Goal: Communication & Community: Answer question/provide support

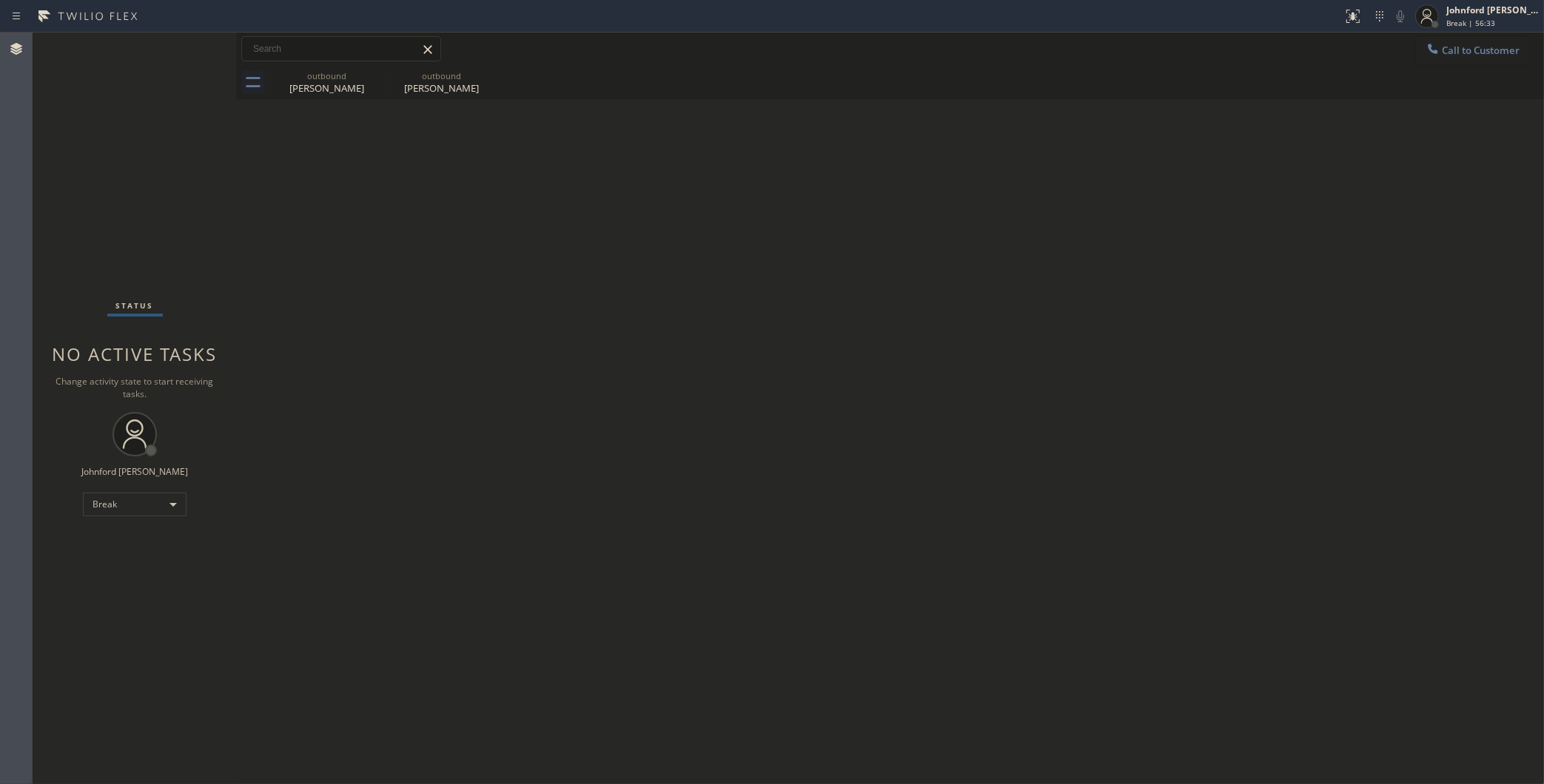
drag, startPoint x: 1190, startPoint y: 100, endPoint x: 1366, endPoint y: 101, distance: 176.0
click at [1190, 100] on div "Back to Dashboard Change Sender ID Customers Technicians Select a contact Outbo…" at bounding box center [890, 408] width 1307 height 752
drag, startPoint x: 1308, startPoint y: 137, endPoint x: 1363, endPoint y: 62, distance: 93.0
click at [1310, 137] on div "Back to Dashboard Change Sender ID Customers Technicians Select a contact Outbo…" at bounding box center [890, 408] width 1307 height 752
click at [1440, 23] on div at bounding box center [1426, 16] width 32 height 32
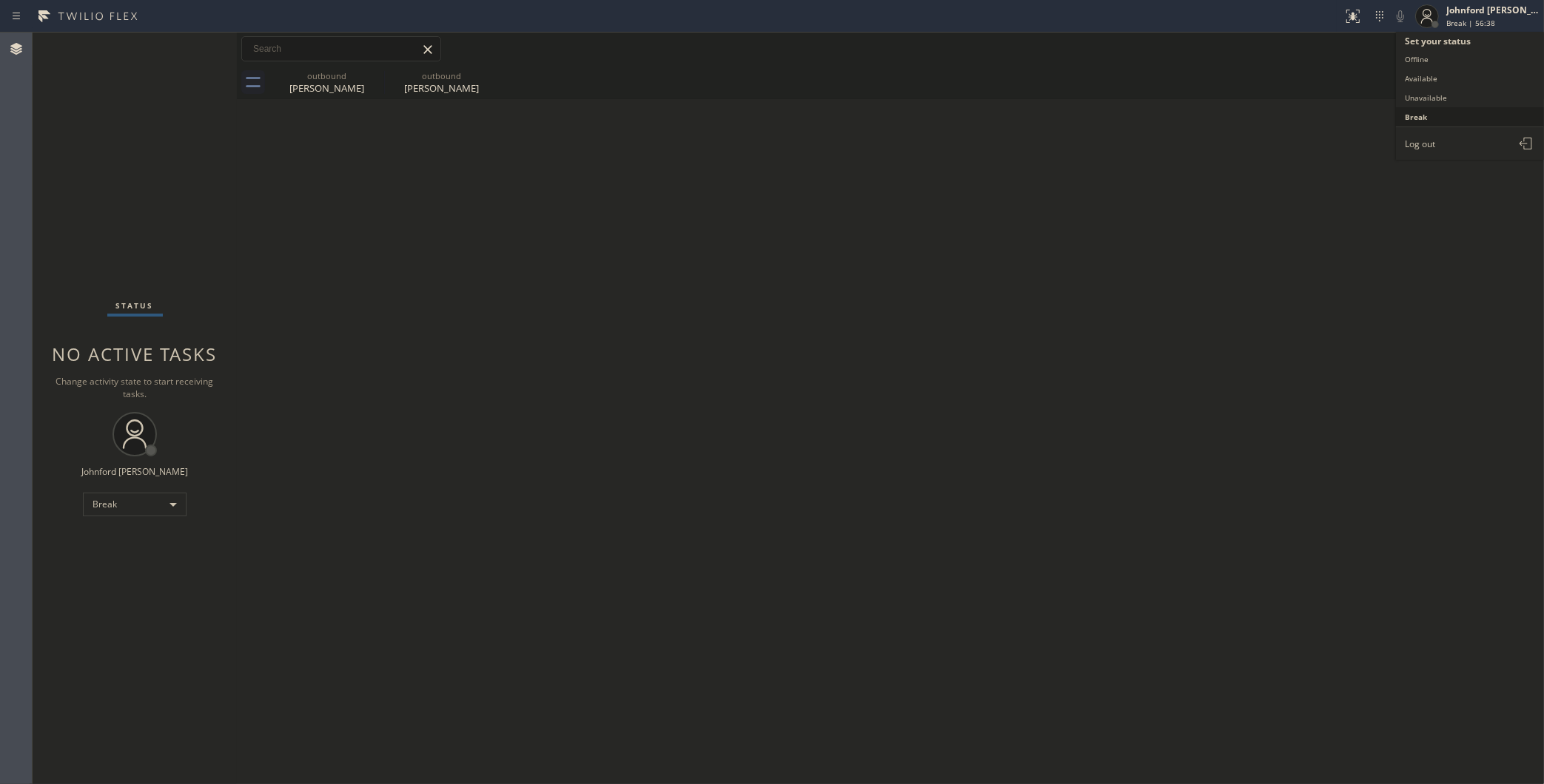
click at [1417, 110] on button "Break" at bounding box center [1470, 117] width 148 height 19
click at [1436, 32] on div "Call to Customer Outbound call Location Viking Repair Pro Santa Cruz Your calle…" at bounding box center [890, 49] width 1307 height 33
click at [1456, 34] on div "Call to Customer Outbound call Location Viking Repair Pro Santa Cruz Your calle…" at bounding box center [890, 49] width 1307 height 33
click at [1458, 23] on span "Break | 56:41" at bounding box center [1471, 23] width 49 height 10
click at [1452, 89] on button "Unavailable" at bounding box center [1470, 98] width 148 height 19
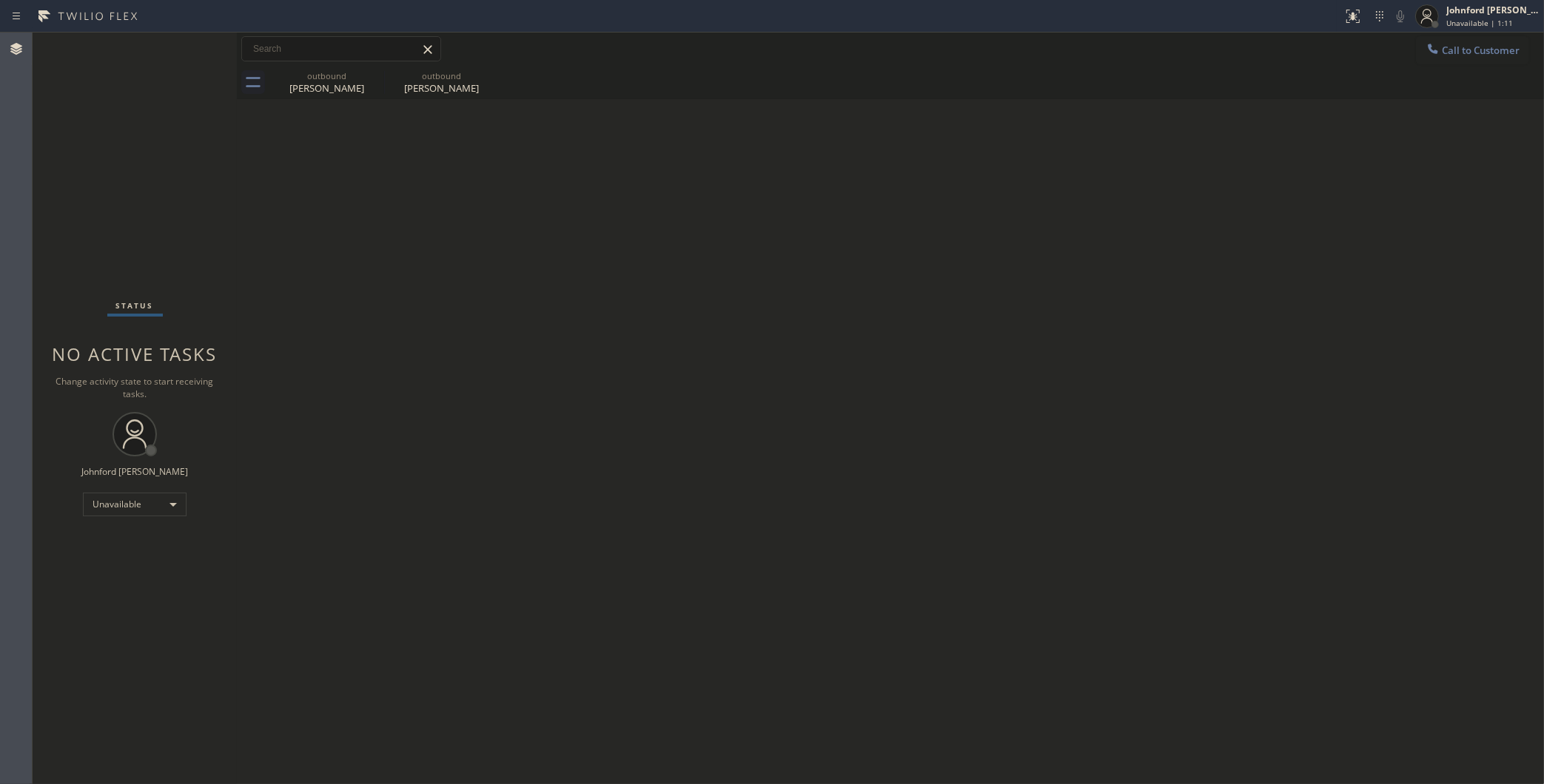
click at [65, 431] on div "Status No active tasks Change activity state to start receiving tasks. [PERSON_…" at bounding box center [134, 408] width 204 height 752
click at [1134, 352] on div "Back to Dashboard Change Sender ID Customers Technicians Select a contact Outbo…" at bounding box center [890, 408] width 1307 height 752
click at [907, 637] on div "Back to Dashboard Change Sender ID Customers Technicians Select a contact Outbo…" at bounding box center [890, 408] width 1307 height 752
click at [305, 87] on div "Mr Rich" at bounding box center [327, 88] width 112 height 13
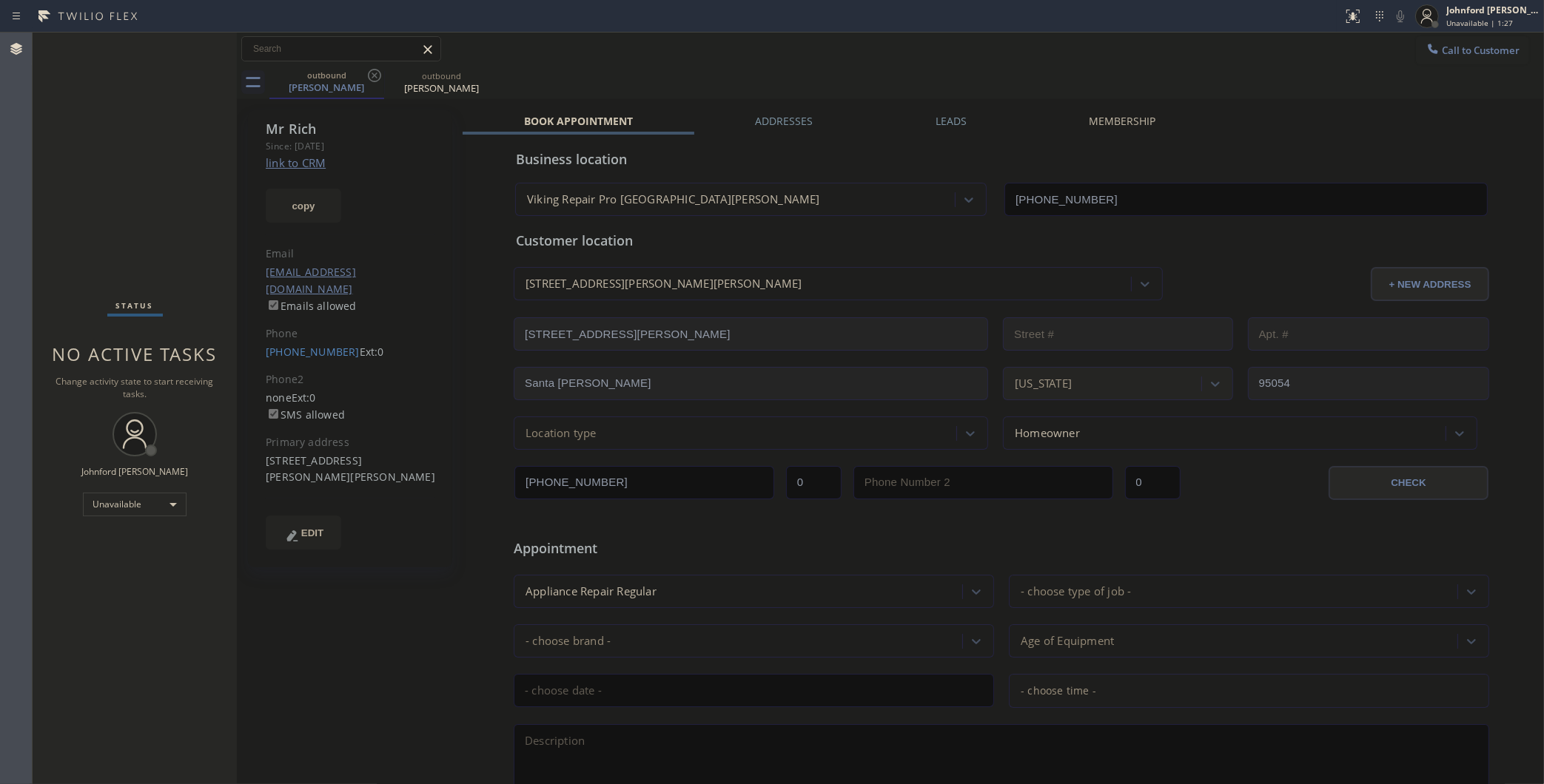
click at [292, 344] on div "(408) 724-7433 Ext: 0" at bounding box center [350, 353] width 170 height 17
click at [296, 345] on link "(408) 724-7433" at bounding box center [312, 352] width 94 height 14
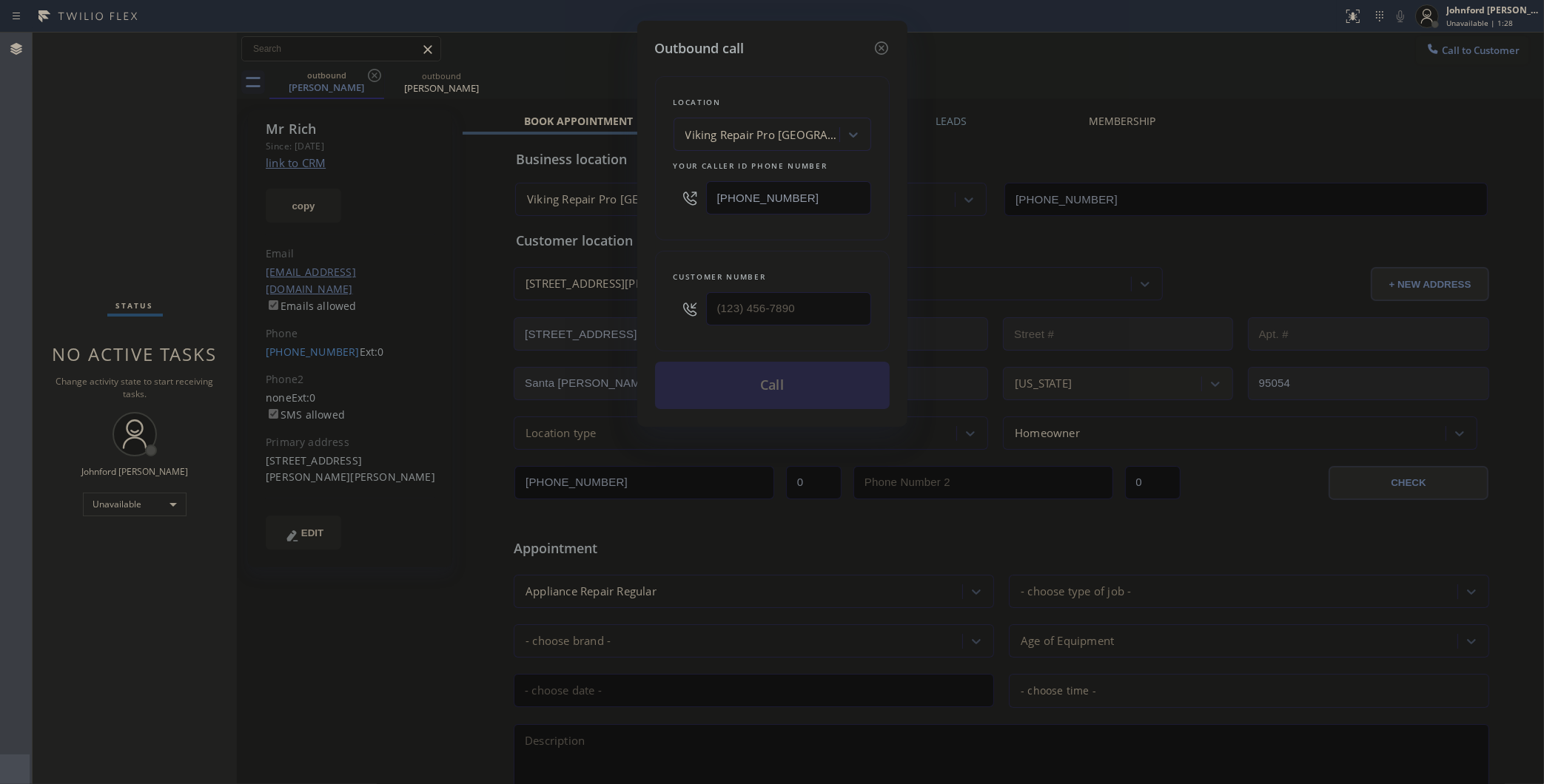
type input "(408) 724-7433"
click at [725, 388] on button "Call" at bounding box center [772, 386] width 234 height 47
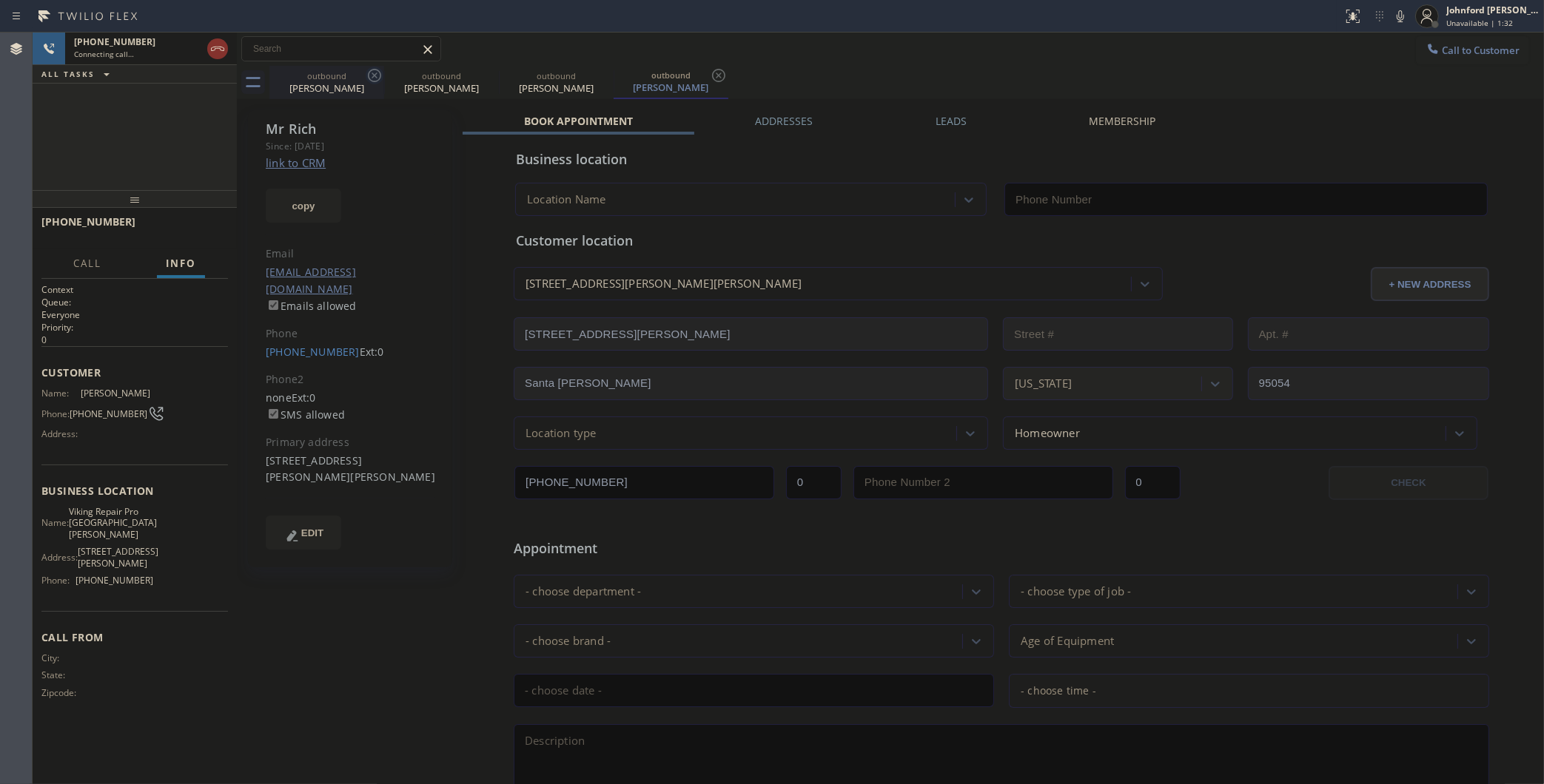
click at [368, 68] on icon at bounding box center [374, 75] width 18 height 18
click at [0, 0] on icon at bounding box center [0, 0] width 0 height 0
type input "(831) 661-8837"
click at [786, 68] on div "outbound Mr Rich outbound Mr Rich" at bounding box center [906, 82] width 1274 height 33
click at [1403, 16] on icon at bounding box center [1400, 16] width 7 height 12
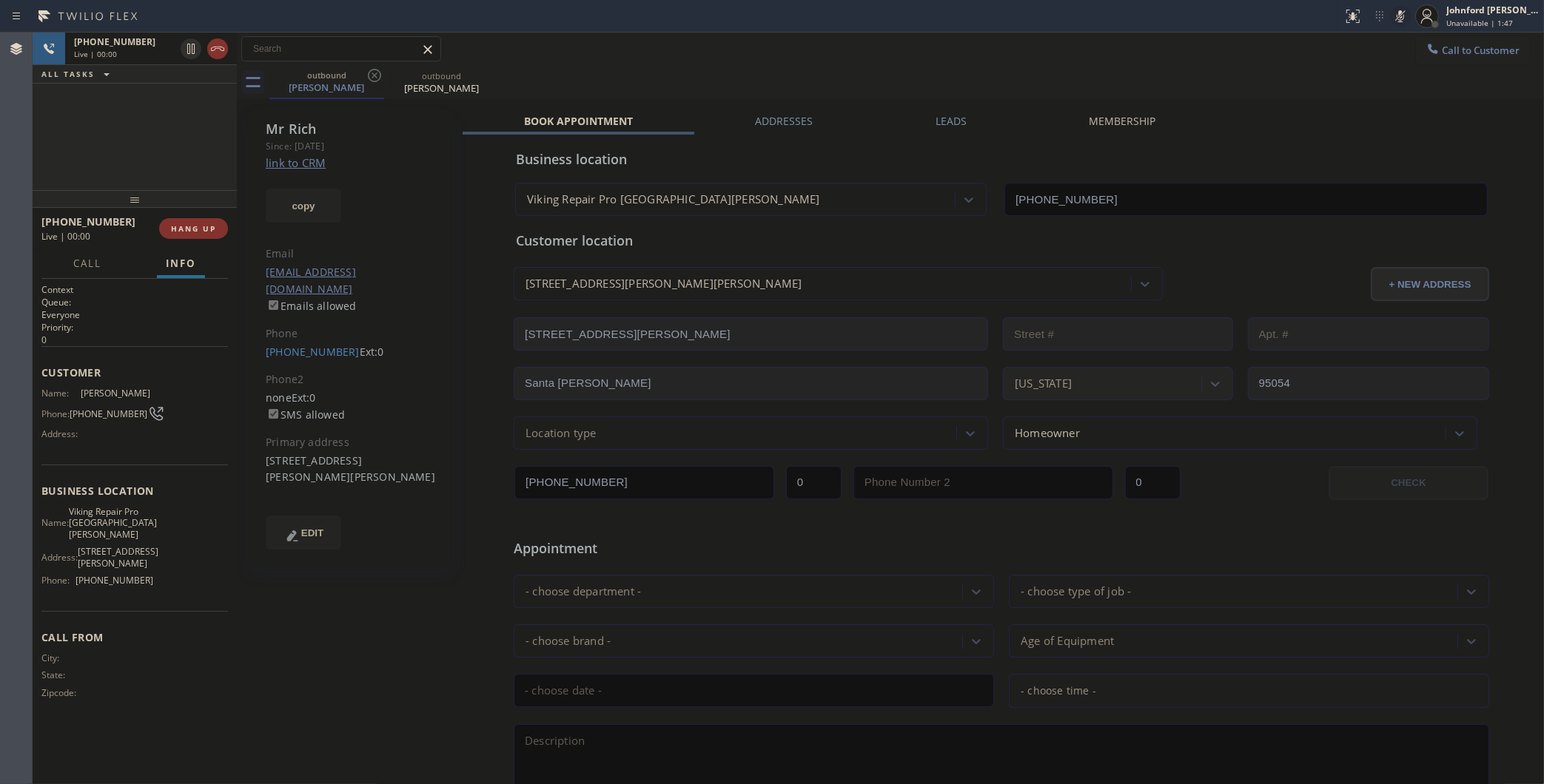
click at [1403, 16] on icon at bounding box center [1400, 16] width 7 height 12
click at [1397, 19] on icon at bounding box center [1400, 16] width 18 height 18
click at [1363, 63] on div "Call to Customer Outbound call Location Viking Repair Pro Santa Cruz Your calle…" at bounding box center [890, 49] width 1307 height 33
click at [1410, 17] on div at bounding box center [1400, 16] width 21 height 18
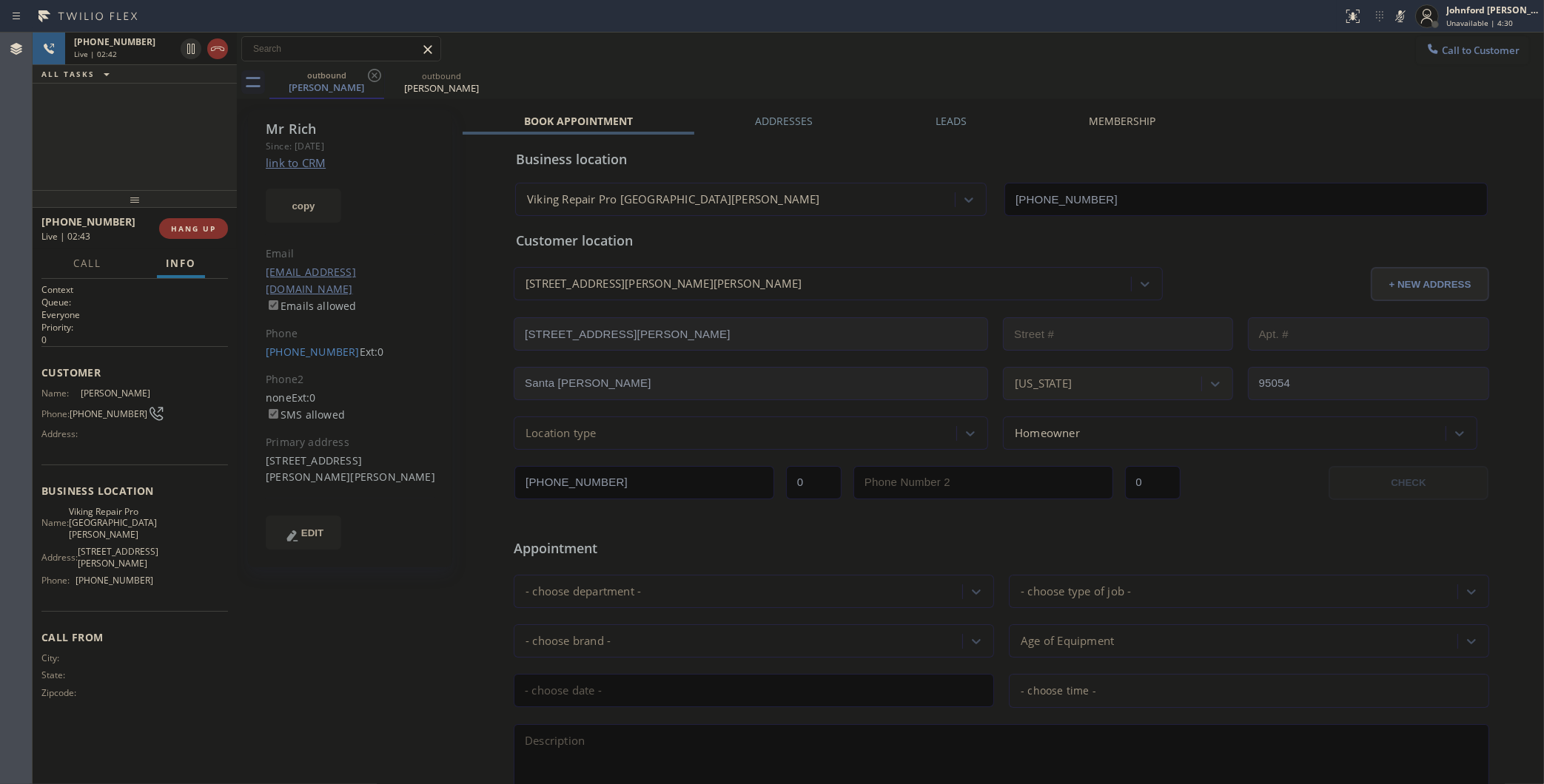
drag, startPoint x: 1403, startPoint y: 17, endPoint x: 1366, endPoint y: 68, distance: 63.0
click at [1403, 17] on icon at bounding box center [1400, 16] width 7 height 12
click at [1349, 76] on div "outbound Mr Rich outbound Mr Rich" at bounding box center [906, 82] width 1274 height 33
click at [1115, 88] on div "outbound Mr Rich outbound Mr Rich" at bounding box center [906, 82] width 1274 height 33
click at [115, 148] on div "+14087247433 Live | 03:02 ALL TASKS ALL TASKS ACTIVE TASKS TASKS IN WRAP UP" at bounding box center [134, 111] width 204 height 158
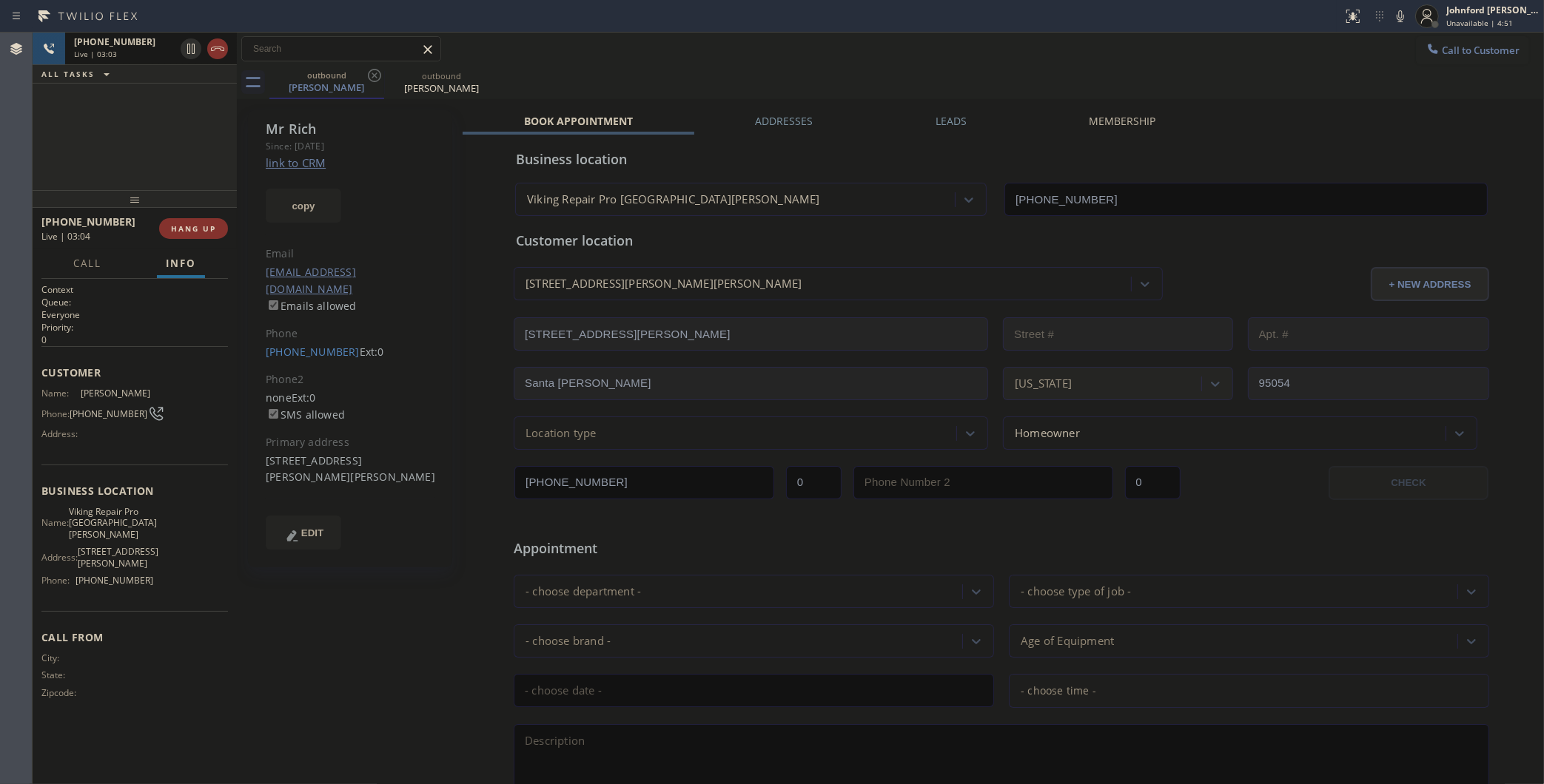
click at [115, 55] on div "Live | 03:03" at bounding box center [125, 54] width 101 height 10
click at [779, 59] on div "Call to Customer Outbound call Location Viking Repair Pro Santa Cruz Your calle…" at bounding box center [890, 49] width 1307 height 26
click at [753, 72] on div "outbound Mr Rich outbound Mr Rich" at bounding box center [906, 82] width 1274 height 33
click at [204, 125] on div "+14087247433 Live | 03:14 ALL TASKS ALL TASKS ACTIVE TASKS TASKS IN WRAP UP" at bounding box center [134, 111] width 204 height 158
click at [146, 37] on div "+14087247433" at bounding box center [125, 42] width 101 height 13
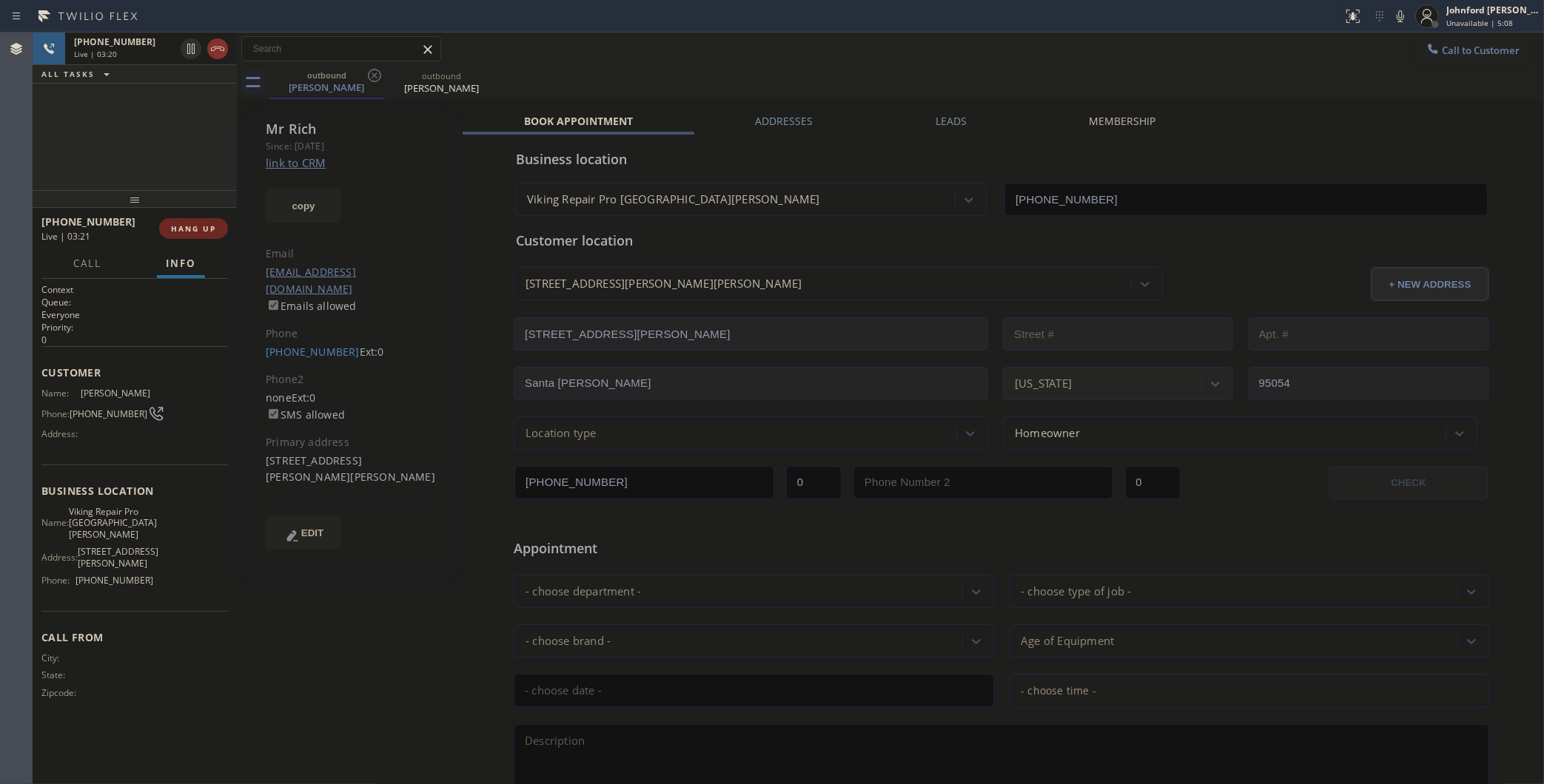
click at [185, 230] on span "HANG UP" at bounding box center [193, 228] width 45 height 10
click at [185, 230] on span "COMPLETE" at bounding box center [190, 228] width 51 height 10
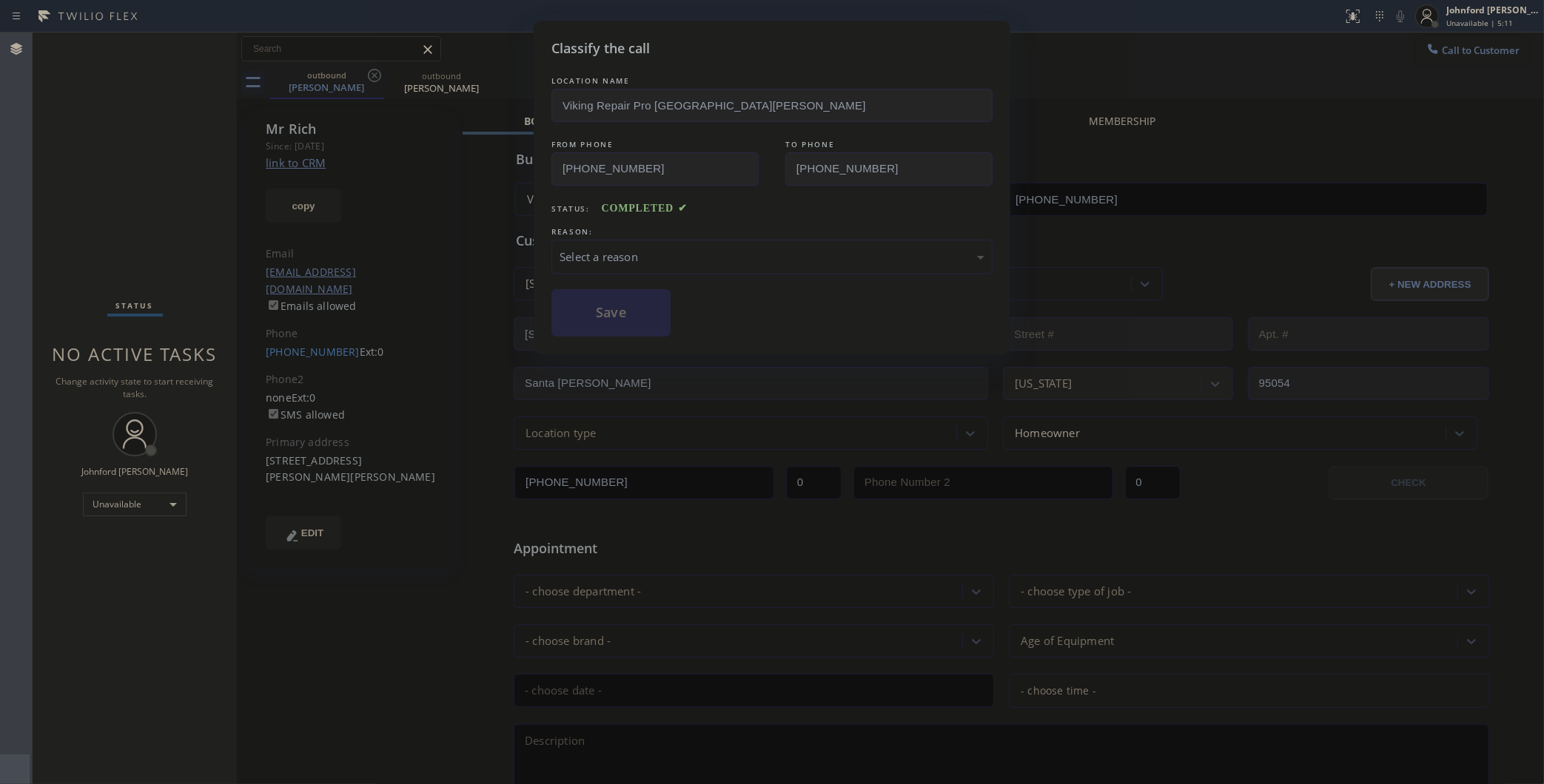
click at [664, 267] on div "Select a reason" at bounding box center [772, 257] width 441 height 35
click at [641, 334] on div "Classify the call LOCATION NAME Viking Repair Pro Santa Cruz FROM PHONE (831) 6…" at bounding box center [772, 187] width 477 height 334
click at [641, 327] on button "Save" at bounding box center [611, 313] width 119 height 47
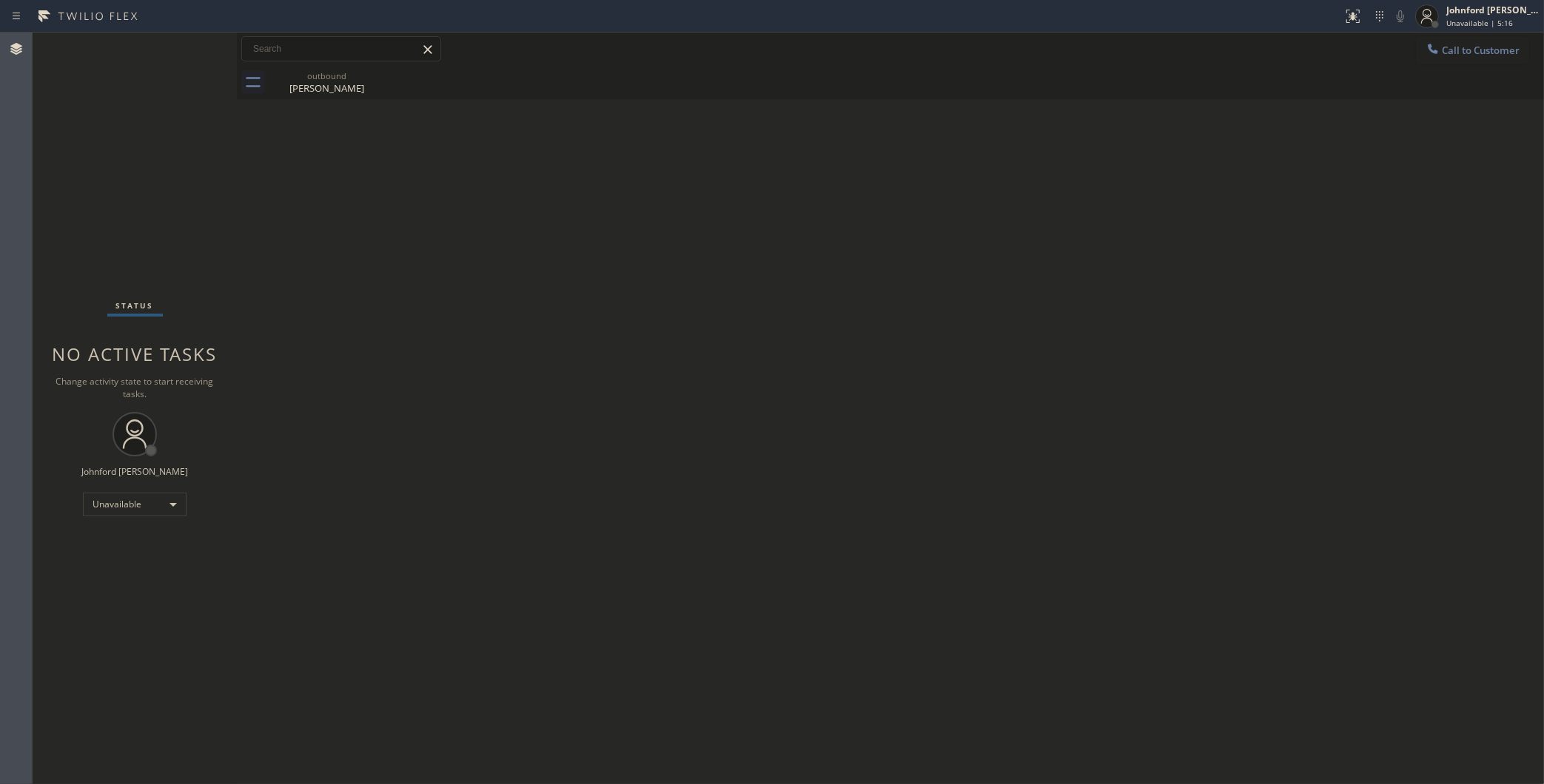
drag, startPoint x: 1190, startPoint y: 191, endPoint x: 1193, endPoint y: 139, distance: 52.1
click at [1190, 176] on div "Back to Dashboard Change Sender ID Customers Technicians Select a contact Outbo…" at bounding box center [890, 408] width 1307 height 752
click at [1257, 291] on div "Back to Dashboard Change Sender ID Customers Technicians Select a contact Outbo…" at bounding box center [890, 408] width 1307 height 752
click at [1123, 282] on div "Back to Dashboard Change Sender ID Customers Technicians Select a contact Outbo…" at bounding box center [890, 413] width 1307 height 761
click at [69, 274] on div "Status No active tasks Change activity state to start receiving tasks. [PERSON_…" at bounding box center [134, 413] width 204 height 761
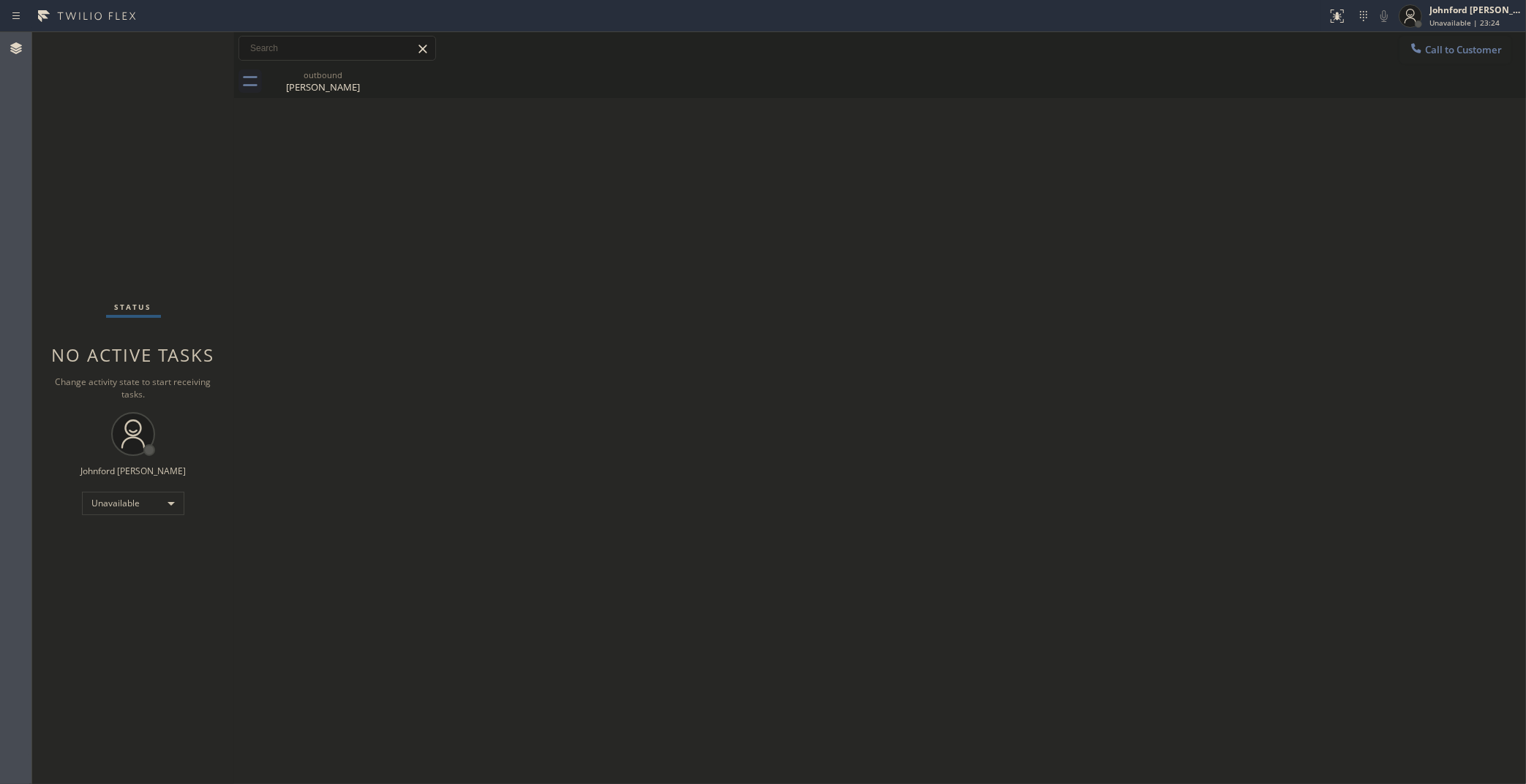
drag, startPoint x: 1443, startPoint y: 49, endPoint x: 1204, endPoint y: 234, distance: 302.2
click at [1443, 52] on span "Call to Customer" at bounding box center [1463, 49] width 76 height 13
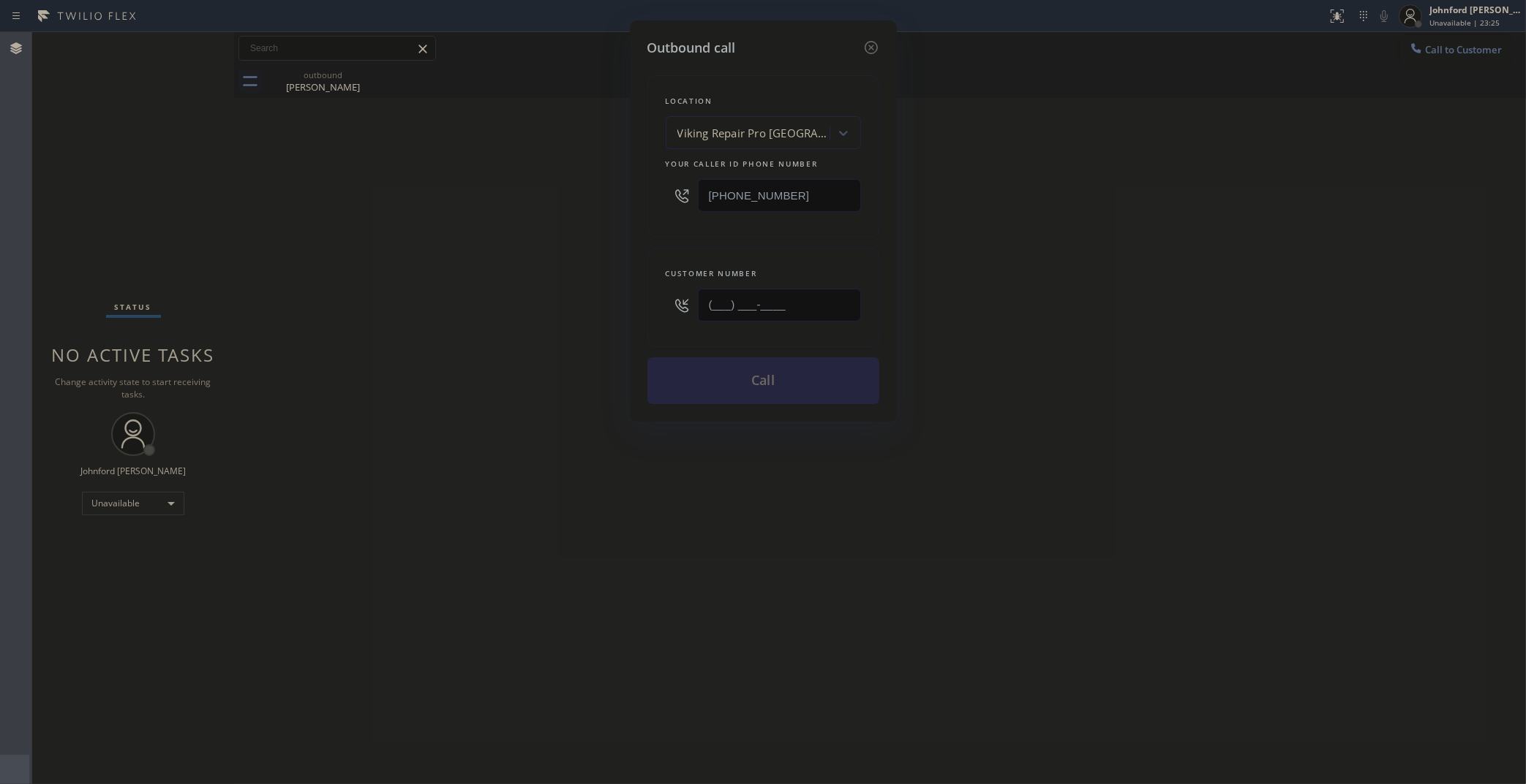
drag, startPoint x: 671, startPoint y: 305, endPoint x: 554, endPoint y: 305, distance: 117.0
click at [582, 305] on div "Outbound call Location Viking Repair Pro Santa Cruz Your caller id phone number…" at bounding box center [763, 392] width 1526 height 784
paste input "949) 378-8939"
type input "(949) 378-8939"
drag, startPoint x: 547, startPoint y: 305, endPoint x: 738, endPoint y: 167, distance: 235.6
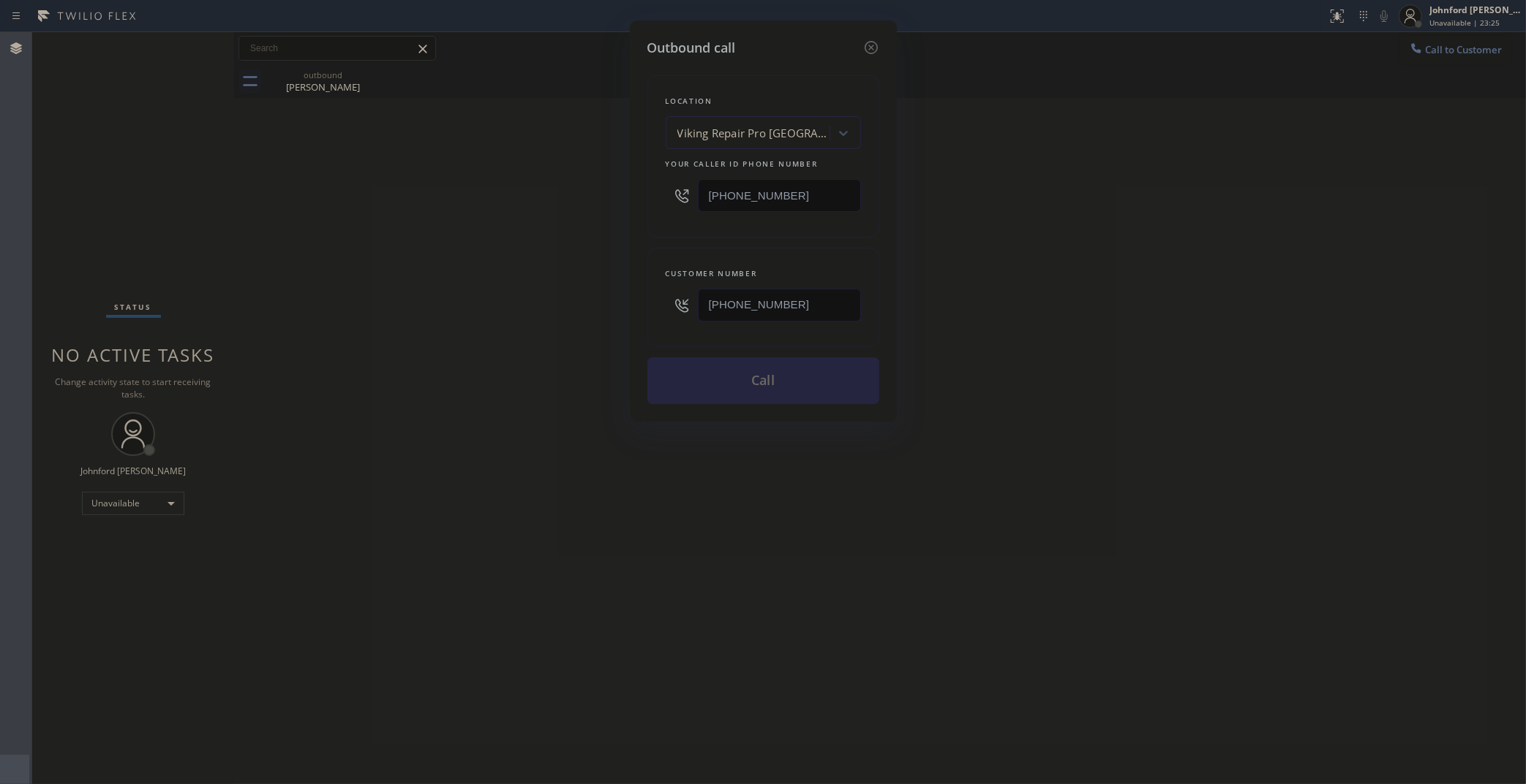
click at [561, 295] on div "Outbound call Location Viking Repair Pro Santa Cruz Your caller id phone number…" at bounding box center [763, 392] width 1526 height 784
drag, startPoint x: 784, startPoint y: 184, endPoint x: 583, endPoint y: 194, distance: 201.2
click at [591, 194] on div "Outbound call Location Viking Repair Pro Santa Cruz Your caller id phone number…" at bounding box center [763, 392] width 1526 height 784
paste input "88) 909-0120"
type input "[PHONE_NUMBER]"
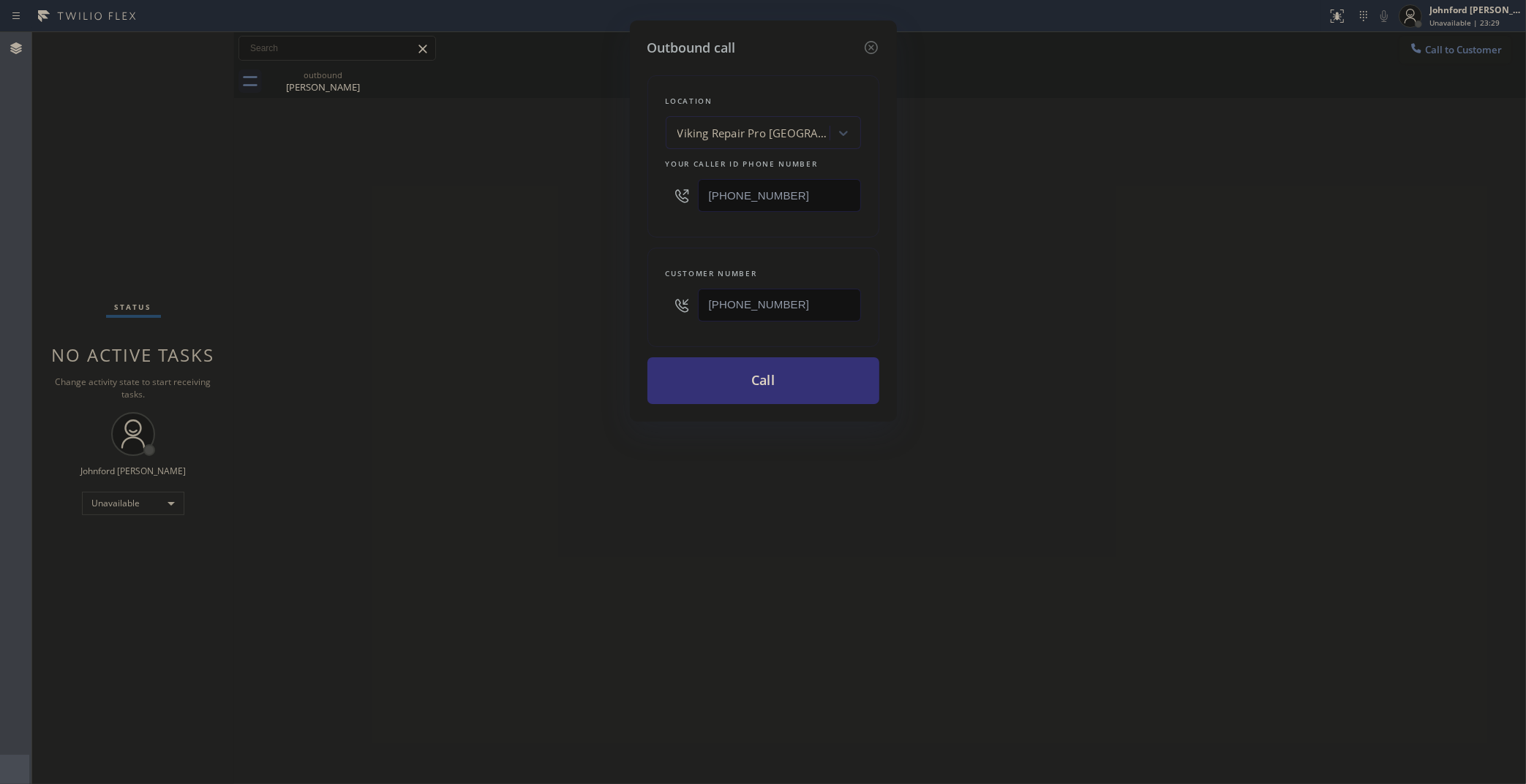
click at [535, 198] on div "Outbound call Location Viking Repair Pro Santa Cruz Your caller id phone number…" at bounding box center [763, 392] width 1526 height 784
click at [701, 380] on button "Call" at bounding box center [763, 381] width 232 height 47
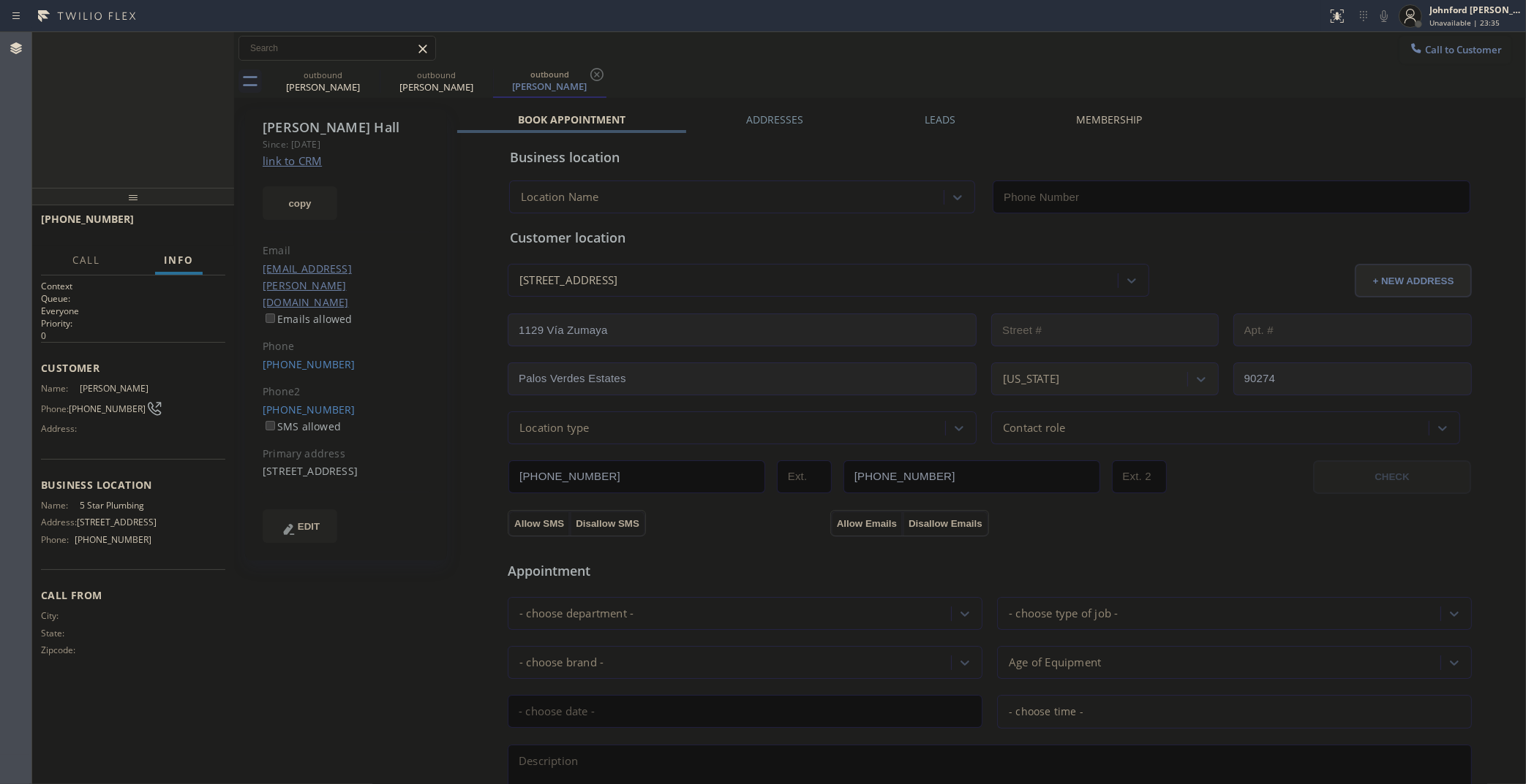
type input "[PHONE_NUMBER]"
click at [303, 154] on link "link to CRM" at bounding box center [292, 161] width 59 height 15
click at [175, 240] on div "+19493788939 Live | 00:02 HANG UP" at bounding box center [133, 225] width 184 height 38
click at [181, 221] on span "HANG UP" at bounding box center [191, 225] width 44 height 10
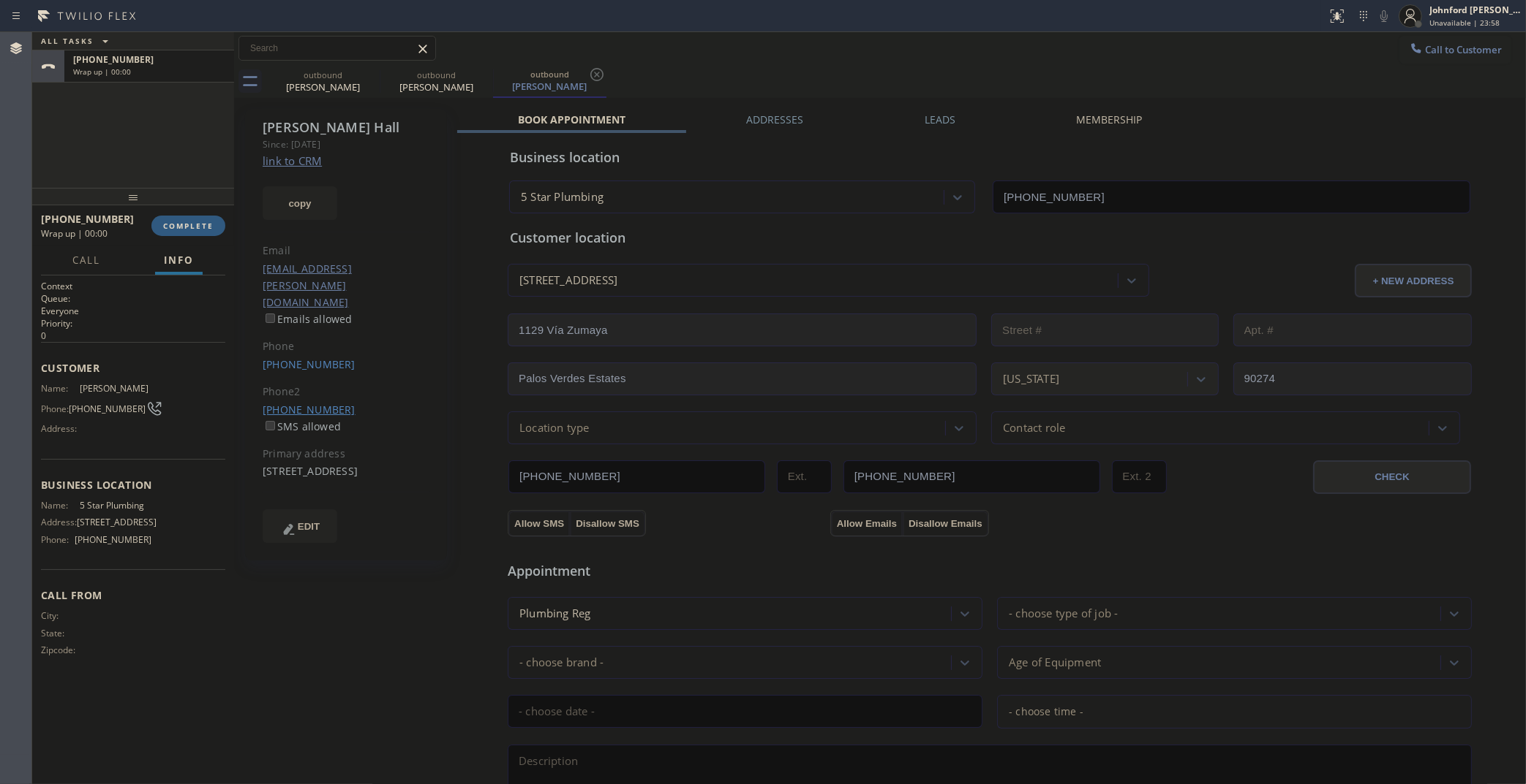
click at [287, 403] on link "(949) 654-2495" at bounding box center [309, 410] width 93 height 14
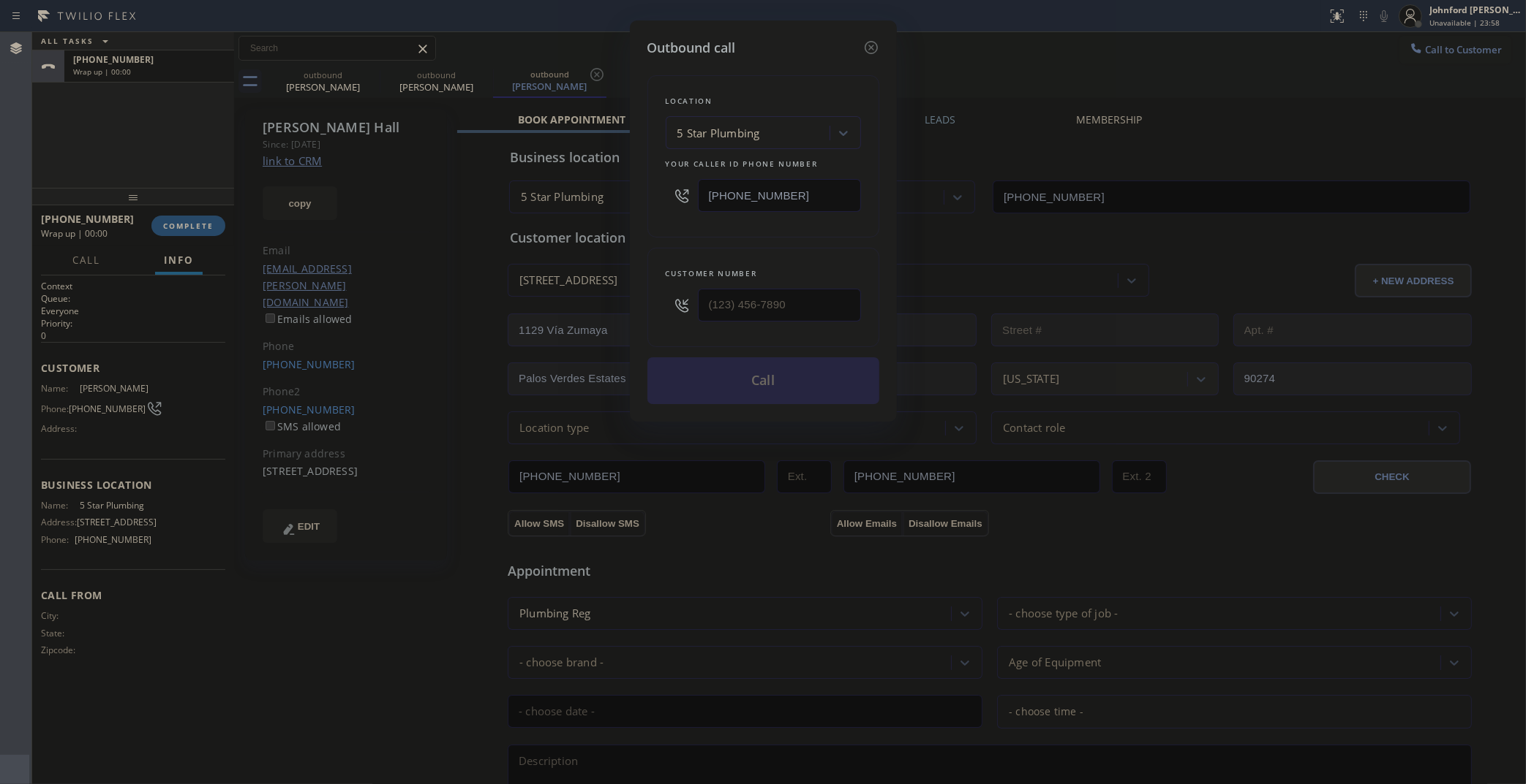
type input "(949) 654-2495"
click at [695, 383] on button "Call" at bounding box center [763, 381] width 232 height 47
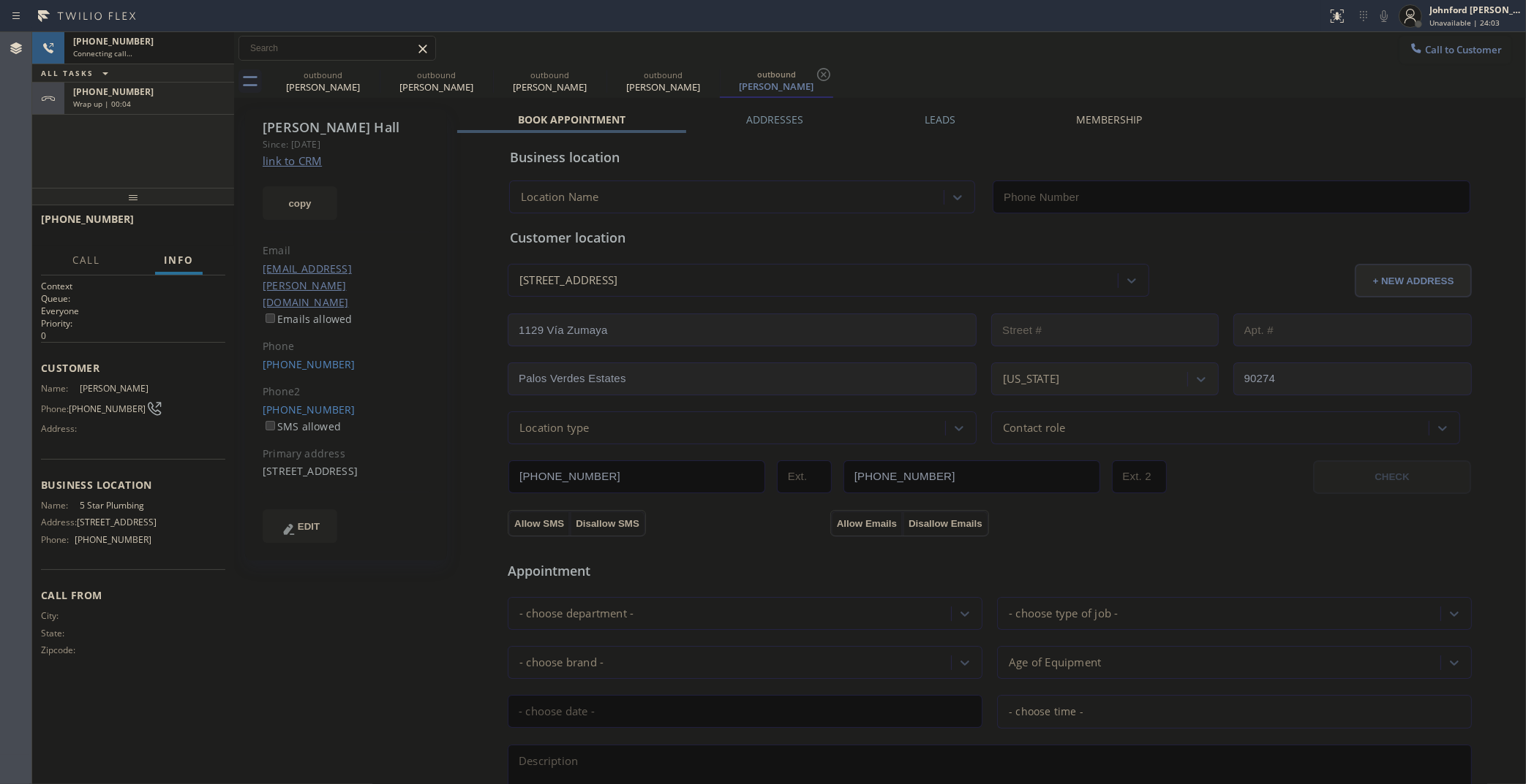
type input "[PHONE_NUMBER]"
click at [161, 88] on div "+19493788939" at bounding box center [149, 92] width 152 height 12
click at [158, 92] on div "+19493788939" at bounding box center [149, 92] width 152 height 12
click at [167, 203] on div at bounding box center [133, 196] width 202 height 18
click at [156, 113] on div "+19493788939 Wrap up | 00:08" at bounding box center [147, 98] width 164 height 32
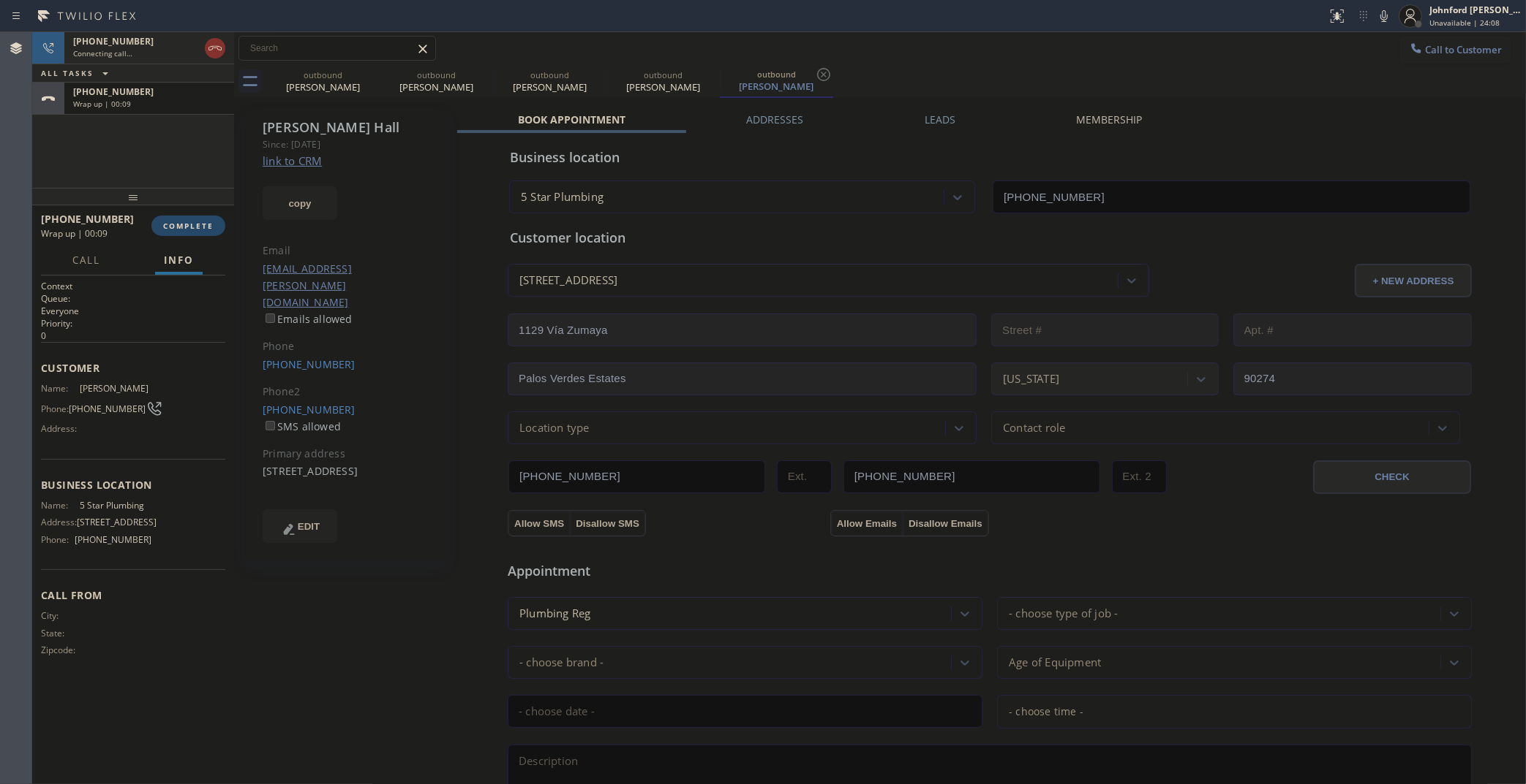
click at [177, 235] on button "COMPLETE" at bounding box center [188, 226] width 74 height 20
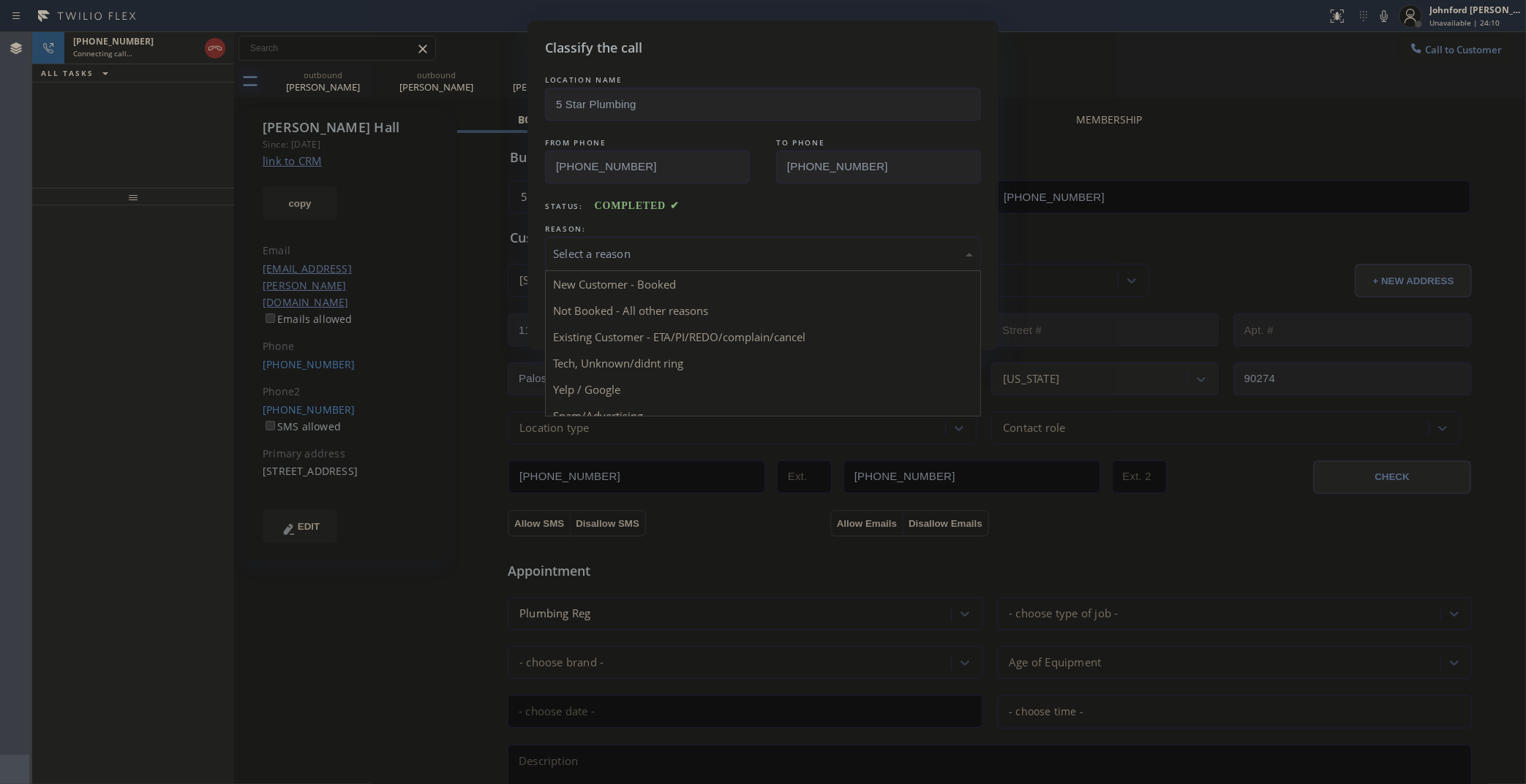
click at [624, 249] on div "Select a reason" at bounding box center [763, 254] width 420 height 17
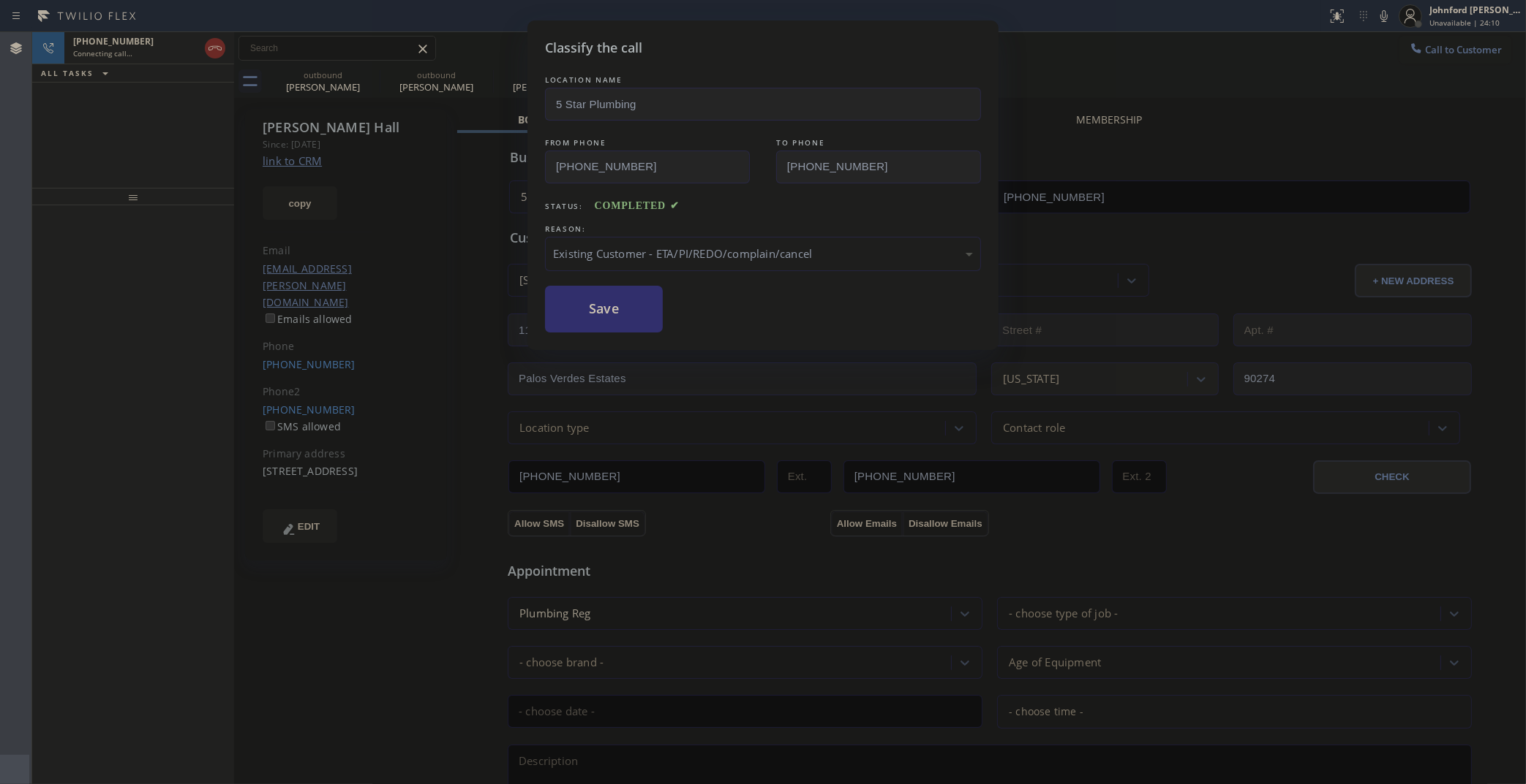
click at [576, 311] on button "Save" at bounding box center [604, 309] width 118 height 47
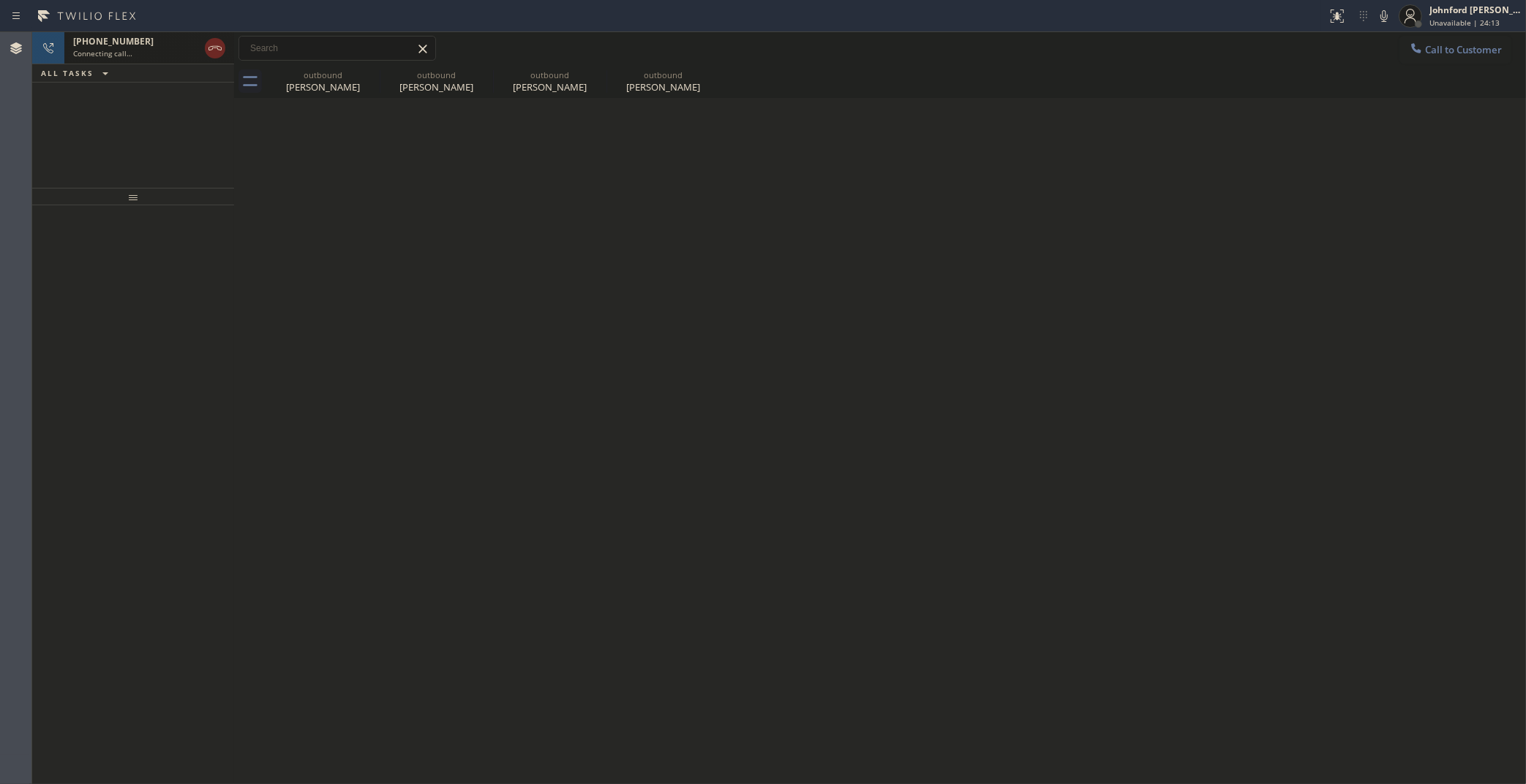
click at [214, 55] on icon at bounding box center [215, 48] width 18 height 18
click at [1422, 50] on icon at bounding box center [1415, 48] width 15 height 15
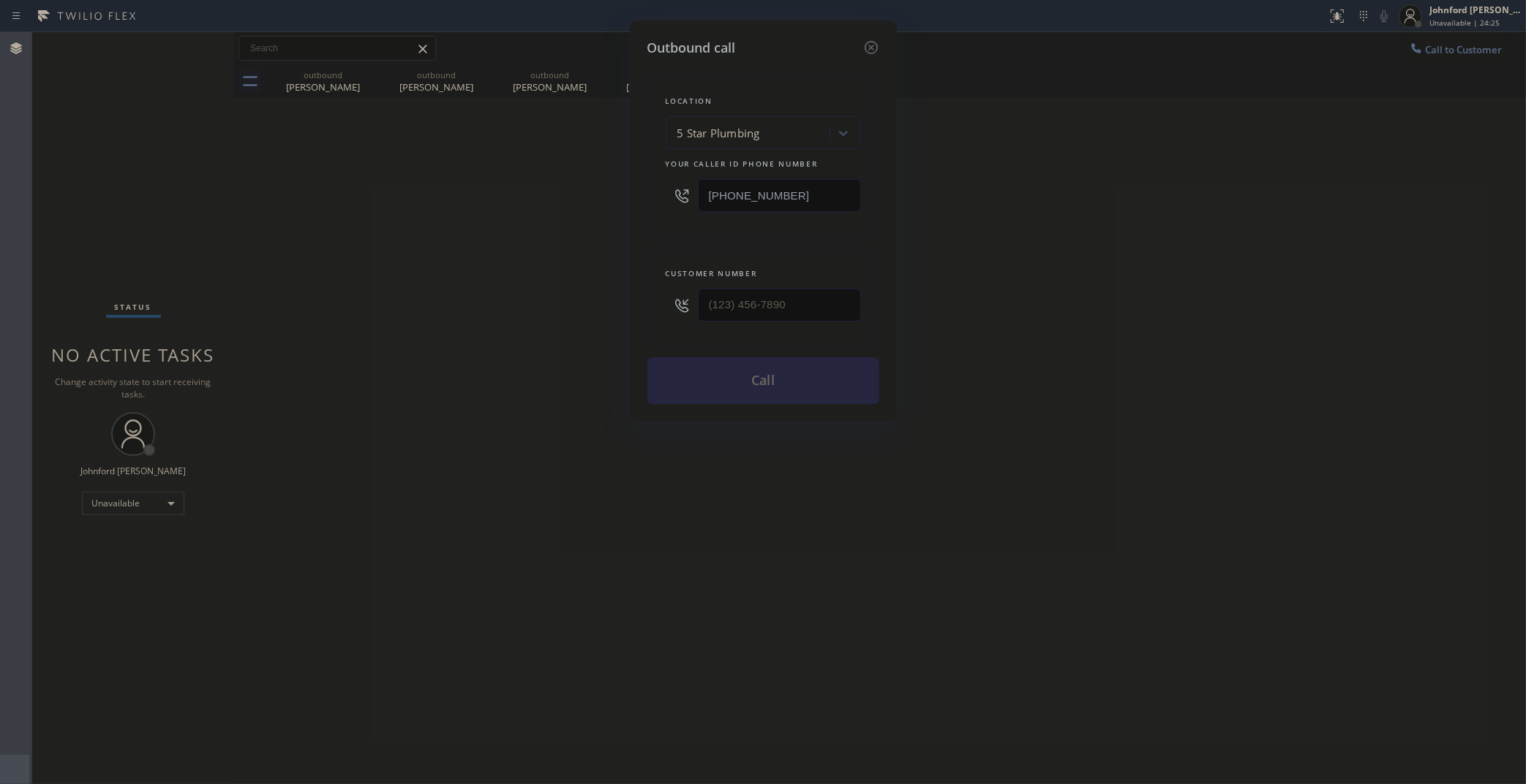
click at [731, 125] on div "5 Star Plumbing" at bounding box center [719, 133] width 83 height 17
click at [795, 132] on input "subzero and wolf repair professional" at bounding box center [733, 133] width 178 height 12
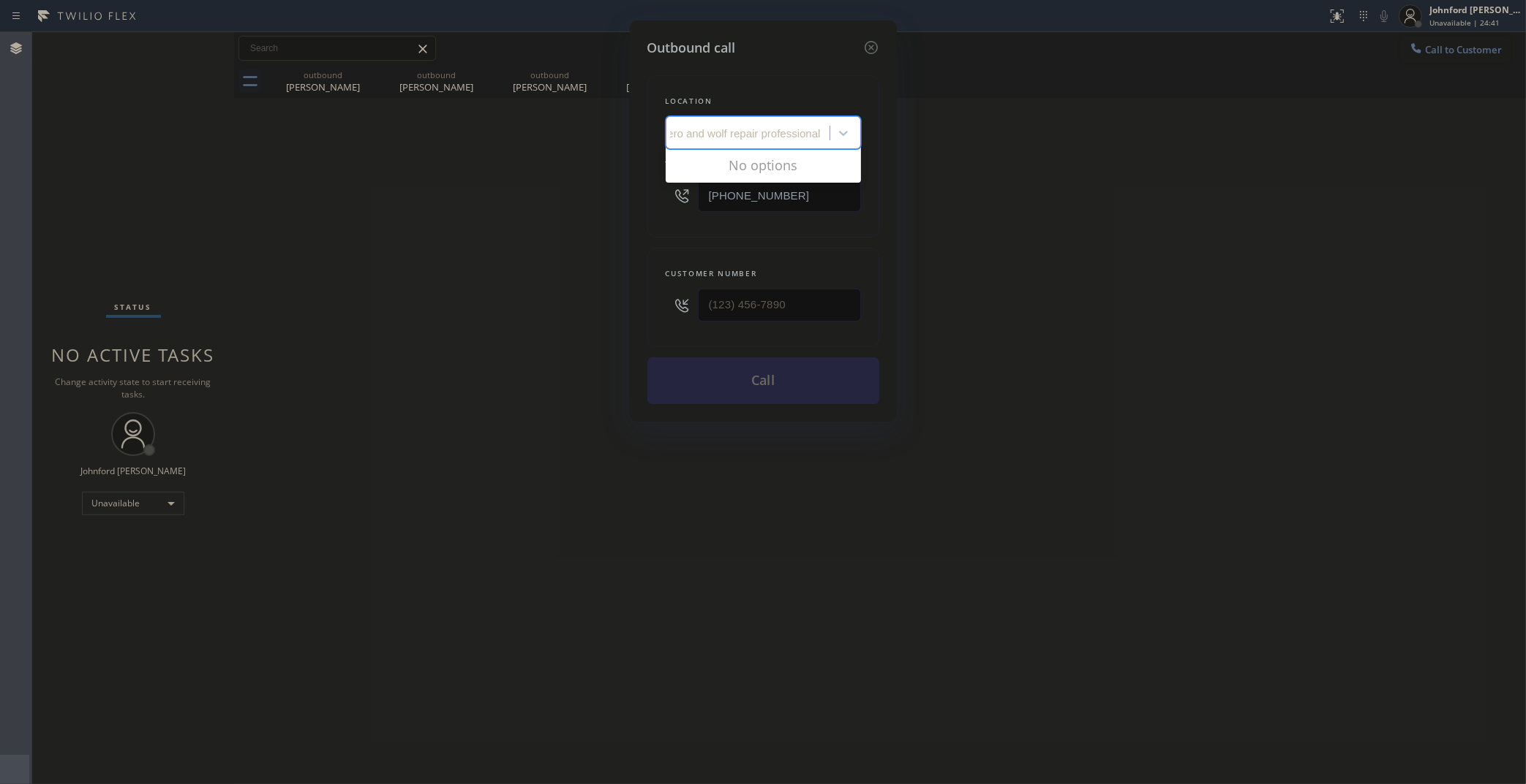
type input "subzero and wolf repair professional"
drag, startPoint x: 780, startPoint y: 200, endPoint x: 589, endPoint y: 192, distance: 191.2
click at [620, 192] on div "Outbound call Location 5 Star Plumbing Your caller id phone number (888) 909-01…" at bounding box center [763, 392] width 1526 height 784
paste input "708) 381-1833"
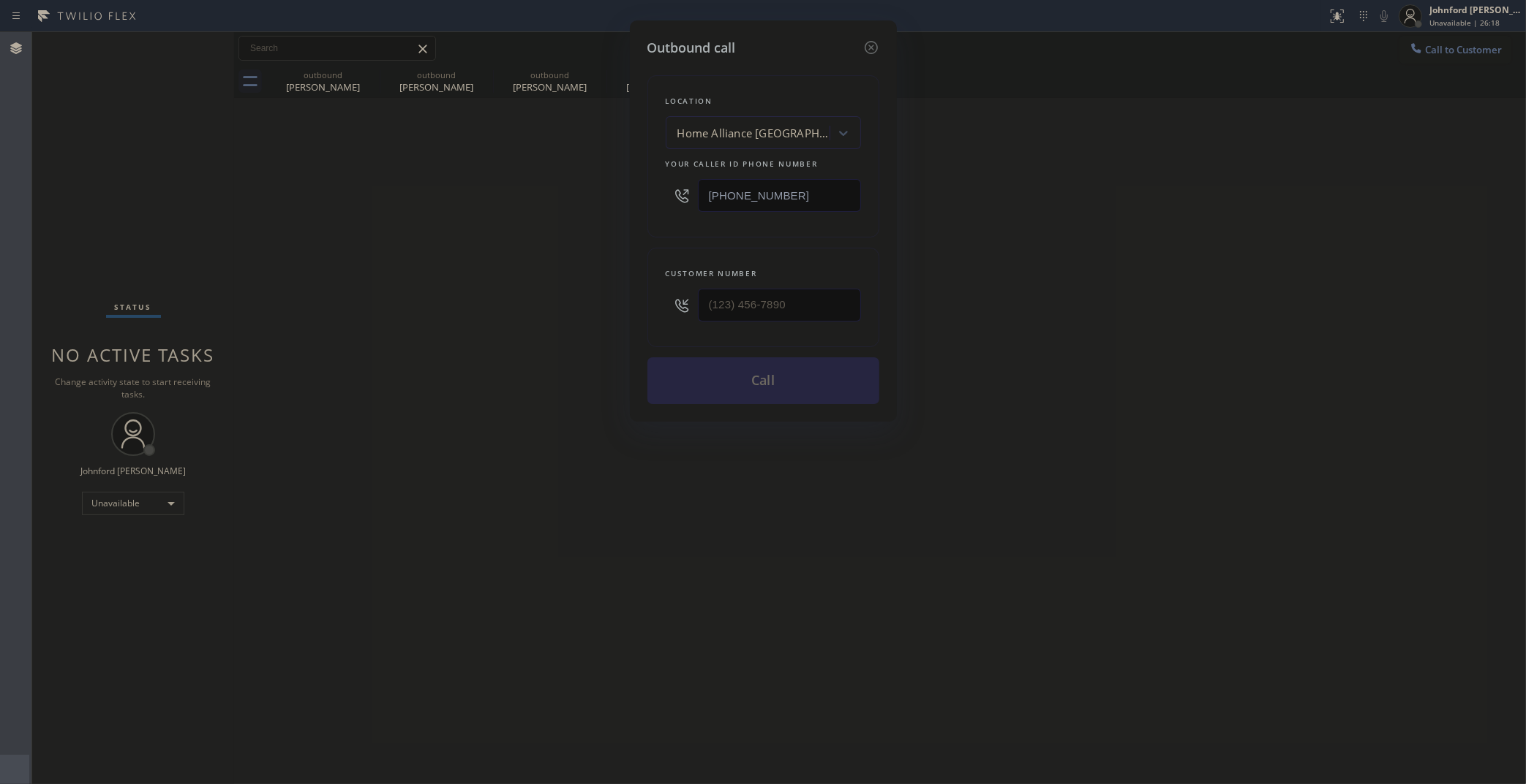
click at [1075, 245] on div "Outbound call Location Home Alliance Schaumburg Your caller id phone number (70…" at bounding box center [763, 392] width 1526 height 784
drag, startPoint x: 802, startPoint y: 188, endPoint x: 622, endPoint y: 197, distance: 180.2
click at [631, 197] on div "Outbound call Location Home Alliance Schaumburg Your caller id phone number (70…" at bounding box center [763, 221] width 267 height 401
paste input "877) 777-0796"
drag, startPoint x: 828, startPoint y: 190, endPoint x: 589, endPoint y: 184, distance: 239.1
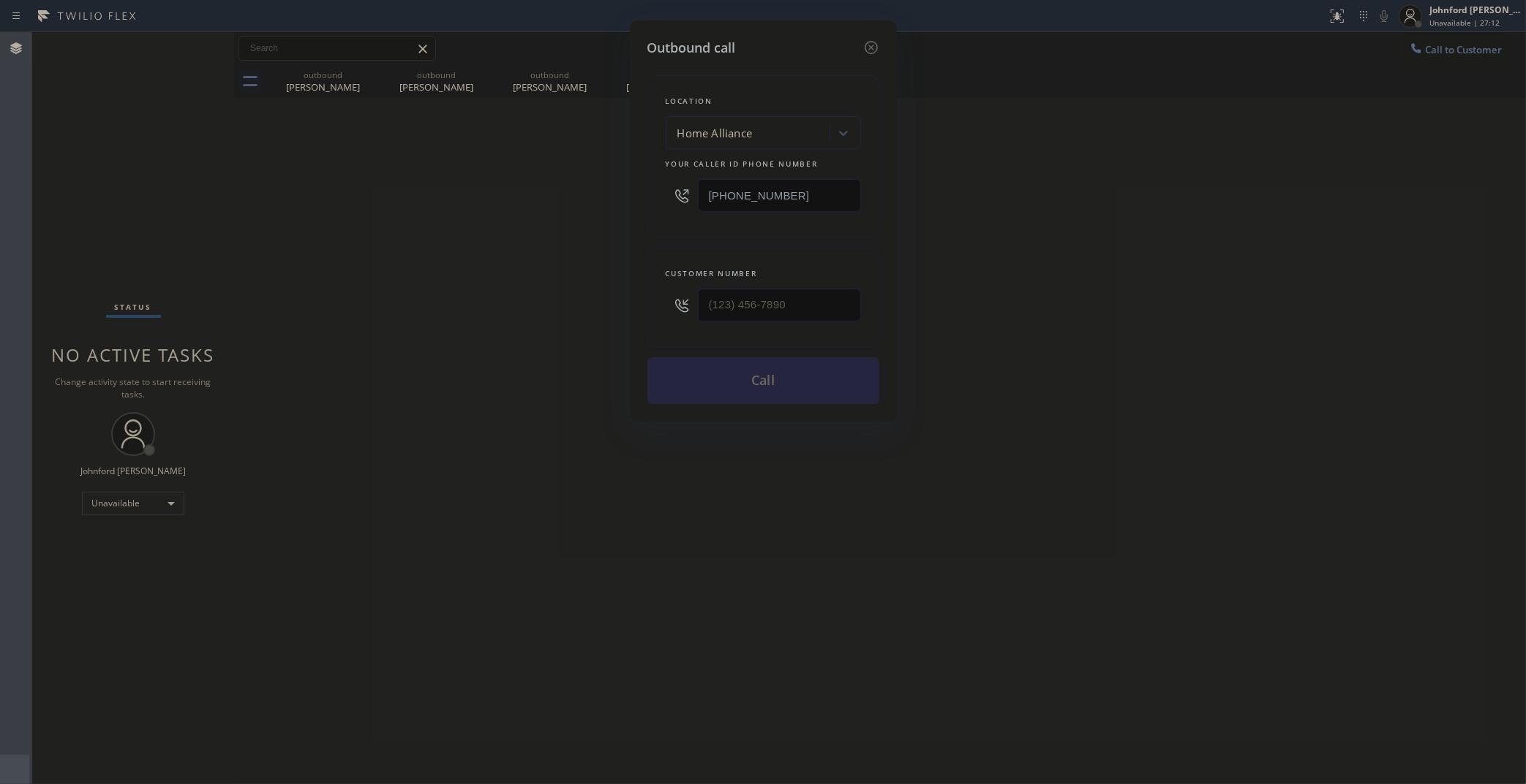
click at [589, 184] on div "Outbound call Location Home Alliance Your caller id phone number (877) 777-0796…" at bounding box center [763, 392] width 1526 height 784
paste input "929) 298-2092"
type input "(929) 298-2092"
click at [1196, 267] on div "Outbound call Location Appliance Subzero and Wolf Repair Your caller id phone n…" at bounding box center [763, 392] width 1526 height 784
drag, startPoint x: 851, startPoint y: 197, endPoint x: 613, endPoint y: 188, distance: 238.2
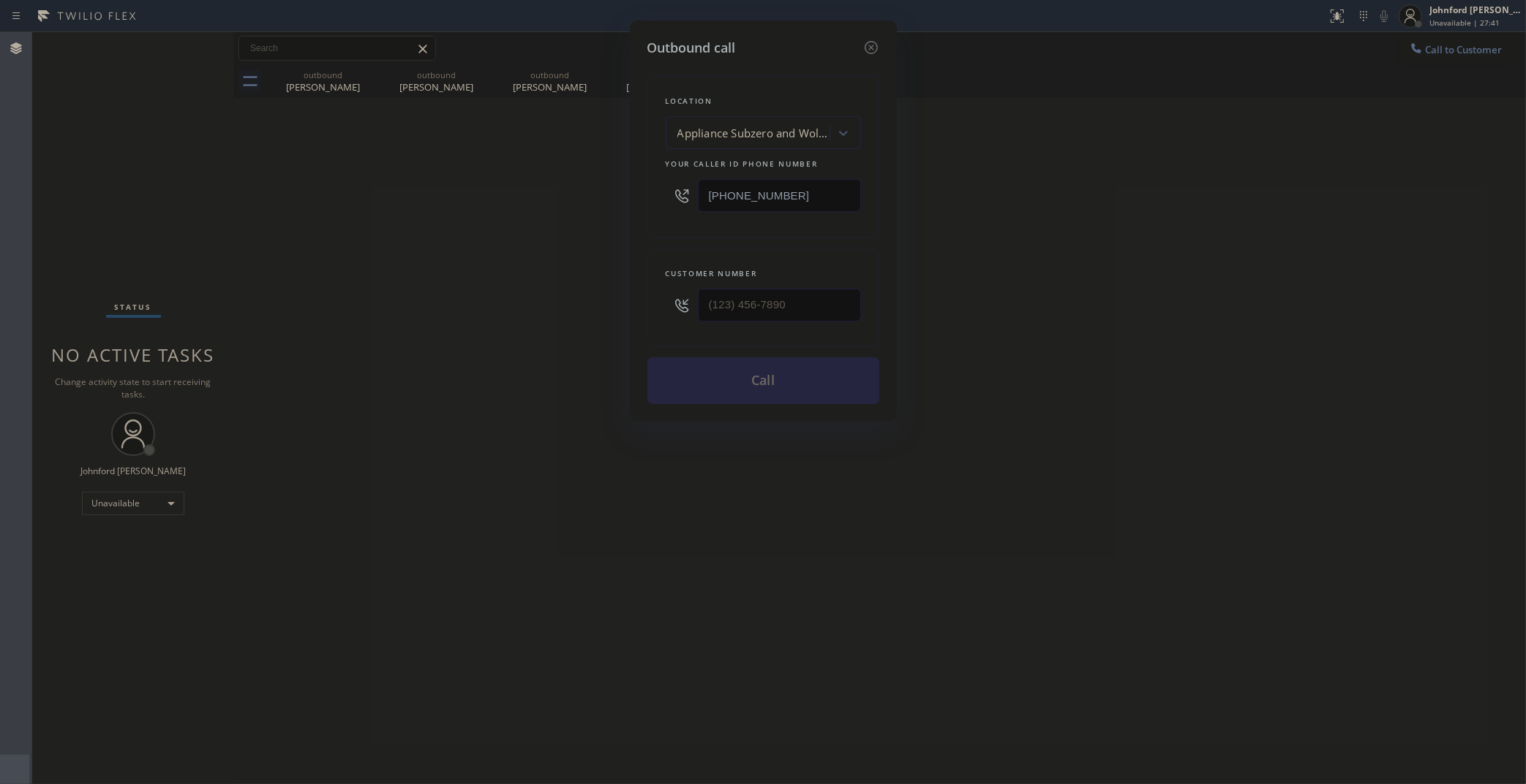
click at [613, 188] on div "Outbound call Location Appliance Subzero and Wolf Repair Your caller id phone n…" at bounding box center [763, 392] width 1526 height 784
click at [1109, 311] on div "Outbound call Location Appliance Subzero and Wolf Repair Your caller id phone n…" at bounding box center [763, 392] width 1526 height 784
drag, startPoint x: 648, startPoint y: 309, endPoint x: 572, endPoint y: 309, distance: 76.0
click at [574, 309] on div "Outbound call Location Appliance Subzero and Wolf Repair Your caller id phone n…" at bounding box center [763, 392] width 1526 height 784
paste input "805) 256-0294"
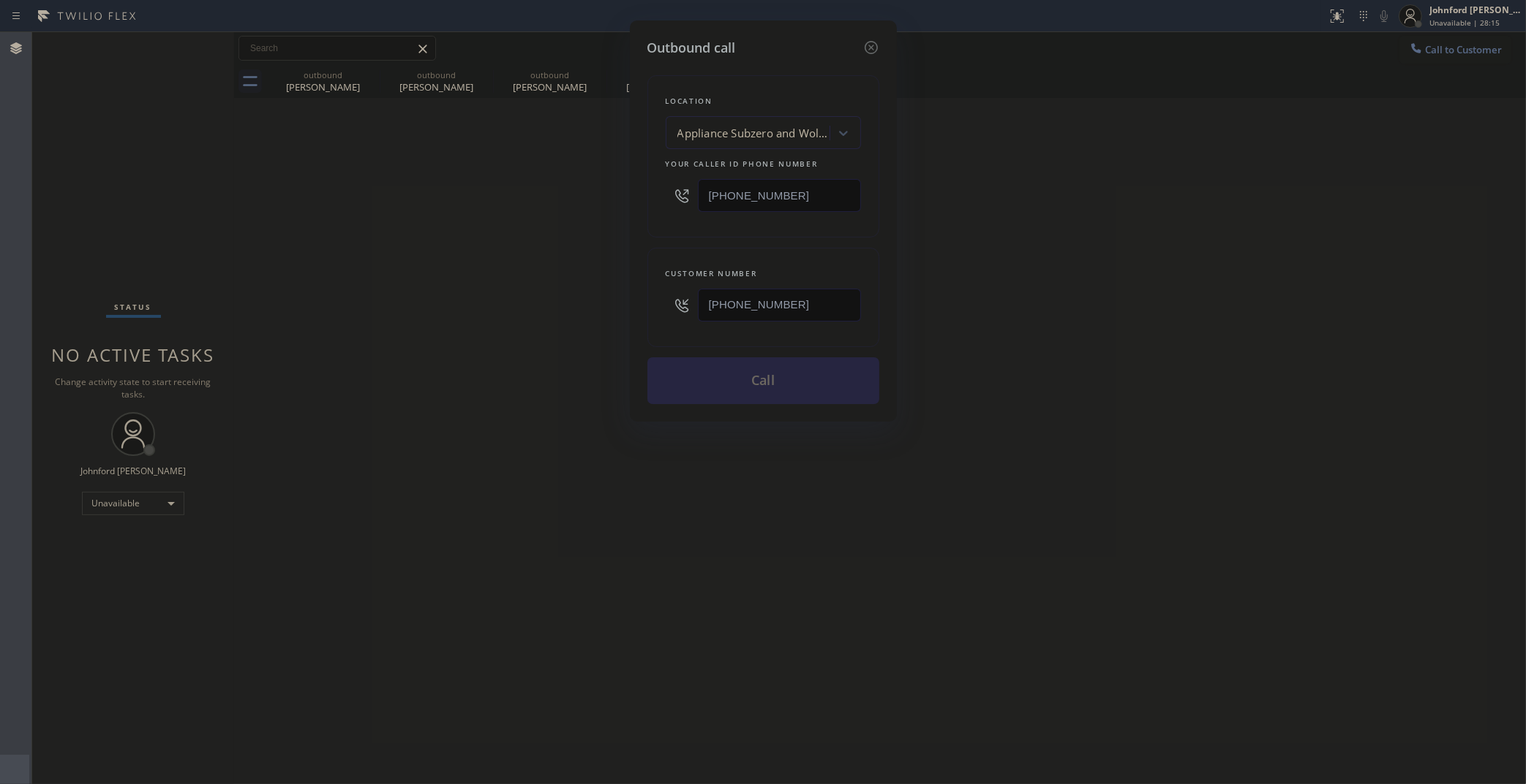
type input "(805) 256-0294"
drag, startPoint x: 662, startPoint y: 198, endPoint x: 623, endPoint y: 201, distance: 39.1
click at [633, 201] on div "Outbound call Location Appliance Subzero and Wolf Repair Your caller id phone n…" at bounding box center [763, 221] width 267 height 401
paste input "888) 909-0120"
type input "[PHONE_NUMBER]"
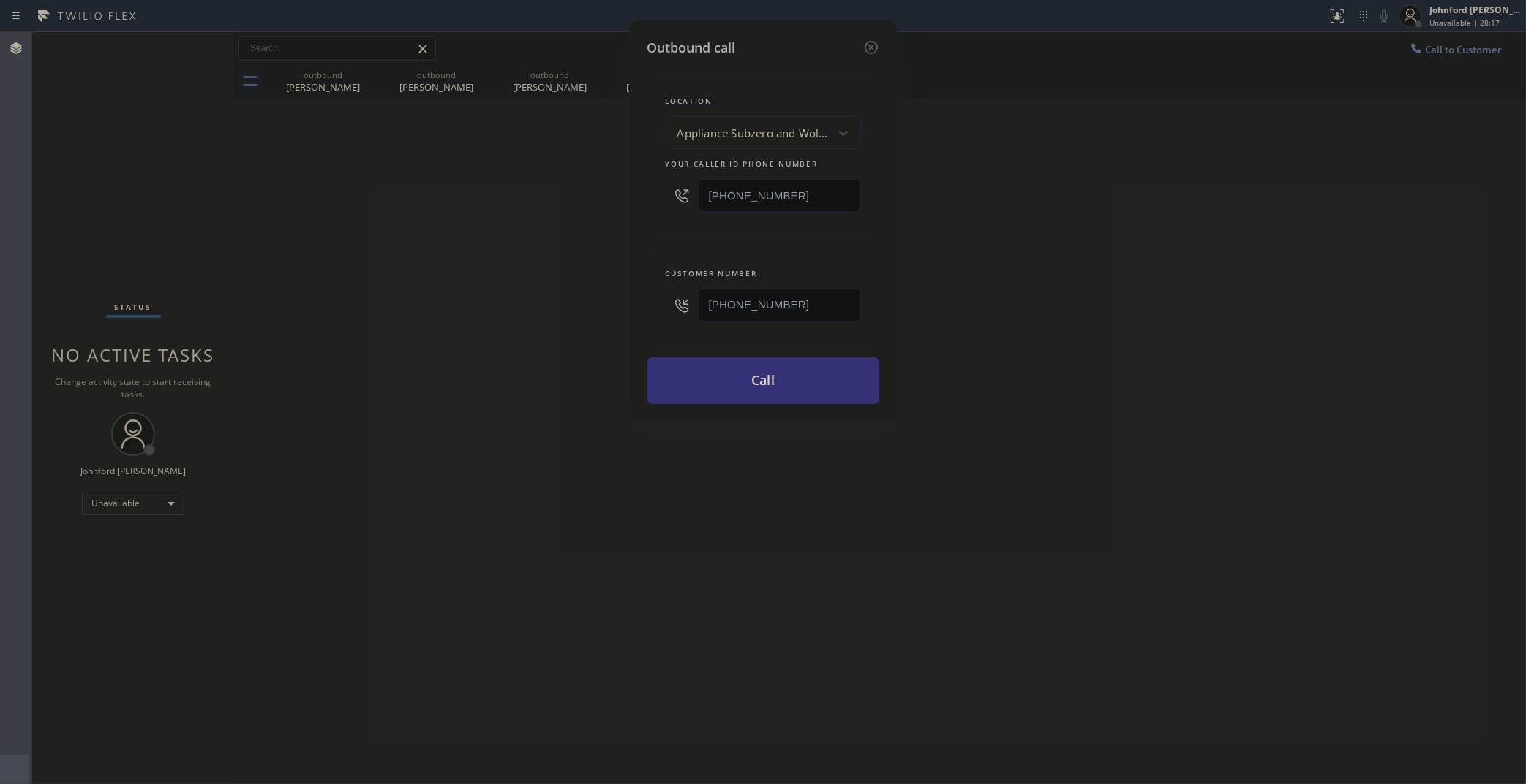
click at [572, 207] on div "Outbound call Location Appliance Subzero and Wolf Repair Your caller id phone n…" at bounding box center [763, 392] width 1526 height 784
click at [756, 386] on button "Call" at bounding box center [763, 381] width 232 height 47
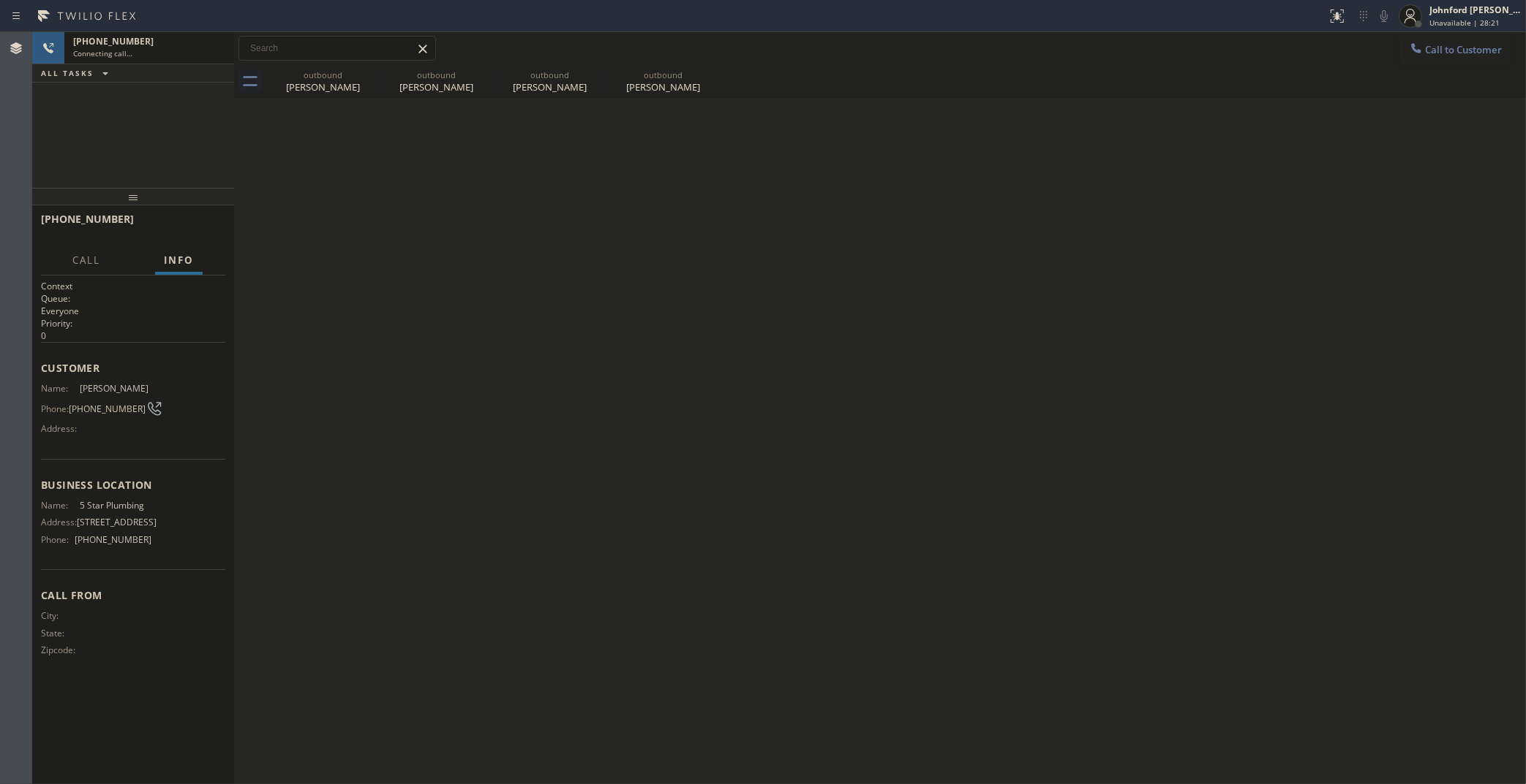
click at [1062, 50] on div "Call to Customer Outbound call Location Search location Your caller id phone nu…" at bounding box center [880, 48] width 1291 height 26
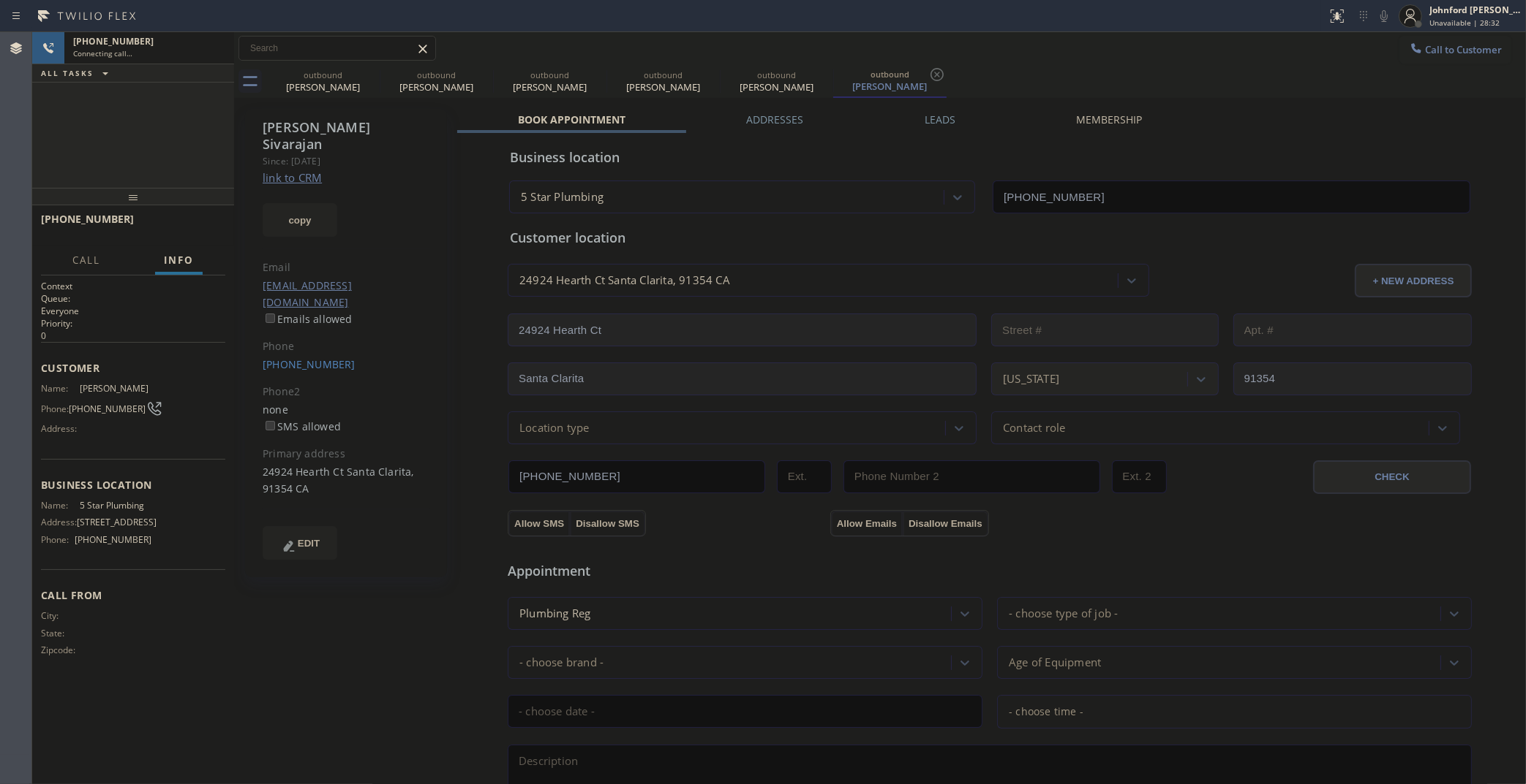
type input "[PHONE_NUMBER]"
drag, startPoint x: 371, startPoint y: 69, endPoint x: 0, endPoint y: 379, distance: 483.5
click at [0, 0] on icon at bounding box center [0, 0] width 0 height 0
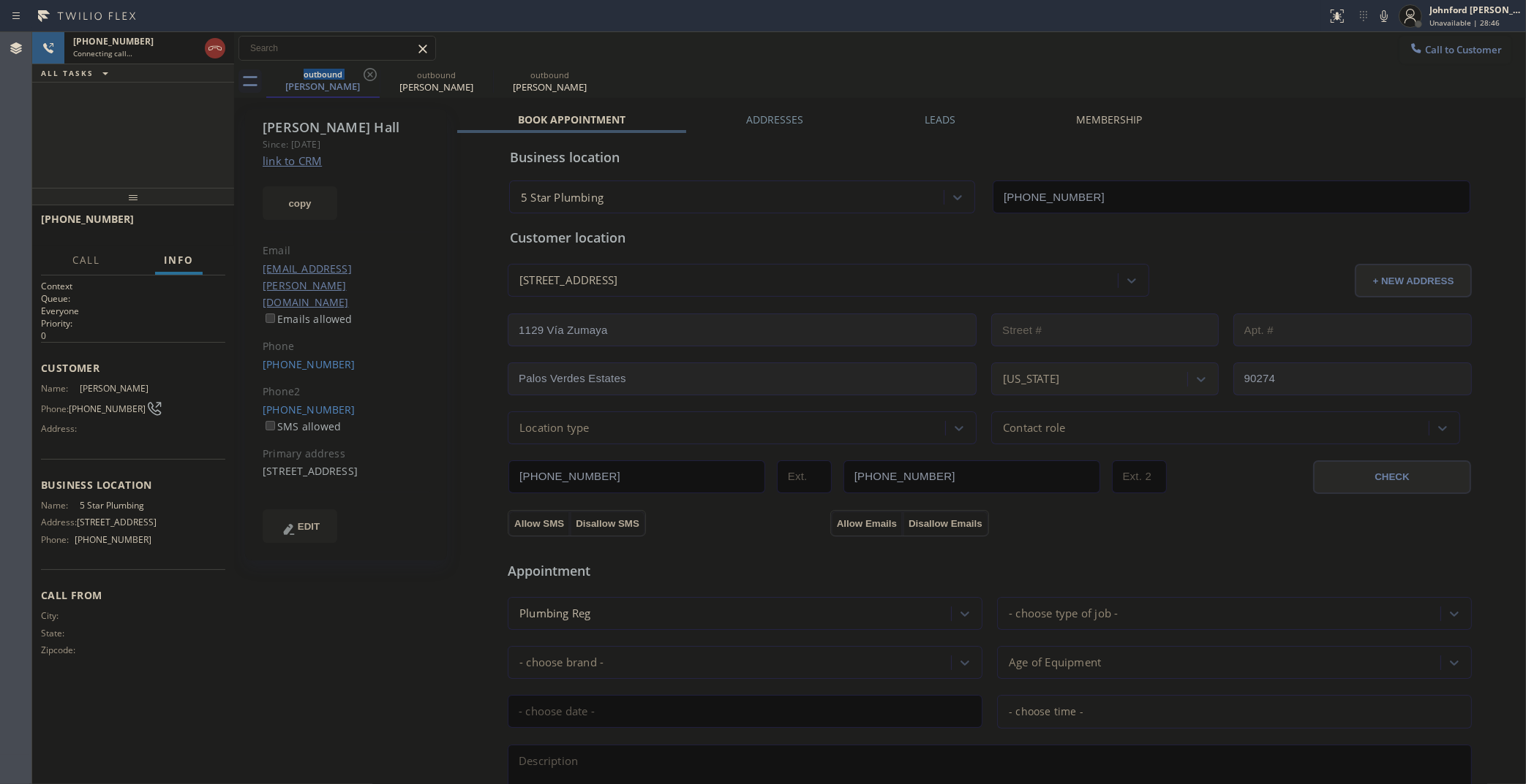
click at [993, 48] on div "Call to Customer Outbound call Location 5 Star Plumbing Your caller id phone nu…" at bounding box center [880, 48] width 1291 height 26
click at [367, 77] on icon at bounding box center [370, 74] width 18 height 18
click at [703, 76] on div "outbound Surekha Sivarajan outbound Surekha Sivarajan" at bounding box center [895, 81] width 1259 height 33
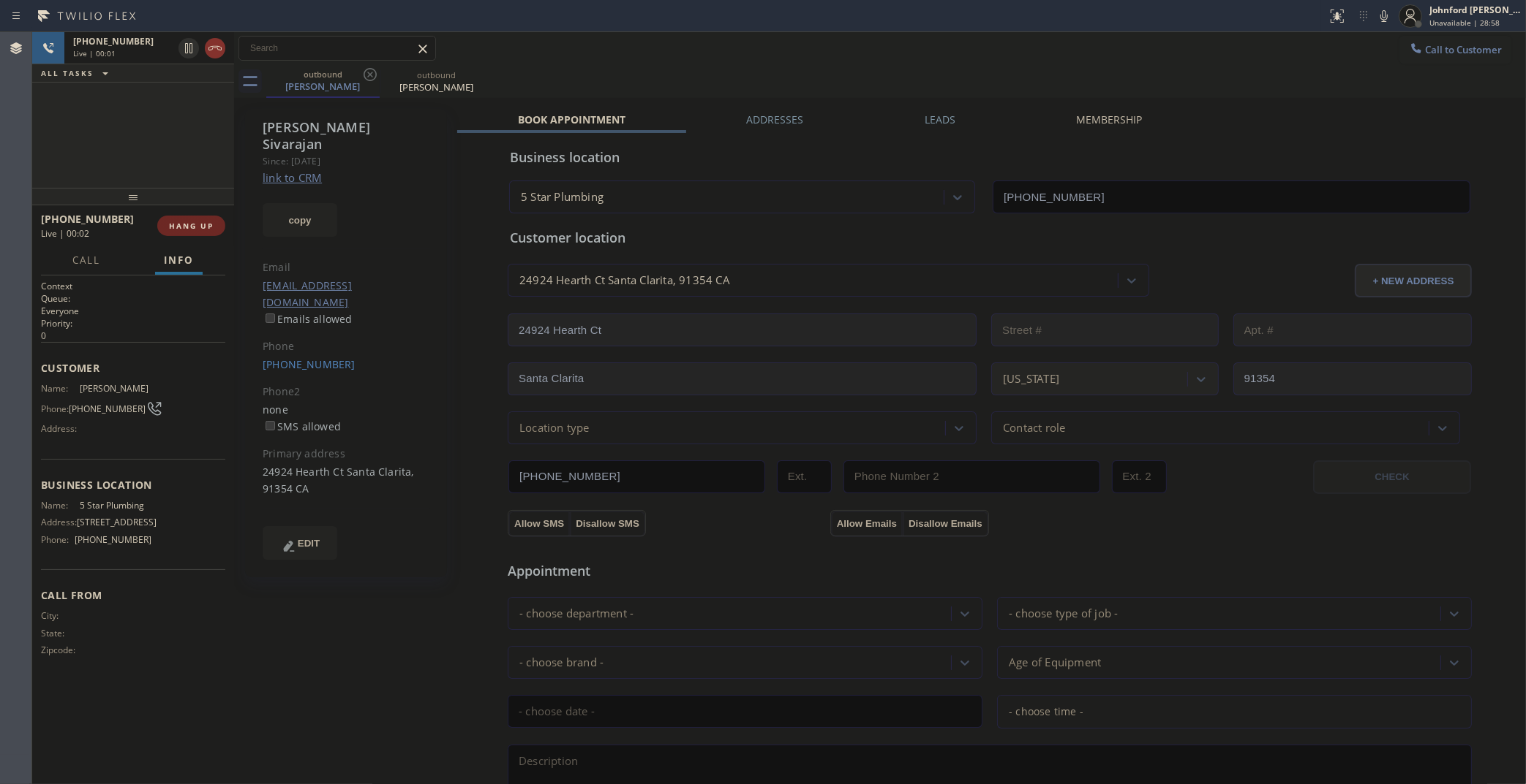
click at [182, 223] on span "HANG UP" at bounding box center [191, 225] width 44 height 10
drag, startPoint x: 1408, startPoint y: 41, endPoint x: 1407, endPoint y: 51, distance: 10.0
click at [1408, 44] on icon at bounding box center [1415, 48] width 15 height 15
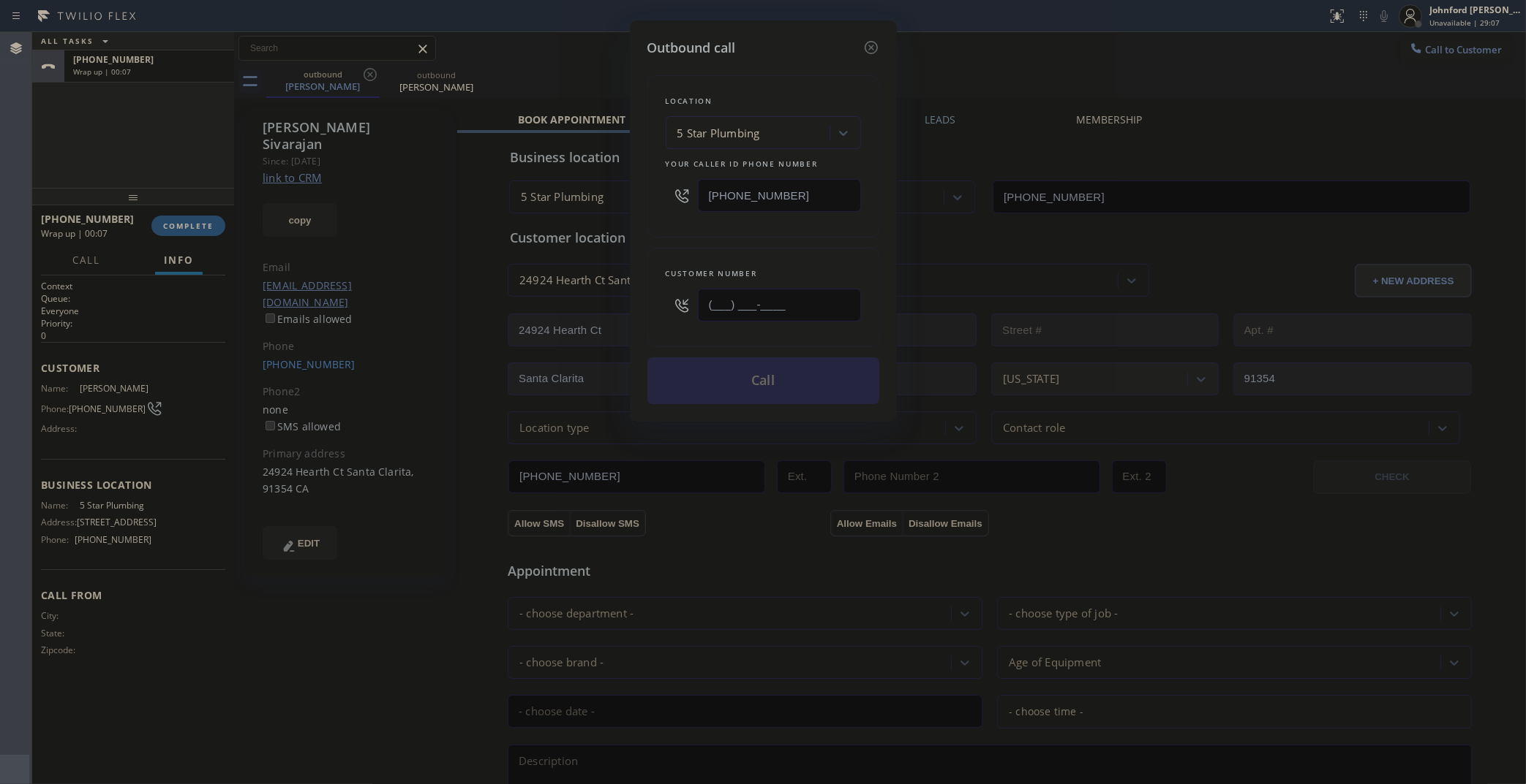
drag, startPoint x: 841, startPoint y: 291, endPoint x: 625, endPoint y: 294, distance: 216.0
click at [614, 297] on div "Outbound call Location 5 Star Plumbing Your caller id phone number (888) 909-01…" at bounding box center [763, 392] width 1526 height 784
paste input "818) 518-5747"
type input "(818) 518-5747"
click at [691, 234] on div "Location 5 Star Plumbing Your caller id phone number (888) 909-0120 Customer nu…" at bounding box center [763, 231] width 232 height 347
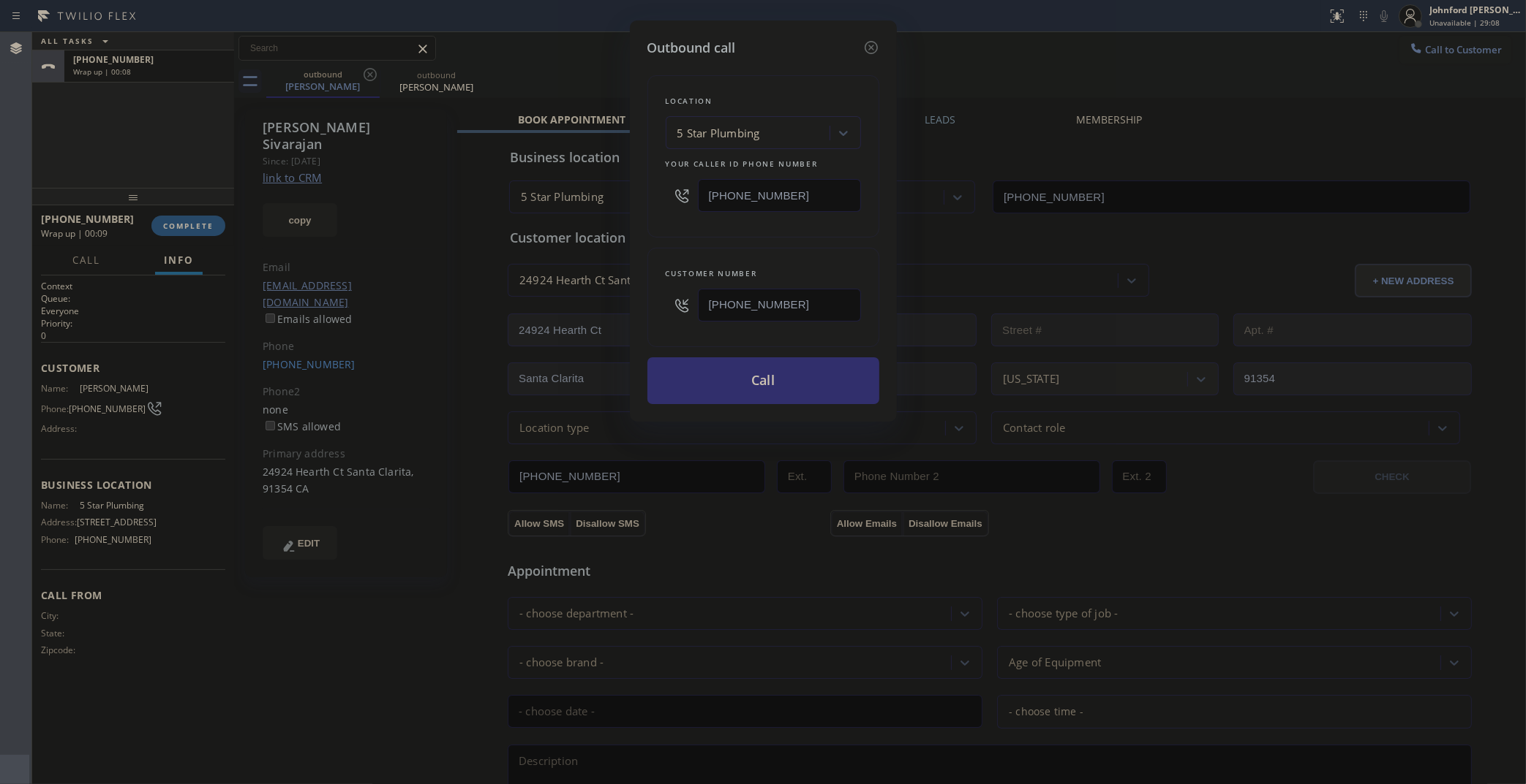
click at [728, 386] on button "Call" at bounding box center [763, 381] width 232 height 47
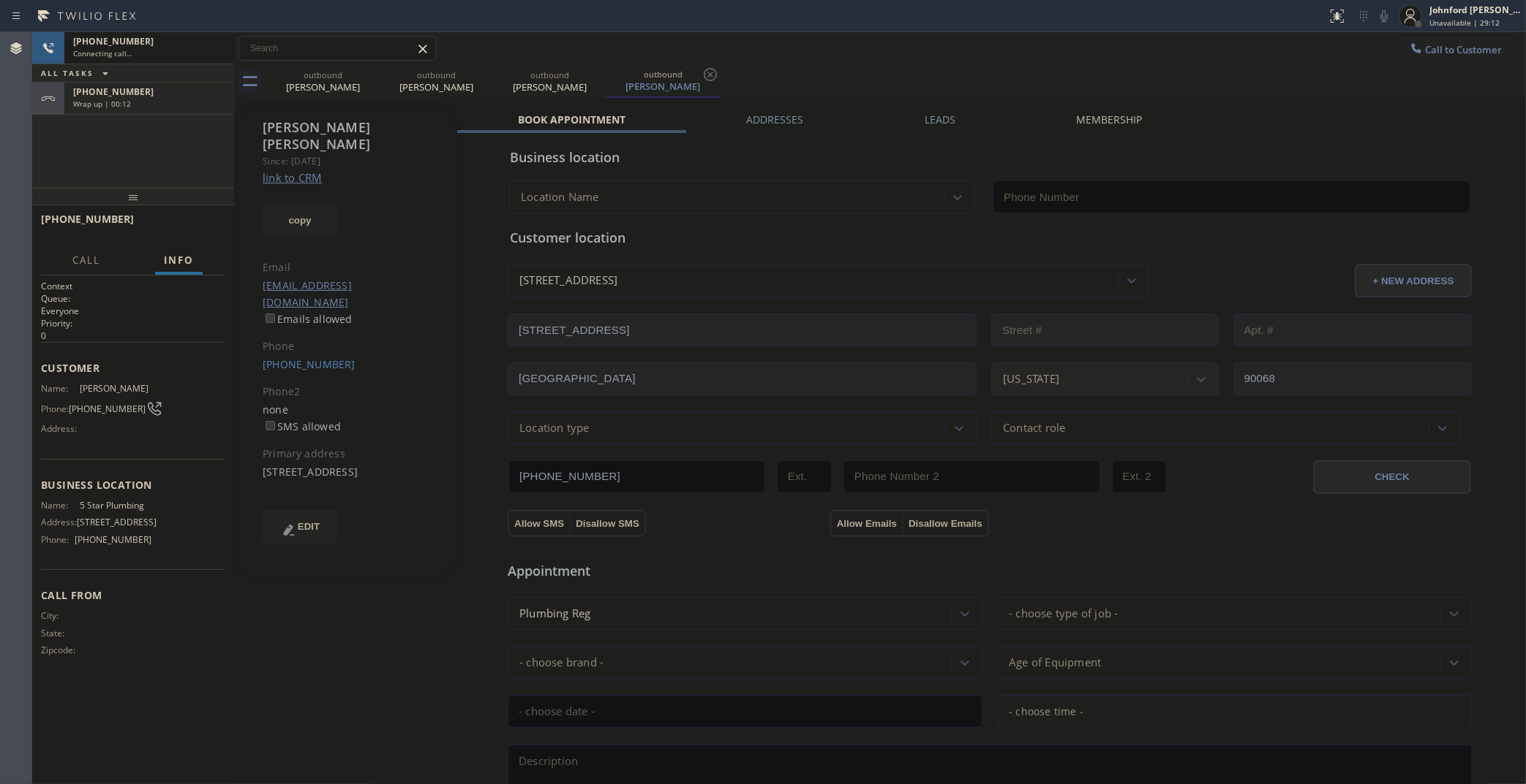
type input "[PHONE_NUMBER]"
drag, startPoint x: 371, startPoint y: 75, endPoint x: 1158, endPoint y: 718, distance: 1016.3
click at [0, 0] on icon at bounding box center [0, 0] width 0 height 0
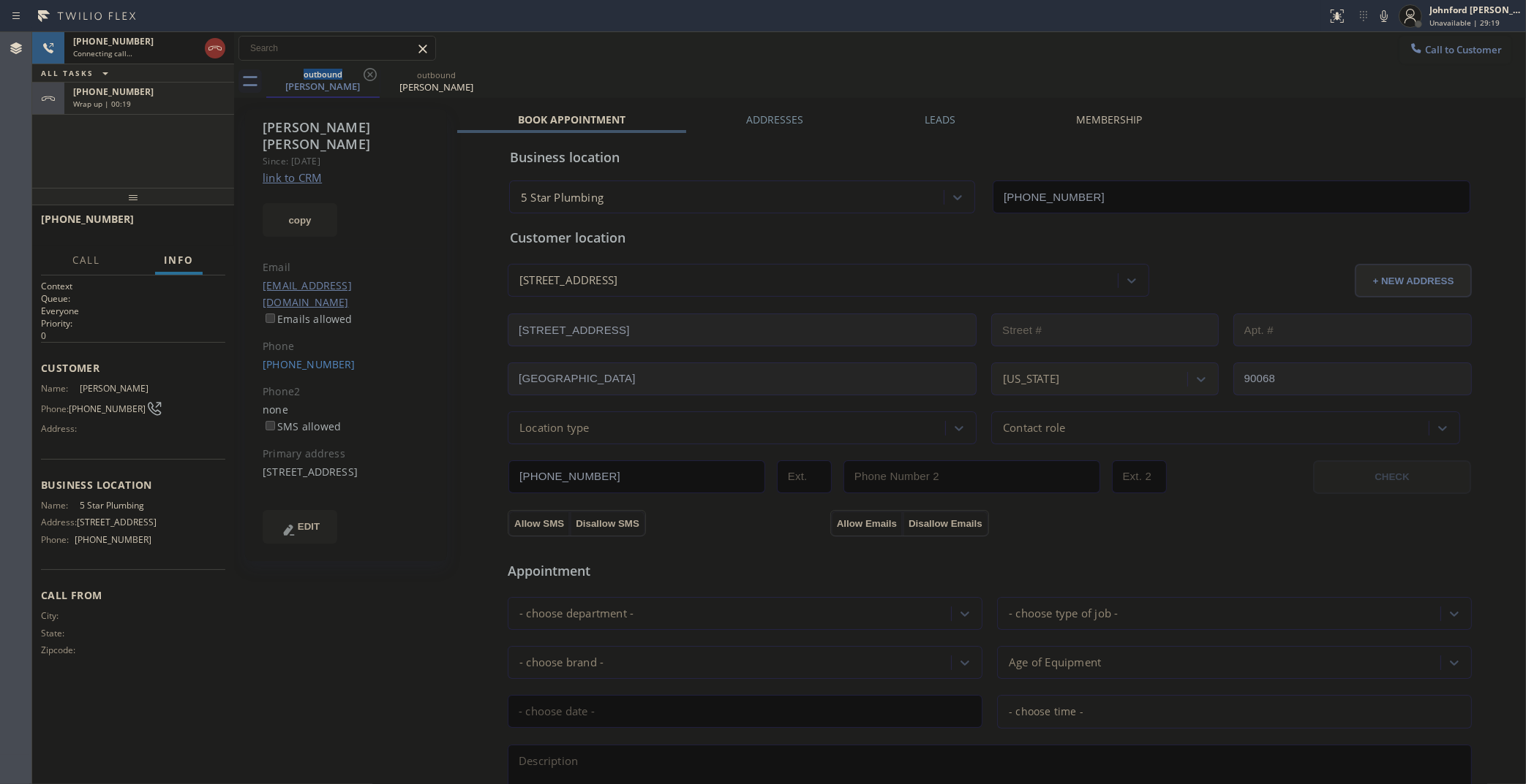
click at [282, 171] on link "link to CRM" at bounding box center [292, 178] width 59 height 15
click at [205, 45] on div at bounding box center [215, 48] width 20 height 18
click at [212, 221] on span "COMPLETE" at bounding box center [188, 225] width 51 height 10
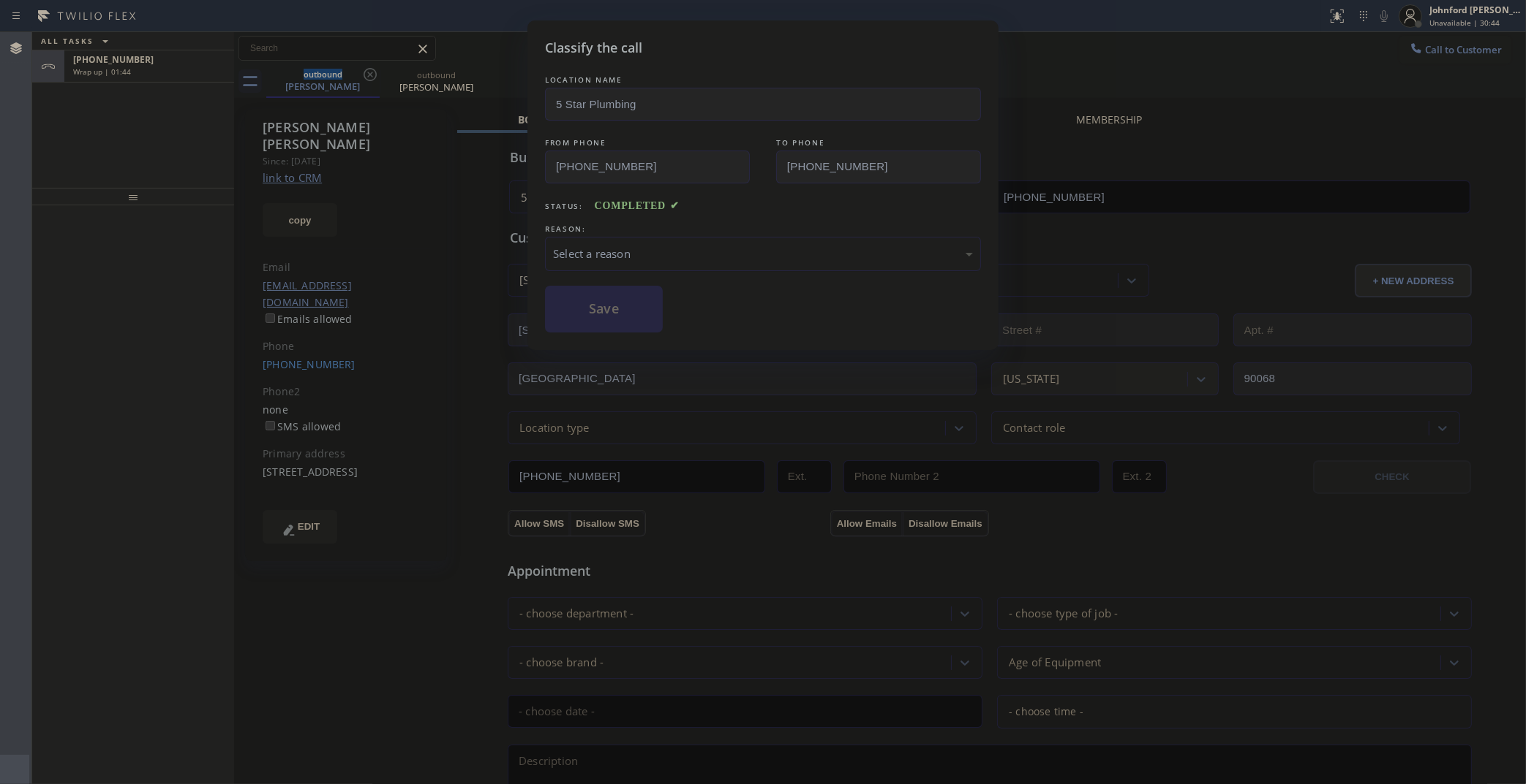
click at [629, 260] on div "Select a reason" at bounding box center [763, 254] width 436 height 34
click at [615, 322] on button "Save" at bounding box center [604, 309] width 118 height 47
click at [150, 79] on div "Classify the call LOCATION NAME 5 Star Plumbing FROM PHONE (888) 909-0120 TO PH…" at bounding box center [763, 392] width 1526 height 784
click at [150, 76] on div "Classify the call LOCATION NAME 5 Star Plumbing FROM PHONE (888) 909-0120 TO PH…" at bounding box center [763, 392] width 1526 height 784
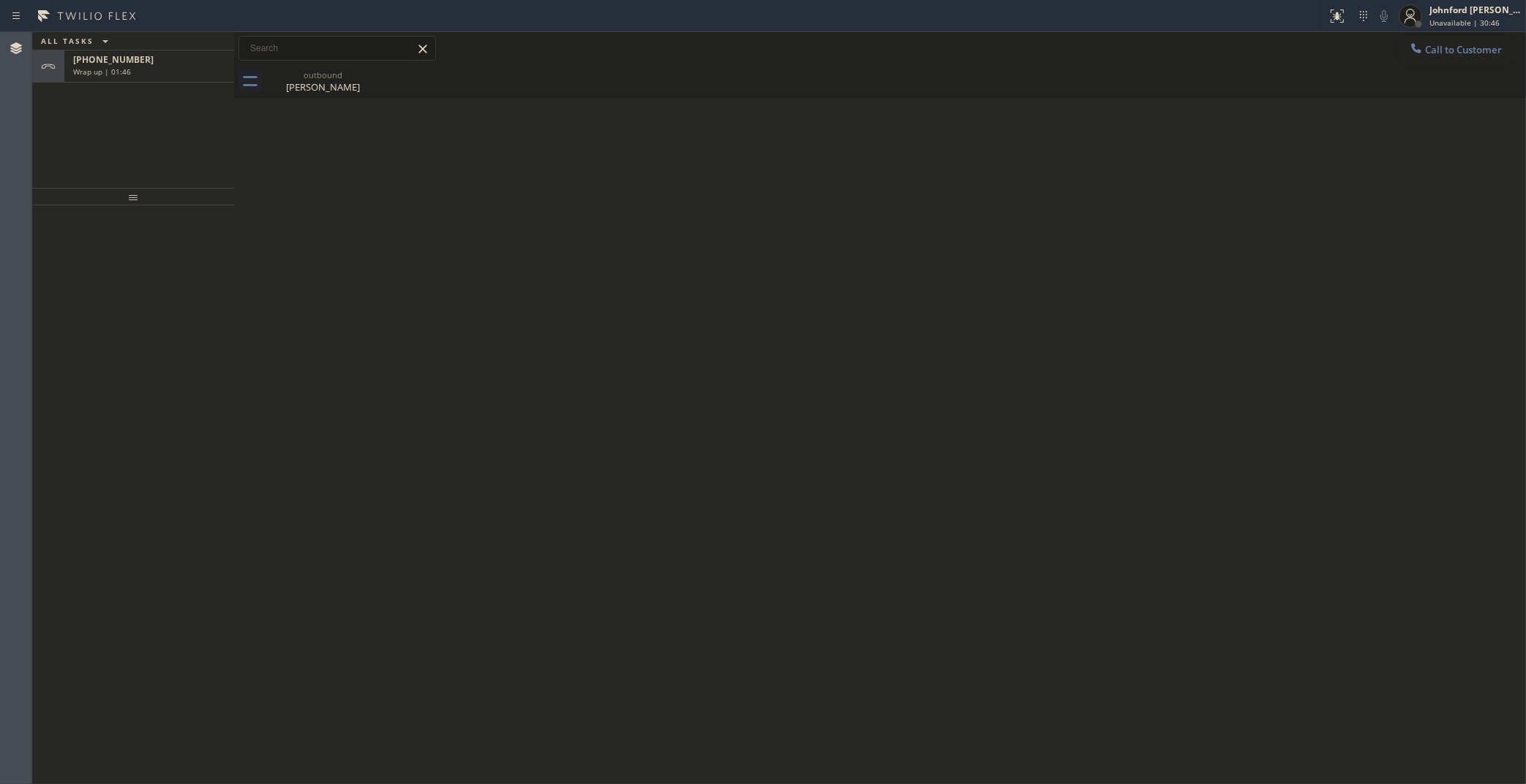
click at [150, 76] on div "+18052560294 Wrap up | 01:46" at bounding box center [147, 66] width 164 height 32
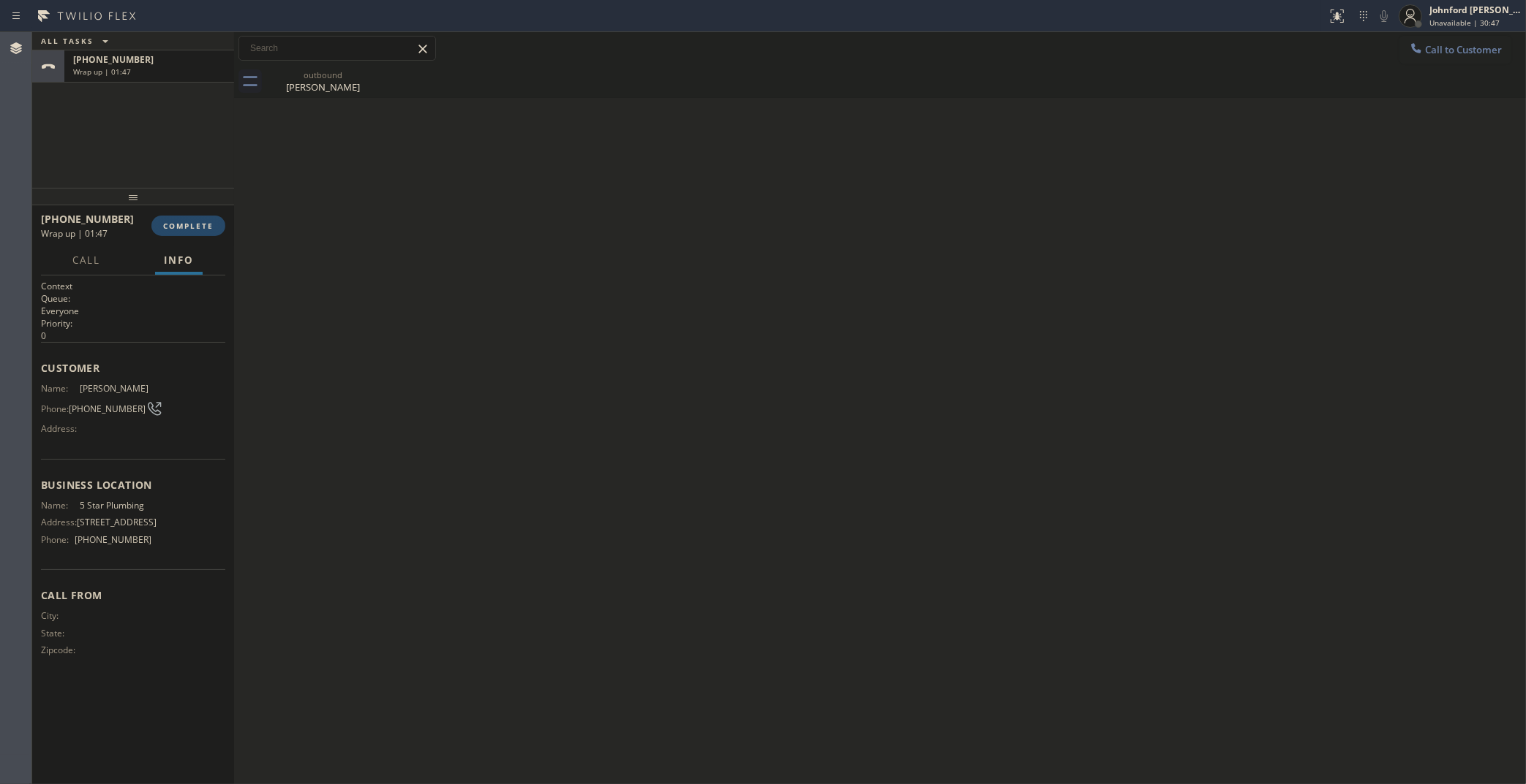
click at [175, 219] on button "COMPLETE" at bounding box center [188, 226] width 74 height 20
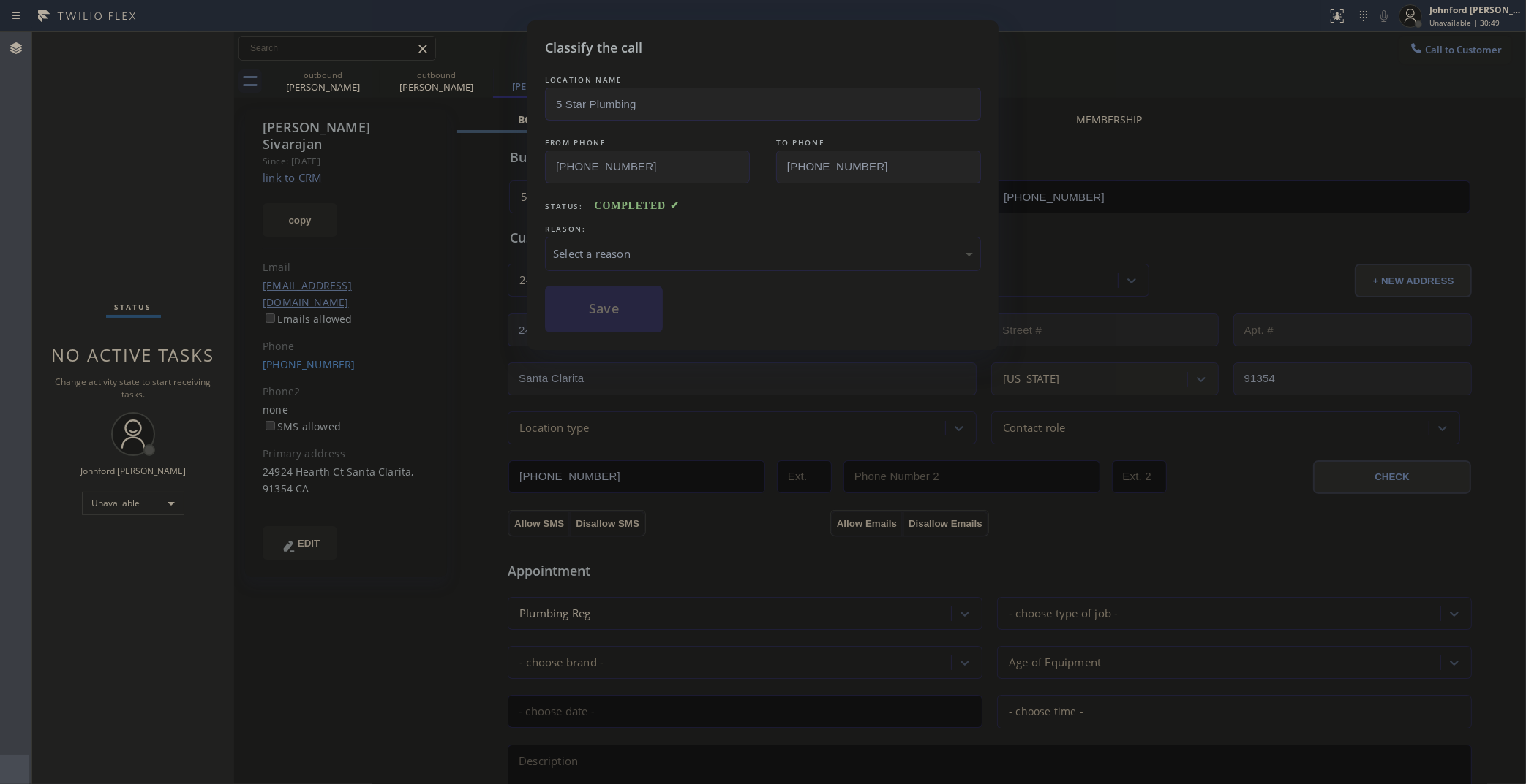
type input "[PHONE_NUMBER]"
click at [635, 249] on div "Select a reason" at bounding box center [763, 254] width 420 height 17
click at [629, 319] on button "Save" at bounding box center [604, 309] width 118 height 47
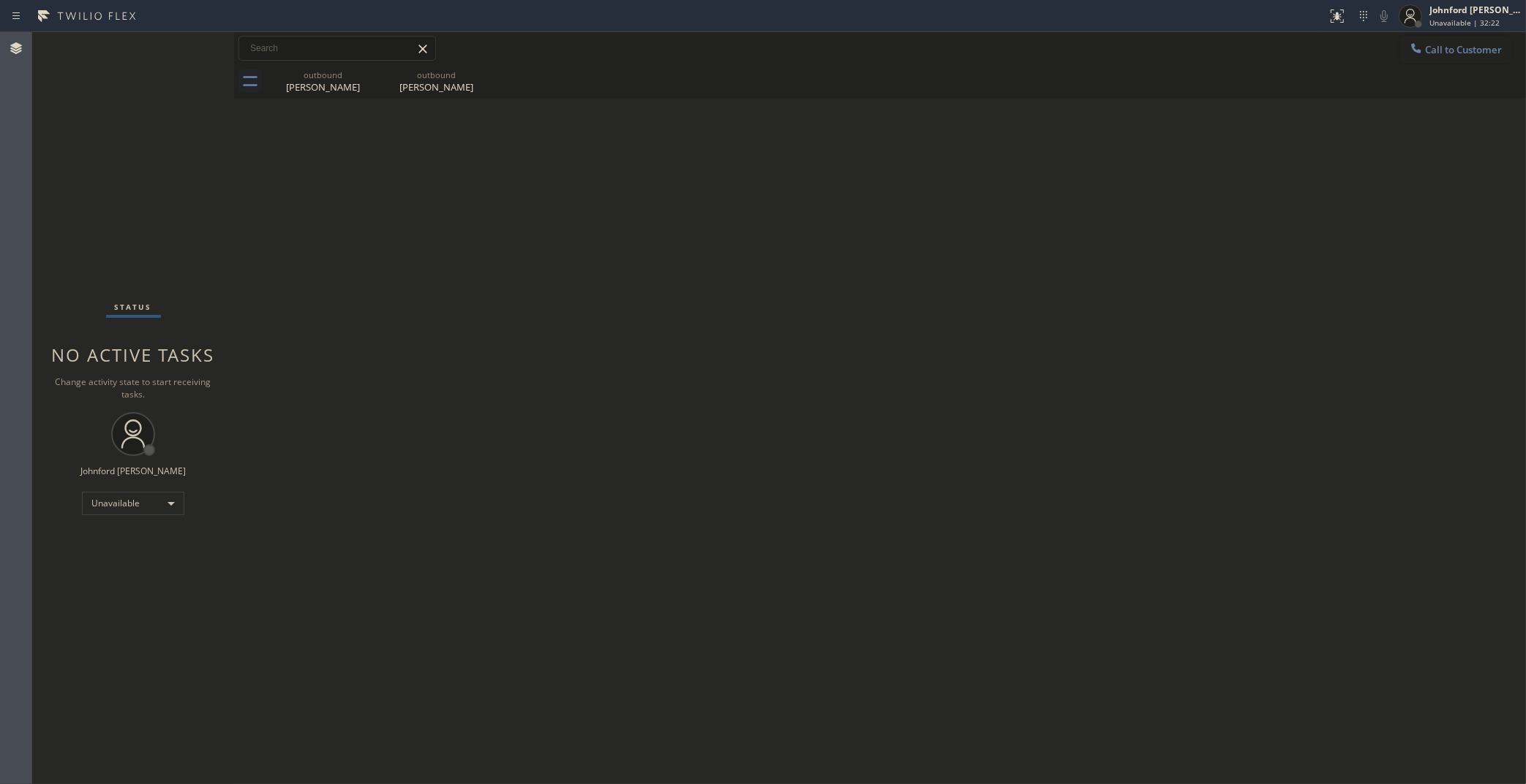
click at [1471, 45] on span "Call to Customer" at bounding box center [1463, 49] width 76 height 13
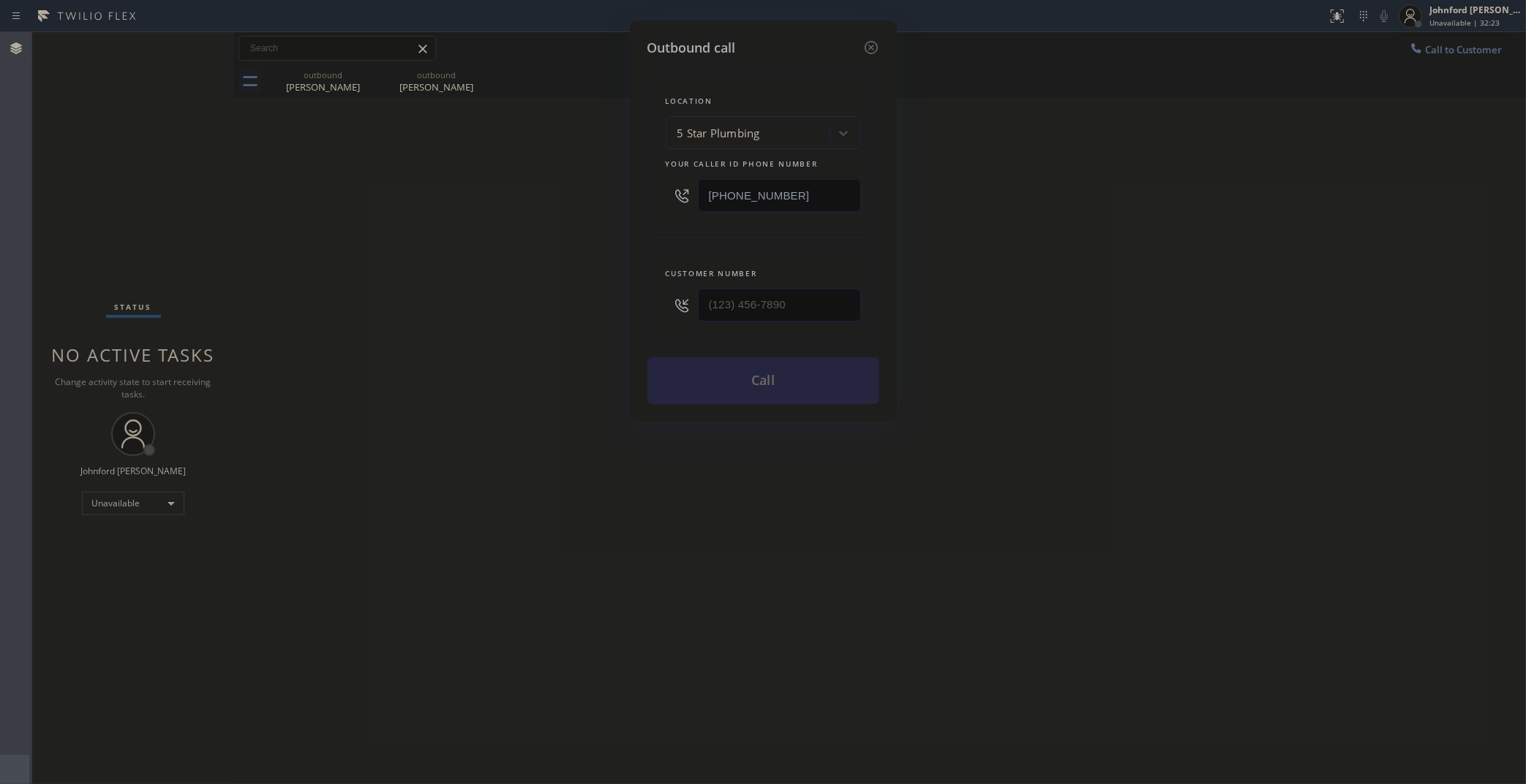
click at [619, 196] on div "Outbound call Location 5 Star Plumbing Your caller id phone number (888) 909-01…" at bounding box center [763, 392] width 1526 height 784
paste input "44) 791-598"
type input "(844) 791-5980"
drag, startPoint x: 674, startPoint y: 303, endPoint x: 554, endPoint y: 313, distance: 120.4
click at [582, 311] on div "Outbound call Location Airway Duct Cleaning Your caller id phone number (844) 7…" at bounding box center [763, 392] width 1526 height 784
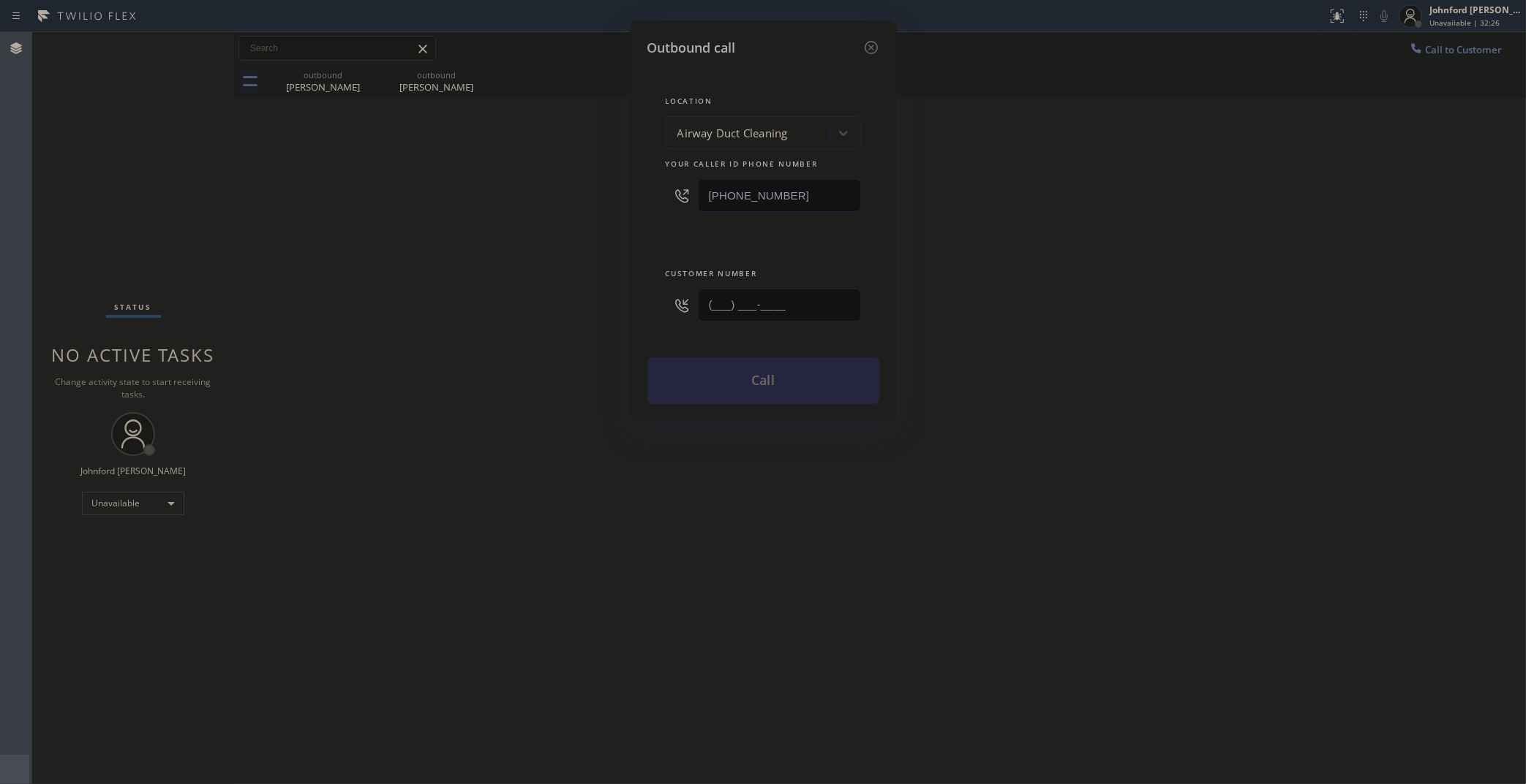
paste input "973) 204-8366"
type input "(973) 204-8366"
click at [545, 313] on div "Outbound call Location Airway Duct Cleaning Your caller id phone number (844) 7…" at bounding box center [763, 392] width 1526 height 784
click at [781, 375] on button "Call" at bounding box center [763, 381] width 232 height 47
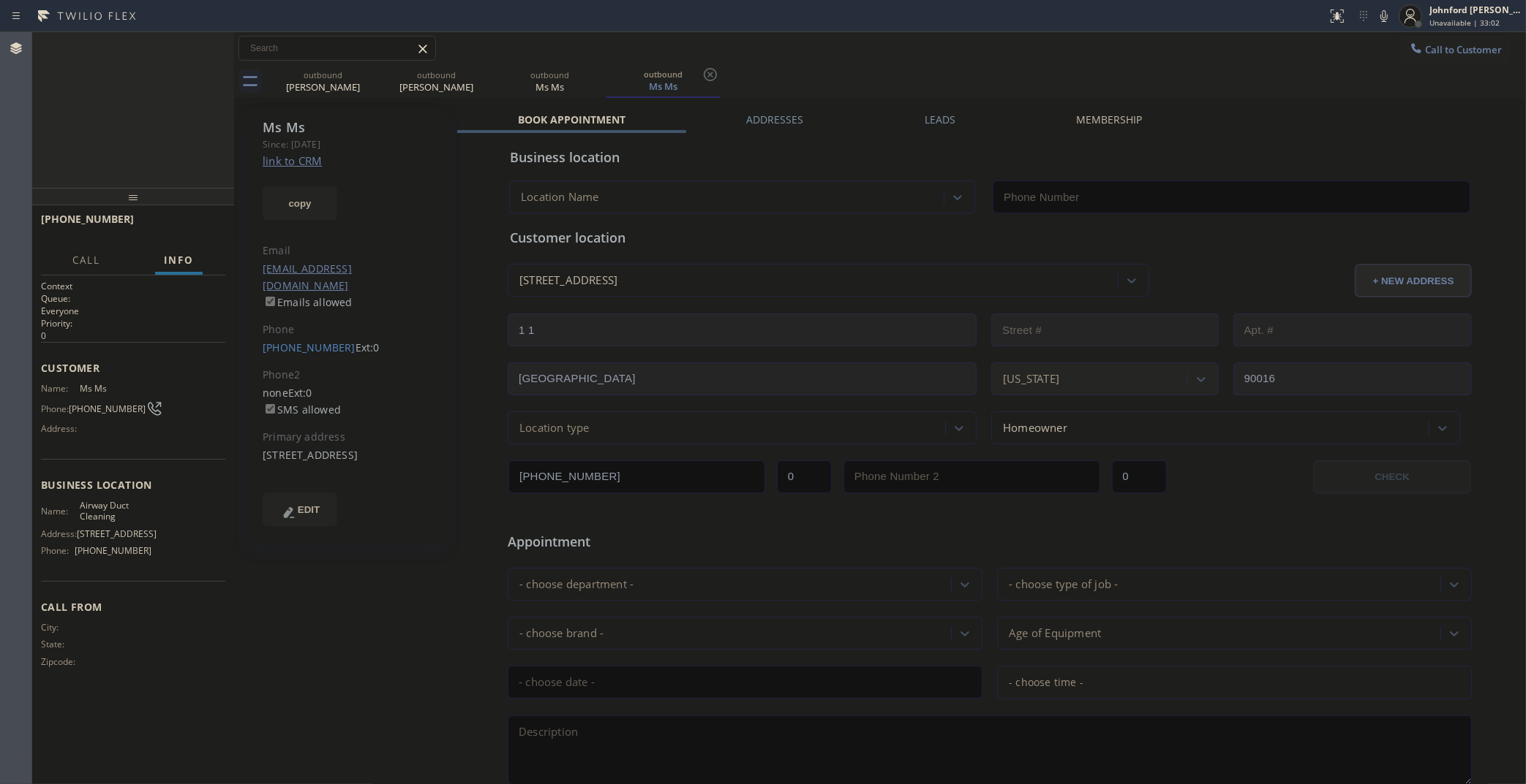
type input "(844) 791-5980"
click at [364, 74] on icon at bounding box center [370, 74] width 18 height 18
click at [0, 0] on icon at bounding box center [0, 0] width 0 height 0
type input "(844) 791-5980"
click at [1381, 16] on icon at bounding box center [1383, 16] width 18 height 18
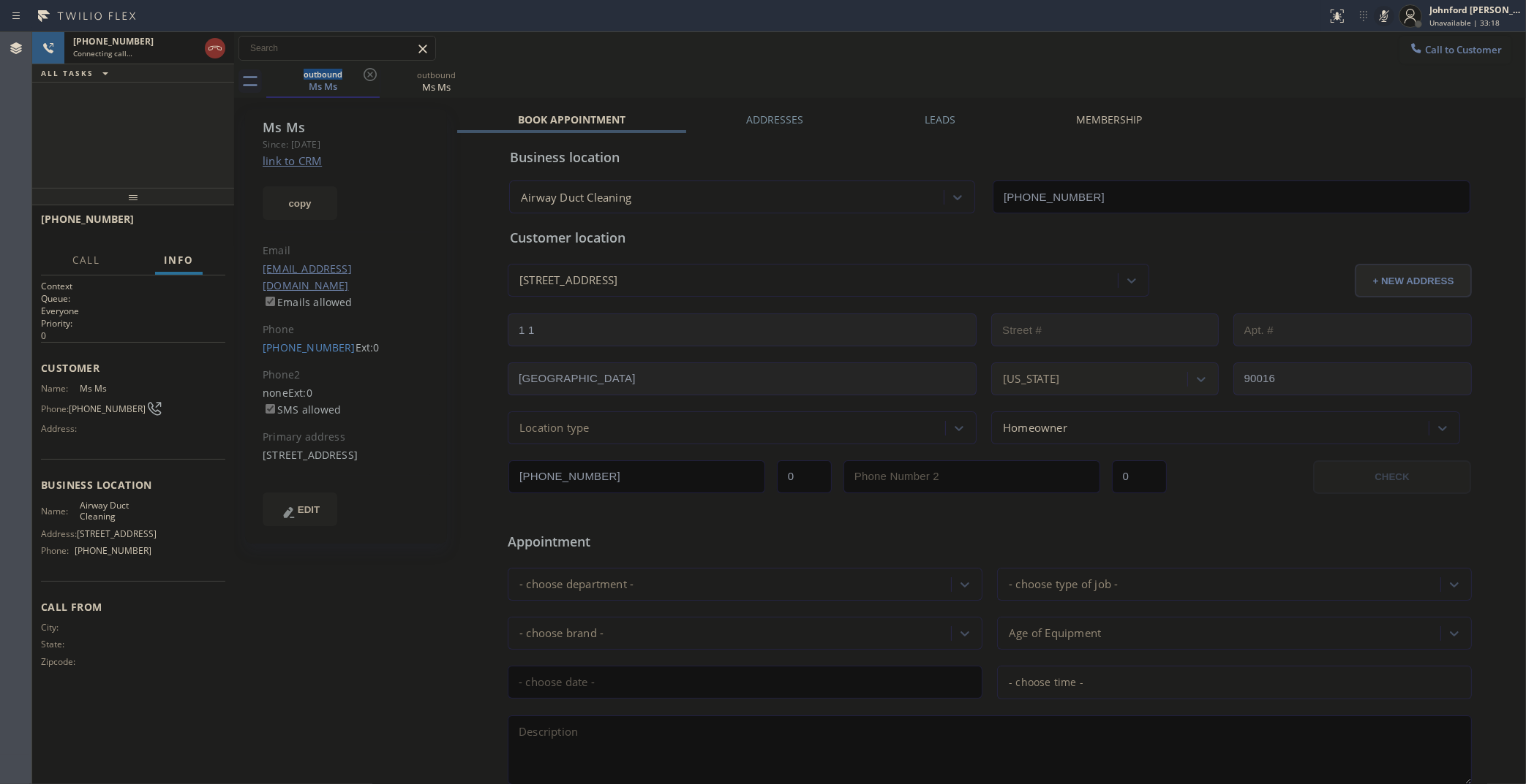
click at [1381, 16] on icon at bounding box center [1383, 16] width 18 height 18
click at [195, 132] on div "+19732048366 Connecting call… ALL TASKS ALL TASKS ACTIVE TASKS TASKS IN WRAP UP" at bounding box center [133, 110] width 202 height 156
click at [218, 50] on icon at bounding box center [215, 48] width 18 height 18
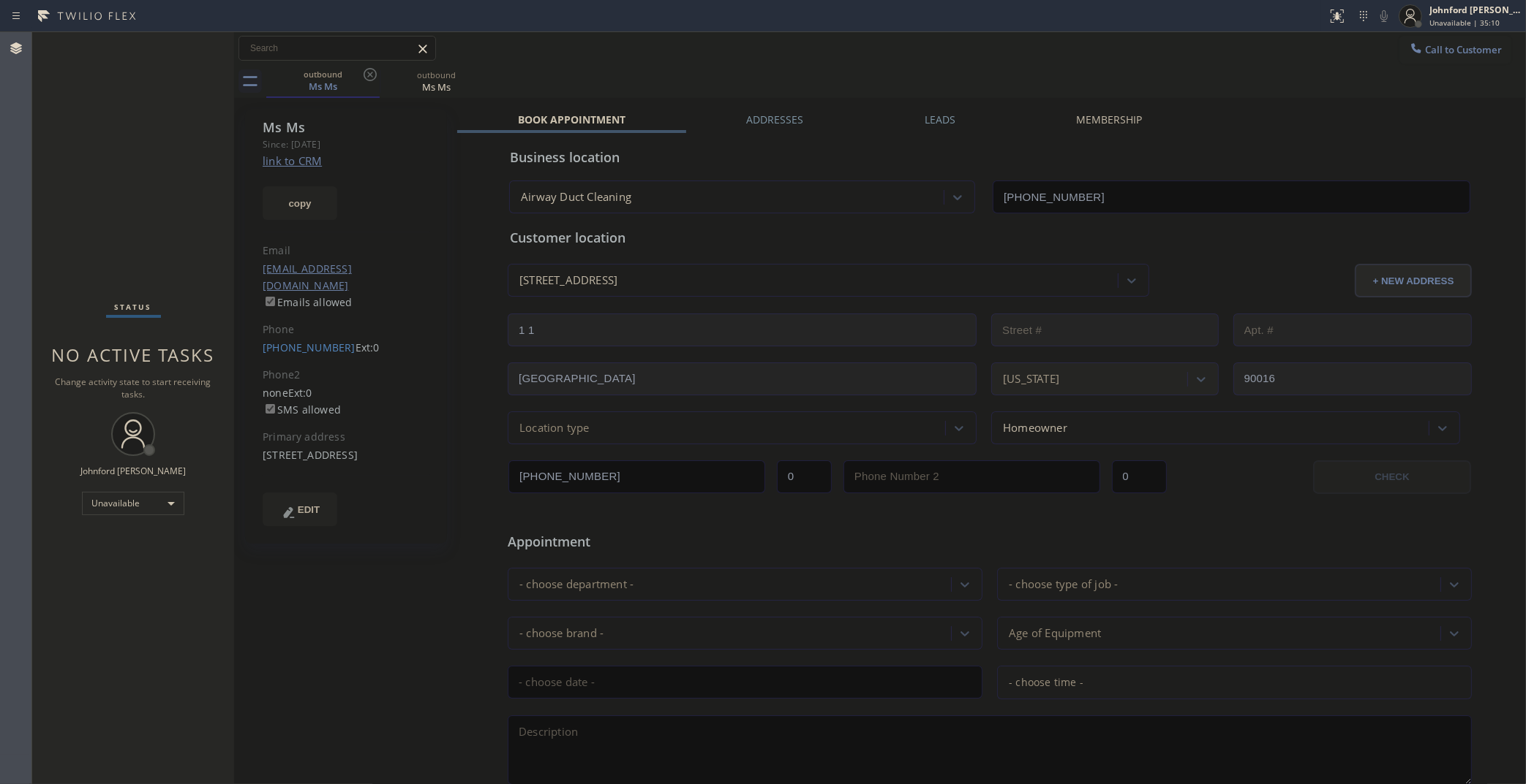
click at [377, 64] on div "Call to Customer Outbound call Location Airway Duct Cleaning Your caller id pho…" at bounding box center [880, 48] width 1291 height 33
click at [364, 76] on icon at bounding box center [370, 74] width 13 height 13
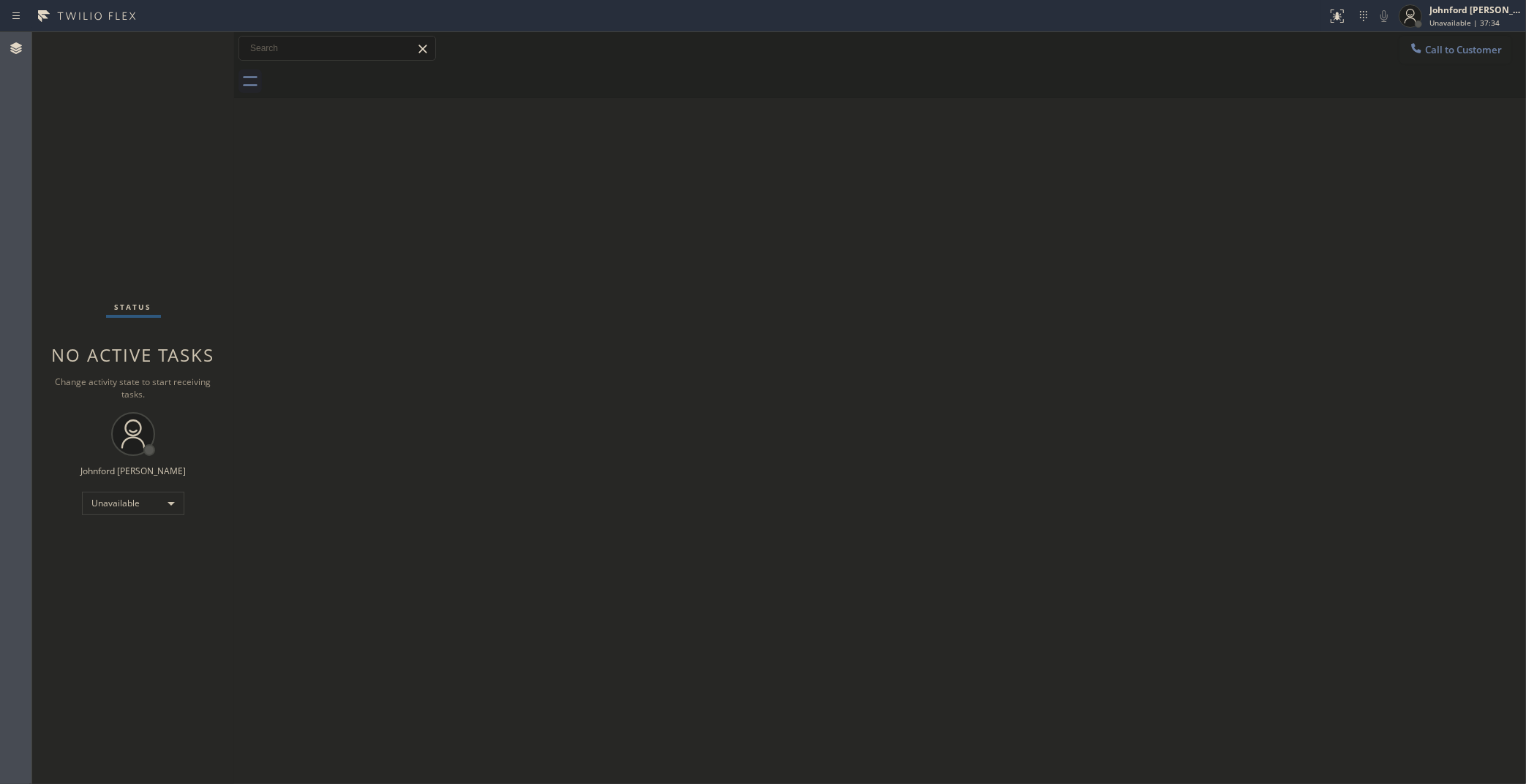
click at [1168, 294] on div "Back to Dashboard Change Sender ID Customers Technicians Select a contact Outbo…" at bounding box center [880, 408] width 1291 height 752
click at [1408, 59] on button "Call to Customer" at bounding box center [1455, 50] width 112 height 28
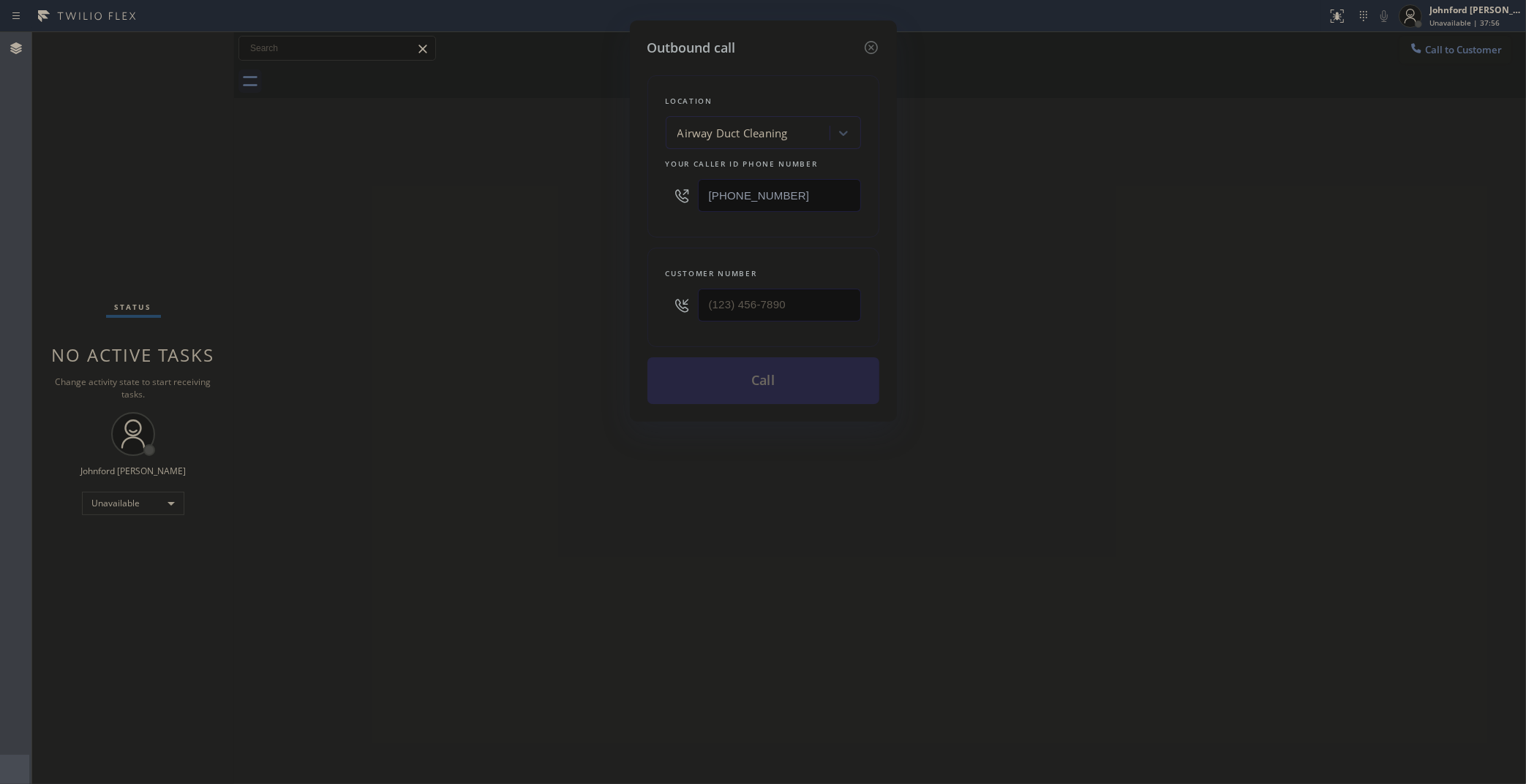
drag, startPoint x: 829, startPoint y: 176, endPoint x: 664, endPoint y: 184, distance: 165.2
click at [664, 184] on div "Location Airway Duct Cleaning Your caller id phone number (844) 791-5980" at bounding box center [763, 157] width 232 height 162
paste input "323) 992-0823"
type input "(323) 992-0823"
drag, startPoint x: 795, startPoint y: 304, endPoint x: 582, endPoint y: 305, distance: 213.0
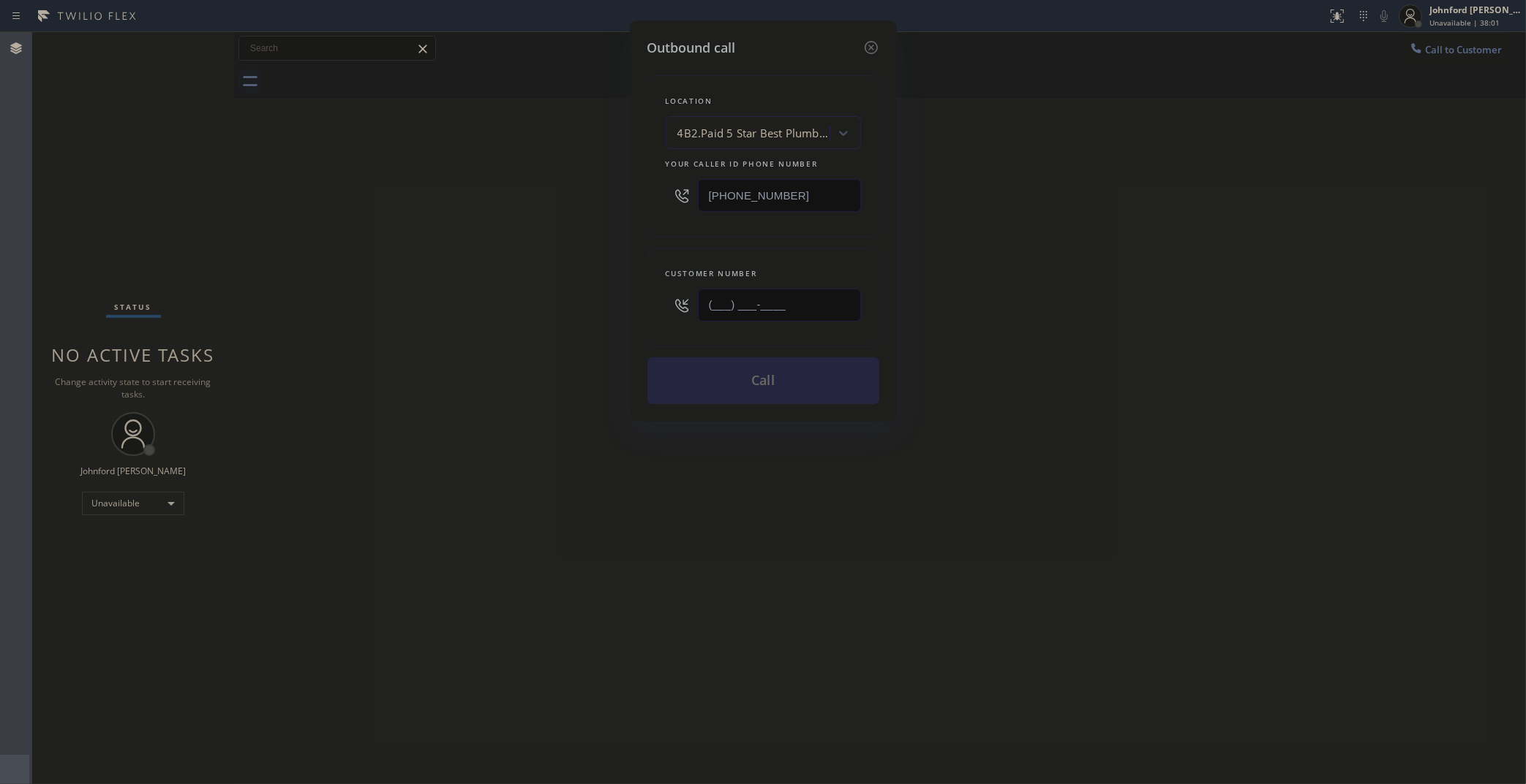
click at [582, 305] on div "Outbound call Location 4B2.Paid 5 Star Best Plumbing Your caller id phone numbe…" at bounding box center [763, 392] width 1526 height 784
paste input "818) 518-5747"
type input "(818) 518-5747"
click at [507, 311] on div "Outbound call Location 4B2.Paid 5 Star Best Plumbing Your caller id phone numbe…" at bounding box center [763, 392] width 1526 height 784
drag, startPoint x: 667, startPoint y: 389, endPoint x: 916, endPoint y: 91, distance: 388.3
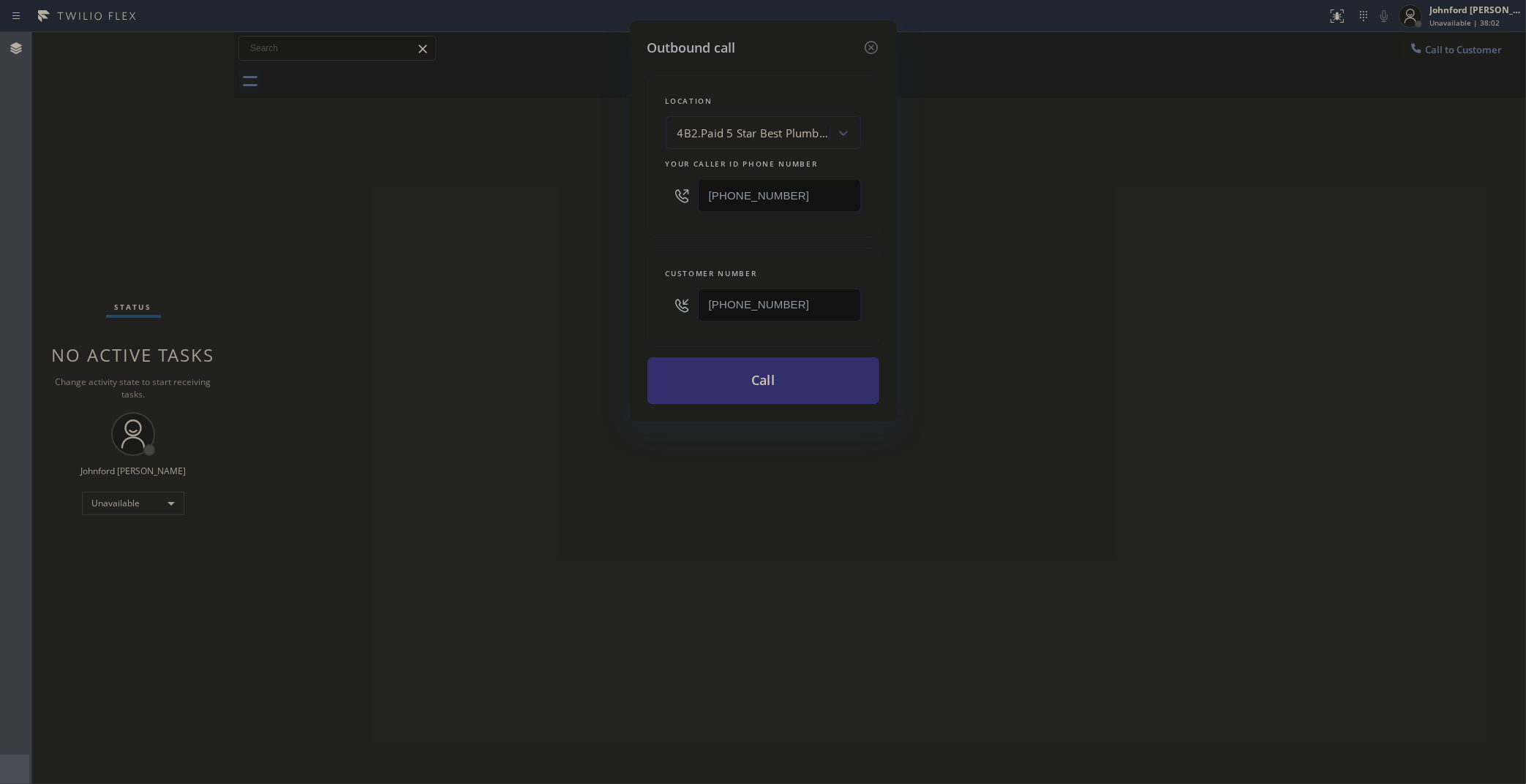
click at [670, 389] on button "Call" at bounding box center [763, 381] width 232 height 47
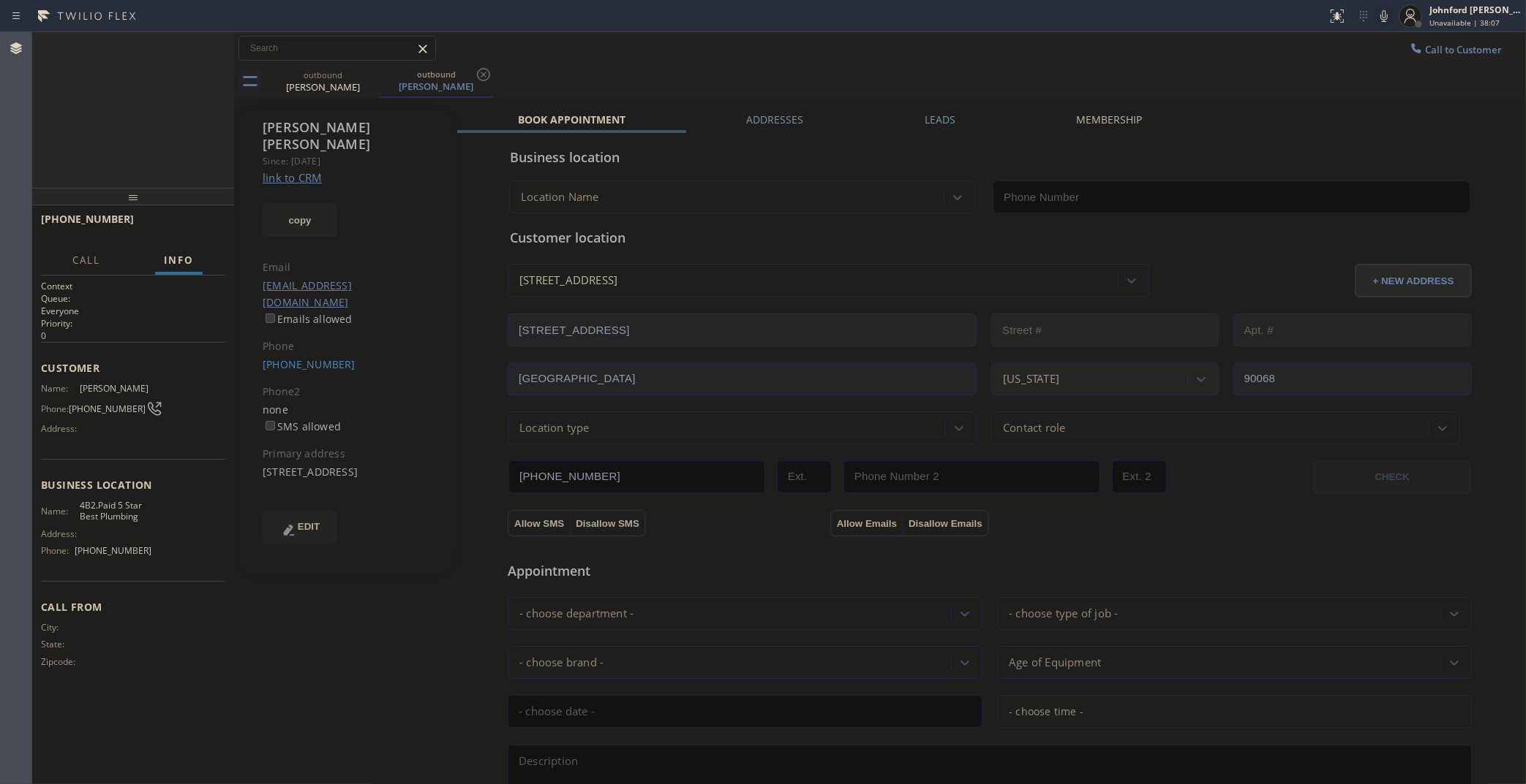
type input "(323) 992-0823"
click at [234, 223] on div at bounding box center [234, 408] width 0 height 752
click at [198, 227] on span "HANG UP" at bounding box center [191, 225] width 44 height 10
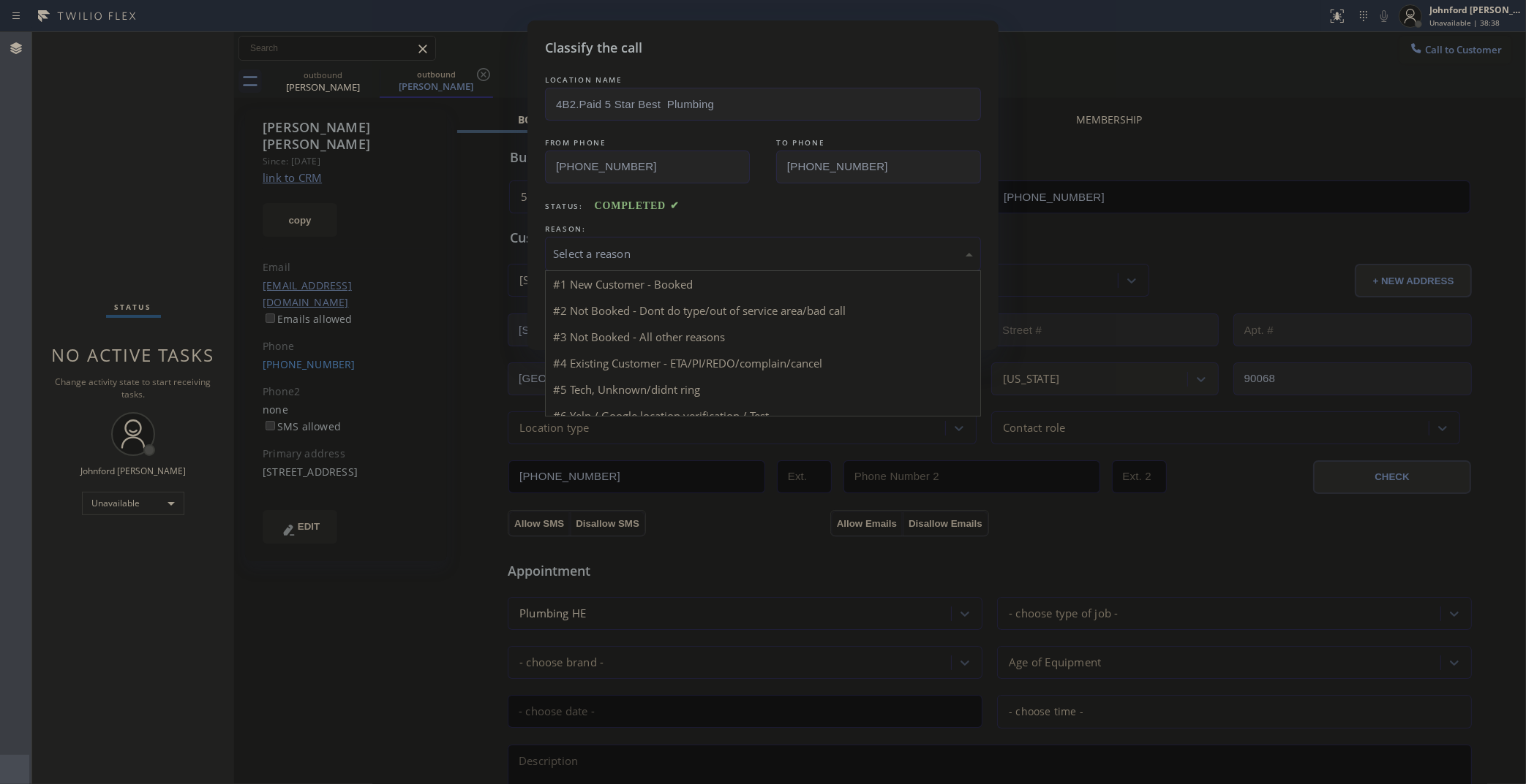
click at [646, 245] on div "Select a reason" at bounding box center [763, 254] width 420 height 17
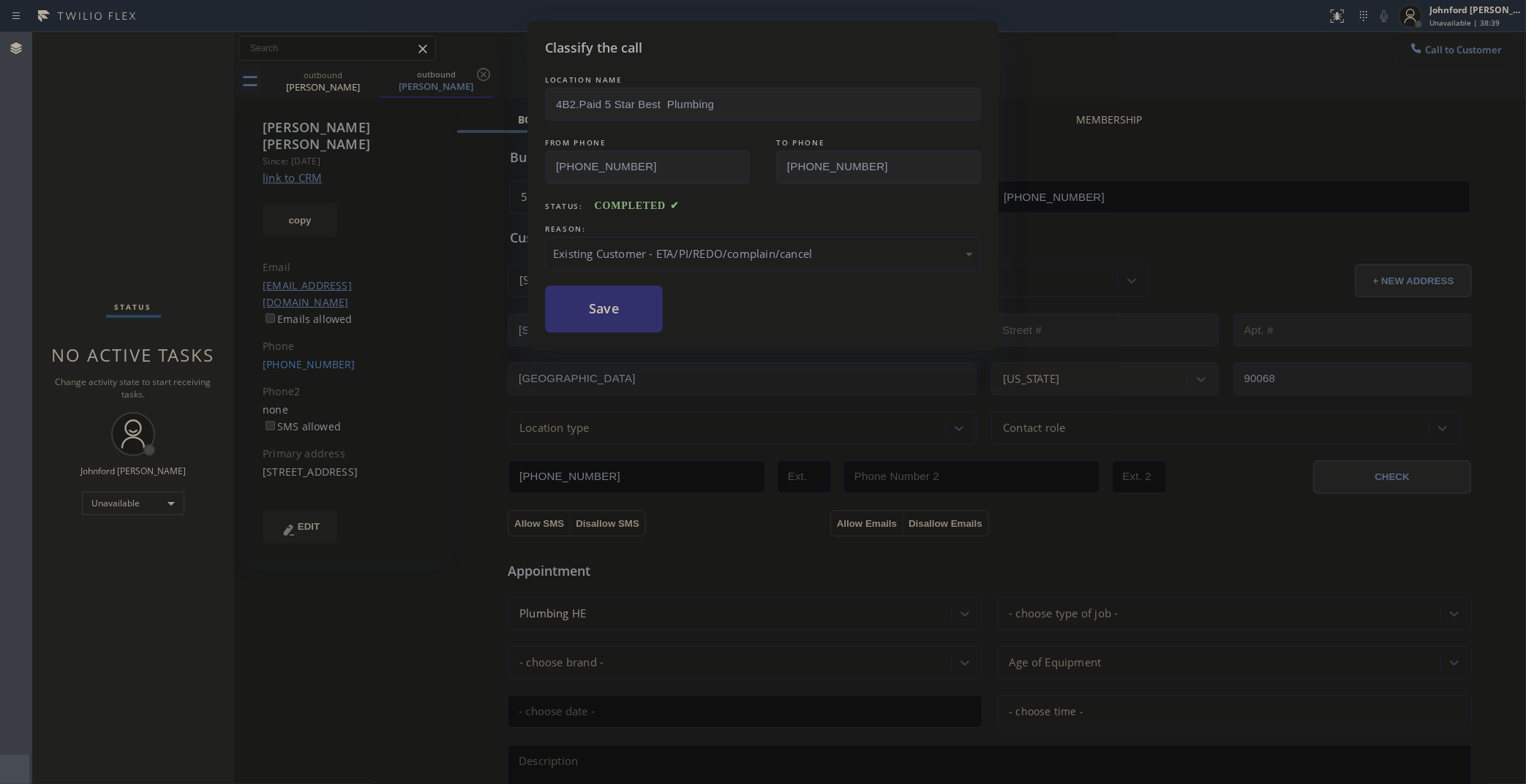
click at [623, 307] on button "Save" at bounding box center [604, 309] width 118 height 47
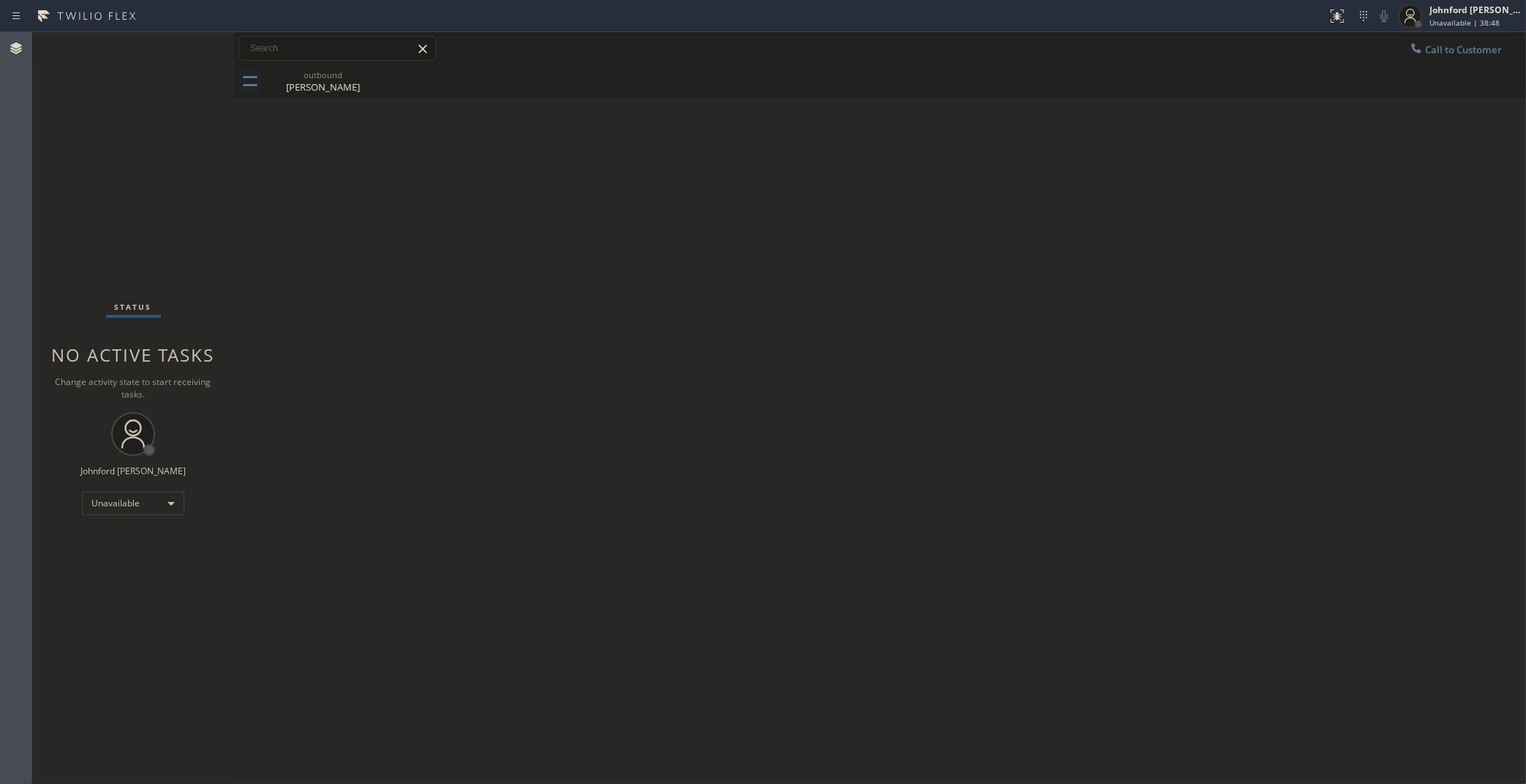
click at [1454, 62] on button "Call to Customer" at bounding box center [1455, 50] width 112 height 28
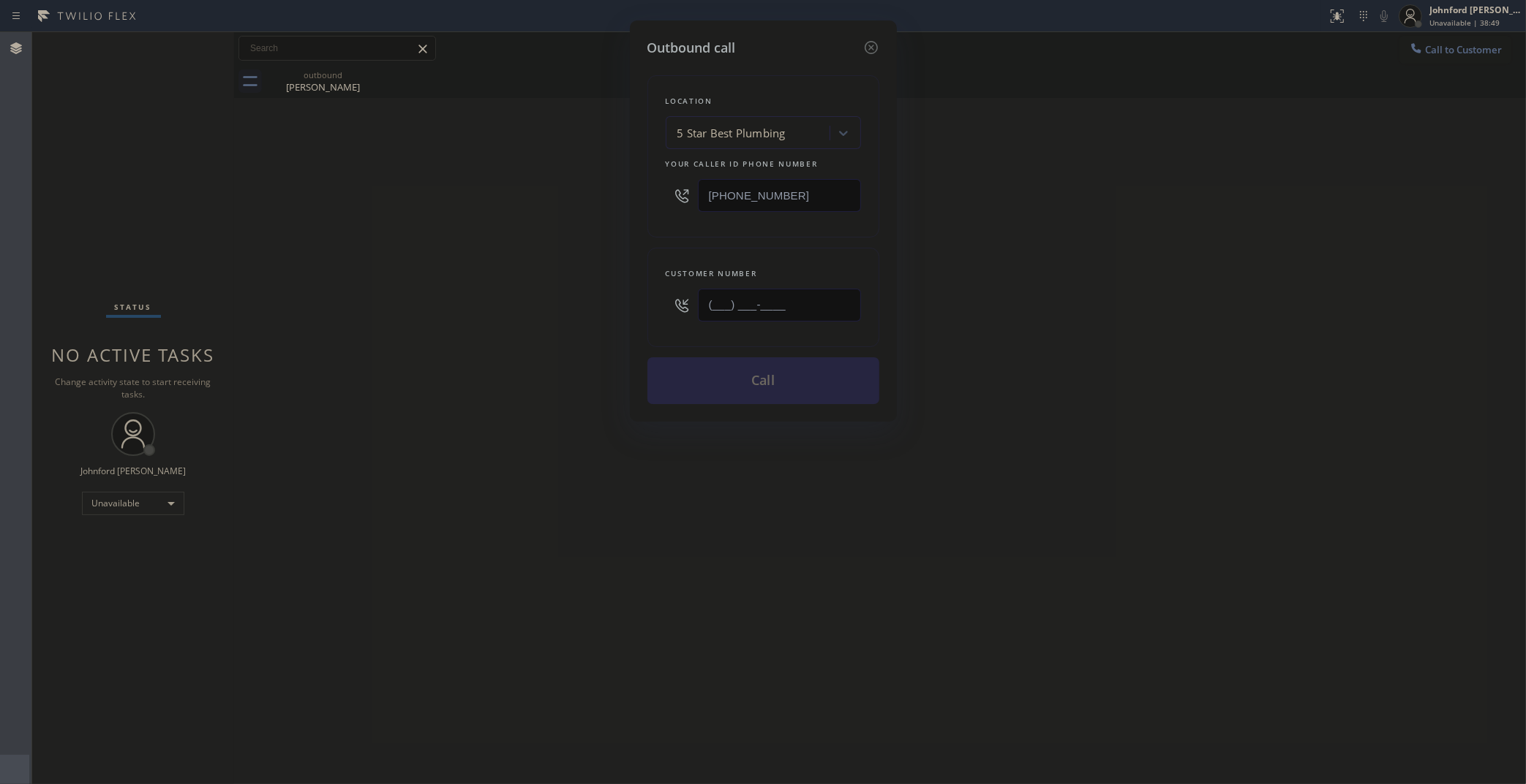
drag, startPoint x: 794, startPoint y: 301, endPoint x: 536, endPoint y: 324, distance: 259.0
click at [596, 304] on div "Outbound call Location 5 Star Best Plumbing Your caller id phone number (323) 9…" at bounding box center [763, 392] width 1526 height 784
paste input "213) 507-8056"
type input "(213) 507-8056"
click at [503, 330] on div "Outbound call Location 5 Star Best Plumbing Your caller id phone number (323) 9…" at bounding box center [763, 392] width 1526 height 784
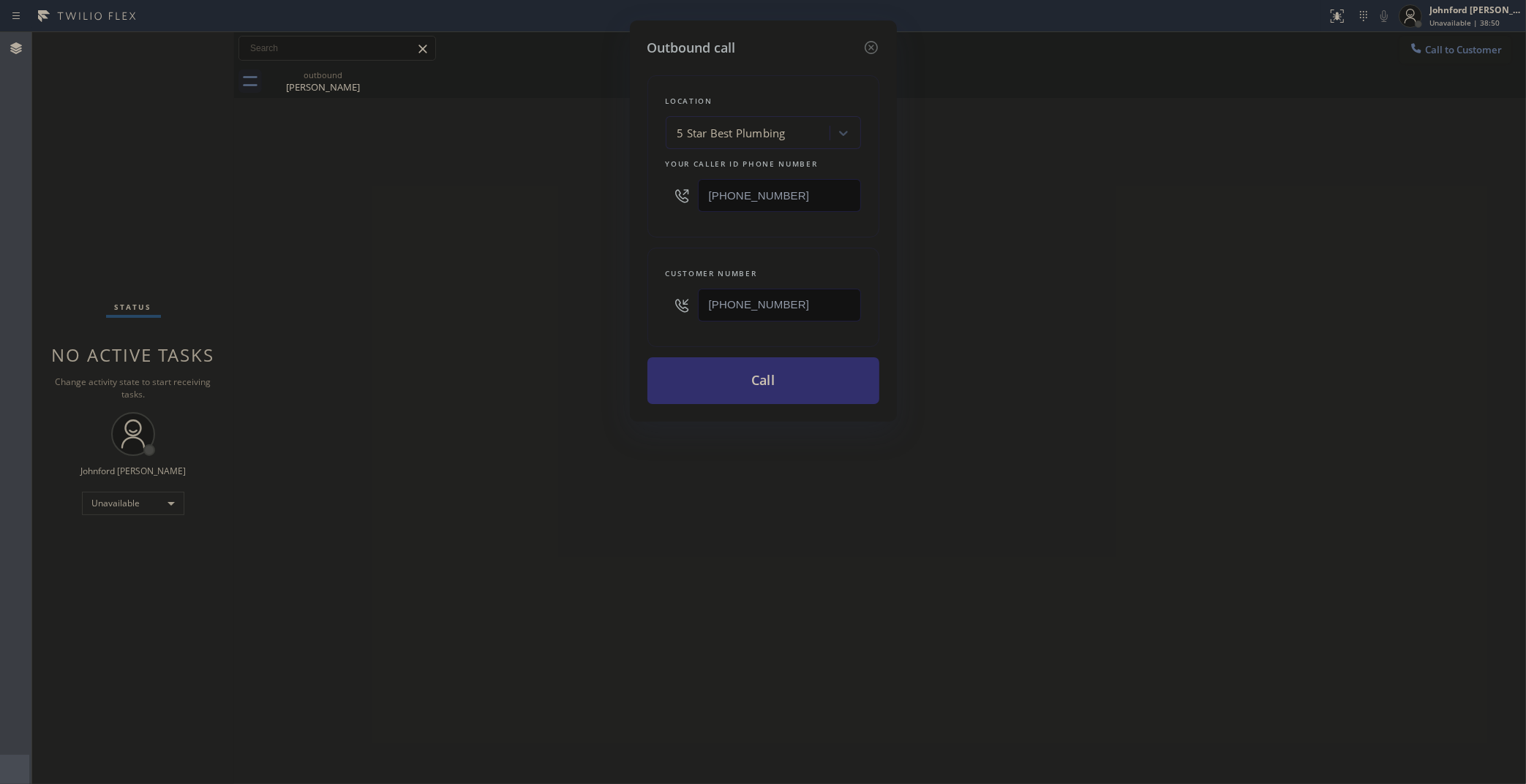
click at [783, 376] on button "Call" at bounding box center [763, 381] width 232 height 47
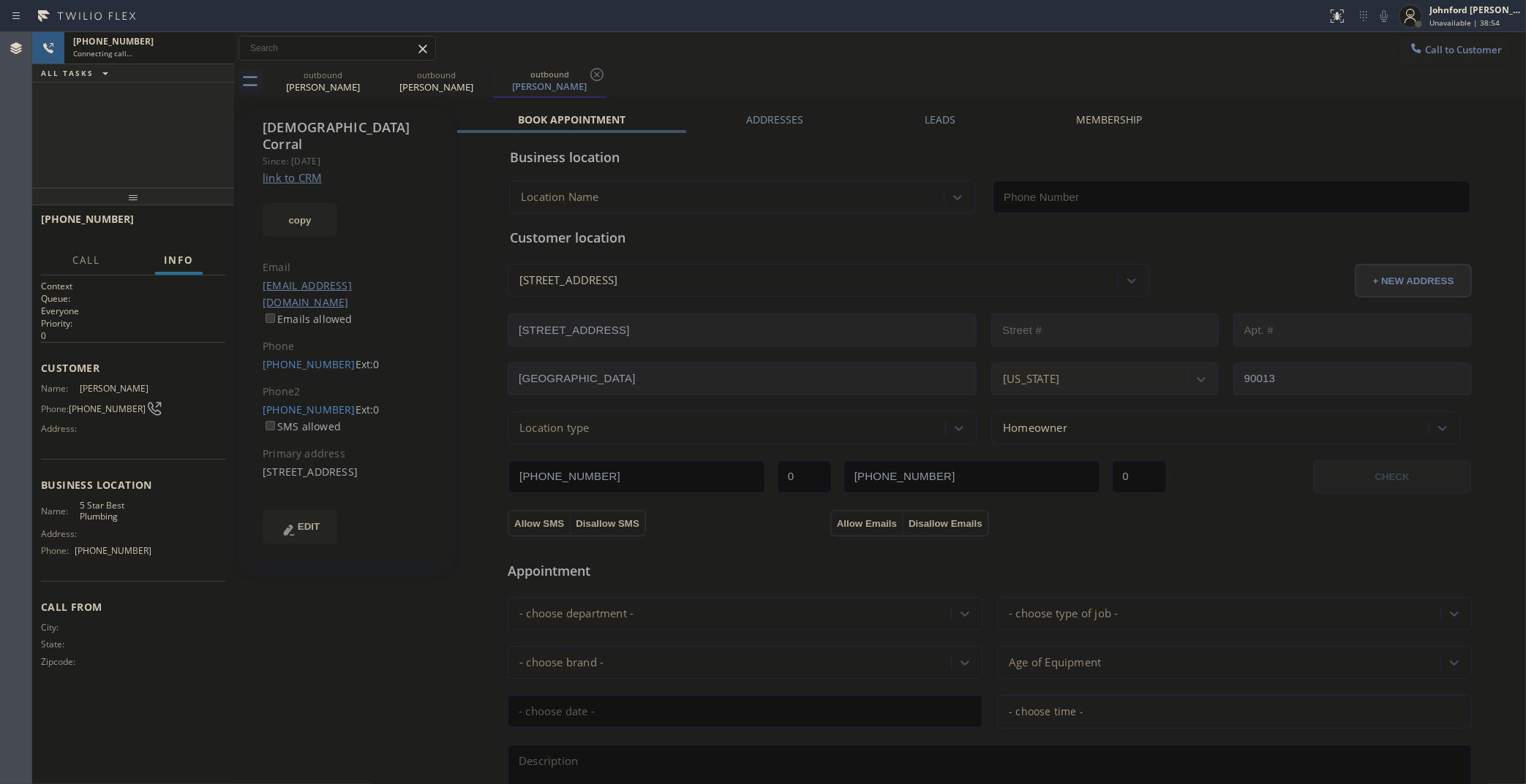
type input "(323) 992-0823"
click at [368, 74] on icon at bounding box center [370, 74] width 18 height 18
click at [296, 171] on link "link to CRM" at bounding box center [292, 178] width 59 height 15
click at [201, 231] on button "HANG UP" at bounding box center [191, 226] width 68 height 20
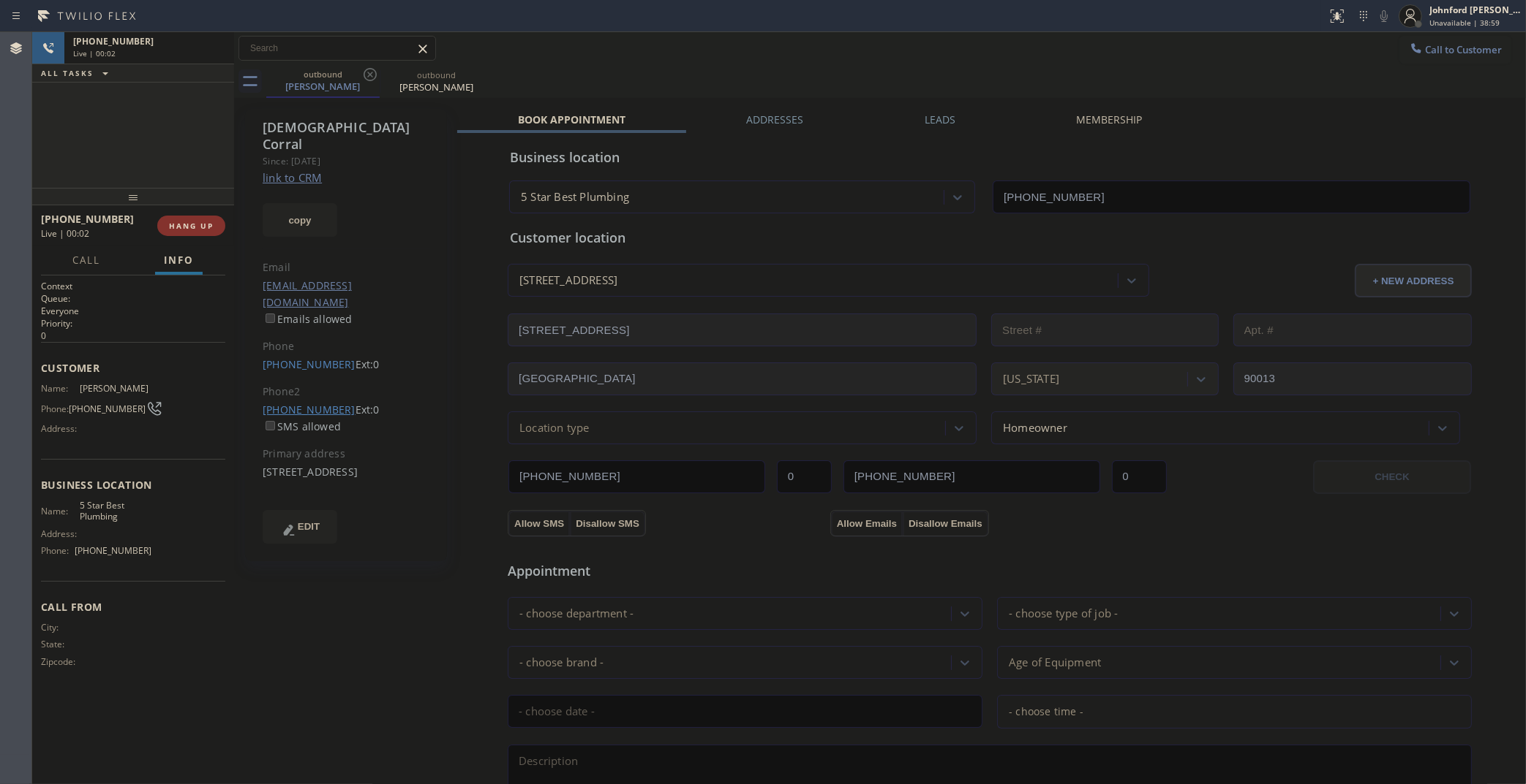
click at [313, 403] on link "(916) 549-6412" at bounding box center [309, 410] width 93 height 14
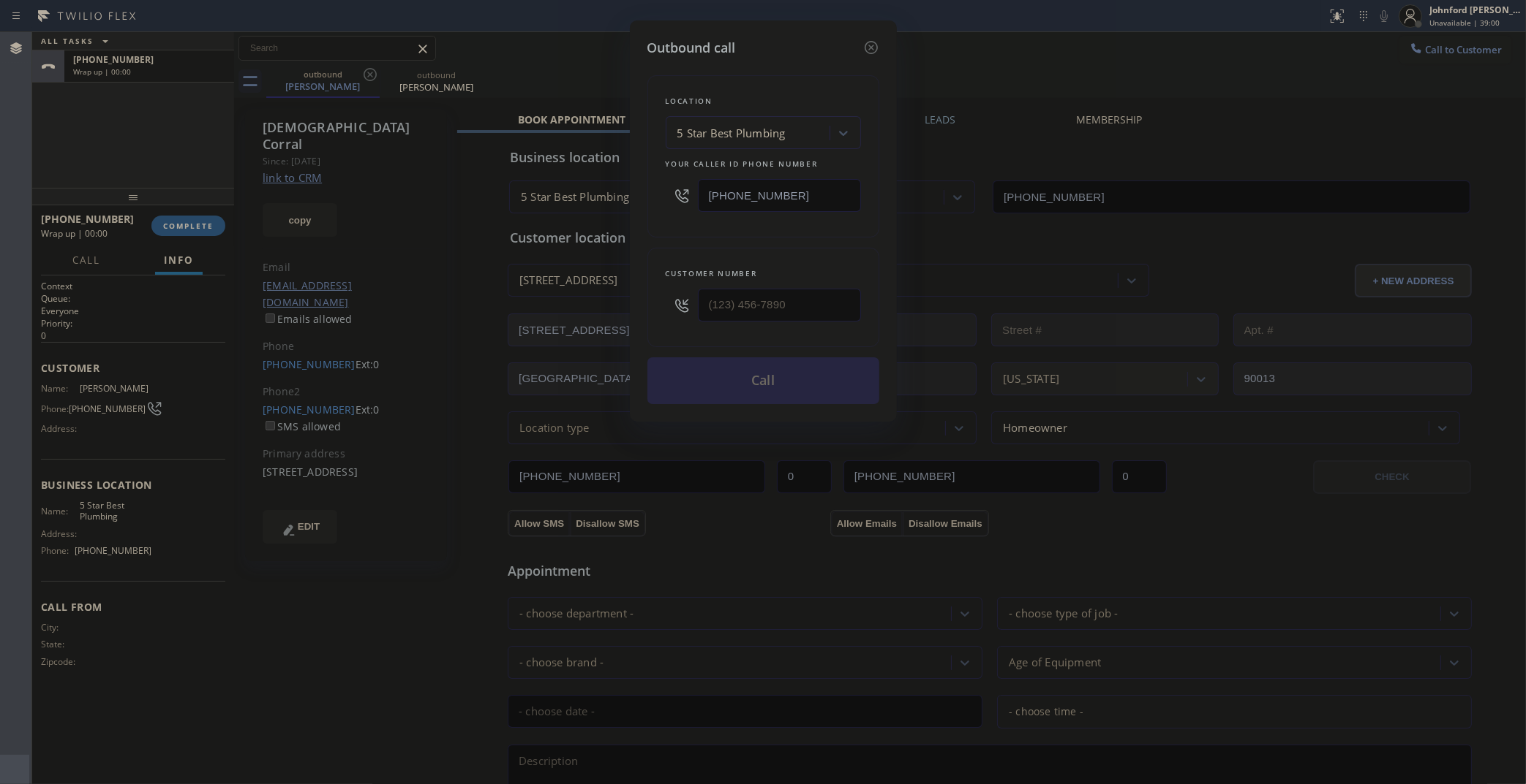
type input "(916) 549-6412"
click at [754, 386] on button "Call" at bounding box center [763, 381] width 232 height 47
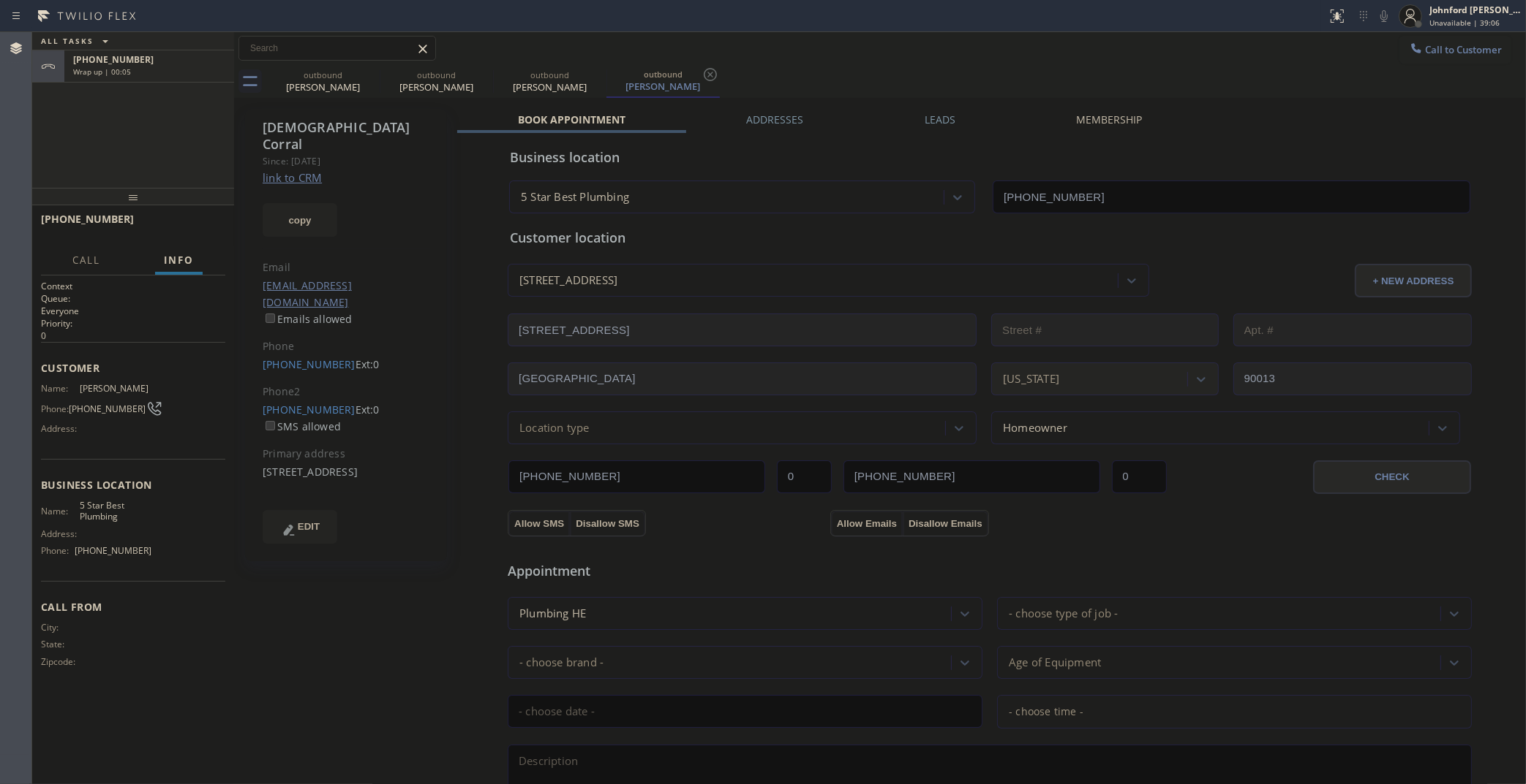
type input "(323) 992-0823"
click at [182, 217] on button "HANG UP" at bounding box center [191, 226] width 68 height 20
click at [918, 123] on div "Leads" at bounding box center [940, 122] width 152 height 20
click at [925, 123] on label "Leads" at bounding box center [940, 119] width 30 height 14
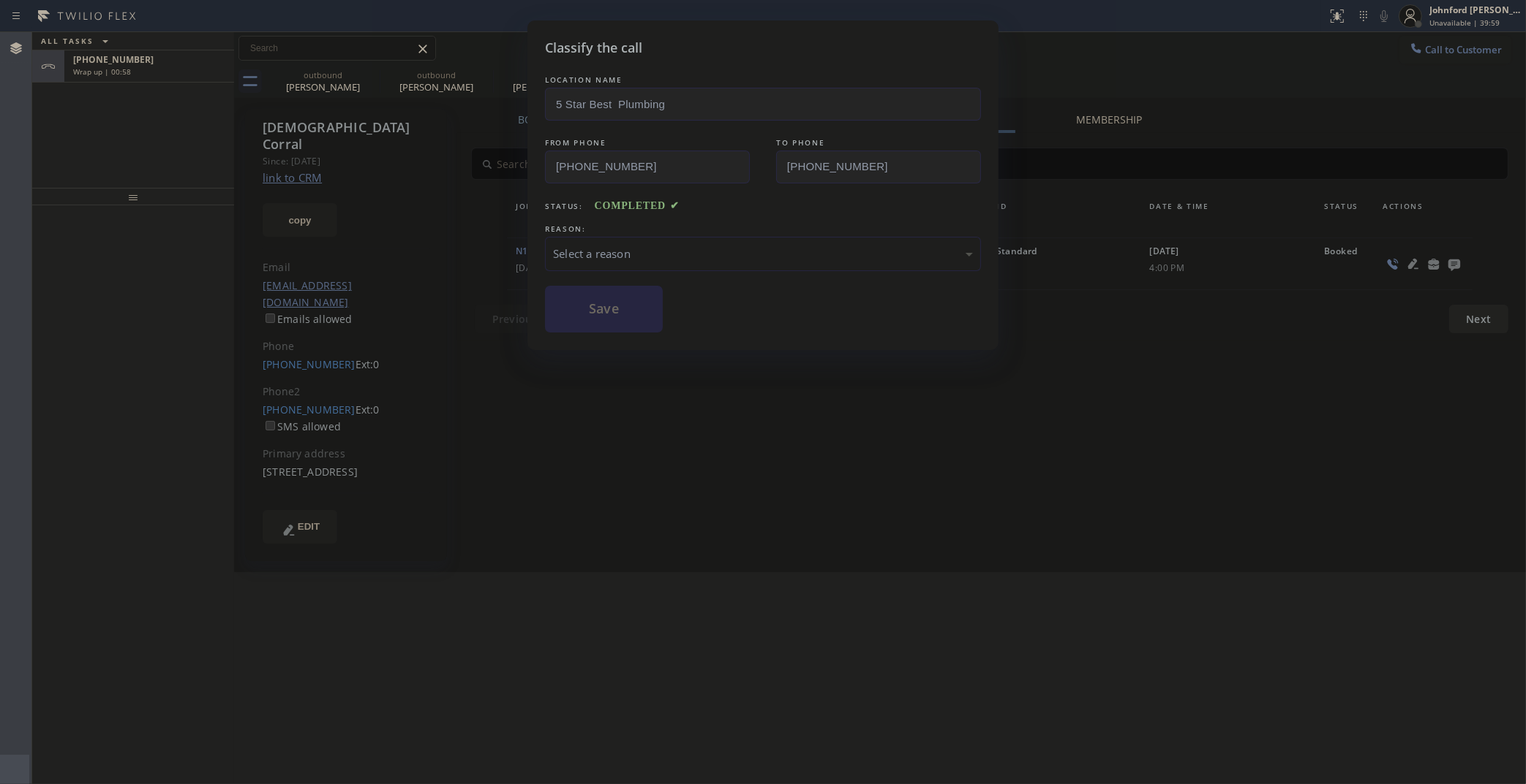
click at [666, 267] on div "LOCATION NAME 5 Star Best Plumbing FROM PHONE (323) 992-0823 TO PHONE (916) 549…" at bounding box center [763, 203] width 436 height 260
click at [630, 249] on div "Select a reason" at bounding box center [763, 254] width 420 height 17
click at [589, 292] on button "Save" at bounding box center [604, 309] width 118 height 47
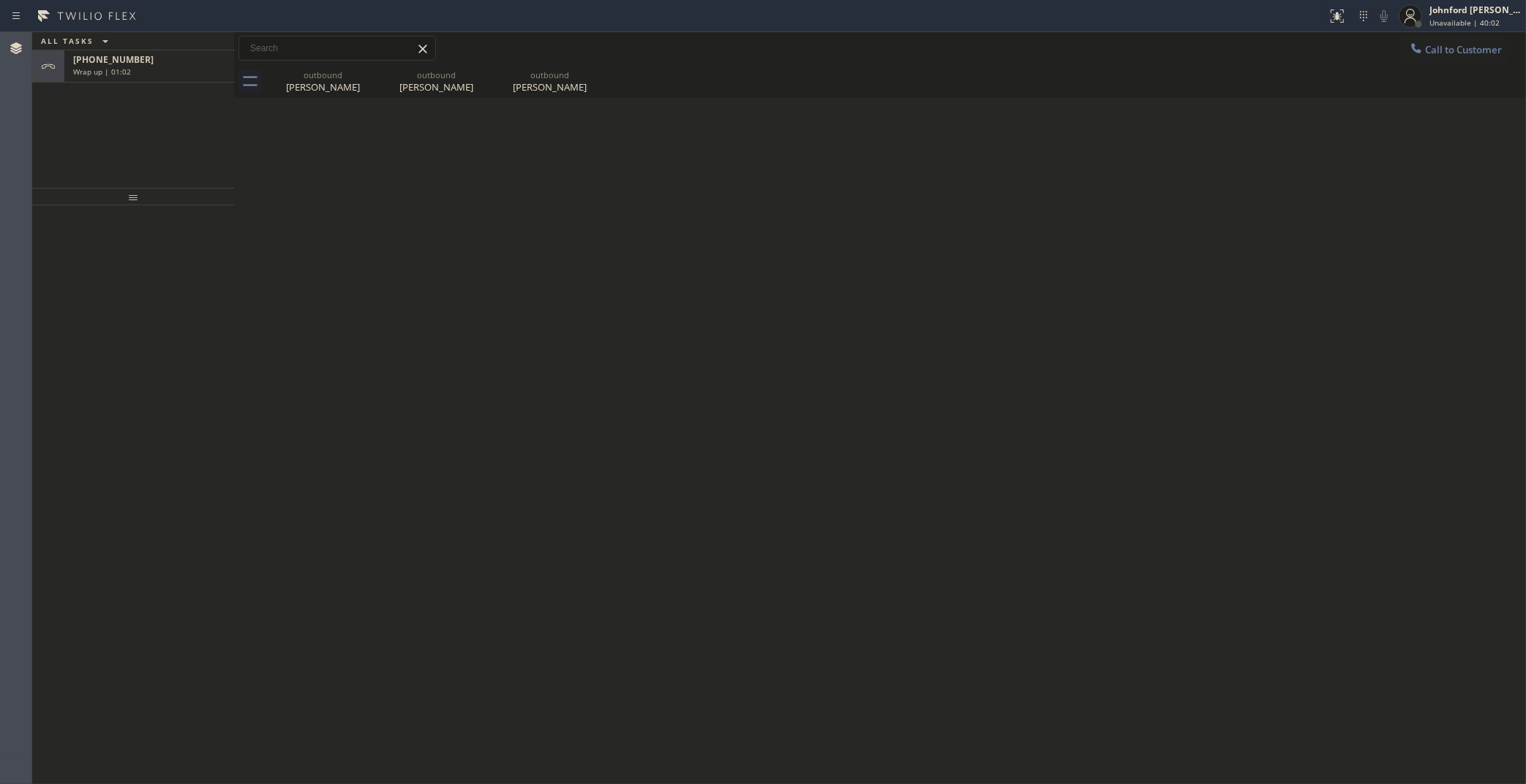
click at [1450, 260] on div "Back to Dashboard Change Sender ID Customers Technicians Select a contact Outbo…" at bounding box center [880, 408] width 1291 height 752
click at [352, 74] on div "outbound" at bounding box center [323, 75] width 111 height 11
click at [0, 0] on icon at bounding box center [0, 0] width 0 height 0
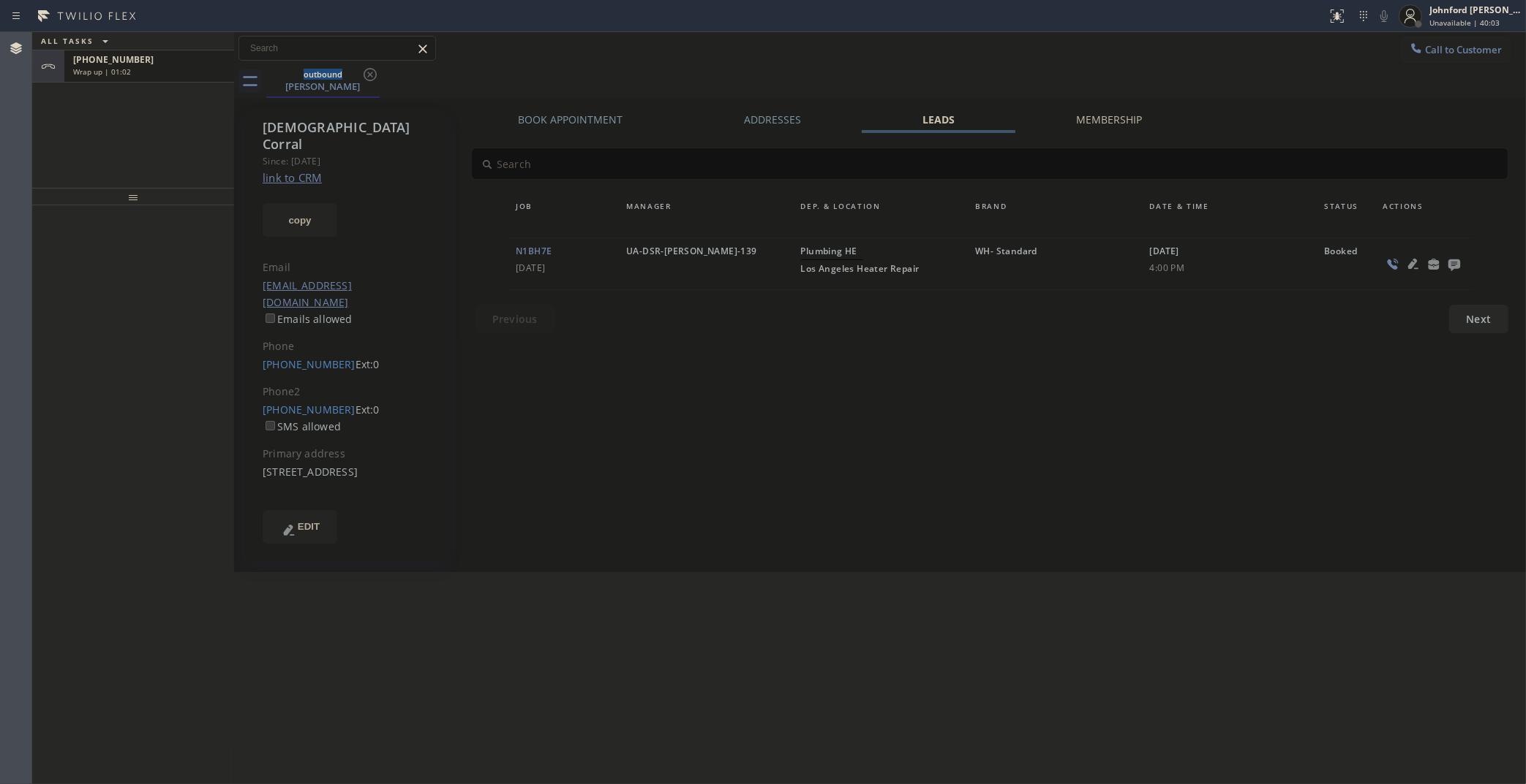
click at [198, 71] on div "Wrap up | 01:02" at bounding box center [149, 71] width 152 height 10
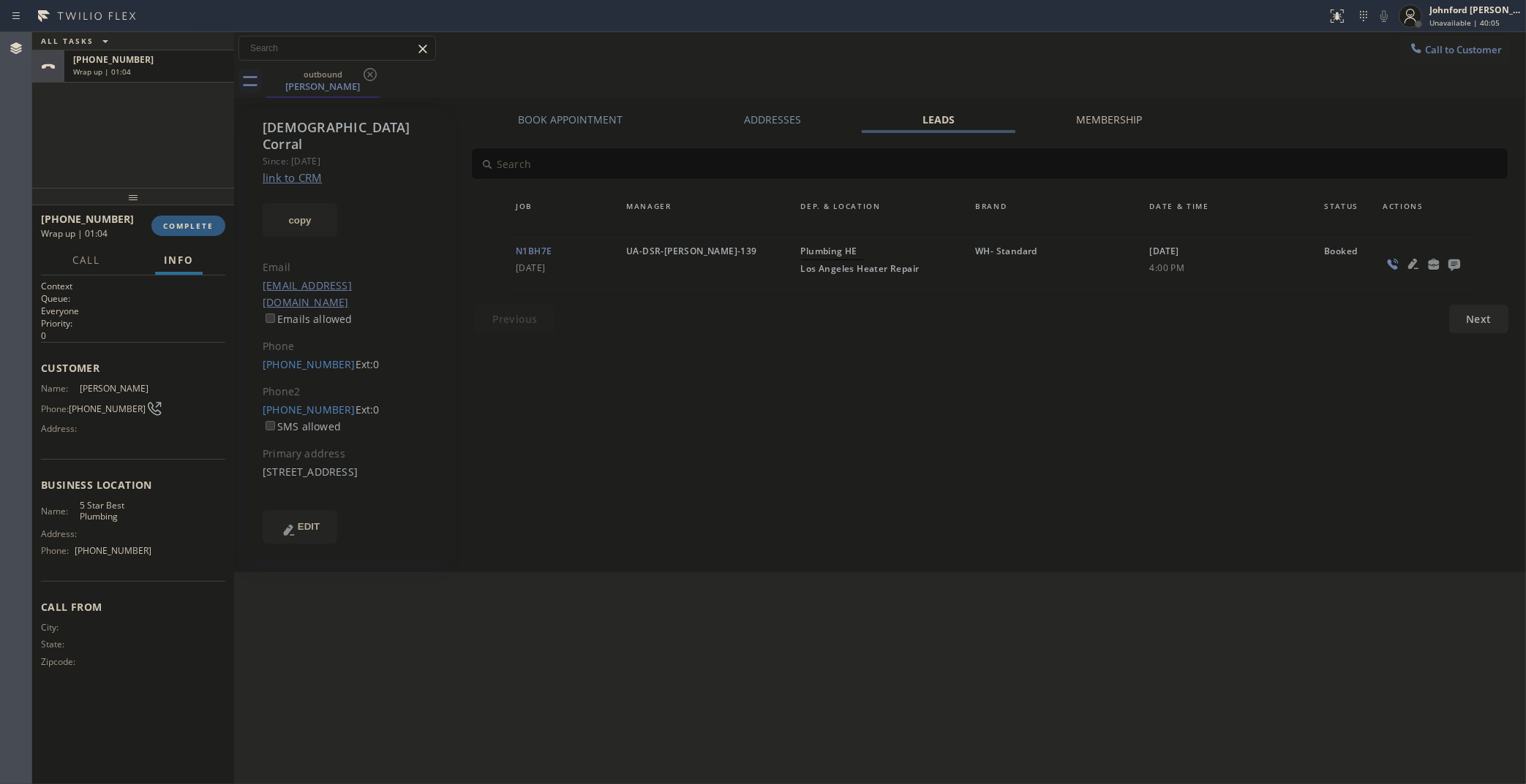
click at [195, 236] on div "+12135078056 Wrap up | 01:04 COMPLETE" at bounding box center [133, 225] width 184 height 38
click at [194, 231] on button "COMPLETE" at bounding box center [188, 226] width 74 height 20
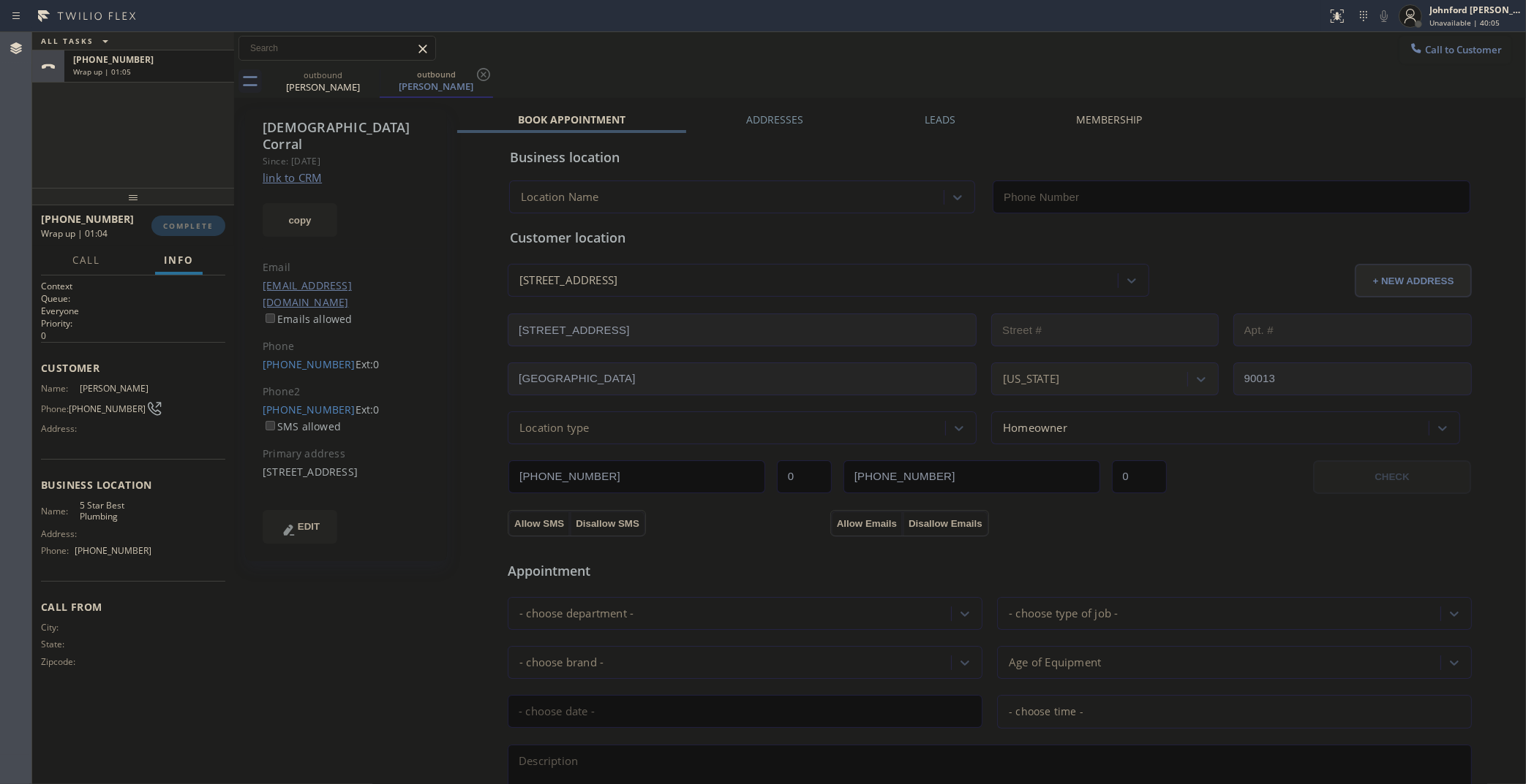
type input "(323) 992-0823"
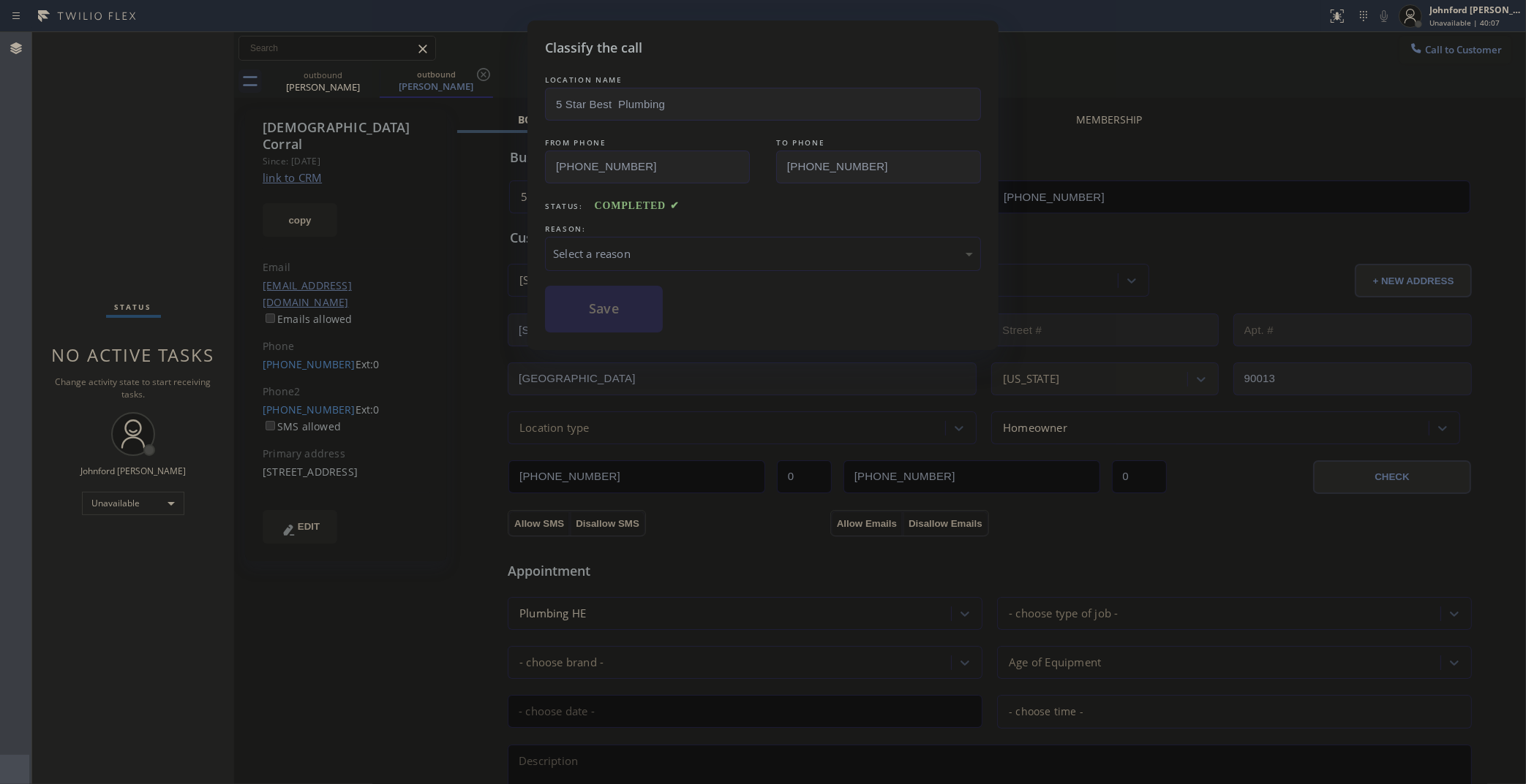
click at [631, 249] on div "Select a reason" at bounding box center [763, 254] width 420 height 17
click at [623, 256] on div "Not Booked - All other reasons" at bounding box center [763, 254] width 436 height 34
click at [631, 324] on button "Save" at bounding box center [604, 309] width 118 height 47
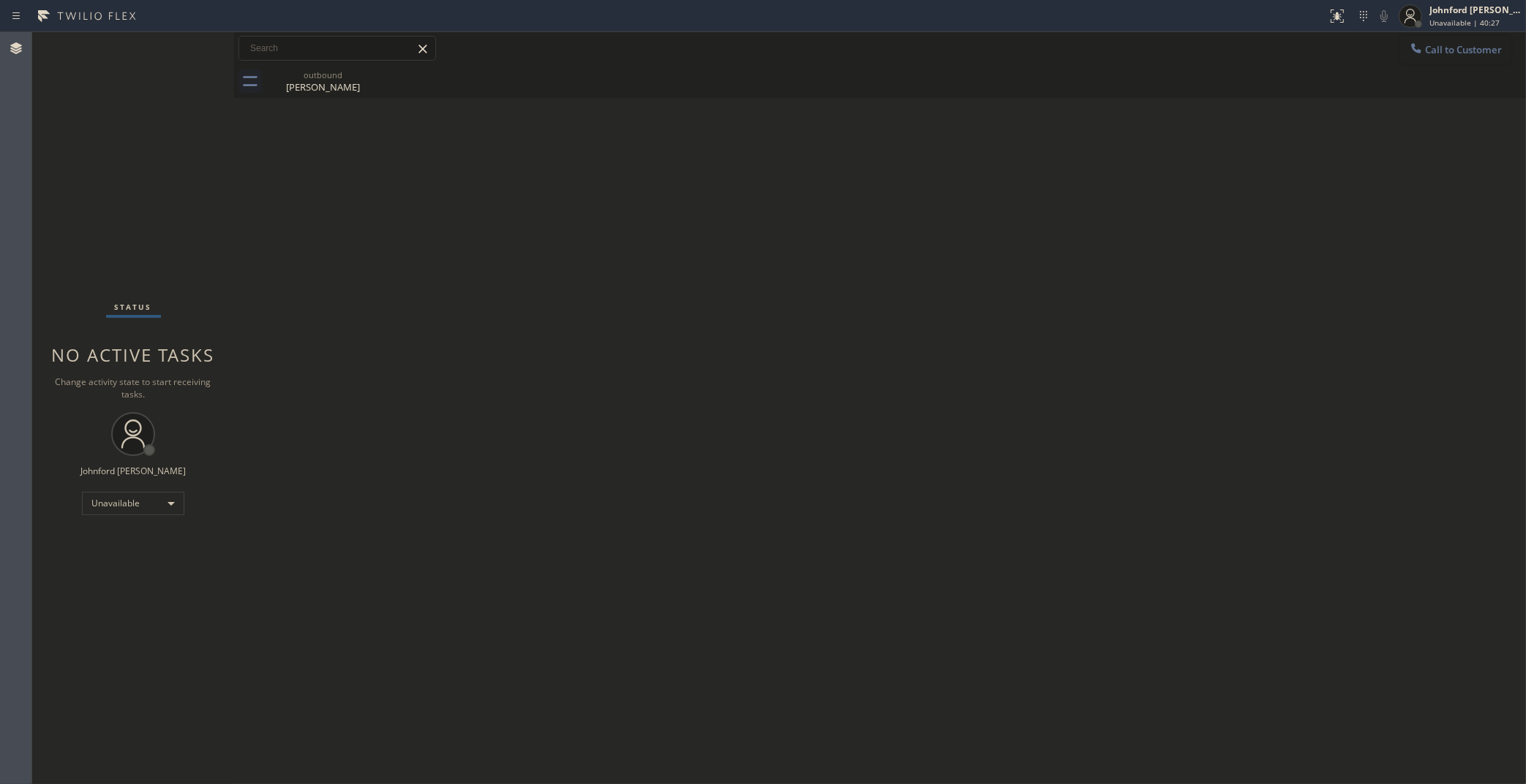
click at [1432, 55] on button "Call to Customer" at bounding box center [1455, 50] width 112 height 28
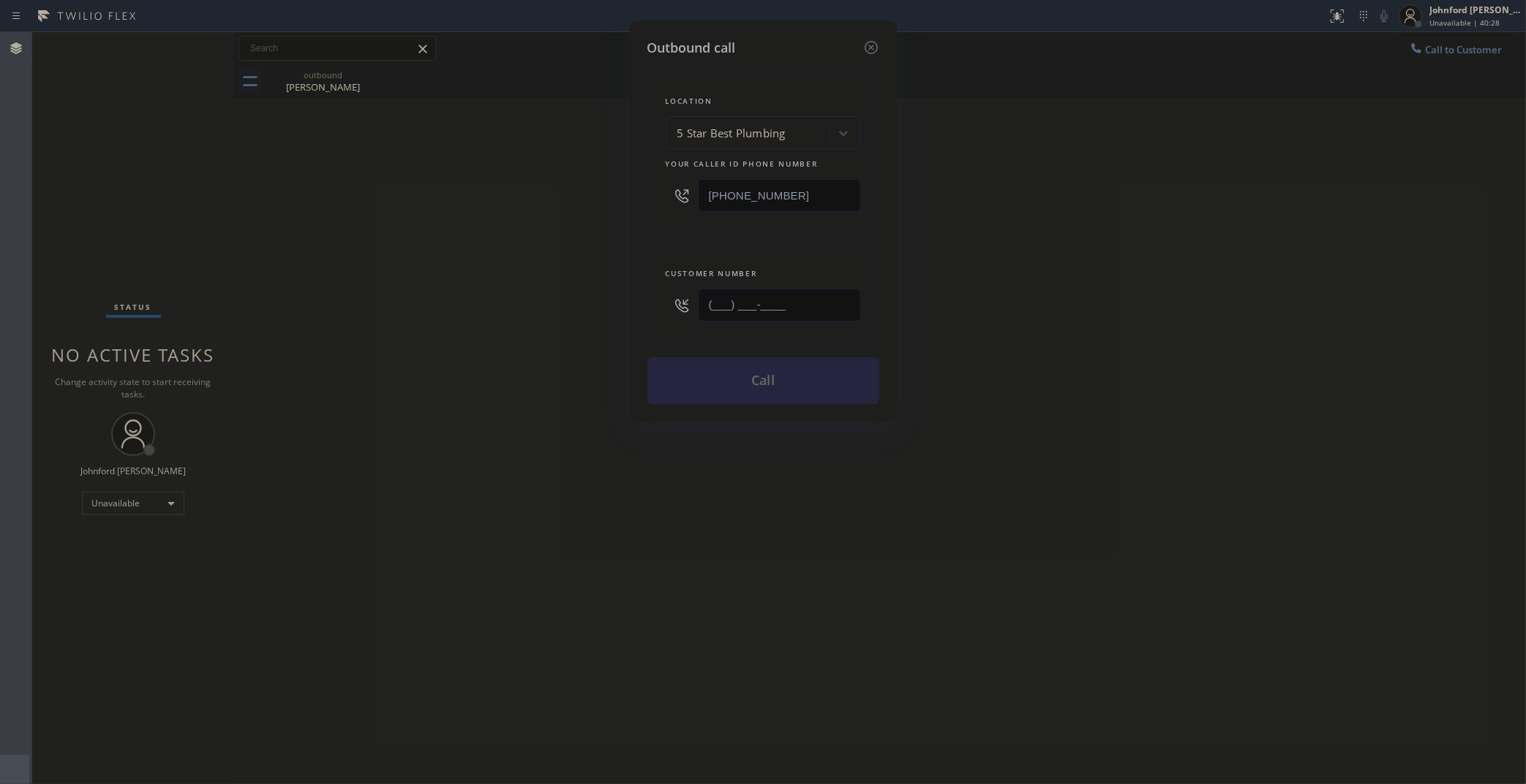
drag, startPoint x: 711, startPoint y: 311, endPoint x: 565, endPoint y: 311, distance: 146.0
click at [575, 311] on div "Outbound call Location 5 Star Best Plumbing Your caller id phone number (323) 9…" at bounding box center [763, 392] width 1526 height 784
paste input "818) 324-8710"
type input "(818) 324-8710"
click at [543, 311] on div "Outbound call Location 5 Star Best Plumbing Your caller id phone number (323) 9…" at bounding box center [763, 392] width 1526 height 784
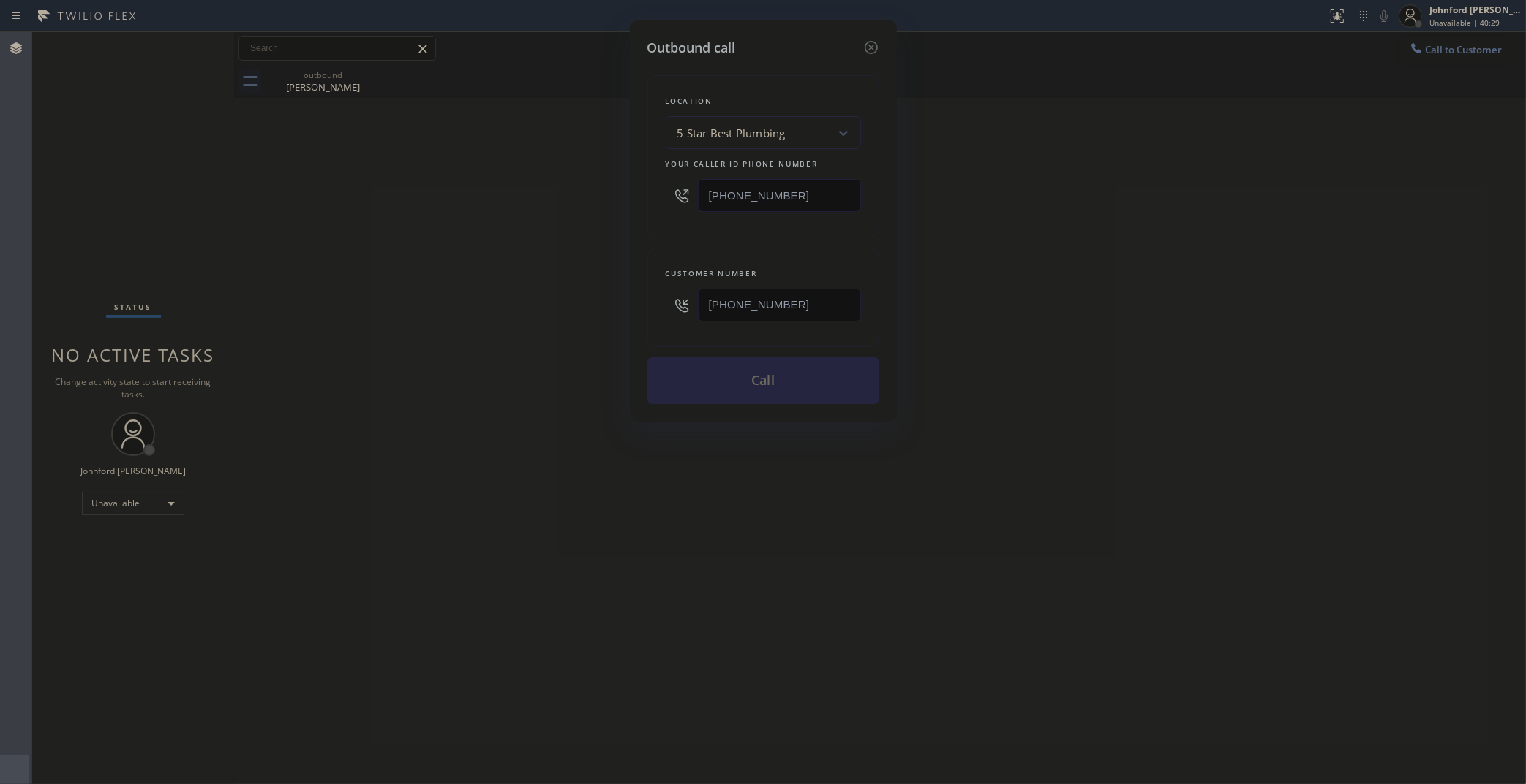
click at [730, 385] on button "Call" at bounding box center [763, 381] width 232 height 47
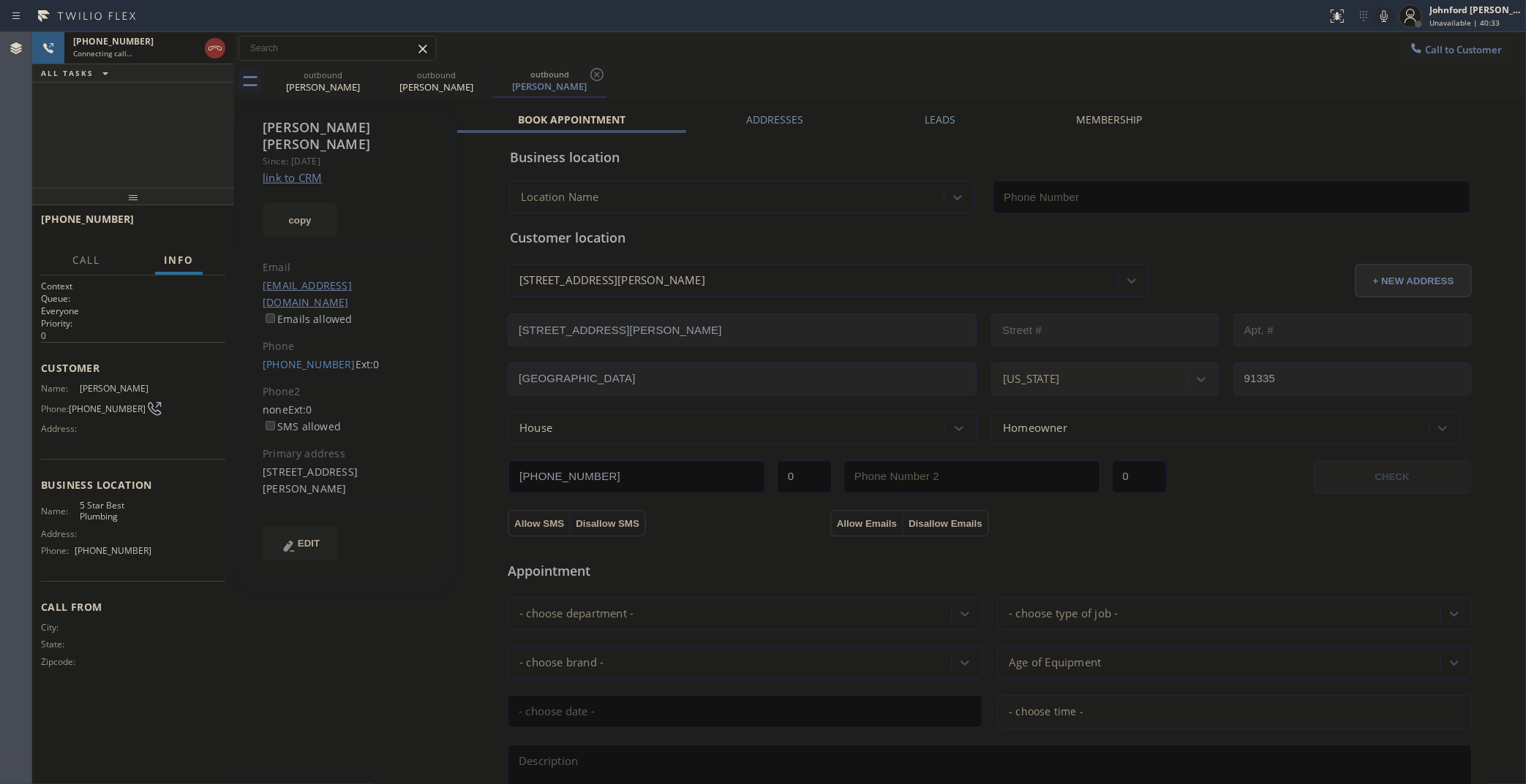
type input "(323) 992-0823"
click at [364, 76] on icon at bounding box center [370, 74] width 13 height 13
click at [302, 171] on link "link to CRM" at bounding box center [292, 178] width 59 height 15
click at [187, 224] on span "HANG UP" at bounding box center [191, 225] width 44 height 10
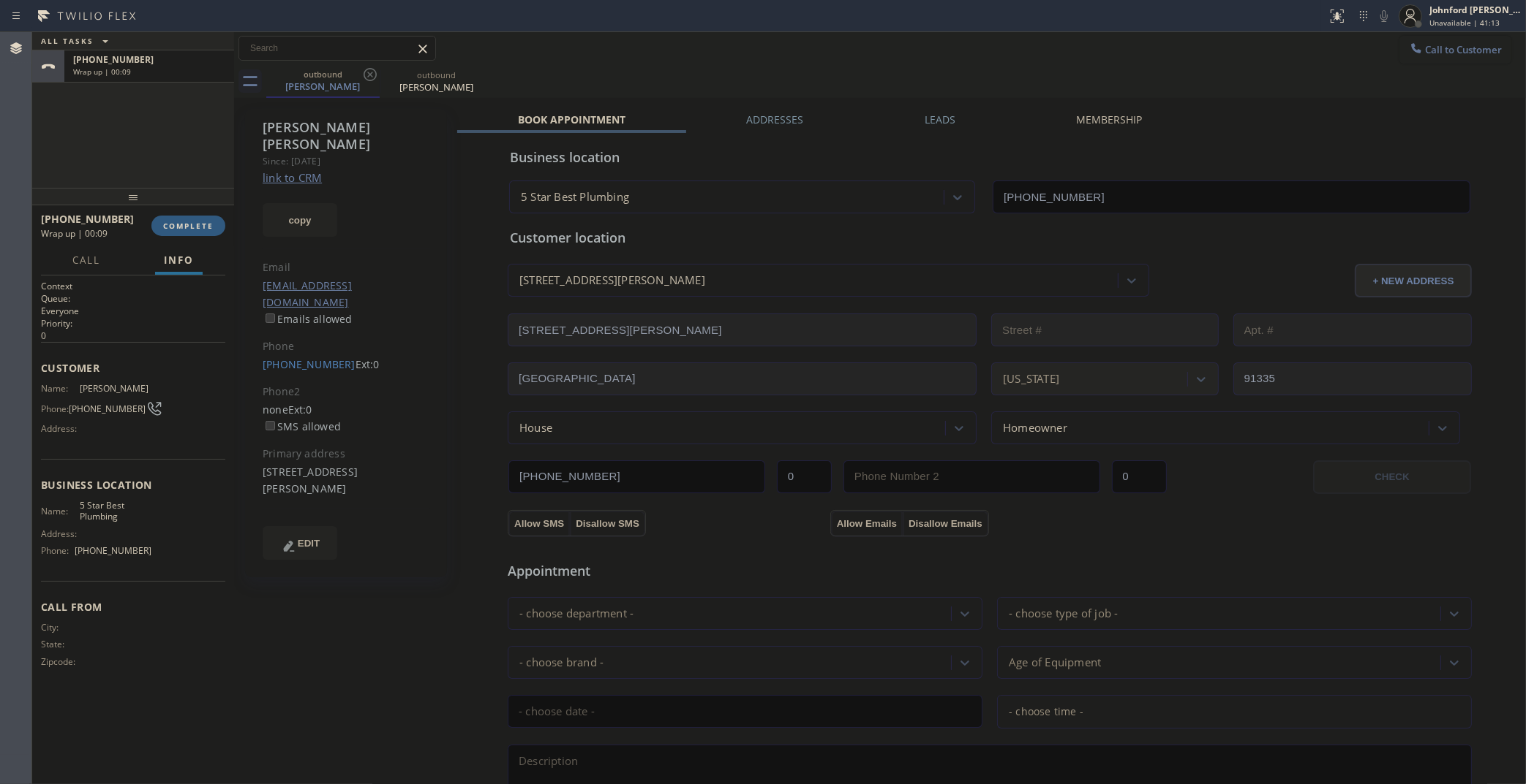
click at [1446, 53] on span "Call to Customer" at bounding box center [1463, 49] width 76 height 13
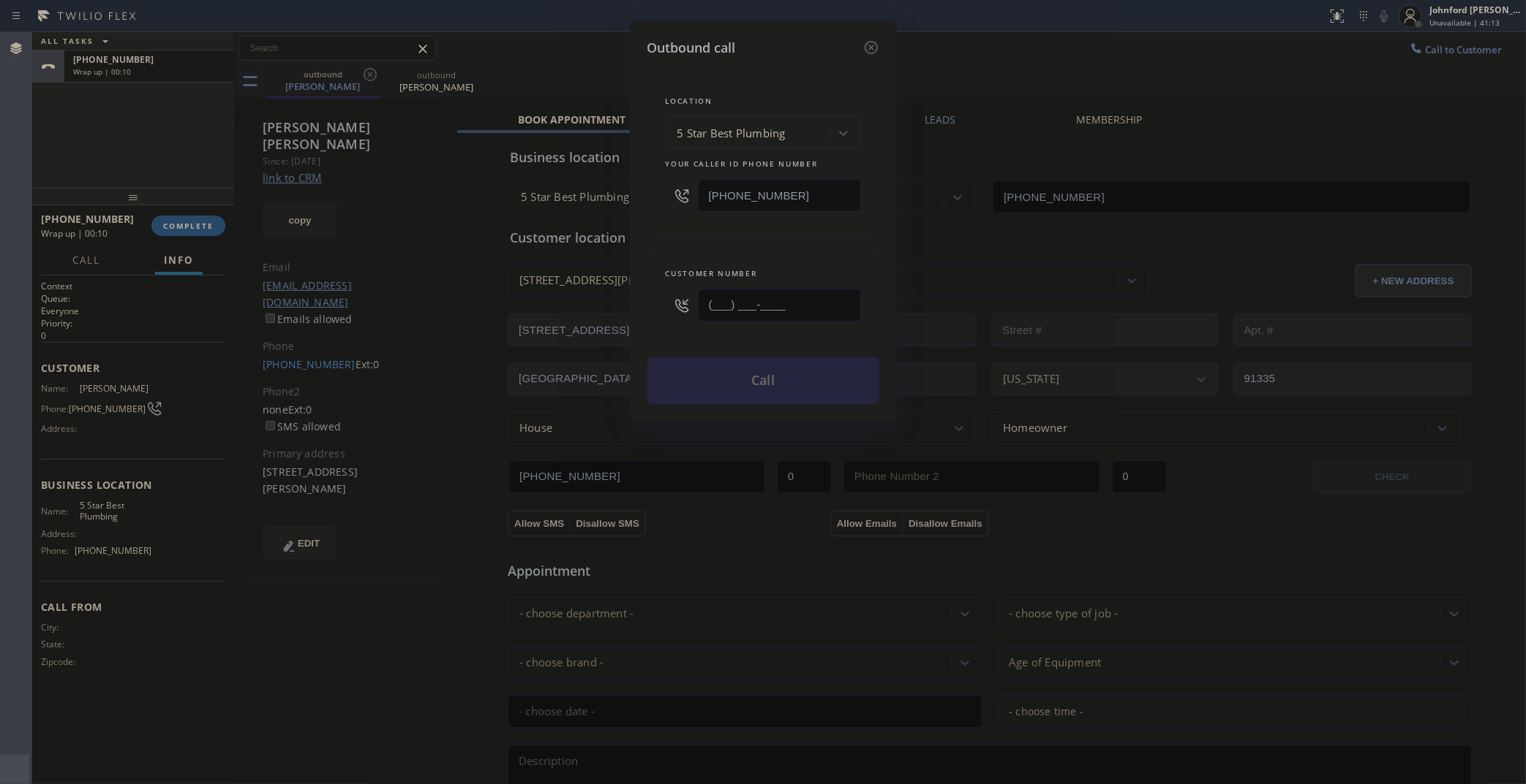
click at [677, 295] on div "(___) ___-____" at bounding box center [763, 305] width 195 height 48
paste input "248) 990-1394"
click at [743, 267] on div "Customer number" at bounding box center [763, 274] width 195 height 16
drag, startPoint x: 802, startPoint y: 298, endPoint x: 682, endPoint y: 311, distance: 120.7
click at [682, 311] on div "(248) 990-1394" at bounding box center [763, 305] width 195 height 48
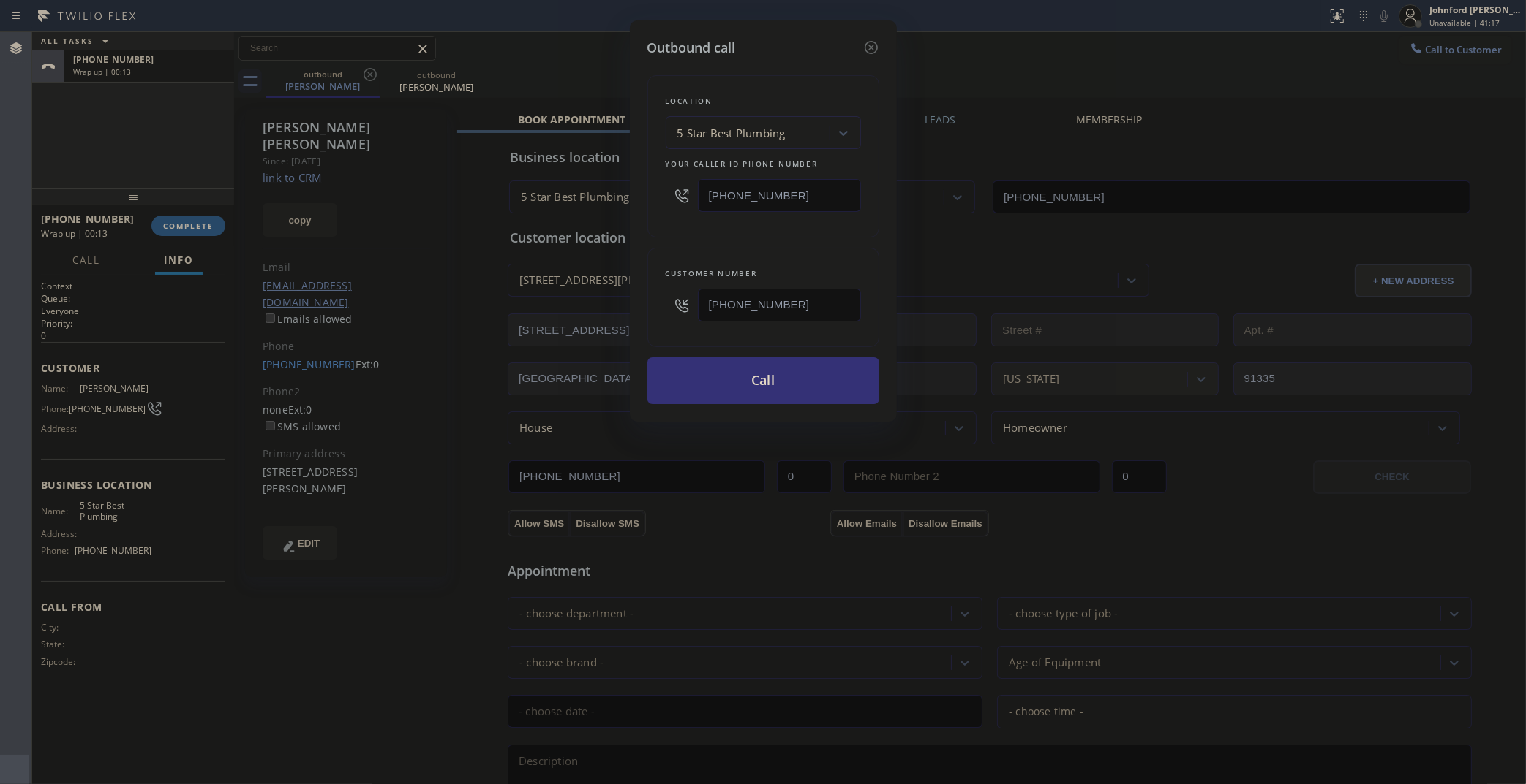
paste input "text"
type input "(248) 990-1394"
click at [703, 248] on div "Customer number (248) 990-1394" at bounding box center [763, 298] width 232 height 100
click at [747, 367] on button "Call" at bounding box center [763, 381] width 232 height 47
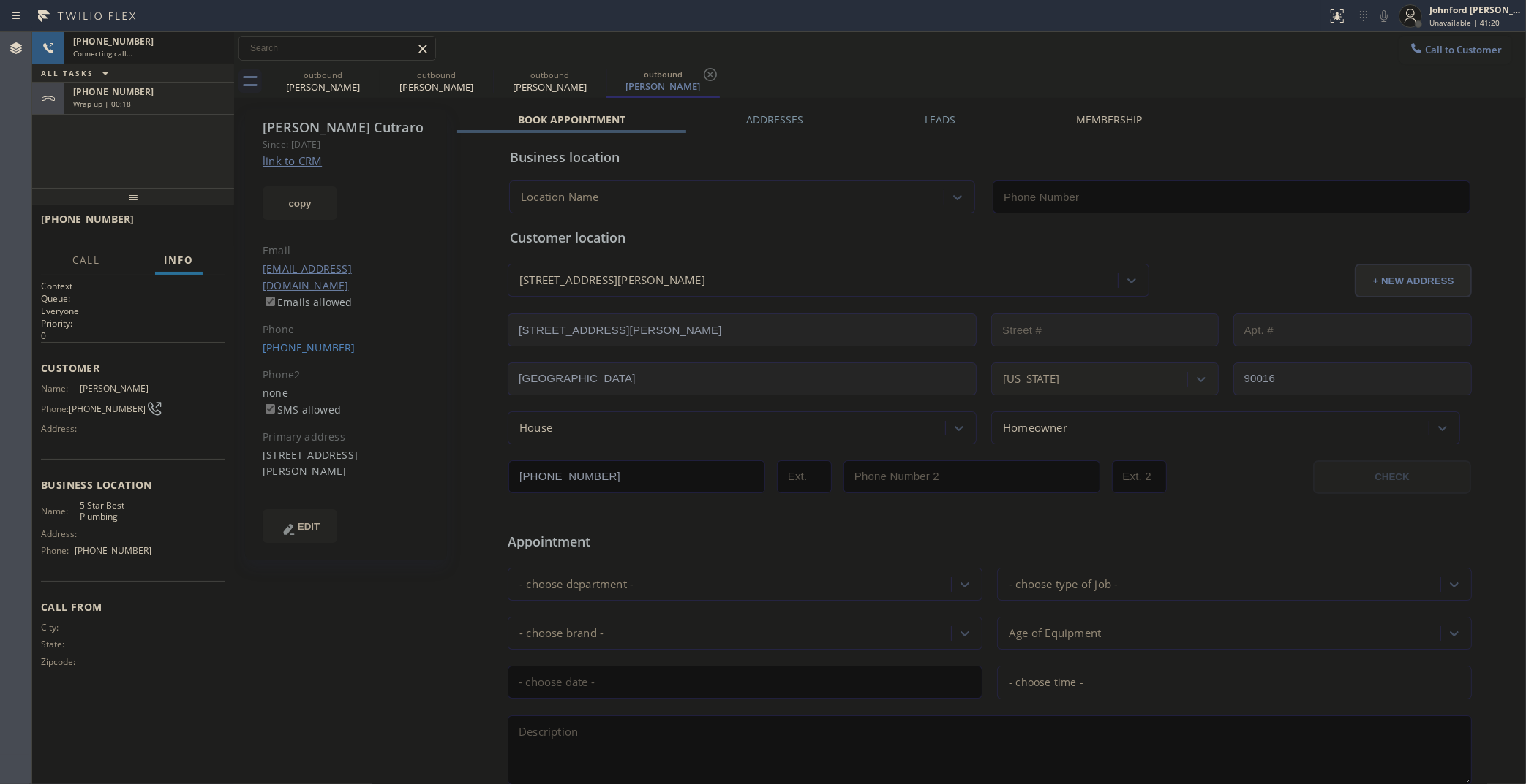
click at [306, 164] on link "link to CRM" at bounding box center [292, 161] width 59 height 15
type input "(323) 992-0823"
click at [178, 99] on div "Wrap up | 00:22" at bounding box center [149, 104] width 152 height 10
click at [188, 221] on span "COMPLETE" at bounding box center [188, 225] width 51 height 10
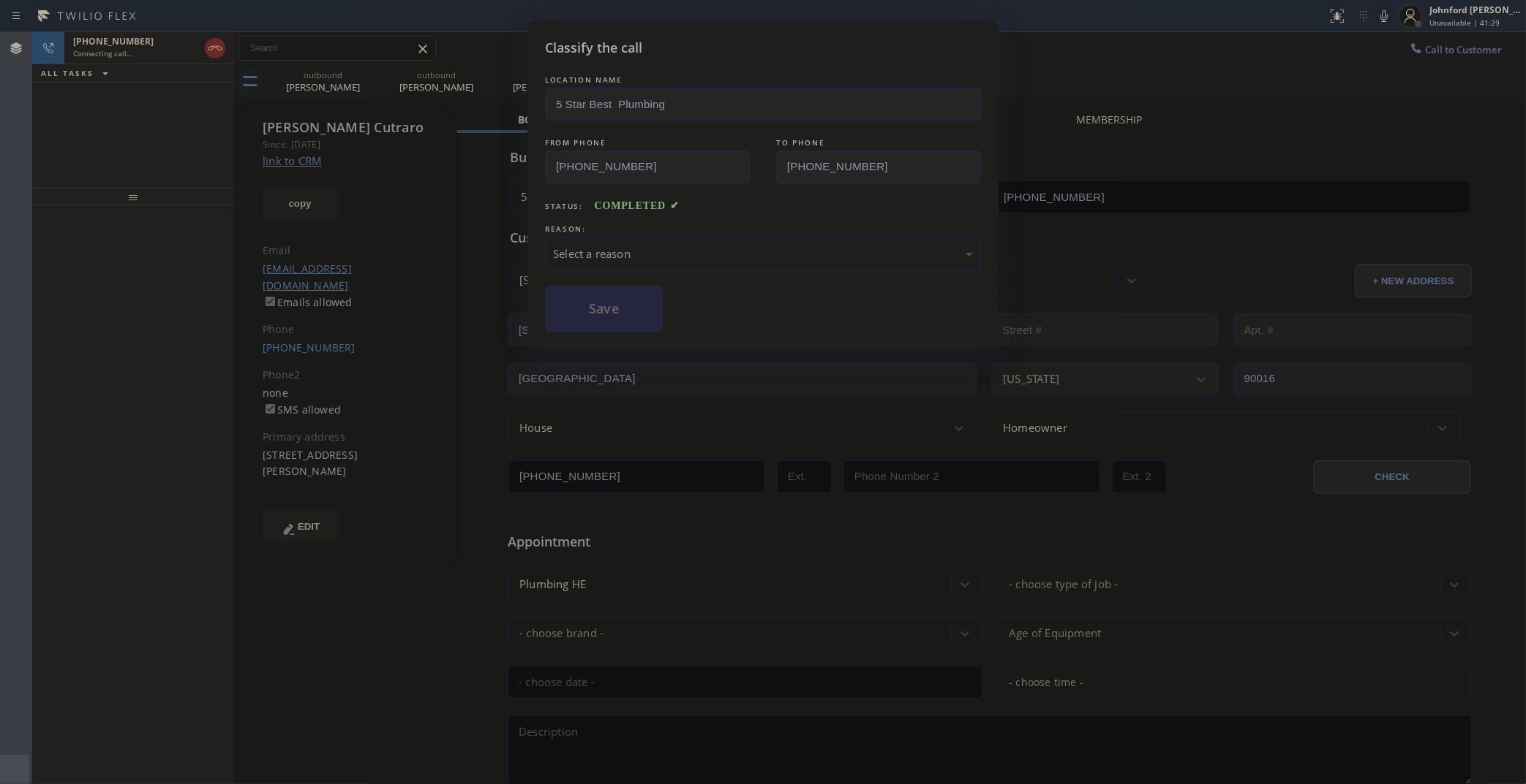
drag, startPoint x: 613, startPoint y: 230, endPoint x: 626, endPoint y: 229, distance: 13.0
click at [618, 229] on div "REASON: Select a reason" at bounding box center [763, 246] width 436 height 50
click at [614, 272] on div "LOCATION NAME 5 Star Best Plumbing FROM PHONE (323) 992-0823 TO PHONE (818) 324…" at bounding box center [763, 203] width 436 height 260
click at [611, 250] on div "Select a reason" at bounding box center [763, 254] width 420 height 17
click at [606, 307] on button "Save" at bounding box center [604, 309] width 118 height 47
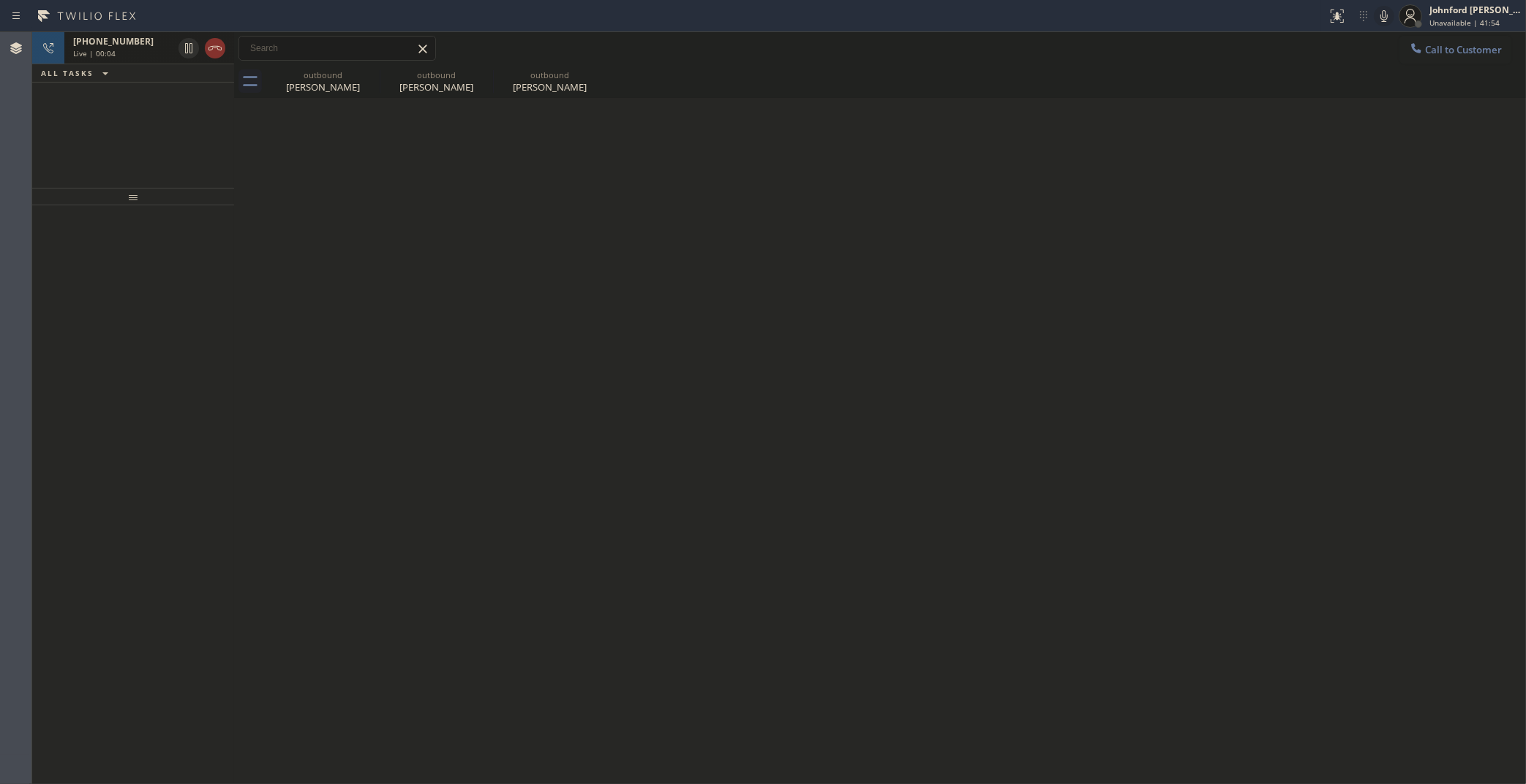
click at [147, 56] on div "Live | 00:04" at bounding box center [123, 53] width 100 height 10
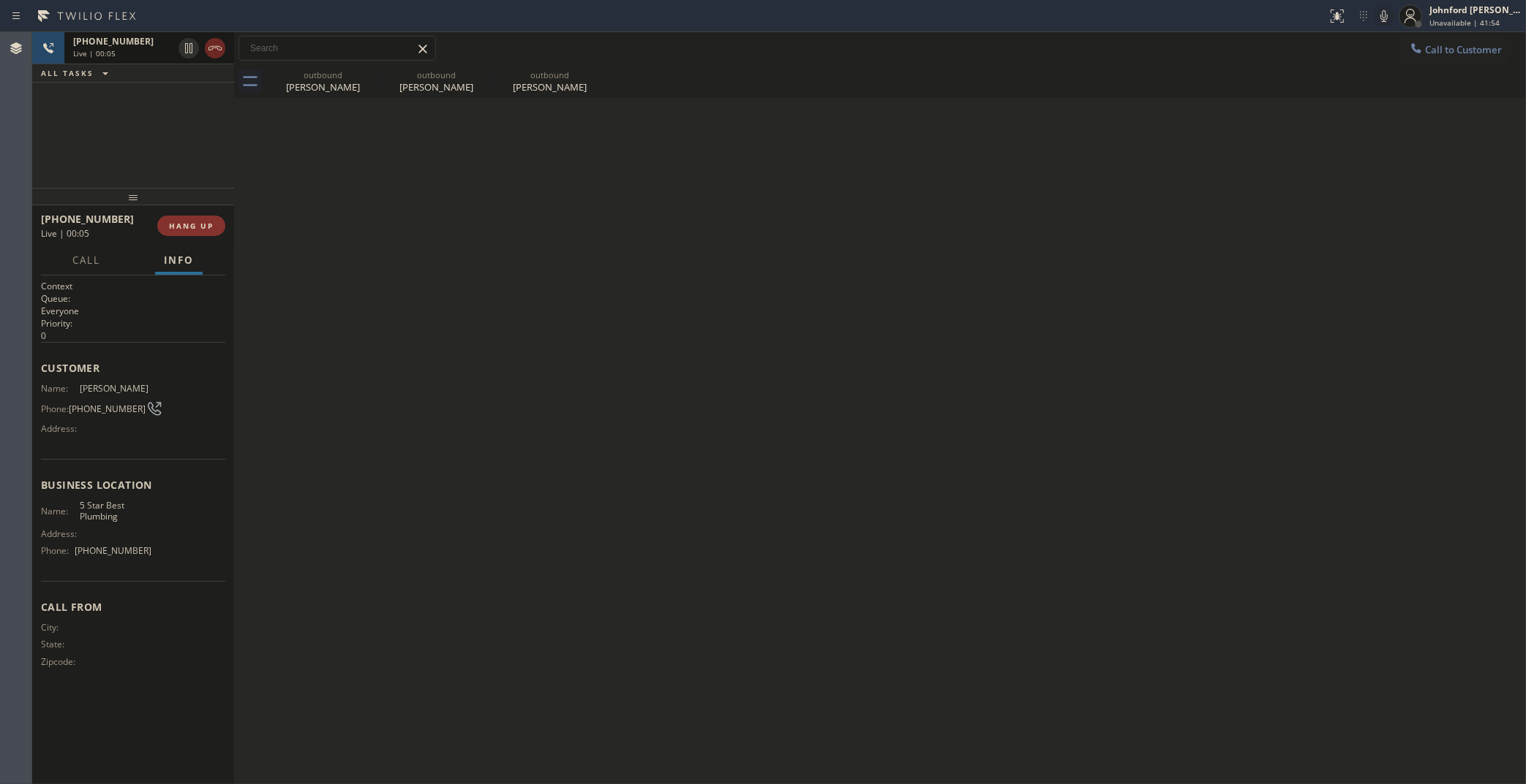
click at [218, 46] on icon at bounding box center [214, 48] width 13 height 5
click at [377, 73] on icon at bounding box center [370, 74] width 18 height 18
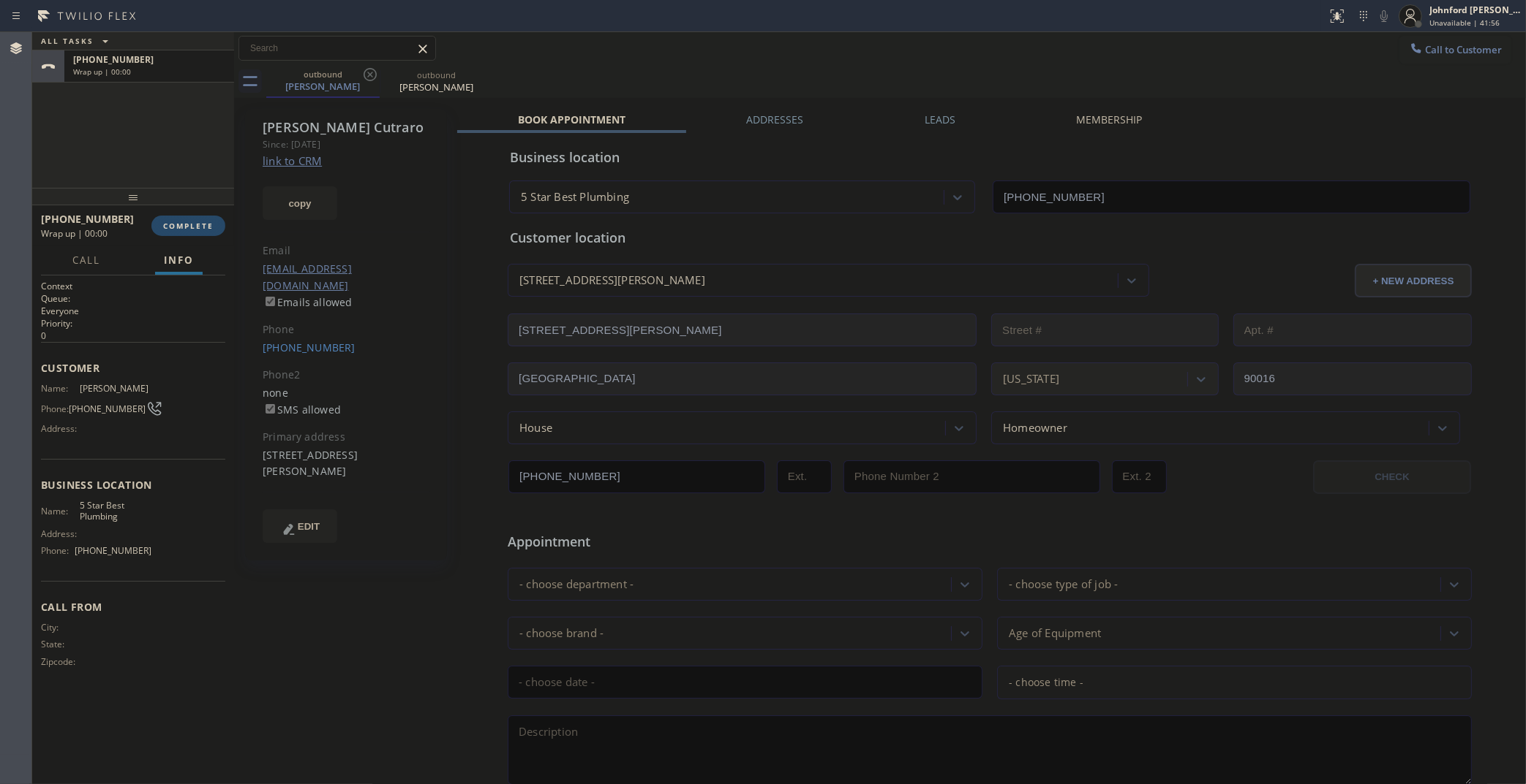
click at [220, 220] on button "COMPLETE" at bounding box center [188, 226] width 74 height 20
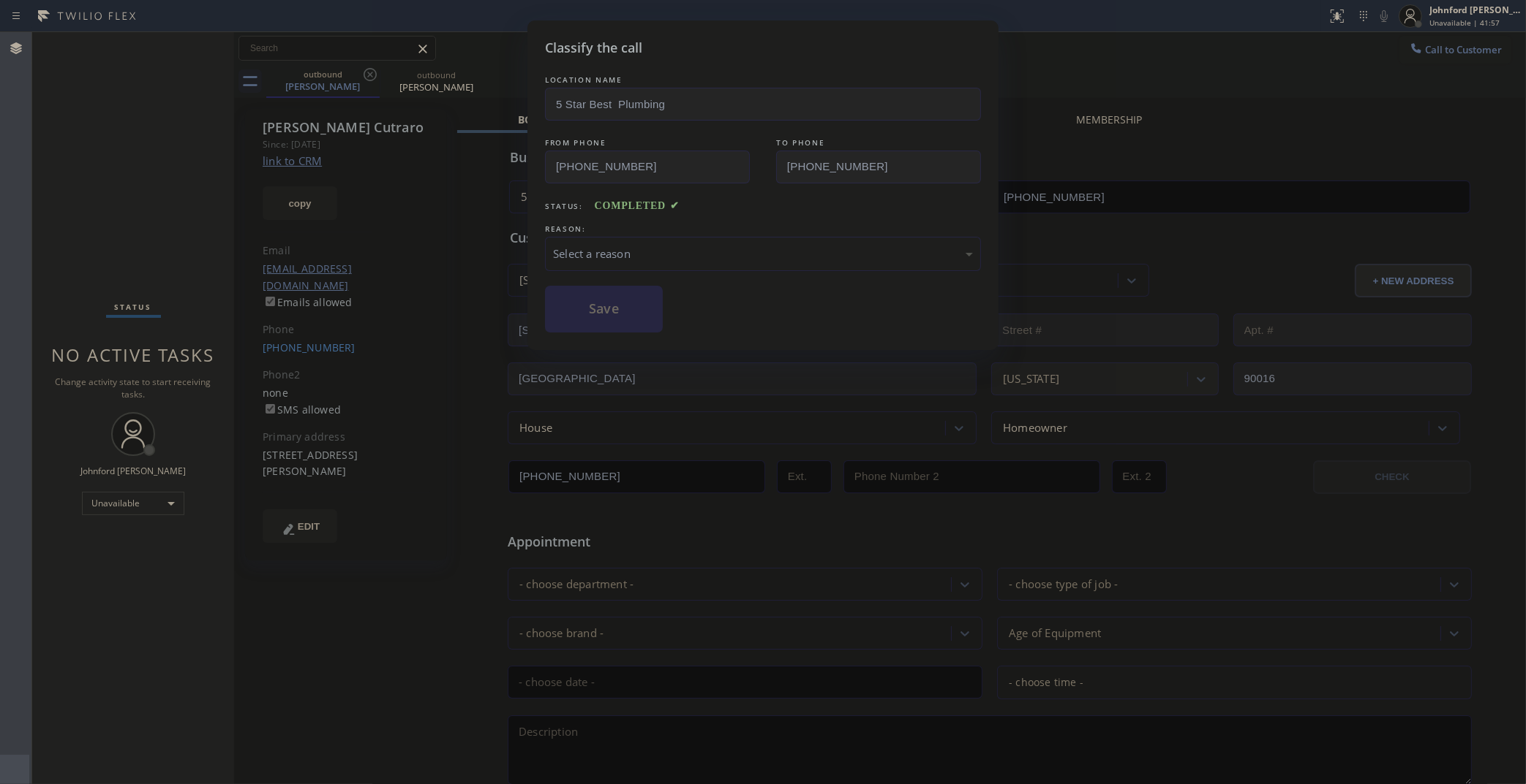
click at [601, 245] on div "Select a reason" at bounding box center [763, 254] width 420 height 17
click at [608, 318] on button "Save" at bounding box center [604, 309] width 118 height 47
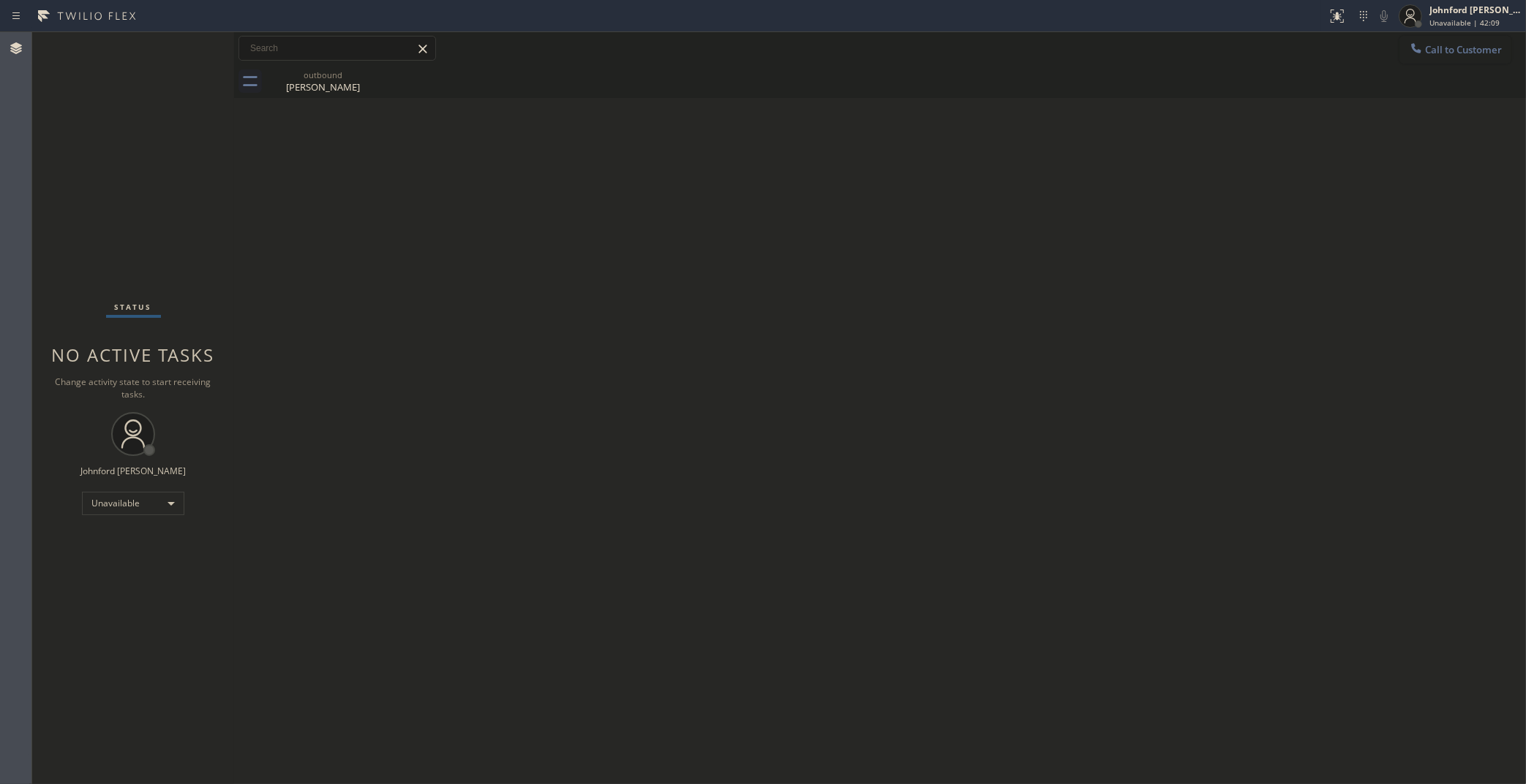
click at [1427, 52] on span "Call to Customer" at bounding box center [1463, 49] width 76 height 13
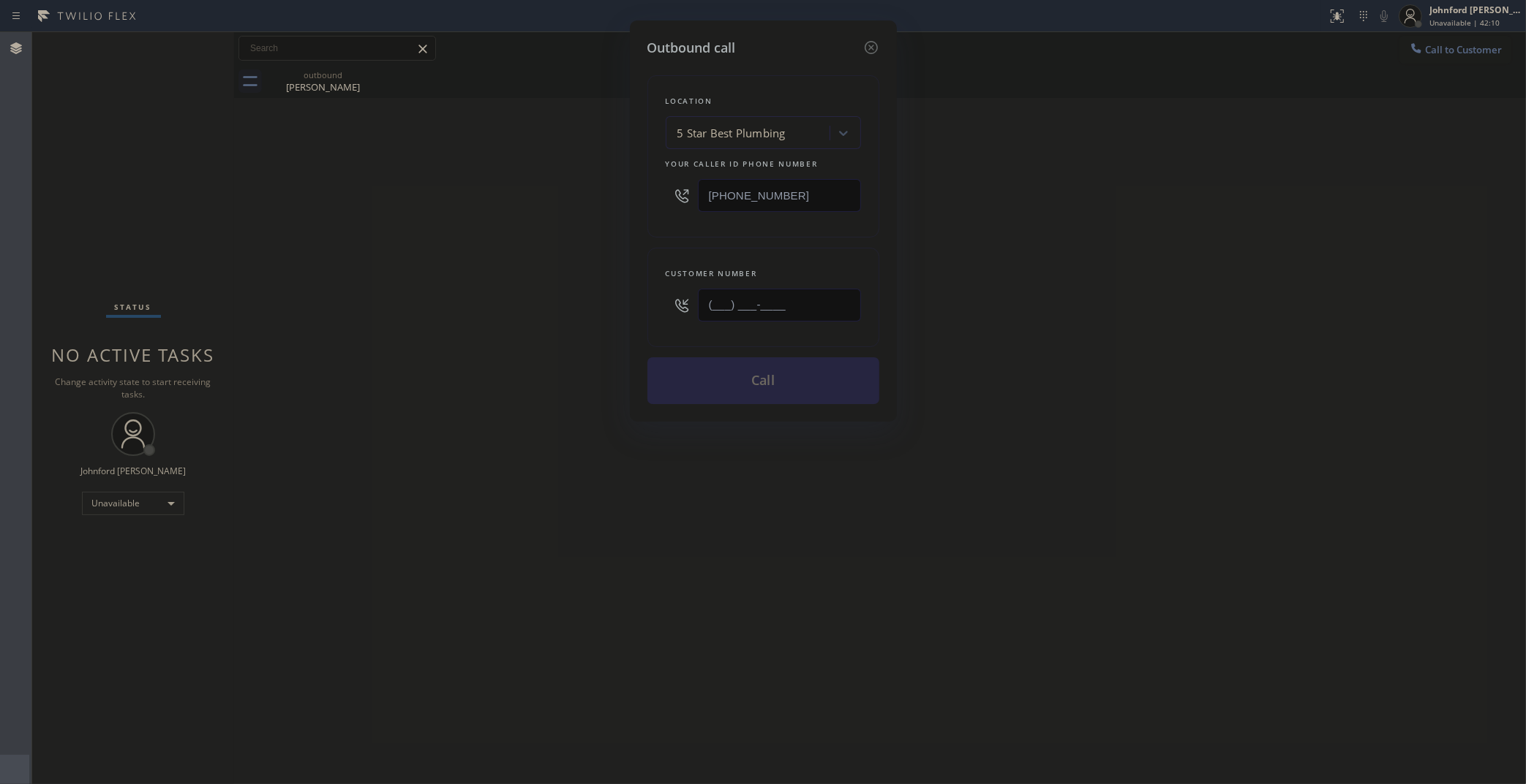
drag, startPoint x: 831, startPoint y: 287, endPoint x: 653, endPoint y: 294, distance: 178.1
click at [653, 294] on div "Customer number (___) ___-____" at bounding box center [763, 298] width 232 height 100
paste input "484) 470-9799"
type input "(484) 470-9799"
click at [450, 300] on div "Outbound call Location 5 Star Best Plumbing Your caller id phone number (323) 9…" at bounding box center [763, 392] width 1526 height 784
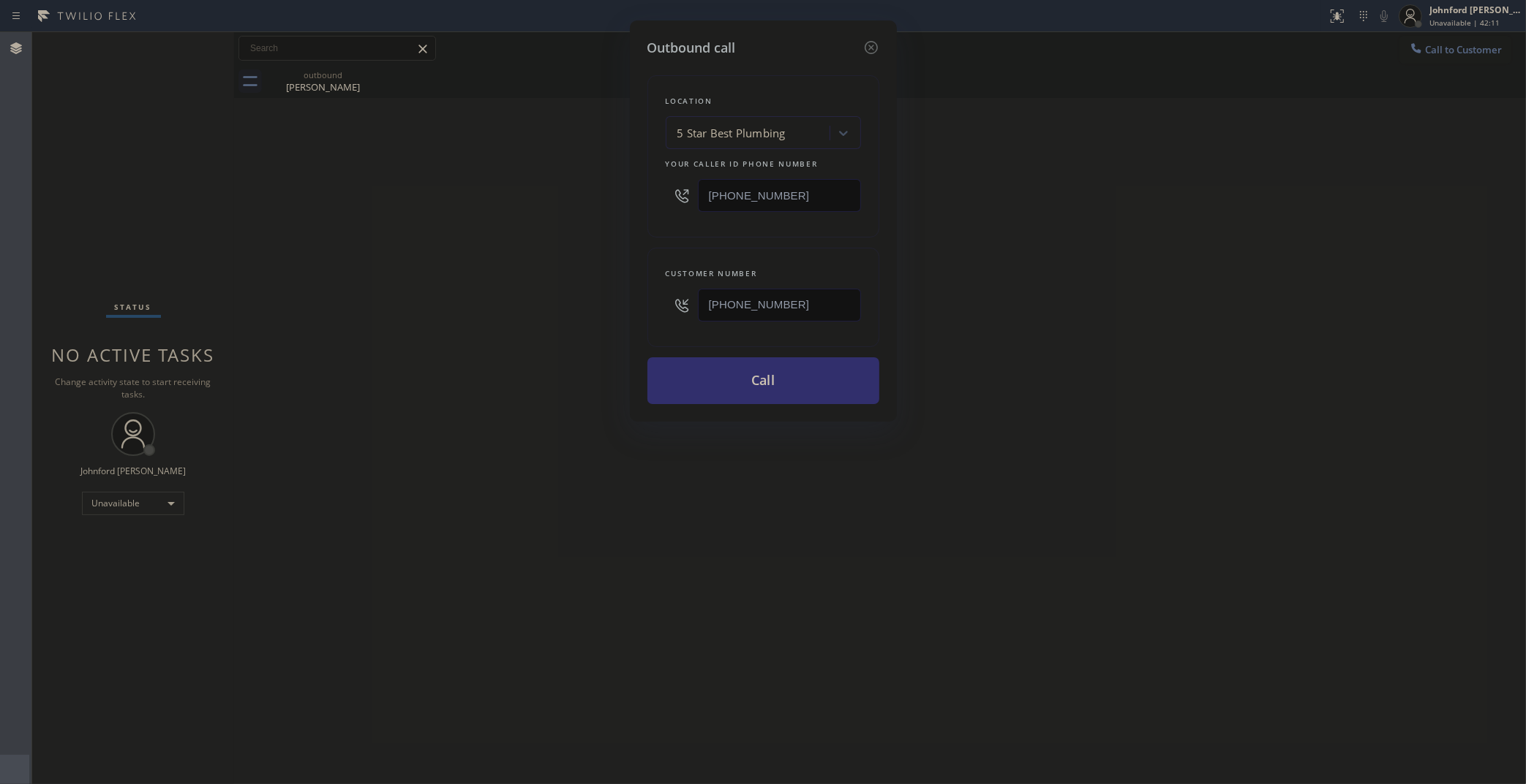
click at [680, 370] on button "Call" at bounding box center [763, 381] width 232 height 47
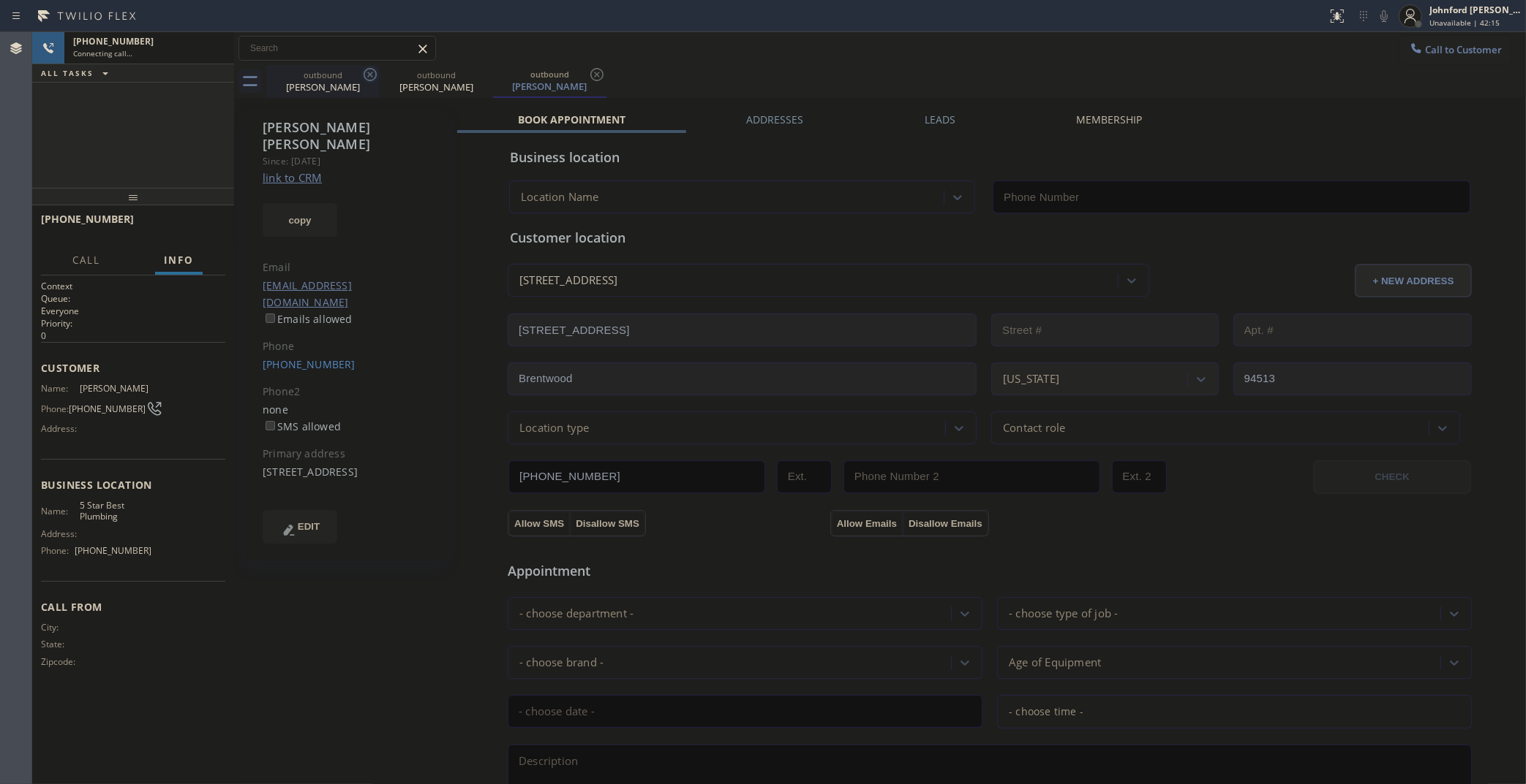
type input "(323) 992-0823"
click at [374, 78] on icon at bounding box center [370, 74] width 13 height 13
click at [0, 0] on link "link to CRM" at bounding box center [0, 0] width 0 height 0
click at [1078, 70] on div "outbound Niesh Kumar outbound Niesh Kumar" at bounding box center [895, 81] width 1259 height 33
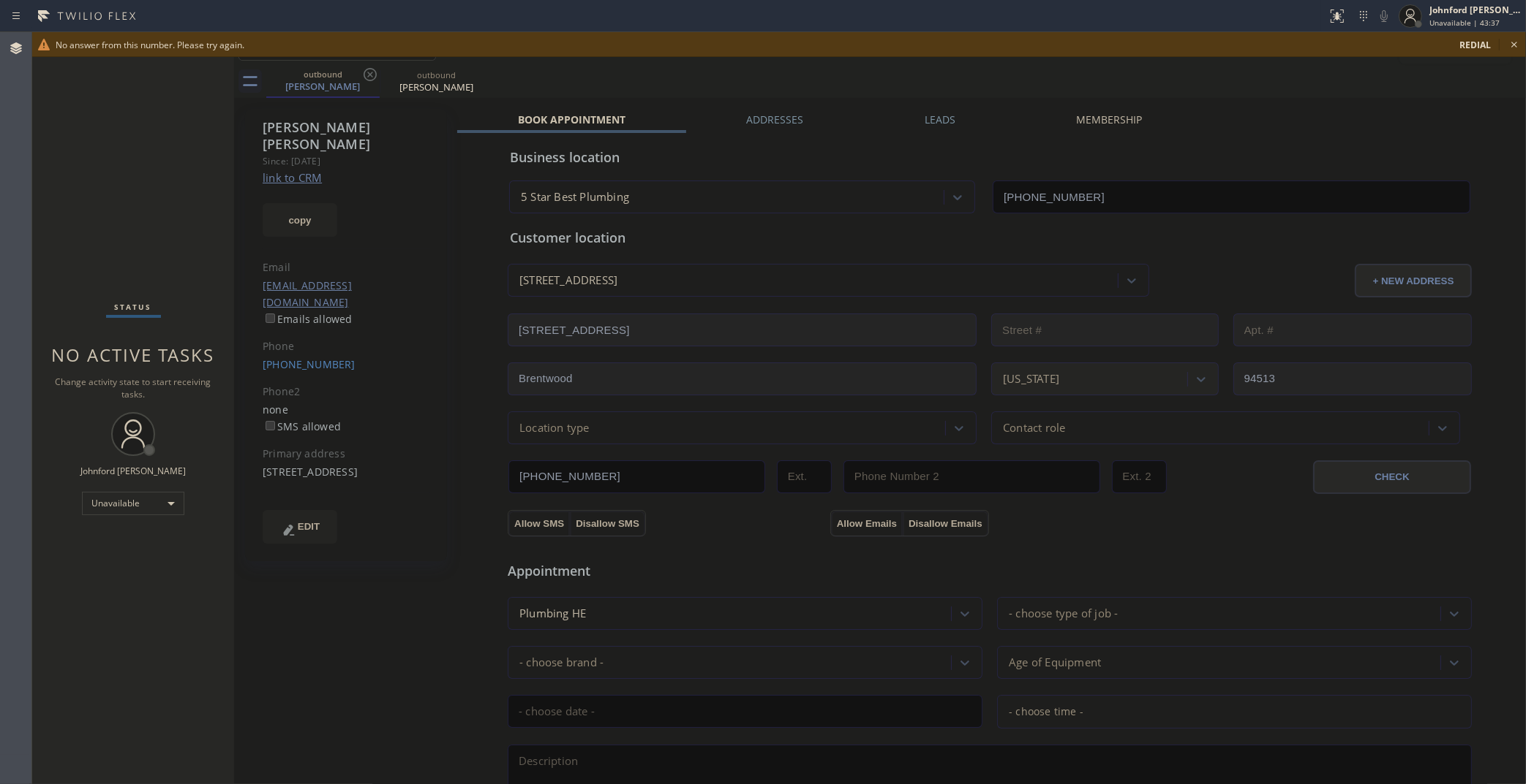
click at [1503, 44] on div "No answer from this number. Please try again. redial" at bounding box center [778, 44] width 1493 height 25
click at [1505, 44] on icon at bounding box center [1514, 44] width 18 height 18
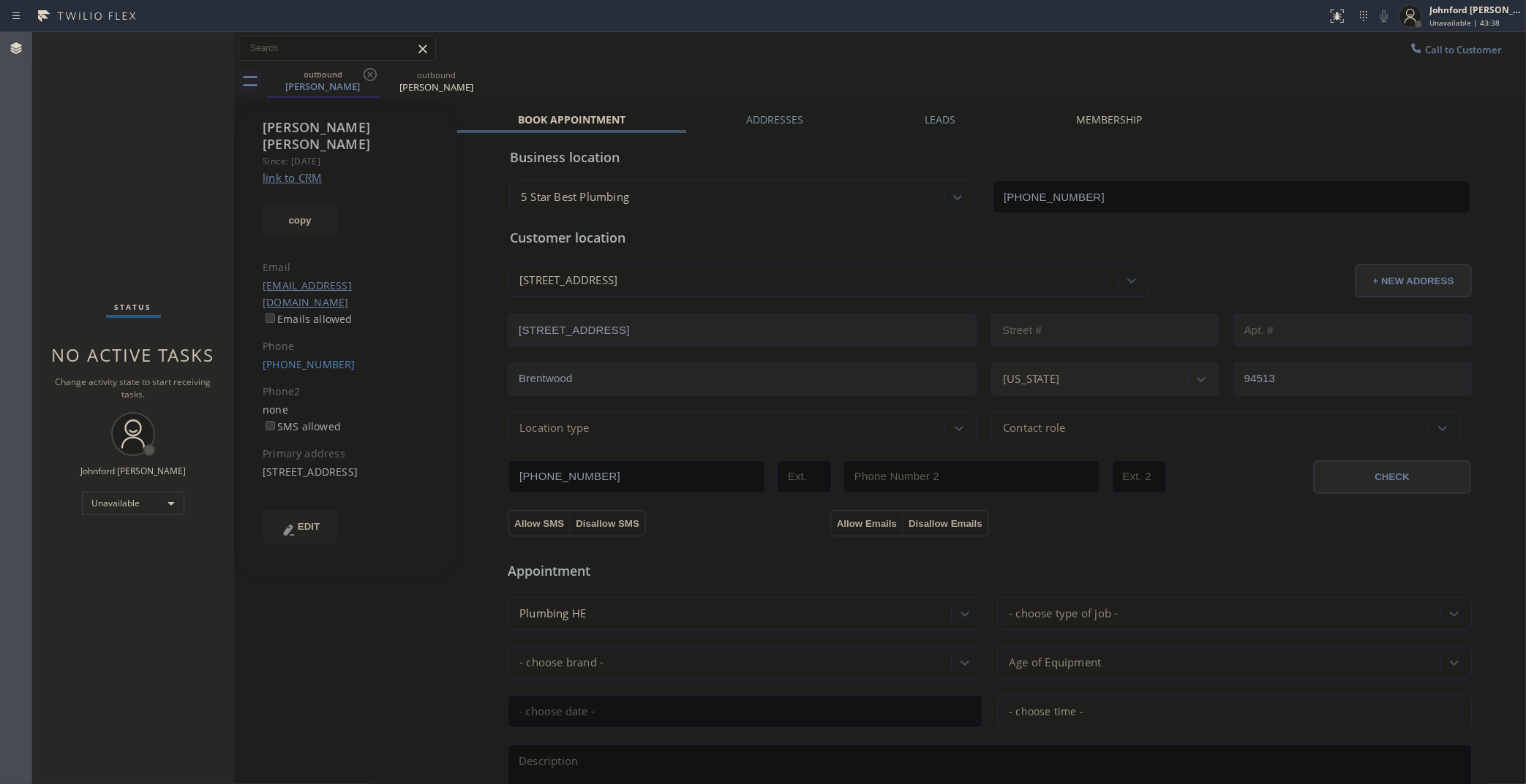
click at [1425, 50] on span "Call to Customer" at bounding box center [1463, 49] width 76 height 13
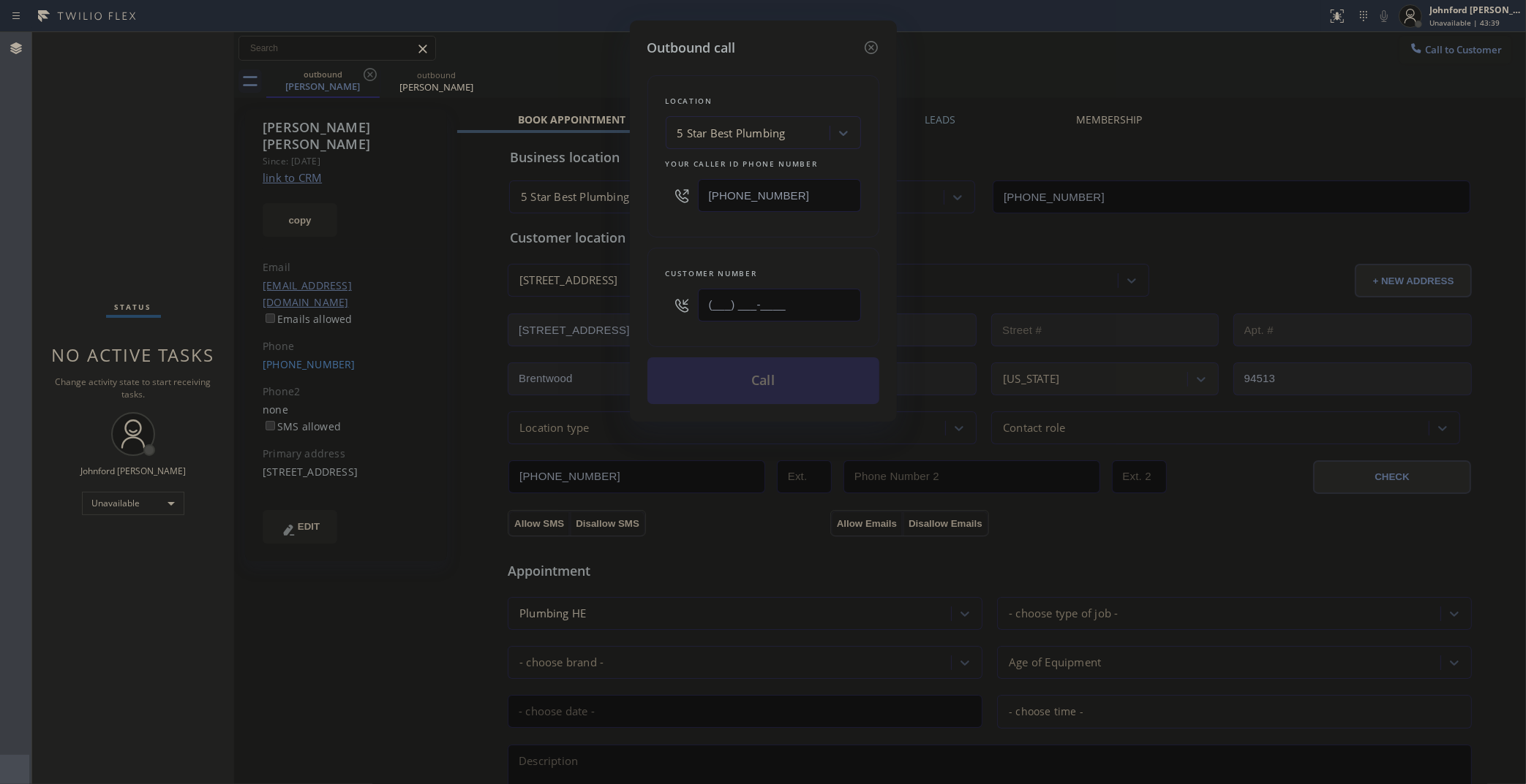
drag, startPoint x: 816, startPoint y: 309, endPoint x: 609, endPoint y: 271, distance: 210.5
click at [607, 309] on div "Outbound call Location 5 Star Best Plumbing Your caller id phone number (323) 9…" at bounding box center [763, 392] width 1526 height 784
paste input "310) 902-7593"
type input "(310) 902-7593"
click at [715, 248] on div "Customer number (310) 902-7593" at bounding box center [763, 298] width 232 height 100
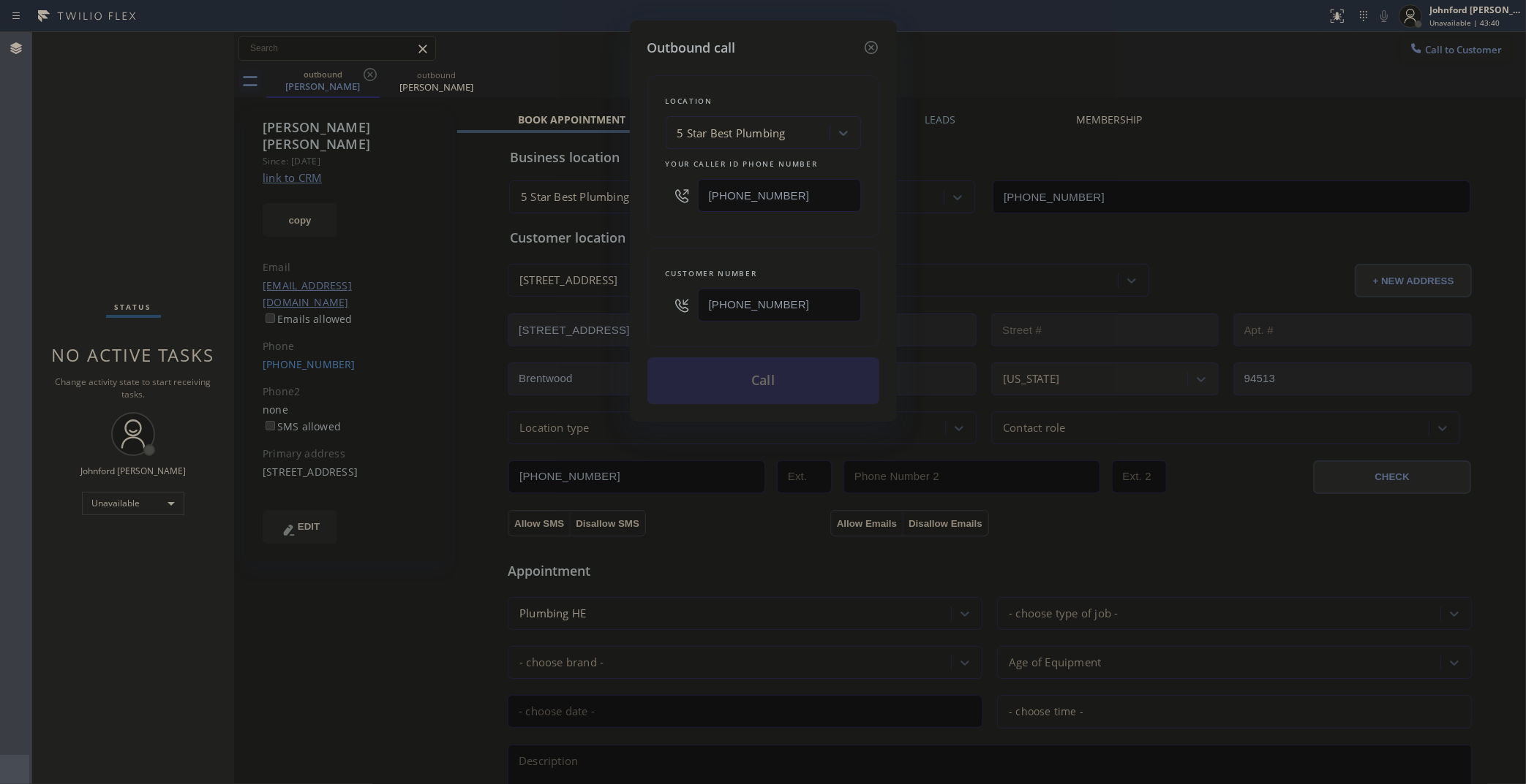
click at [732, 390] on button "Call" at bounding box center [763, 381] width 232 height 47
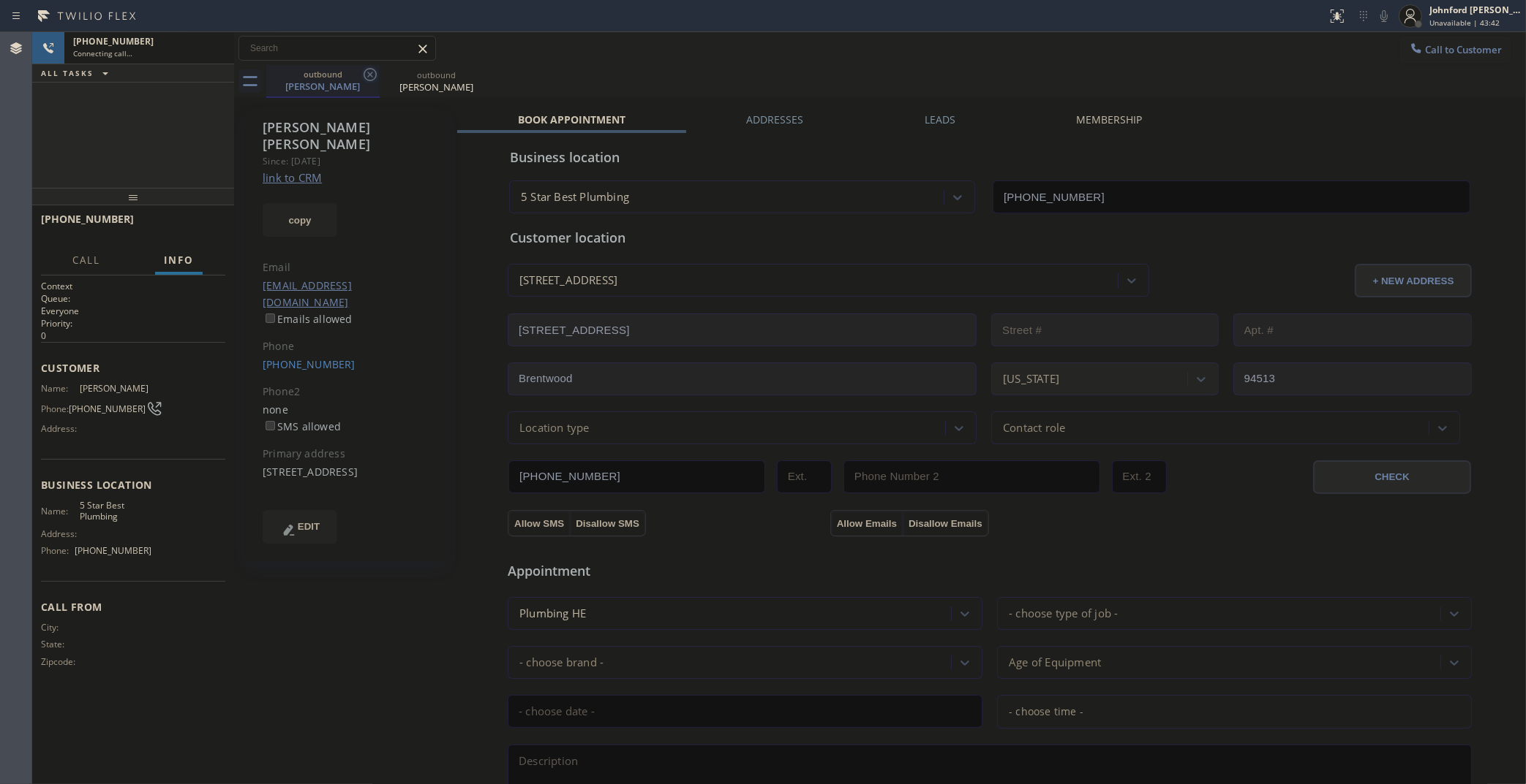
click at [363, 74] on icon at bounding box center [370, 74] width 18 height 18
type input "(323) 992-0823"
click at [366, 74] on icon at bounding box center [370, 74] width 18 height 18
click at [1125, 46] on div "Call to Customer Outbound call Location 5 Star Best Plumbing Your caller id pho…" at bounding box center [880, 48] width 1291 height 26
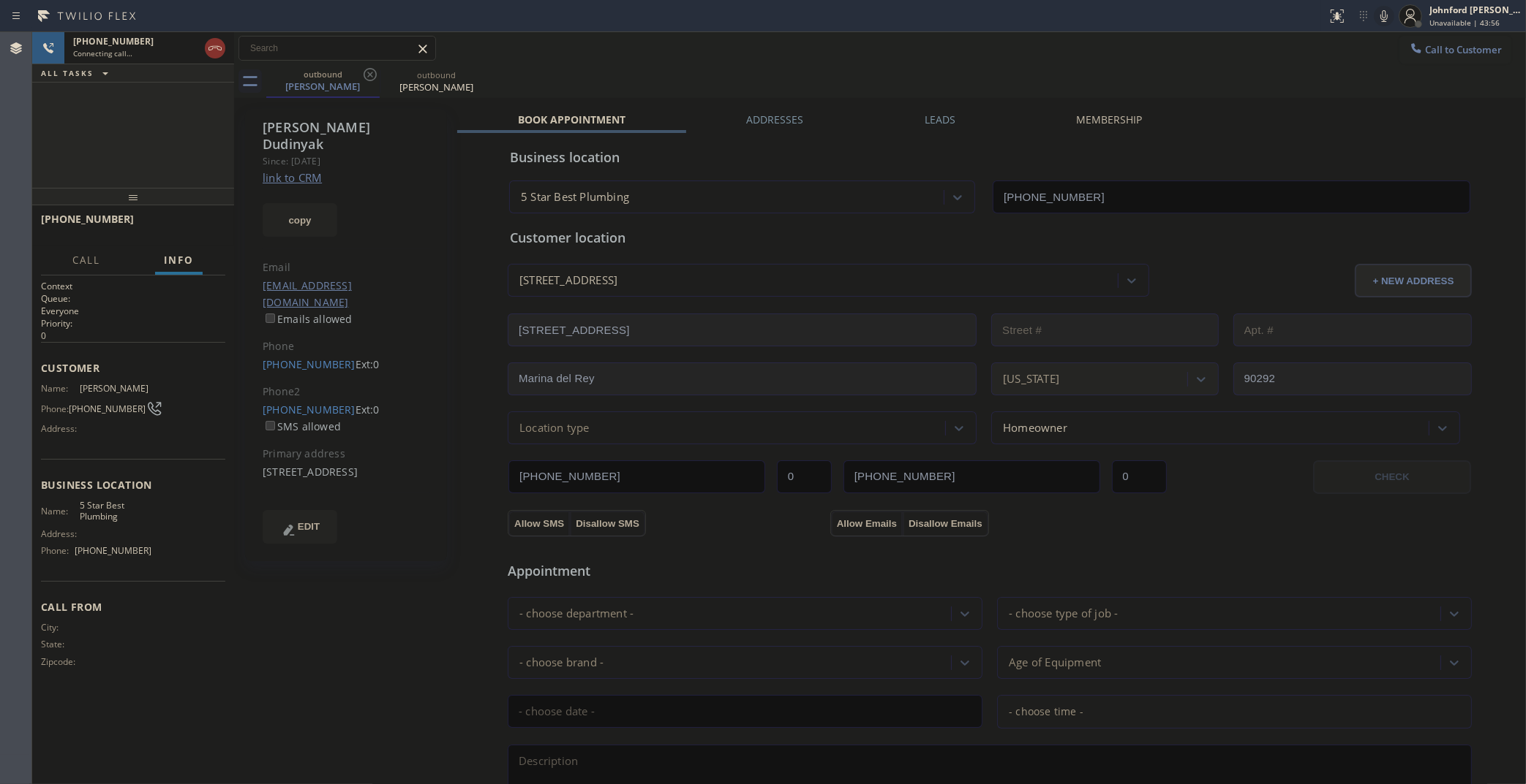
click at [289, 171] on link "link to CRM" at bounding box center [292, 178] width 59 height 15
click at [190, 217] on button "HANG UP" at bounding box center [191, 226] width 68 height 20
click at [926, 132] on div "Business location 5 Star Best Plumbing (323) 992-0823" at bounding box center [990, 170] width 965 height 87
click at [933, 117] on label "Leads" at bounding box center [940, 119] width 30 height 14
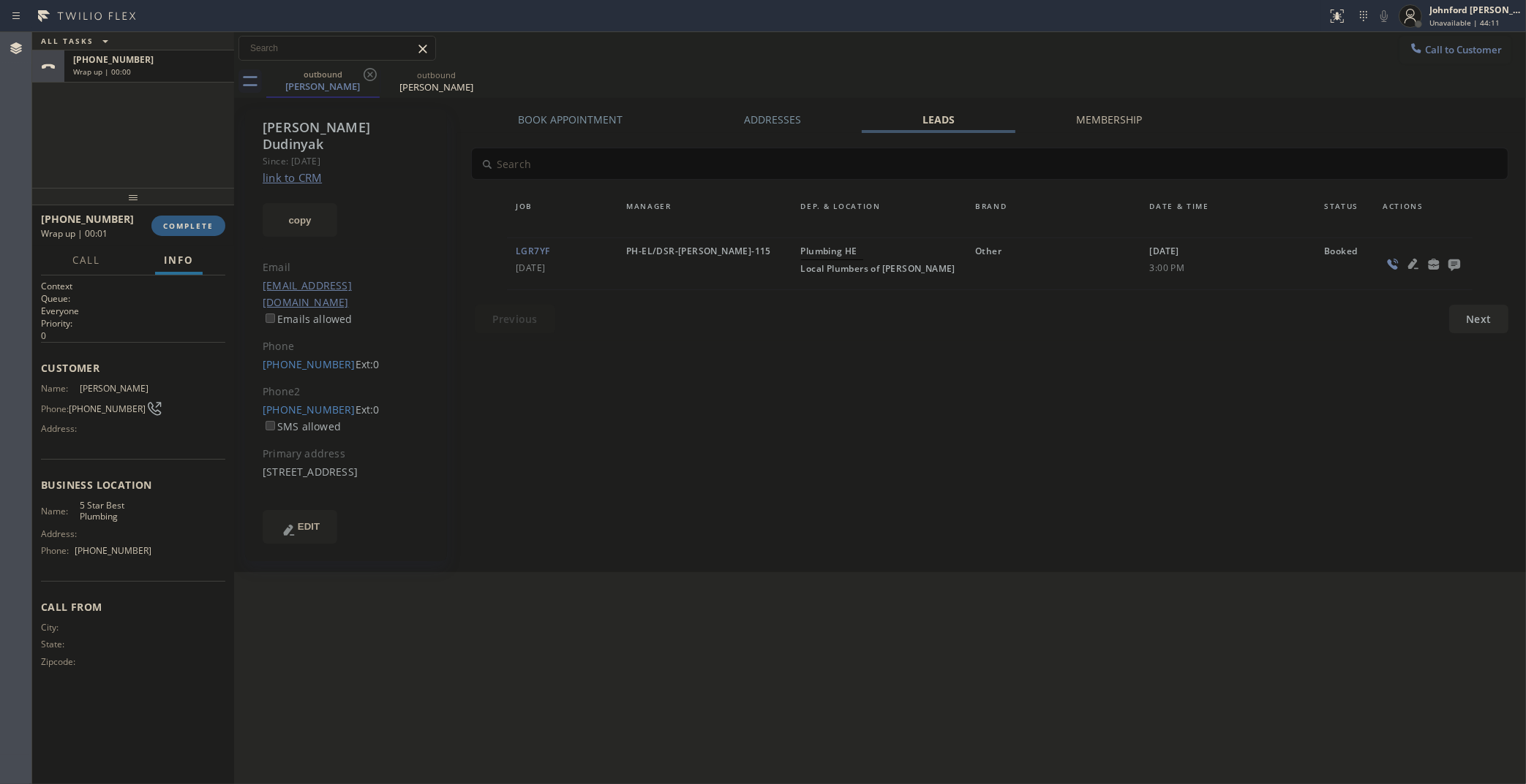
click at [1450, 263] on icon at bounding box center [1453, 265] width 12 height 12
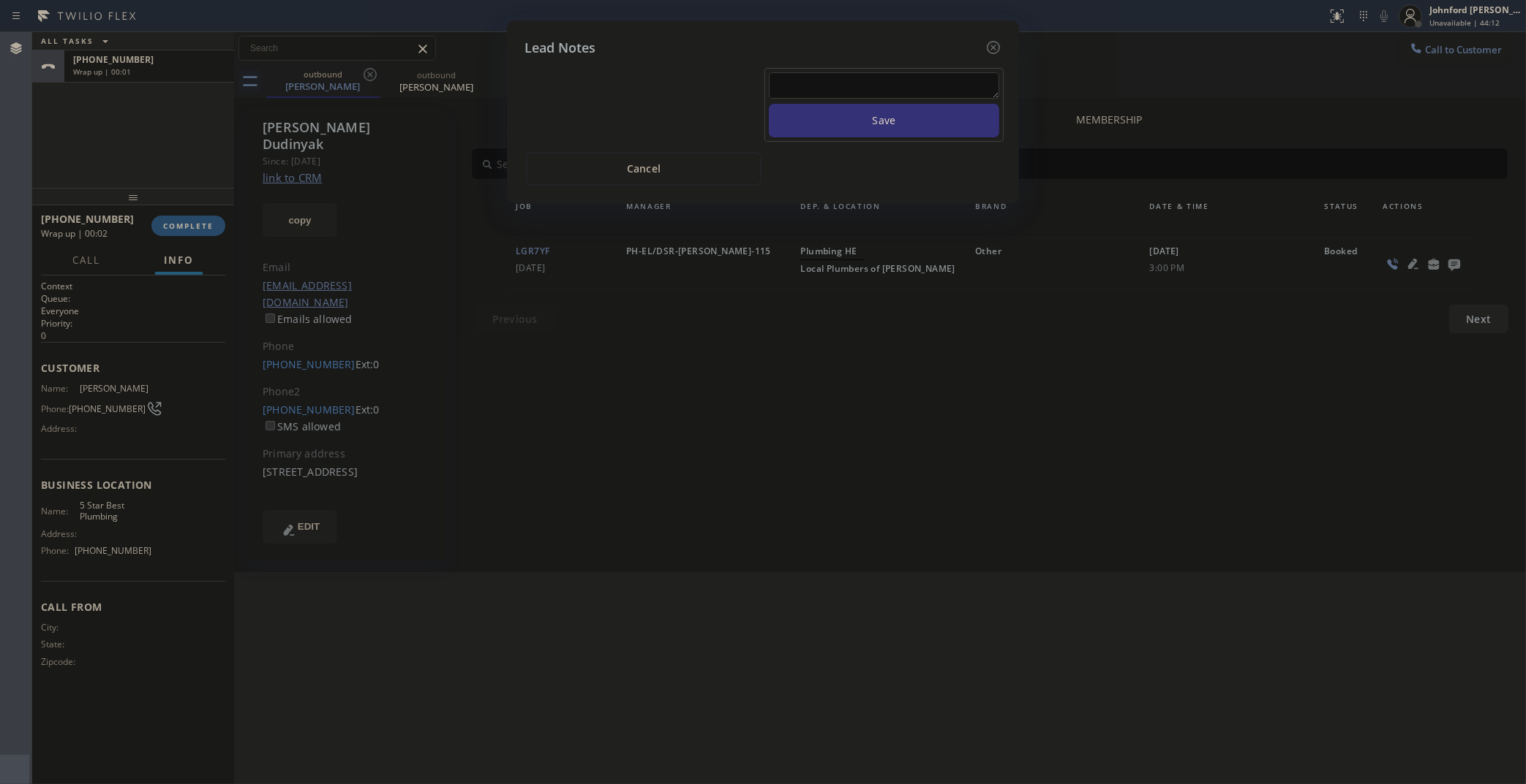
click at [915, 83] on textarea at bounding box center [883, 86] width 230 height 26
paste textarea "Working on this lead - please transfer to me"
type textarea "Working on this lead - please transfer to me"
click at [905, 106] on button "Save" at bounding box center [883, 120] width 230 height 34
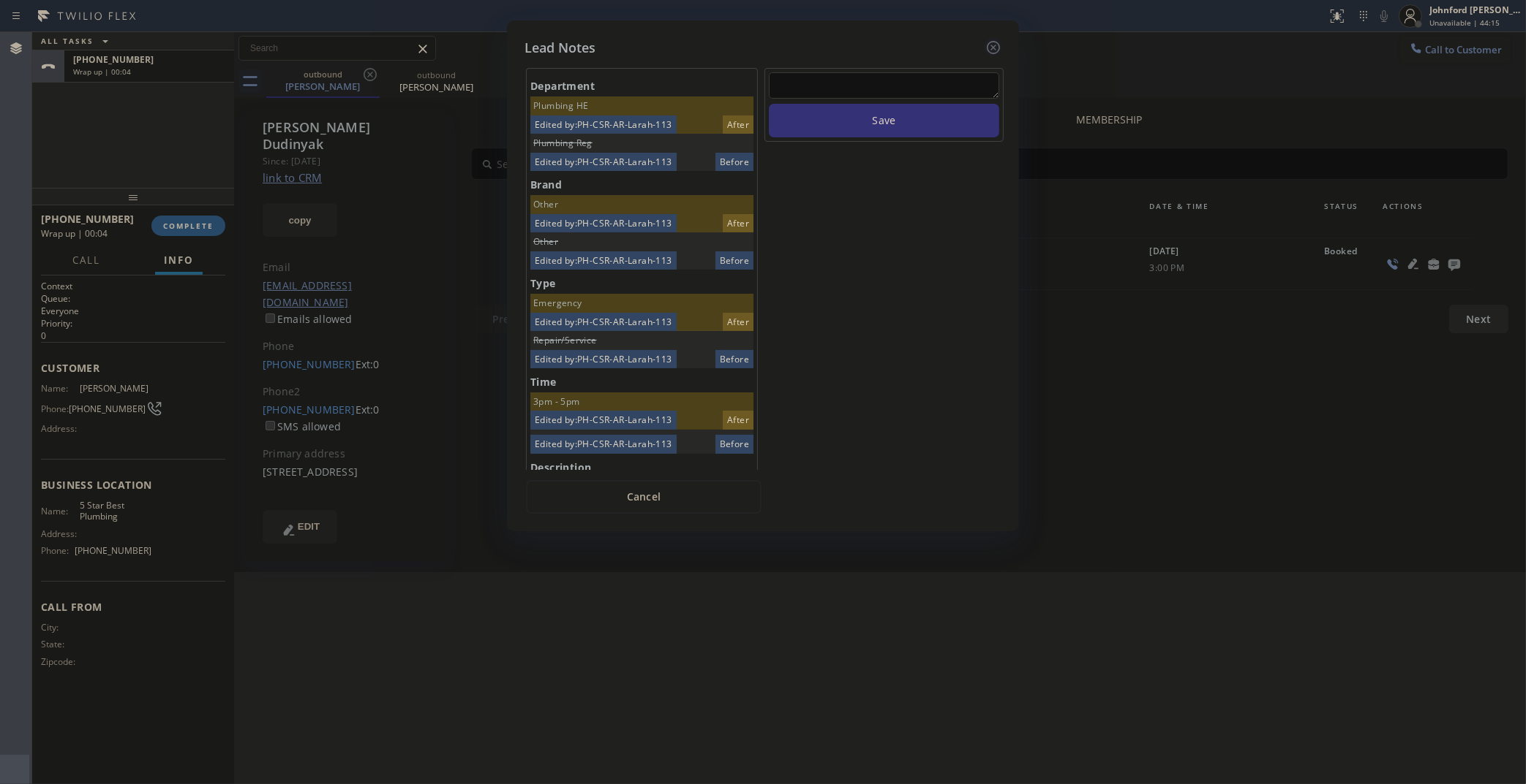
click at [993, 41] on icon at bounding box center [993, 48] width 18 height 18
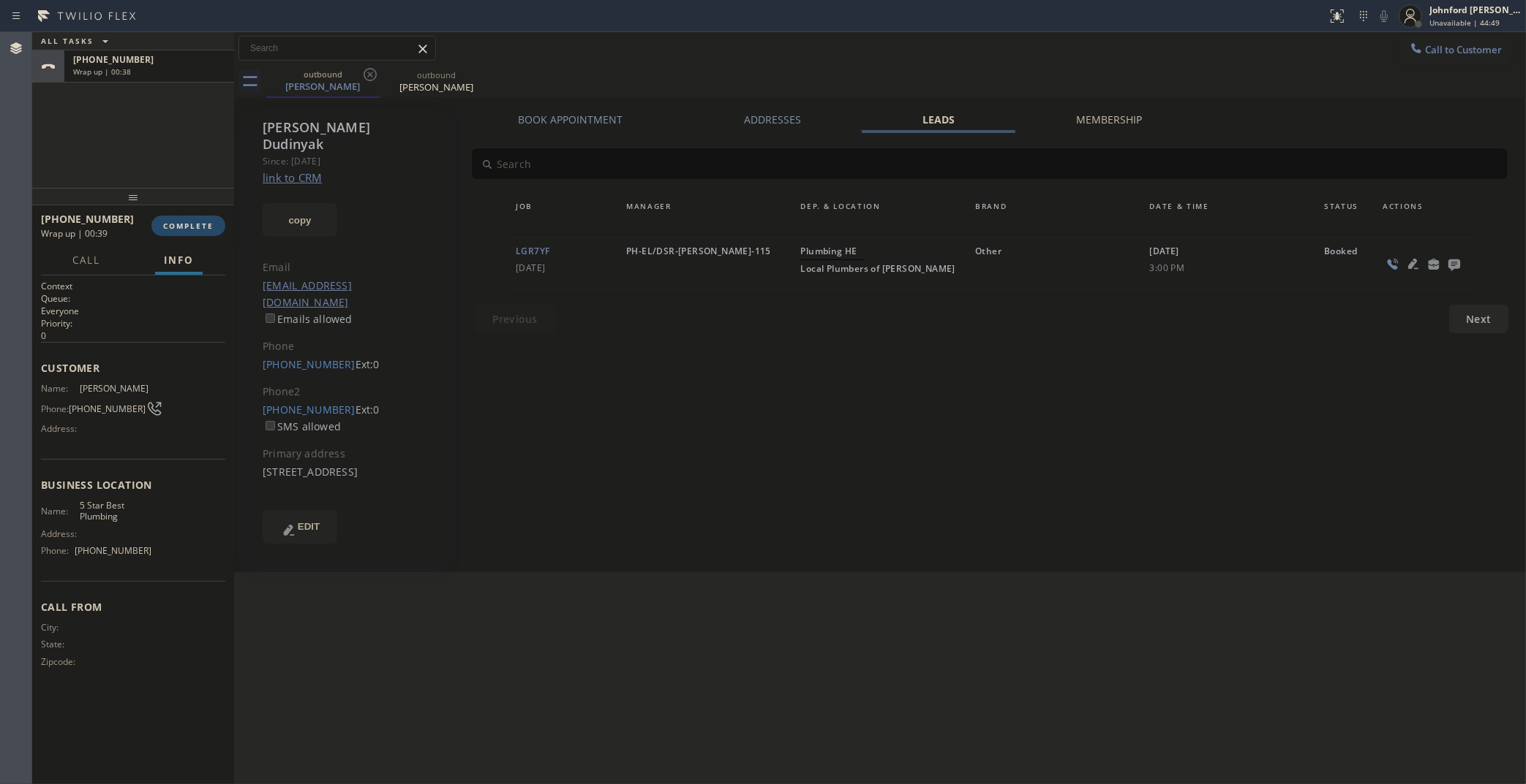
click at [204, 228] on span "COMPLETE" at bounding box center [188, 225] width 51 height 10
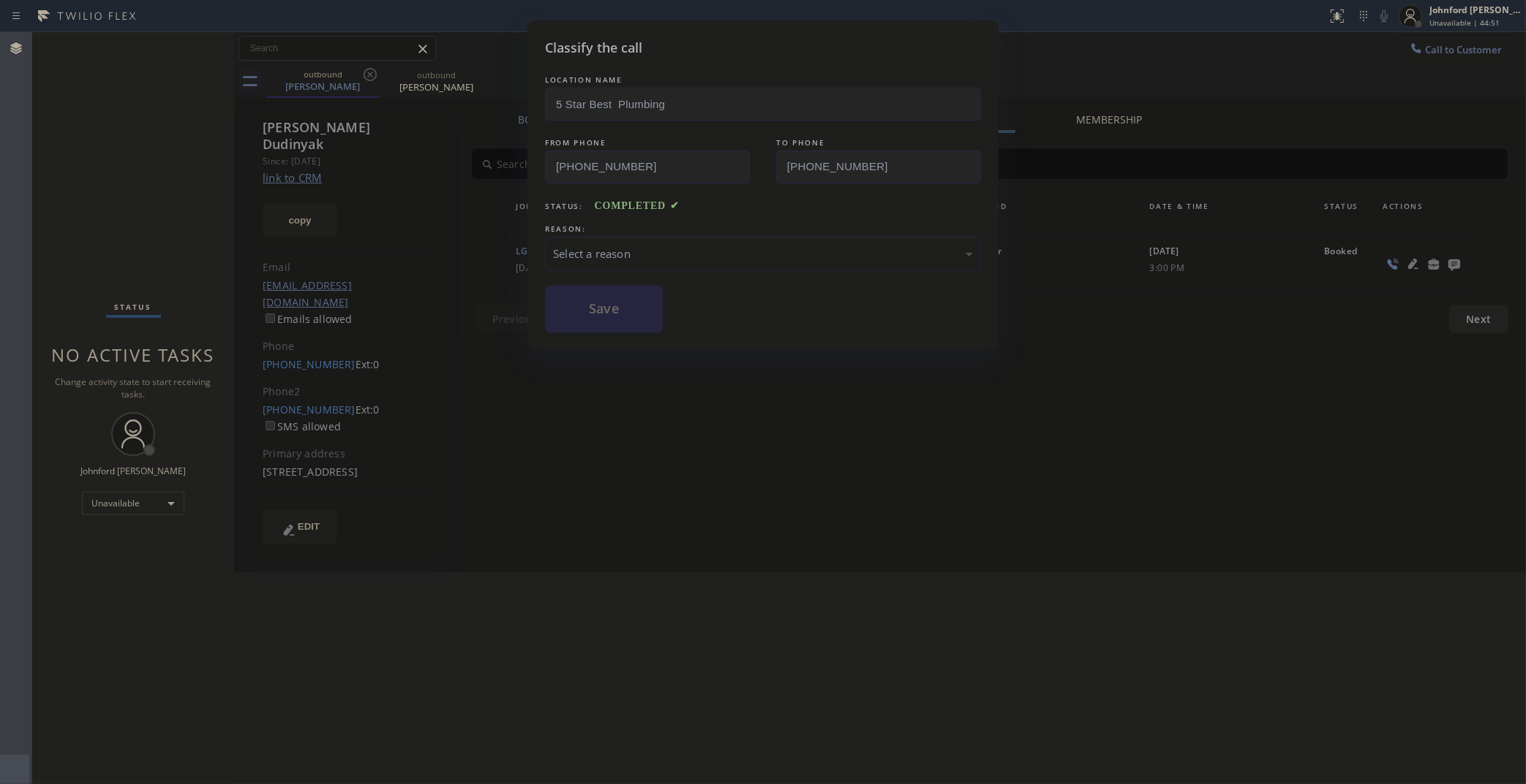
click at [629, 230] on div "REASON:" at bounding box center [763, 229] width 436 height 16
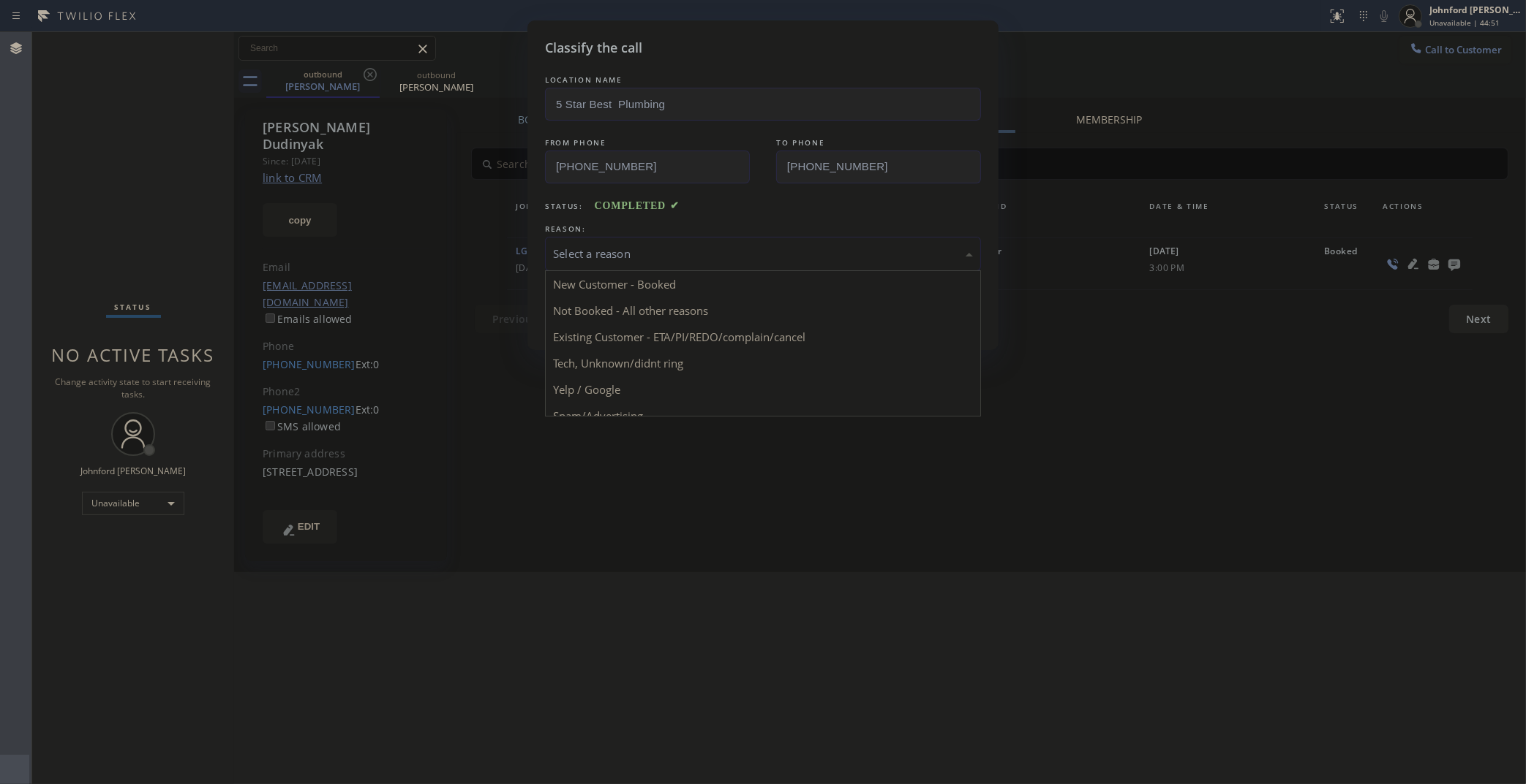
click at [608, 253] on div "Select a reason" at bounding box center [763, 254] width 420 height 17
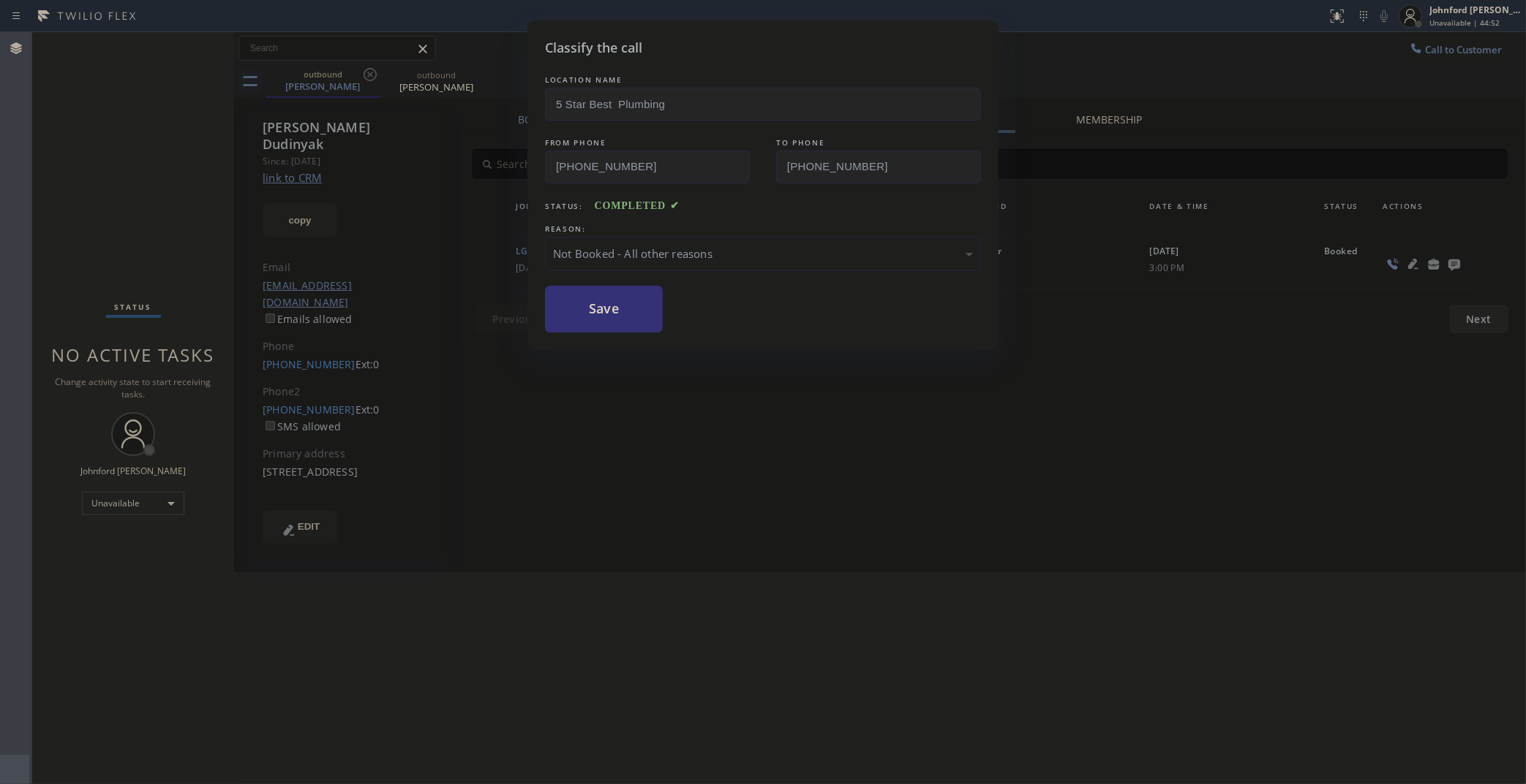
click at [623, 239] on div "Not Booked - All other reasons" at bounding box center [763, 254] width 436 height 34
click at [637, 314] on button "Save" at bounding box center [604, 309] width 118 height 47
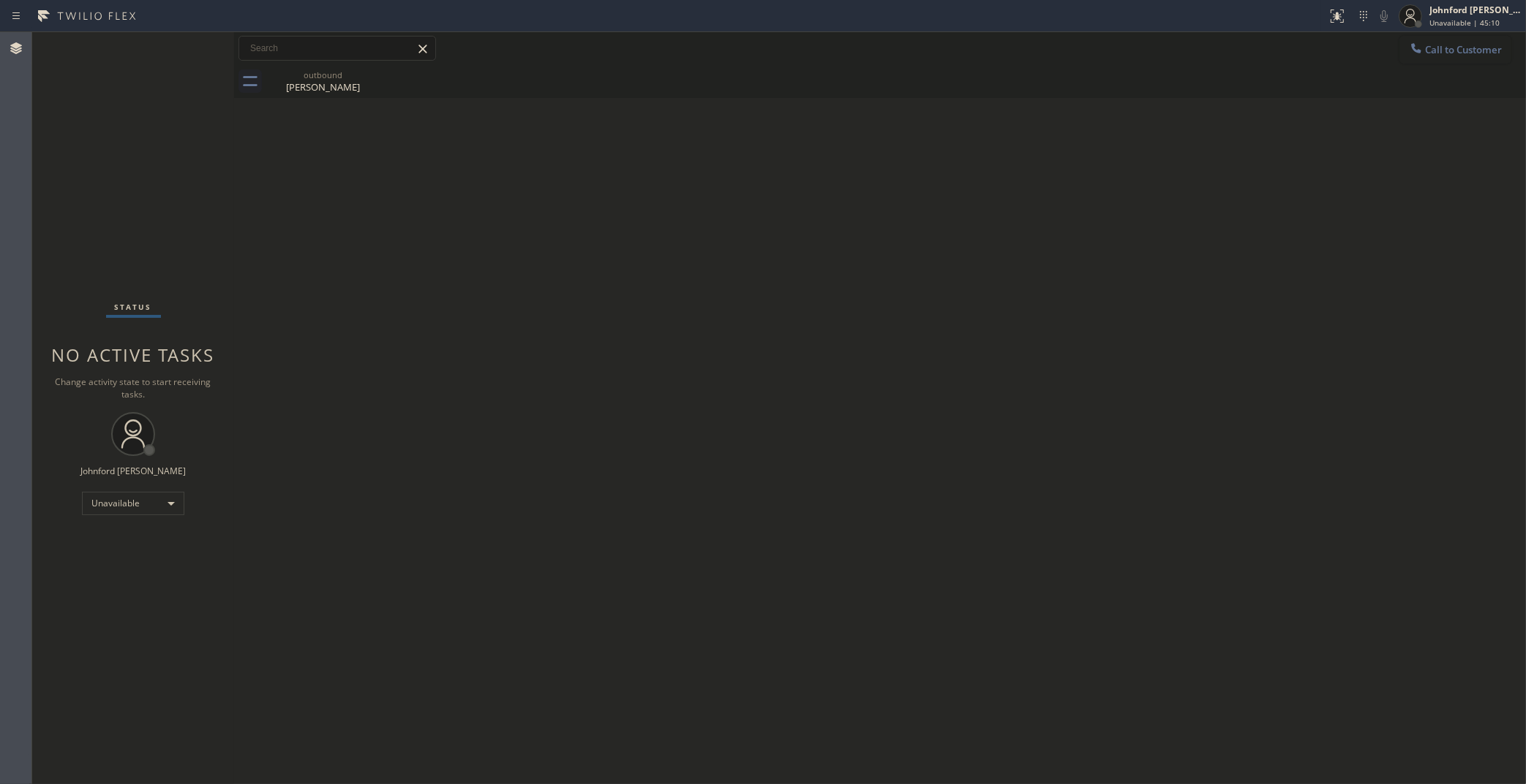
click at [1457, 53] on span "Call to Customer" at bounding box center [1463, 49] width 76 height 13
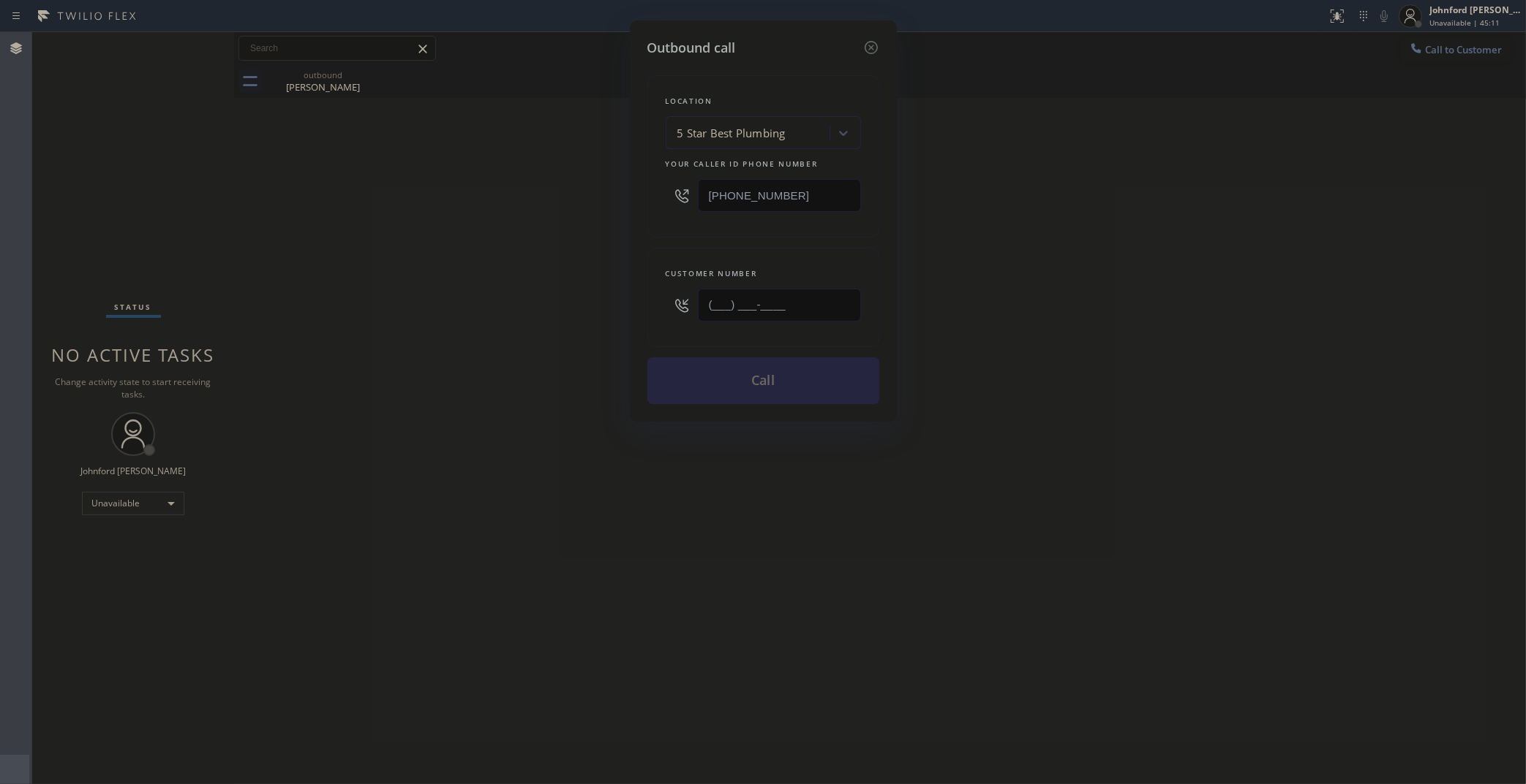
drag, startPoint x: 812, startPoint y: 308, endPoint x: 563, endPoint y: 312, distance: 249.0
click at [609, 316] on div "Outbound call Location 5 Star Best Plumbing Your caller id phone number (323) 9…" at bounding box center [763, 392] width 1526 height 784
paste input "310) 612-5771"
type input "(310) 612-5771"
click at [542, 311] on div "Outbound call Location 5 Star Best Plumbing Your caller id phone number (323) 9…" at bounding box center [763, 392] width 1526 height 784
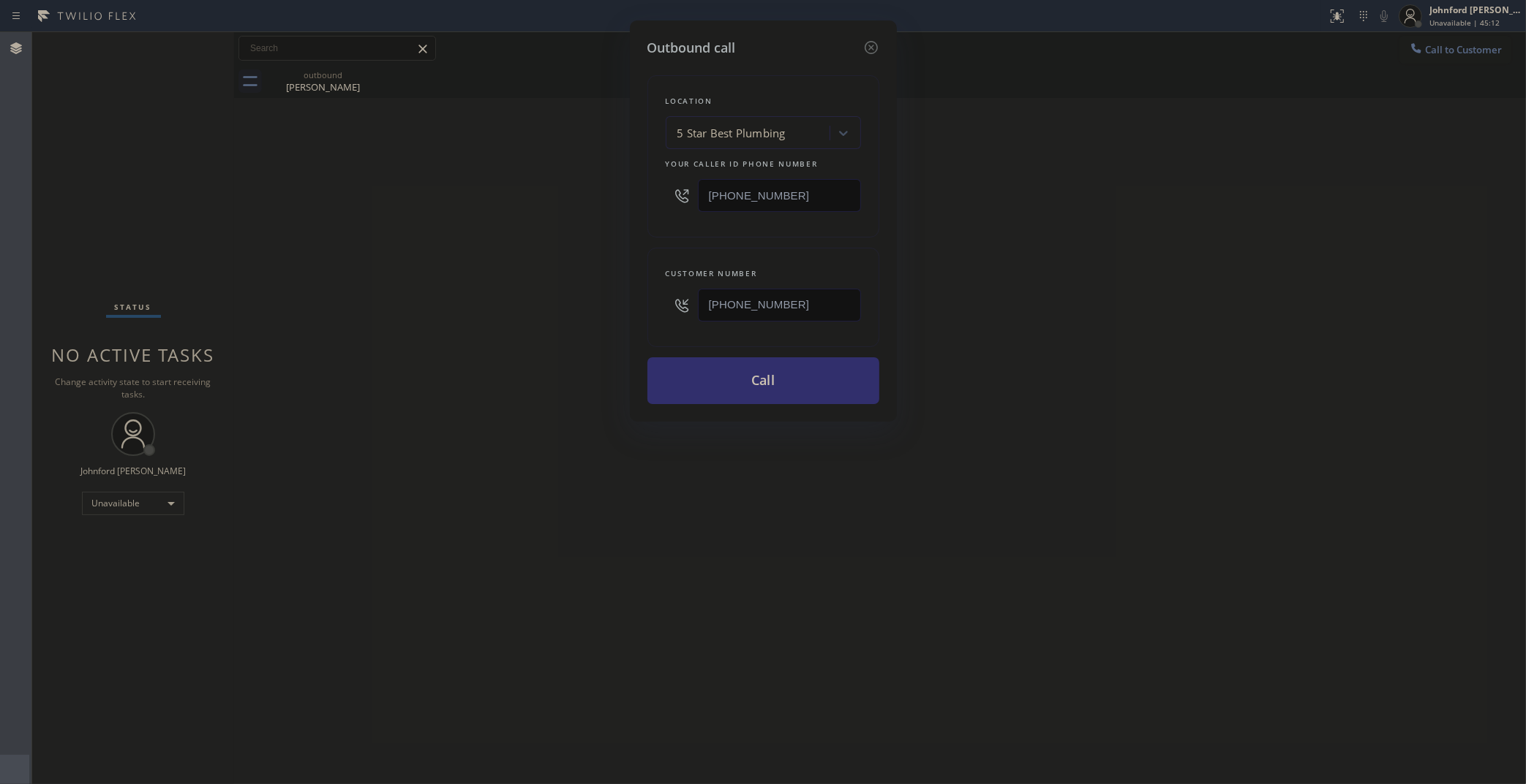
click at [844, 377] on button "Call" at bounding box center [763, 381] width 232 height 47
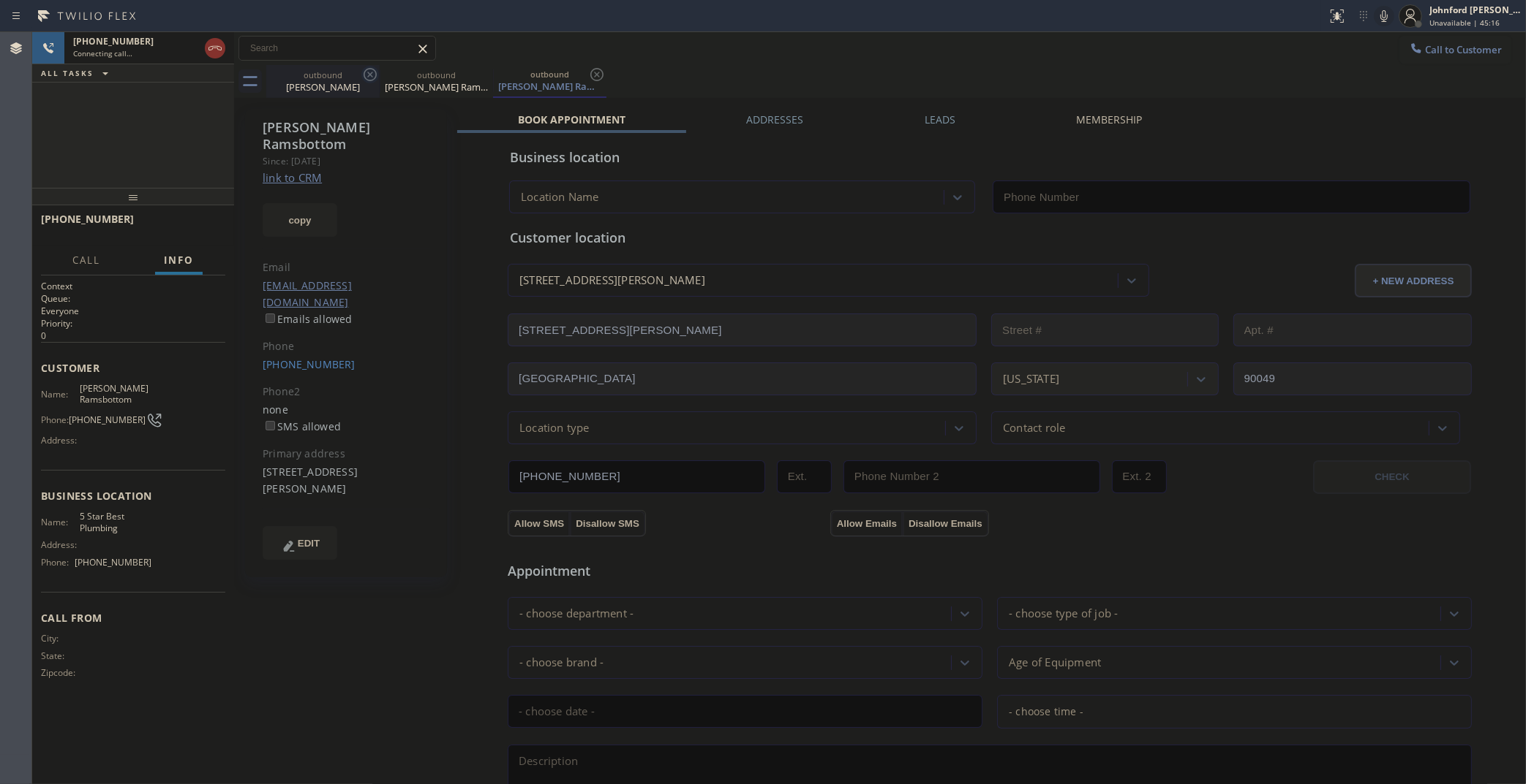
click at [363, 76] on icon at bounding box center [370, 74] width 18 height 18
click at [298, 171] on link "link to CRM" at bounding box center [292, 178] width 59 height 15
type input "(323) 992-0823"
click at [197, 225] on span "HANG UP" at bounding box center [191, 225] width 44 height 10
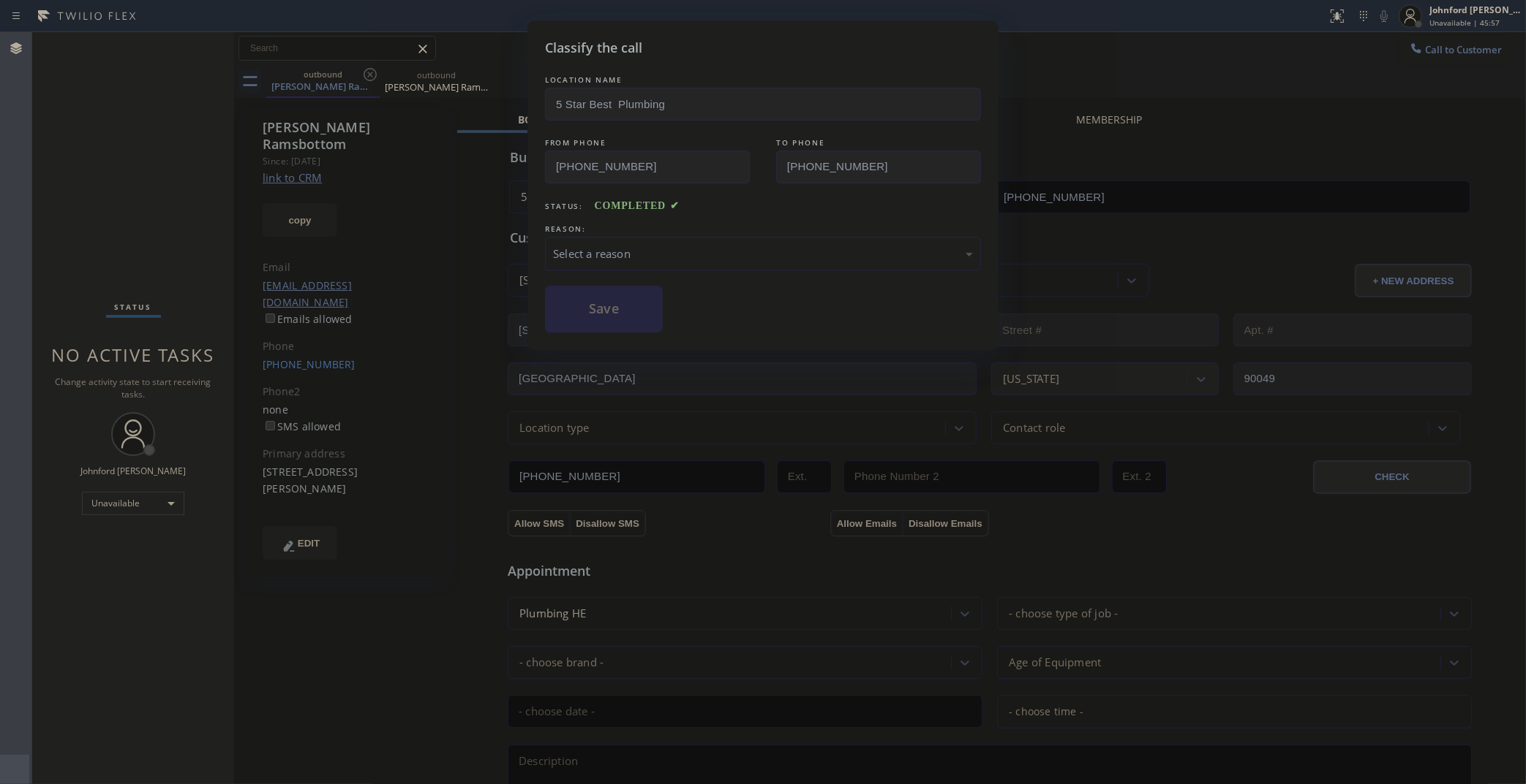
click at [647, 253] on div "Select a reason" at bounding box center [763, 254] width 420 height 17
click at [631, 300] on button "Save" at bounding box center [604, 309] width 118 height 47
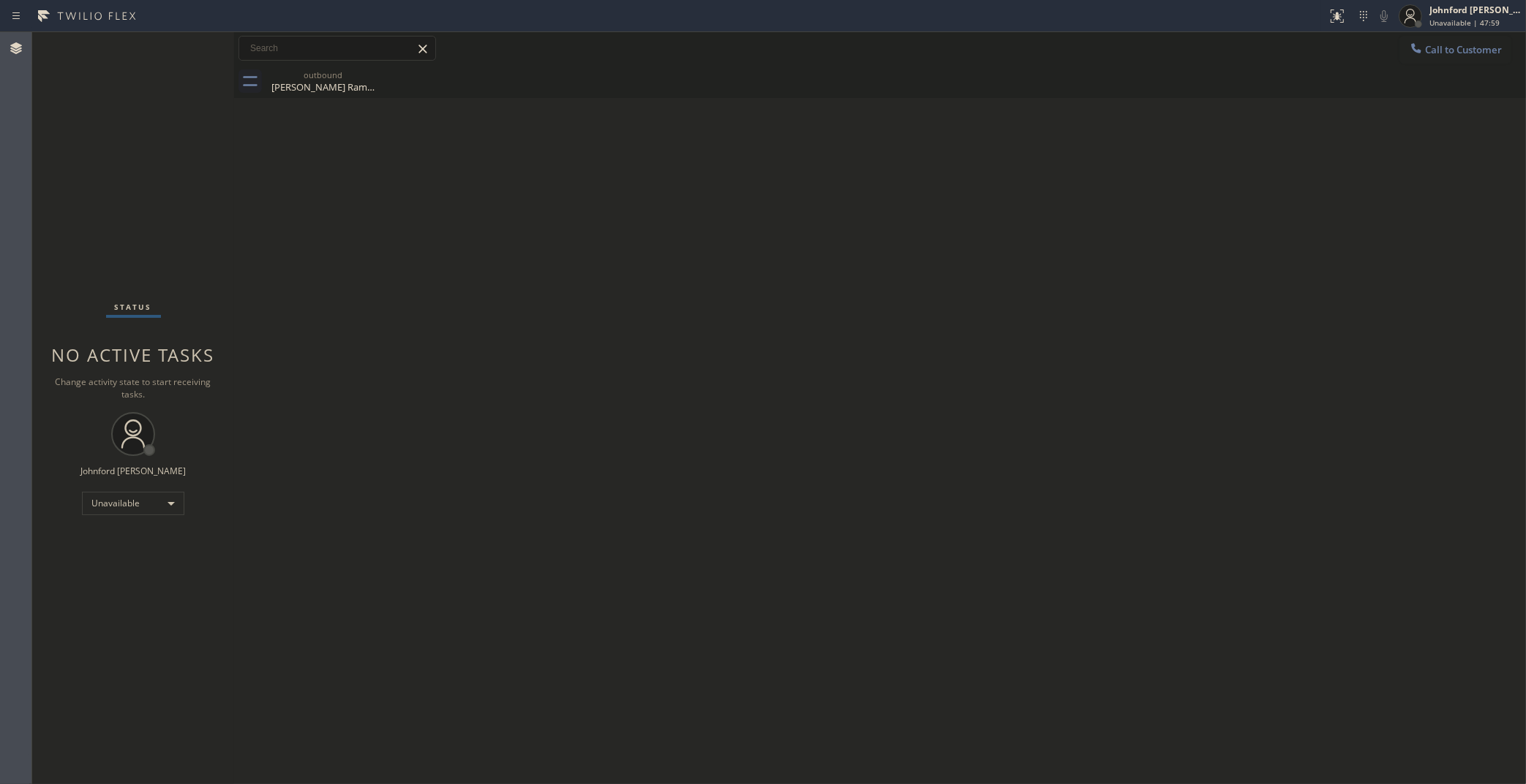
click at [1073, 52] on div "Call to Customer Outbound call Location 5 Star Best Plumbing Your caller id pho…" at bounding box center [880, 48] width 1291 height 26
click at [1464, 53] on span "Call to Customer" at bounding box center [1463, 49] width 76 height 13
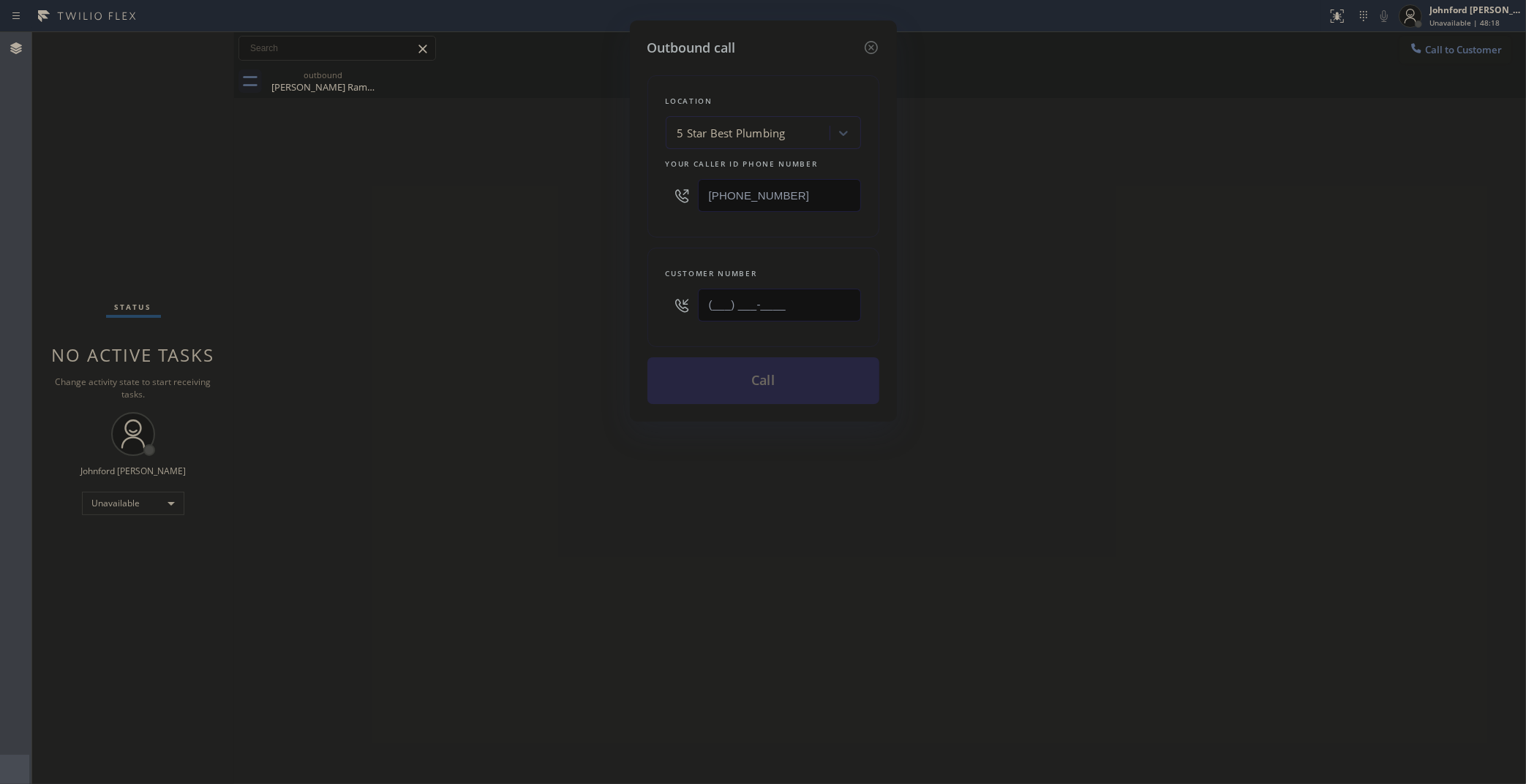
drag, startPoint x: 798, startPoint y: 300, endPoint x: 558, endPoint y: 305, distance: 240.1
click at [564, 303] on div "Outbound call Location 5 Star Best Plumbing Your caller id phone number (323) 9…" at bounding box center [763, 392] width 1526 height 784
paste input "310) 529-6495"
type input "(310) 529-6495"
click at [500, 327] on div "Outbound call Location 5 Star Best Plumbing Your caller id phone number (323) 9…" at bounding box center [763, 392] width 1526 height 784
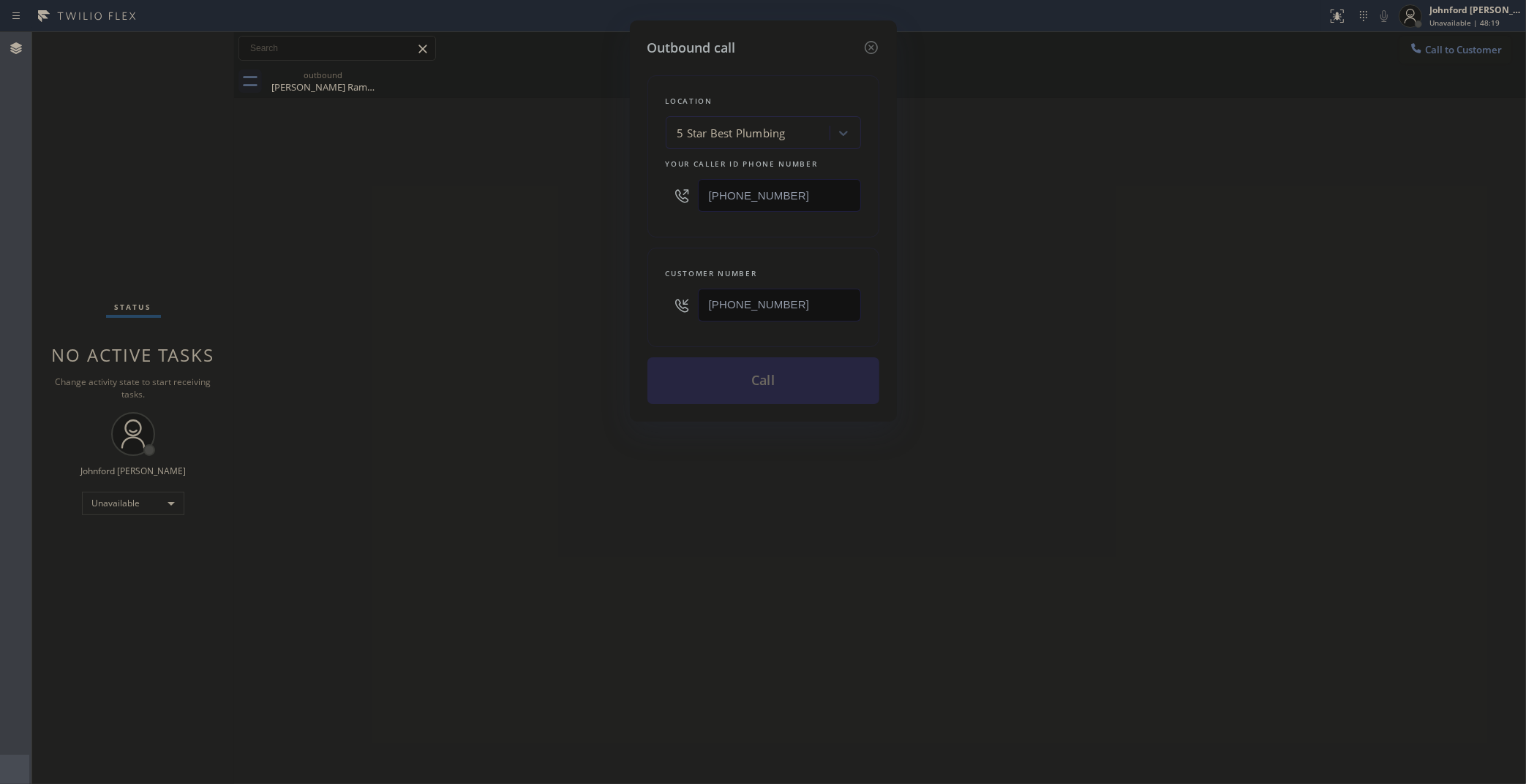
click at [729, 384] on button "Call" at bounding box center [763, 381] width 232 height 47
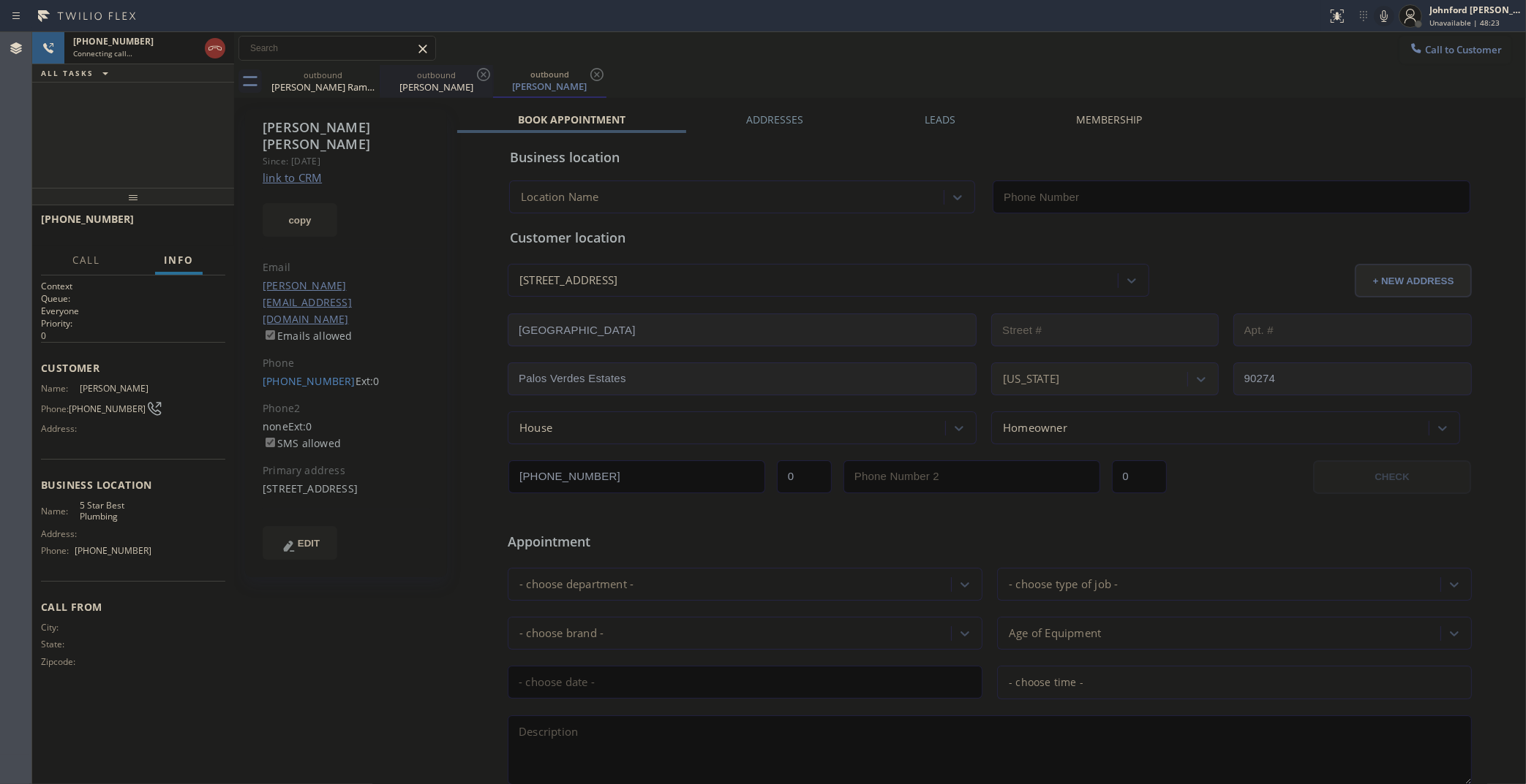
type input "(323) 992-0823"
click at [363, 70] on icon at bounding box center [370, 74] width 18 height 18
click at [305, 171] on link "link to CRM" at bounding box center [292, 178] width 59 height 15
click at [1381, 15] on icon at bounding box center [1383, 16] width 18 height 18
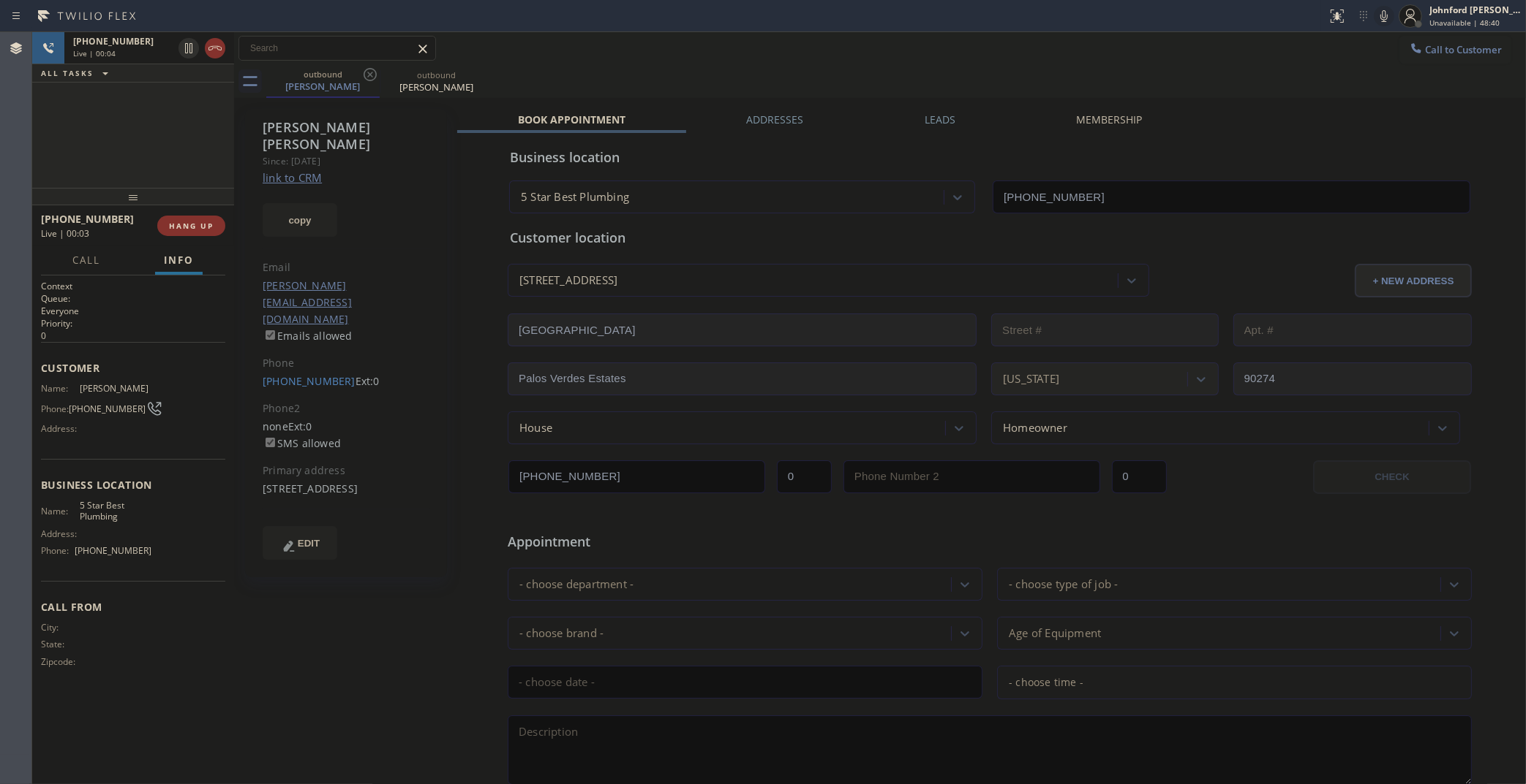
click at [178, 236] on div "+13105296495 Live | 00:03 HANG UP" at bounding box center [133, 225] width 184 height 38
drag, startPoint x: 197, startPoint y: 231, endPoint x: 282, endPoint y: 210, distance: 87.6
click at [201, 232] on button "HANG UP" at bounding box center [191, 226] width 68 height 20
click at [1414, 34] on div "Call to Customer Outbound call Location 5 Star Best Plumbing Your caller id pho…" at bounding box center [880, 48] width 1291 height 33
drag, startPoint x: 1417, startPoint y: 53, endPoint x: 1324, endPoint y: 78, distance: 96.3
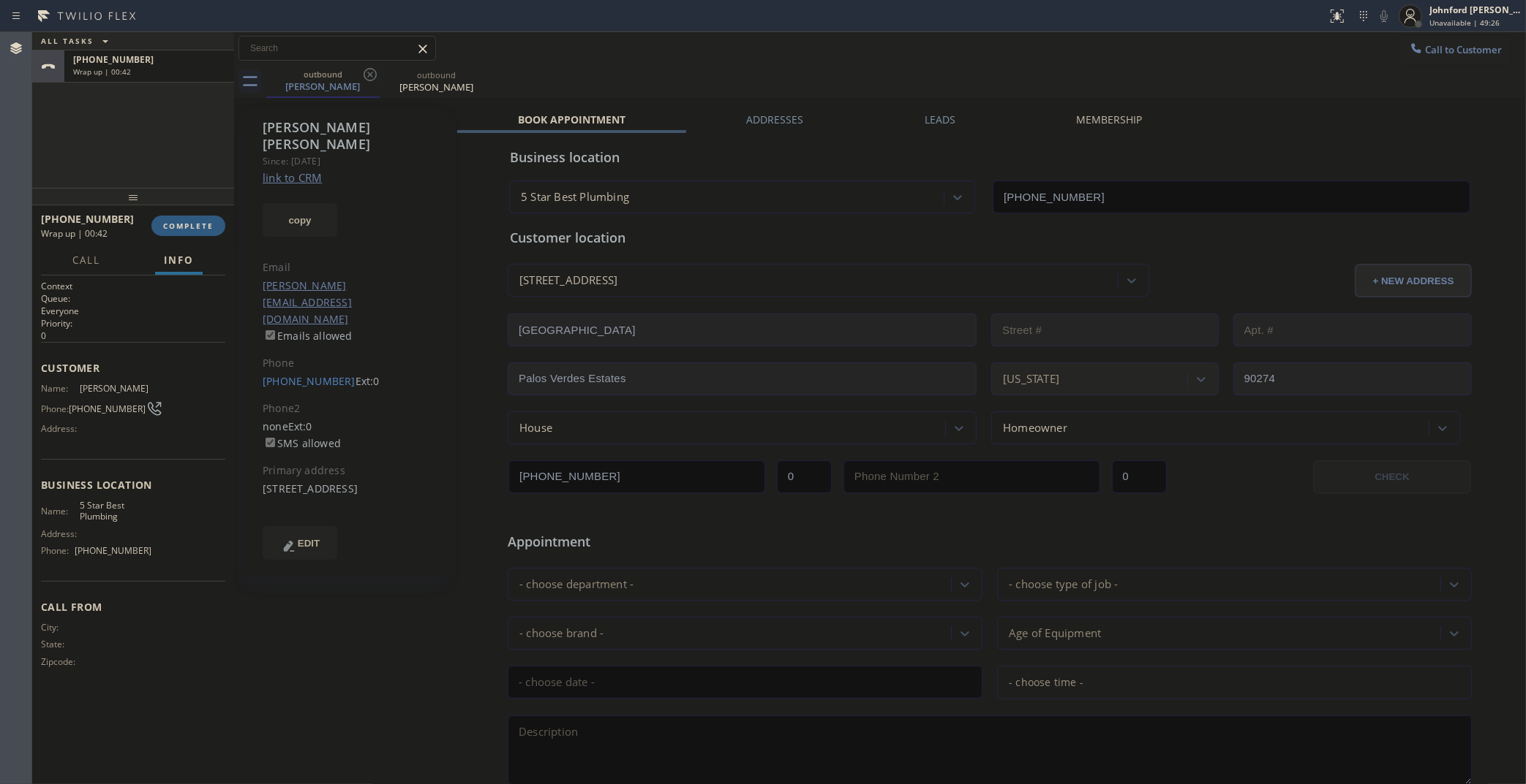
click at [1425, 53] on span "Call to Customer" at bounding box center [1463, 49] width 76 height 13
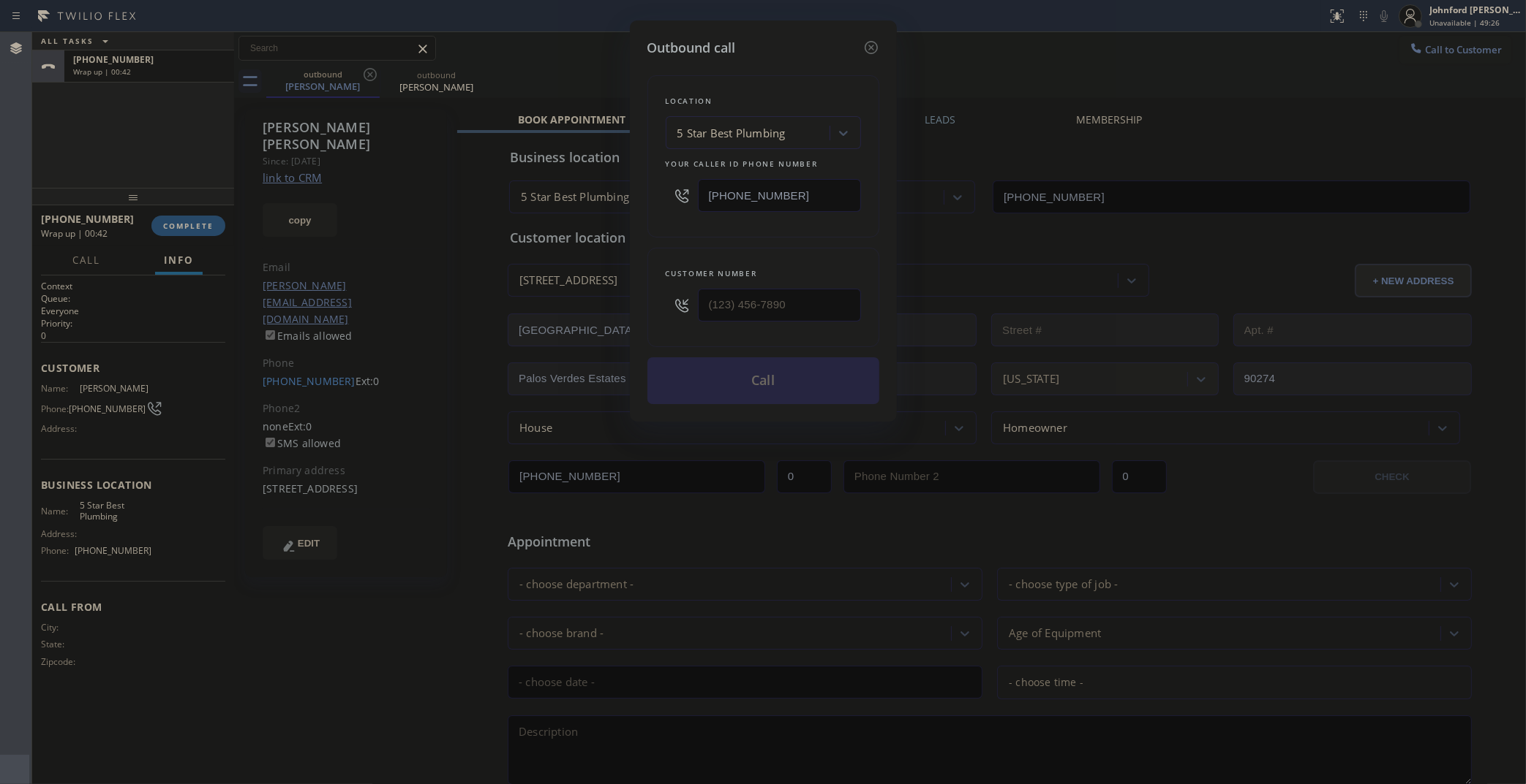
drag, startPoint x: 776, startPoint y: 180, endPoint x: 667, endPoint y: 188, distance: 109.3
click at [689, 189] on div "(323) 992-0823" at bounding box center [763, 195] width 195 height 48
paste input "855) 662-5332"
type input "(855) 662-5332"
drag, startPoint x: 708, startPoint y: 298, endPoint x: 692, endPoint y: 298, distance: 16.0
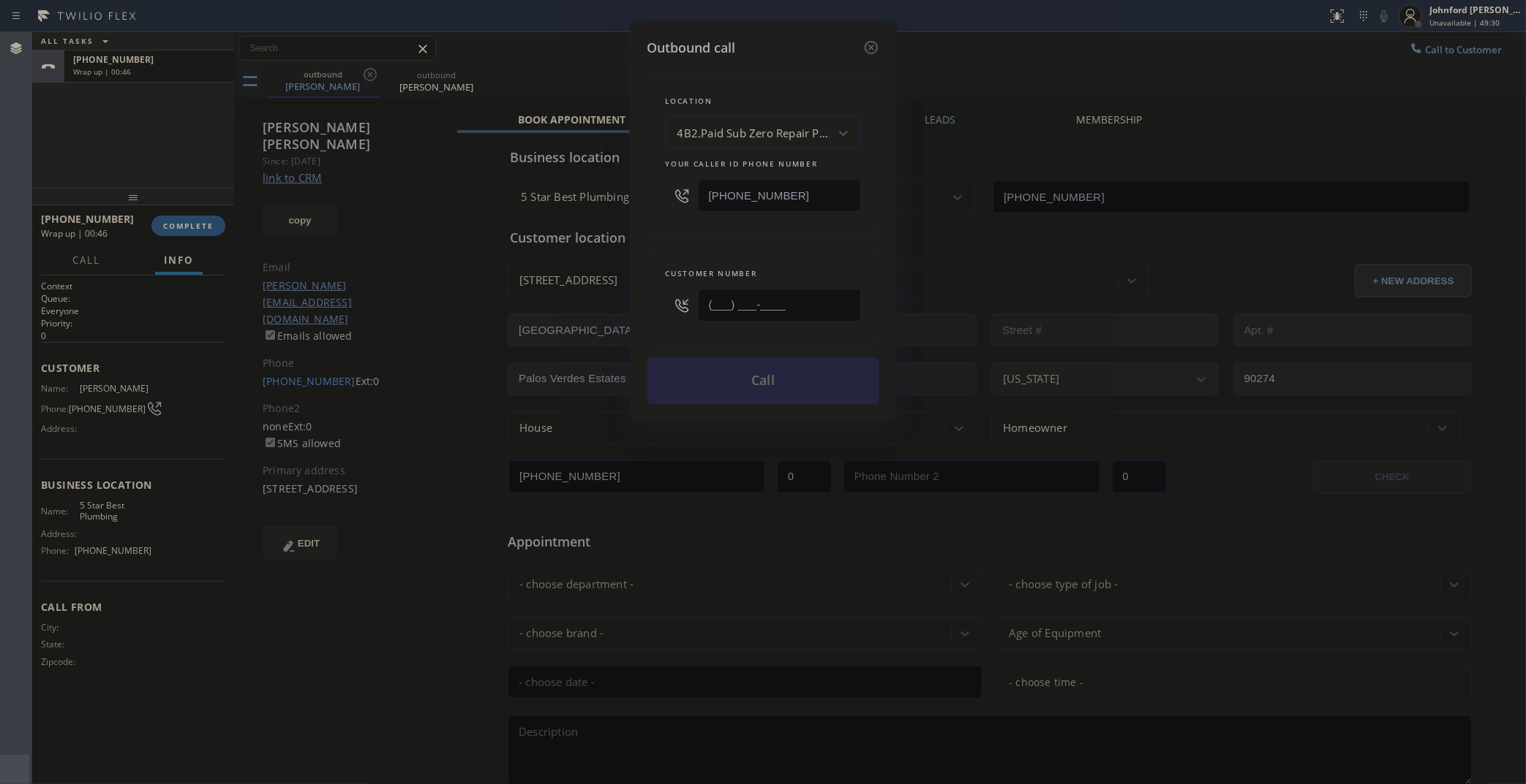
click at [692, 298] on div "(___) ___-____" at bounding box center [763, 305] width 195 height 48
paste input "310) 529-6495"
type input "(310) 529-6495"
click at [752, 383] on button "Call" at bounding box center [763, 381] width 232 height 47
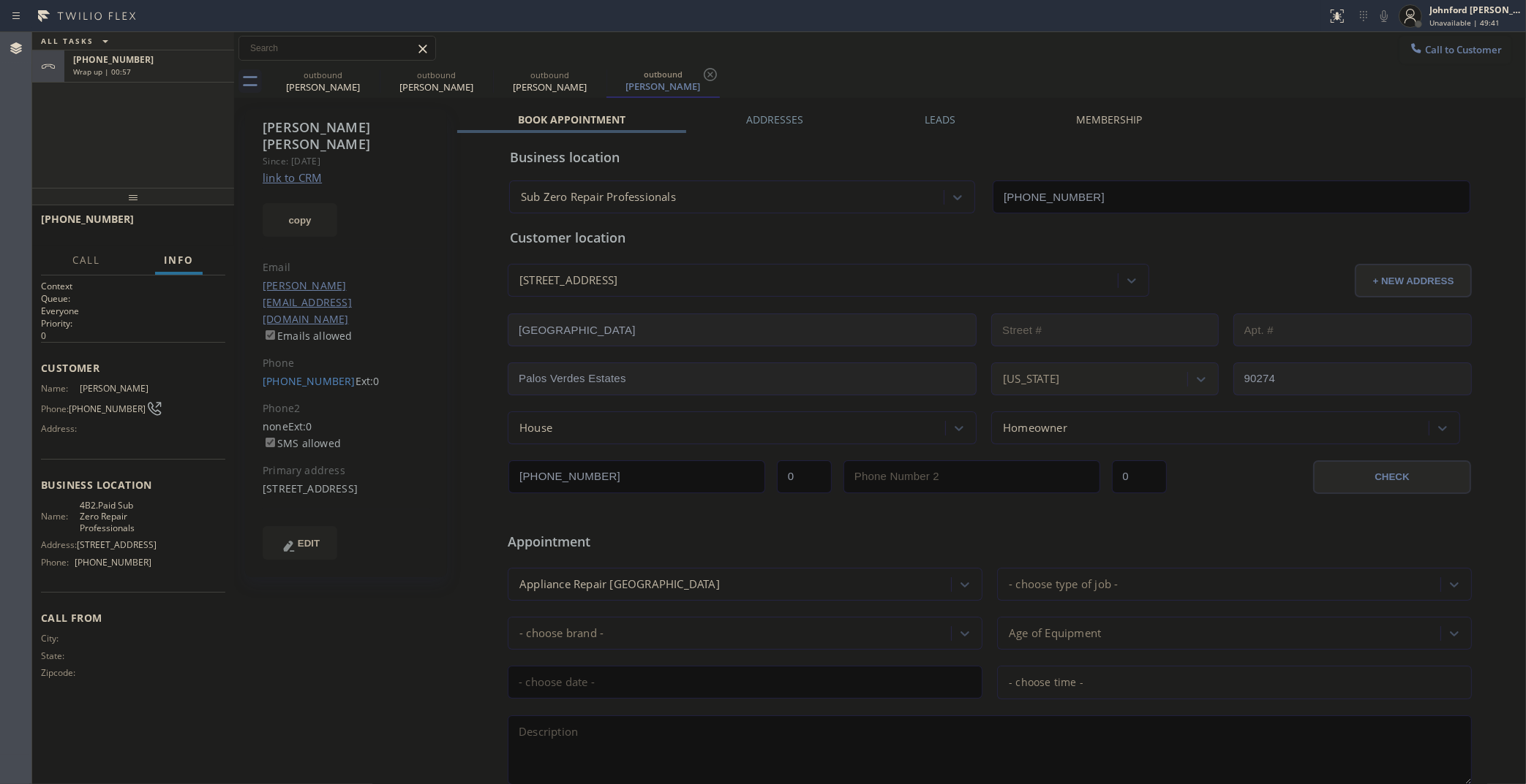
type input "(855) 662-5332"
click at [217, 57] on button at bounding box center [215, 48] width 20 height 20
click at [366, 80] on icon at bounding box center [370, 74] width 18 height 18
click at [0, 0] on icon at bounding box center [0, 0] width 0 height 0
click at [588, 80] on icon at bounding box center [597, 74] width 18 height 18
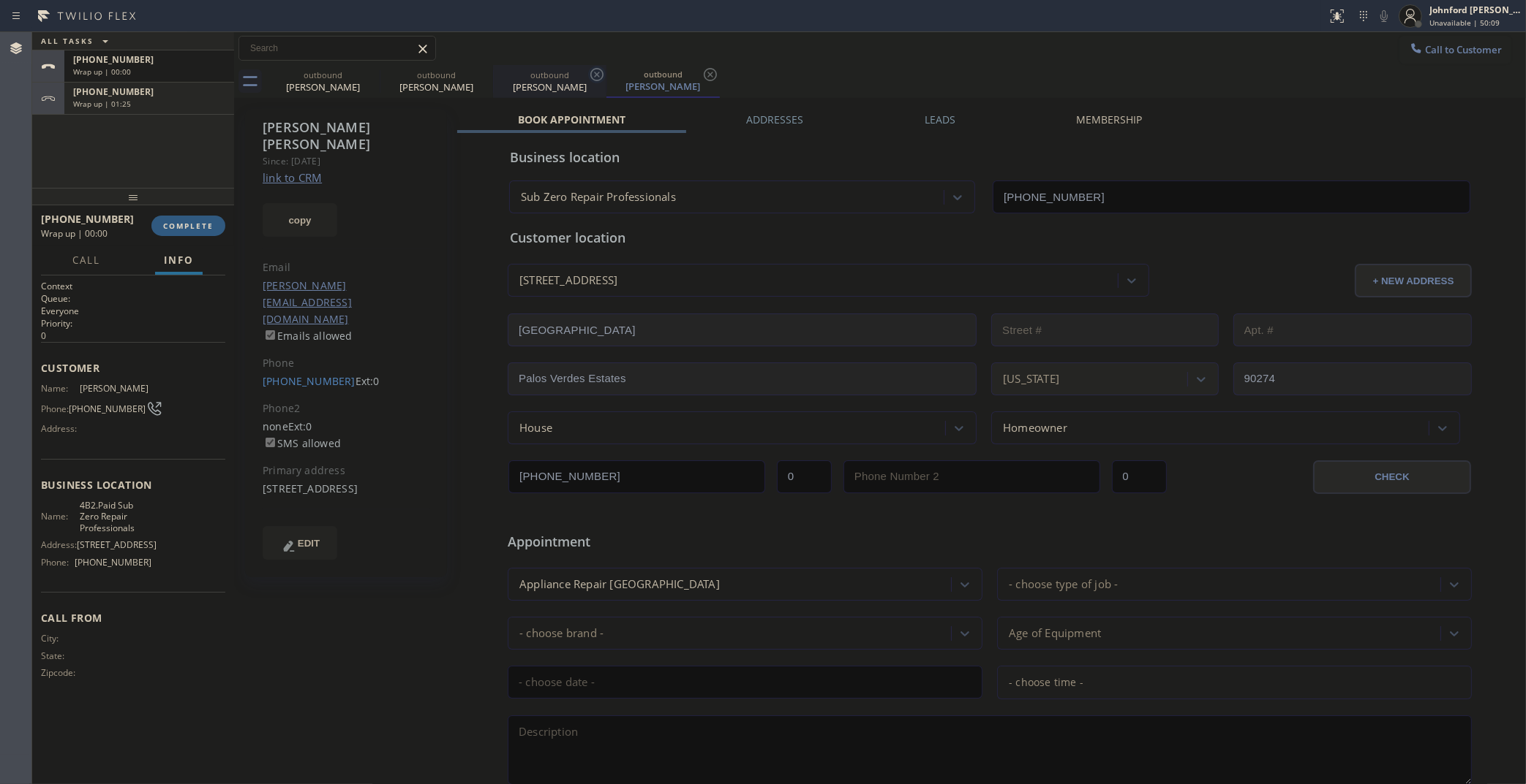
click at [701, 80] on icon at bounding box center [710, 74] width 18 height 18
click at [366, 80] on div "outbound Robert Roosa outbound Robert Roosa outbound Robert Roosa outbound Robe…" at bounding box center [895, 81] width 1259 height 33
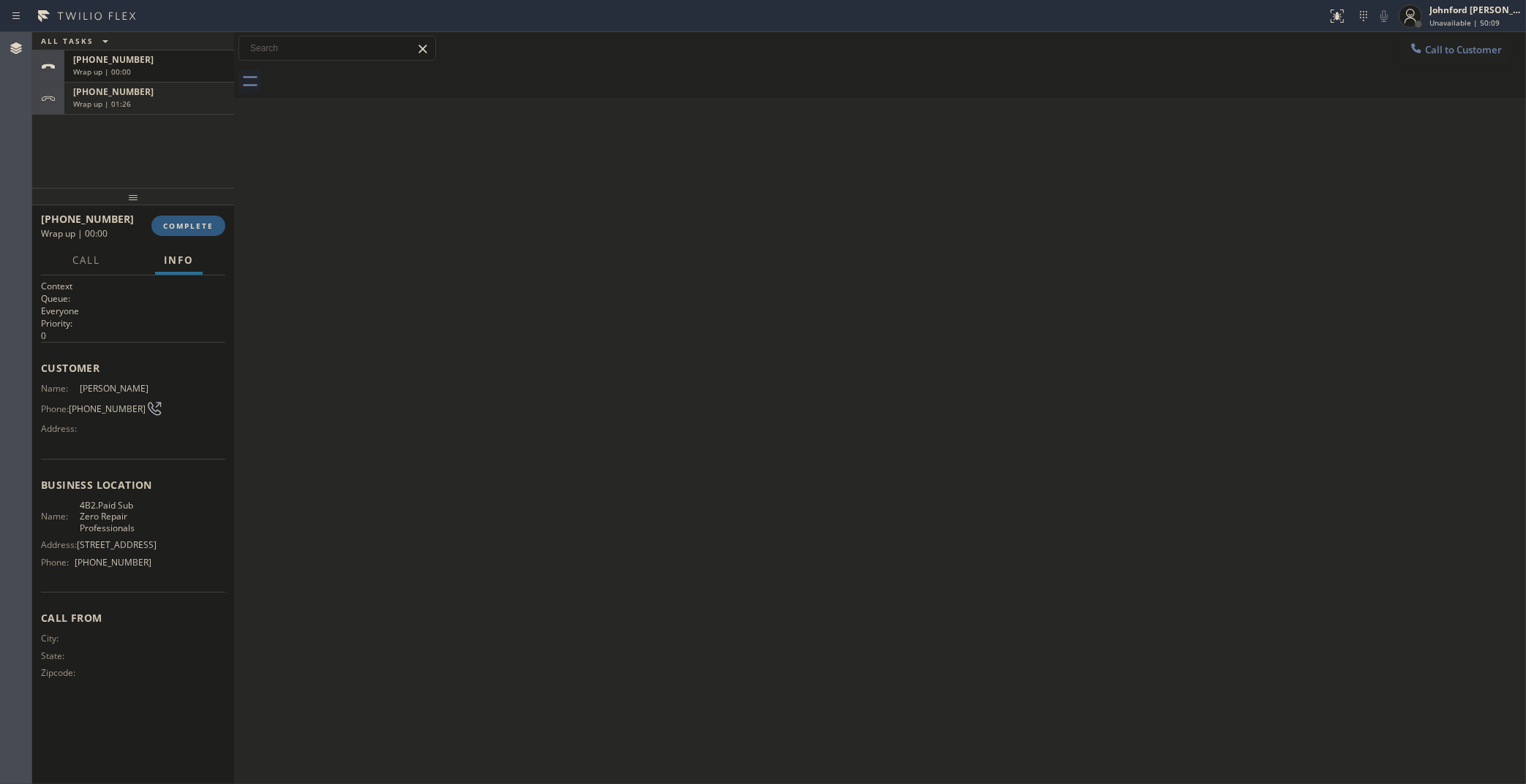
click at [366, 80] on div at bounding box center [895, 81] width 1259 height 33
click at [175, 216] on button "COMPLETE" at bounding box center [188, 226] width 74 height 20
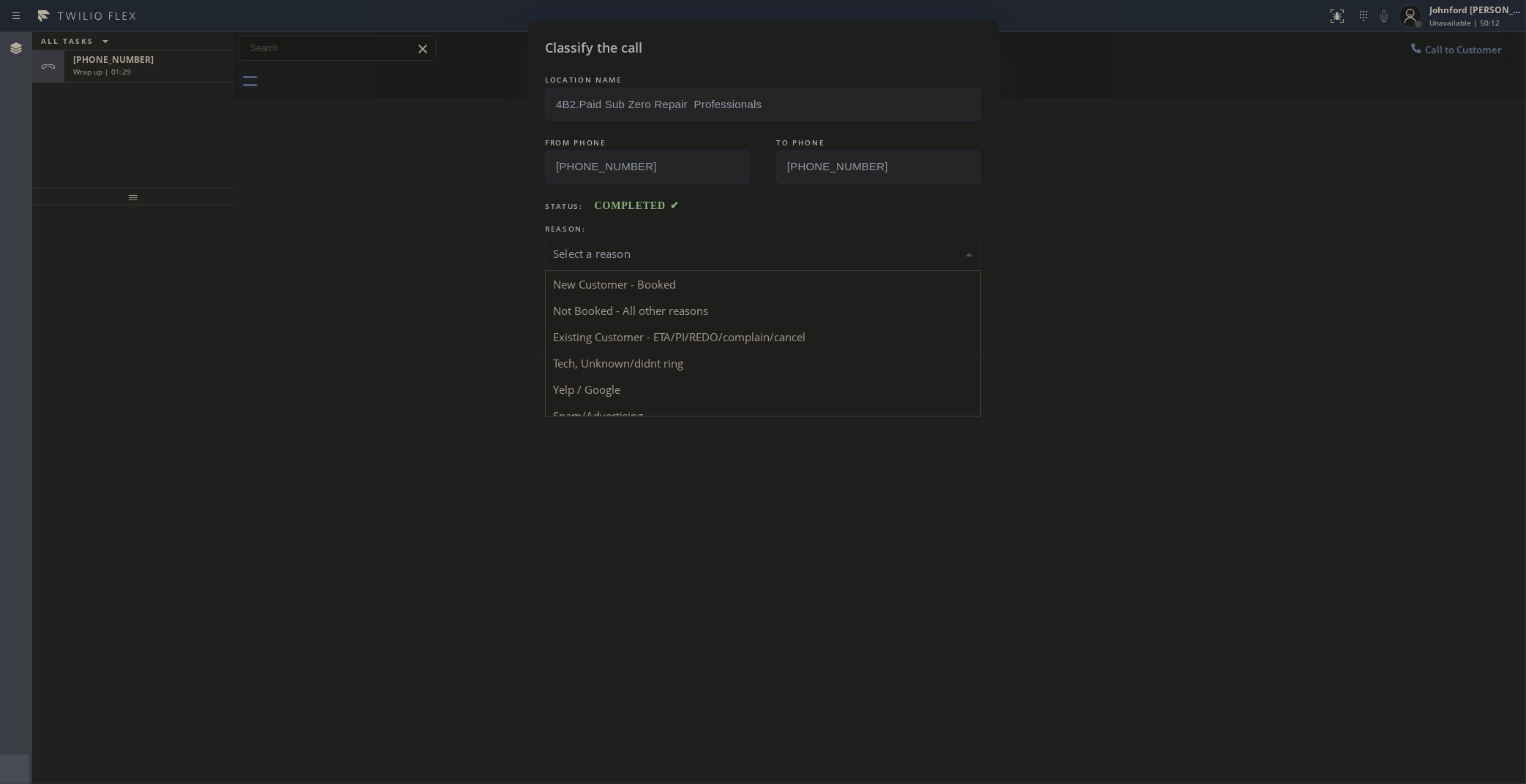
click at [604, 245] on div "Select a reason" at bounding box center [763, 254] width 420 height 17
click at [611, 327] on button "Save" at bounding box center [604, 309] width 118 height 47
click at [161, 78] on div "Classify the call LOCATION NAME 4B2.Paid Sub Zero Repair Professionals FROM PHO…" at bounding box center [763, 392] width 1526 height 784
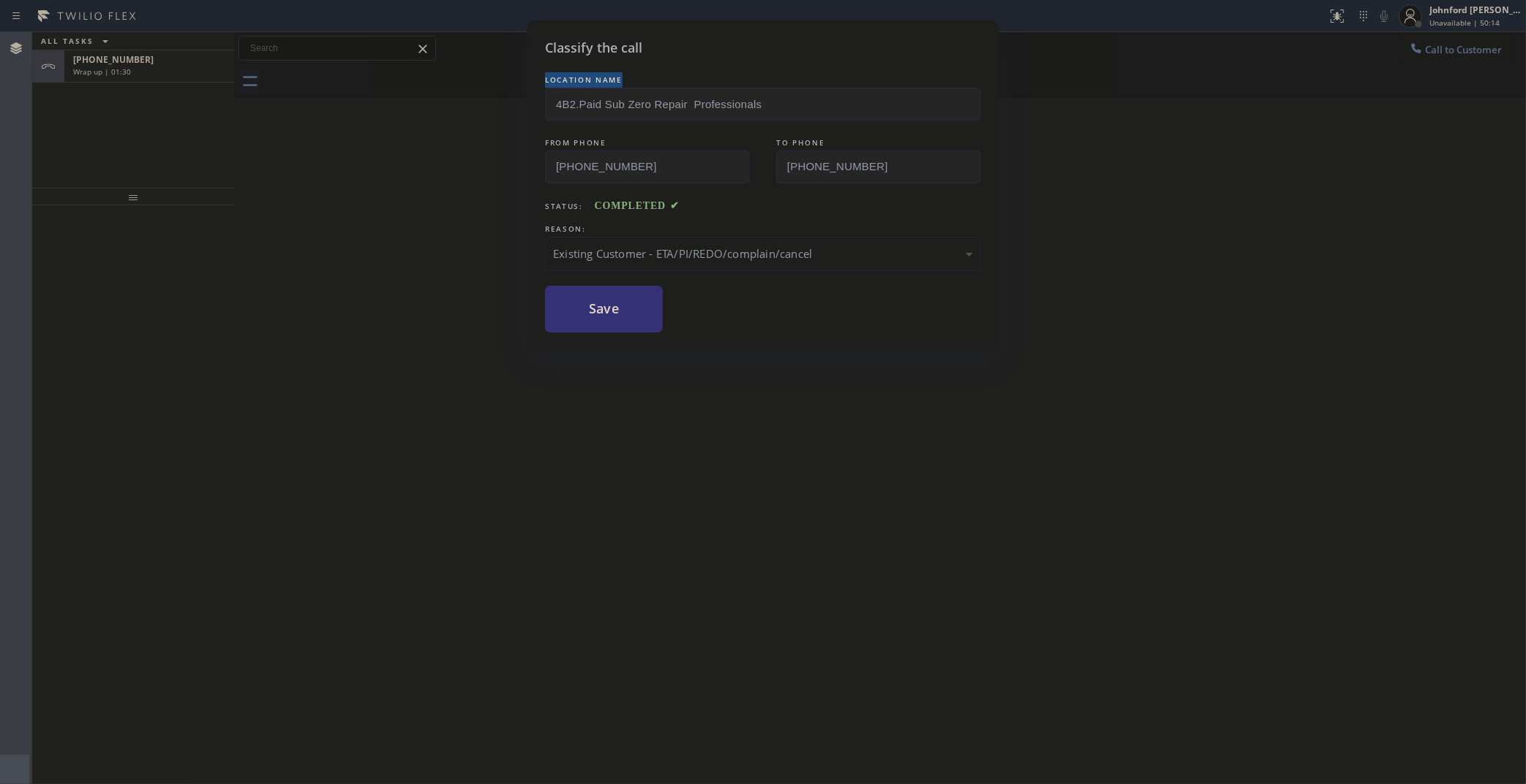
click at [161, 78] on div "Classify the call LOCATION NAME 4B2.Paid Sub Zero Repair Professionals FROM PHO…" at bounding box center [763, 392] width 1526 height 784
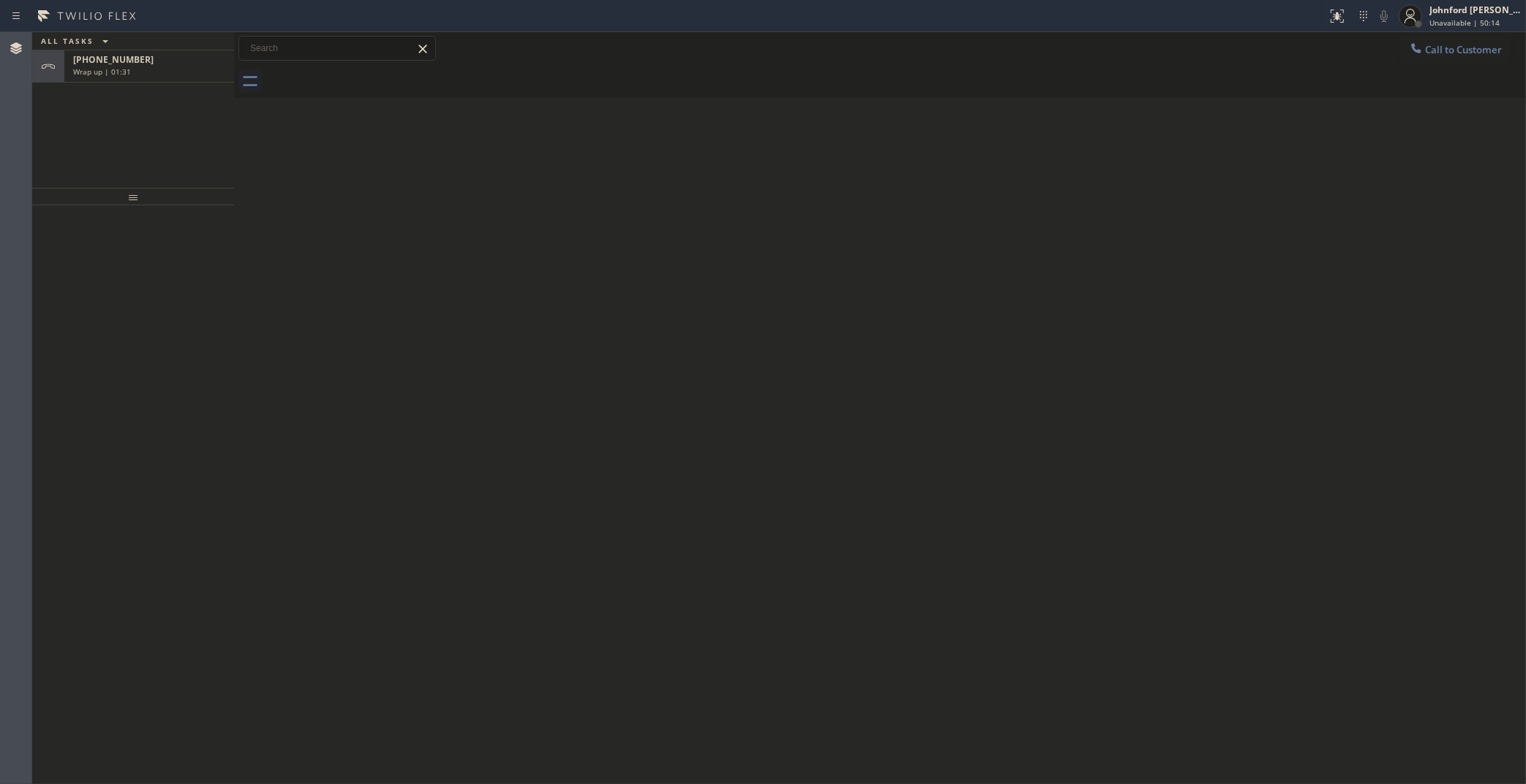
click at [161, 78] on div "+13105296495 Wrap up | 01:31" at bounding box center [147, 66] width 164 height 32
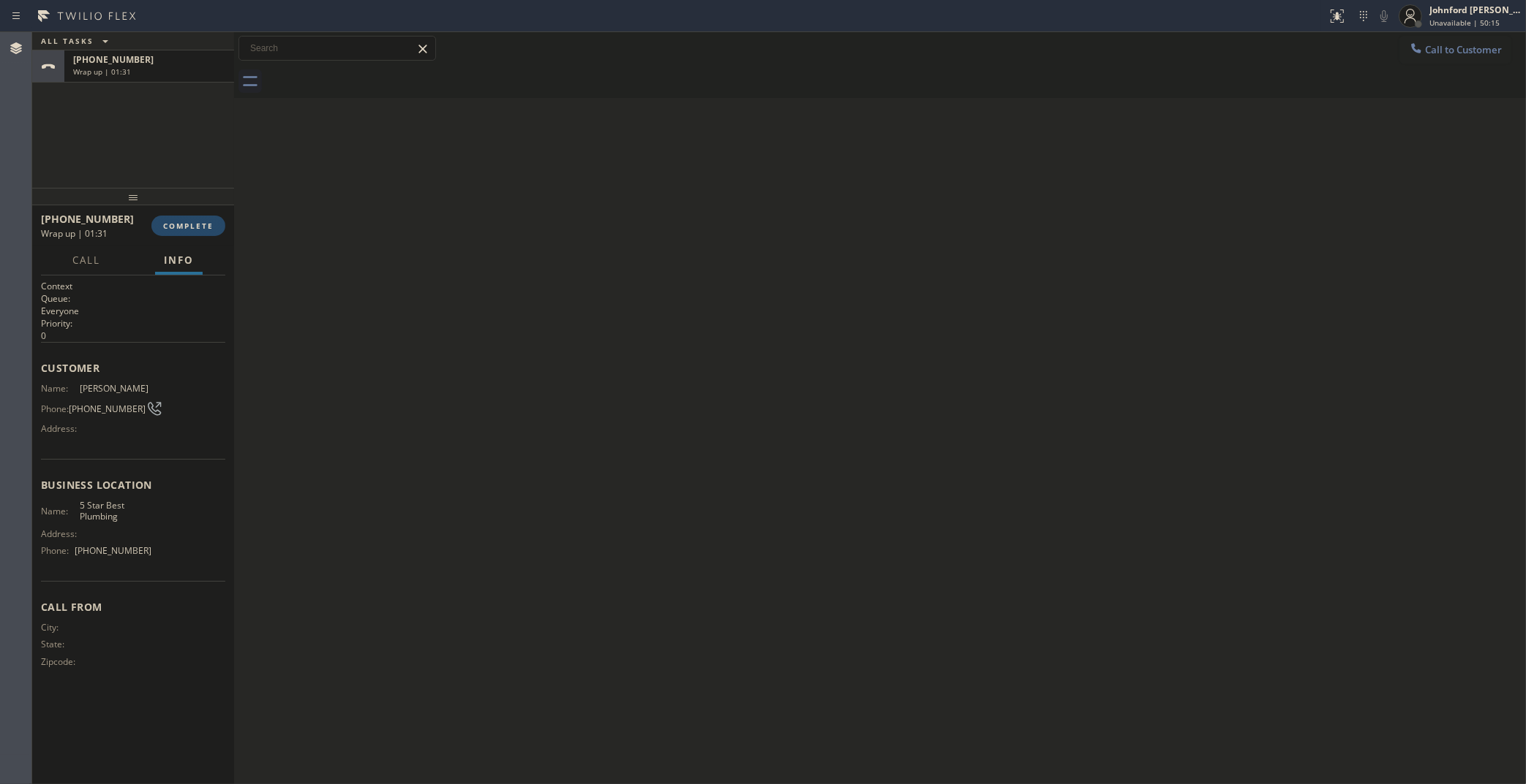
click at [196, 231] on button "COMPLETE" at bounding box center [188, 226] width 74 height 20
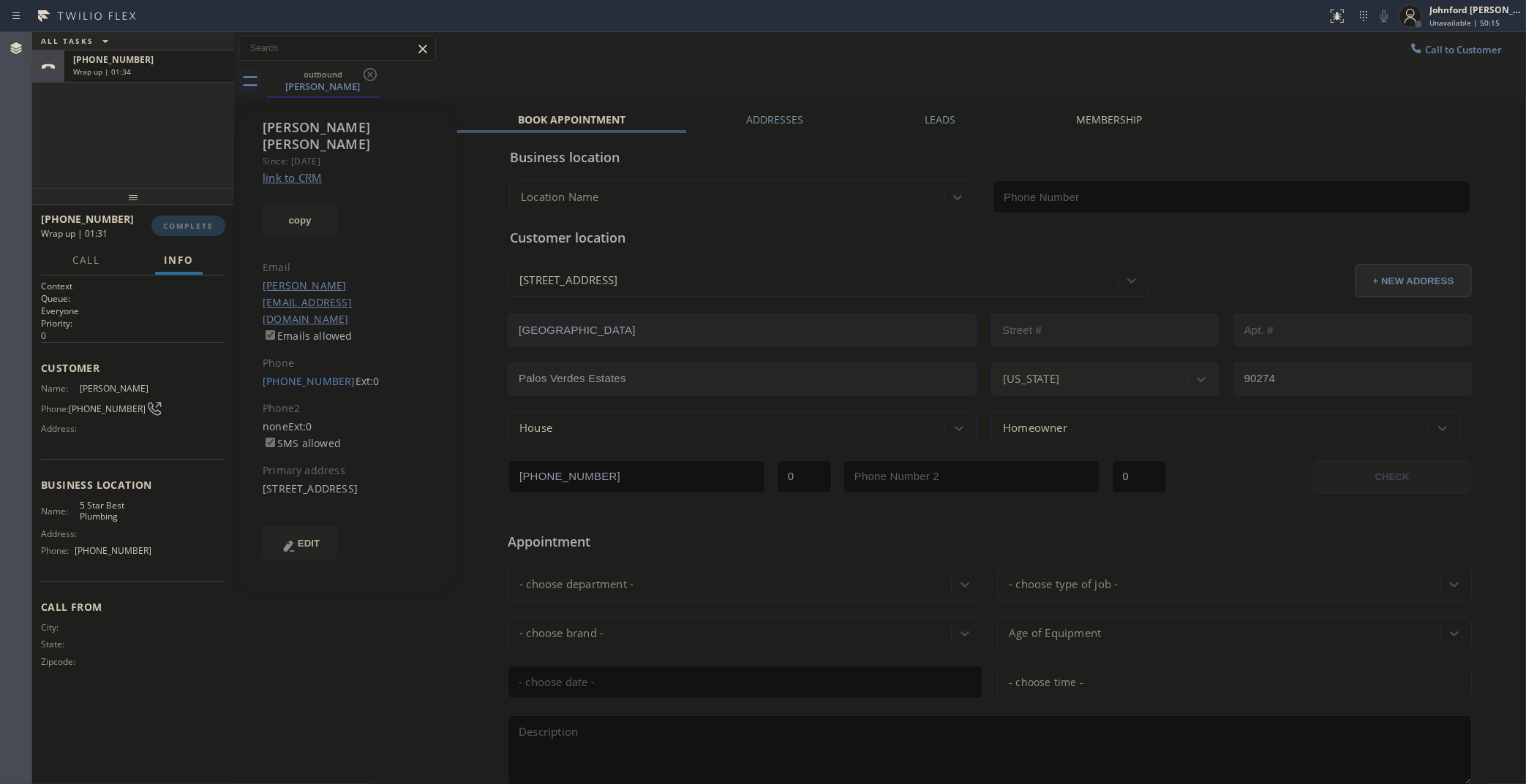
type input "(323) 992-0823"
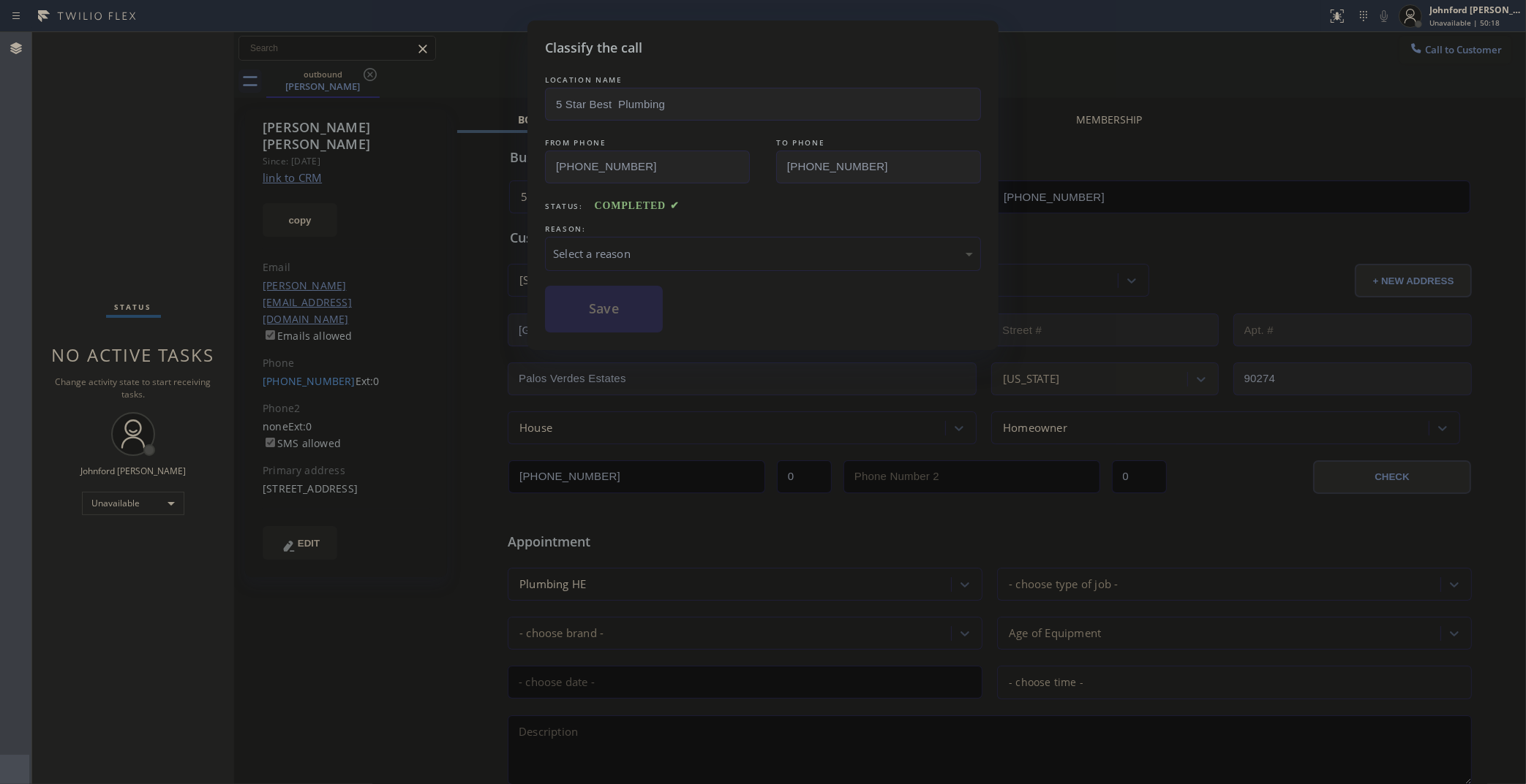
click at [653, 265] on div "Select a reason" at bounding box center [763, 254] width 436 height 34
drag, startPoint x: 649, startPoint y: 333, endPoint x: 600, endPoint y: 301, distance: 58.5
click at [598, 298] on button "Save" at bounding box center [604, 309] width 118 height 47
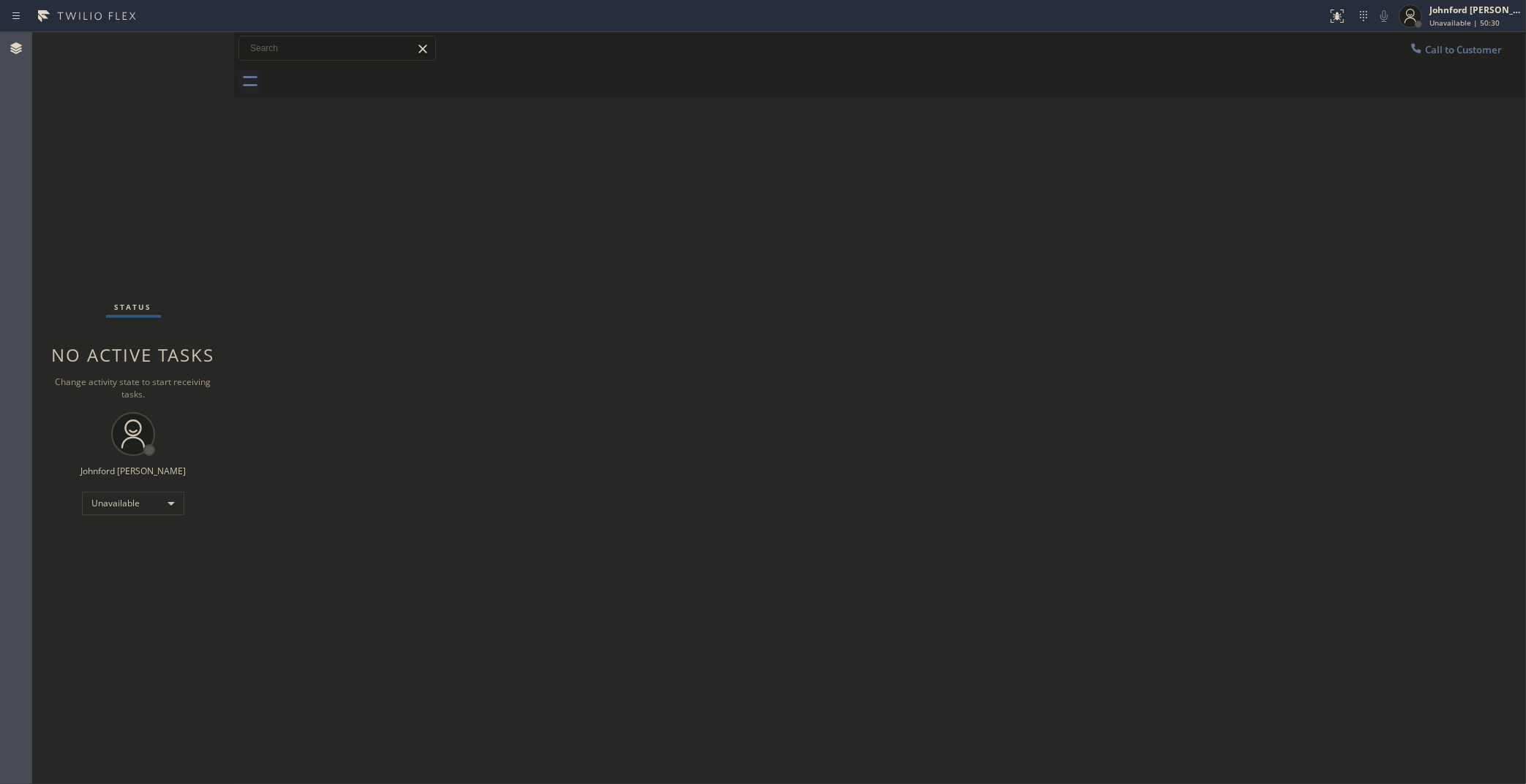
click at [1399, 41] on button "Call to Customer" at bounding box center [1455, 50] width 112 height 28
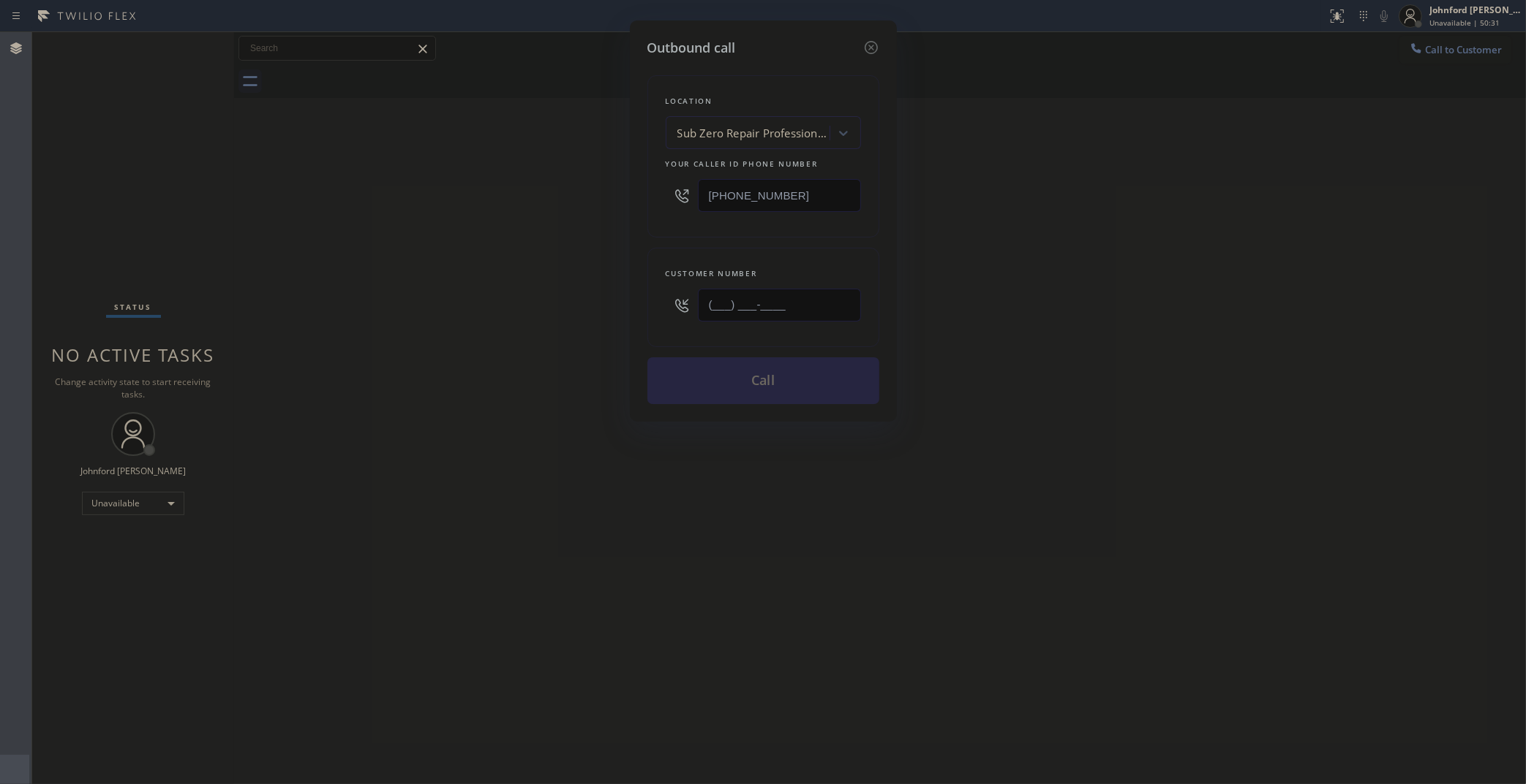
drag, startPoint x: 827, startPoint y: 290, endPoint x: 502, endPoint y: 312, distance: 325.7
click at [529, 309] on div "Outbound call Location Sub Zero Repair Professionals Your caller id phone numbe…" at bounding box center [763, 392] width 1526 height 784
paste input "424) 477-4566"
click at [502, 312] on div "Outbound call Location Sub Zero Repair Professionals Your caller id phone numbe…" at bounding box center [763, 392] width 1526 height 784
drag, startPoint x: 790, startPoint y: 189, endPoint x: 484, endPoint y: 192, distance: 306.0
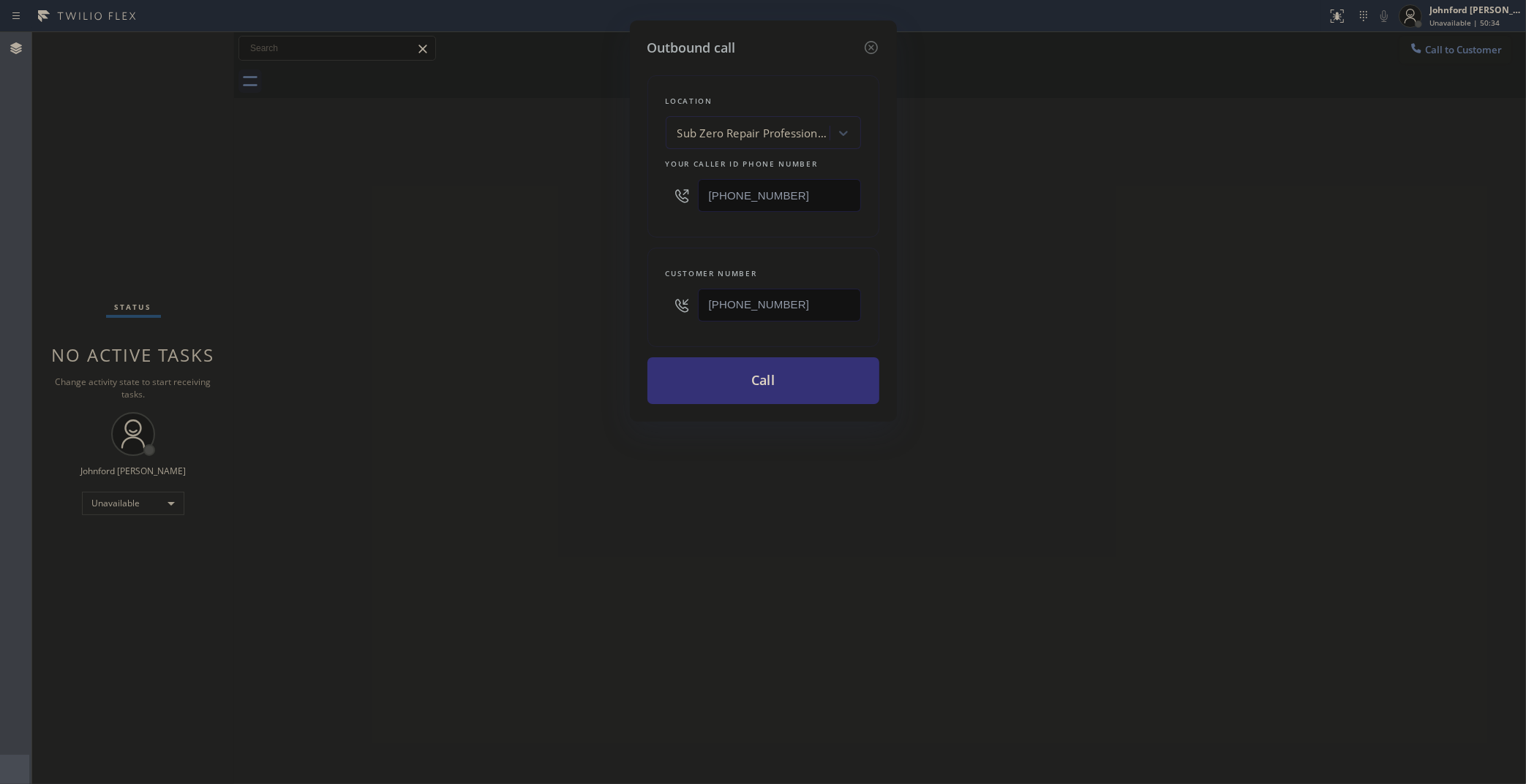
click at [484, 192] on div "Outbound call Location Sub Zero Repair Professionals Your caller id phone numbe…" at bounding box center [763, 392] width 1526 height 784
click at [484, 201] on div "Outbound call Location Sub Zero Repair Professionals Your caller id phone numbe…" at bounding box center [763, 392] width 1526 height 784
drag, startPoint x: 803, startPoint y: 300, endPoint x: 532, endPoint y: 295, distance: 271.0
click at [547, 300] on div "Outbound call Location Sub Zero Repair Professionals Your caller id phone numbe…" at bounding box center [763, 392] width 1526 height 784
paste input "text"
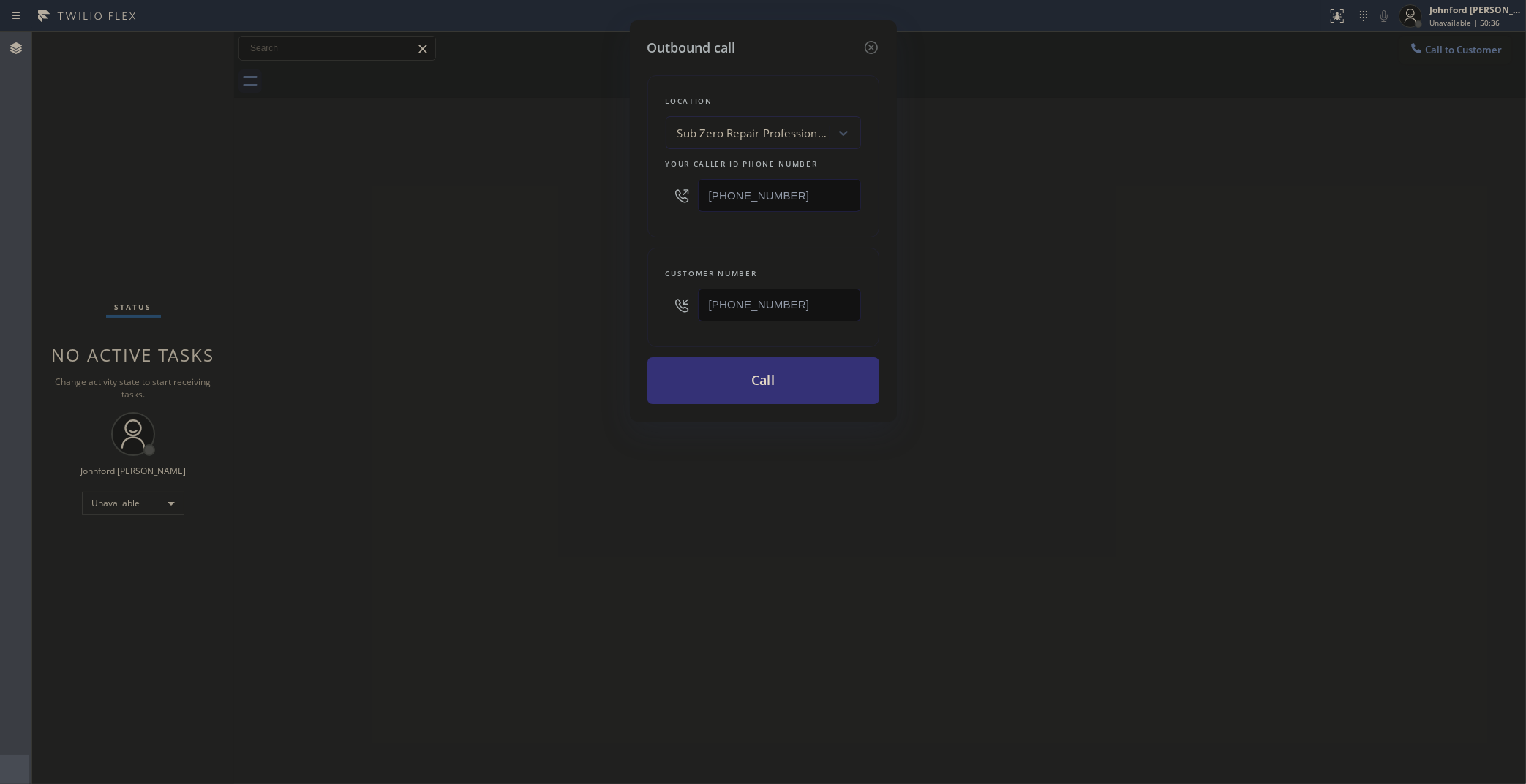
type input "(424) 477-4566"
drag, startPoint x: 739, startPoint y: 191, endPoint x: 597, endPoint y: 201, distance: 142.4
click at [647, 194] on div "Location Sub Zero Repair Professionals Your caller id phone number (855) 662-53…" at bounding box center [763, 157] width 232 height 162
paste input "88) 909-0120"
type input "[PHONE_NUMBER]"
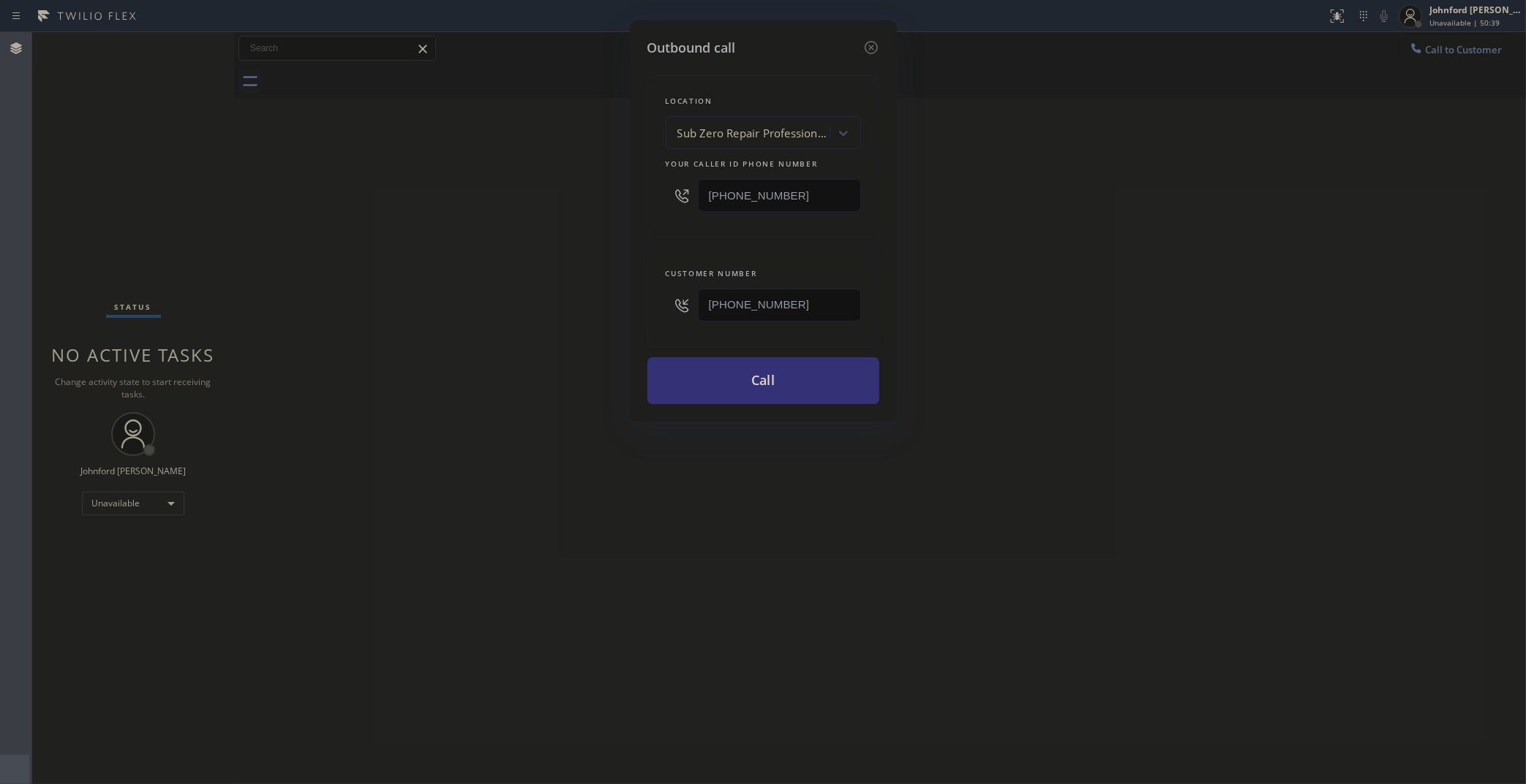
click at [510, 230] on div "Outbound call Location Sub Zero Repair Professionals Your caller id phone numbe…" at bounding box center [763, 392] width 1526 height 784
click at [732, 386] on button "Call" at bounding box center [763, 381] width 232 height 47
click at [1053, 314] on div "Outbound call Location 5 Star Plumbing Your caller id phone number (888) 909-01…" at bounding box center [763, 392] width 1526 height 784
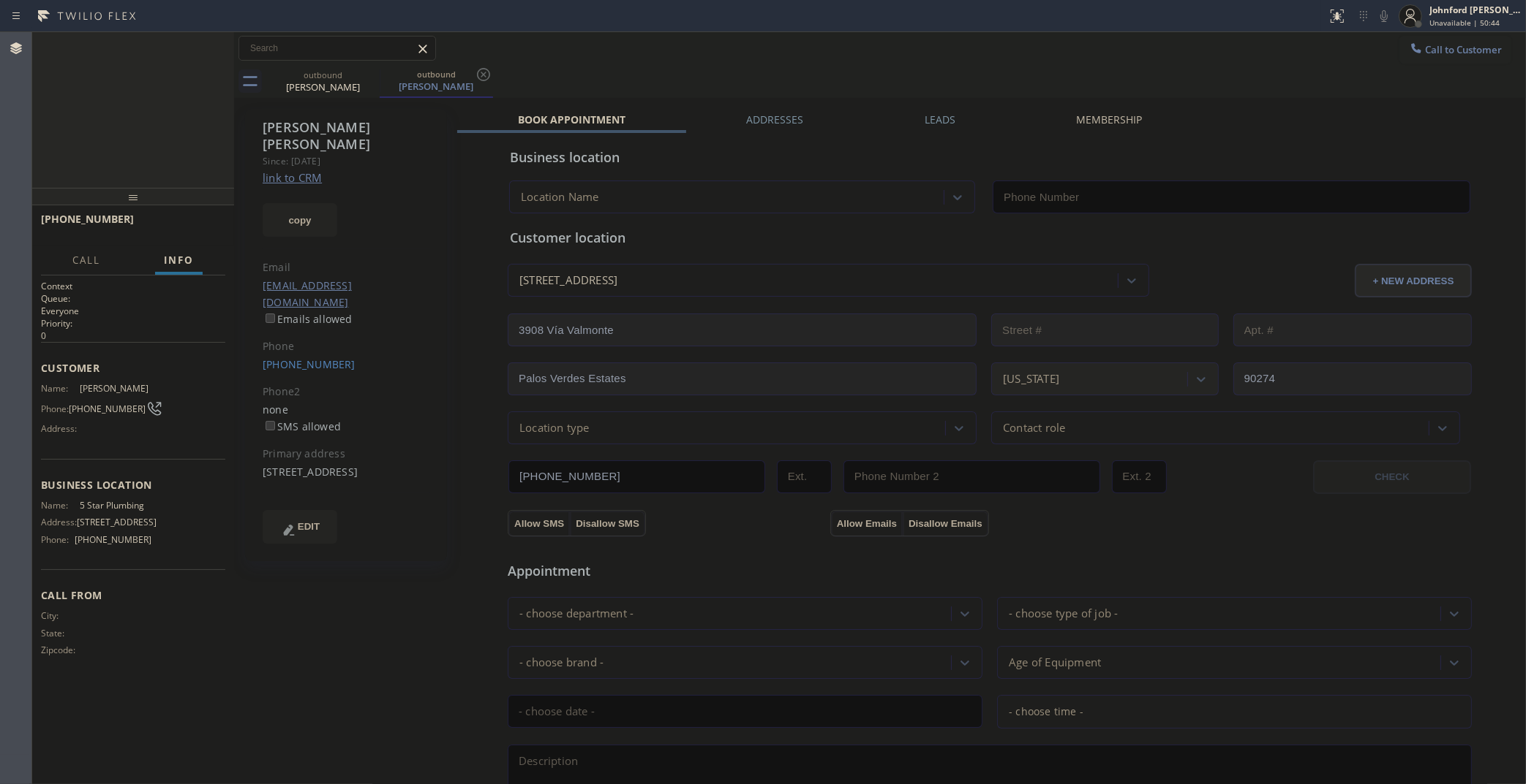
type input "[PHONE_NUMBER]"
click at [282, 171] on link "link to CRM" at bounding box center [292, 178] width 59 height 15
click at [219, 220] on button "HANG UP" at bounding box center [191, 226] width 68 height 20
click at [219, 220] on button "COMPLETE" at bounding box center [188, 226] width 74 height 20
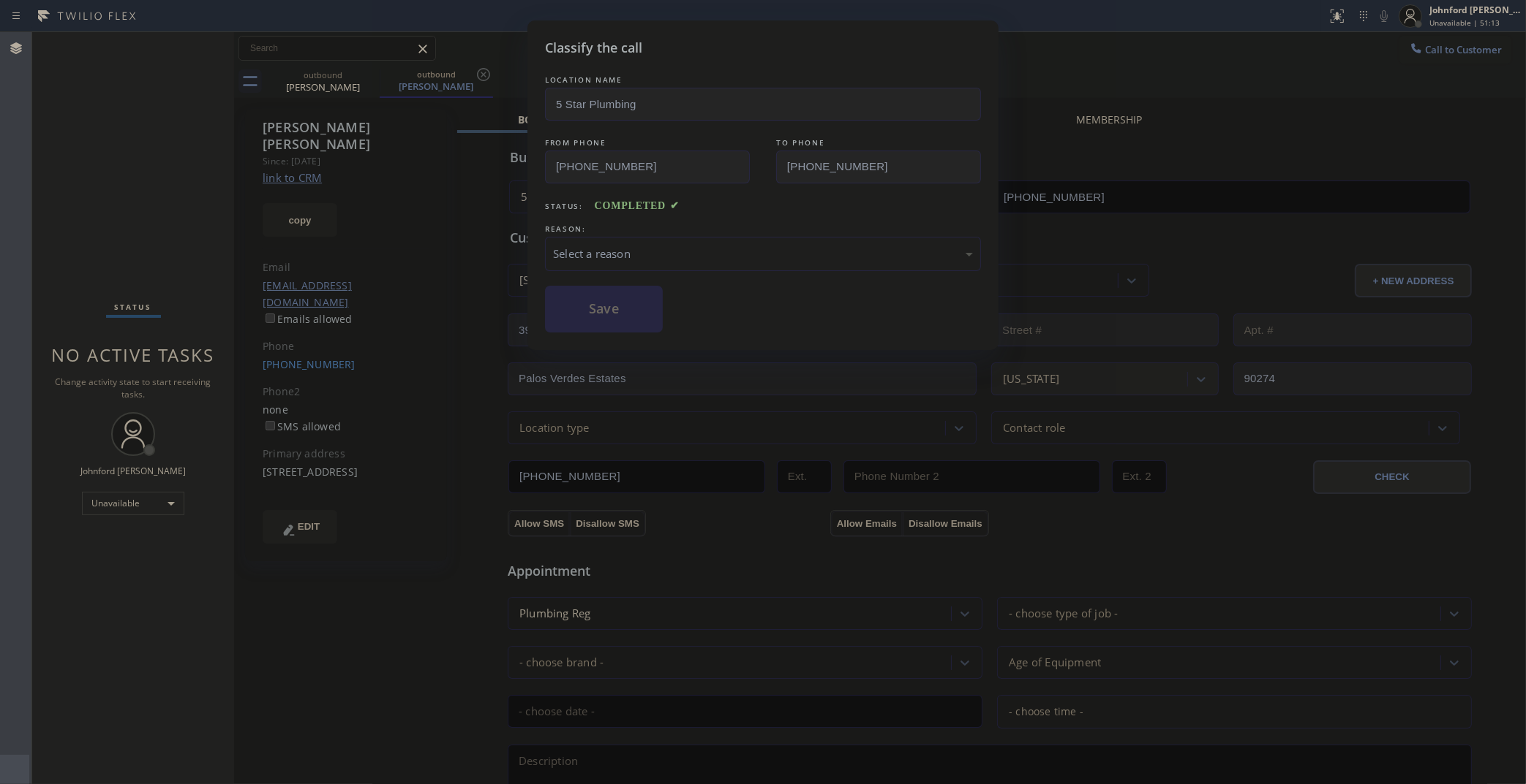
click at [629, 267] on div "LOCATION NAME 5 Star Plumbing FROM PHONE (888) 909-0120 TO PHONE (424) 477-4566…" at bounding box center [763, 203] width 436 height 260
click at [633, 245] on div "Select a reason" at bounding box center [763, 254] width 420 height 17
click at [593, 313] on button "Save" at bounding box center [604, 309] width 118 height 47
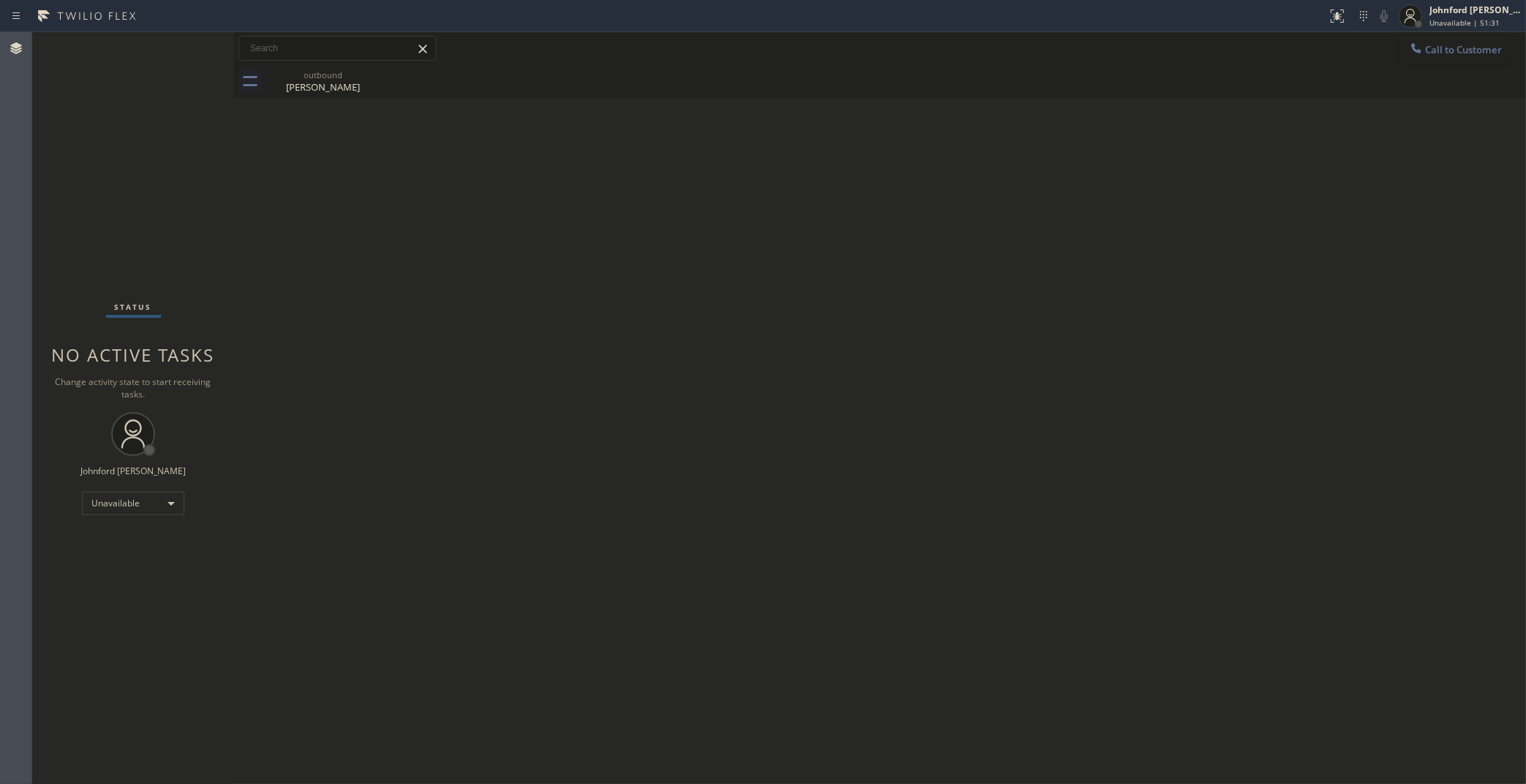
click at [1439, 42] on button "Call to Customer" at bounding box center [1455, 50] width 112 height 28
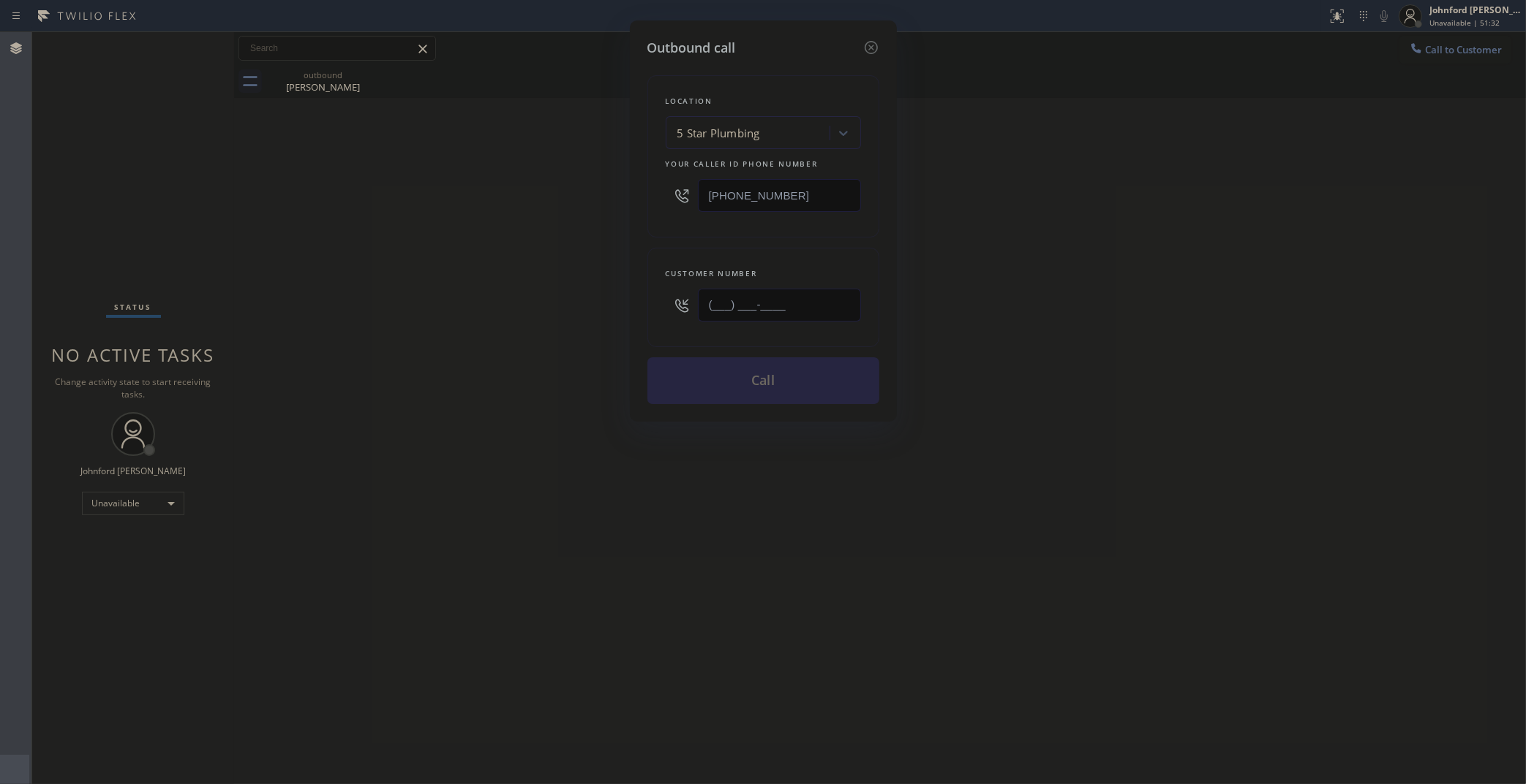
drag, startPoint x: 643, startPoint y: 334, endPoint x: 572, endPoint y: 334, distance: 71.0
click at [593, 334] on div "Outbound call Location 5 Star Plumbing Your caller id phone number (888) 909-01…" at bounding box center [763, 392] width 1526 height 784
paste input "626) 644-0206"
type input "(626) 644-0206"
click at [512, 336] on div "Outbound call Location 5 Star Plumbing Your caller id phone number (888) 909-01…" at bounding box center [763, 392] width 1526 height 784
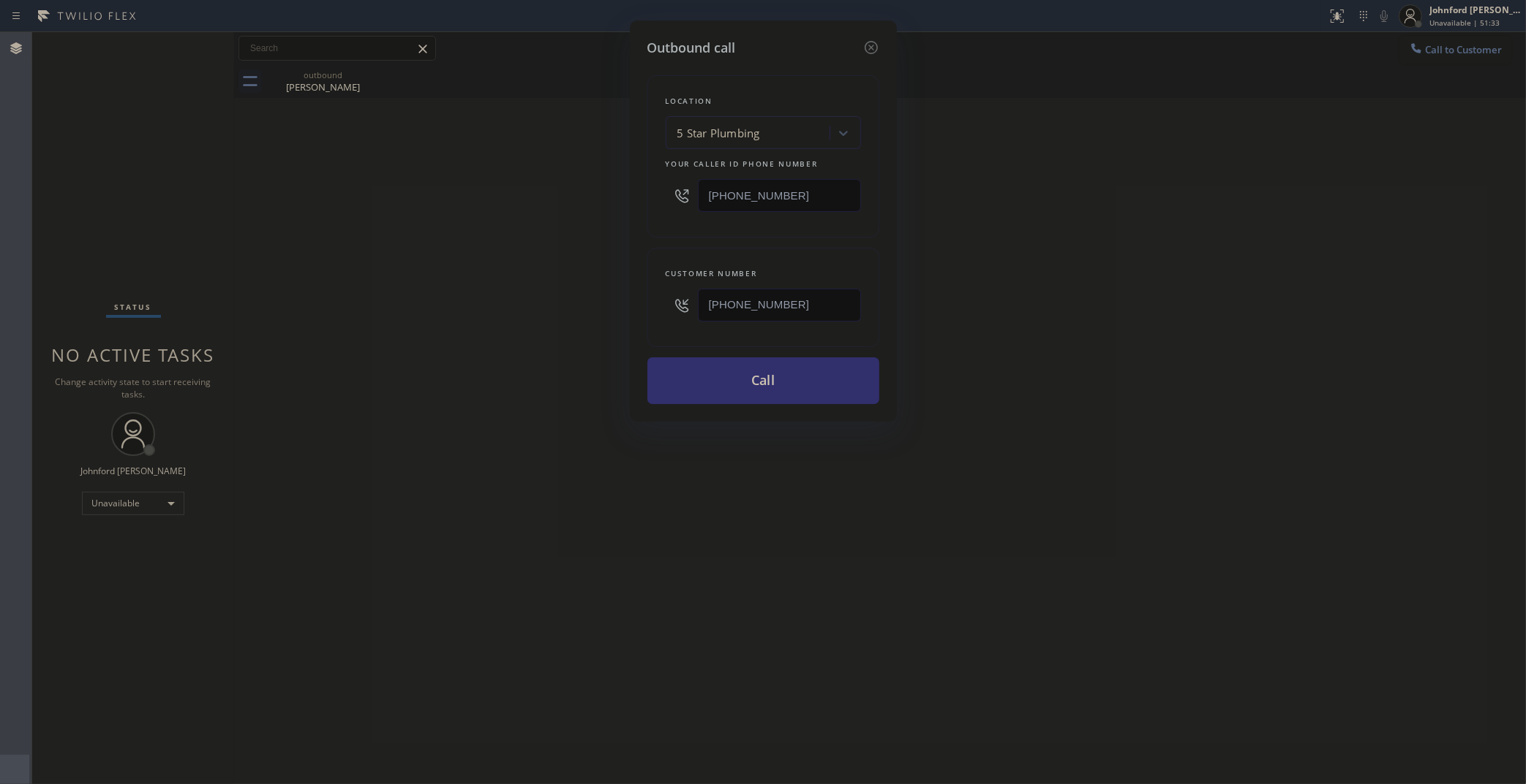
click at [671, 371] on button "Call" at bounding box center [763, 381] width 232 height 47
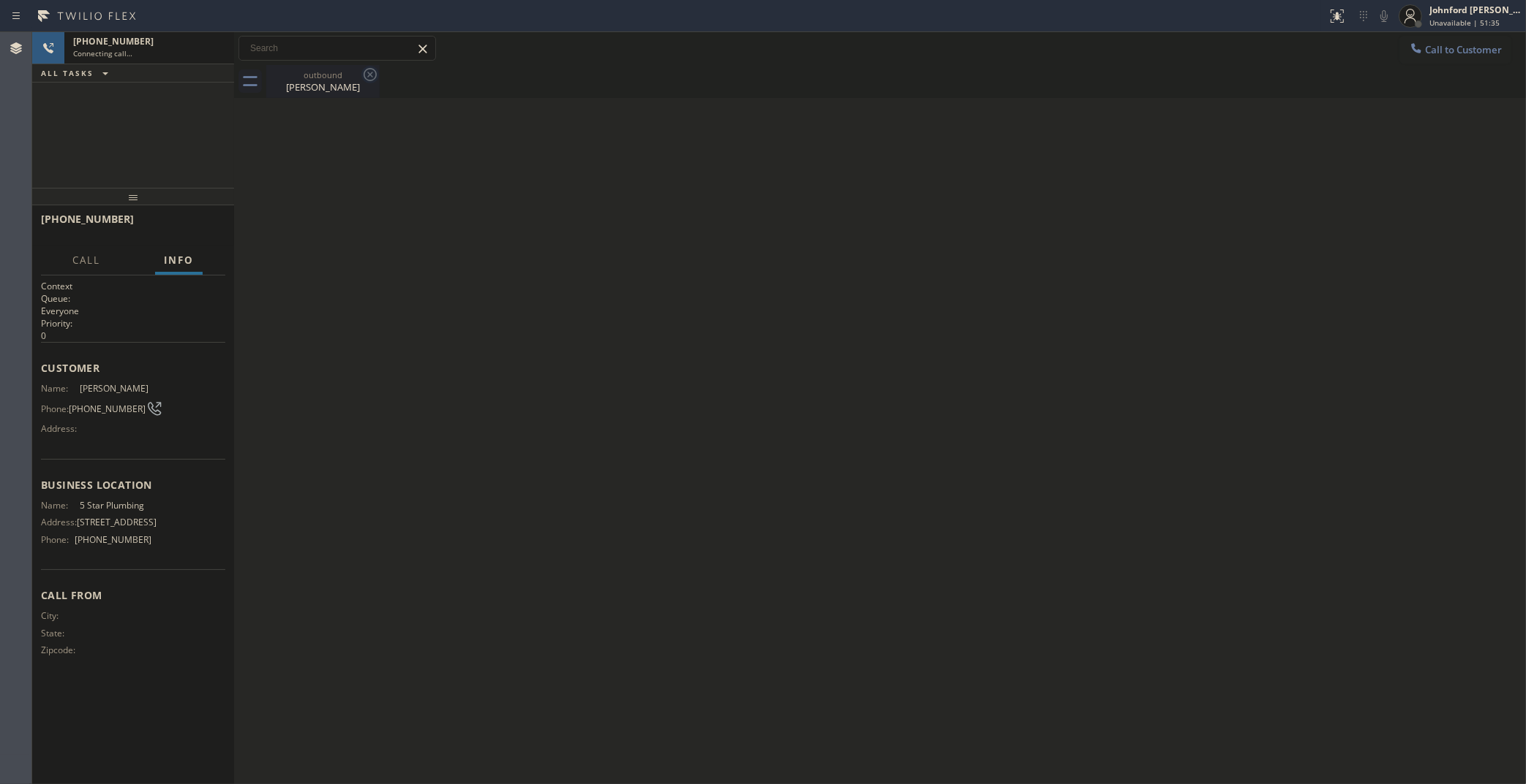
click at [363, 73] on icon at bounding box center [370, 74] width 13 height 13
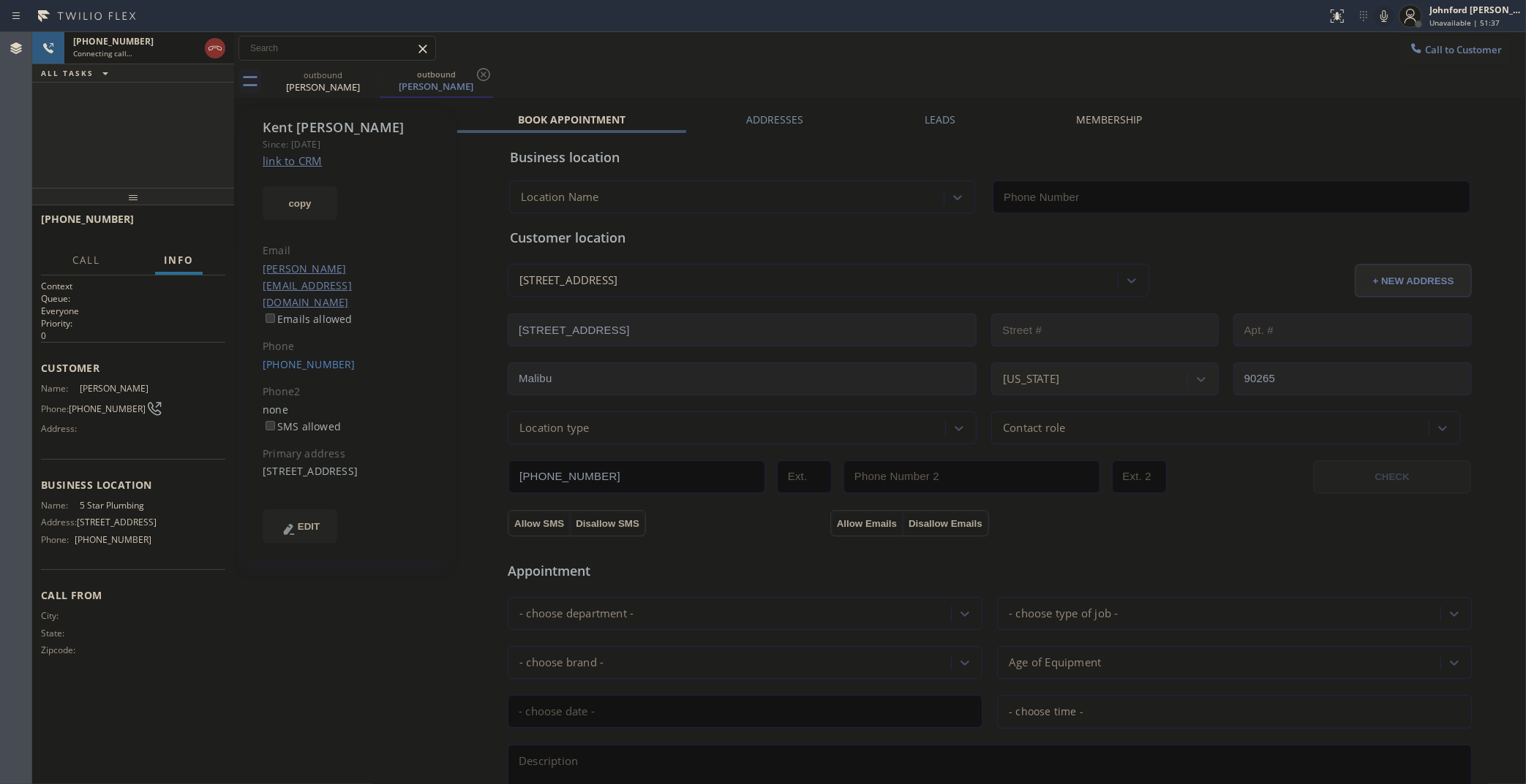
click at [293, 172] on div "copy" at bounding box center [346, 195] width 168 height 51
click at [293, 159] on link "link to CRM" at bounding box center [292, 161] width 59 height 15
type input "[PHONE_NUMBER]"
click at [868, 74] on div "outbound Kent Roberts outbound Kent Roberts" at bounding box center [895, 81] width 1259 height 33
click at [129, 150] on div "+16266440206 Live | 00:52 ALL TASKS ALL TASKS ACTIVE TASKS TASKS IN WRAP UP" at bounding box center [133, 110] width 202 height 156
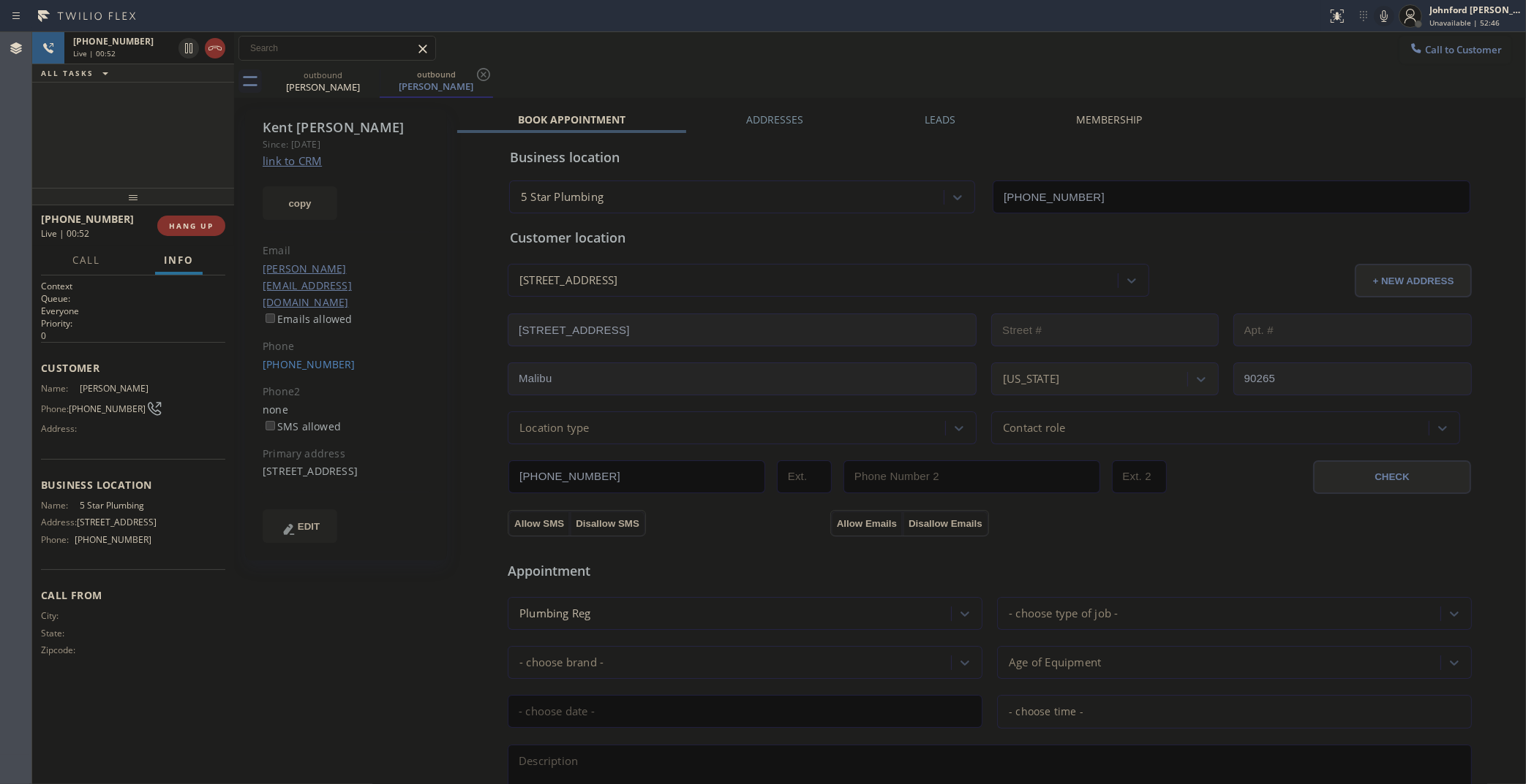
click at [845, 53] on div "Call to Customer Outbound call Location 5 Star Plumbing Your caller id phone nu…" at bounding box center [880, 48] width 1291 height 26
click at [158, 118] on div "+16266440206 Live | 00:53 ALL TASKS ALL TASKS ACTIVE TASKS TASKS IN WRAP UP" at bounding box center [133, 110] width 202 height 156
click at [748, 55] on div "Call to Customer Outbound call Location 5 Star Plumbing Your caller id phone nu…" at bounding box center [880, 48] width 1291 height 26
click at [144, 134] on div "+16266440206 Live | 00:58 ALL TASKS ALL TASKS ACTIVE TASKS TASKS IN WRAP UP" at bounding box center [133, 110] width 202 height 156
click at [143, 59] on div "+16266440206 Live | 00:59" at bounding box center [120, 48] width 112 height 32
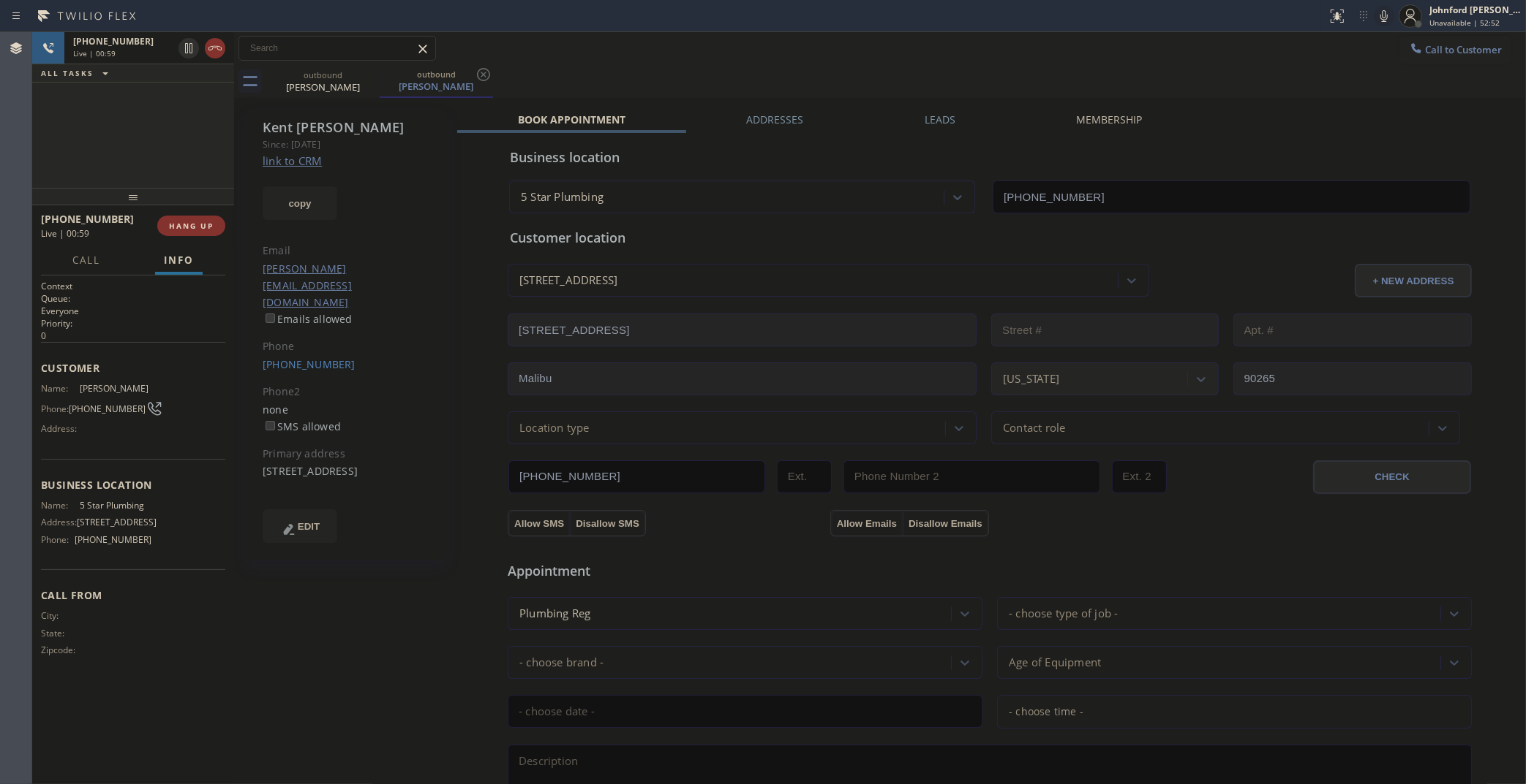
click at [169, 143] on div "+16266440206 Live | 00:59 ALL TASKS ALL TASKS ACTIVE TASKS TASKS IN WRAP UP" at bounding box center [133, 110] width 202 height 156
click at [915, 113] on div "Leads" at bounding box center [940, 122] width 152 height 20
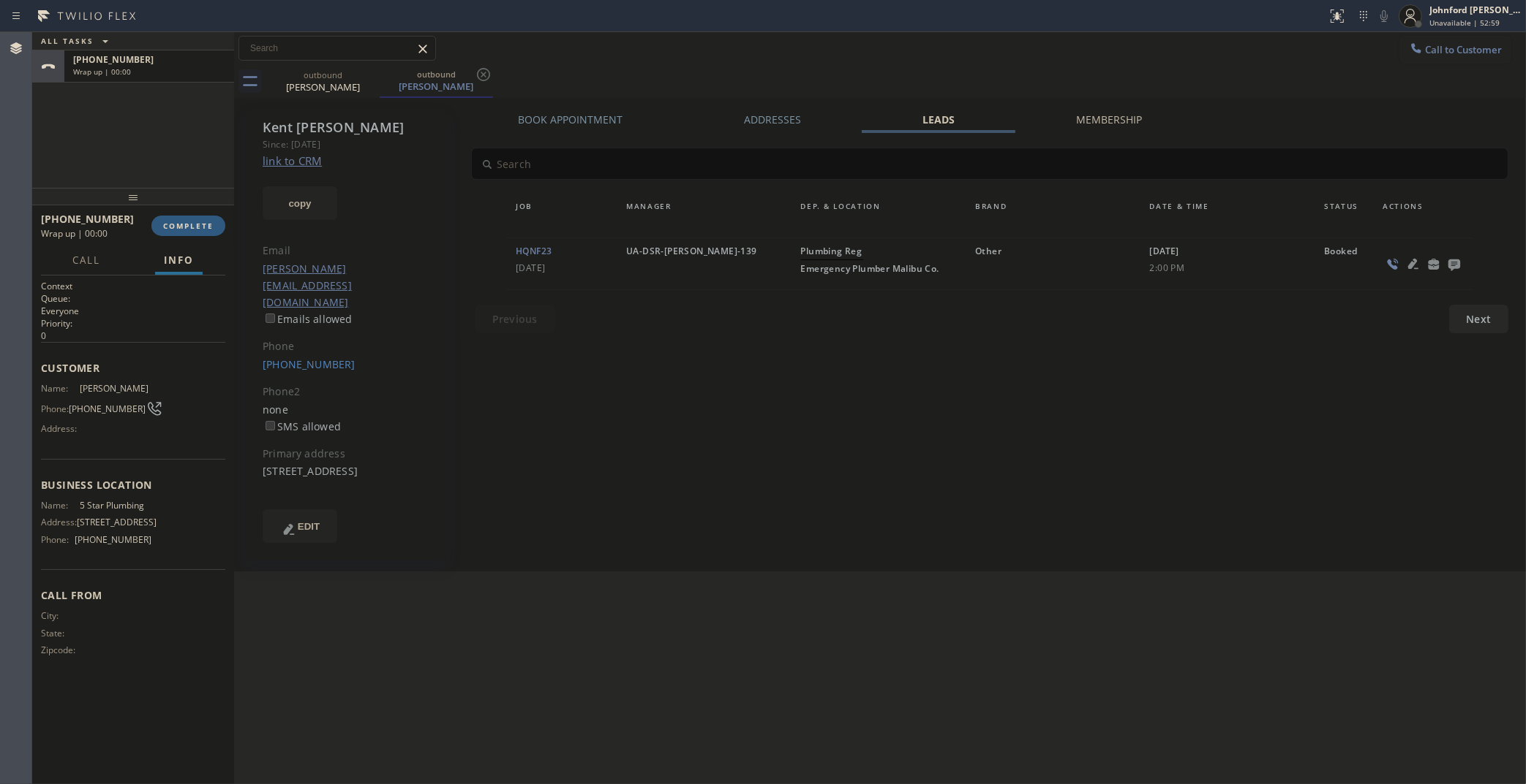
click at [1444, 262] on div at bounding box center [1454, 263] width 20 height 18
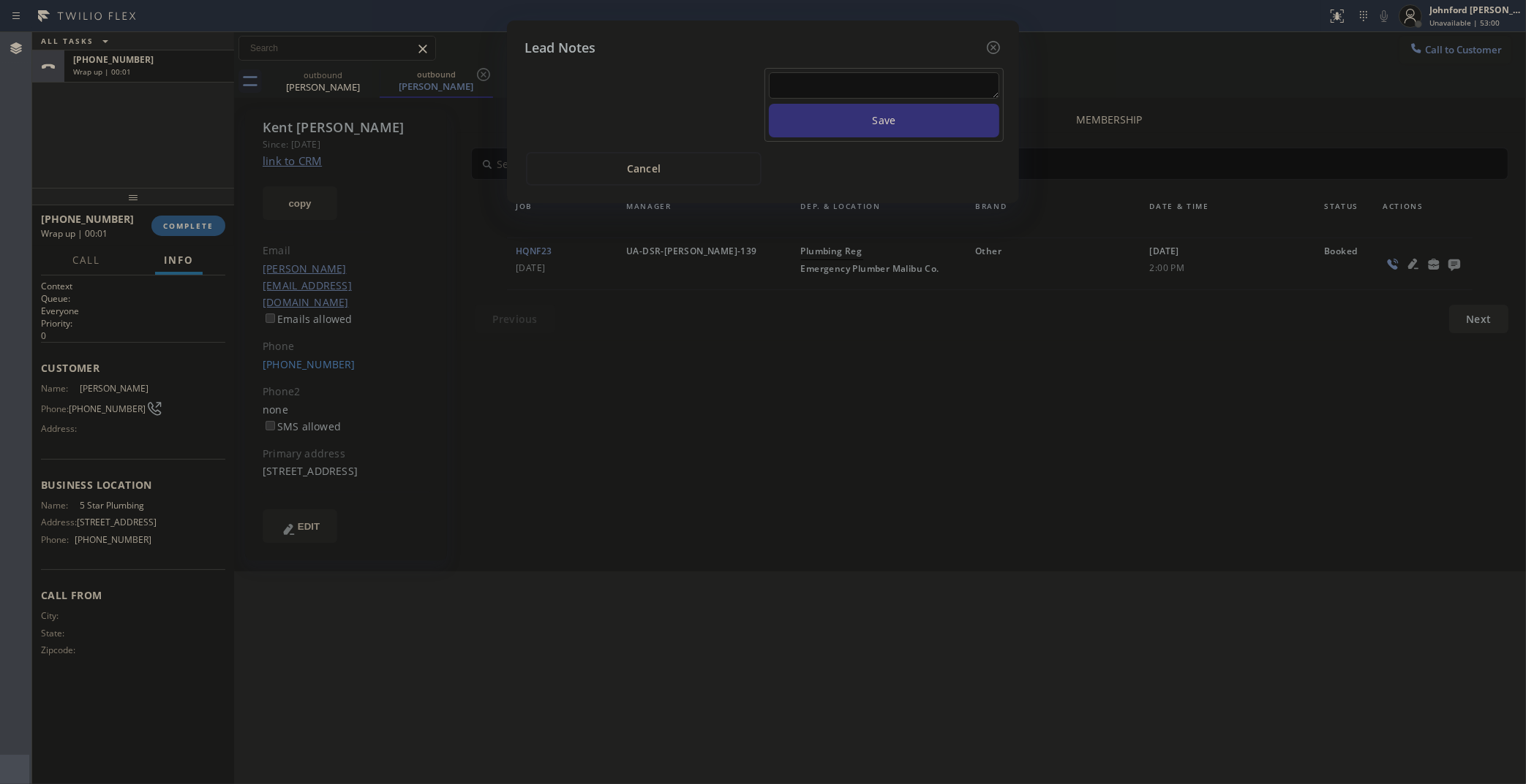
click at [849, 76] on textarea at bounding box center [883, 86] width 230 height 26
type textarea "house burnt down"
click at [769, 104] on button "Save" at bounding box center [883, 120] width 230 height 34
click at [995, 41] on icon at bounding box center [993, 48] width 18 height 18
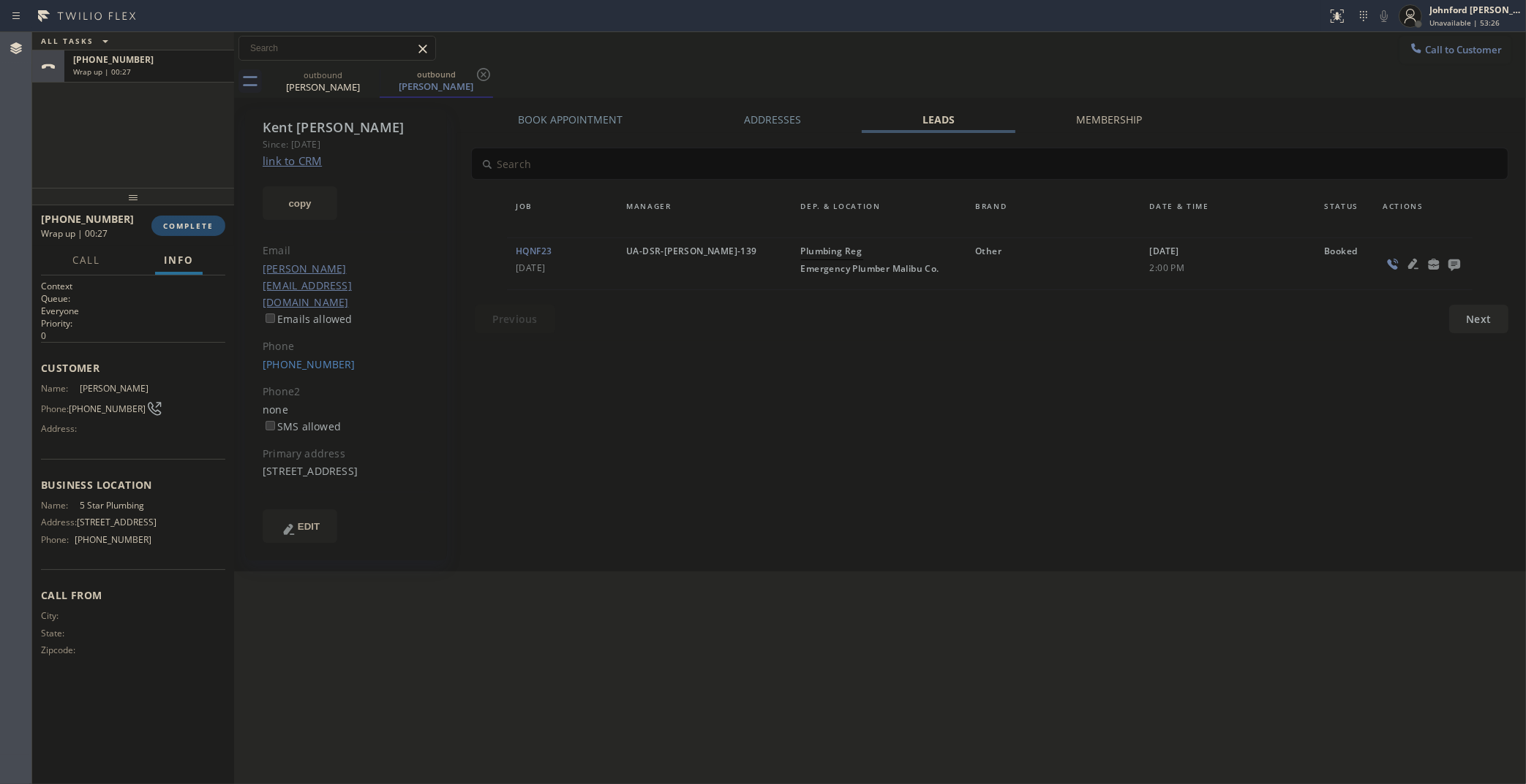
click at [188, 217] on button "COMPLETE" at bounding box center [188, 226] width 74 height 20
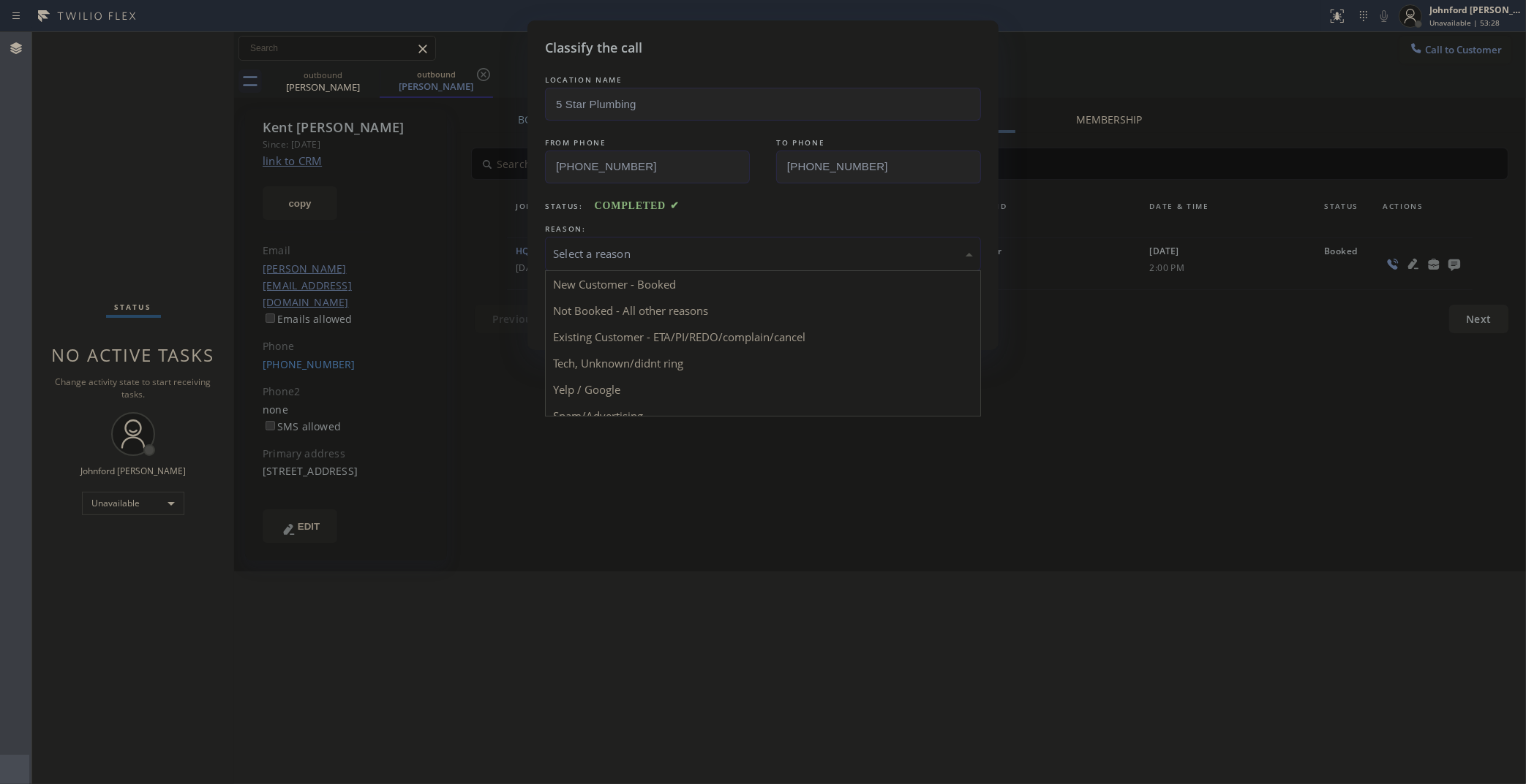
click at [663, 237] on div "Select a reason" at bounding box center [763, 254] width 436 height 34
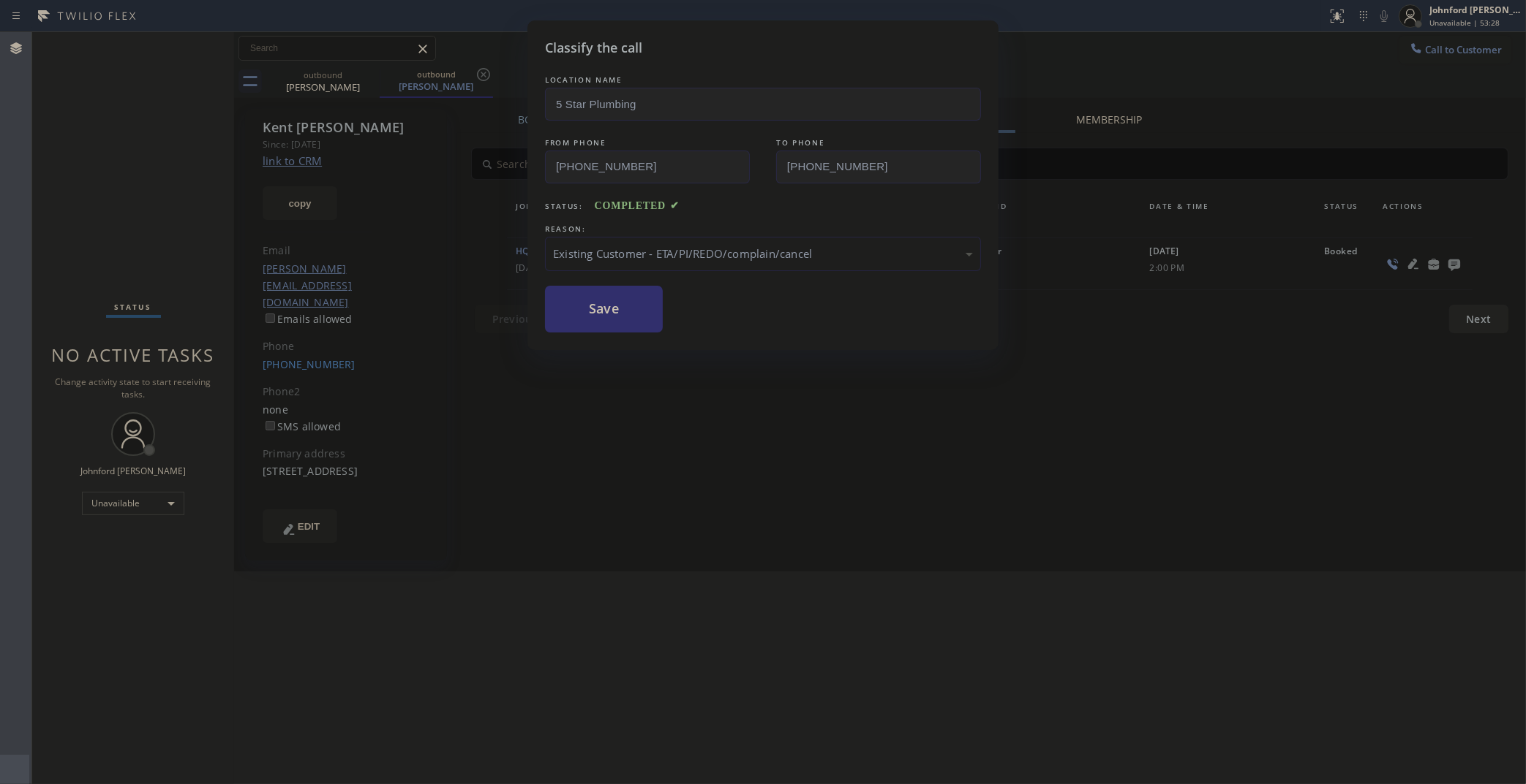
click at [630, 313] on button "Save" at bounding box center [604, 309] width 118 height 47
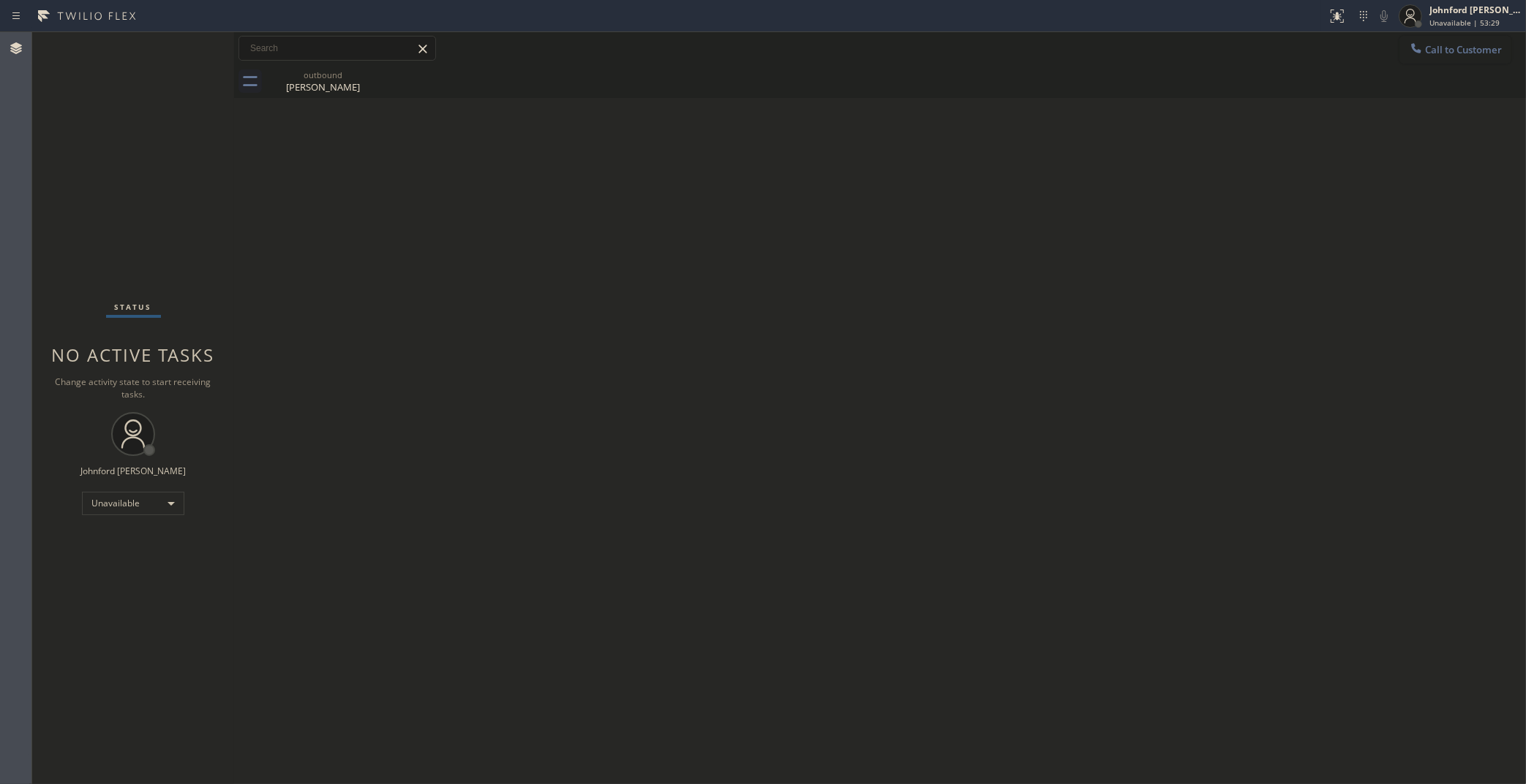
click at [1425, 53] on span "Call to Customer" at bounding box center [1463, 49] width 76 height 13
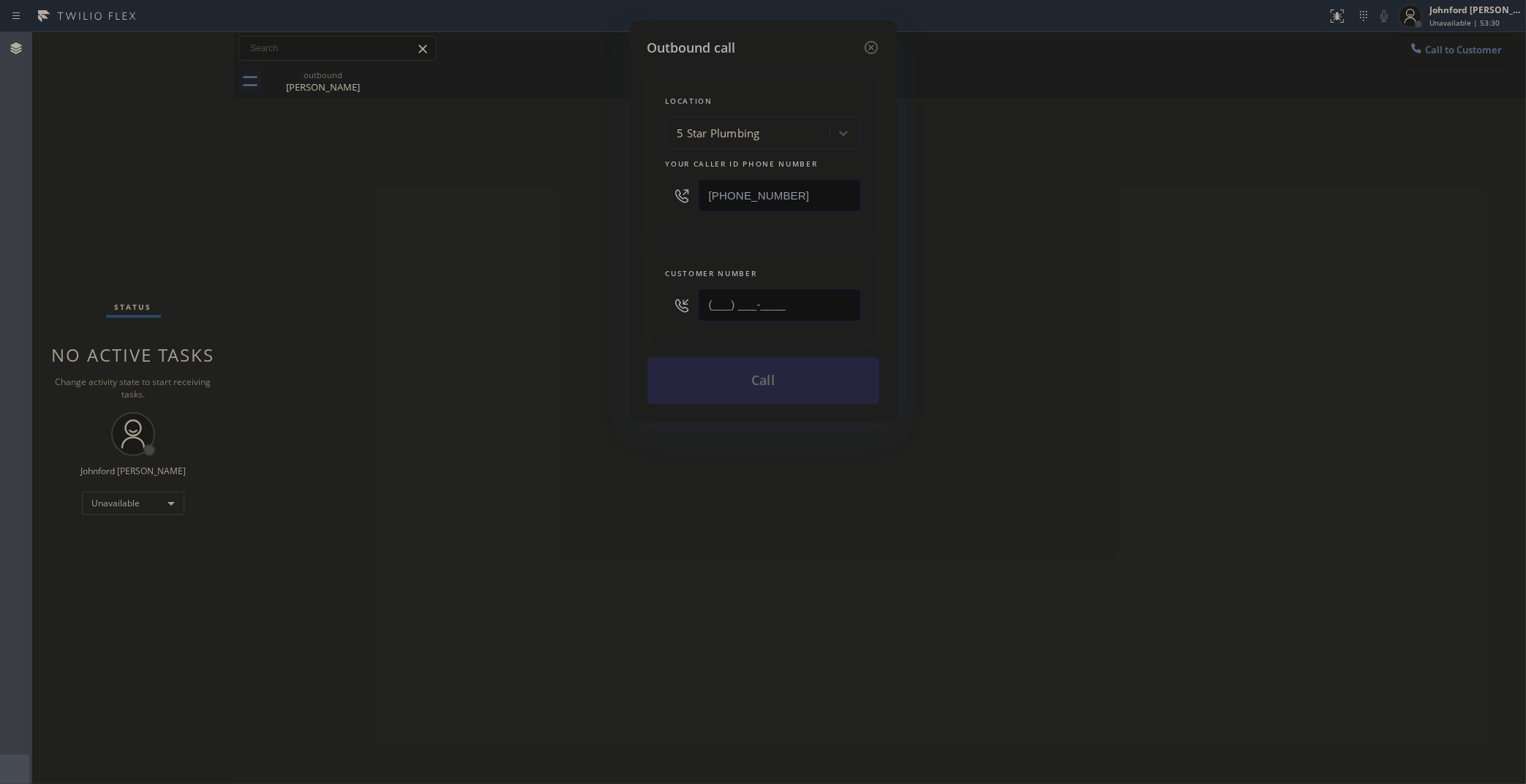
drag, startPoint x: 798, startPoint y: 304, endPoint x: 604, endPoint y: 309, distance: 194.1
click at [617, 311] on div "Outbound call Location 5 Star Plumbing Your caller id phone number (888) 909-01…" at bounding box center [763, 392] width 1526 height 784
paste input "323) 547-7010"
type input "(323) 547-7010"
click at [512, 311] on div "Outbound call Location 5 Star Plumbing Your caller id phone number (888) 909-01…" at bounding box center [763, 392] width 1526 height 784
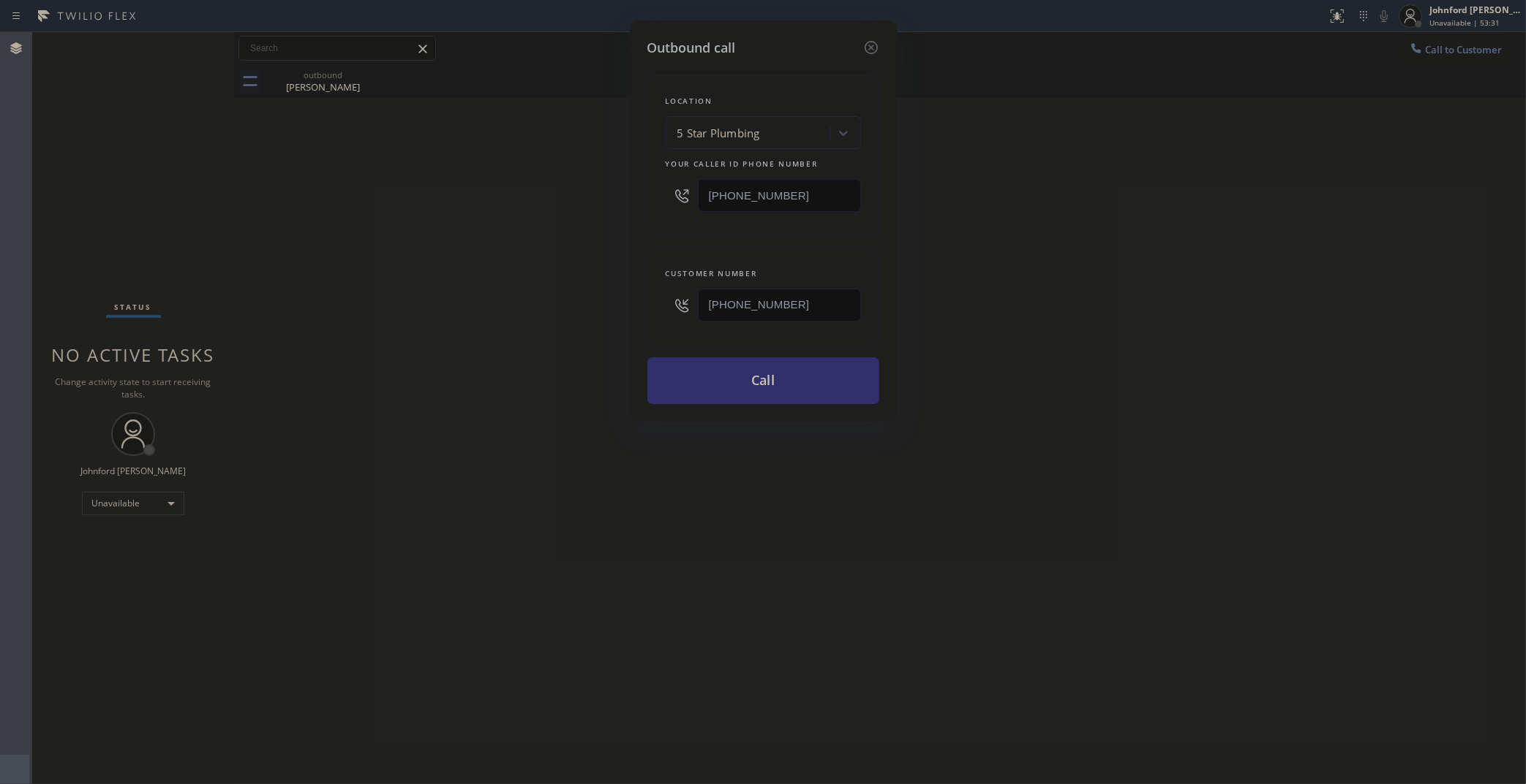
click at [729, 390] on button "Call" at bounding box center [763, 381] width 232 height 47
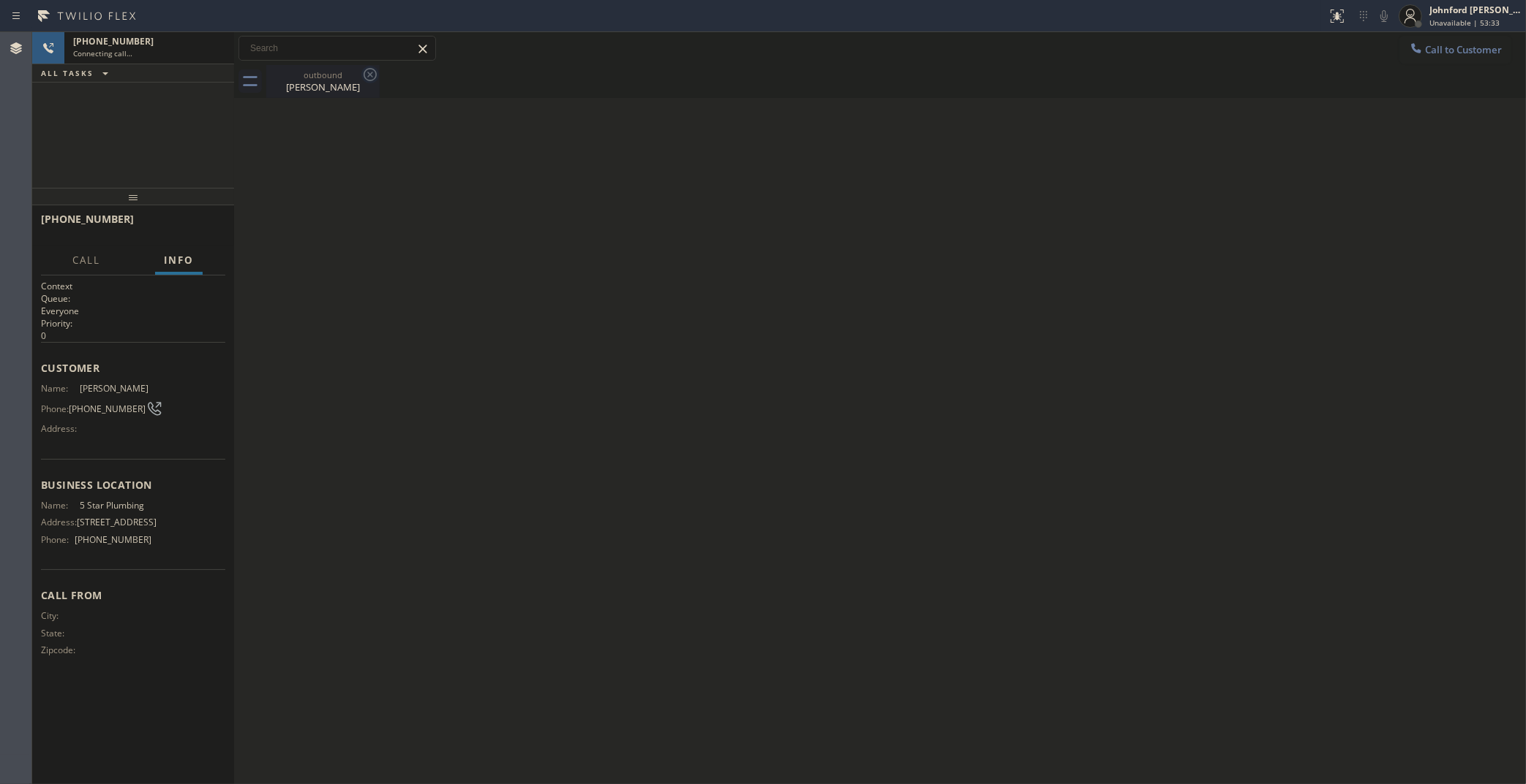
click at [371, 81] on icon at bounding box center [370, 74] width 18 height 18
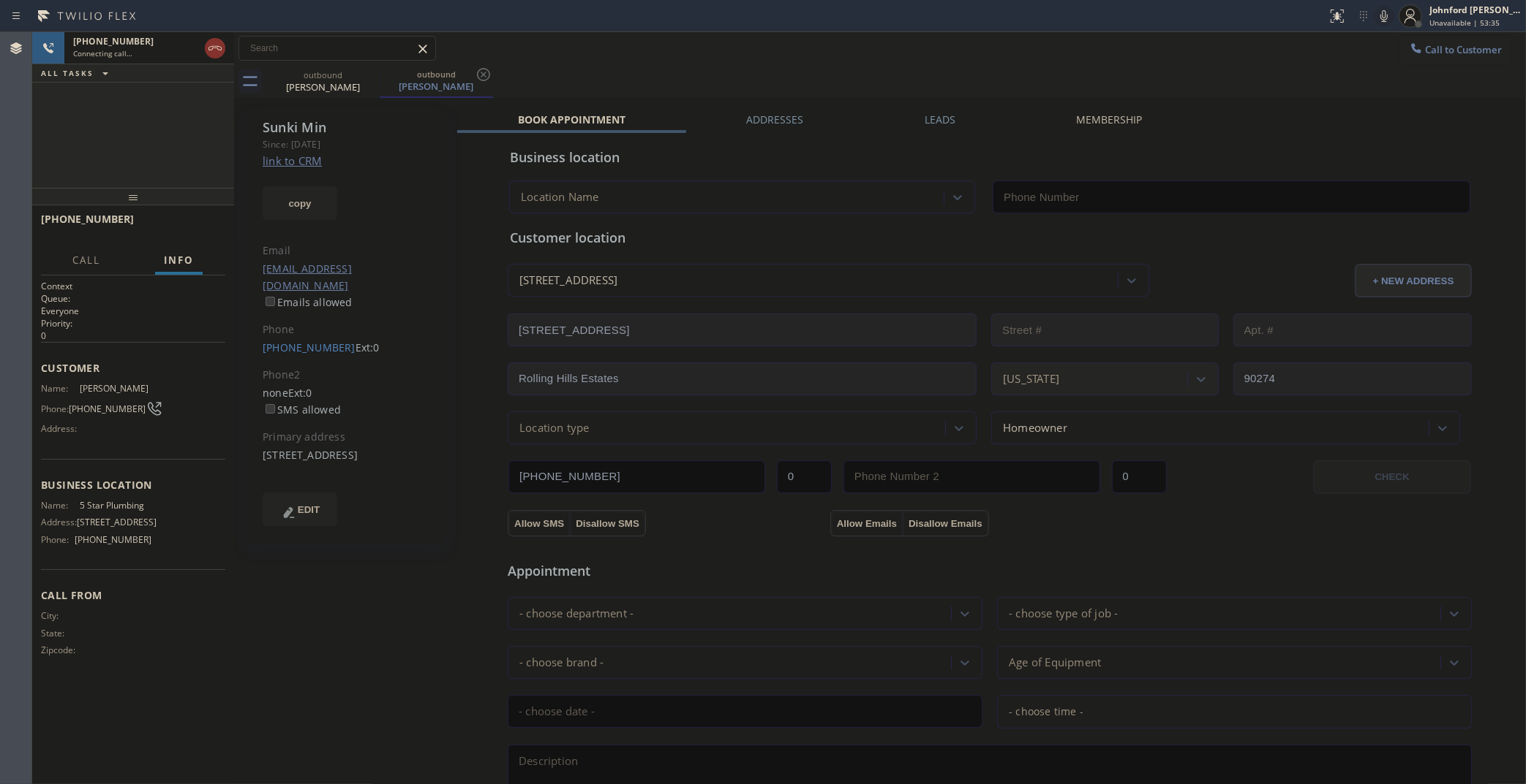
click at [294, 157] on link "link to CRM" at bounding box center [292, 161] width 59 height 15
type input "[PHONE_NUMBER]"
click at [192, 235] on button "HANG UP" at bounding box center [191, 226] width 68 height 20
click at [198, 221] on span "COMPLETE" at bounding box center [188, 225] width 51 height 10
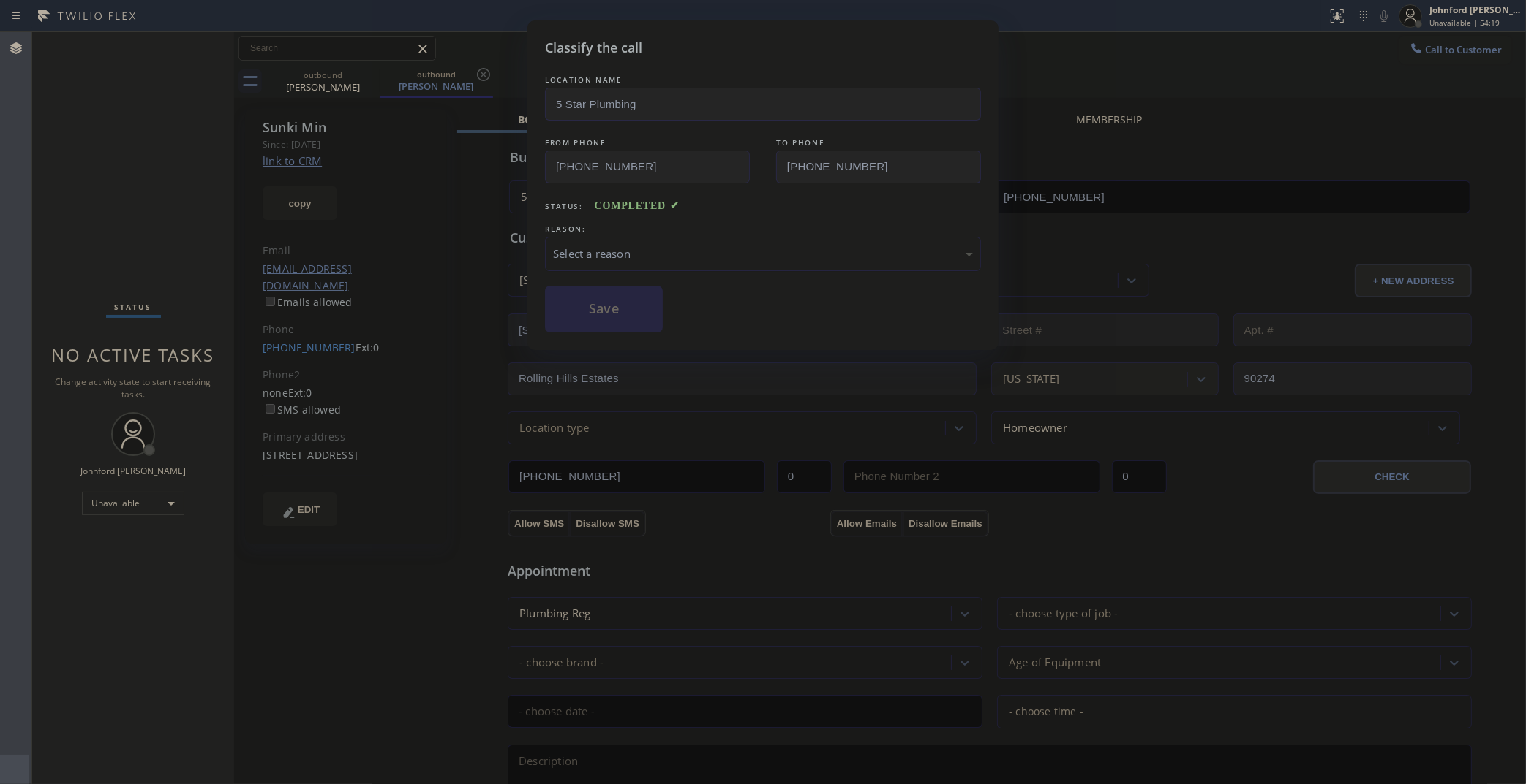
drag, startPoint x: 591, startPoint y: 253, endPoint x: 667, endPoint y: 257, distance: 76.1
click at [608, 251] on div "Select a reason" at bounding box center [763, 254] width 420 height 17
click at [629, 316] on button "Save" at bounding box center [604, 309] width 118 height 47
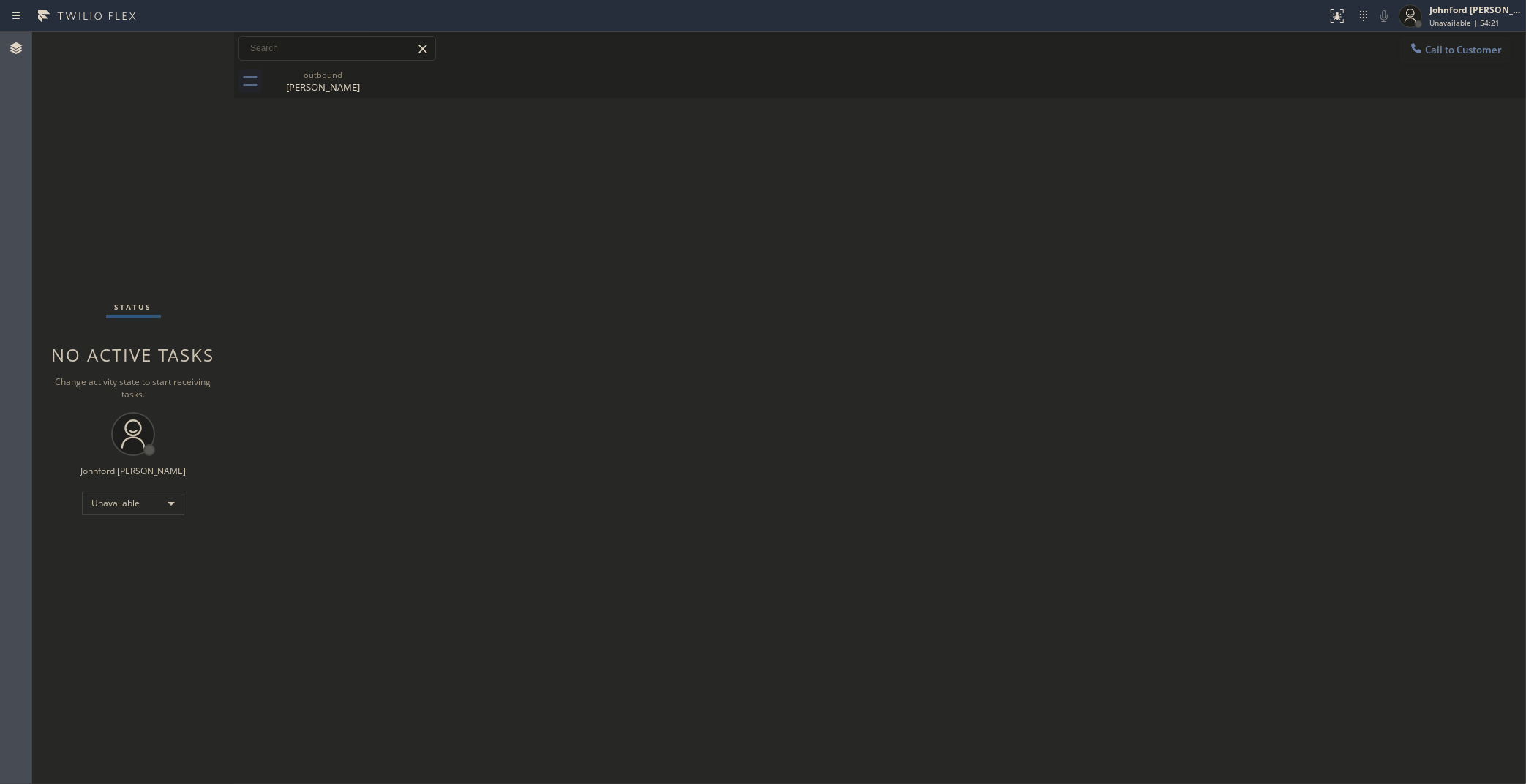
click at [1453, 53] on span "Call to Customer" at bounding box center [1463, 49] width 76 height 13
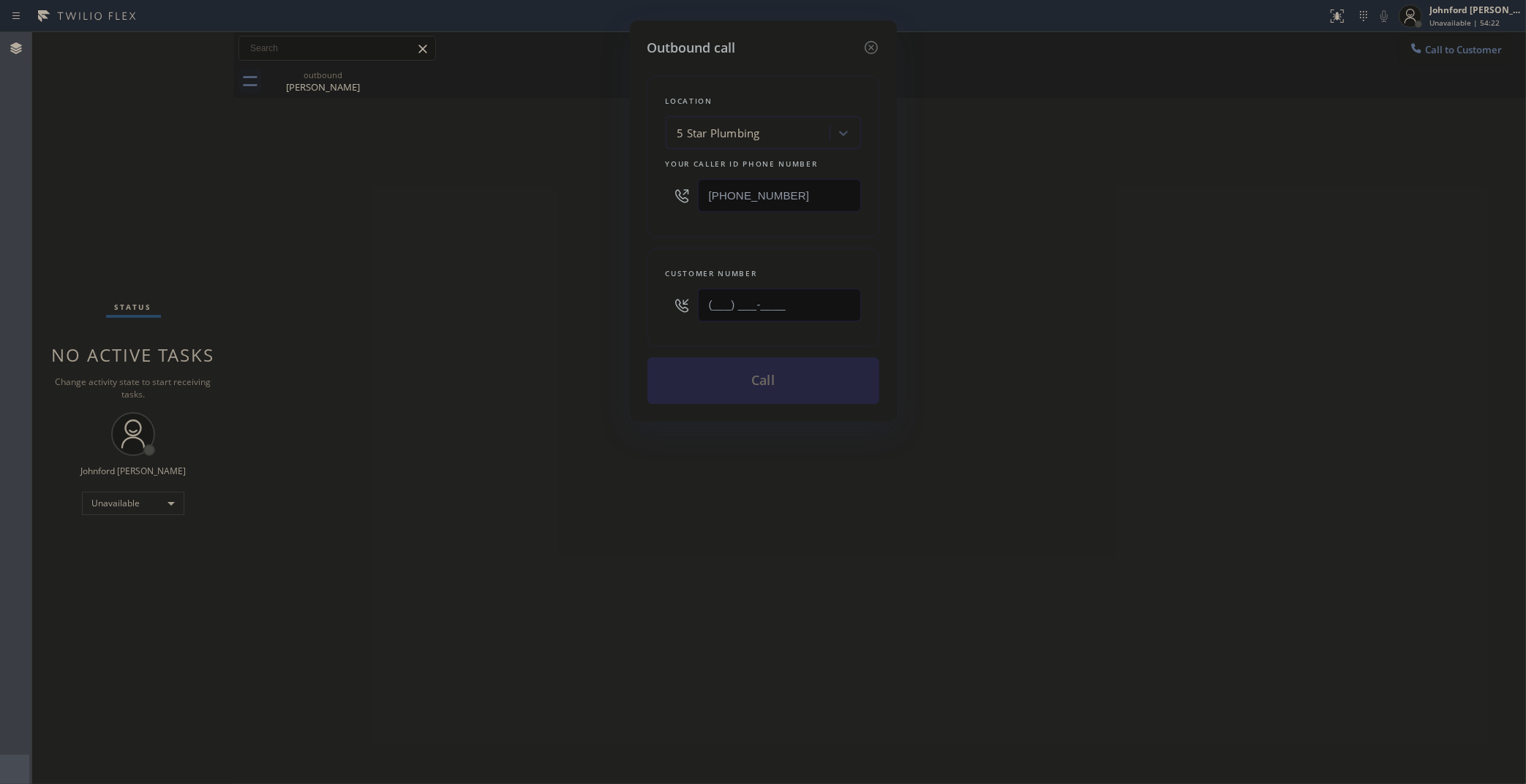
drag, startPoint x: 772, startPoint y: 298, endPoint x: 619, endPoint y: 304, distance: 153.1
click at [662, 301] on div "Customer number (___) ___-____" at bounding box center [763, 298] width 232 height 100
paste input "310) 863-6432"
type input "(310) 863-6432"
click at [512, 313] on div "Outbound call Location 5 Star Plumbing Your caller id phone number (888) 909-01…" at bounding box center [763, 392] width 1526 height 784
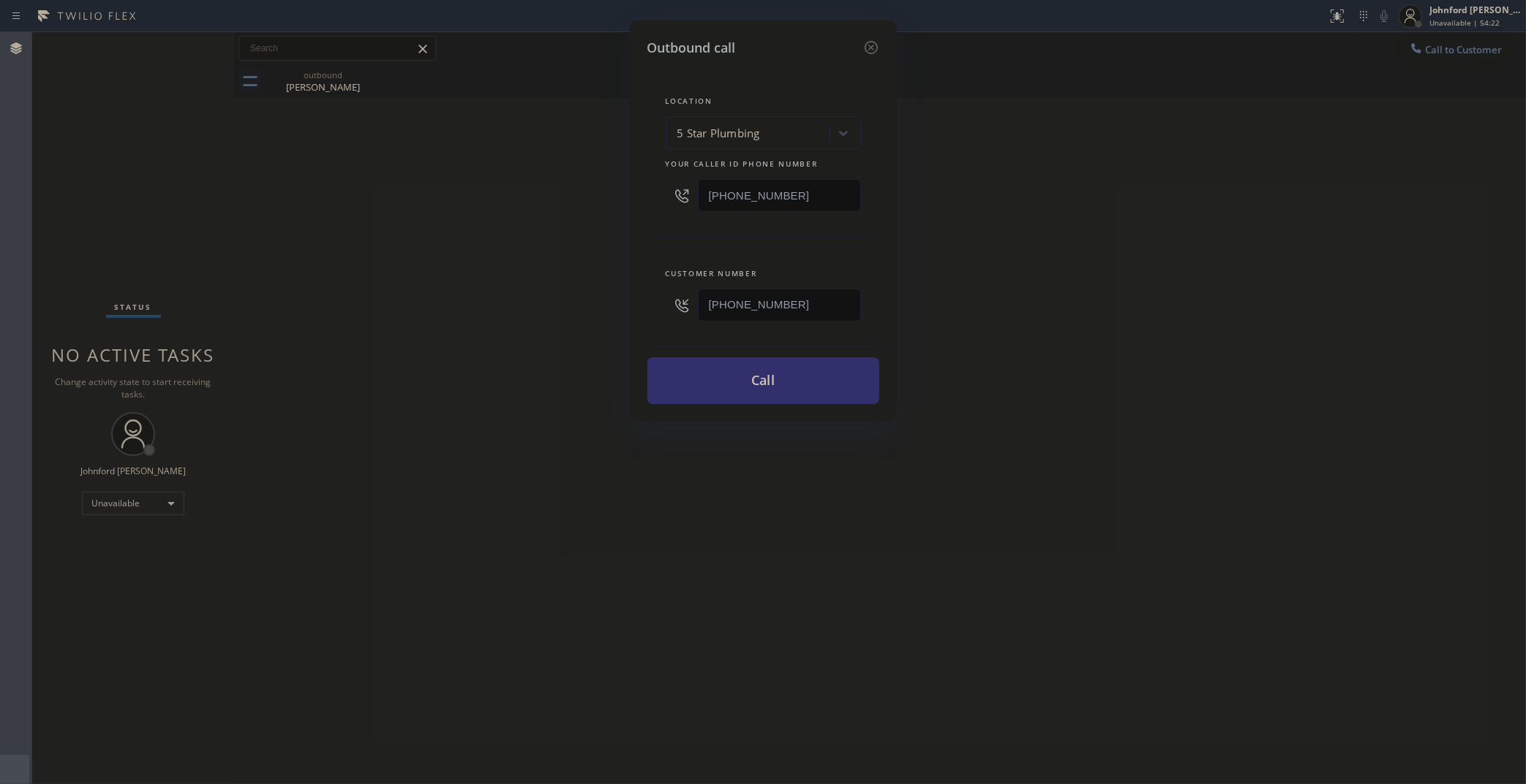
click at [678, 384] on button "Call" at bounding box center [763, 381] width 232 height 47
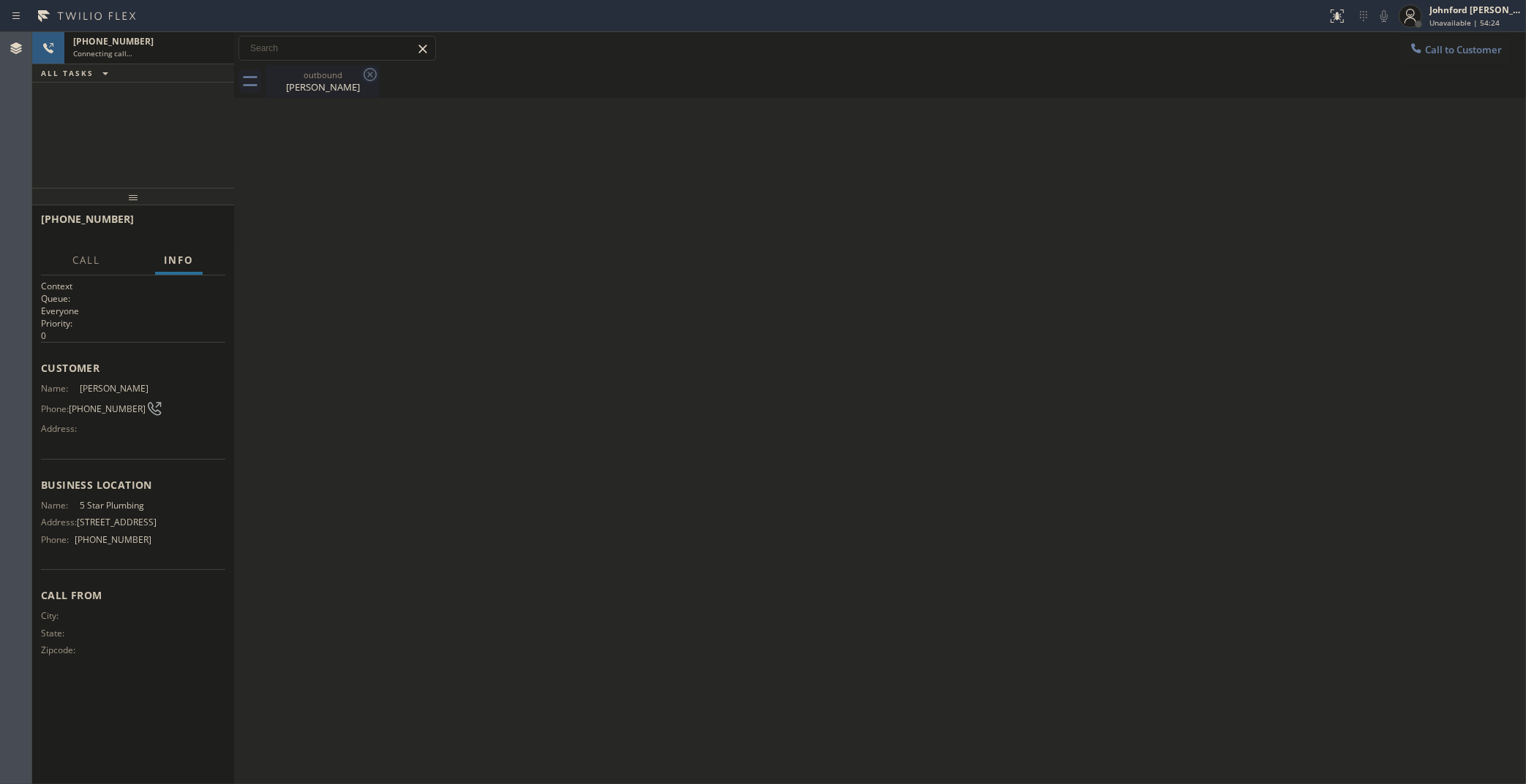
click at [363, 79] on icon at bounding box center [370, 74] width 18 height 18
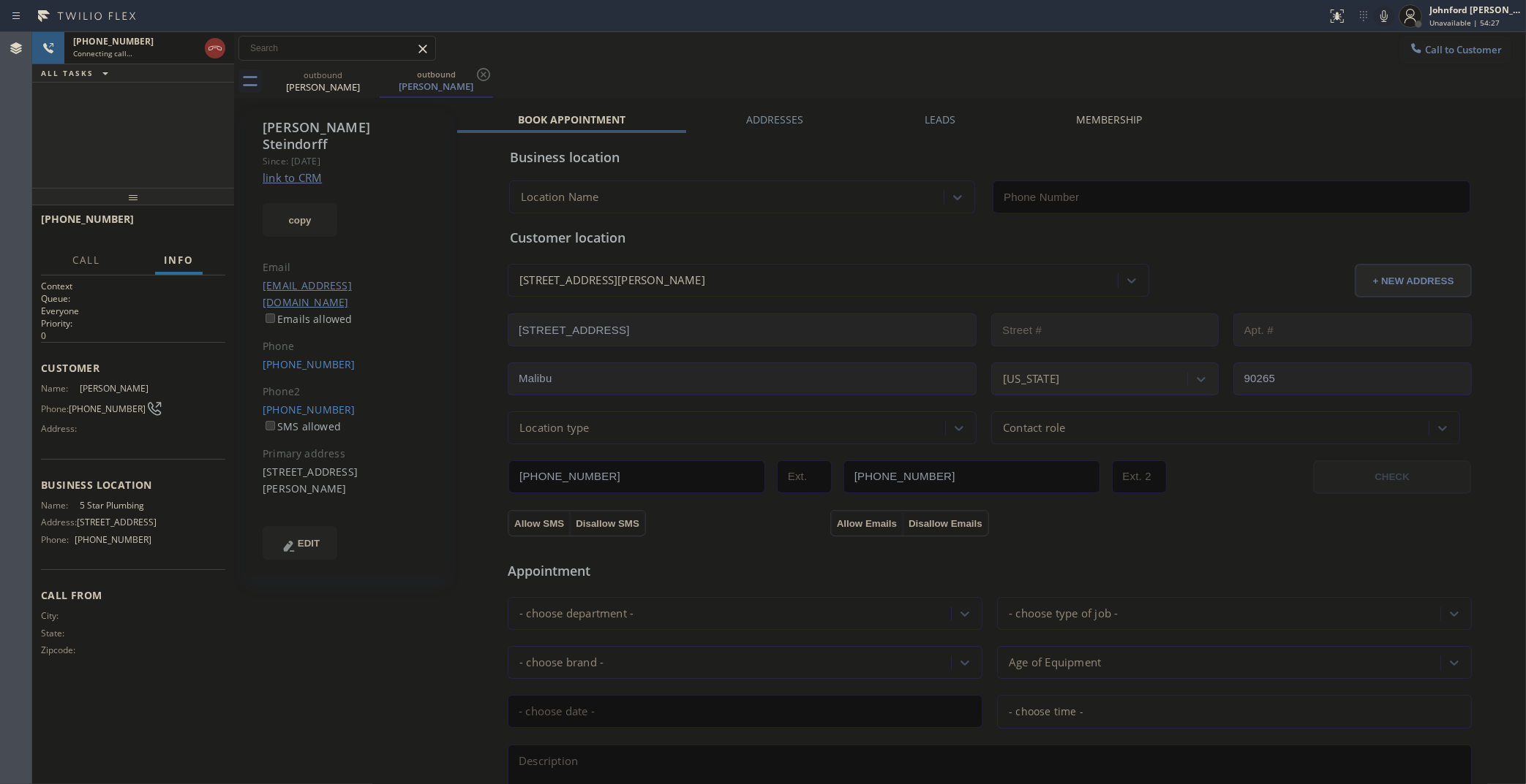
click at [293, 171] on link "link to CRM" at bounding box center [292, 178] width 59 height 15
type input "[PHONE_NUMBER]"
click at [218, 50] on icon at bounding box center [215, 48] width 18 height 18
click at [933, 123] on label "Leads" at bounding box center [940, 119] width 30 height 14
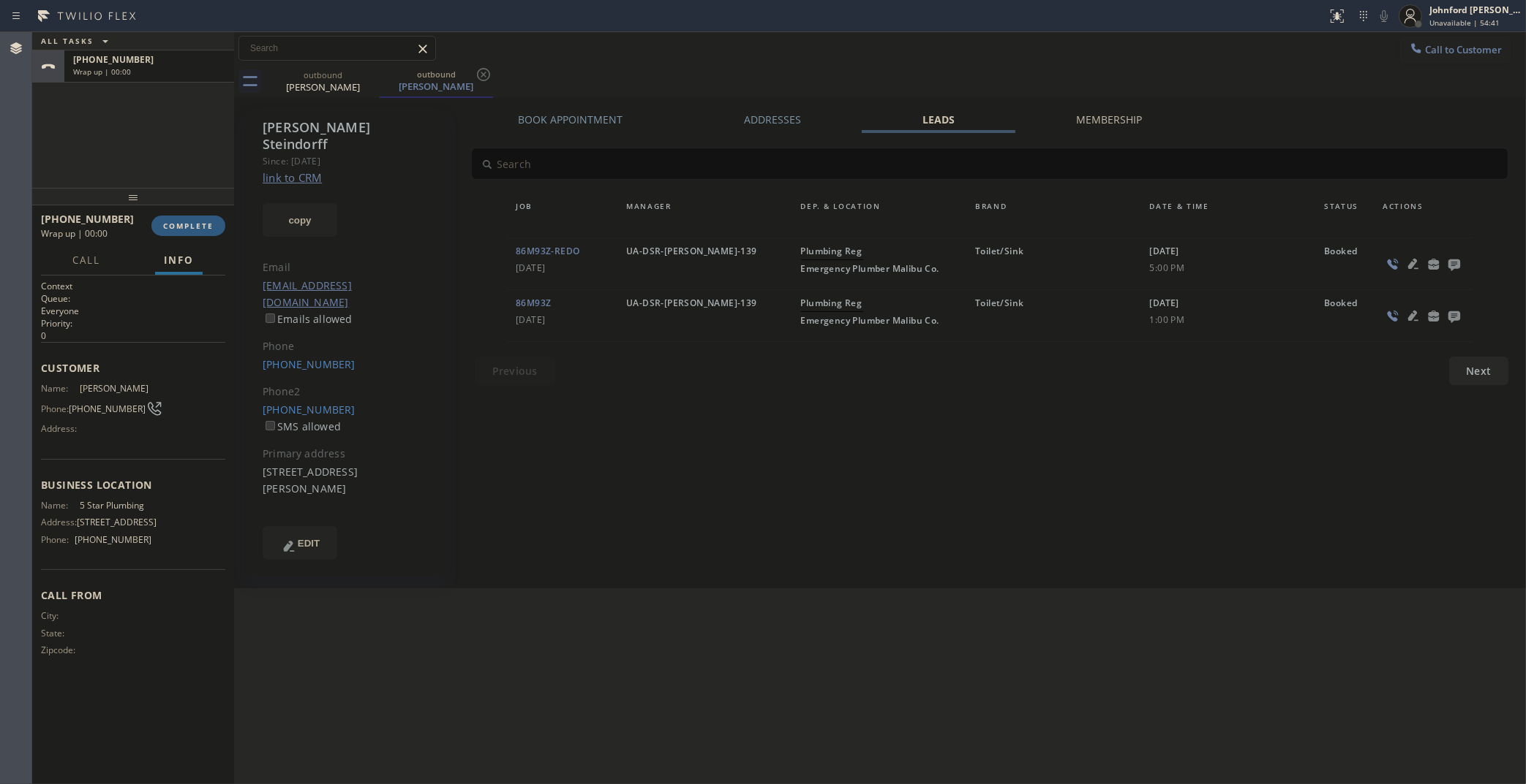
click at [1448, 265] on icon at bounding box center [1453, 265] width 12 height 12
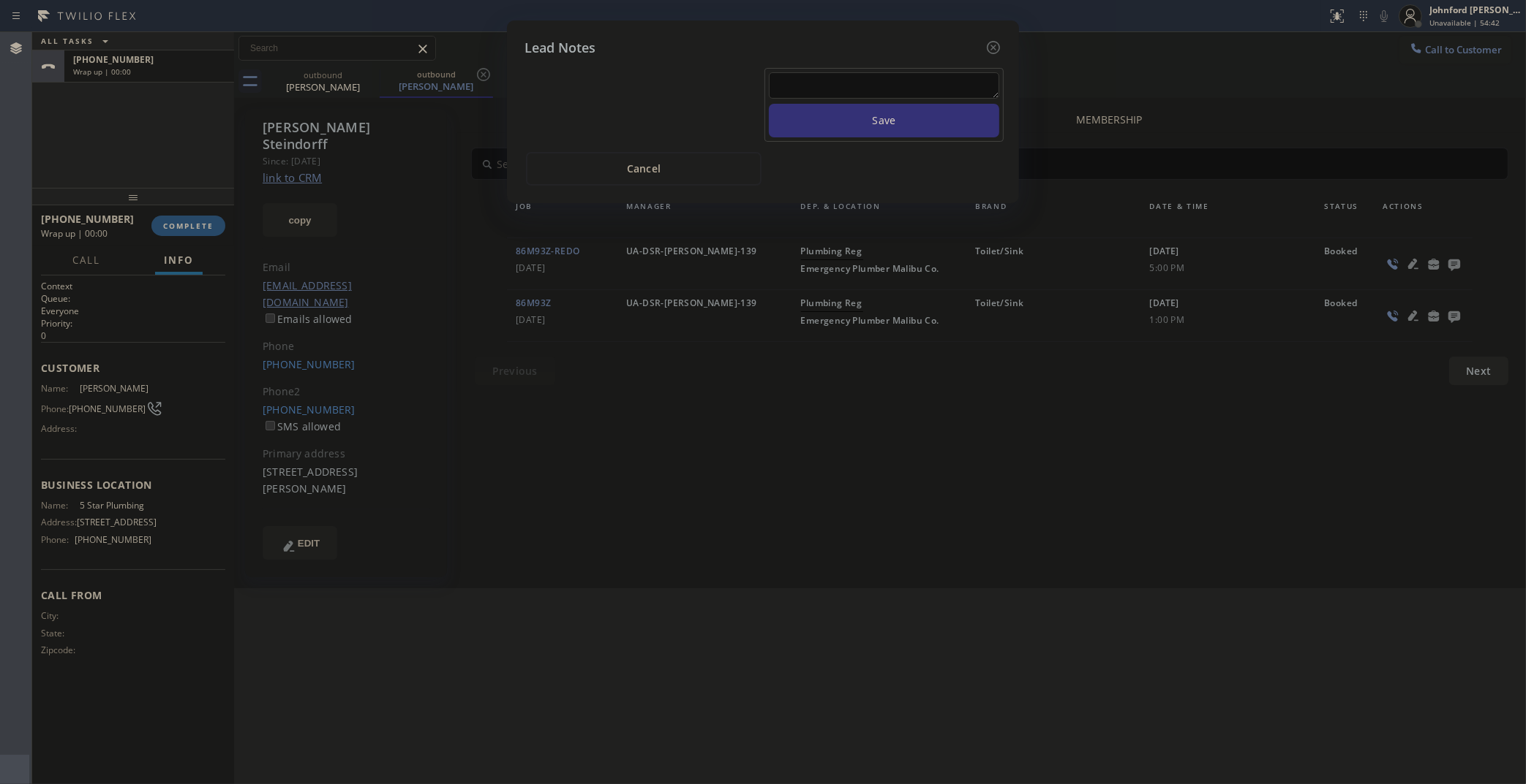
click at [880, 83] on textarea at bounding box center [883, 86] width 230 height 26
paste textarea "Working on this lead - please transfer to me"
type textarea "Working on this lead - please transfer to me"
click at [866, 104] on button "Save" at bounding box center [883, 120] width 230 height 34
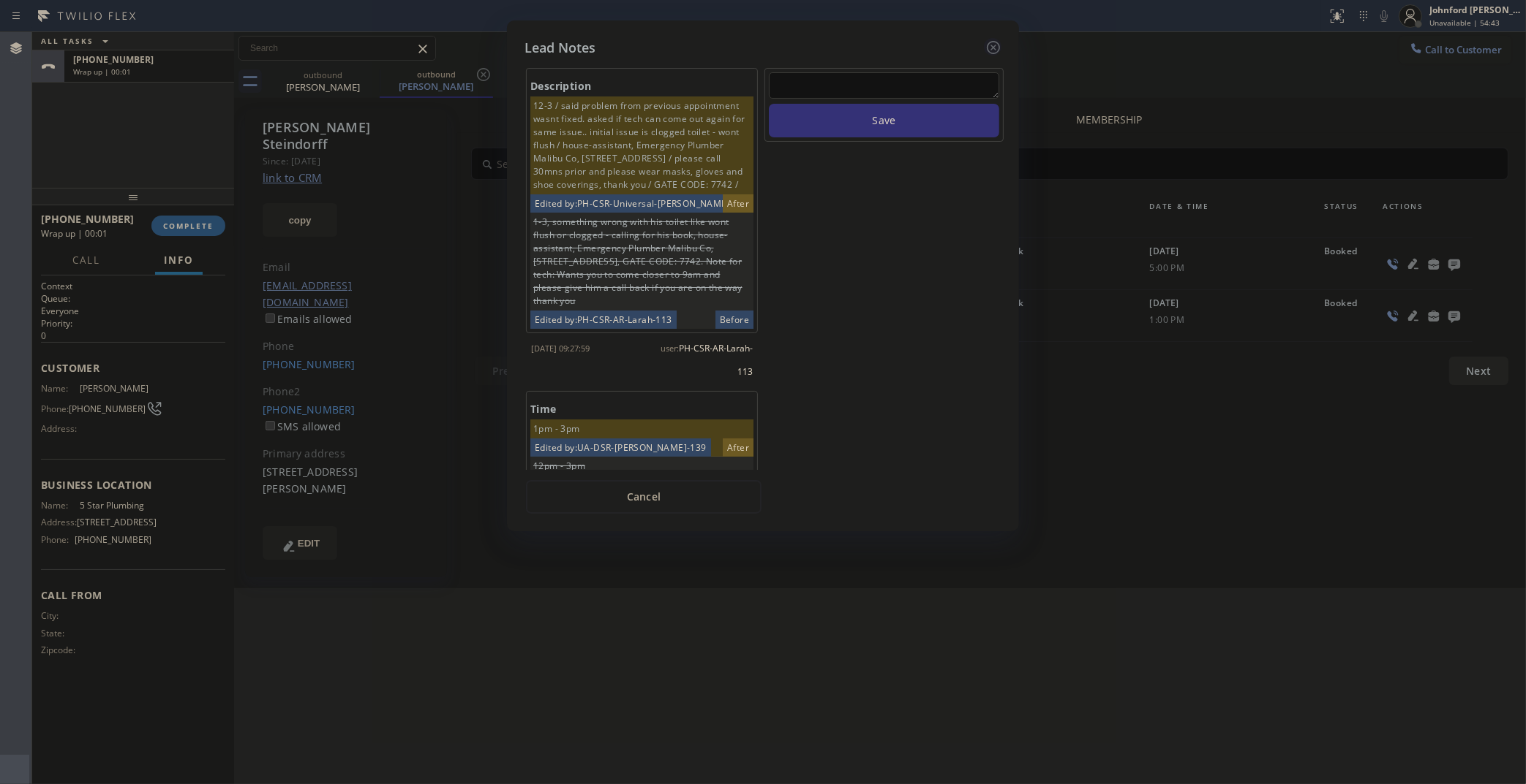
click at [985, 41] on icon at bounding box center [993, 48] width 18 height 18
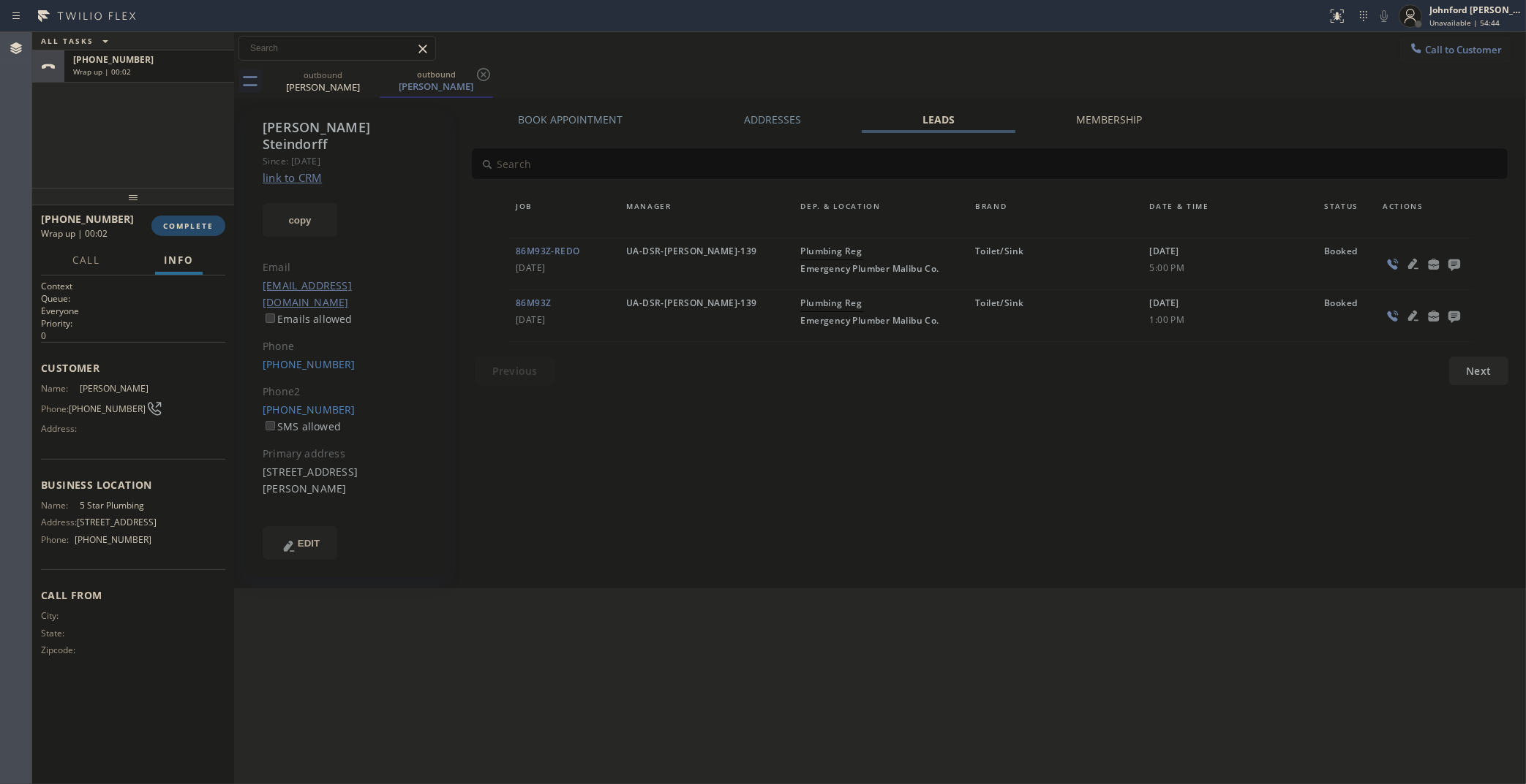
click at [214, 217] on button "COMPLETE" at bounding box center [188, 226] width 74 height 20
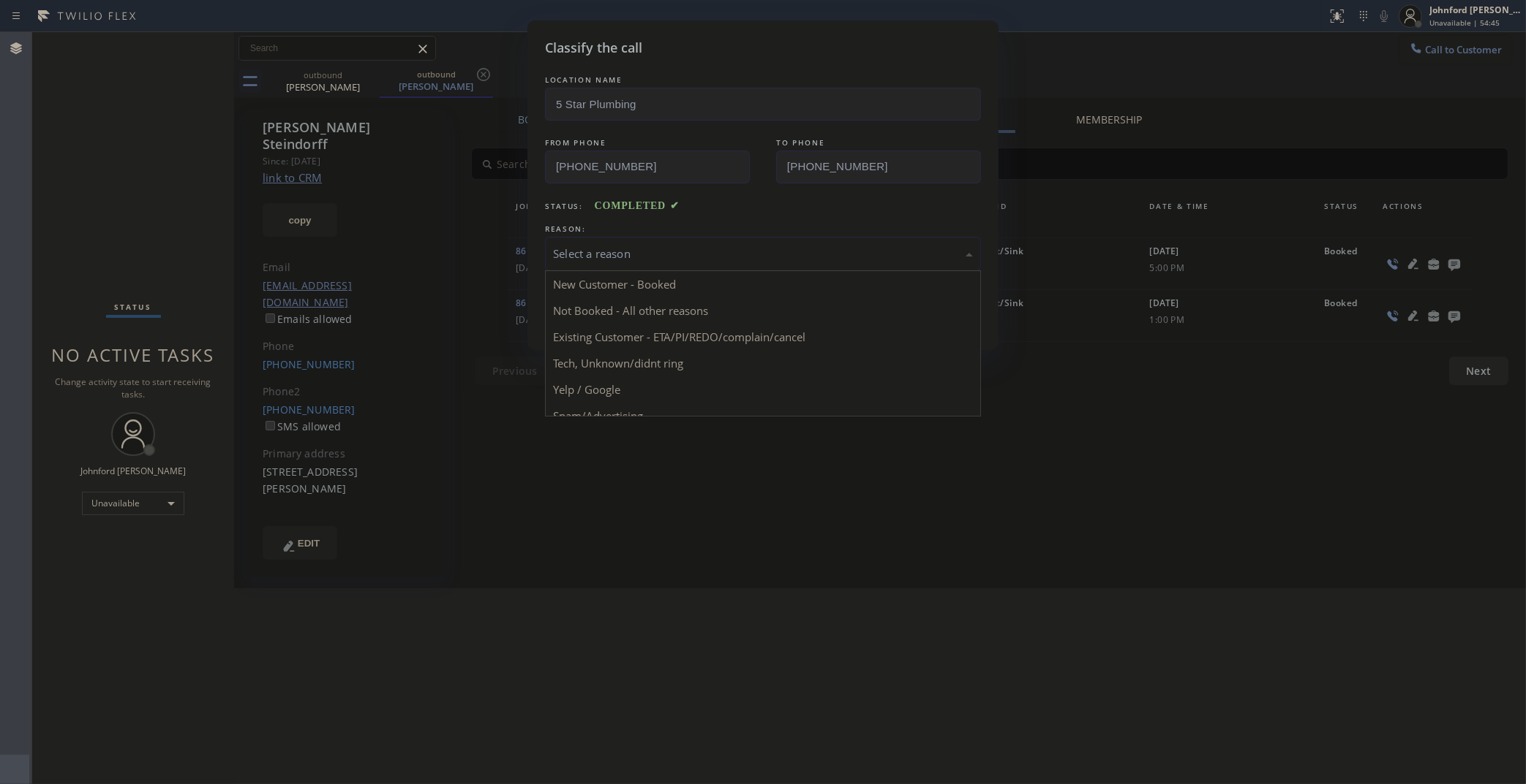
click at [639, 250] on div "Select a reason" at bounding box center [763, 254] width 420 height 17
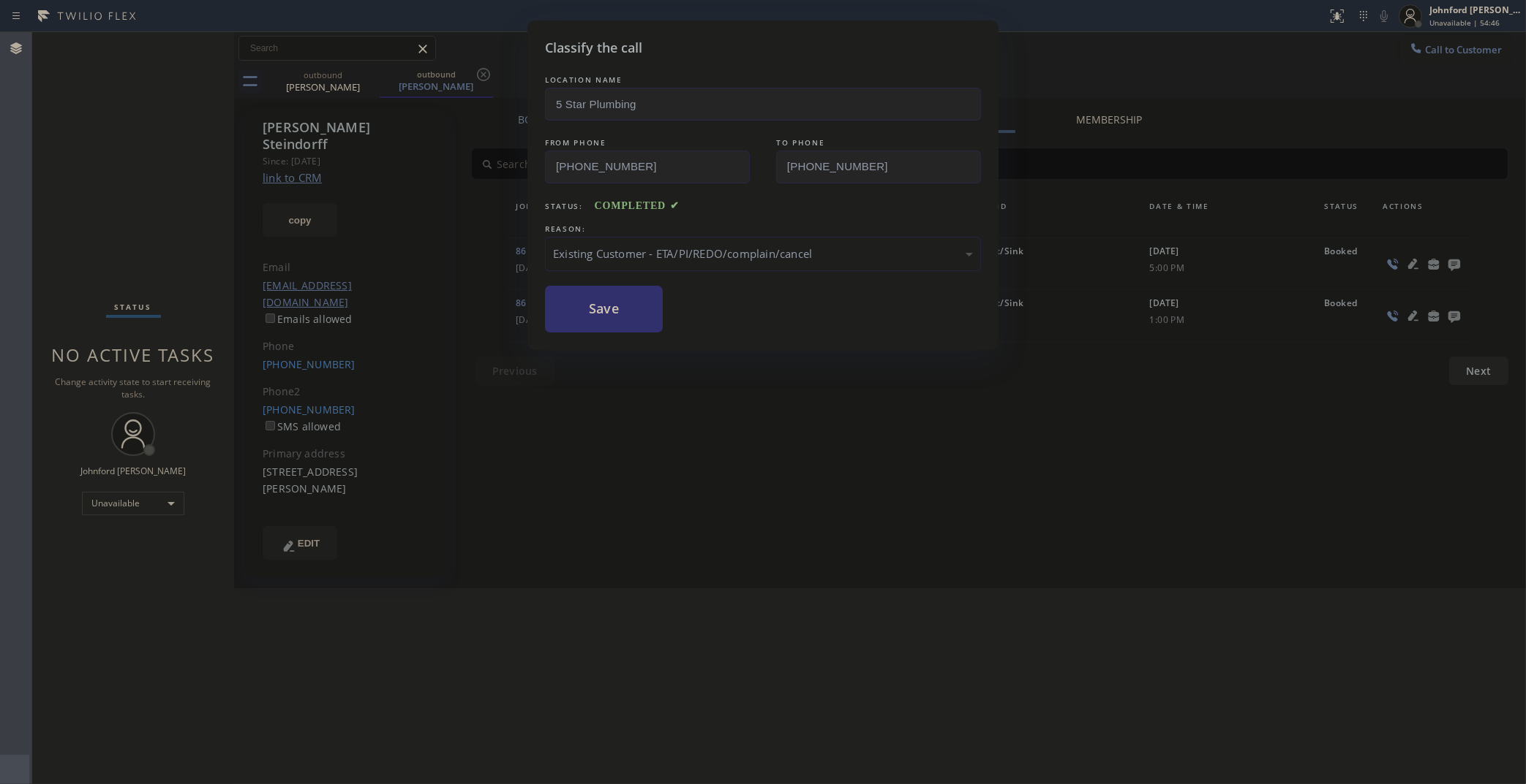
click at [582, 301] on button "Save" at bounding box center [604, 309] width 118 height 47
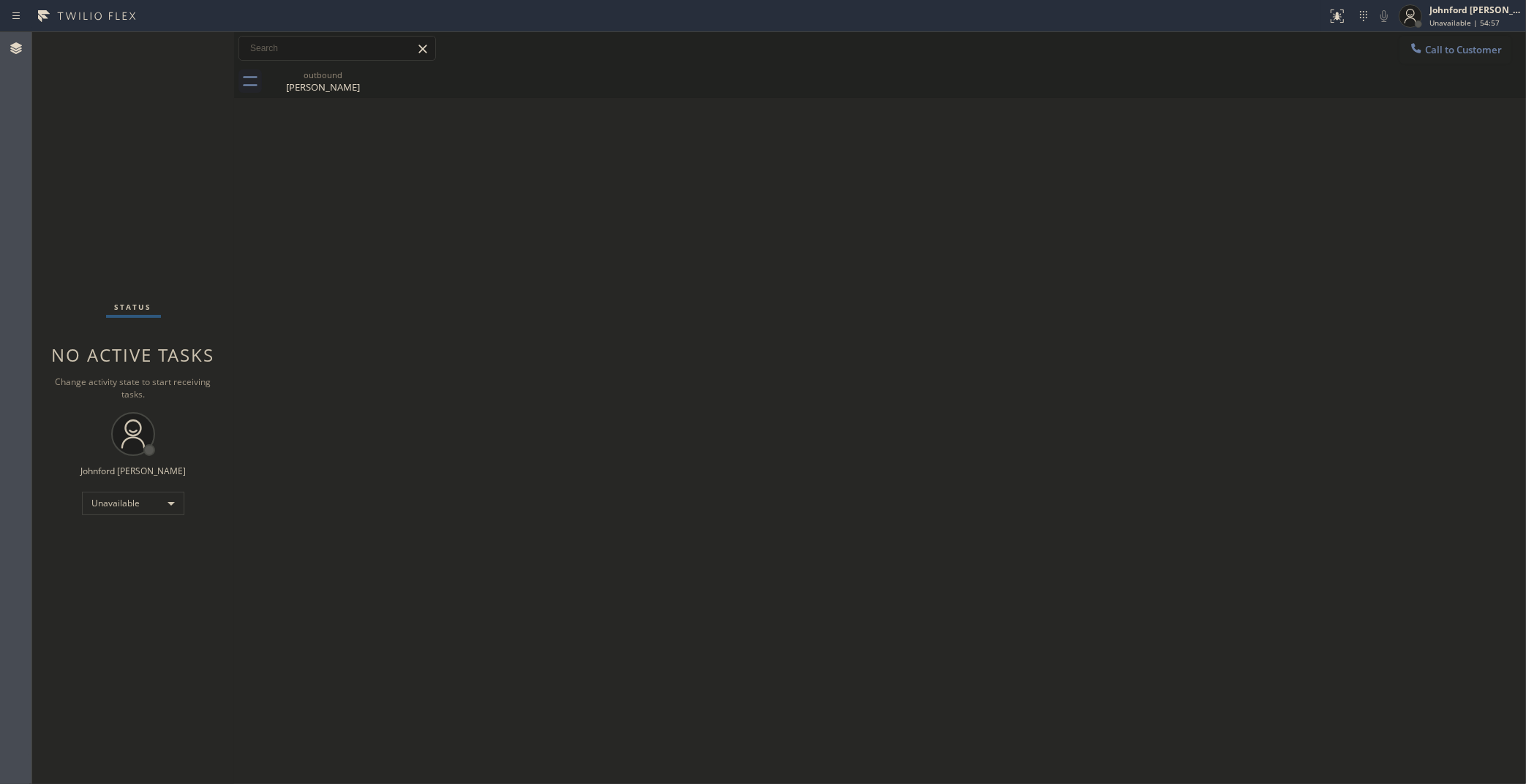
click at [1492, 59] on button "Call to Customer" at bounding box center [1455, 50] width 112 height 28
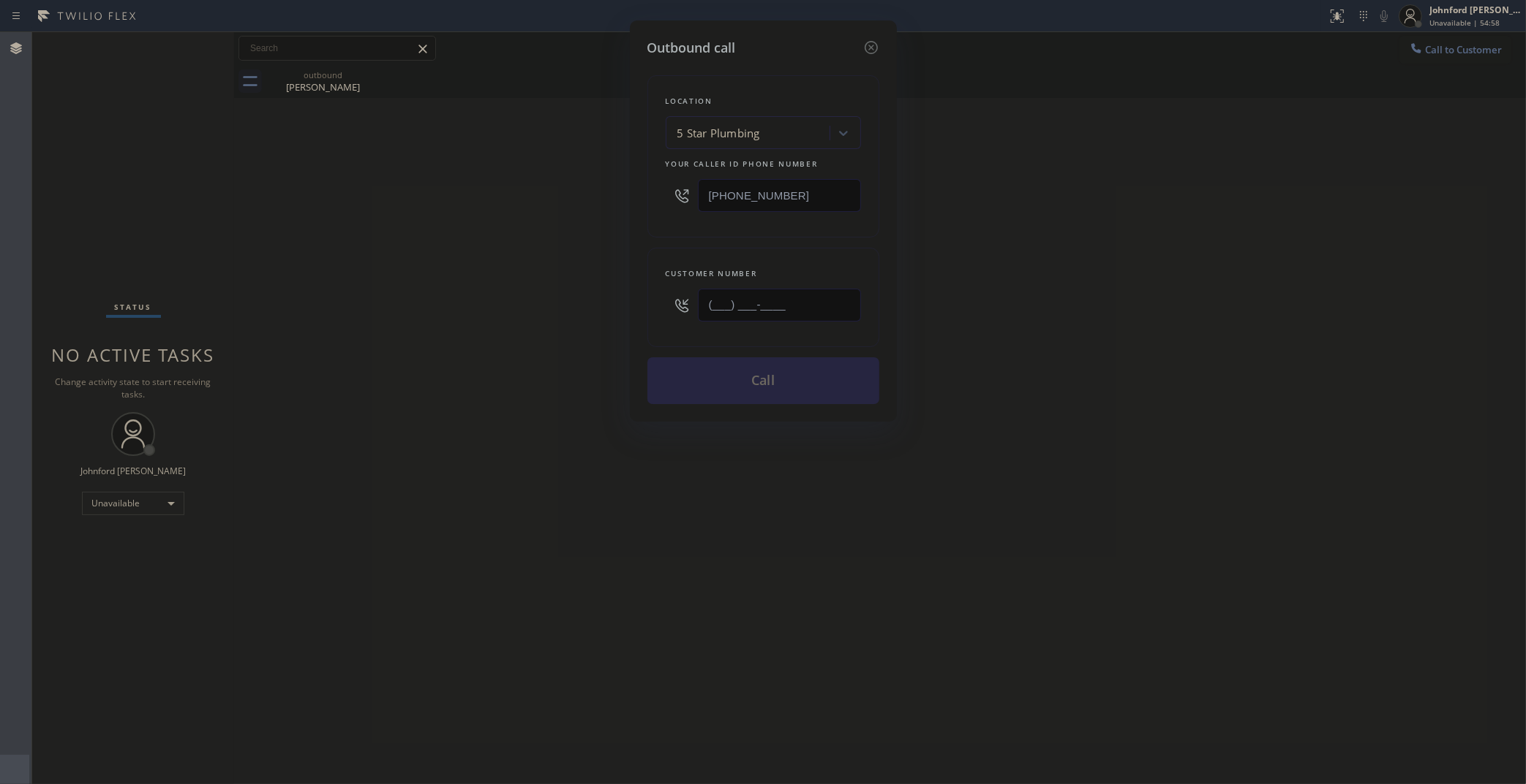
drag, startPoint x: 721, startPoint y: 307, endPoint x: 542, endPoint y: 307, distance: 179.0
click at [549, 307] on div "Outbound call Location 5 Star Plumbing Your caller id phone number (888) 909-01…" at bounding box center [763, 392] width 1526 height 784
paste input "213) 214-8297"
type input "(213) 214-8297"
click at [494, 315] on div "Outbound call Location 5 Star Plumbing Your caller id phone number (888) 909-01…" at bounding box center [763, 392] width 1526 height 784
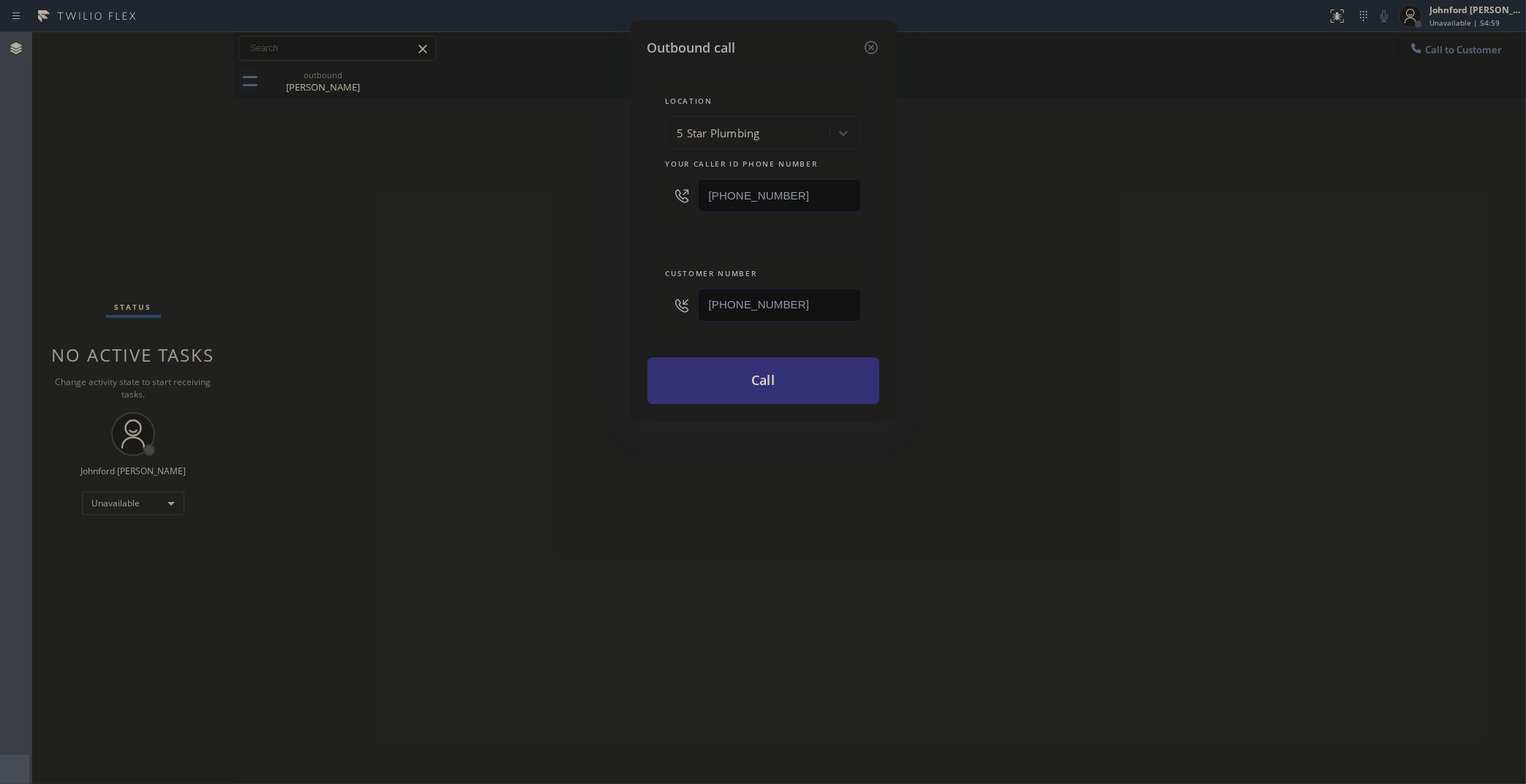
click at [710, 351] on div "Location 5 Star Plumbing Your caller id phone number (888) 909-0120 Customer nu…" at bounding box center [763, 231] width 232 height 347
click at [722, 399] on button "Call" at bounding box center [763, 381] width 232 height 47
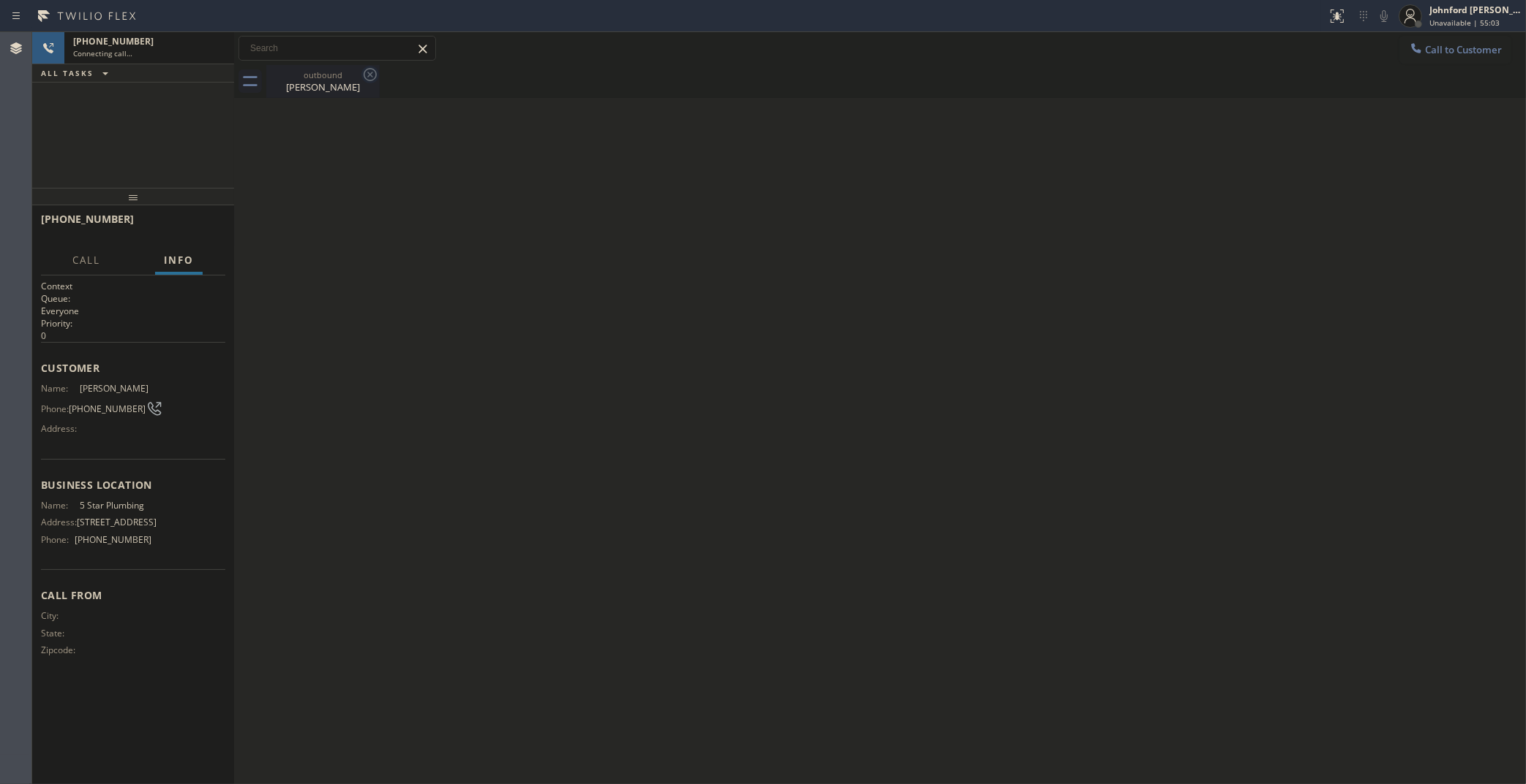
click at [367, 76] on icon at bounding box center [370, 74] width 13 height 13
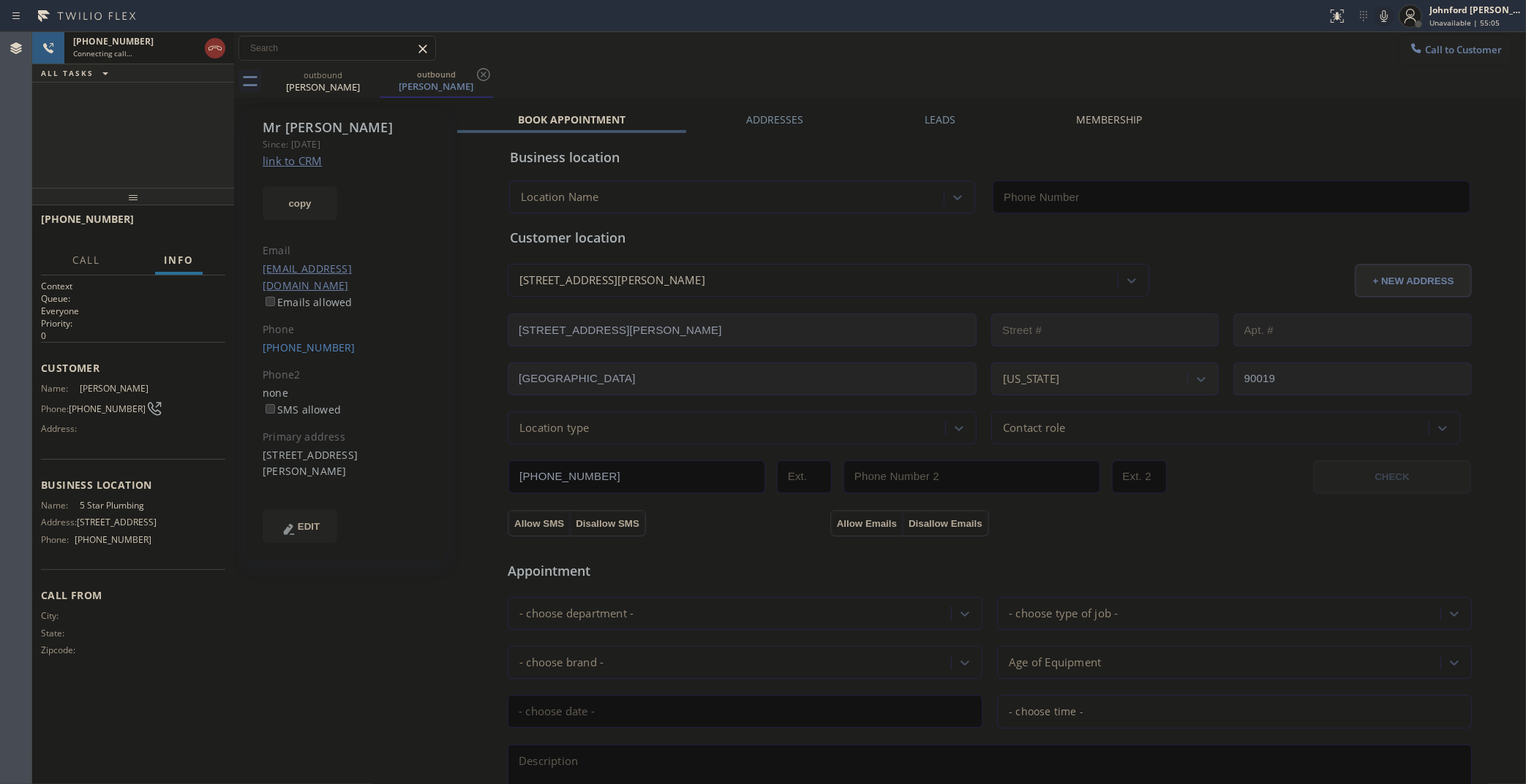
click at [293, 161] on link "link to CRM" at bounding box center [292, 161] width 59 height 15
type input "[PHONE_NUMBER]"
click at [217, 58] on div at bounding box center [215, 48] width 27 height 32
click at [216, 51] on icon at bounding box center [215, 48] width 18 height 18
click at [371, 66] on icon at bounding box center [370, 74] width 18 height 18
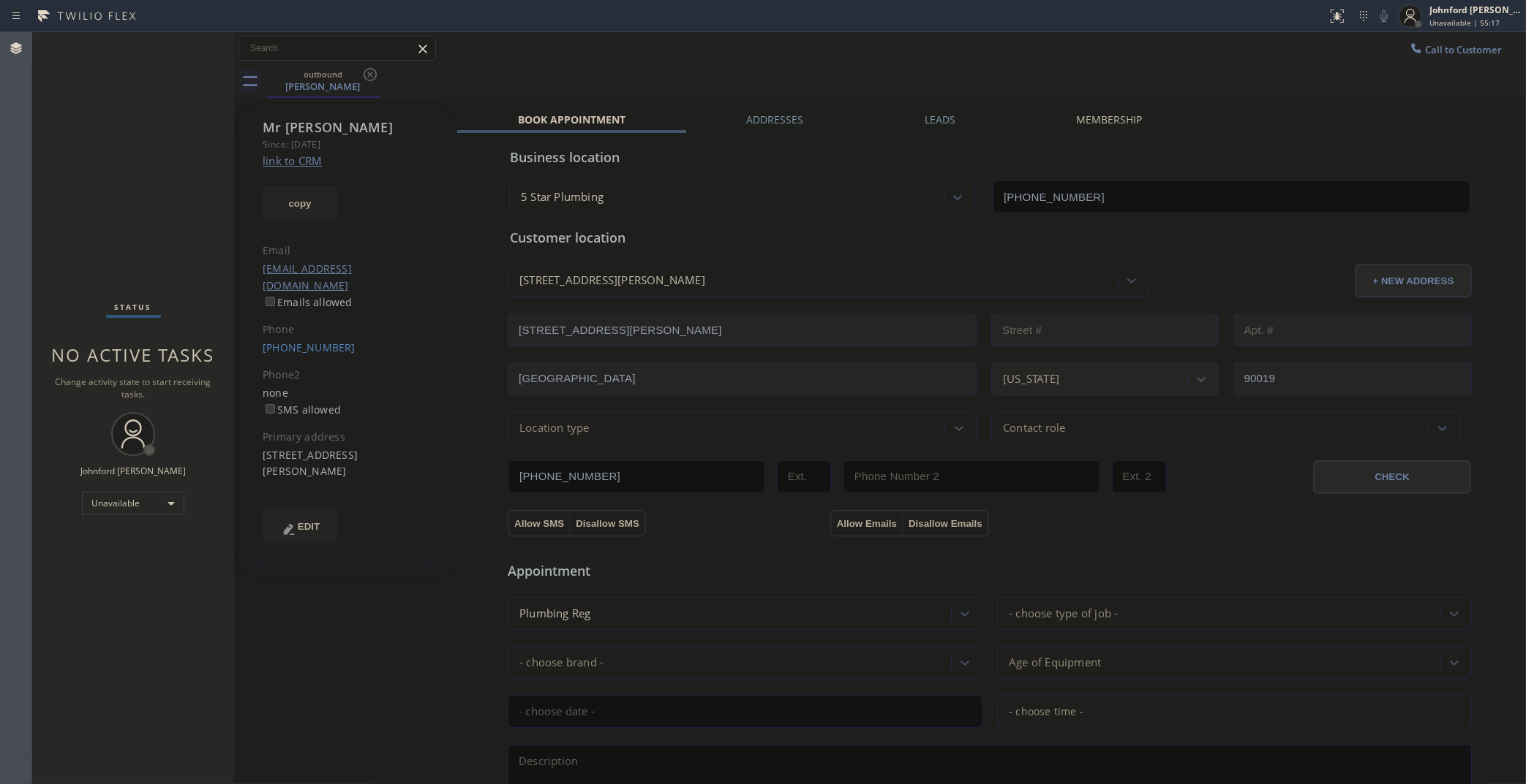
click at [368, 69] on icon at bounding box center [370, 74] width 18 height 18
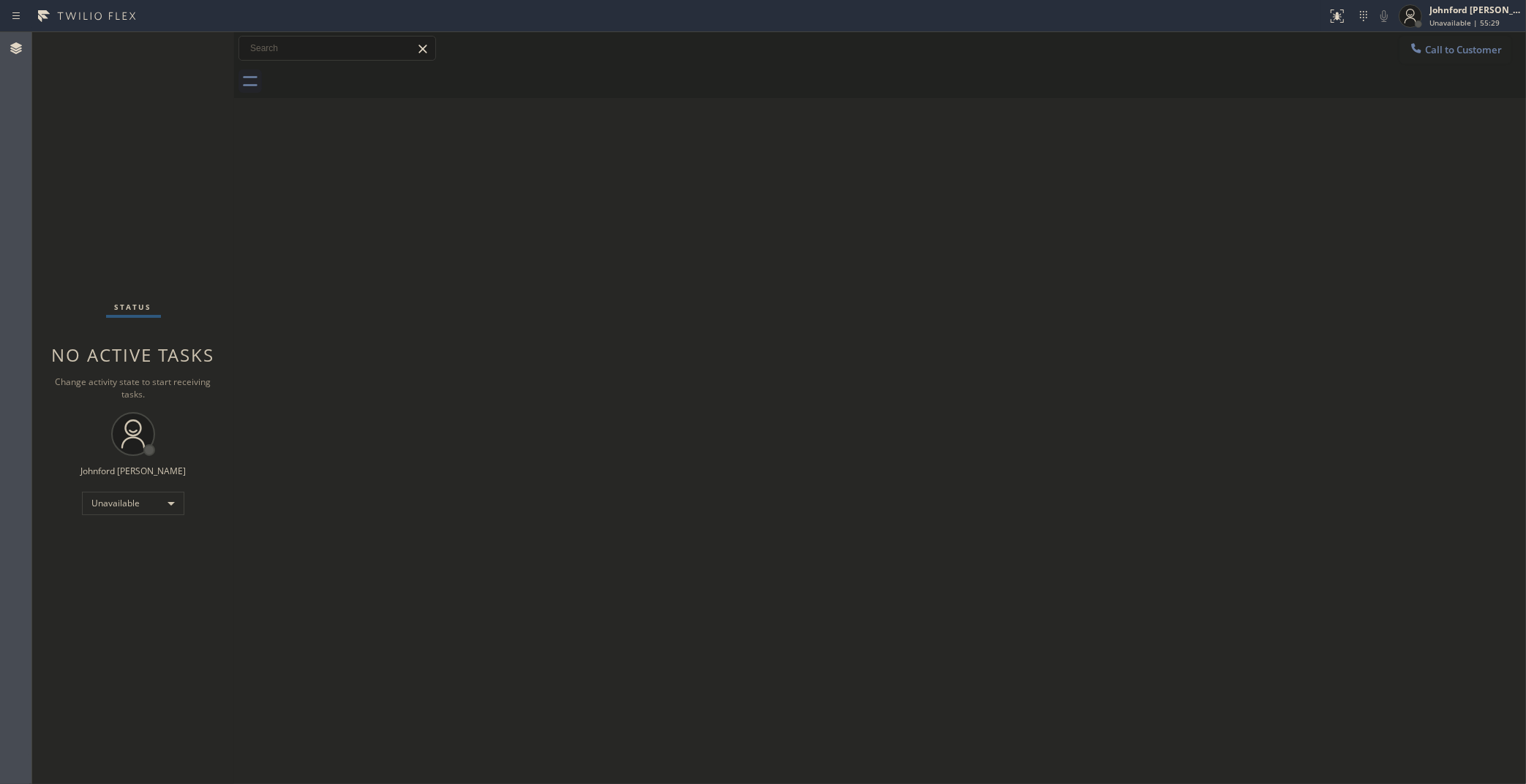
click at [1424, 41] on div at bounding box center [1416, 50] width 18 height 18
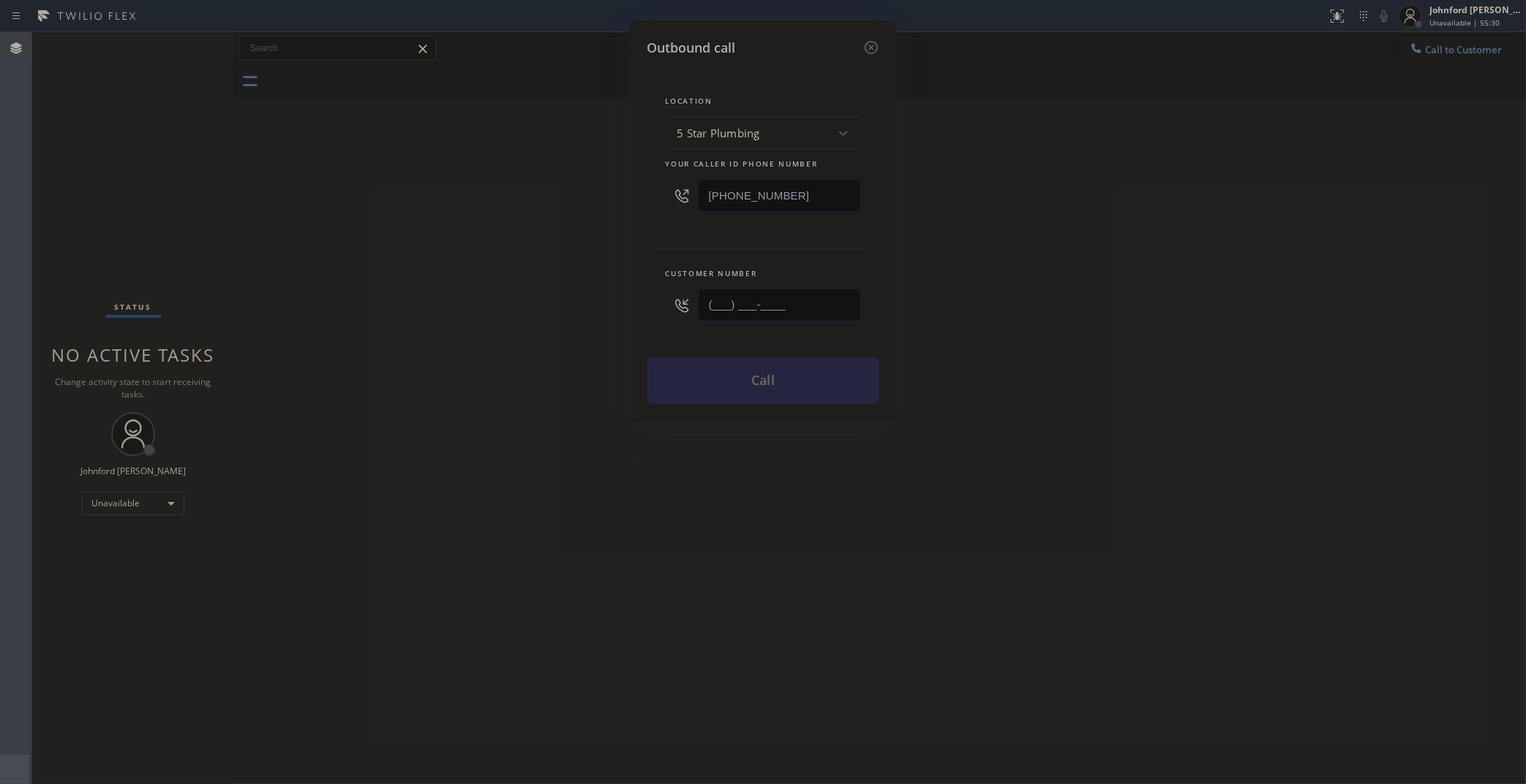
drag, startPoint x: 829, startPoint y: 300, endPoint x: 597, endPoint y: 309, distance: 232.2
click at [602, 308] on div "Outbound call Location 5 Star Plumbing Your caller id phone number (888) 909-01…" at bounding box center [763, 392] width 1526 height 784
paste input "323) 671-9180"
type input "(323) 671-9180"
click at [510, 330] on div "Outbound call Location 5 Star Plumbing Your caller id phone number (888) 909-01…" at bounding box center [763, 392] width 1526 height 784
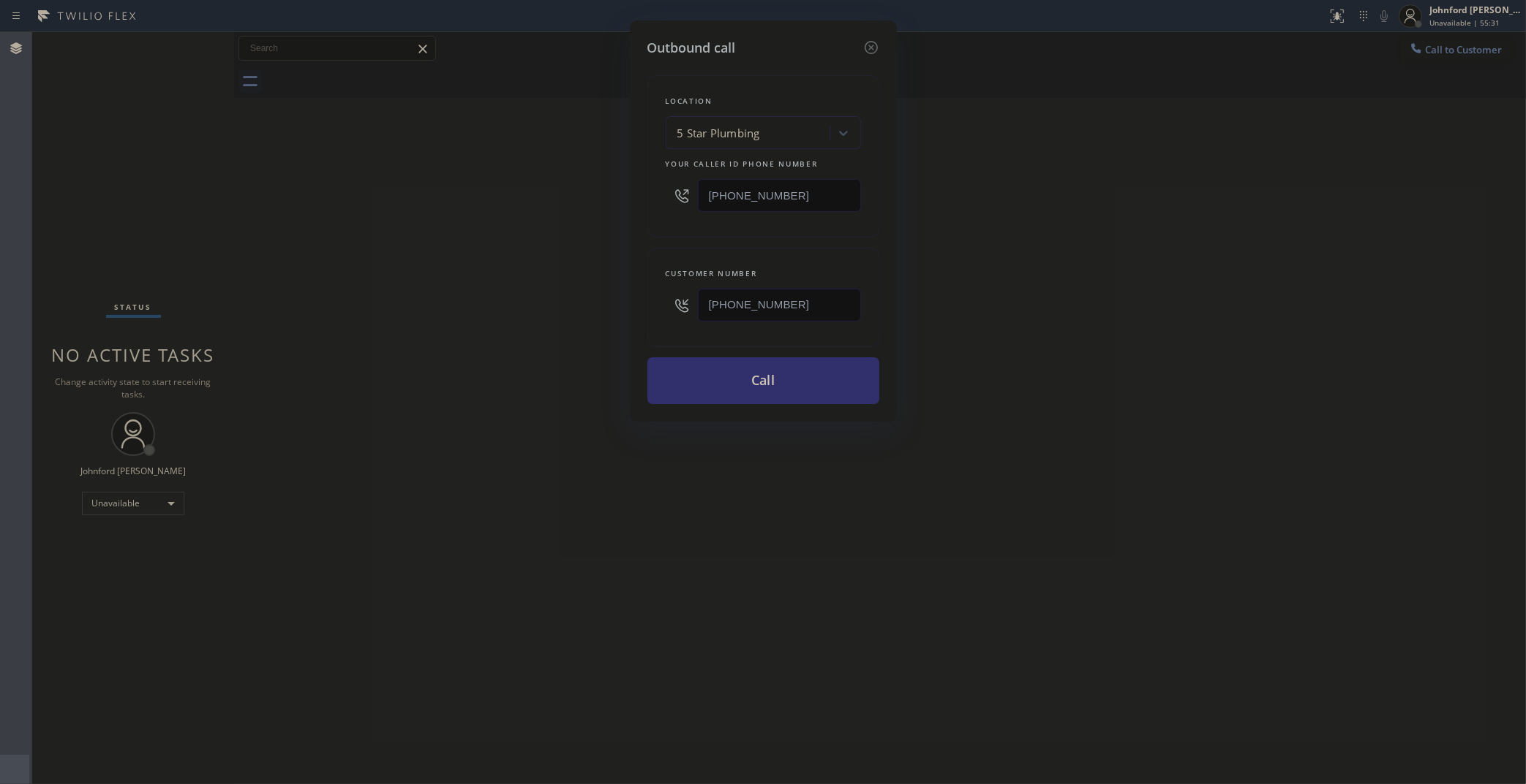
click at [691, 389] on button "Call" at bounding box center [763, 381] width 232 height 47
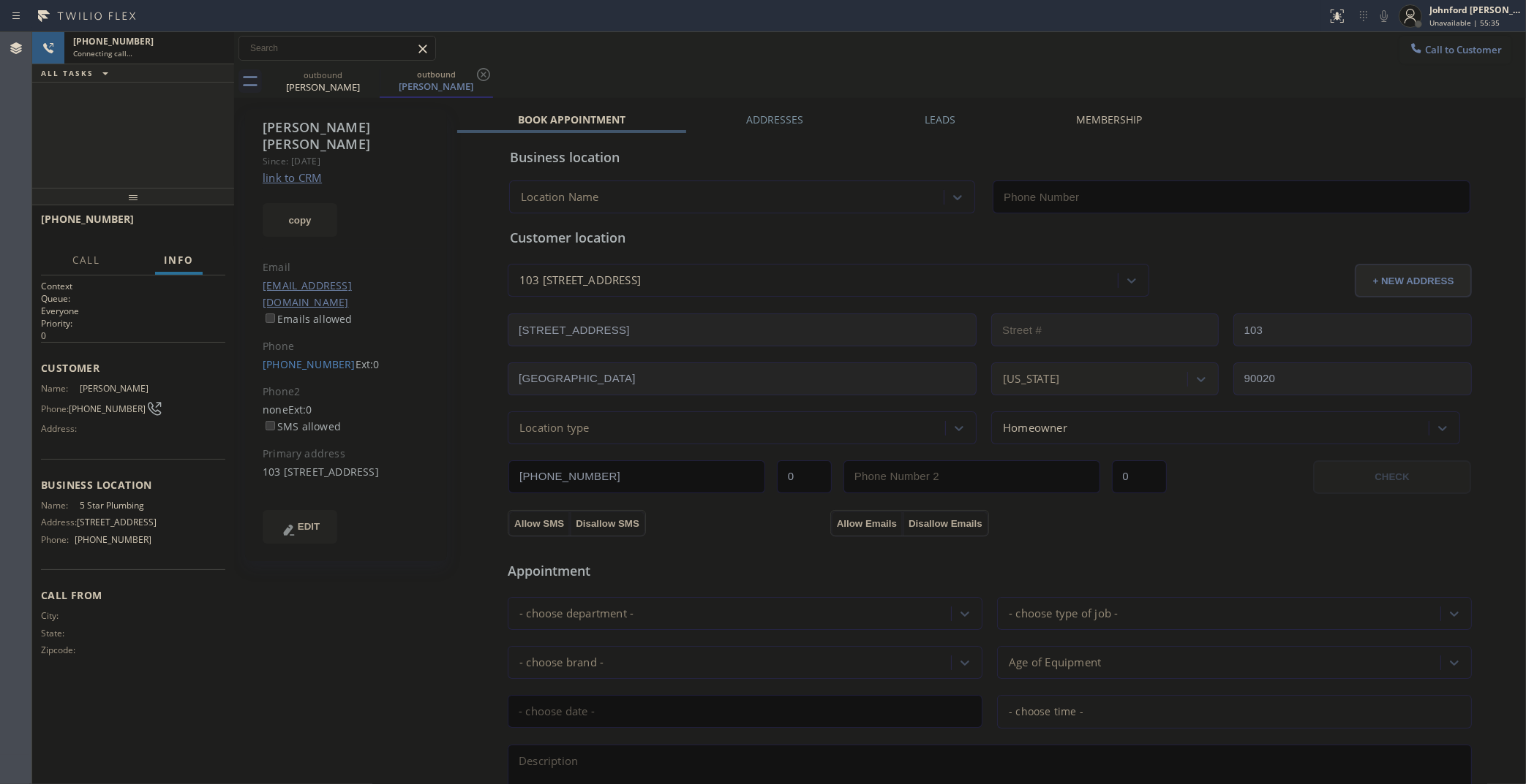
click at [305, 171] on link "link to CRM" at bounding box center [292, 178] width 59 height 15
type input "[PHONE_NUMBER]"
click at [204, 223] on span "HANG UP" at bounding box center [191, 225] width 44 height 10
click at [929, 121] on label "Leads" at bounding box center [940, 119] width 30 height 14
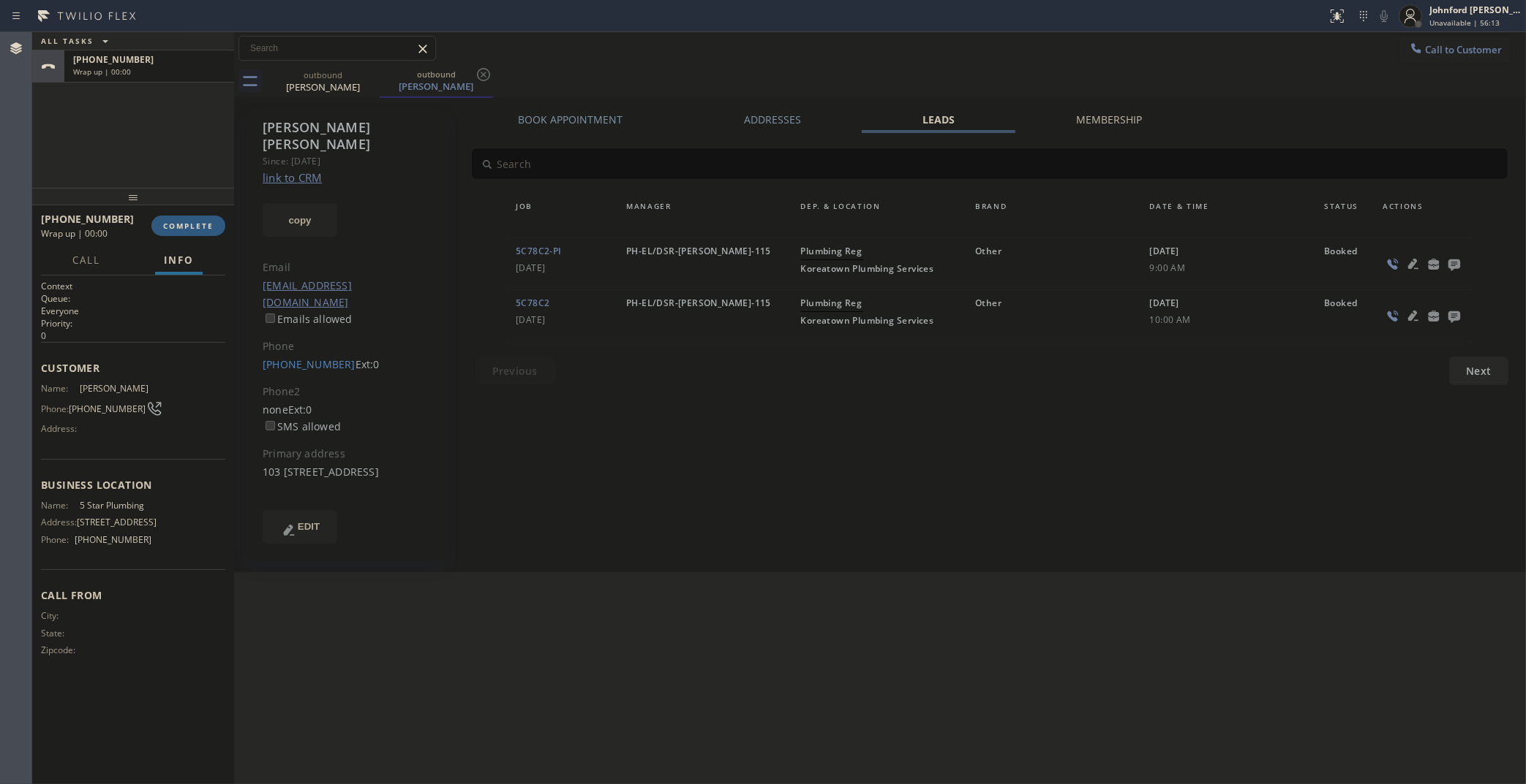
click at [1457, 261] on icon at bounding box center [1453, 263] width 18 height 18
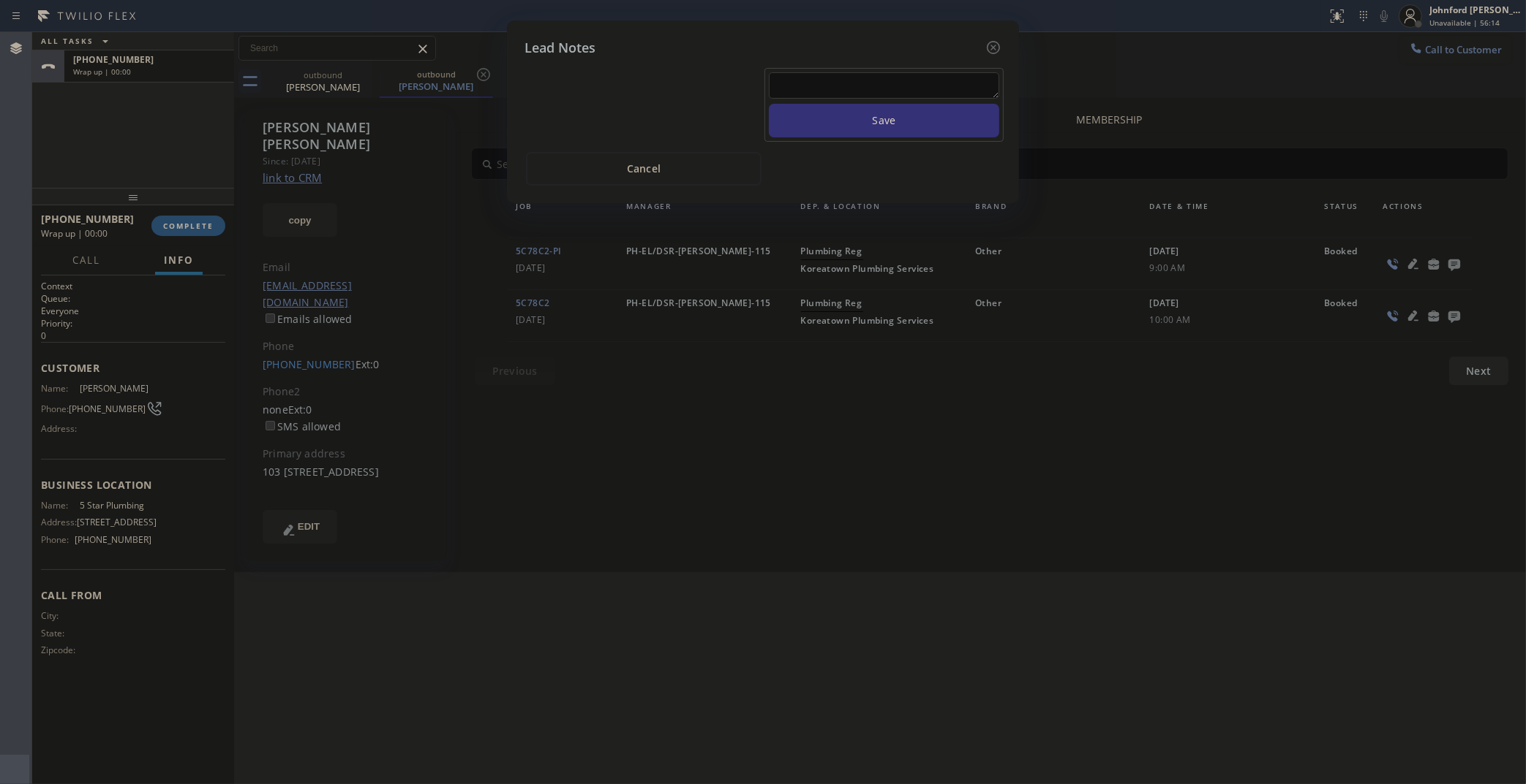
click at [907, 74] on textarea at bounding box center [883, 86] width 230 height 26
paste textarea "Working on this lead - please transfer to me"
type textarea "Working on this lead - please transfer to me"
click at [912, 104] on button "Save" at bounding box center [883, 120] width 230 height 34
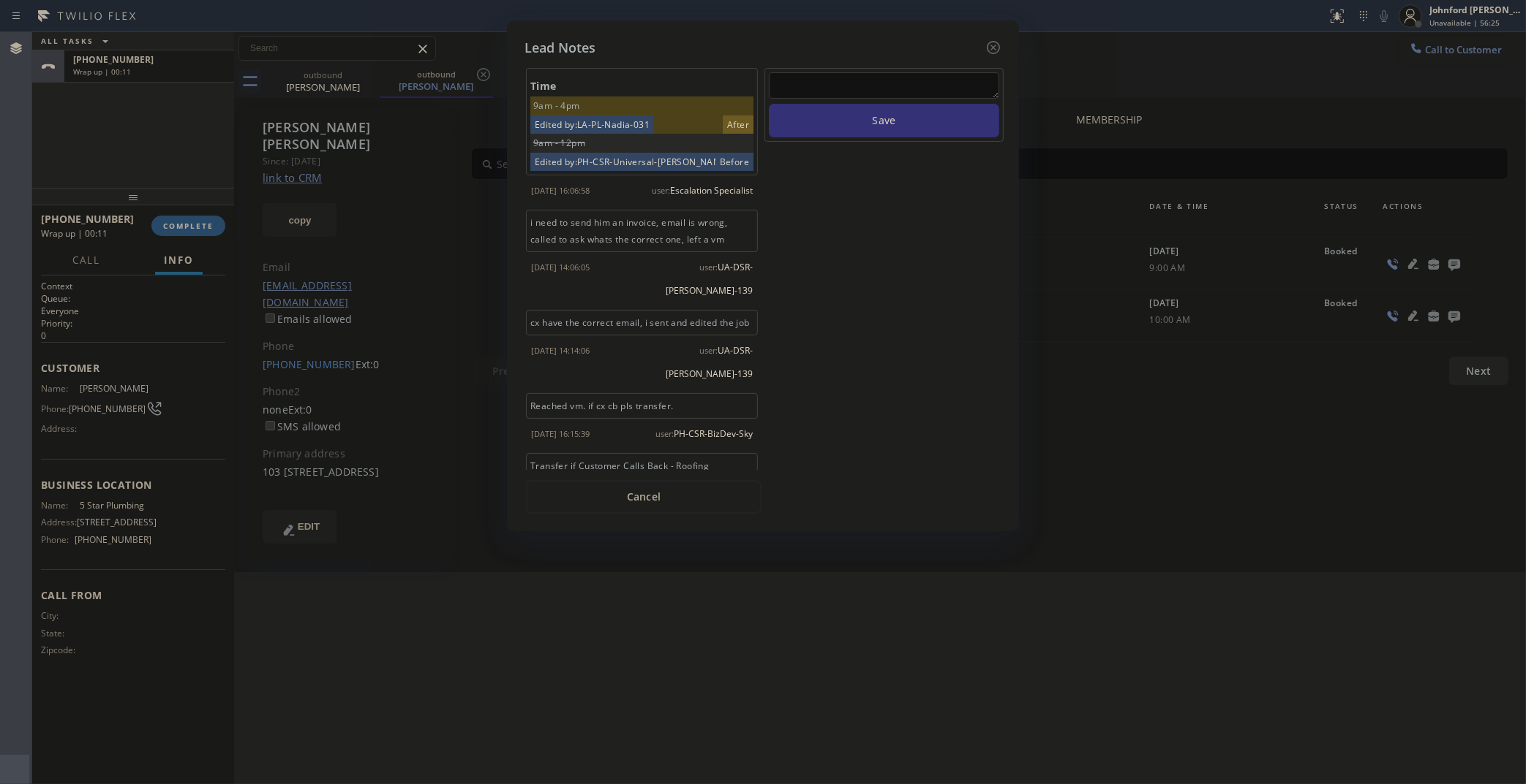
click at [986, 39] on icon at bounding box center [993, 48] width 18 height 18
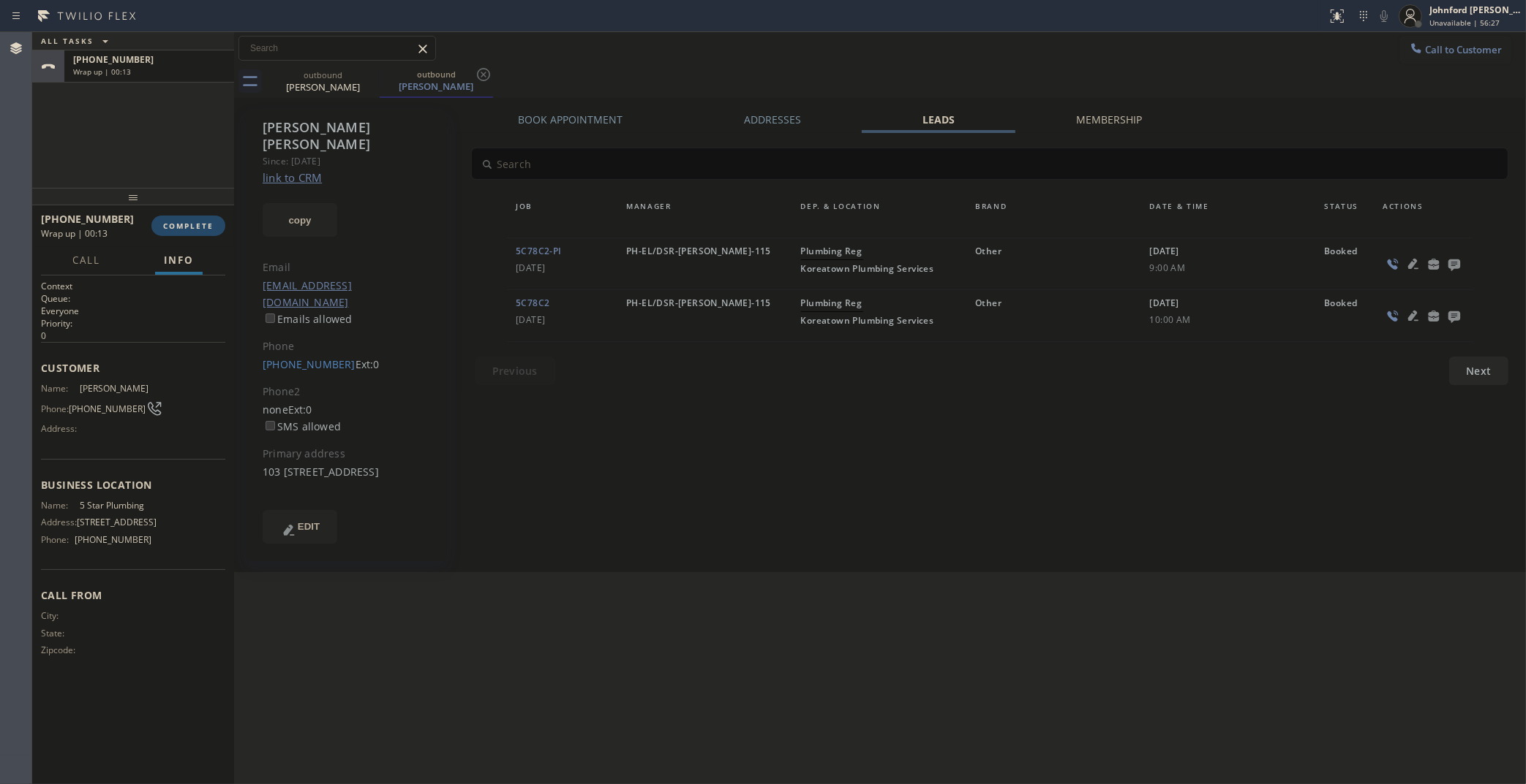
drag, startPoint x: 242, startPoint y: 220, endPoint x: 207, endPoint y: 225, distance: 35.4
click at [240, 220] on div "Michael Lopez Since: 20 may 2020 link to CRM copy Email mbryan223@yahoo.com Ema…" at bounding box center [347, 334] width 219 height 467
click at [207, 225] on span "COMPLETE" at bounding box center [188, 225] width 51 height 10
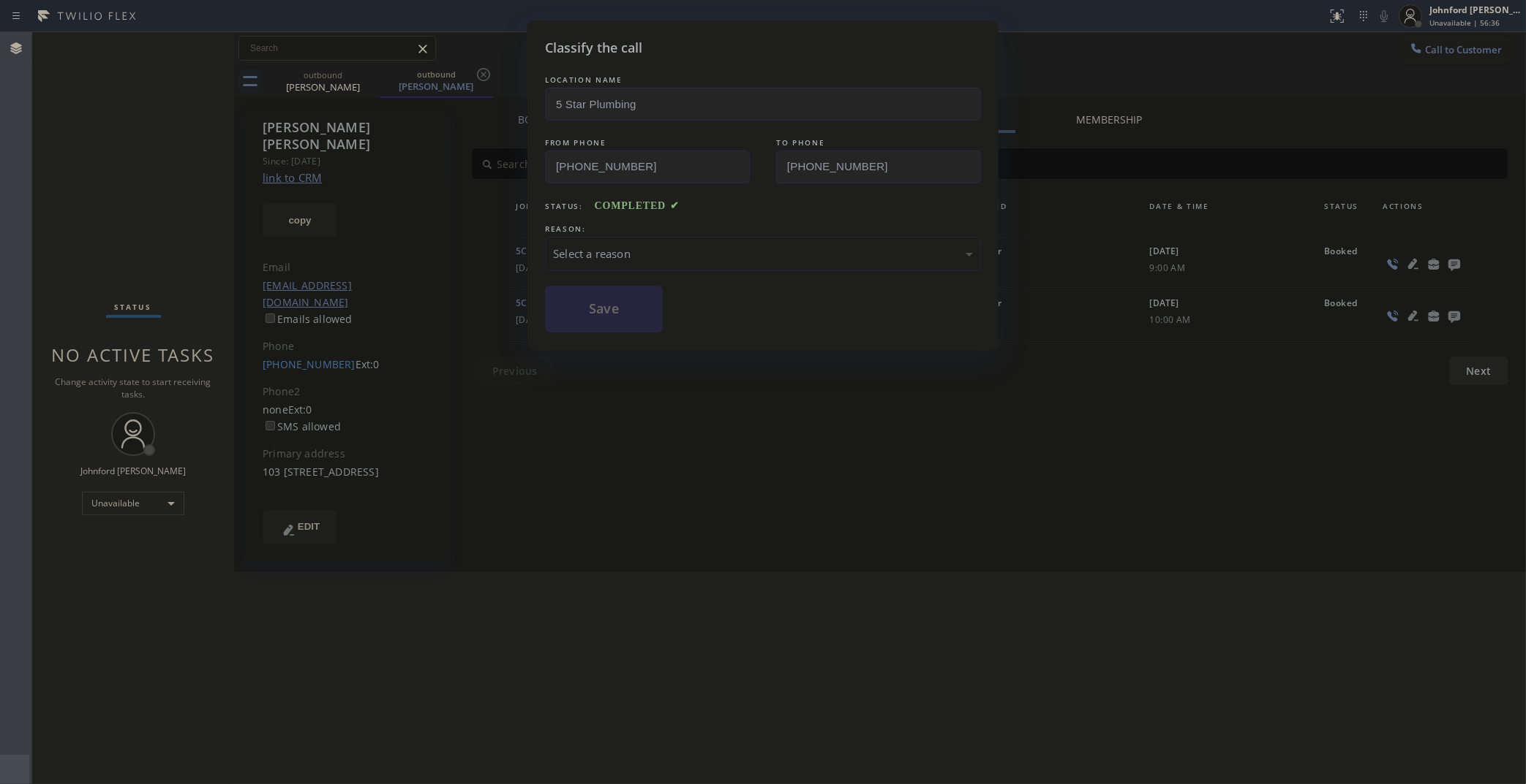
click at [1152, 66] on div "Classify the call LOCATION NAME 5 Star Plumbing FROM PHONE (888) 909-0120 TO PH…" at bounding box center [763, 392] width 1526 height 784
click at [632, 230] on div "REASON:" at bounding box center [763, 229] width 436 height 16
click at [632, 253] on div "Select a reason" at bounding box center [763, 254] width 420 height 17
click at [602, 311] on button "Save" at bounding box center [604, 309] width 118 height 47
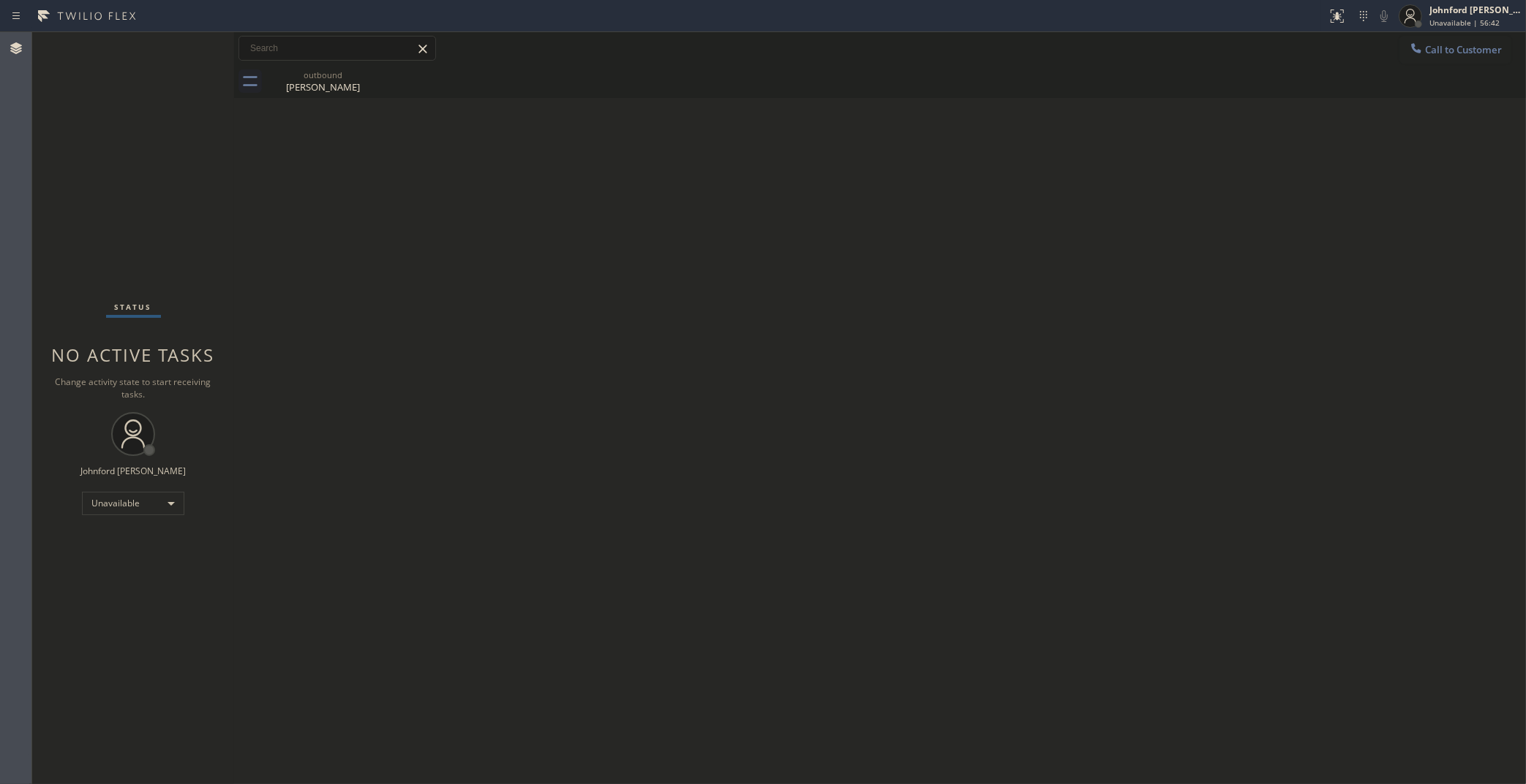
drag, startPoint x: 1438, startPoint y: 55, endPoint x: 1393, endPoint y: 83, distance: 53.0
click at [1439, 53] on button "Call to Customer" at bounding box center [1455, 50] width 112 height 28
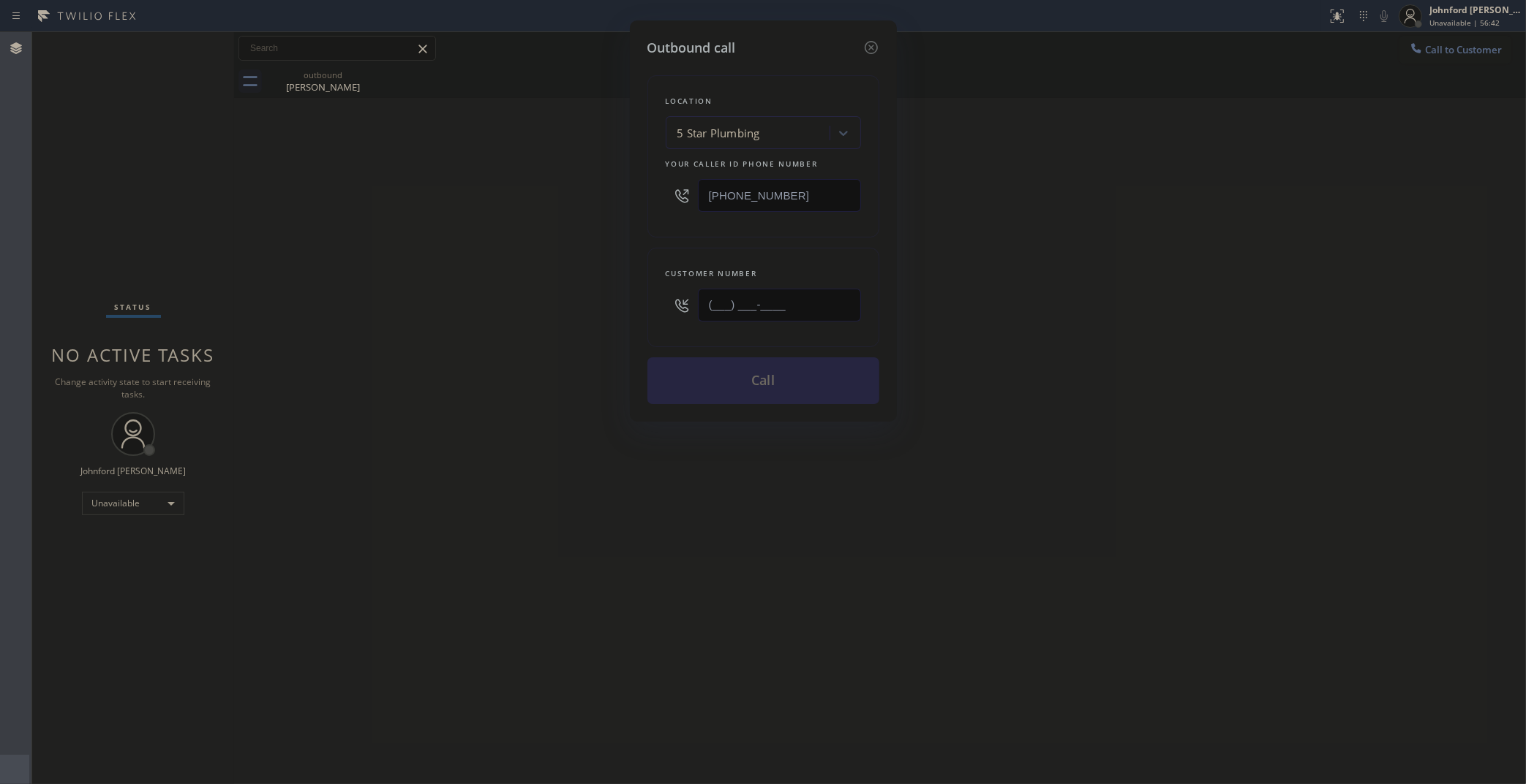
drag, startPoint x: 765, startPoint y: 309, endPoint x: 600, endPoint y: 325, distance: 165.8
click at [611, 323] on div "Outbound call Location 5 Star Plumbing Your caller id phone number (888) 909-01…" at bounding box center [763, 392] width 1526 height 784
paste input "650) 690-0657"
type input "(650) 690-0657"
click at [455, 330] on div "Outbound call Location 5 Star Plumbing Your caller id phone number (888) 909-01…" at bounding box center [763, 392] width 1526 height 784
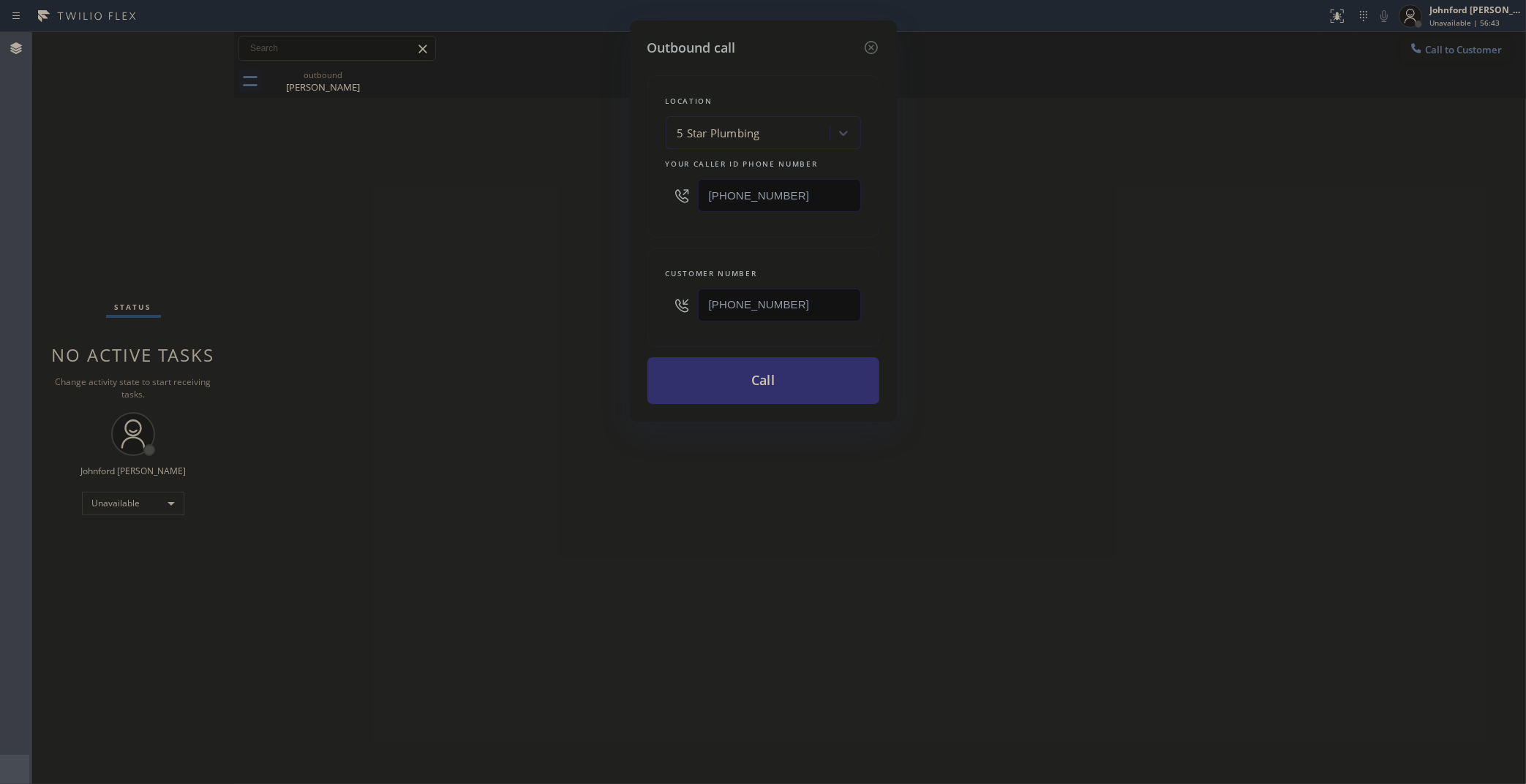
click at [678, 382] on button "Call" at bounding box center [763, 381] width 232 height 47
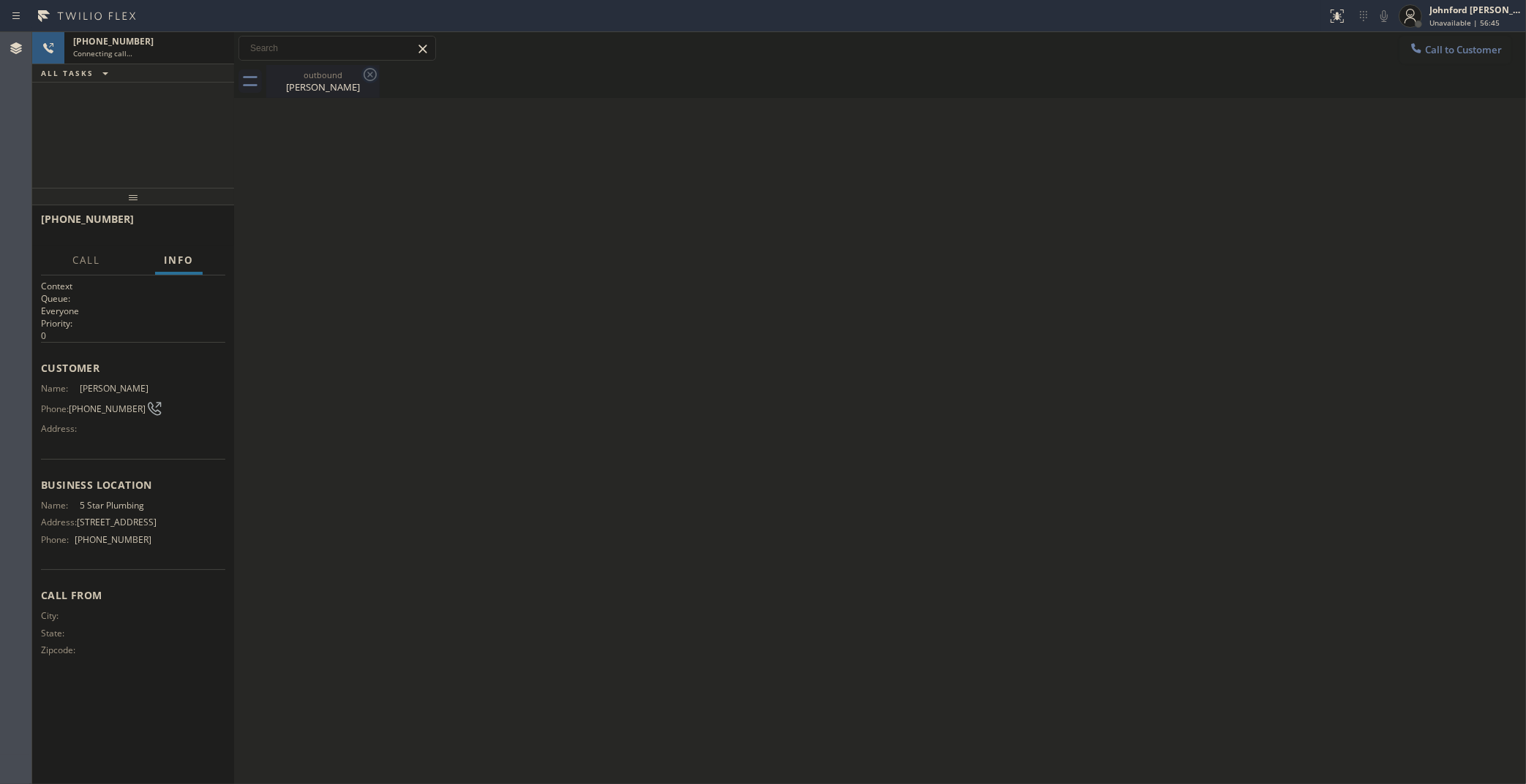
click at [370, 76] on icon at bounding box center [370, 74] width 13 height 13
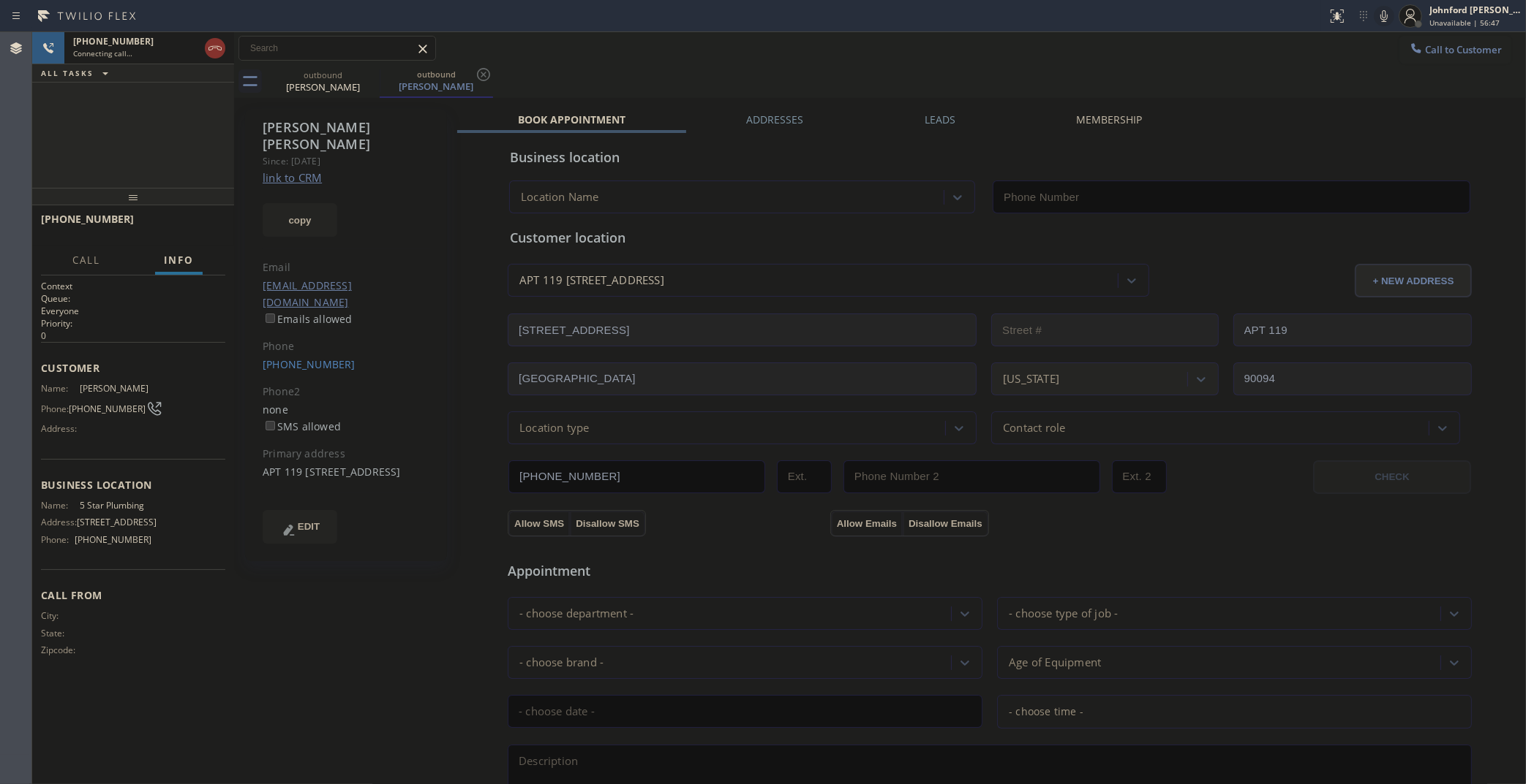
click at [303, 171] on link "link to CRM" at bounding box center [292, 178] width 59 height 15
type input "[PHONE_NUMBER]"
click at [219, 44] on icon at bounding box center [215, 48] width 18 height 18
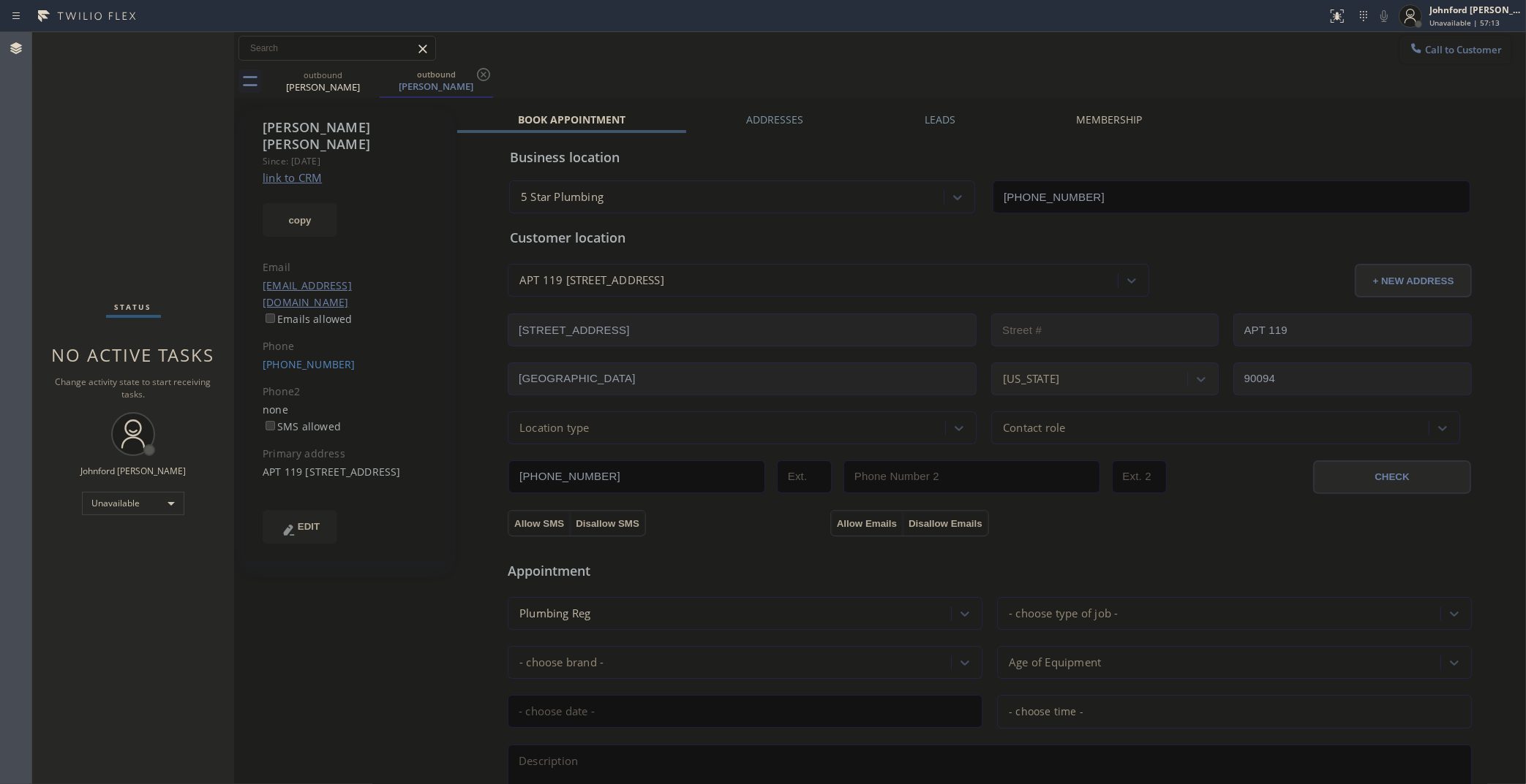
click at [1435, 46] on span "Call to Customer" at bounding box center [1463, 49] width 76 height 13
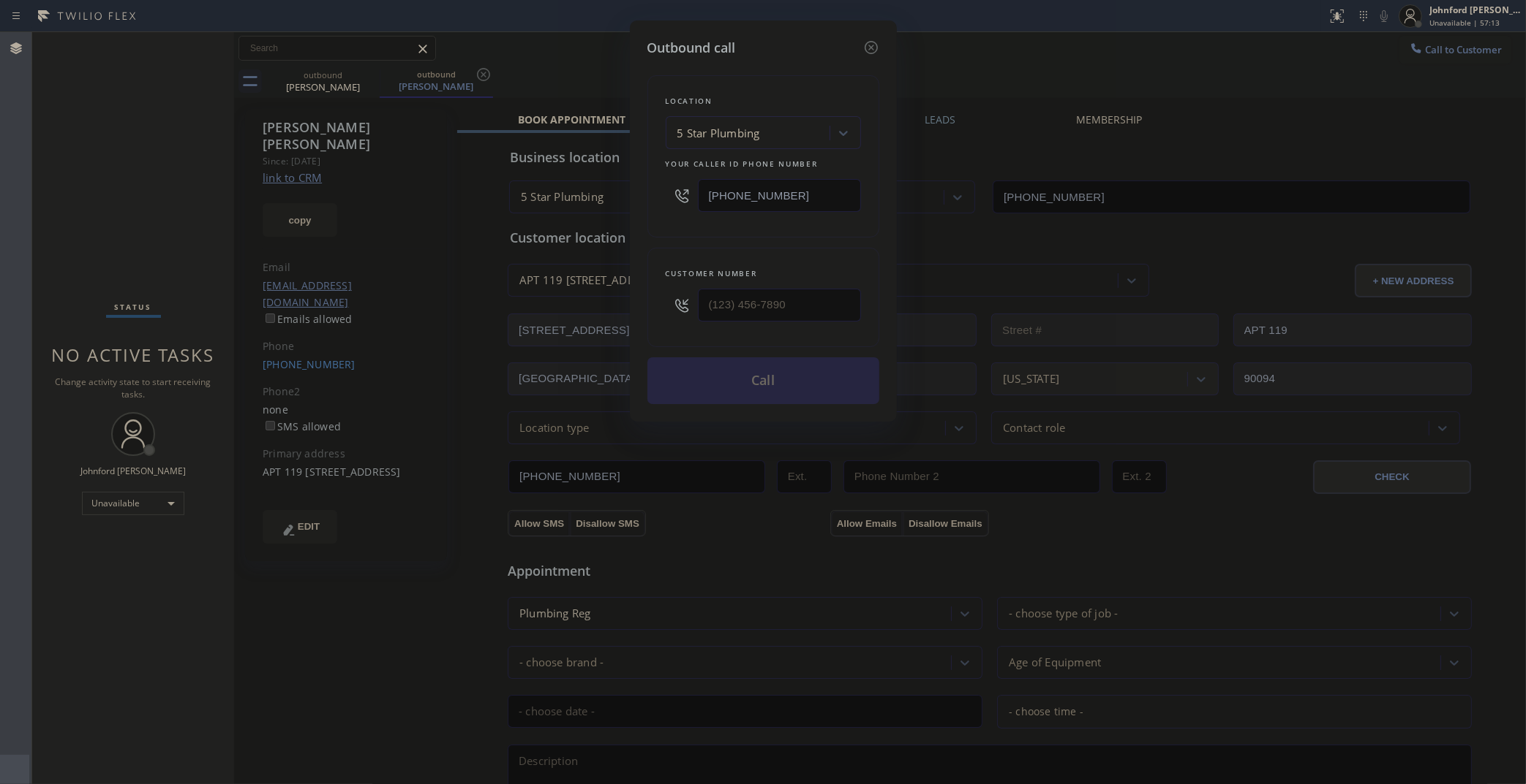
drag, startPoint x: 816, startPoint y: 184, endPoint x: 639, endPoint y: 189, distance: 177.1
click at [643, 189] on div "Outbound call Location 5 Star Plumbing Your caller id phone number (888) 909-01…" at bounding box center [763, 221] width 267 height 401
paste input "650) 620-7276"
type input "(650) 620-7276"
drag, startPoint x: 656, startPoint y: 294, endPoint x: 646, endPoint y: 282, distance: 15.6
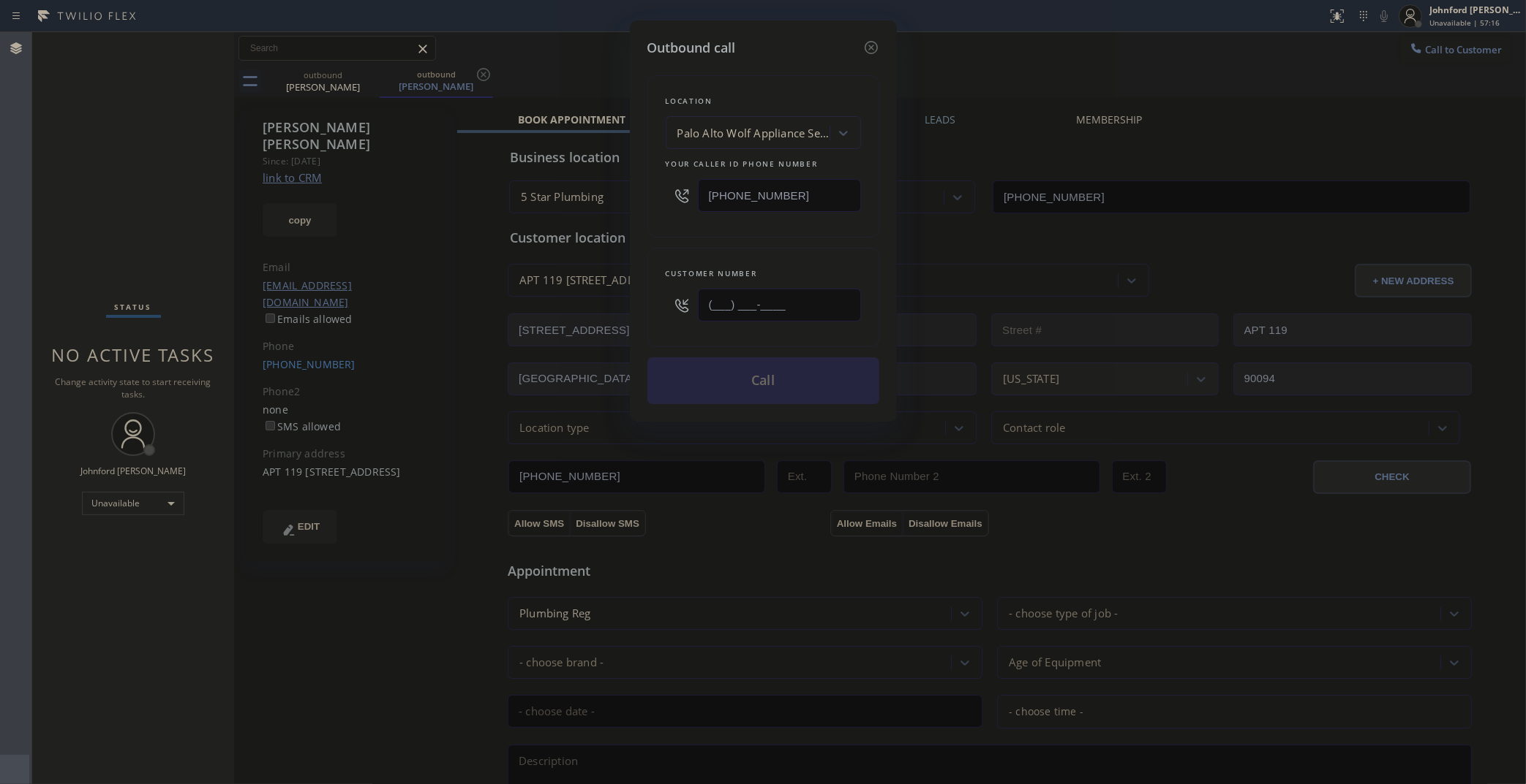
click at [640, 294] on div "Outbound call Location Palo Alto Wolf Appliance Service Your caller id phone nu…" at bounding box center [763, 221] width 267 height 401
paste input "209) 713-8734"
type input "(209) 713-8734"
drag, startPoint x: 678, startPoint y: 249, endPoint x: 736, endPoint y: 381, distance: 144.2
click at [681, 249] on div "Customer number (209) 713-8734" at bounding box center [763, 298] width 232 height 100
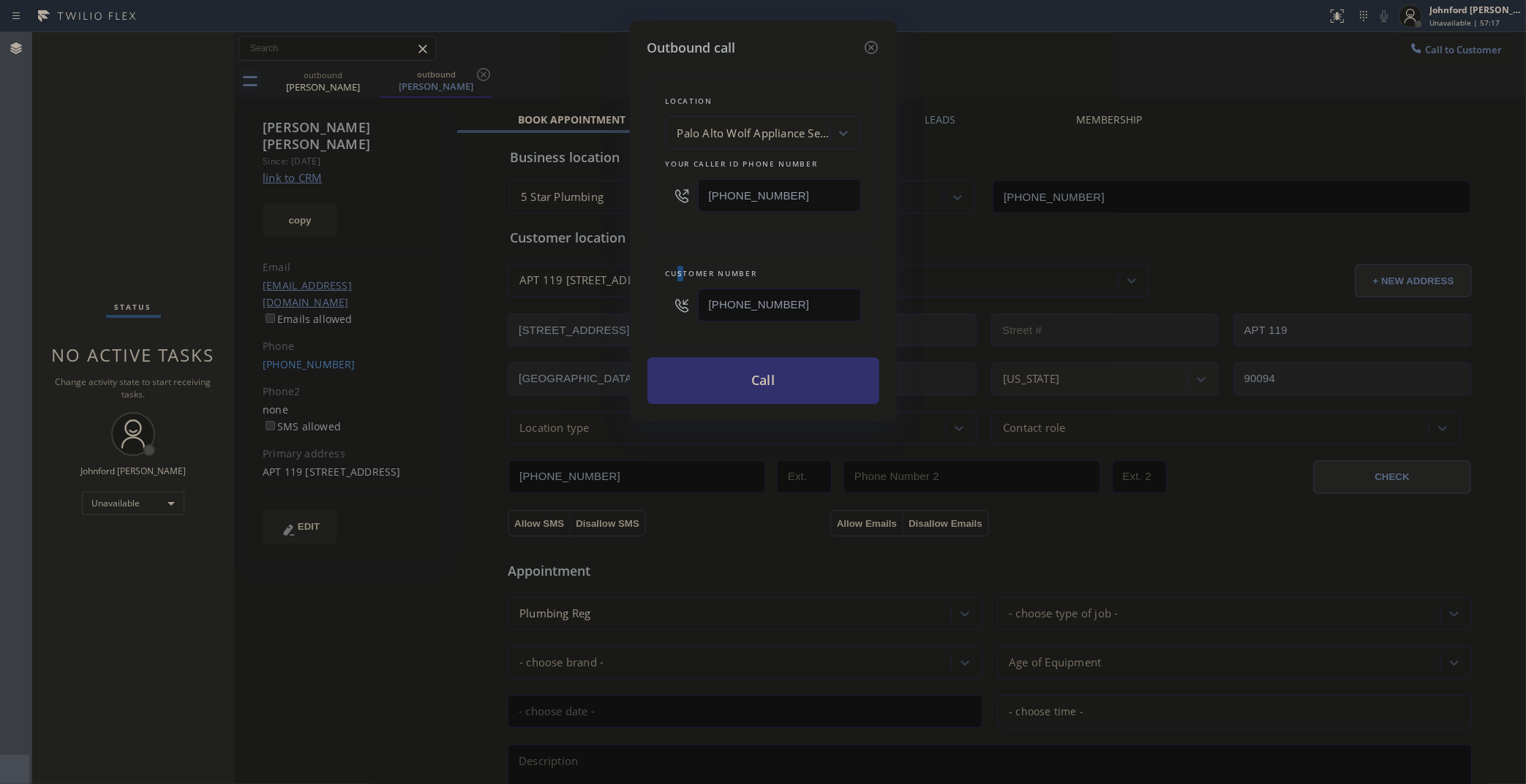
click at [736, 392] on button "Call" at bounding box center [763, 381] width 232 height 47
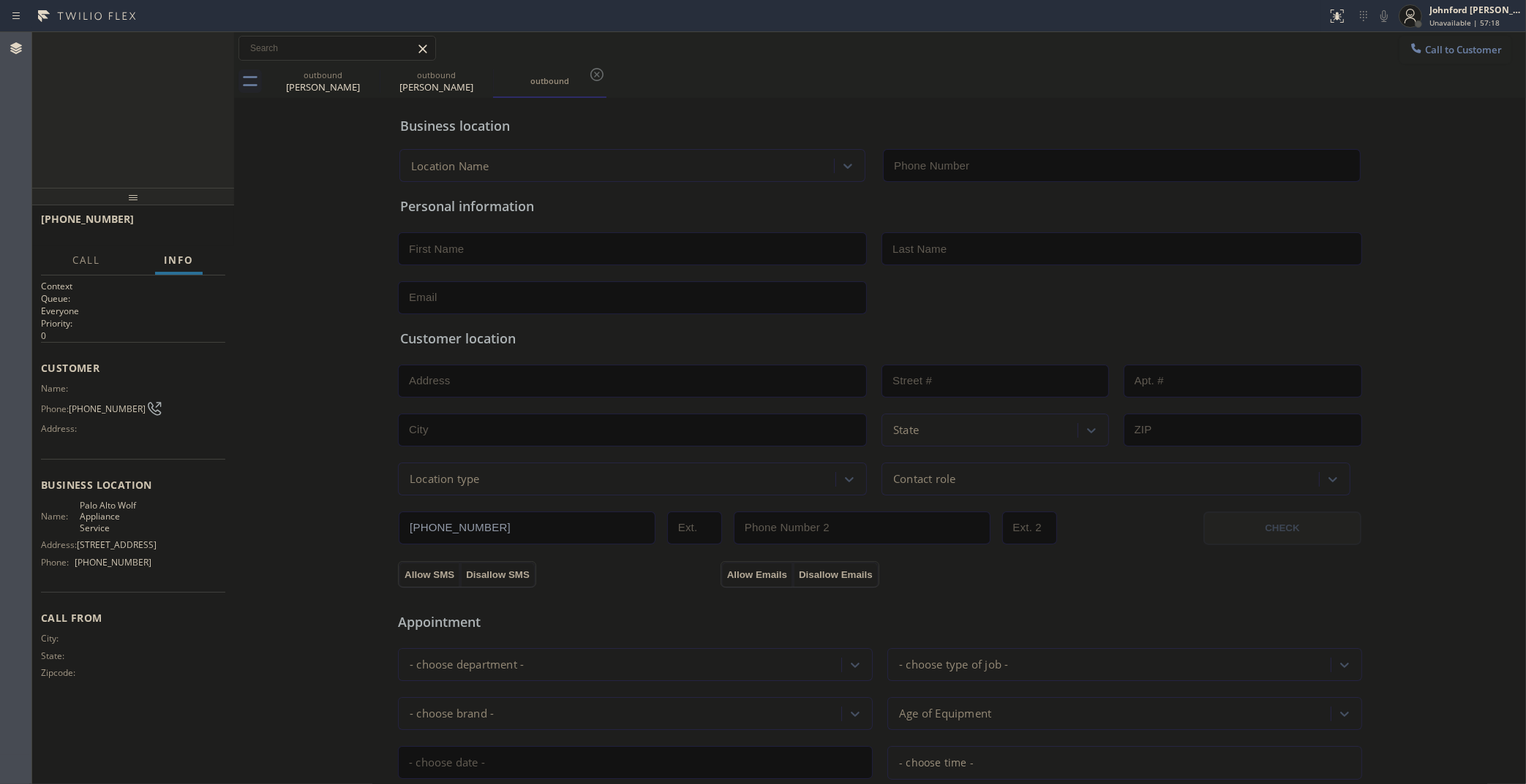
type input "(650) 620-7276"
drag, startPoint x: 364, startPoint y: 70, endPoint x: 232, endPoint y: 78, distance: 132.2
click at [0, 0] on icon at bounding box center [0, 0] width 0 height 0
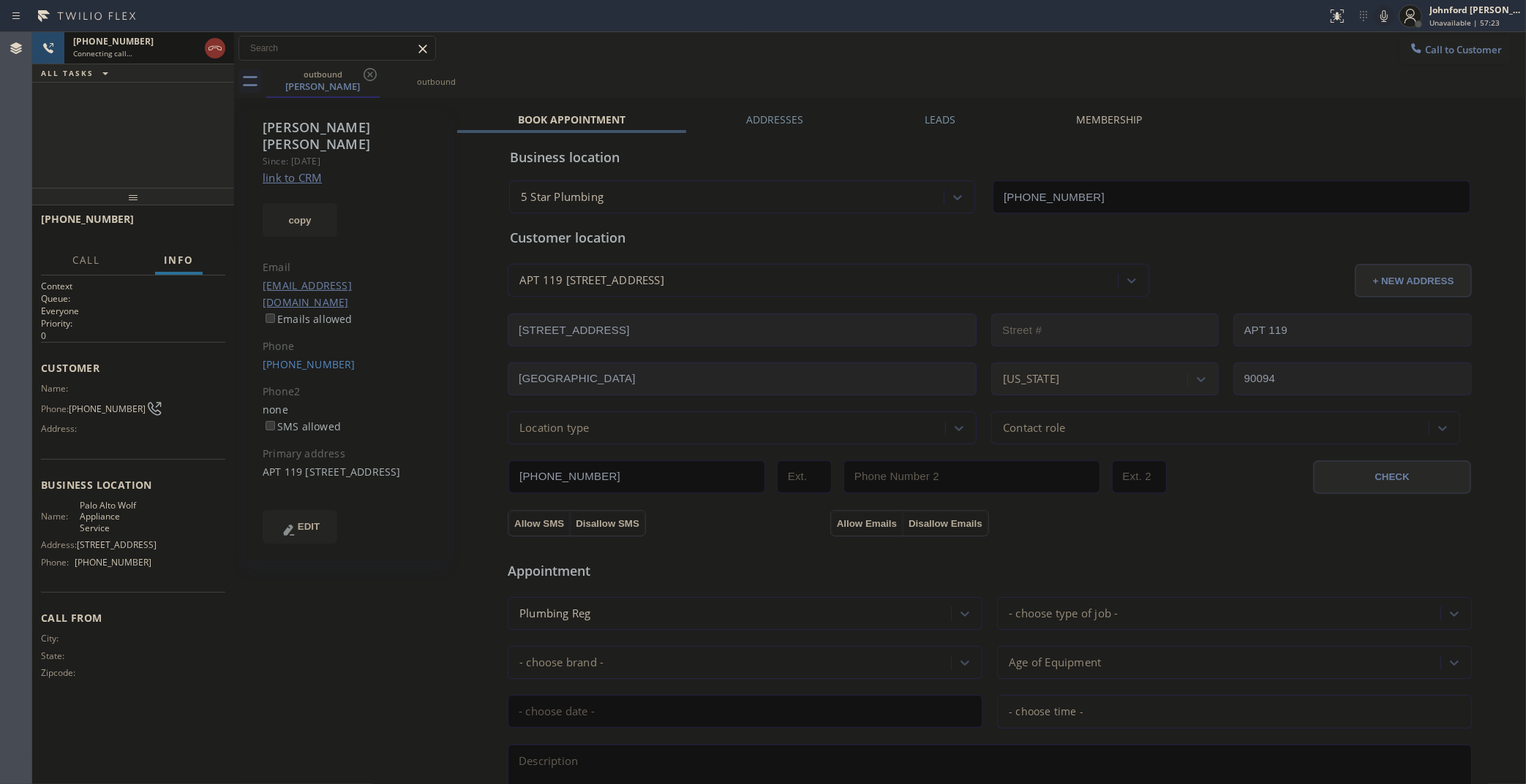
click at [128, 48] on span "Connecting call…" at bounding box center [103, 53] width 59 height 10
click at [194, 229] on span "HANG UP" at bounding box center [191, 225] width 44 height 10
click at [225, 229] on div "+12097138734 Wrap up | 00:00 COMPLETE" at bounding box center [133, 225] width 184 height 38
click at [210, 223] on span "COMPLETE" at bounding box center [188, 225] width 51 height 10
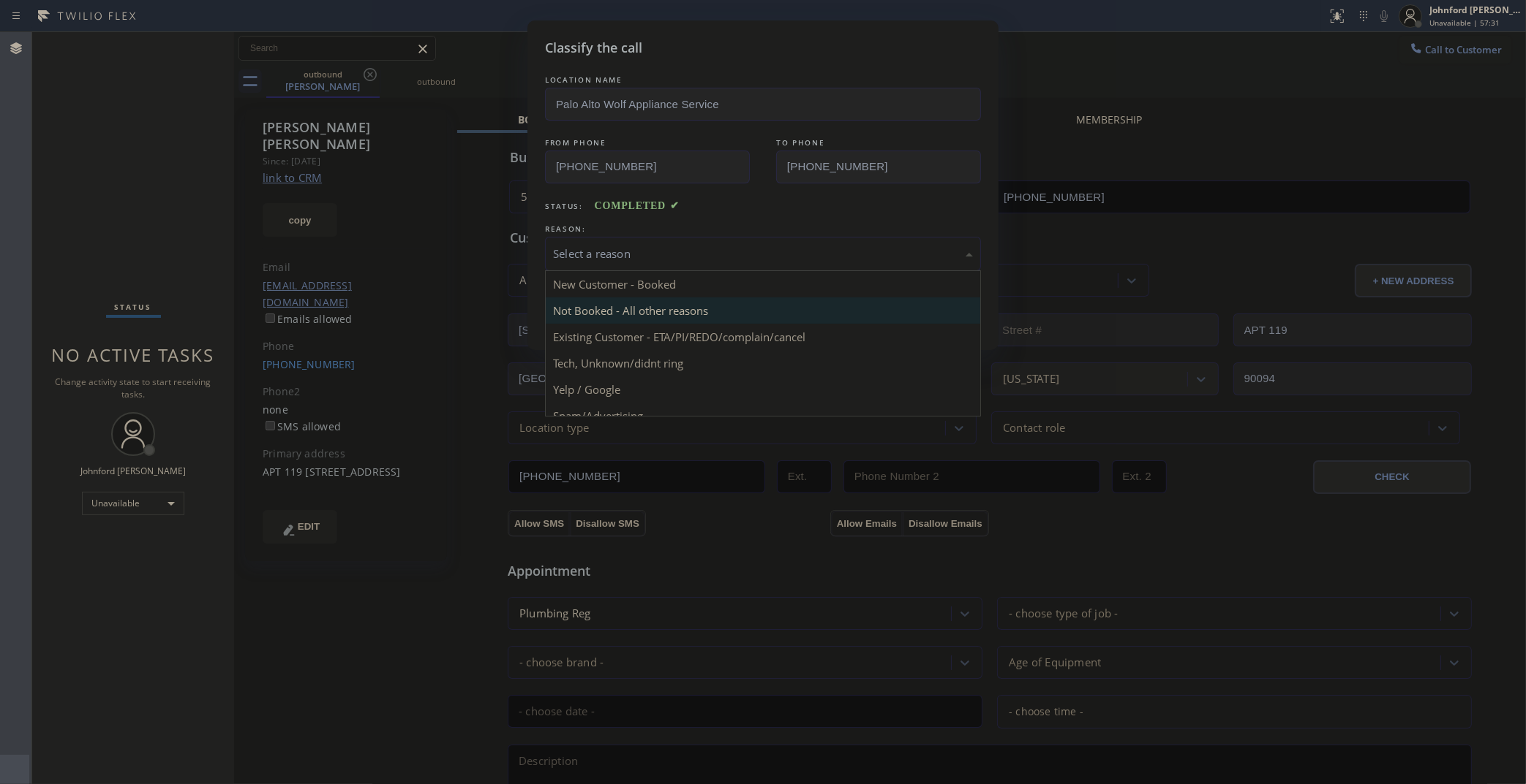
drag, startPoint x: 565, startPoint y: 250, endPoint x: 733, endPoint y: 298, distance: 174.7
click at [593, 250] on div "Select a reason" at bounding box center [763, 254] width 420 height 17
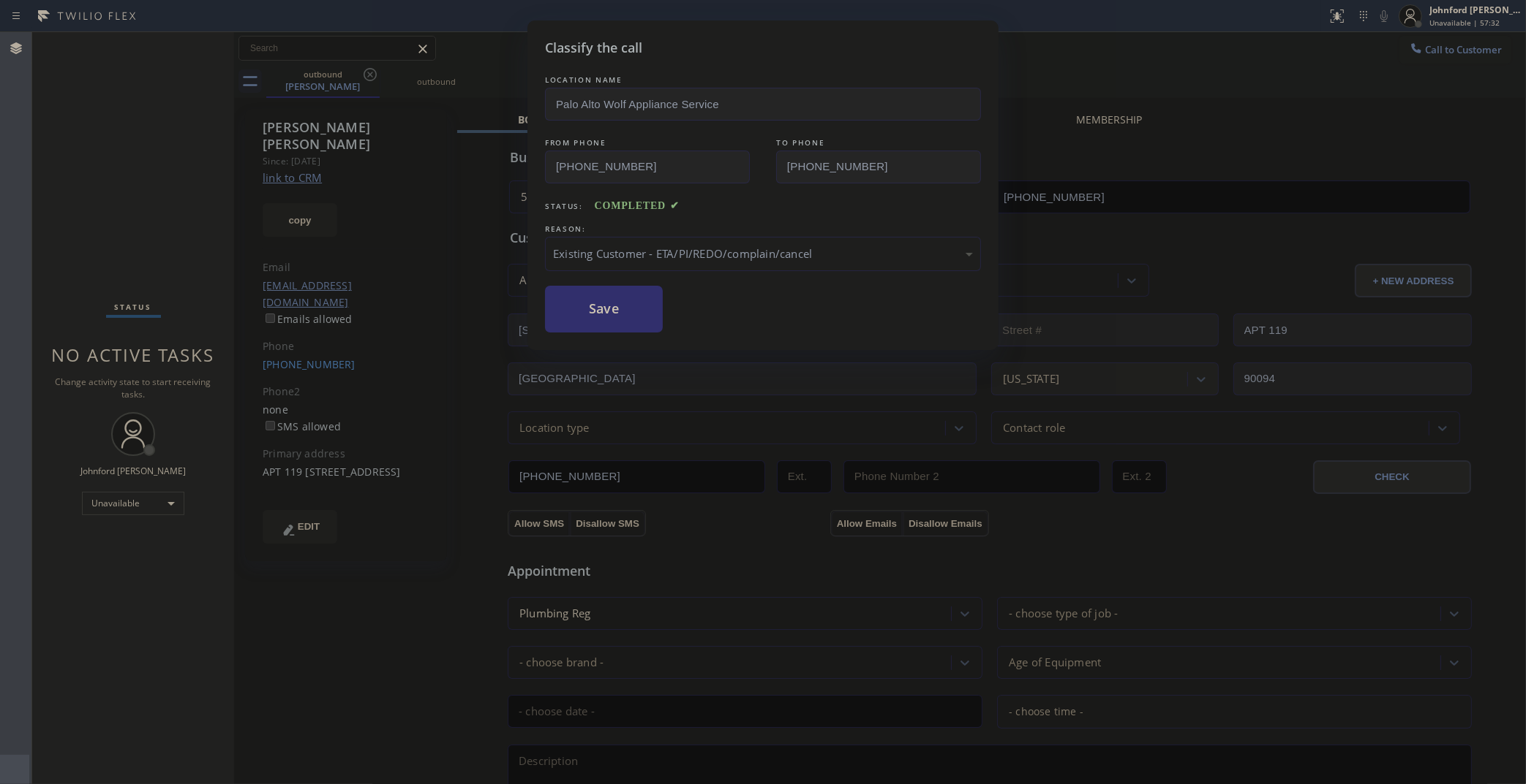
click at [580, 288] on button "Save" at bounding box center [604, 309] width 118 height 47
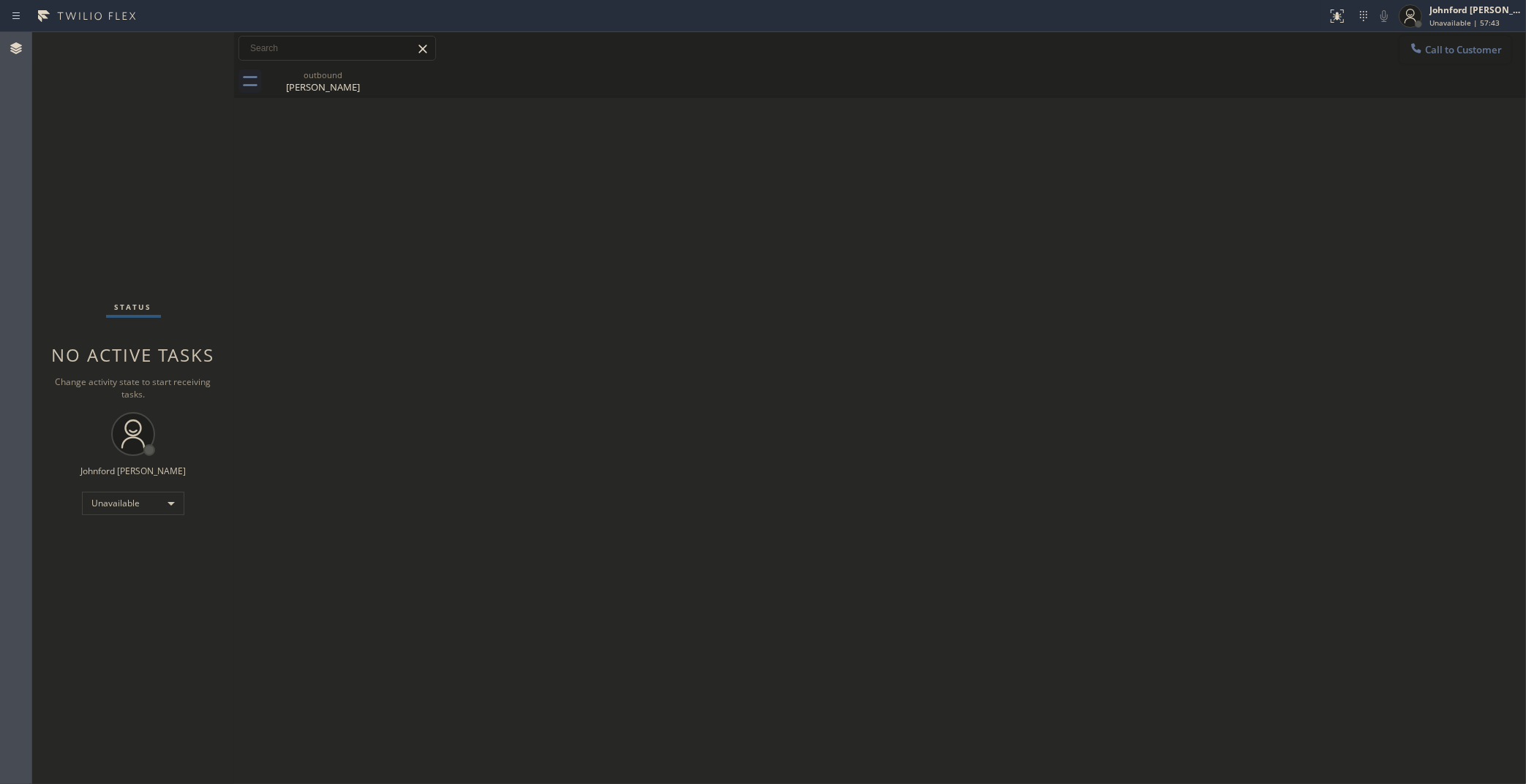
click at [1438, 50] on span "Call to Customer" at bounding box center [1463, 49] width 76 height 13
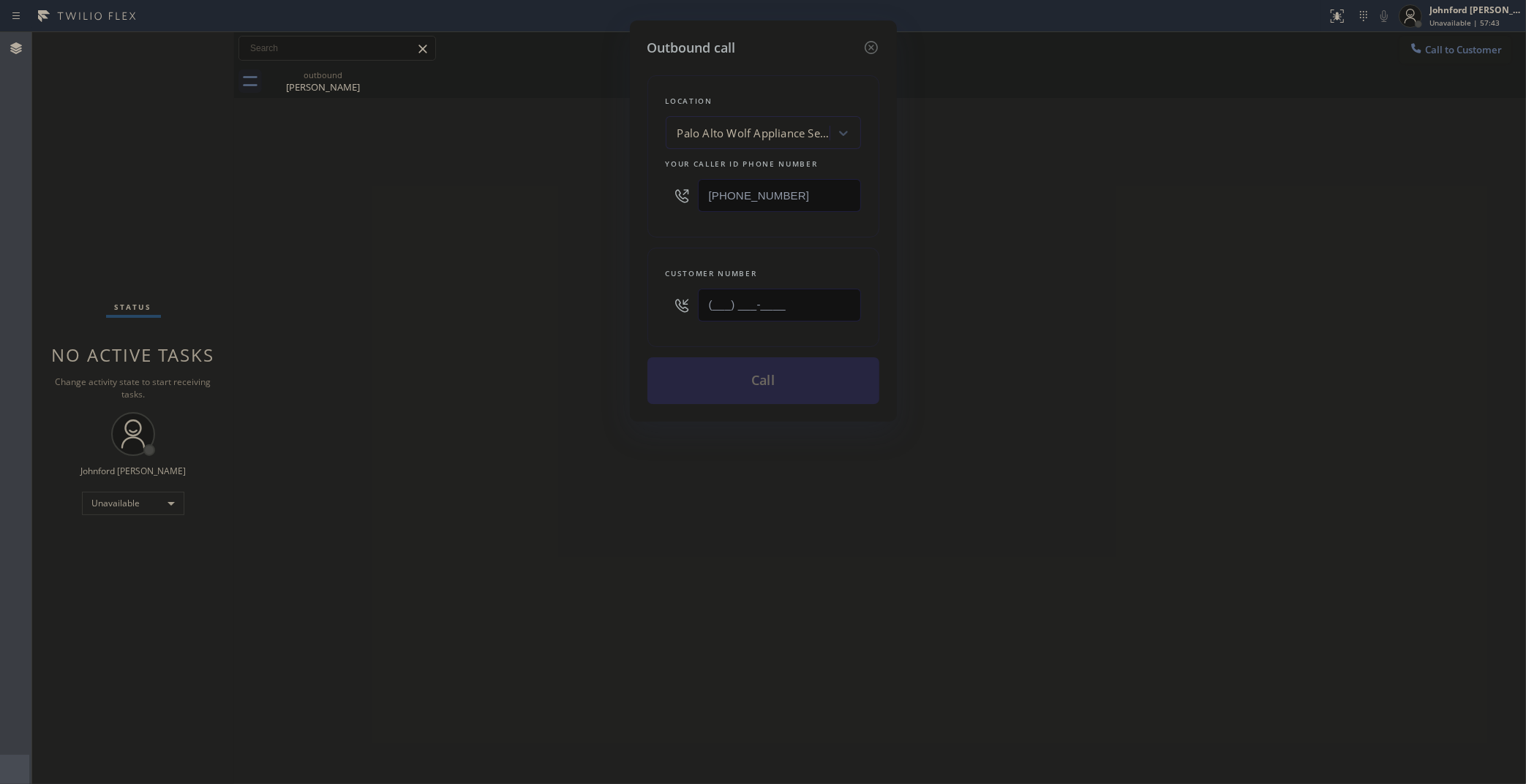
drag, startPoint x: 812, startPoint y: 301, endPoint x: 597, endPoint y: 313, distance: 215.3
click at [622, 313] on div "Outbound call Location Palo Alto Wolf Appliance Service Your caller id phone nu…" at bounding box center [763, 392] width 1526 height 784
paste input "909) 016-3982"
type input "(909) 016-3982"
click at [443, 336] on div "Outbound call Location Palo Alto Wolf Appliance Service Your caller id phone nu…" at bounding box center [763, 392] width 1526 height 784
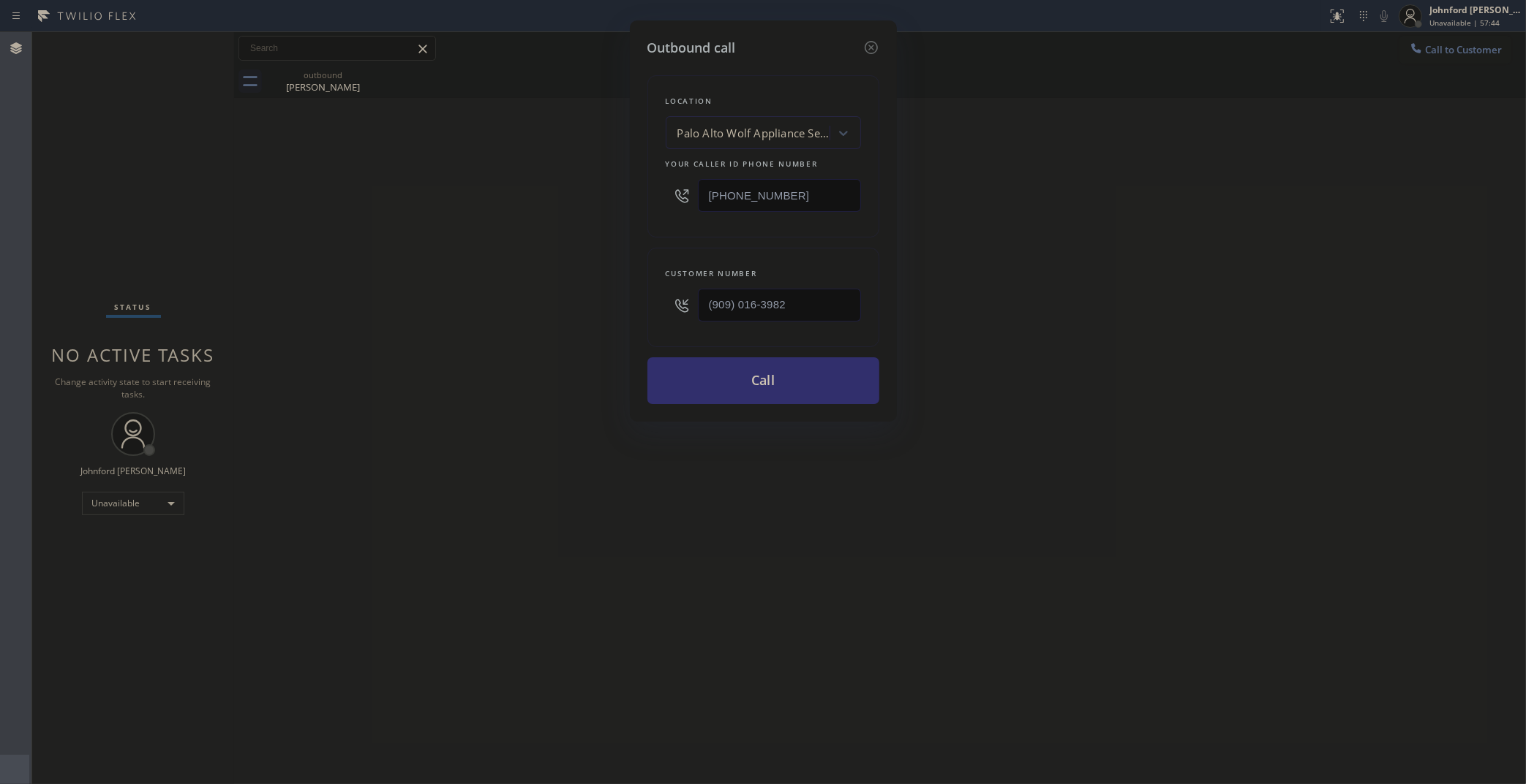
click at [689, 369] on button "Call" at bounding box center [763, 381] width 232 height 47
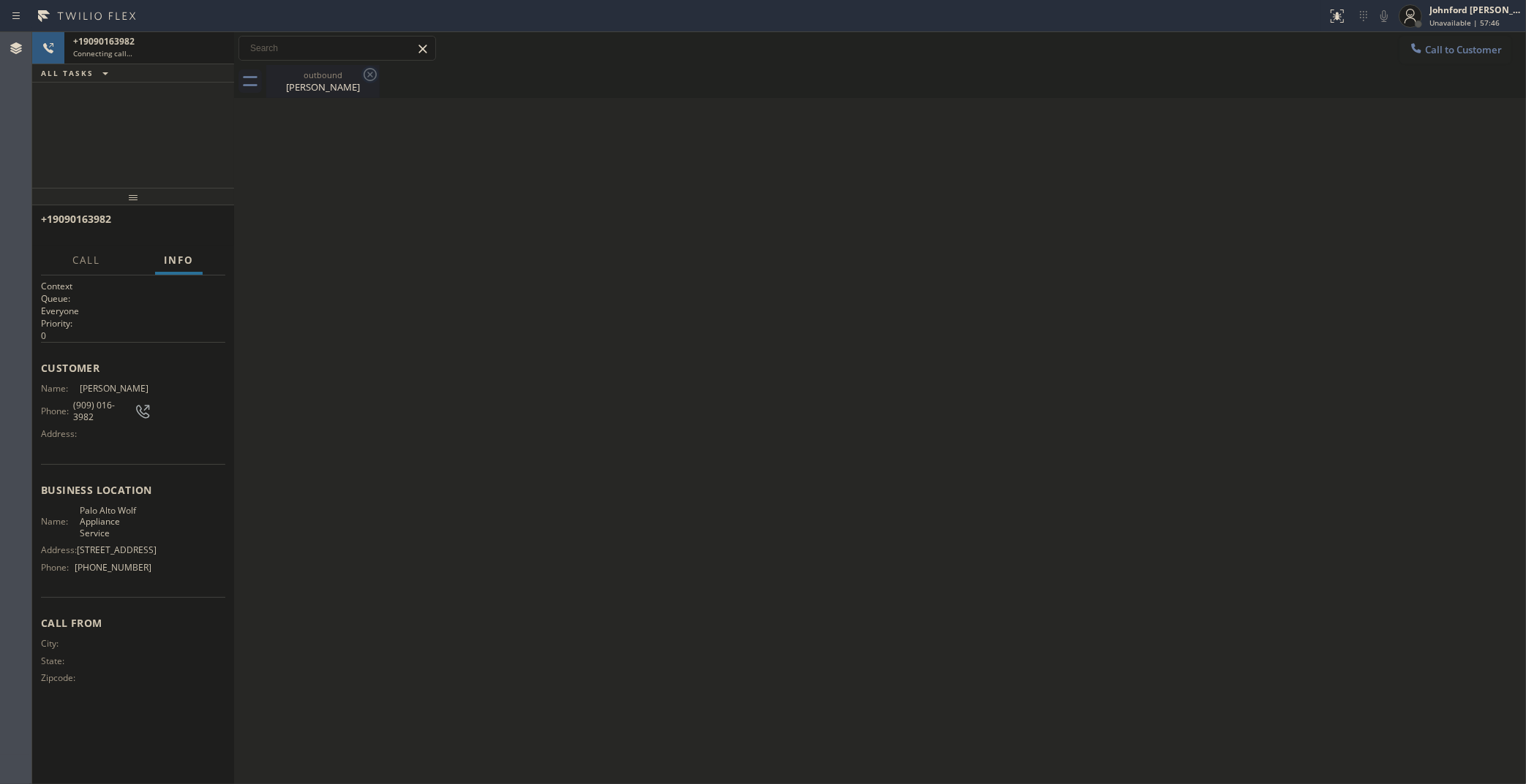
click at [368, 82] on icon at bounding box center [370, 74] width 18 height 18
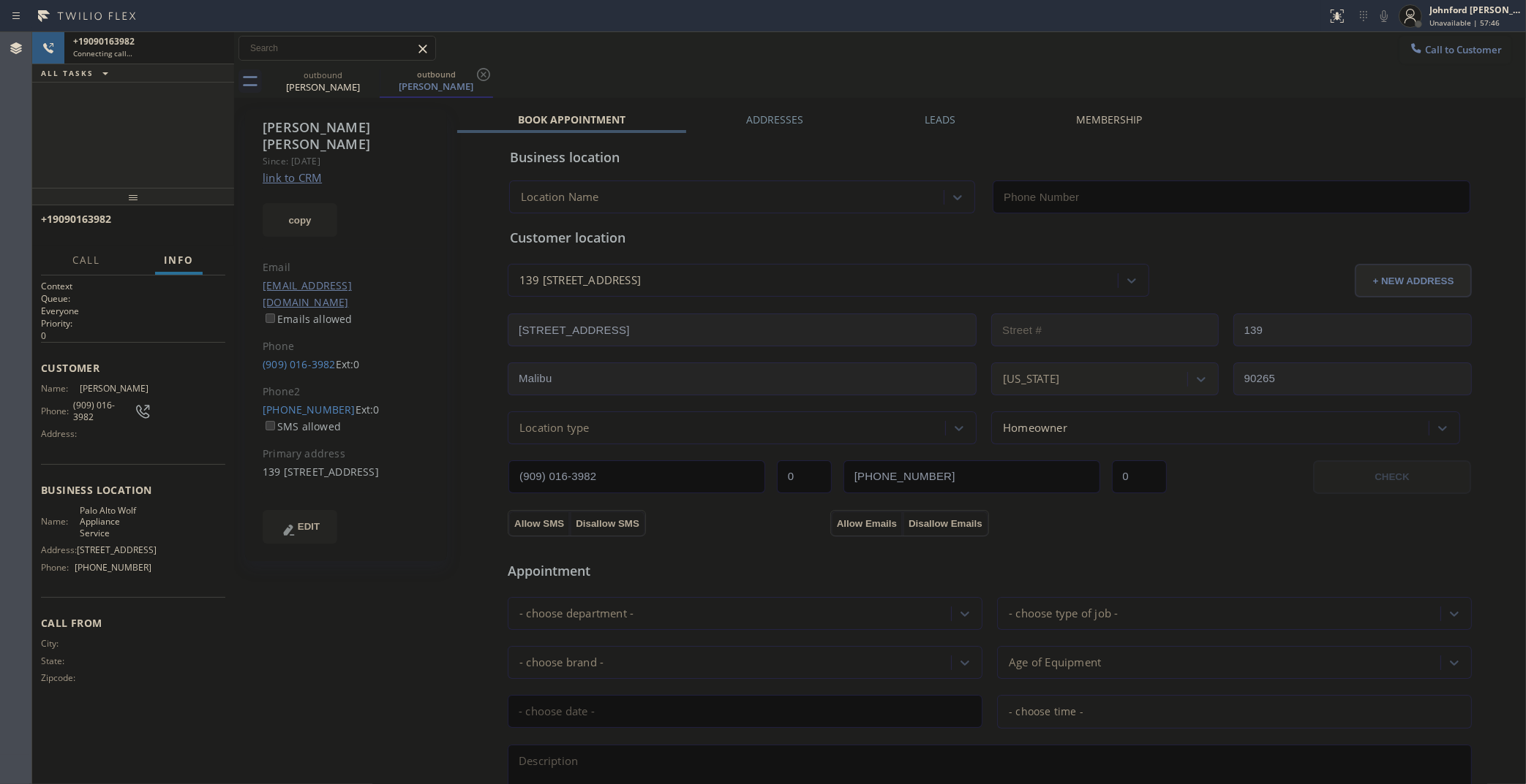
click at [300, 171] on link "link to CRM" at bounding box center [292, 178] width 59 height 15
type input "(650) 620-7276"
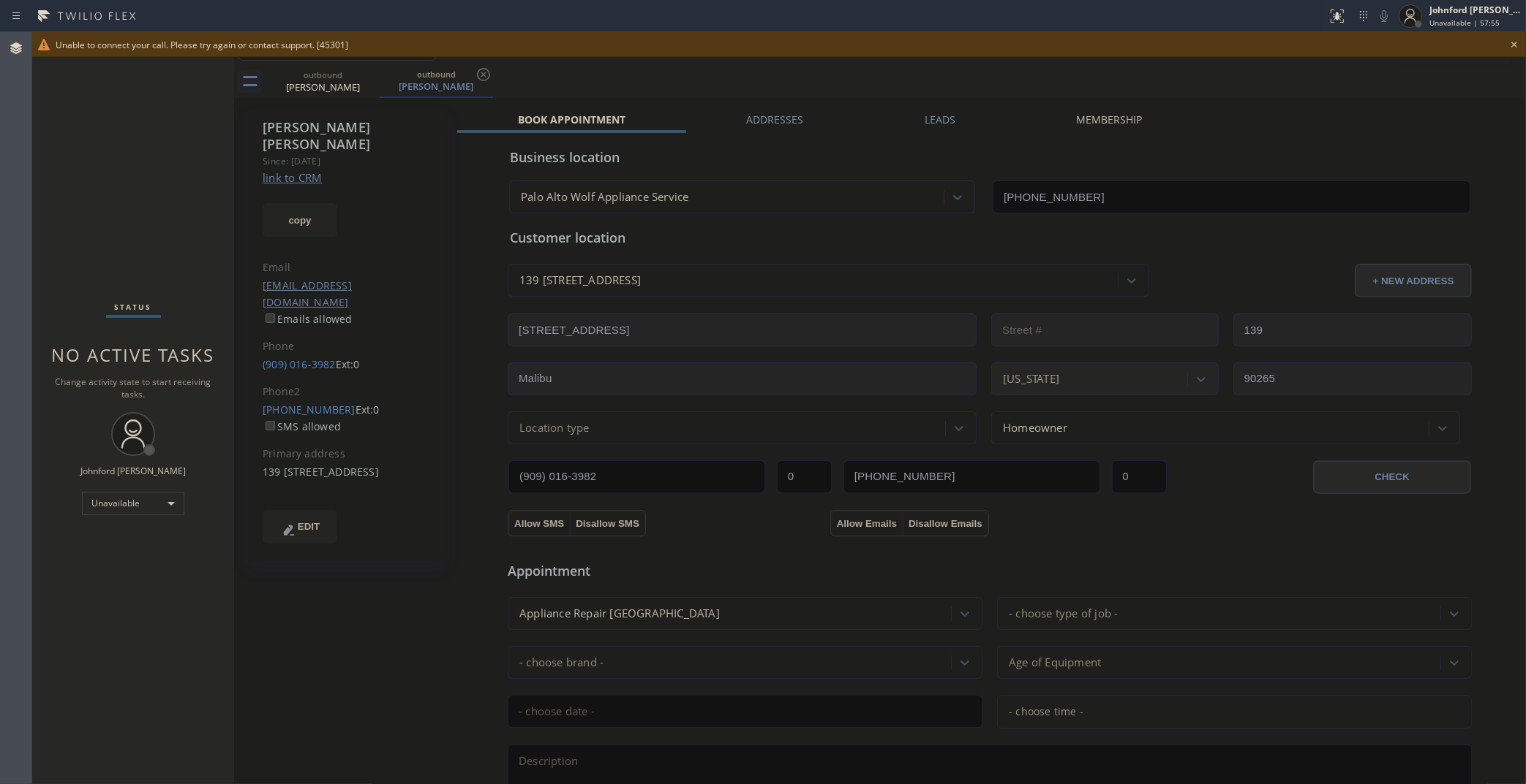
click at [314, 366] on div "Julia Kuznetsov Since: 20 may 2020 link to CRM copy Email juliaturina@aol.com E…" at bounding box center [345, 335] width 202 height 453
click at [313, 403] on link "(323) 890-5877" at bounding box center [309, 410] width 93 height 14
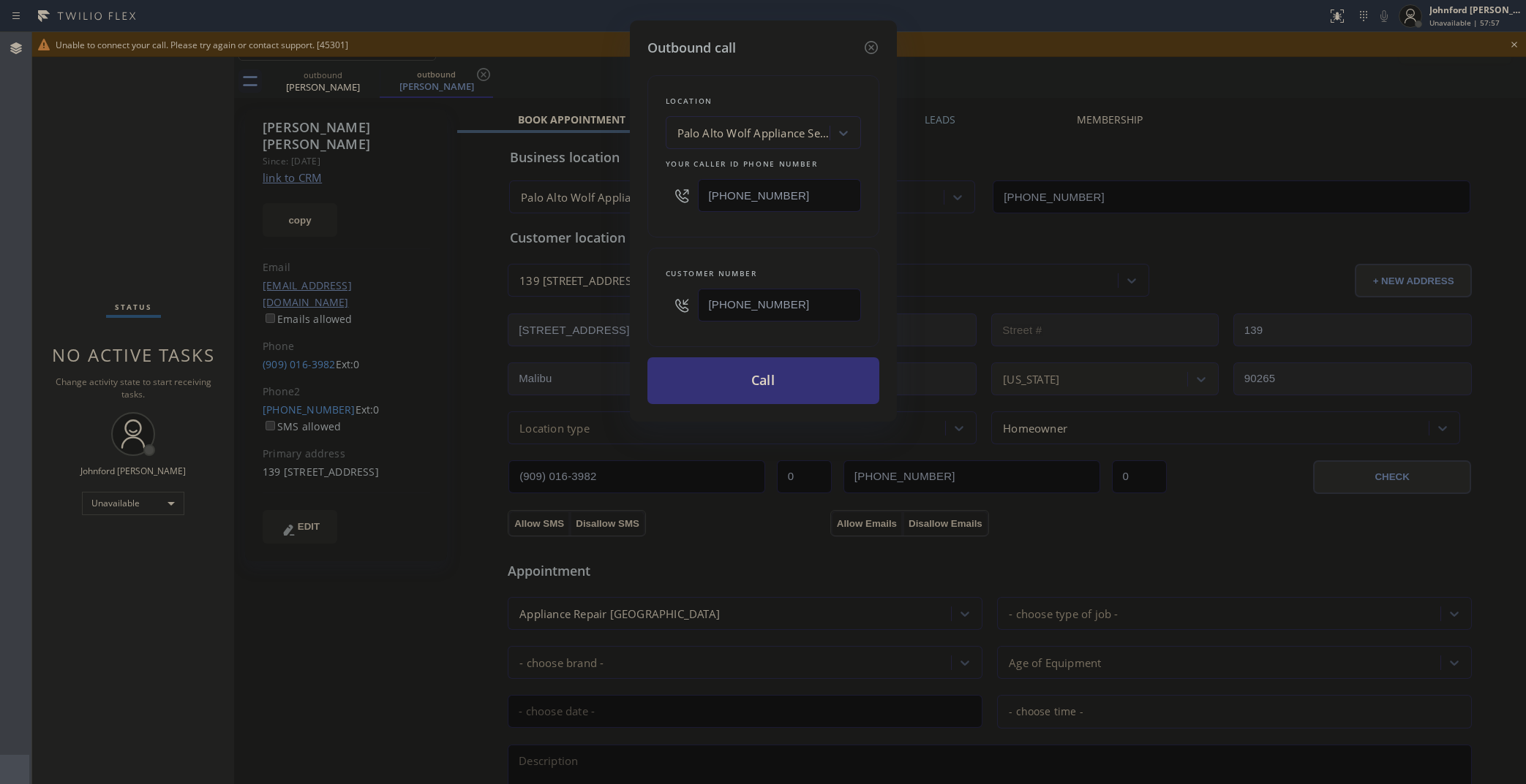
click at [691, 366] on button "Call" at bounding box center [763, 381] width 232 height 47
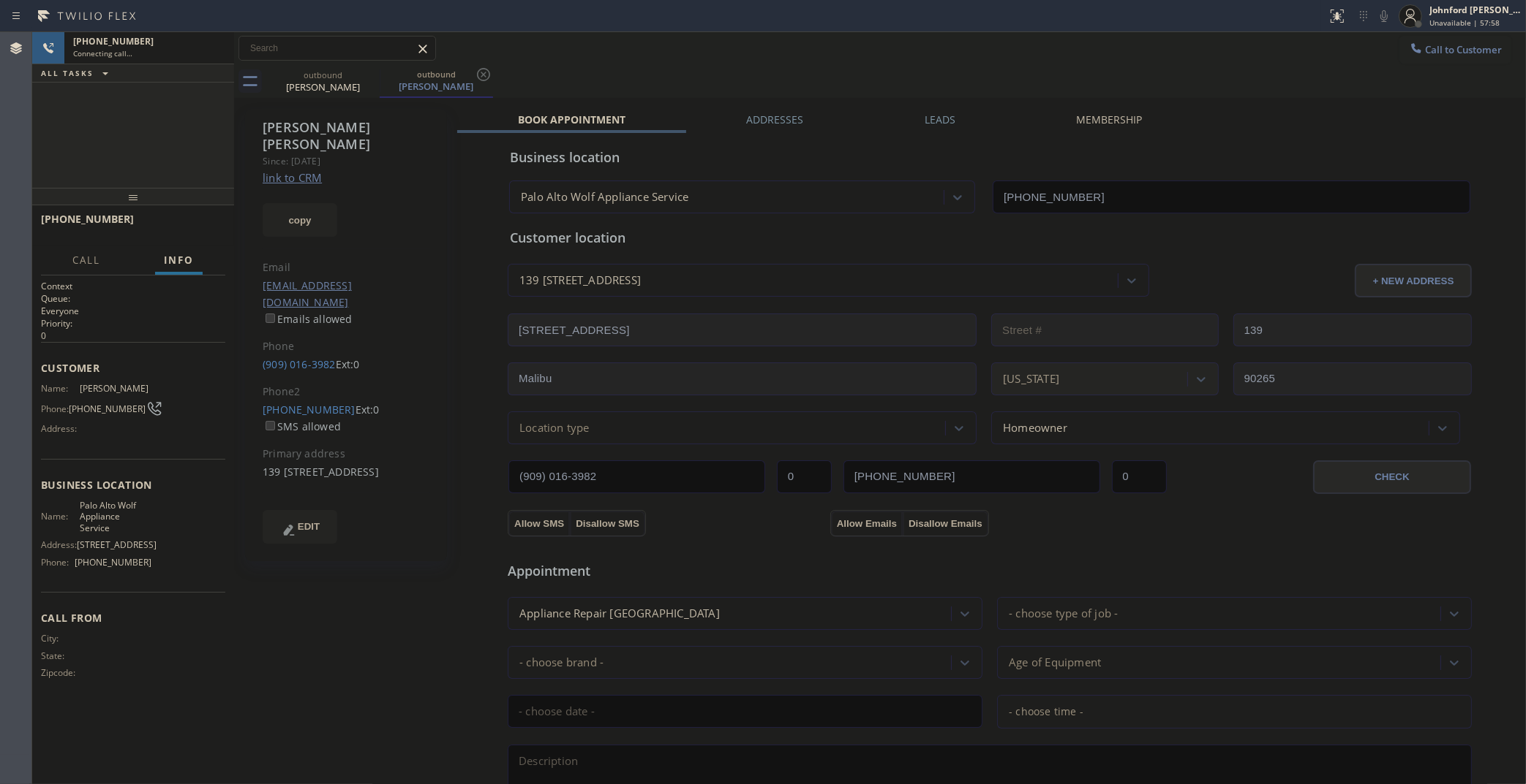
click at [284, 171] on link "link to CRM" at bounding box center [292, 178] width 59 height 15
type input "(650) 620-7276"
click at [216, 53] on icon at bounding box center [215, 48] width 18 height 18
click at [366, 76] on icon at bounding box center [370, 74] width 18 height 18
click at [0, 0] on icon at bounding box center [0, 0] width 0 height 0
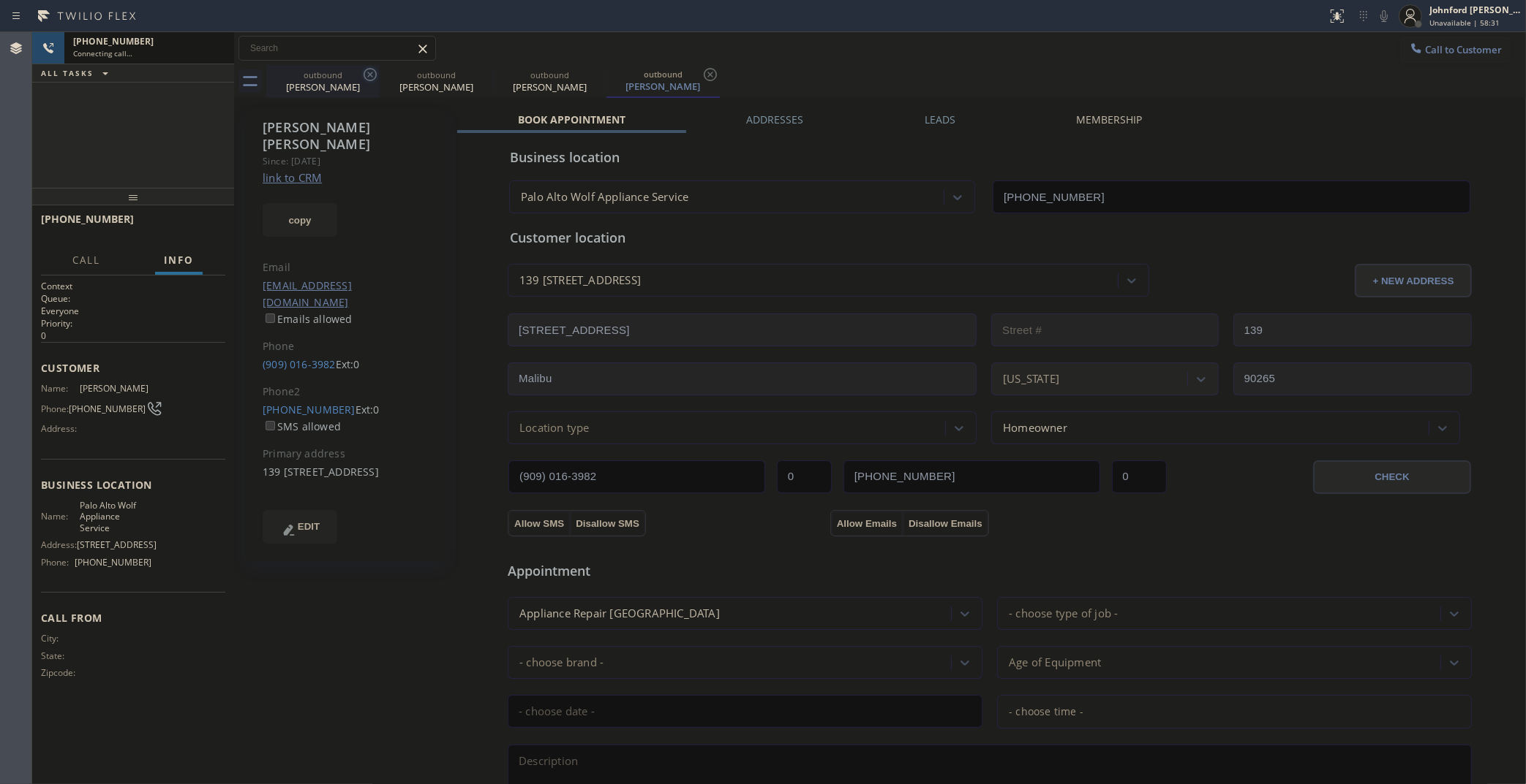
click at [0, 0] on icon at bounding box center [0, 0] width 0 height 0
drag, startPoint x: 366, startPoint y: 76, endPoint x: 656, endPoint y: 2, distance: 299.3
click at [701, 76] on icon at bounding box center [710, 74] width 18 height 18
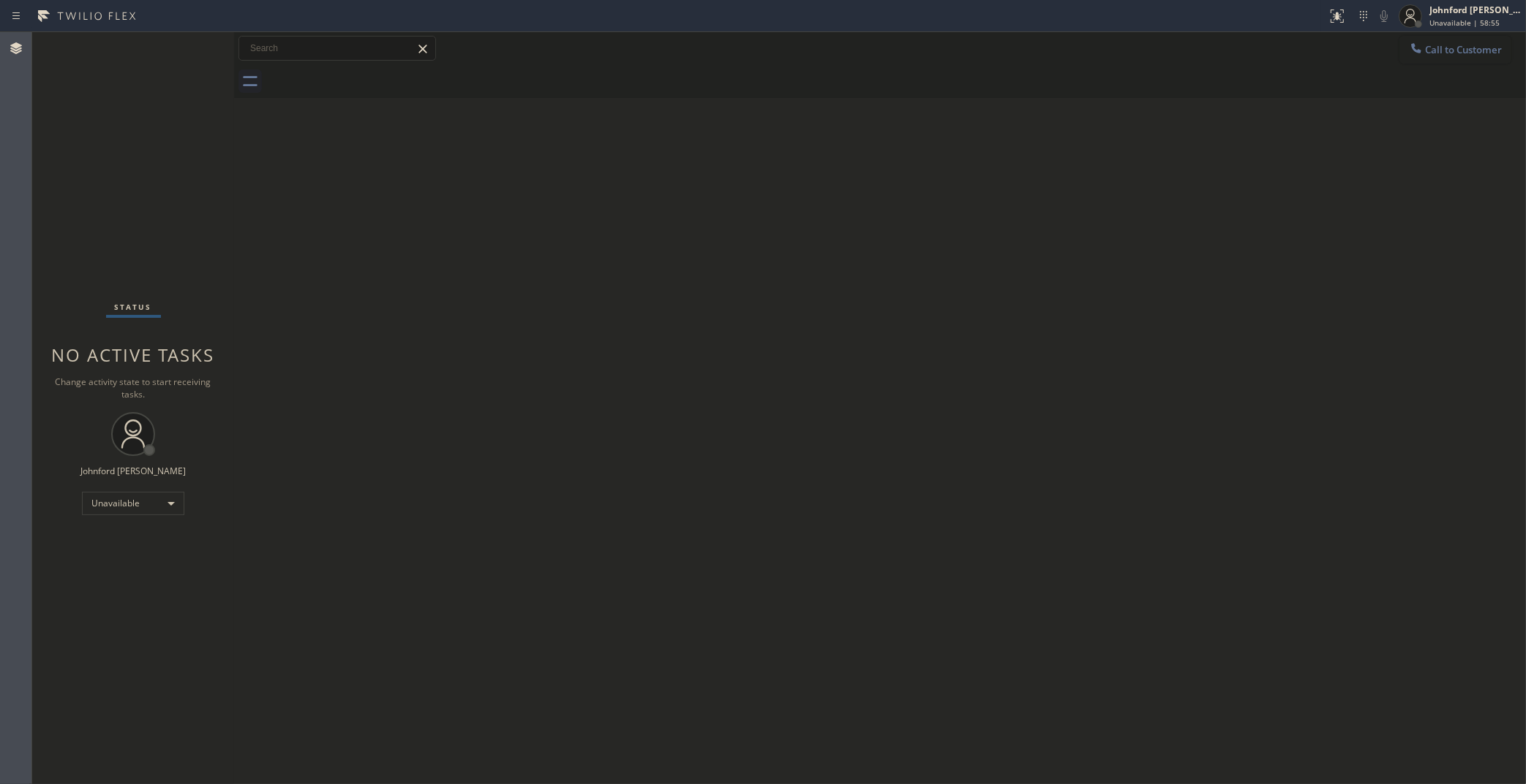
drag, startPoint x: 1453, startPoint y: 44, endPoint x: 1423, endPoint y: 73, distance: 41.7
click at [1450, 44] on button "Call to Customer" at bounding box center [1455, 50] width 112 height 28
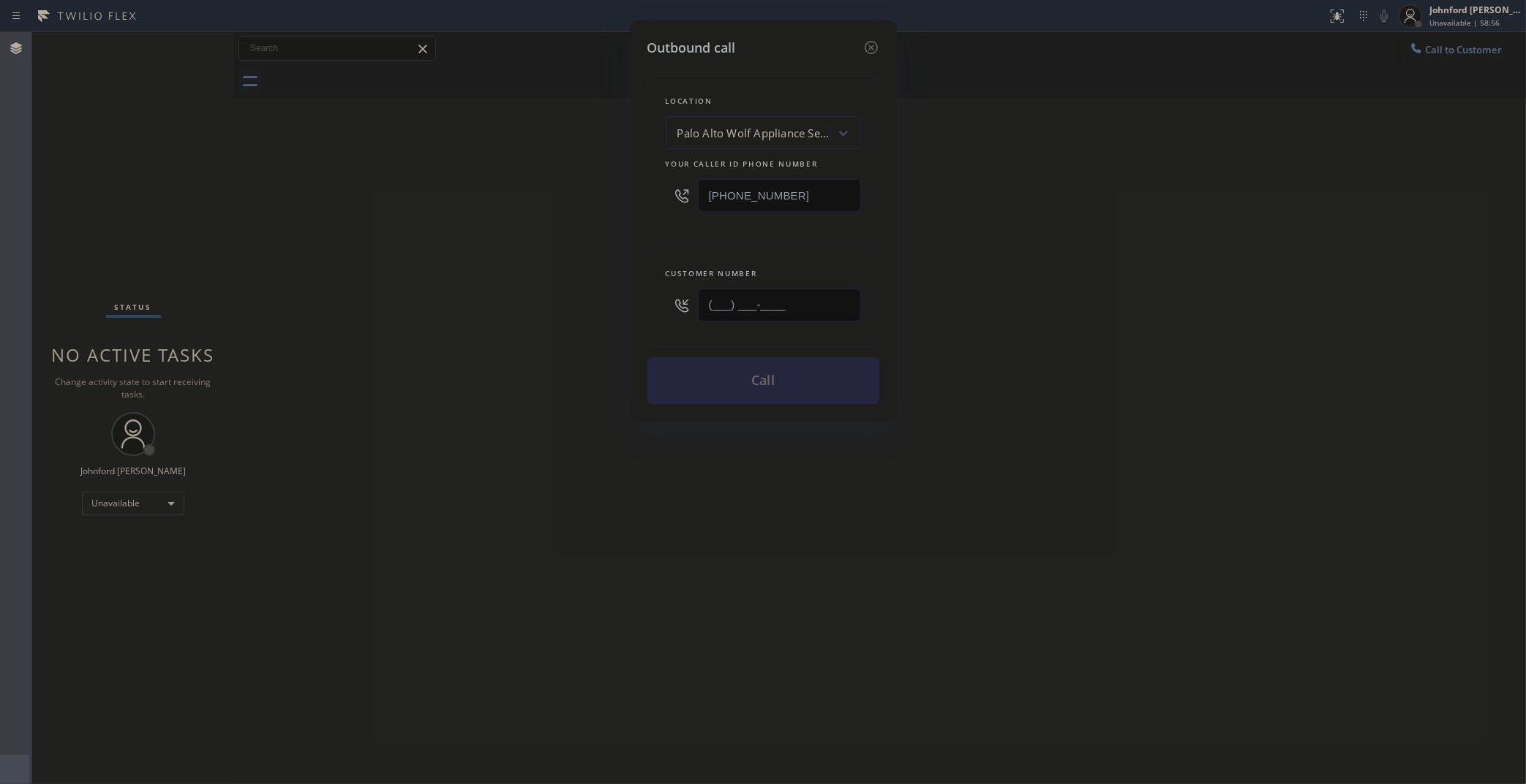
drag, startPoint x: 732, startPoint y: 285, endPoint x: 568, endPoint y: 294, distance: 164.2
click at [597, 289] on div "Outbound call Location Palo Alto Wolf Appliance Service Your caller id phone nu…" at bounding box center [763, 392] width 1526 height 784
paste input "949) 838-7737"
type input "(949) 838-7737"
drag, startPoint x: 696, startPoint y: 196, endPoint x: 558, endPoint y: 198, distance: 138.0
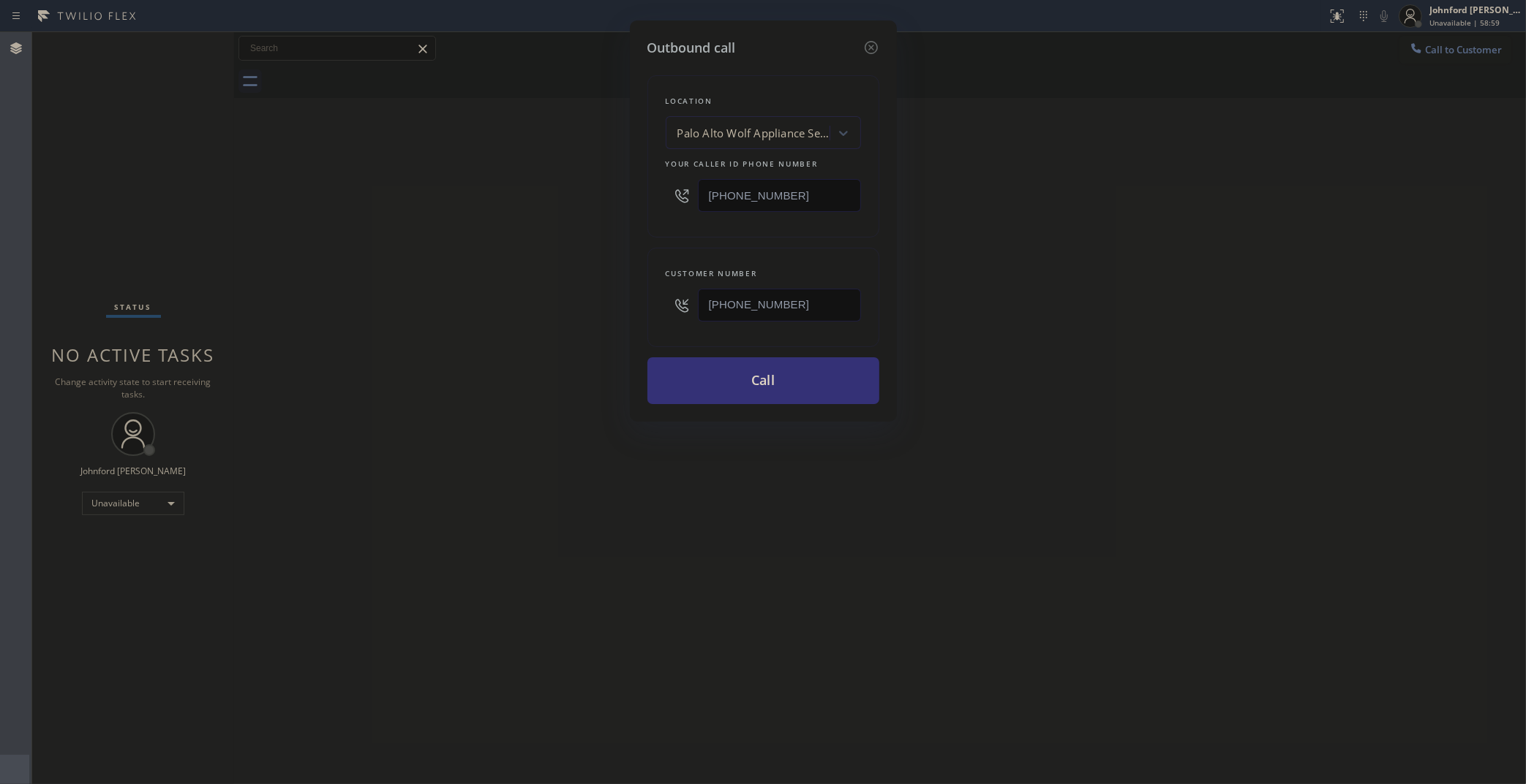
click at [567, 198] on div "Outbound call Location Palo Alto Wolf Appliance Service Your caller id phone nu…" at bounding box center [763, 392] width 1526 height 784
paste input "888) 909-0120"
type input "[PHONE_NUMBER]"
click at [473, 208] on div "Outbound call Location Palo Alto Wolf Appliance Service Your caller id phone nu…" at bounding box center [763, 392] width 1526 height 784
click at [731, 388] on button "Call" at bounding box center [763, 381] width 232 height 47
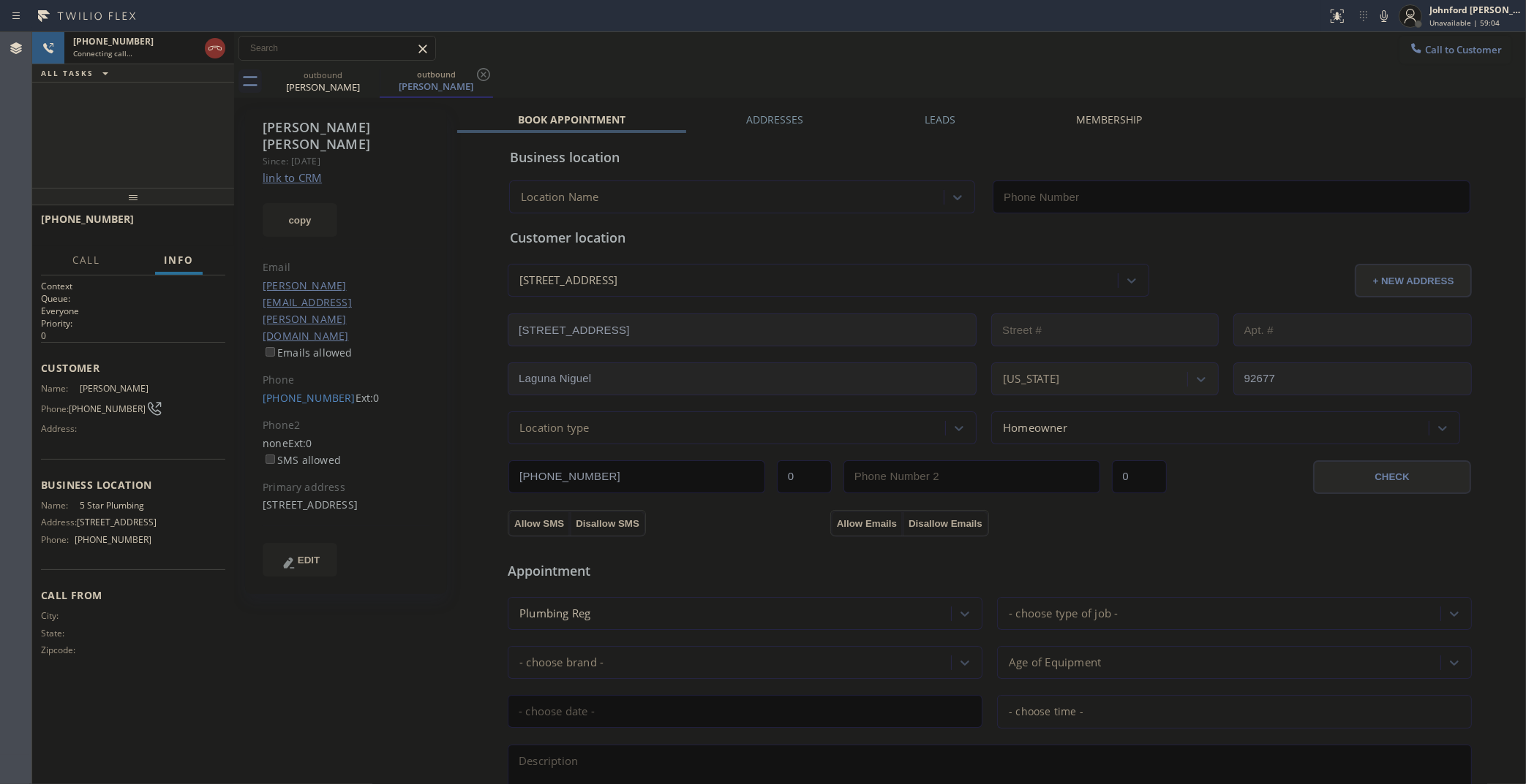
type input "[PHONE_NUMBER]"
click at [297, 171] on link "link to CRM" at bounding box center [292, 178] width 59 height 15
click at [172, 234] on button "HANG UP" at bounding box center [191, 226] width 68 height 20
click at [184, 221] on span "COMPLETE" at bounding box center [188, 225] width 51 height 10
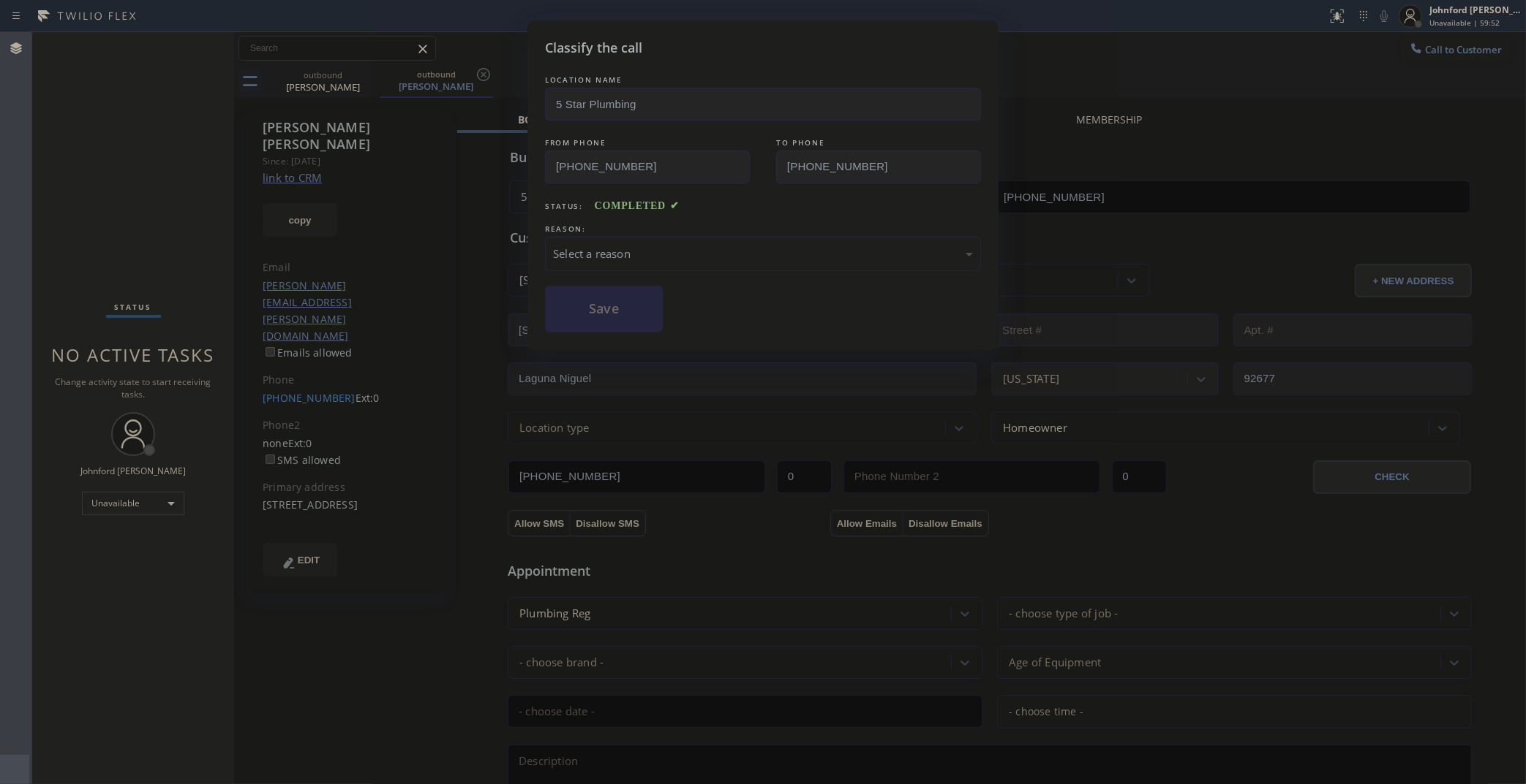
click at [633, 251] on div "Select a reason" at bounding box center [763, 254] width 420 height 17
click at [641, 327] on button "Save" at bounding box center [604, 309] width 118 height 47
click at [641, 315] on button "Save" at bounding box center [604, 309] width 118 height 47
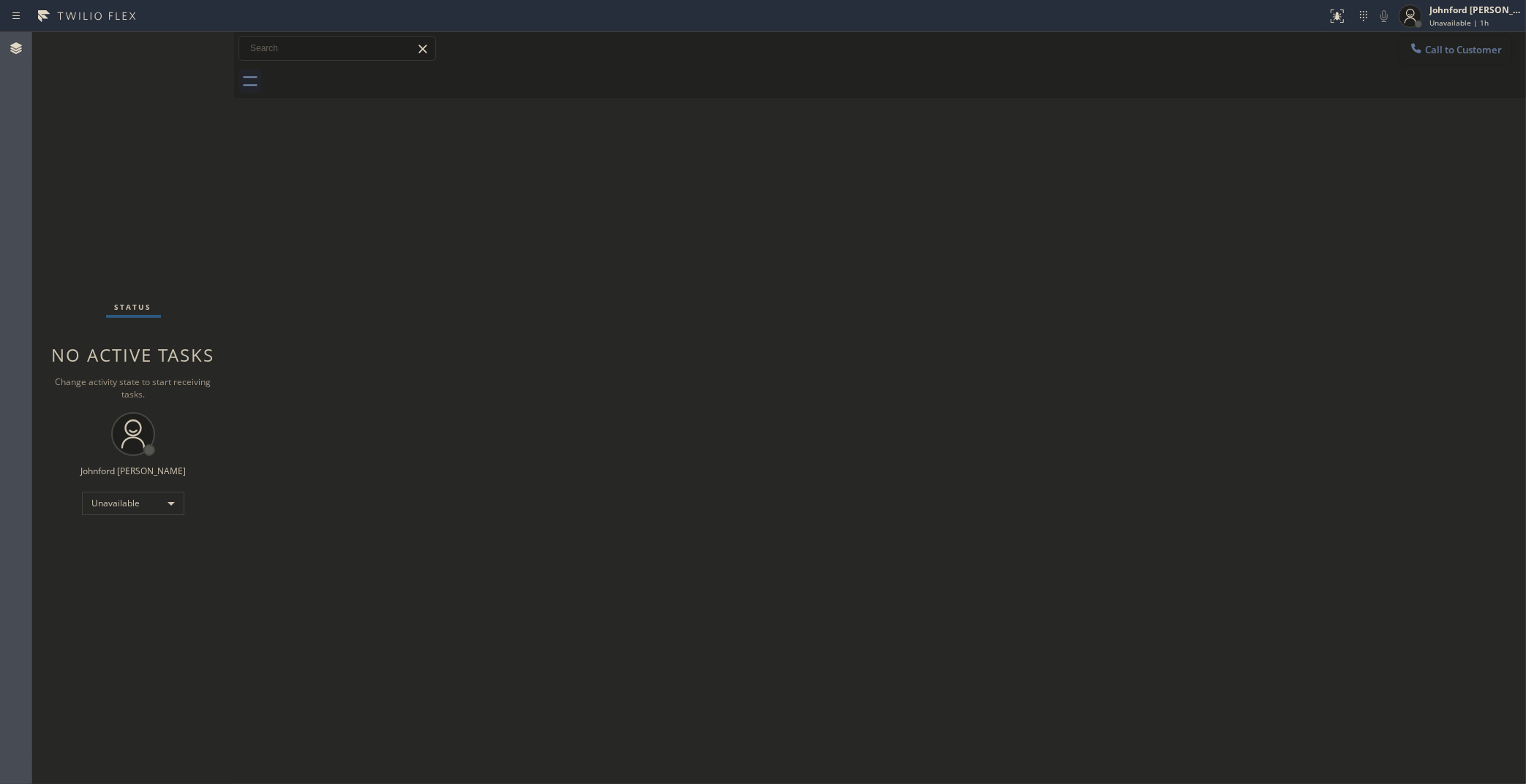
click at [1442, 59] on button "Call to Customer" at bounding box center [1455, 50] width 112 height 28
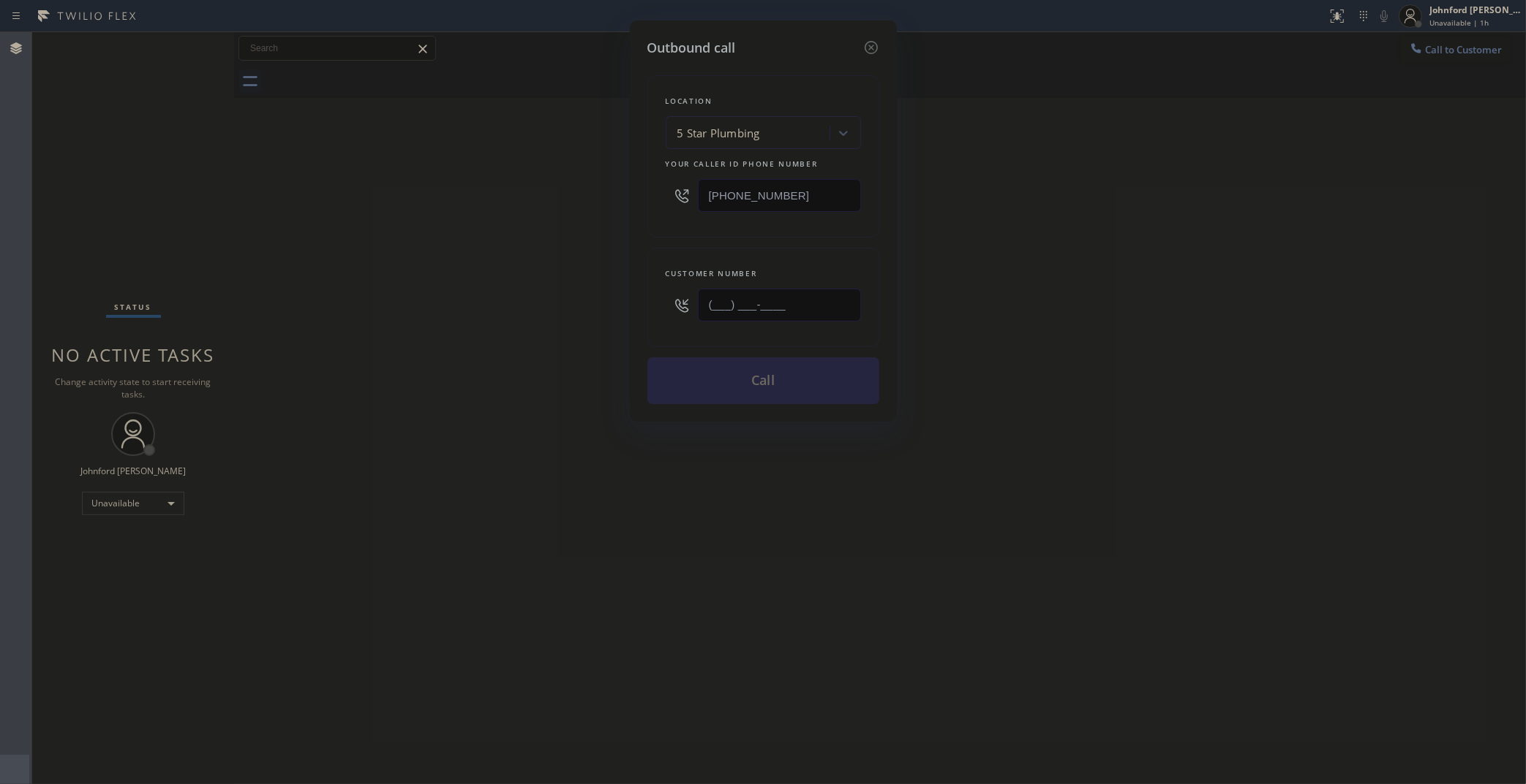
drag, startPoint x: 795, startPoint y: 297, endPoint x: 571, endPoint y: 323, distance: 225.5
click at [625, 309] on div "Outbound call Location 5 Star Plumbing Your caller id phone number [PHONE_NUMBE…" at bounding box center [763, 392] width 1526 height 784
paste input "626) 492-4128"
type input "(626) 492-4128"
click at [503, 323] on div "Outbound call Location 5 Star Plumbing Your caller id phone number (888) 909-01…" at bounding box center [763, 392] width 1526 height 784
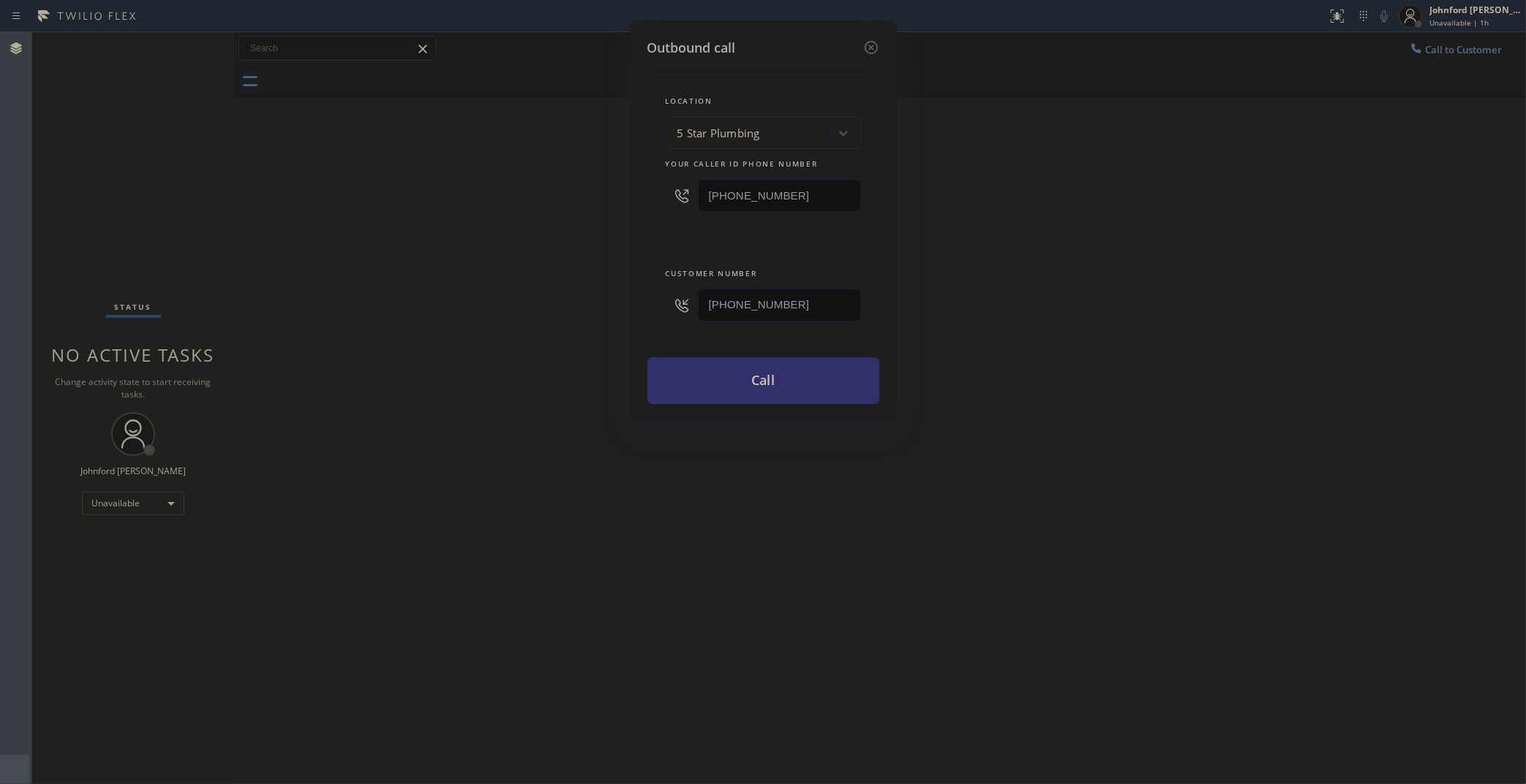
click at [772, 366] on button "Call" at bounding box center [763, 381] width 232 height 47
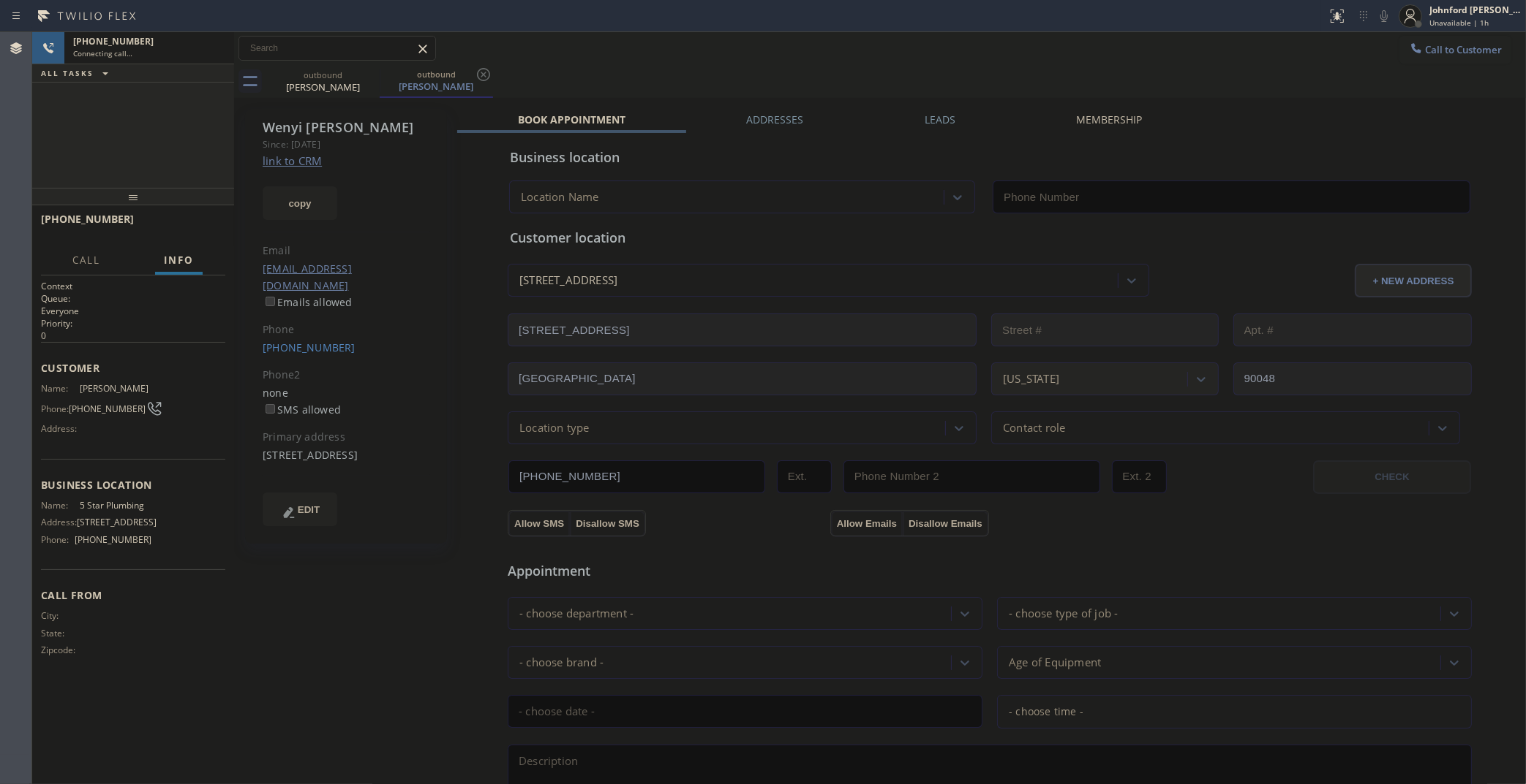
click at [314, 158] on link "link to CRM" at bounding box center [292, 161] width 59 height 15
type input "[PHONE_NUMBER]"
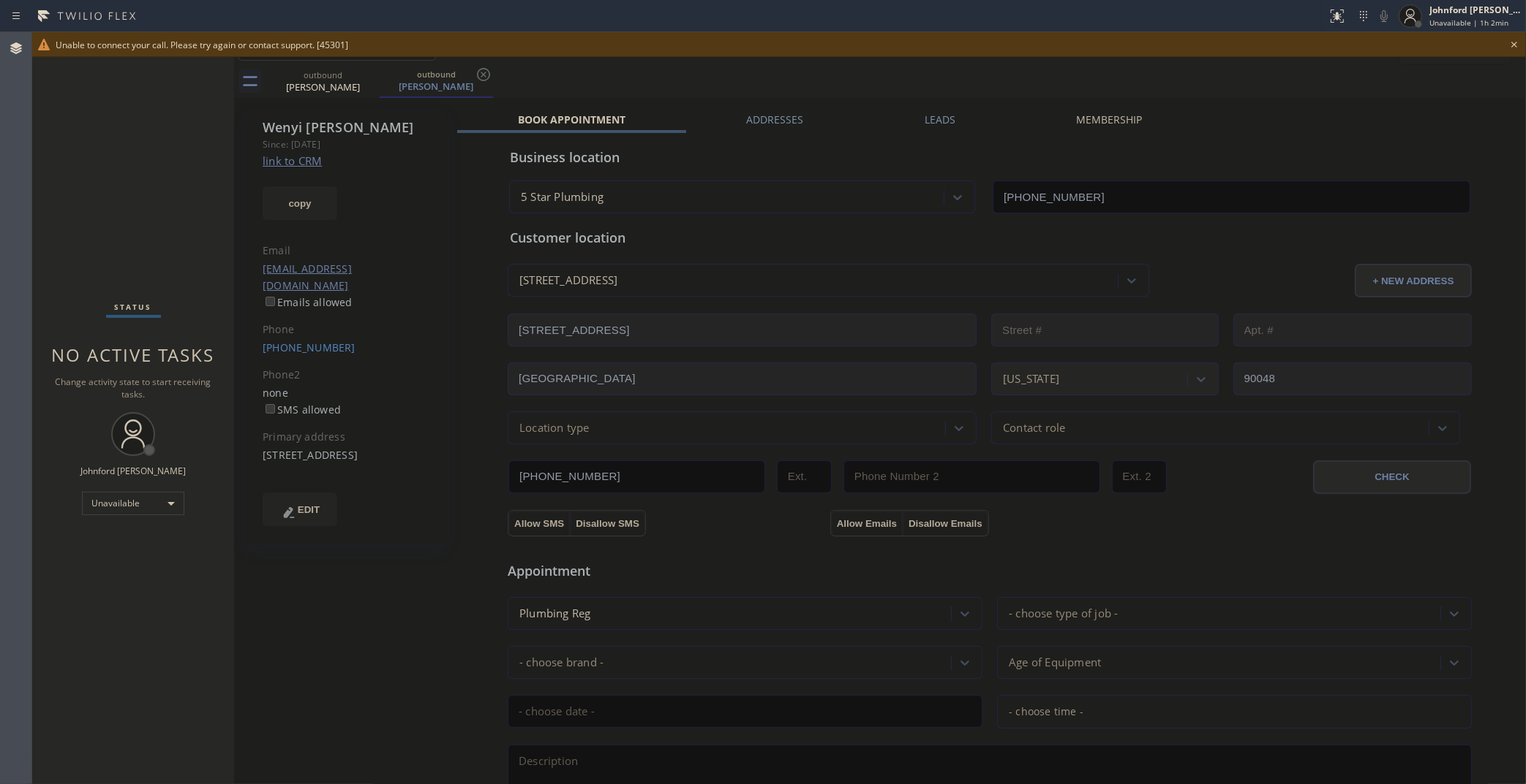
click at [1514, 44] on icon at bounding box center [1514, 44] width 6 height 6
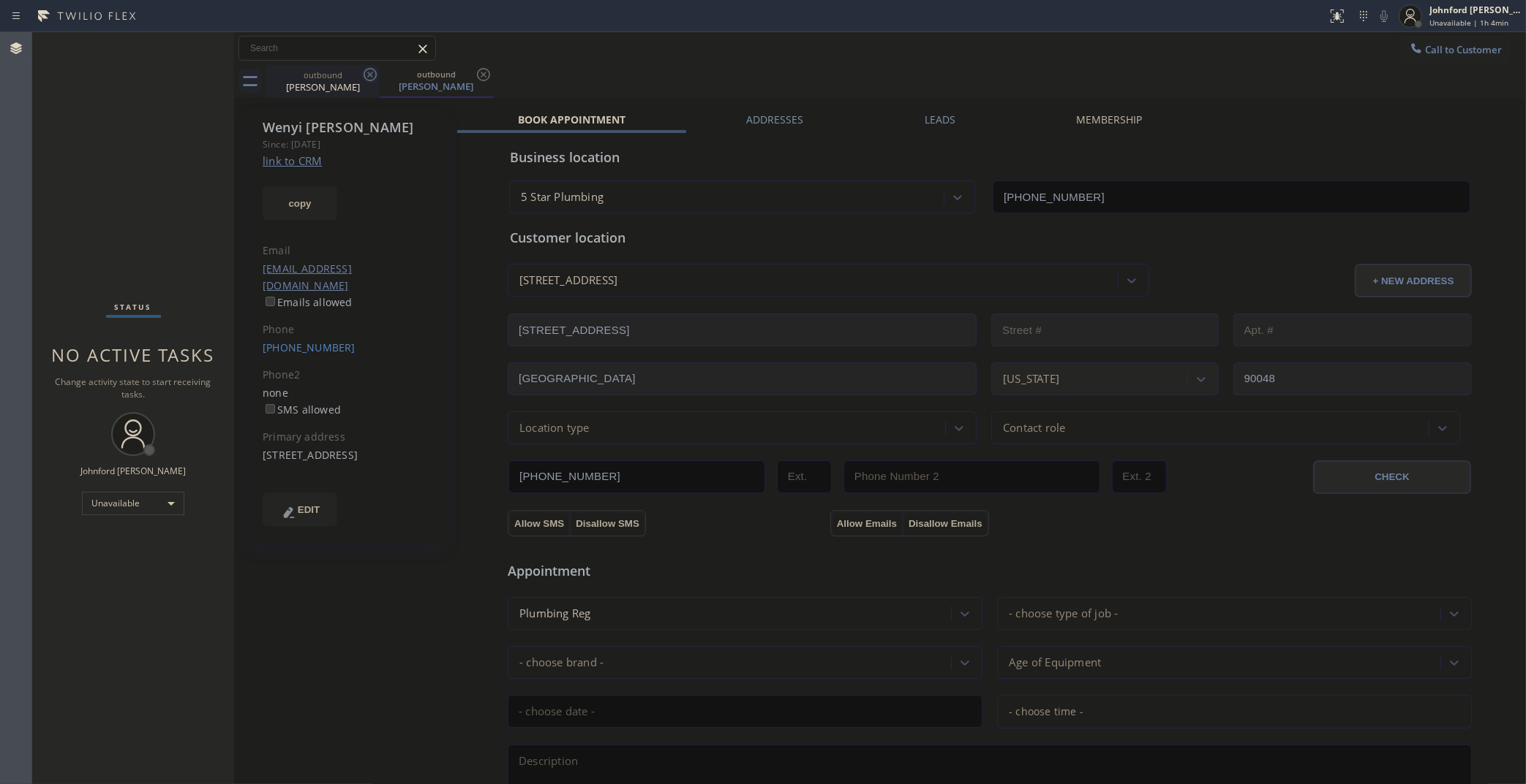
click at [366, 76] on icon at bounding box center [370, 74] width 18 height 18
click at [1433, 60] on button "Call to Customer" at bounding box center [1455, 50] width 112 height 28
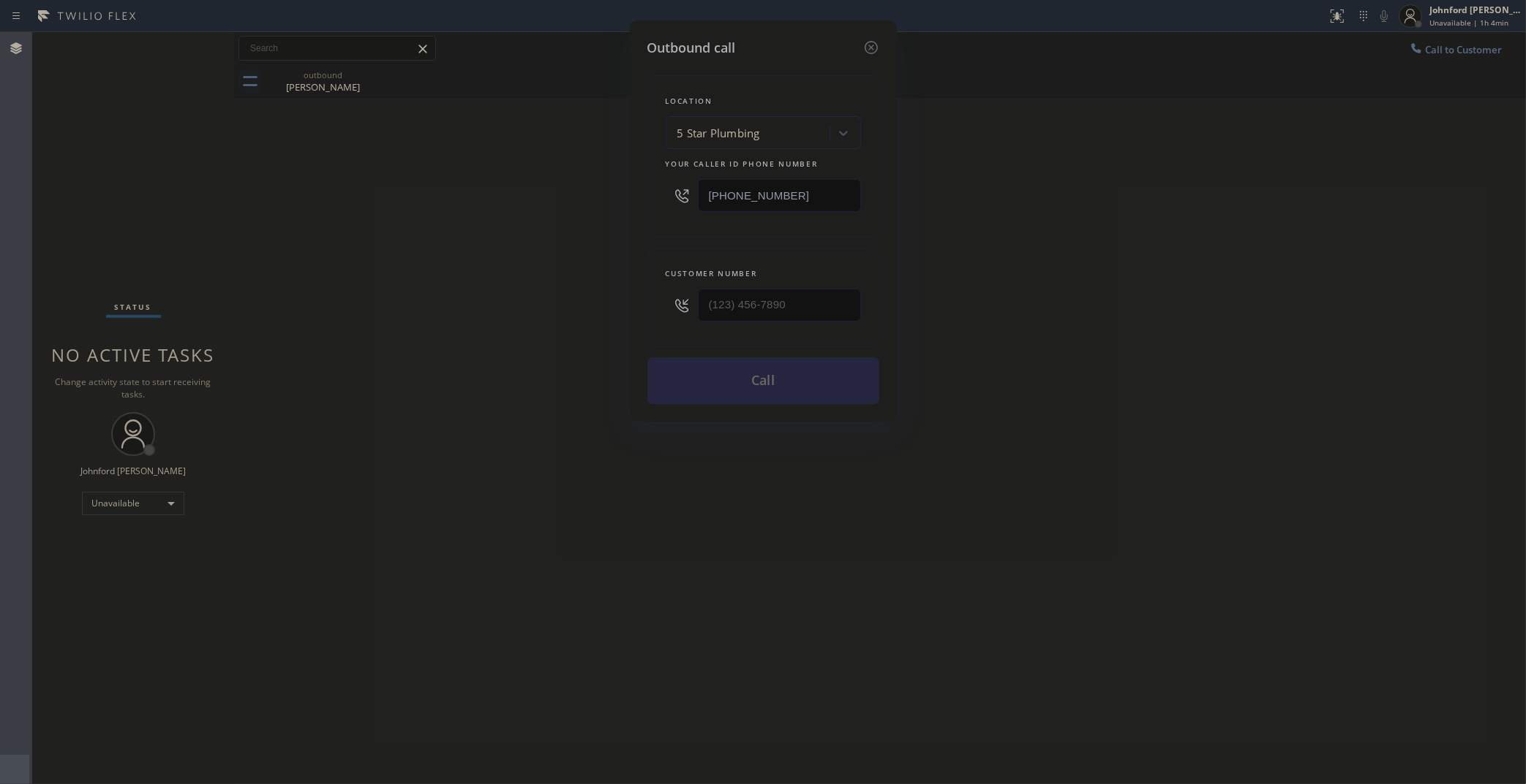
drag, startPoint x: 841, startPoint y: 320, endPoint x: 607, endPoint y: 327, distance: 234.1
click at [607, 327] on div "Outbound call Location 5 Star Plumbing Your caller id phone number [PHONE_NUMBE…" at bounding box center [763, 392] width 1526 height 784
click at [745, 308] on input "(___) ___-____" at bounding box center [779, 305] width 163 height 33
paste input "323) 872-4750"
type input "(323) 872-4750"
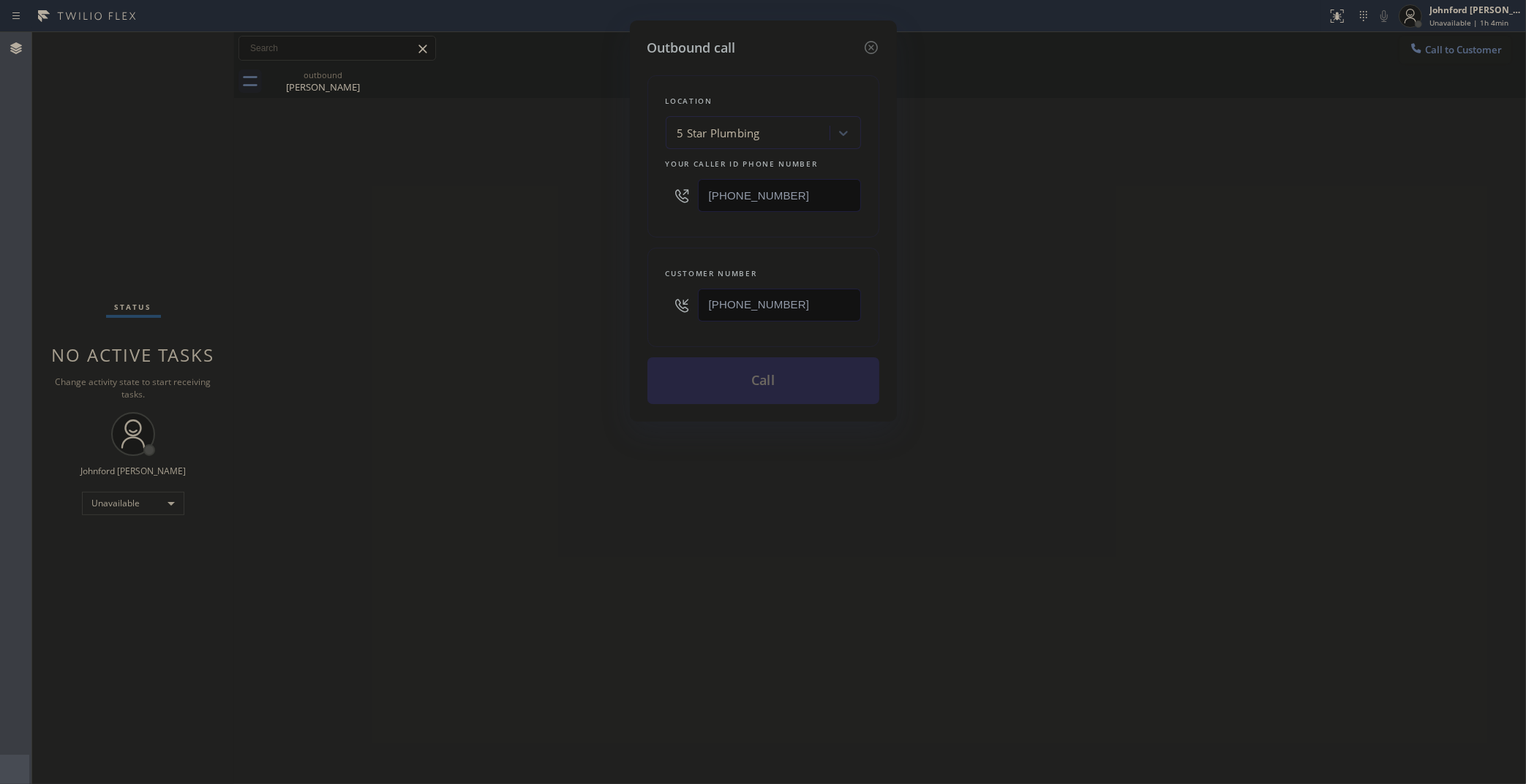
click at [465, 312] on div "Outbound call Location 5 Star Plumbing Your caller id phone number (888) 909-01…" at bounding box center [763, 392] width 1526 height 784
click at [663, 386] on button "Call" at bounding box center [763, 381] width 232 height 47
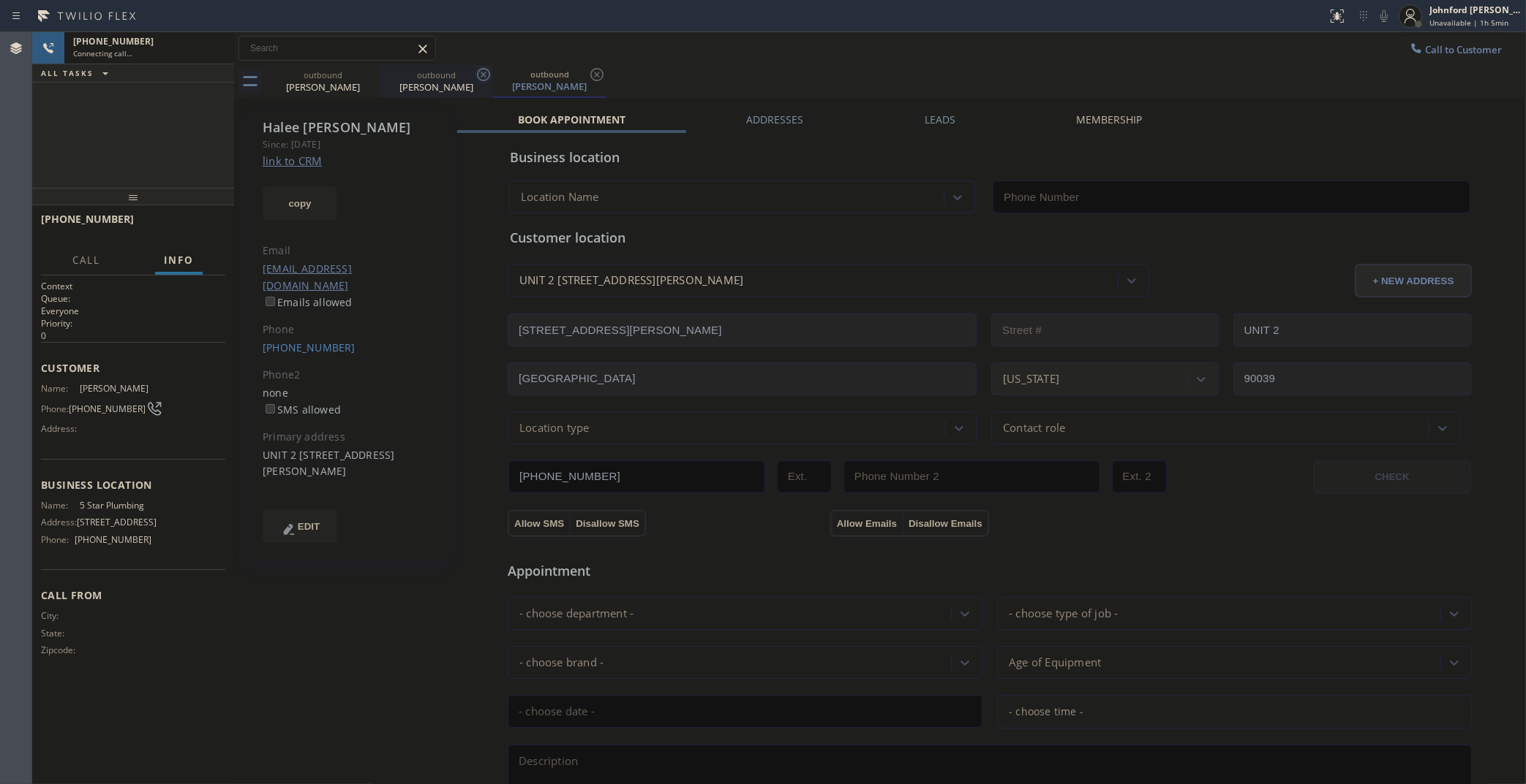
click at [0, 0] on icon at bounding box center [0, 0] width 0 height 0
click at [312, 165] on link "link to CRM" at bounding box center [292, 161] width 59 height 15
type input "[PHONE_NUMBER]"
click at [182, 216] on button "HANG UP" at bounding box center [191, 226] width 68 height 20
click at [205, 228] on span "COMPLETE" at bounding box center [188, 225] width 51 height 10
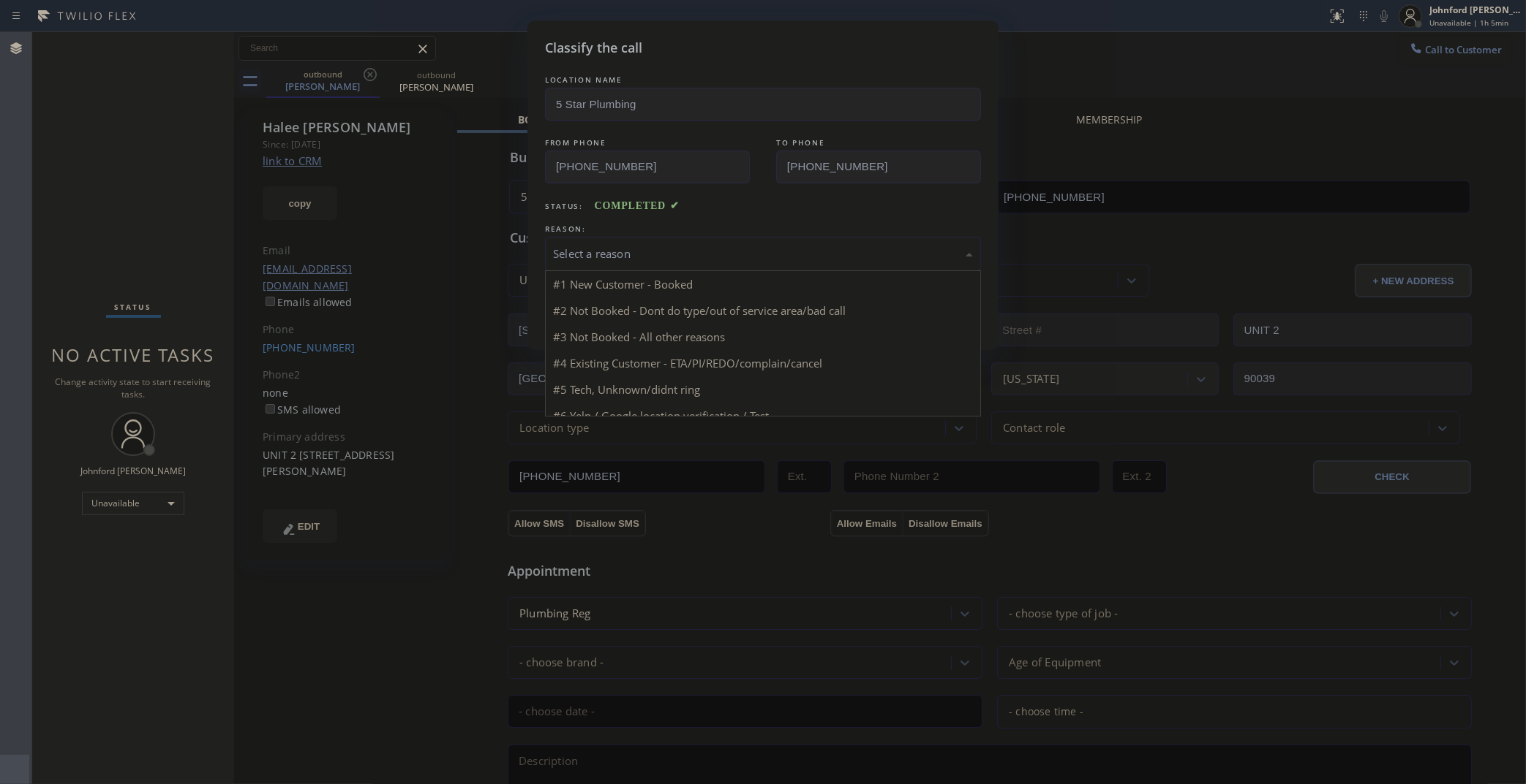
click at [620, 240] on div "Select a reason" at bounding box center [763, 254] width 436 height 34
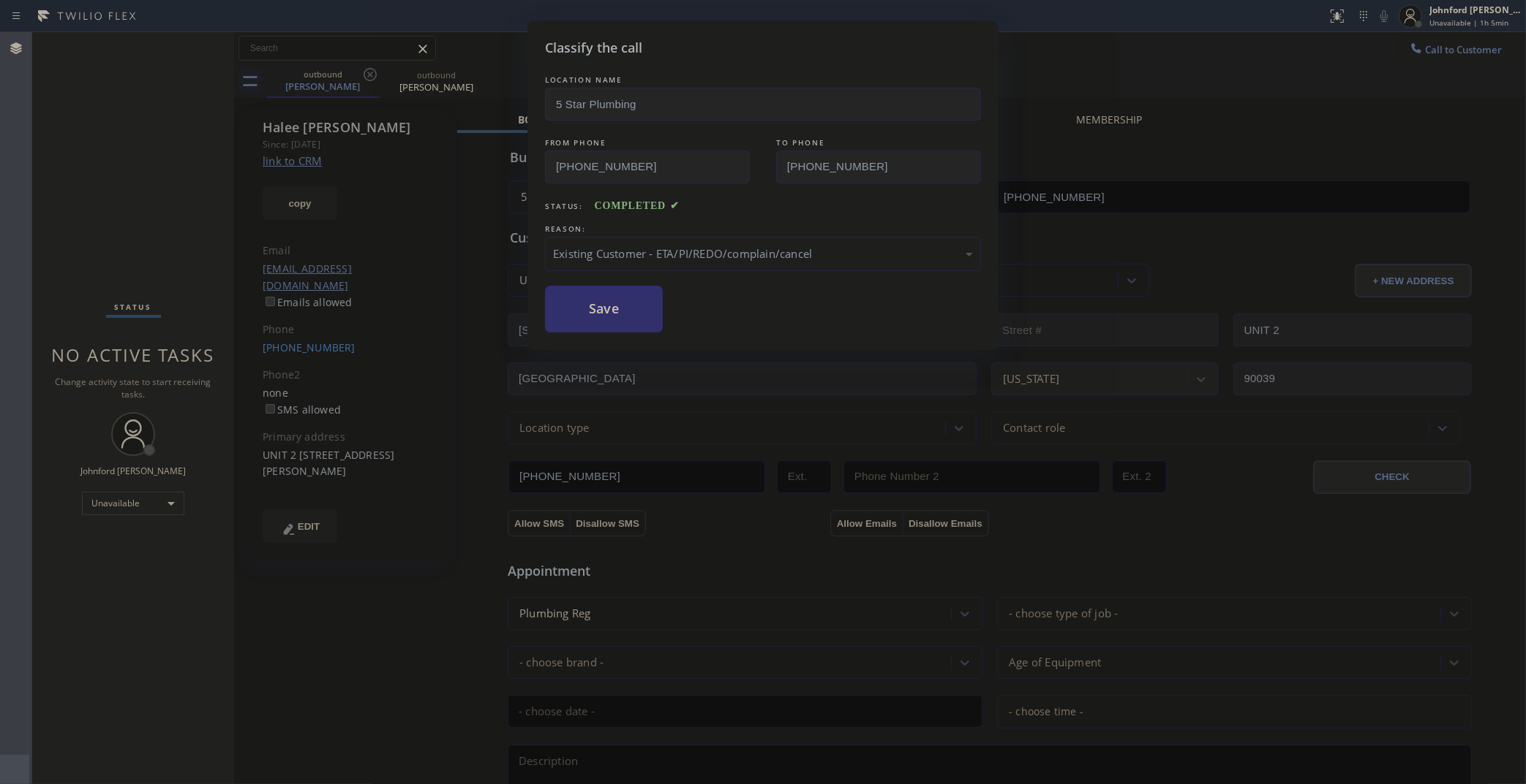
click at [598, 312] on button "Save" at bounding box center [604, 309] width 118 height 47
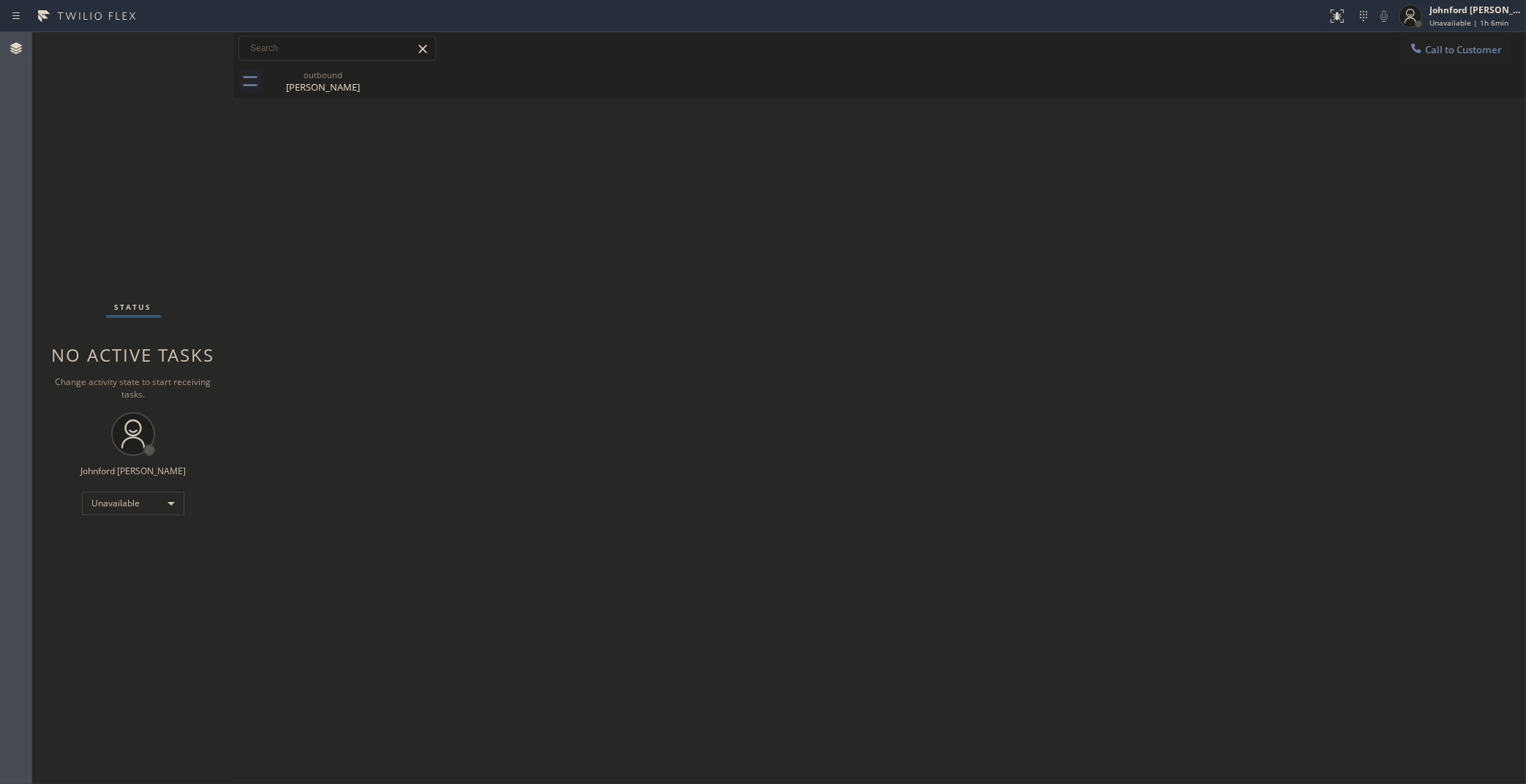
click at [74, 224] on div "Status No active tasks Change activity state to start receiving tasks. [PERSON_…" at bounding box center [133, 408] width 202 height 752
drag, startPoint x: 1431, startPoint y: 48, endPoint x: 1347, endPoint y: 88, distance: 93.0
click at [1432, 48] on span "Call to Customer" at bounding box center [1463, 49] width 76 height 13
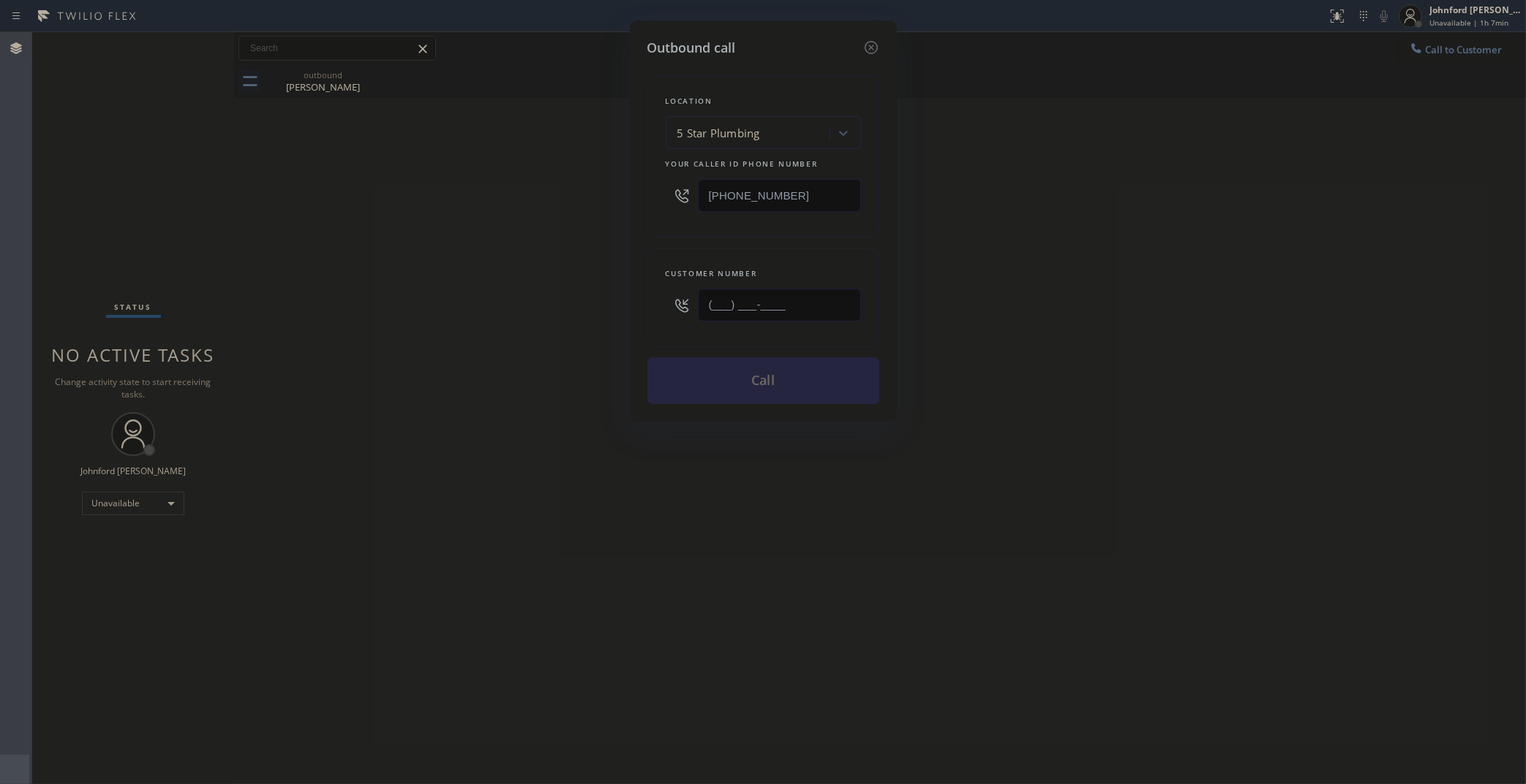
drag, startPoint x: 801, startPoint y: 303, endPoint x: 607, endPoint y: 316, distance: 194.4
click at [611, 316] on div "Outbound call Location 5 Star Plumbing Your caller id phone number [PHONE_NUMBE…" at bounding box center [763, 392] width 1526 height 784
paste input "626) 590-8795"
type input "(626) 590-8795"
click at [578, 318] on div "Outbound call Location 5 Star Plumbing Your caller id phone number (888) 909-01…" at bounding box center [763, 392] width 1526 height 784
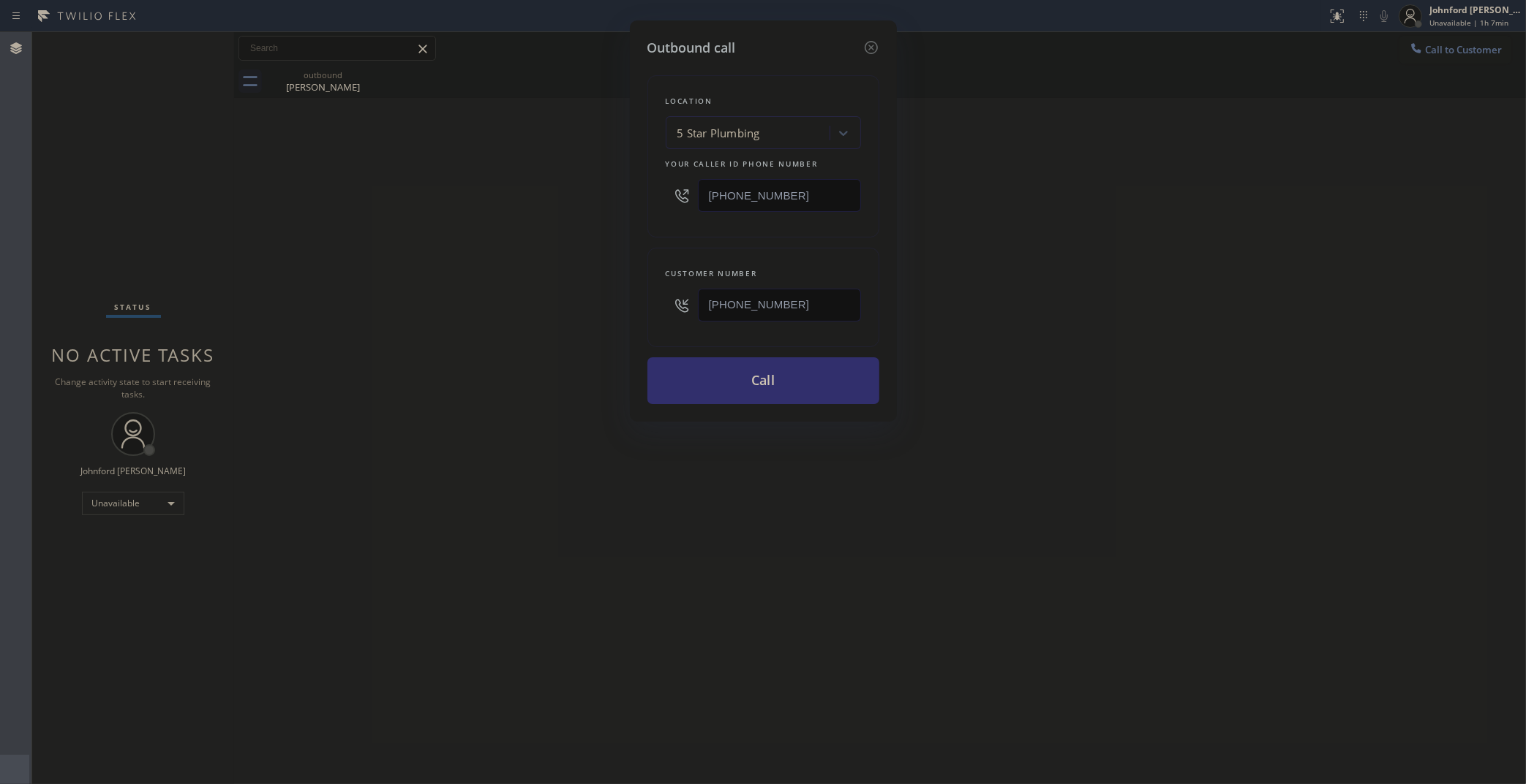
click at [713, 393] on button "Call" at bounding box center [763, 381] width 232 height 47
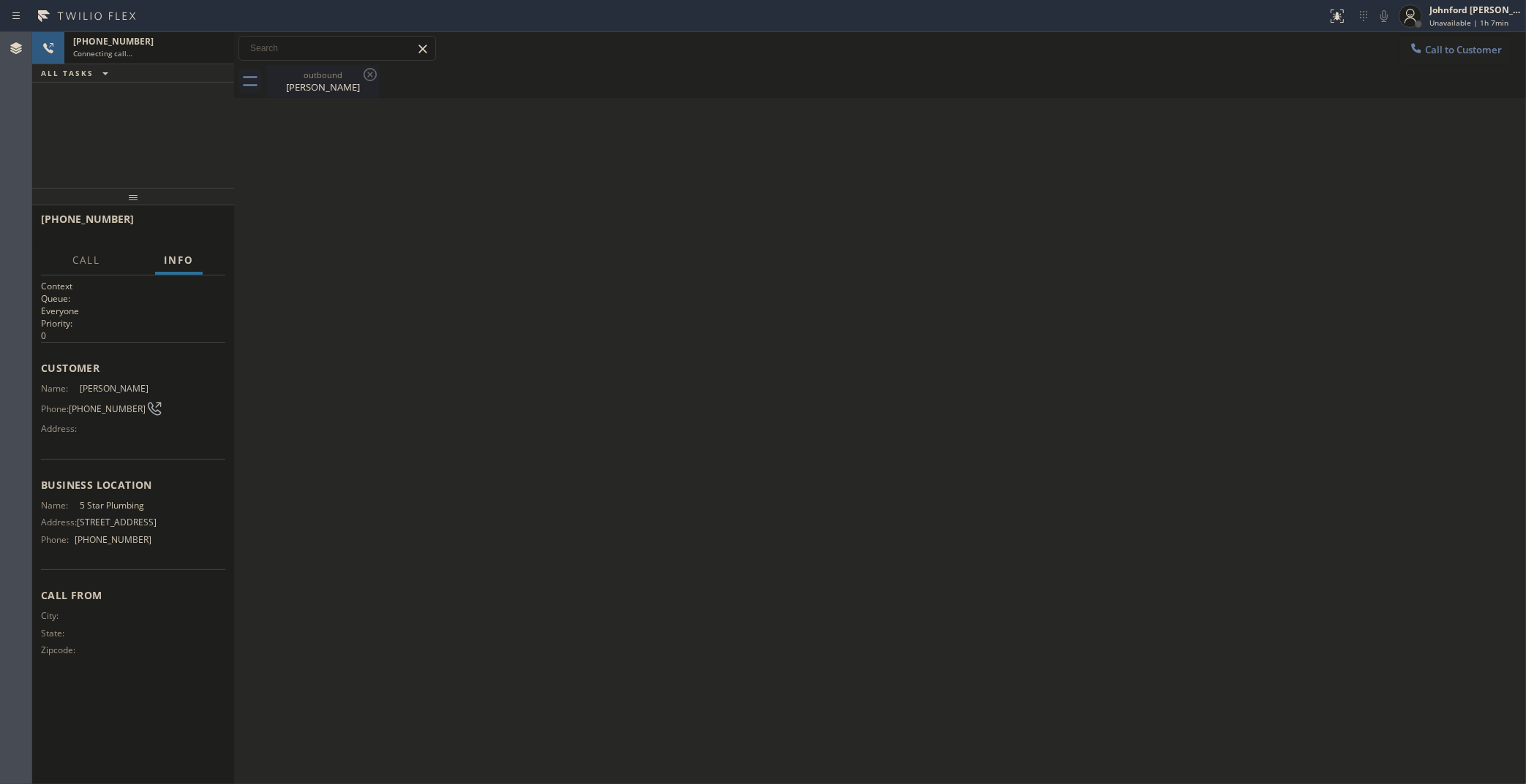
click at [371, 76] on icon at bounding box center [370, 74] width 13 height 13
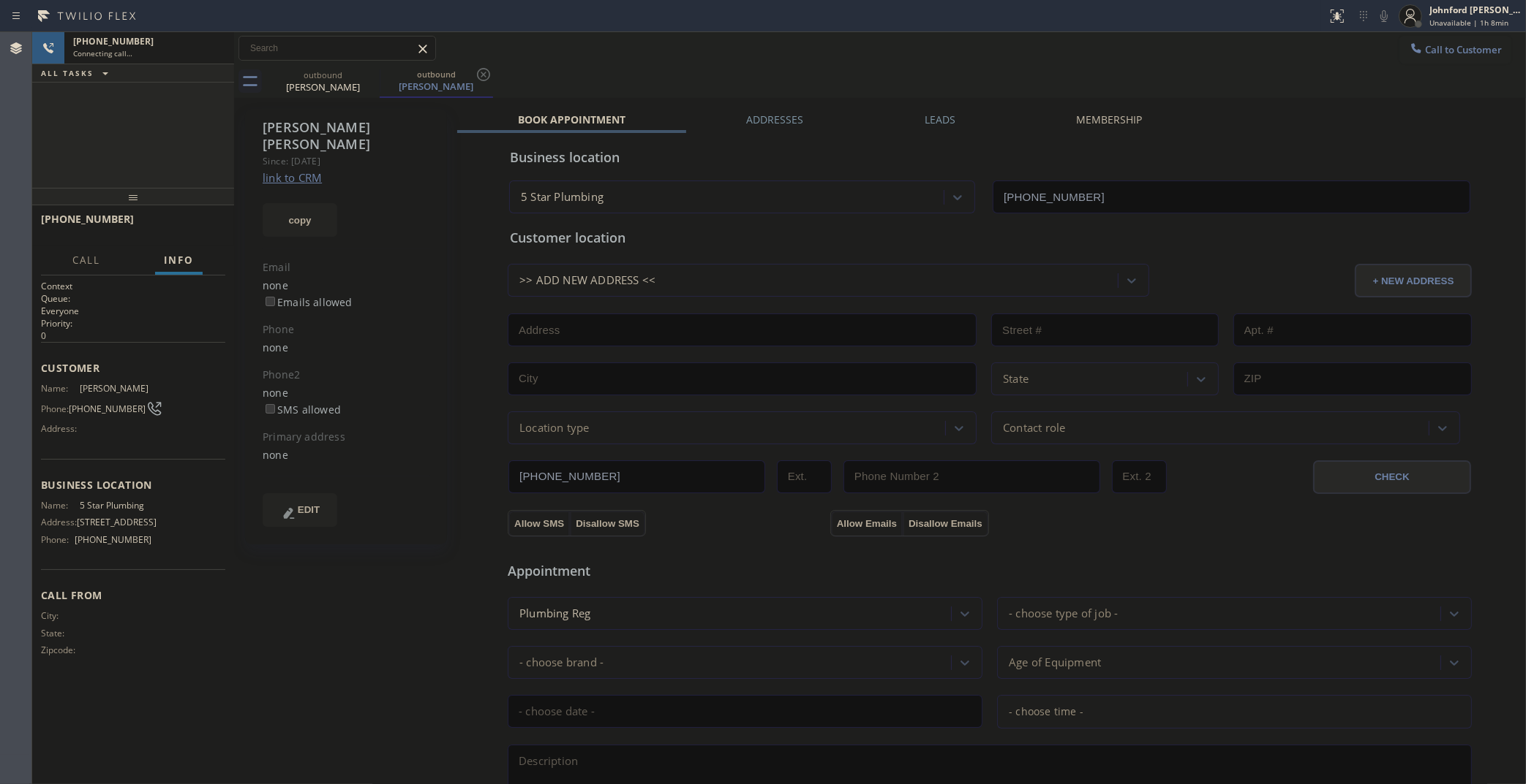
type input "[PHONE_NUMBER]"
click at [184, 221] on span "HANG UP" at bounding box center [191, 225] width 44 height 10
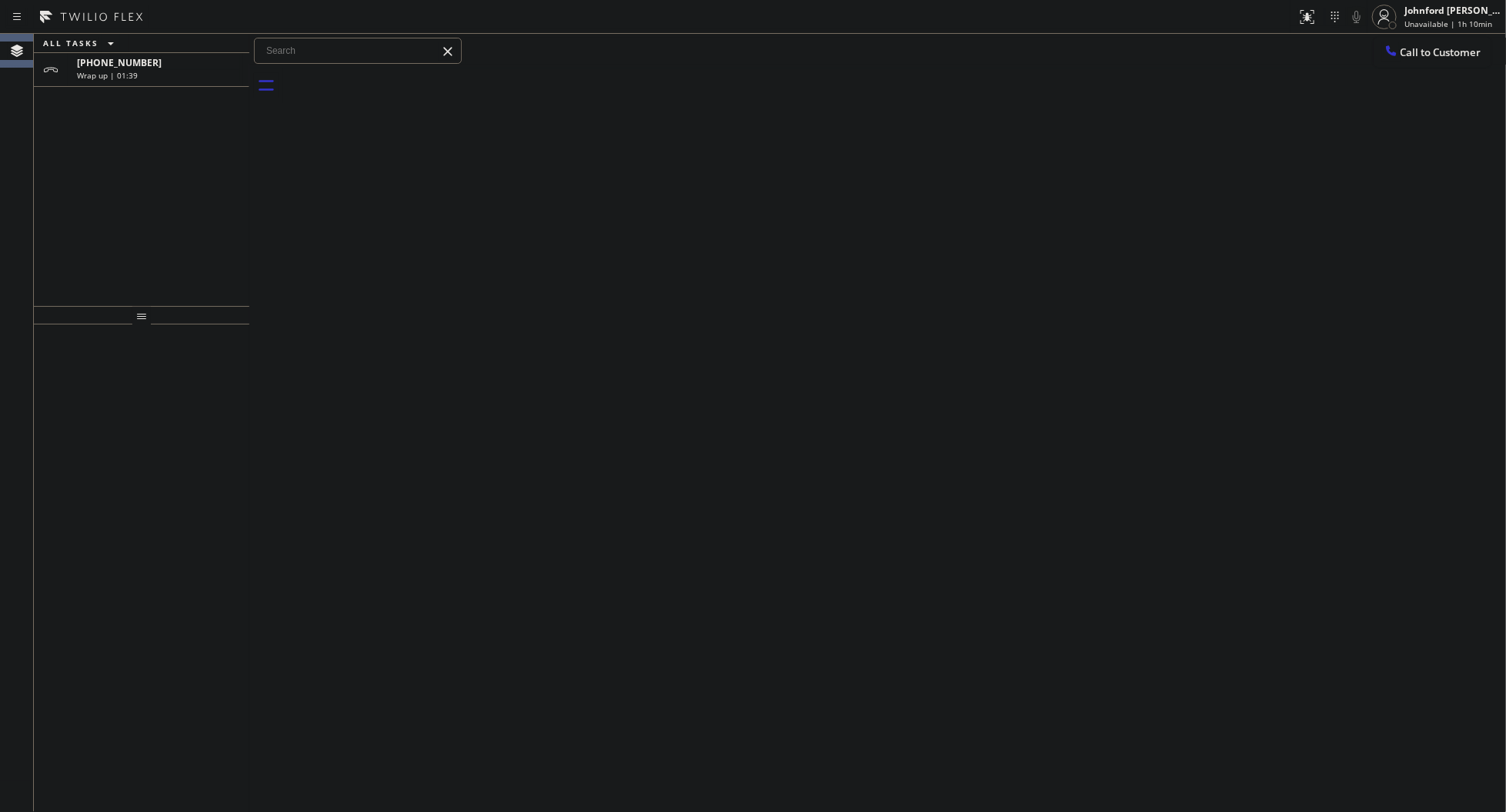
click at [167, 75] on div "Wrap up | 01:39" at bounding box center [158, 75] width 163 height 11
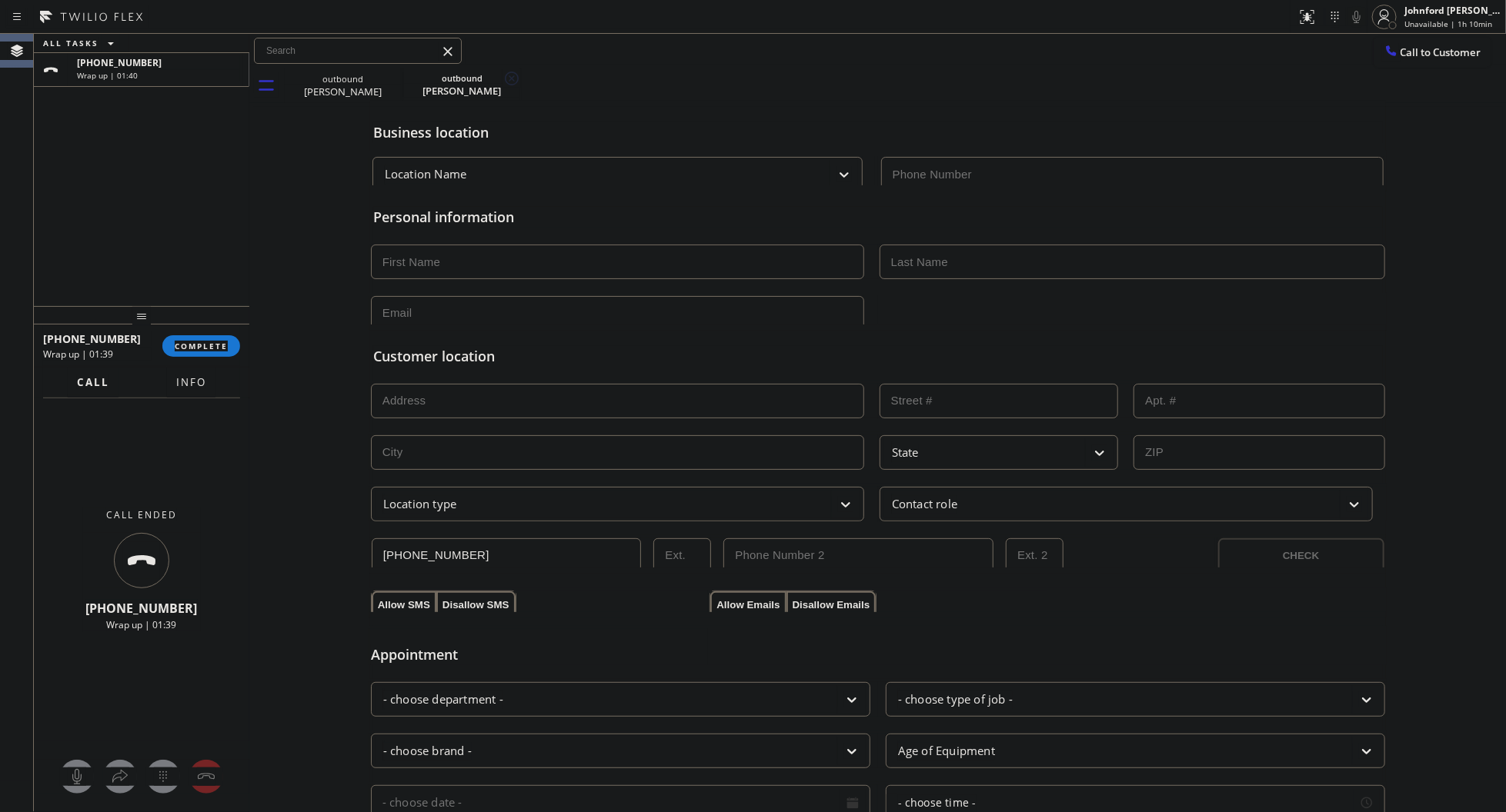
click at [170, 358] on div "+16265908795 Wrap up | 01:39 COMPLETE" at bounding box center [142, 346] width 197 height 40
click at [191, 354] on button "COMPLETE" at bounding box center [201, 346] width 78 height 21
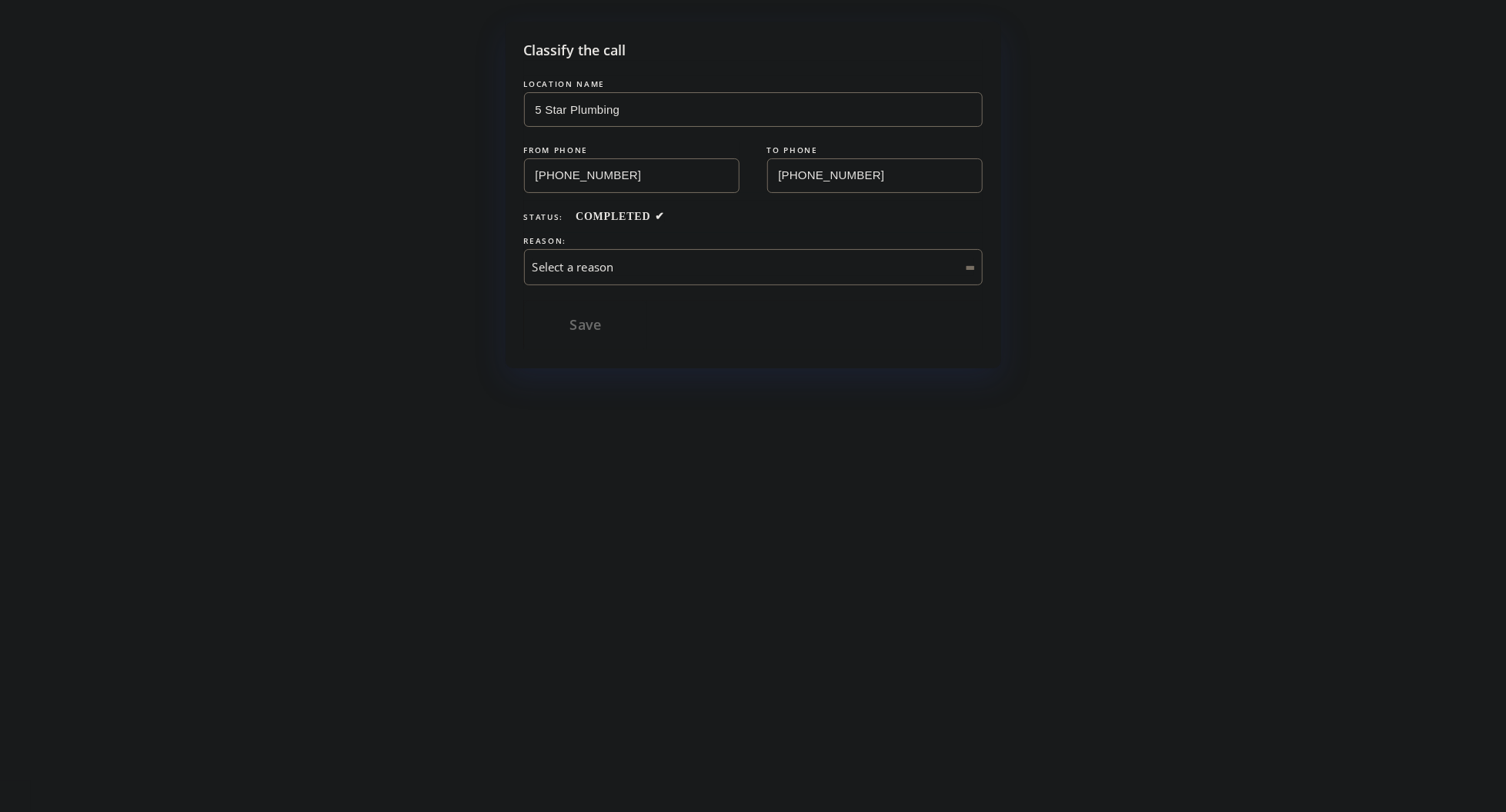
click at [643, 253] on div "Select a reason" at bounding box center [753, 267] width 459 height 36
click at [599, 326] on button "Save" at bounding box center [586, 326] width 124 height 49
click at [586, 266] on div "Existing Customer - ETA/PI/REDO/complain/cancel" at bounding box center [753, 267] width 441 height 18
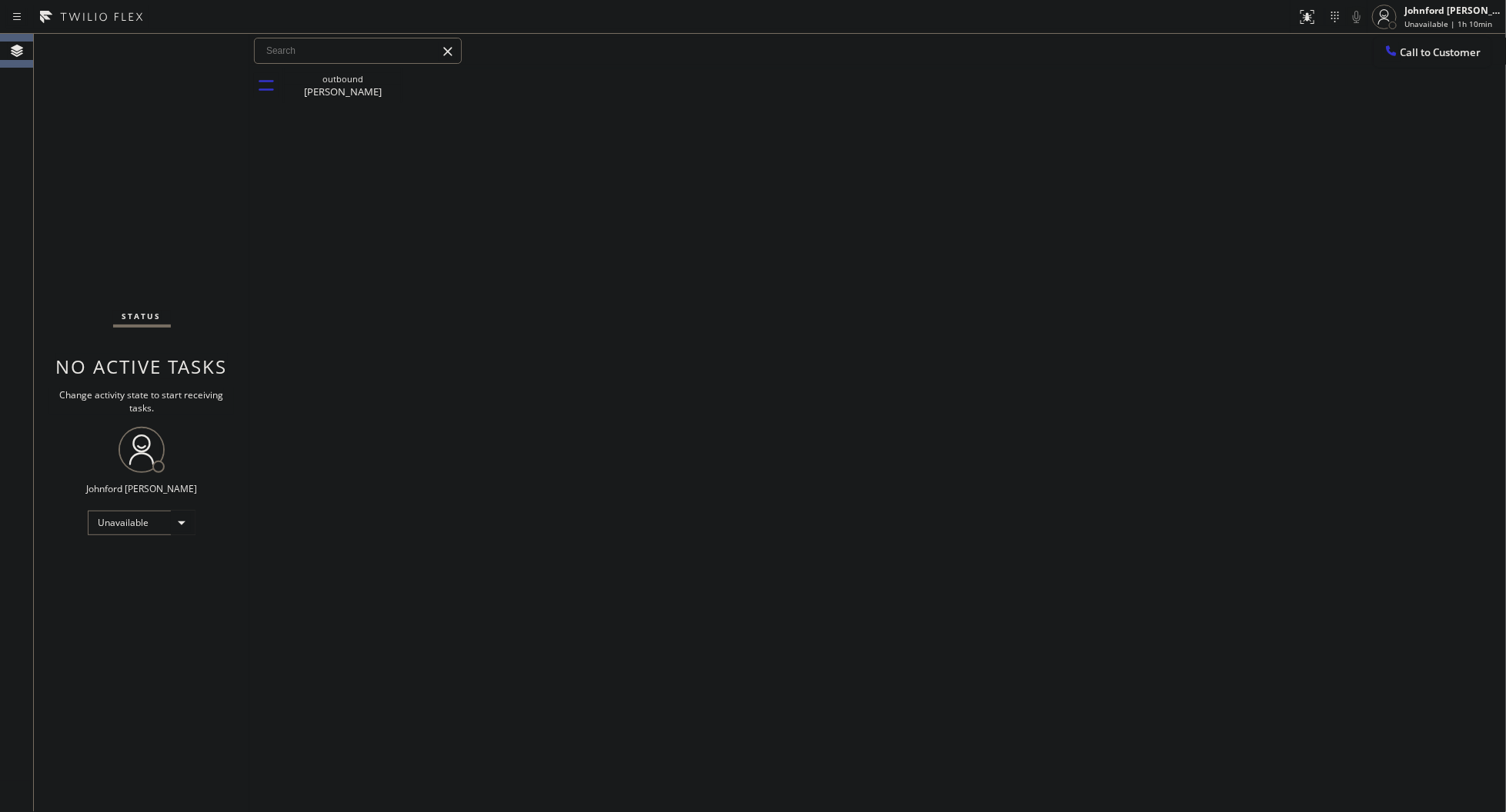
click at [217, 214] on div "Status No active tasks Change activity state to start receiving tasks. [PERSON_…" at bounding box center [141, 422] width 216 height 778
click at [1056, 200] on div "Back to Dashboard Change Sender ID Customers Technicians Select a contact Outbo…" at bounding box center [878, 422] width 1257 height 778
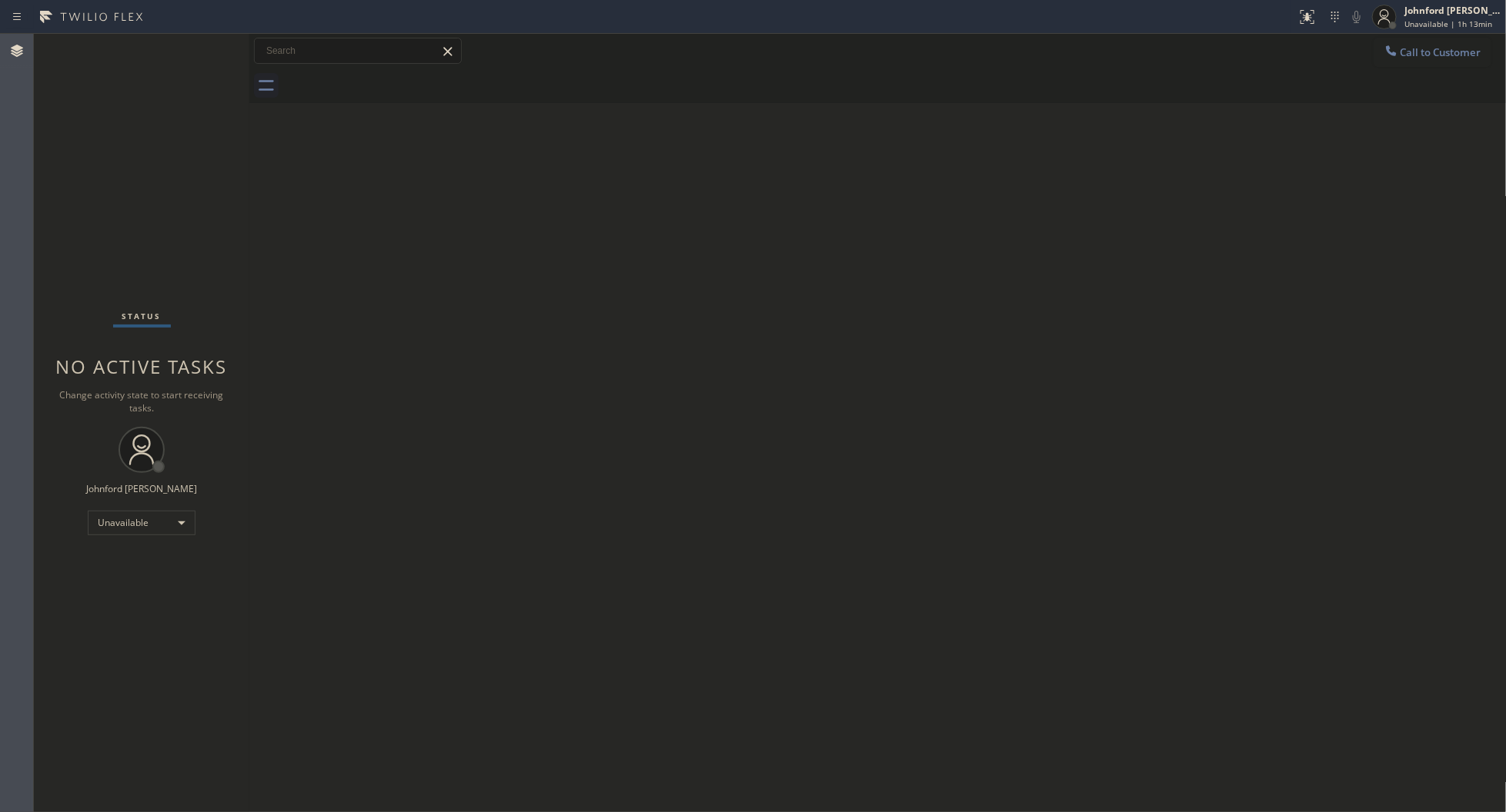
click at [1437, 63] on button "Call to Customer" at bounding box center [1432, 52] width 118 height 30
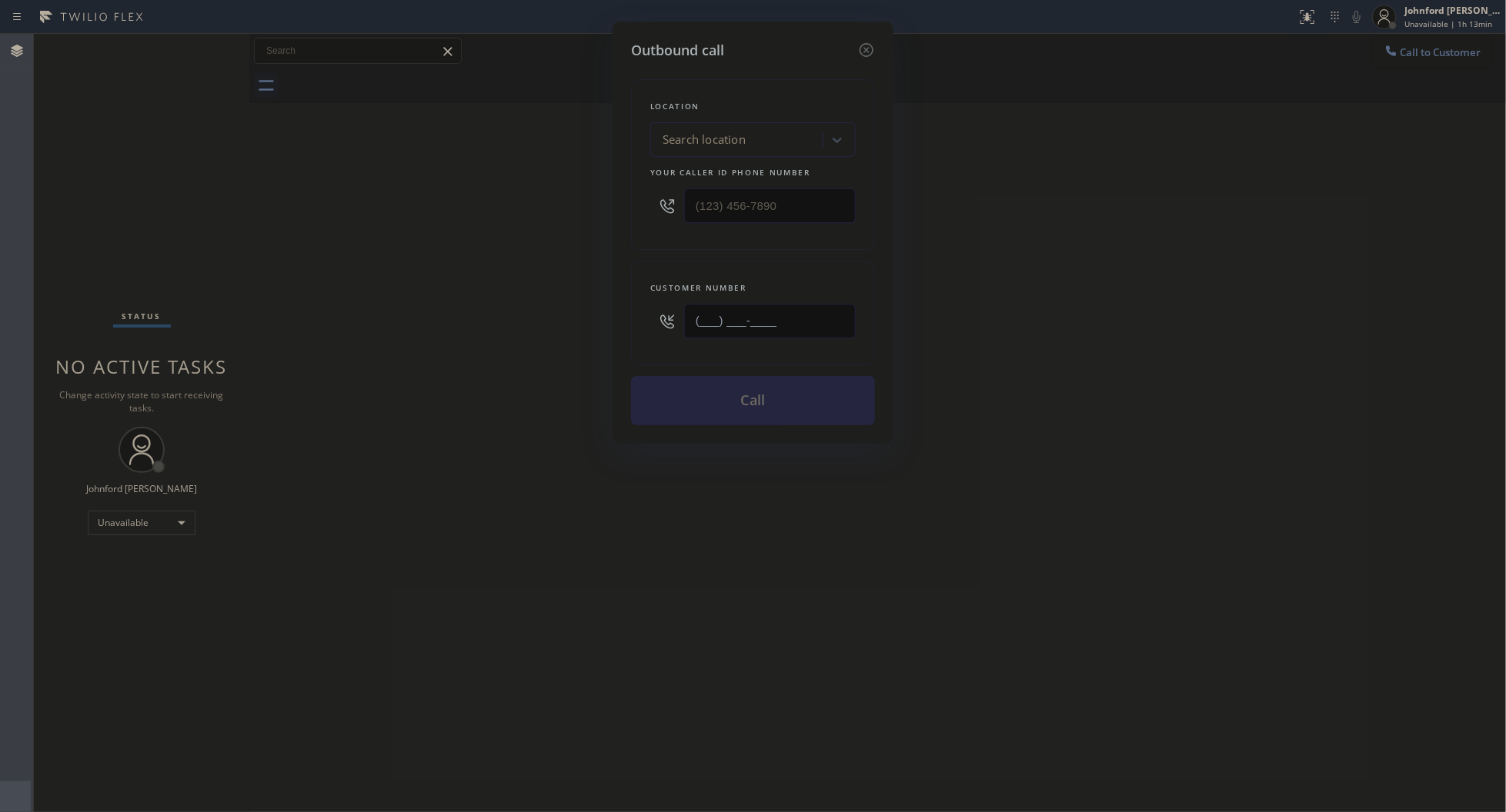
drag, startPoint x: 732, startPoint y: 319, endPoint x: 589, endPoint y: 297, distance: 144.7
click at [577, 319] on div "Outbound call Location Search location Your caller id phone number Customer num…" at bounding box center [753, 406] width 1506 height 812
paste input "714) 495-0861"
type input "[PHONE_NUMBER]"
drag, startPoint x: 801, startPoint y: 182, endPoint x: 644, endPoint y: 202, distance: 158.3
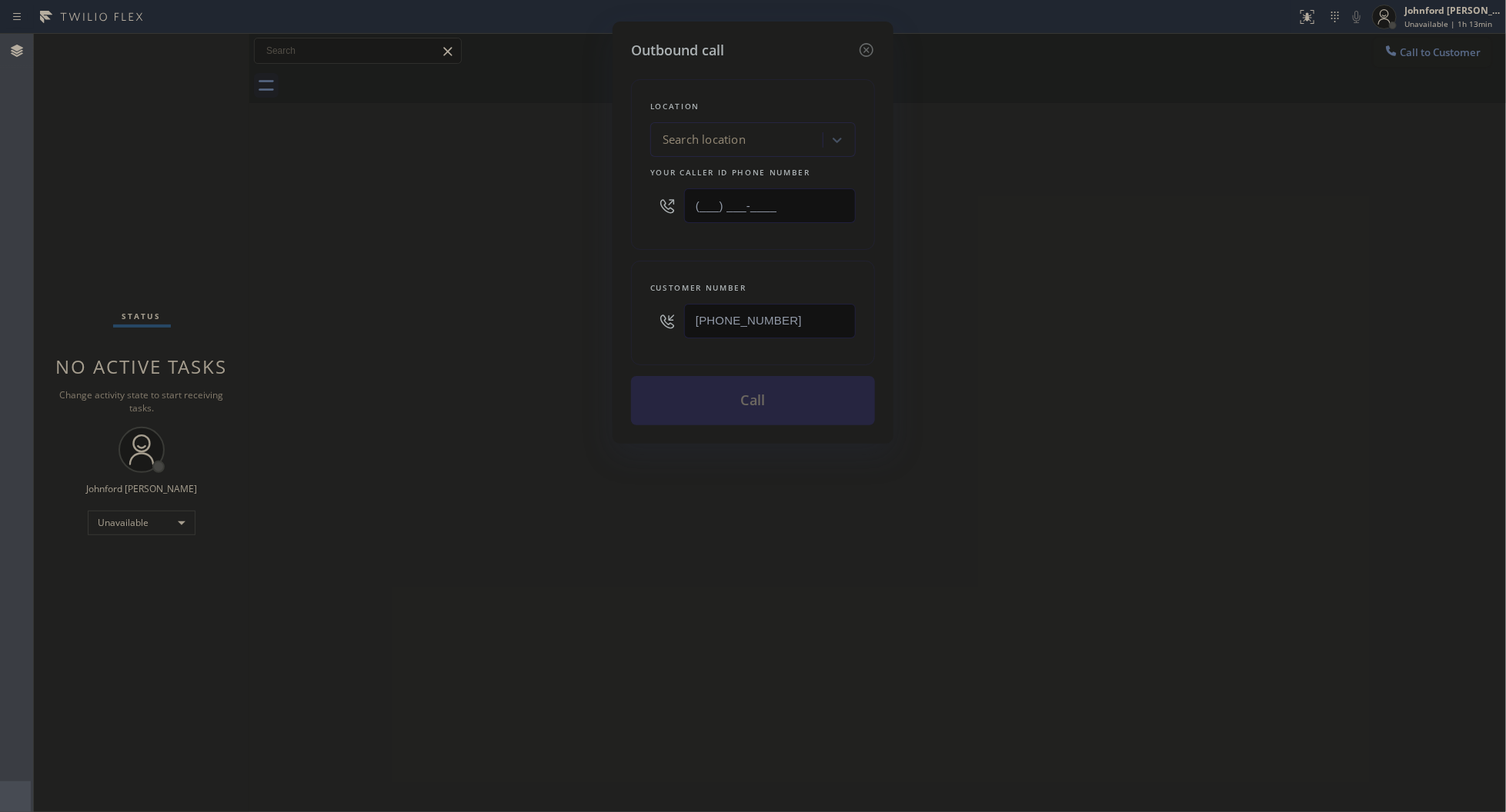
click at [644, 202] on div "Location Search location Your caller id phone number (___) ___-____" at bounding box center [752, 165] width 244 height 171
paste input "888) 909-0120"
type input "[PHONE_NUMBER]"
click at [366, 242] on div "Outbound call Location Search location Your caller id phone number [PHONE_NUMBE…" at bounding box center [753, 406] width 1506 height 812
click at [704, 427] on div "Outbound call Location 5 Star Plumbing Your caller id phone number [PHONE_NUMBE…" at bounding box center [753, 232] width 281 height 422
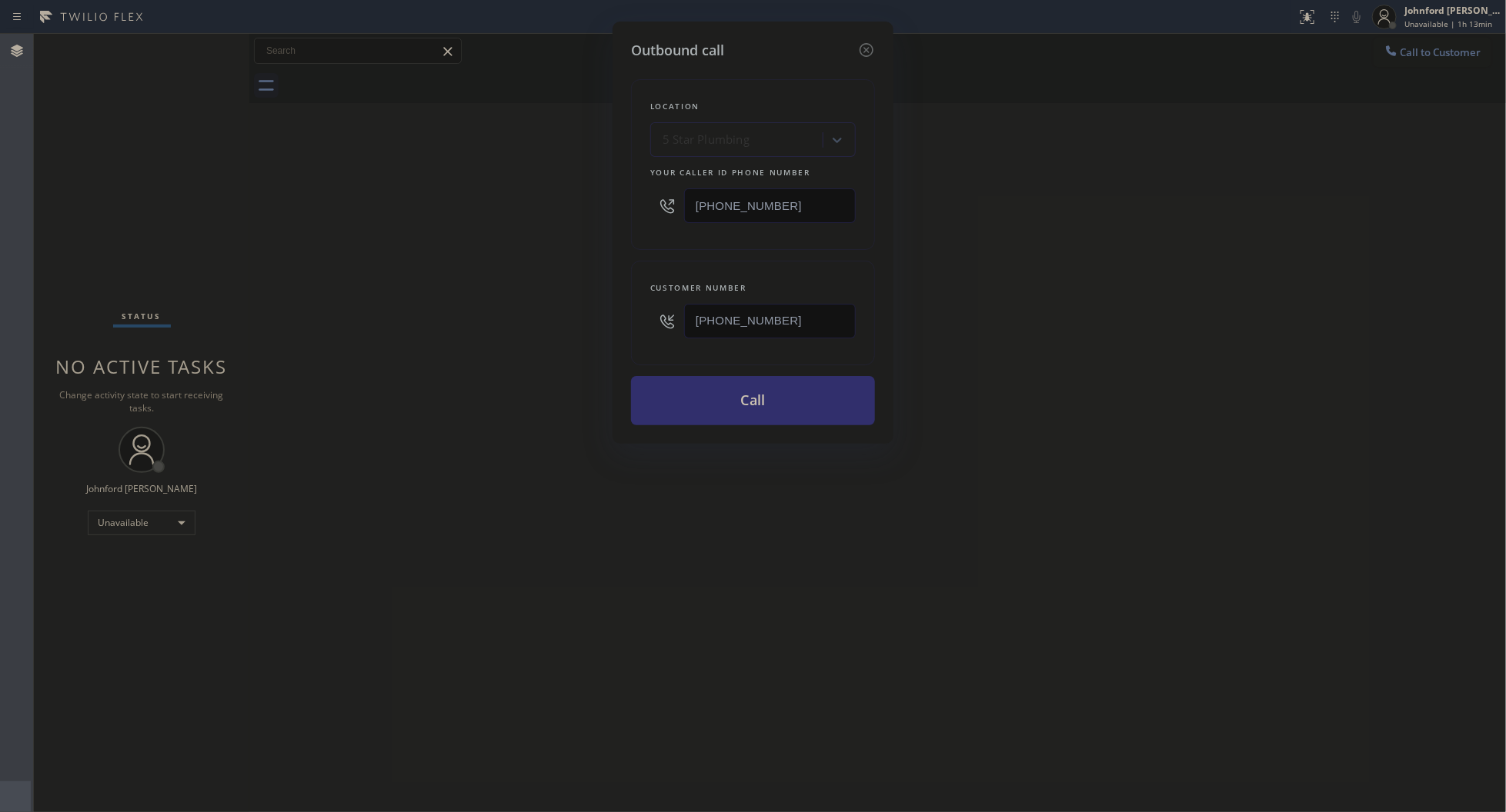
click at [718, 420] on button "Call" at bounding box center [752, 401] width 244 height 49
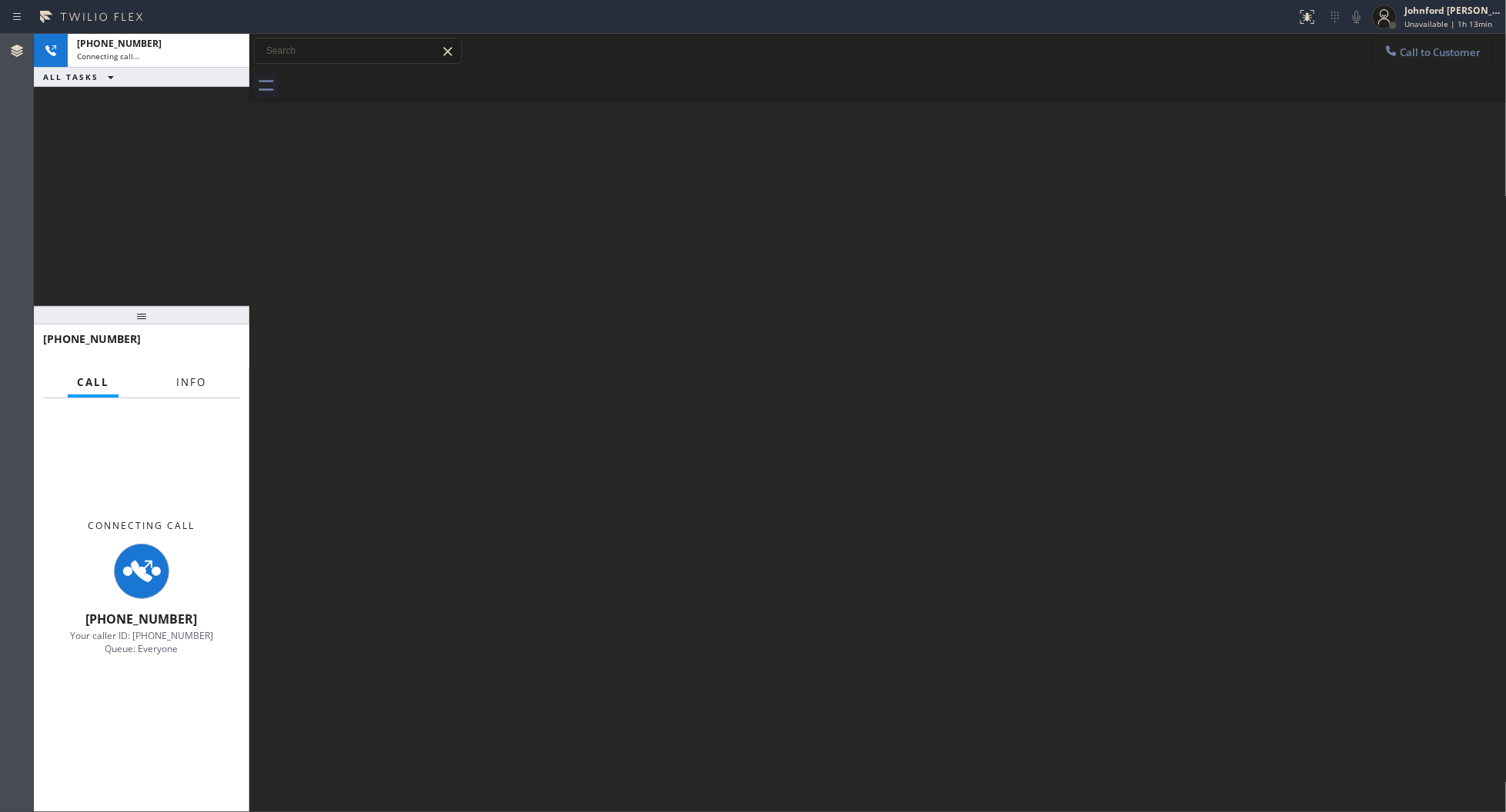
click at [182, 386] on button "Info" at bounding box center [191, 382] width 48 height 30
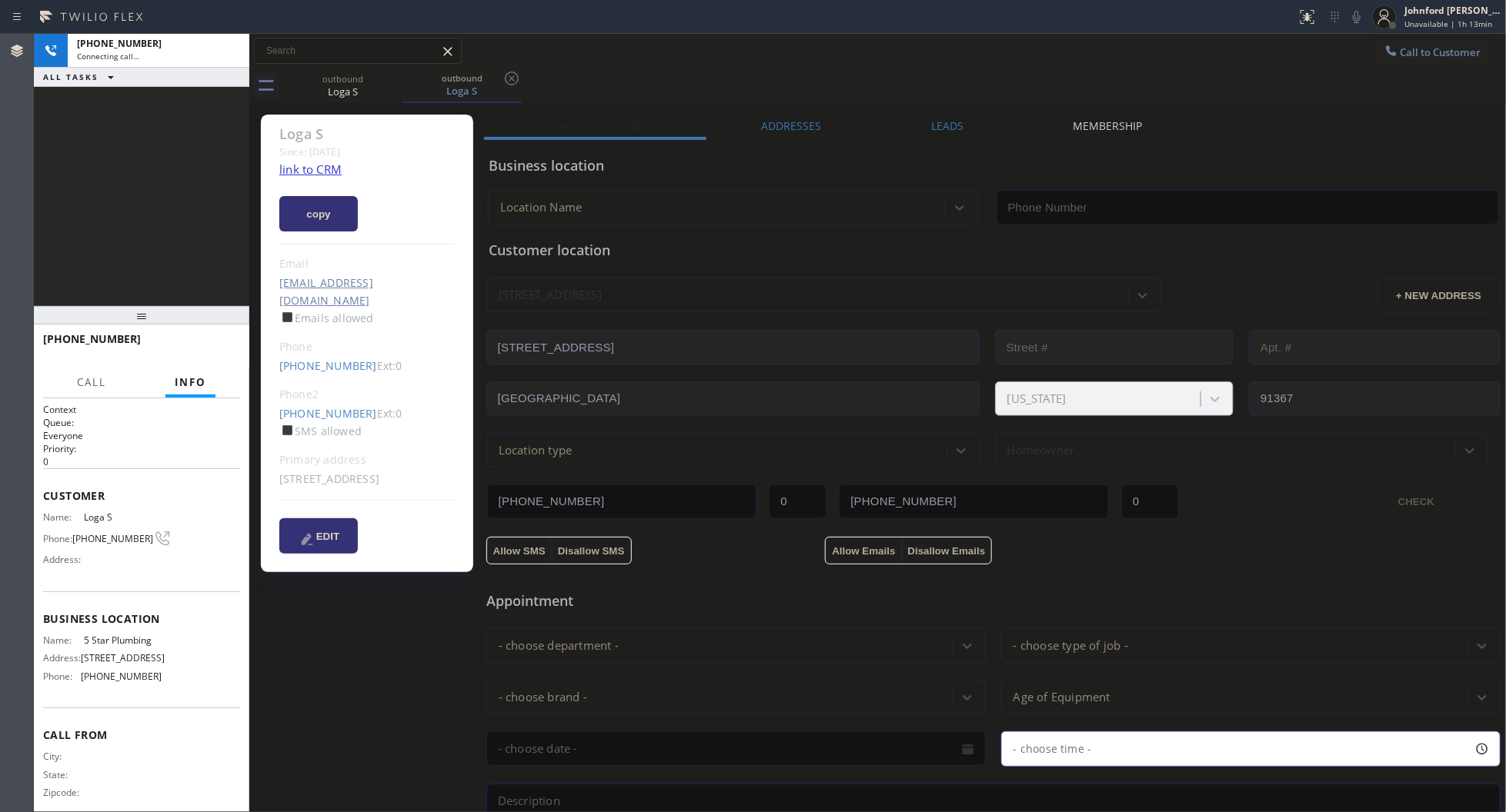
drag, startPoint x: 144, startPoint y: 317, endPoint x: 256, endPoint y: 166, distance: 188.0
click at [144, 157] on div "[PHONE_NUMBER] Connecting call… ALL TASKS ALL TASKS ACTIVE TASKS TASKS IN WRAP …" at bounding box center [141, 422] width 216 height 778
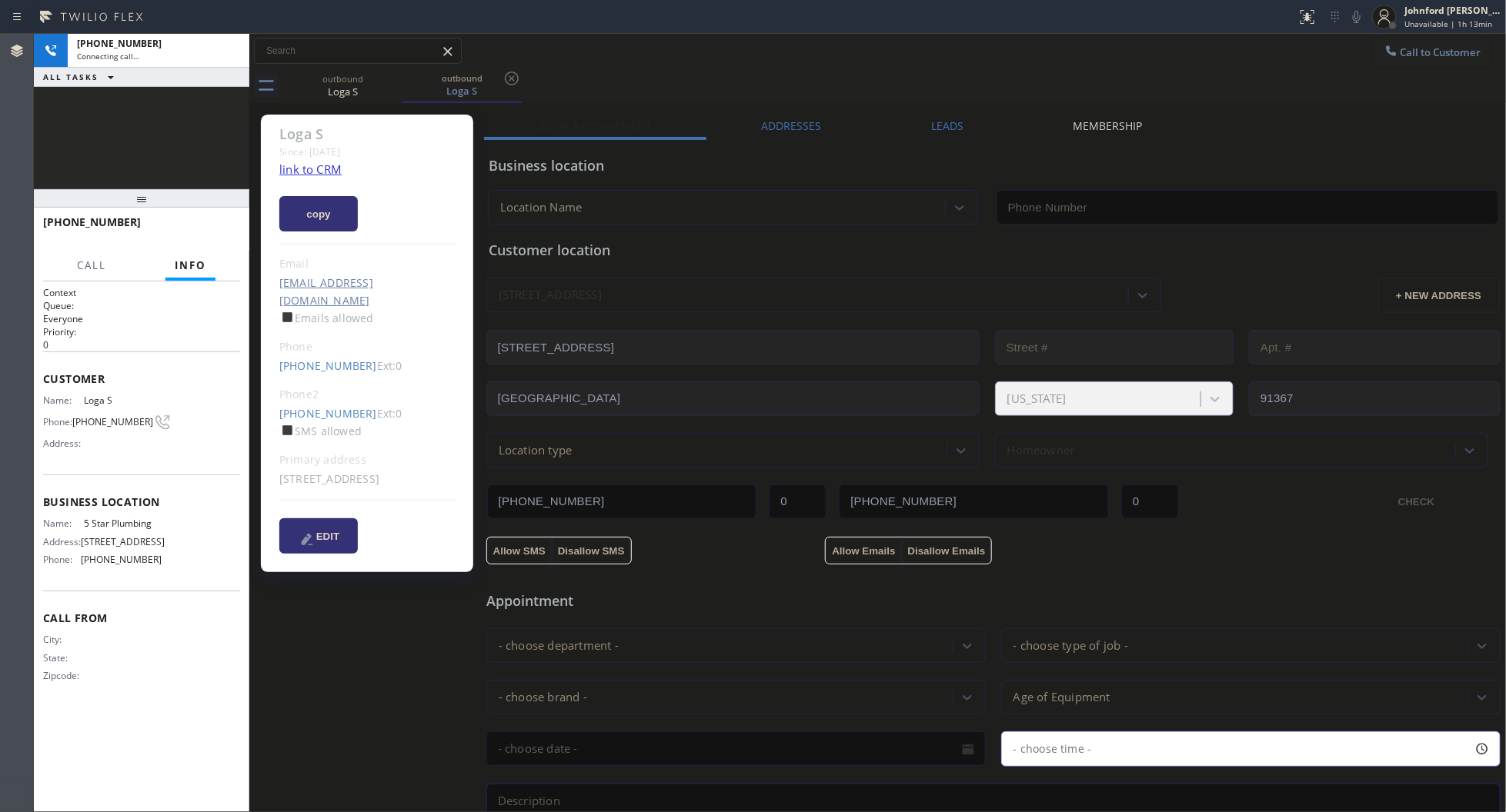
click at [306, 176] on link "link to CRM" at bounding box center [310, 169] width 62 height 16
type input "[PHONE_NUMBER]"
click at [230, 227] on button "HANG UP" at bounding box center [203, 229] width 71 height 21
click at [319, 406] on link "[PHONE_NUMBER]" at bounding box center [327, 413] width 98 height 15
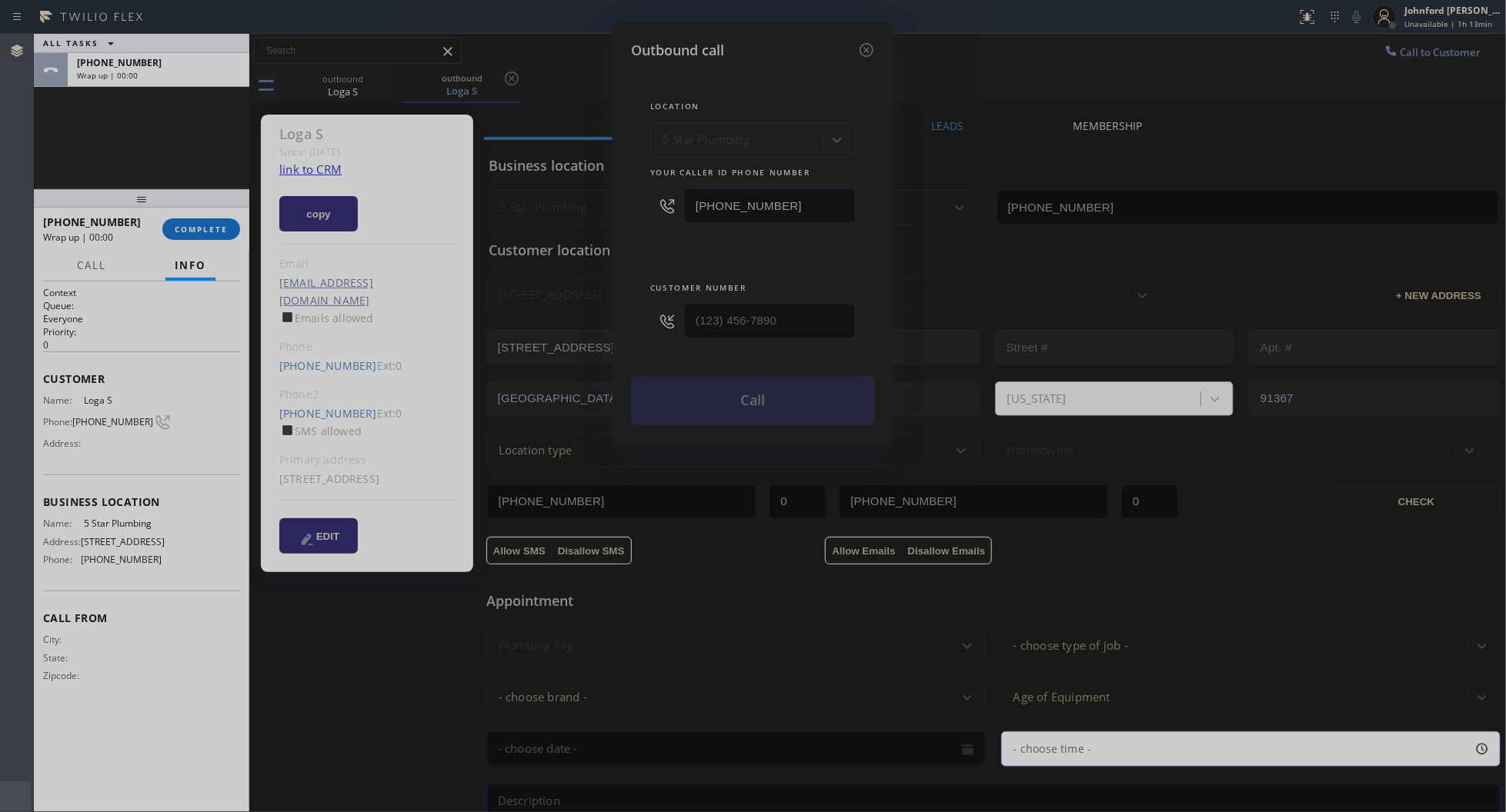
type input "[PHONE_NUMBER]"
click at [874, 44] on icon at bounding box center [866, 50] width 19 height 19
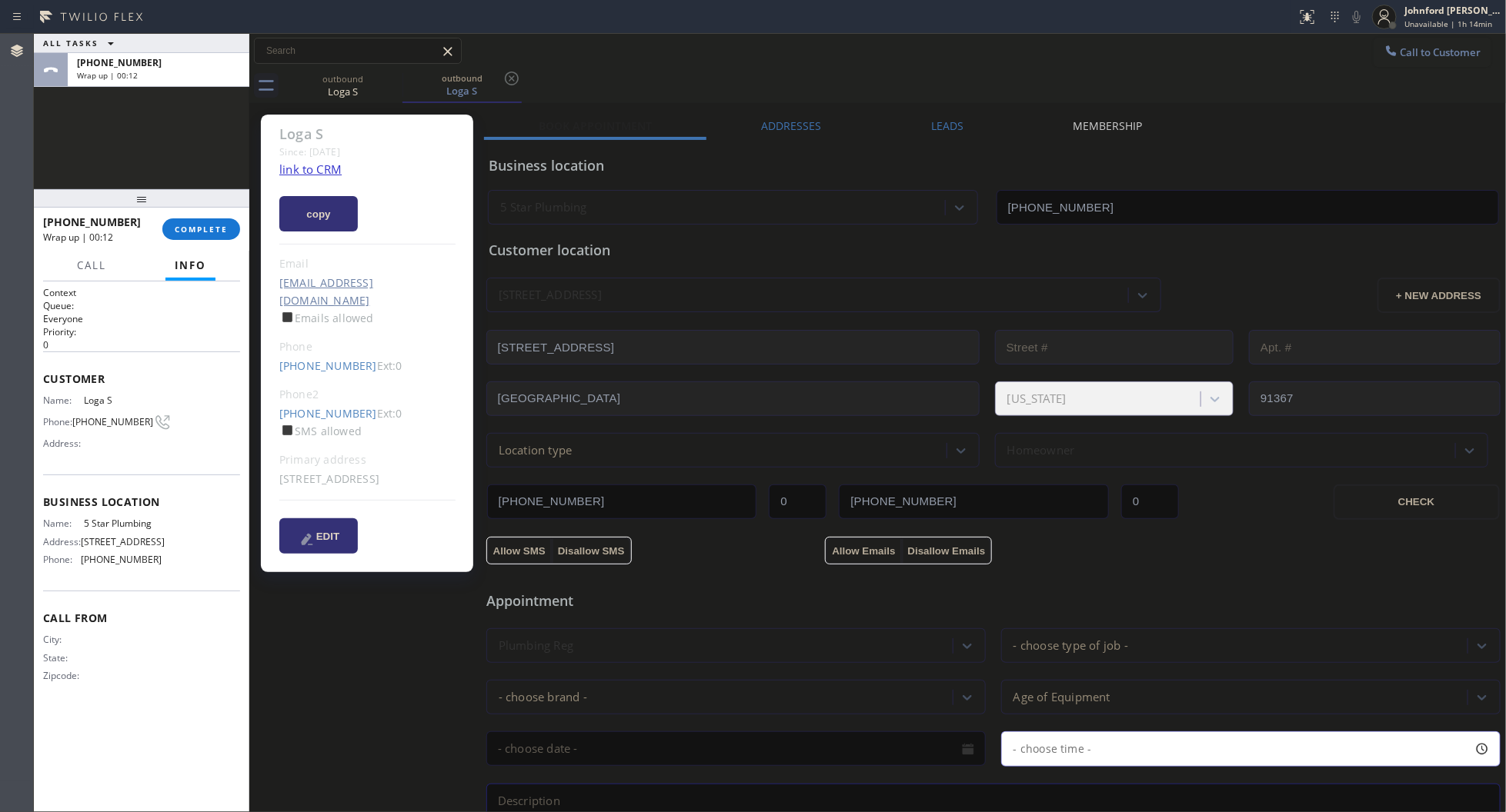
click at [1383, 48] on icon at bounding box center [1390, 51] width 16 height 16
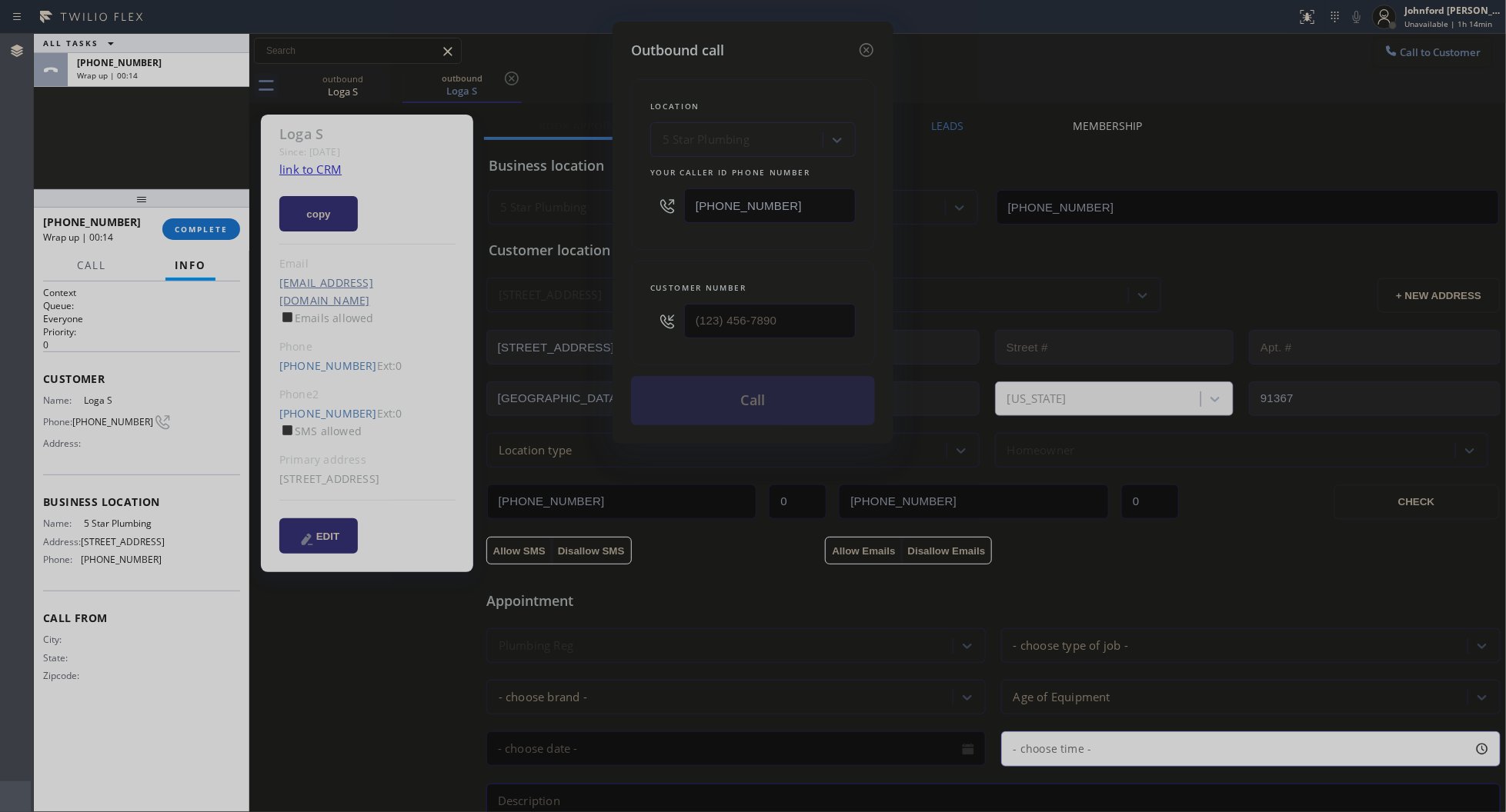
click at [855, 40] on div "Outbound call" at bounding box center [752, 50] width 244 height 21
click at [864, 48] on icon at bounding box center [866, 50] width 19 height 19
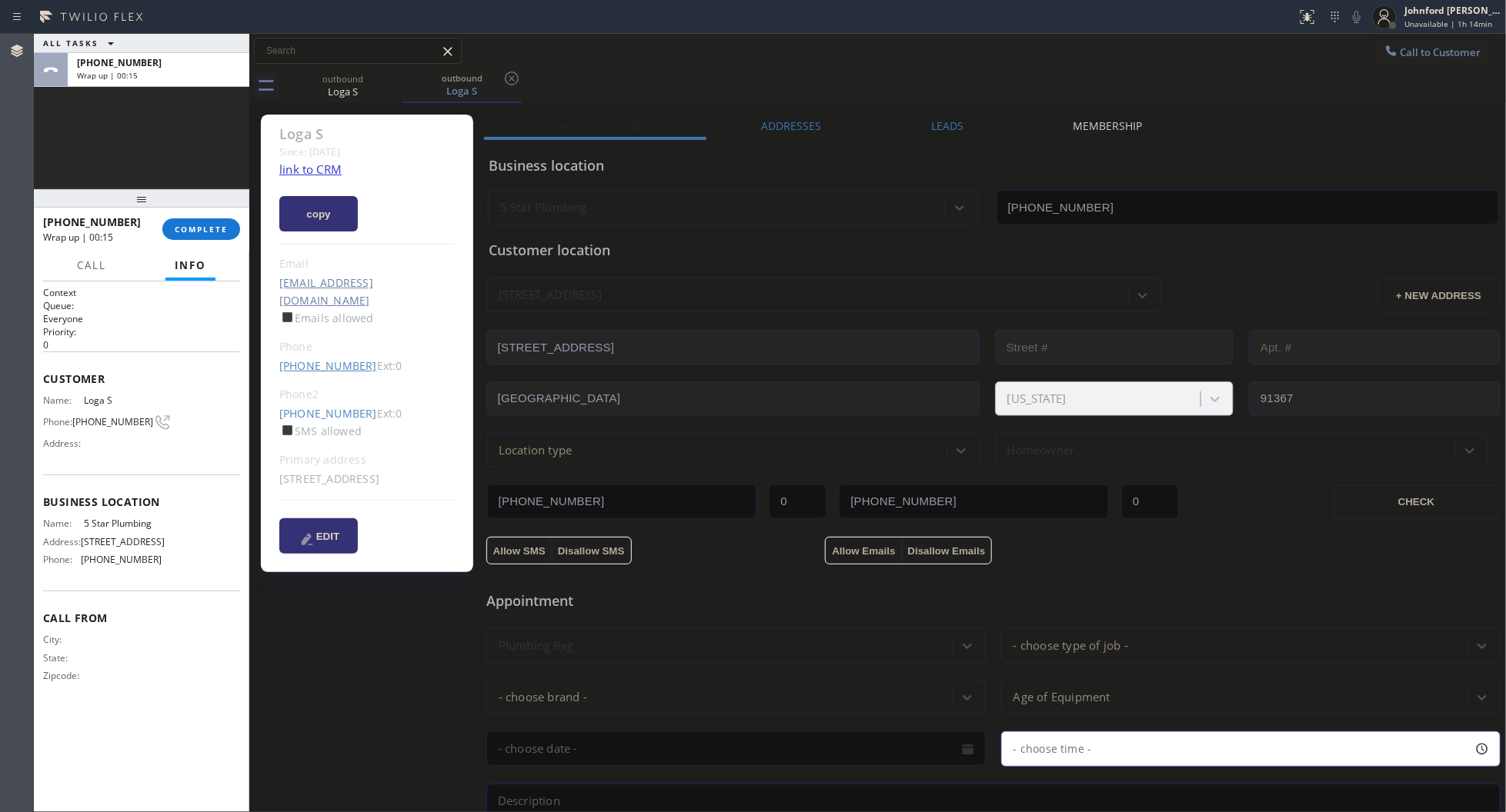
click at [316, 358] on link "[PHONE_NUMBER]" at bounding box center [327, 366] width 98 height 15
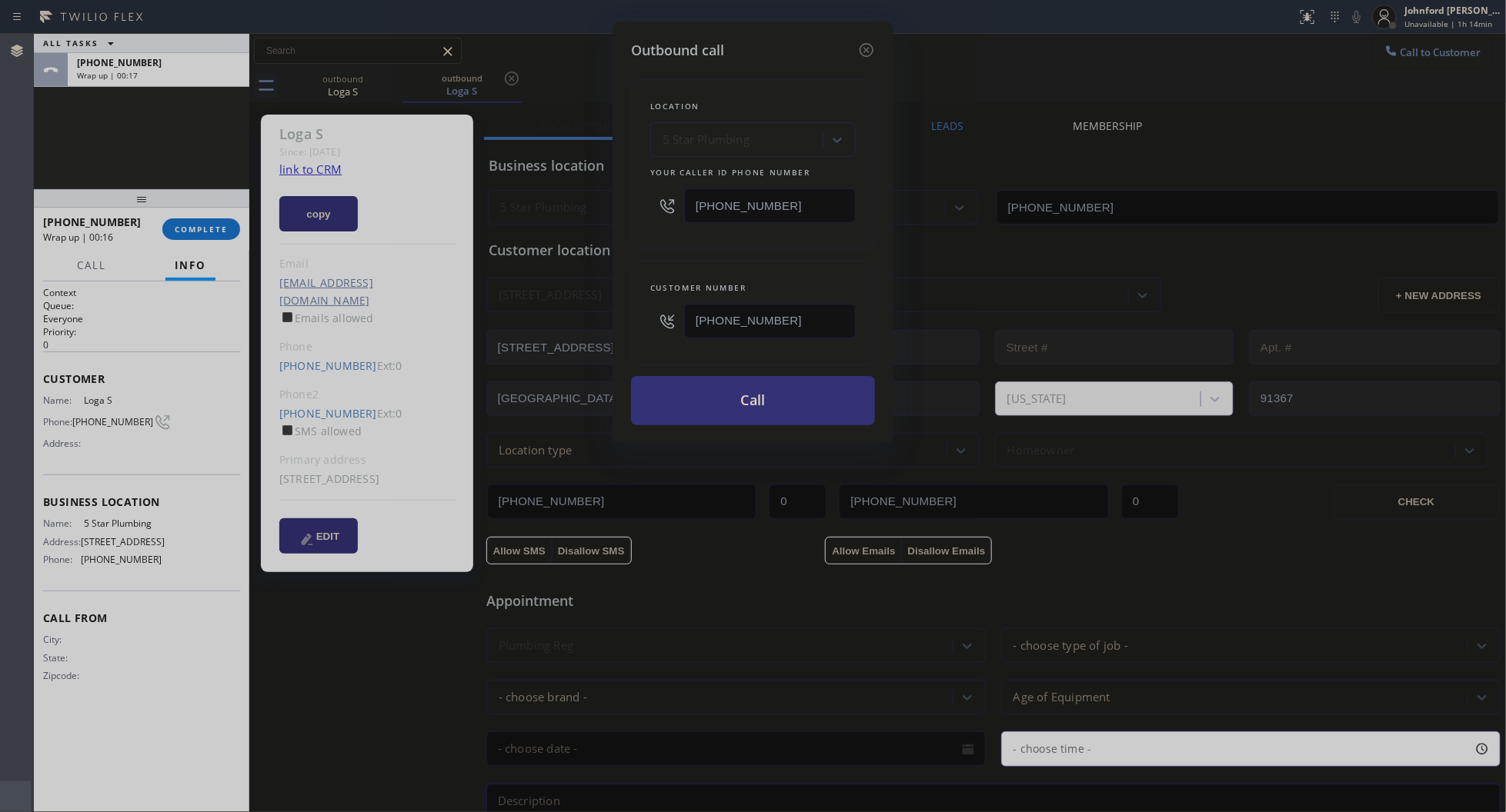
drag, startPoint x: 828, startPoint y: 190, endPoint x: 672, endPoint y: 190, distance: 156.0
click at [672, 190] on div "[PHONE_NUMBER]" at bounding box center [753, 205] width 205 height 50
paste input "18) 875-9039"
type input "[PHONE_NUMBER]"
click at [791, 399] on button "Call" at bounding box center [752, 401] width 244 height 49
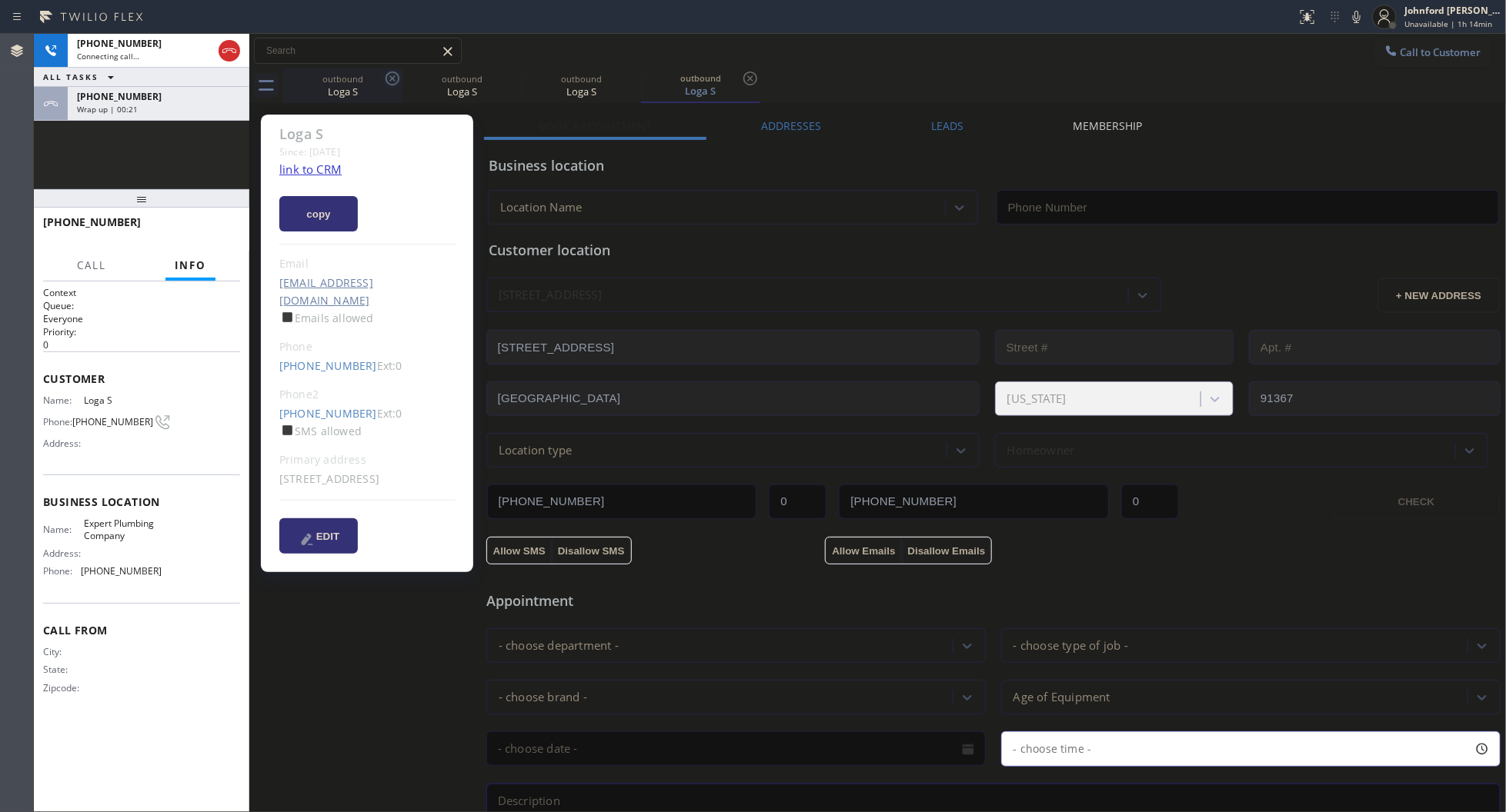
click at [386, 77] on icon at bounding box center [392, 78] width 14 height 14
type input "[PHONE_NUMBER]"
click at [181, 104] on div "Wrap up | 00:22" at bounding box center [158, 109] width 163 height 11
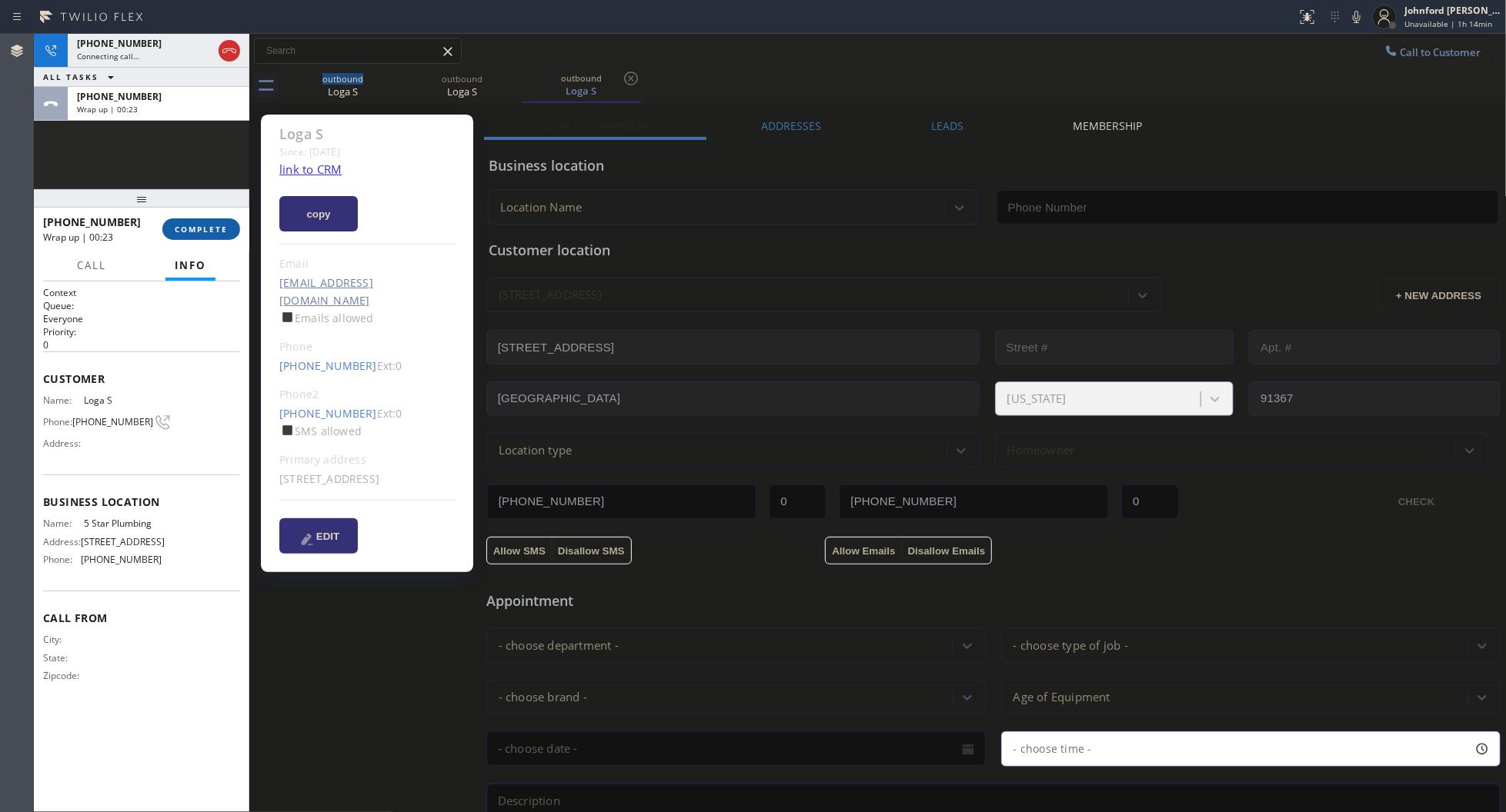
click at [204, 227] on button "COMPLETE" at bounding box center [201, 229] width 78 height 21
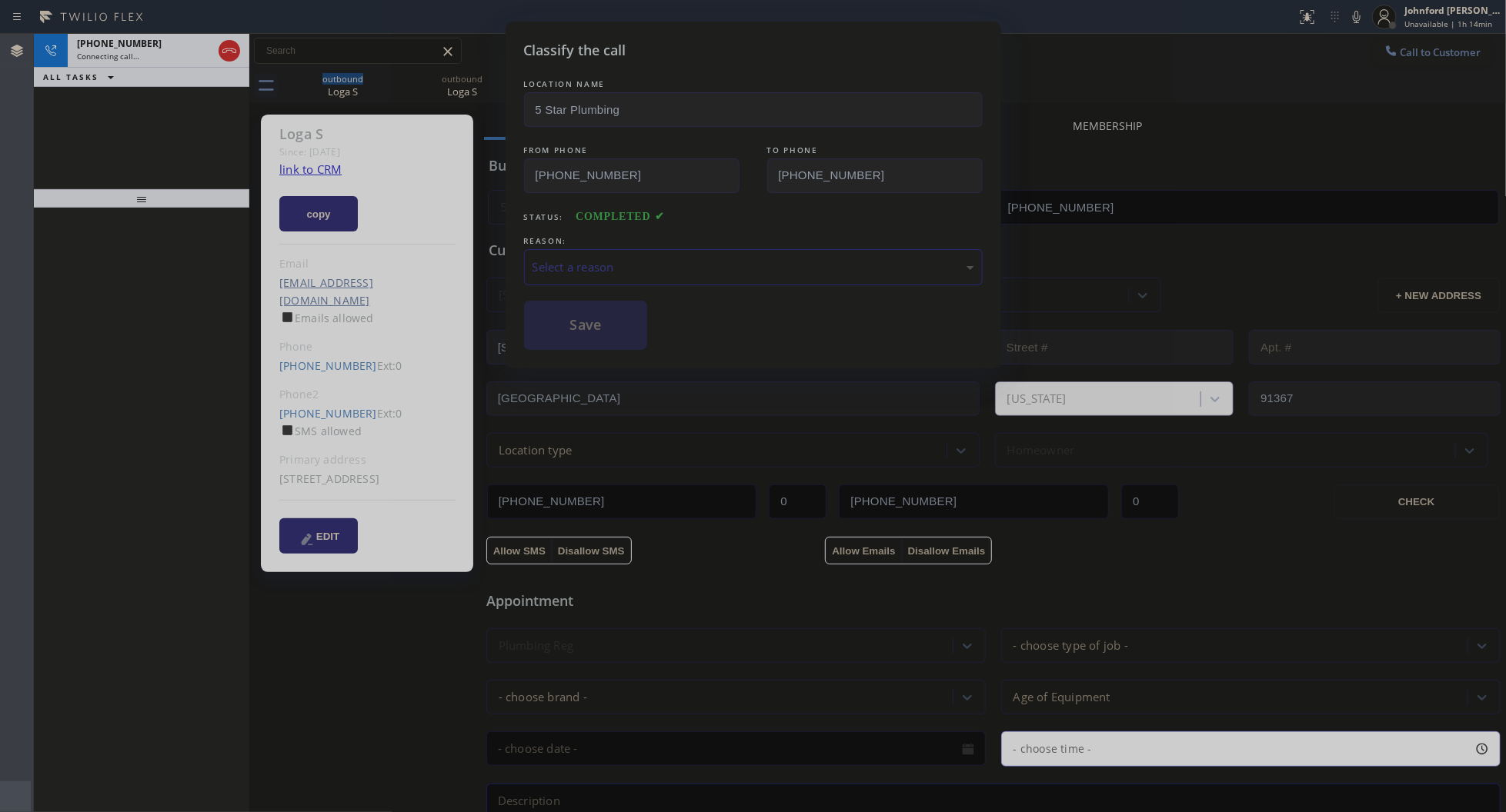
type input "[PHONE_NUMBER]"
click at [621, 233] on div "REASON:" at bounding box center [753, 241] width 459 height 16
drag, startPoint x: 667, startPoint y: 275, endPoint x: 678, endPoint y: 275, distance: 11.0
click at [670, 275] on div "Select a reason" at bounding box center [753, 267] width 459 height 36
click at [638, 347] on div "Classify the call LOCATION NAME 5 Star Plumbing FROM PHONE [PHONE_NUMBER] TO PH…" at bounding box center [753, 194] width 495 height 347
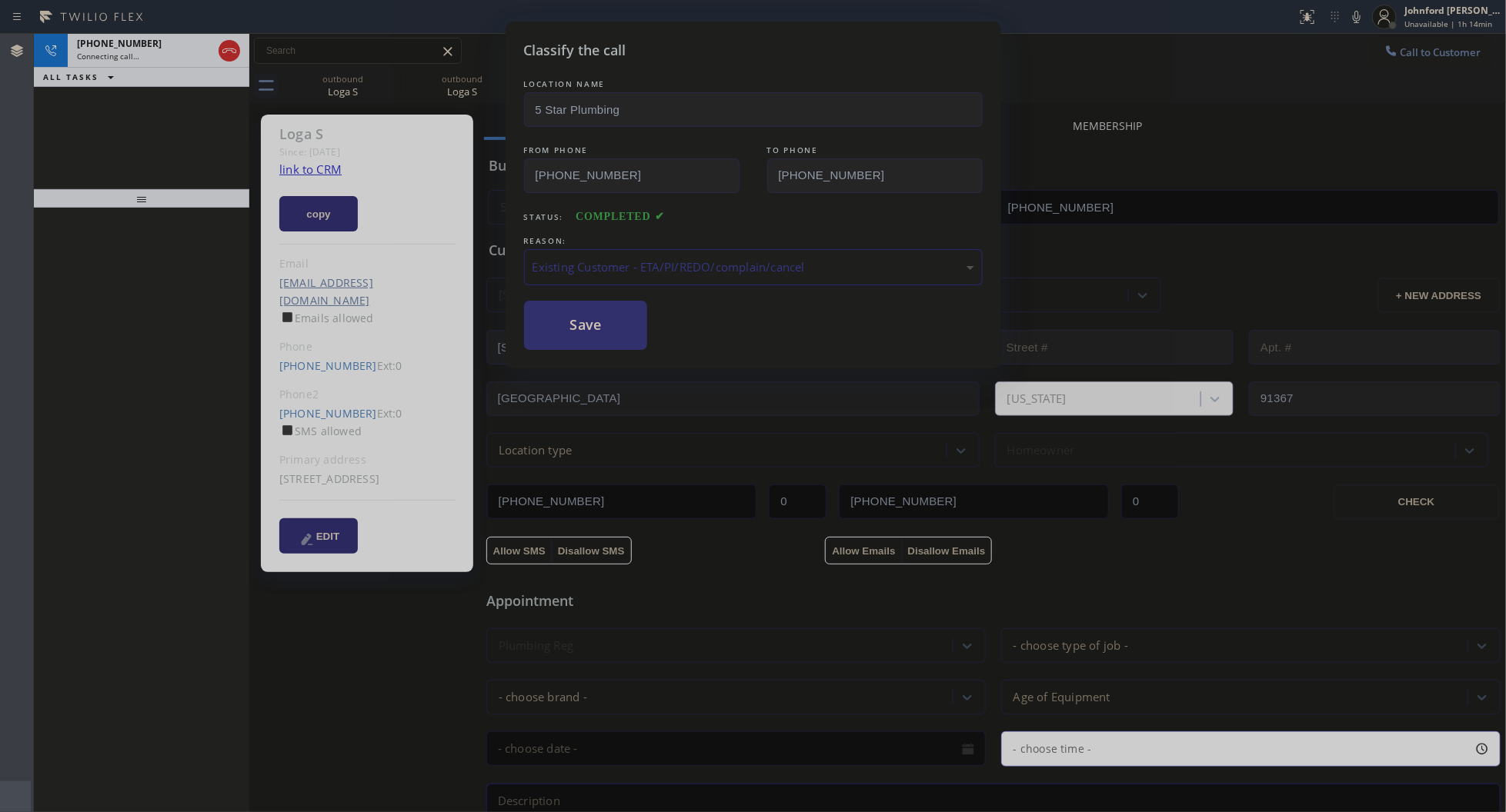
click at [618, 332] on button "Save" at bounding box center [586, 326] width 124 height 49
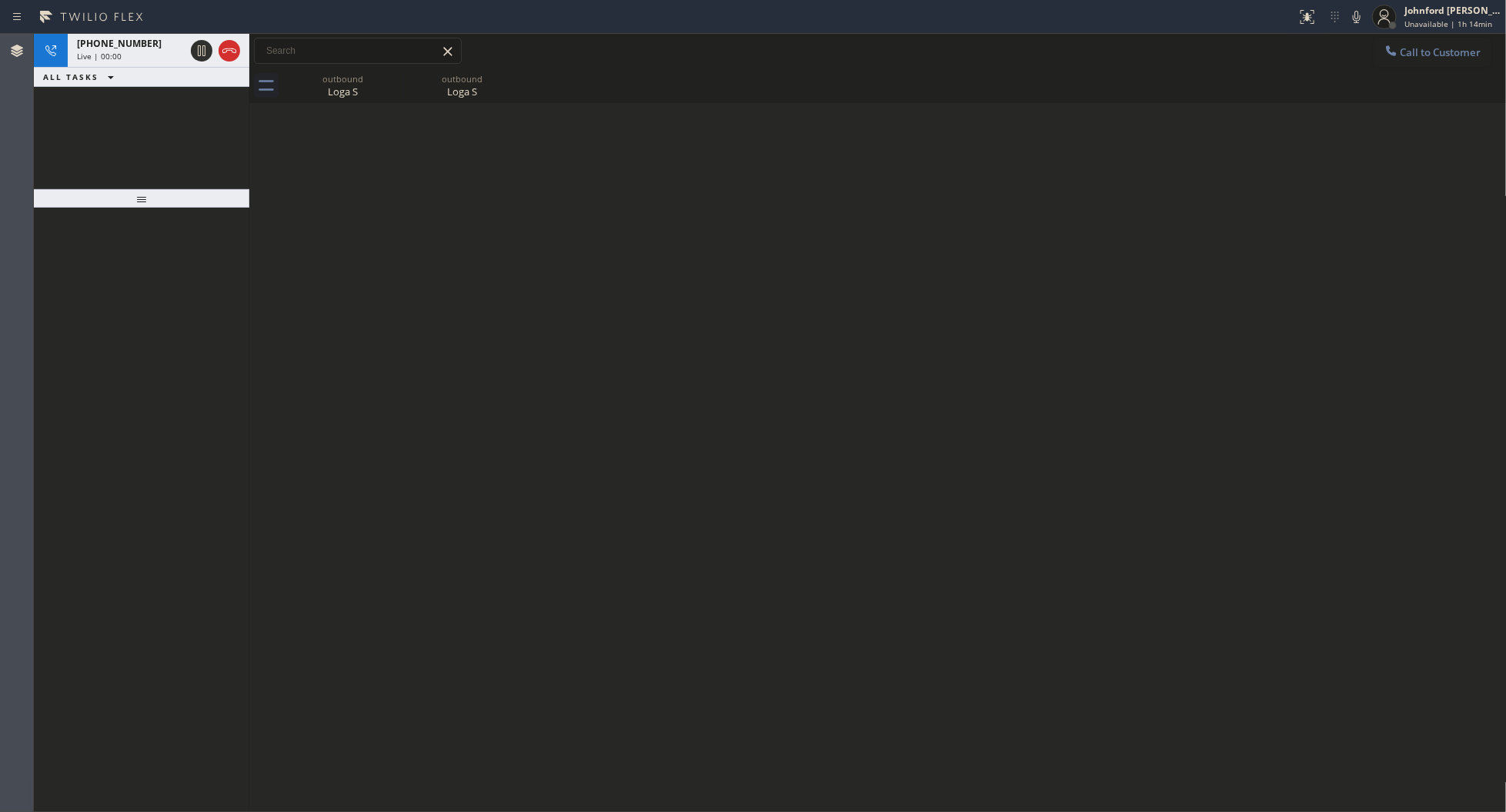
drag, startPoint x: 1052, startPoint y: 326, endPoint x: 947, endPoint y: 326, distance: 105.0
click at [1052, 326] on div "Back to Dashboard Change Sender ID Customers Technicians Select a contact Outbo…" at bounding box center [878, 422] width 1257 height 778
click at [100, 51] on span "Live | 00:00" at bounding box center [99, 56] width 44 height 11
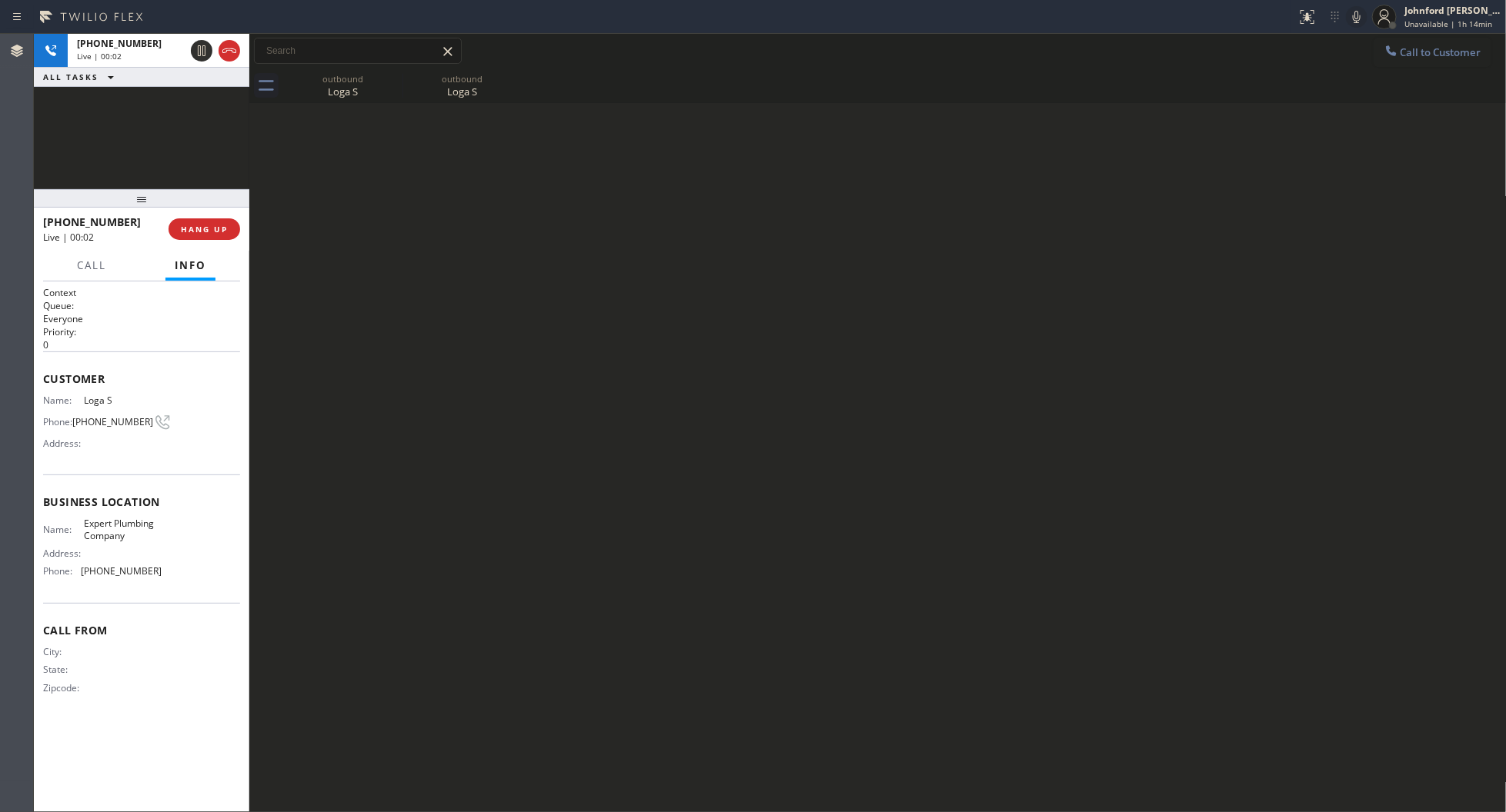
click at [1350, 13] on icon at bounding box center [1356, 16] width 19 height 19
click at [175, 117] on div "[PHONE_NUMBER] Live | 01:22 ALL TASKS ALL TASKS ACTIVE TASKS TASKS IN WRAP UP" at bounding box center [141, 111] width 216 height 155
click at [130, 56] on div "Live | 01:22" at bounding box center [130, 56] width 107 height 11
click at [155, 123] on div "[PHONE_NUMBER] Live | 02:17 ALL TASKS ALL TASKS ACTIVE TASKS TASKS IN WRAP UP" at bounding box center [141, 111] width 216 height 155
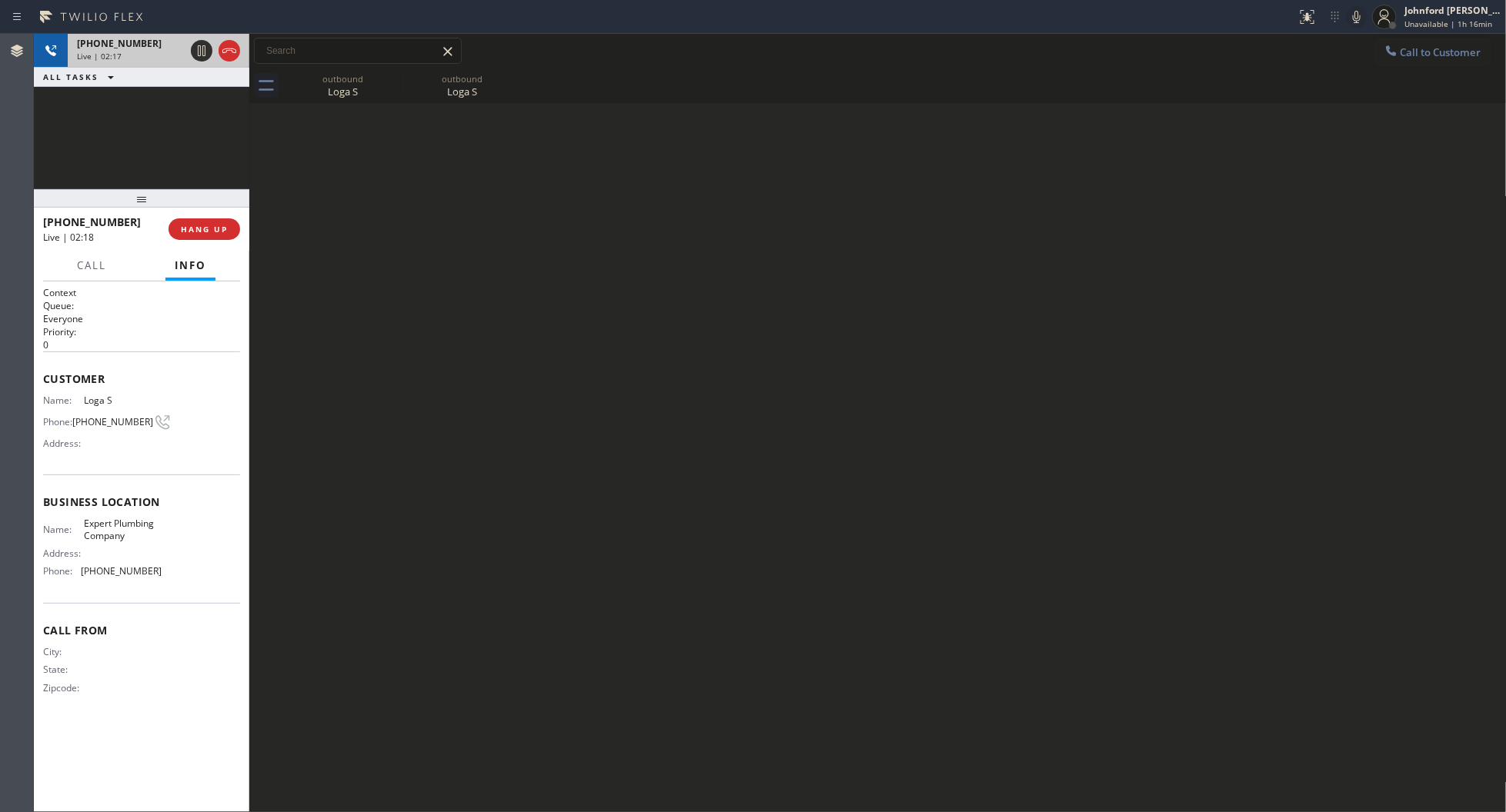
click at [136, 56] on div "Live | 02:17" at bounding box center [130, 56] width 107 height 11
click at [206, 224] on span "HANG UP" at bounding box center [203, 229] width 47 height 11
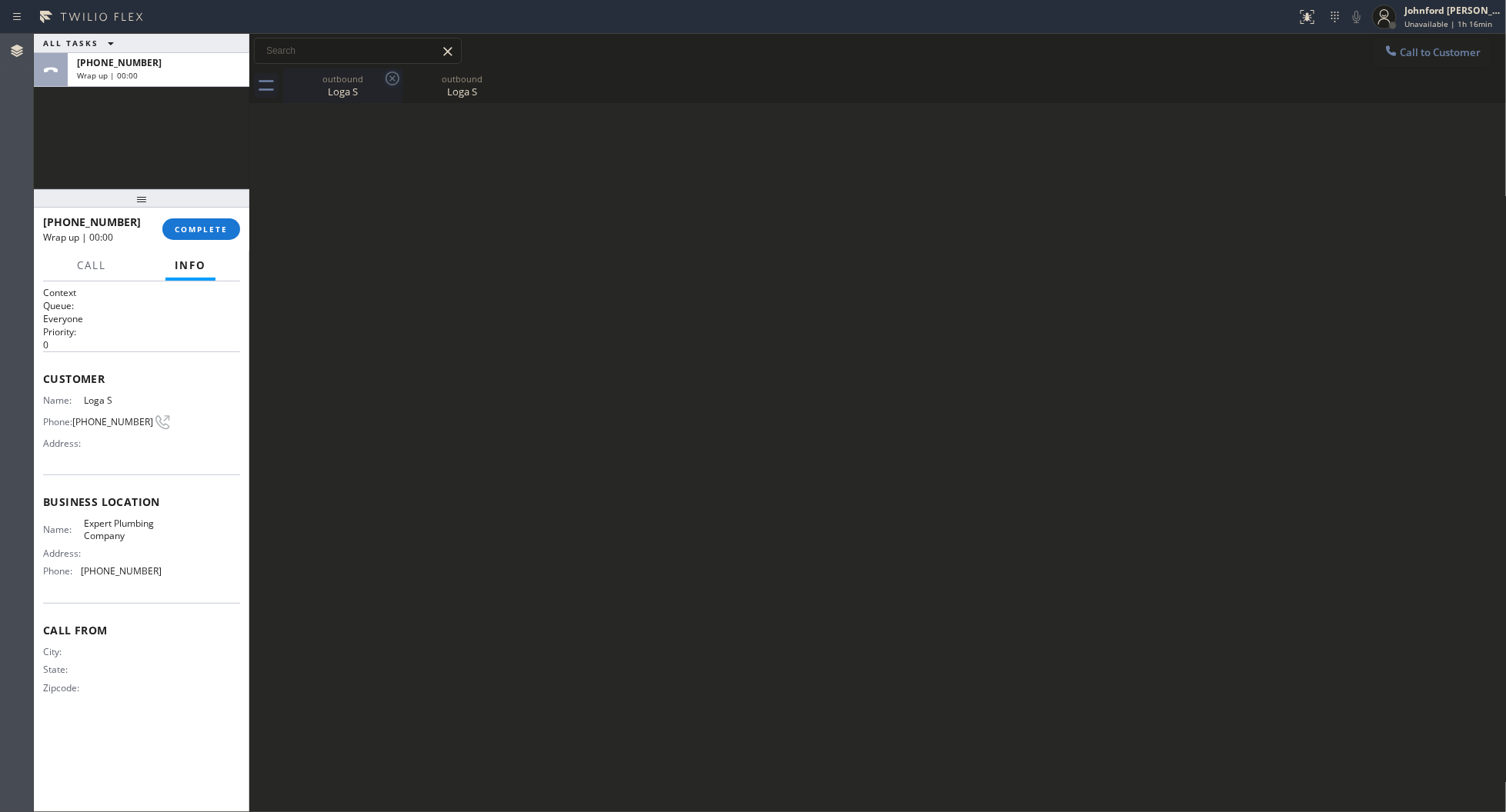
click at [386, 77] on icon at bounding box center [392, 78] width 14 height 14
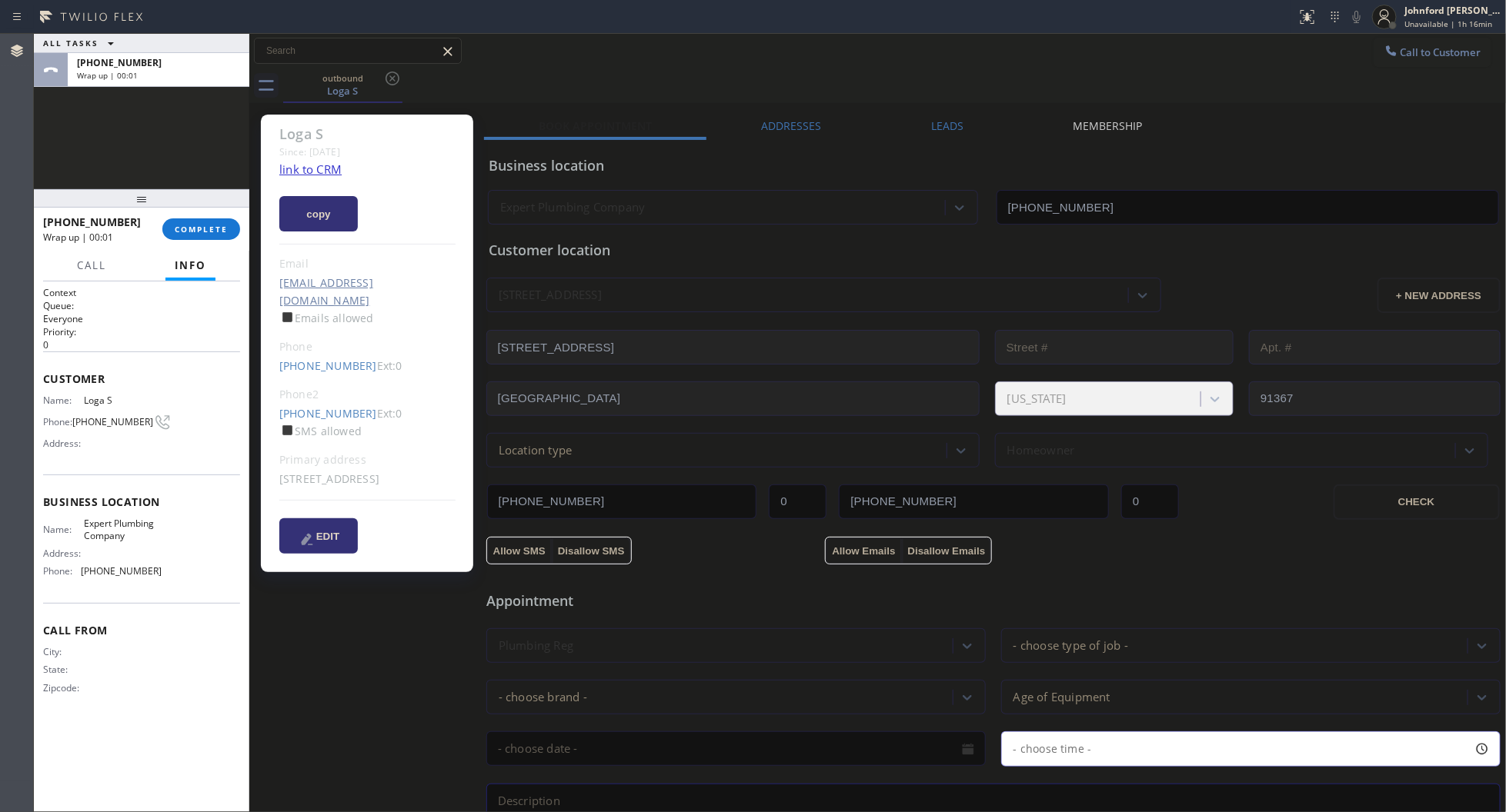
click at [933, 128] on label "Leads" at bounding box center [947, 125] width 32 height 15
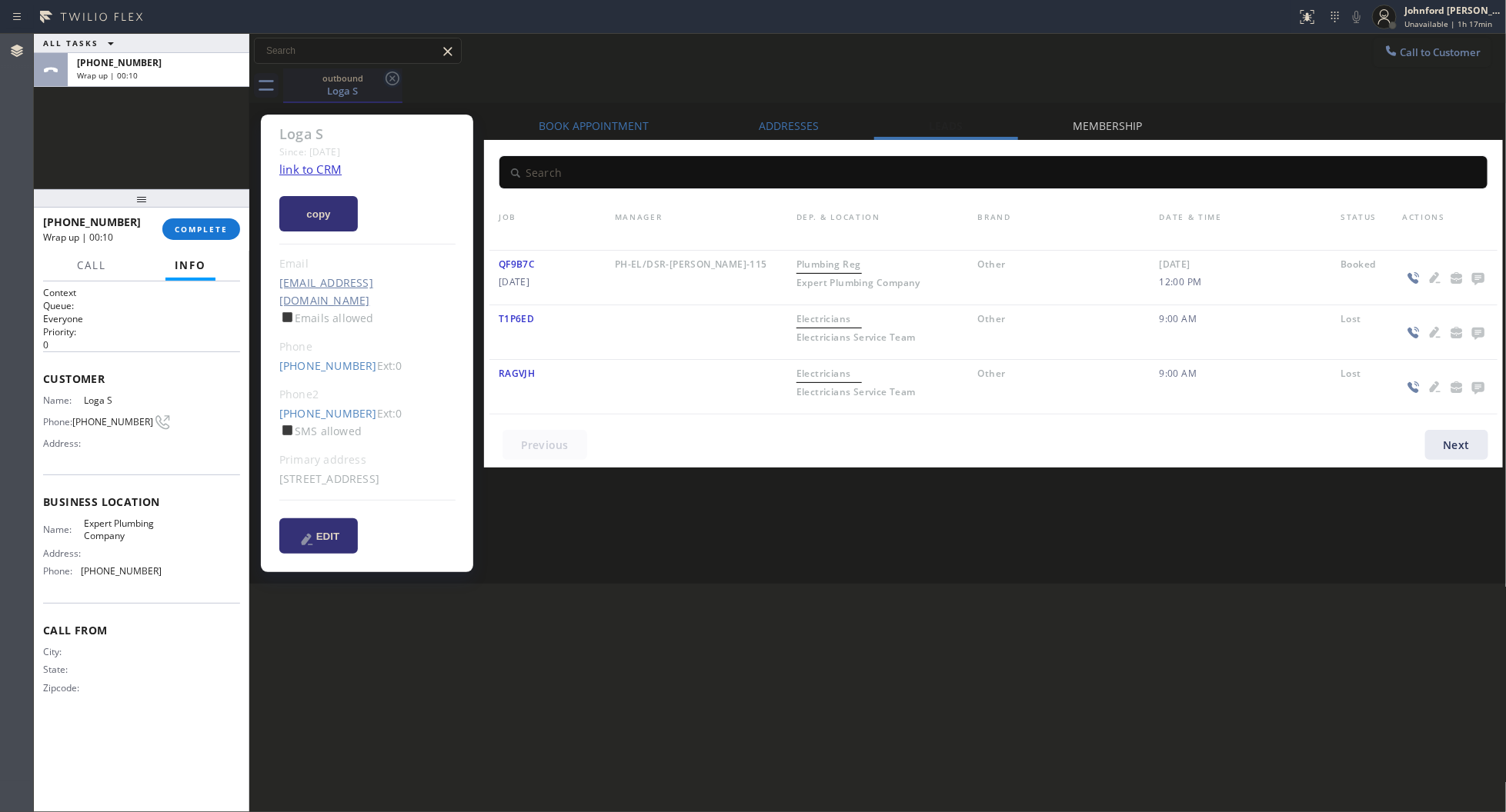
click at [390, 80] on icon at bounding box center [392, 78] width 19 height 19
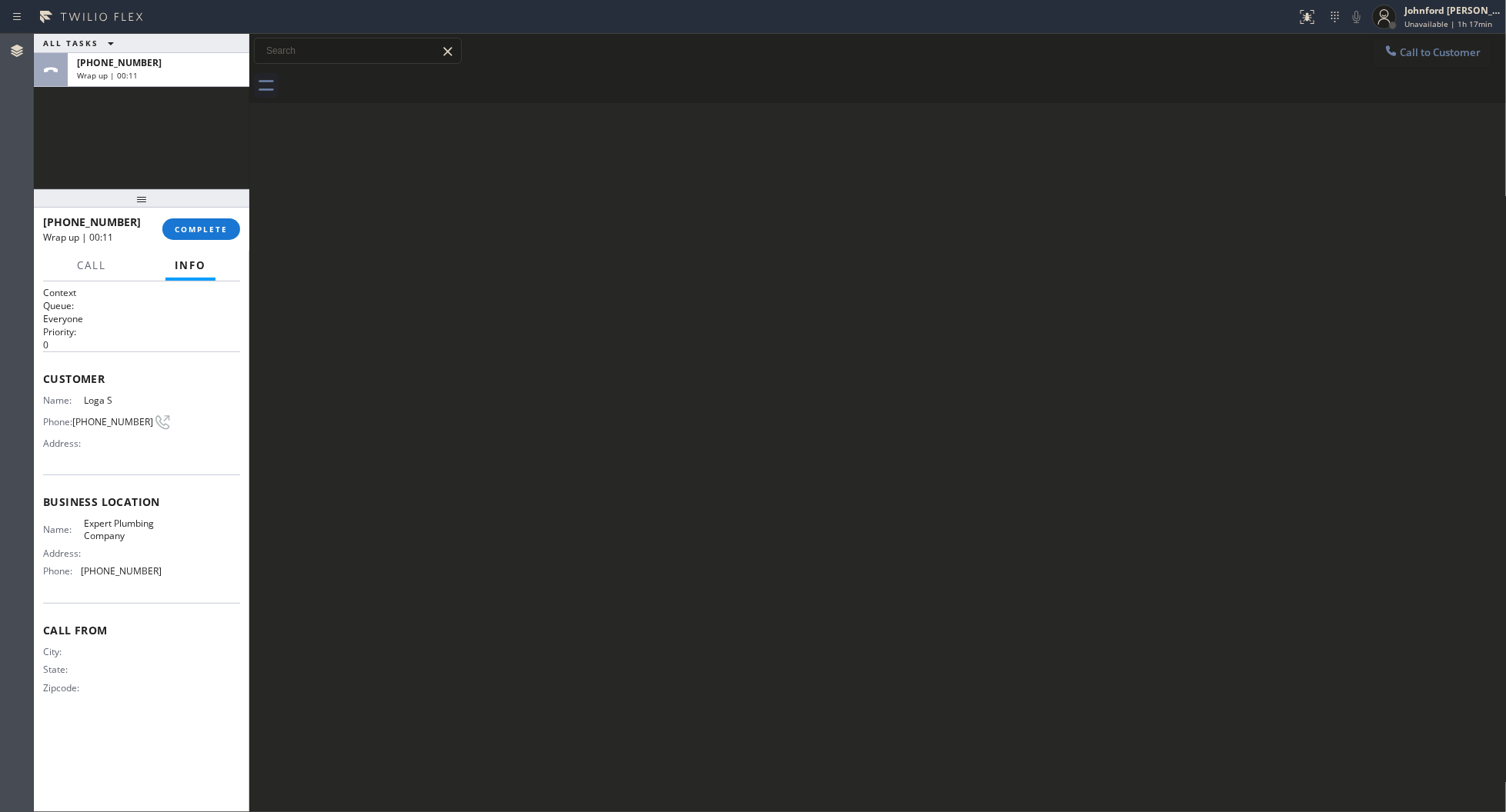
click at [190, 208] on div at bounding box center [141, 198] width 216 height 19
click at [183, 217] on div "[PHONE_NUMBER] Wrap up | 00:11 COMPLETE" at bounding box center [142, 229] width 197 height 40
click at [197, 224] on button "COMPLETE" at bounding box center [201, 229] width 78 height 21
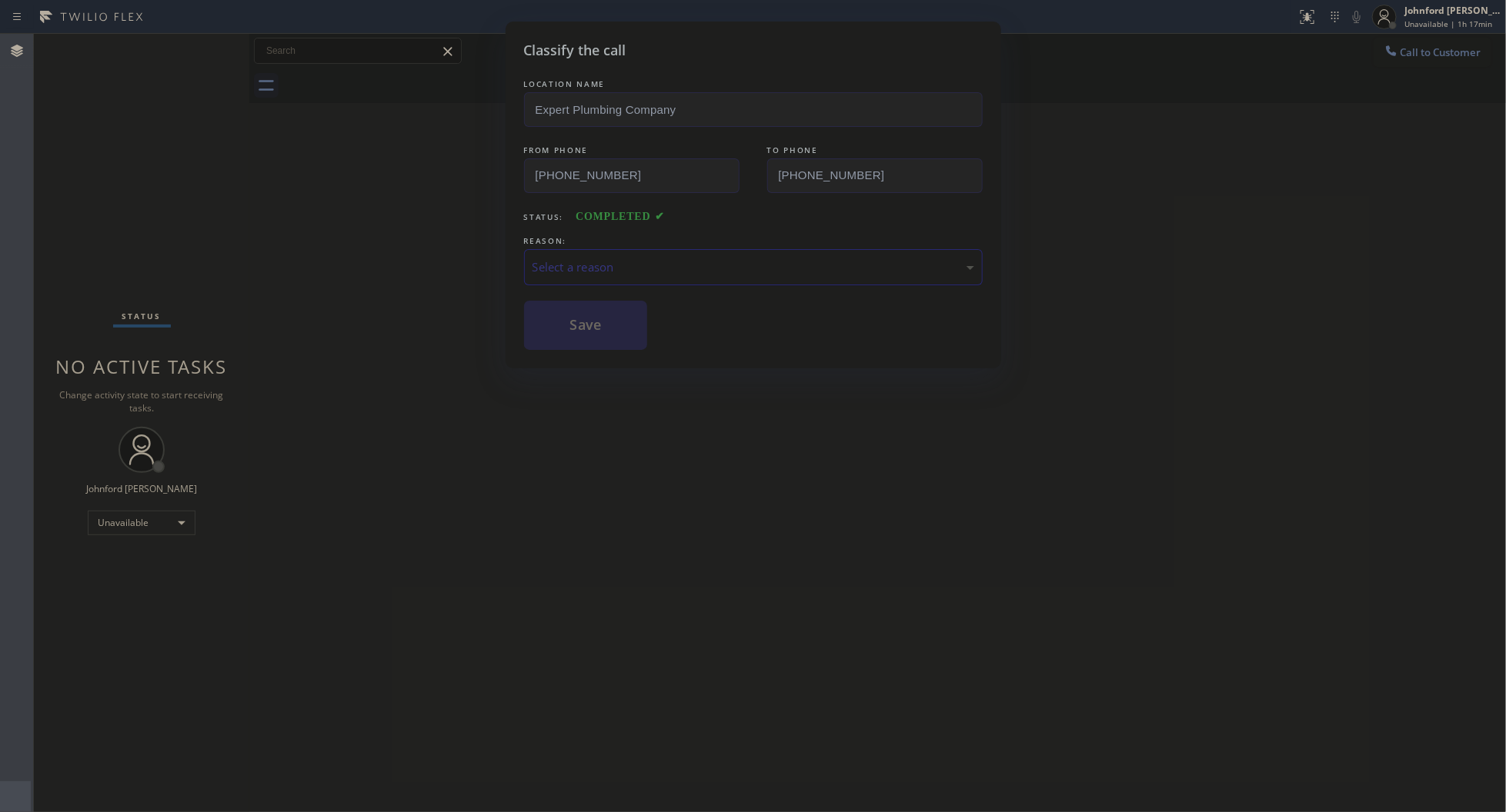
click at [633, 267] on div "Select a reason" at bounding box center [753, 267] width 441 height 18
click at [609, 285] on div "LOCATION NAME Expert Plumbing Company FROM PHONE [PHONE_NUMBER] TO PHONE [PHONE…" at bounding box center [753, 213] width 459 height 274
click at [589, 324] on button "Save" at bounding box center [586, 326] width 124 height 49
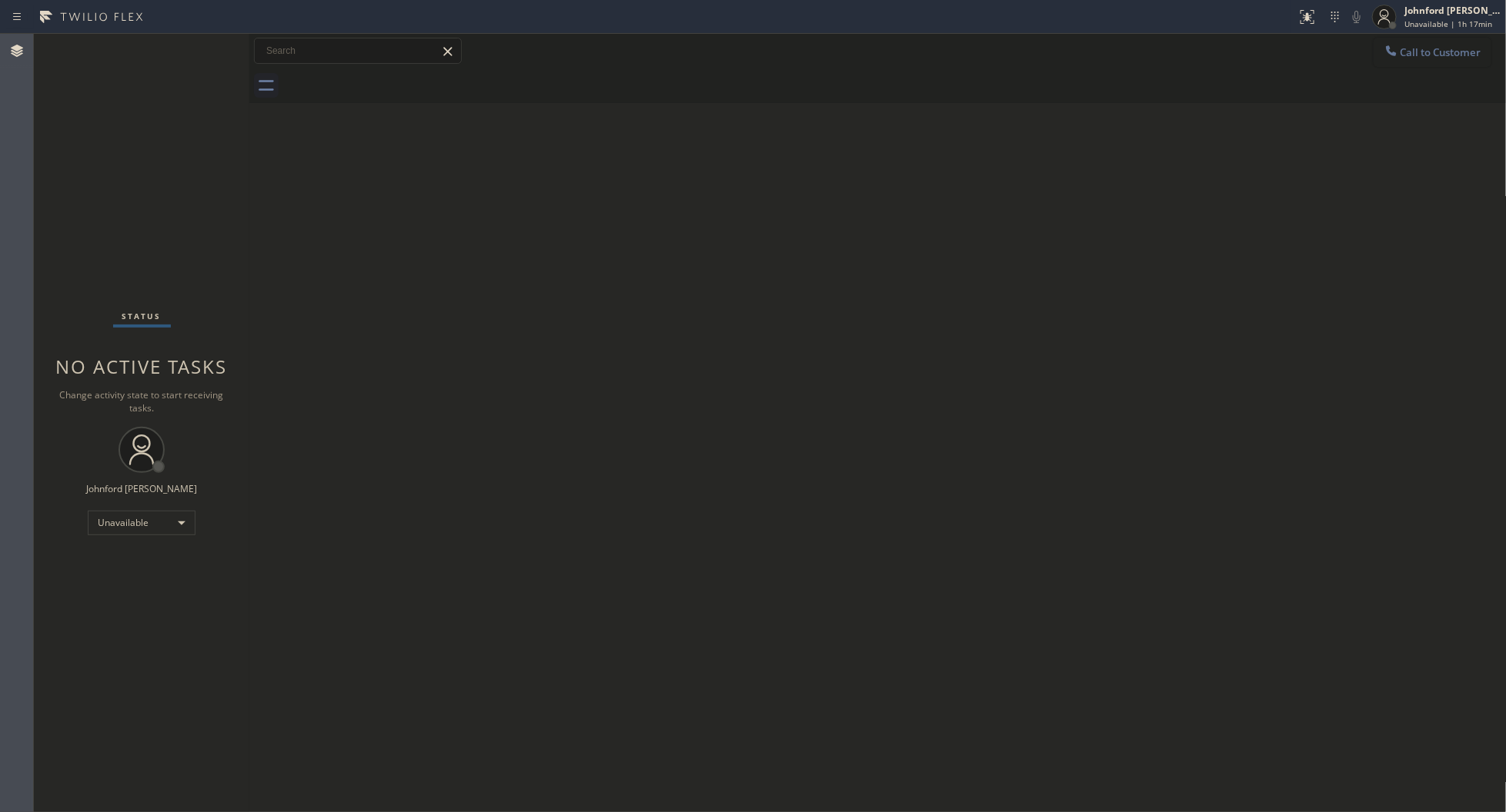
click at [1449, 64] on button "Call to Customer" at bounding box center [1432, 52] width 118 height 30
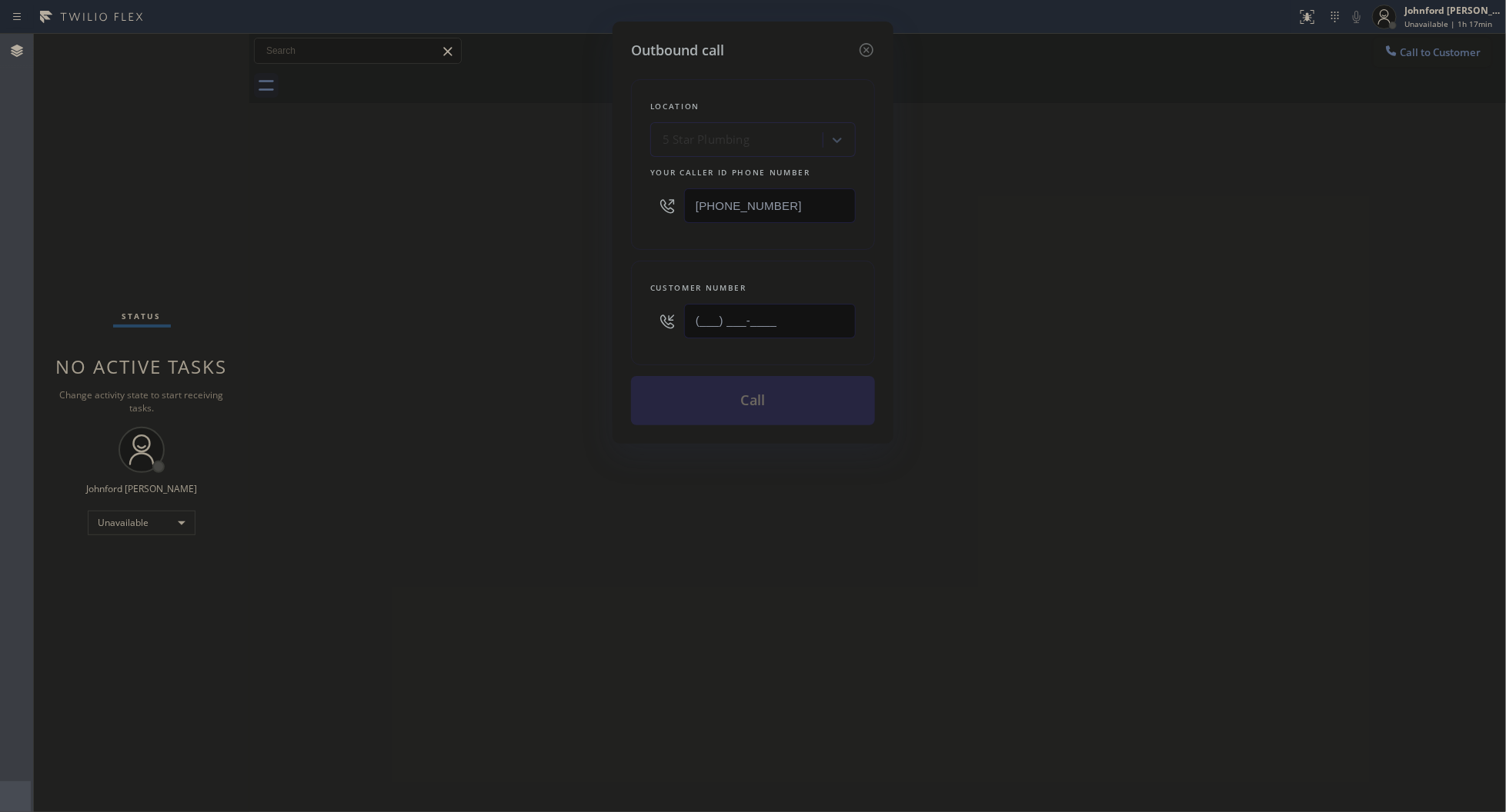
drag, startPoint x: 709, startPoint y: 314, endPoint x: 713, endPoint y: 323, distance: 9.8
click at [589, 323] on div "Outbound call Location 5 Star Plumbing Your caller id phone number [PHONE_NUMBE…" at bounding box center [753, 406] width 1506 height 812
click at [755, 323] on input "(___) ___-____" at bounding box center [769, 321] width 171 height 34
paste input "8188"
click at [220, 333] on div "Outbound call Location 5 Star Plumbing Your caller id phone number [PHONE_NUMBE…" at bounding box center [753, 406] width 1506 height 812
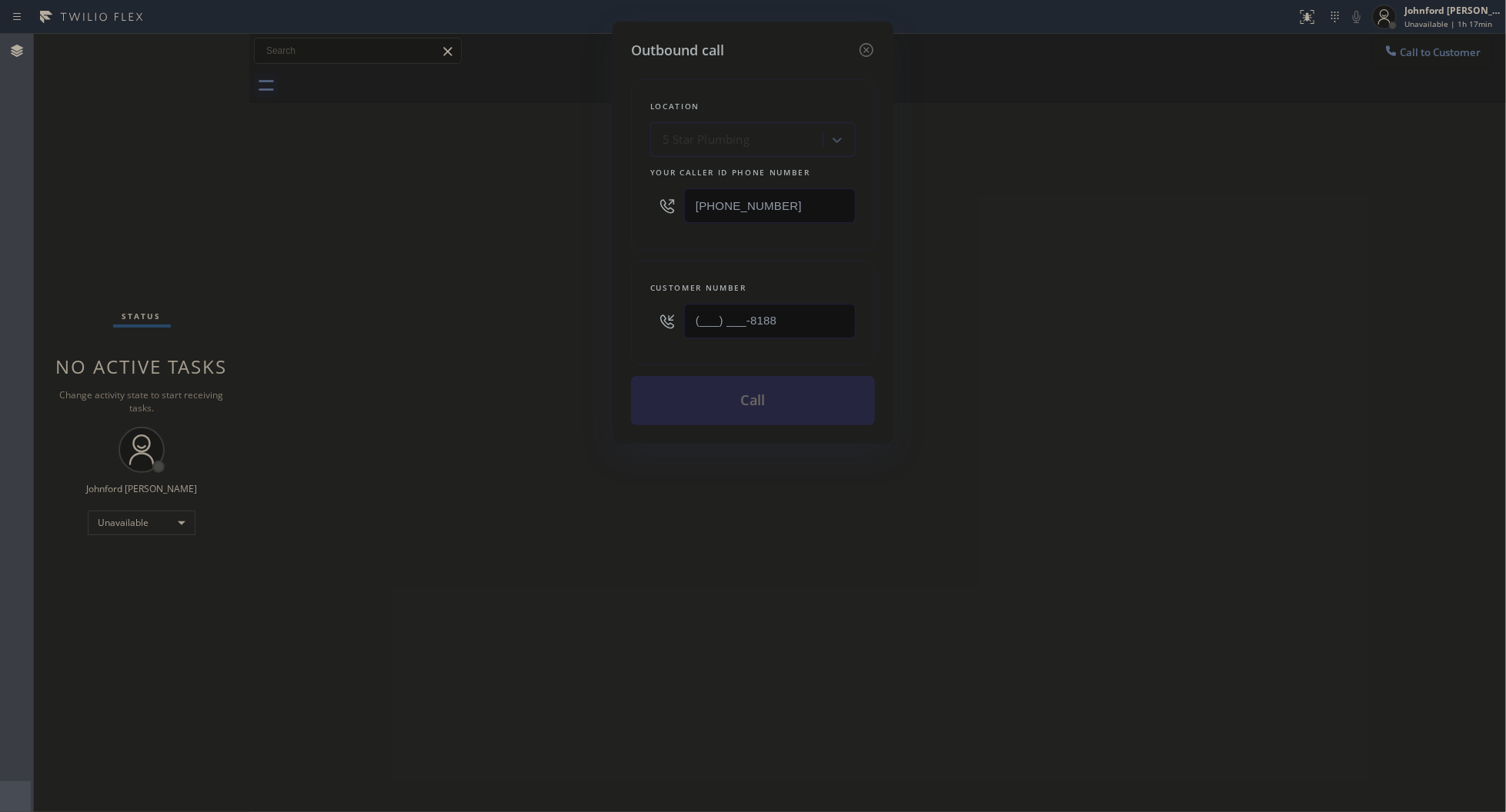
drag, startPoint x: 814, startPoint y: 320, endPoint x: 499, endPoint y: 320, distance: 315.0
click at [540, 320] on div "Outbound call Location 5 Star Plumbing Your caller id phone number [PHONE_NUMBE…" at bounding box center [753, 406] width 1506 height 812
paste input "818) 830-6070"
type input "[PHONE_NUMBER]"
click at [499, 320] on div "Outbound call Location 5 Star Plumbing Your caller id phone number [PHONE_NUMBE…" at bounding box center [753, 406] width 1506 height 812
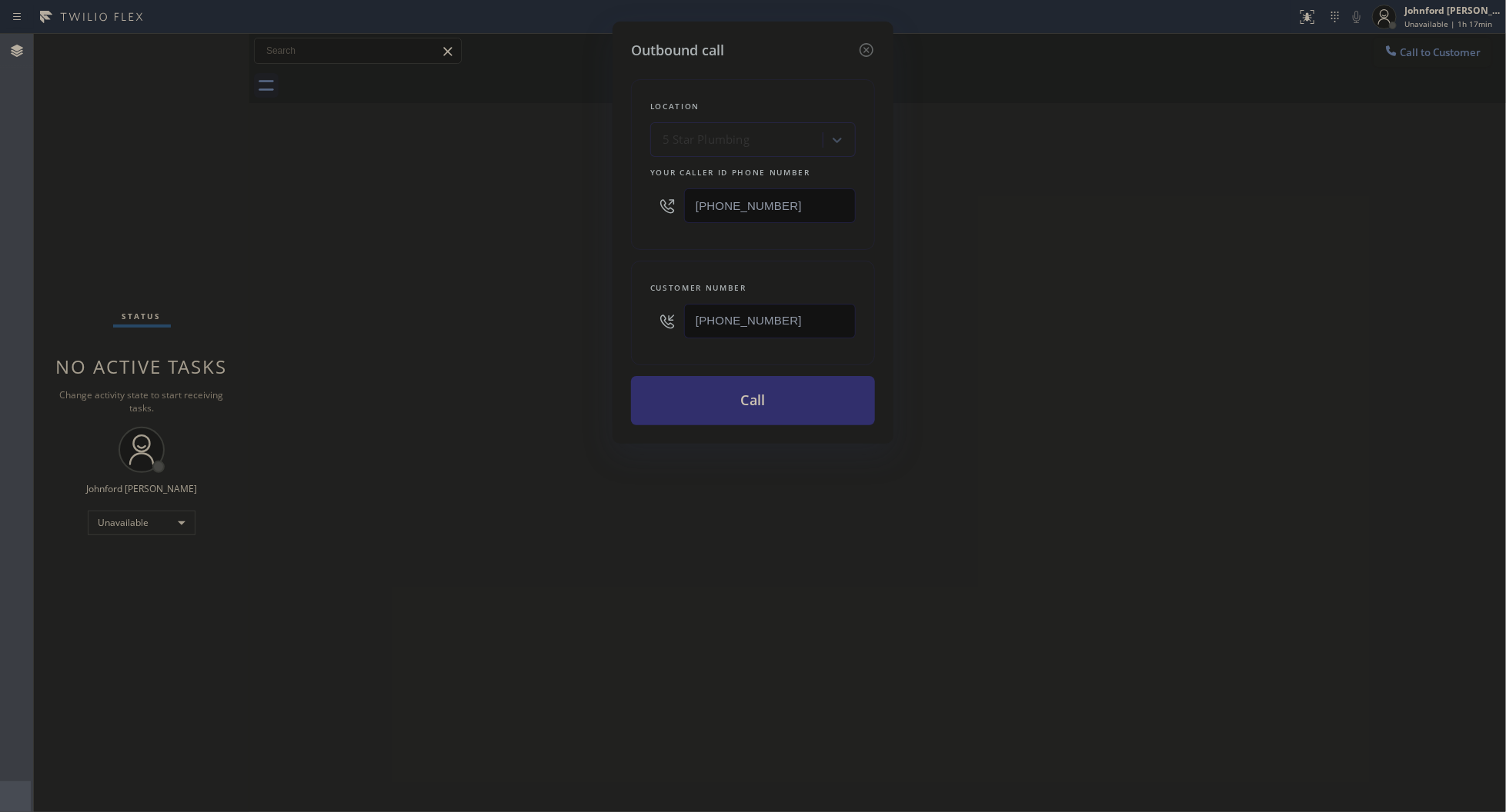
click at [675, 387] on button "Call" at bounding box center [752, 401] width 244 height 49
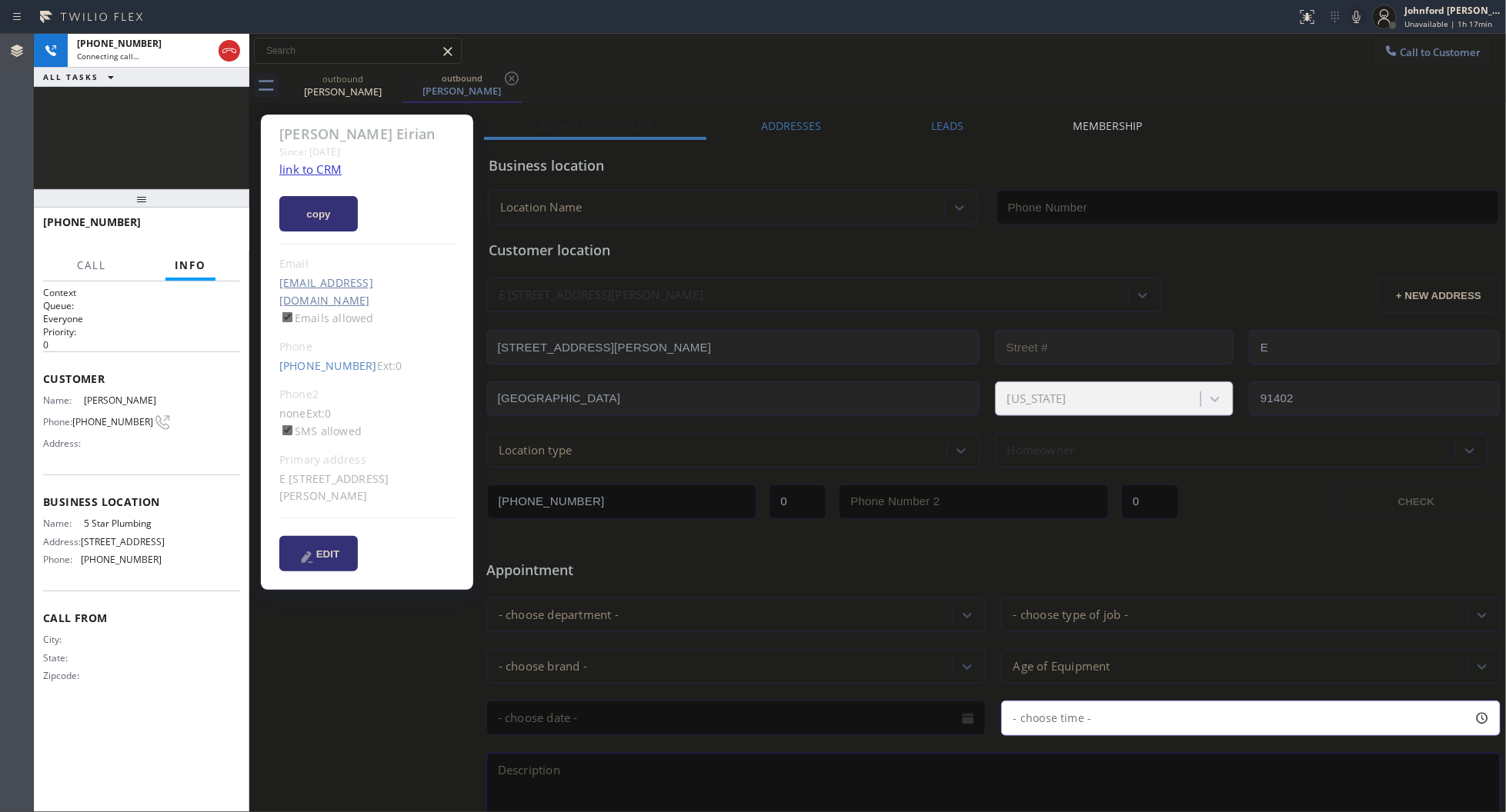
click at [317, 171] on link "link to CRM" at bounding box center [310, 169] width 62 height 16
type input "[PHONE_NUMBER]"
click at [104, 258] on button "Call" at bounding box center [92, 266] width 48 height 30
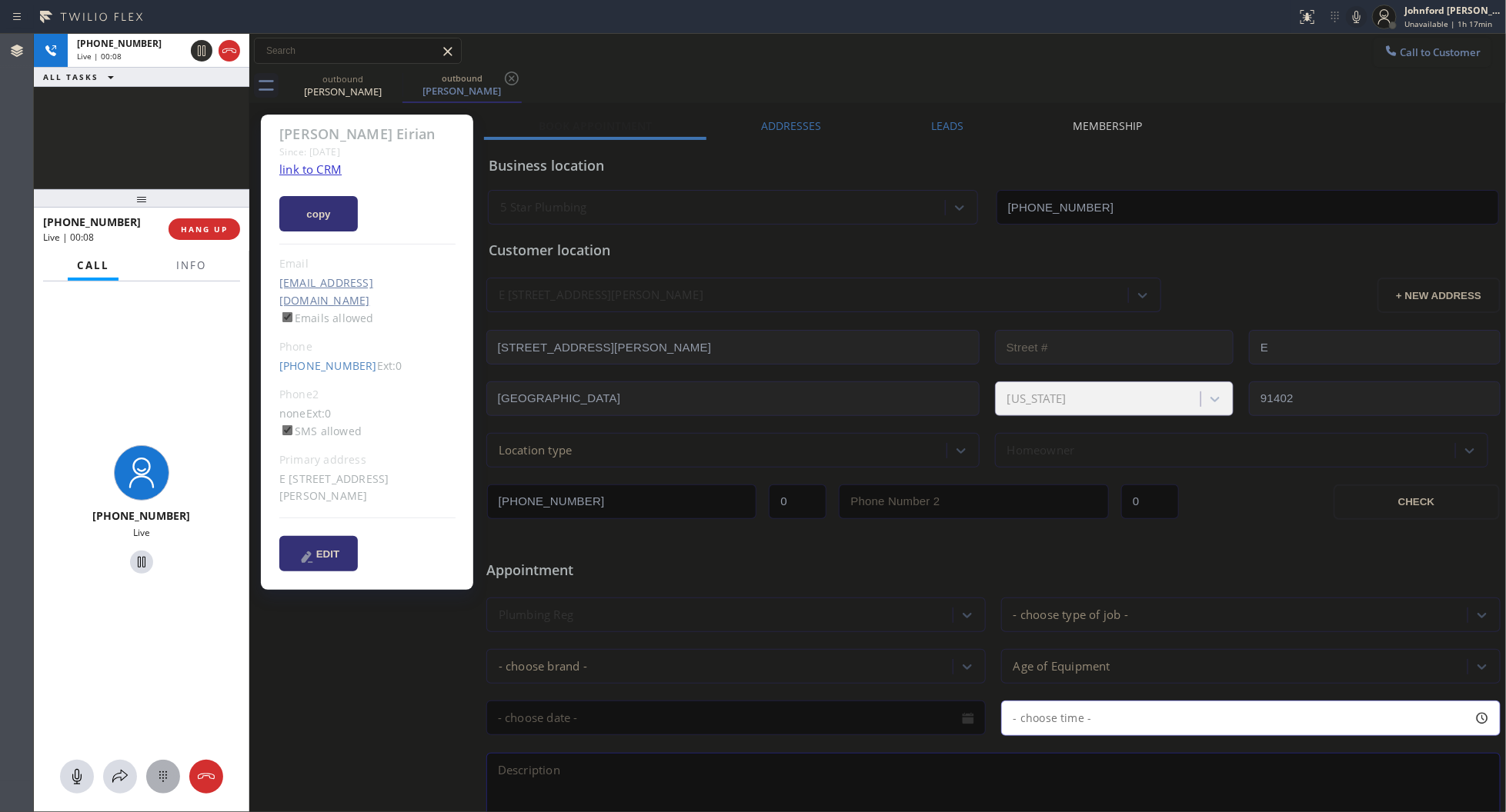
click at [156, 782] on icon at bounding box center [163, 777] width 19 height 19
click at [73, 466] on span "1" at bounding box center [76, 459] width 7 height 19
click at [194, 270] on button "Info" at bounding box center [191, 266] width 48 height 30
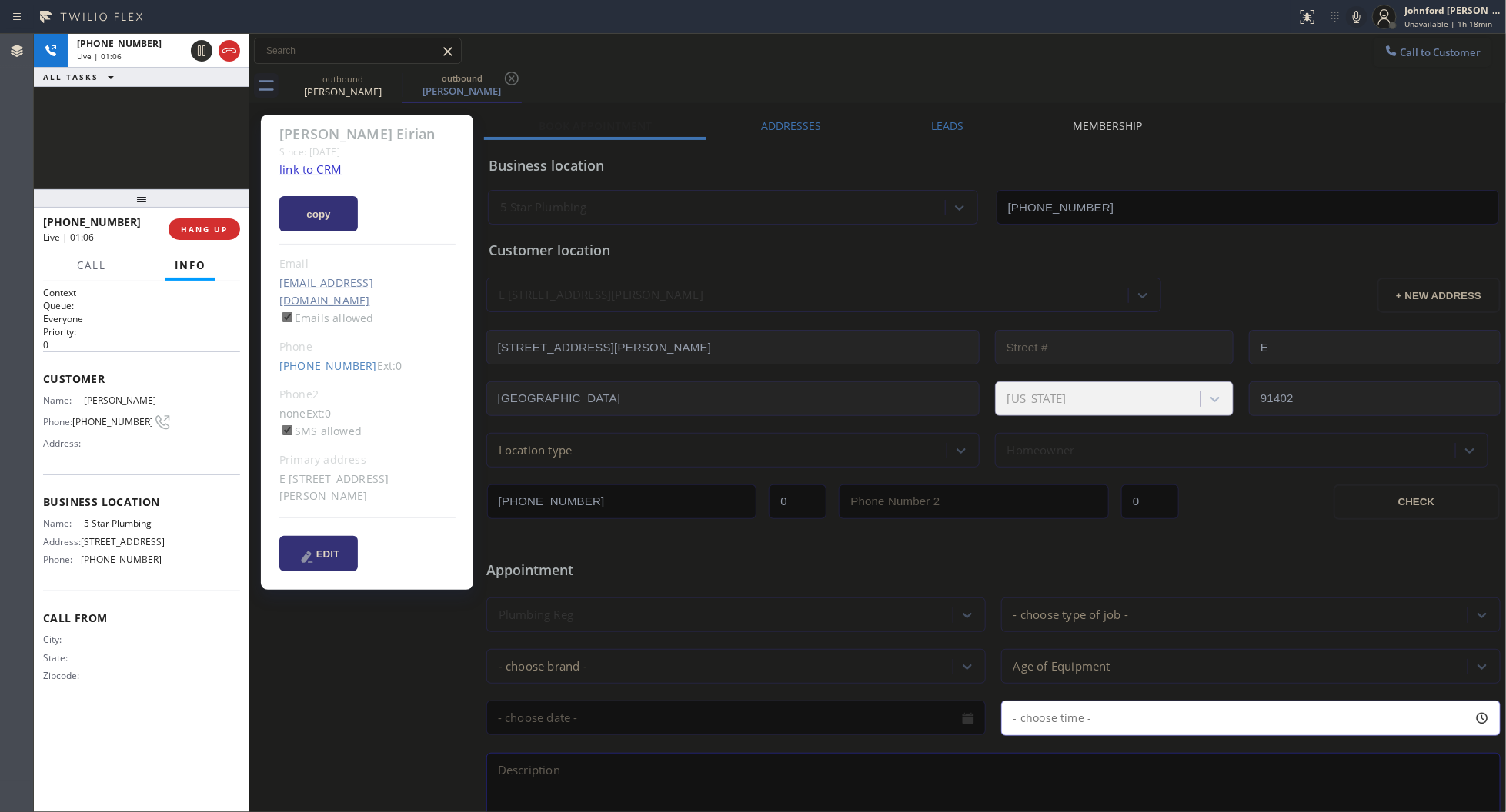
drag, startPoint x: 146, startPoint y: 204, endPoint x: 131, endPoint y: 144, distance: 61.8
click at [131, 144] on div "[PHONE_NUMBER] Live | 01:06 ALL TASKS ALL TASKS ACTIVE TASKS TASKS IN WRAP UP […" at bounding box center [141, 422] width 216 height 778
click at [932, 127] on label "Leads" at bounding box center [947, 125] width 32 height 15
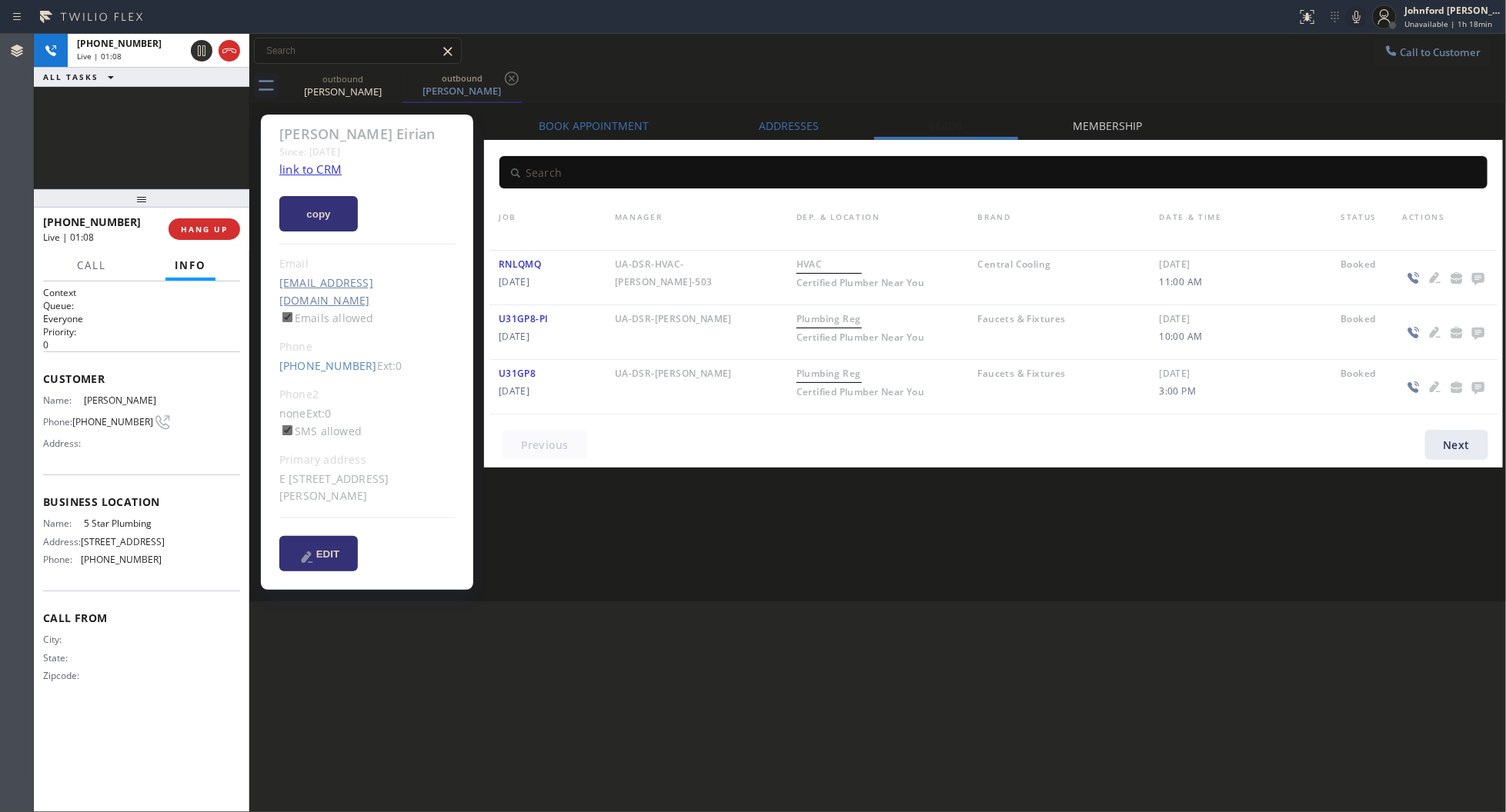
click at [1481, 281] on icon at bounding box center [1476, 279] width 12 height 12
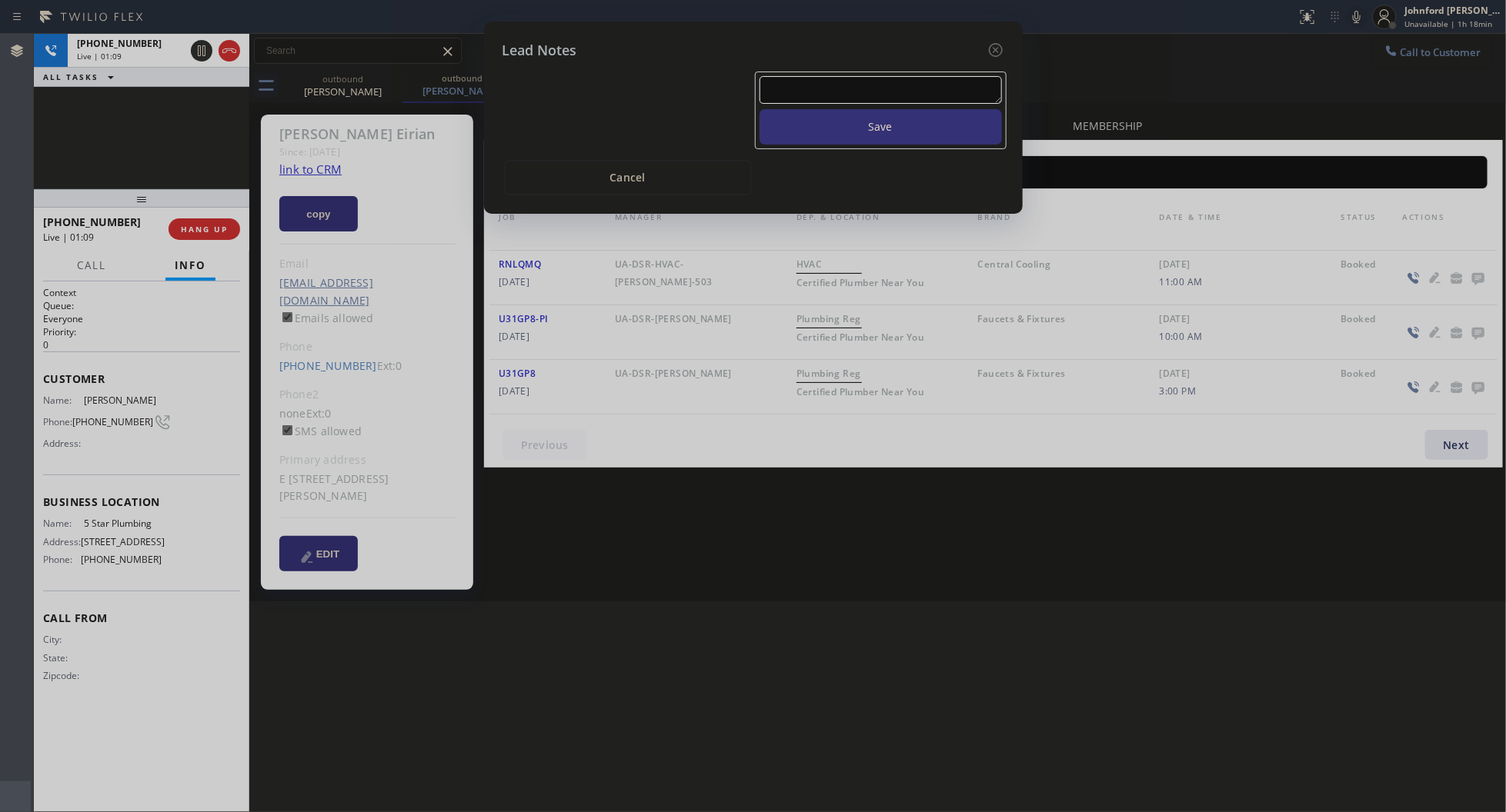
click at [775, 90] on textarea at bounding box center [880, 90] width 242 height 28
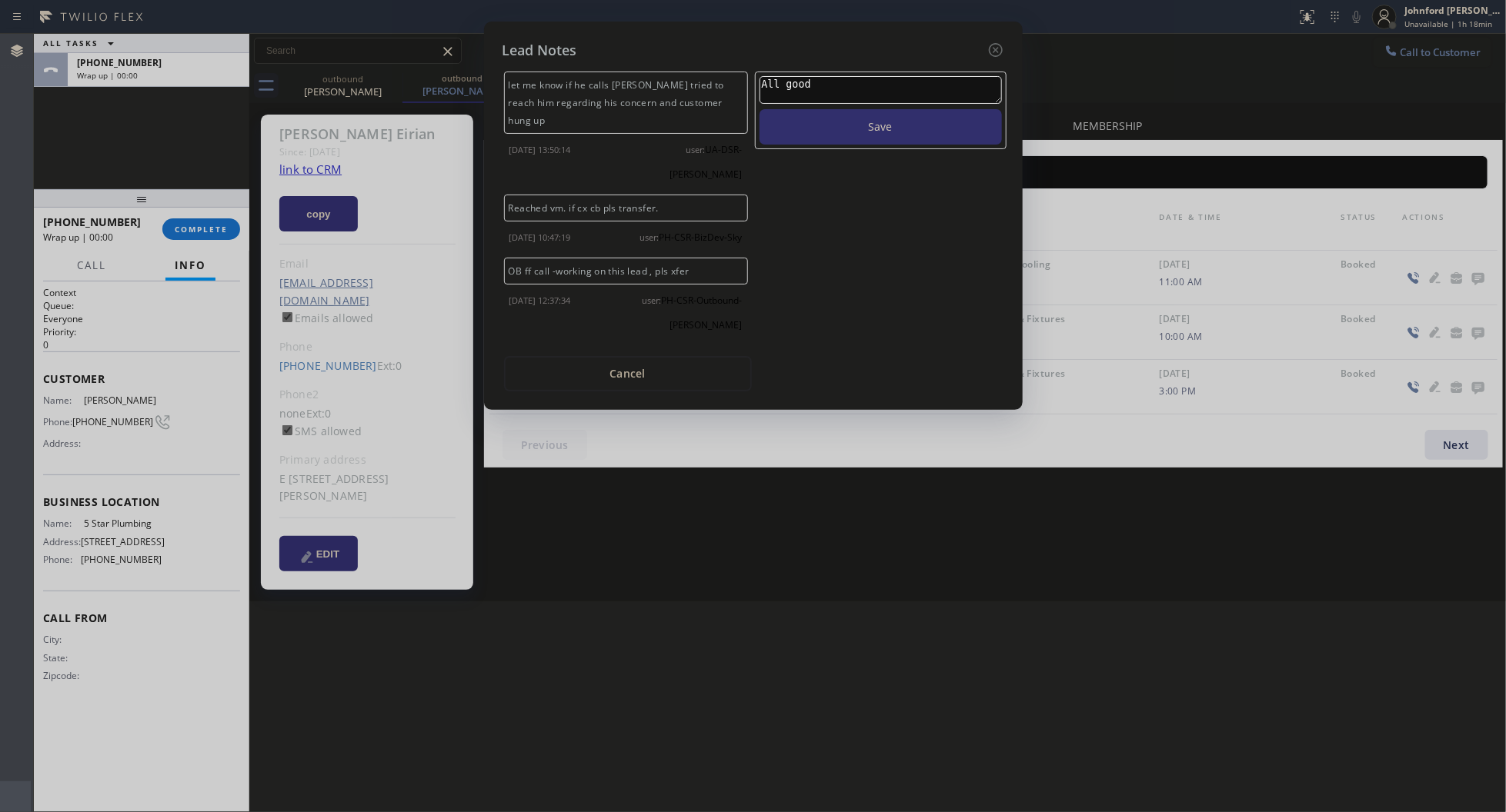
type textarea "All good"
click at [760, 109] on button "Save" at bounding box center [880, 126] width 242 height 35
click at [990, 44] on icon at bounding box center [995, 50] width 19 height 19
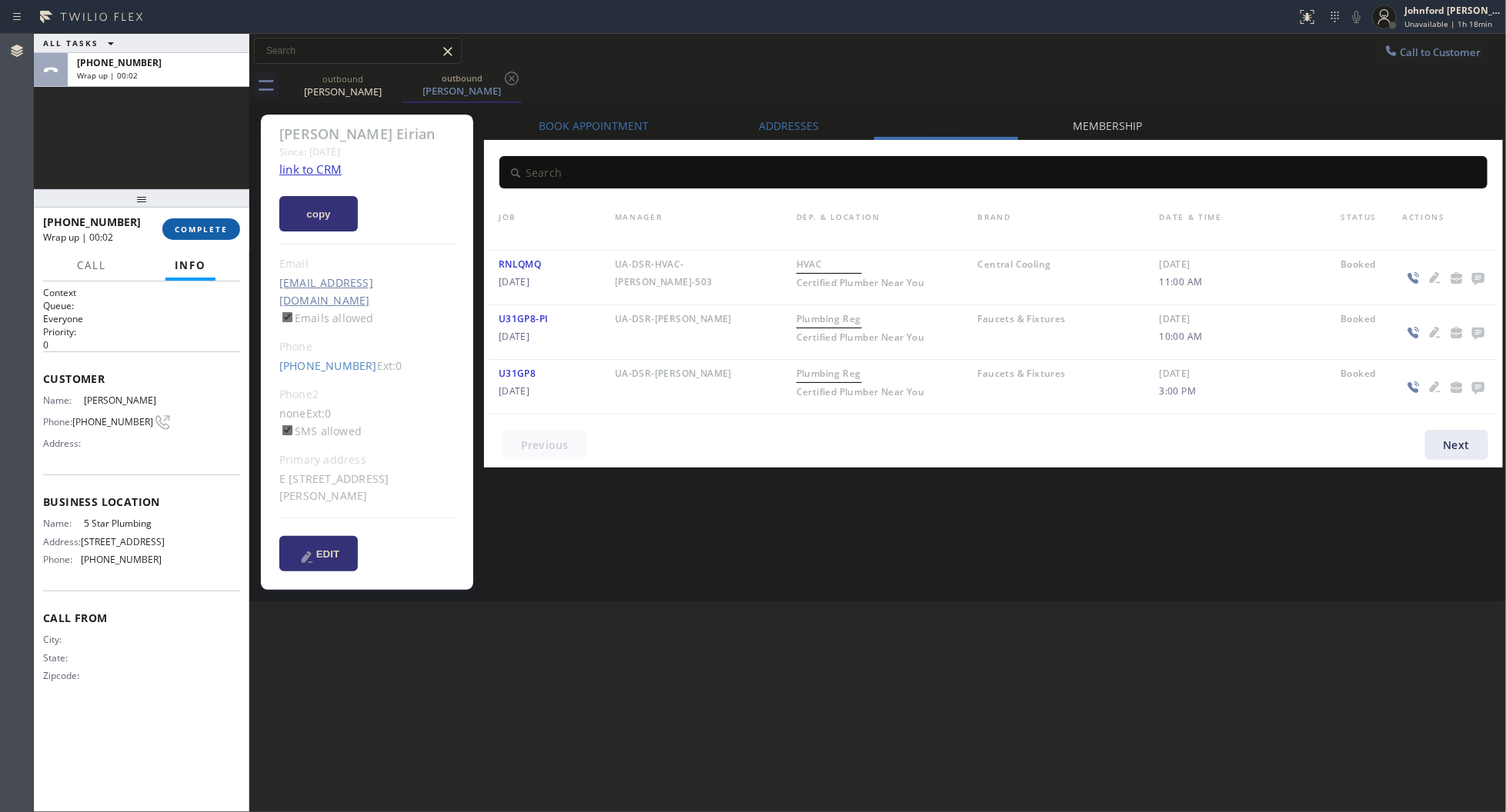
click at [182, 233] on span "COMPLETE" at bounding box center [201, 229] width 53 height 11
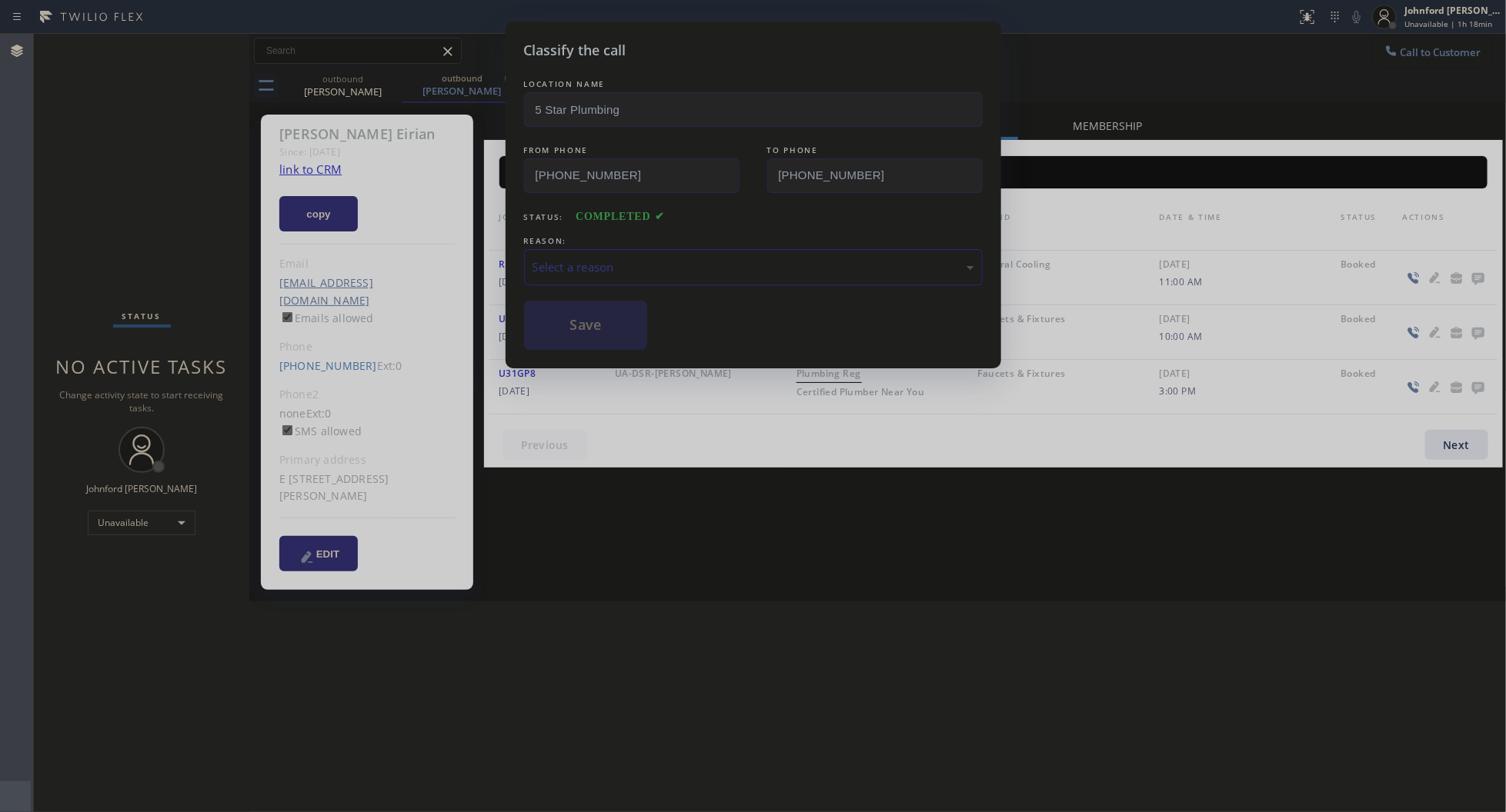
click at [674, 240] on div "REASON:" at bounding box center [753, 241] width 459 height 16
click at [675, 251] on div "Select a reason" at bounding box center [753, 267] width 459 height 36
click at [572, 324] on button "Save" at bounding box center [586, 326] width 124 height 49
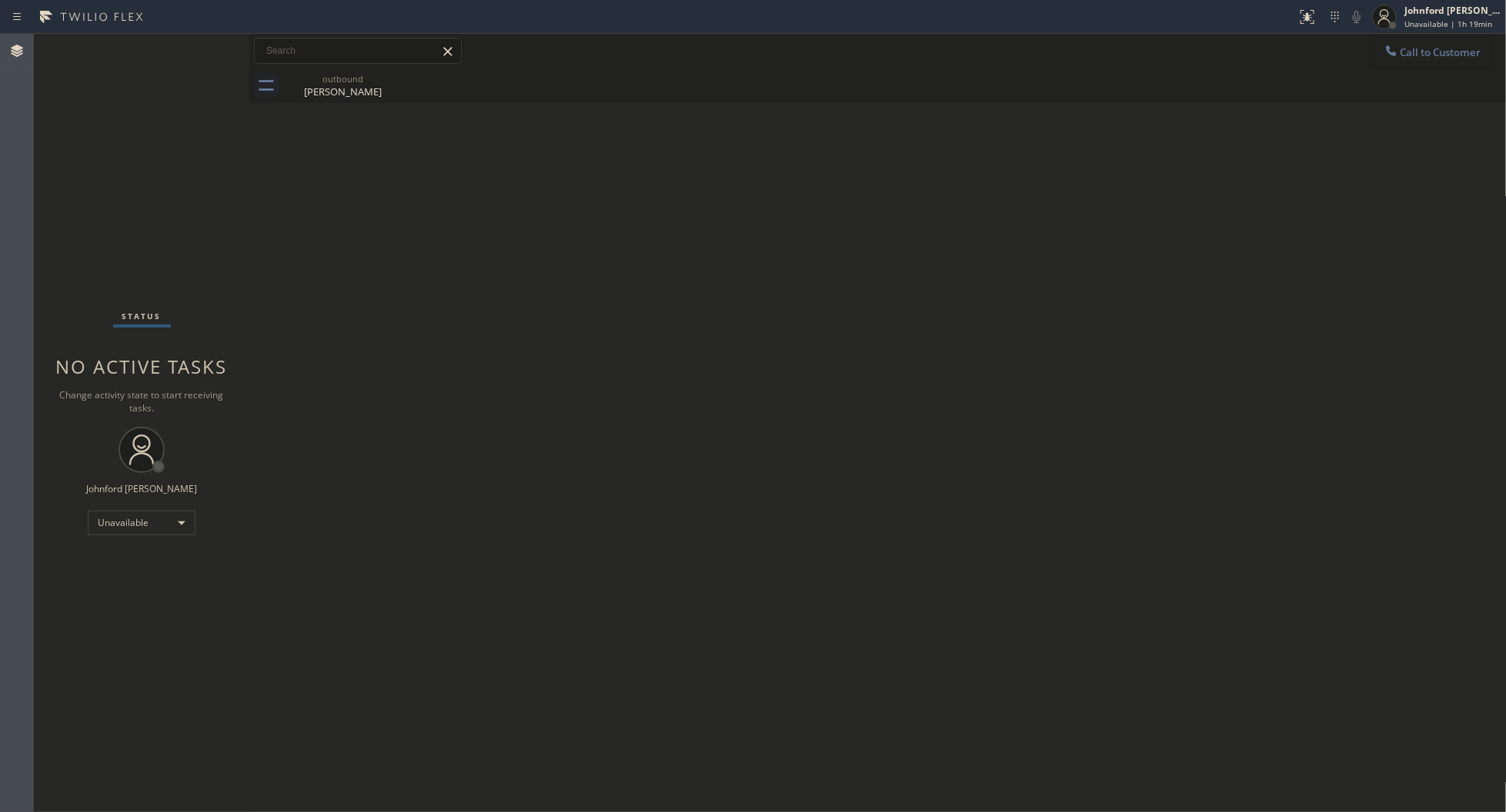
click at [1400, 44] on button "Call to Customer" at bounding box center [1432, 52] width 118 height 30
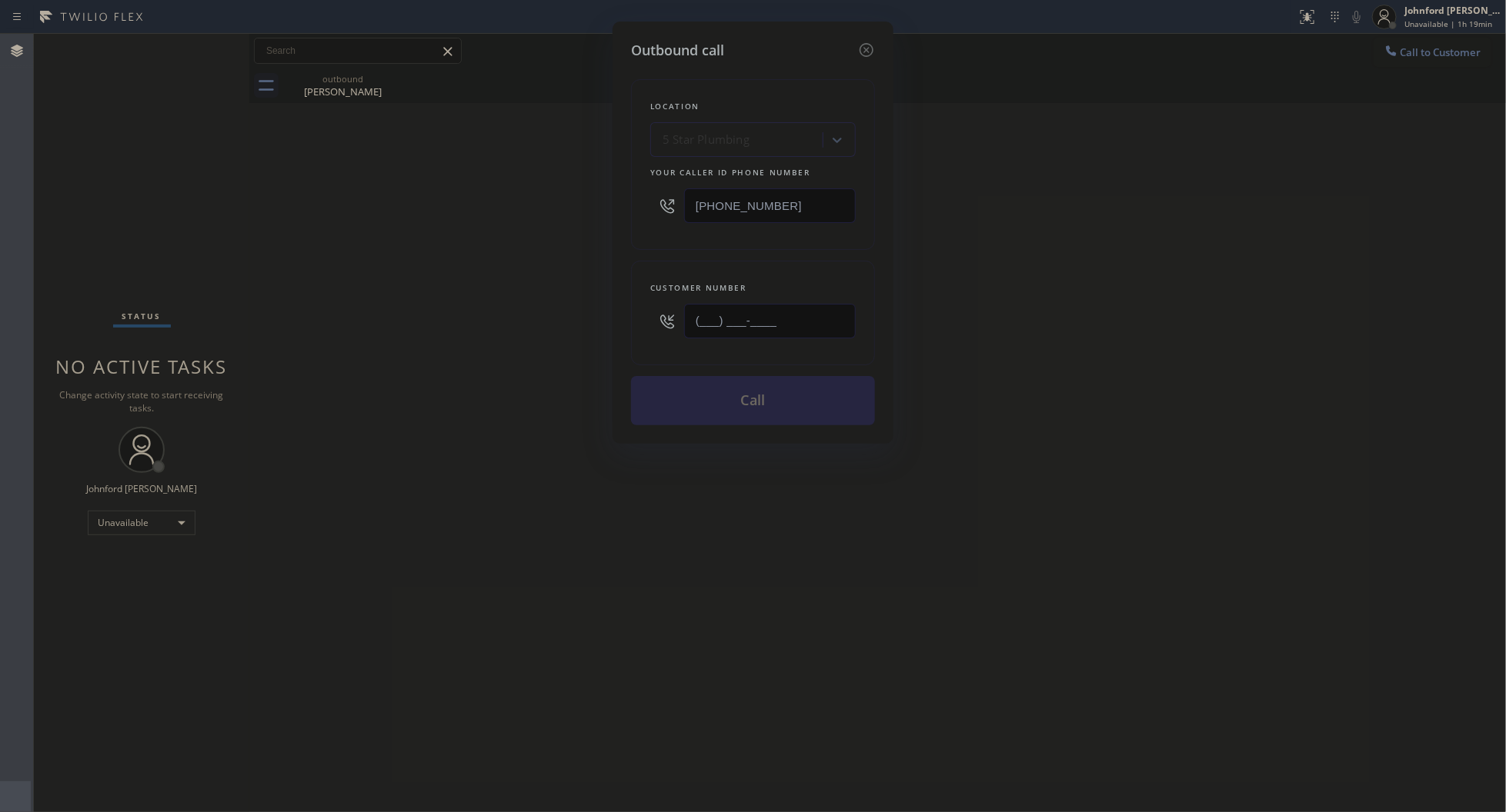
drag, startPoint x: 812, startPoint y: 312, endPoint x: 487, endPoint y: 312, distance: 325.0
click at [499, 312] on div "Outbound call Location 5 Star Plumbing Your caller id phone number (888) 909-01…" at bounding box center [753, 406] width 1506 height 812
paste input "303) 501-4014"
type input "[PHONE_NUMBER]"
click at [487, 312] on div "Outbound call Location 5 Star Plumbing Your caller id phone number (888) 909-01…" at bounding box center [753, 406] width 1506 height 812
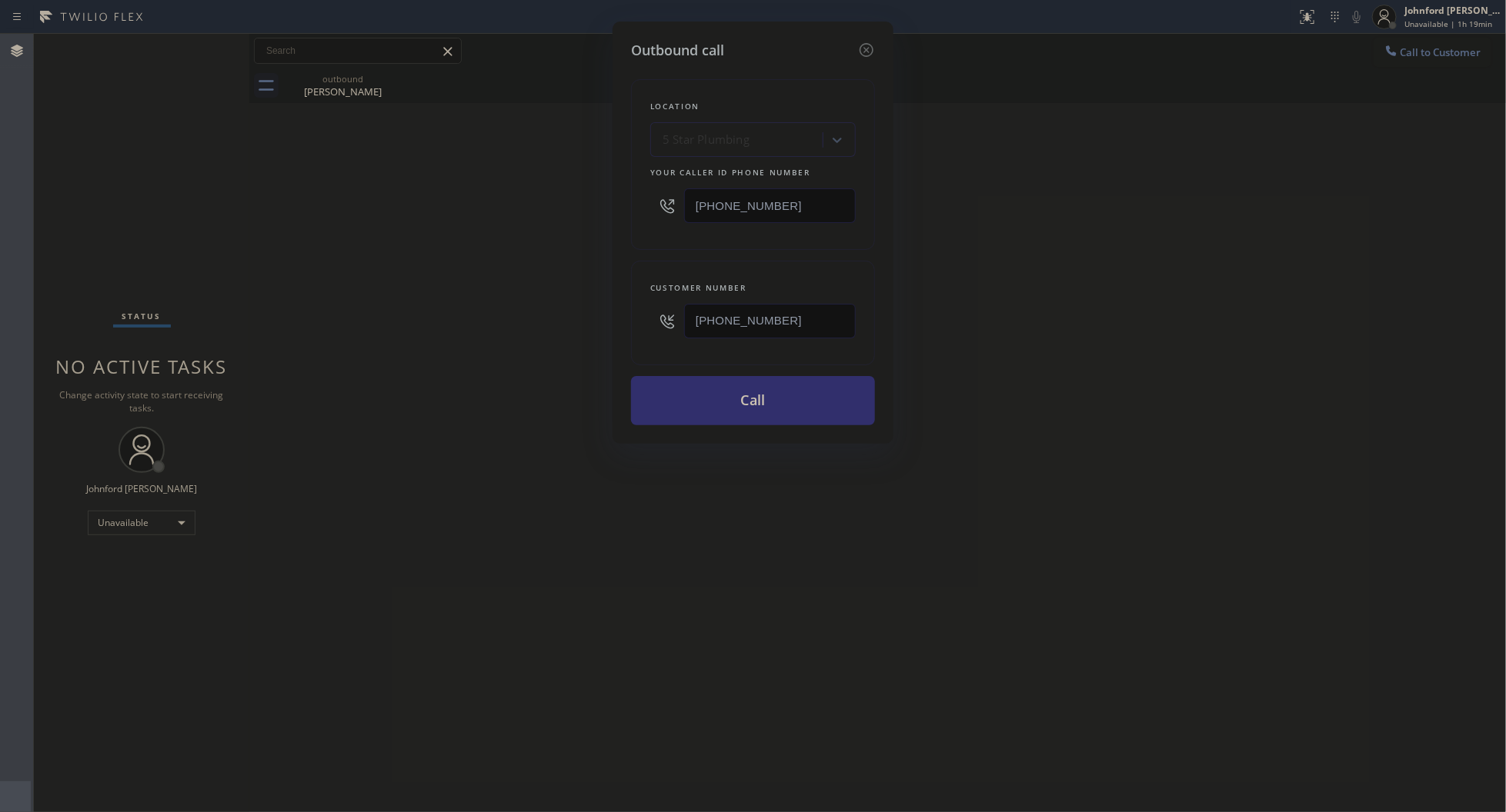
click at [691, 393] on button "Call" at bounding box center [752, 401] width 244 height 49
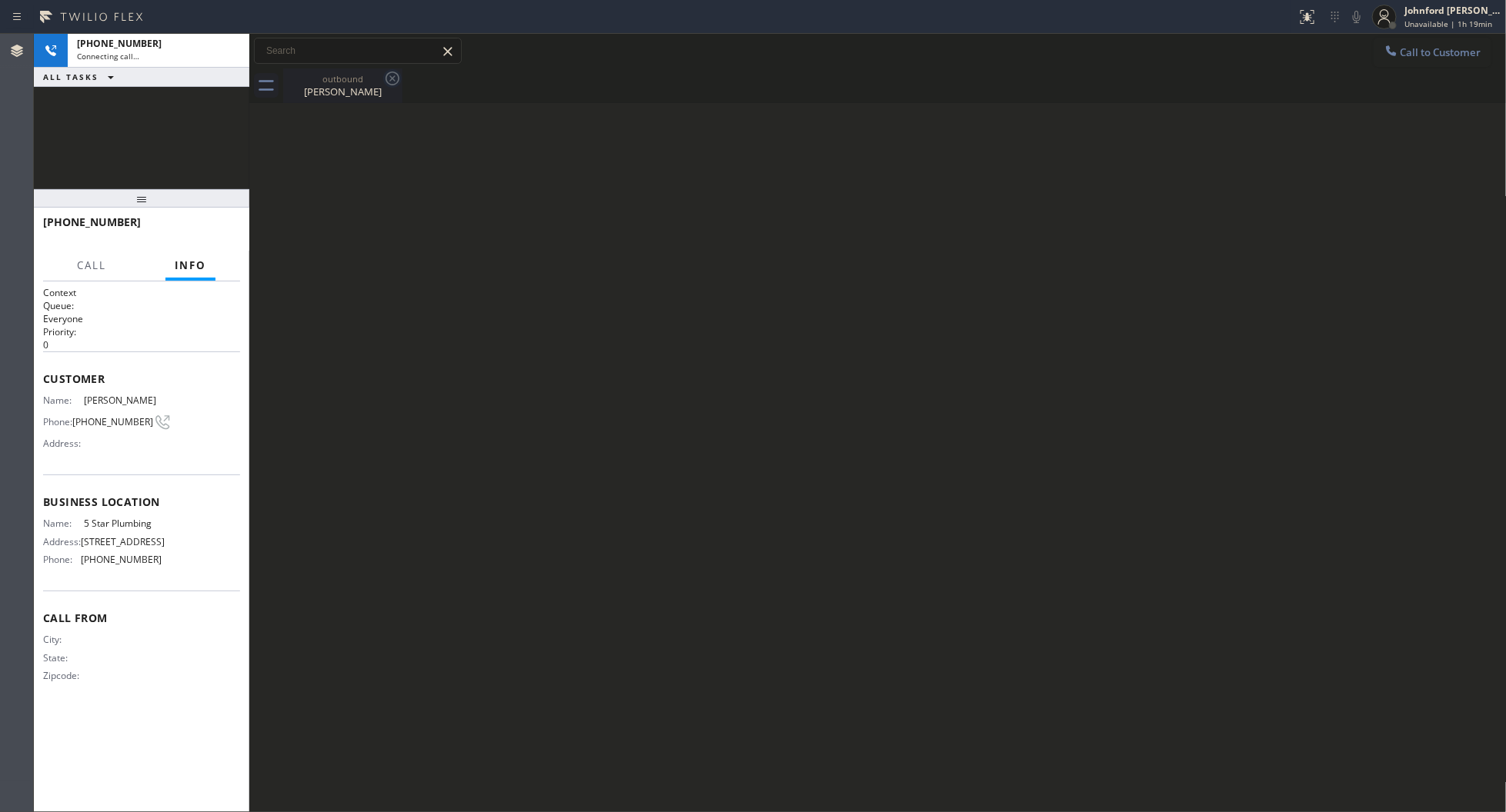
click at [390, 85] on icon at bounding box center [392, 78] width 19 height 19
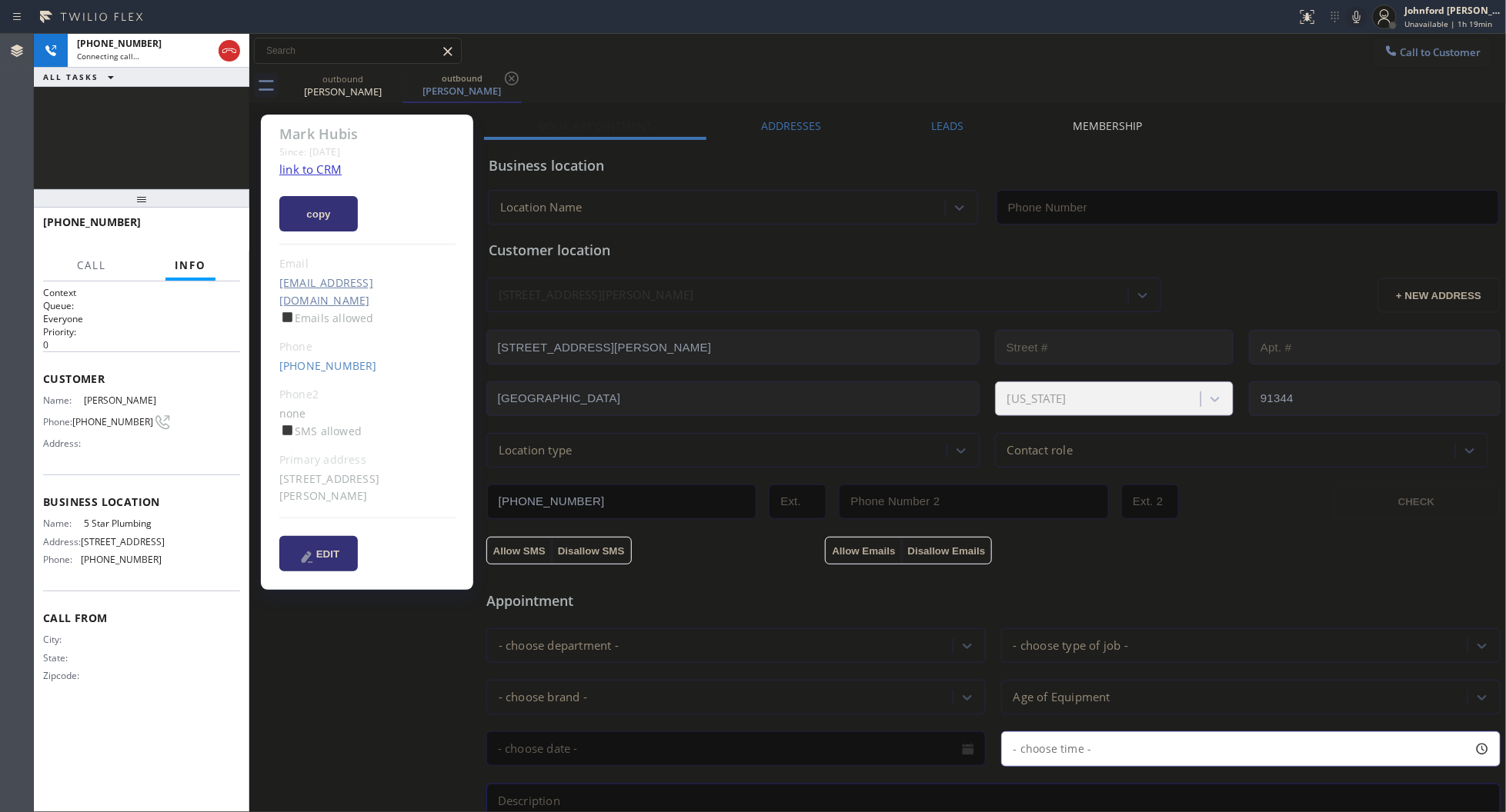
click at [331, 173] on link "link to CRM" at bounding box center [310, 169] width 62 height 16
type input "[PHONE_NUMBER]"
click at [1358, 14] on icon at bounding box center [1356, 16] width 7 height 12
click at [1358, 14] on rect at bounding box center [1356, 15] width 11 height 11
click at [202, 221] on button "HANG UP" at bounding box center [203, 229] width 71 height 21
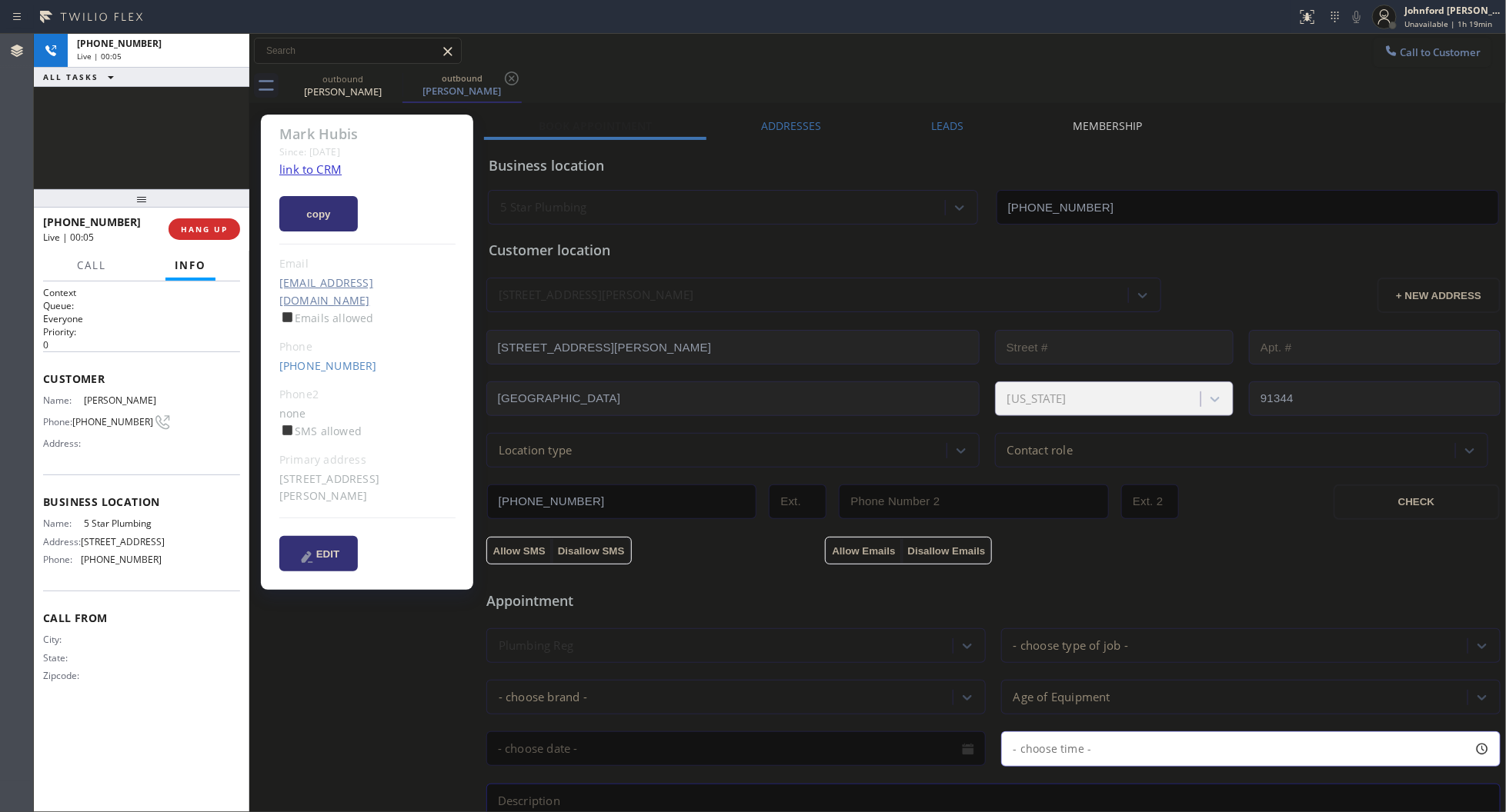
click at [938, 121] on label "Leads" at bounding box center [947, 125] width 32 height 15
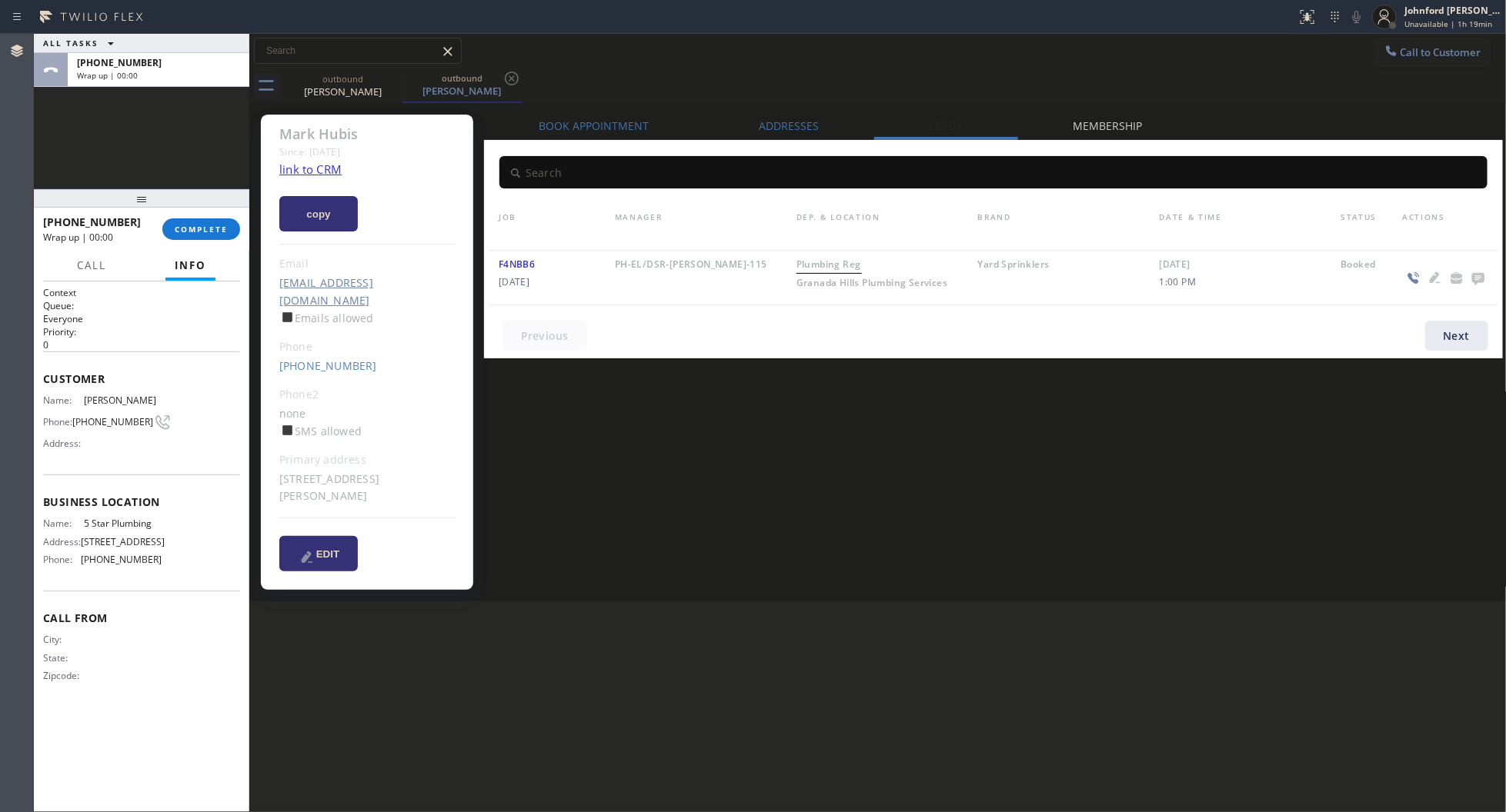
click at [1485, 274] on icon at bounding box center [1478, 277] width 19 height 19
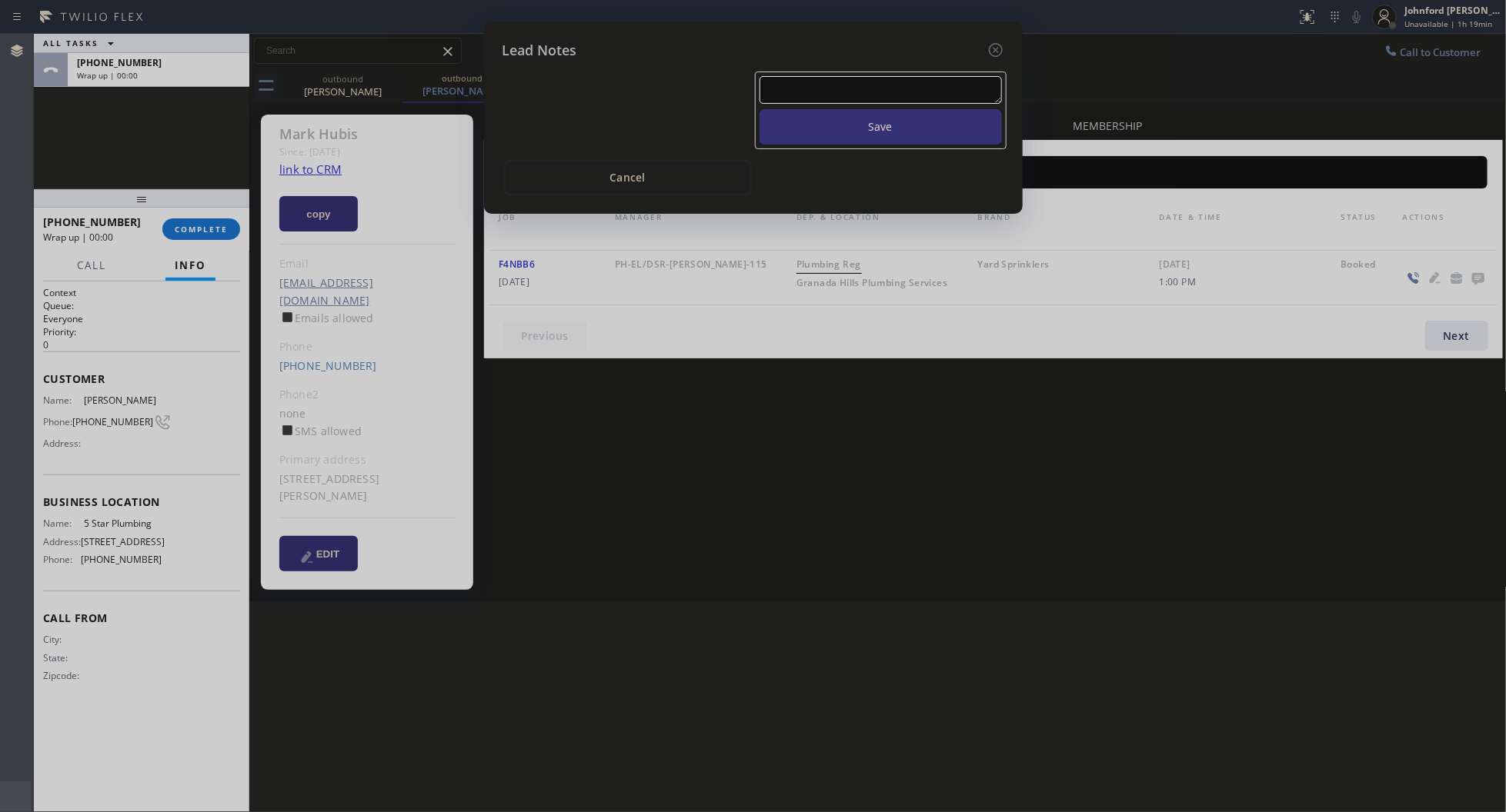
click at [879, 84] on textarea at bounding box center [880, 90] width 242 height 28
paste textarea "Working on this lead - please transfer to me"
type textarea "Working on this lead - please transfer to me"
click at [867, 109] on button "Save" at bounding box center [880, 126] width 242 height 35
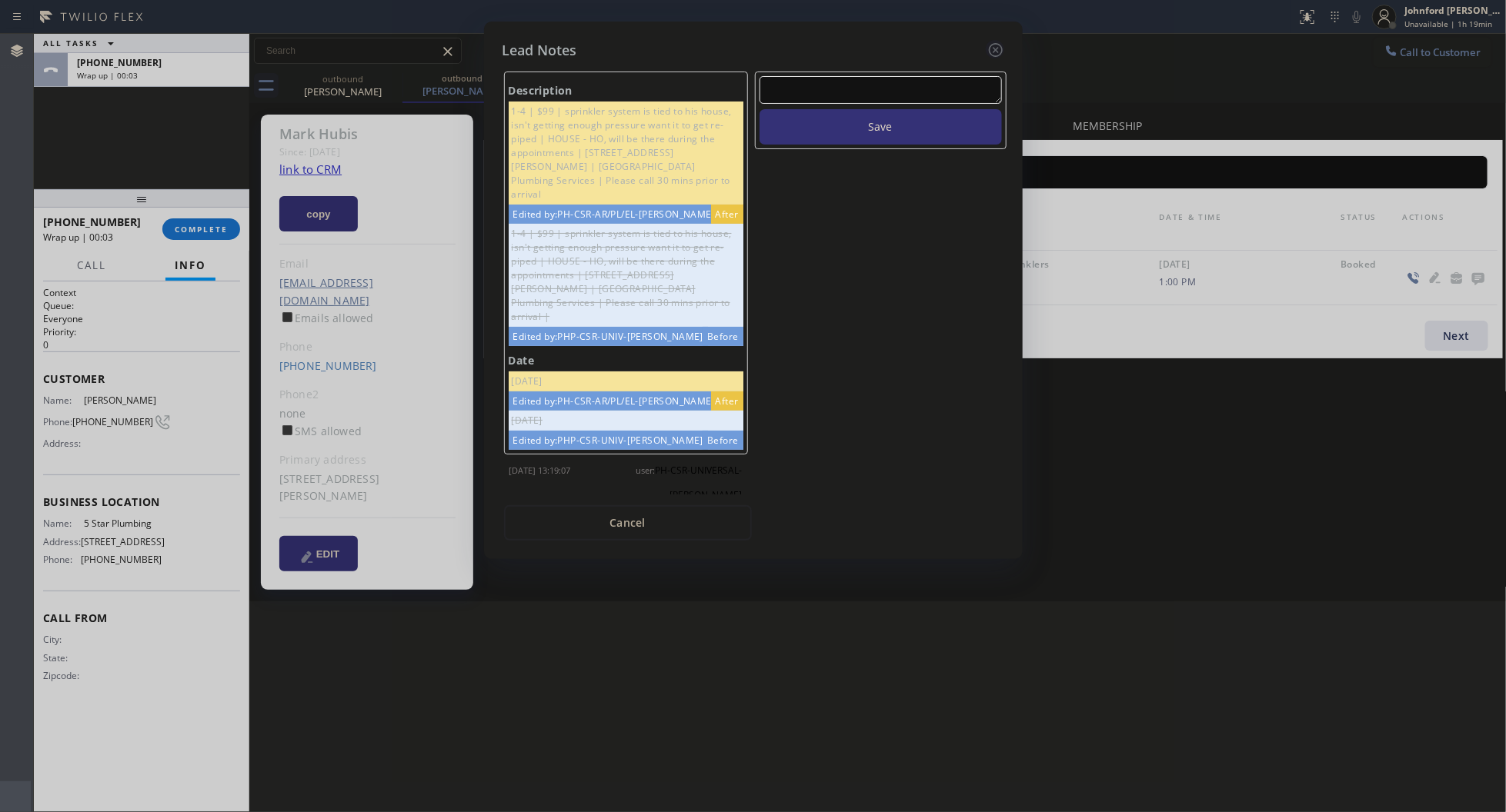
click at [1000, 41] on icon at bounding box center [995, 50] width 19 height 19
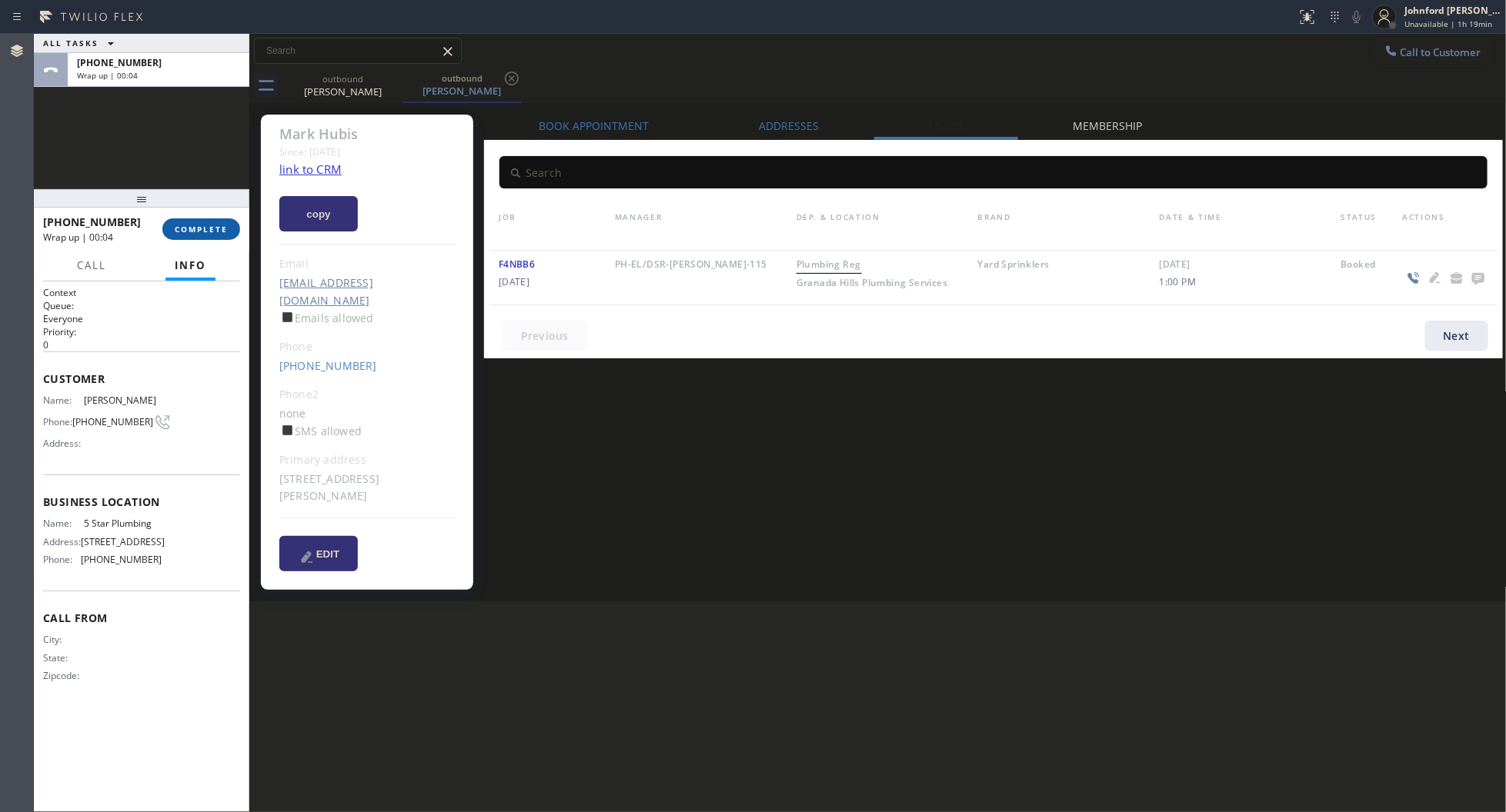
click at [208, 229] on span "COMPLETE" at bounding box center [201, 229] width 53 height 11
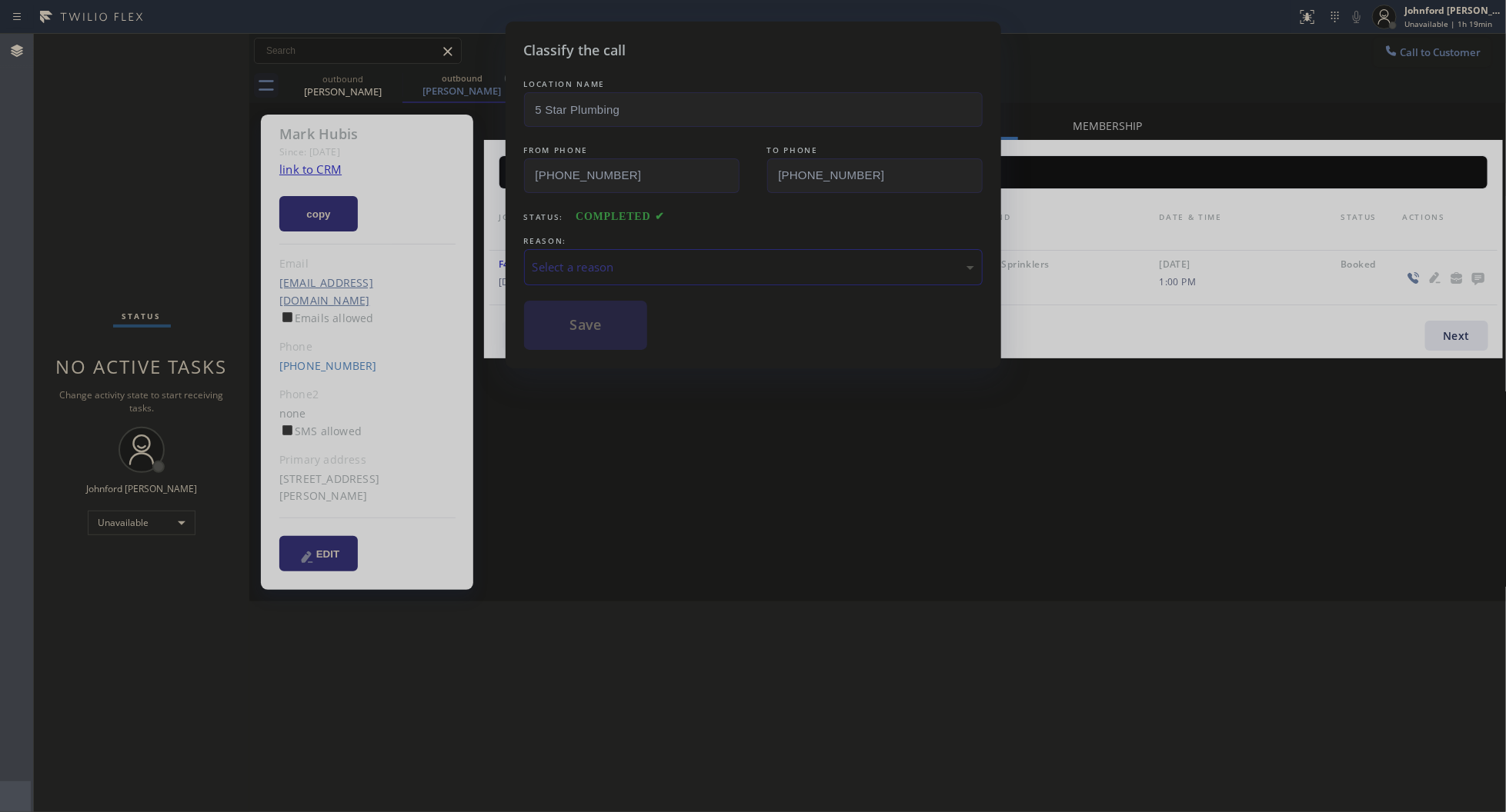
drag, startPoint x: 628, startPoint y: 237, endPoint x: 632, endPoint y: 273, distance: 36.2
click at [632, 254] on div "REASON: Select a reason" at bounding box center [753, 259] width 459 height 52
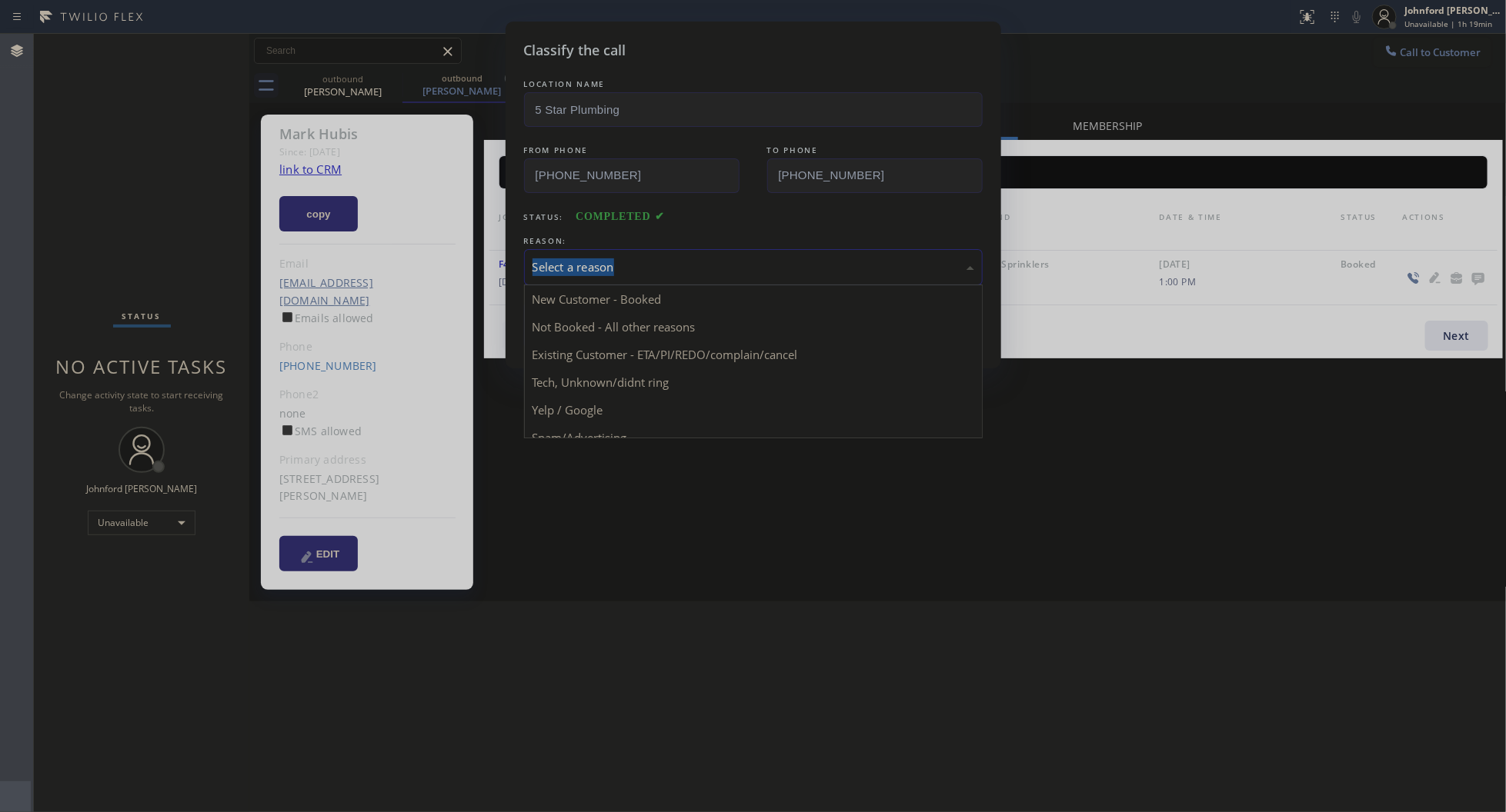
click at [631, 277] on div "Select a reason" at bounding box center [753, 267] width 459 height 36
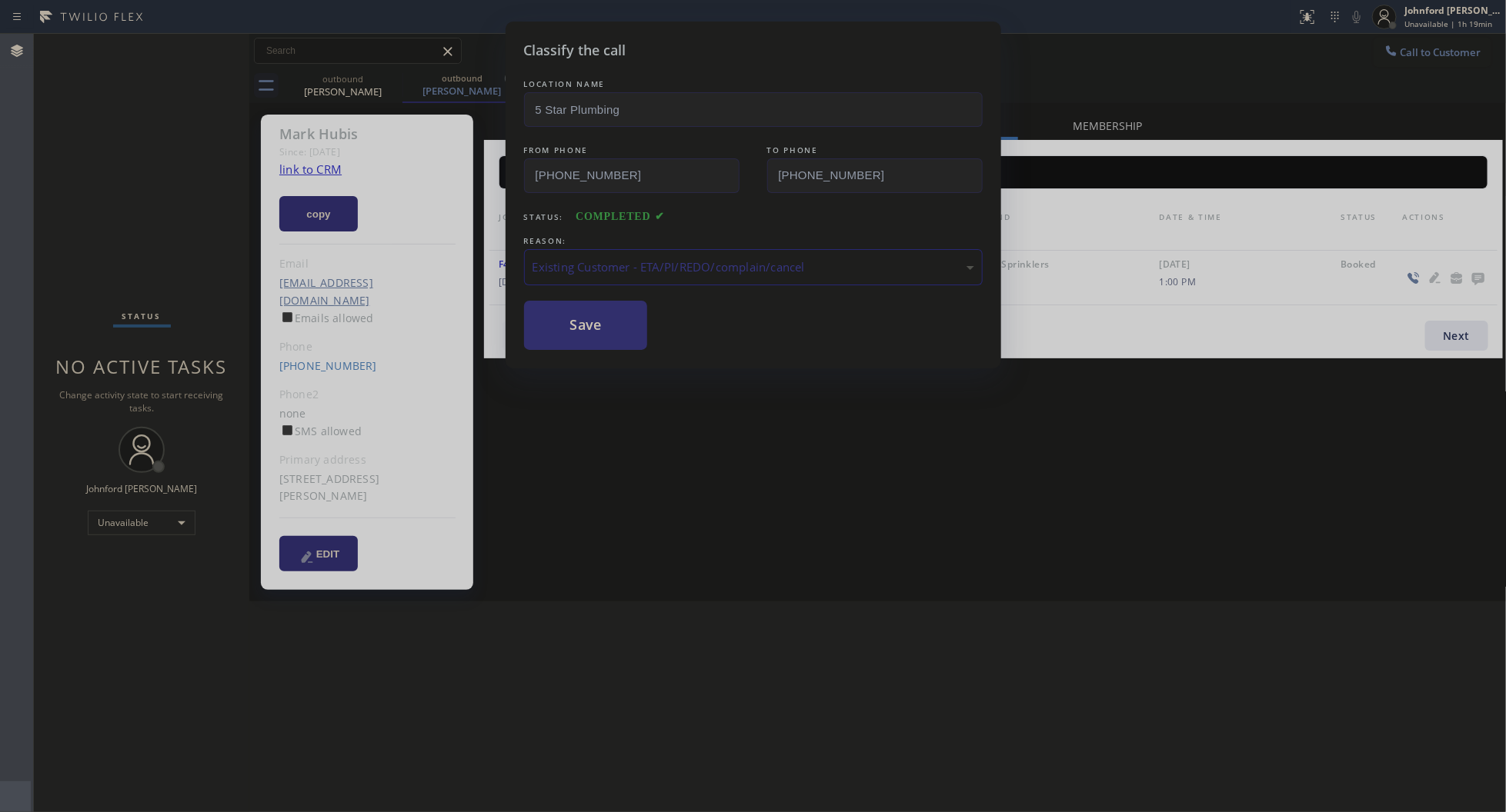
click at [598, 302] on button "Save" at bounding box center [586, 326] width 124 height 49
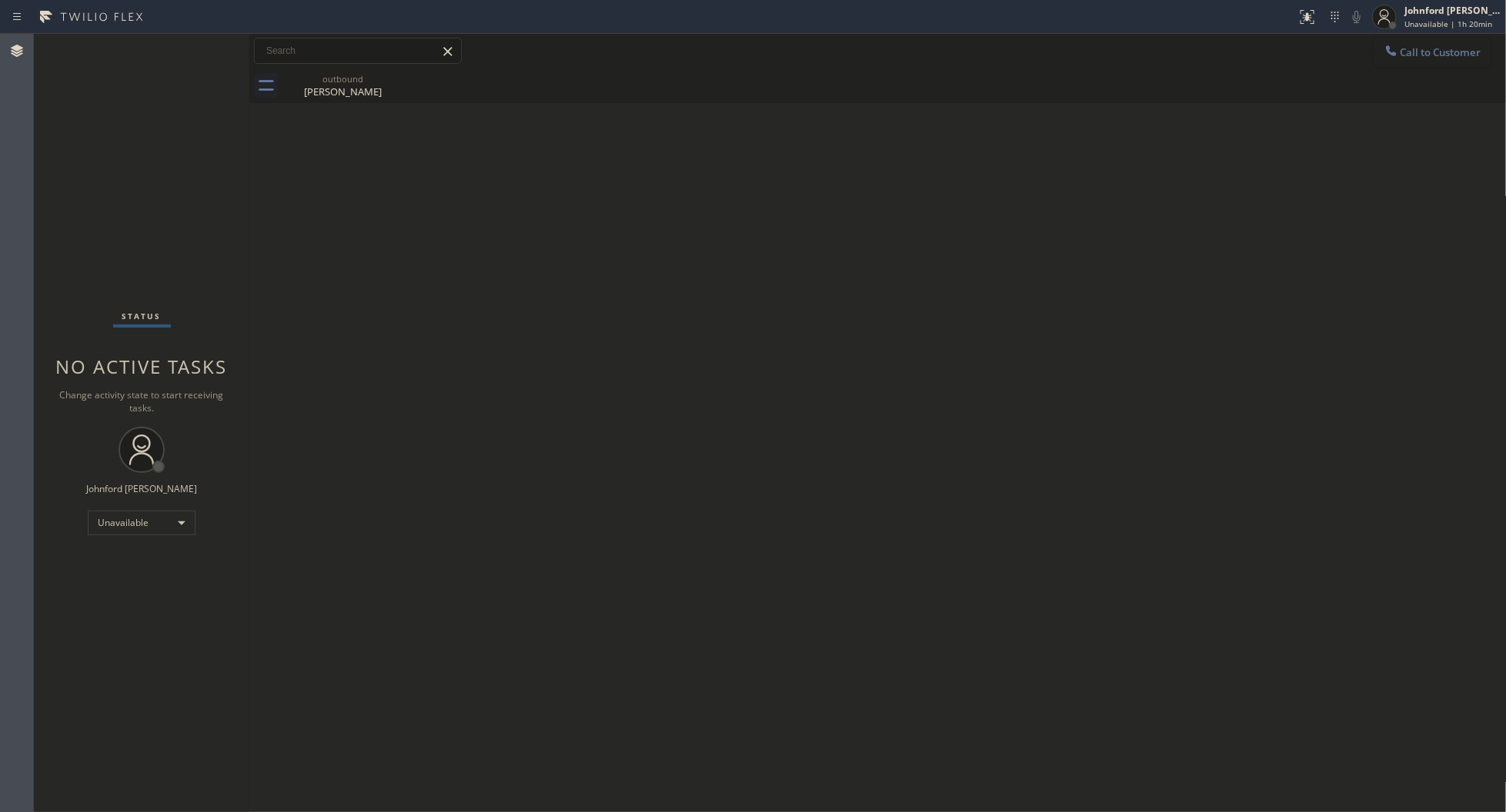
drag, startPoint x: 1406, startPoint y: 51, endPoint x: 1382, endPoint y: 56, distance: 24.5
click at [1403, 51] on span "Call to Customer" at bounding box center [1440, 52] width 80 height 14
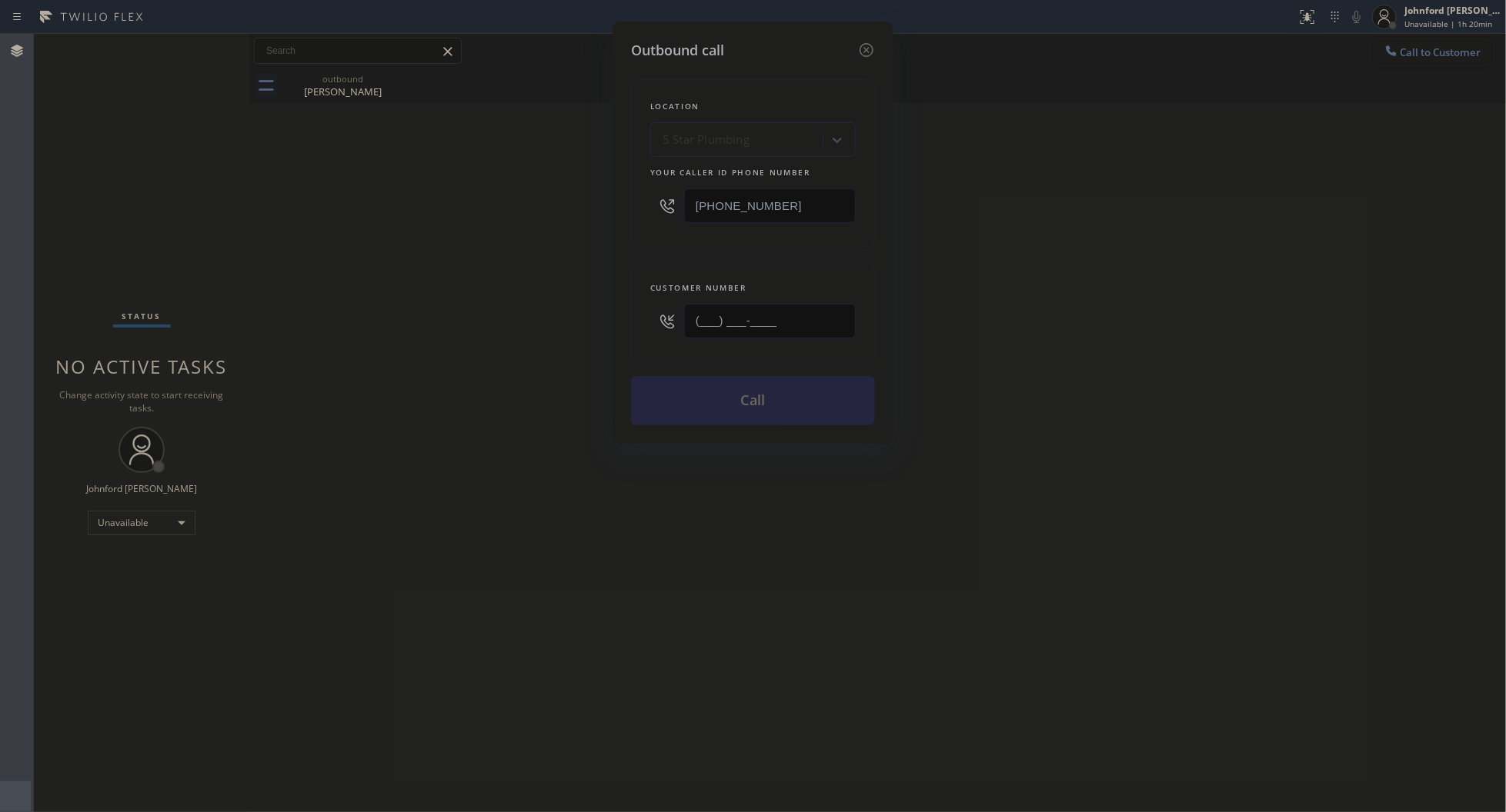
drag, startPoint x: 658, startPoint y: 326, endPoint x: 502, endPoint y: 322, distance: 156.1
click at [528, 326] on div "Outbound call Location 5 Star Plumbing Your caller id phone number (888) 909-01…" at bounding box center [753, 406] width 1506 height 812
paste input "760) 891-6185"
type input "[PHONE_NUMBER]"
click at [423, 309] on div "Outbound call Location 5 Star Plumbing Your caller id phone number (888) 909-01…" at bounding box center [753, 406] width 1506 height 812
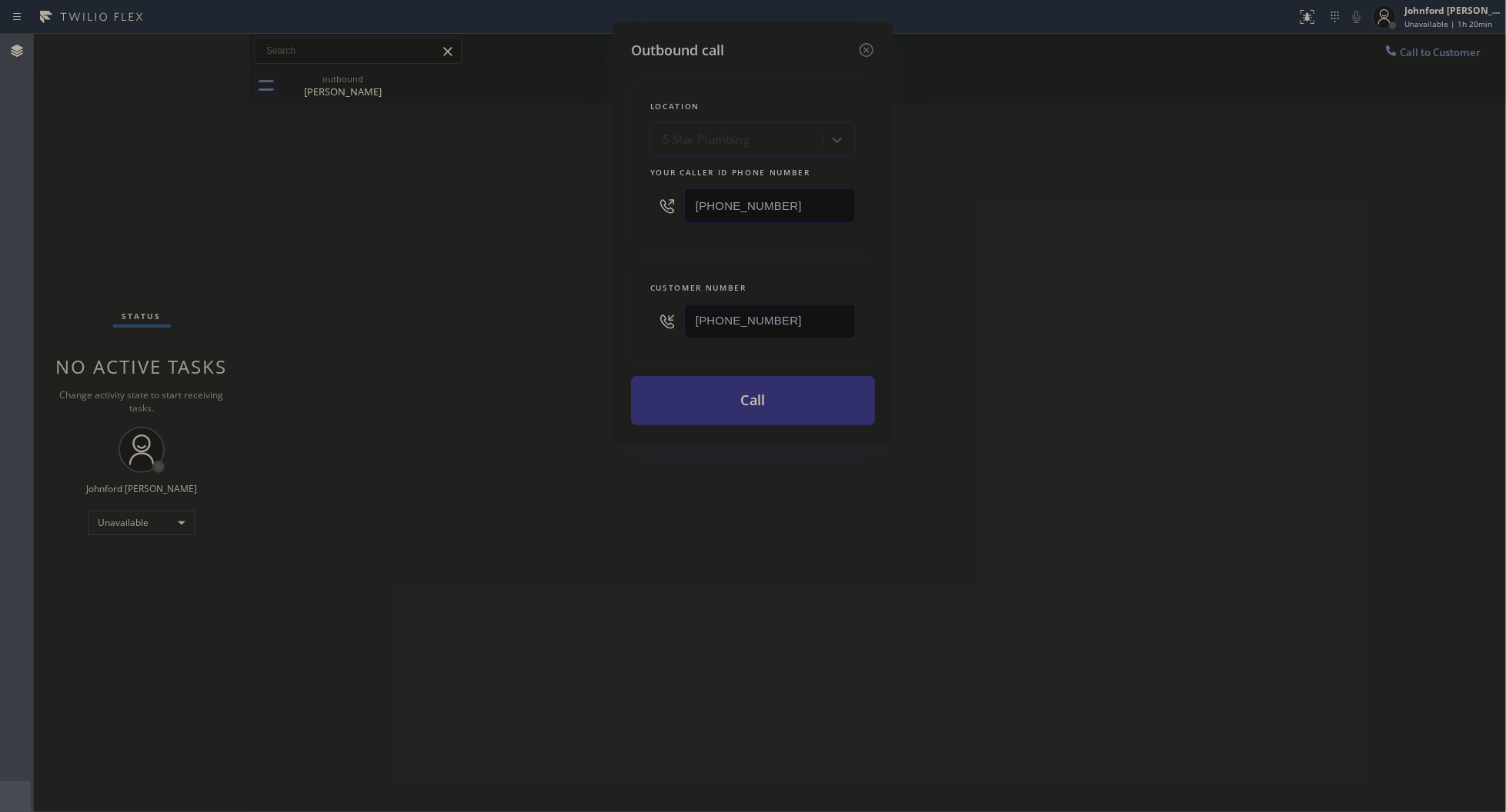
click at [697, 389] on button "Call" at bounding box center [752, 401] width 244 height 49
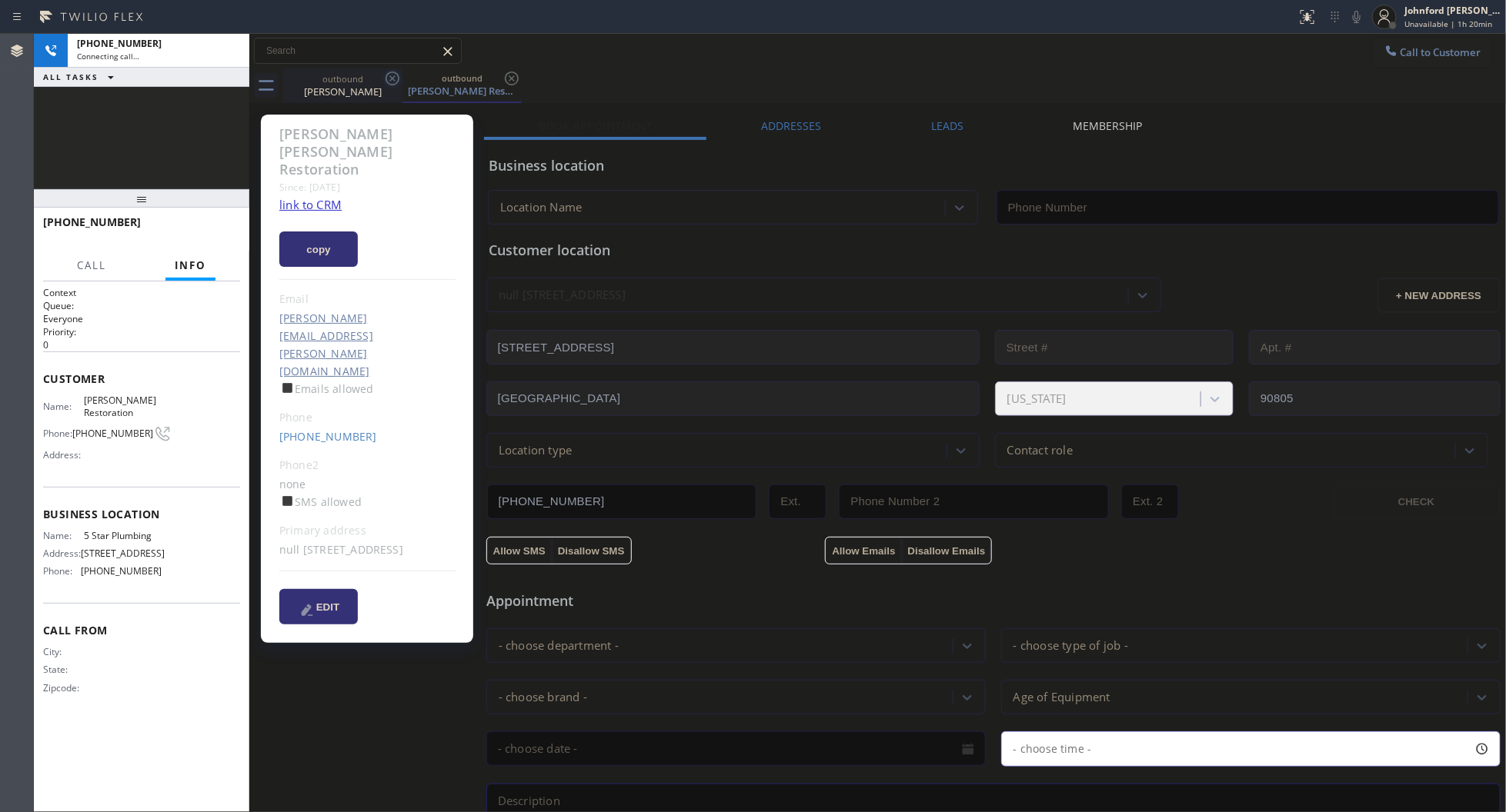
click at [386, 78] on icon at bounding box center [392, 78] width 14 height 14
type input "[PHONE_NUMBER]"
click at [296, 197] on link "link to CRM" at bounding box center [310, 204] width 62 height 16
click at [199, 239] on button "HANG UP" at bounding box center [203, 229] width 71 height 21
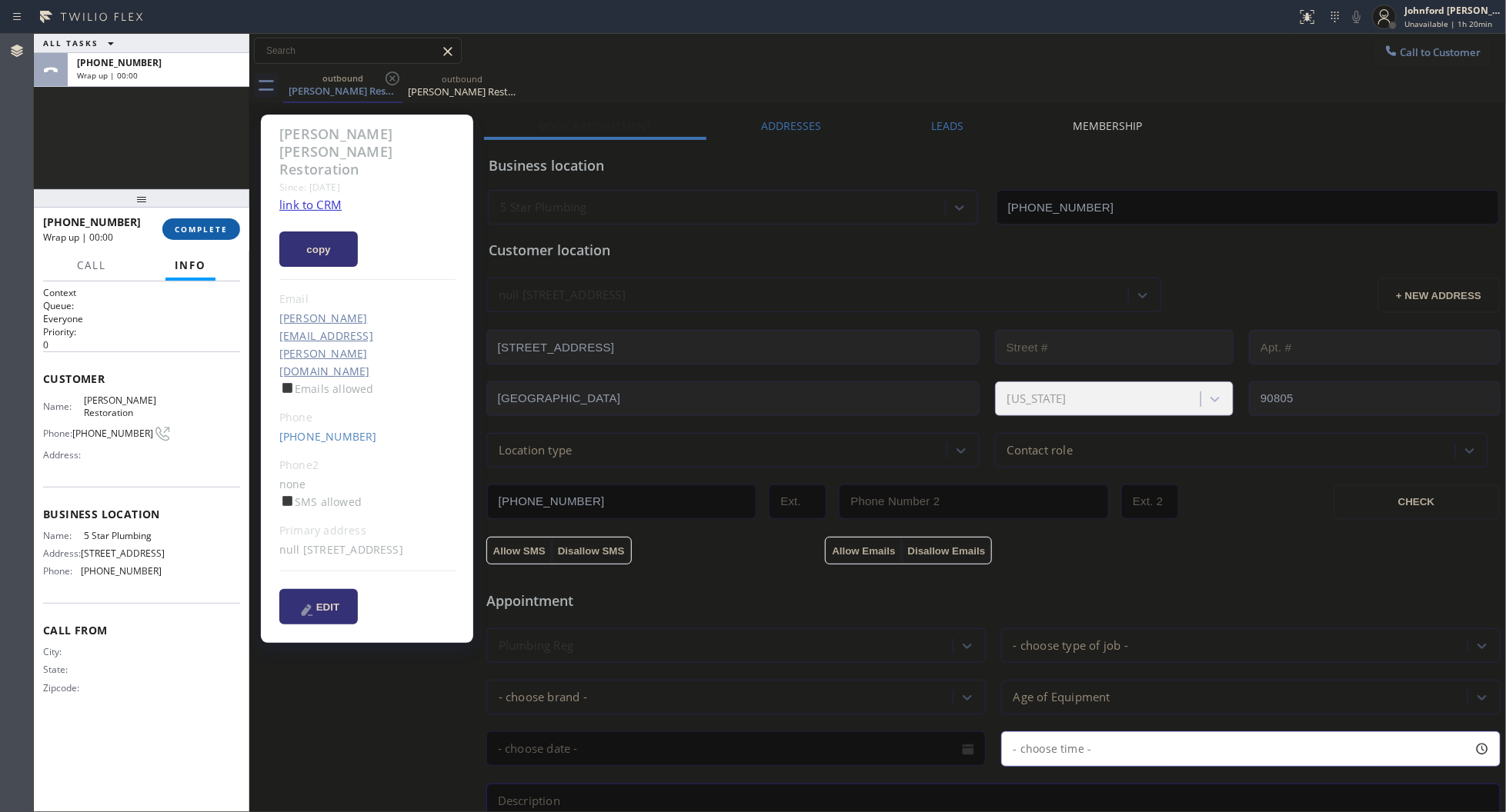
click at [198, 230] on span "COMPLETE" at bounding box center [201, 229] width 53 height 11
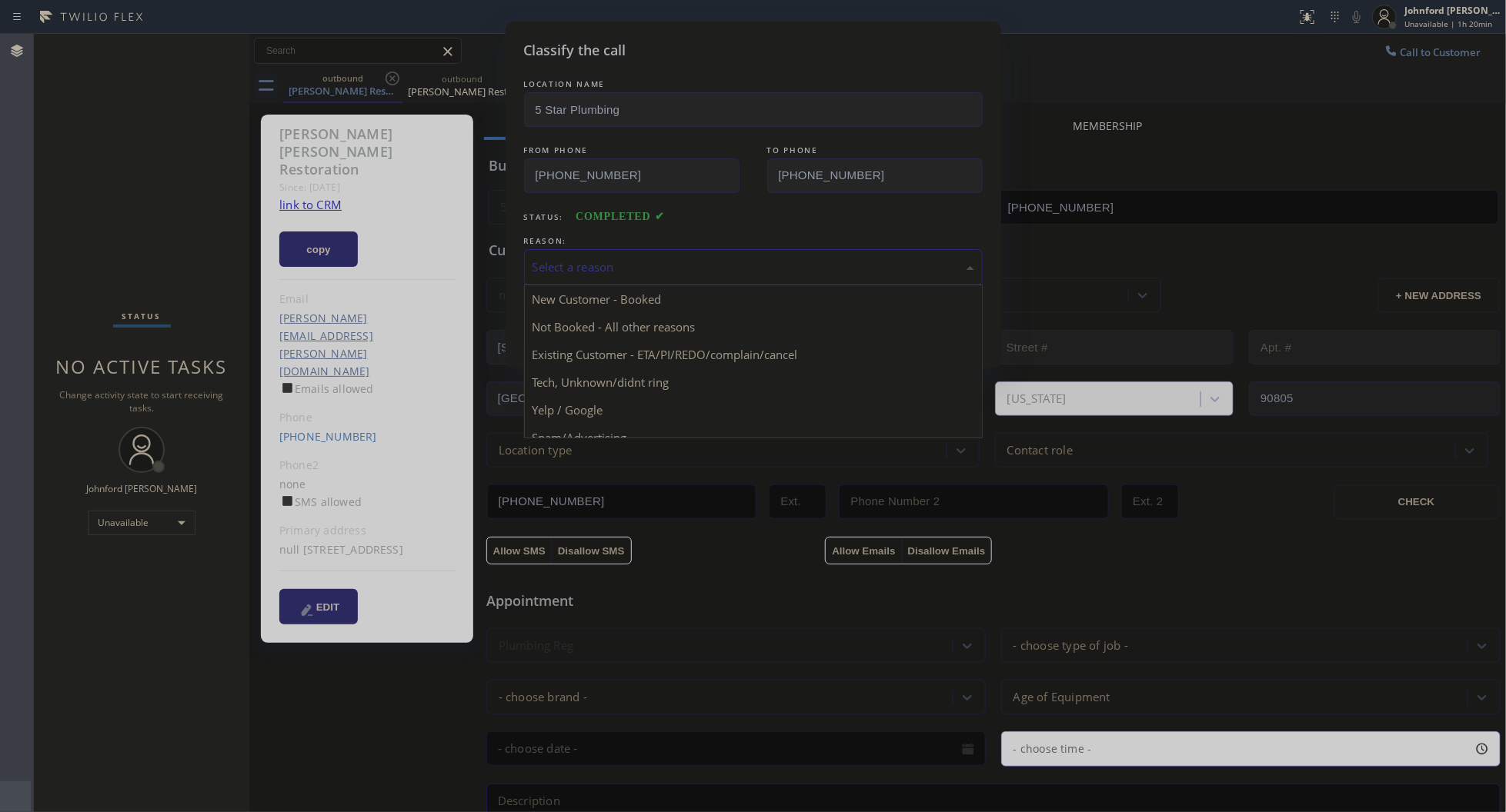
click at [548, 259] on div "Select a reason" at bounding box center [753, 267] width 441 height 18
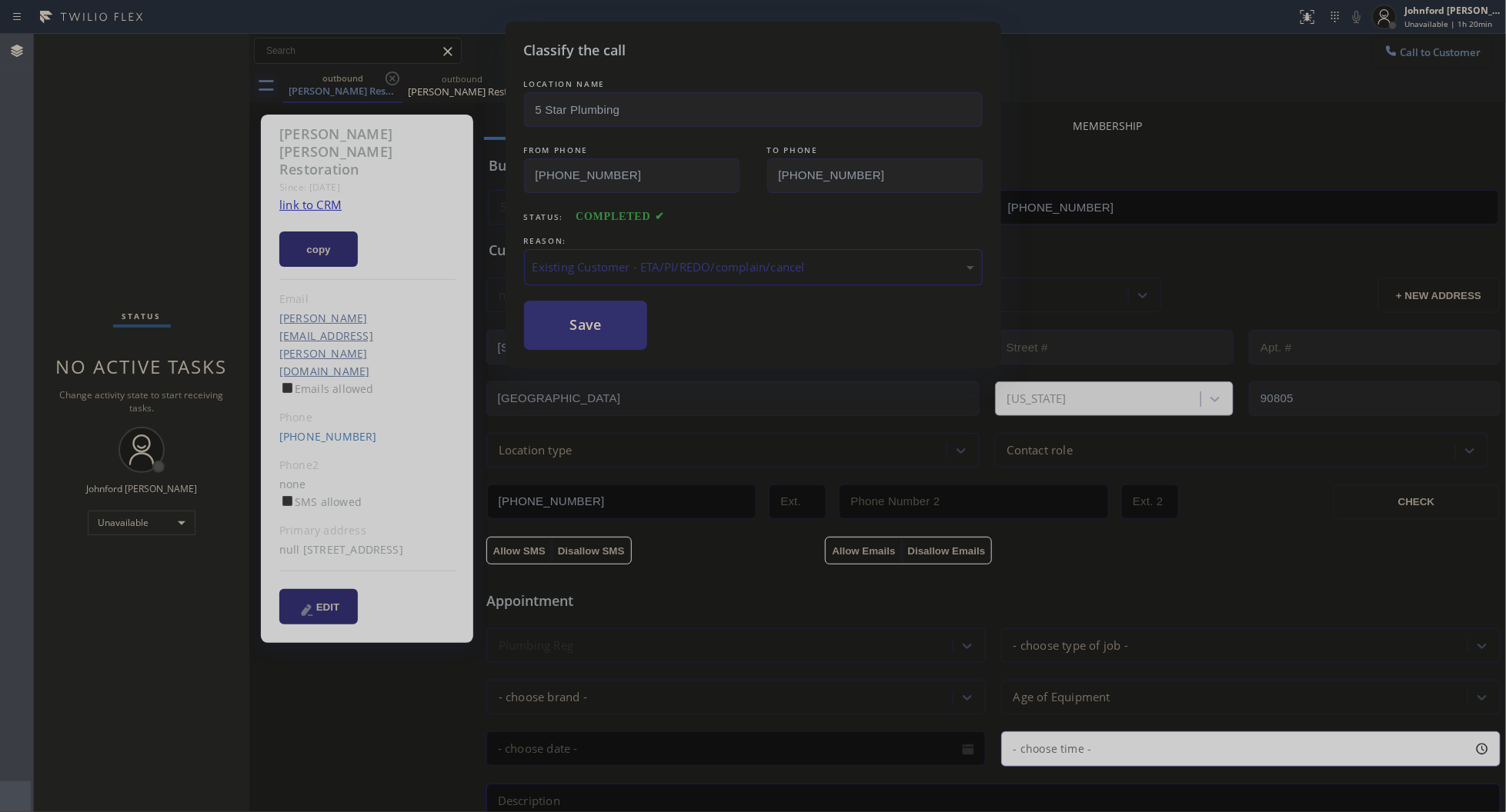
click at [566, 323] on button "Save" at bounding box center [586, 326] width 124 height 49
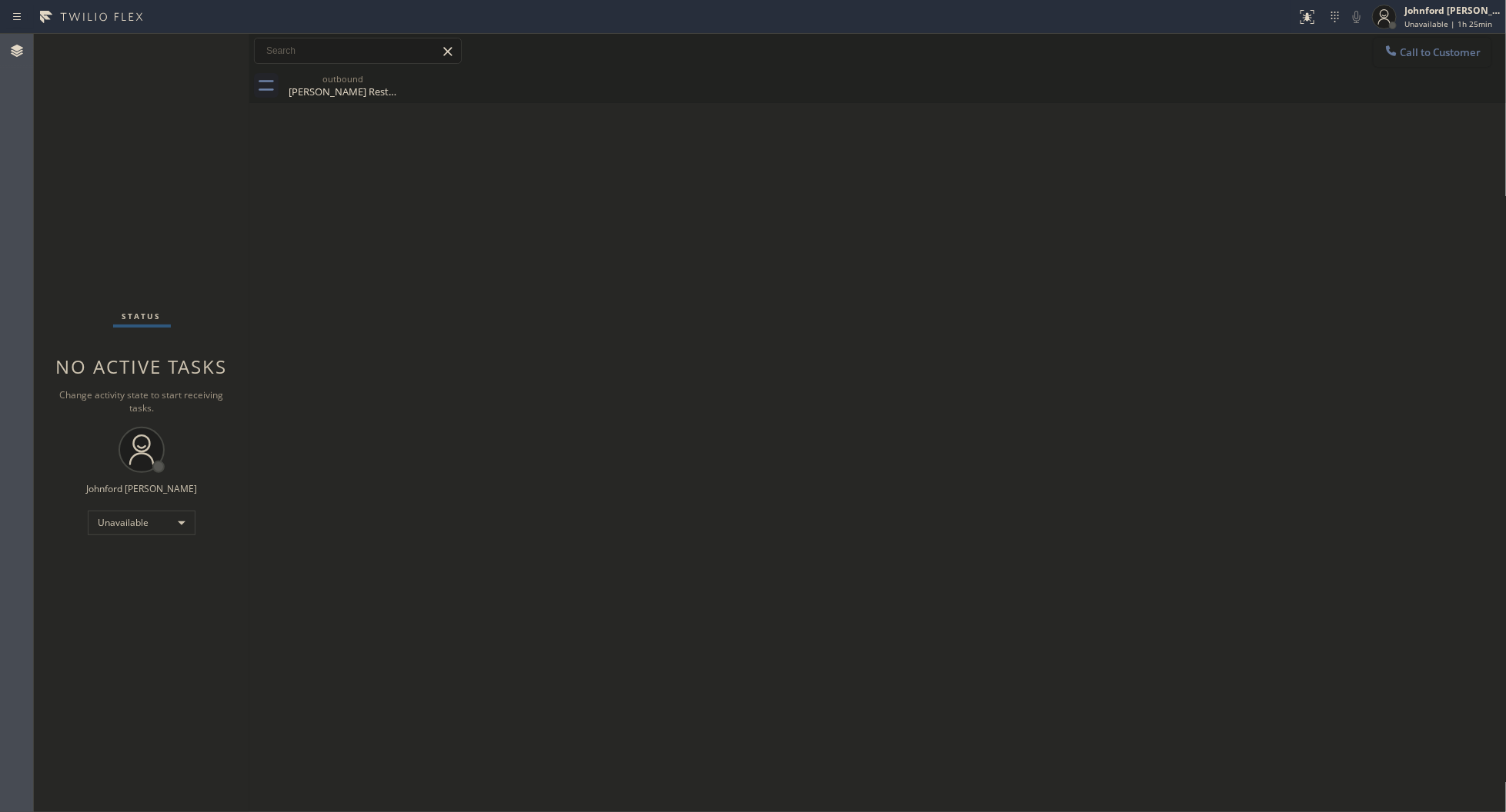
click at [1432, 46] on button "Call to Customer" at bounding box center [1432, 52] width 118 height 30
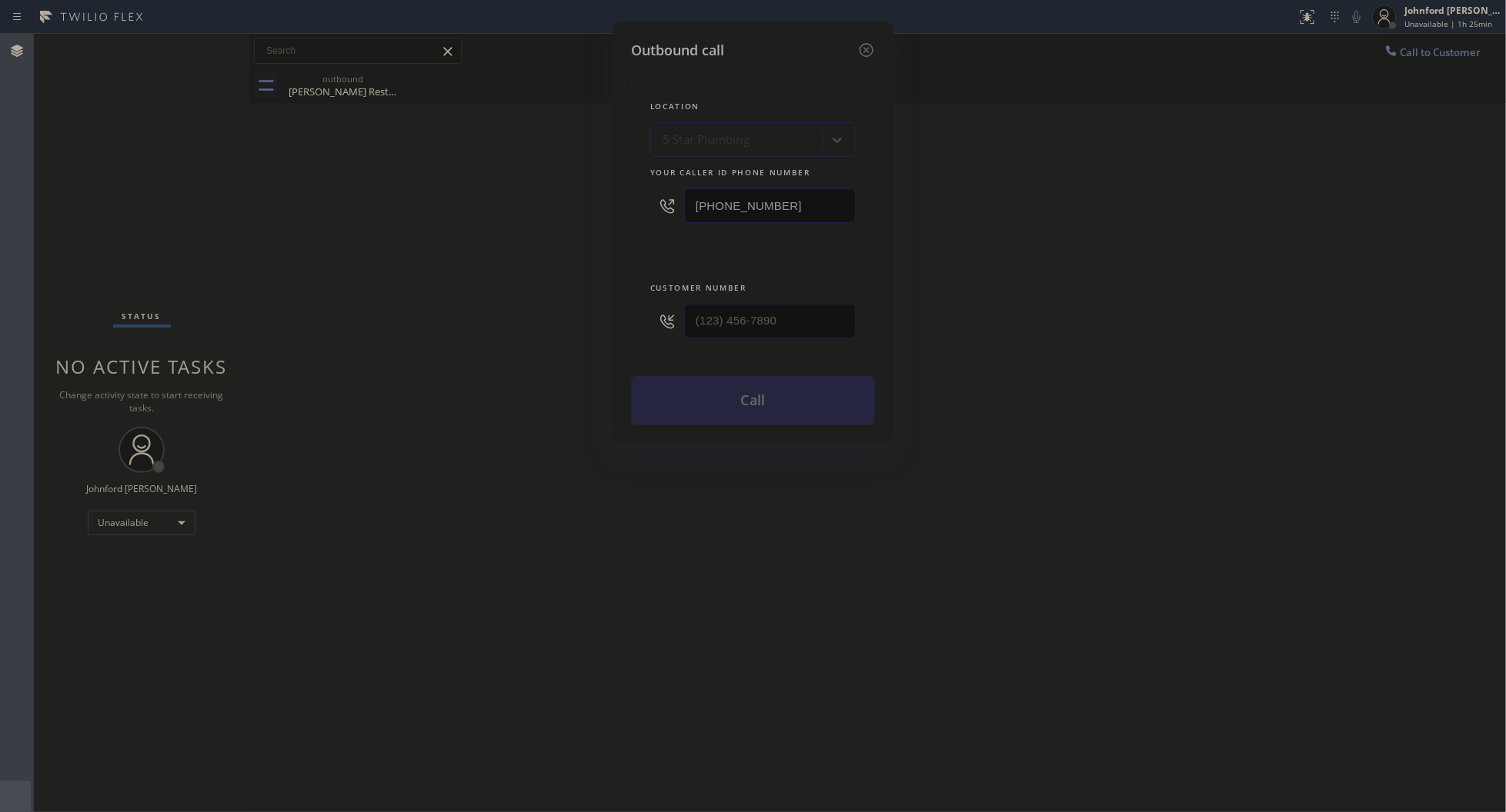
drag, startPoint x: 835, startPoint y: 308, endPoint x: 602, endPoint y: 344, distance: 235.8
click at [608, 343] on div "Outbound call Location 5 Star Plumbing Your caller id phone number (888) 909-01…" at bounding box center [753, 406] width 1506 height 812
click at [810, 286] on div "Customer number" at bounding box center [753, 288] width 205 height 16
drag, startPoint x: 793, startPoint y: 313, endPoint x: 489, endPoint y: 313, distance: 304.0
click at [516, 313] on div "Outbound call Location 5 Star Plumbing Your caller id phone number (888) 909-01…" at bounding box center [753, 406] width 1506 height 812
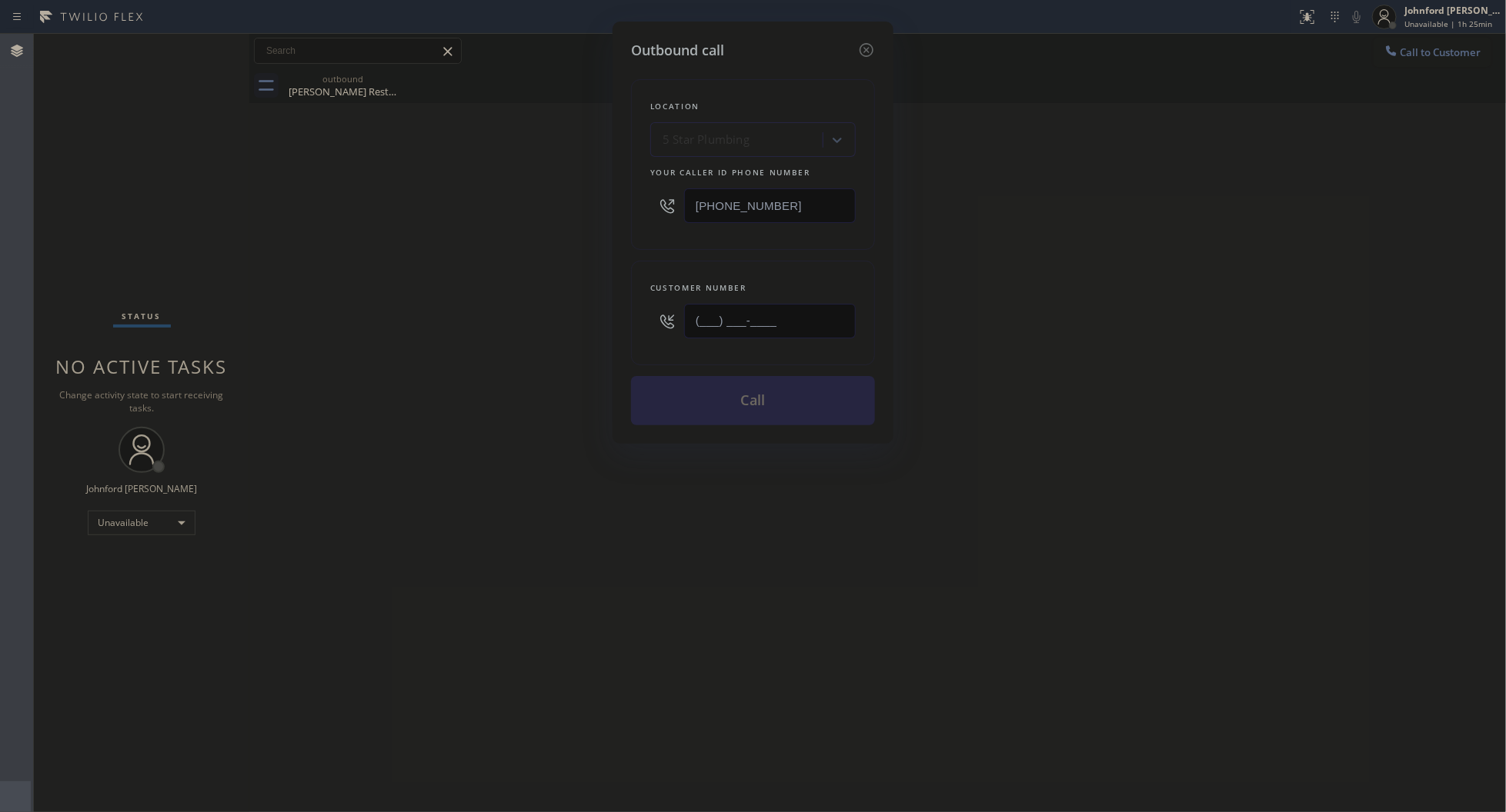
paste input "213) 925-7692"
type input "[PHONE_NUMBER]"
drag, startPoint x: 481, startPoint y: 313, endPoint x: 724, endPoint y: 390, distance: 254.9
click at [546, 339] on div "Outbound call Location 5 Star Plumbing Your caller id phone number (888) 909-01…" at bounding box center [753, 406] width 1506 height 812
click at [729, 390] on button "Call" at bounding box center [752, 401] width 244 height 49
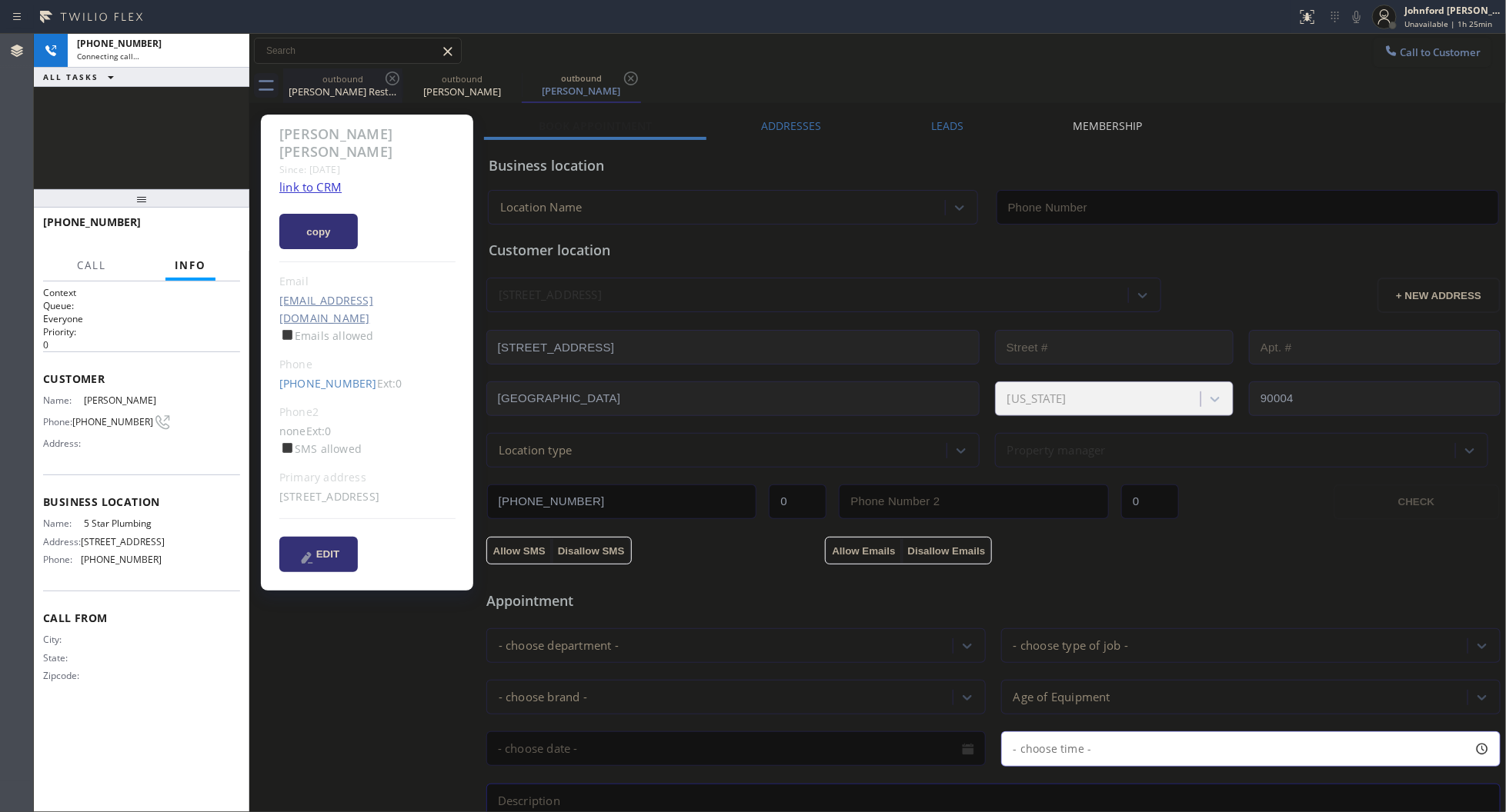
click at [395, 80] on icon at bounding box center [392, 78] width 19 height 19
click at [313, 180] on link "link to CRM" at bounding box center [310, 187] width 62 height 16
type input "[PHONE_NUMBER]"
click at [208, 230] on span "HANG UP" at bounding box center [203, 229] width 47 height 11
click at [932, 125] on label "Leads" at bounding box center [947, 125] width 32 height 15
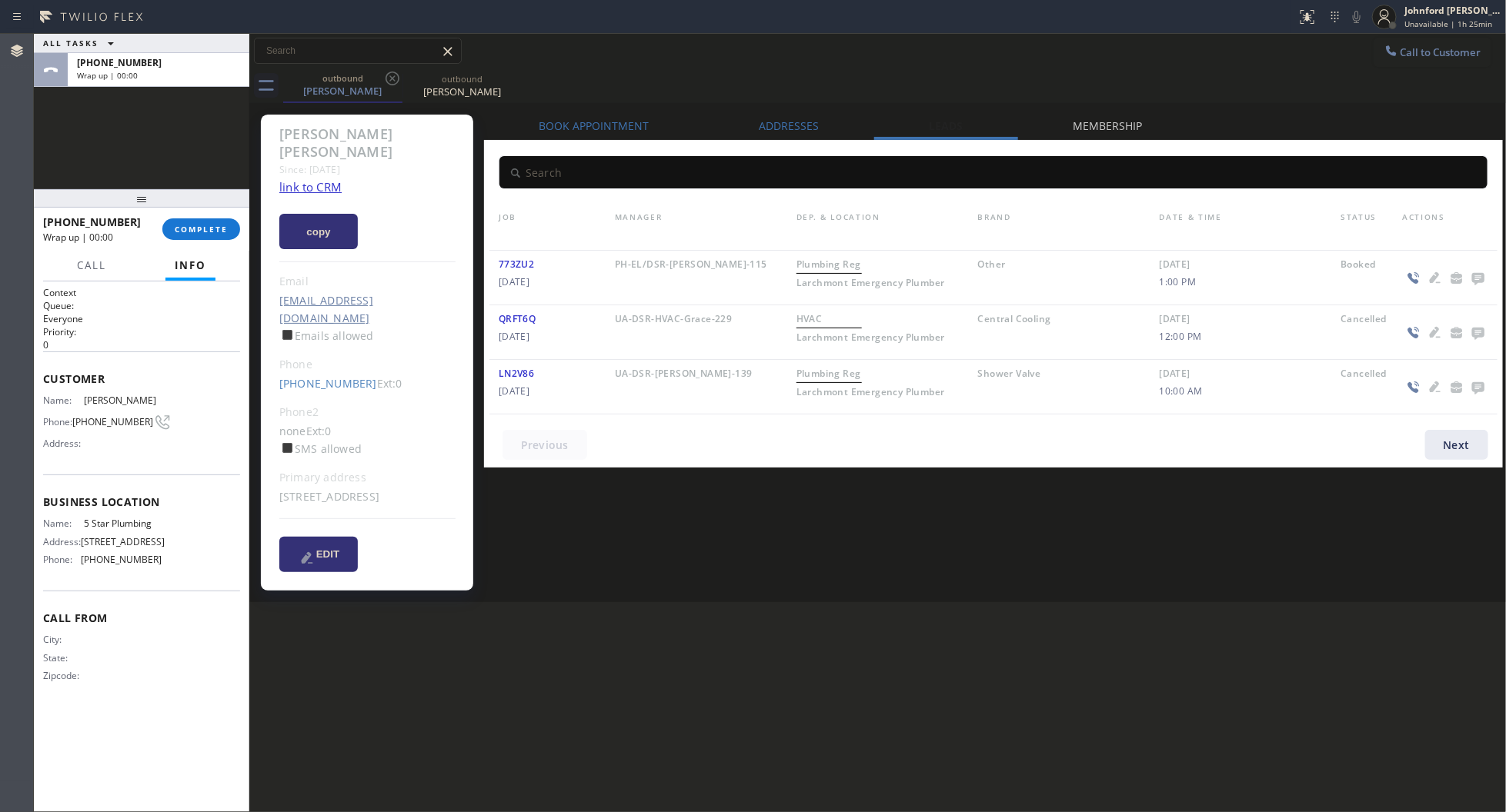
click at [1477, 281] on icon at bounding box center [1476, 279] width 12 height 12
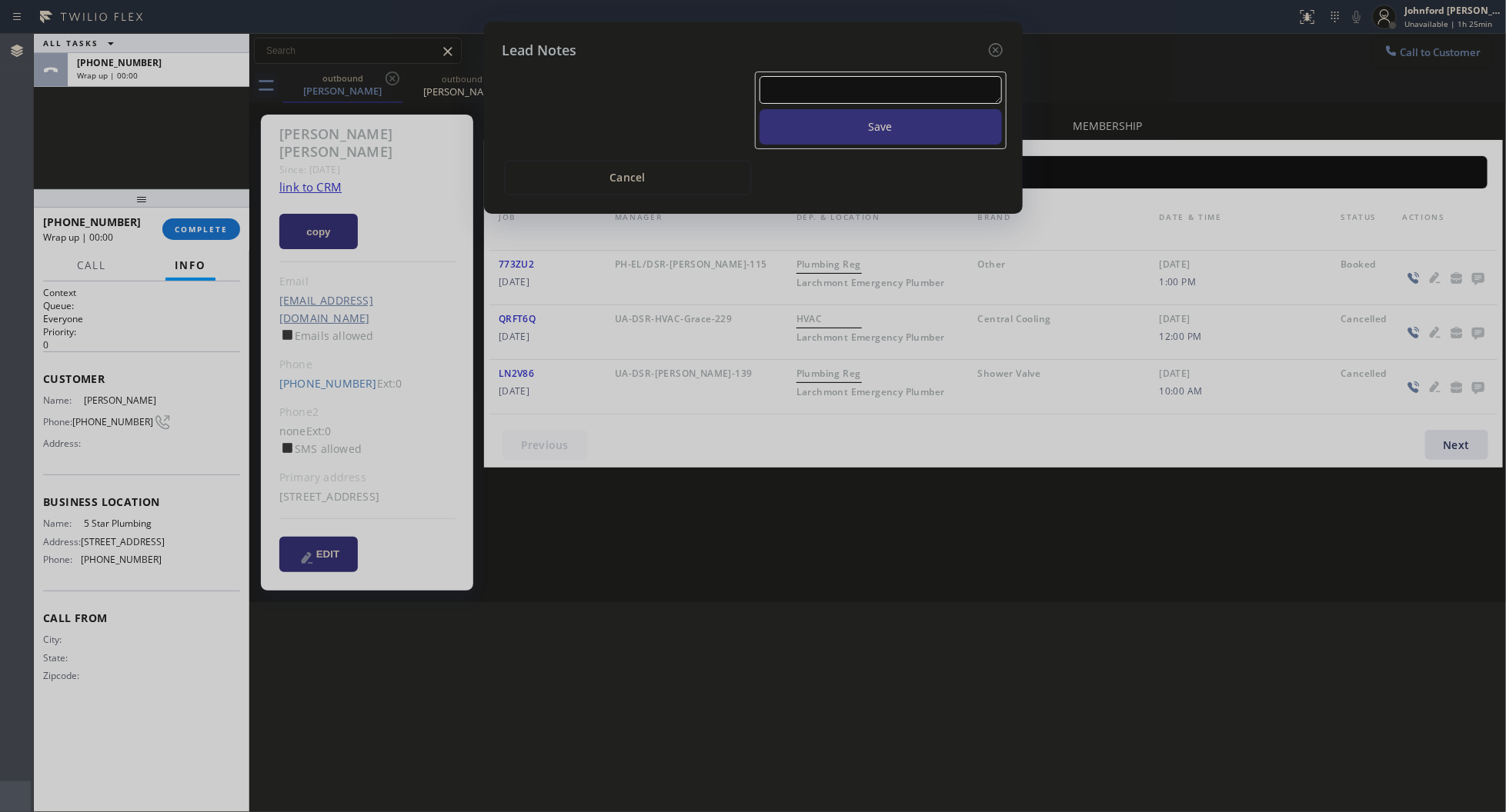
click at [862, 85] on textarea at bounding box center [880, 90] width 242 height 28
paste textarea "Working on this lead - please transfer to me"
type textarea "Working on this lead - please transfer to me"
click at [865, 120] on button "Save" at bounding box center [880, 126] width 242 height 35
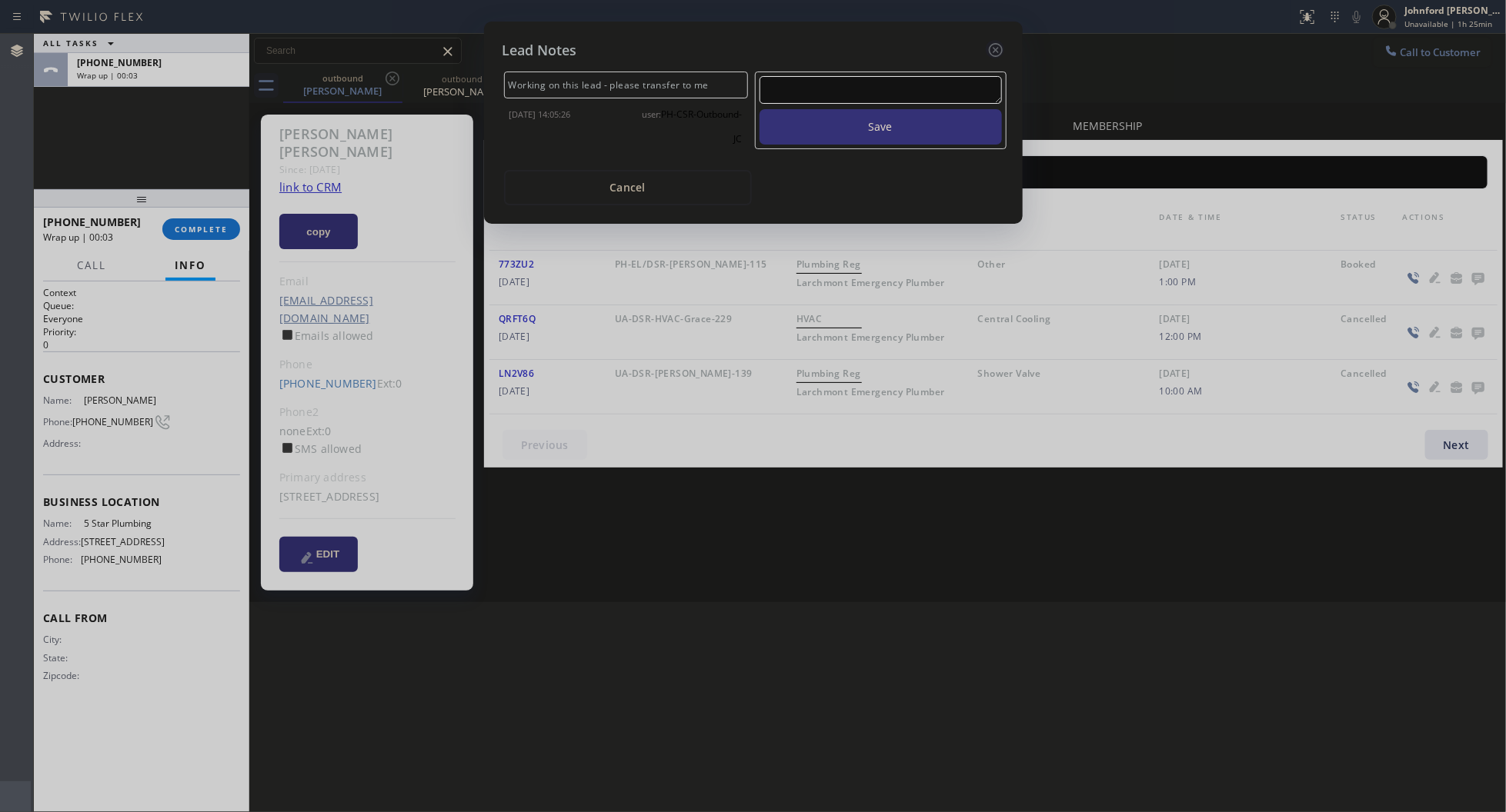
click at [997, 40] on div at bounding box center [995, 50] width 19 height 21
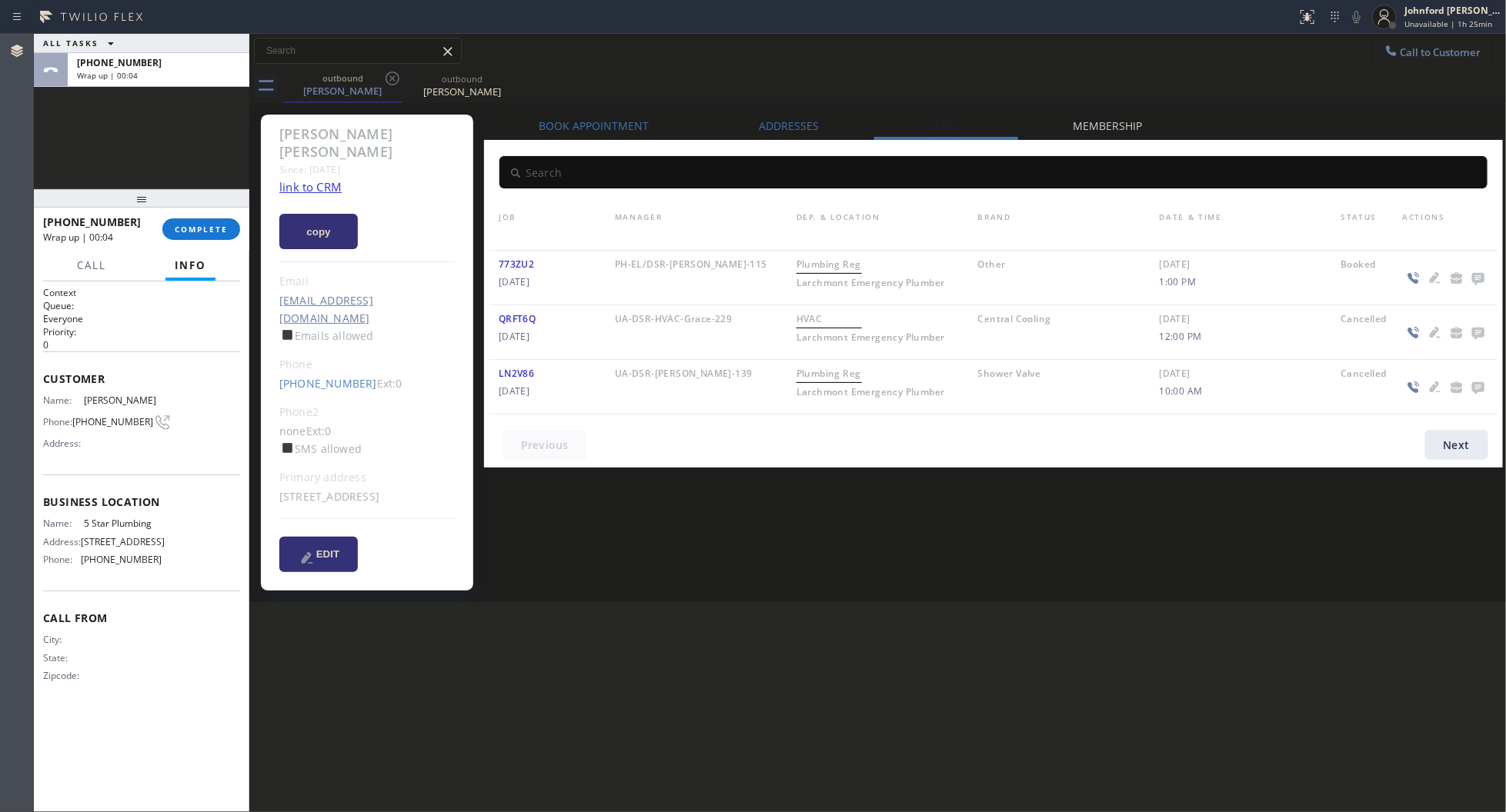
click at [194, 244] on div "+12139257692 Wrap up | 00:04 COMPLETE" at bounding box center [142, 229] width 197 height 40
click at [201, 233] on span "COMPLETE" at bounding box center [201, 229] width 53 height 11
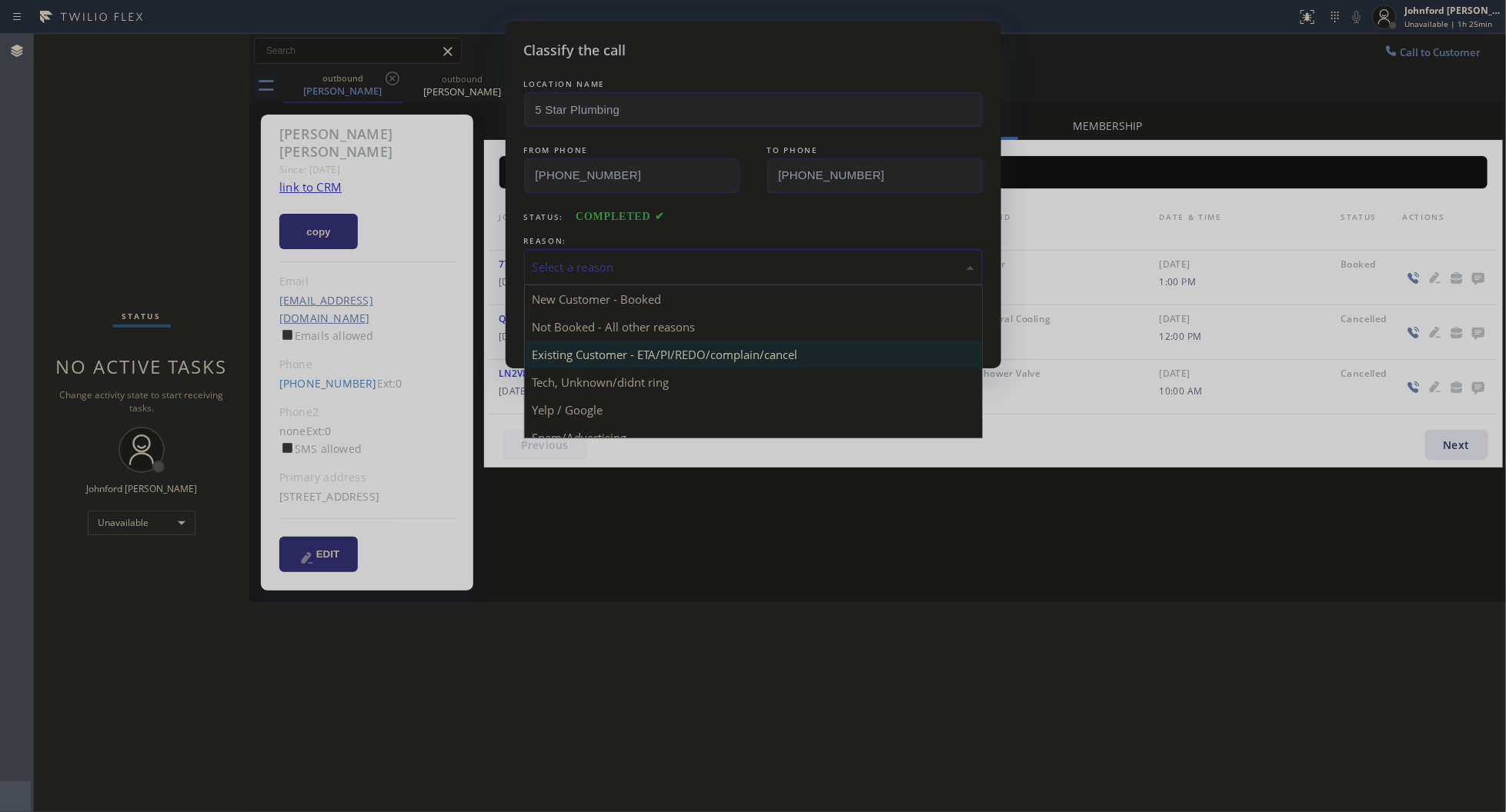
drag, startPoint x: 775, startPoint y: 270, endPoint x: 824, endPoint y: 363, distance: 105.1
click at [779, 269] on div "Select a reason" at bounding box center [753, 267] width 441 height 18
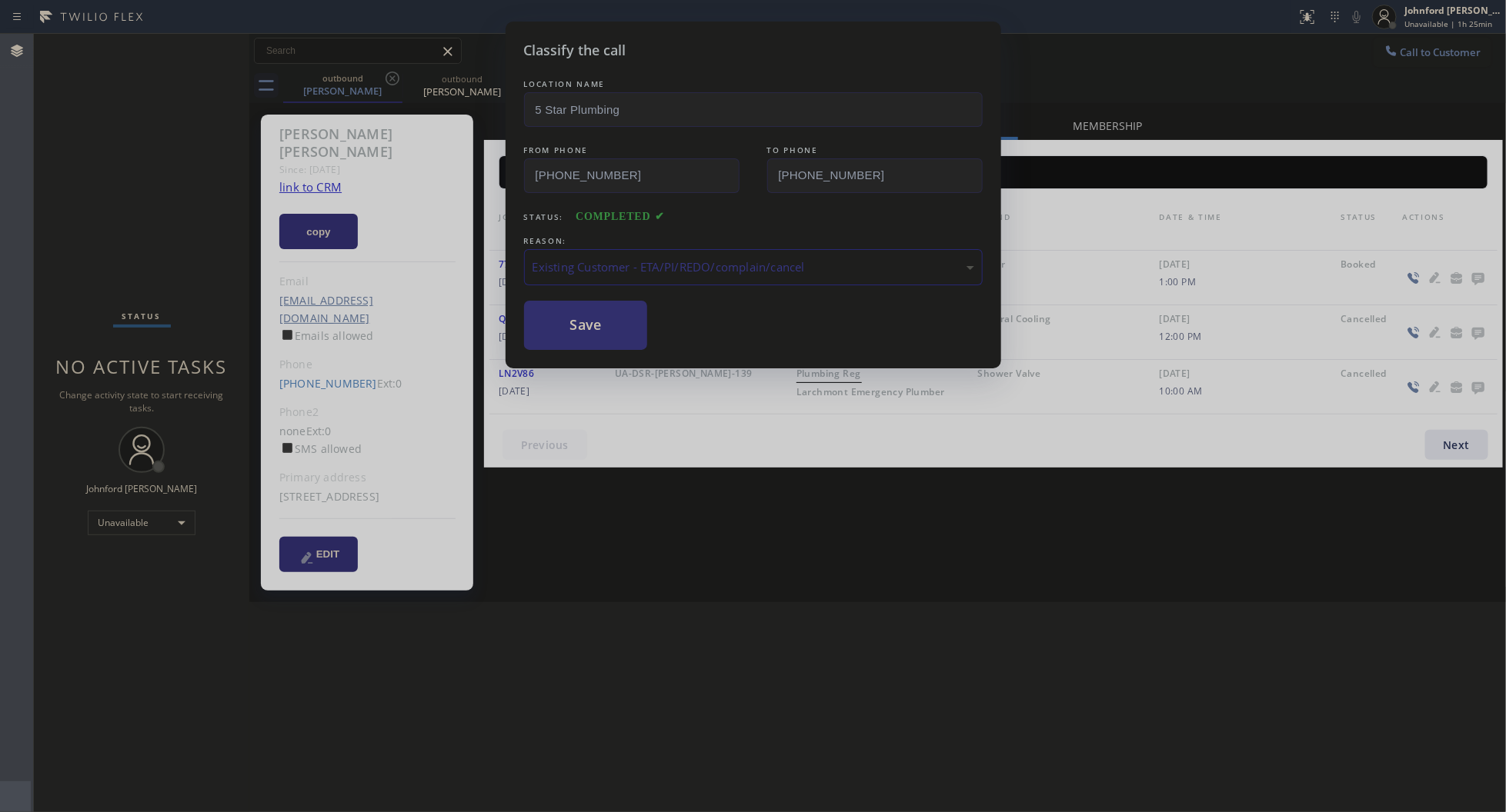
click at [589, 329] on button "Save" at bounding box center [586, 326] width 124 height 49
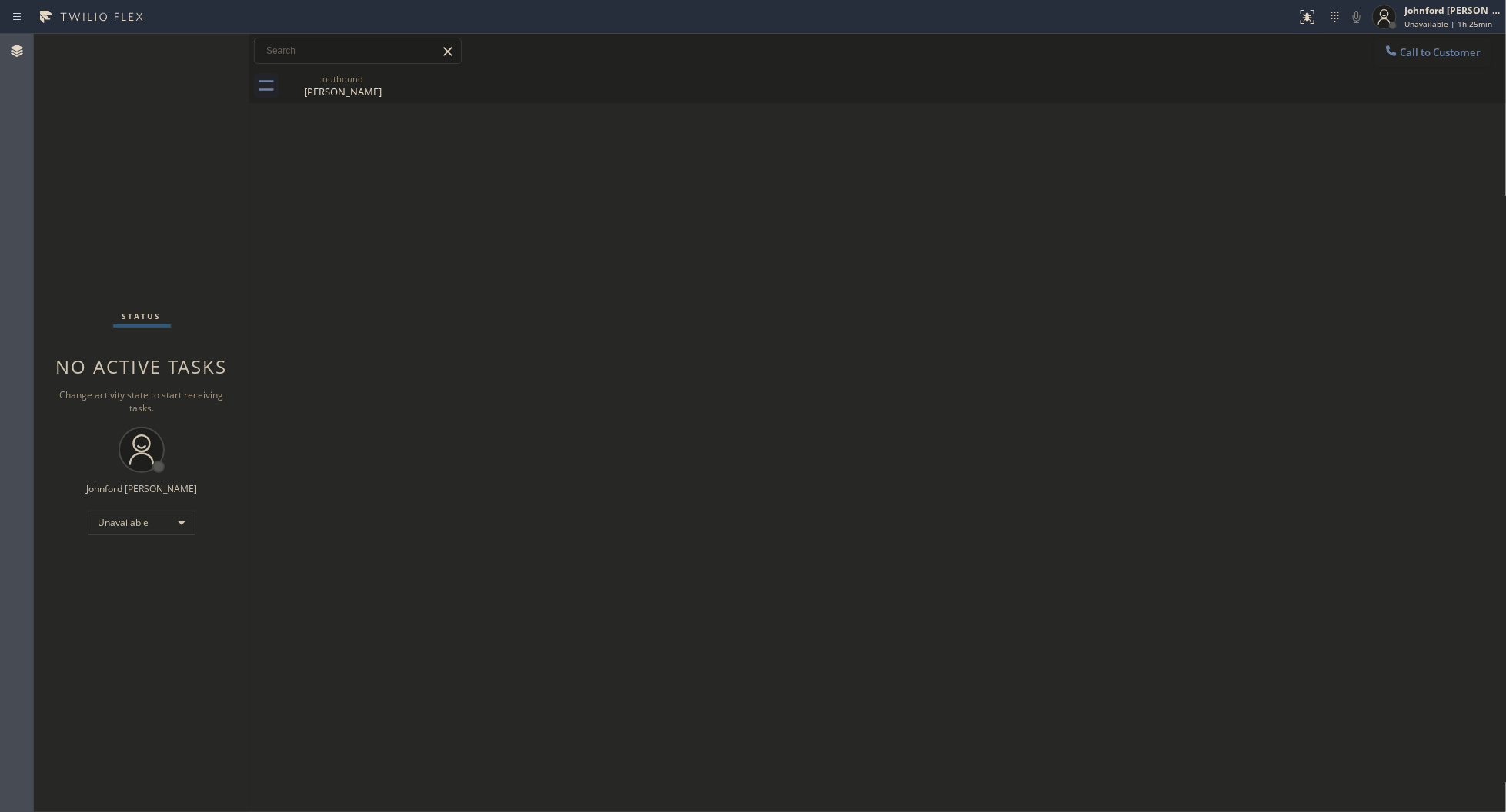
drag, startPoint x: 828, startPoint y: 270, endPoint x: 821, endPoint y: 178, distance: 92.3
click at [824, 267] on div "Back to Dashboard Change Sender ID Customers Technicians Select a contact Outbo…" at bounding box center [878, 422] width 1257 height 778
click at [1426, 48] on span "Call to Customer" at bounding box center [1440, 52] width 80 height 14
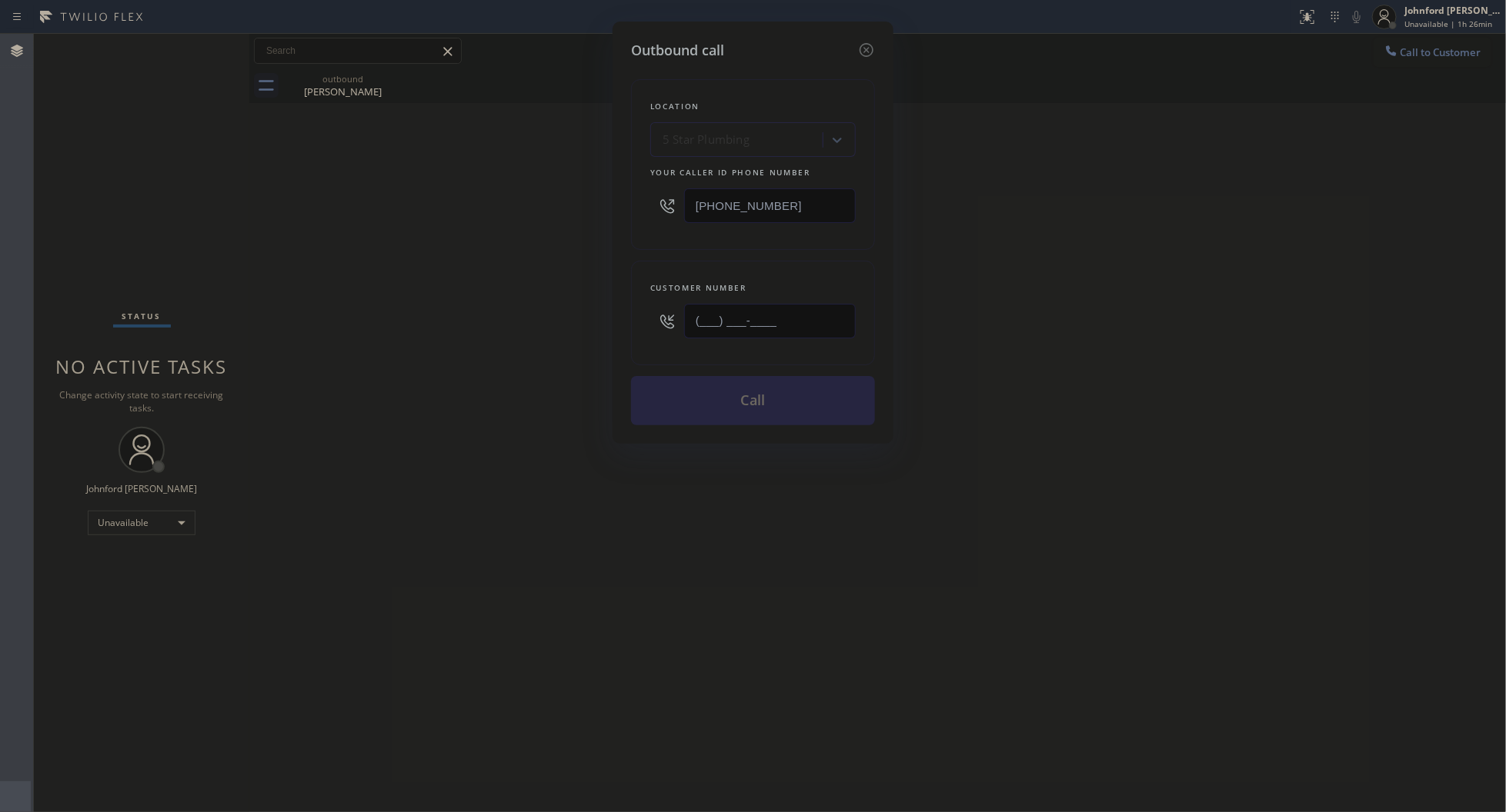
drag, startPoint x: 792, startPoint y: 331, endPoint x: 560, endPoint y: 359, distance: 233.7
click at [564, 358] on div "Outbound call Location 5 Star Plumbing Your caller id phone number (888) 909-01…" at bounding box center [753, 406] width 1506 height 812
paste input "213) 241-9371"
type input "(213) 241-9371"
click at [521, 371] on div "Outbound call Location 5 Star Plumbing Your caller id phone number (888) 909-01…" at bounding box center [753, 406] width 1506 height 812
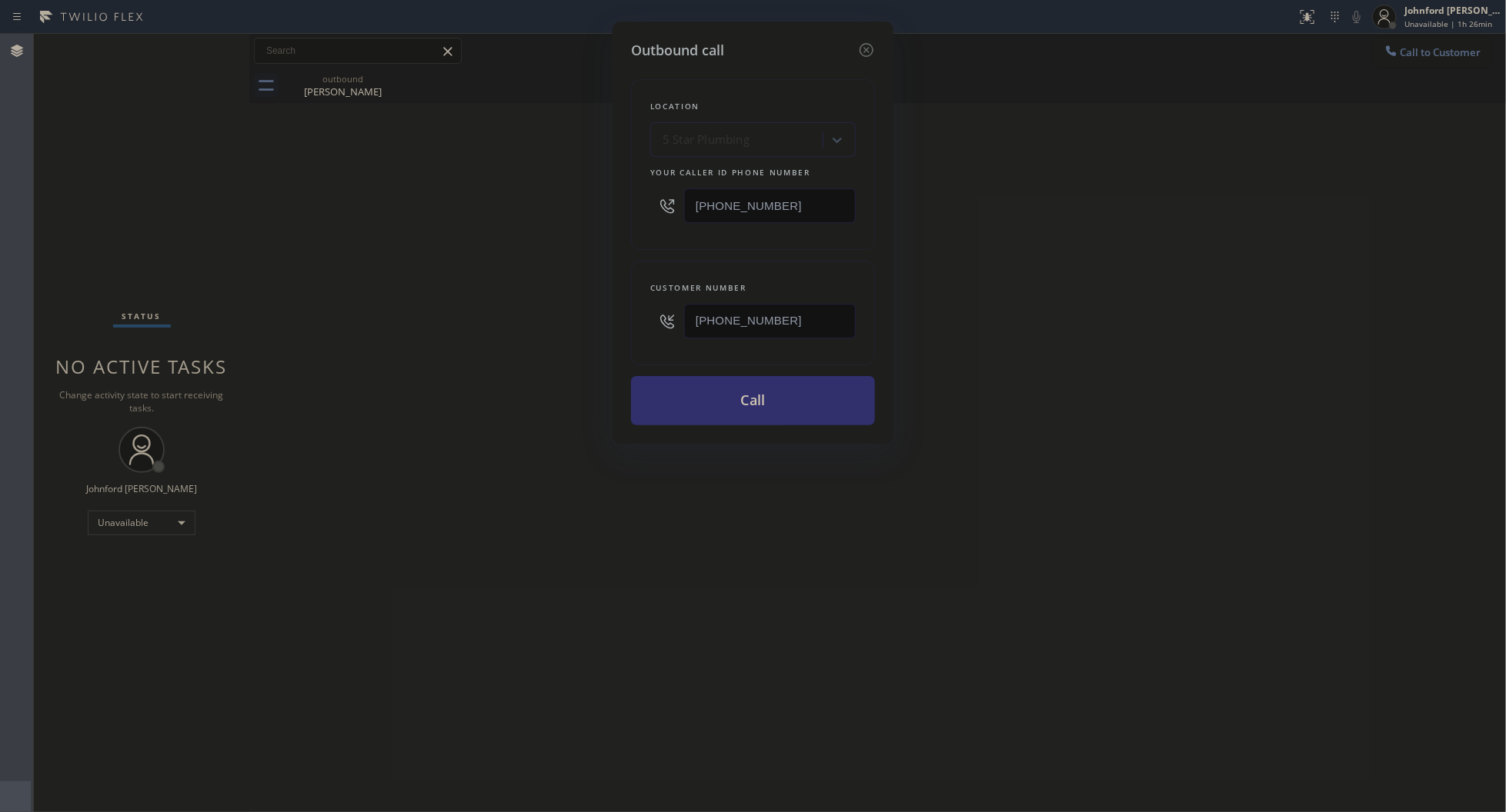
click at [655, 390] on button "Call" at bounding box center [752, 401] width 244 height 49
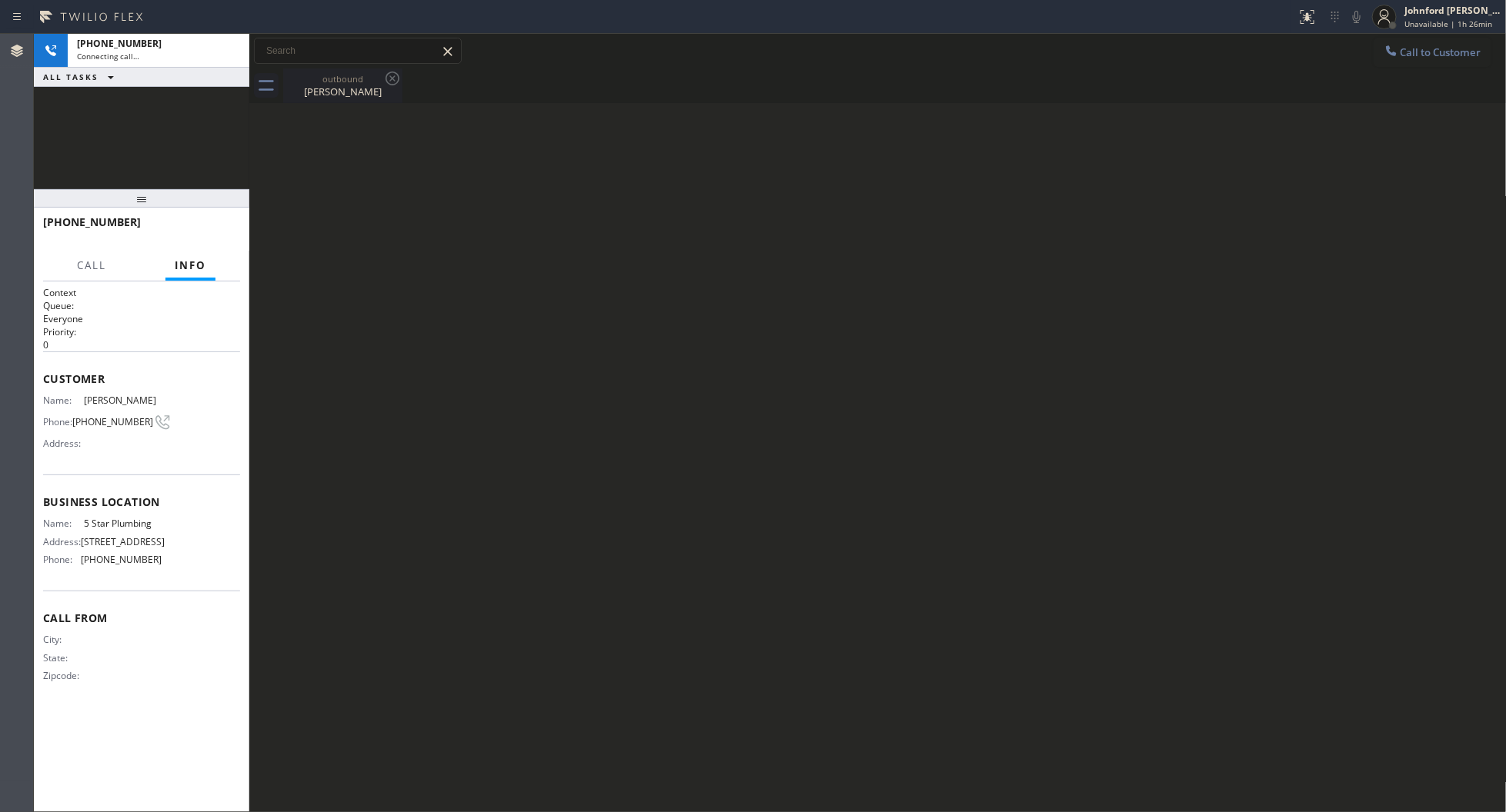
click at [395, 83] on icon at bounding box center [392, 78] width 14 height 14
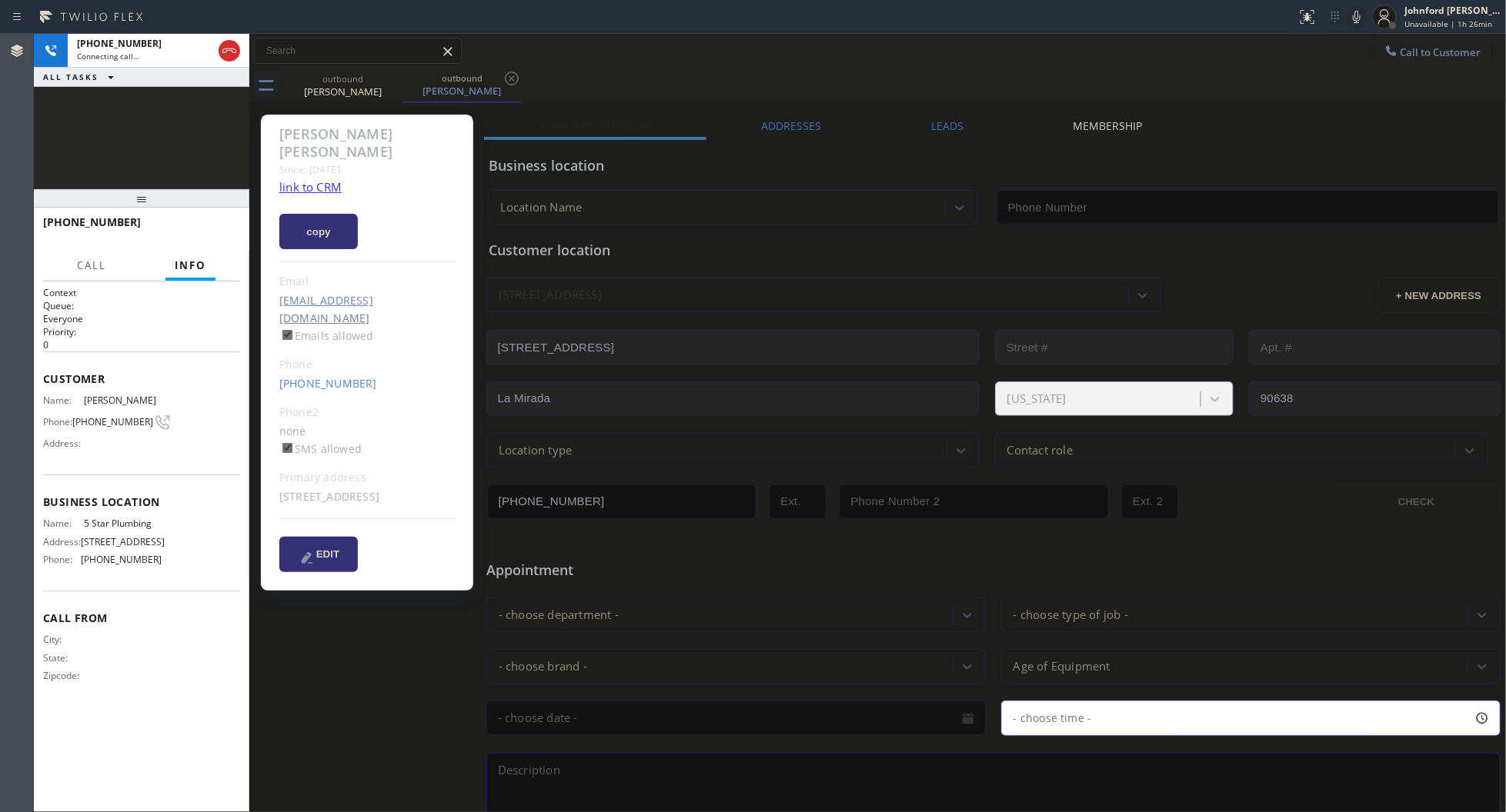
click at [324, 180] on link "link to CRM" at bounding box center [310, 187] width 62 height 16
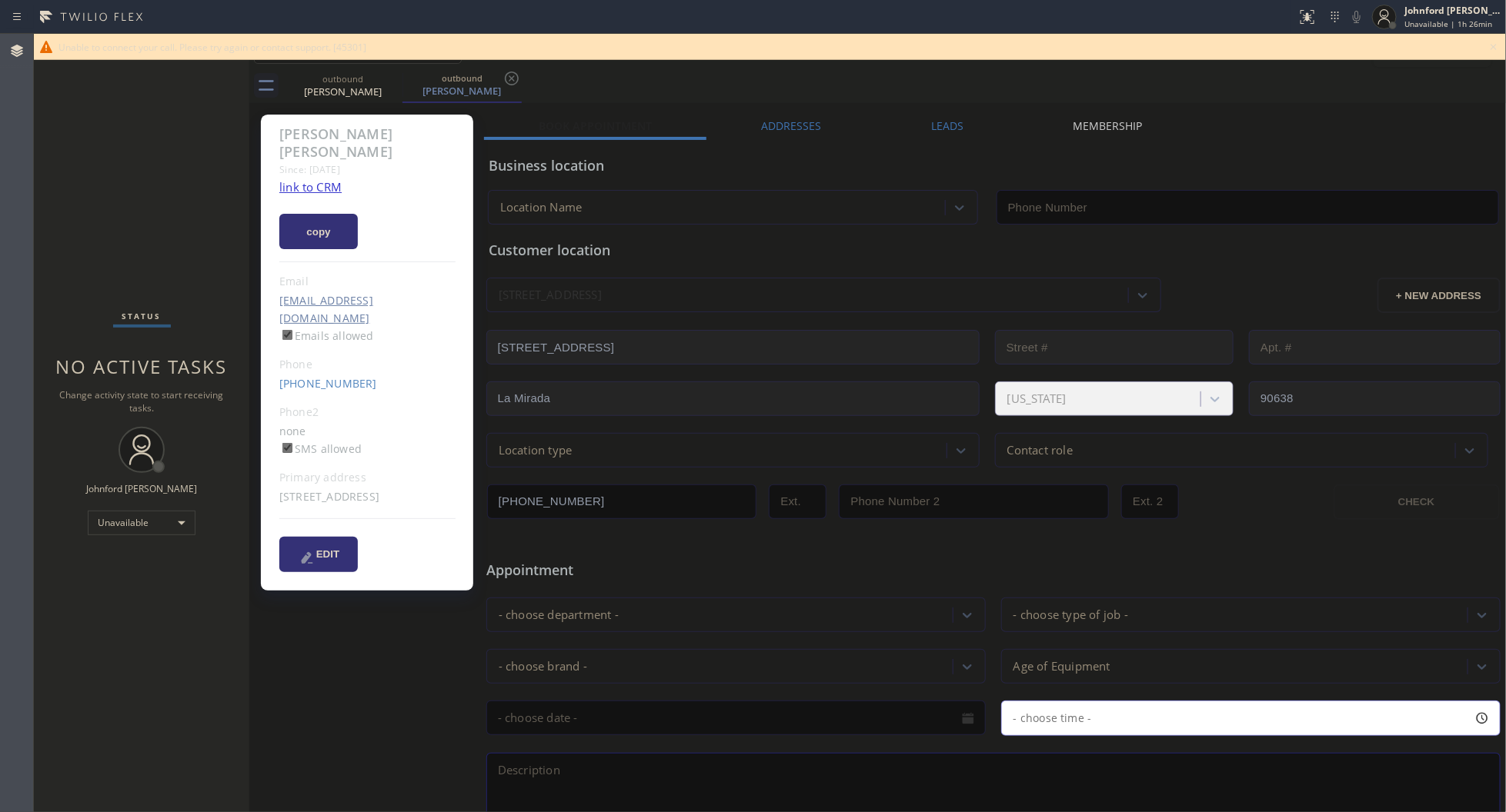
type input "[PHONE_NUMBER]"
click at [348, 339] on div "Jonathan Kim Since: 20 may 2020 link to CRM copy Email jonakim007@gmail.com Ema…" at bounding box center [367, 353] width 212 height 477
click at [339, 376] on link "(213) 241-9371" at bounding box center [327, 384] width 98 height 15
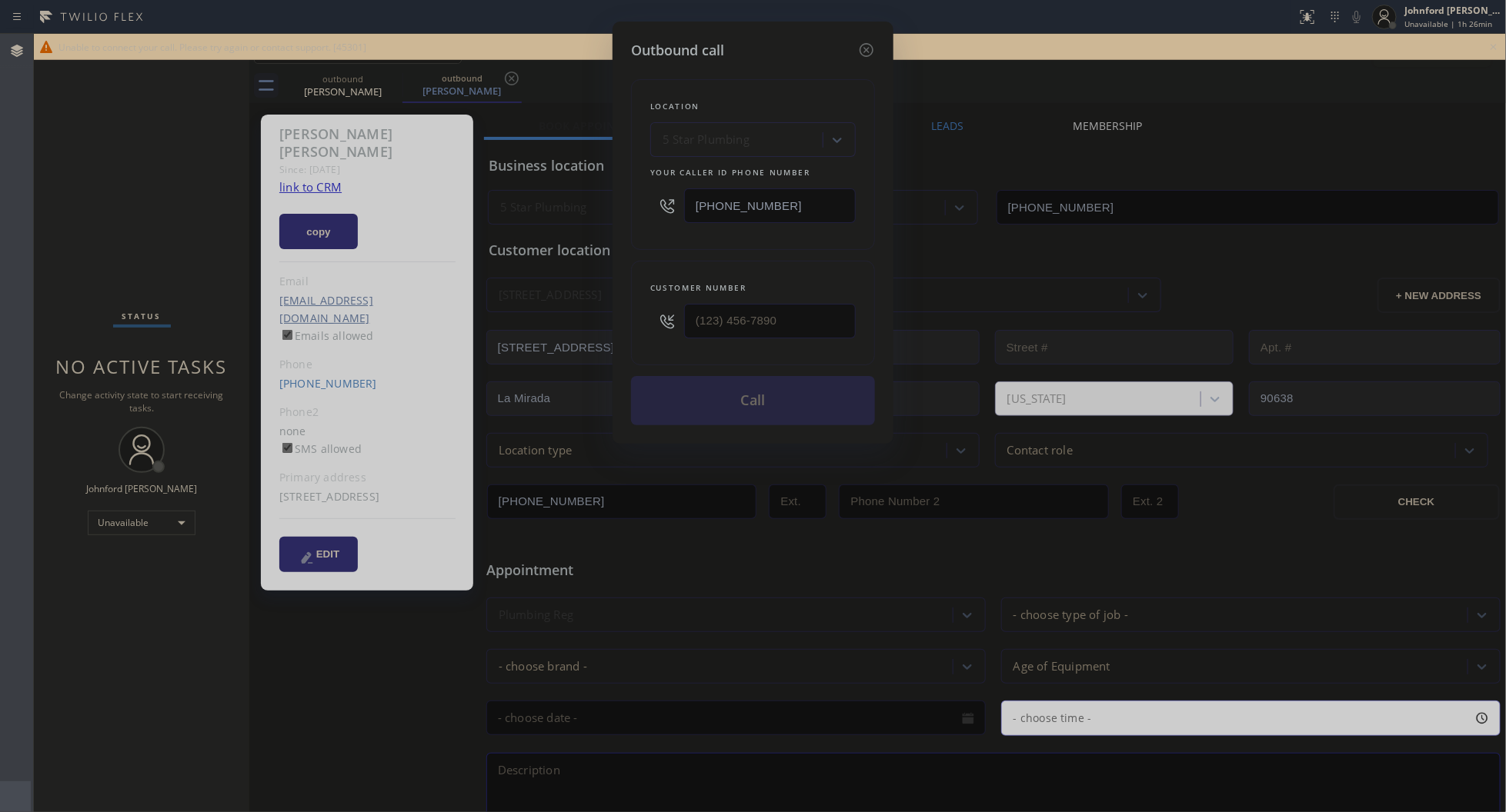
type input "(213) 241-9371"
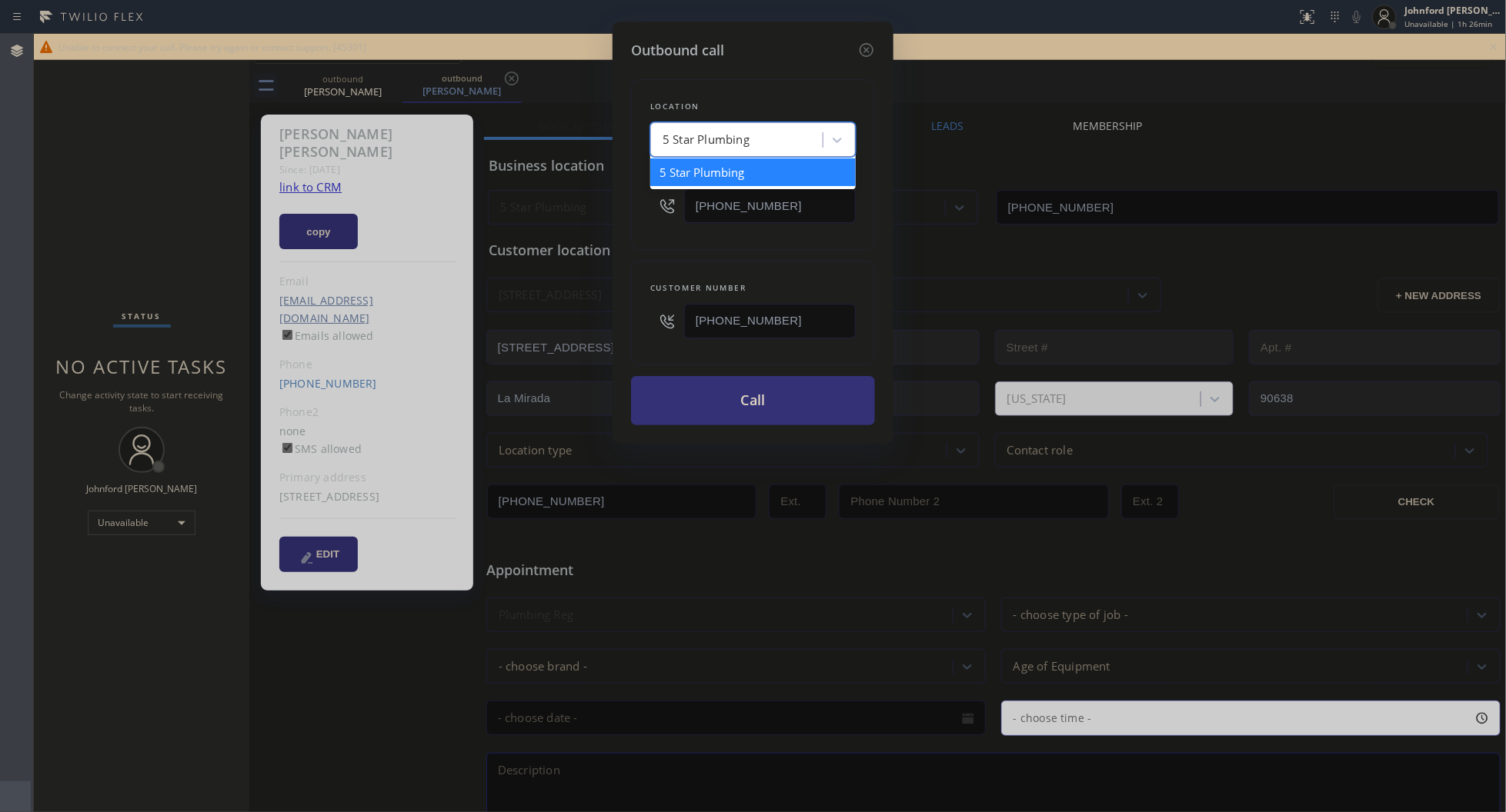
drag, startPoint x: 787, startPoint y: 140, endPoint x: 617, endPoint y: 148, distance: 170.2
click at [617, 148] on div "Outbound call Location option 5 Star Plumbing focused, 1 of 1. 1 result availab…" at bounding box center [753, 232] width 281 height 422
click at [736, 202] on input "[PHONE_NUMBER]" at bounding box center [769, 206] width 171 height 34
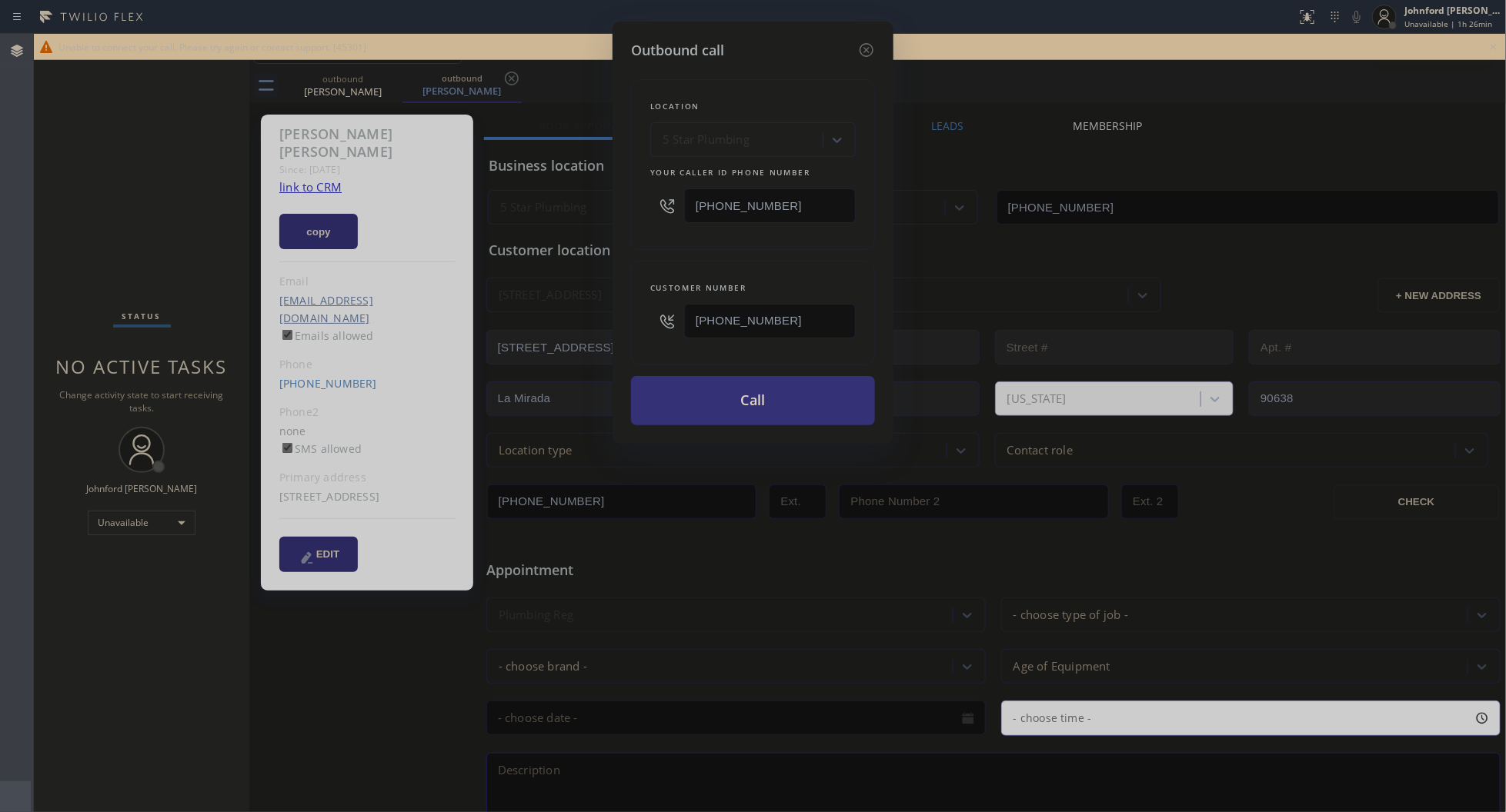
drag, startPoint x: 797, startPoint y: 202, endPoint x: 598, endPoint y: 210, distance: 199.2
click at [598, 210] on div "Outbound call Location 5 Star Plumbing Your caller id phone number (888) 909-01…" at bounding box center [753, 406] width 1506 height 812
paste input "44) 901-1753"
type input "(844) 901-1753"
click at [612, 258] on div "Outbound call Location 5 Star Plumbing Your caller id phone number (844) 901-17…" at bounding box center [753, 406] width 1506 height 812
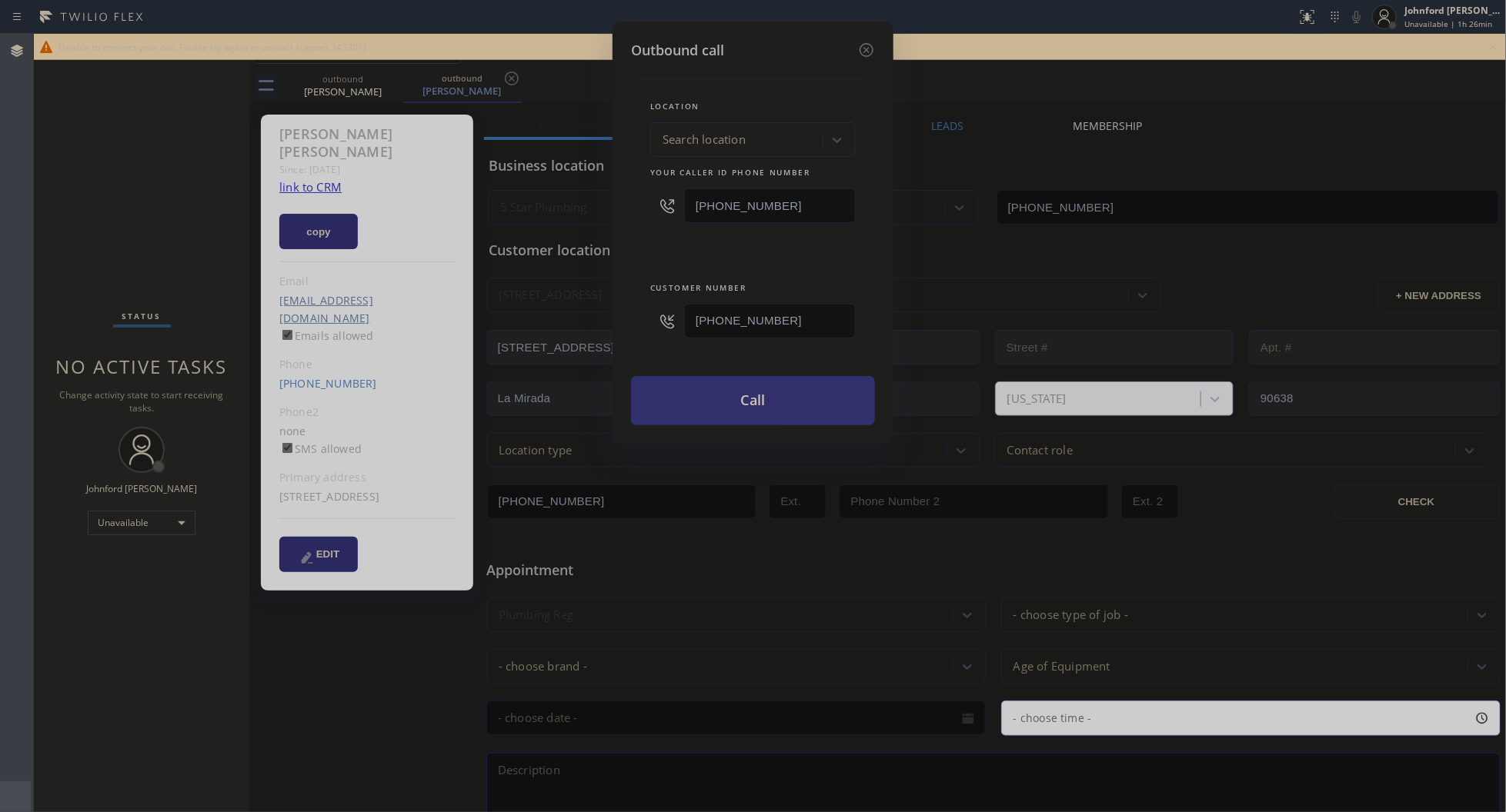
click at [710, 401] on button "Call" at bounding box center [752, 401] width 244 height 49
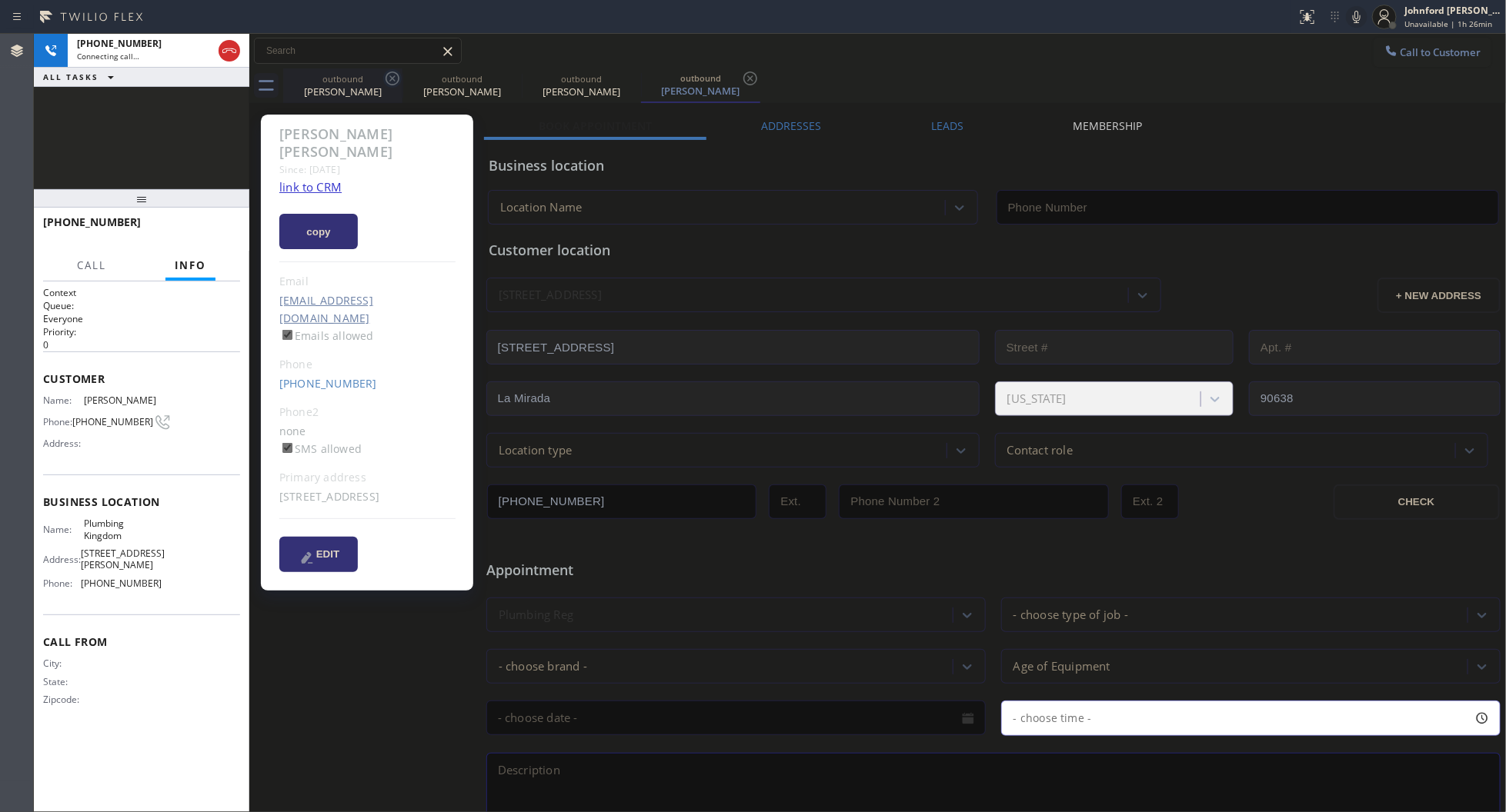
click at [393, 85] on icon at bounding box center [392, 78] width 19 height 19
click at [0, 0] on icon at bounding box center [0, 0] width 0 height 0
type input "(844) 901-1753"
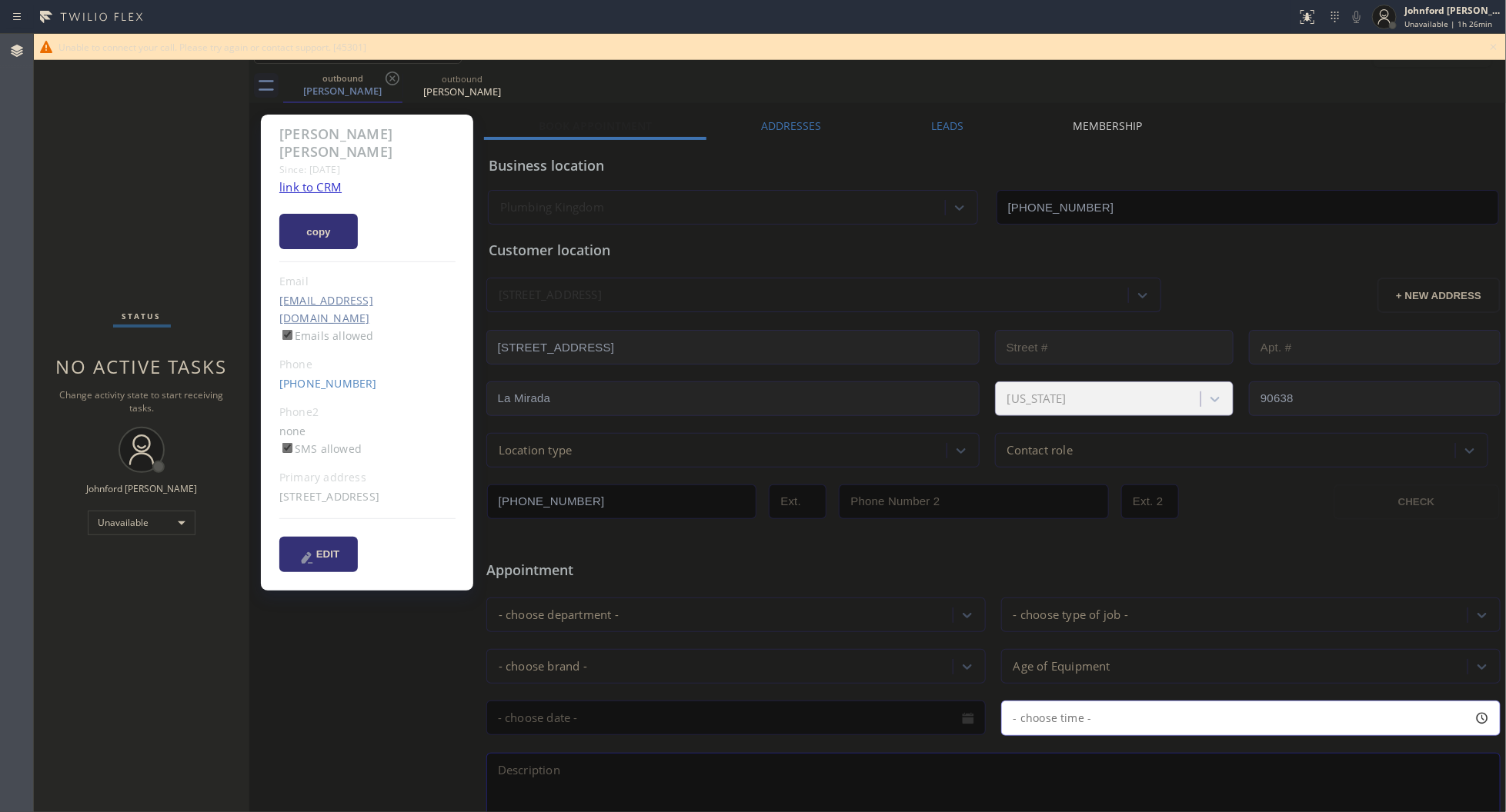
click at [1504, 43] on div "Unable to connect your call. Please try again or contact support. [45301]" at bounding box center [769, 47] width 1472 height 26
click at [1499, 47] on icon at bounding box center [1493, 47] width 19 height 19
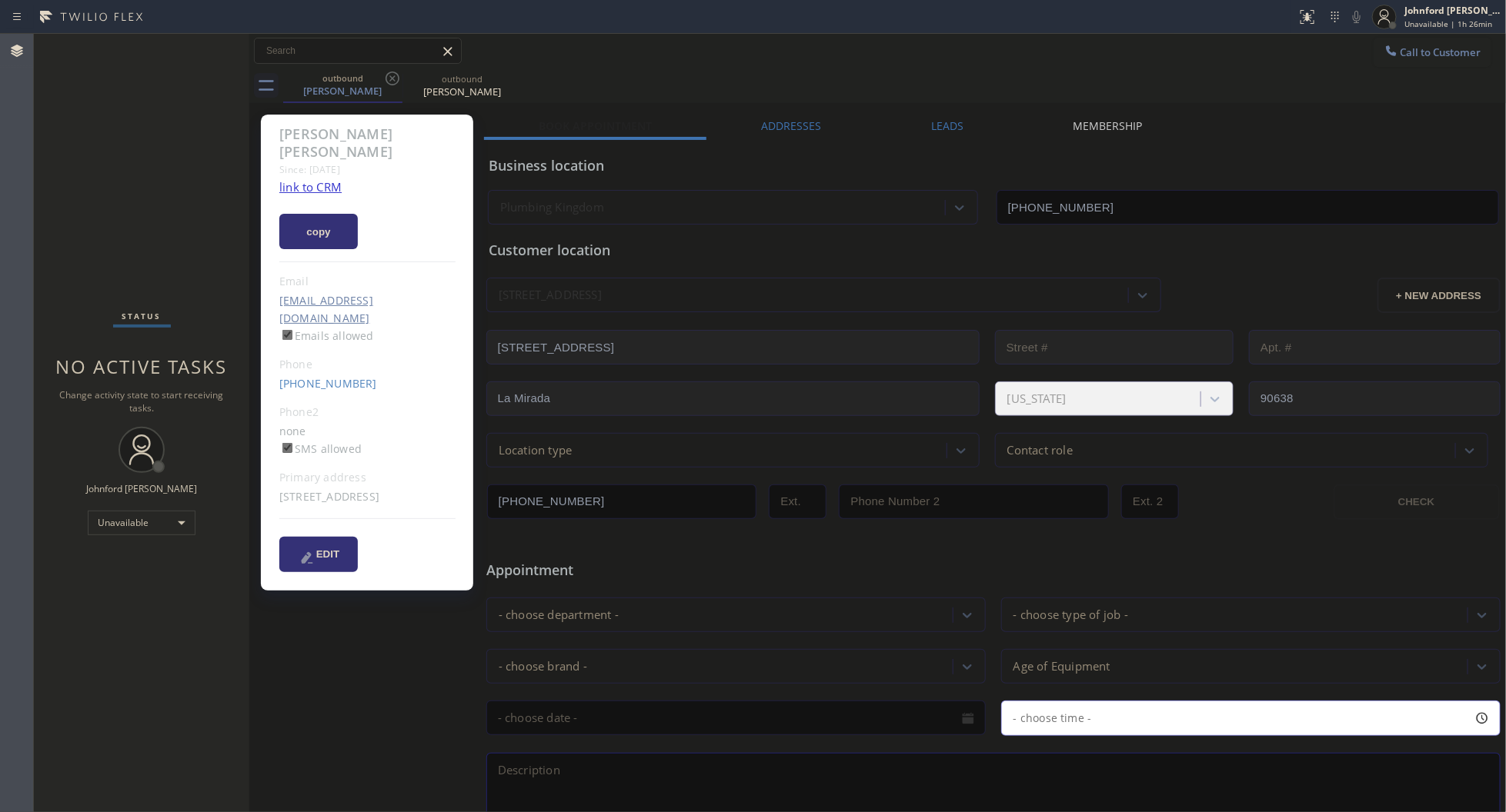
drag, startPoint x: 1463, startPoint y: 47, endPoint x: 1450, endPoint y: 50, distance: 13.3
click at [1462, 47] on button "Call to Customer" at bounding box center [1432, 52] width 118 height 30
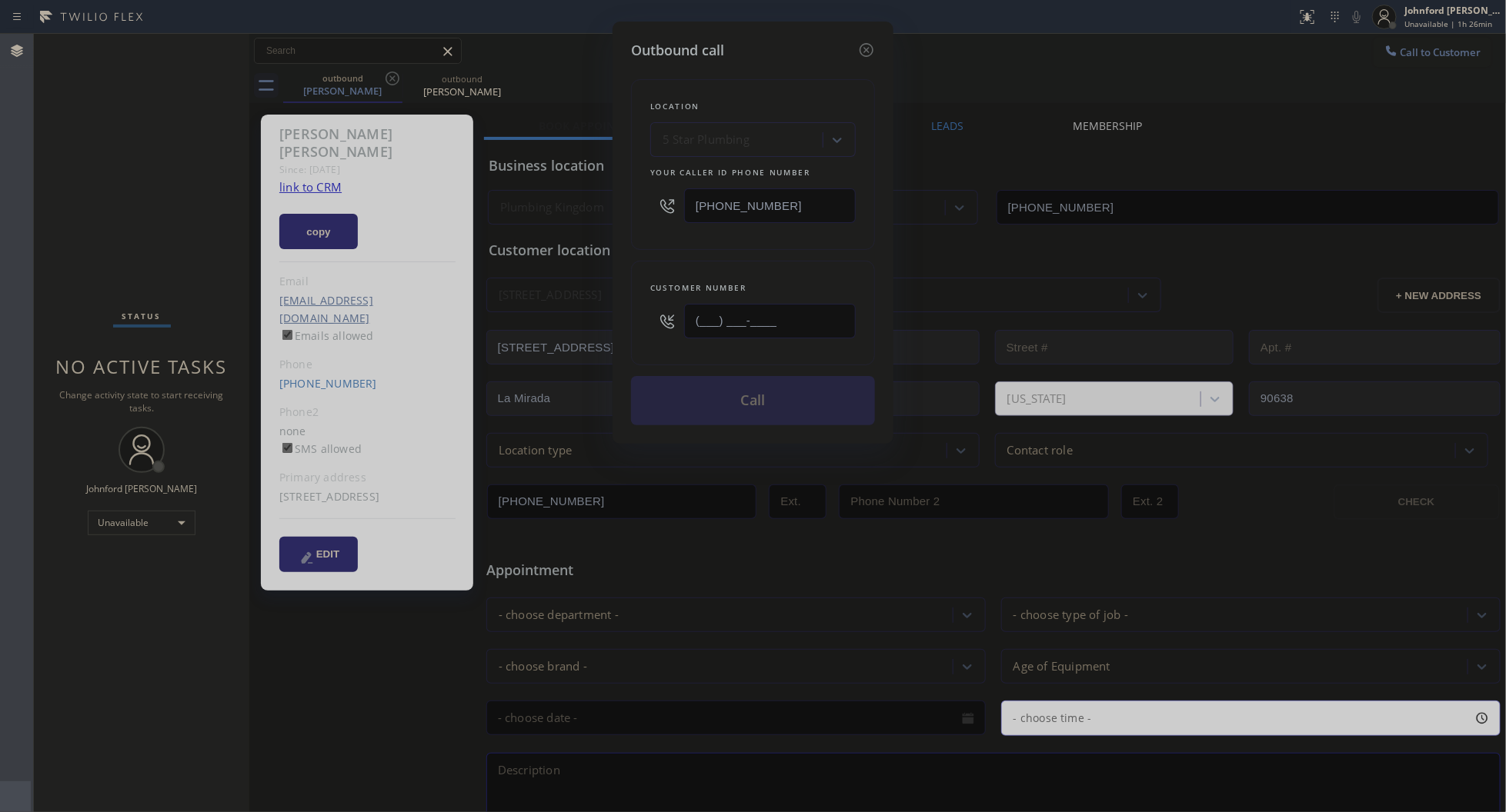
drag, startPoint x: 814, startPoint y: 308, endPoint x: 665, endPoint y: 317, distance: 149.3
click at [666, 317] on div "(___) ___-____" at bounding box center [753, 321] width 205 height 50
paste input "701) 866-2174"
type input "[PHONE_NUMBER]"
click at [670, 261] on div "Customer number (701) 866-2174" at bounding box center [752, 313] width 244 height 105
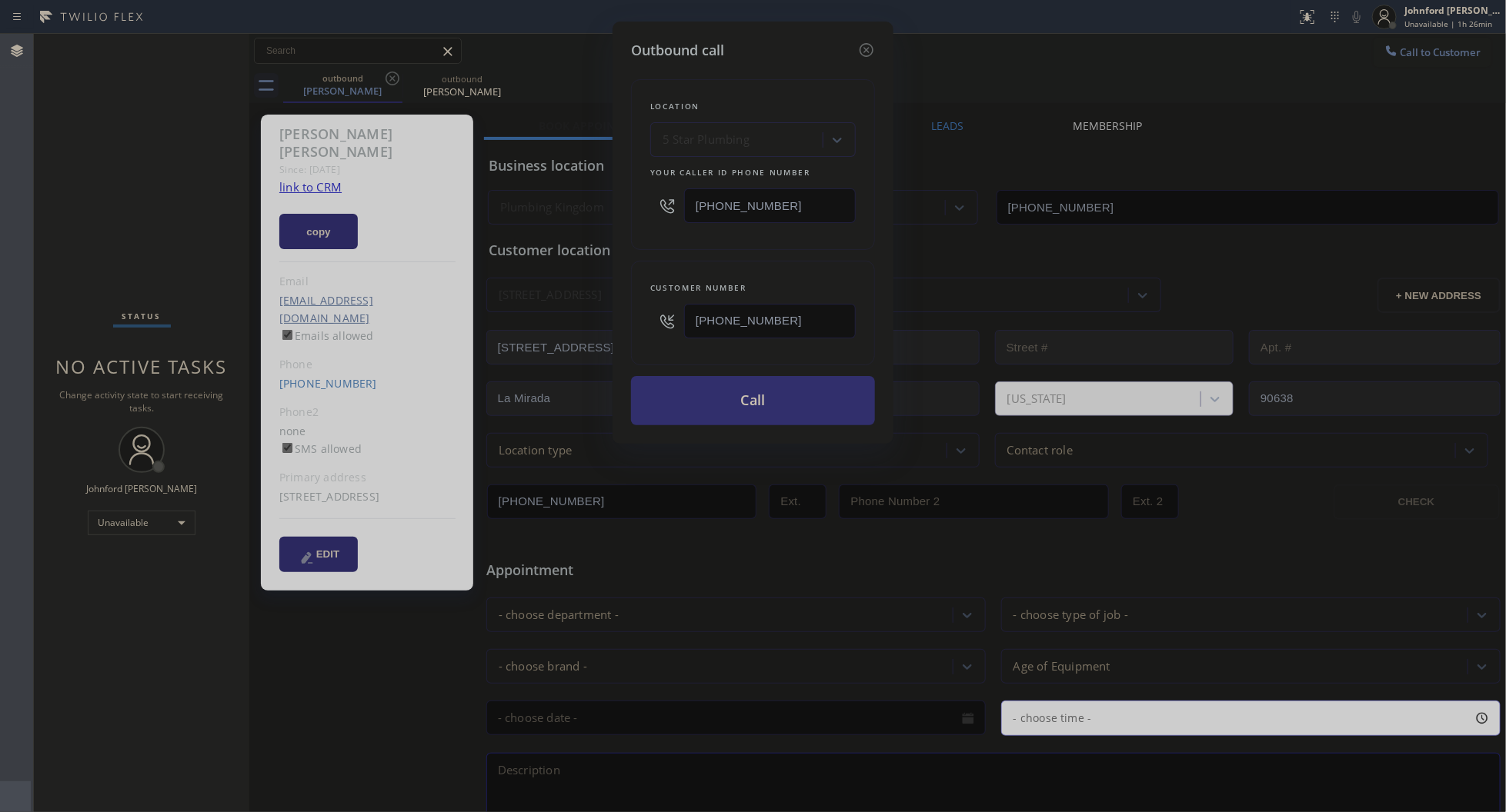
click at [720, 382] on button "Call" at bounding box center [752, 401] width 244 height 49
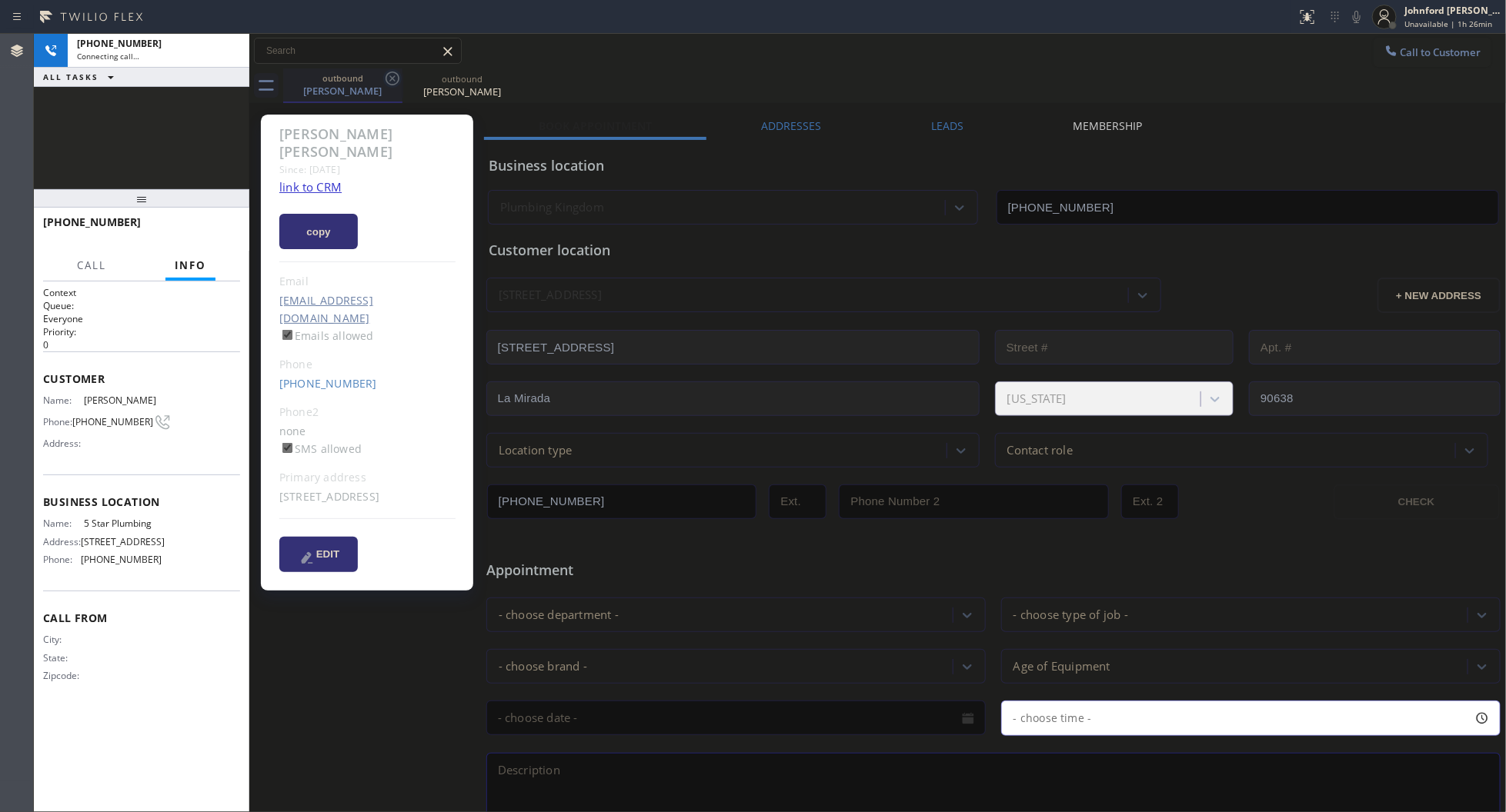
click at [392, 80] on icon at bounding box center [392, 78] width 19 height 19
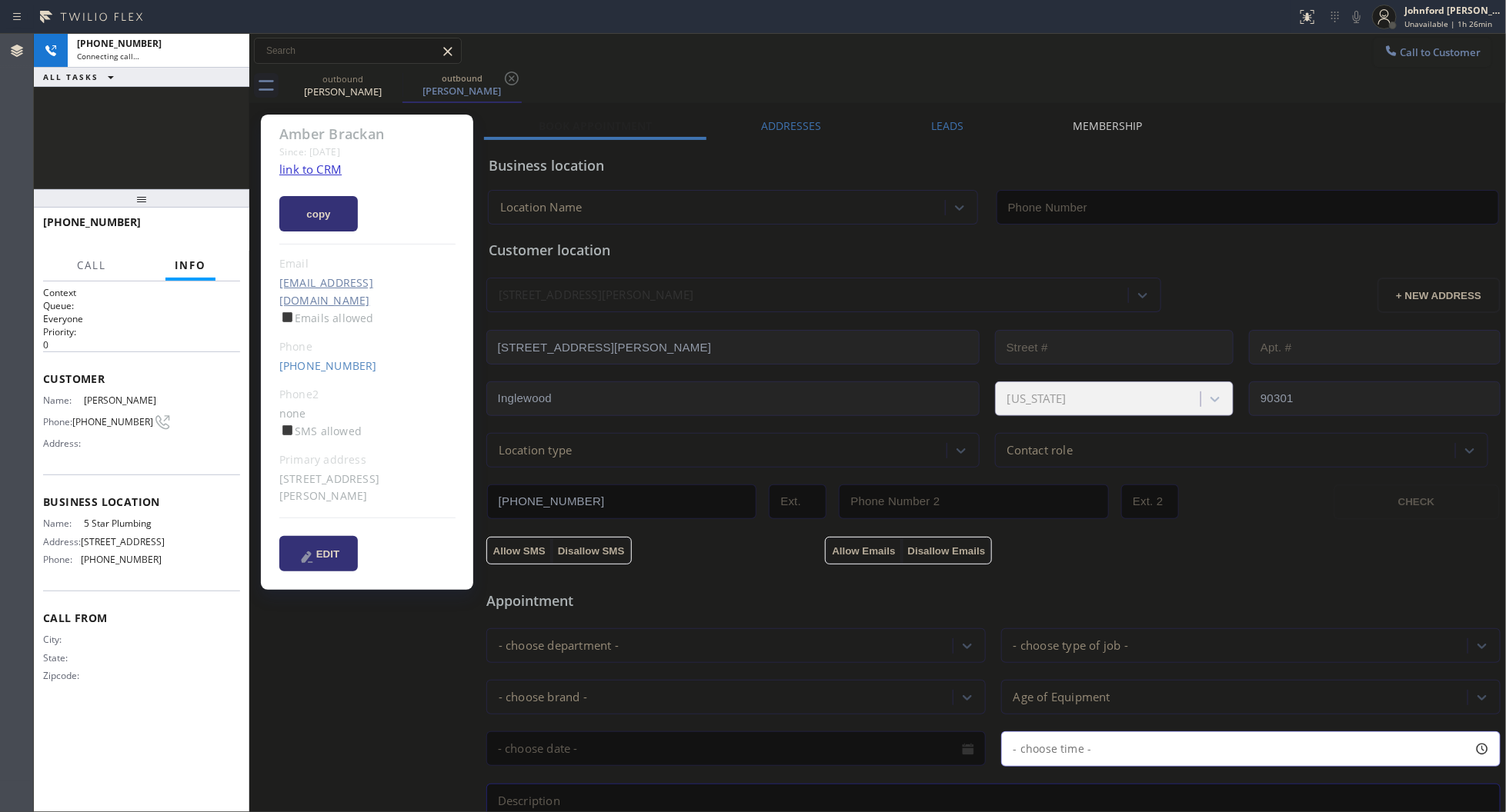
click at [0, 0] on icon at bounding box center [0, 0] width 0 height 0
click at [325, 167] on link "link to CRM" at bounding box center [310, 169] width 62 height 16
type input "[PHONE_NUMBER]"
click at [208, 236] on button "HANG UP" at bounding box center [203, 229] width 71 height 21
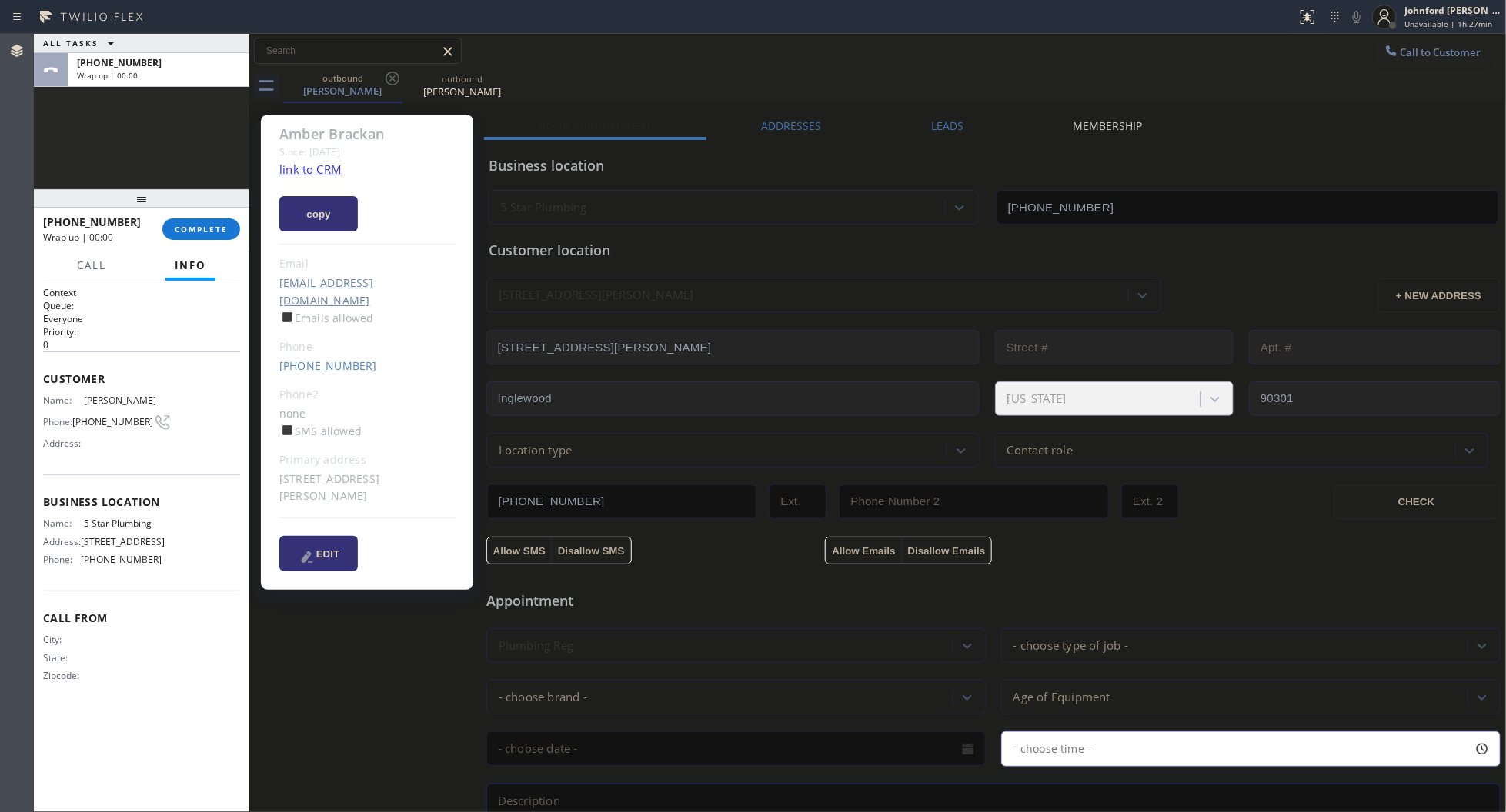
click at [970, 131] on div "Leads" at bounding box center [947, 129] width 142 height 21
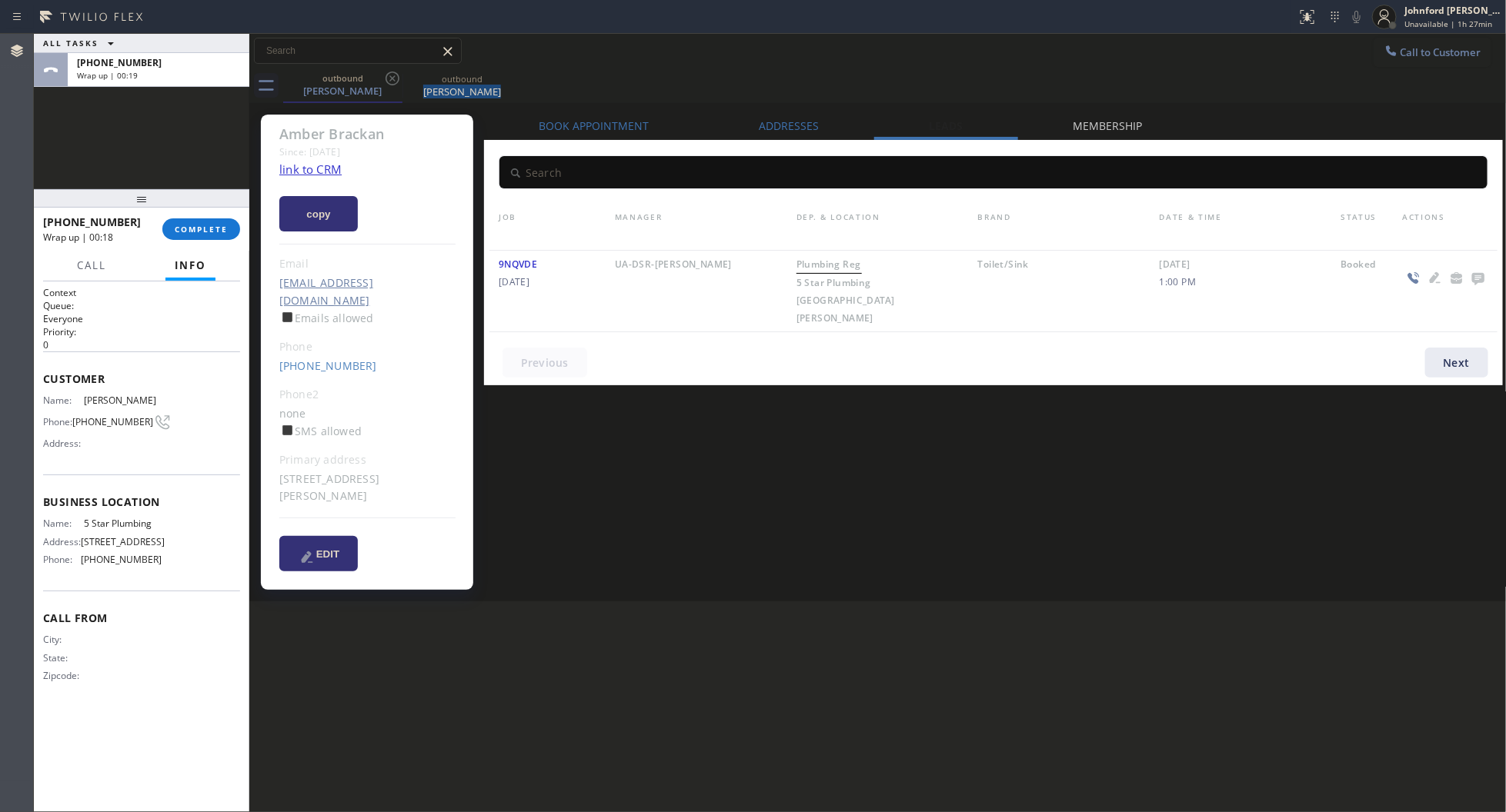
click at [1179, 83] on div "outbound Amber Brackan outbound Amber Brackan" at bounding box center [894, 85] width 1223 height 34
click at [1478, 273] on icon at bounding box center [1476, 279] width 12 height 12
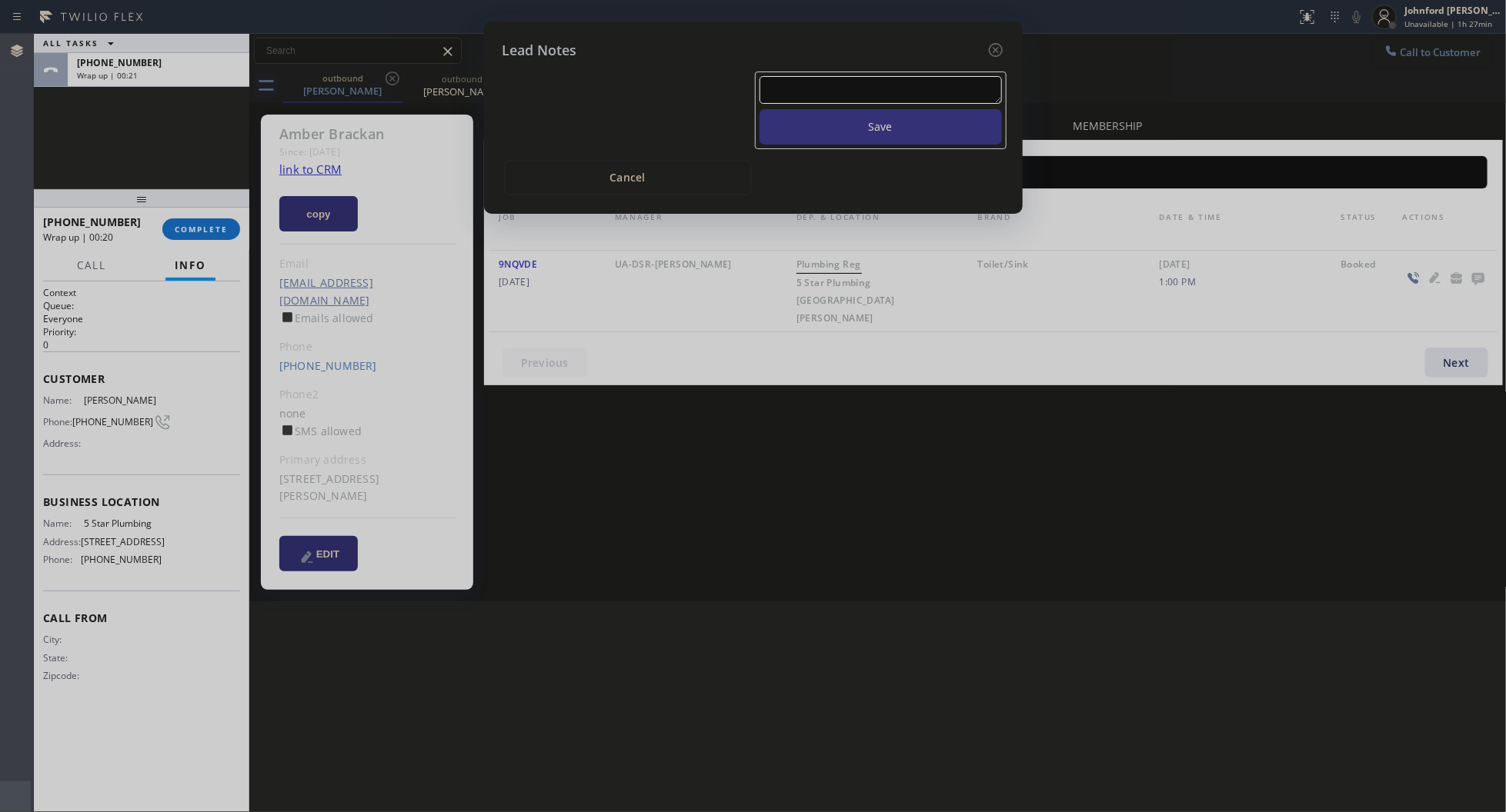
click at [932, 80] on textarea at bounding box center [880, 90] width 242 height 28
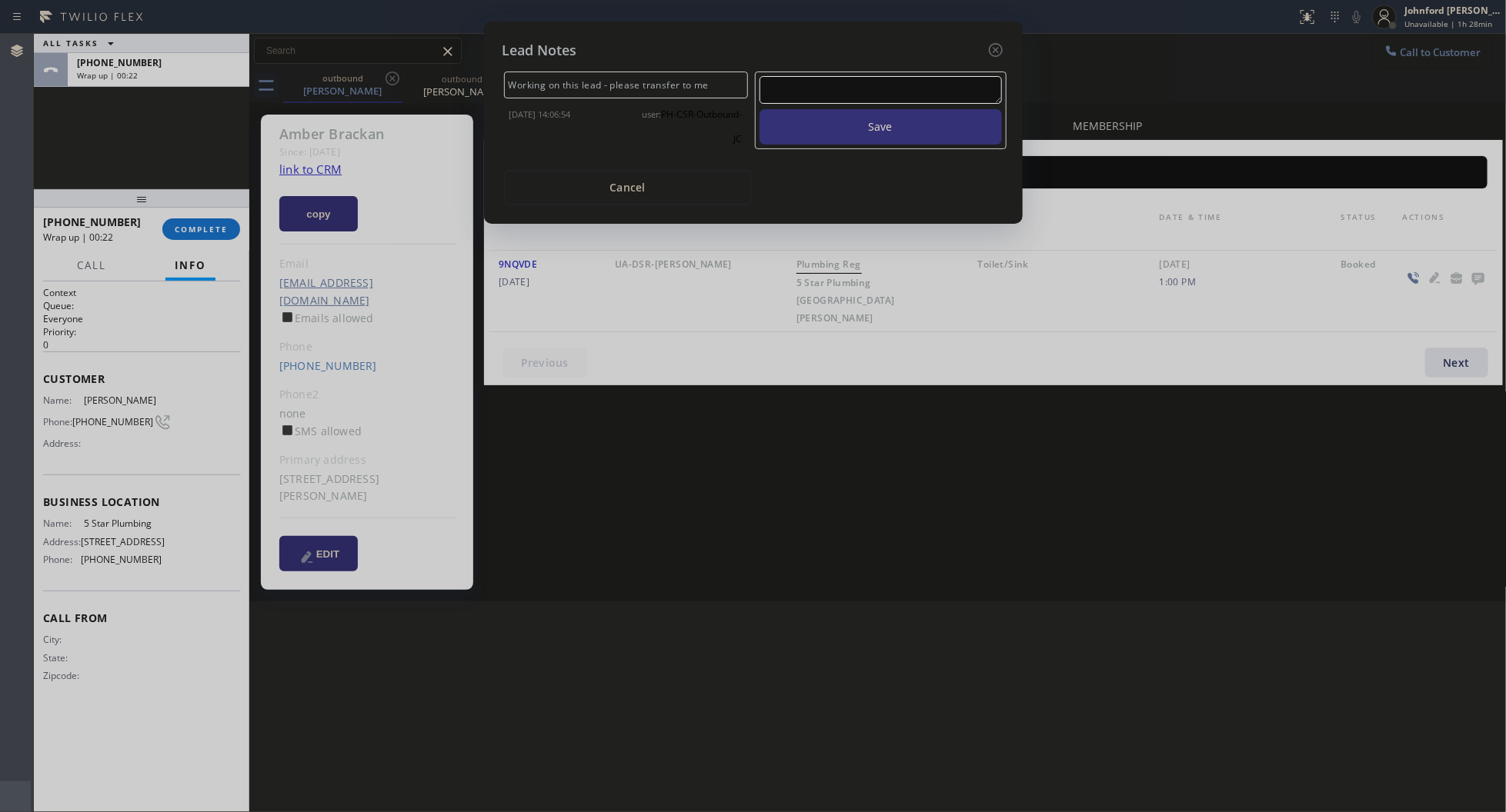
paste textarea "Working on this lead - please transfer to me"
type textarea "Working on this lead - please transfer to me"
click at [989, 50] on icon at bounding box center [995, 50] width 19 height 19
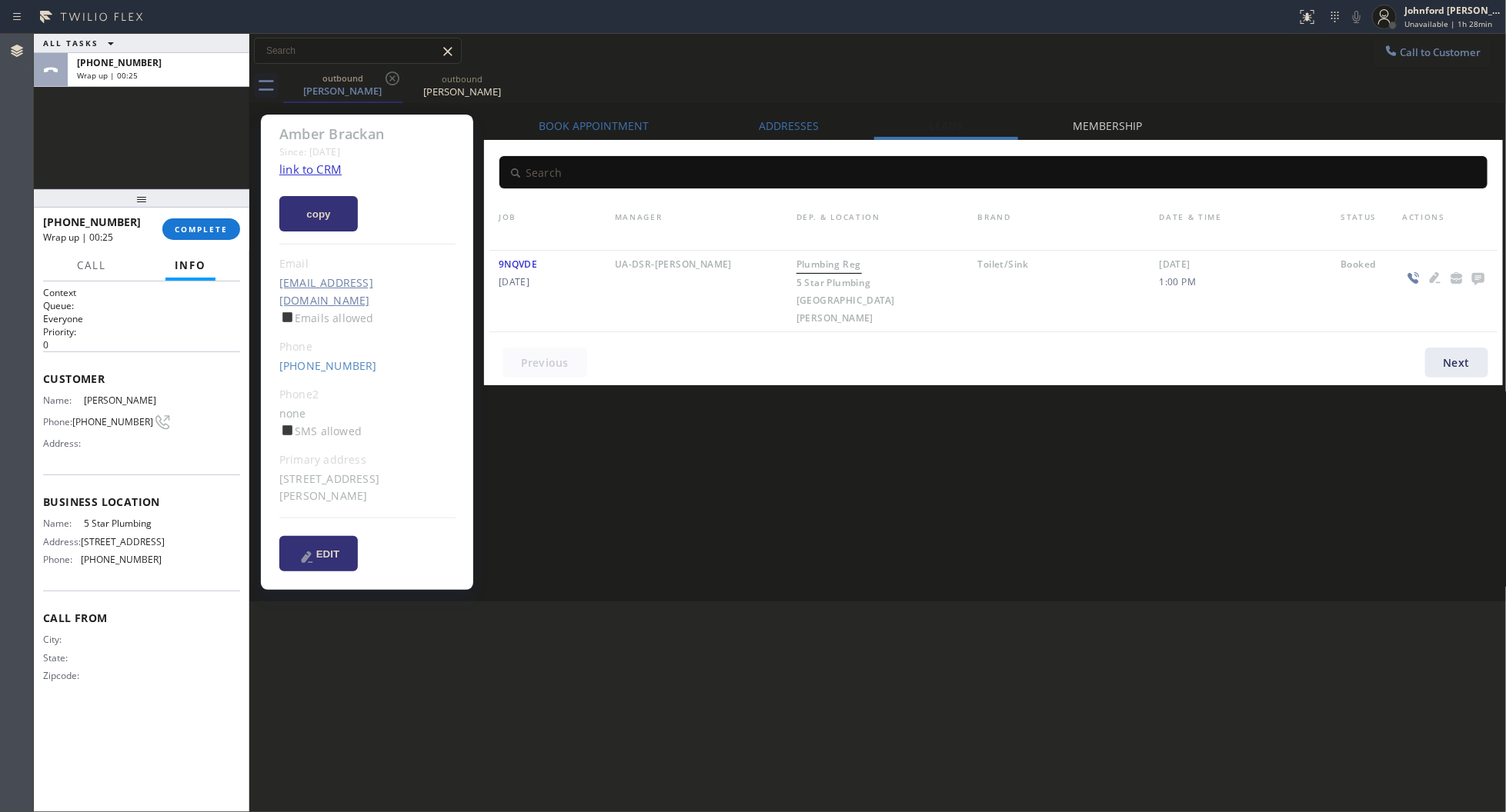
click at [219, 208] on div at bounding box center [141, 198] width 216 height 19
click at [199, 220] on div "+17018662174 Wrap up | 00:25 COMPLETE" at bounding box center [142, 233] width 197 height 40
click at [185, 236] on span "COMPLETE" at bounding box center [201, 233] width 53 height 11
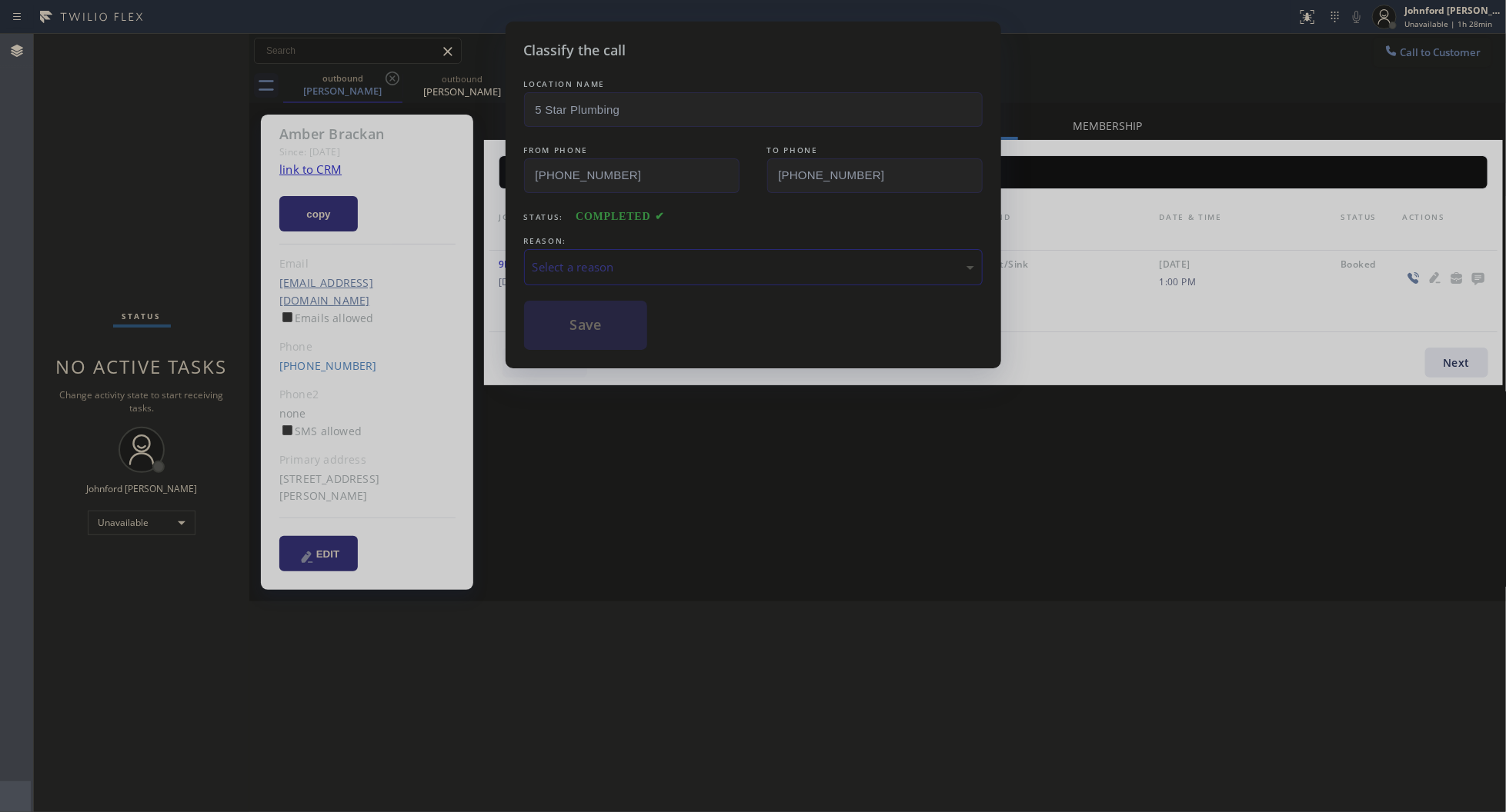
click at [602, 249] on div "Select a reason" at bounding box center [753, 267] width 459 height 36
click at [596, 336] on button "Save" at bounding box center [586, 326] width 124 height 49
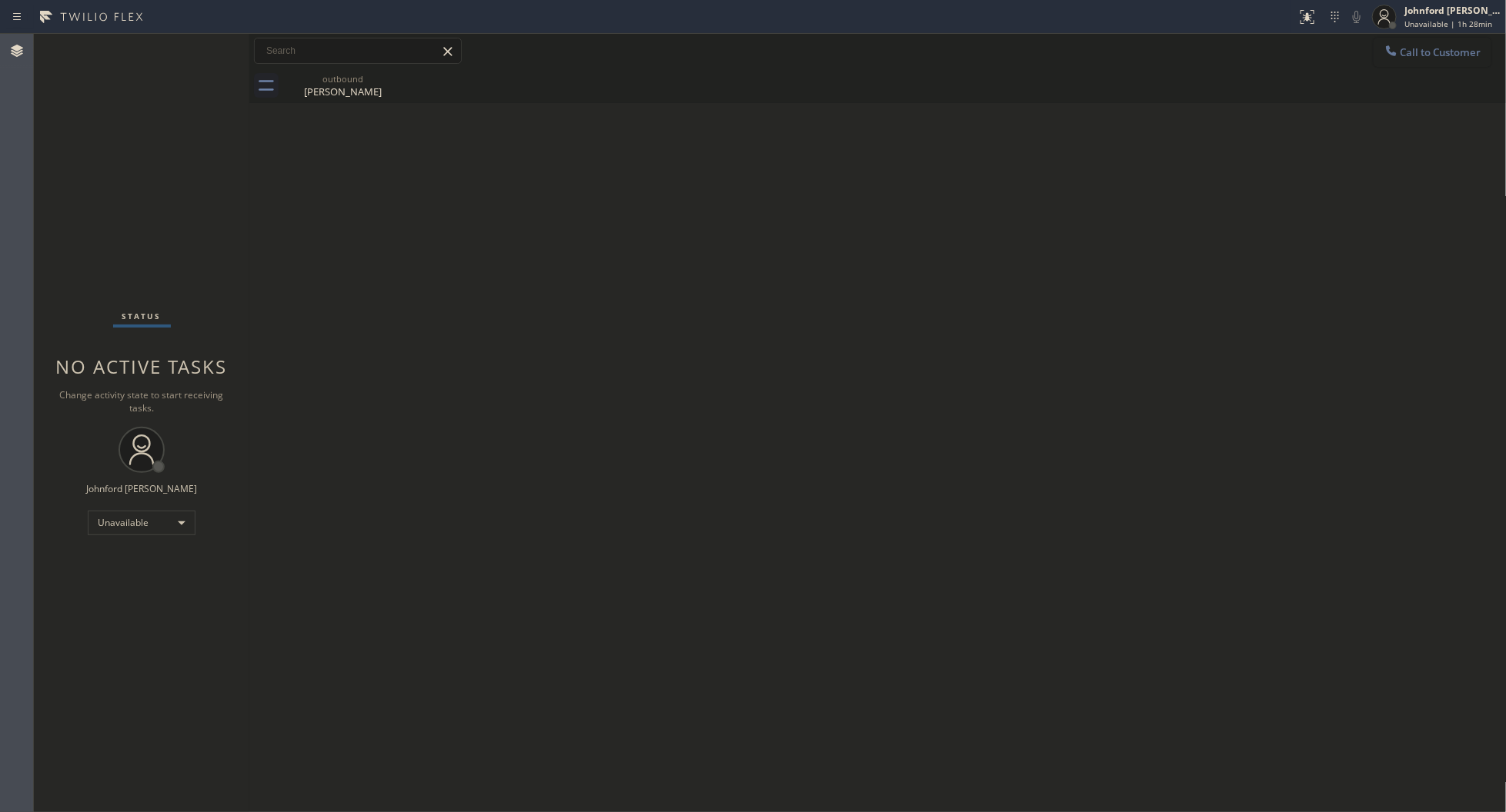
click at [1414, 50] on span "Call to Customer" at bounding box center [1440, 52] width 80 height 14
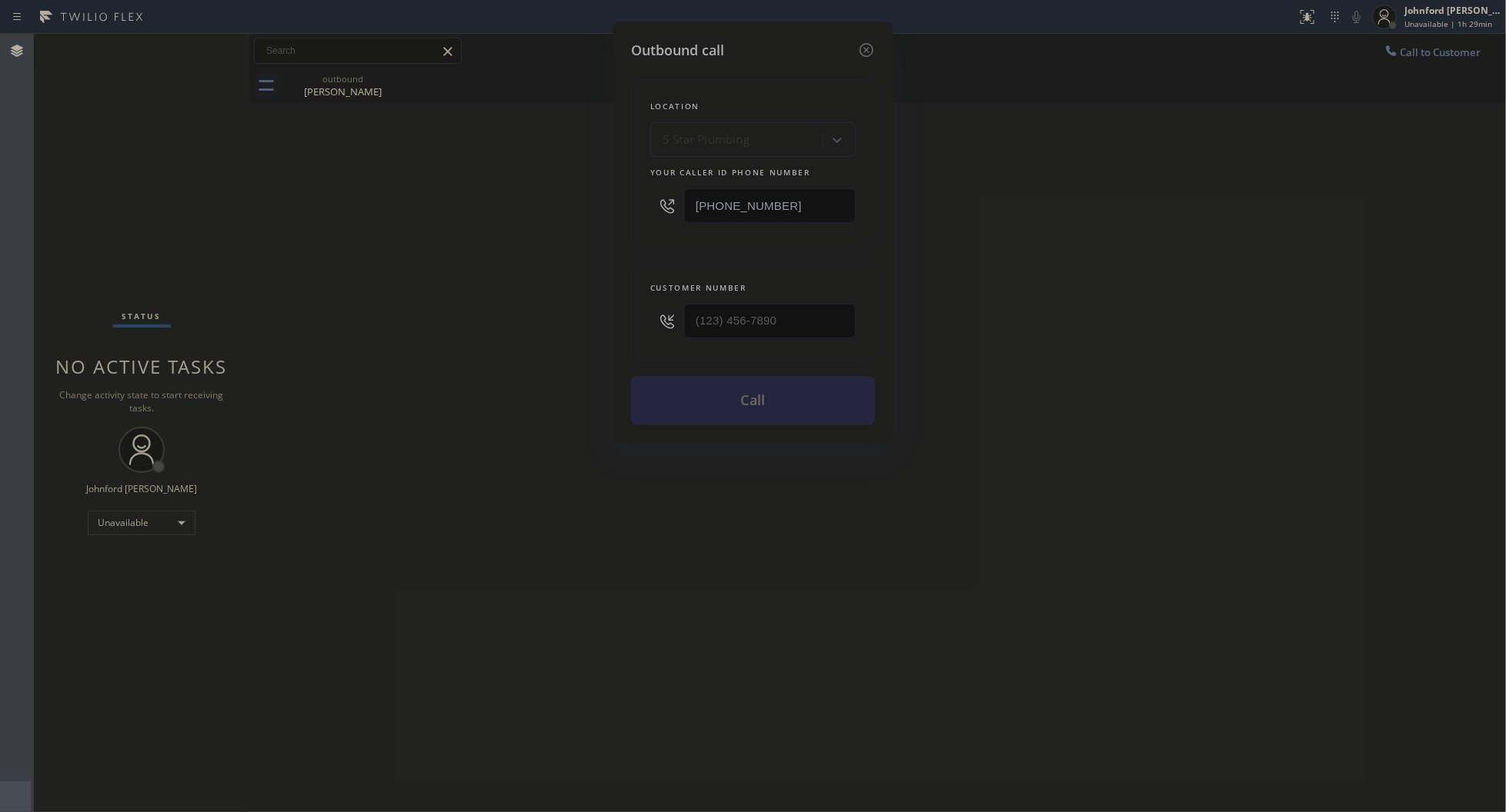
drag, startPoint x: 1450, startPoint y: 52, endPoint x: 1068, endPoint y: 224, distance: 418.9
click at [1450, 55] on div "Outbound call Location 5 Star Plumbing Your caller id phone number (888) 909-01…" at bounding box center [753, 406] width 1506 height 812
drag, startPoint x: 774, startPoint y: 326, endPoint x: 678, endPoint y: 332, distance: 96.2
click at [724, 327] on input "(___) ___-____" at bounding box center [769, 321] width 171 height 34
paste input "619-4084"
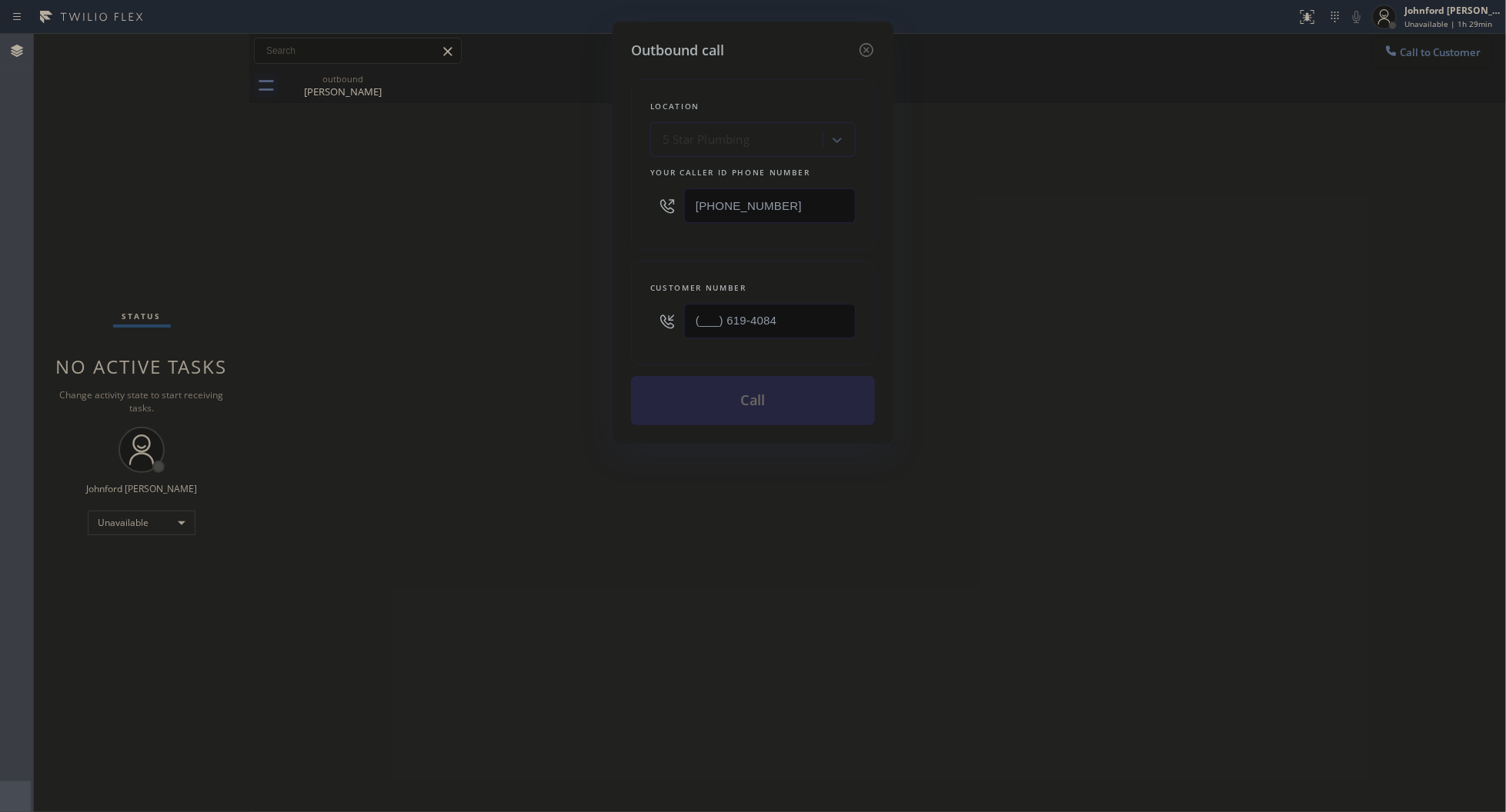
click at [608, 347] on div "Outbound call Location 5 Star Plumbing Your caller id phone number (888) 909-01…" at bounding box center [753, 406] width 1506 height 812
drag, startPoint x: 796, startPoint y: 347, endPoint x: 768, endPoint y: 329, distance: 33.3
click at [744, 341] on div "Customer number (___) 619-4084" at bounding box center [752, 313] width 244 height 105
drag, startPoint x: 760, startPoint y: 329, endPoint x: 574, endPoint y: 329, distance: 186.0
click at [574, 329] on div "Outbound call Location 5 Star Plumbing Your caller id phone number (888) 909-01…" at bounding box center [753, 406] width 1506 height 812
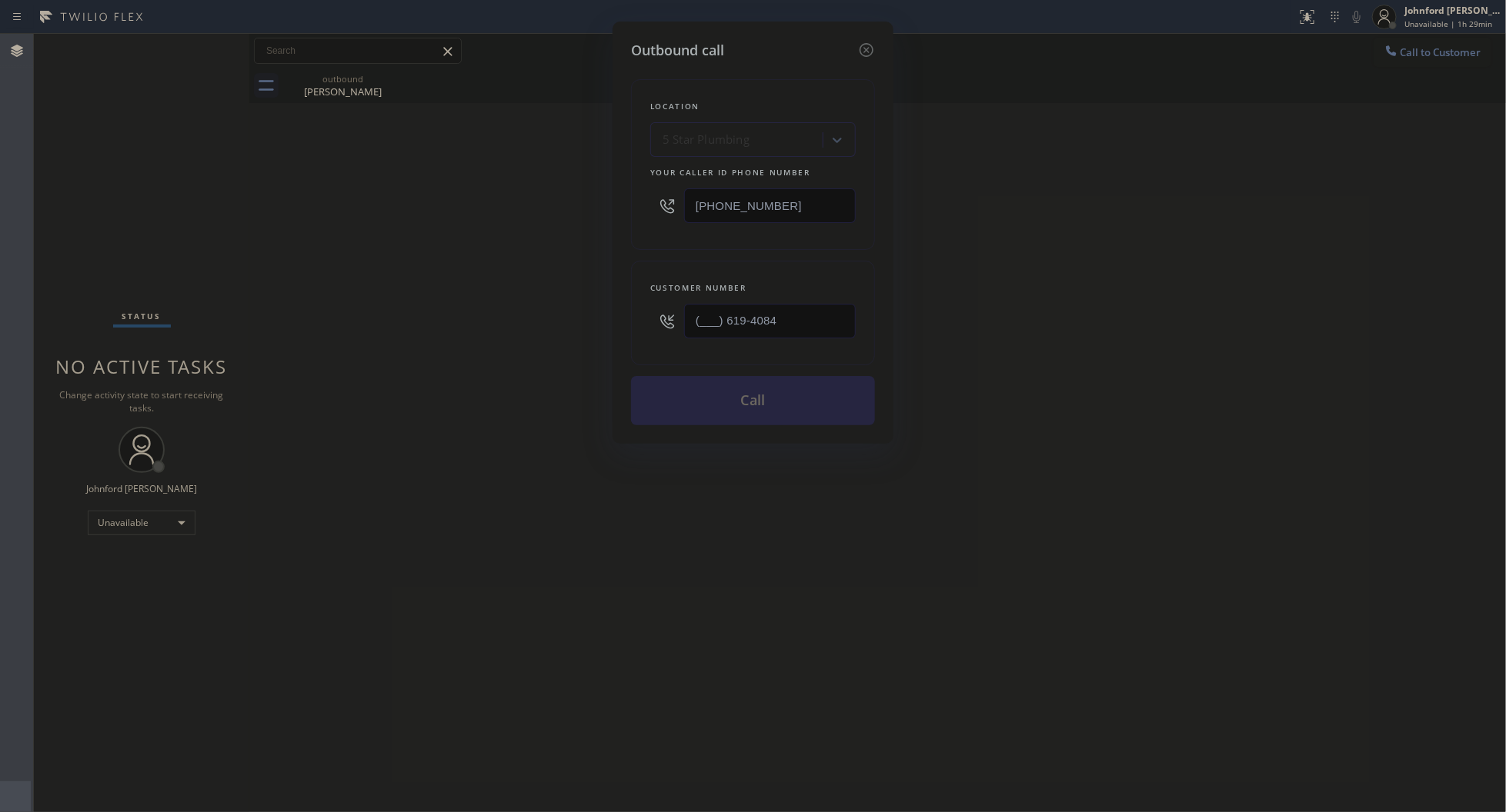
paste input "619) 408-4669"
type input "(619) 408-4669"
click at [563, 331] on div "Outbound call Location 5 Star Plumbing Your caller id phone number (888) 909-01…" at bounding box center [753, 406] width 1506 height 812
click at [687, 379] on button "Call" at bounding box center [752, 401] width 244 height 49
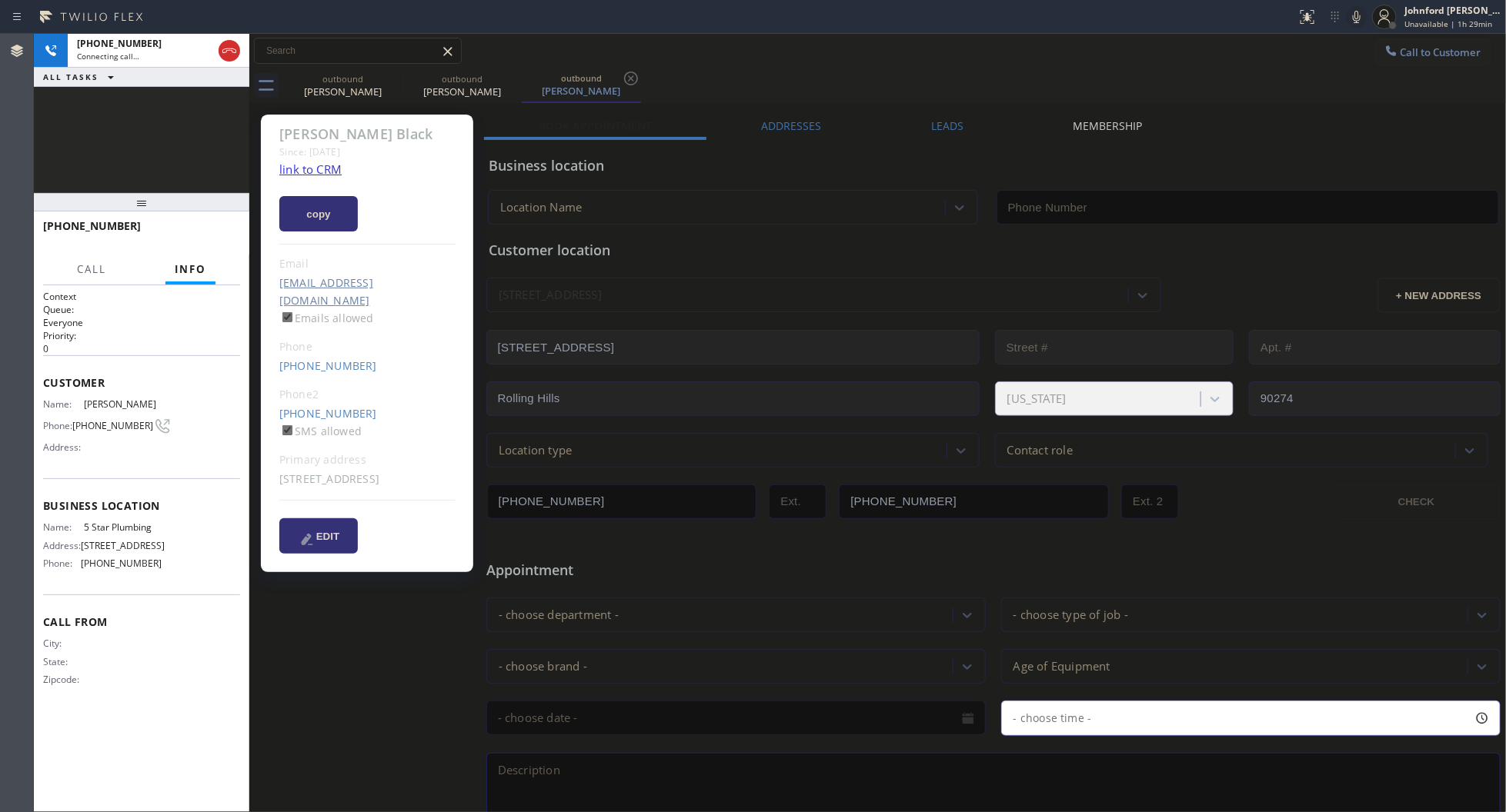
click at [0, 0] on icon at bounding box center [0, 0] width 0 height 0
click at [313, 171] on link "link to CRM" at bounding box center [310, 169] width 62 height 16
type input "[PHONE_NUMBER]"
click at [236, 47] on icon at bounding box center [229, 51] width 19 height 19
click at [325, 406] on link "[PHONE_NUMBER]" at bounding box center [327, 413] width 98 height 15
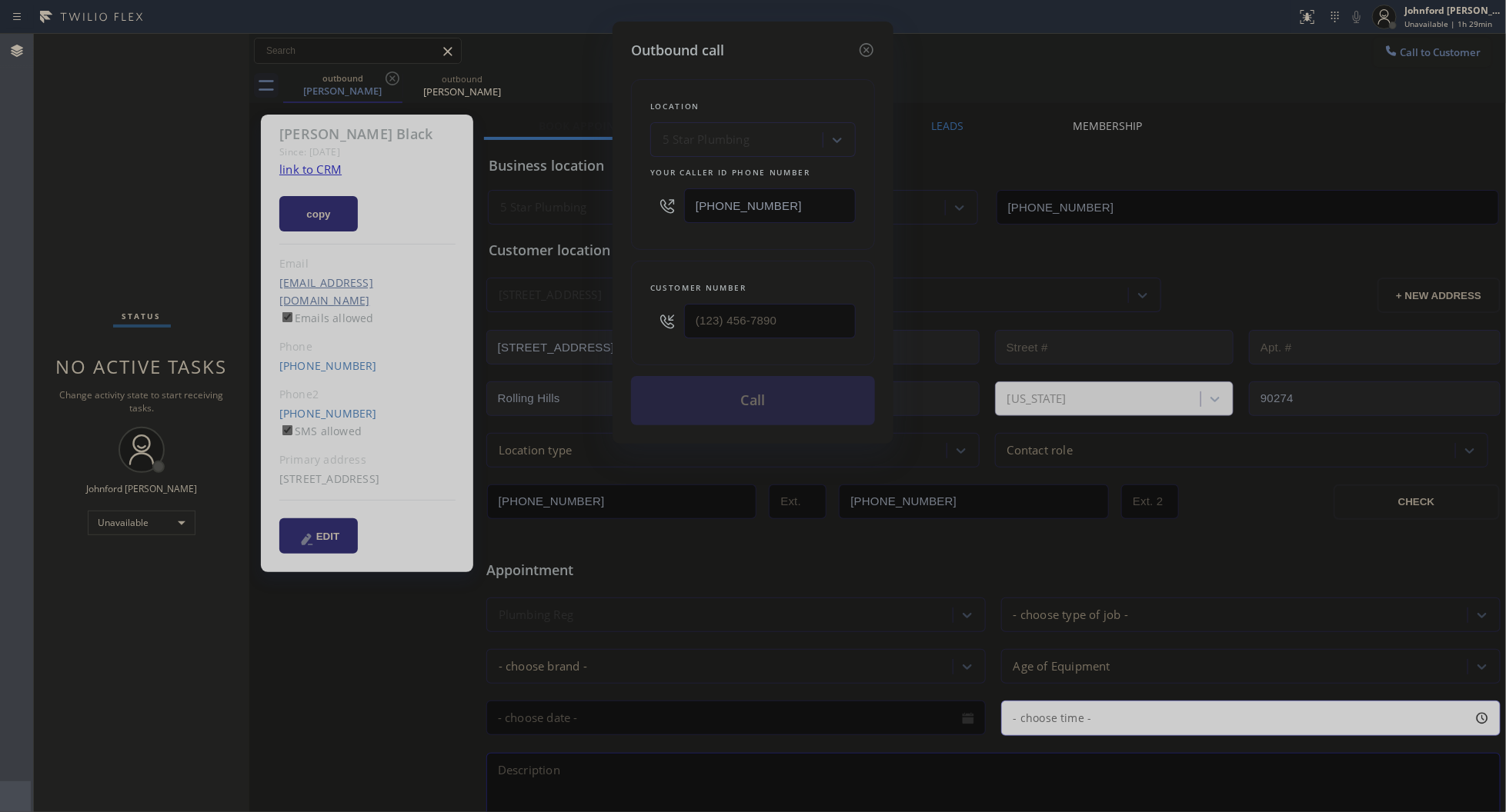
type input "[PHONE_NUMBER]"
click at [702, 400] on button "Call" at bounding box center [752, 401] width 244 height 49
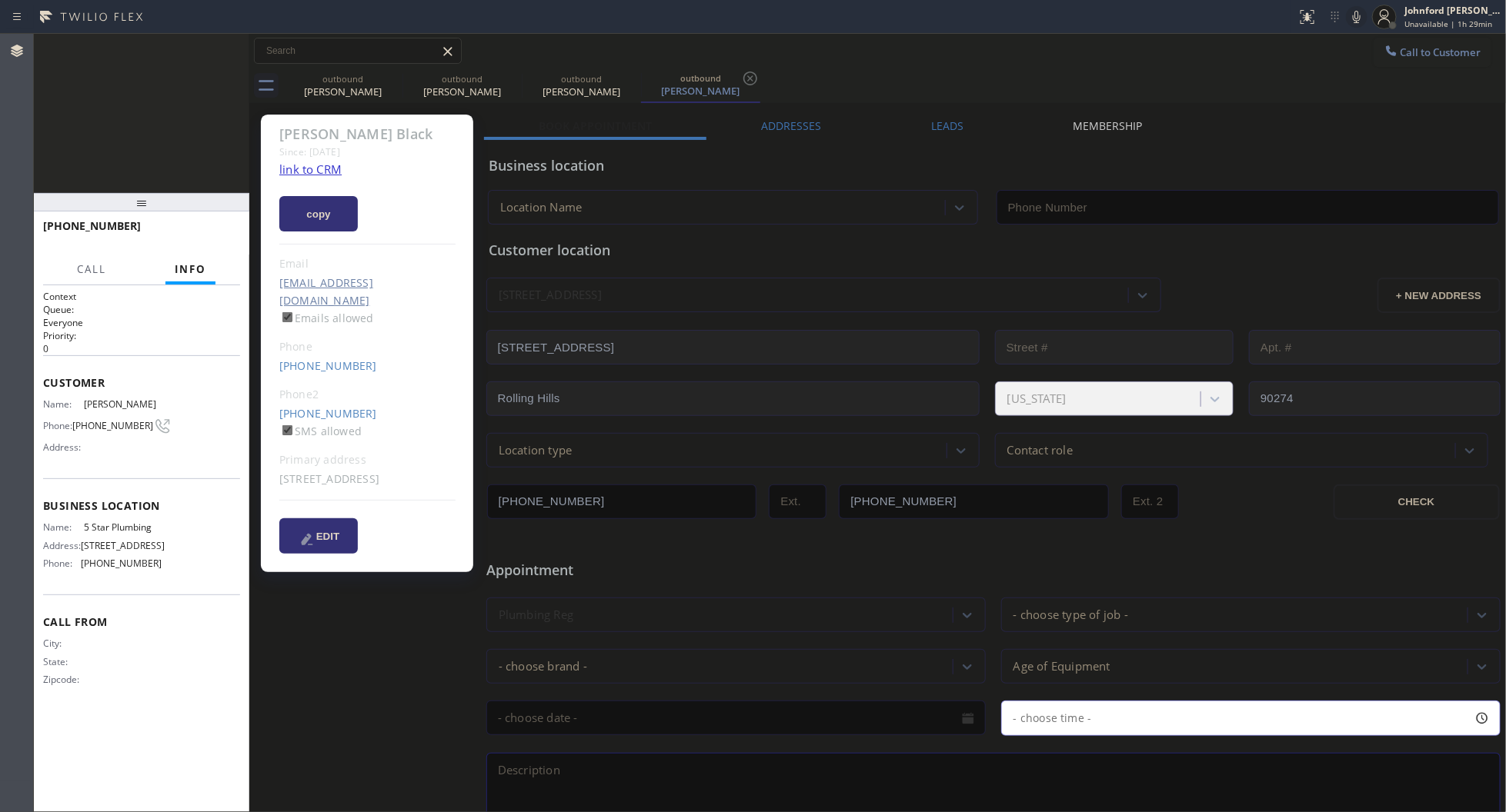
type input "[PHONE_NUMBER]"
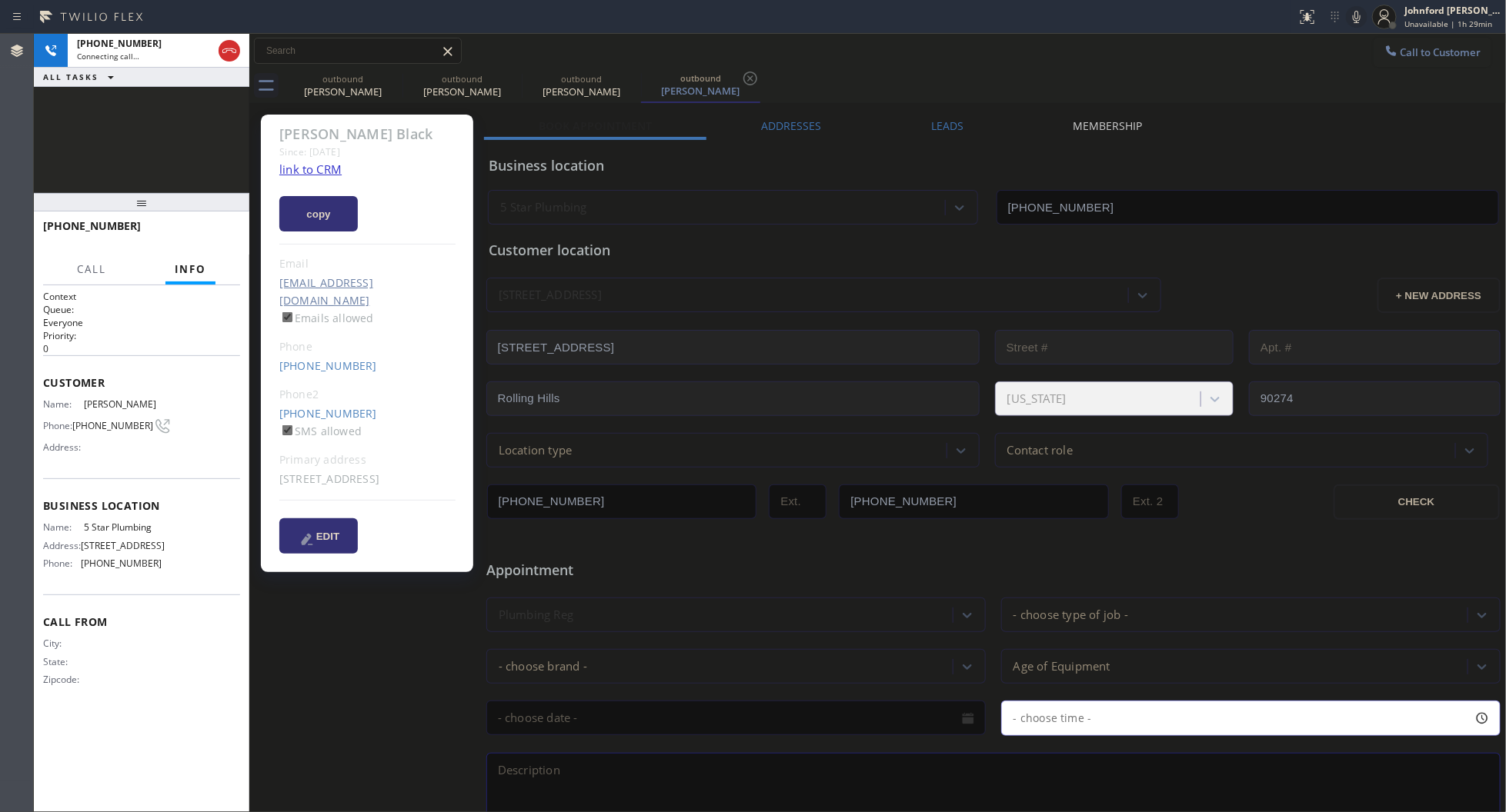
click at [1359, 13] on icon at bounding box center [1356, 16] width 19 height 19
click at [393, 84] on icon at bounding box center [392, 78] width 14 height 14
click at [1352, 11] on icon at bounding box center [1356, 16] width 19 height 19
click at [1012, 89] on div "outbound Nancy Black outbound Nancy Black" at bounding box center [894, 85] width 1223 height 34
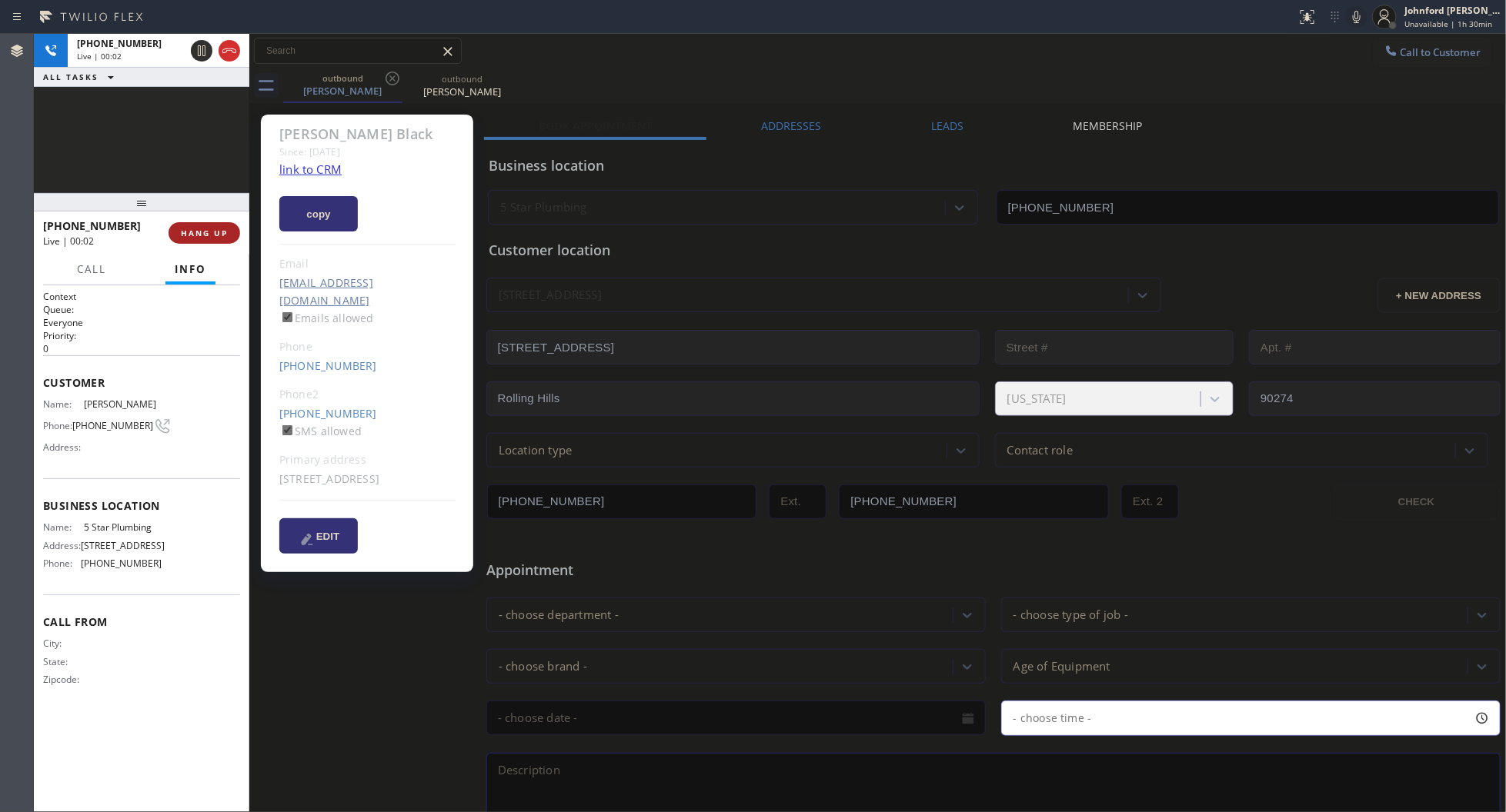
click at [212, 232] on span "HANG UP" at bounding box center [203, 233] width 47 height 11
click at [212, 232] on span "COMPLETE" at bounding box center [201, 233] width 53 height 11
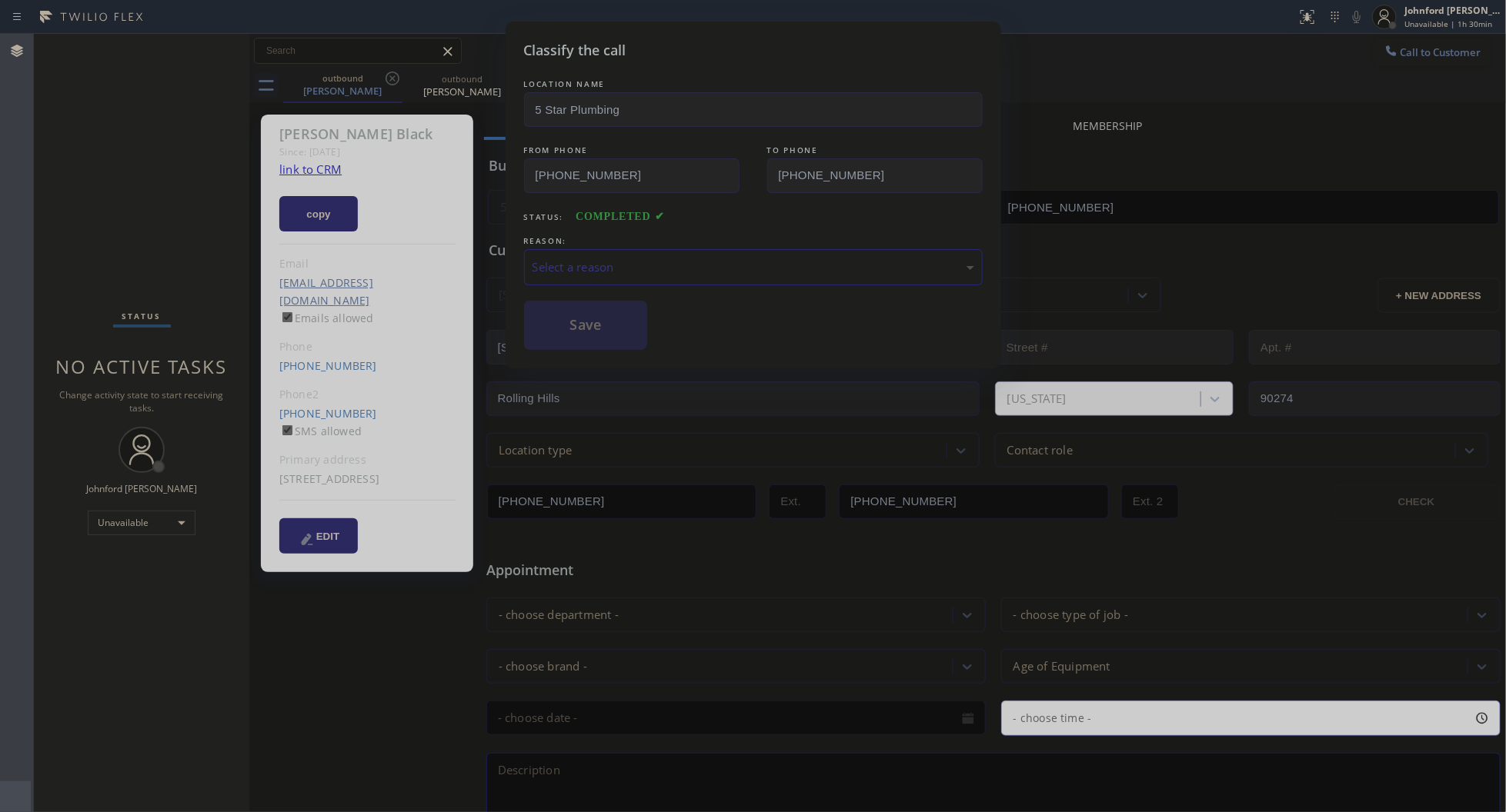
click at [648, 233] on div "REASON:" at bounding box center [753, 241] width 459 height 16
click at [658, 258] on div "Select a reason" at bounding box center [753, 267] width 441 height 18
click at [599, 333] on button "Save" at bounding box center [586, 326] width 124 height 49
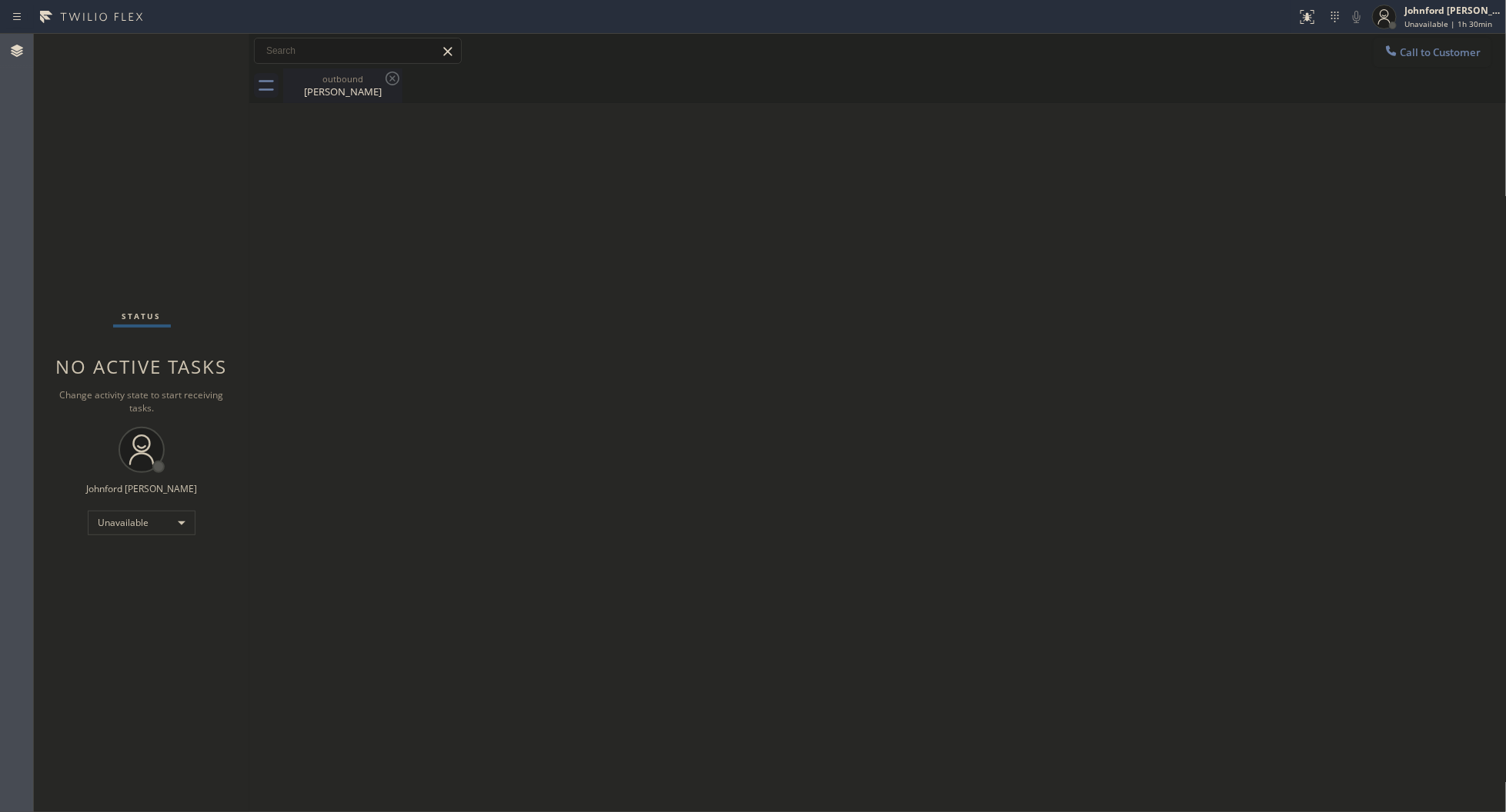
click at [349, 86] on div "Nancy Black" at bounding box center [343, 91] width 116 height 14
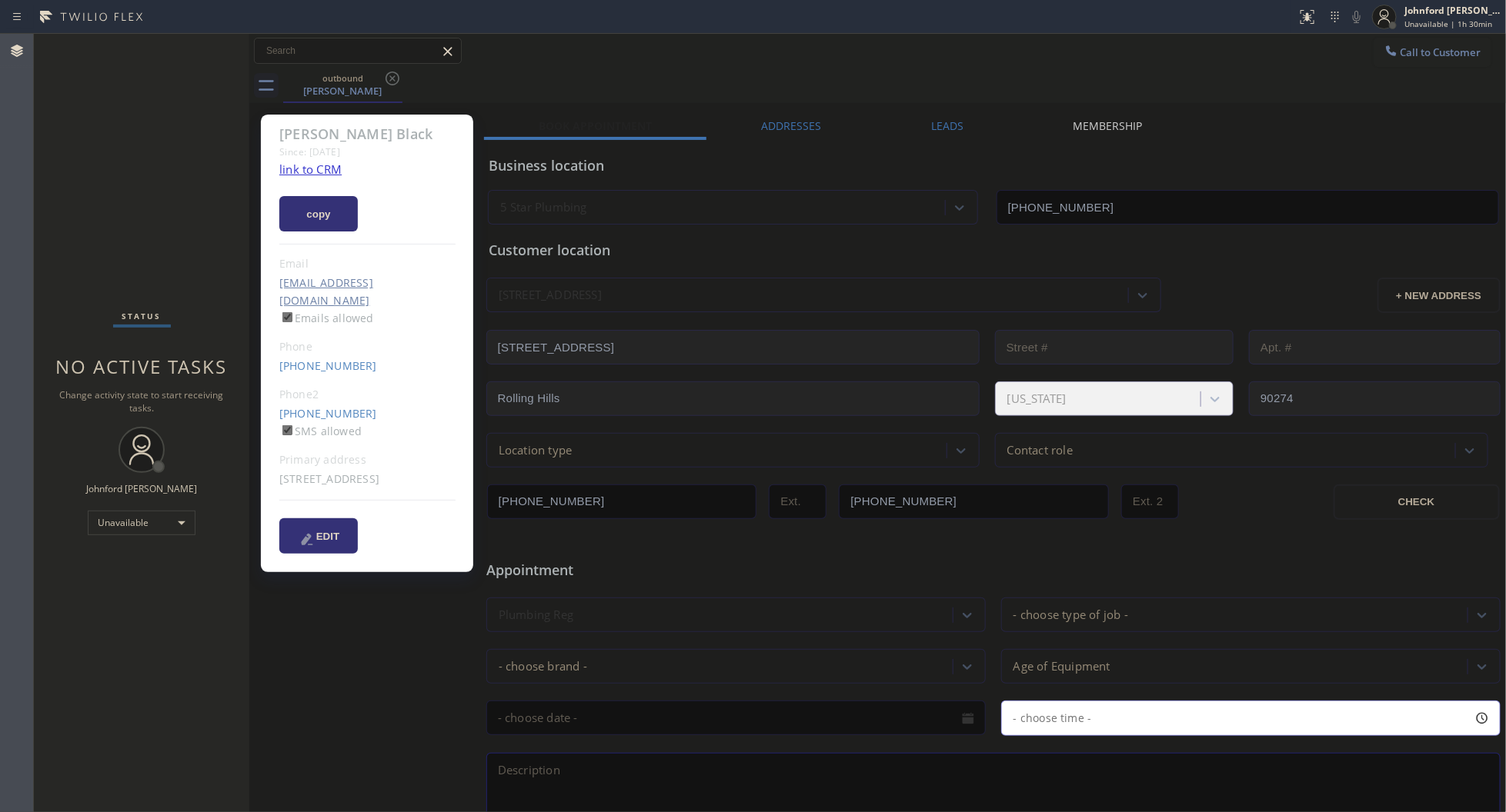
click at [906, 120] on div "Leads" at bounding box center [947, 129] width 142 height 21
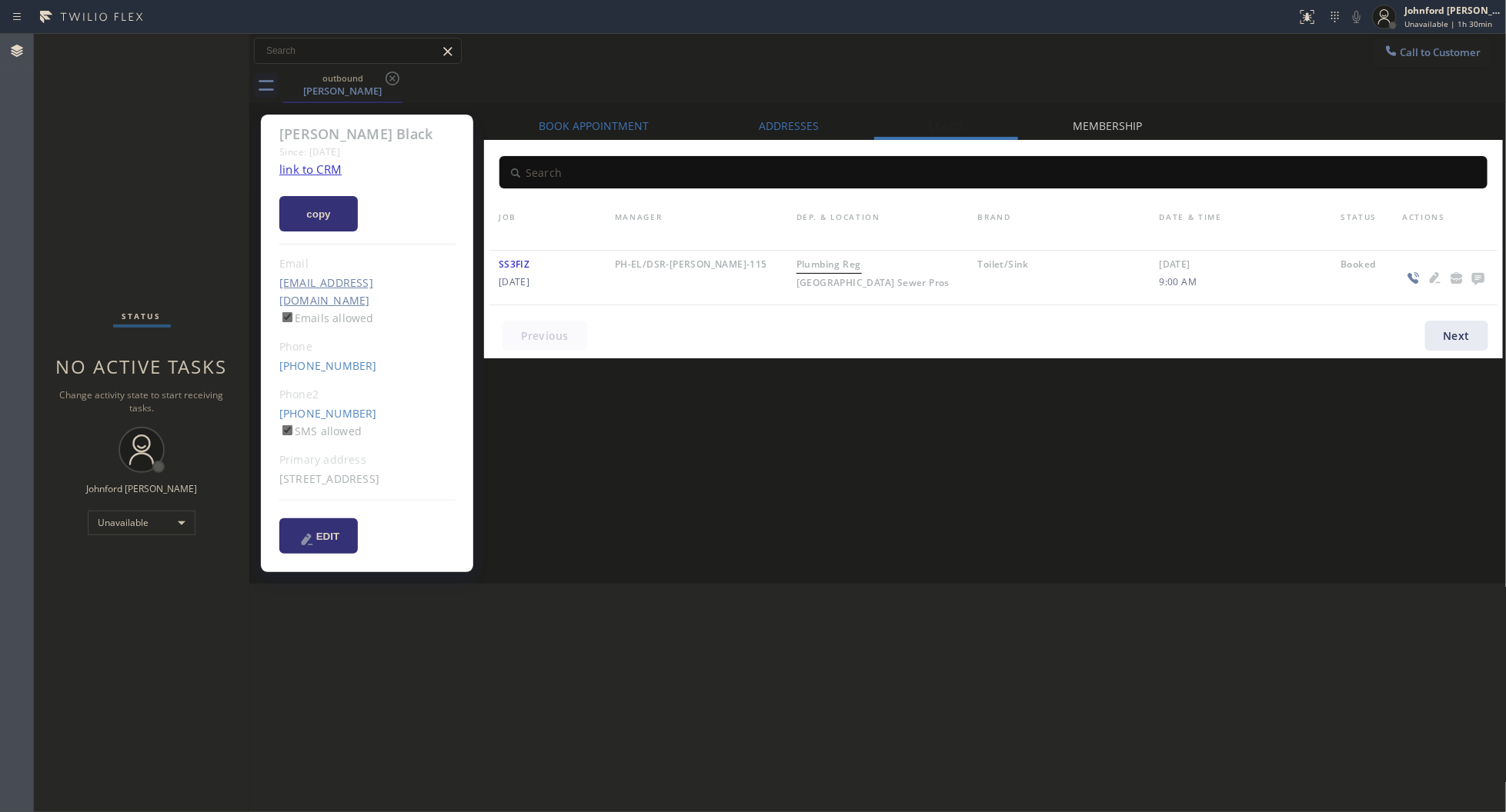
click at [920, 120] on div "Leads" at bounding box center [946, 129] width 144 height 21
click at [1475, 279] on icon at bounding box center [1476, 279] width 12 height 12
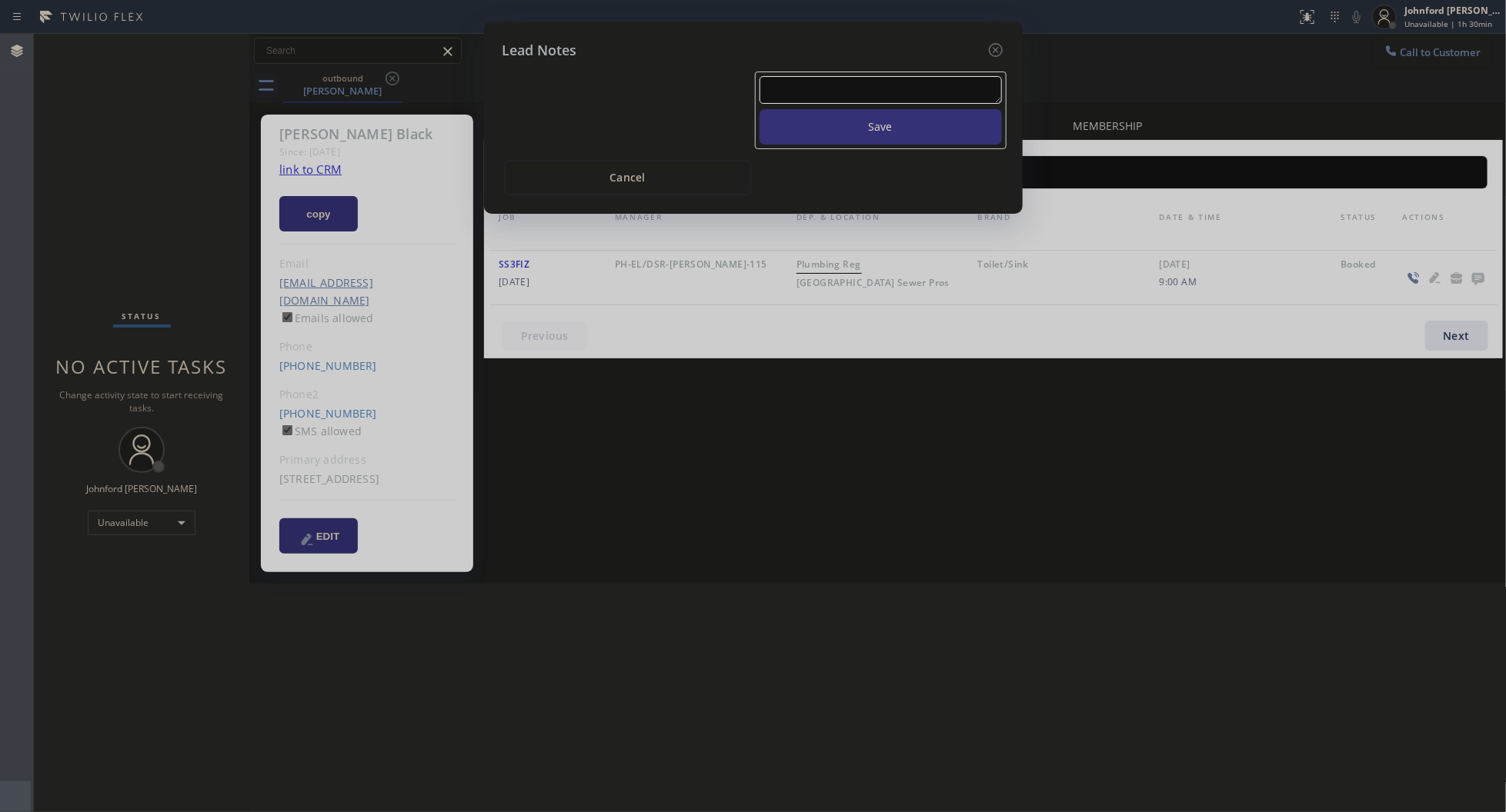
click at [864, 80] on textarea at bounding box center [880, 90] width 242 height 28
paste textarea "(310) 692-9674"
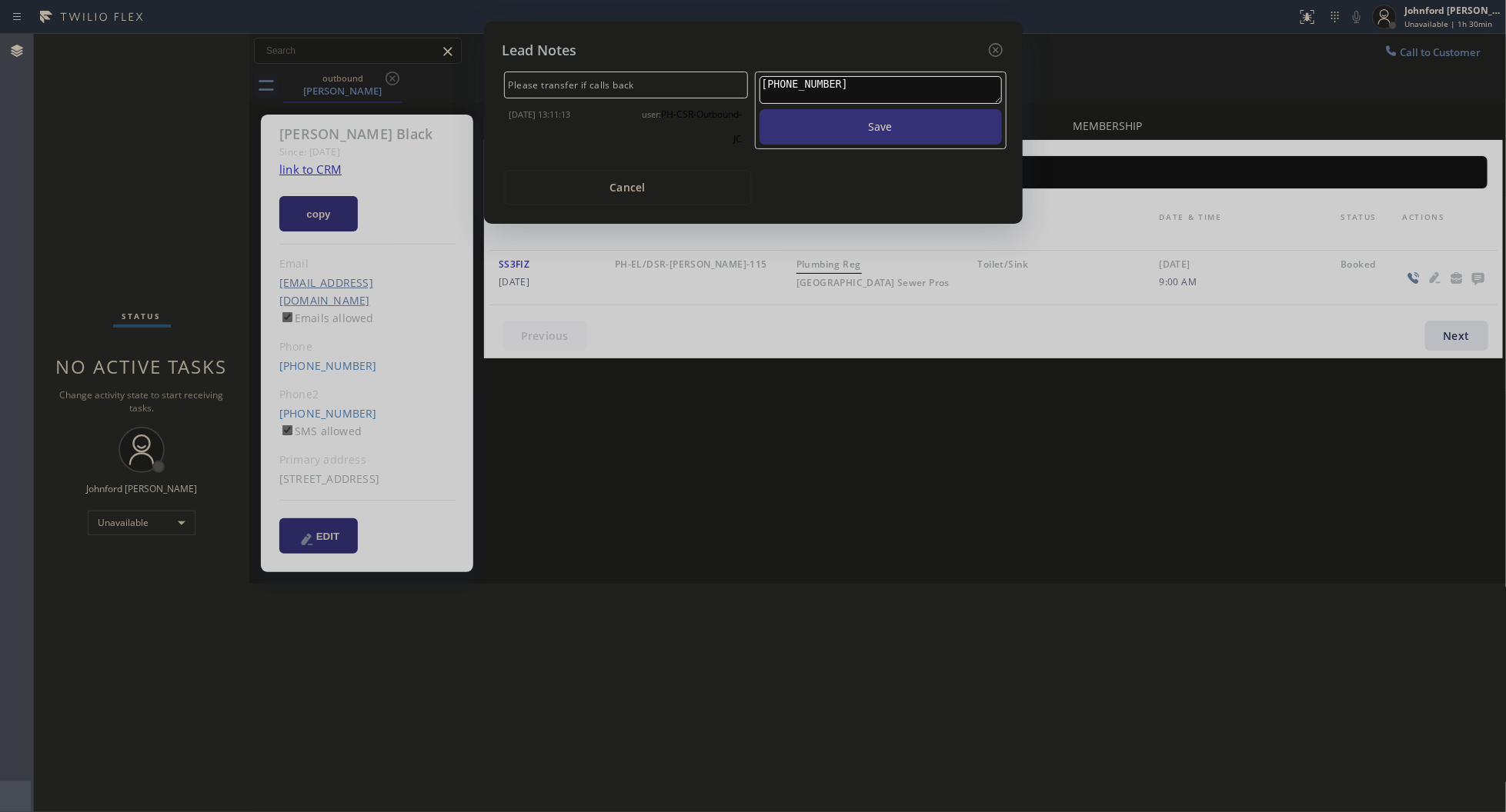
drag, startPoint x: 861, startPoint y: 75, endPoint x: 620, endPoint y: 82, distance: 241.1
click at [620, 82] on div "Please transfer if calls back 2024-10-10 13:11:13 user: PH-CSR-Outbound-JC (310…" at bounding box center [753, 113] width 509 height 91
drag, startPoint x: 683, startPoint y: 74, endPoint x: 463, endPoint y: 77, distance: 220.0
click at [463, 77] on div "Lead Notes Please transfer if calls back 2024-10-10 13:11:13 user: PH-CSR-Outbo…" at bounding box center [753, 406] width 1506 height 812
copy div "Please transfer if calls back"
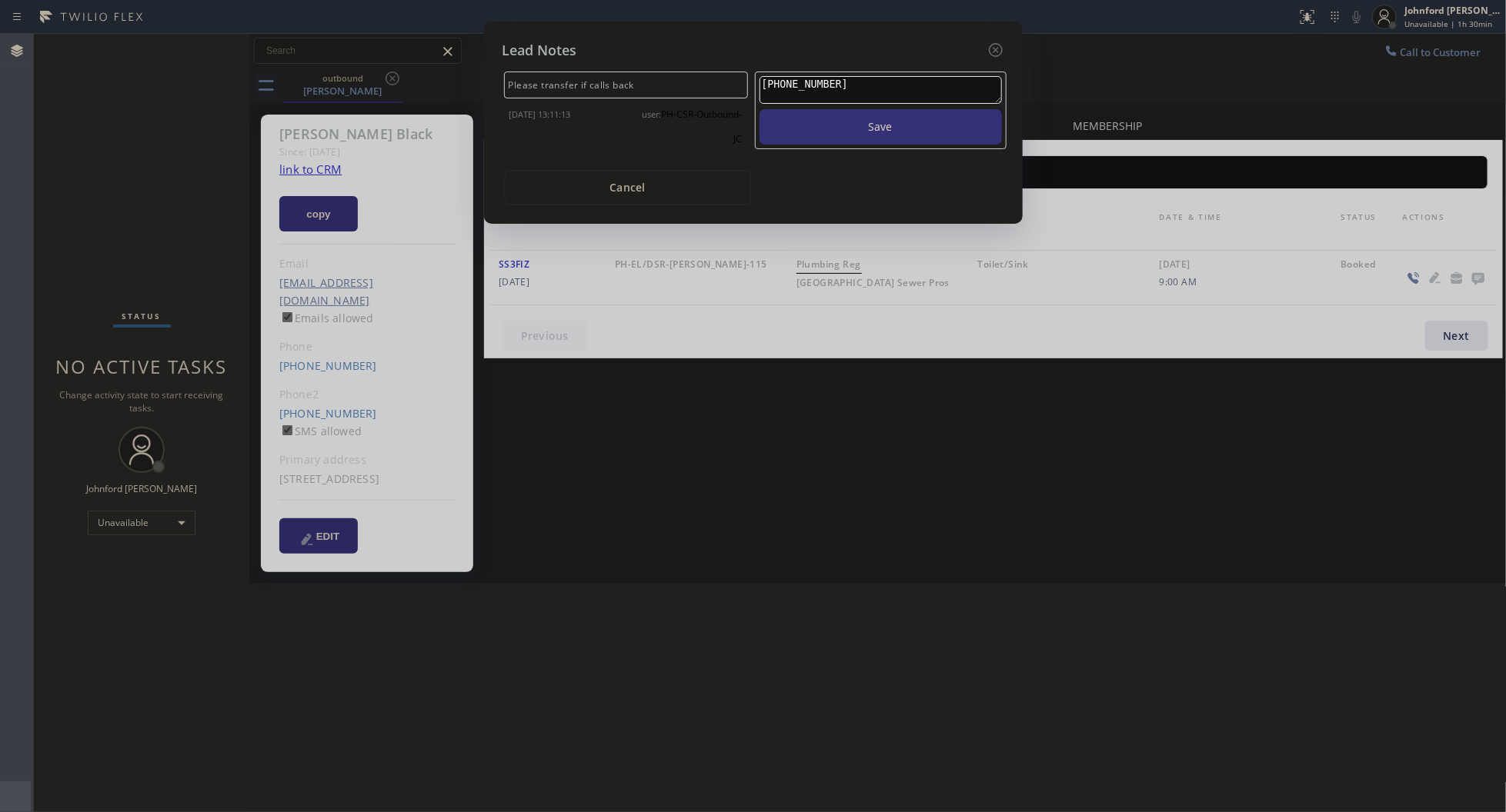
drag, startPoint x: 844, startPoint y: 80, endPoint x: 686, endPoint y: 86, distance: 158.1
click at [686, 86] on div "Please transfer if calls back 2024-10-10 13:11:13 user: PH-CSR-Outbound-JC (310…" at bounding box center [753, 113] width 509 height 91
paste textarea "Please transfer if calls back"
click at [847, 80] on textarea "(310) 692-9674Please transfer if calls back" at bounding box center [880, 90] width 242 height 28
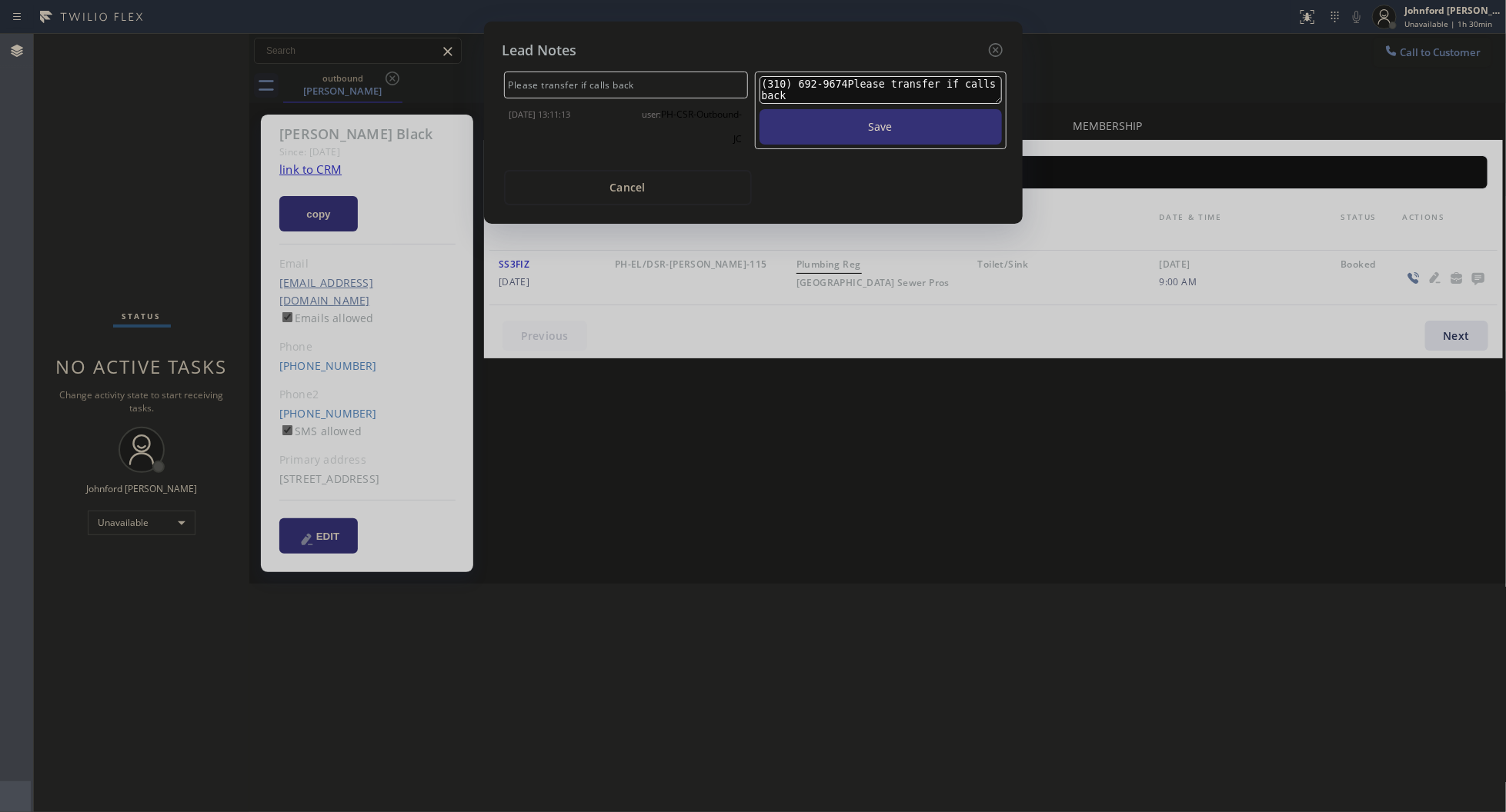
click at [847, 80] on textarea "(310) 692-9674Please transfer if calls back" at bounding box center [880, 90] width 242 height 28
paste textarea
type textarea "Please transfer if calls back"
click at [833, 113] on button "Save" at bounding box center [880, 126] width 242 height 35
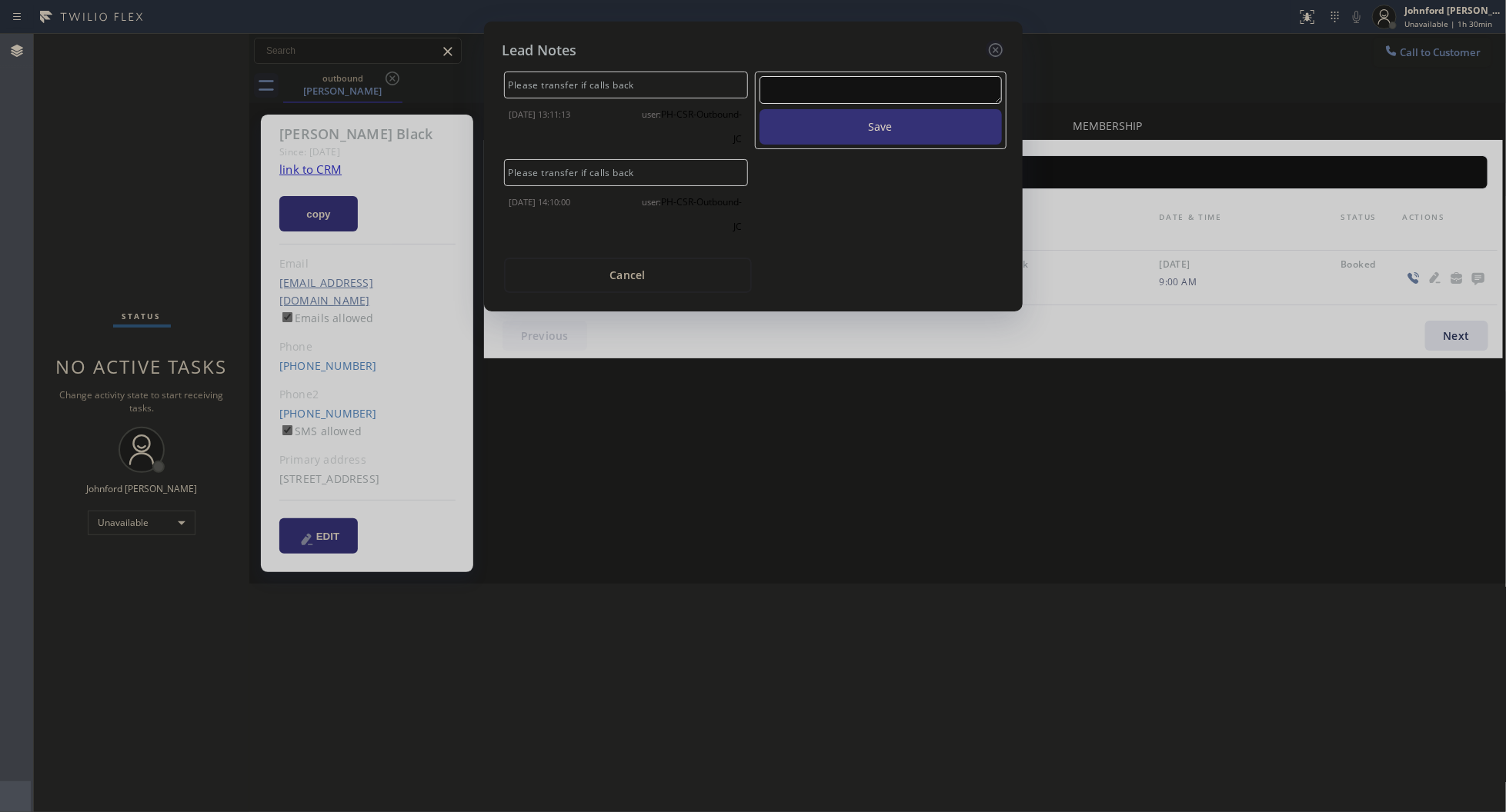
click at [994, 50] on icon at bounding box center [995, 50] width 19 height 19
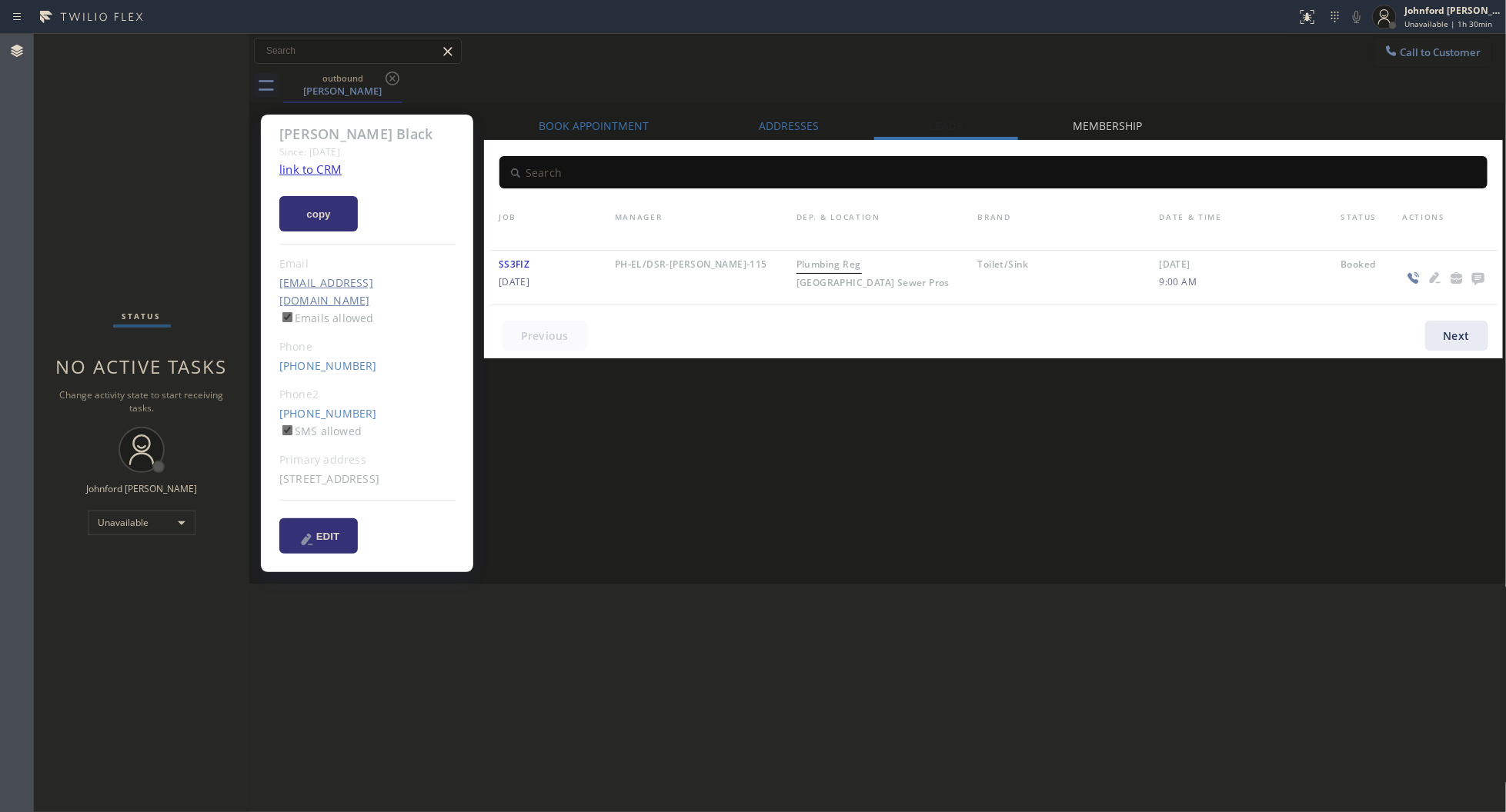
drag, startPoint x: 1259, startPoint y: 78, endPoint x: 1268, endPoint y: 78, distance: 9.0
click at [1268, 78] on div "outbound Nancy Black" at bounding box center [894, 85] width 1223 height 34
click at [1407, 52] on span "Call to Customer" at bounding box center [1440, 52] width 80 height 14
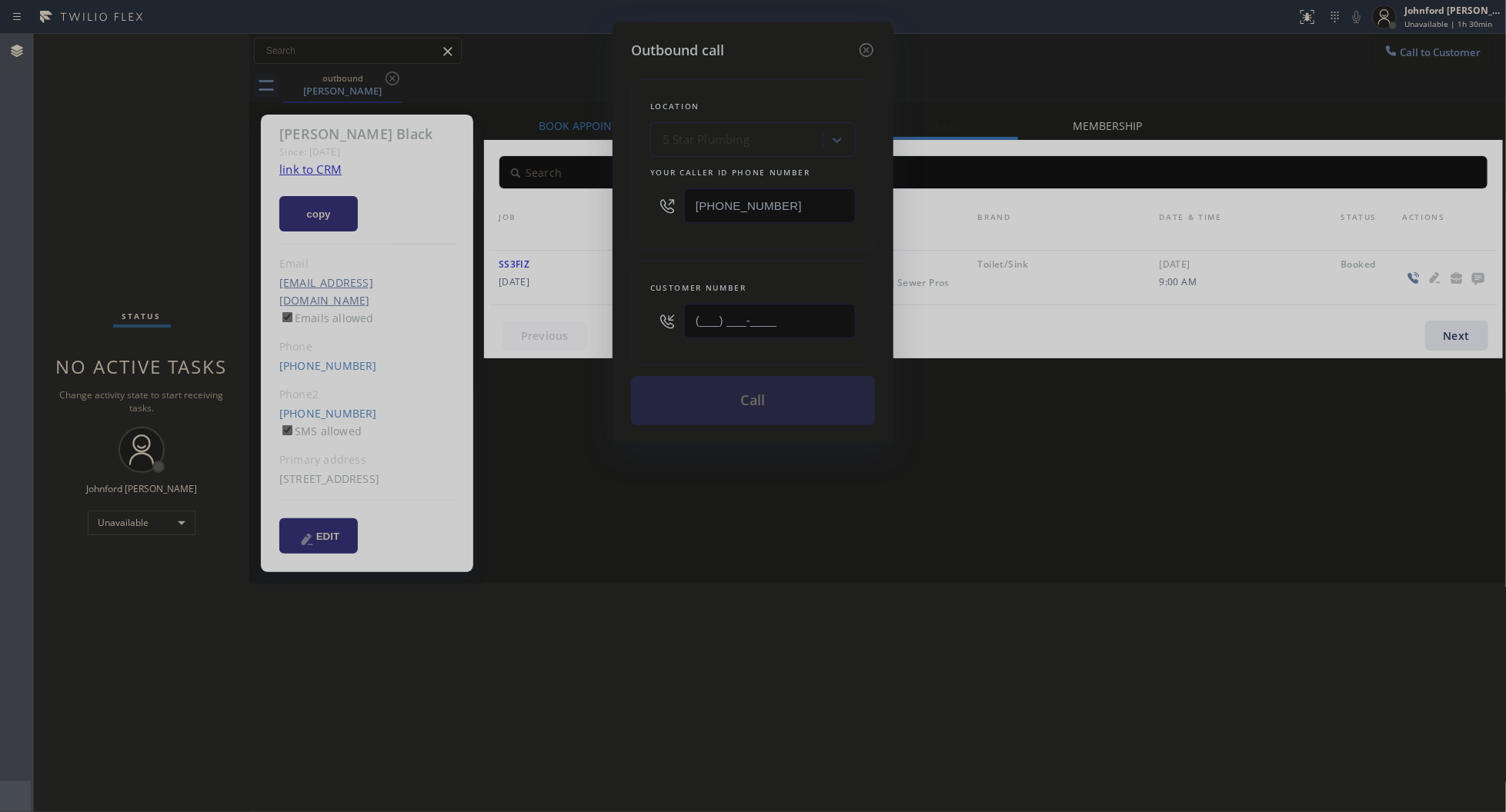
drag, startPoint x: 733, startPoint y: 326, endPoint x: 591, endPoint y: 325, distance: 142.0
click at [593, 326] on div "Outbound call Location 5 Star Plumbing Your caller id phone number (888) 909-01…" at bounding box center [753, 406] width 1506 height 812
paste input "310) 303-2754"
type input "[PHONE_NUMBER]"
click at [717, 230] on div "Location 5 Star Plumbing Your caller id phone number (888) 909-0120" at bounding box center [752, 165] width 244 height 171
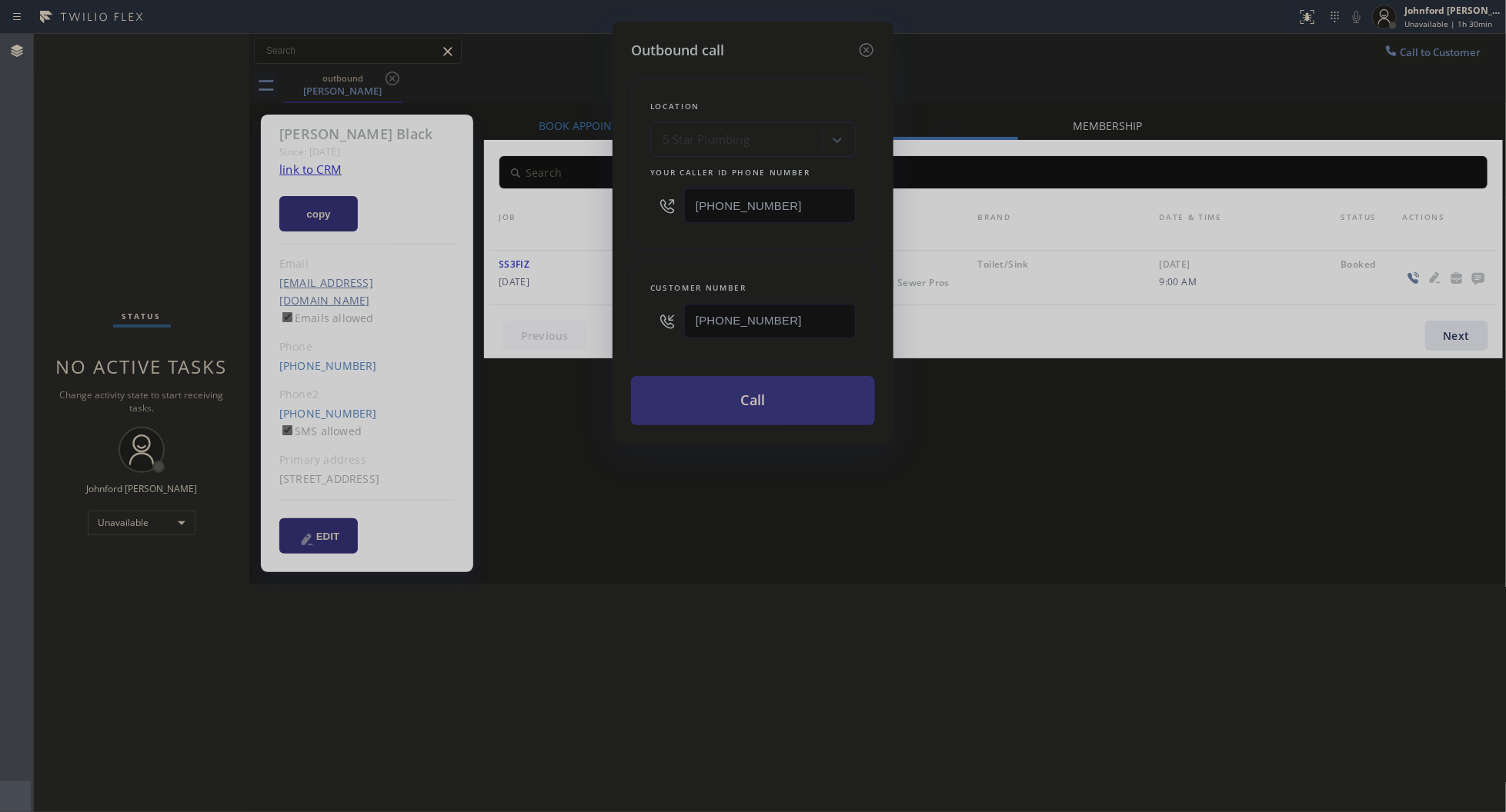
click at [749, 400] on button "Call" at bounding box center [752, 401] width 244 height 49
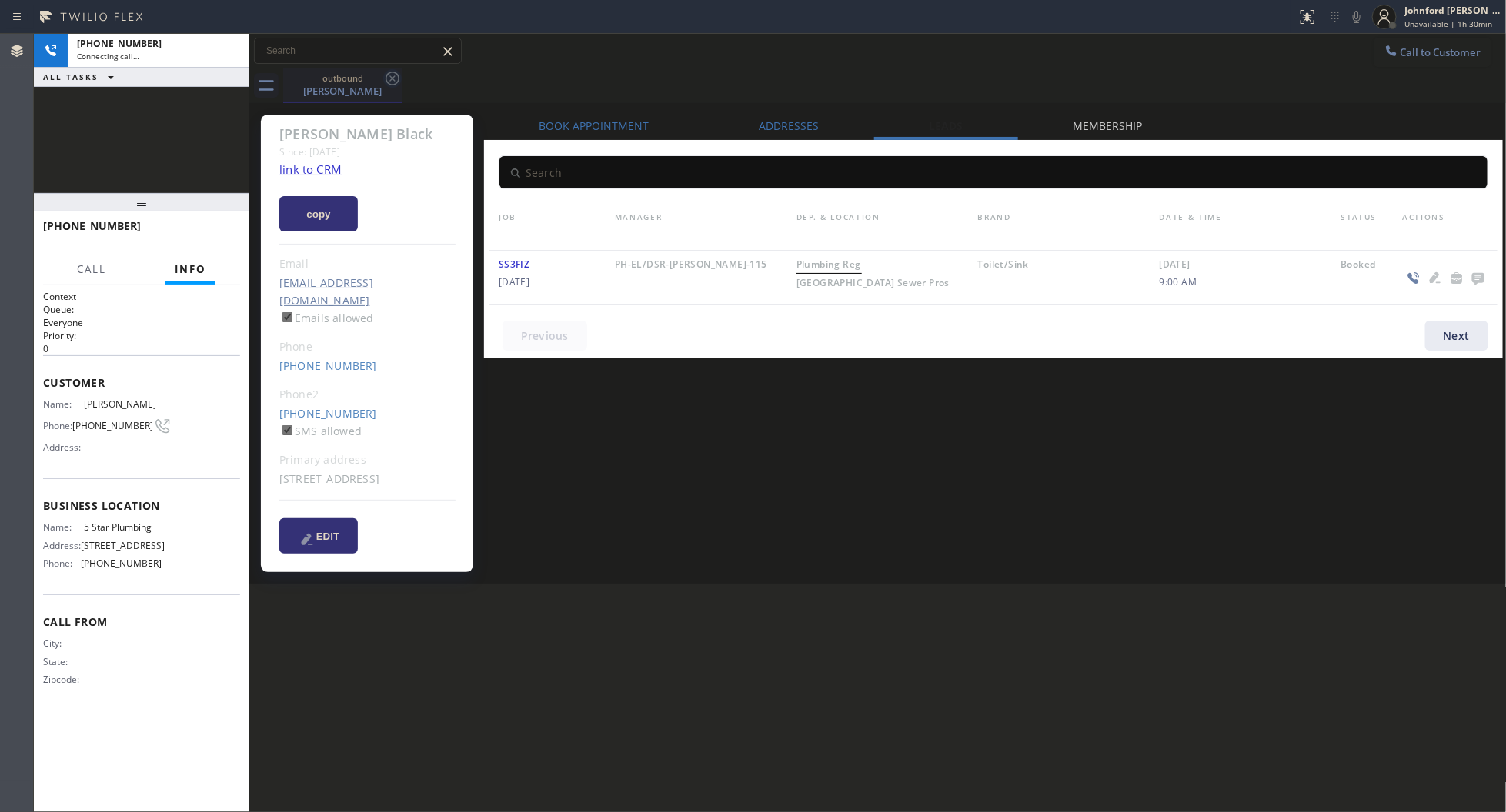
click at [390, 75] on icon at bounding box center [392, 78] width 19 height 19
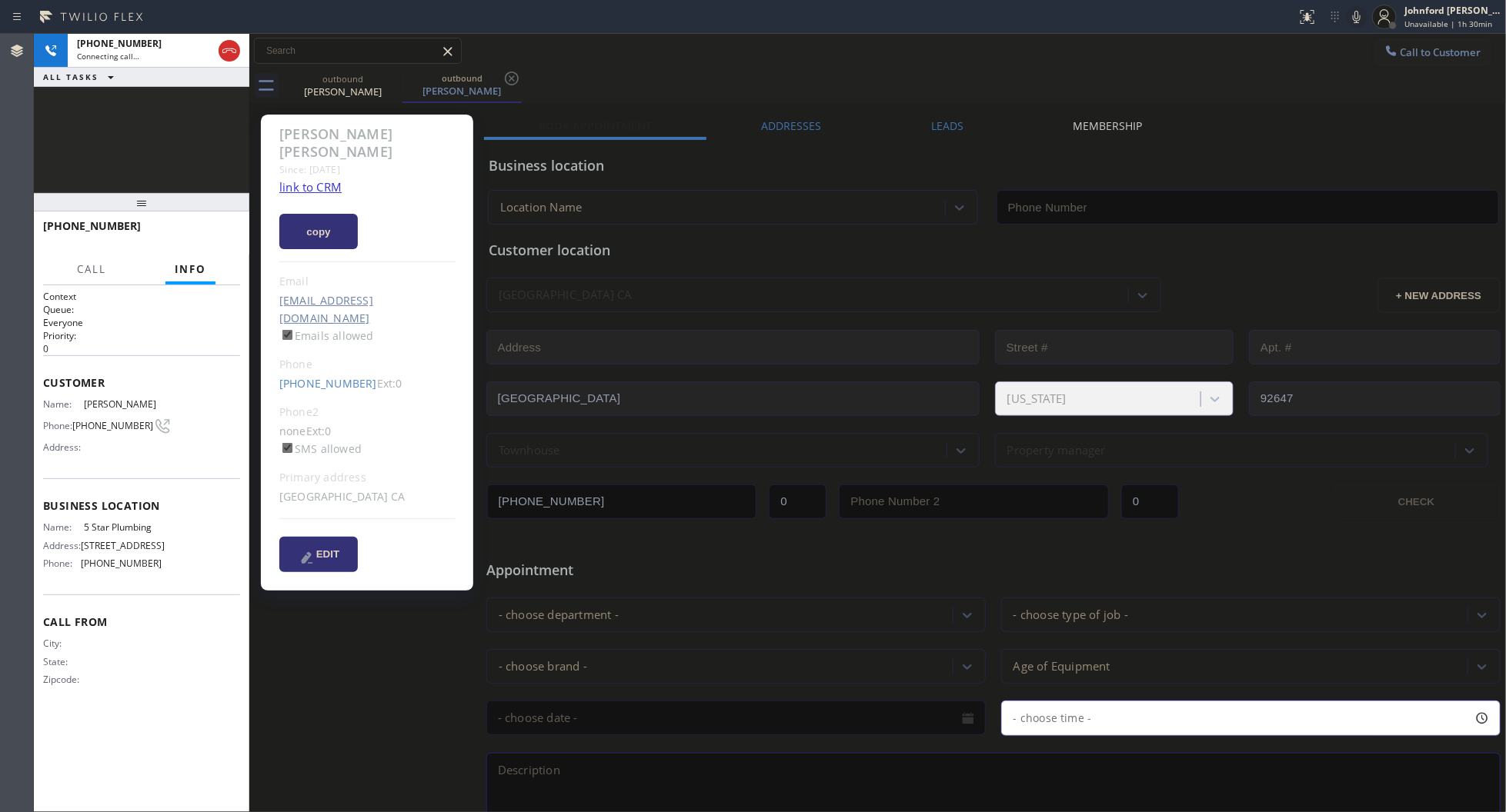
click at [294, 180] on link "link to CRM" at bounding box center [310, 187] width 62 height 16
type input "[PHONE_NUMBER]"
click at [229, 233] on button "HANG UP" at bounding box center [203, 233] width 71 height 21
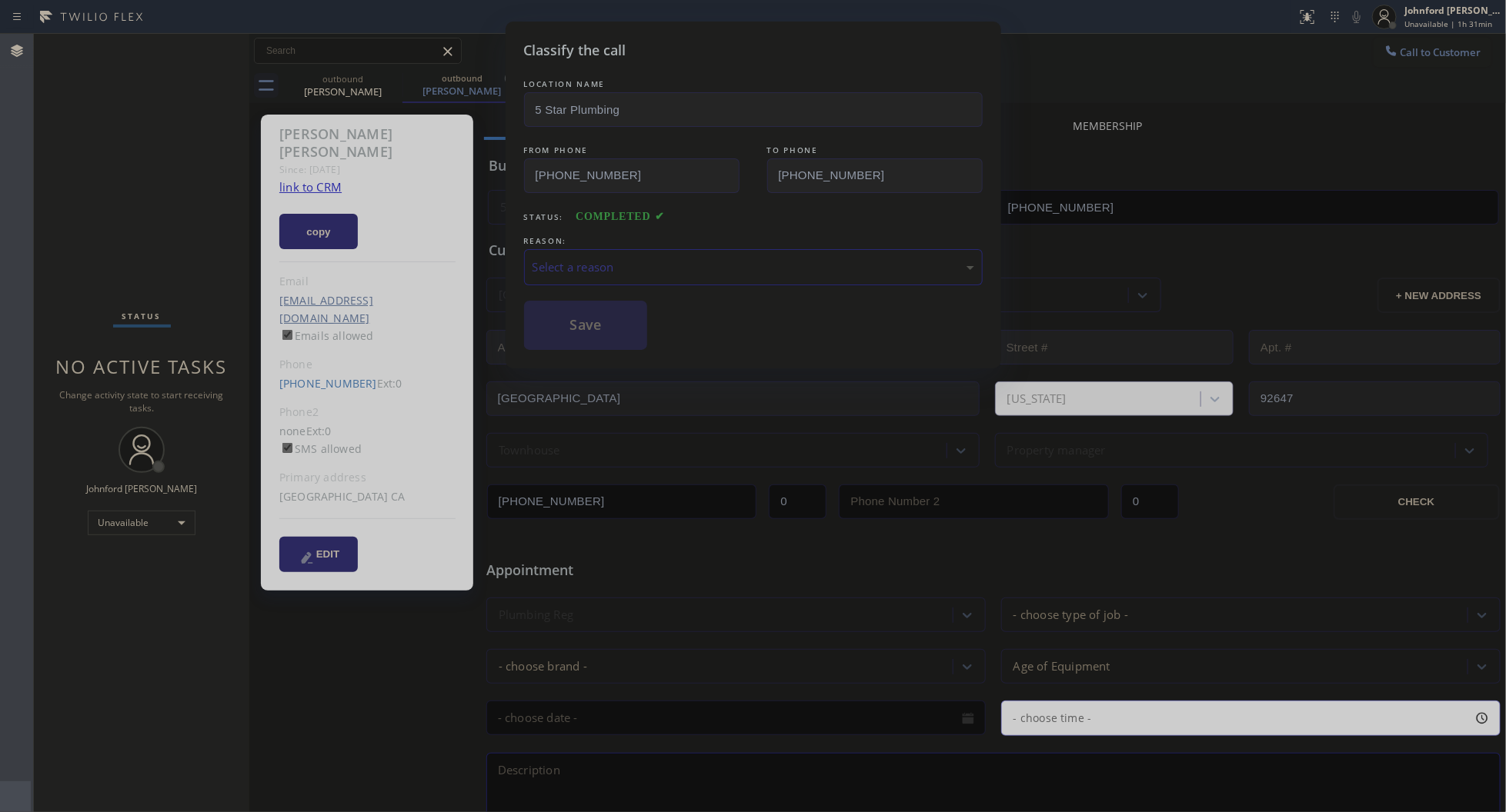
click at [638, 250] on div "Select a reason" at bounding box center [753, 267] width 459 height 36
click at [545, 309] on button "Save" at bounding box center [586, 326] width 124 height 49
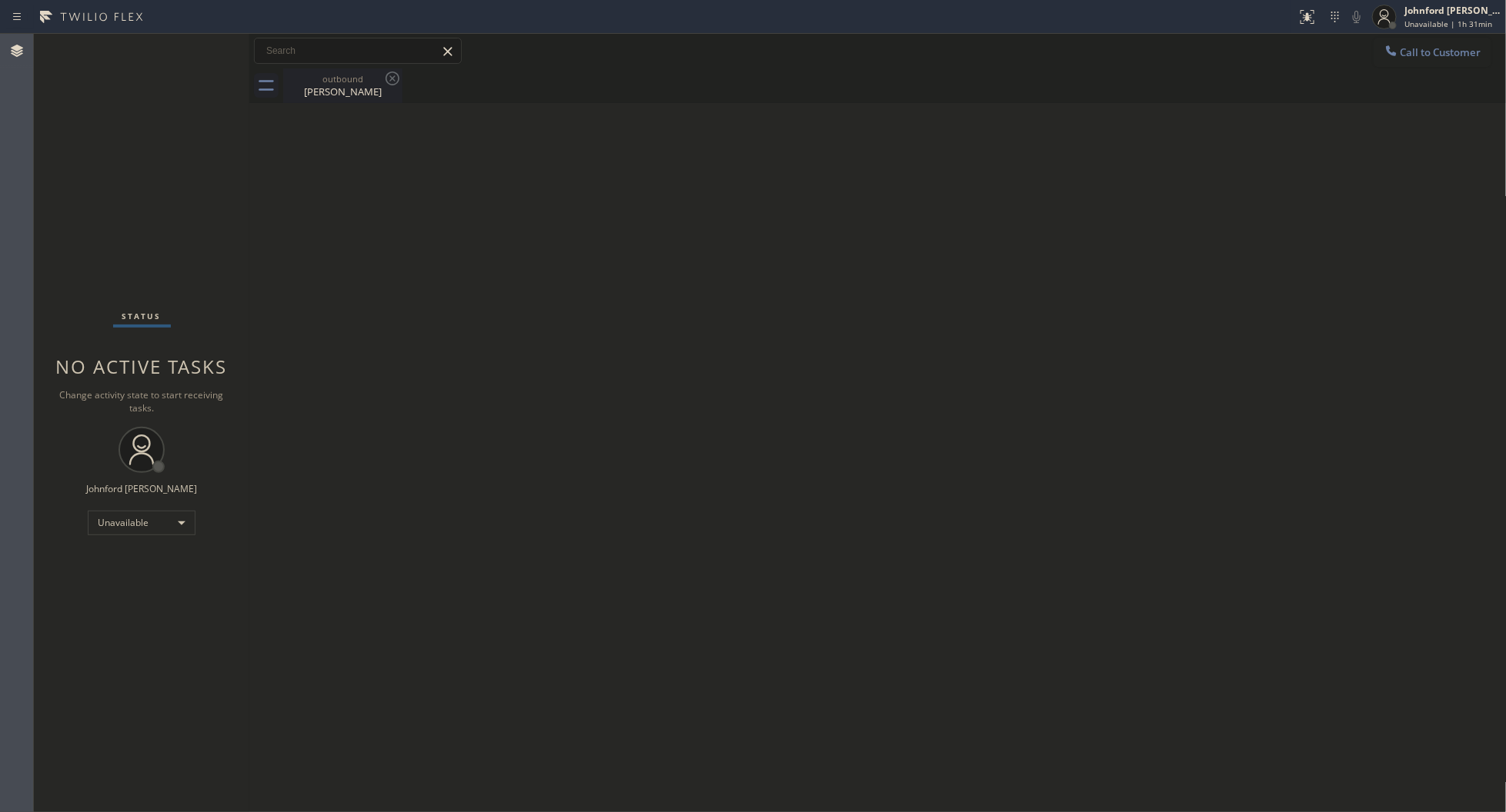
click at [354, 90] on div "Jessie Hurtado" at bounding box center [343, 91] width 116 height 14
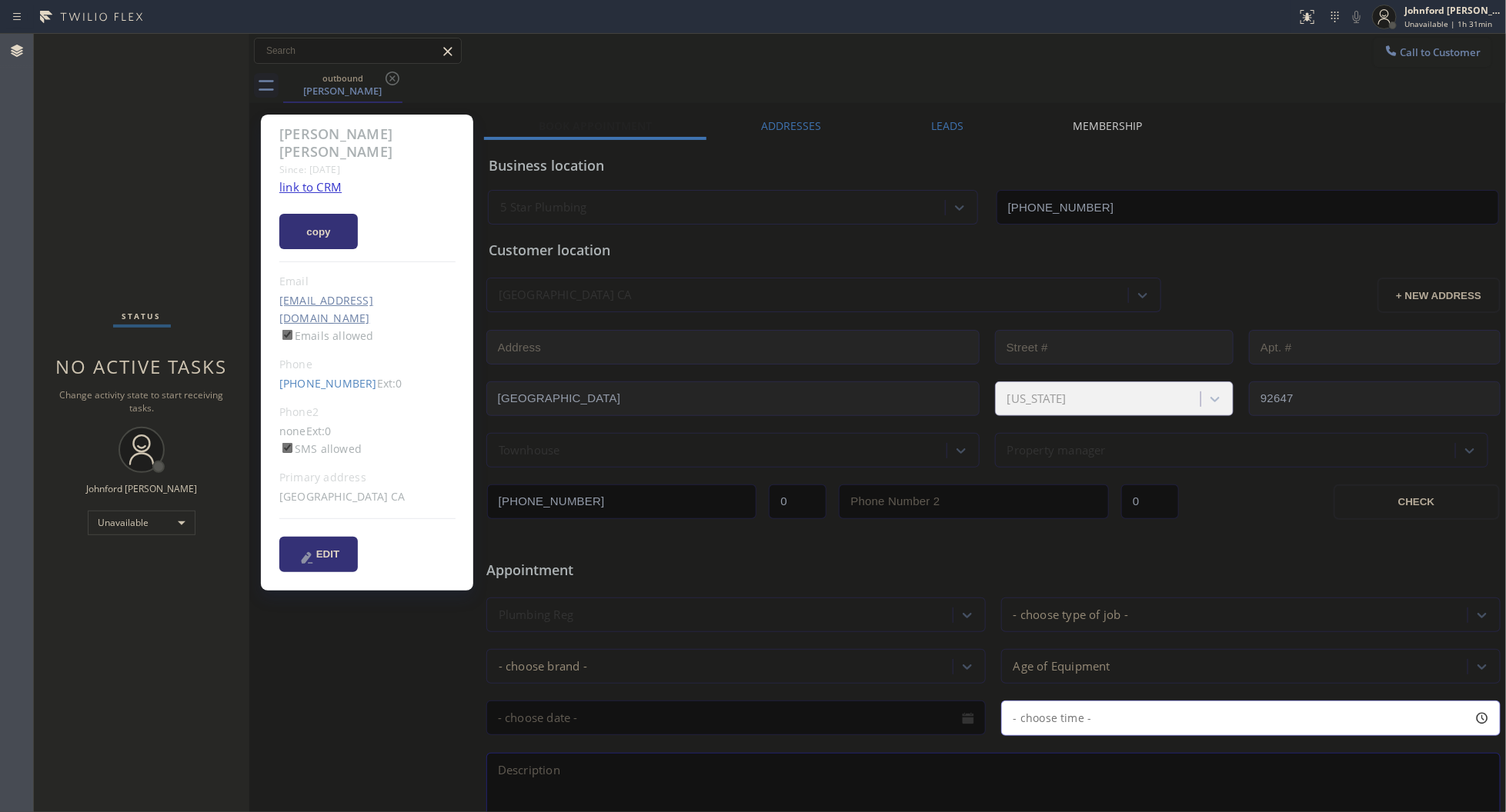
click at [954, 124] on label "Leads" at bounding box center [947, 125] width 32 height 15
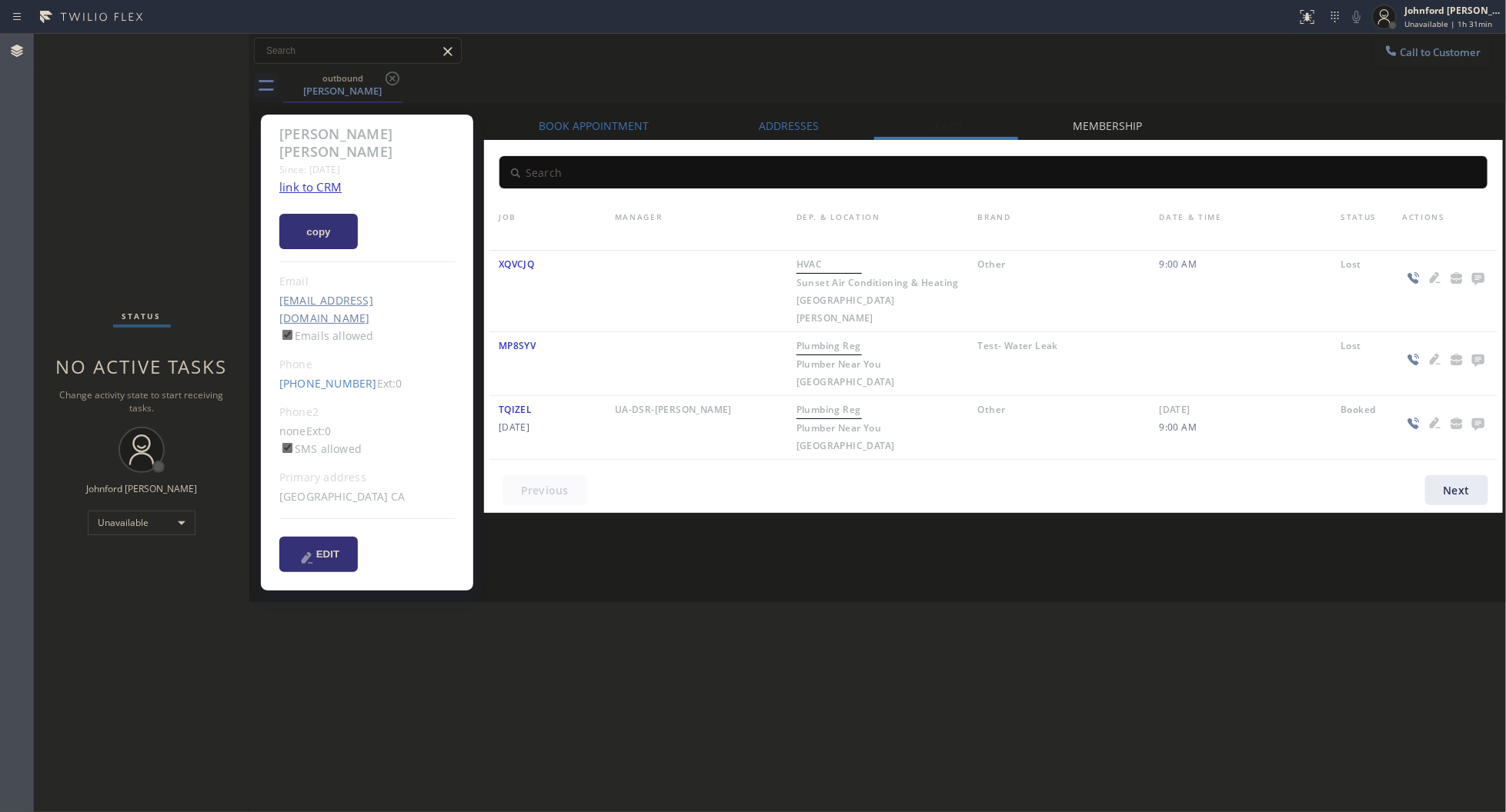
click at [1473, 278] on icon at bounding box center [1476, 279] width 12 height 12
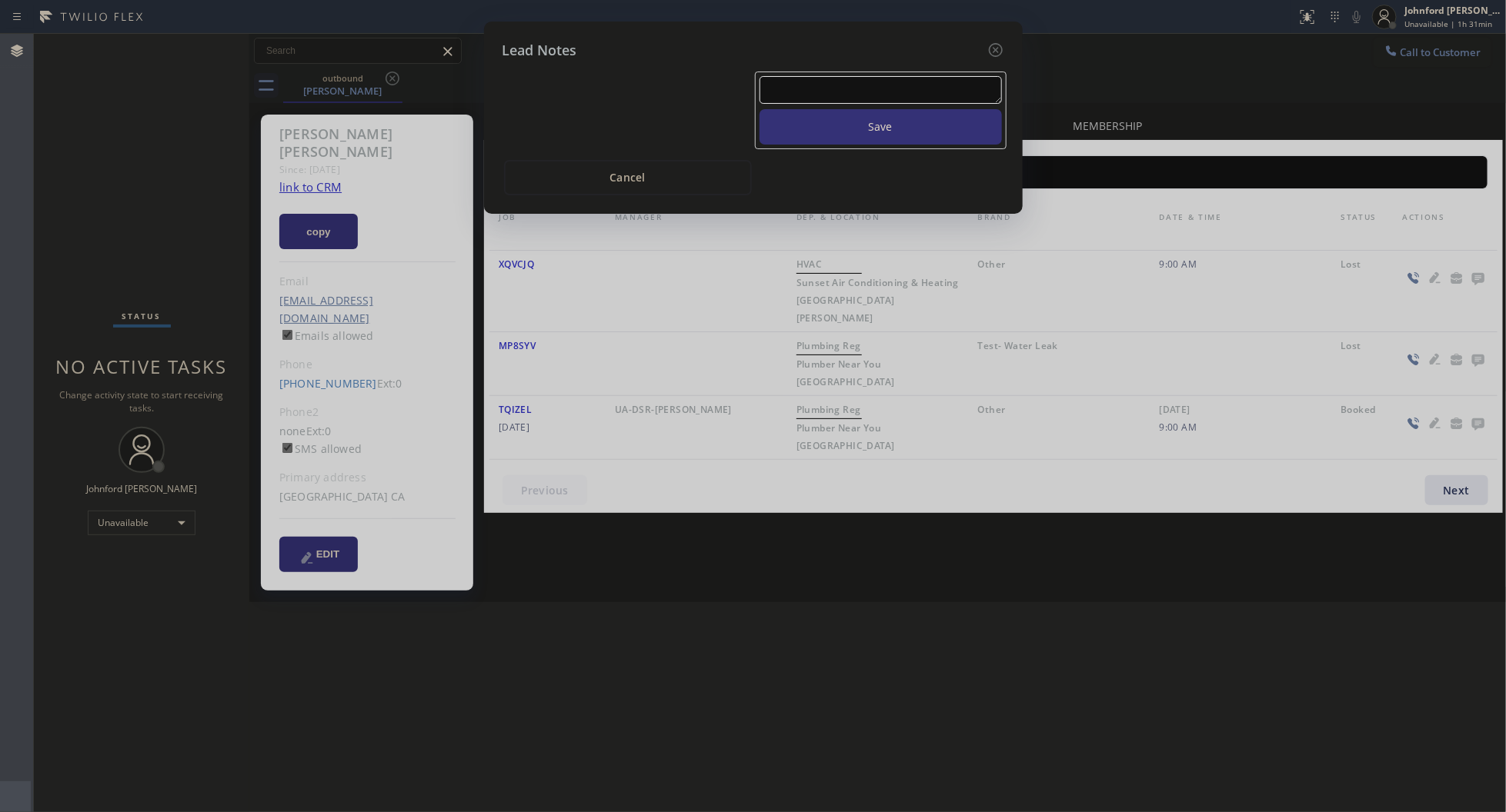
click at [841, 76] on textarea at bounding box center [880, 90] width 242 height 28
paste textarea "Working on this lead - please transfer to me"
type textarea "Working on this lead - please transfer to me"
click at [849, 109] on button "Save" at bounding box center [880, 126] width 242 height 35
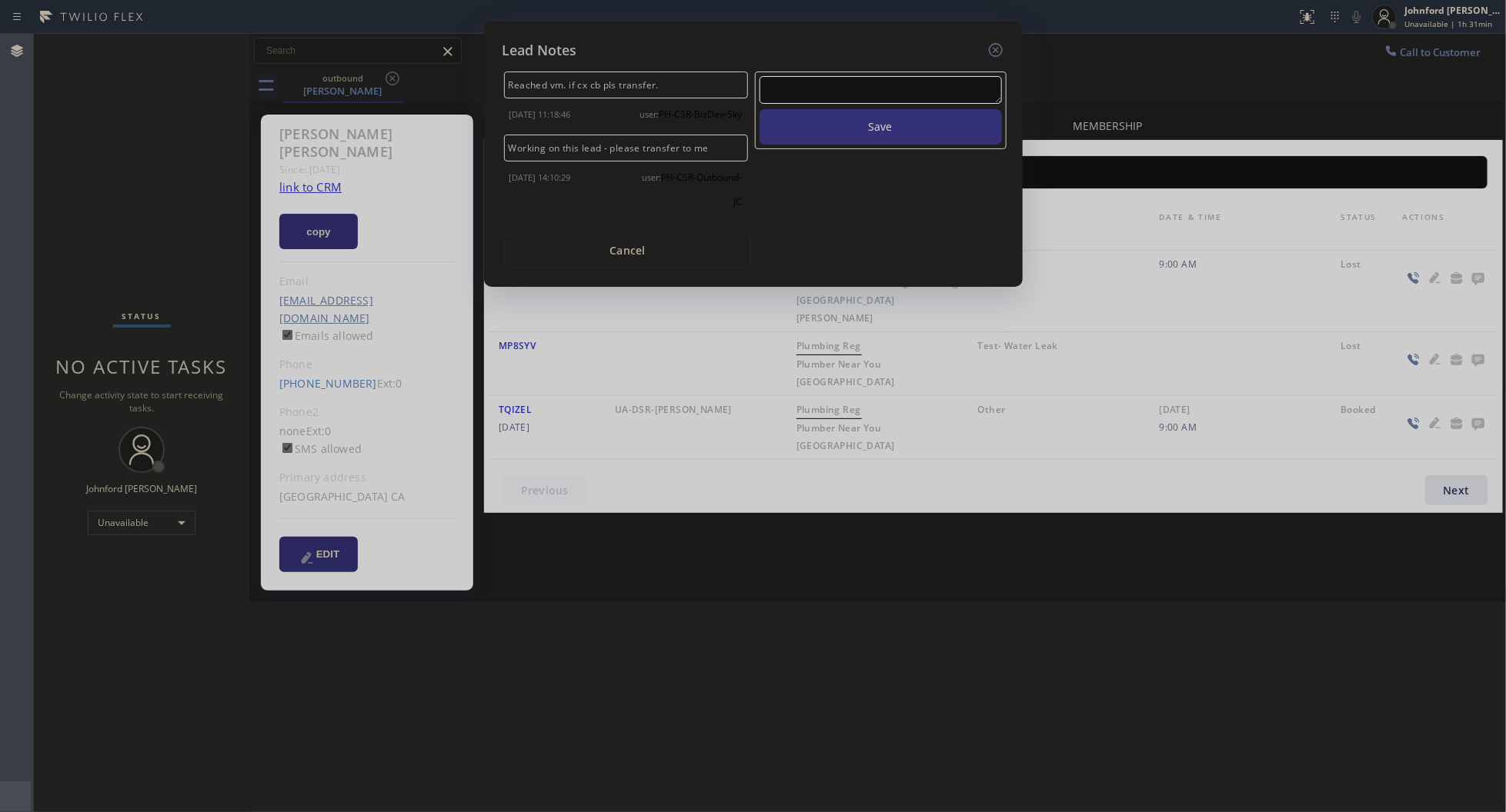
click at [998, 43] on icon at bounding box center [994, 50] width 14 height 14
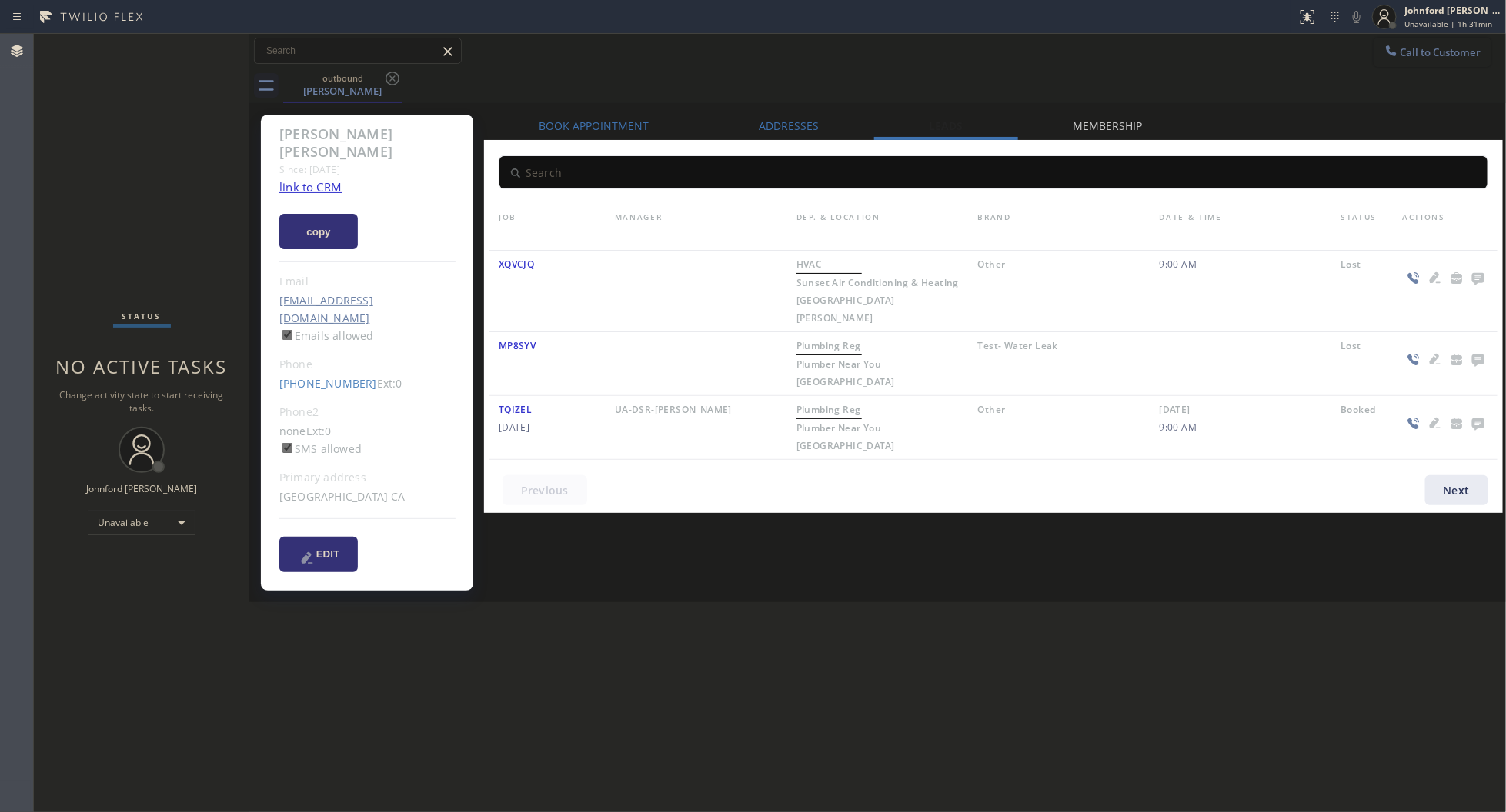
drag, startPoint x: 1436, startPoint y: 56, endPoint x: 1408, endPoint y: 78, distance: 35.6
click at [1430, 63] on button "Call to Customer" at bounding box center [1432, 52] width 118 height 30
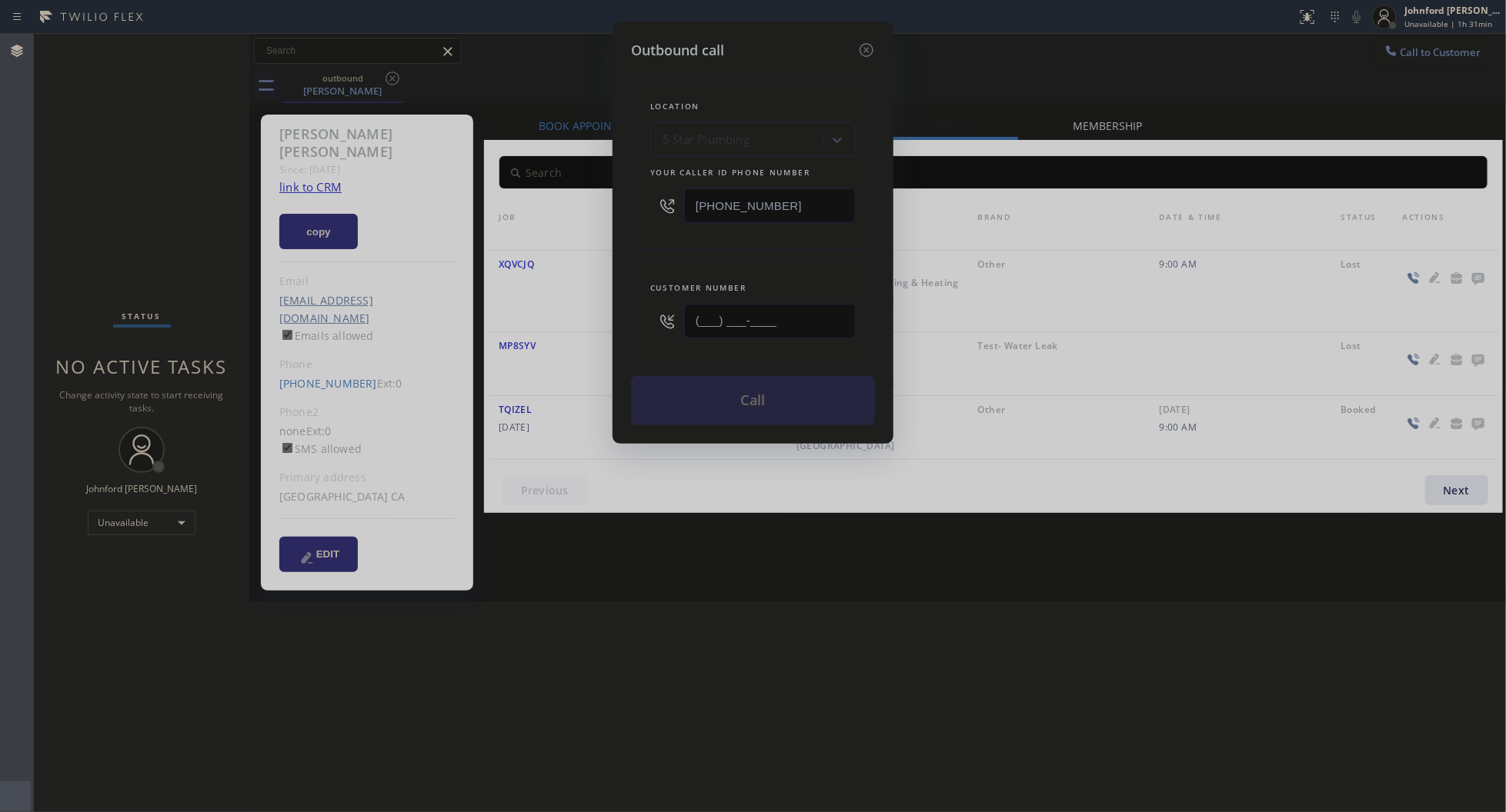
drag, startPoint x: 800, startPoint y: 316, endPoint x: 599, endPoint y: 316, distance: 201.0
click at [599, 316] on div "Outbound call Location 5 Star Plumbing Your caller id phone number (888) 909-01…" at bounding box center [753, 406] width 1506 height 812
paste input "737) 309-7829"
type input "[PHONE_NUMBER]"
click at [695, 239] on div "Location 5 Star Plumbing Your caller id phone number (888) 909-0120" at bounding box center [752, 165] width 244 height 171
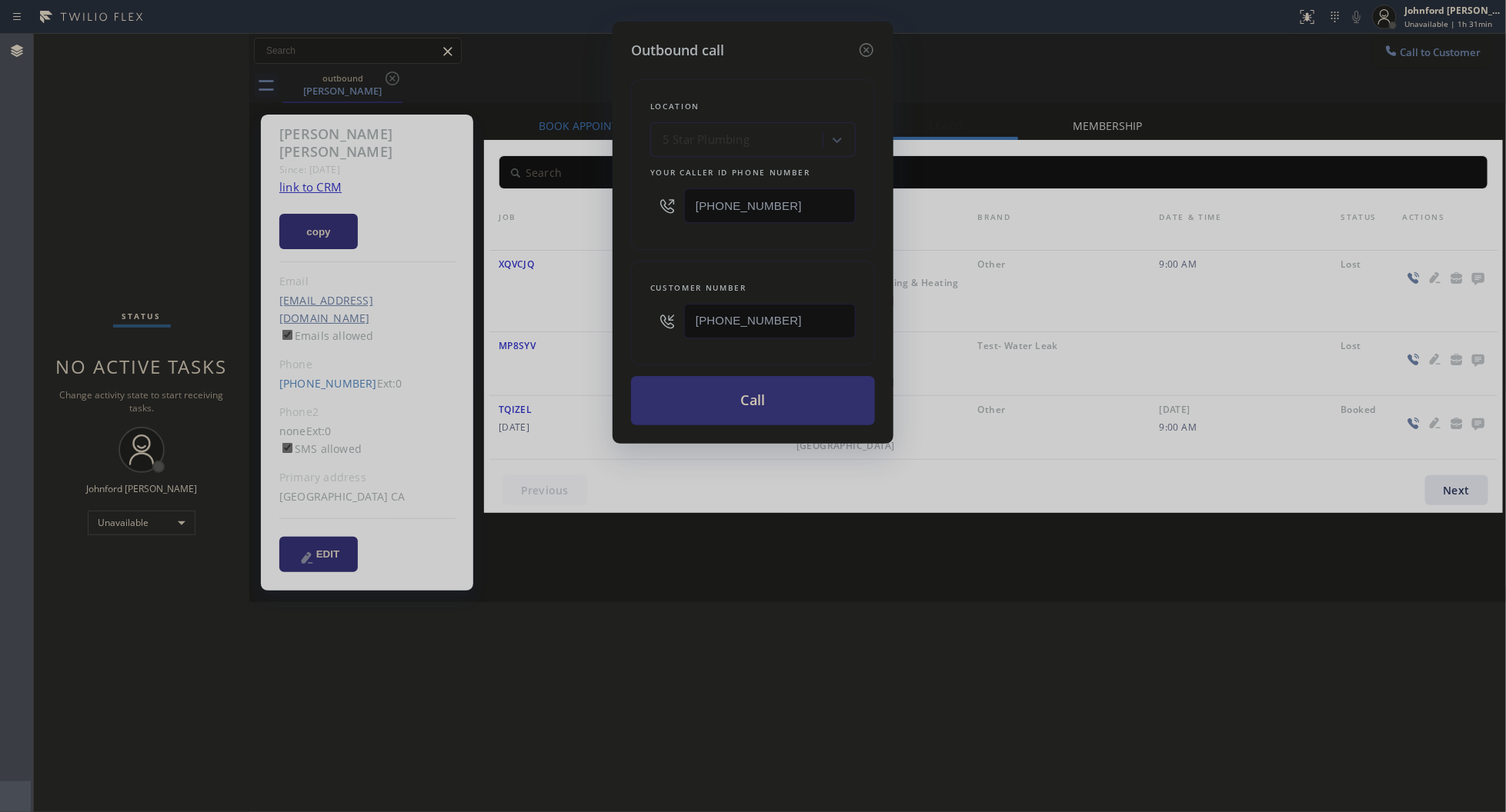
click at [717, 398] on button "Call" at bounding box center [752, 401] width 244 height 49
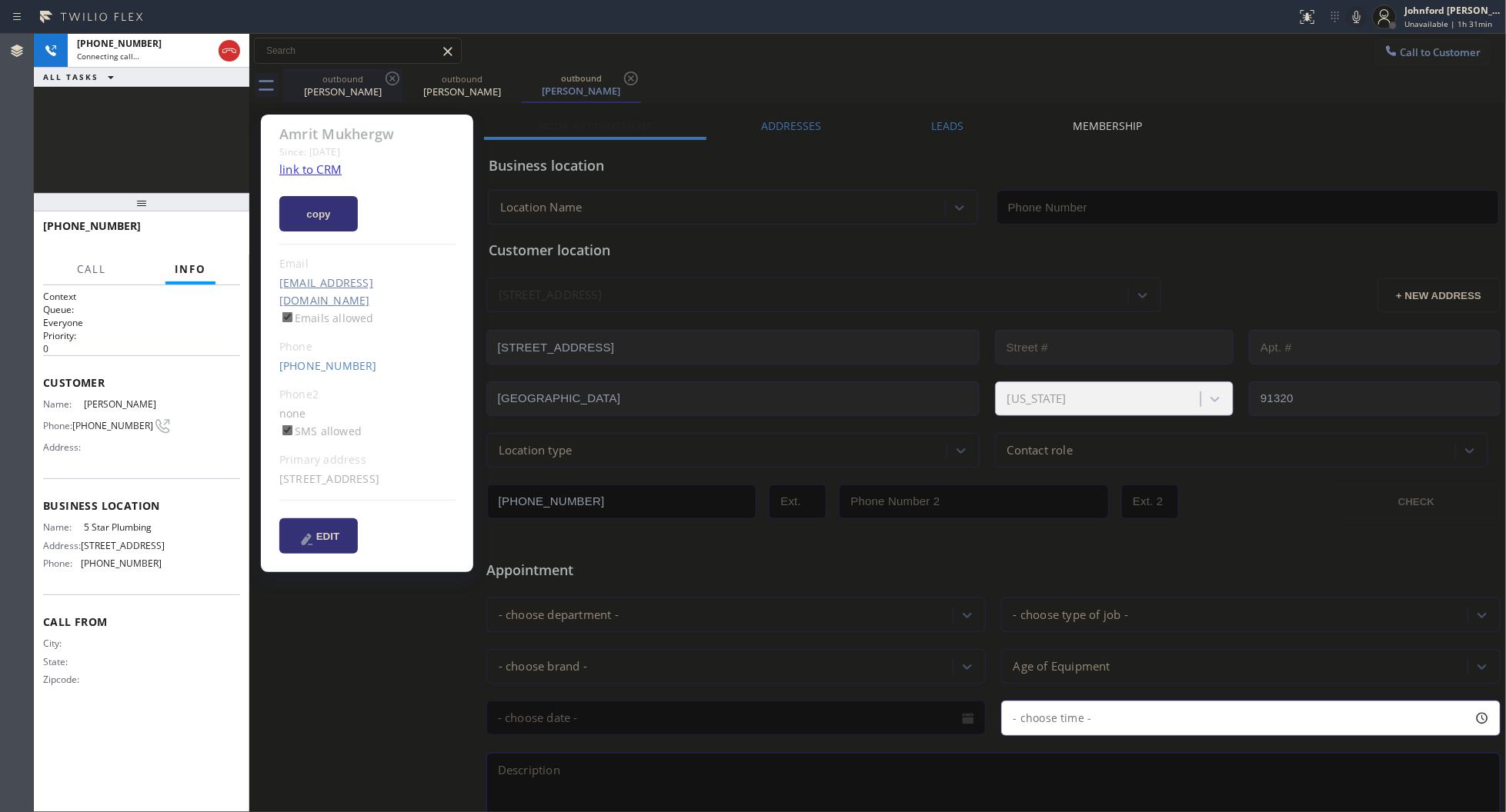
click at [383, 82] on icon at bounding box center [392, 78] width 19 height 19
click at [389, 75] on icon at bounding box center [392, 78] width 19 height 19
click at [306, 171] on link "link to CRM" at bounding box center [310, 169] width 62 height 16
type input "[PHONE_NUMBER]"
click at [1352, 23] on icon at bounding box center [1356, 16] width 19 height 19
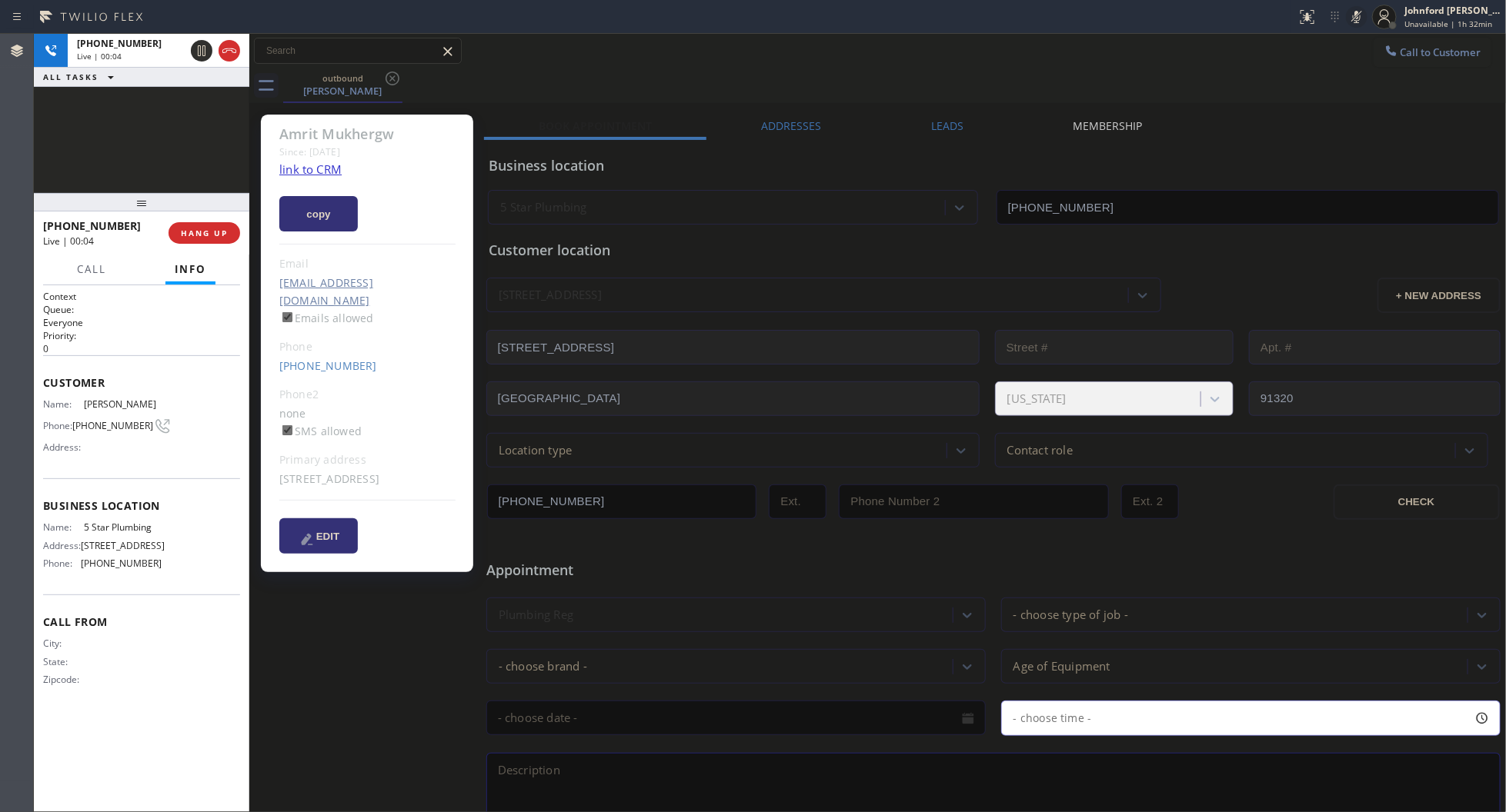
click at [1352, 23] on icon at bounding box center [1356, 16] width 19 height 19
drag, startPoint x: 1059, startPoint y: 70, endPoint x: 304, endPoint y: 308, distance: 791.6
click at [1047, 75] on div "outbound Amrit Mukhergw" at bounding box center [894, 85] width 1223 height 34
click at [205, 217] on div "+17373097829 Wrap up | 00:02 COMPLETE" at bounding box center [142, 233] width 197 height 40
click at [204, 220] on div "+17373097829 Wrap up | 00:03 COMPLETE" at bounding box center [142, 233] width 197 height 40
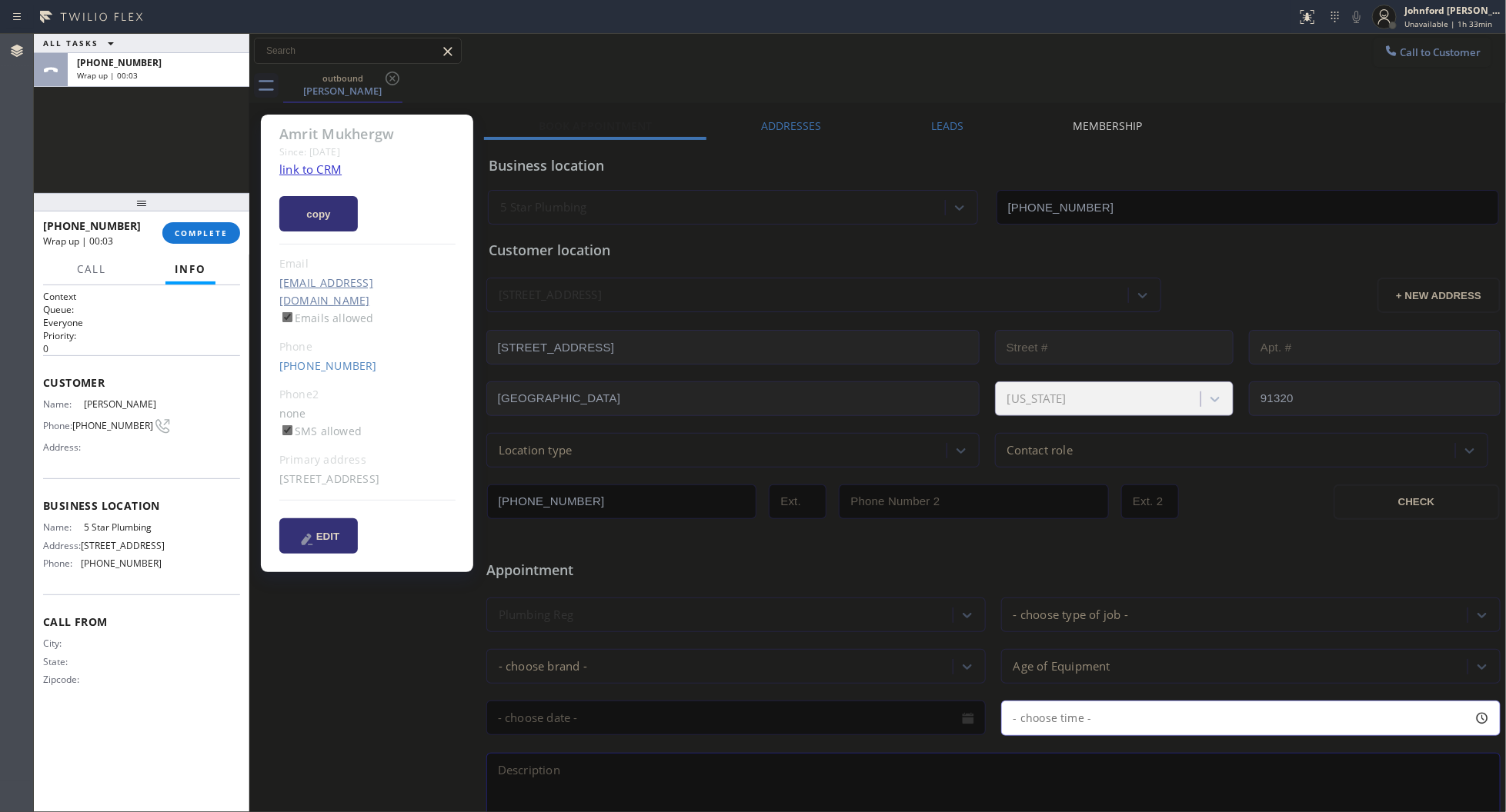
click at [204, 220] on div "+17373097829 Wrap up | 00:03 COMPLETE" at bounding box center [142, 233] width 197 height 40
click at [202, 222] on button "COMPLETE" at bounding box center [201, 233] width 78 height 21
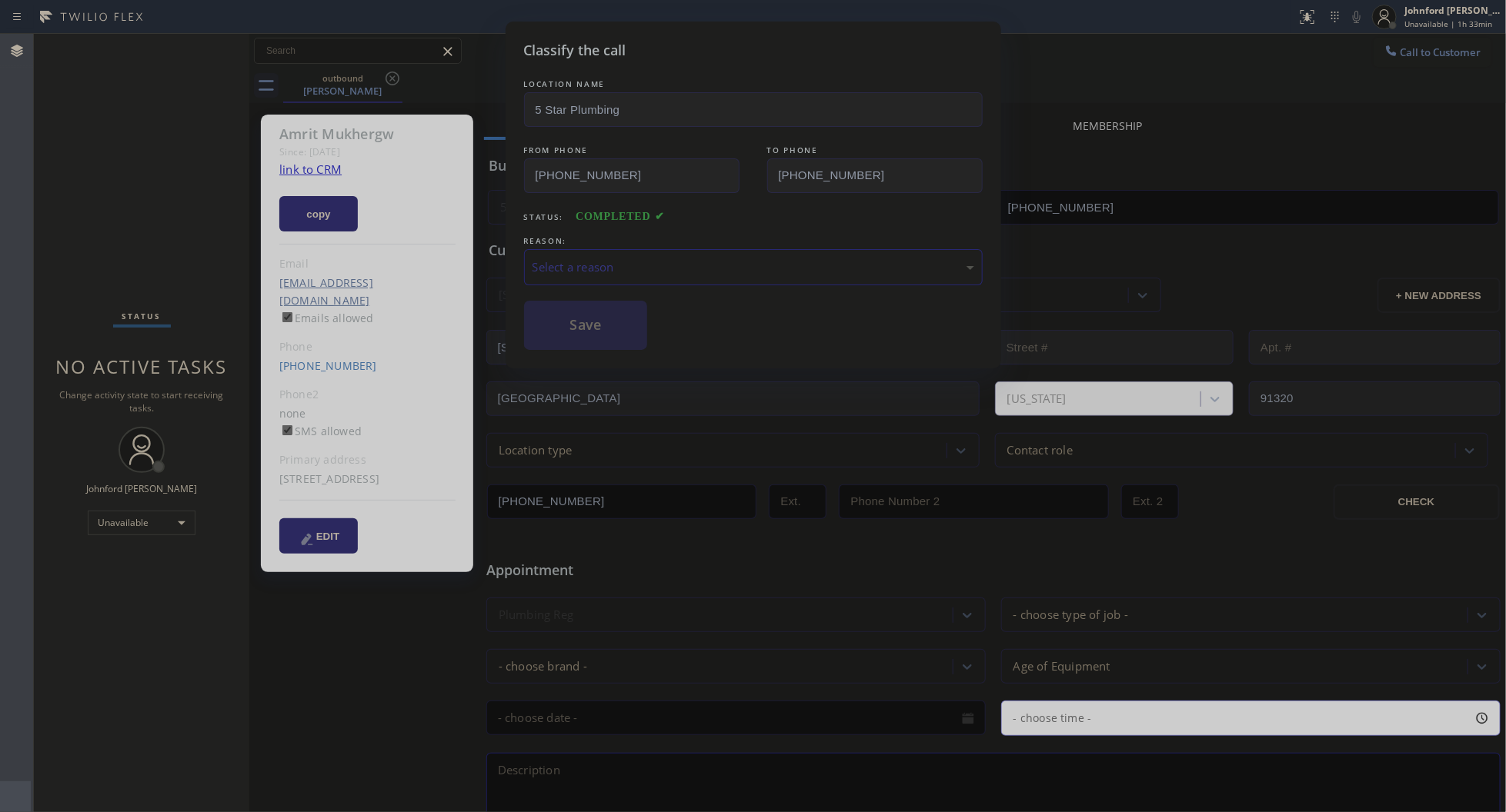
click at [608, 258] on div "Select a reason" at bounding box center [753, 267] width 441 height 18
click at [590, 312] on button "Save" at bounding box center [586, 326] width 124 height 49
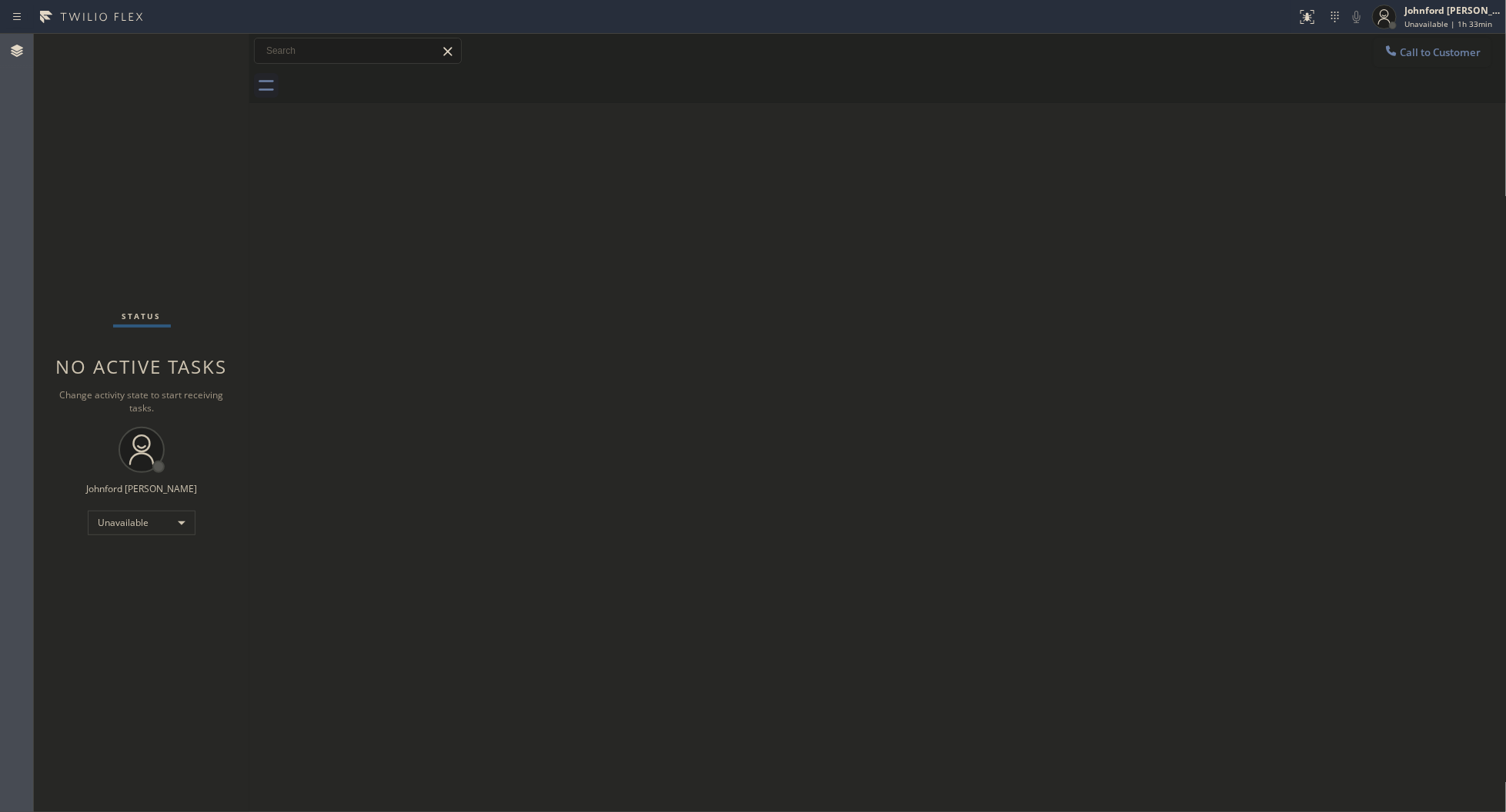
click at [1428, 19] on span "Unavailable | 1h 33min" at bounding box center [1448, 24] width 88 height 11
click at [1382, 75] on button "Available" at bounding box center [1430, 81] width 154 height 20
click at [1307, 326] on div "Back to Dashboard Change Sender ID Customers Technicians Select a contact Outbo…" at bounding box center [878, 422] width 1257 height 778
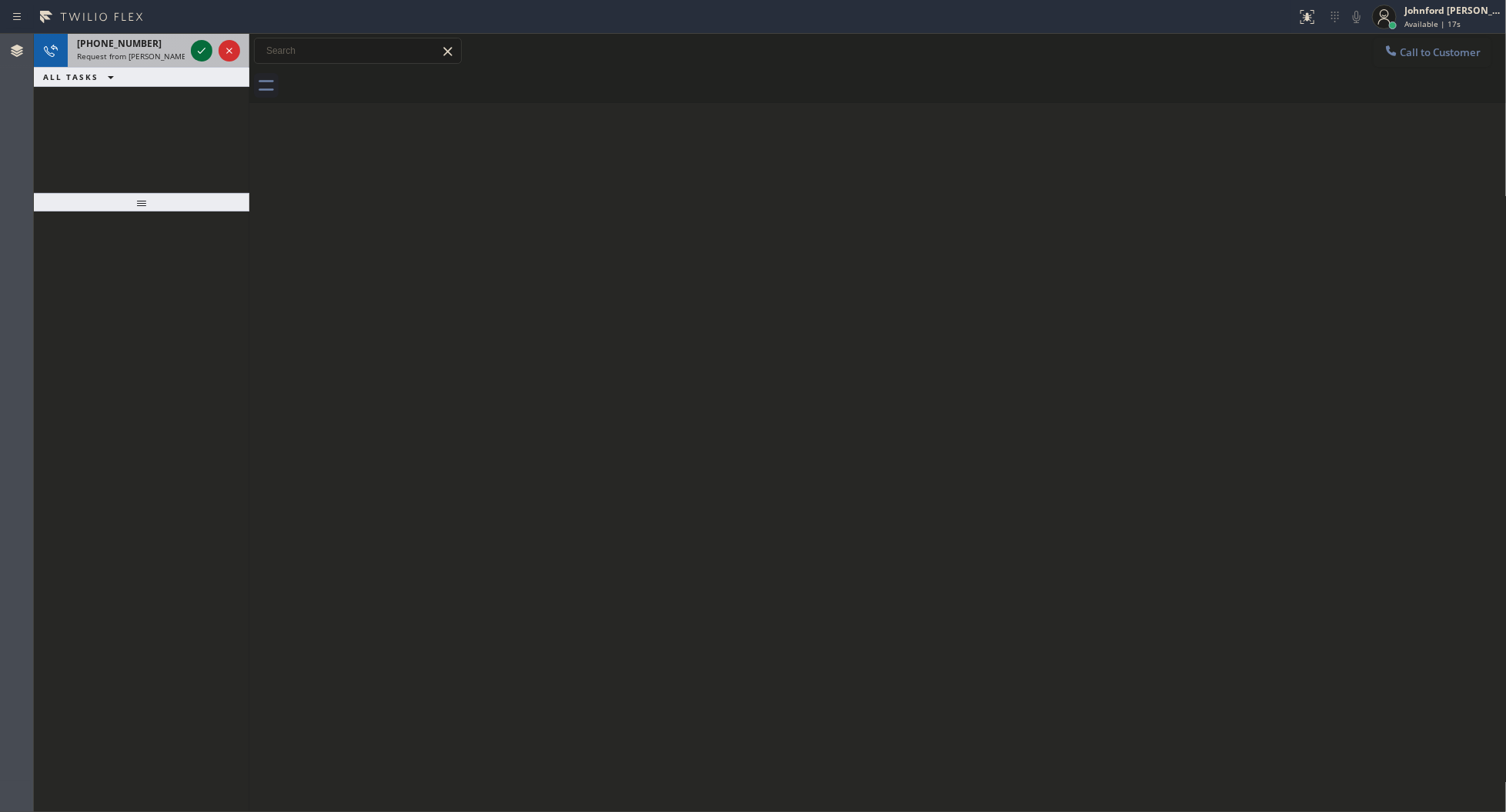
click at [197, 43] on icon at bounding box center [201, 51] width 19 height 19
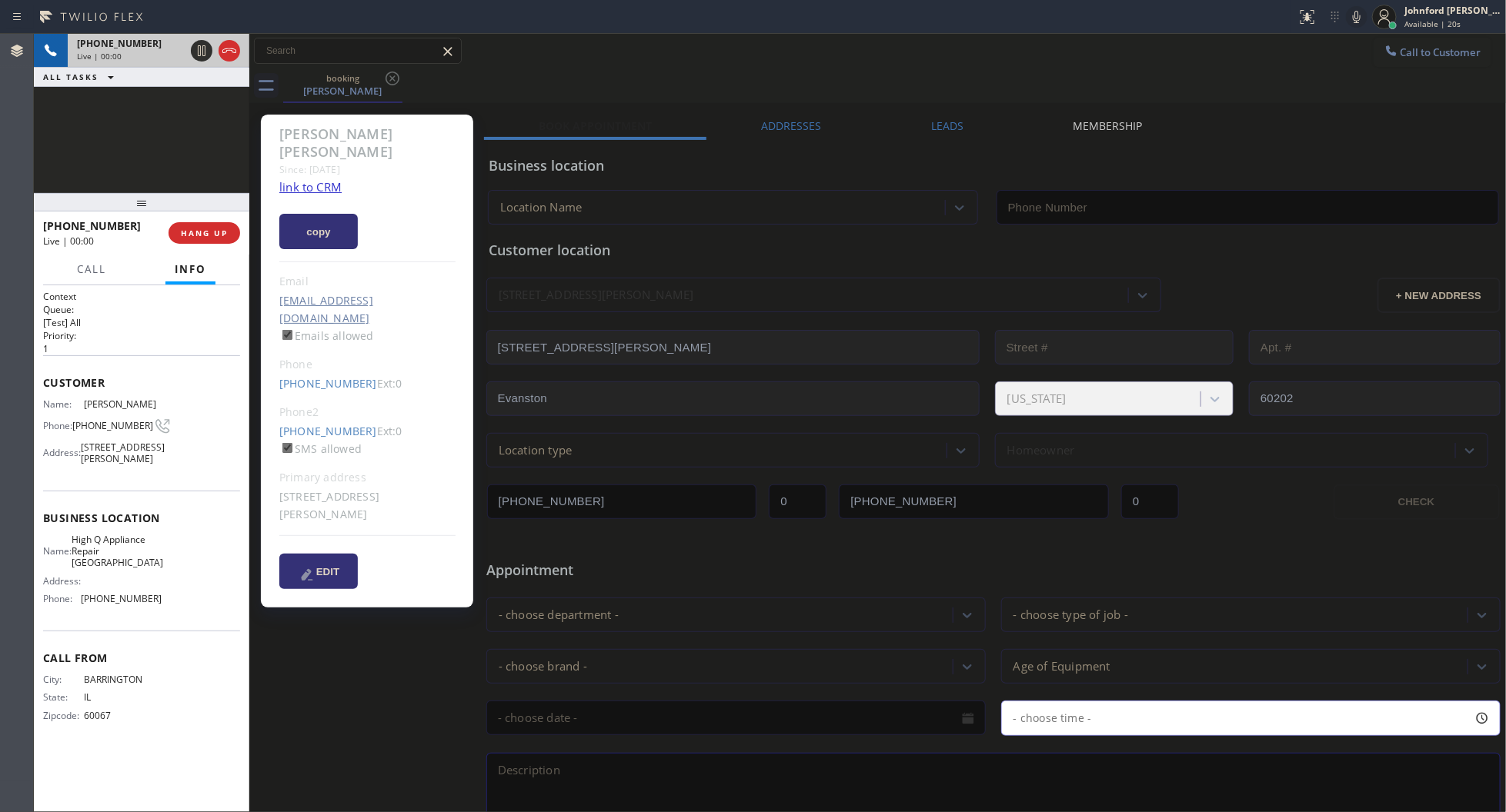
type input "[PHONE_NUMBER]"
drag, startPoint x: 267, startPoint y: 404, endPoint x: 353, endPoint y: 399, distance: 86.1
click at [353, 399] on div "Shirley Yarbrough Since: 20 may 2020 link to CRM copy Email myspace2319@yahoo.c…" at bounding box center [367, 361] width 212 height 493
copy link "(847) 864-1351"
click at [300, 356] on div "Phone" at bounding box center [367, 365] width 176 height 18
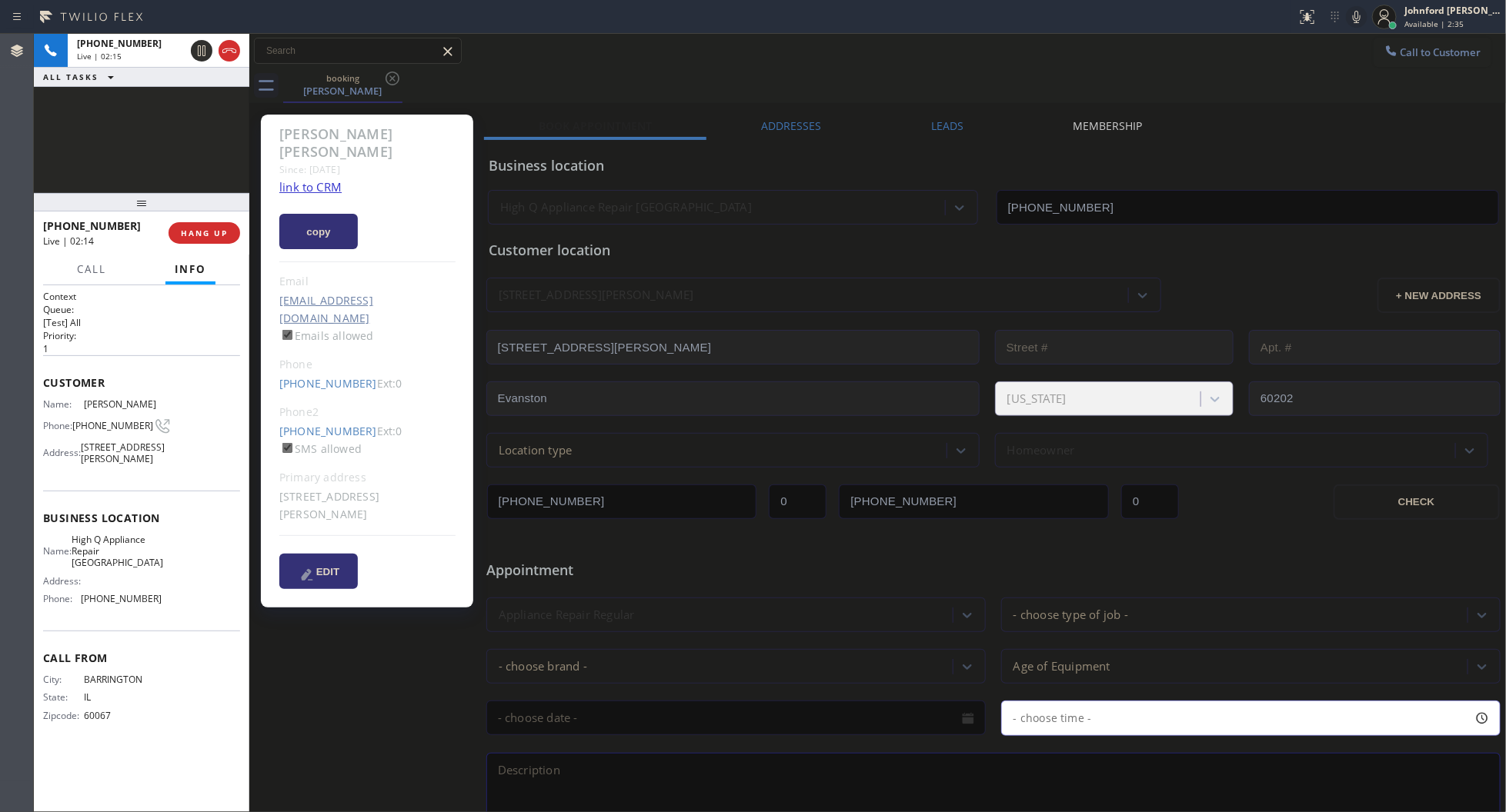
click at [1029, 58] on div "Call to Customer Outbound call Location 5 Star Plumbing Your caller id phone nu…" at bounding box center [878, 51] width 1257 height 27
click at [562, 62] on div "Call to Customer Outbound call Location 5 Star Plumbing Your caller id phone nu…" at bounding box center [878, 51] width 1257 height 27
click at [1352, 19] on icon at bounding box center [1356, 16] width 19 height 19
click at [1358, 16] on icon at bounding box center [1356, 16] width 7 height 12
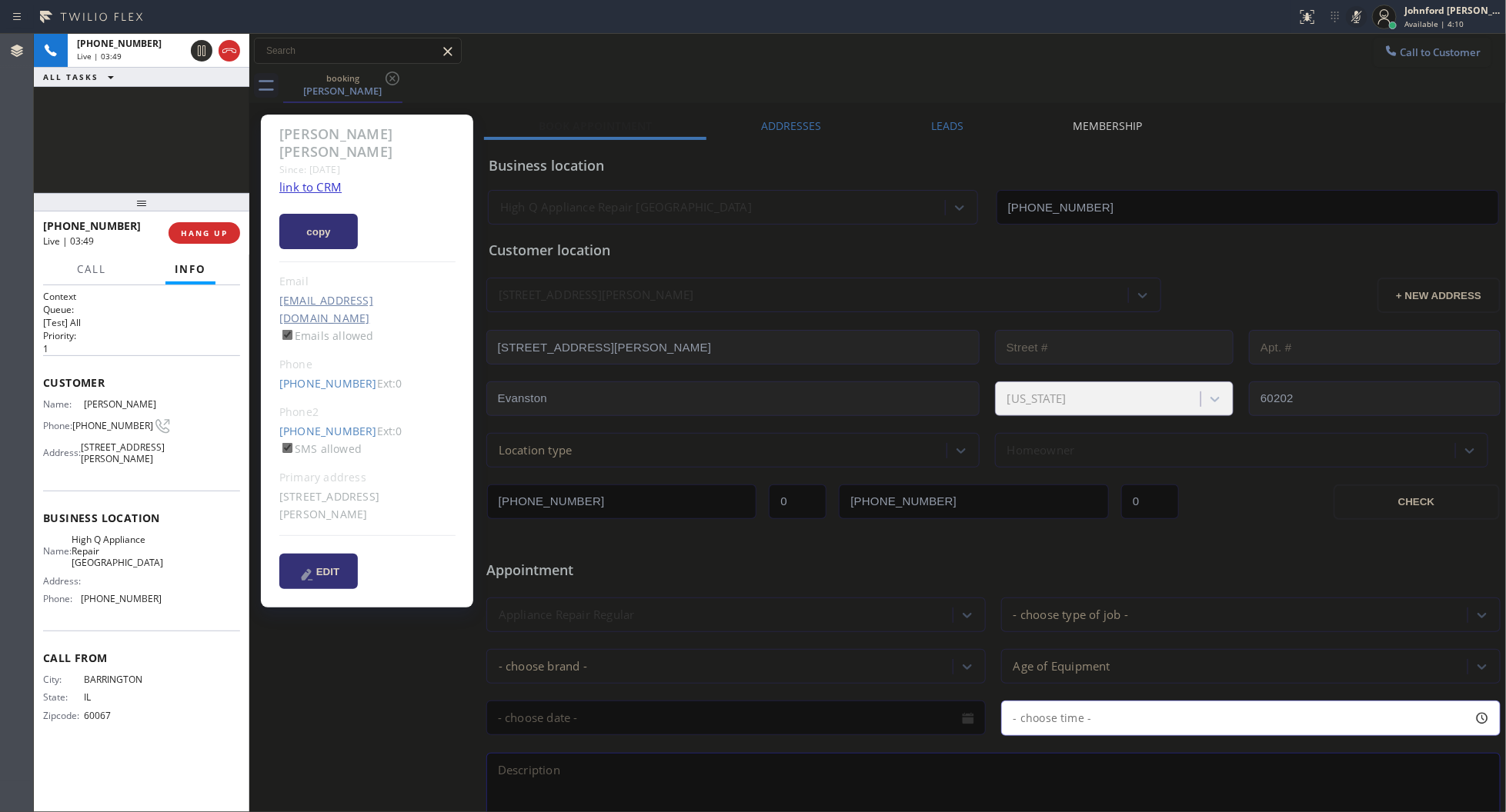
click at [1358, 16] on icon at bounding box center [1356, 16] width 19 height 19
click at [1358, 25] on icon at bounding box center [1356, 16] width 19 height 19
drag, startPoint x: 1358, startPoint y: 23, endPoint x: 693, endPoint y: 112, distance: 670.9
click at [1321, 21] on div "Status report No issues detected If you experience an issue, please download th…" at bounding box center [1398, 16] width 216 height 34
click at [116, 140] on div "+12244891282 Live | 04:10 ALL TASKS ALL TASKS ACTIVE TASKS TASKS IN WRAP UP" at bounding box center [141, 113] width 216 height 159
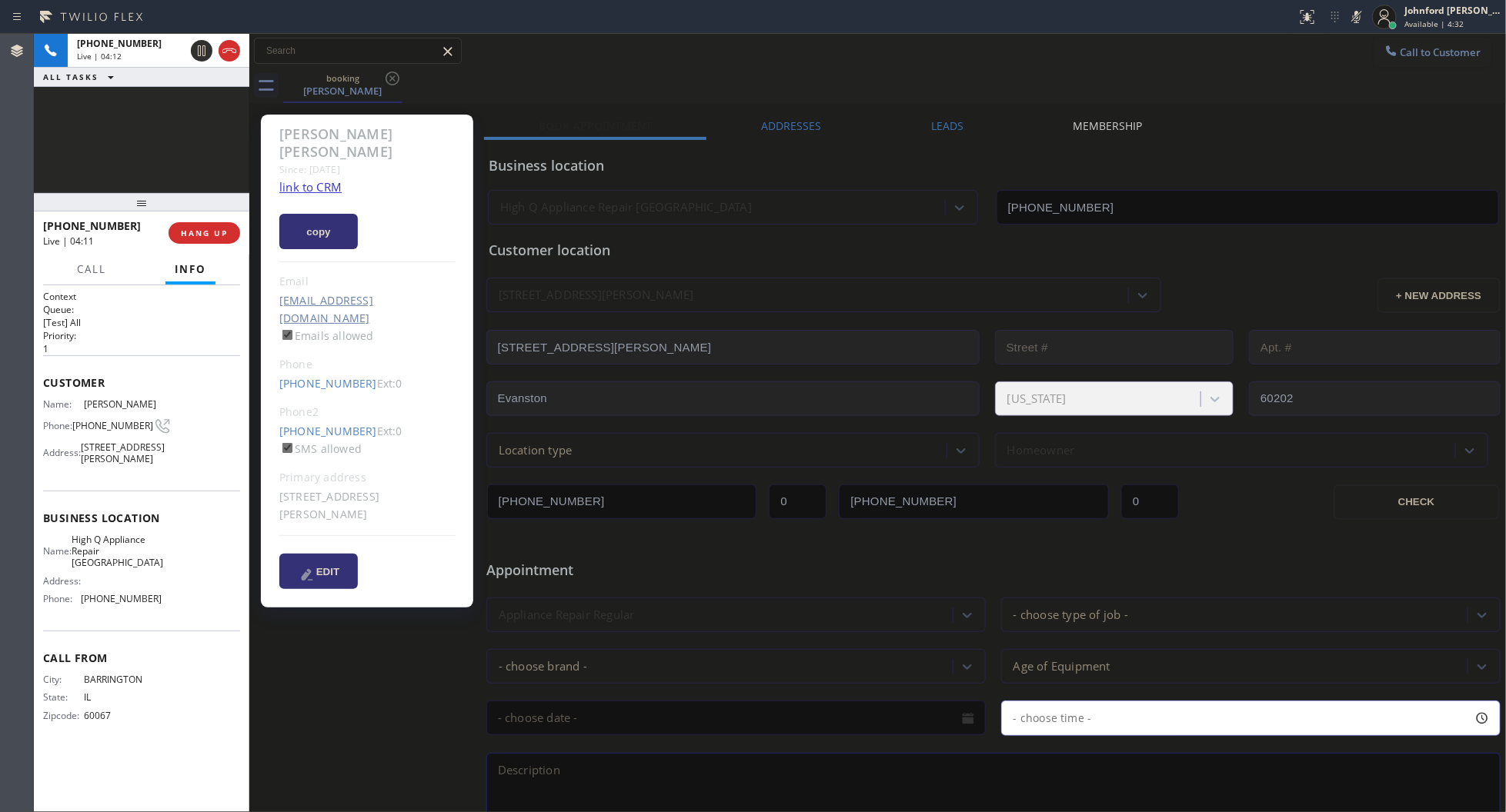
drag, startPoint x: 1093, startPoint y: 43, endPoint x: 1100, endPoint y: 2, distance: 41.6
click at [1098, 31] on div "Status report No issues detected If you experience an issue, please download th…" at bounding box center [753, 406] width 1506 height 812
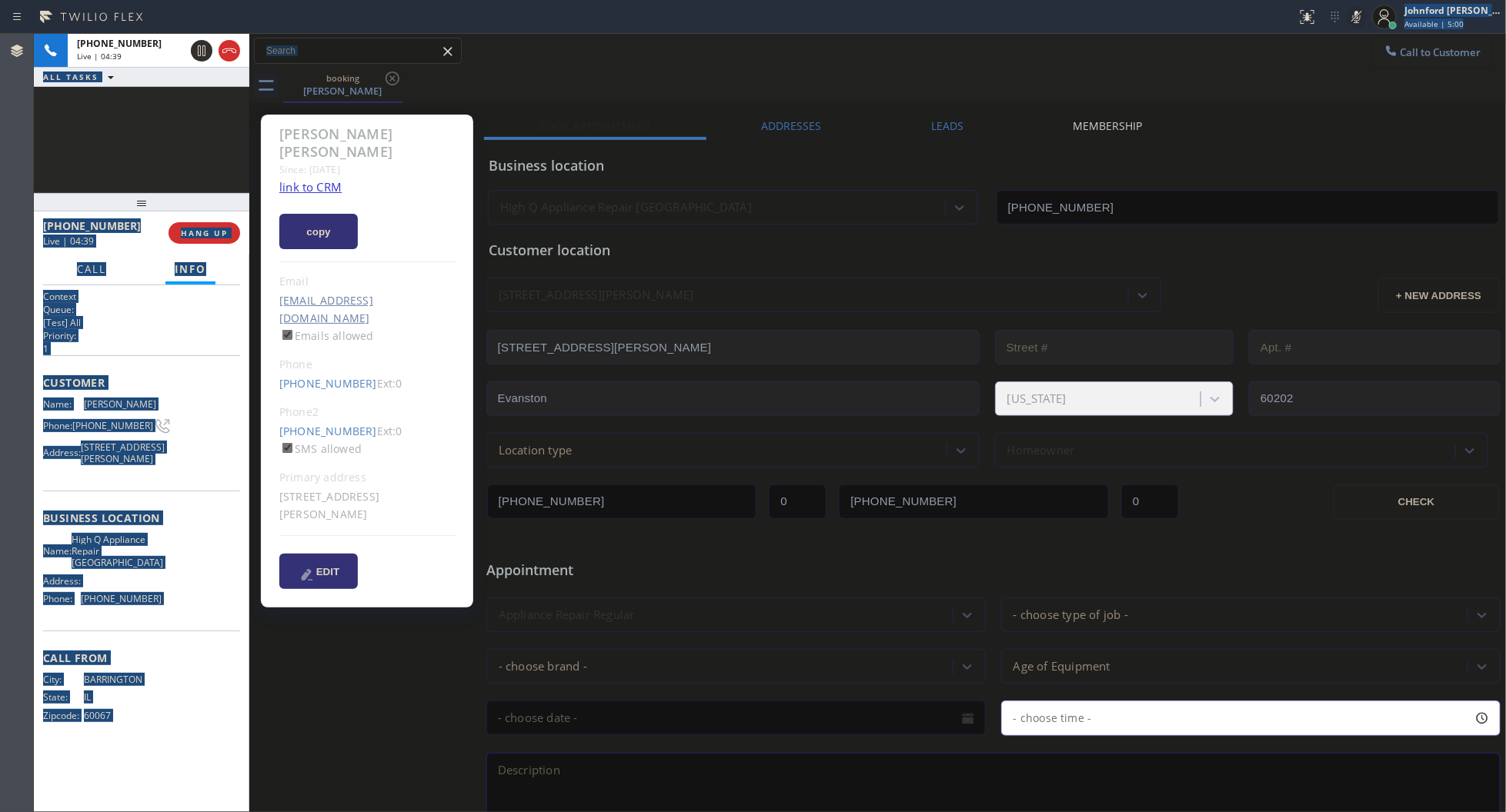
click at [1355, 23] on icon at bounding box center [1356, 16] width 19 height 19
click at [1360, 16] on icon at bounding box center [1356, 16] width 19 height 19
click at [143, 144] on div "+12244891282 Live | 04:45 ALL TASKS ALL TASKS ACTIVE TASKS TASKS IN WRAP UP" at bounding box center [141, 113] width 216 height 159
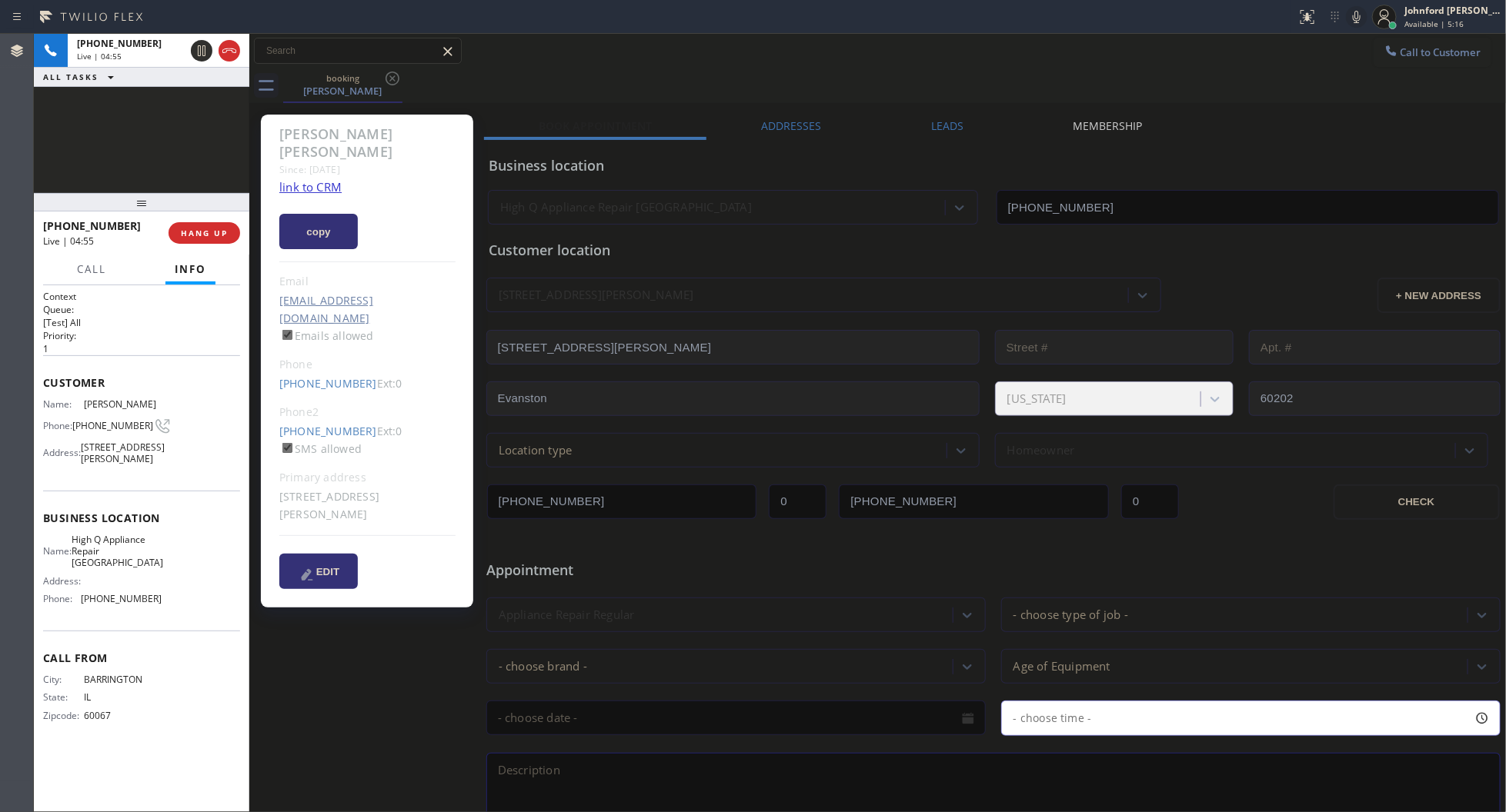
click at [1147, 77] on div "booking Shirley Yarbrough" at bounding box center [894, 85] width 1223 height 34
click at [1168, 74] on div "booking Shirley Yarbrough" at bounding box center [894, 85] width 1223 height 34
click at [1348, 11] on div "Status report No issues detected If you experience an issue, please download th…" at bounding box center [1398, 16] width 216 height 34
click at [1357, 18] on icon at bounding box center [1356, 16] width 7 height 12
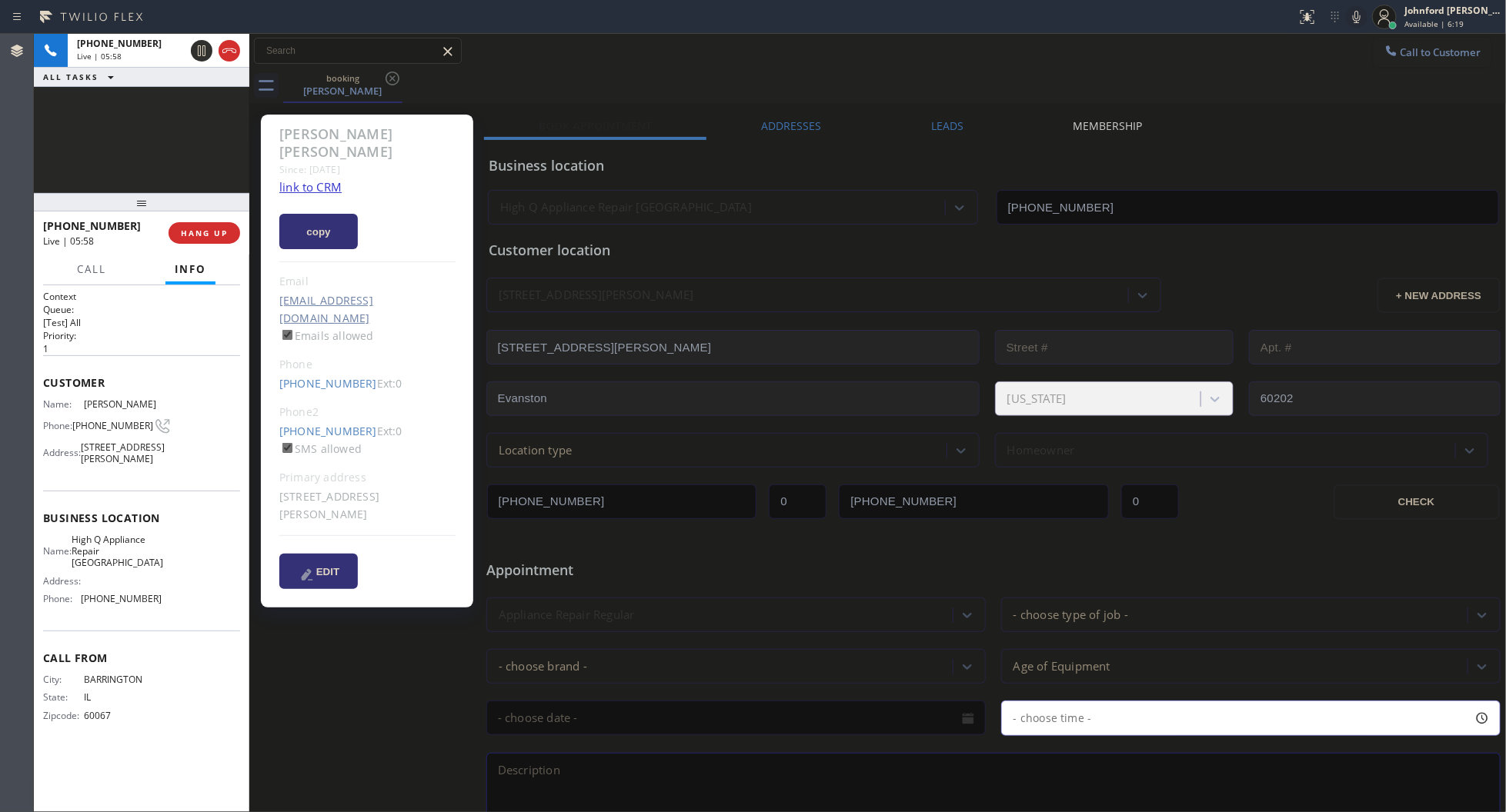
click at [871, 66] on div "Call to Customer Outbound call Location 5 Star Plumbing Your caller id phone nu…" at bounding box center [878, 51] width 1257 height 34
click at [1350, 21] on icon at bounding box center [1356, 16] width 19 height 19
click at [1449, 8] on div "Johnford [PERSON_NAME]" at bounding box center [1453, 11] width 97 height 13
click at [1374, 104] on button "Unavailable" at bounding box center [1430, 102] width 154 height 20
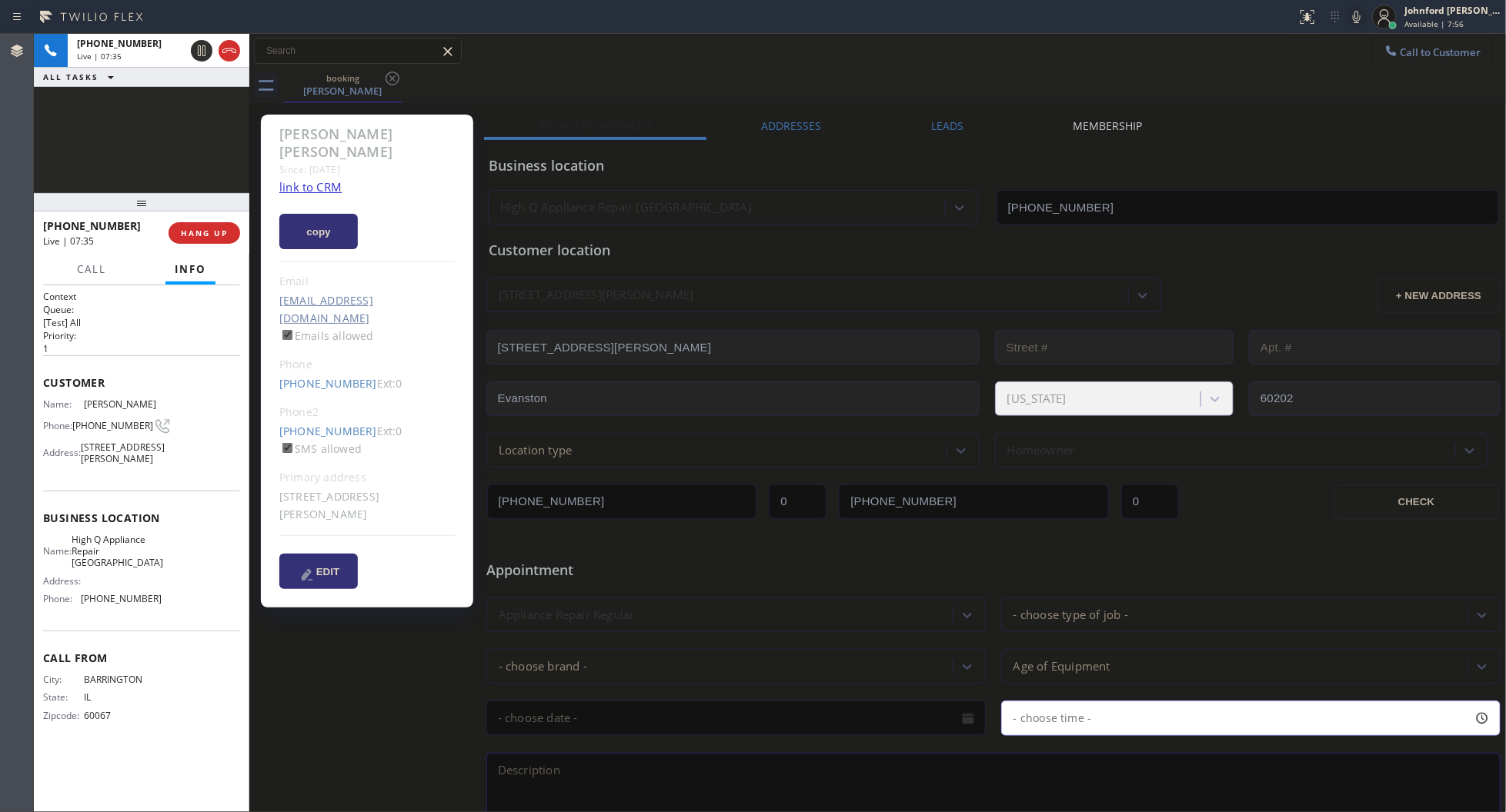
click at [1262, 71] on div "booking Shirley Yarbrough" at bounding box center [894, 85] width 1223 height 34
drag, startPoint x: 800, startPoint y: 75, endPoint x: 925, endPoint y: 12, distance: 140.0
click at [801, 66] on div "Call to Customer Outbound call Location 5 Star Plumbing Your caller id phone nu…" at bounding box center [878, 68] width 1257 height 69
drag, startPoint x: 760, startPoint y: 71, endPoint x: 1056, endPoint y: 63, distance: 296.1
click at [762, 71] on div "booking Shirley Yarbrough" at bounding box center [894, 85] width 1223 height 34
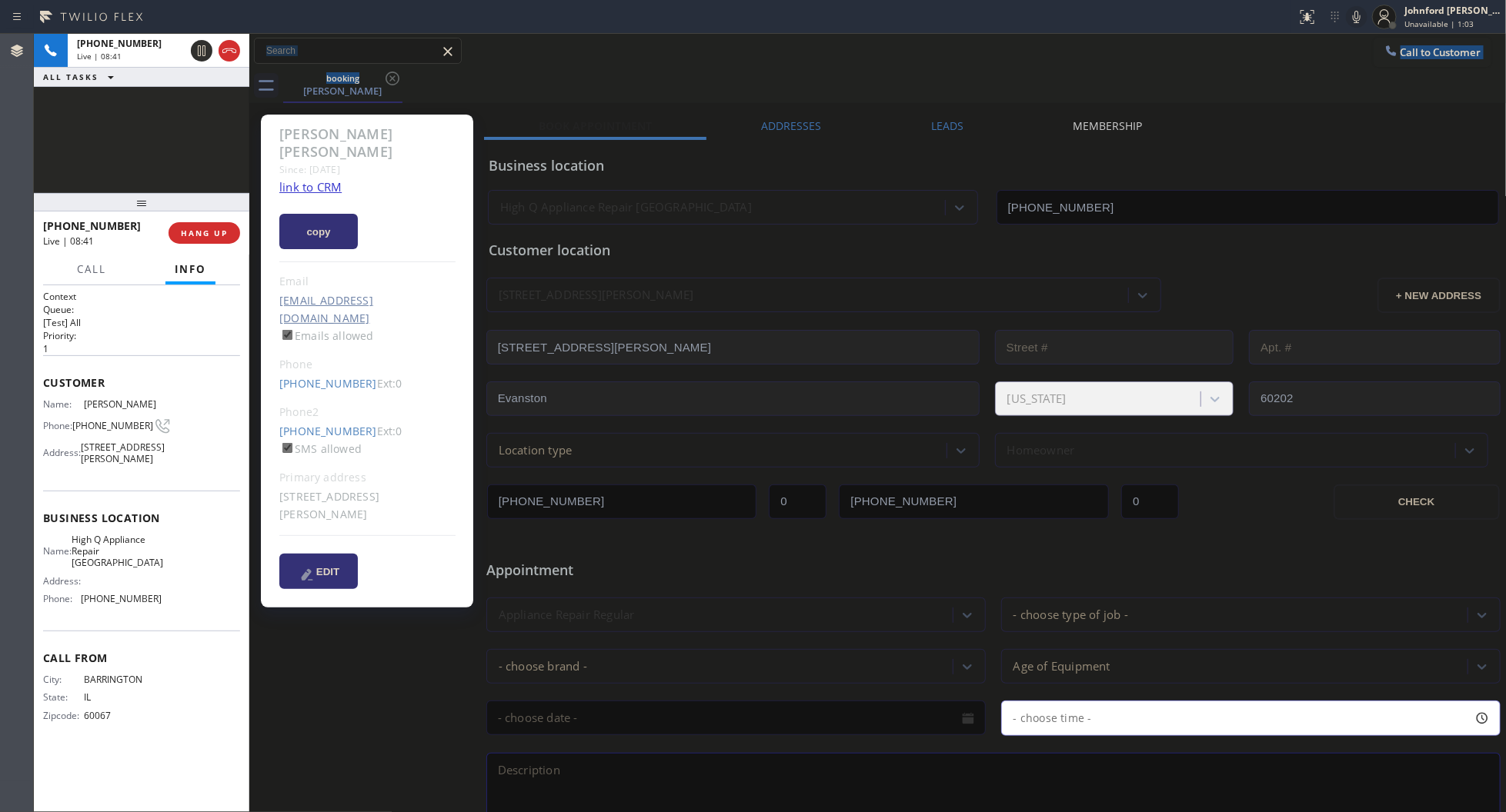
click at [1281, 66] on div "Call to Customer Outbound call Location 5 Star Plumbing Your caller id phone nu…" at bounding box center [878, 51] width 1257 height 34
click at [844, 64] on div "Call to Customer Outbound call Location 5 Star Plumbing Your caller id phone nu…" at bounding box center [878, 51] width 1257 height 27
click at [1356, 18] on icon at bounding box center [1356, 16] width 7 height 12
click at [1356, 18] on icon at bounding box center [1356, 16] width 19 height 19
drag, startPoint x: 392, startPoint y: 180, endPoint x: 275, endPoint y: 137, distance: 124.7
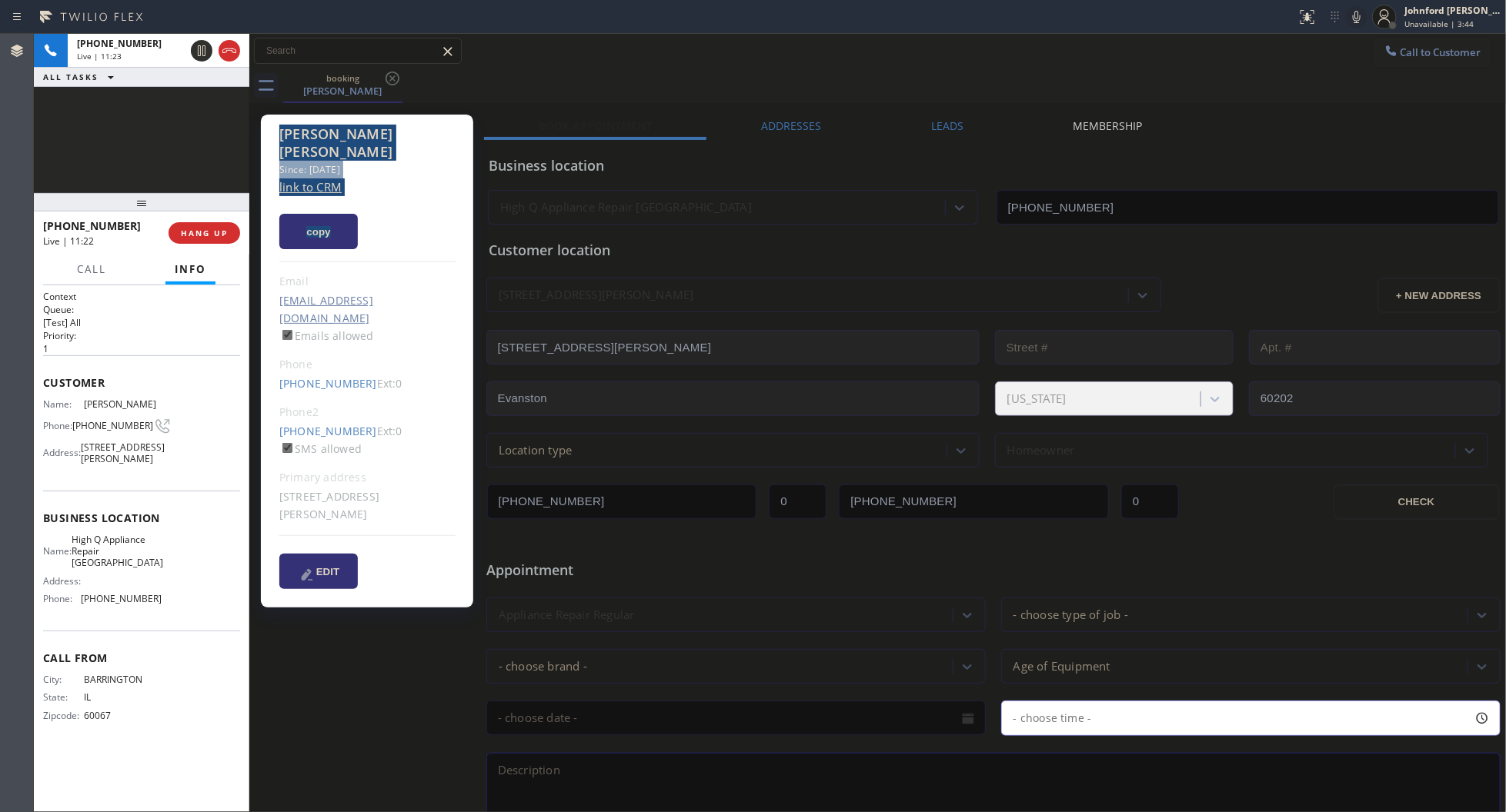
click at [275, 137] on div "Shirley Yarbrough Since: 20 may 2020 link to CRM copy Email myspace2319@yahoo.c…" at bounding box center [367, 361] width 212 height 493
click at [199, 123] on div "+12244891282 Live | 11:23 ALL TASKS ALL TASKS ACTIVE TASKS TASKS IN WRAP UP" at bounding box center [141, 113] width 216 height 159
click at [194, 236] on span "HANG UP" at bounding box center [203, 233] width 47 height 11
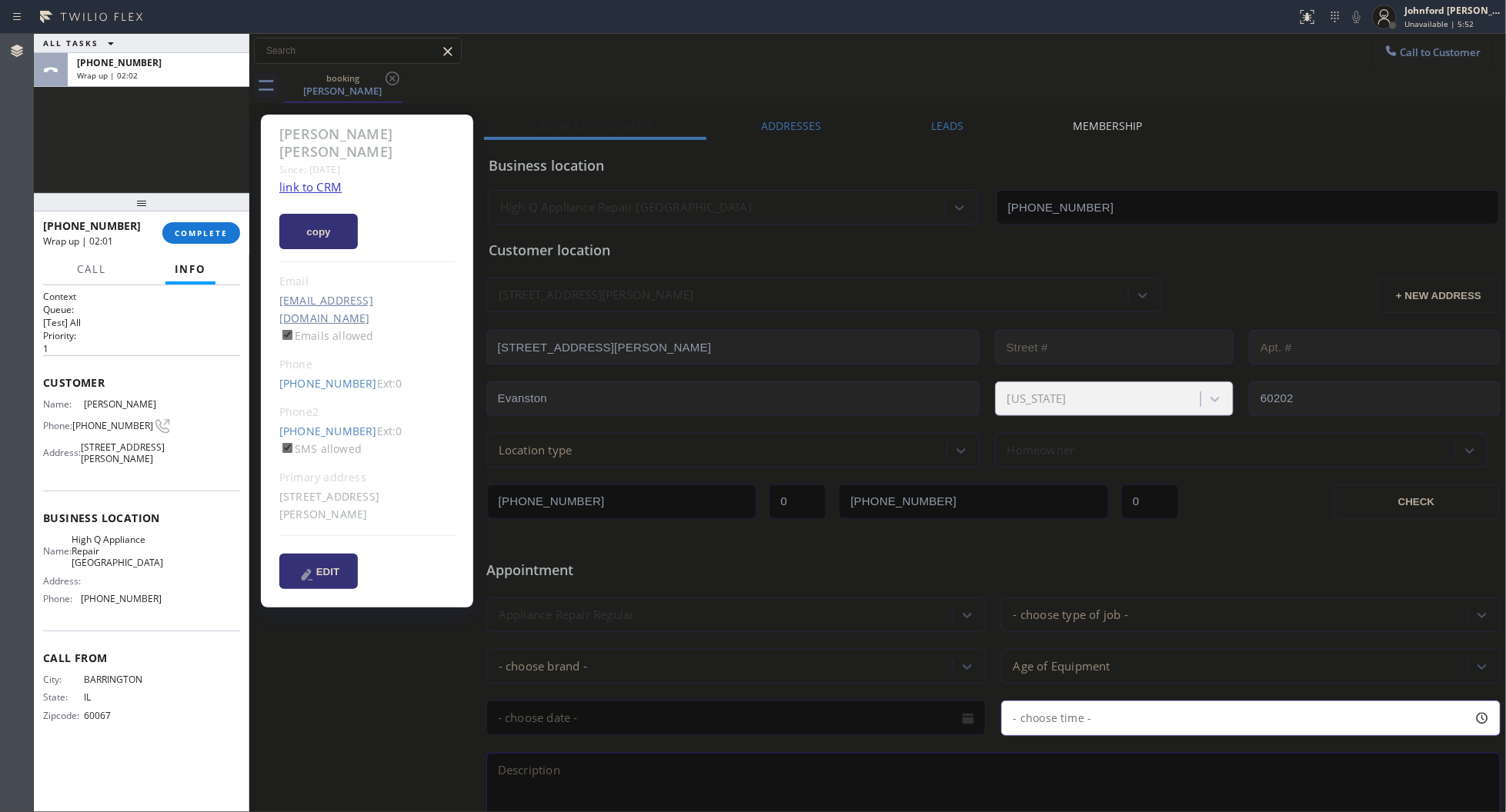
click at [345, 747] on div "Shirley Yarbrough Since: 20 may 2020 link to CRM copy Email myspace2319@yahoo.c…" at bounding box center [368, 605] width 230 height 997
click at [199, 225] on button "COMPLETE" at bounding box center [201, 233] width 78 height 21
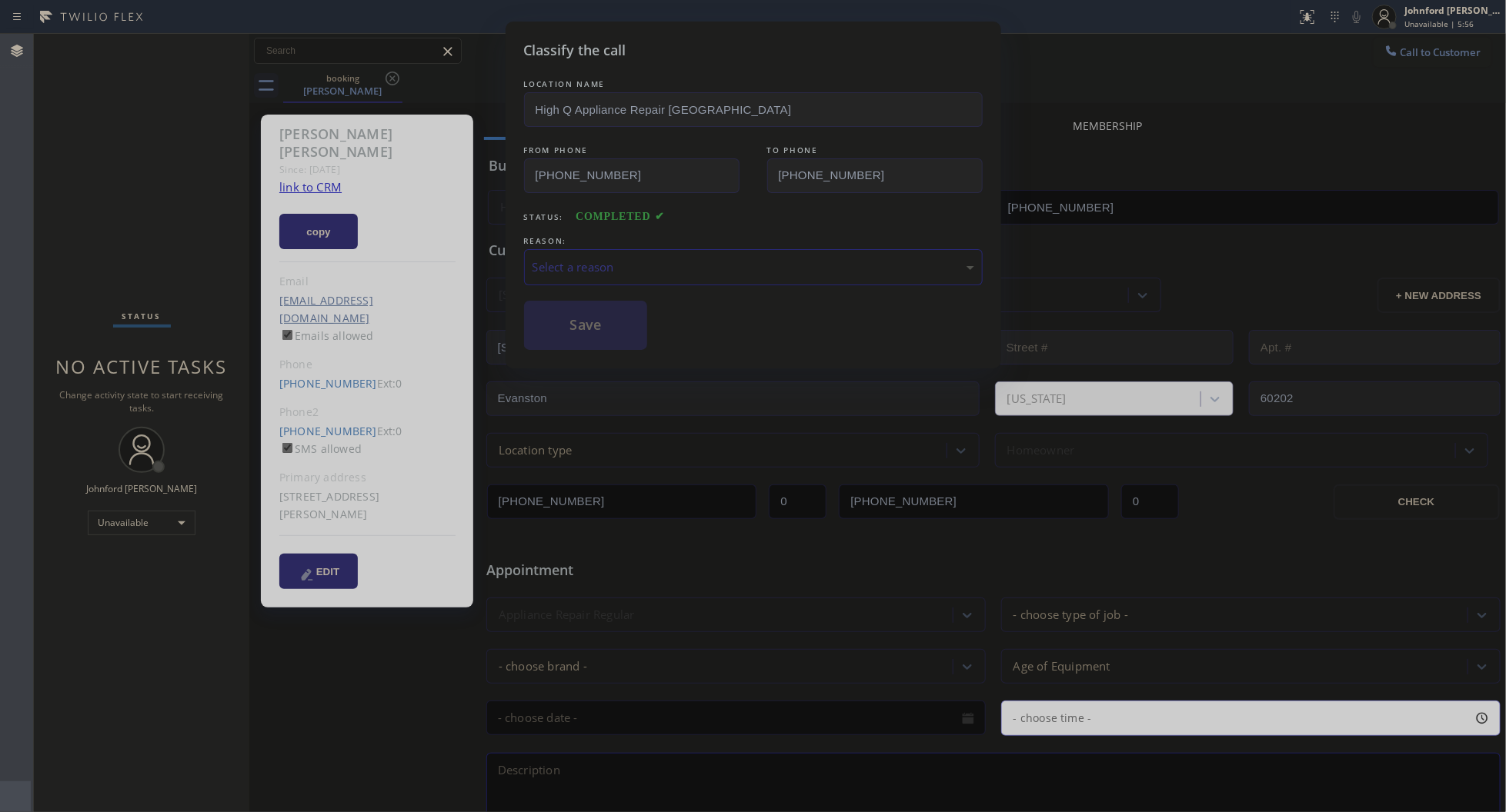
drag, startPoint x: 642, startPoint y: 248, endPoint x: 679, endPoint y: 276, distance: 46.4
click at [644, 249] on div "Select a reason" at bounding box center [753, 267] width 459 height 36
click at [595, 336] on button "Save" at bounding box center [586, 326] width 124 height 49
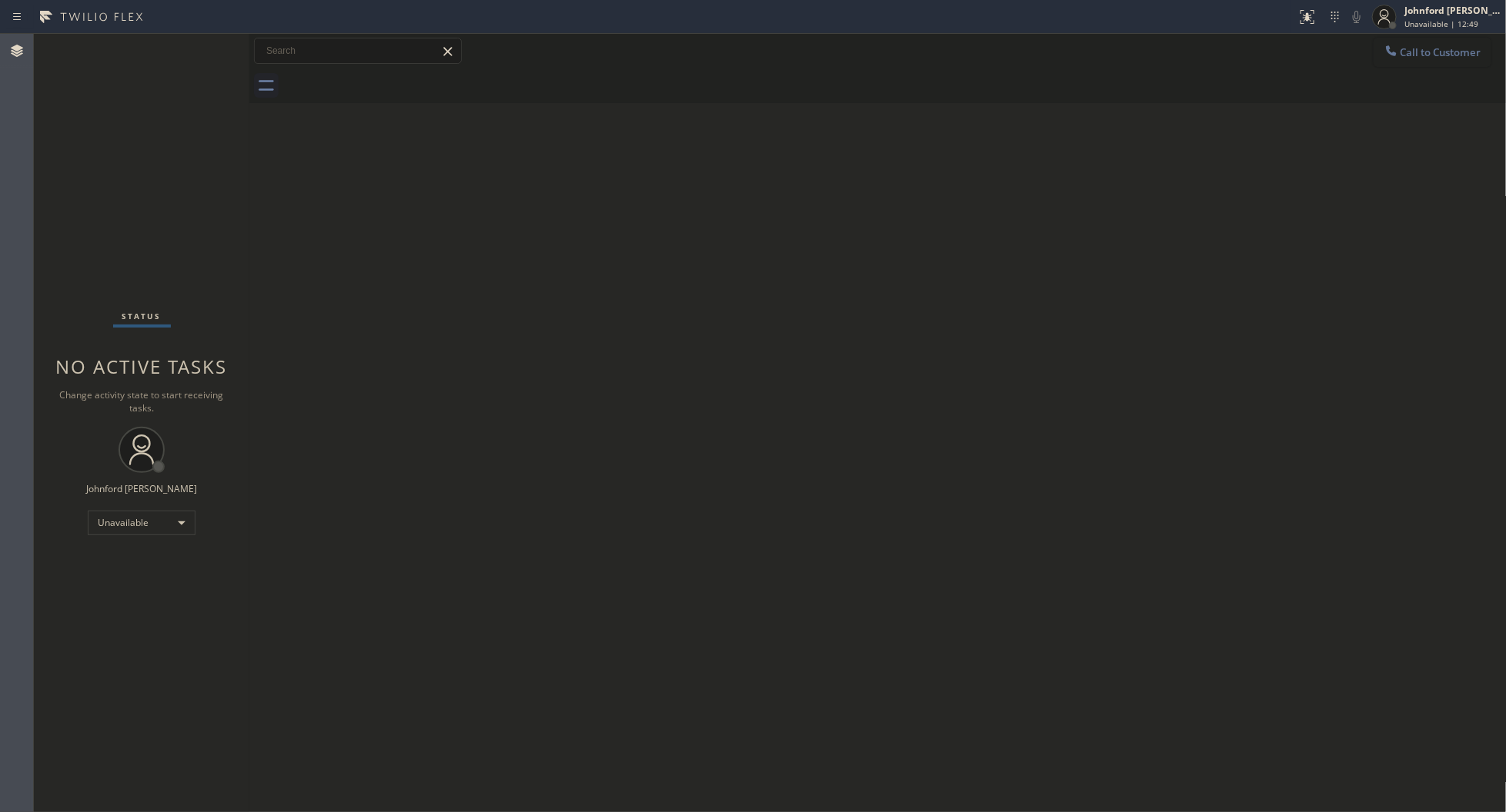
click at [1414, 51] on span "Call to Customer" at bounding box center [1440, 52] width 80 height 14
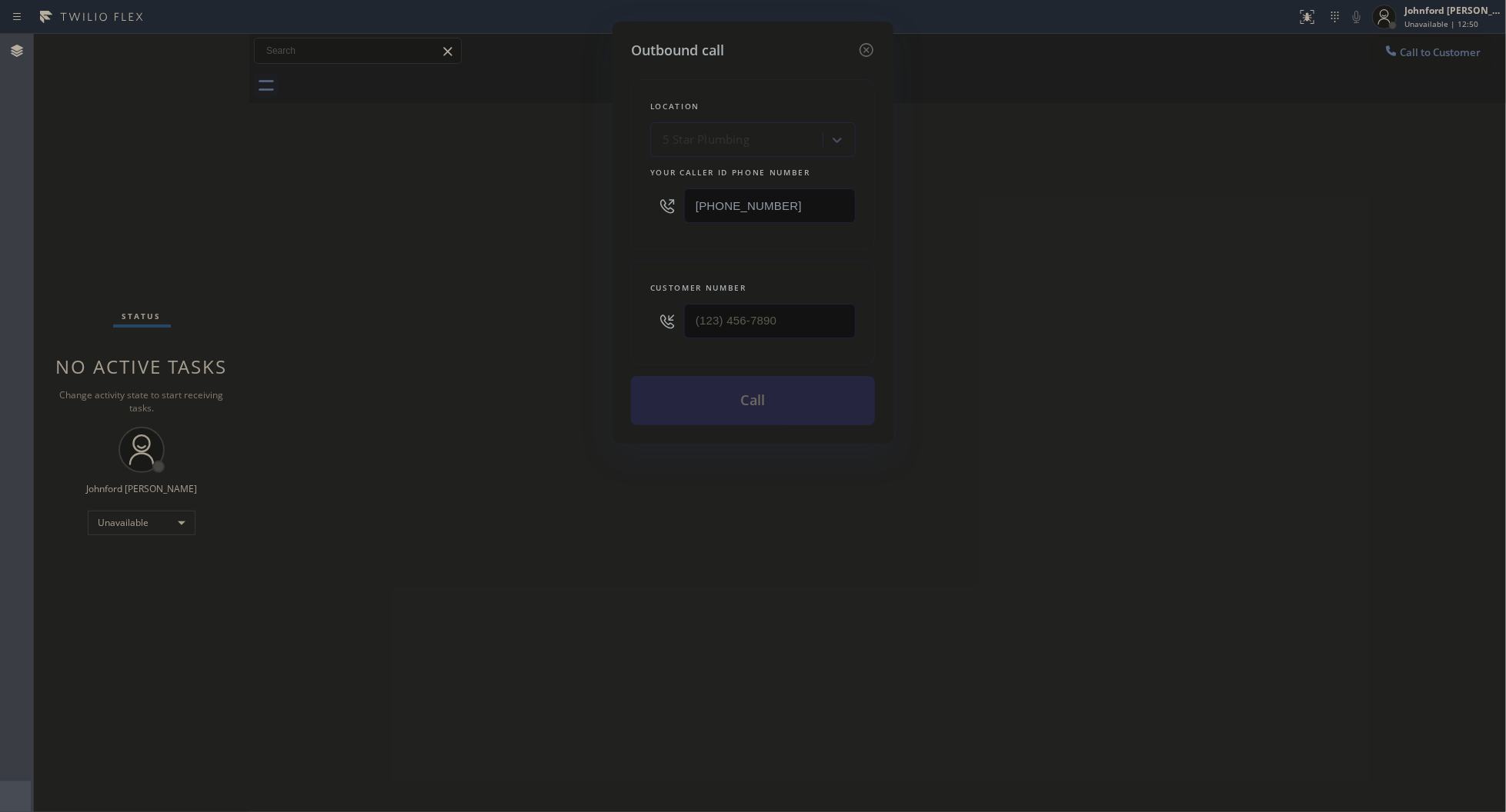
drag, startPoint x: 786, startPoint y: 294, endPoint x: 613, endPoint y: 319, distance: 174.8
click at [648, 313] on div "Customer number" at bounding box center [752, 313] width 244 height 105
paste input "562) 357-5100"
drag, startPoint x: 804, startPoint y: 312, endPoint x: 425, endPoint y: 332, distance: 379.5
click at [518, 316] on div "Outbound call Location 5 Star Plumbing Your caller id phone number (888) 909-01…" at bounding box center [753, 406] width 1506 height 812
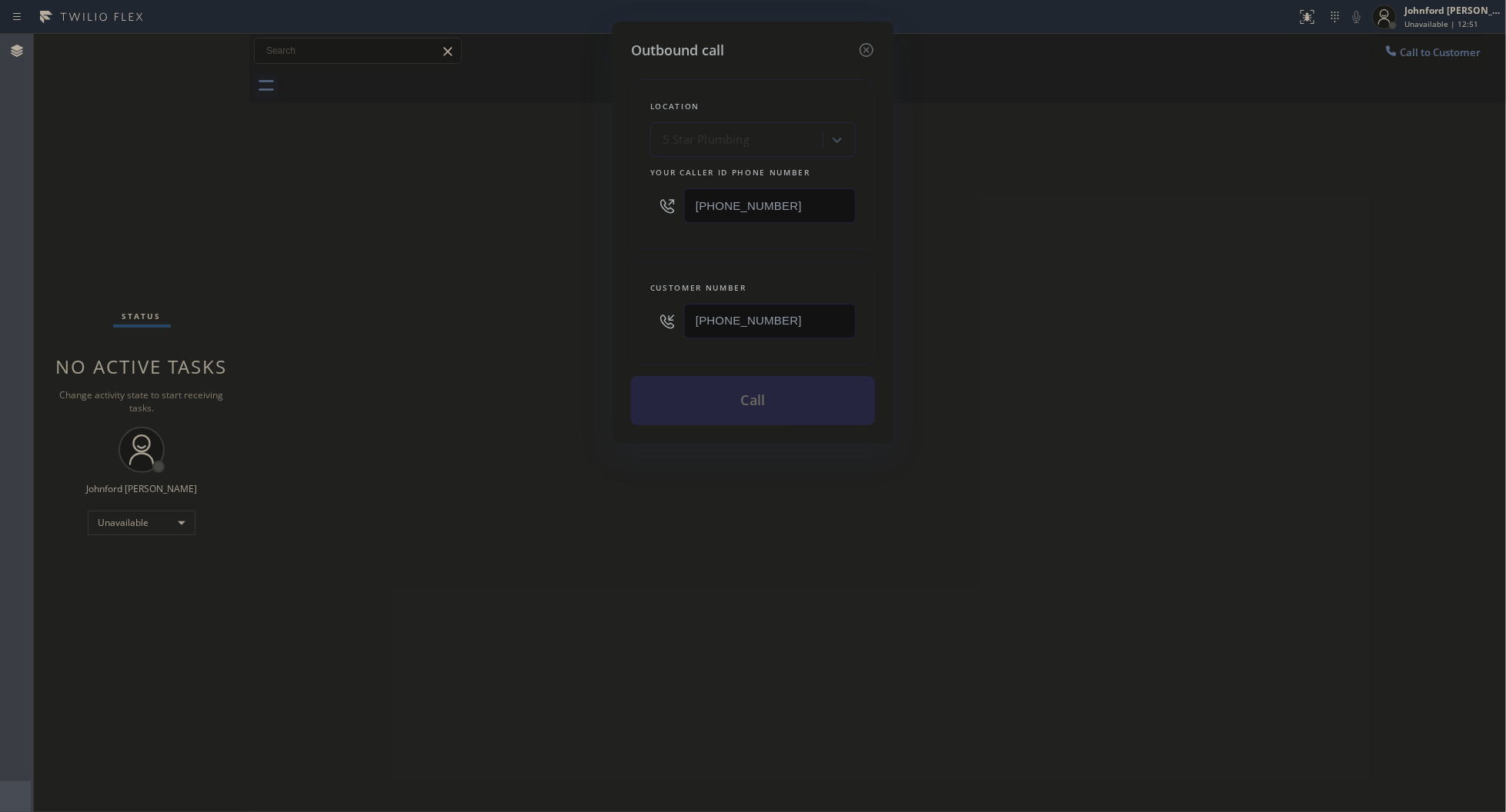
click at [422, 335] on div "Outbound call Location 5 Star Plumbing Your caller id phone number (888) 909-01…" at bounding box center [753, 406] width 1506 height 812
drag, startPoint x: 808, startPoint y: 319, endPoint x: 564, endPoint y: 322, distance: 244.0
click at [564, 322] on div "Outbound call Location 5 Star Plumbing Your caller id phone number (888) 909-01…" at bounding box center [753, 406] width 1506 height 812
paste input "text"
type input "[PHONE_NUMBER]"
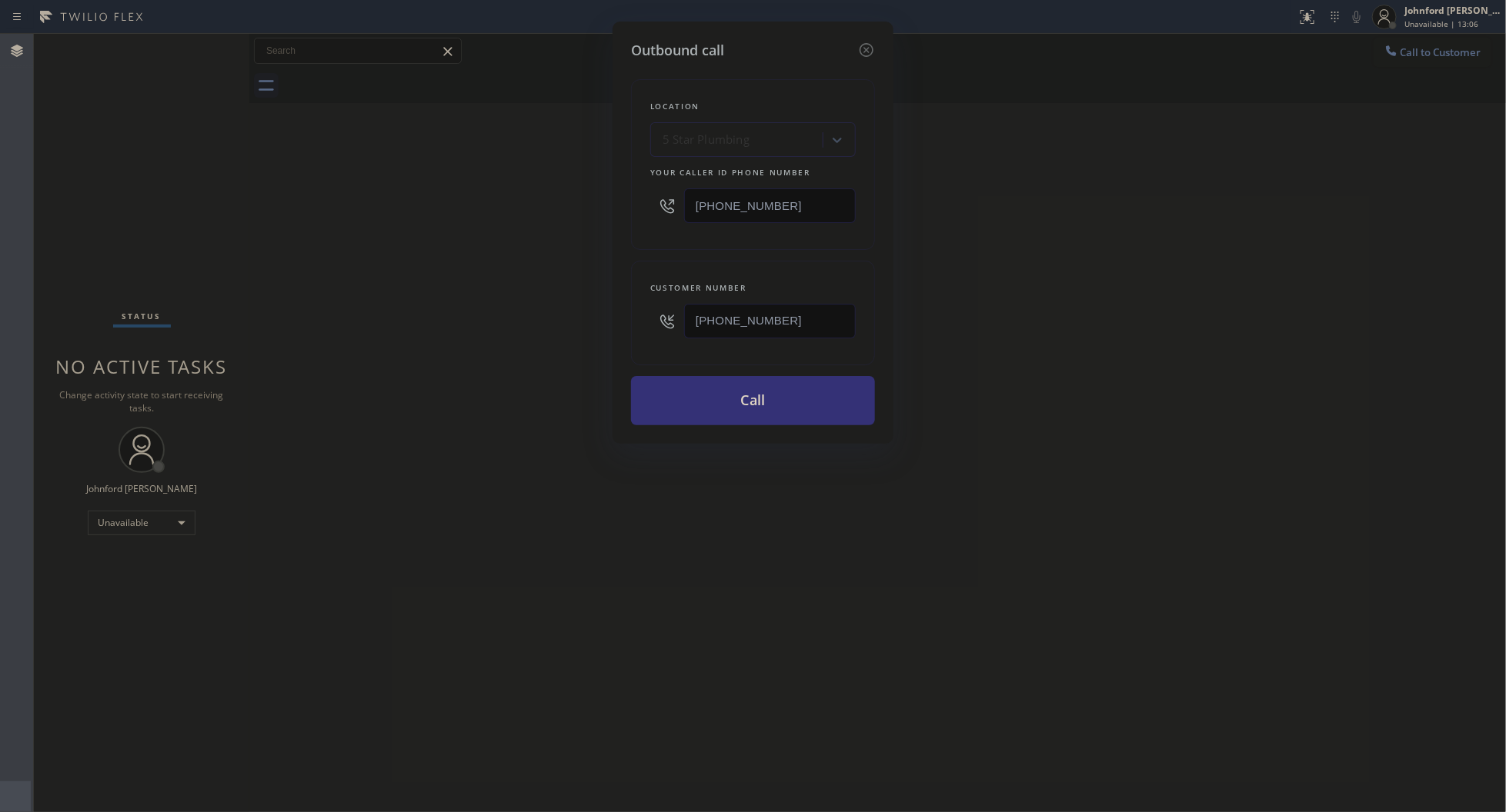
click at [498, 329] on div "Outbound call Location 5 Star Plumbing Your caller id phone number (888) 909-01…" at bounding box center [753, 406] width 1506 height 812
click at [755, 405] on button "Call" at bounding box center [752, 401] width 244 height 49
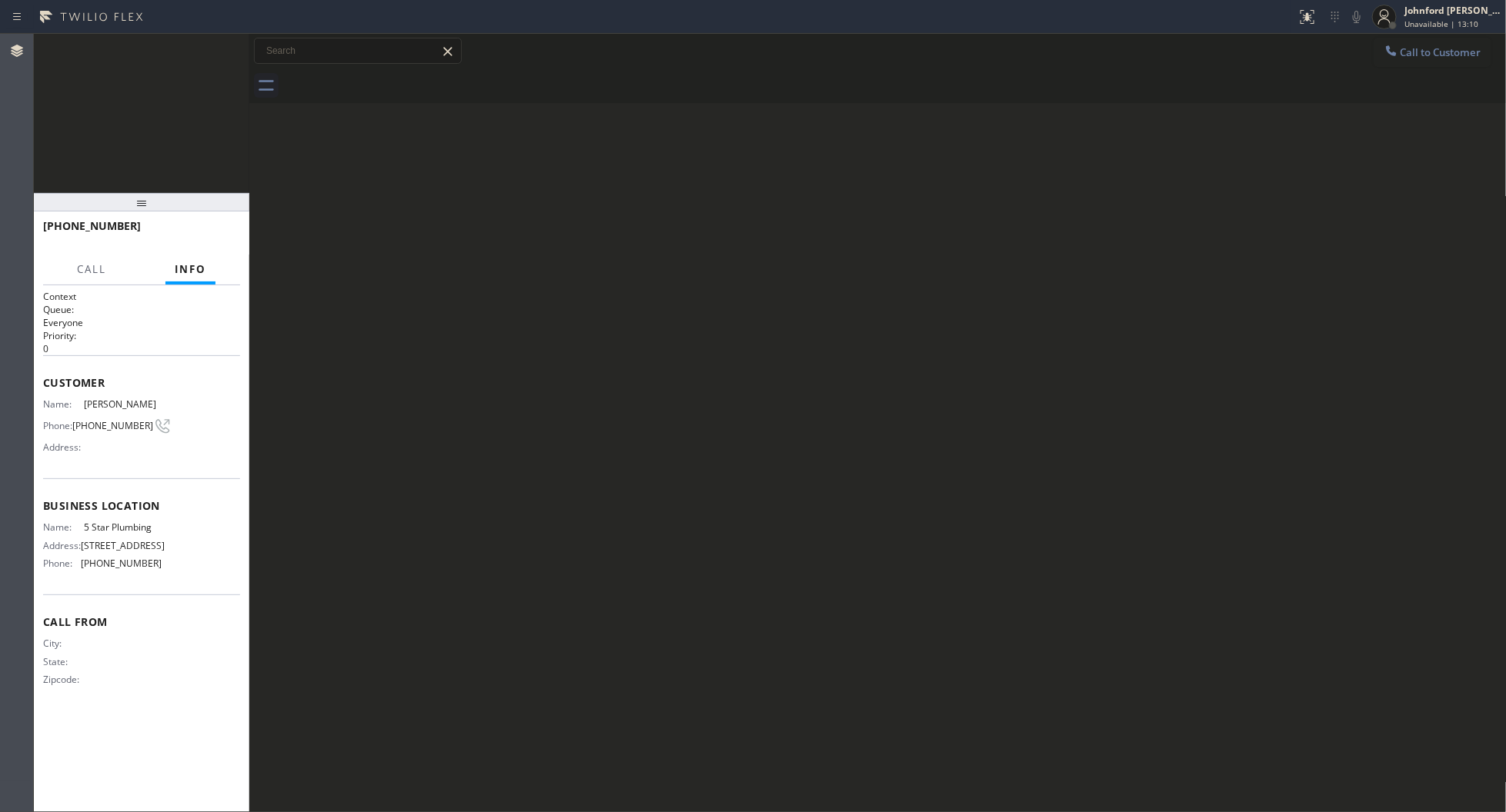
click at [679, 400] on div "Back to Dashboard Change Sender ID Customers Technicians Select a contact Outbo…" at bounding box center [878, 422] width 1257 height 778
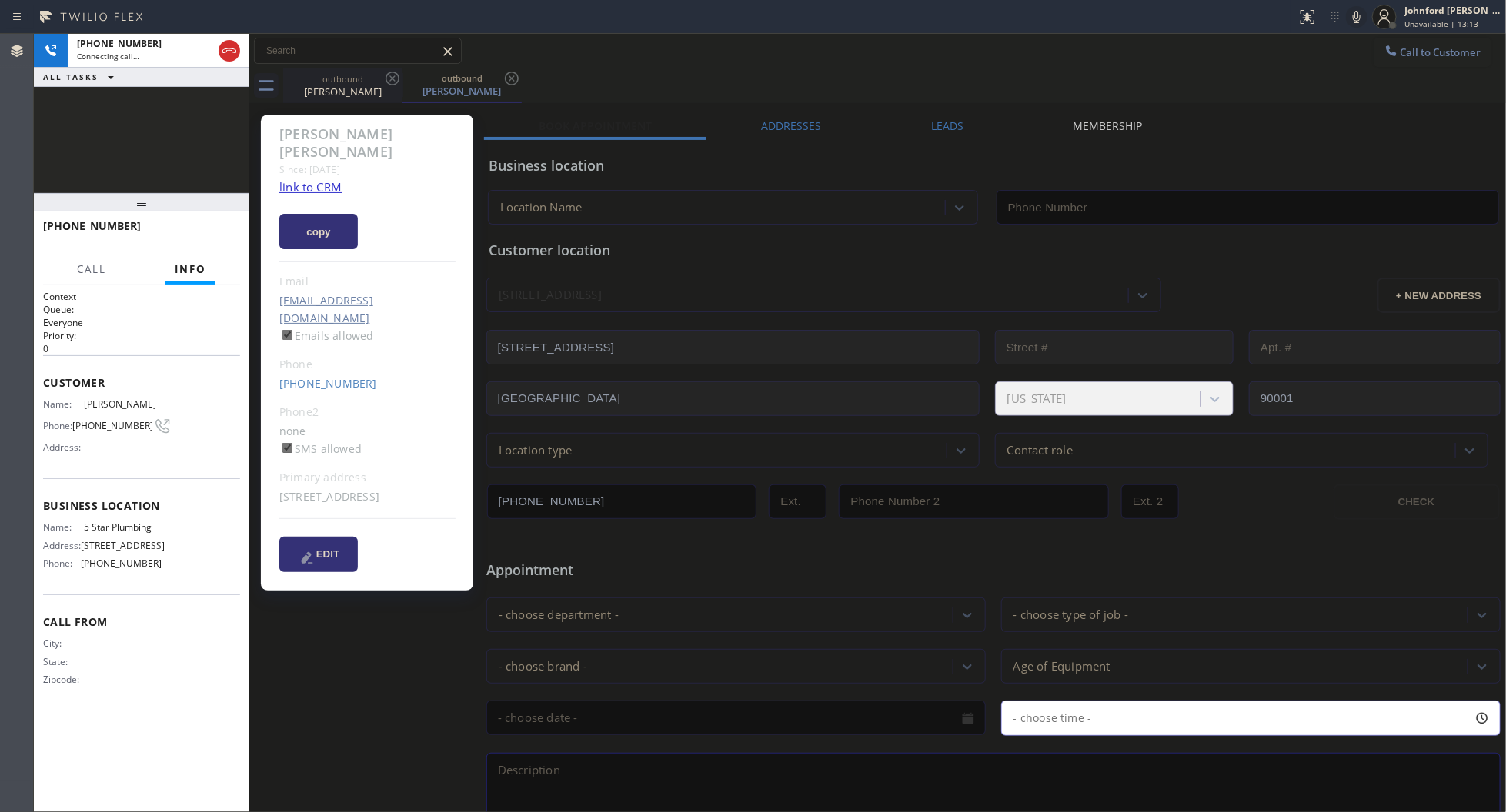
click at [327, 80] on div "outbound" at bounding box center [343, 79] width 116 height 11
click at [329, 180] on link "link to CRM" at bounding box center [310, 187] width 62 height 16
type input "[PHONE_NUMBER]"
click at [201, 230] on span "HANG UP" at bounding box center [203, 233] width 47 height 11
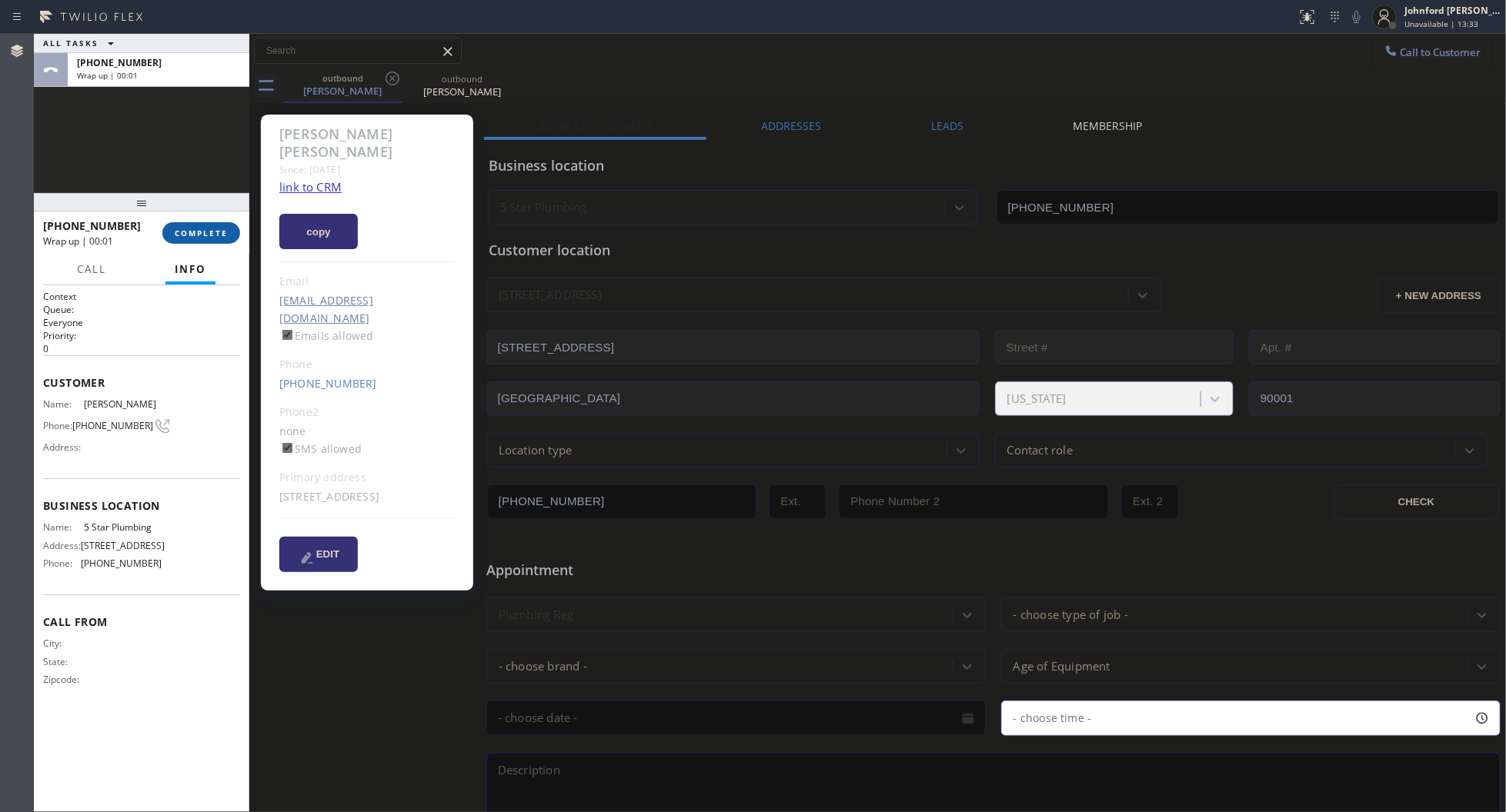
click at [217, 236] on span "COMPLETE" at bounding box center [201, 233] width 53 height 11
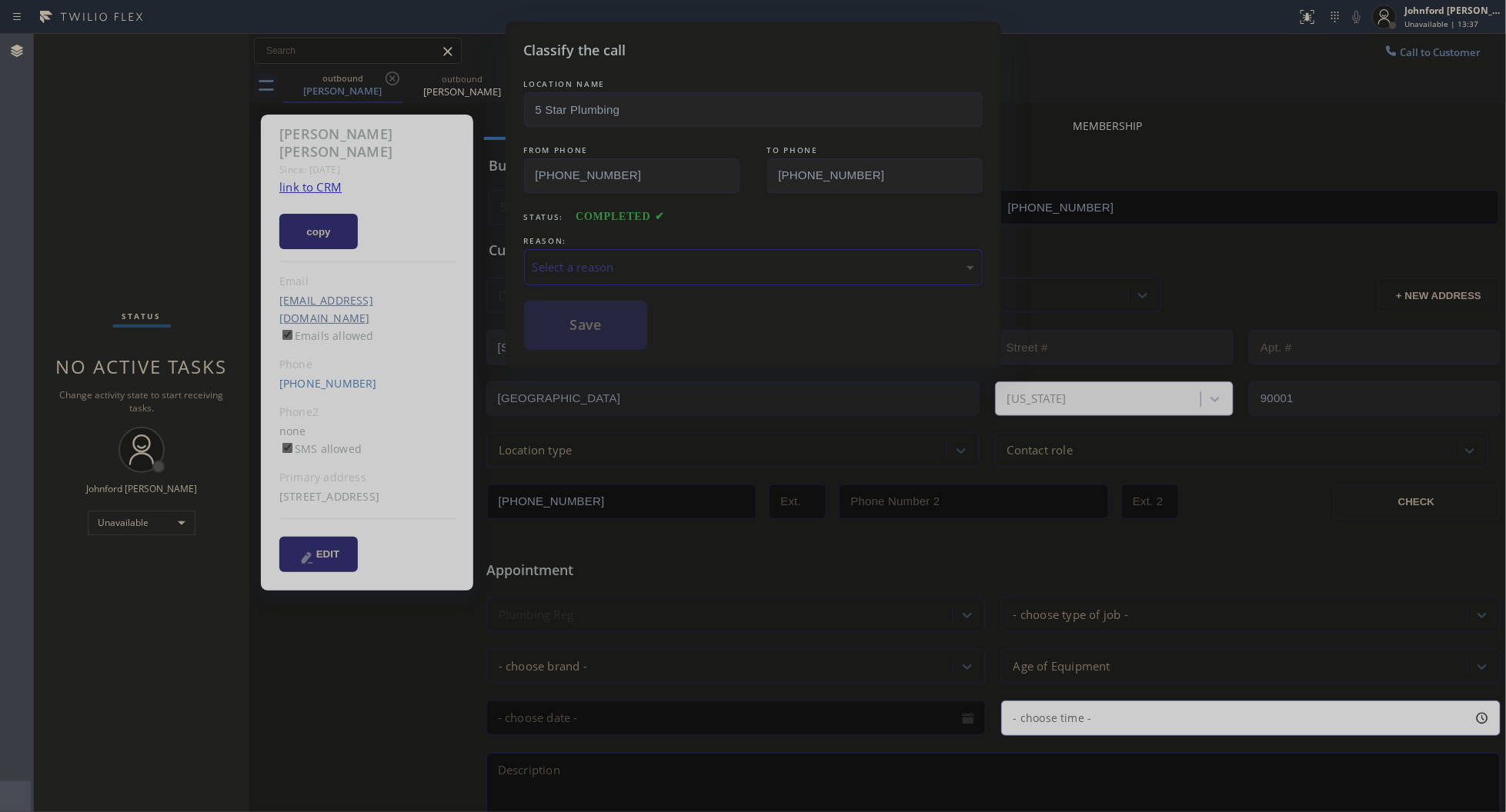
click at [594, 249] on div "Select a reason" at bounding box center [753, 267] width 459 height 36
click at [635, 253] on div "#1 New Customer - Booked" at bounding box center [753, 267] width 459 height 36
click at [626, 260] on div "#1 New Customer - Booked" at bounding box center [753, 267] width 441 height 18
click at [626, 258] on div "#1 New Customer - Booked" at bounding box center [753, 267] width 441 height 18
click at [612, 322] on button "Save" at bounding box center [586, 326] width 124 height 49
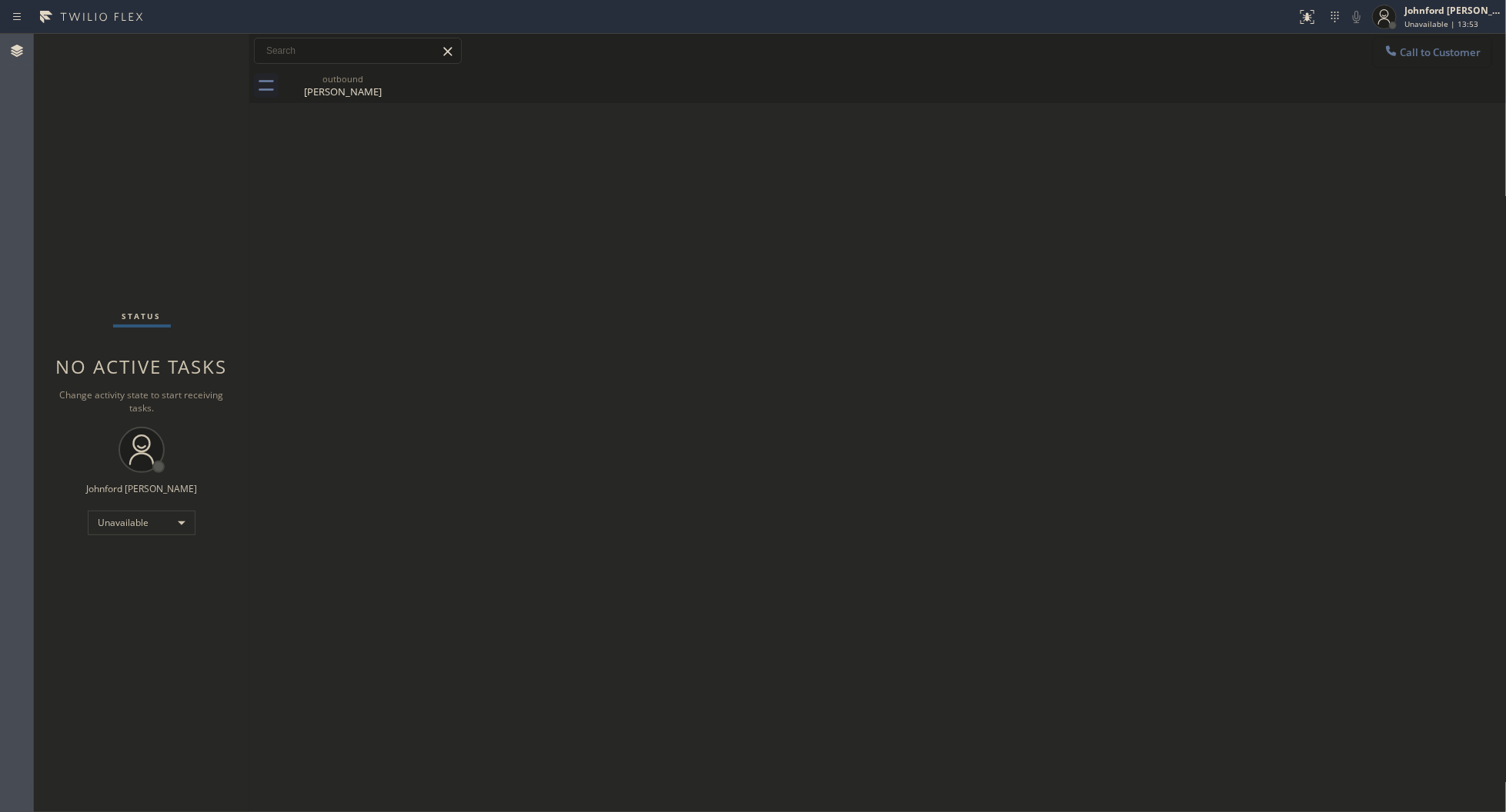
click at [1458, 59] on button "Call to Customer" at bounding box center [1432, 52] width 118 height 30
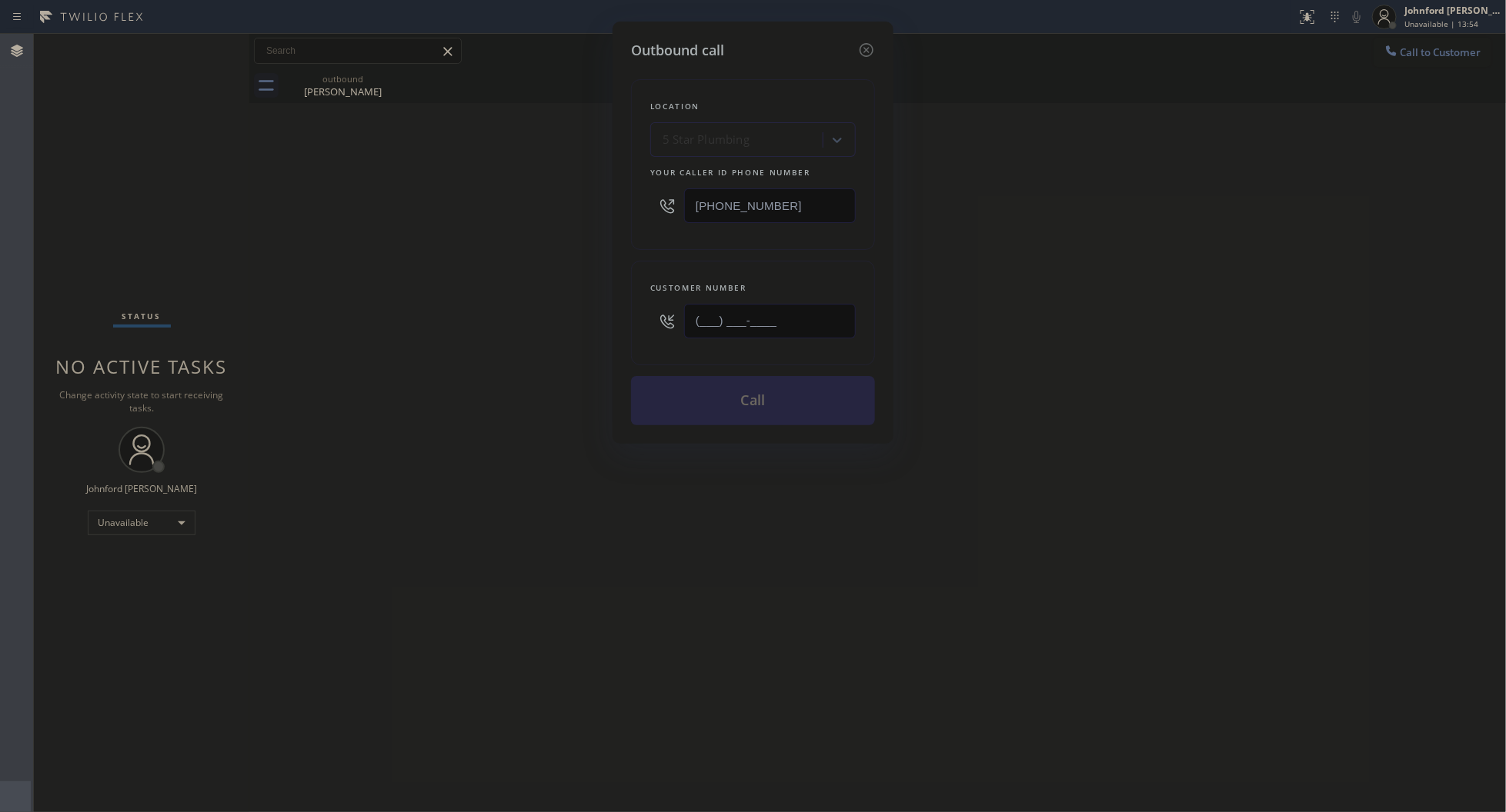
drag, startPoint x: 727, startPoint y: 332, endPoint x: 517, endPoint y: 333, distance: 210.0
click at [517, 333] on div "Outbound call Location 5 Star Plumbing Your caller id phone number (888) 909-01…" at bounding box center [753, 406] width 1506 height 812
paste input "206) 915-5898"
type input "(206) 915-5898"
click at [331, 350] on div "Outbound call Location 5 Star Plumbing Your caller id phone number (888) 909-01…" at bounding box center [753, 406] width 1506 height 812
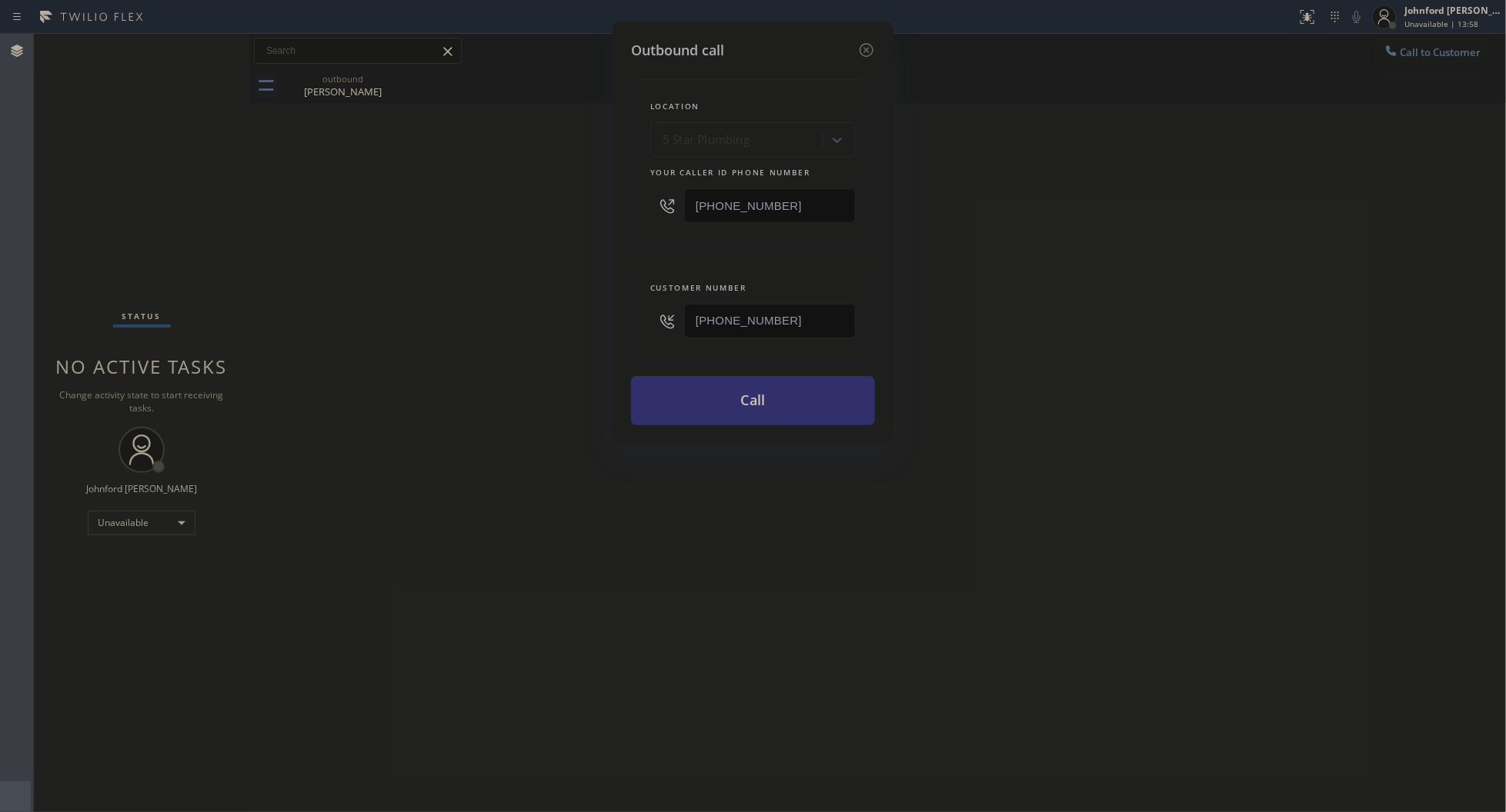
click at [828, 385] on button "Call" at bounding box center [752, 401] width 244 height 49
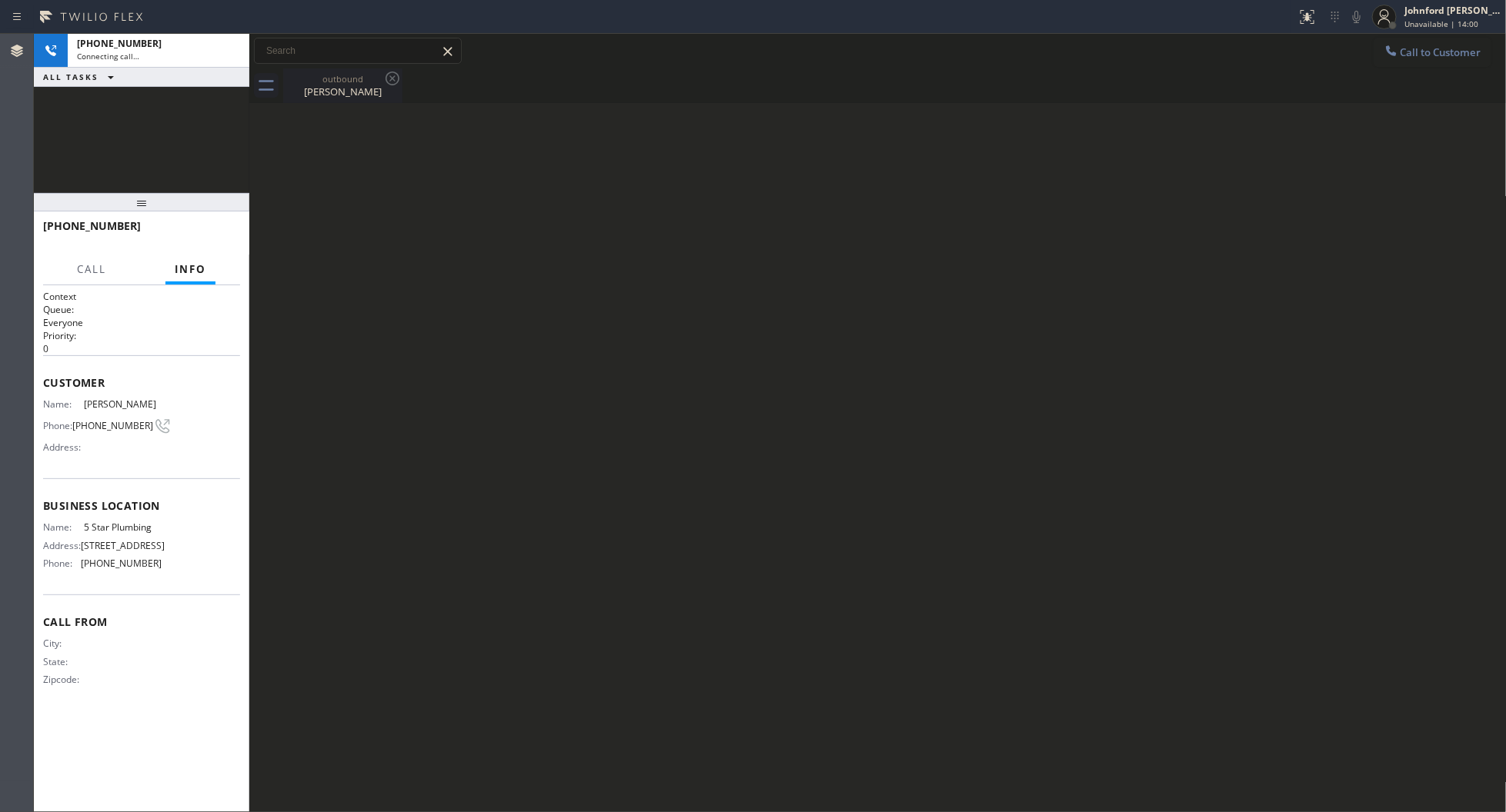
click at [396, 82] on icon at bounding box center [392, 78] width 14 height 14
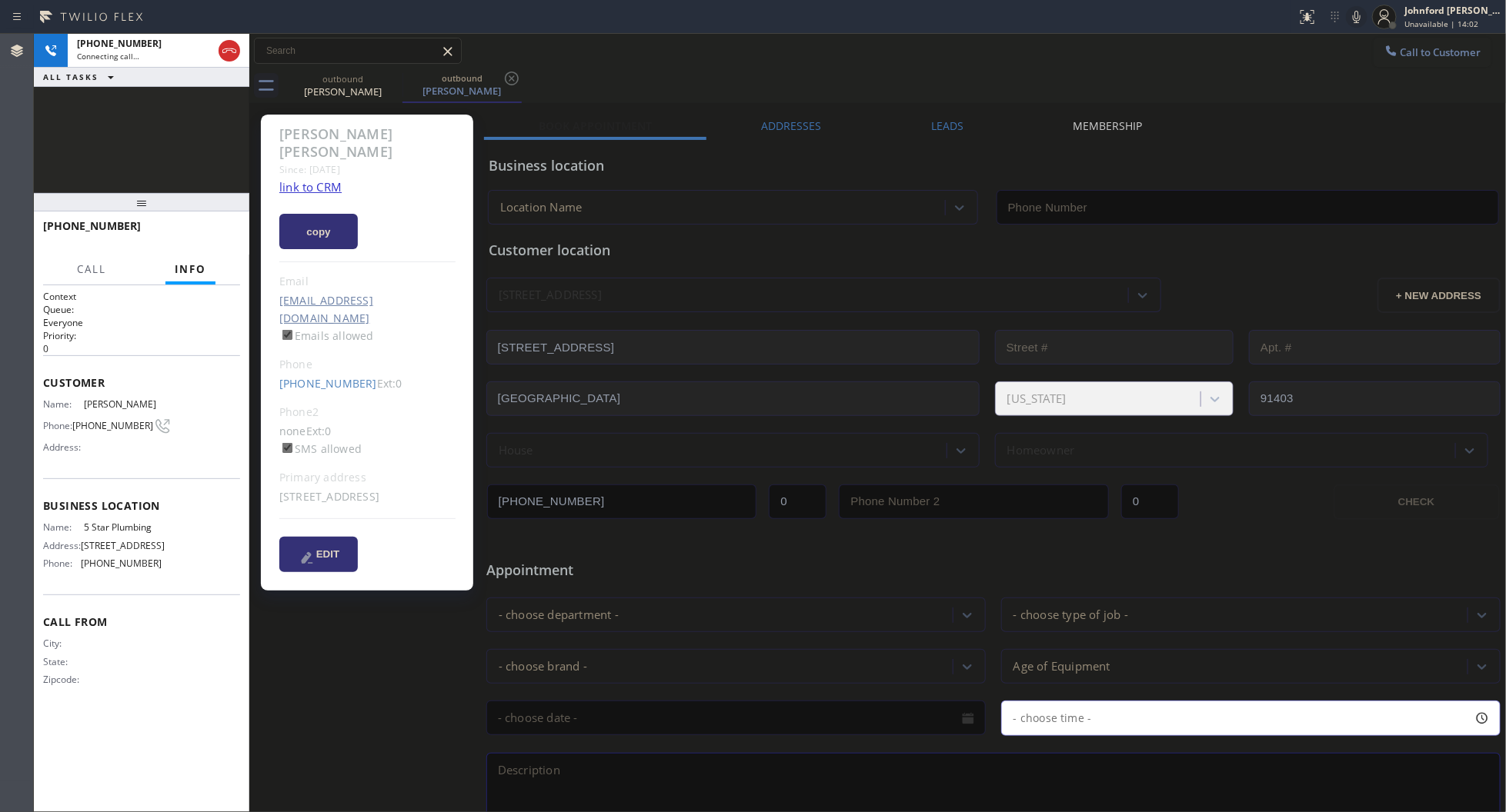
click at [305, 180] on link "link to CRM" at bounding box center [310, 187] width 62 height 16
type input "[PHONE_NUMBER]"
click at [159, 59] on div "Connecting call…" at bounding box center [144, 56] width 135 height 11
click at [390, 82] on icon at bounding box center [392, 78] width 19 height 19
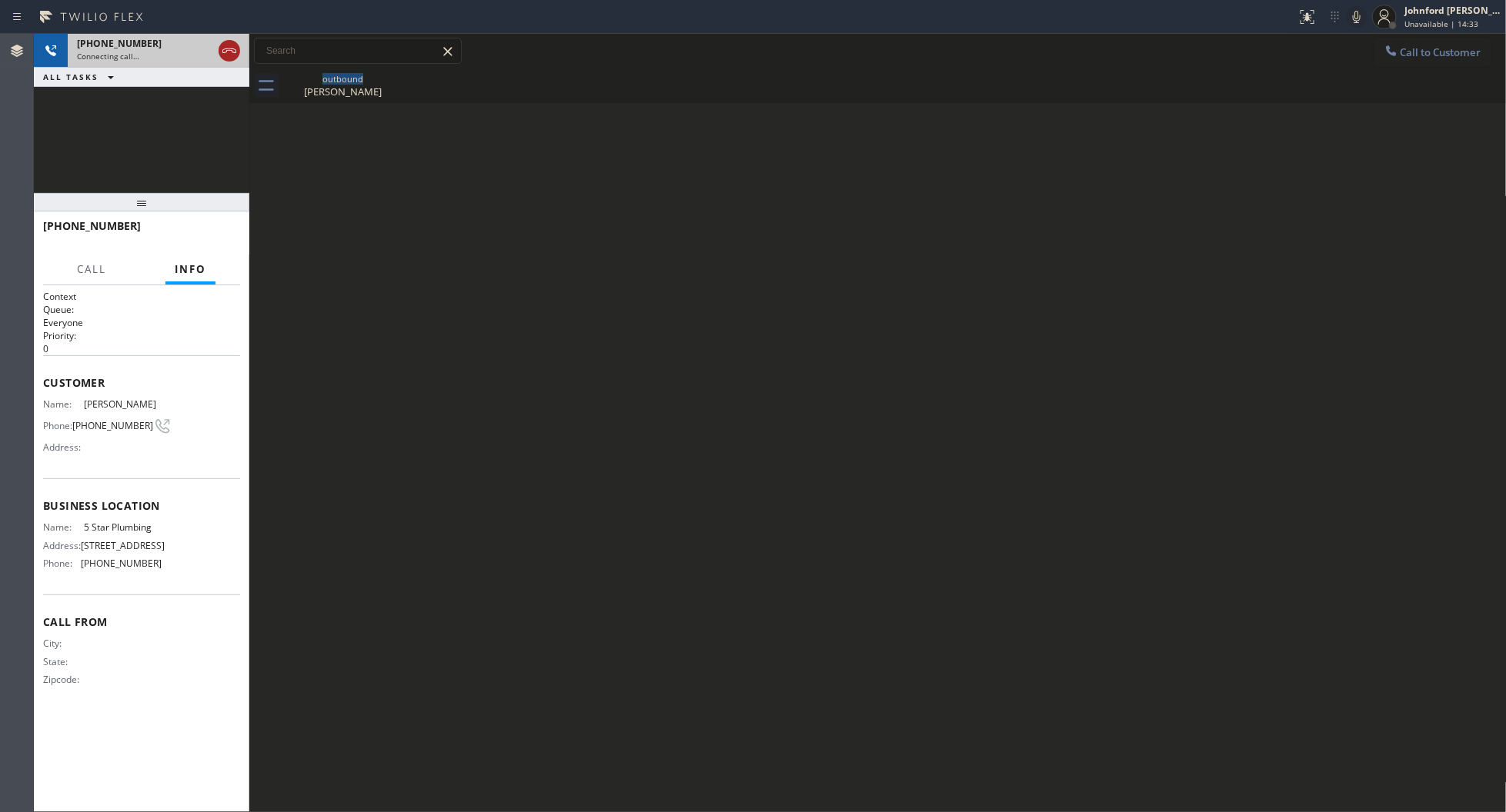
click at [227, 47] on icon at bounding box center [229, 51] width 19 height 19
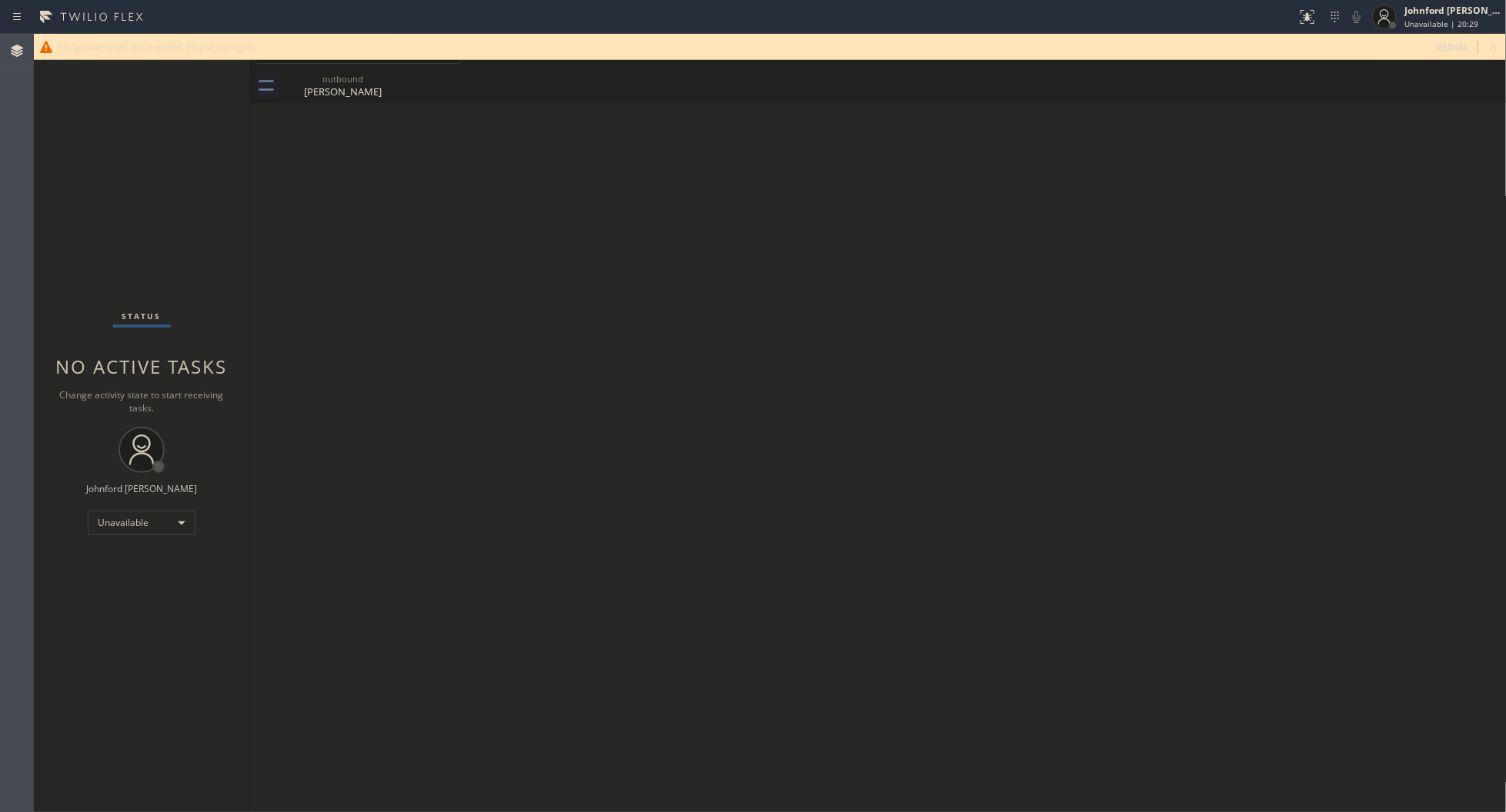
click at [1491, 43] on icon at bounding box center [1494, 47] width 7 height 7
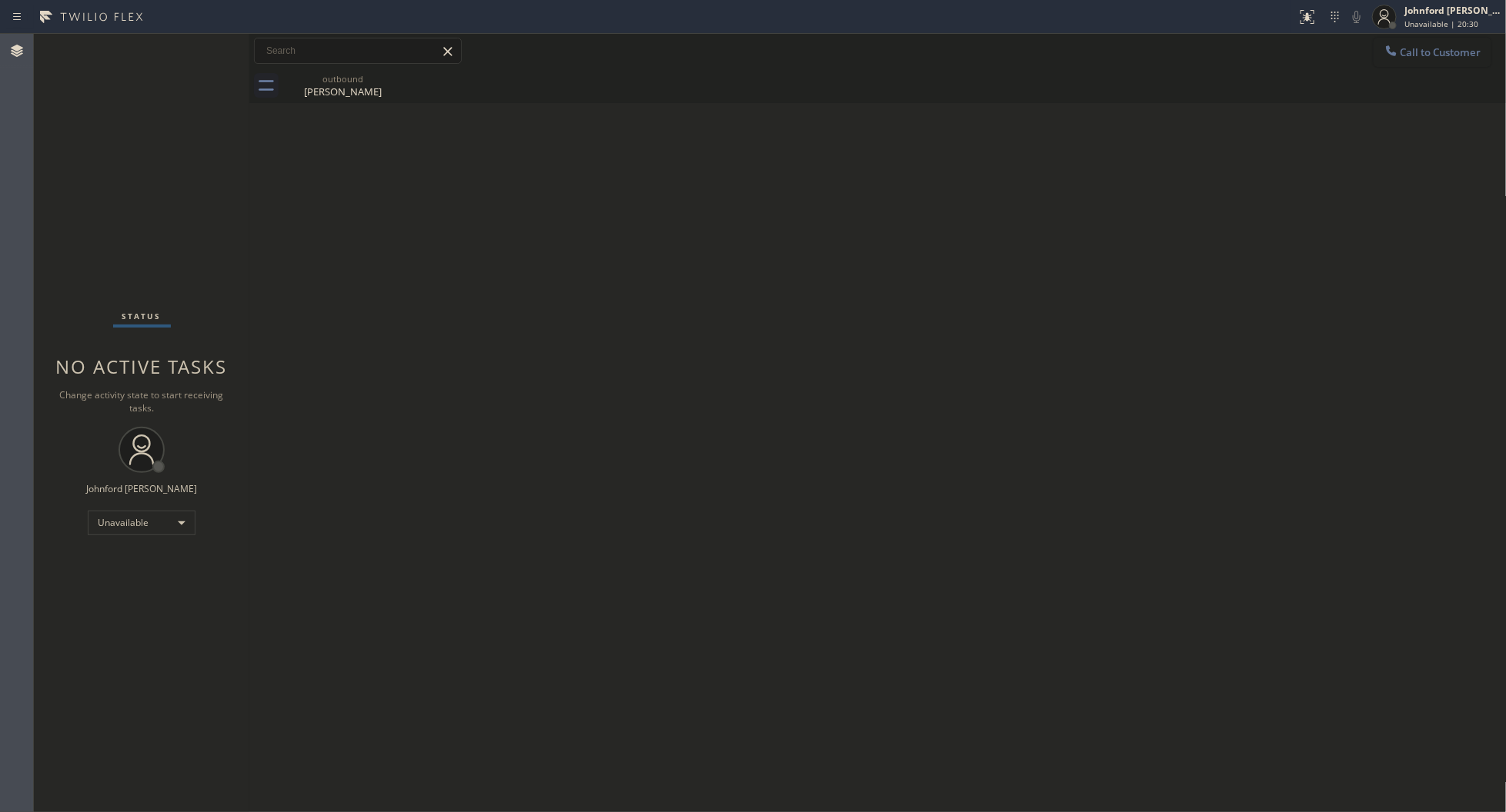
click at [1408, 62] on button "Call to Customer" at bounding box center [1432, 52] width 118 height 30
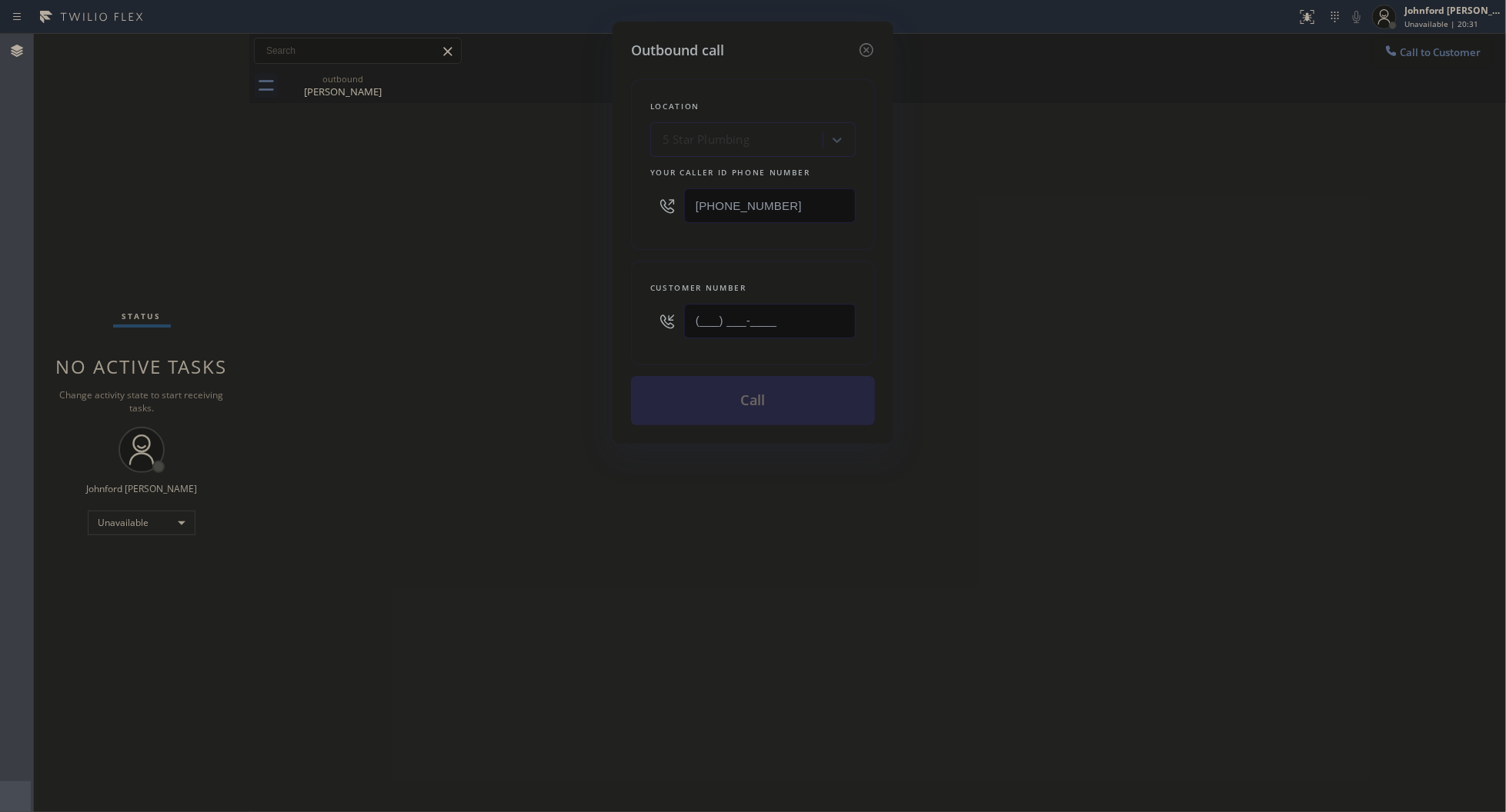
drag, startPoint x: 813, startPoint y: 317, endPoint x: 529, endPoint y: 331, distance: 284.3
click at [566, 325] on div "Outbound call Location 5 Star Plumbing Your caller id phone number (888) 909-01…" at bounding box center [753, 406] width 1506 height 812
paste input "858) 431-9286"
type input "[PHONE_NUMBER]"
click at [504, 344] on div "Outbound call Location 5 Star Plumbing Your caller id phone number (888) 909-01…" at bounding box center [753, 406] width 1506 height 812
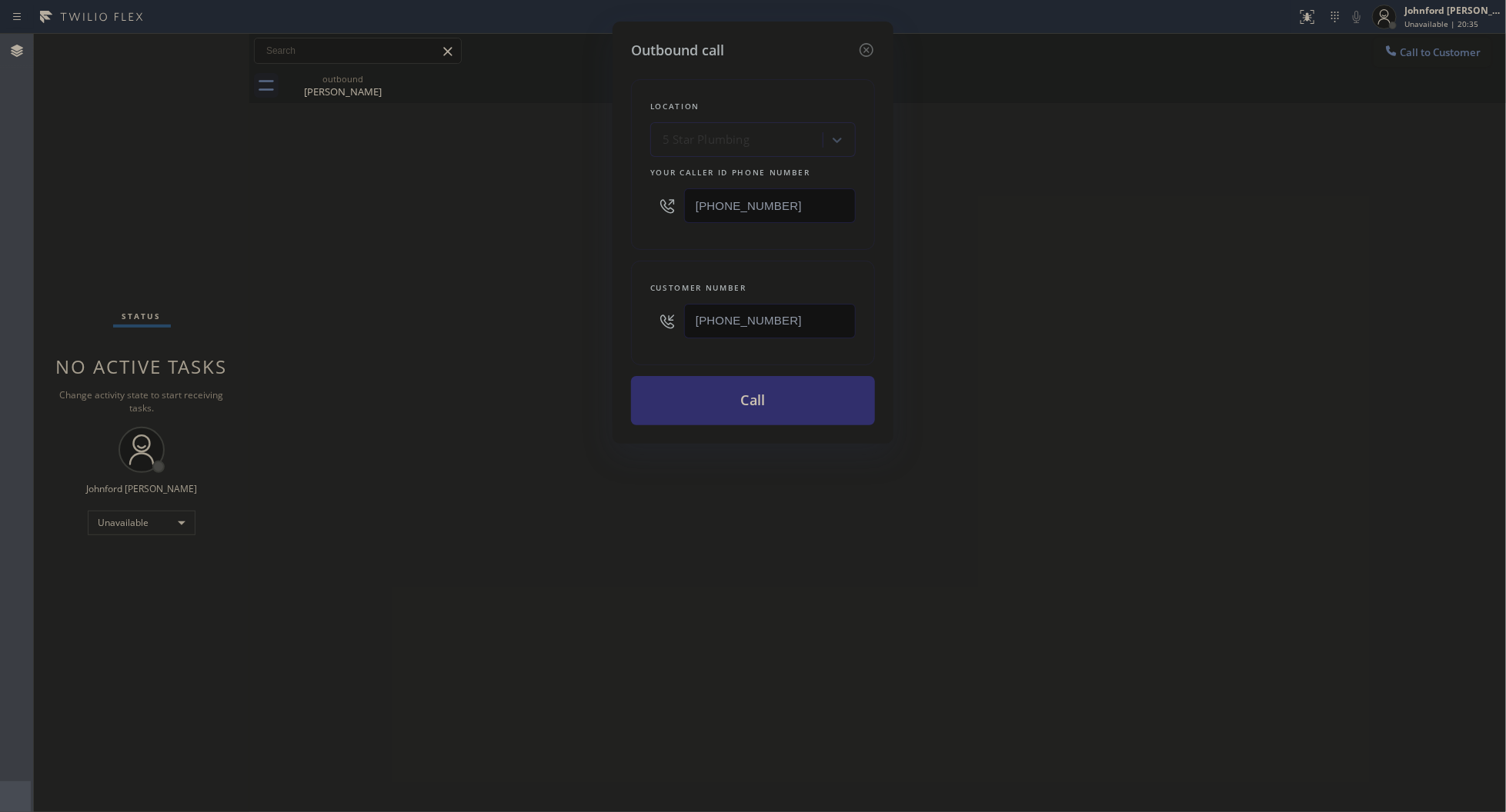
click at [718, 413] on button "Call" at bounding box center [752, 401] width 244 height 49
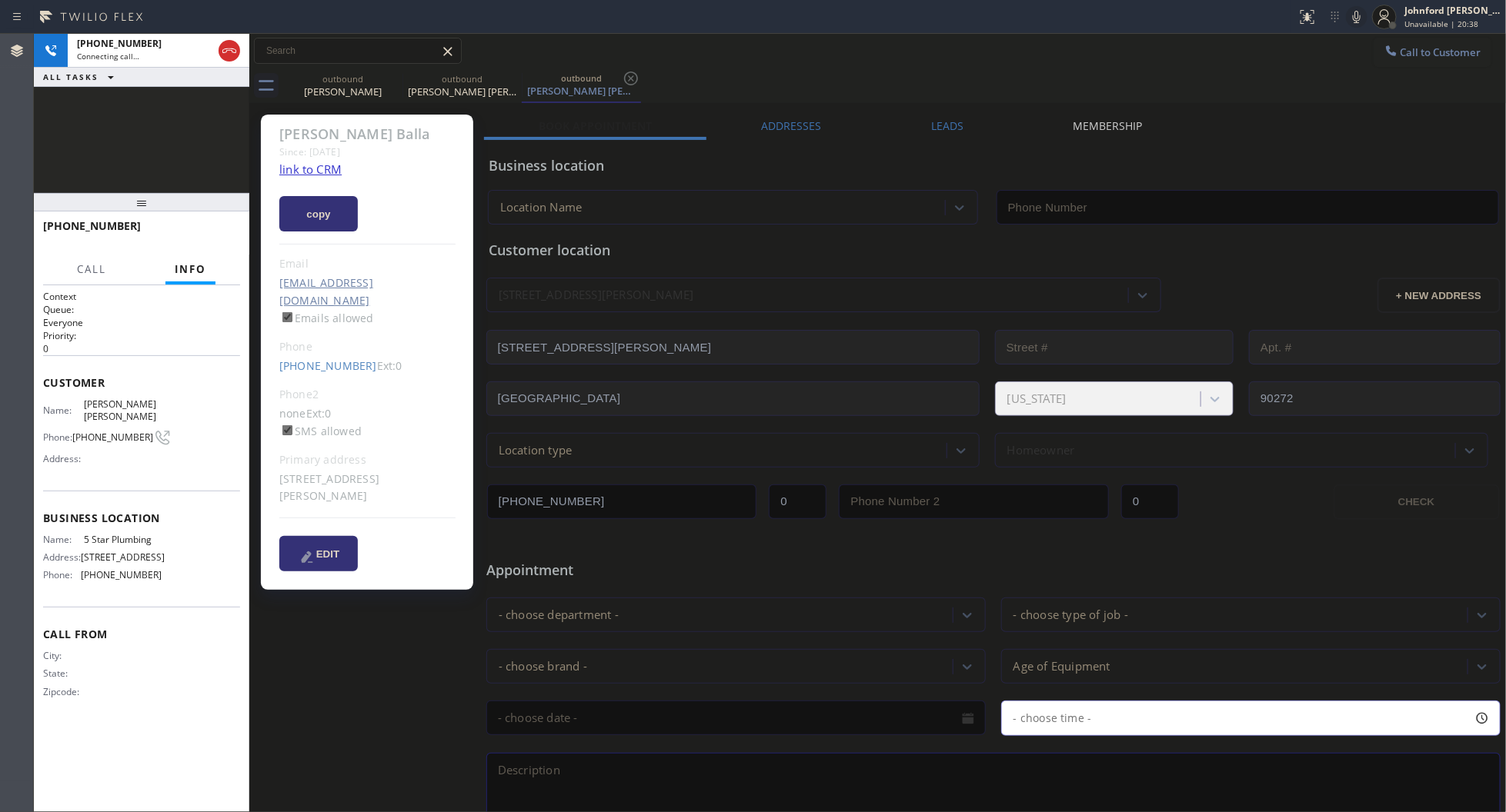
type input "[PHONE_NUMBER]"
click at [396, 82] on icon at bounding box center [392, 78] width 14 height 14
click at [954, 121] on label "Leads" at bounding box center [947, 125] width 32 height 15
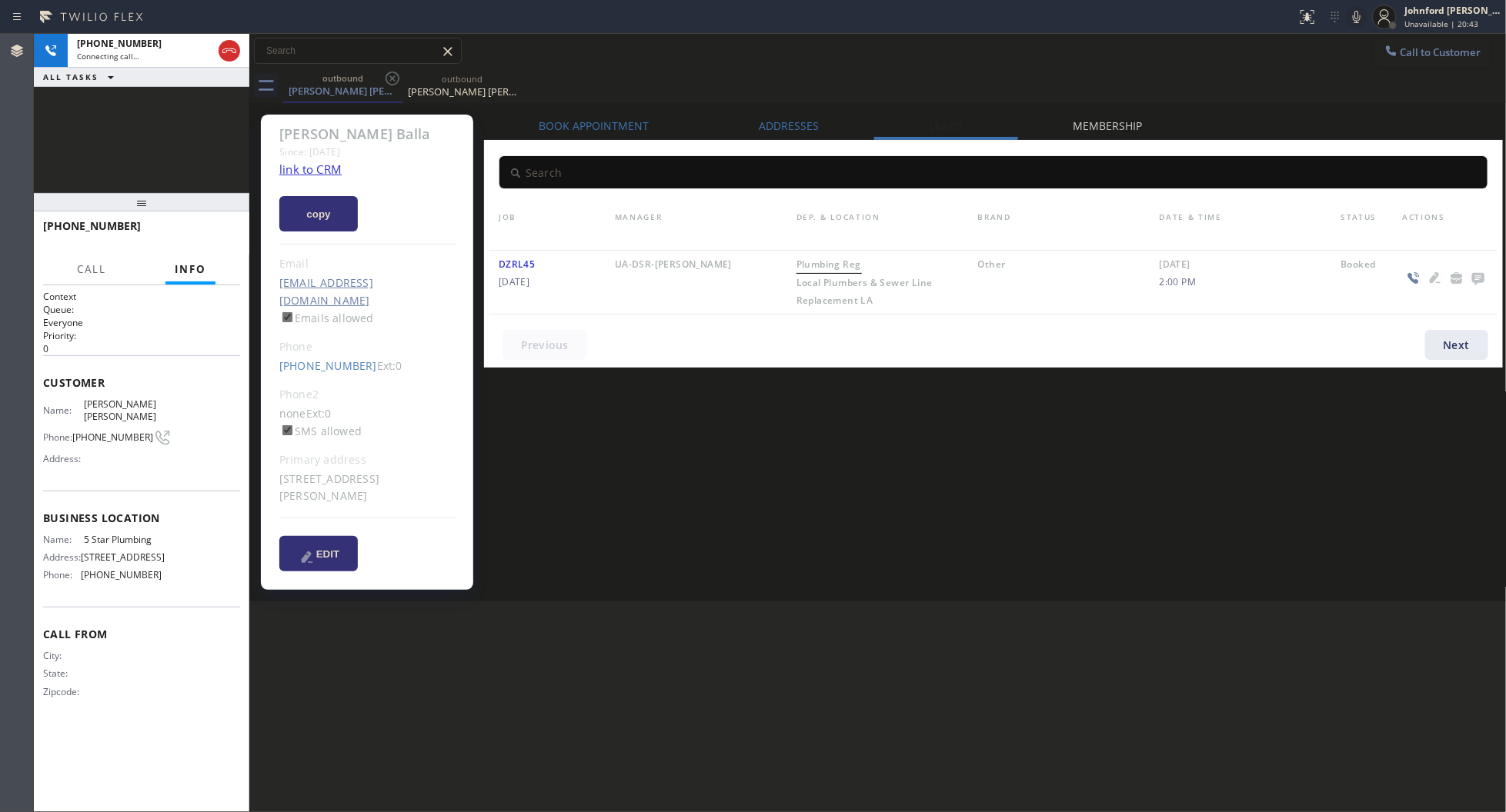
click at [1473, 277] on icon at bounding box center [1476, 279] width 12 height 12
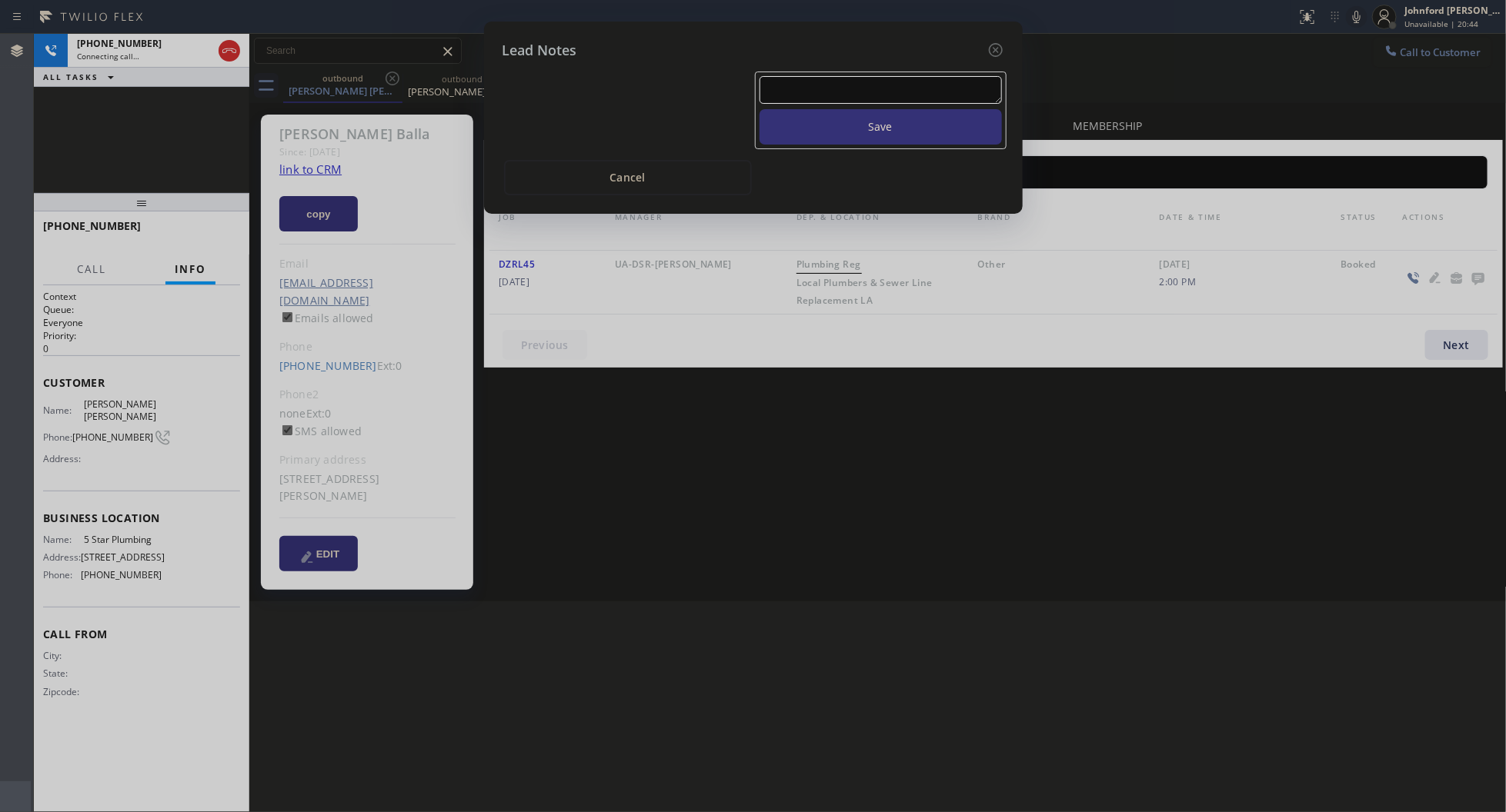
click at [920, 90] on textarea at bounding box center [880, 90] width 242 height 28
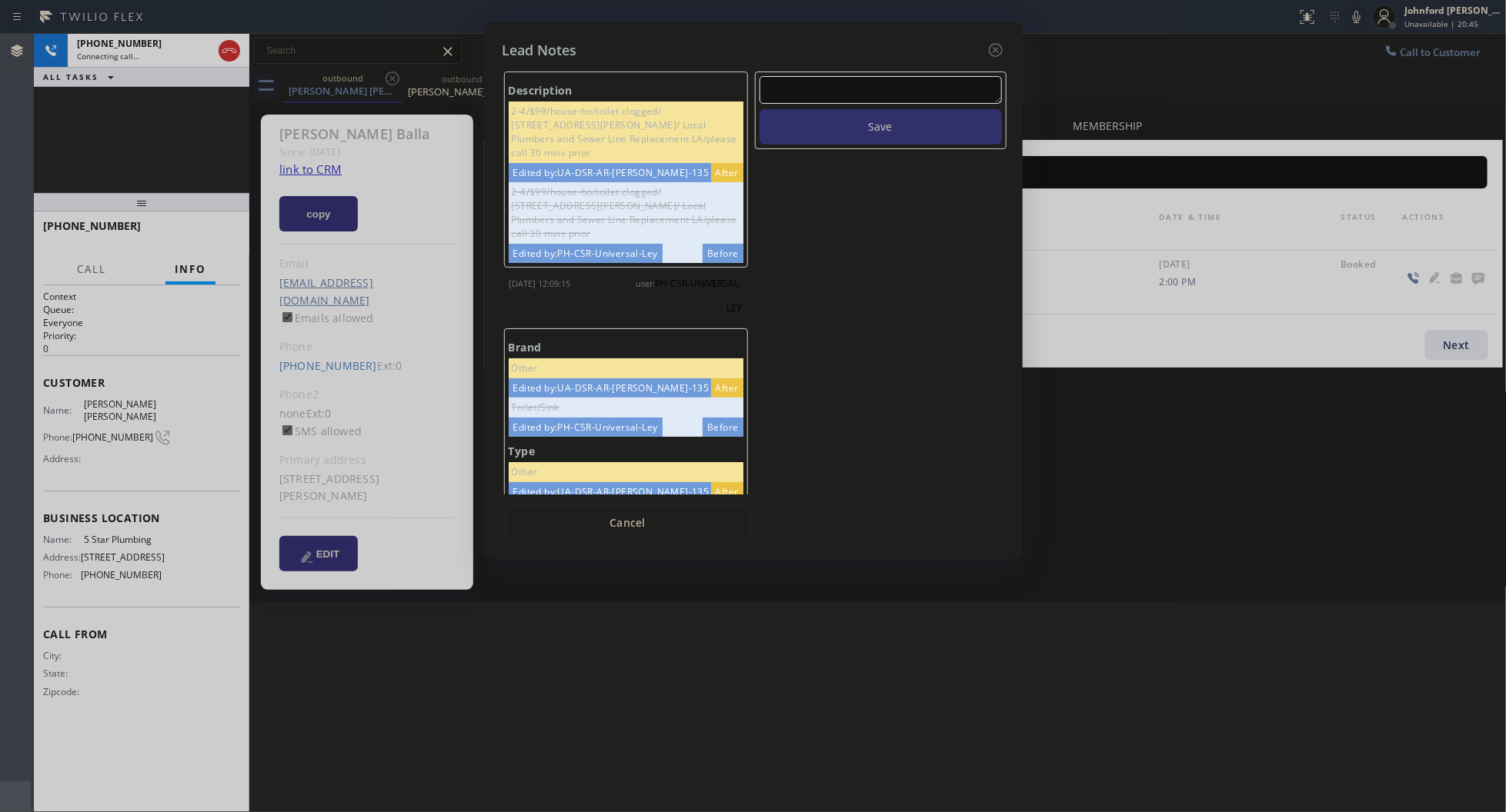
paste textarea "Working on this lead - please transfer to me"
type textarea "Working on this lead - please transfer to me"
click at [854, 112] on button "Save" at bounding box center [880, 126] width 242 height 35
click at [1000, 52] on icon at bounding box center [995, 50] width 19 height 19
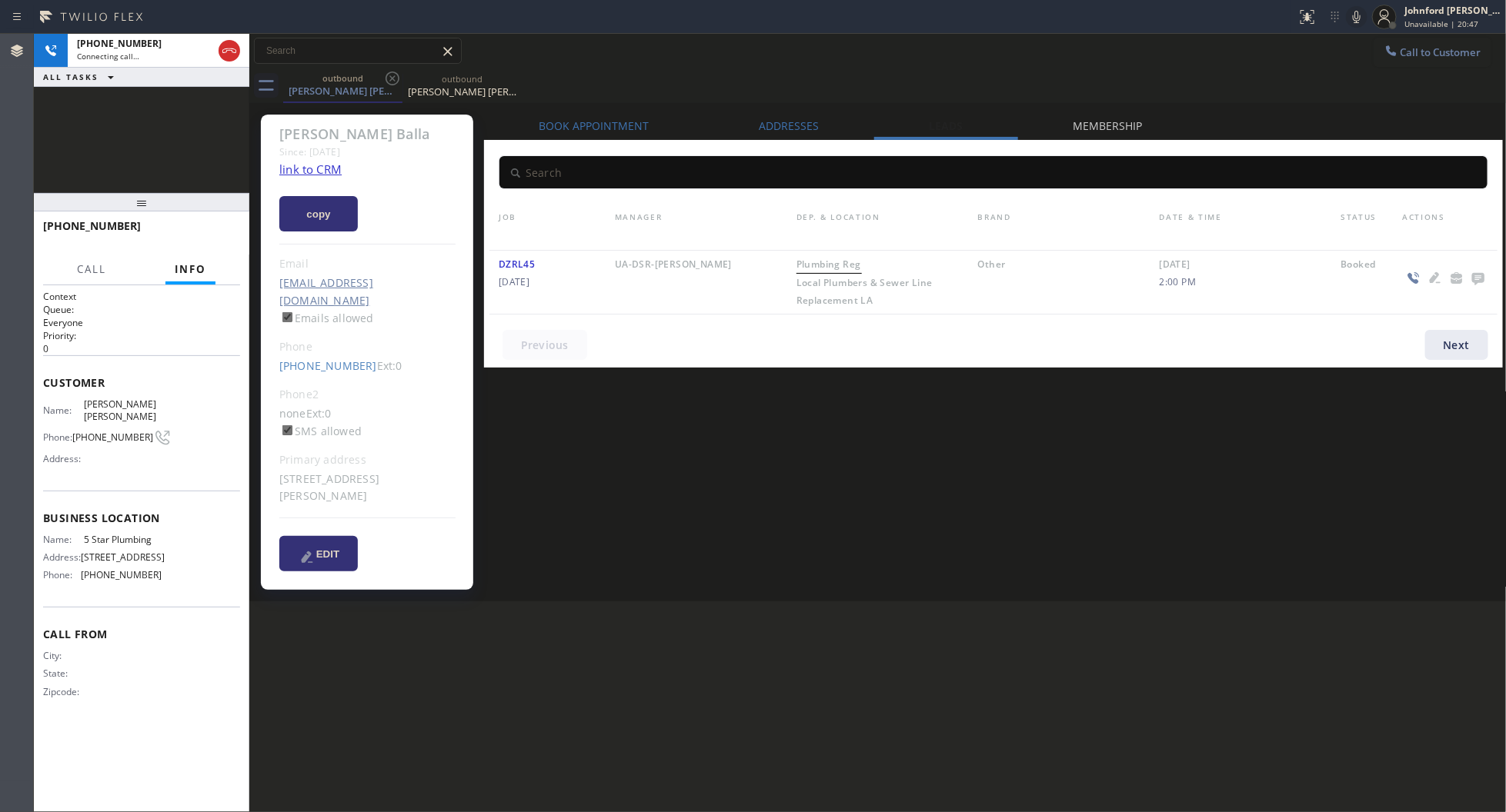
click at [1067, 50] on div "Call to Customer Outbound call Location 5 Star Plumbing Your caller id phone nu…" at bounding box center [878, 51] width 1257 height 27
click at [1059, 424] on div "Book Appointment Addresses Leads Membership Business location 5 Star Plumbing (…" at bounding box center [993, 358] width 1019 height 479
click at [135, 127] on div "+18584319286 Connecting call… ALL TASKS ALL TASKS ACTIVE TASKS TASKS IN WRAP UP" at bounding box center [141, 113] width 216 height 159
click at [143, 56] on div "Connecting call…" at bounding box center [144, 56] width 135 height 11
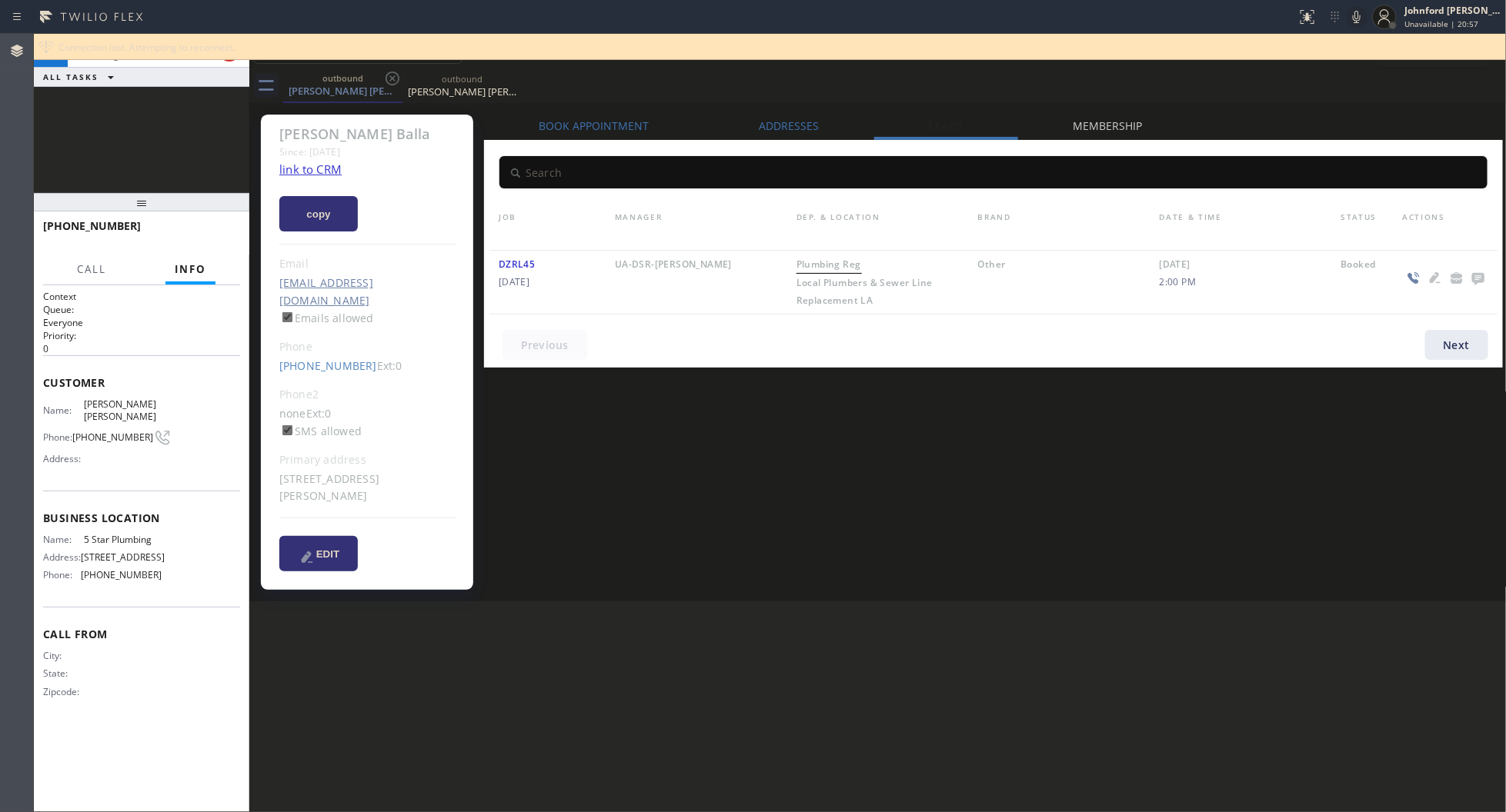
click at [1313, 91] on div "outbound Jackson Balla outbound Jackson Balla" at bounding box center [894, 85] width 1223 height 34
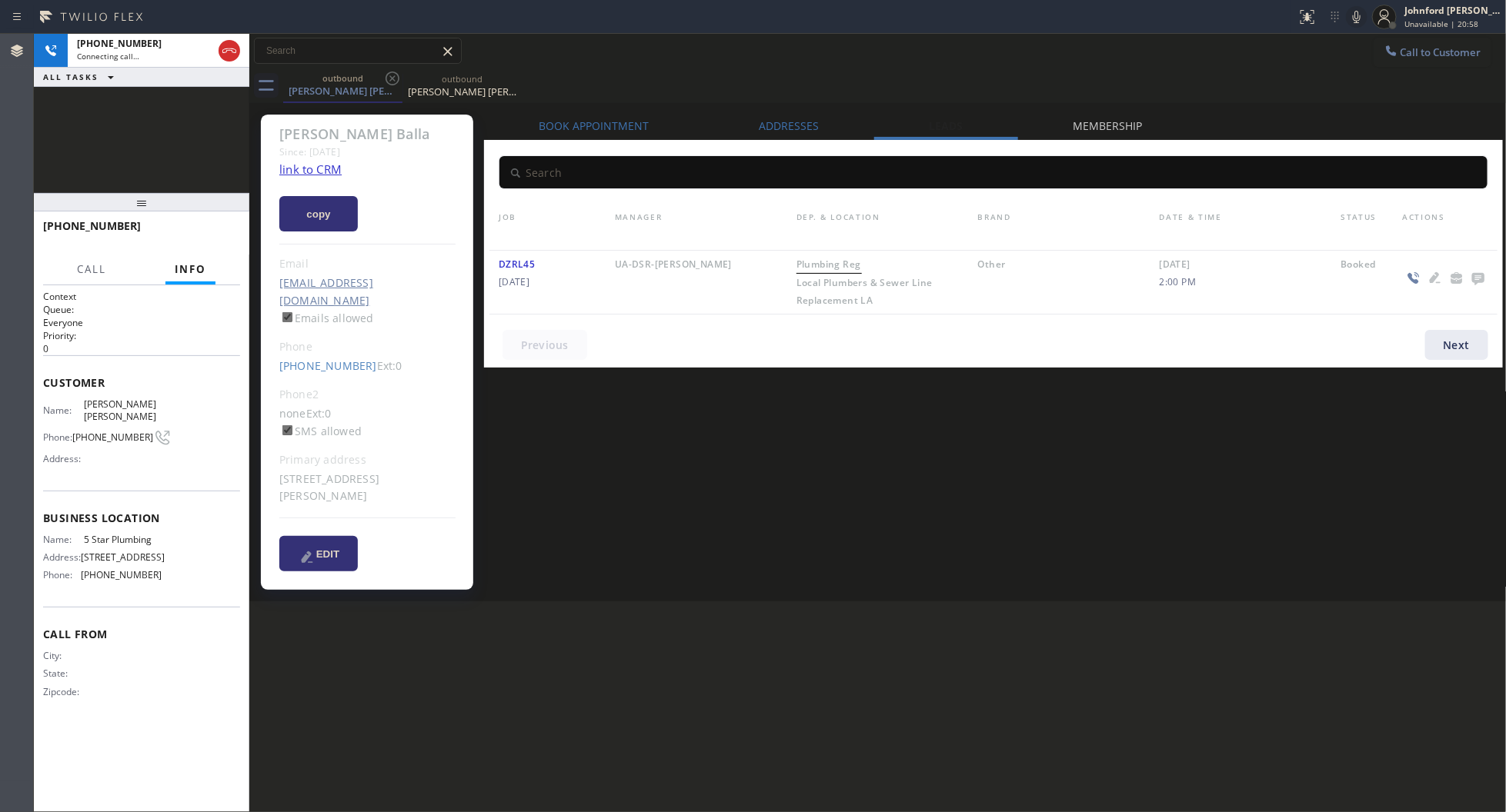
click at [340, 171] on link "link to CRM" at bounding box center [310, 169] width 62 height 16
click at [200, 228] on span "HANG UP" at bounding box center [203, 233] width 47 height 11
drag, startPoint x: 212, startPoint y: 217, endPoint x: 196, endPoint y: 230, distance: 20.6
click at [208, 221] on div "+18584319286 Wrap up | 00:02 COMPLETE" at bounding box center [142, 233] width 197 height 40
click at [196, 230] on span "COMPLETE" at bounding box center [201, 233] width 53 height 11
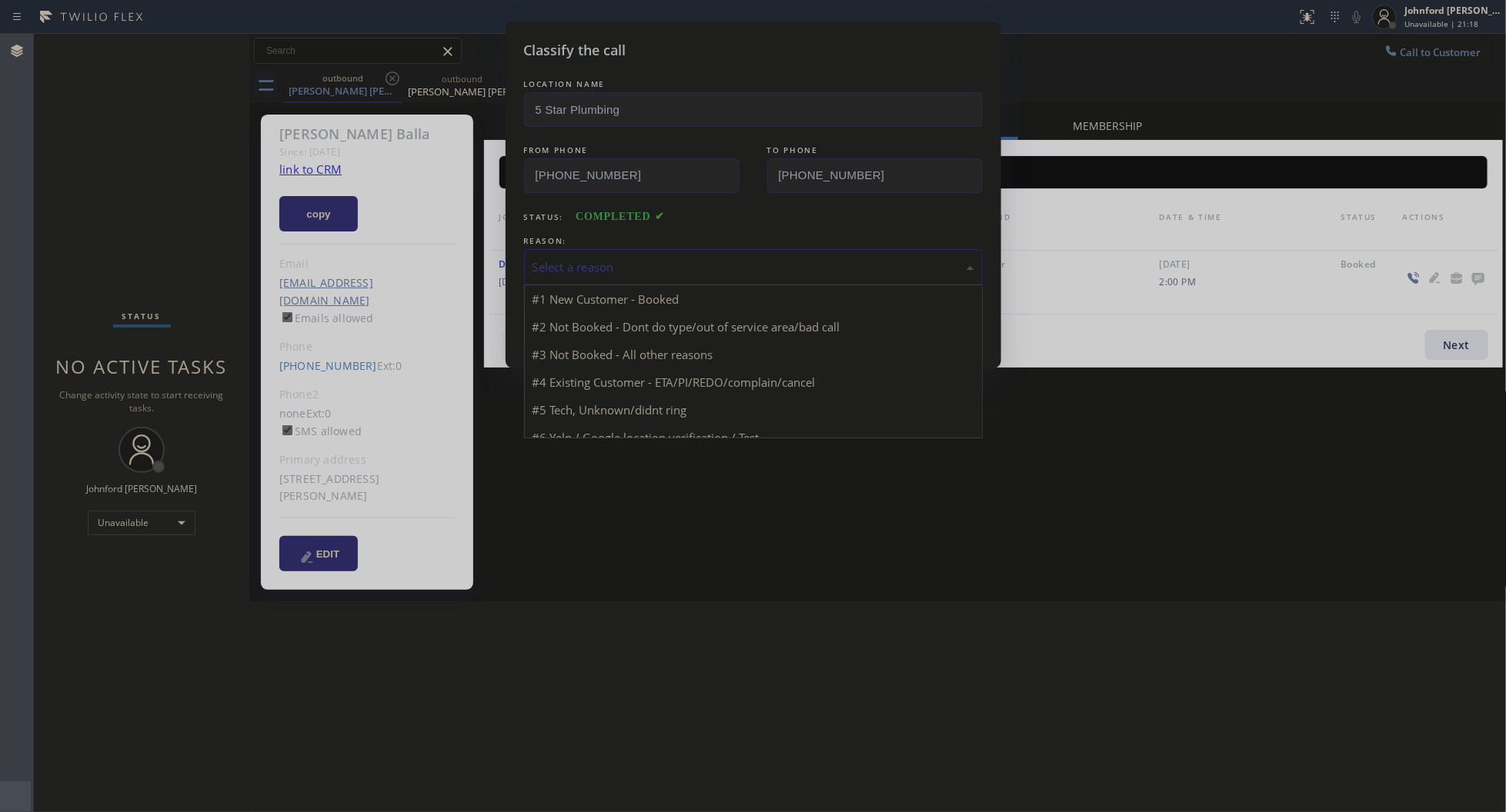
click at [754, 258] on div "Select a reason" at bounding box center [753, 267] width 441 height 18
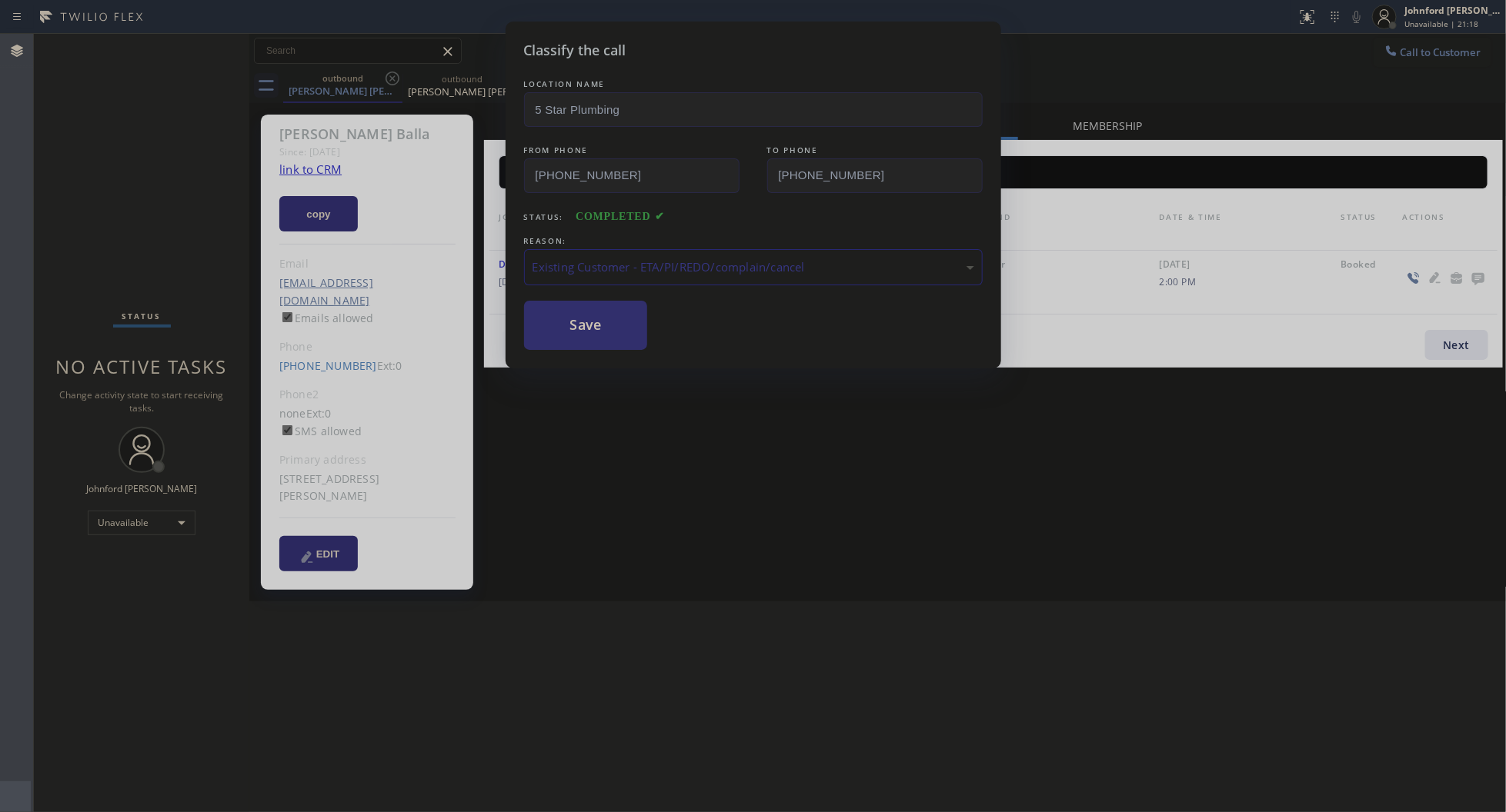
click at [593, 341] on button "Save" at bounding box center [586, 326] width 124 height 49
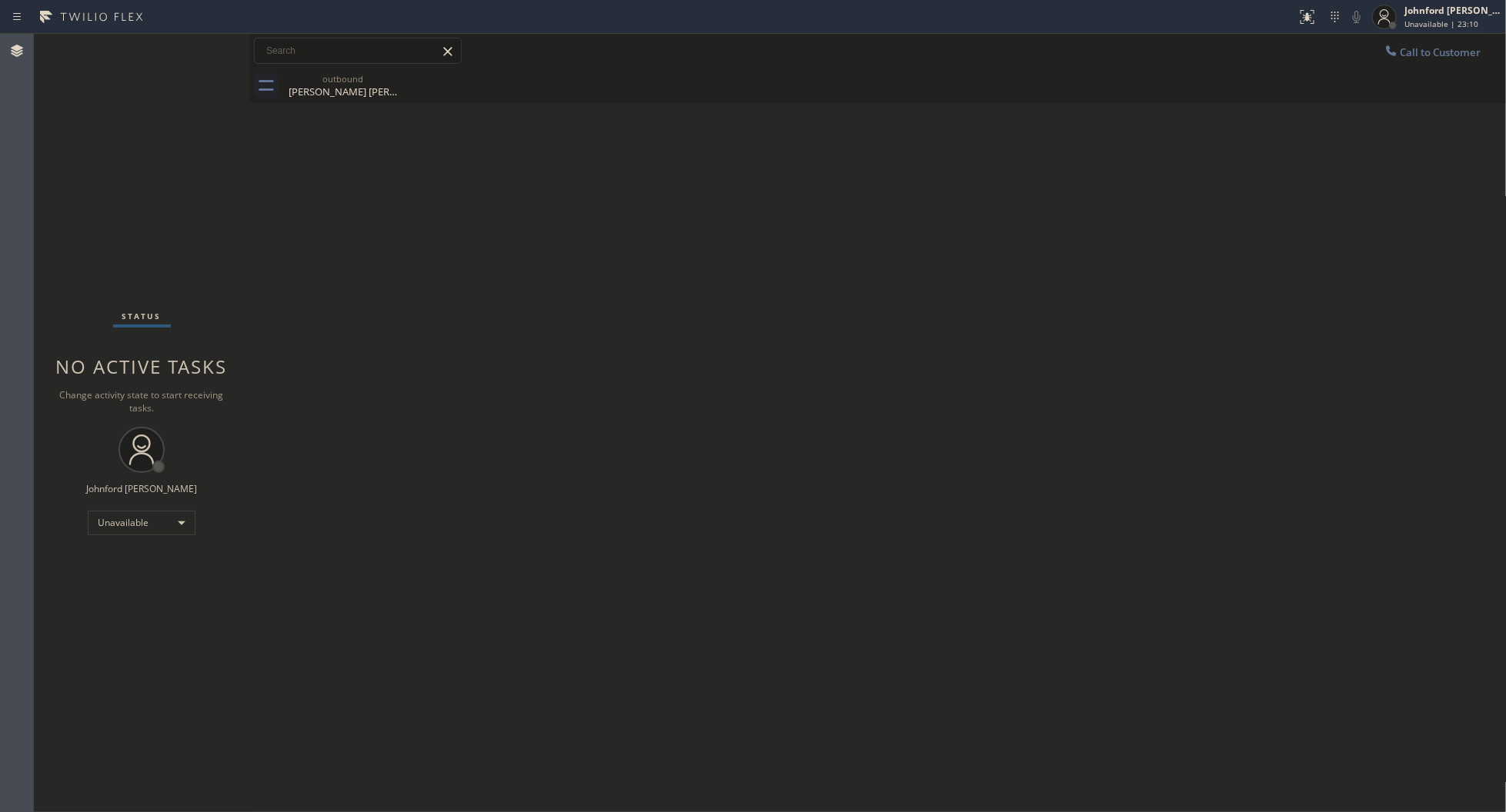
drag, startPoint x: 1423, startPoint y: 44, endPoint x: 1397, endPoint y: 75, distance: 40.5
click at [1424, 48] on button "Call to Customer" at bounding box center [1432, 52] width 118 height 30
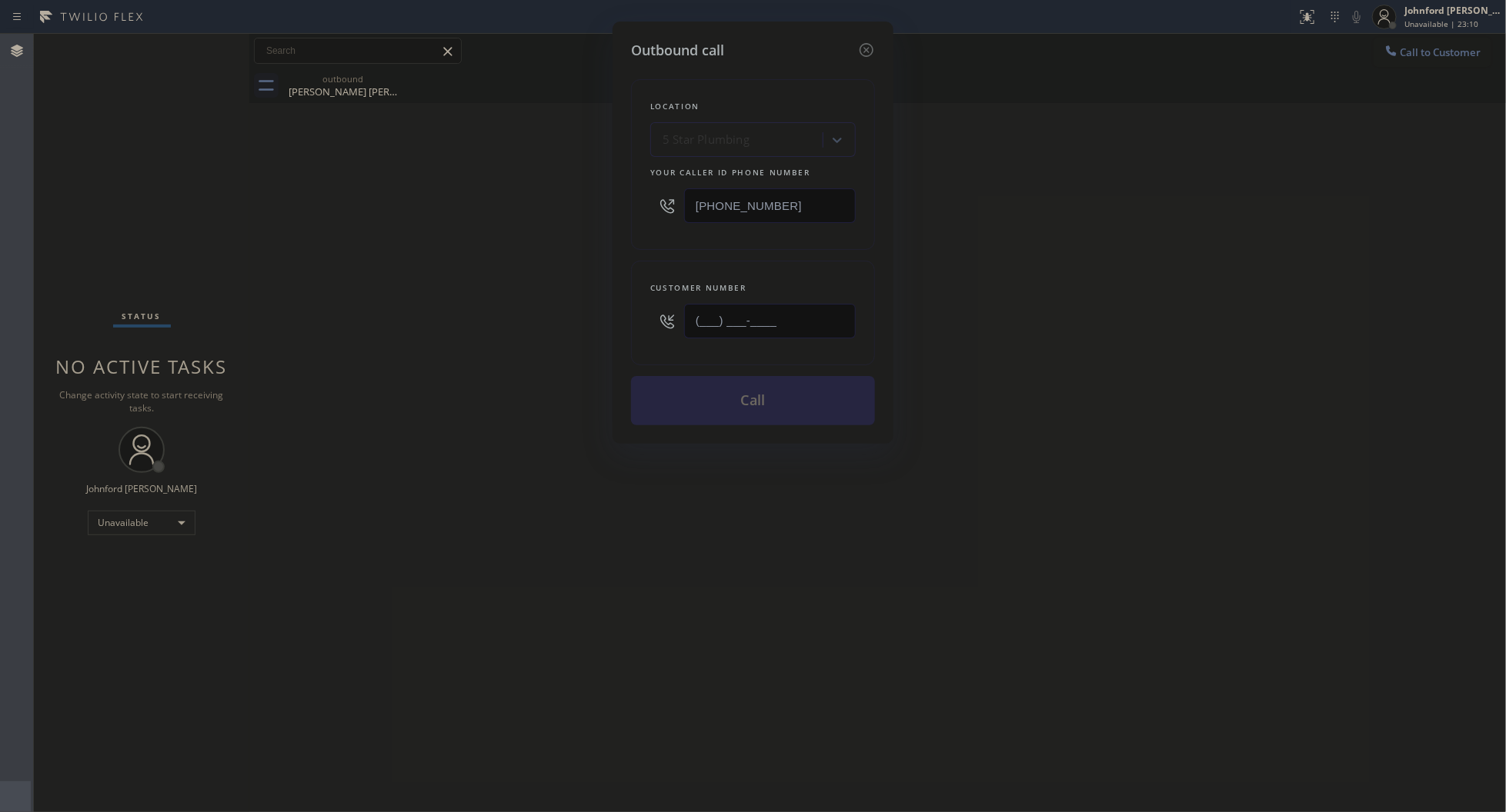
drag, startPoint x: 800, startPoint y: 324, endPoint x: 565, endPoint y: 340, distance: 235.5
click at [596, 335] on div "Outbound call Location 5 Star Plumbing Your caller id phone number (888) 909-01…" at bounding box center [753, 406] width 1506 height 812
paste input "310) 422-4295"
type input "[PHONE_NUMBER]"
click at [482, 354] on div "Outbound call Location 5 Star Plumbing Your caller id phone number (888) 909-01…" at bounding box center [753, 406] width 1506 height 812
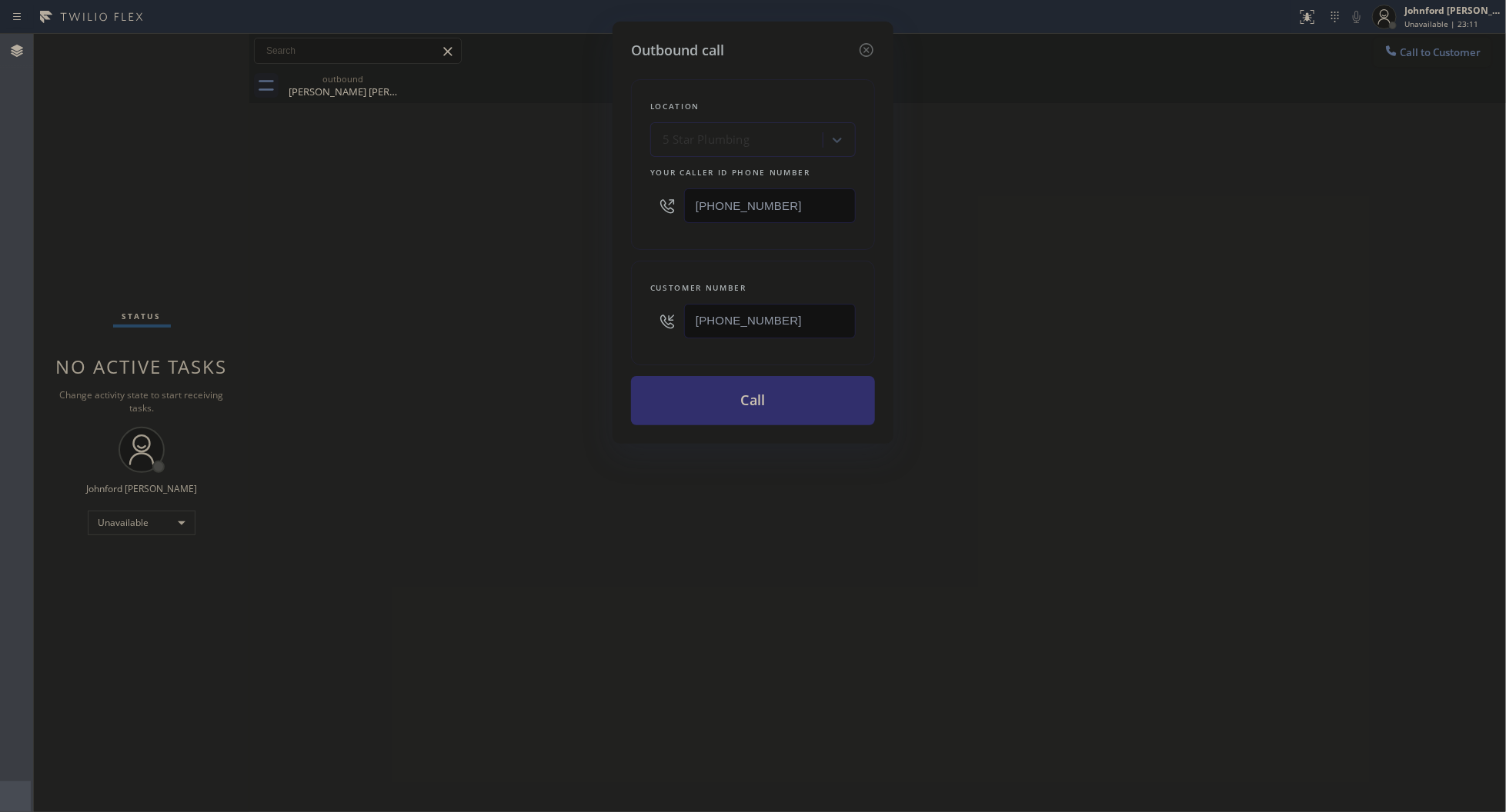
click at [687, 383] on button "Call" at bounding box center [752, 401] width 244 height 49
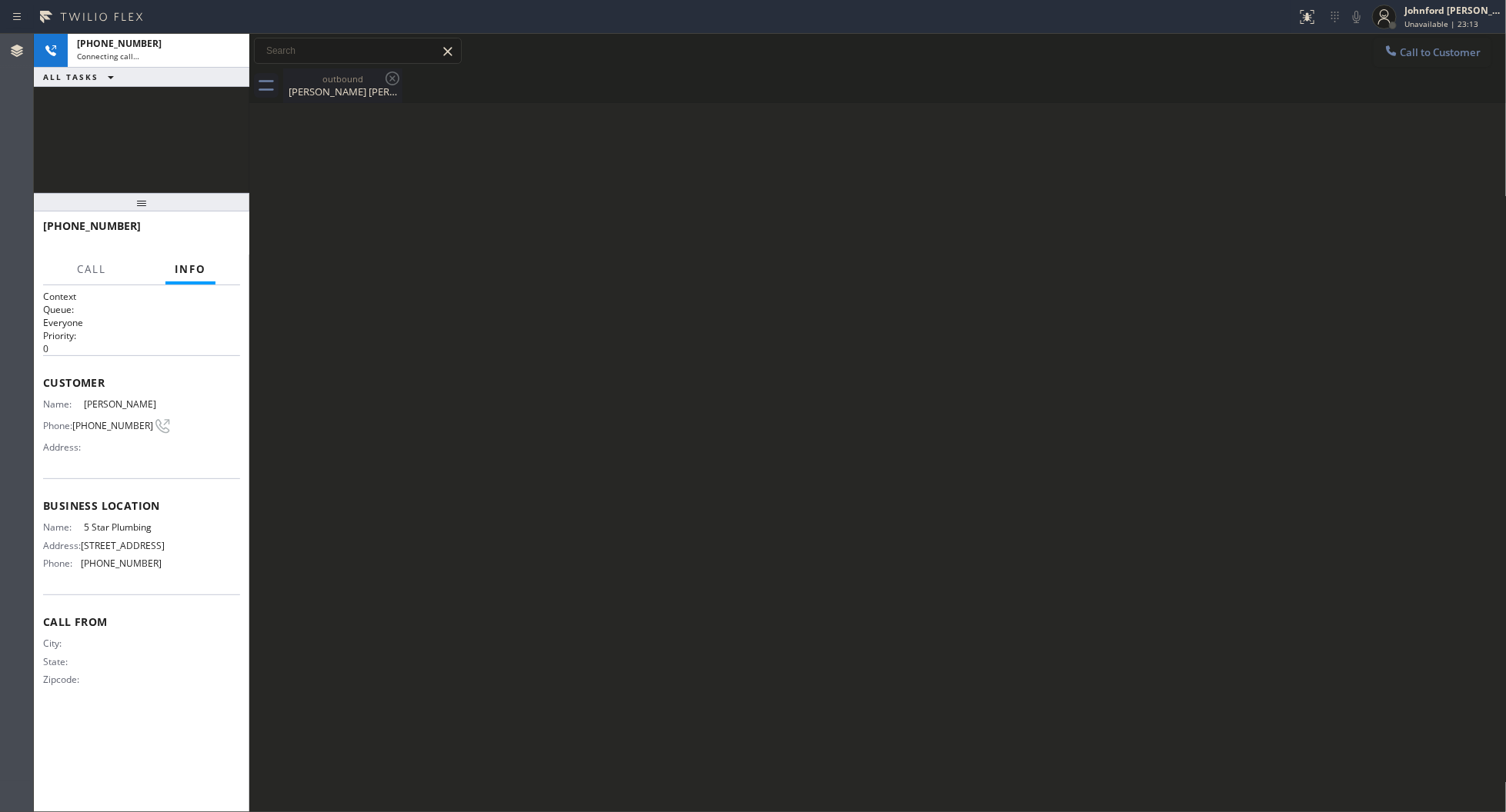
click at [390, 79] on icon at bounding box center [392, 78] width 19 height 19
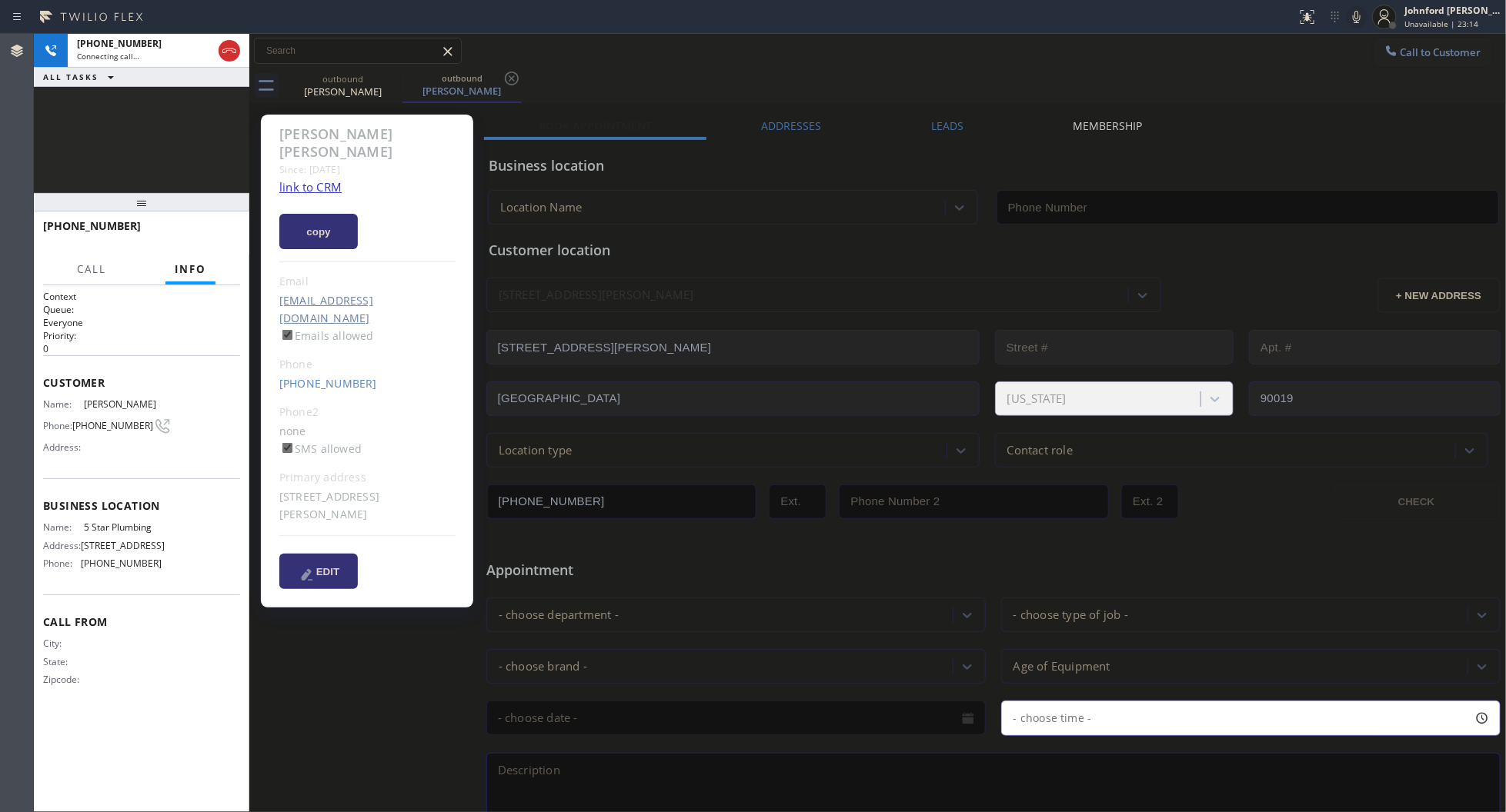
click at [316, 180] on link "link to CRM" at bounding box center [310, 187] width 62 height 16
type input "[PHONE_NUMBER]"
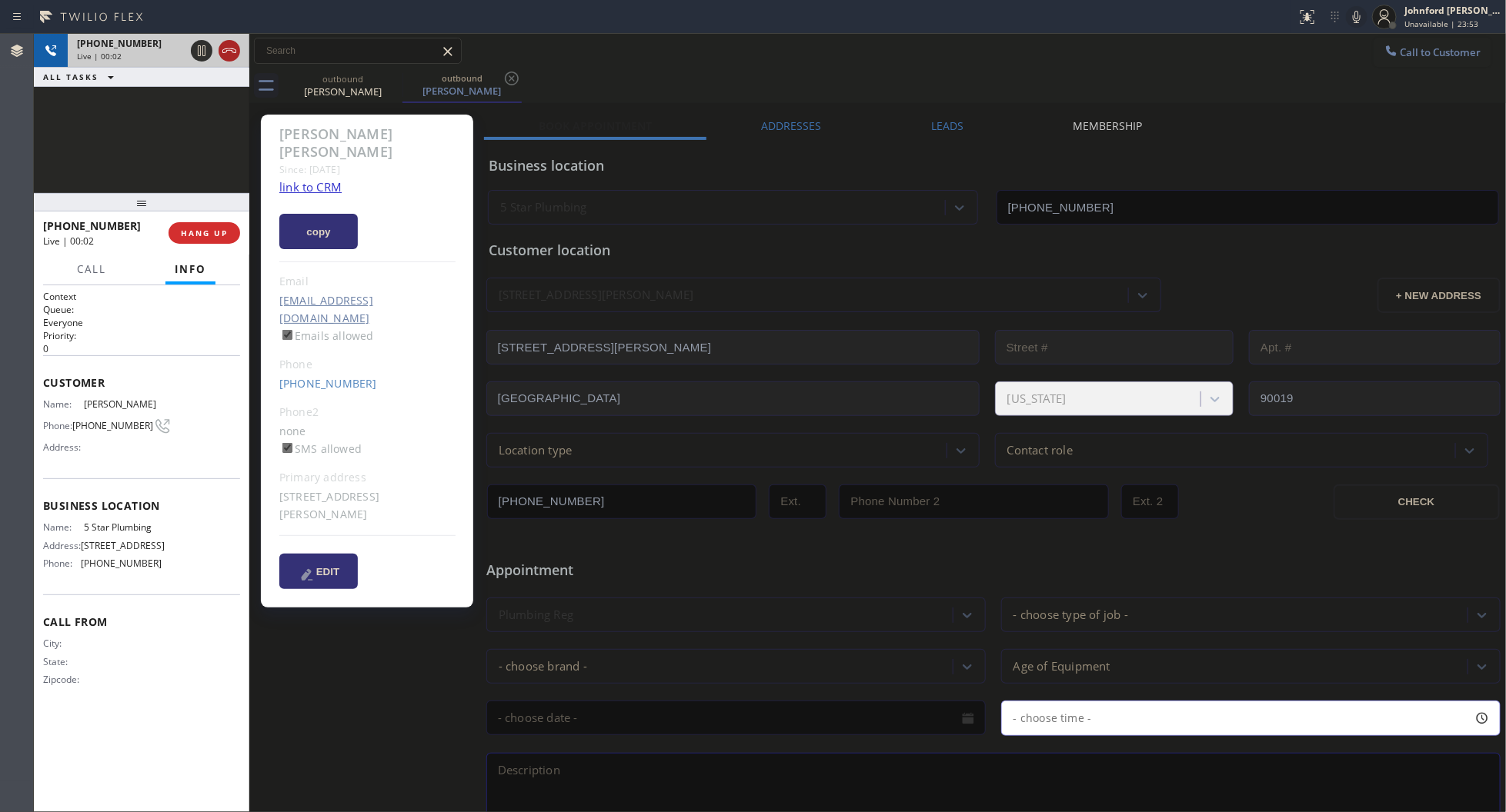
click at [231, 51] on icon at bounding box center [229, 51] width 14 height 5
click at [187, 240] on button "COMPLETE" at bounding box center [201, 233] width 78 height 21
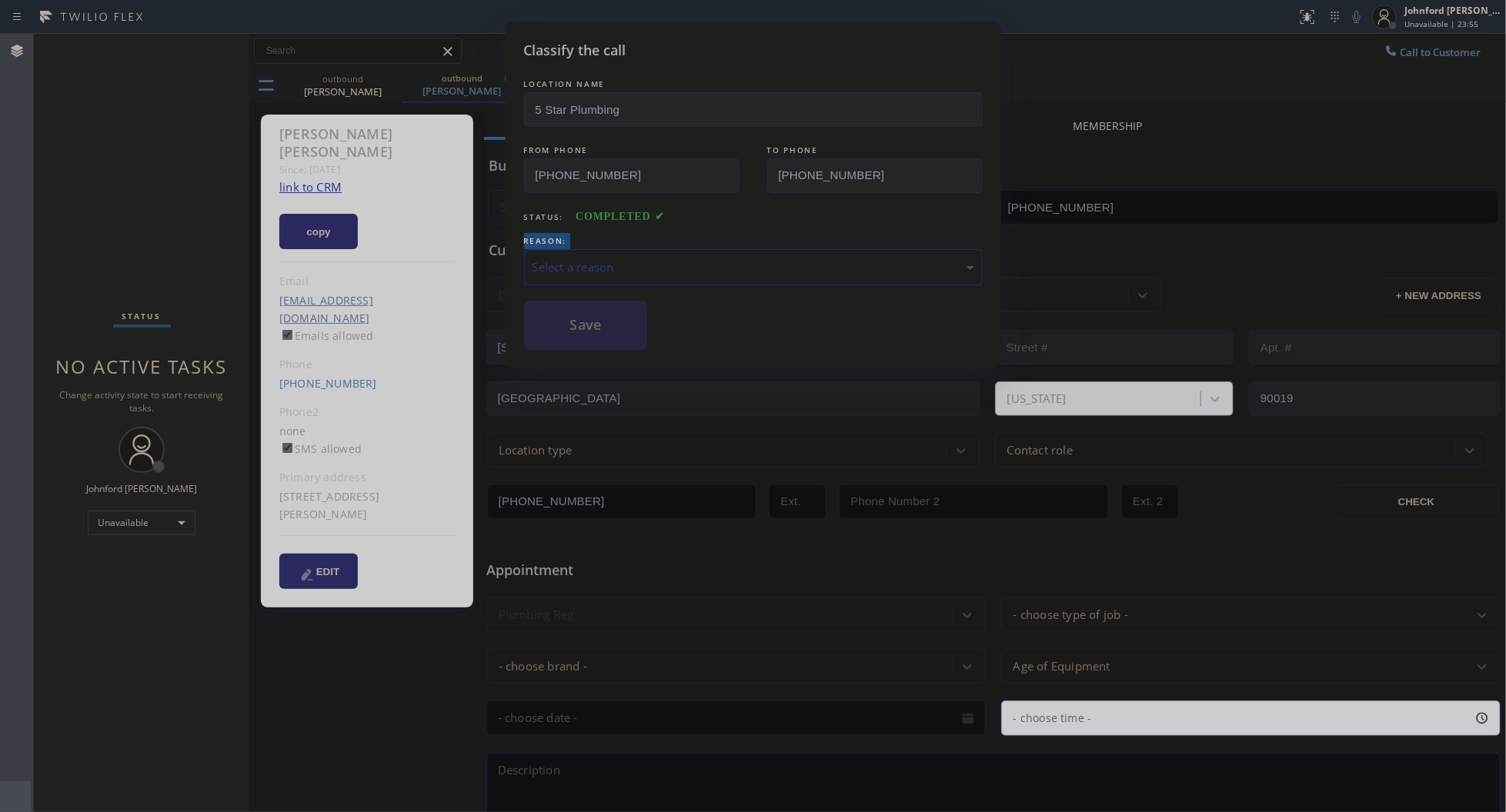
click at [187, 240] on div "Classify the call LOCATION NAME 5 Star Plumbing FROM PHONE (888) 909-0120 TO PH…" at bounding box center [753, 406] width 1506 height 812
click at [592, 258] on div "Select a reason" at bounding box center [753, 267] width 441 height 18
click at [621, 333] on button "Save" at bounding box center [586, 326] width 124 height 49
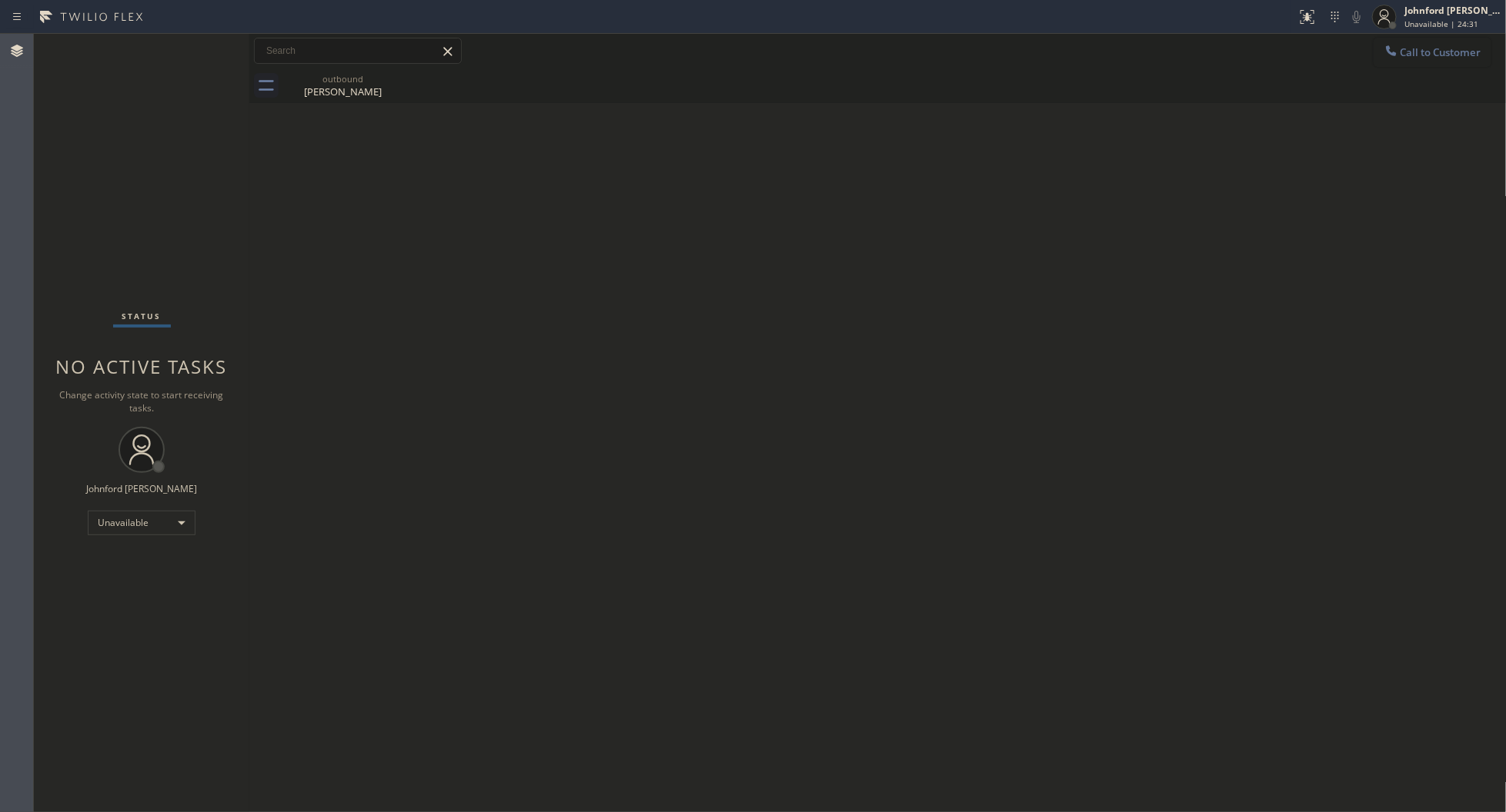
click at [1380, 56] on button "Call to Customer" at bounding box center [1432, 52] width 118 height 30
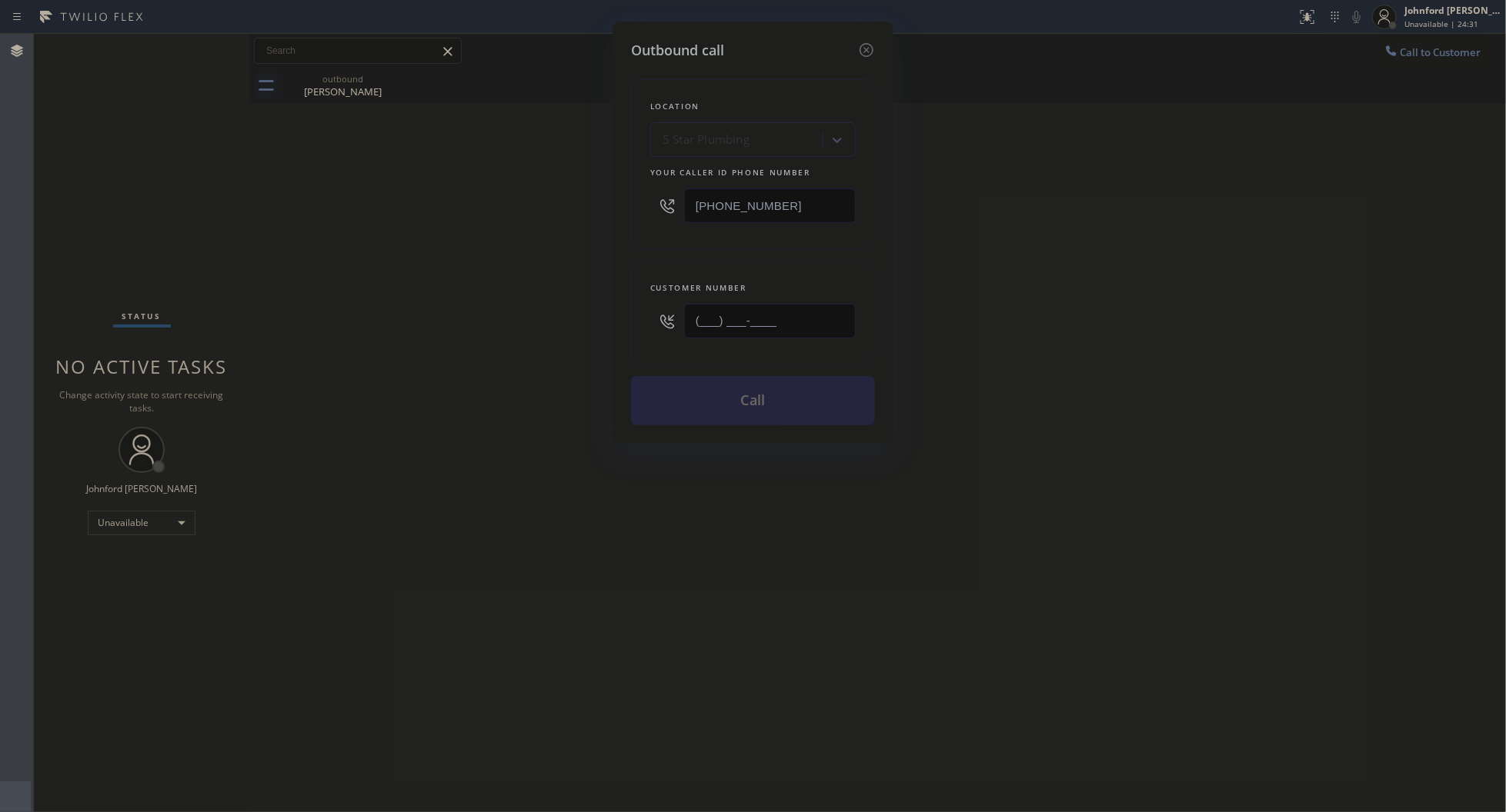
drag, startPoint x: 605, startPoint y: 321, endPoint x: 547, endPoint y: 321, distance: 58.0
click at [559, 321] on div "Outbound call Location 5 Star Plumbing Your caller id phone number (888) 909-01…" at bounding box center [753, 406] width 1506 height 812
paste input "626) 592-3388"
type input "(626) 592-3388"
click at [527, 329] on div "Outbound call Location 5 Star Plumbing Your caller id phone number (888) 909-01…" at bounding box center [753, 406] width 1506 height 812
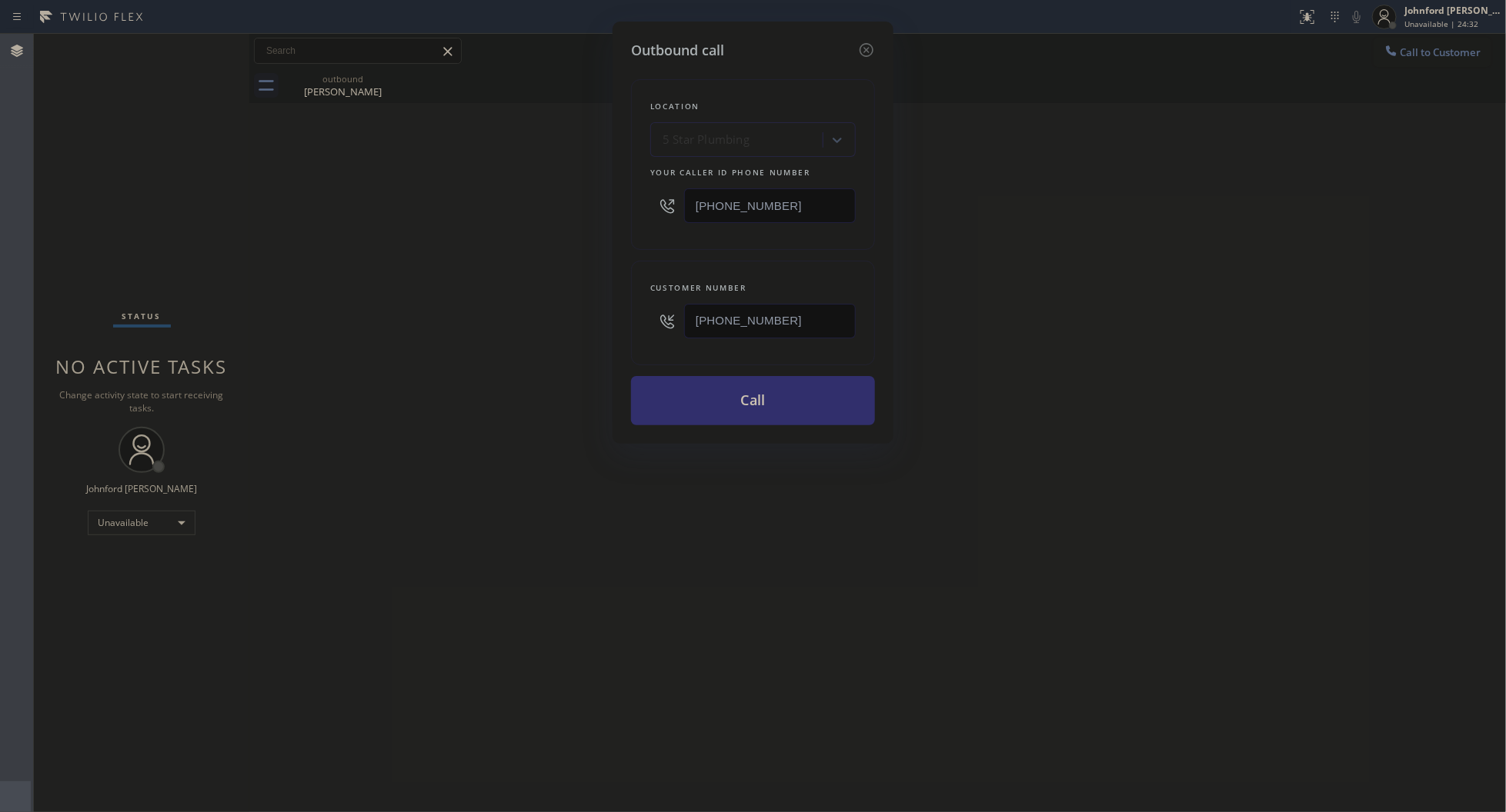
click at [751, 401] on button "Call" at bounding box center [752, 401] width 244 height 49
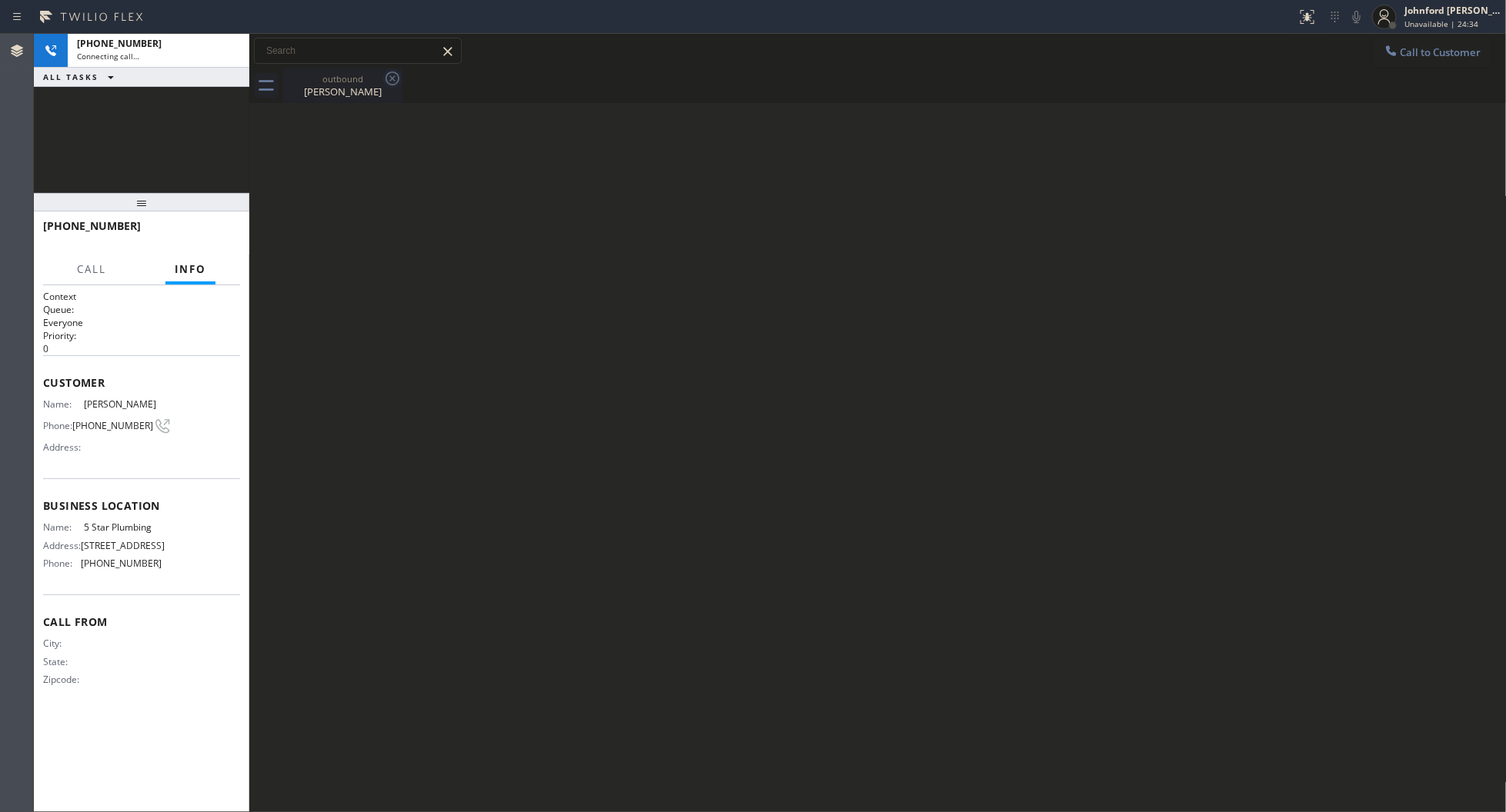
click at [389, 81] on icon at bounding box center [392, 78] width 19 height 19
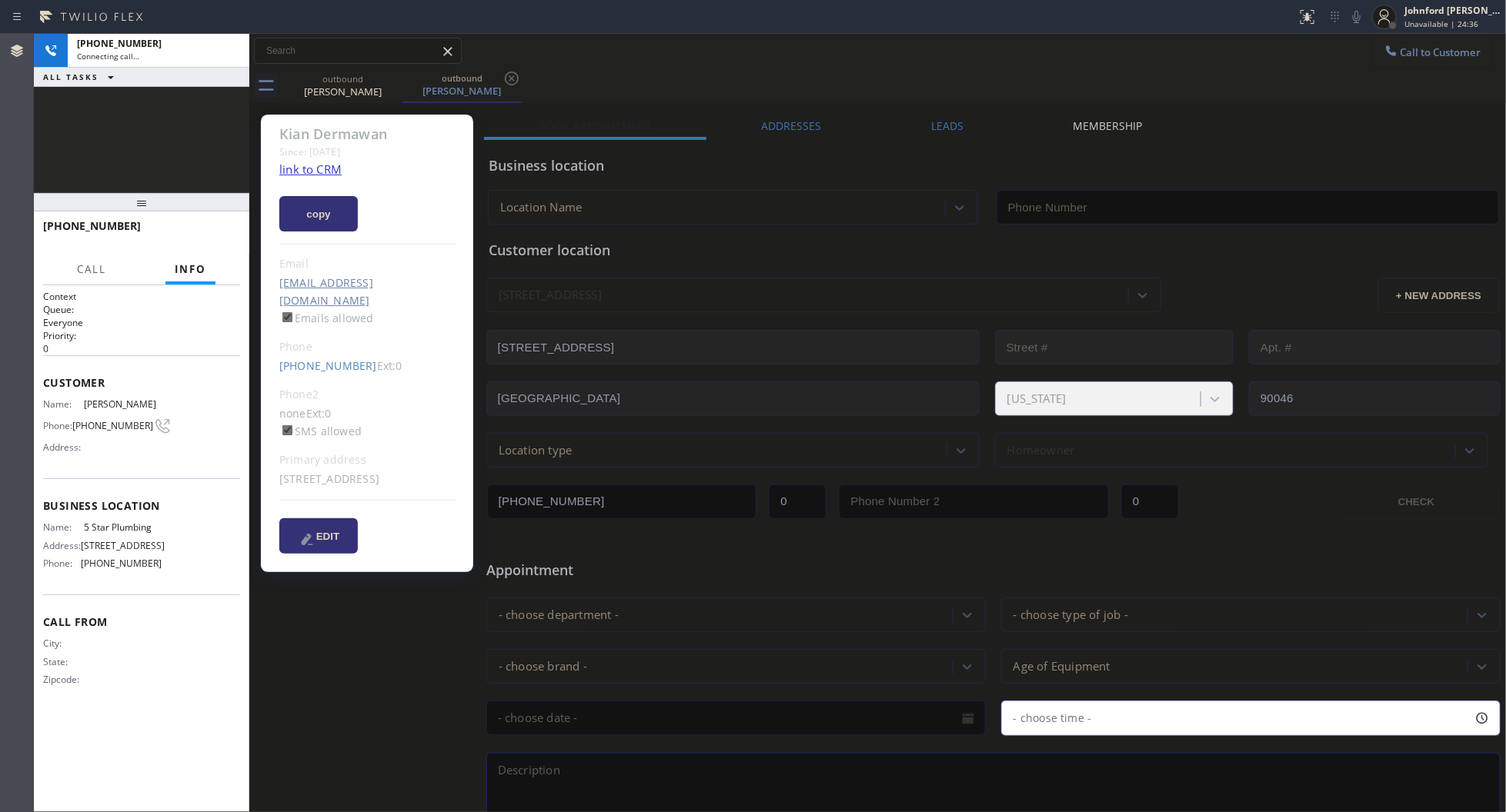
click at [320, 169] on link "link to CRM" at bounding box center [310, 169] width 62 height 16
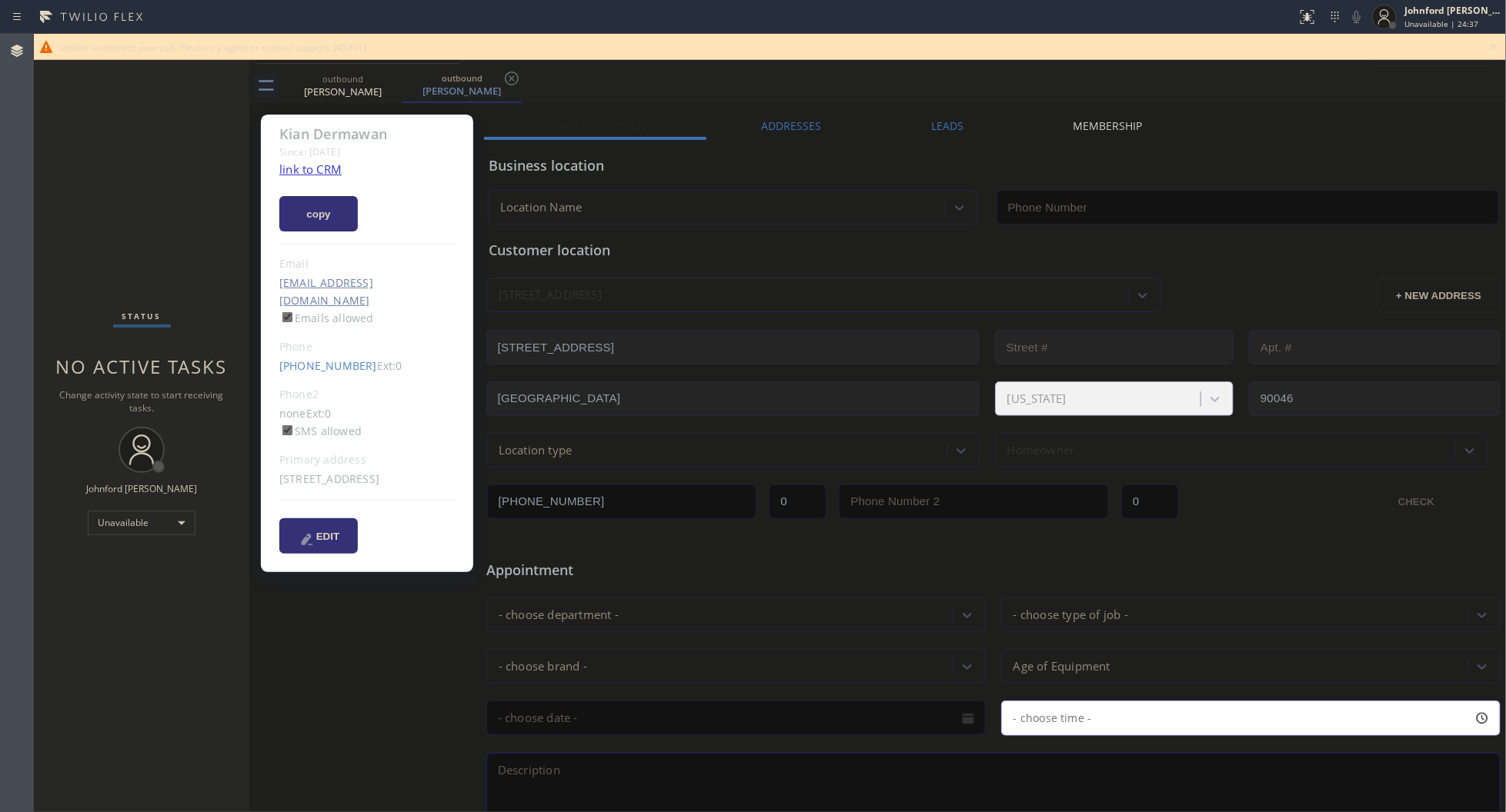
type input "[PHONE_NUMBER]"
click at [1497, 50] on icon at bounding box center [1493, 47] width 19 height 19
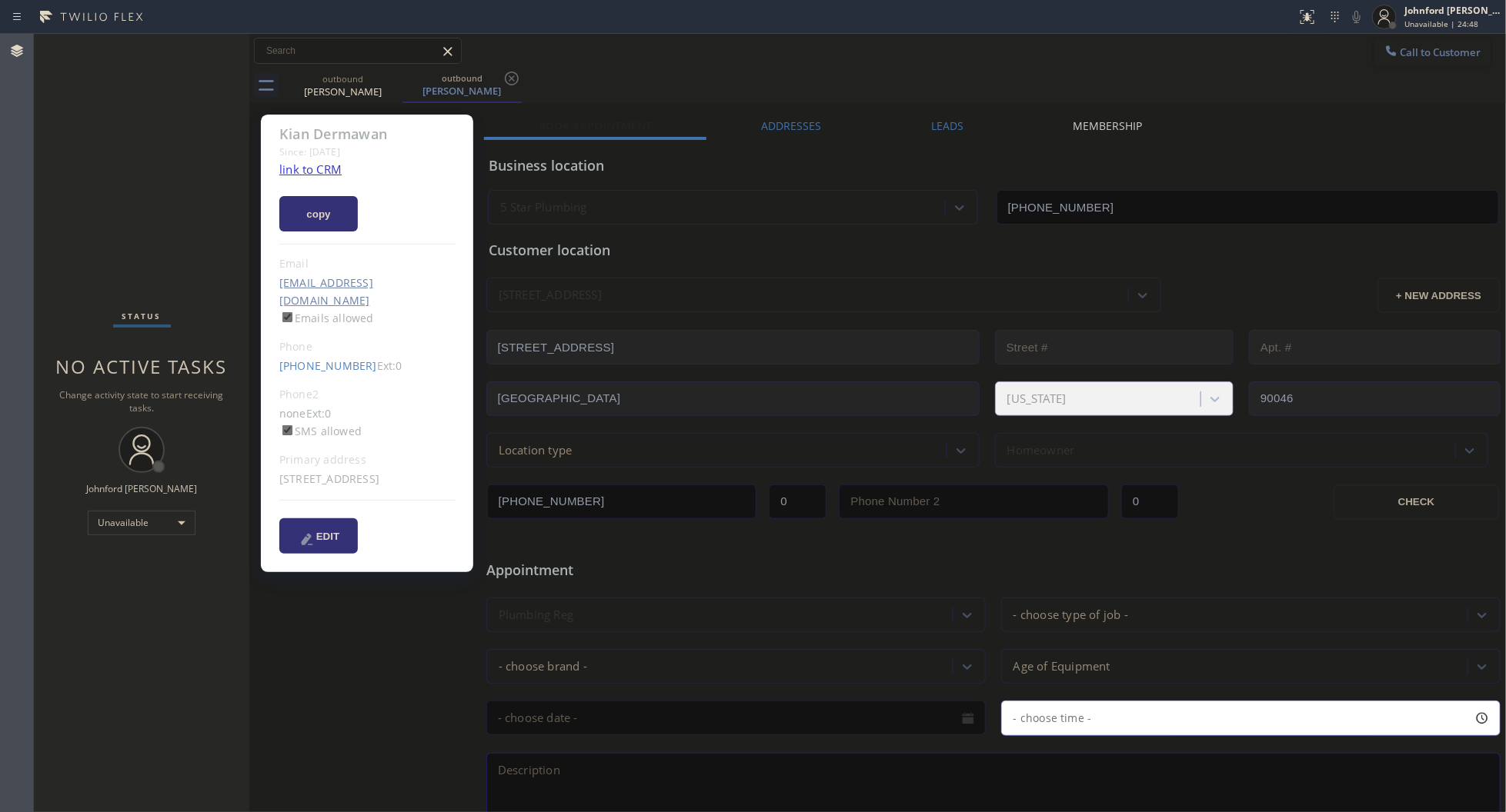
click at [1444, 43] on button "Call to Customer" at bounding box center [1432, 52] width 118 height 30
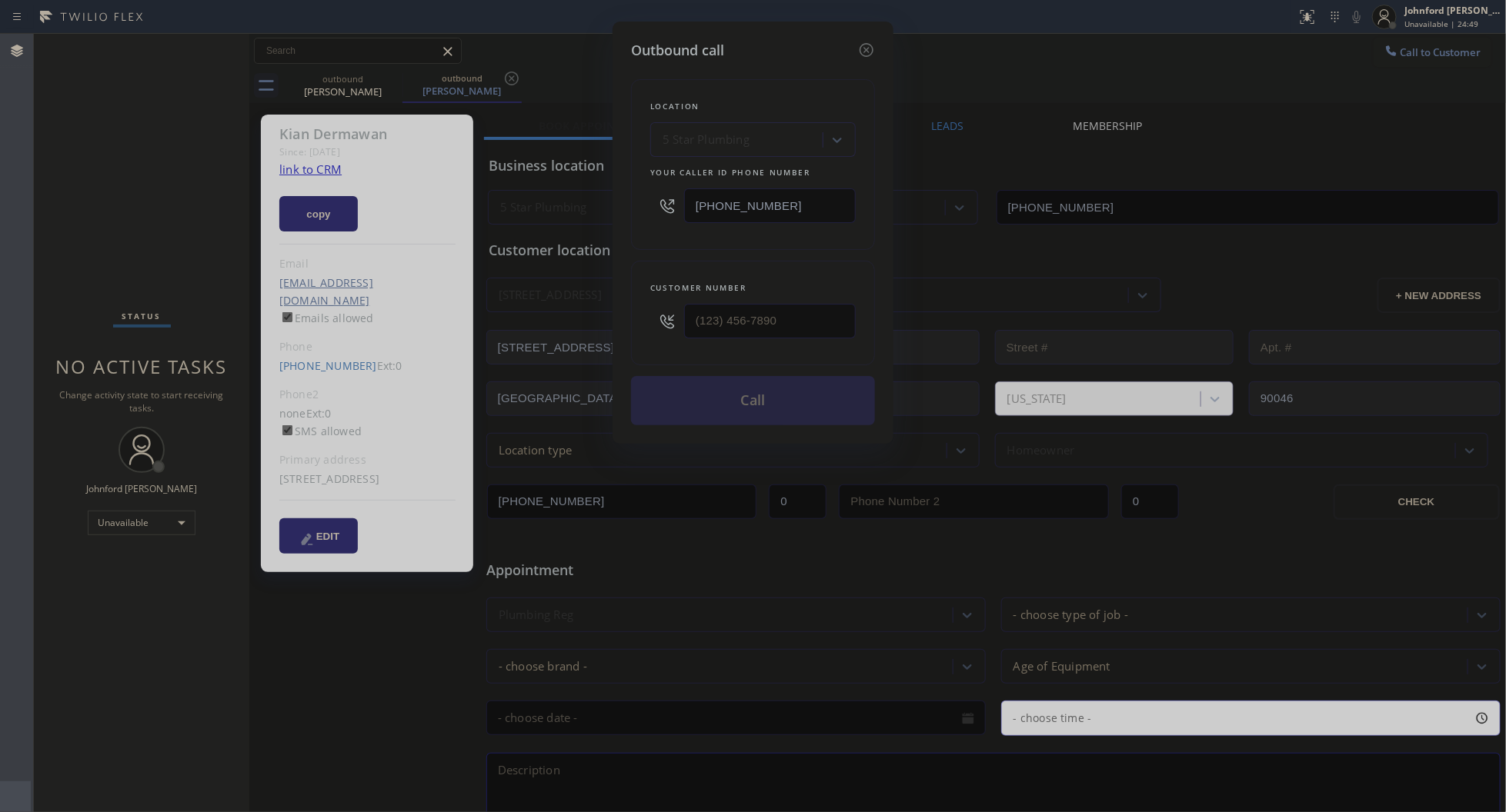
drag, startPoint x: 817, startPoint y: 314, endPoint x: 681, endPoint y: 317, distance: 136.0
click at [682, 317] on div "Outbound call Location 5 Star Plumbing Your caller id phone number (888) 909-01…" at bounding box center [753, 232] width 281 height 422
click at [778, 312] on input "(___) ___-____" at bounding box center [769, 321] width 171 height 34
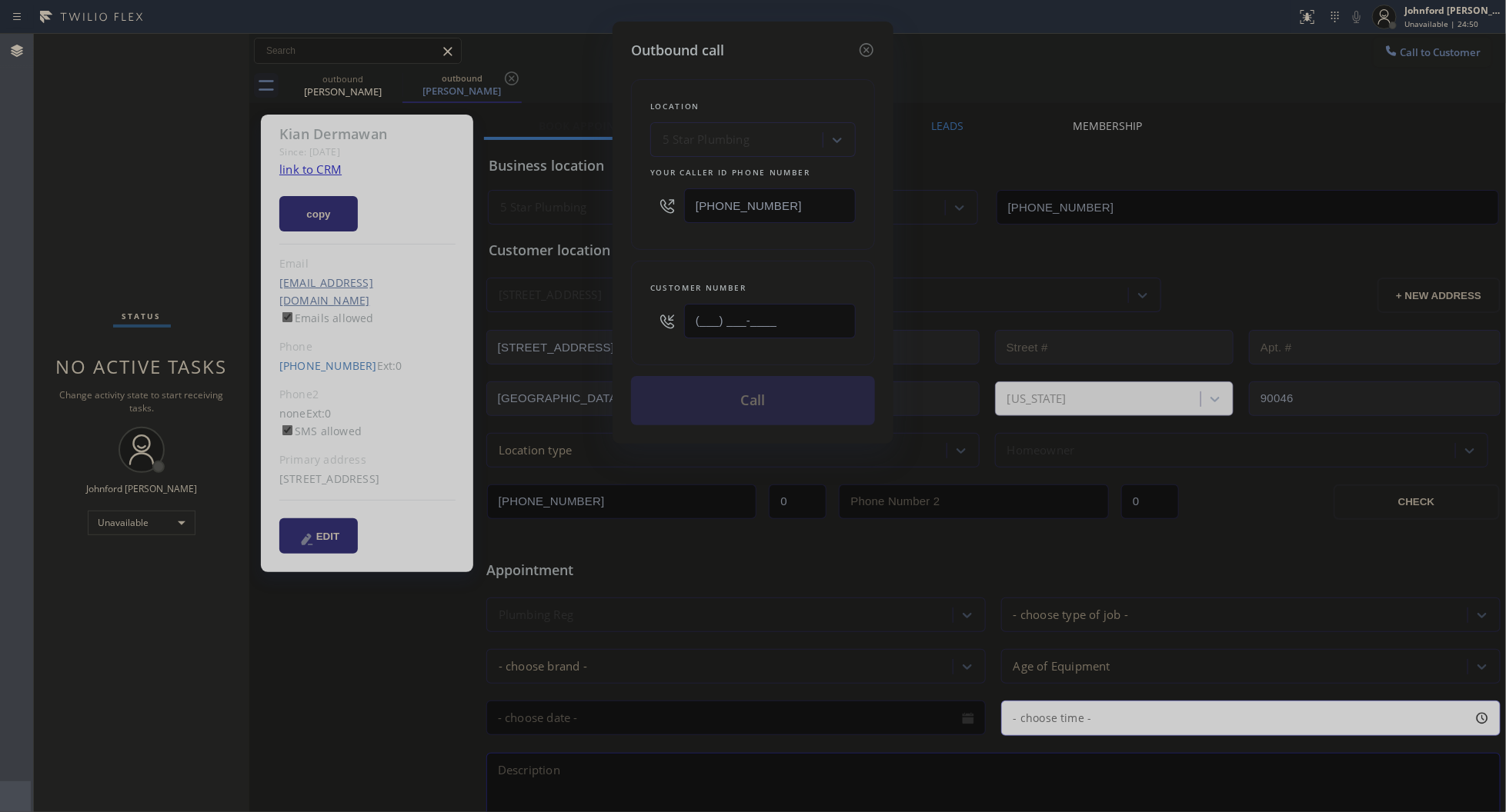
paste input "262) 366-5136"
type input "[PHONE_NUMBER]"
click at [766, 252] on div "Location 5 Star Plumbing Your caller id phone number (888) 909-0120 Customer nu…" at bounding box center [752, 243] width 244 height 365
click at [746, 390] on button "Call" at bounding box center [752, 401] width 244 height 49
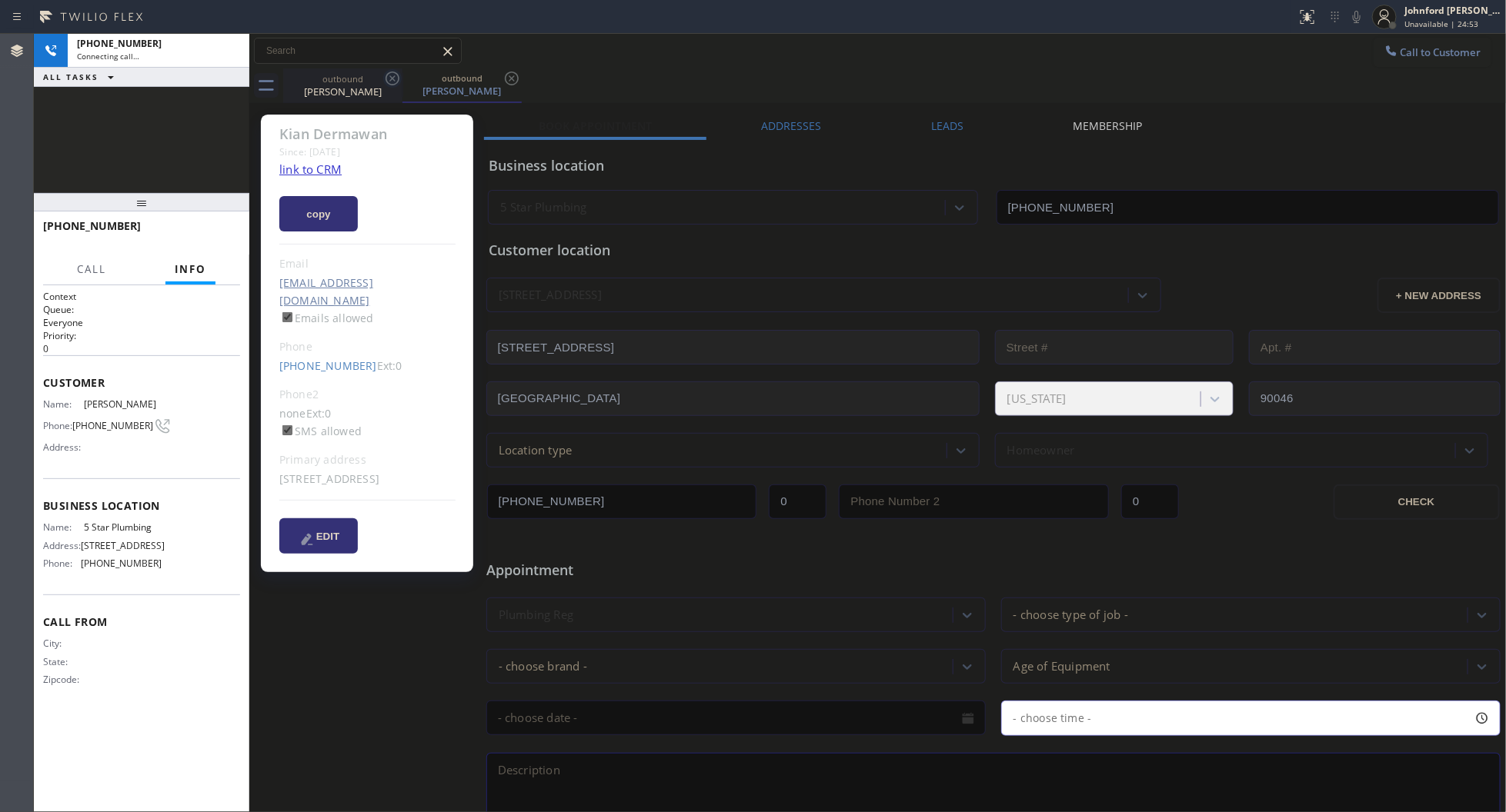
click at [385, 75] on icon at bounding box center [392, 78] width 19 height 19
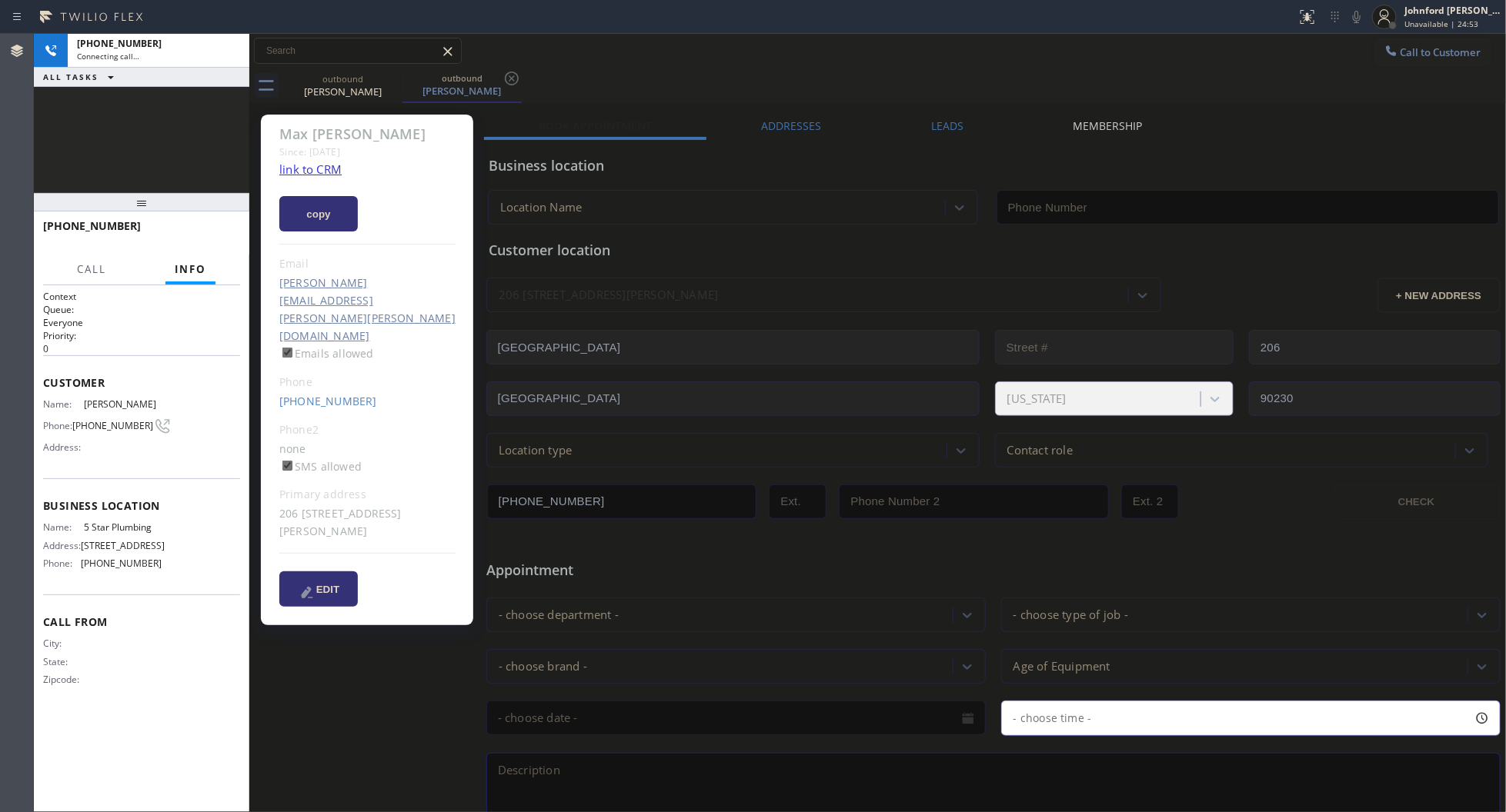
click at [0, 0] on icon at bounding box center [0, 0] width 0 height 0
click at [317, 162] on link "link to CRM" at bounding box center [310, 169] width 62 height 16
type input "[PHONE_NUMBER]"
click at [193, 239] on button "HANG UP" at bounding box center [203, 233] width 71 height 21
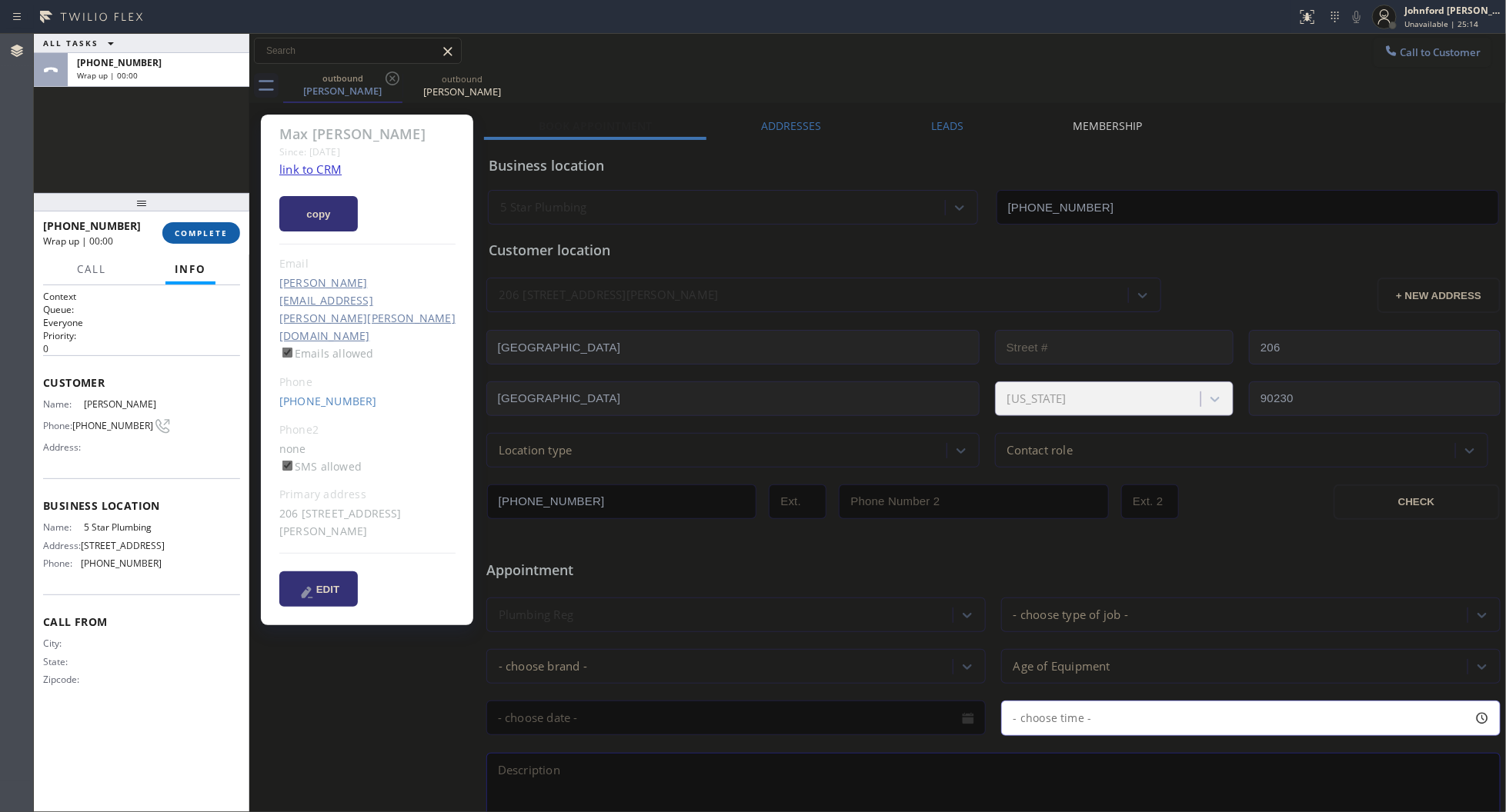
click at [193, 239] on button "COMPLETE" at bounding box center [201, 233] width 78 height 21
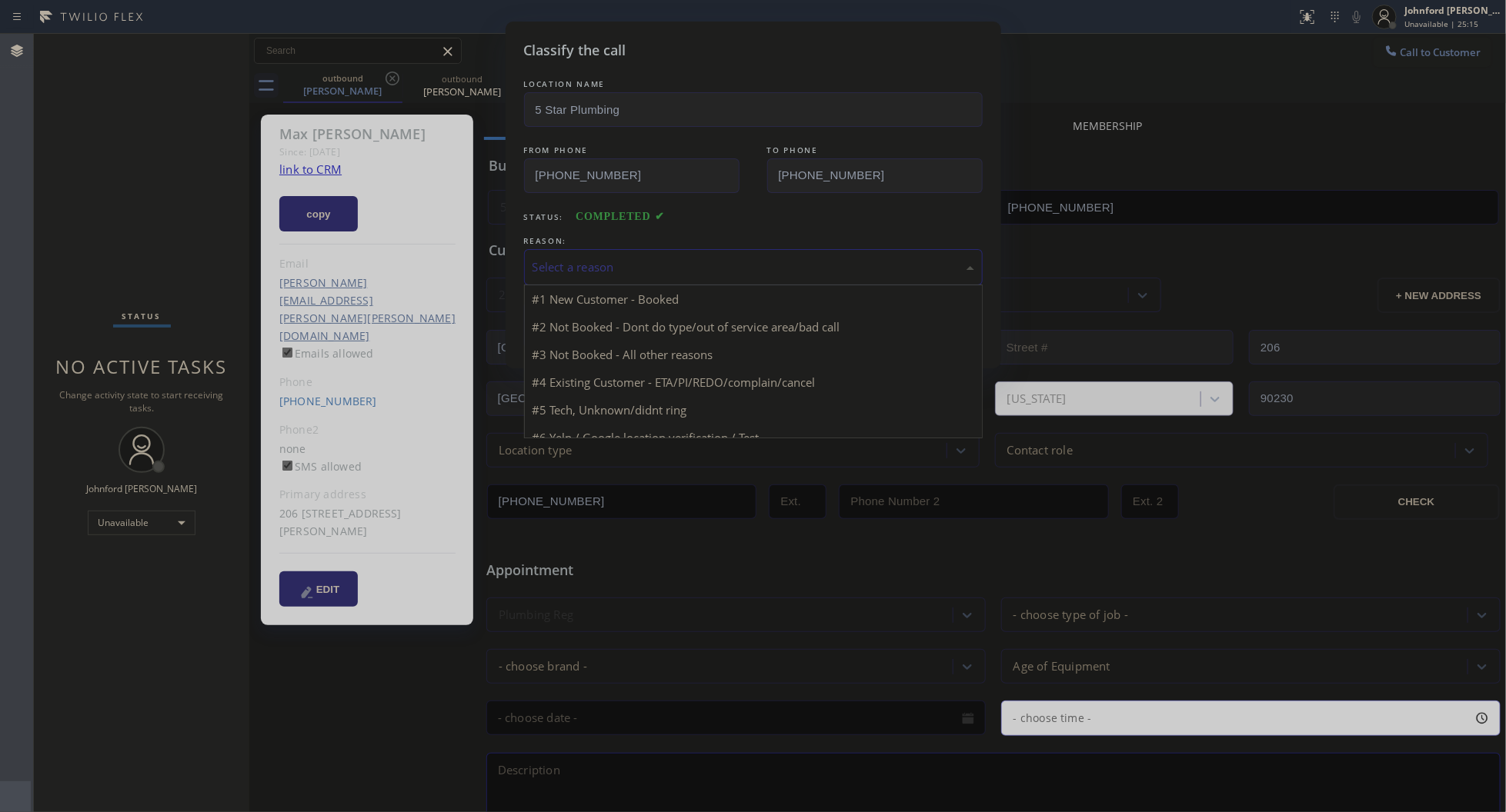
click at [659, 258] on div "Select a reason" at bounding box center [753, 267] width 441 height 18
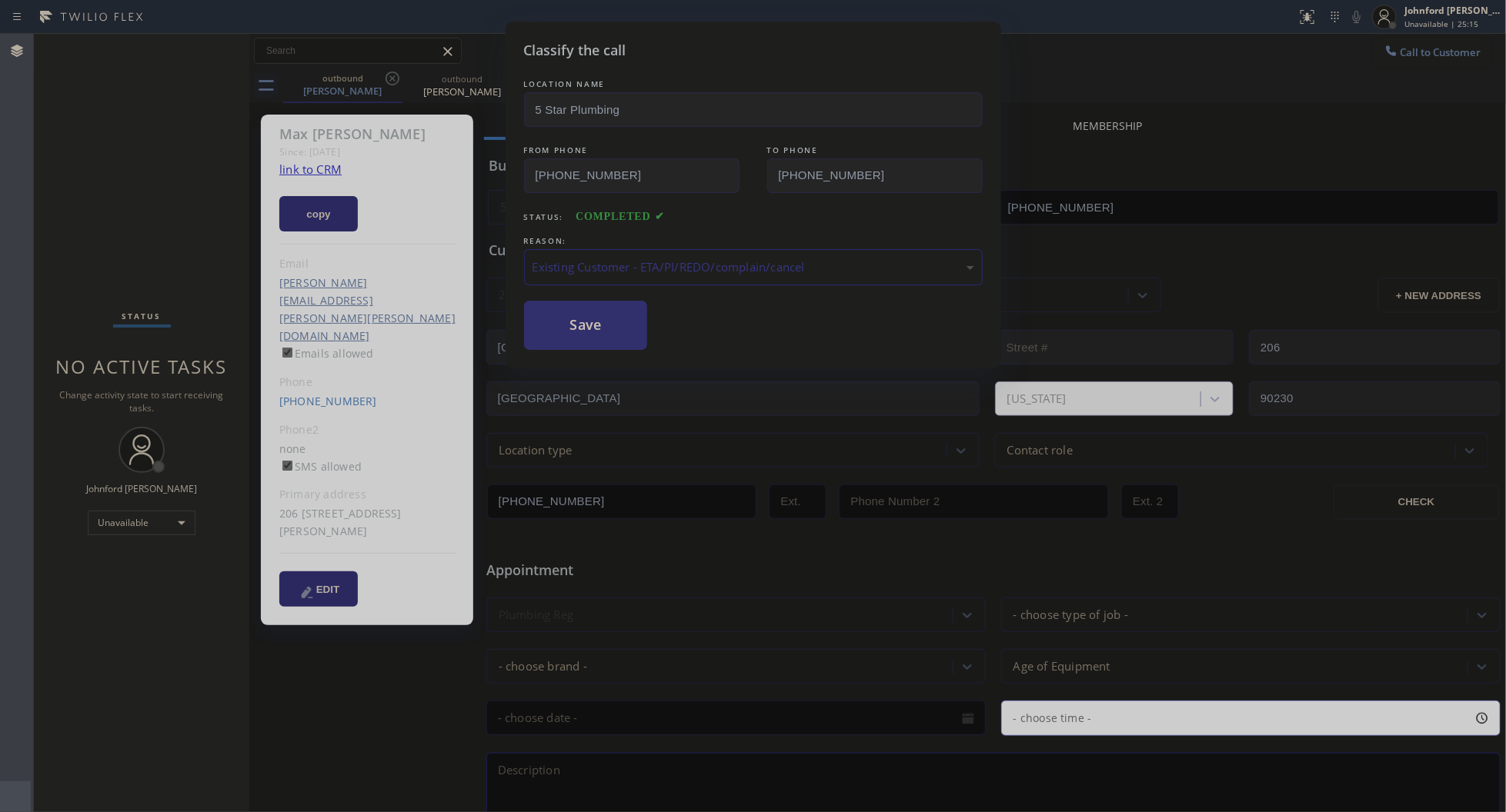
click at [605, 317] on button "Save" at bounding box center [586, 326] width 124 height 49
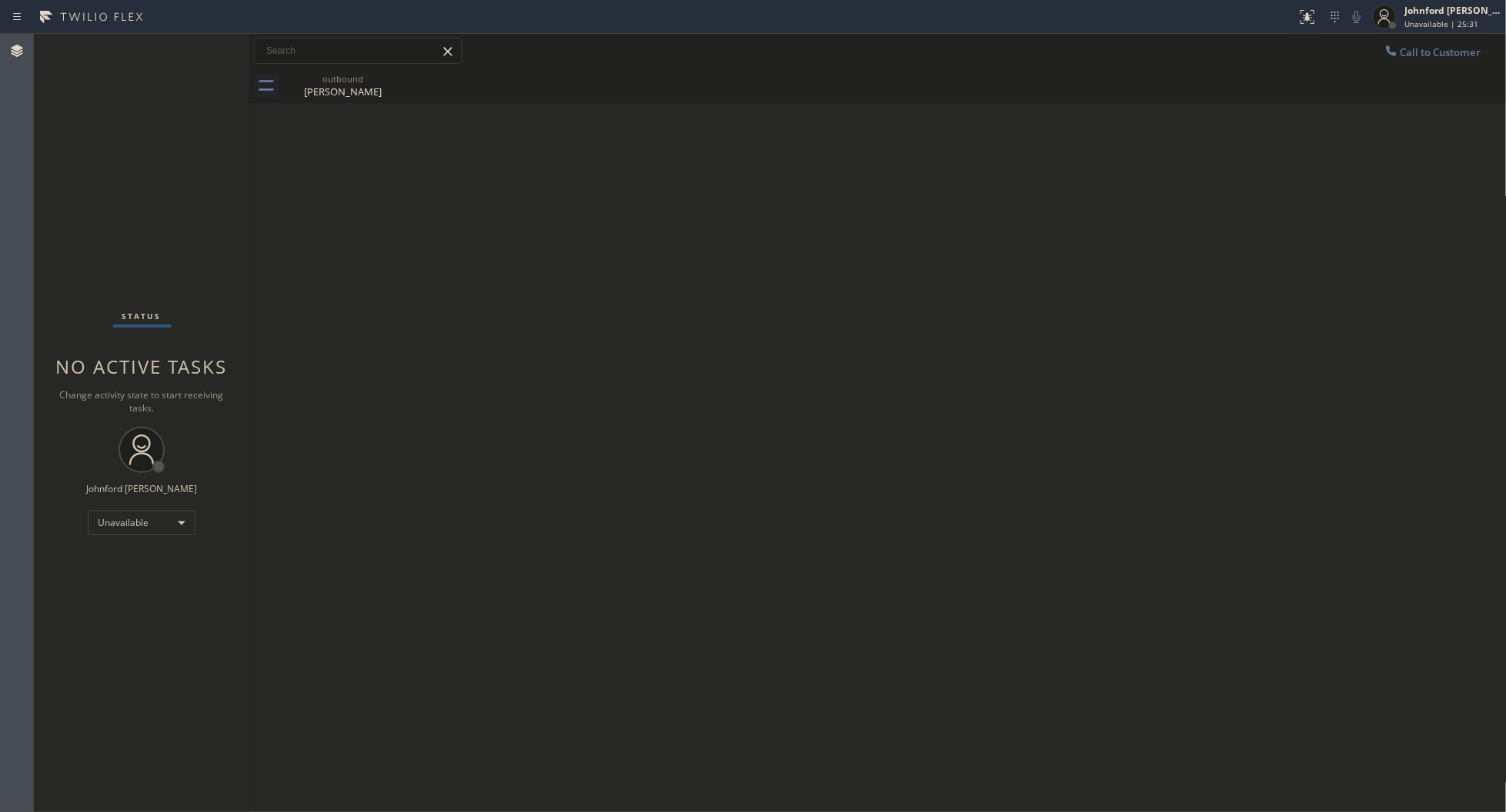
click at [1430, 43] on button "Call to Customer" at bounding box center [1432, 52] width 118 height 30
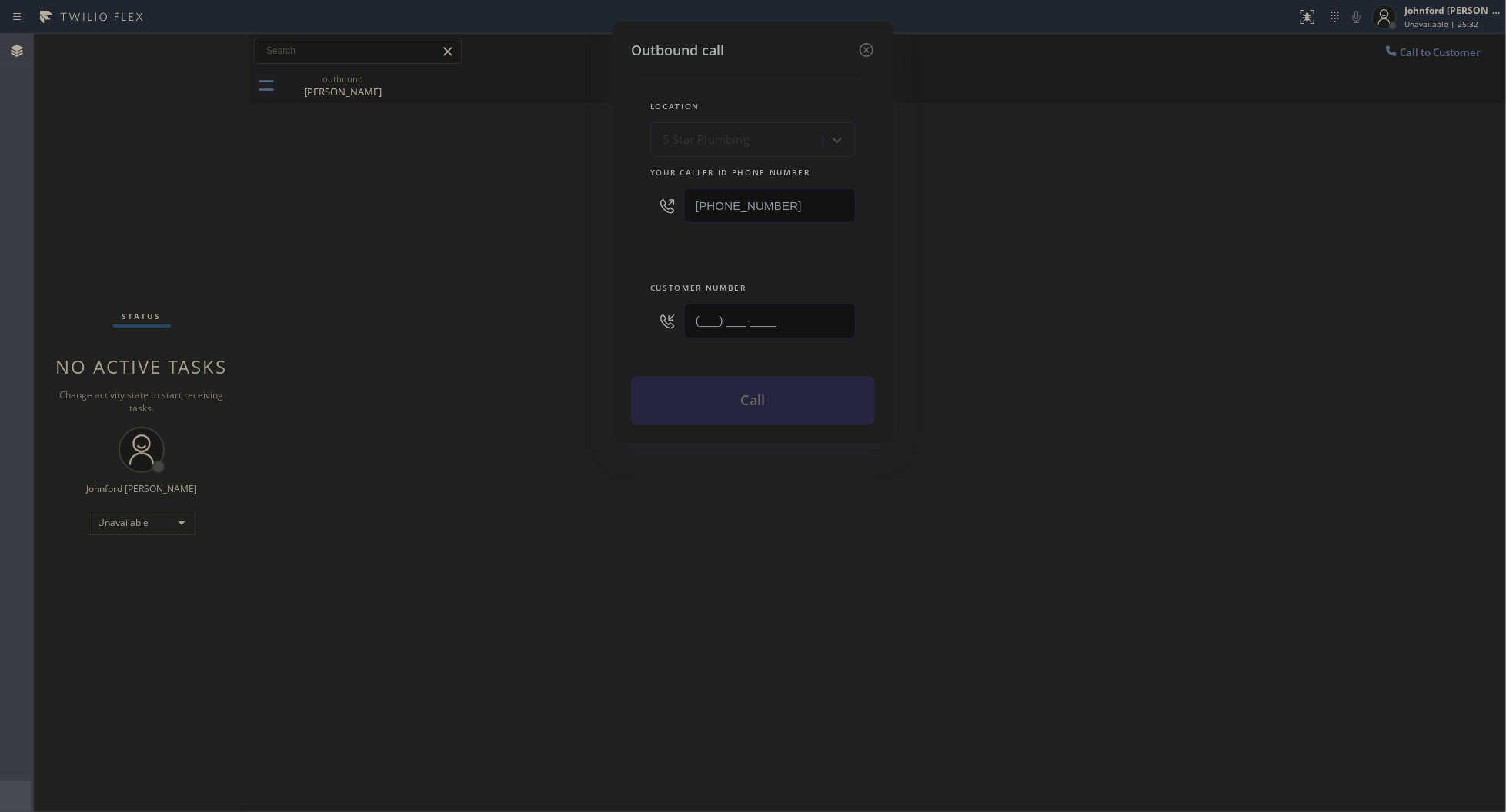
drag, startPoint x: 772, startPoint y: 317, endPoint x: 569, endPoint y: 329, distance: 203.4
click at [593, 329] on div "Outbound call Location 5 Star Plumbing Your caller id phone number (888) 909-01…" at bounding box center [753, 406] width 1506 height 812
paste input "201) 992-1248"
type input "(201) 992-1248"
click at [528, 331] on div "Outbound call Location 5 Star Plumbing Your caller id phone number (888) 909-01…" at bounding box center [753, 406] width 1506 height 812
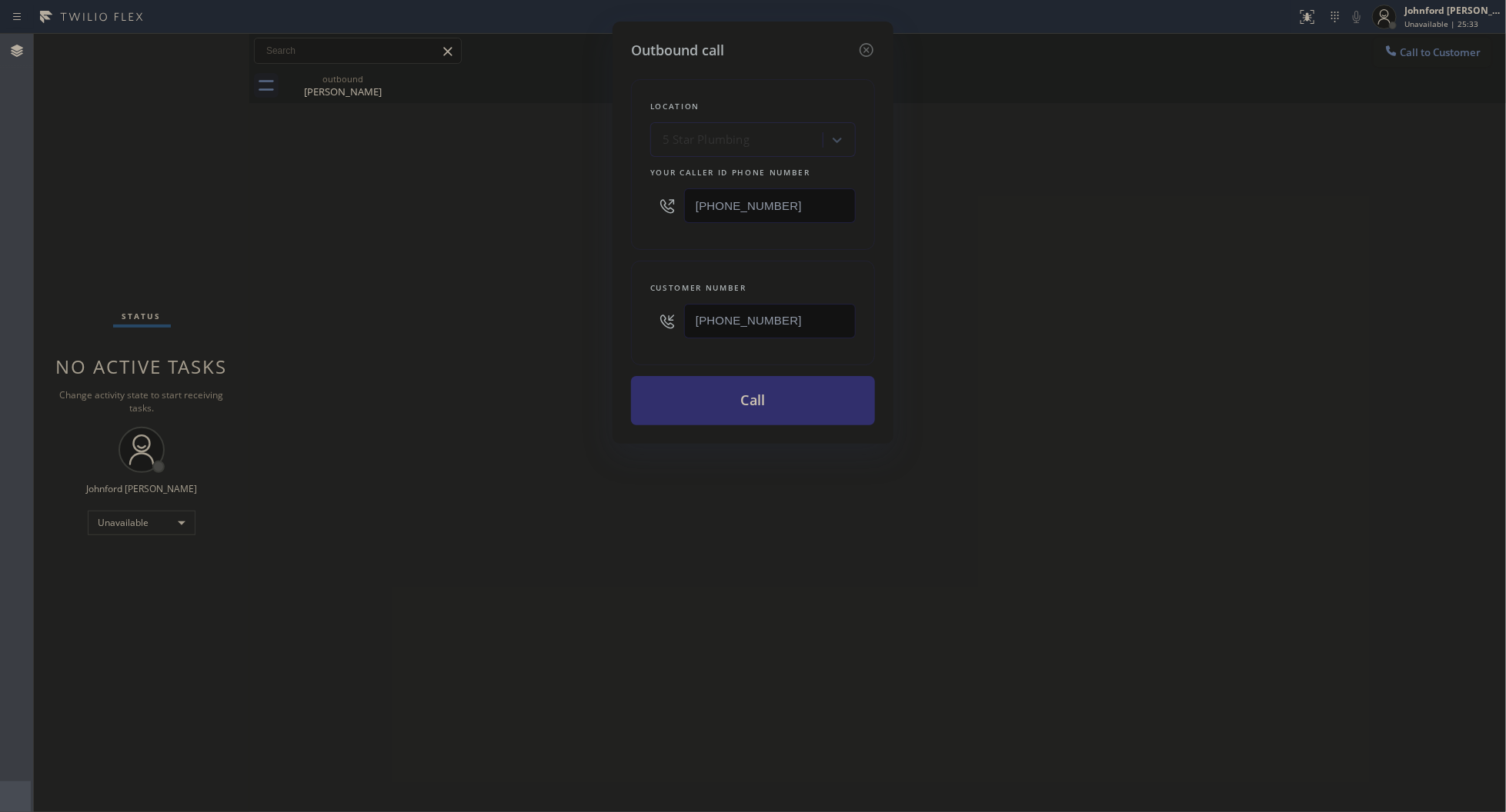
click at [709, 395] on button "Call" at bounding box center [752, 401] width 244 height 49
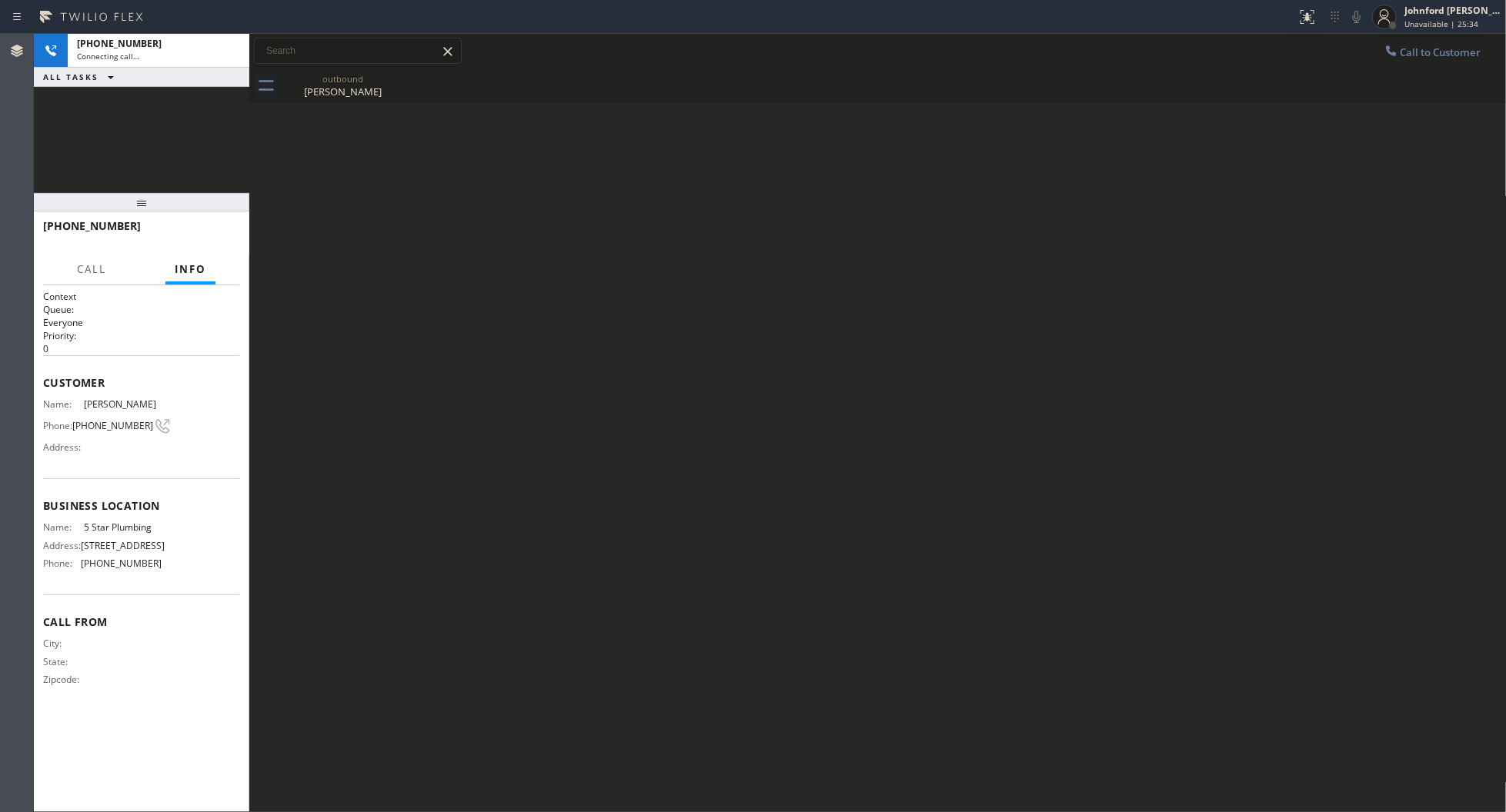
click at [0, 0] on icon at bounding box center [0, 0] width 0 height 0
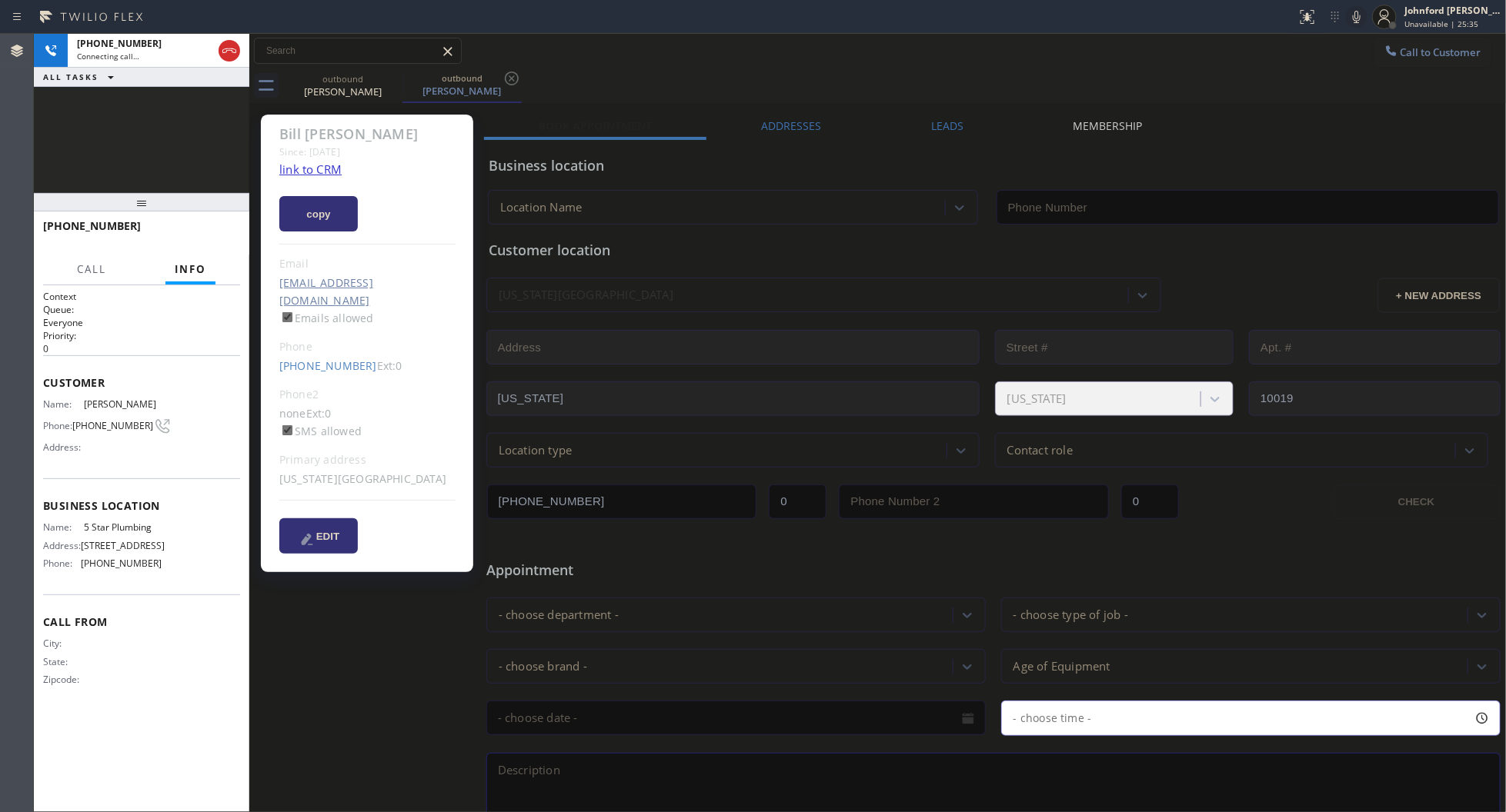
click at [335, 163] on link "link to CRM" at bounding box center [310, 169] width 62 height 16
type input "[PHONE_NUMBER]"
click at [240, 50] on div at bounding box center [229, 51] width 21 height 19
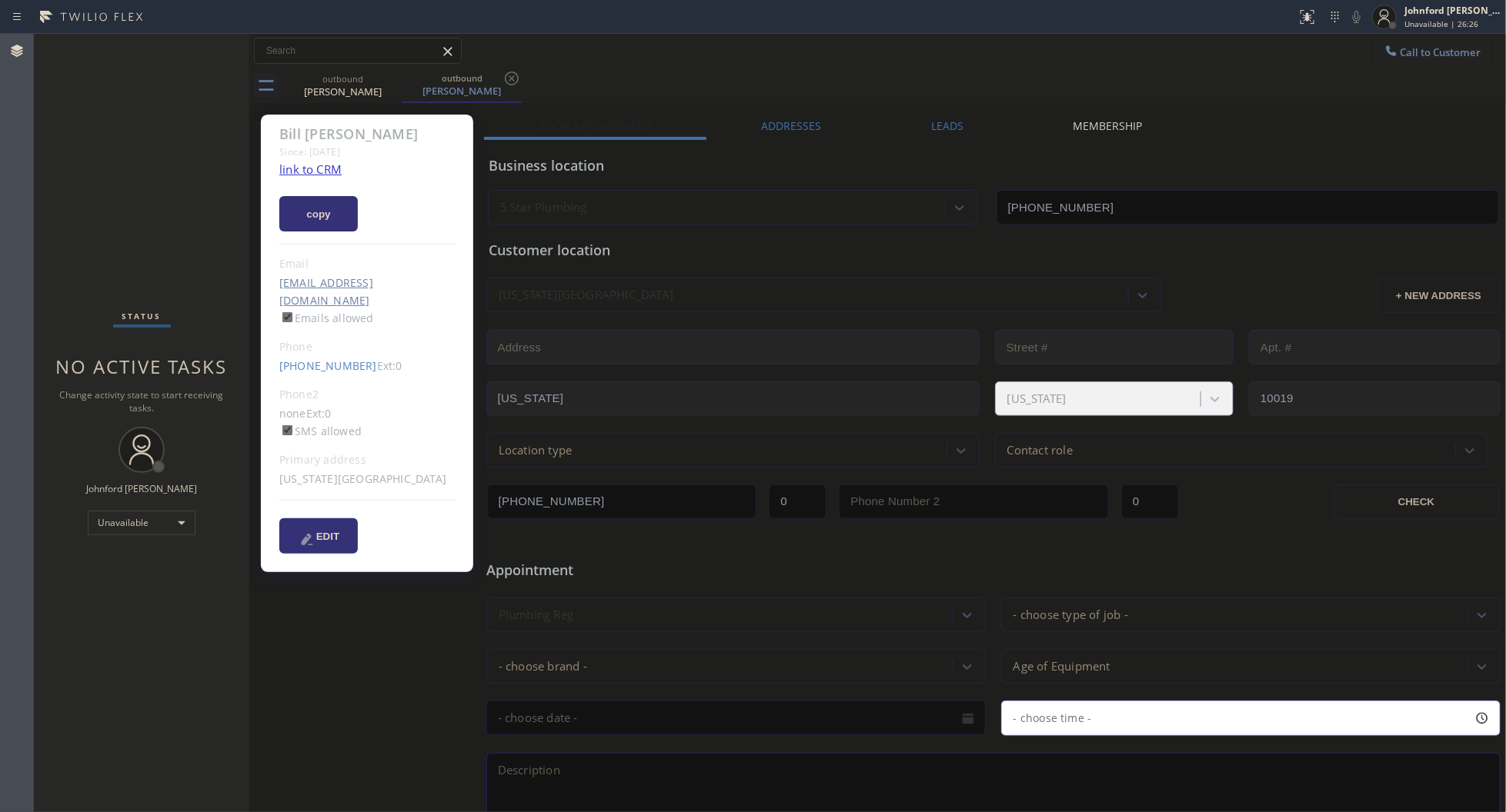
drag, startPoint x: 1400, startPoint y: 52, endPoint x: 1168, endPoint y: 132, distance: 245.4
click at [1401, 52] on span "Call to Customer" at bounding box center [1440, 52] width 80 height 14
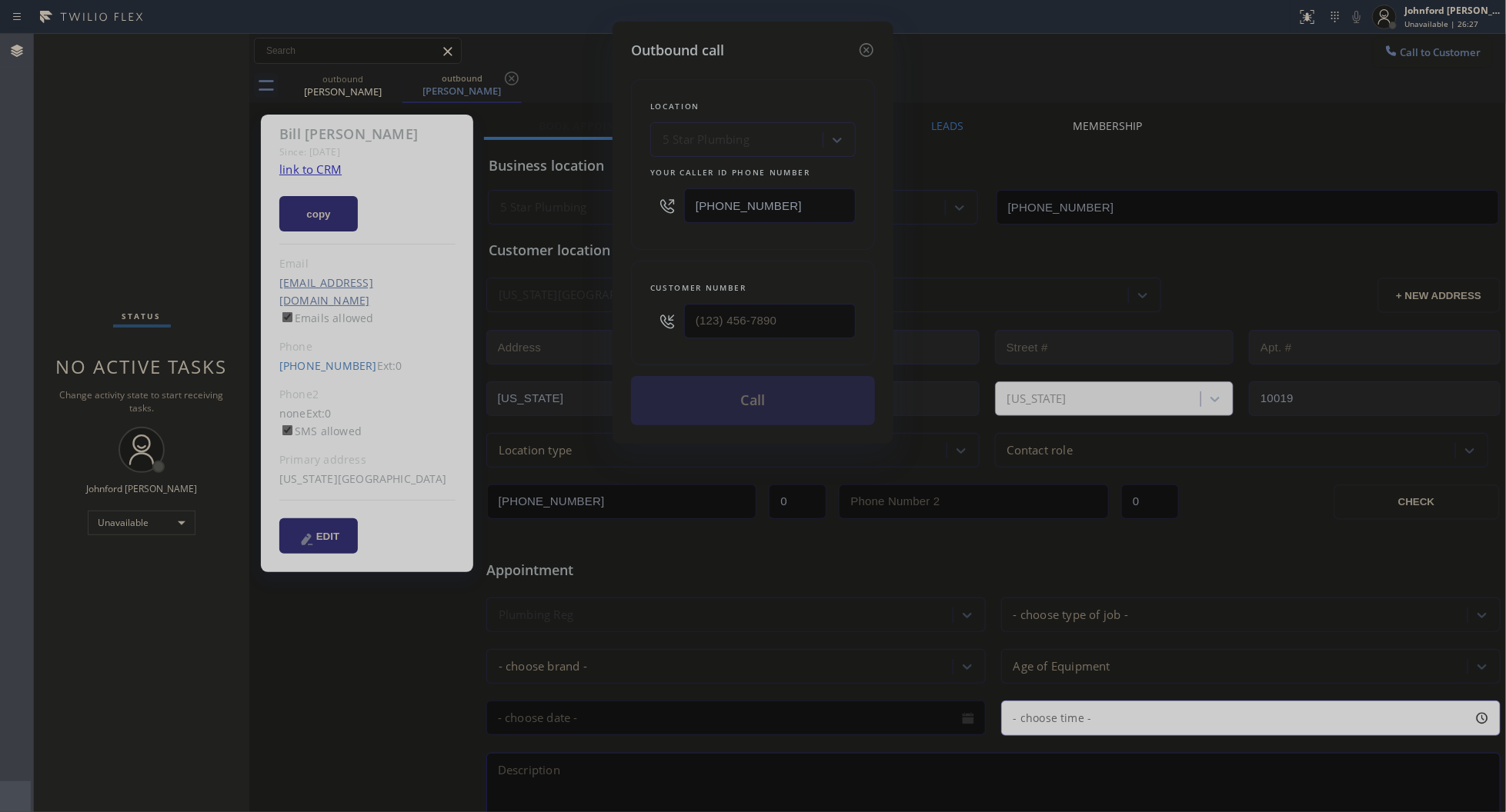
drag, startPoint x: 688, startPoint y: 317, endPoint x: 635, endPoint y: 317, distance: 53.0
click at [648, 317] on div "Customer number" at bounding box center [752, 313] width 244 height 105
click at [763, 309] on input "(___) ___-____" at bounding box center [769, 321] width 171 height 34
paste input "323) 481-7364"
type input "[PHONE_NUMBER]"
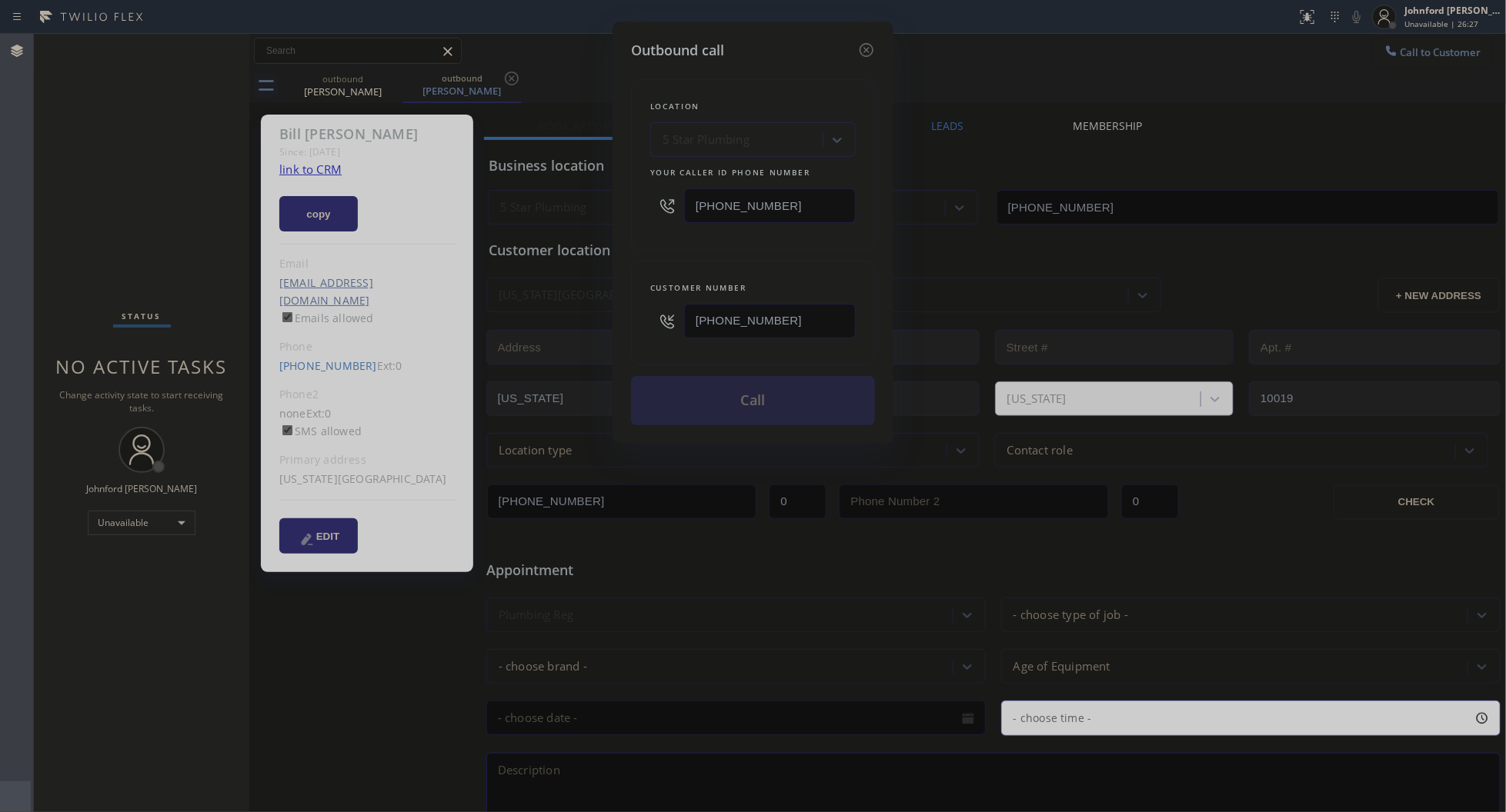
click at [758, 246] on div "Location 5 Star Plumbing Your caller id phone number (888) 909-0120 Customer nu…" at bounding box center [752, 243] width 244 height 365
click at [723, 417] on button "Call" at bounding box center [752, 401] width 244 height 49
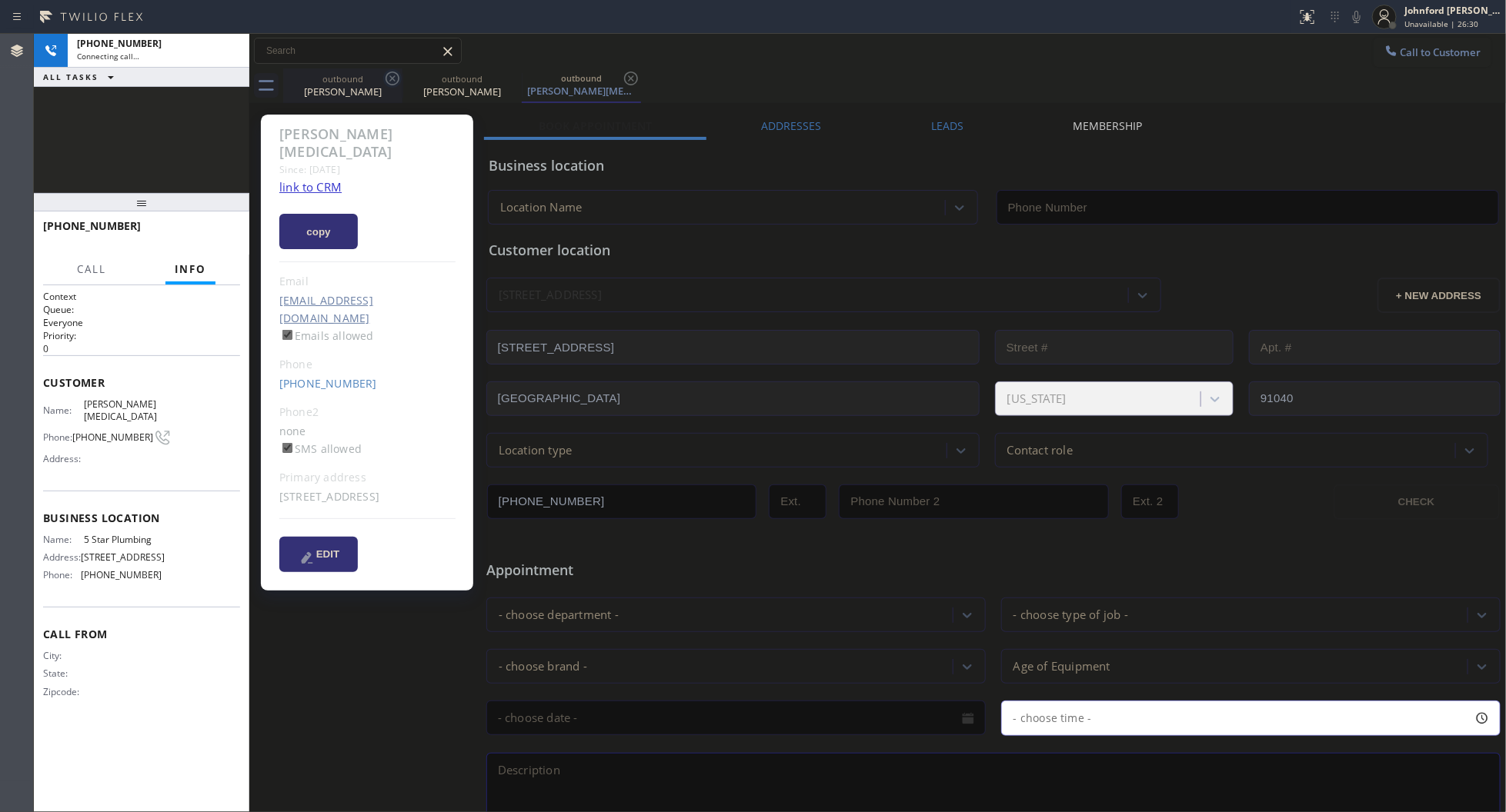
click at [393, 86] on icon at bounding box center [392, 78] width 19 height 19
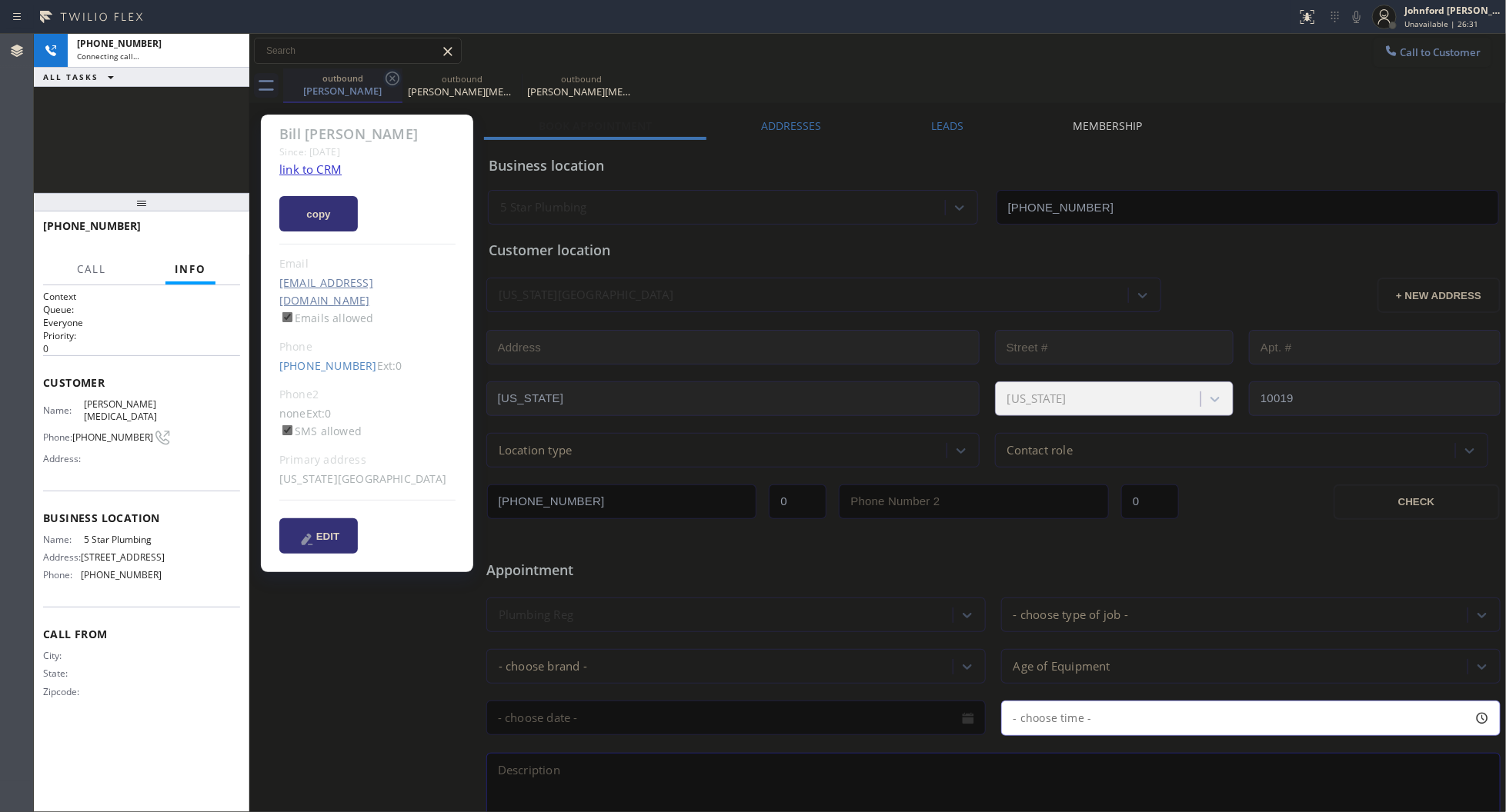
click at [395, 85] on icon at bounding box center [392, 78] width 19 height 19
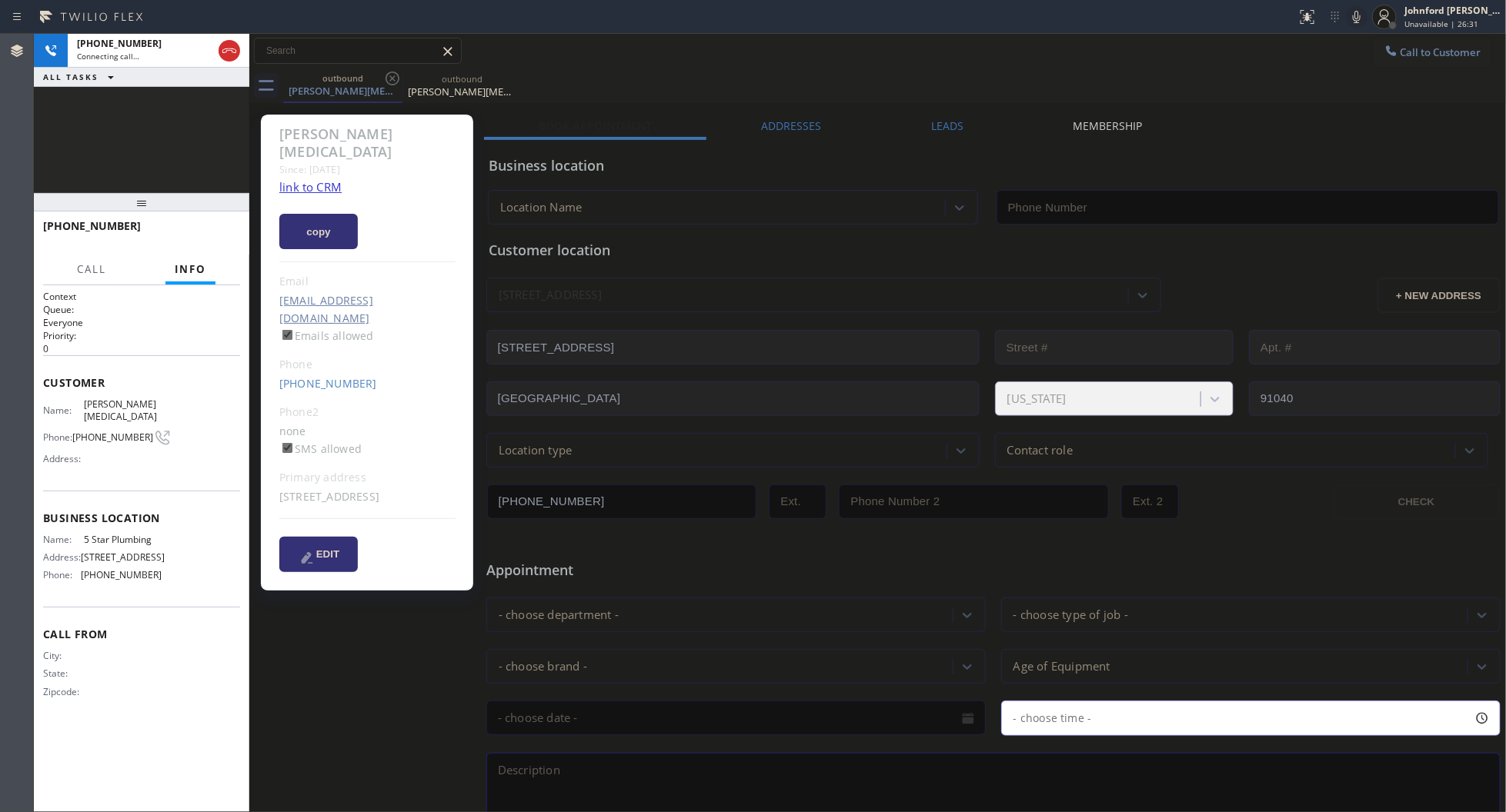
type input "[PHONE_NUMBER]"
click at [306, 180] on link "link to CRM" at bounding box center [310, 187] width 62 height 16
click at [204, 235] on span "HANG UP" at bounding box center [203, 233] width 47 height 11
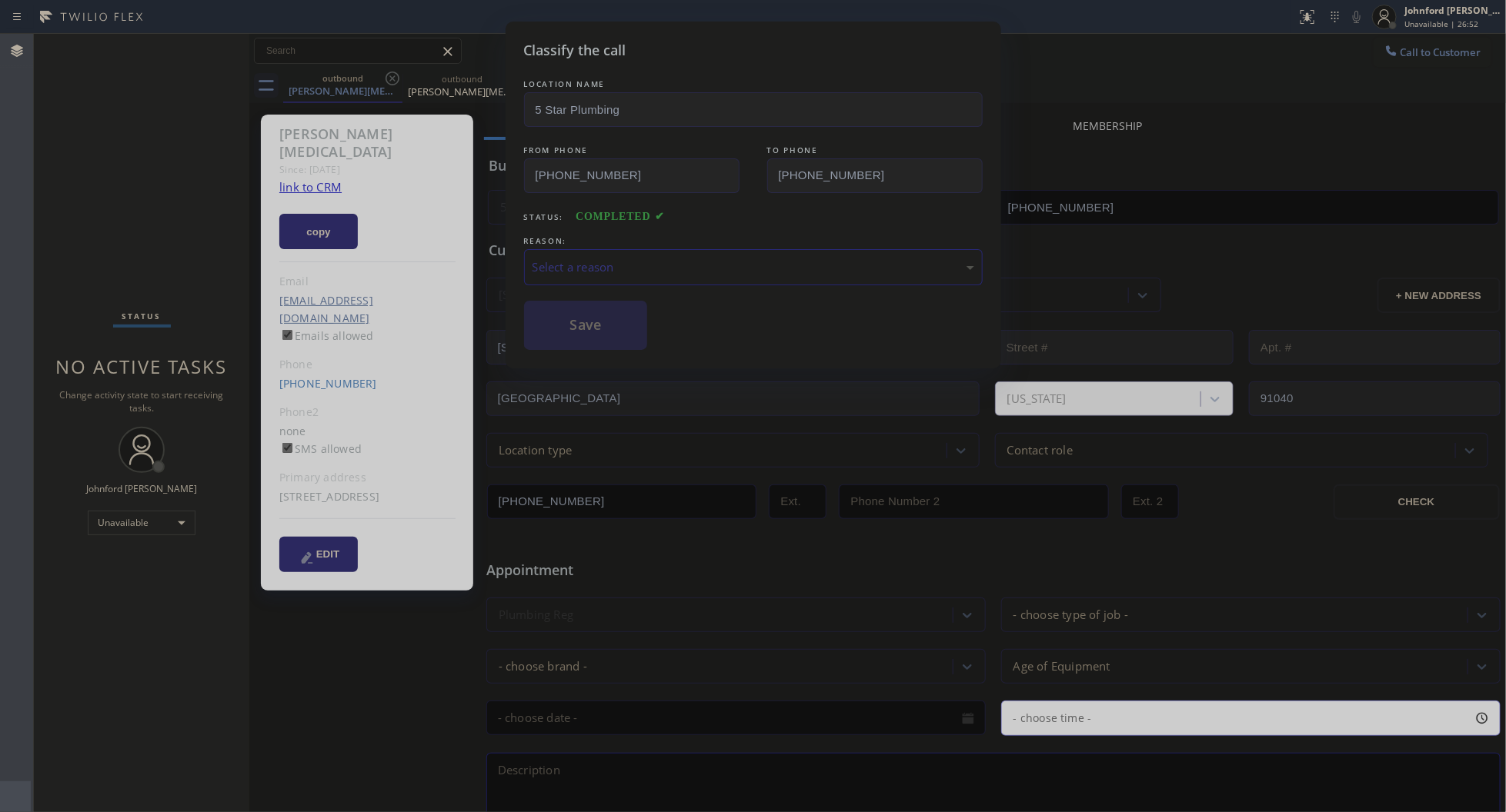
click at [622, 263] on div "Select a reason" at bounding box center [753, 267] width 441 height 18
click at [636, 329] on button "Save" at bounding box center [586, 326] width 124 height 49
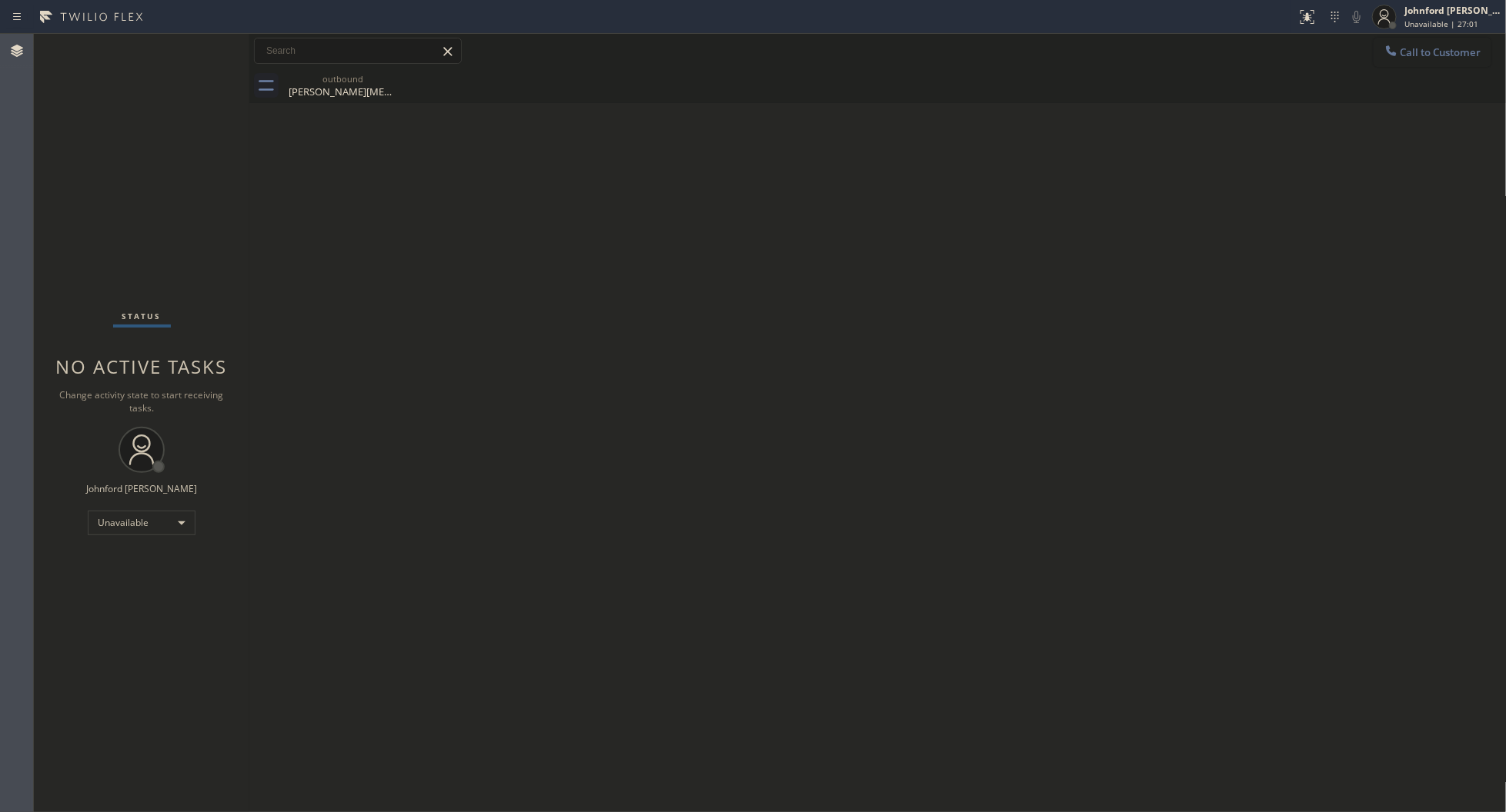
click at [1417, 63] on button "Call to Customer" at bounding box center [1432, 52] width 118 height 30
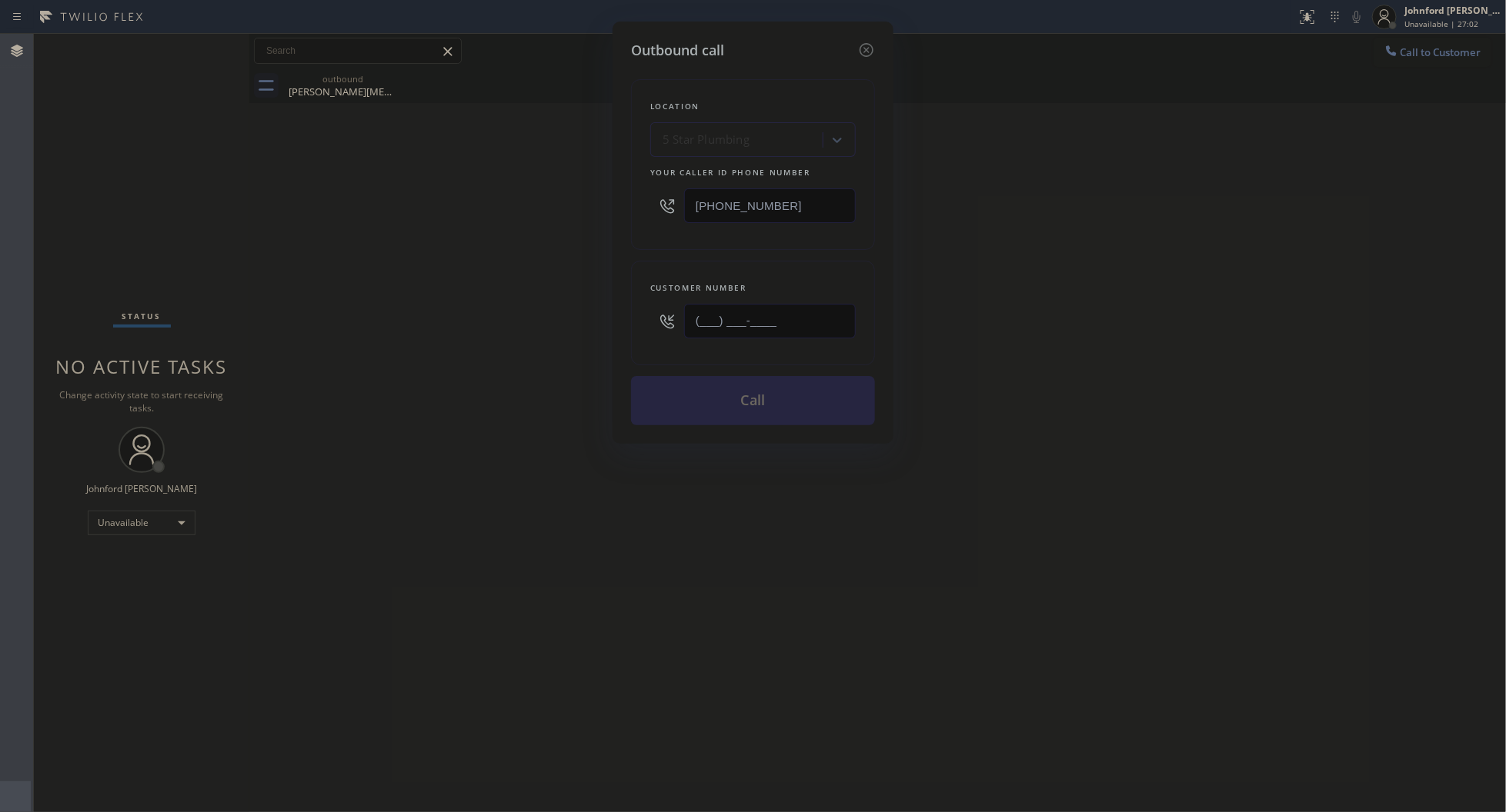
drag, startPoint x: 608, startPoint y: 317, endPoint x: 475, endPoint y: 313, distance: 133.1
click at [590, 317] on div "Outbound call Location 5 Star Plumbing Your caller id phone number (888) 909-01…" at bounding box center [753, 406] width 1506 height 812
paste input "213) 769-9290"
type input "[PHONE_NUMBER]"
click at [402, 303] on div "Outbound call Location 5 Star Plumbing Your caller id phone number (888) 909-01…" at bounding box center [753, 406] width 1506 height 812
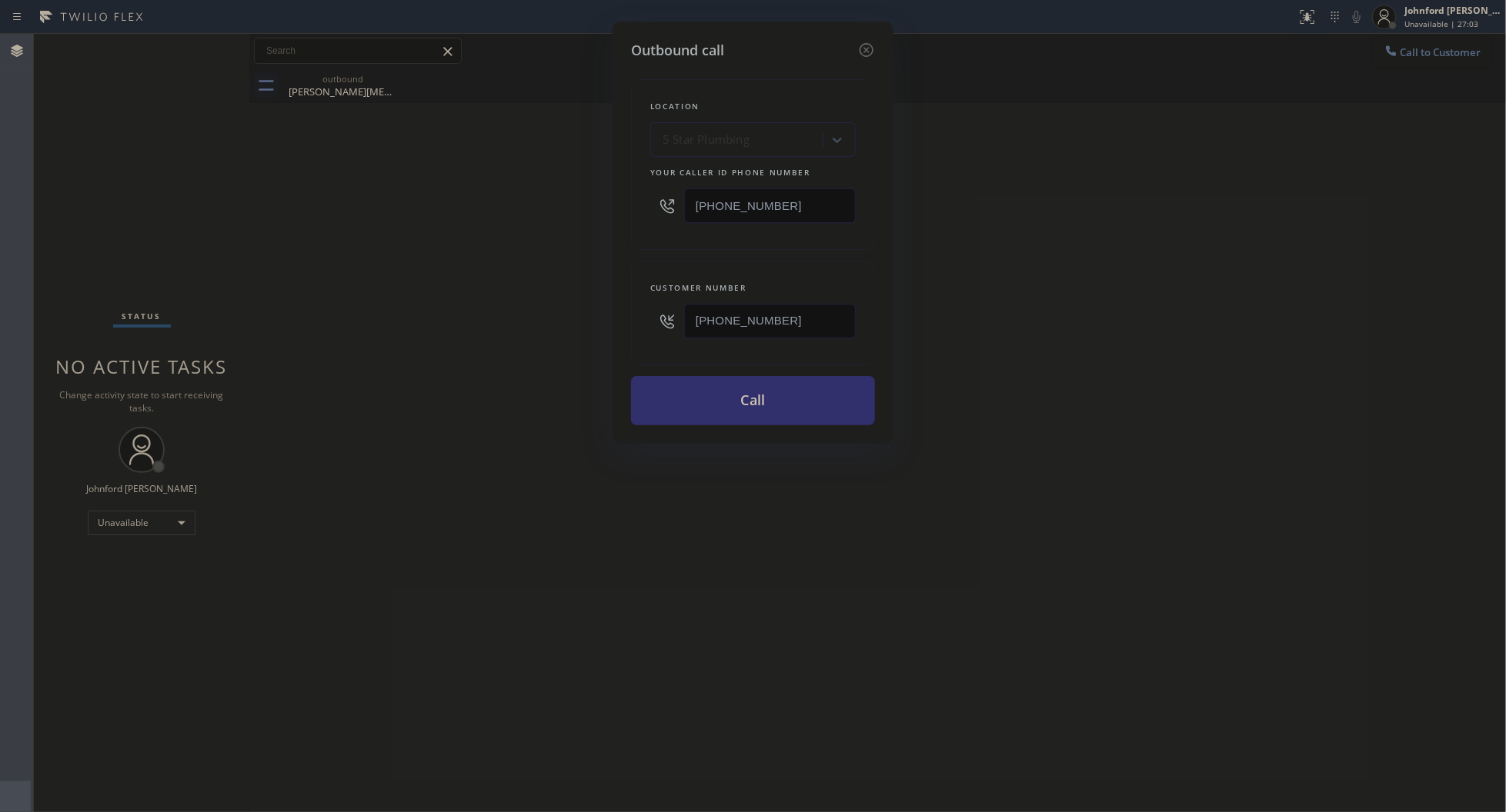
click at [638, 378] on button "Call" at bounding box center [752, 401] width 244 height 49
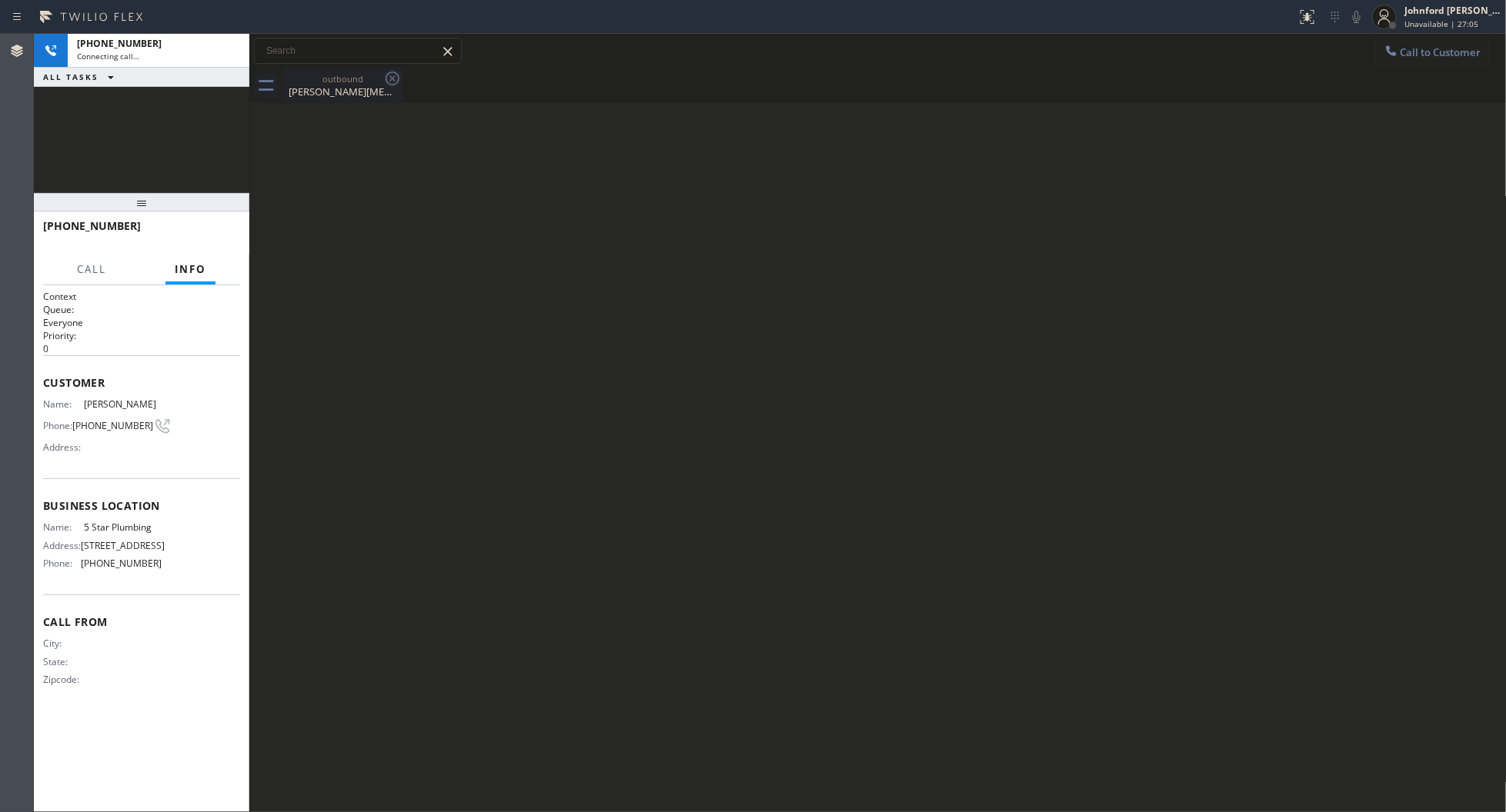
click at [392, 79] on icon at bounding box center [392, 78] width 14 height 14
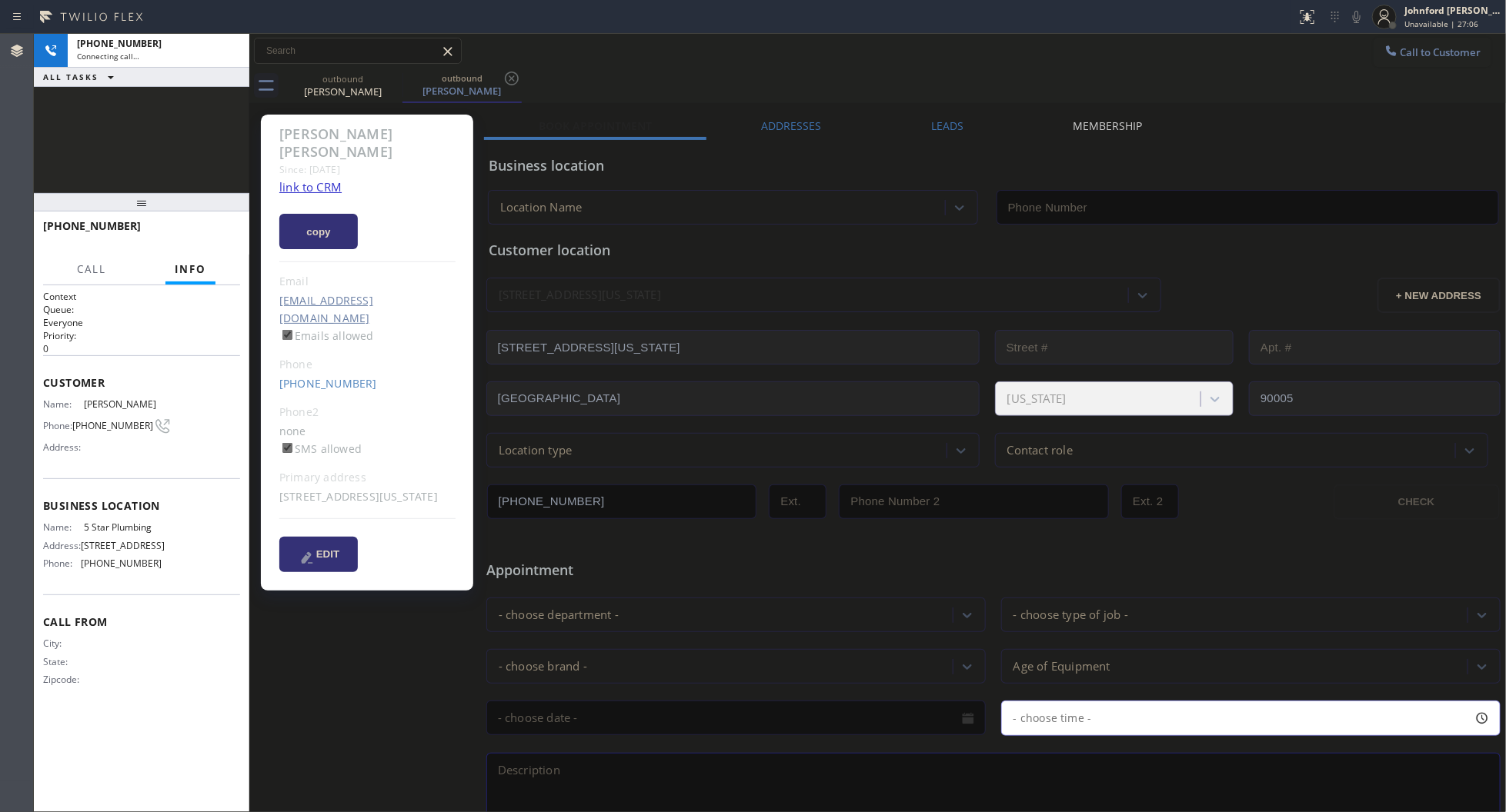
click at [305, 180] on link "link to CRM" at bounding box center [310, 187] width 62 height 16
type input "[PHONE_NUMBER]"
click at [230, 236] on button "HANG UP" at bounding box center [203, 233] width 71 height 21
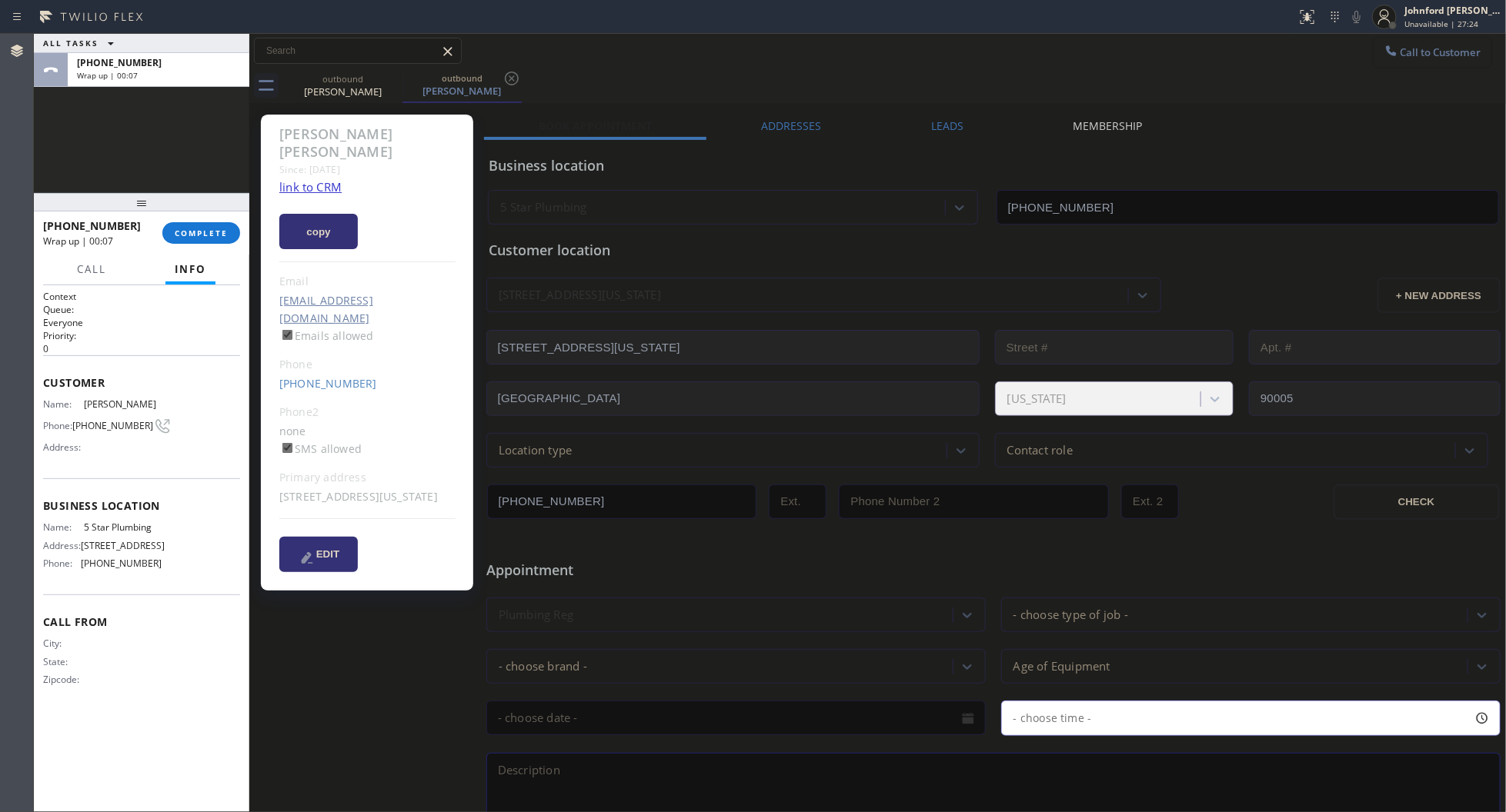
click at [1400, 51] on span "Call to Customer" at bounding box center [1440, 52] width 80 height 14
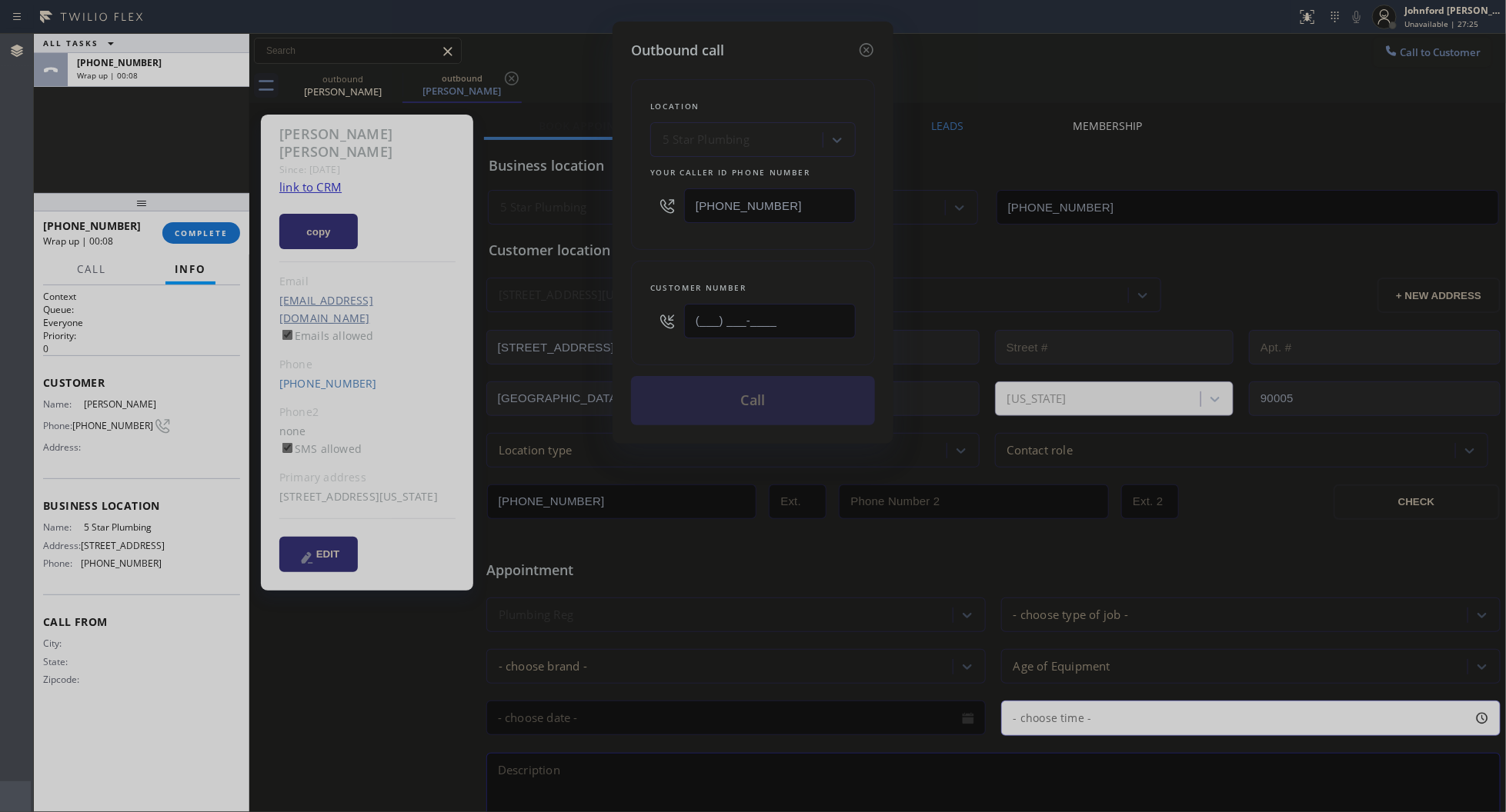
drag, startPoint x: 819, startPoint y: 308, endPoint x: 629, endPoint y: 317, distance: 190.2
click at [631, 317] on div "Customer number (___) ___-____" at bounding box center [752, 313] width 244 height 105
paste input "818) 257-1263"
type input "[PHONE_NUMBER]"
drag, startPoint x: 671, startPoint y: 206, endPoint x: 714, endPoint y: 367, distance: 166.6
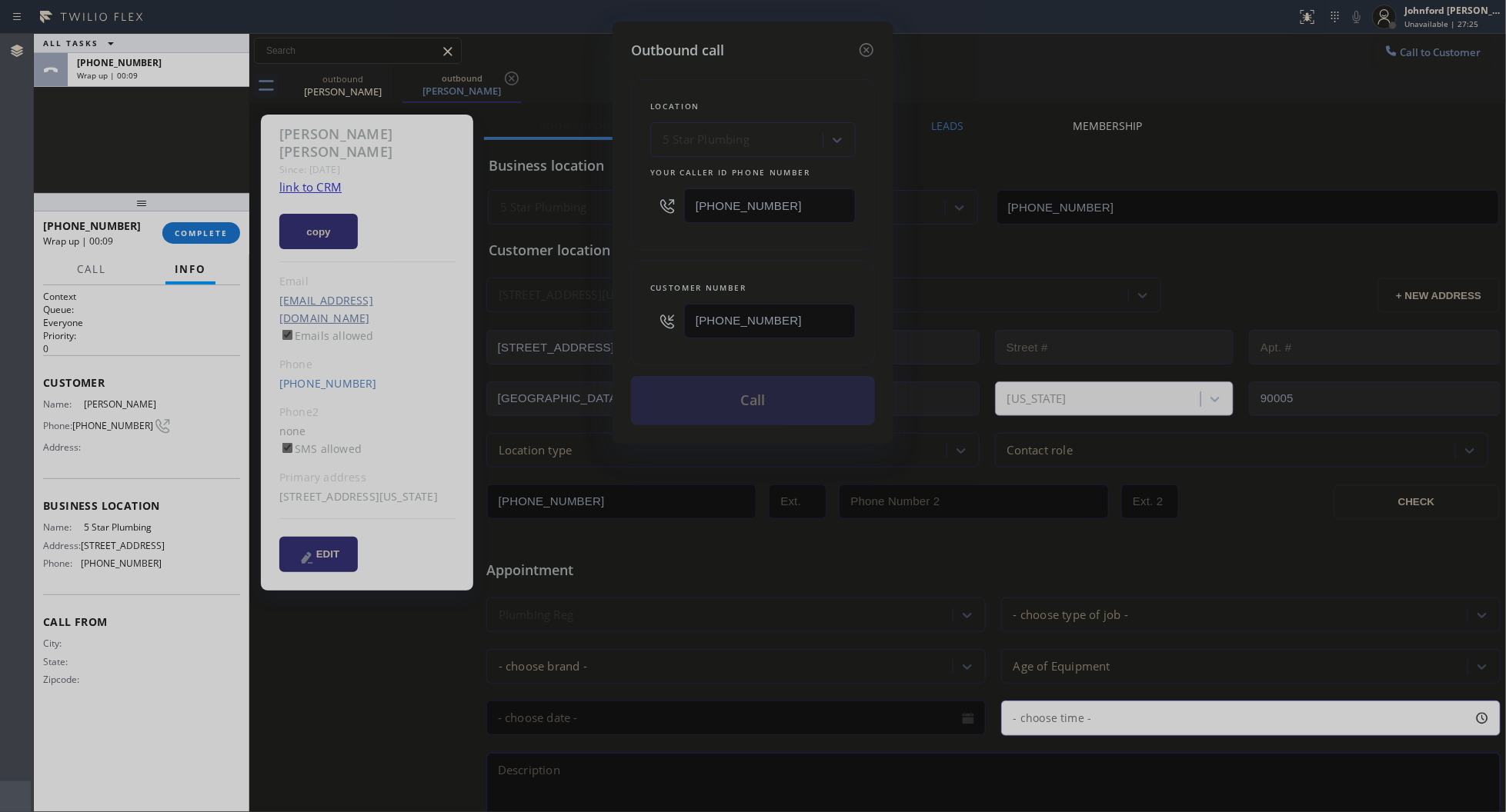
click at [676, 221] on div at bounding box center [667, 205] width 34 height 50
click at [729, 414] on button "Call" at bounding box center [752, 401] width 244 height 49
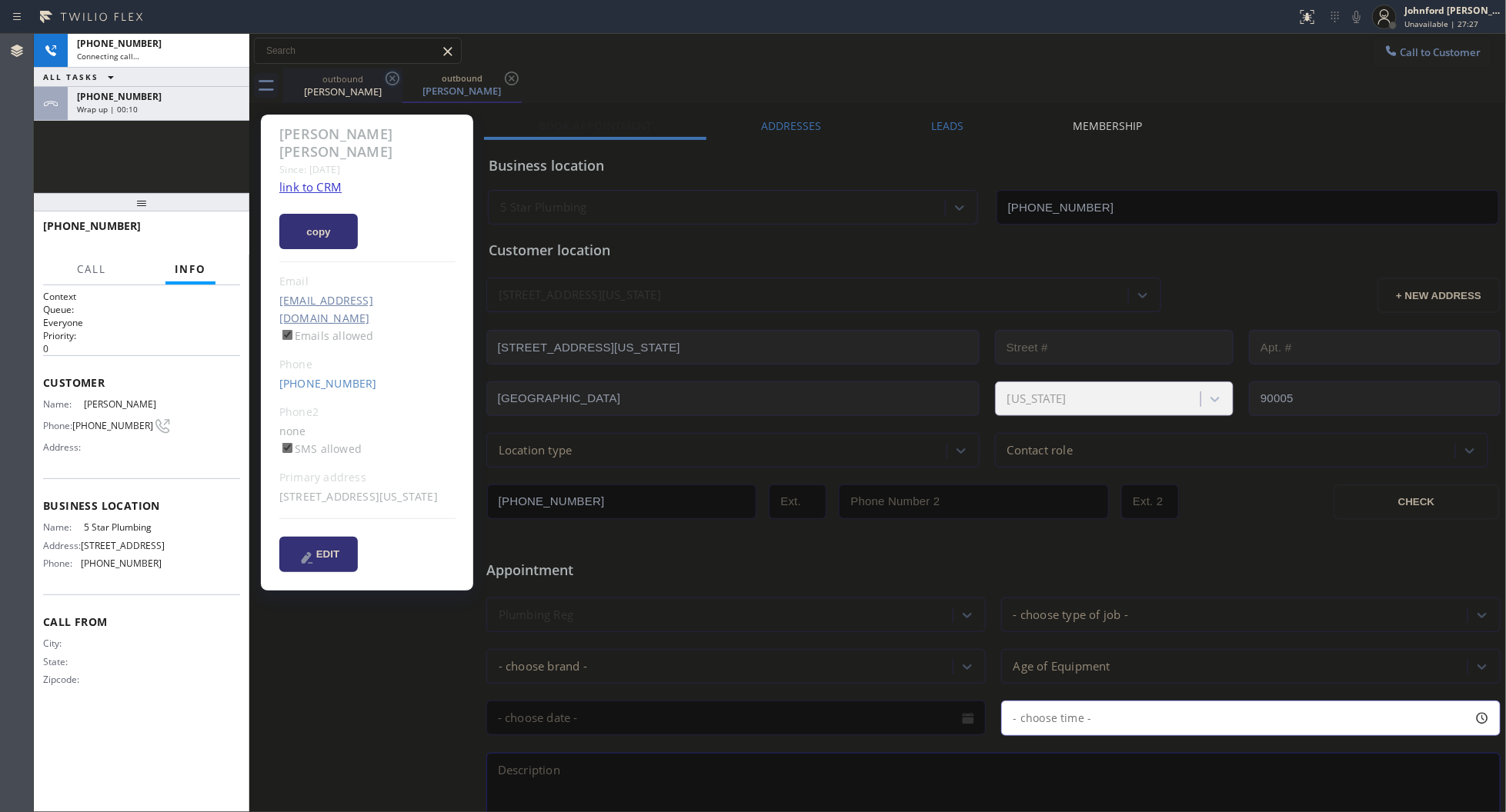
click at [390, 75] on icon at bounding box center [392, 78] width 19 height 19
click at [502, 75] on icon at bounding box center [511, 78] width 19 height 19
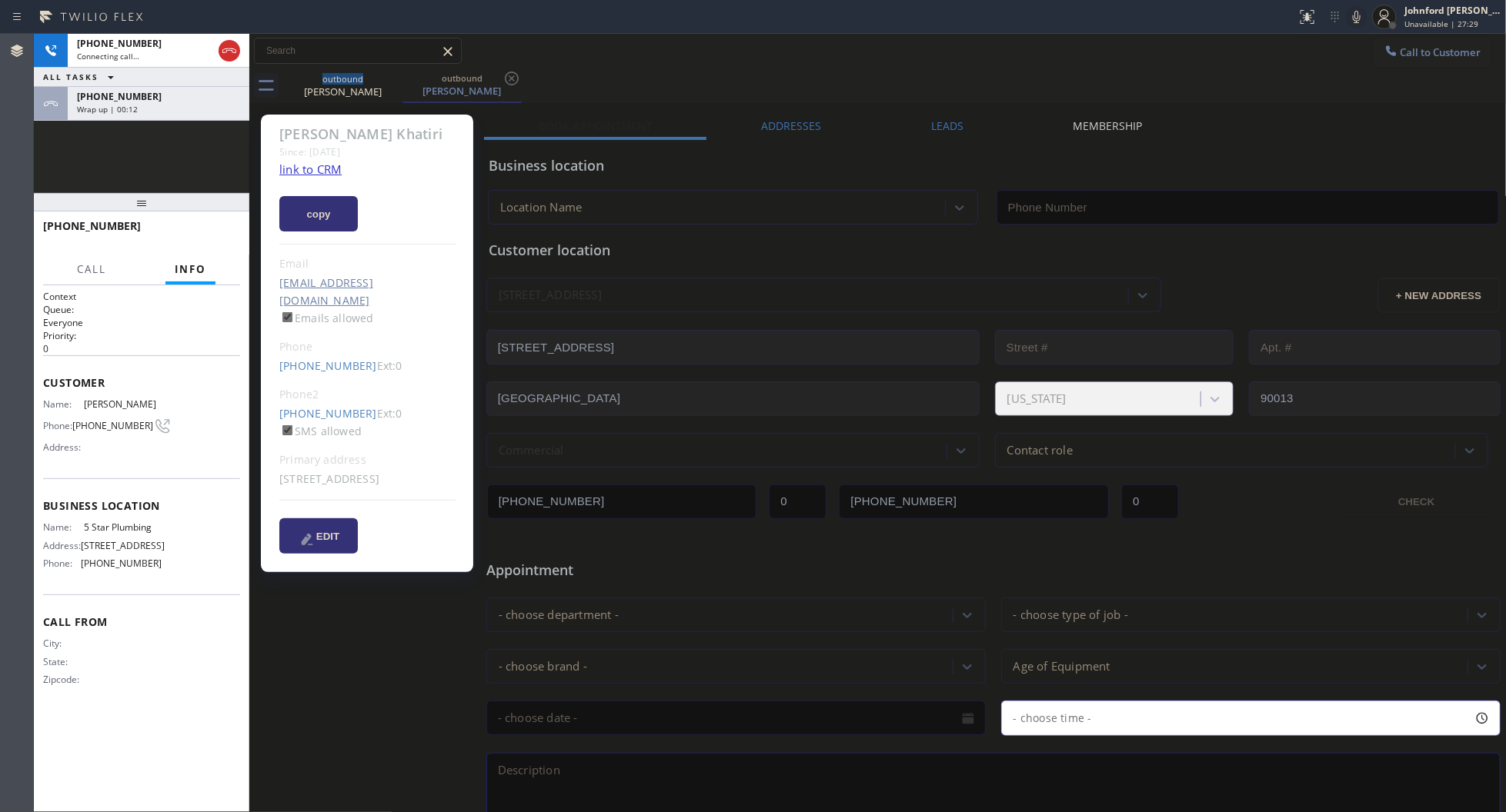
click at [308, 169] on link "link to CRM" at bounding box center [310, 169] width 62 height 16
type input "[PHONE_NUMBER]"
click at [1349, 17] on icon at bounding box center [1356, 16] width 19 height 19
click at [167, 105] on div "Wrap up | 00:32" at bounding box center [158, 109] width 163 height 11
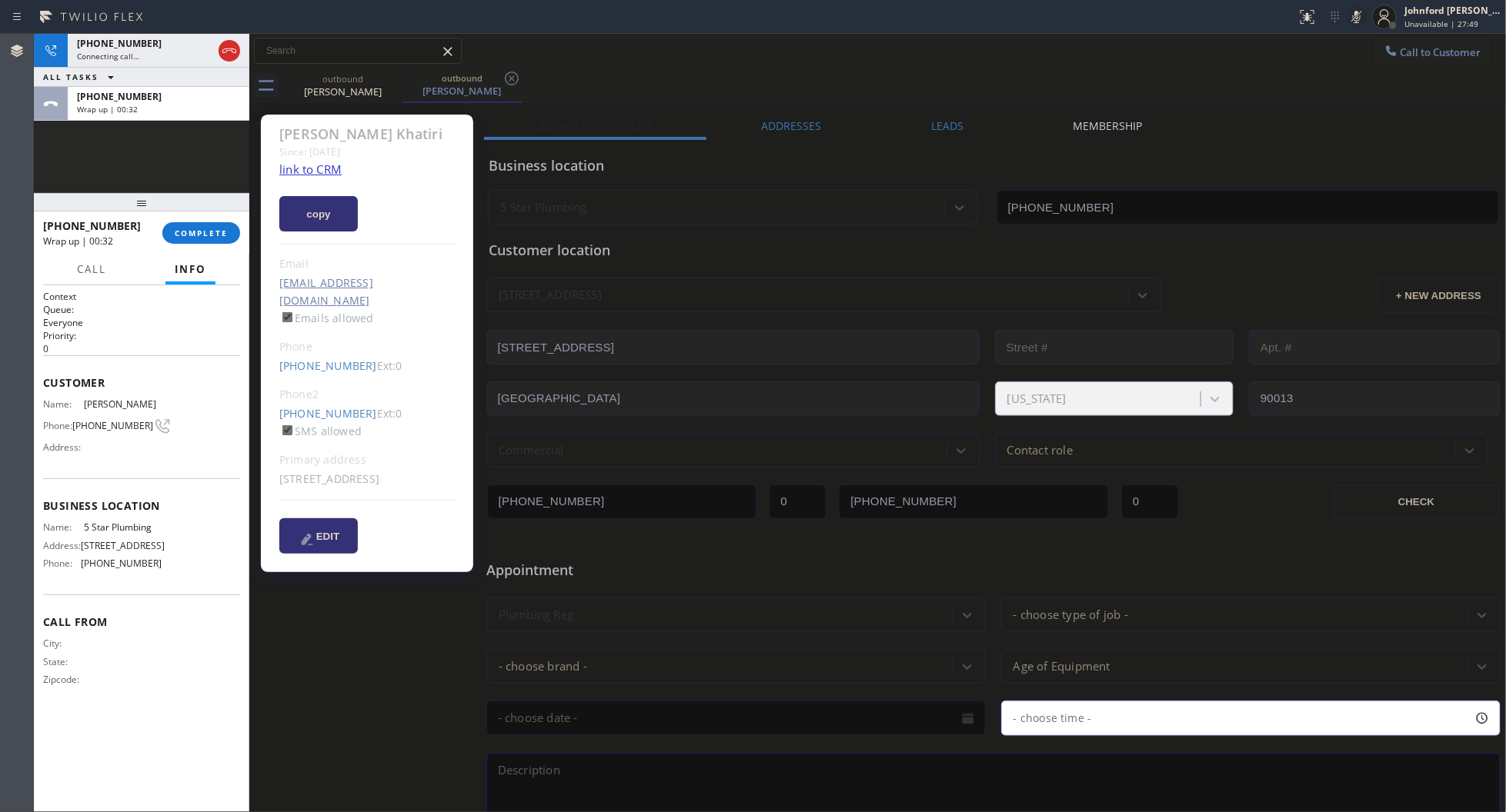
click at [185, 217] on div "+12137699290 Wrap up | 00:32 COMPLETE" at bounding box center [142, 233] width 197 height 40
click at [185, 217] on div "+12137699290 Wrap up | 00:33 COMPLETE" at bounding box center [142, 233] width 197 height 40
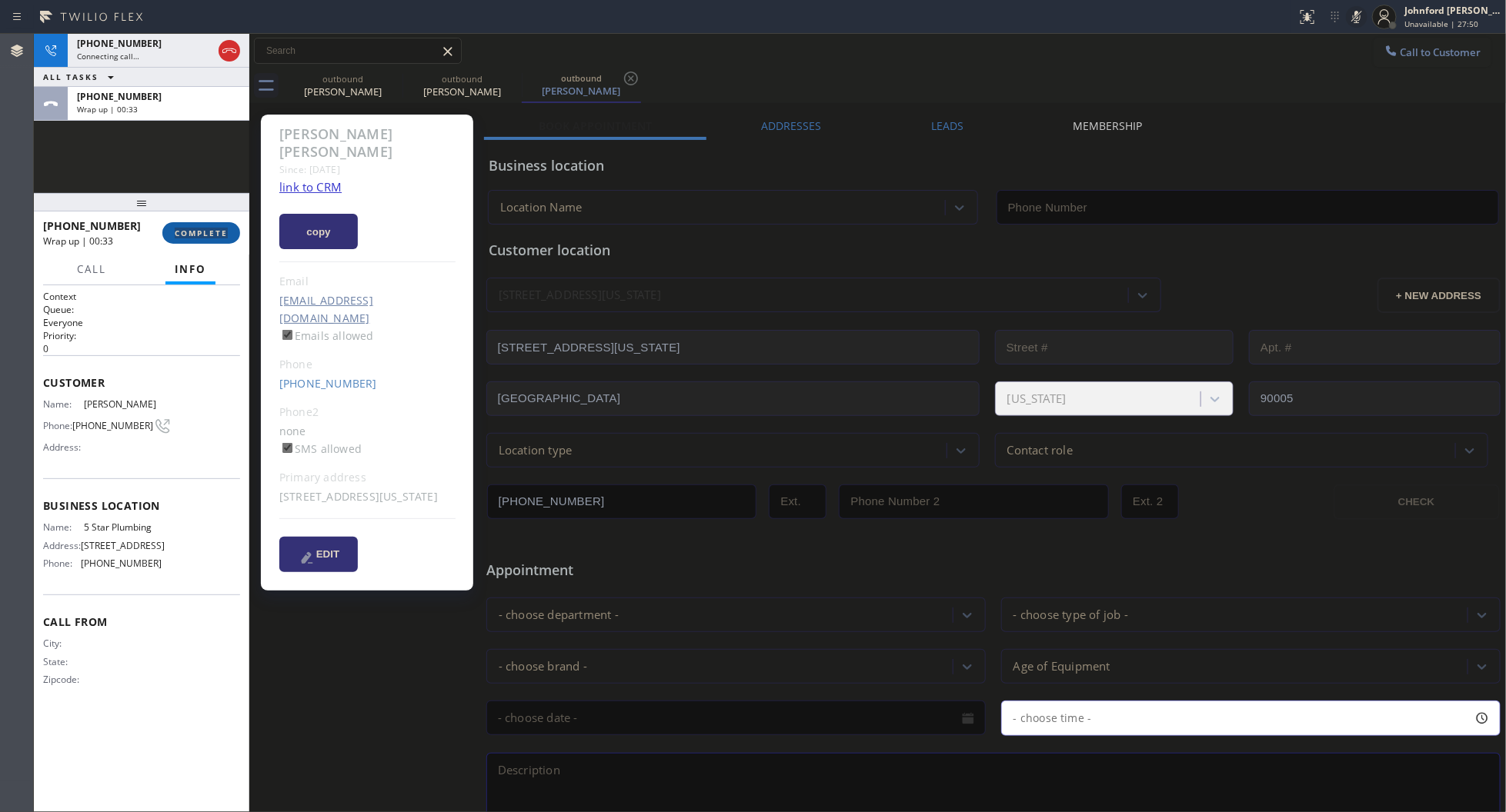
click at [206, 235] on span "COMPLETE" at bounding box center [201, 233] width 53 height 11
type input "[PHONE_NUMBER]"
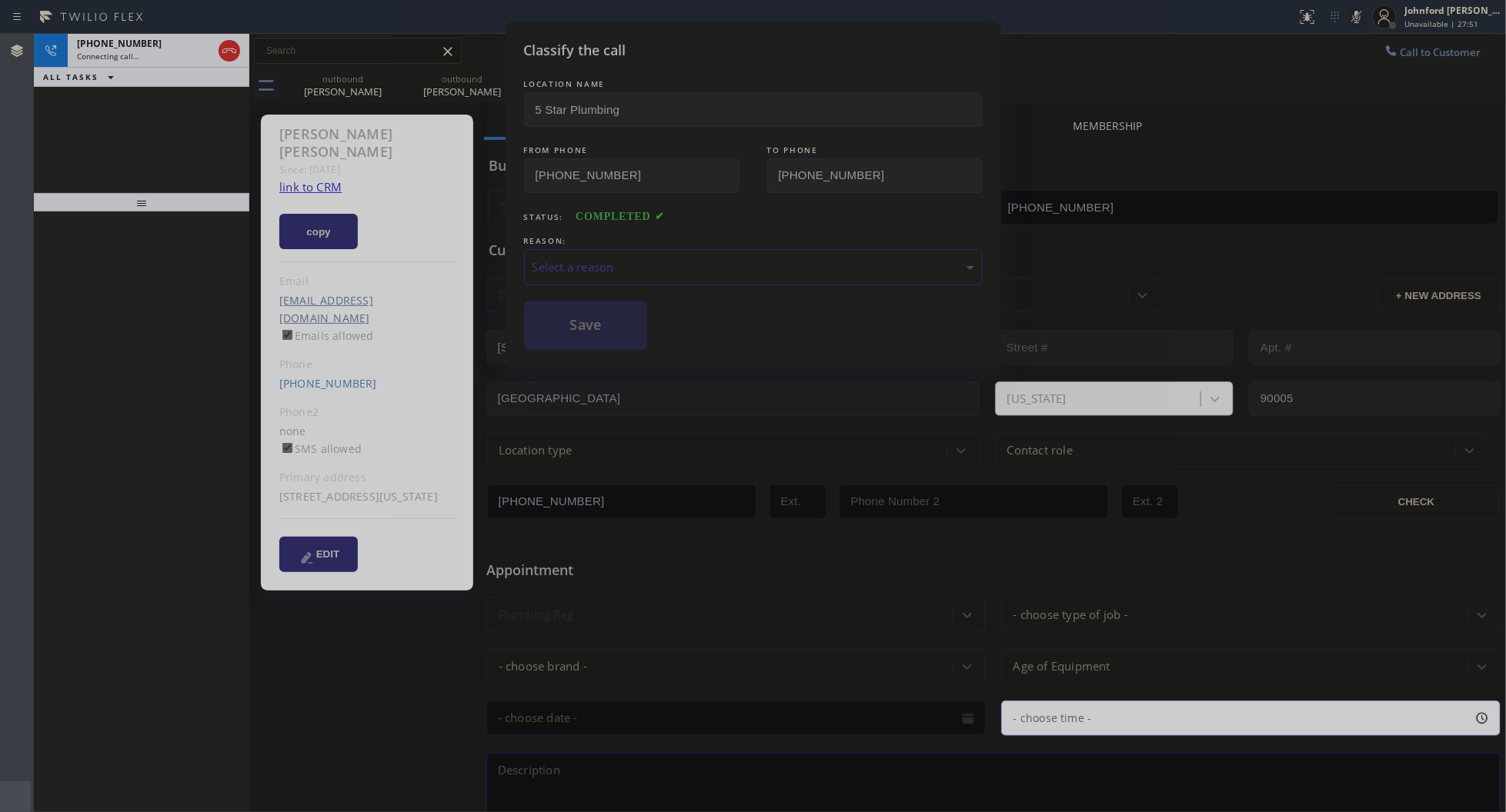
click at [656, 267] on div "Select a reason" at bounding box center [753, 267] width 441 height 18
click at [612, 326] on button "Save" at bounding box center [586, 326] width 124 height 49
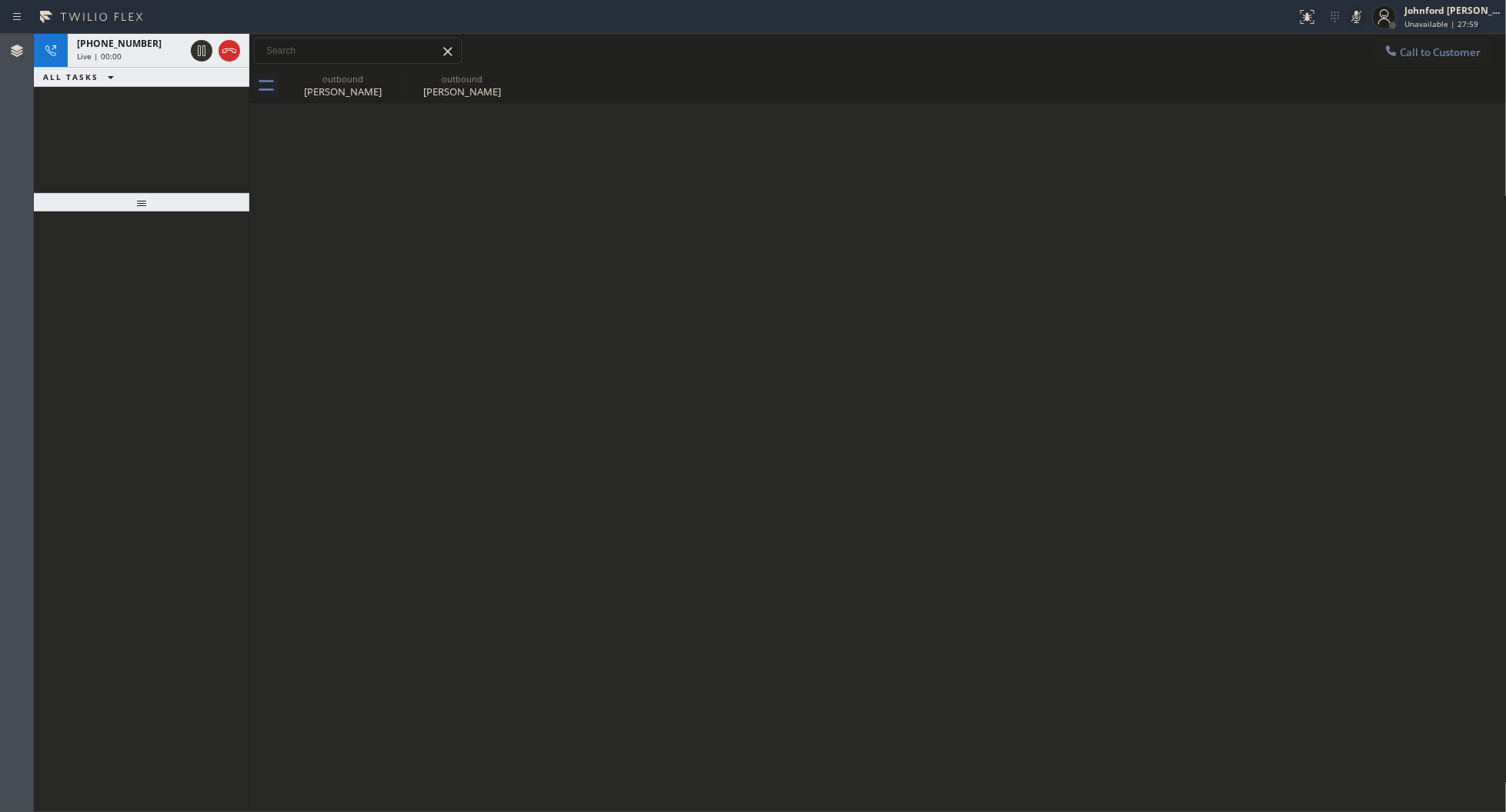
click at [1358, 21] on icon at bounding box center [1356, 16] width 7 height 12
click at [218, 56] on div at bounding box center [229, 51] width 21 height 19
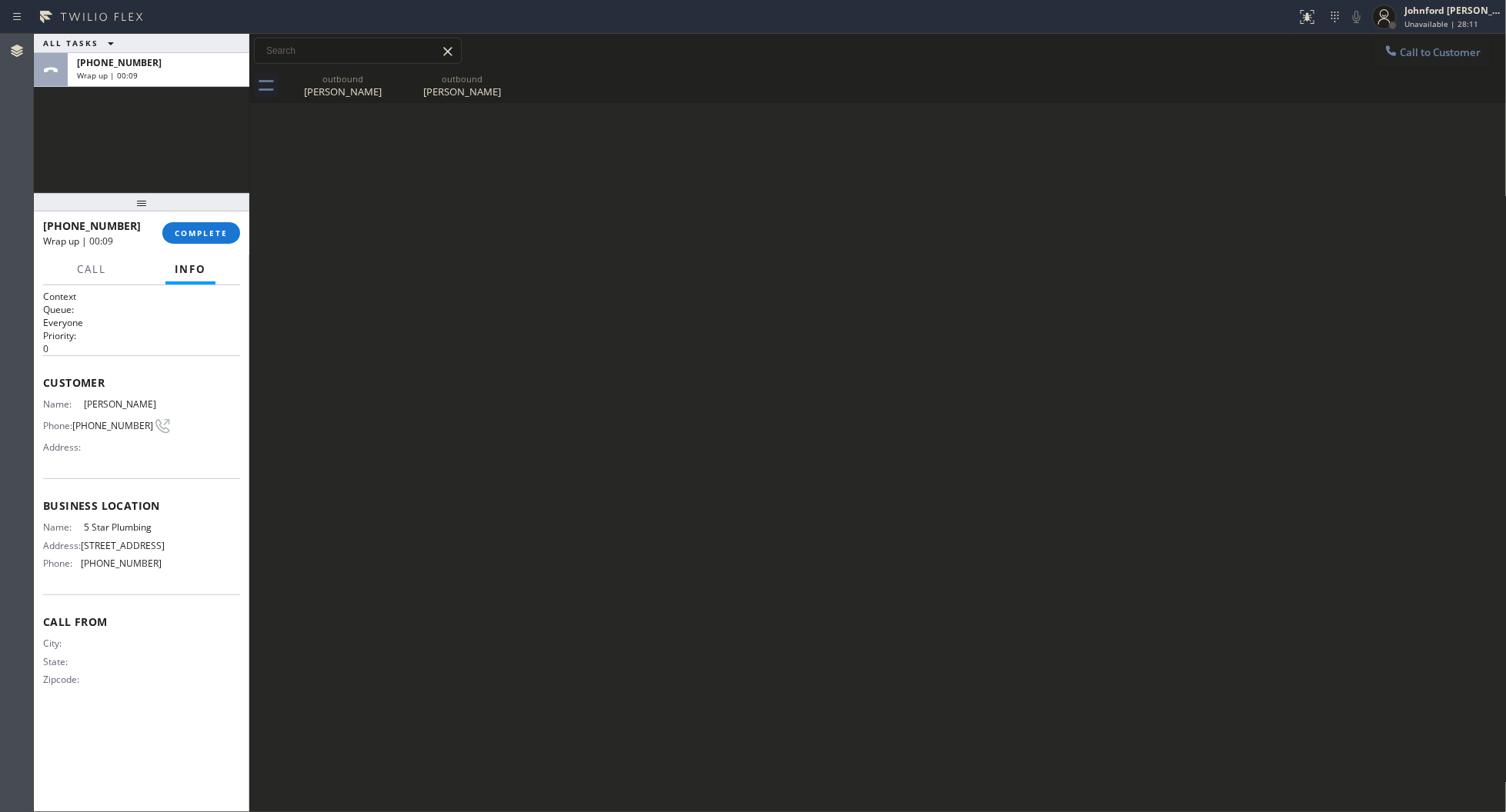
click at [1417, 62] on button "Call to Customer" at bounding box center [1432, 52] width 118 height 30
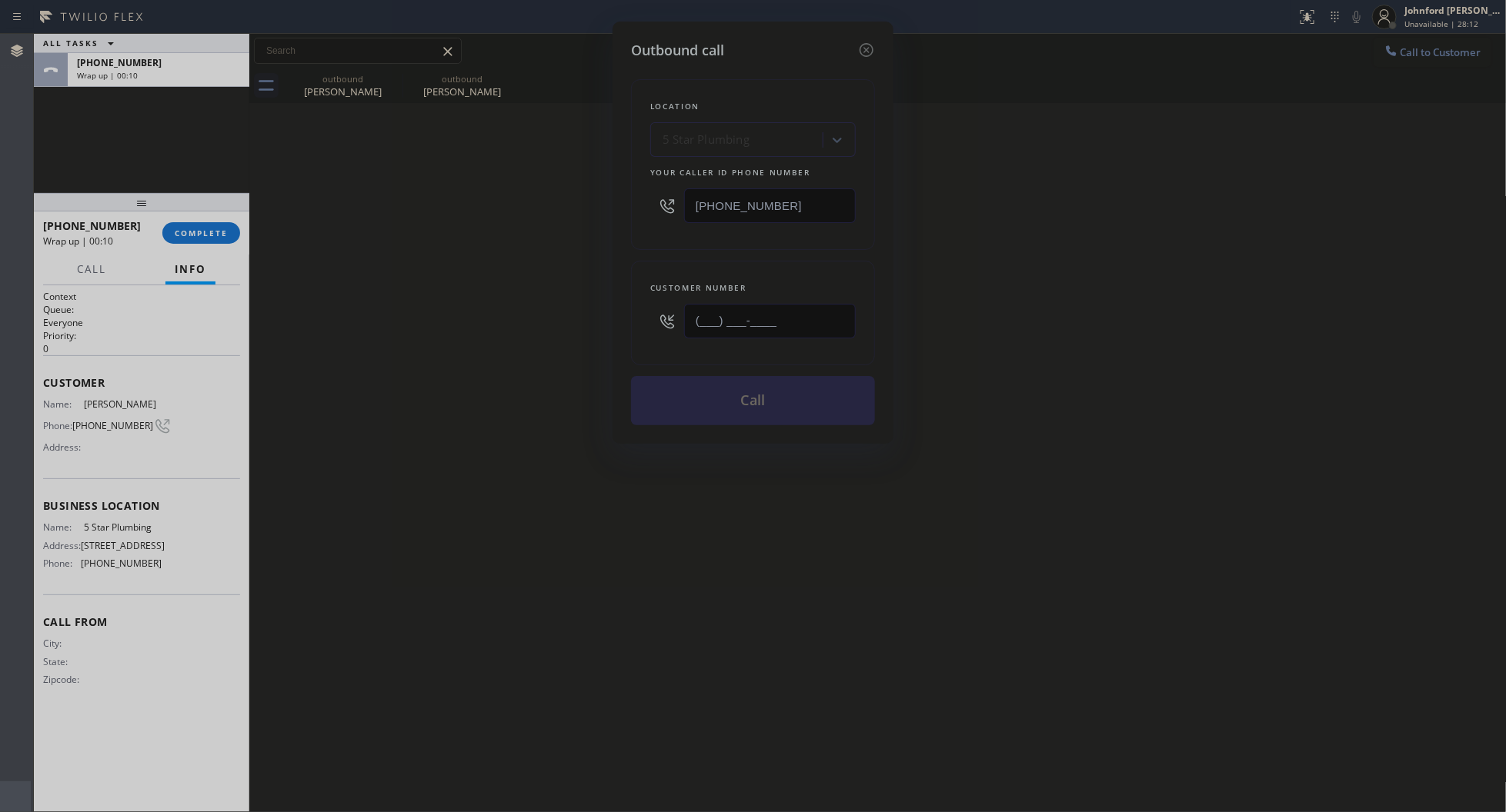
drag, startPoint x: 787, startPoint y: 308, endPoint x: 552, endPoint y: 317, distance: 235.2
click at [579, 317] on div "Outbound call Location 5 Star Plumbing Your caller id phone number (888) 909-01…" at bounding box center [753, 406] width 1506 height 812
paste input "213) 239-9091"
type input "(213) 239-9091"
drag, startPoint x: 552, startPoint y: 317, endPoint x: 754, endPoint y: 378, distance: 211.0
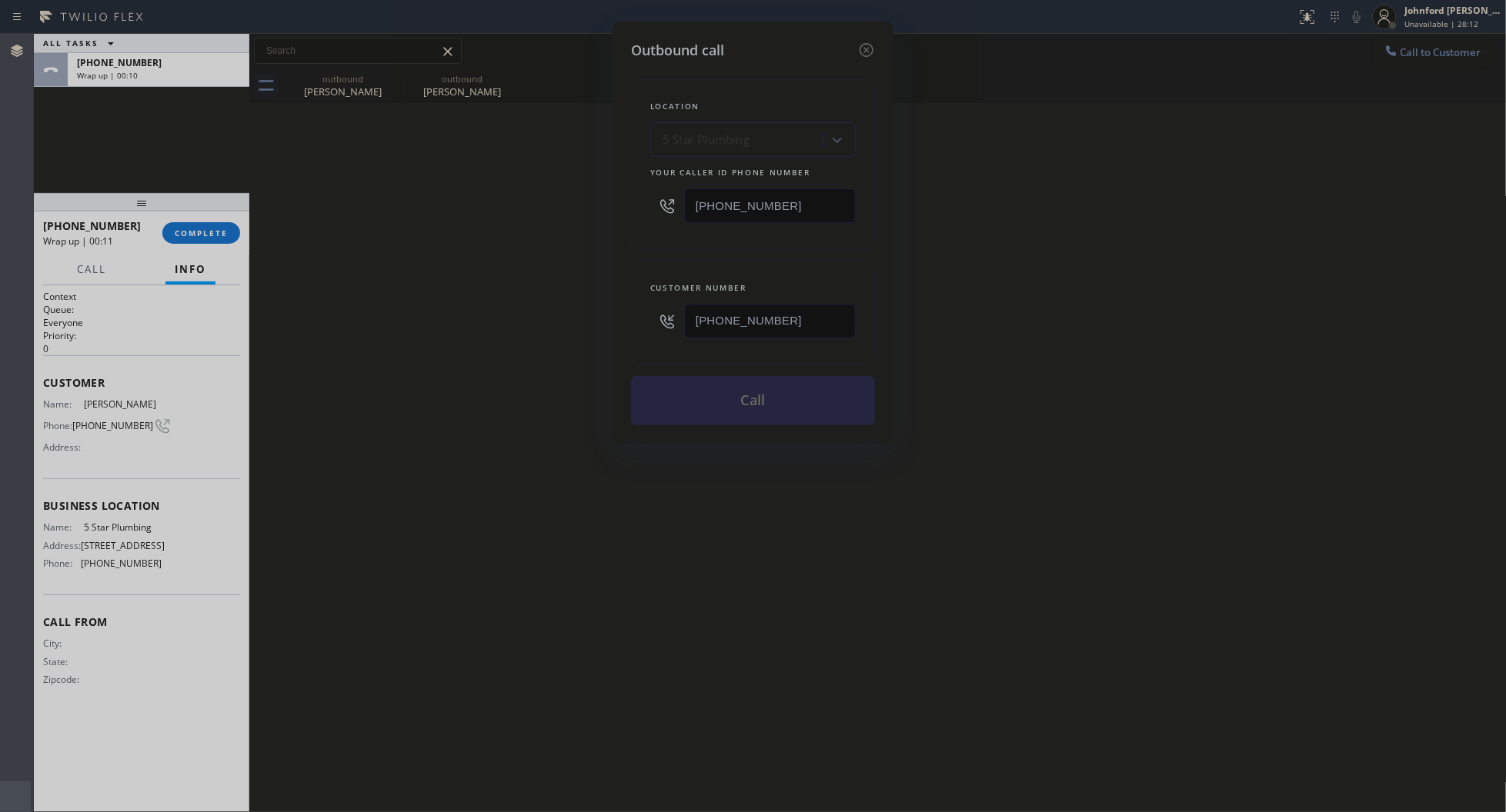
click at [554, 317] on div "Outbound call Location 5 Star Plumbing Your caller id phone number (888) 909-01…" at bounding box center [753, 406] width 1506 height 812
click at [763, 387] on button "Call" at bounding box center [752, 401] width 244 height 49
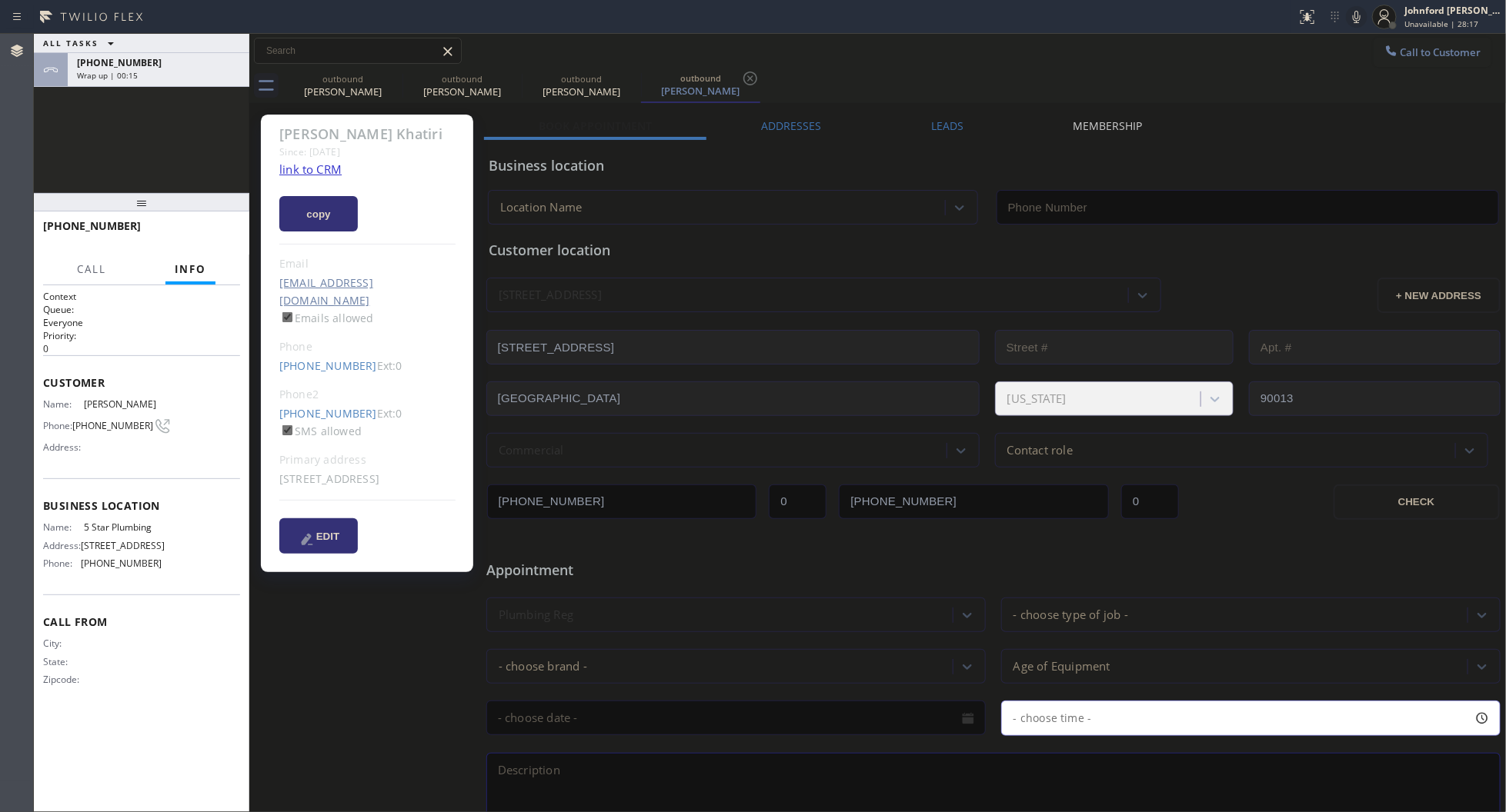
type input "[PHONE_NUMBER]"
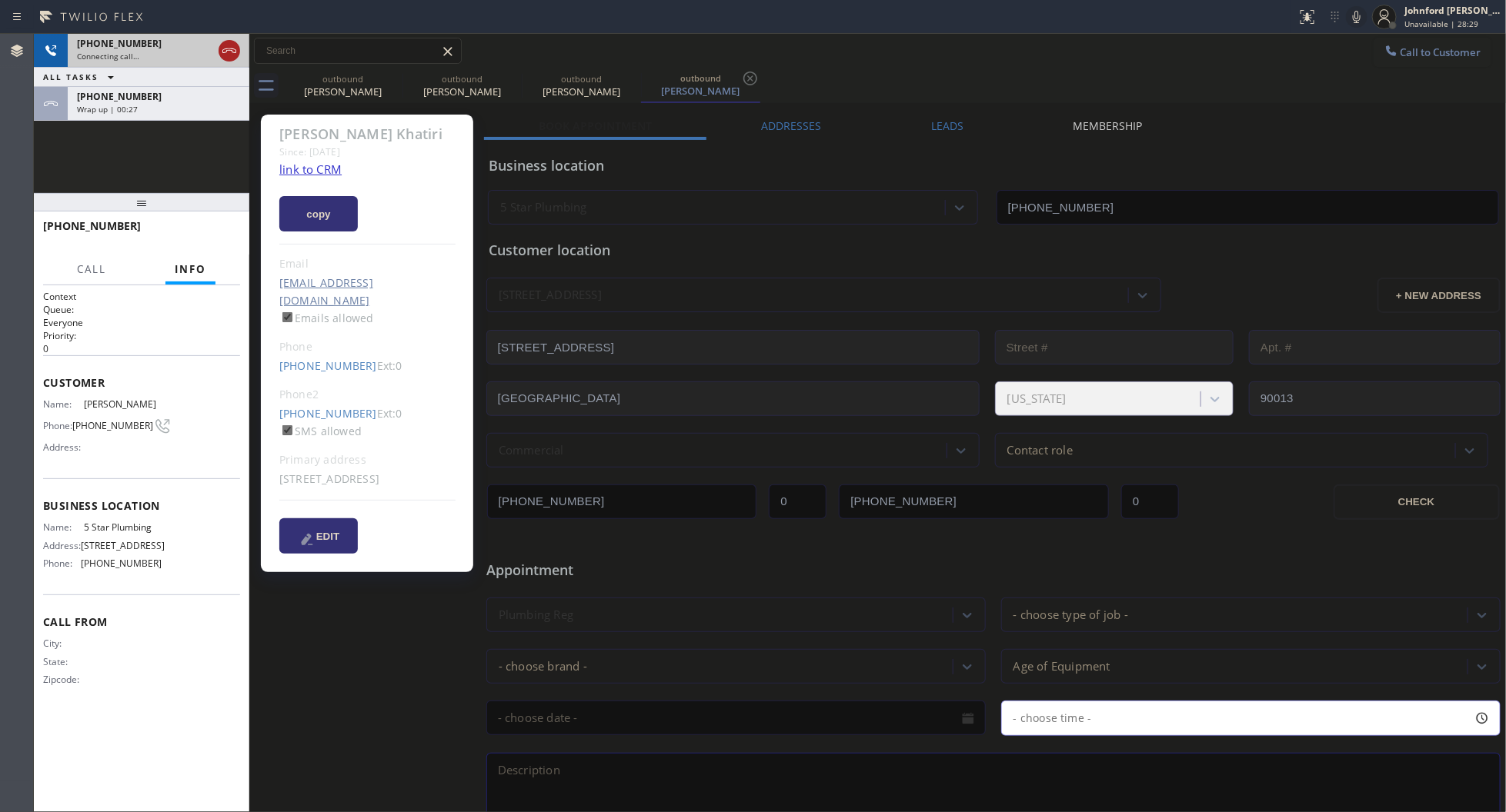
click at [229, 56] on icon at bounding box center [229, 51] width 19 height 19
click at [385, 80] on icon at bounding box center [392, 78] width 19 height 19
click at [0, 0] on icon at bounding box center [0, 0] width 0 height 0
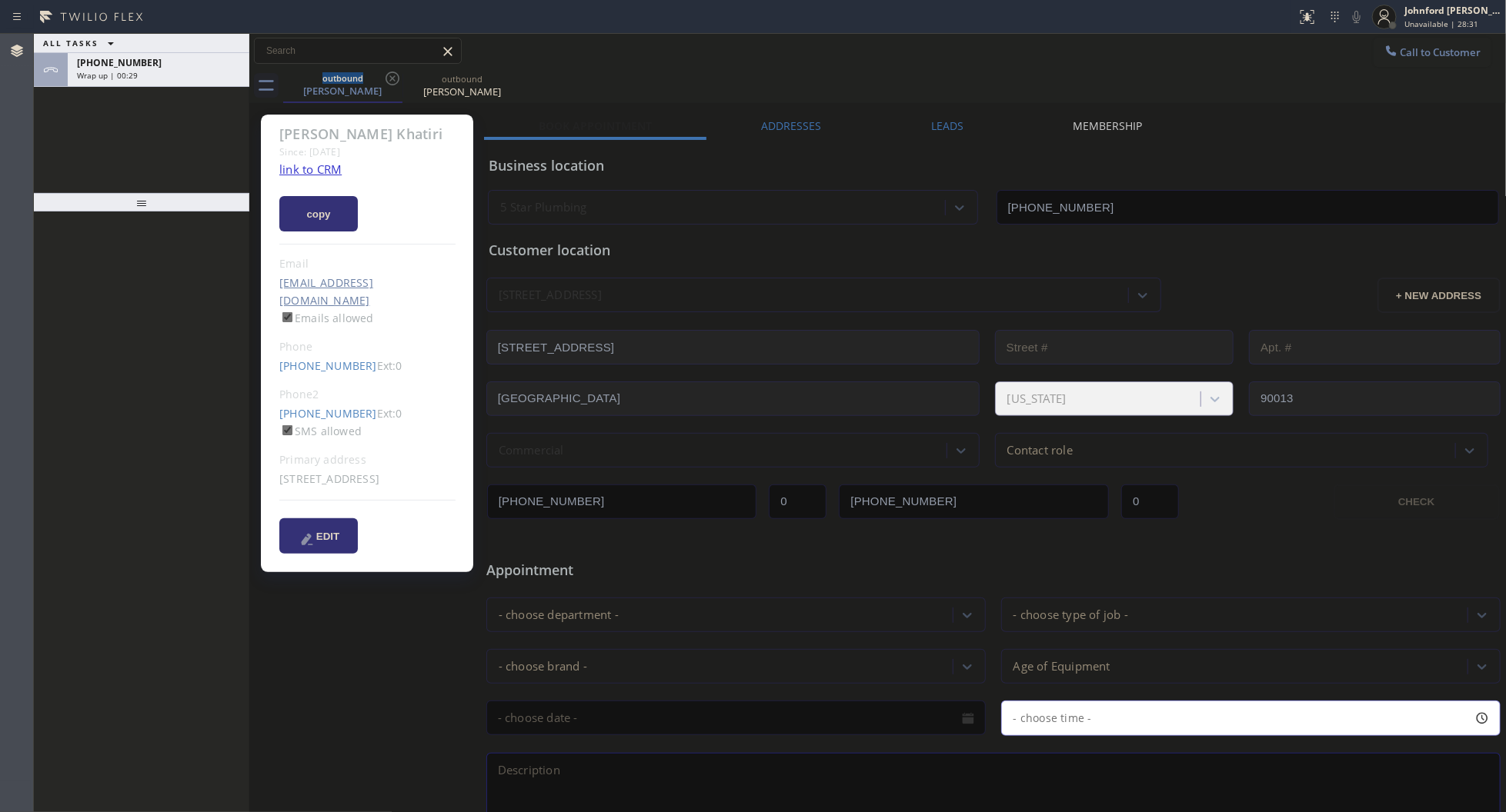
click at [385, 80] on icon at bounding box center [392, 78] width 19 height 19
drag, startPoint x: 385, startPoint y: 80, endPoint x: 317, endPoint y: 93, distance: 69.2
click at [0, 0] on icon at bounding box center [0, 0] width 0 height 0
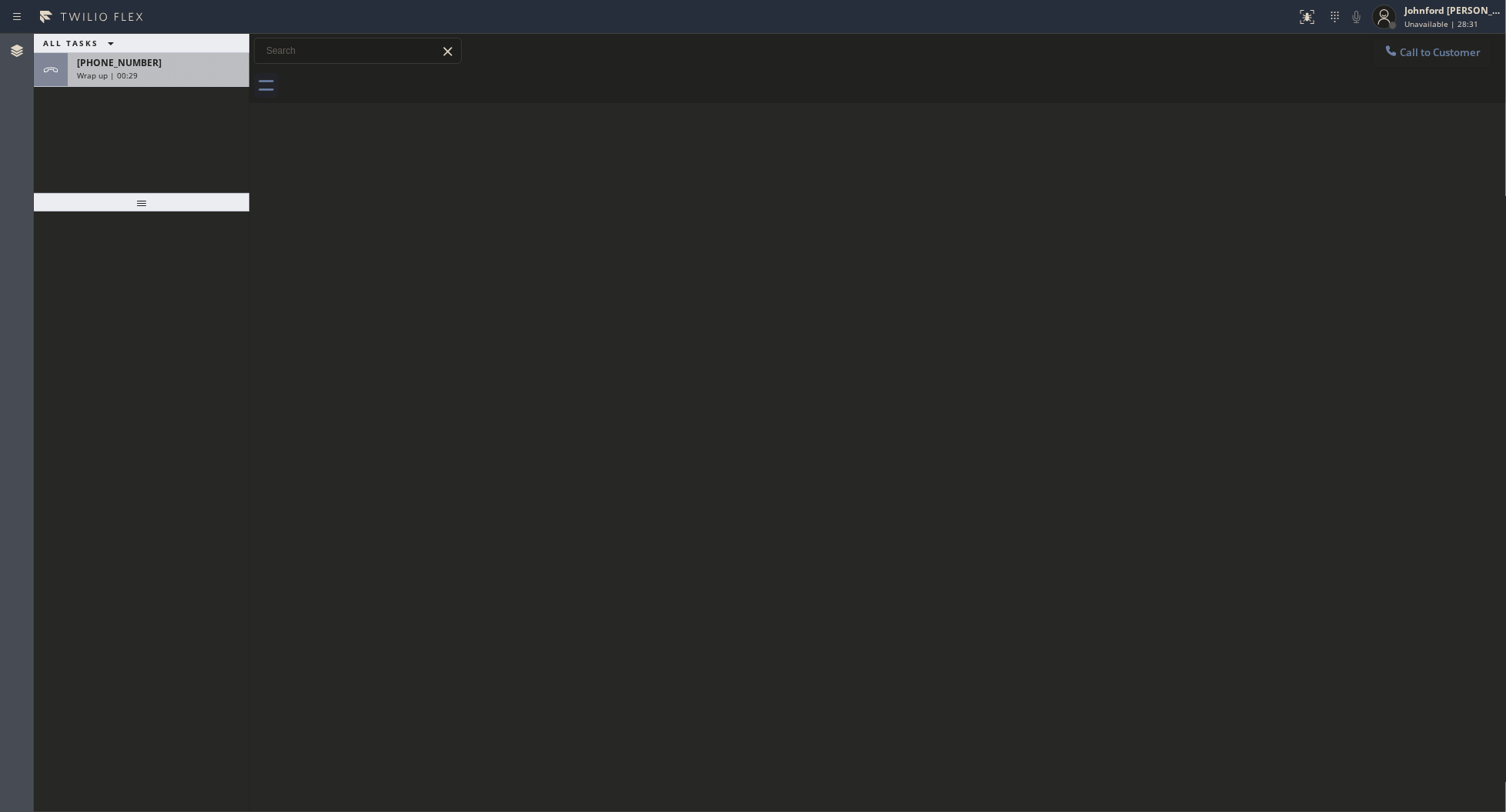
click at [191, 70] on div "Wrap up | 00:29" at bounding box center [158, 75] width 163 height 11
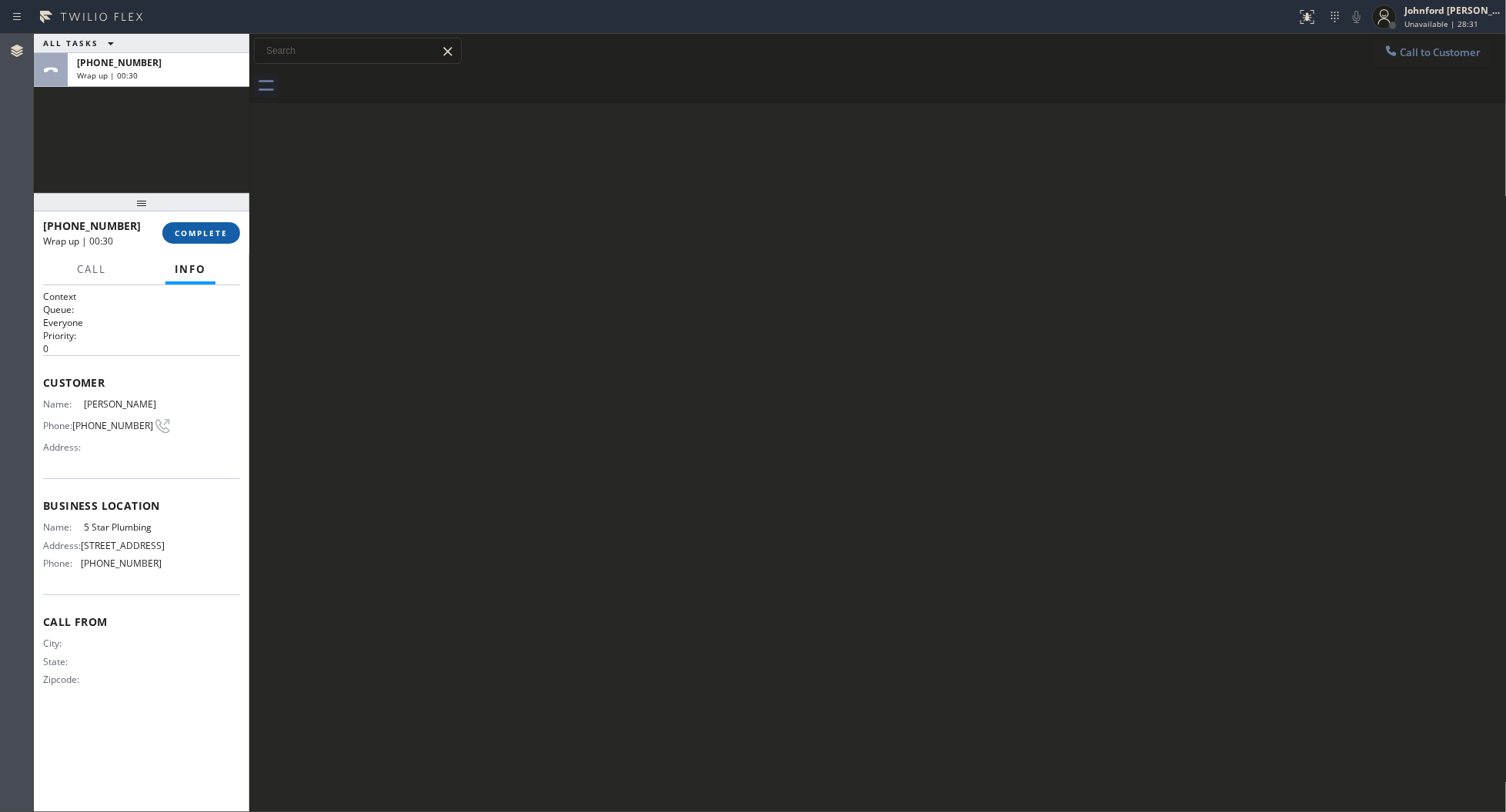
click at [212, 223] on button "COMPLETE" at bounding box center [201, 233] width 78 height 21
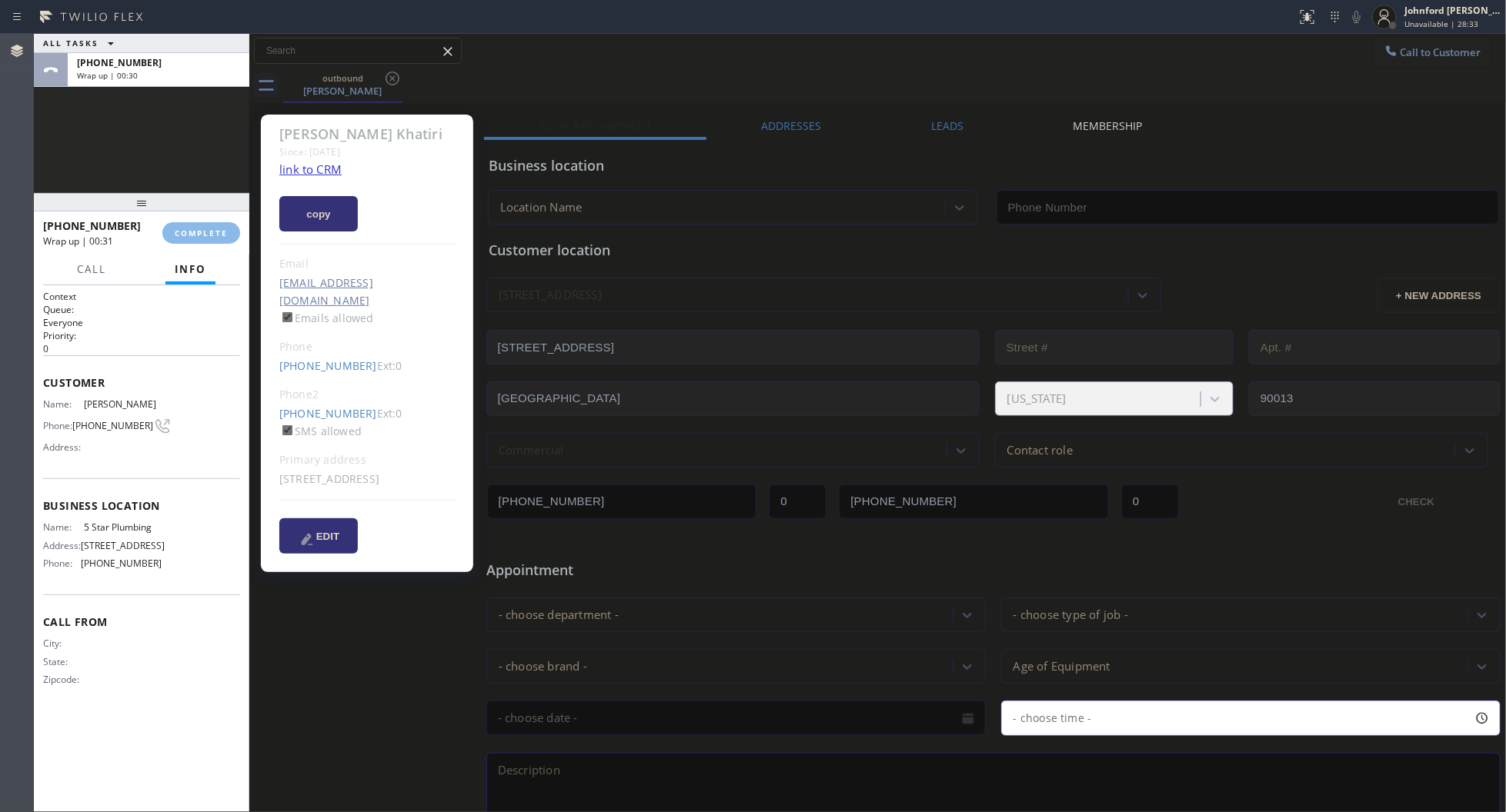
type input "[PHONE_NUMBER]"
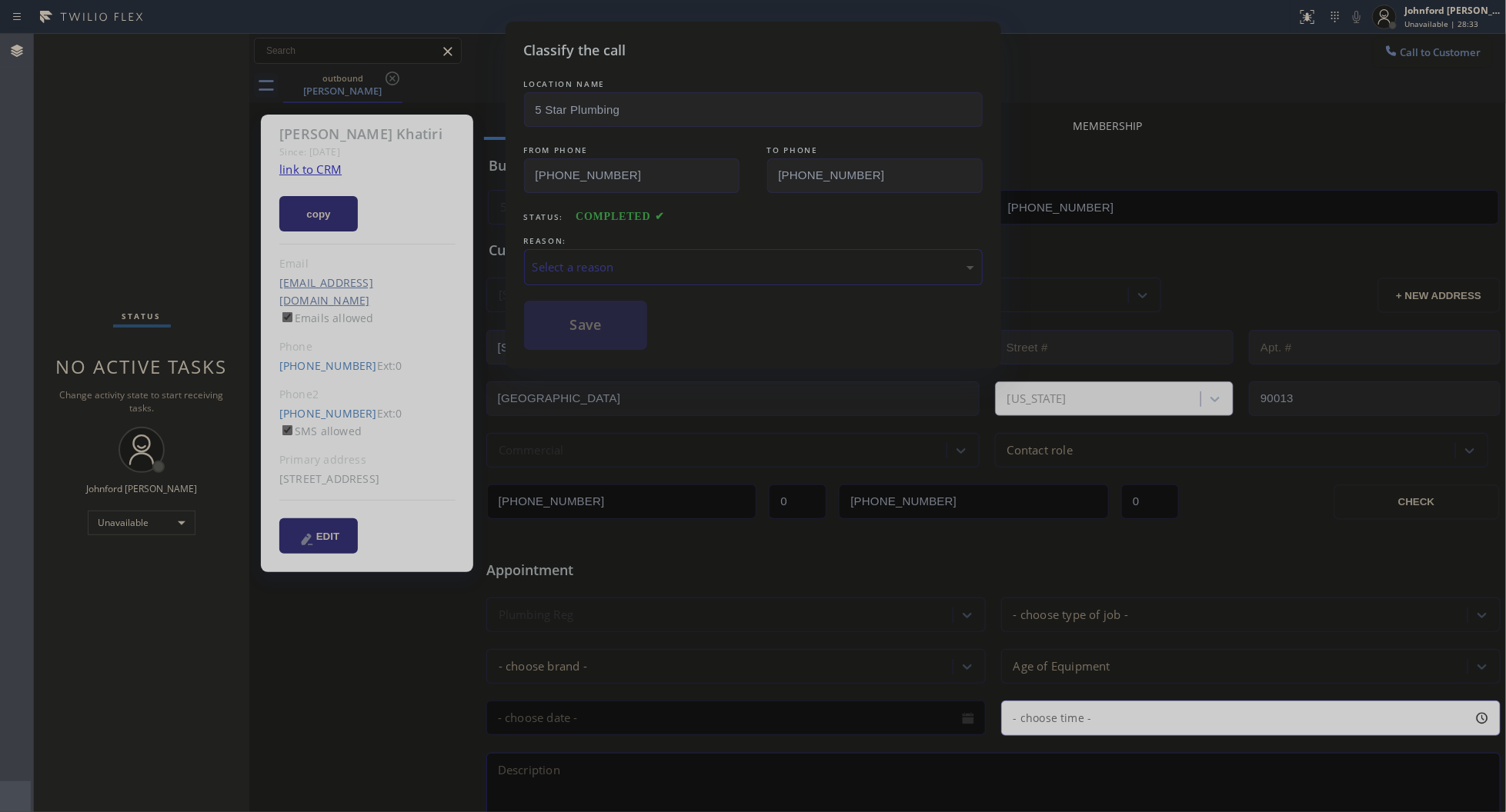
click at [612, 249] on div "Select a reason" at bounding box center [753, 267] width 459 height 36
click at [595, 326] on button "Save" at bounding box center [586, 326] width 124 height 49
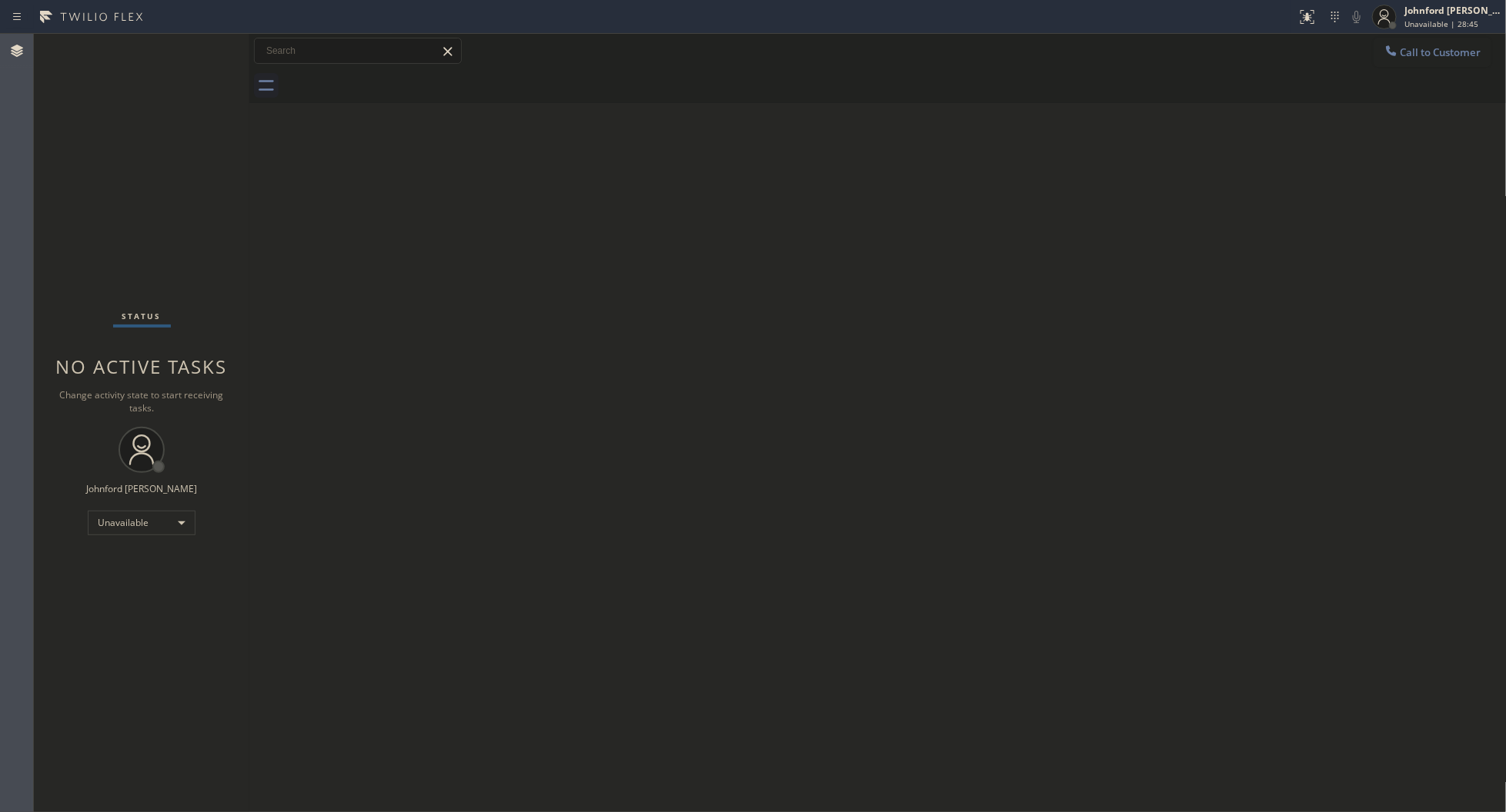
drag, startPoint x: 1412, startPoint y: 52, endPoint x: 1390, endPoint y: 71, distance: 29.1
click at [1412, 56] on span "Call to Customer" at bounding box center [1440, 52] width 80 height 14
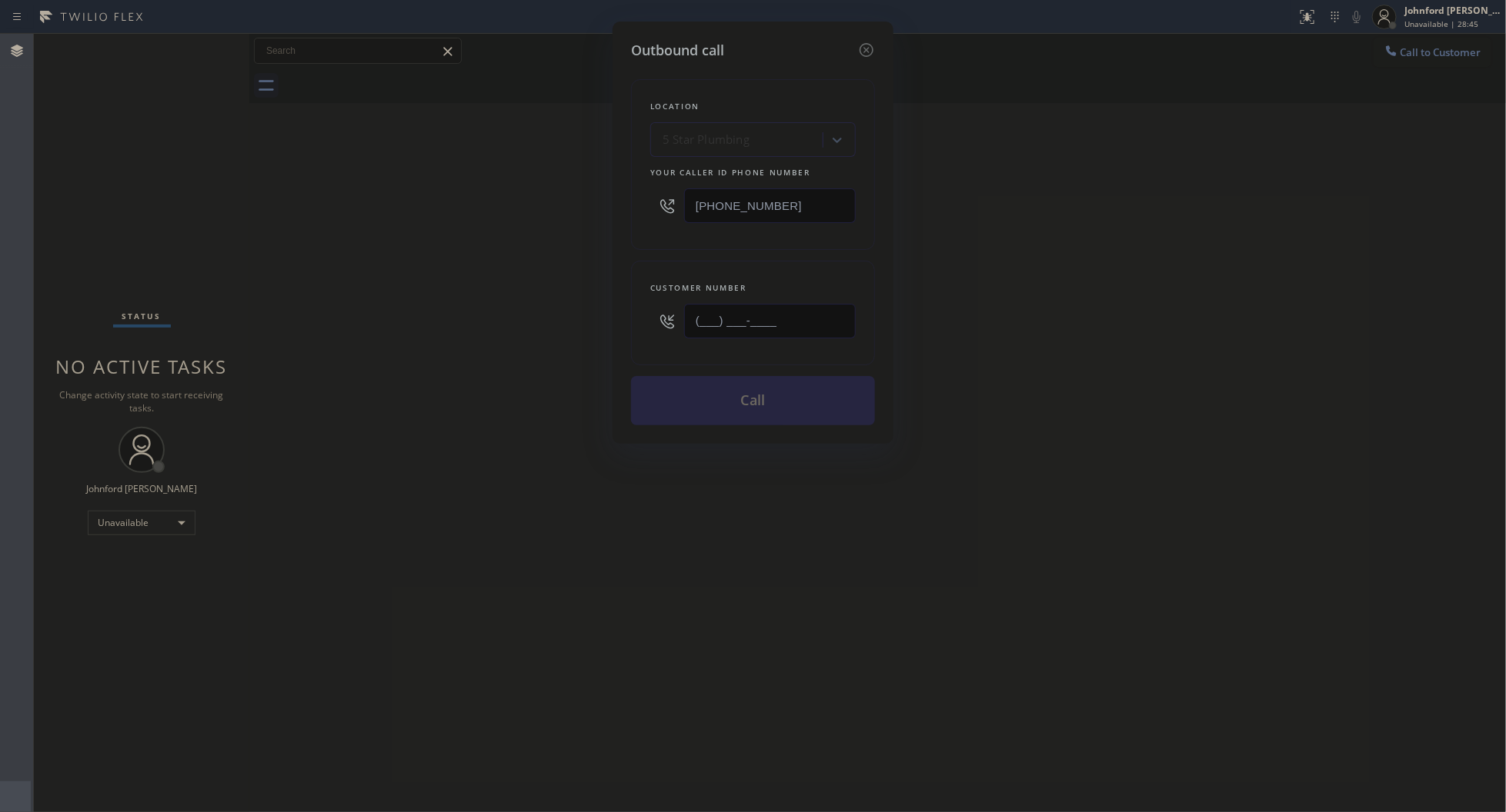
drag, startPoint x: 833, startPoint y: 301, endPoint x: 554, endPoint y: 309, distance: 279.1
click at [577, 312] on div "Outbound call Location 5 Star Plumbing Your caller id phone number (888) 909-01…" at bounding box center [753, 406] width 1506 height 812
paste input "424) 653-7055"
type input "[PHONE_NUMBER]"
click at [494, 321] on div "Outbound call Location 5 Star Plumbing Your caller id phone number (888) 909-01…" at bounding box center [753, 406] width 1506 height 812
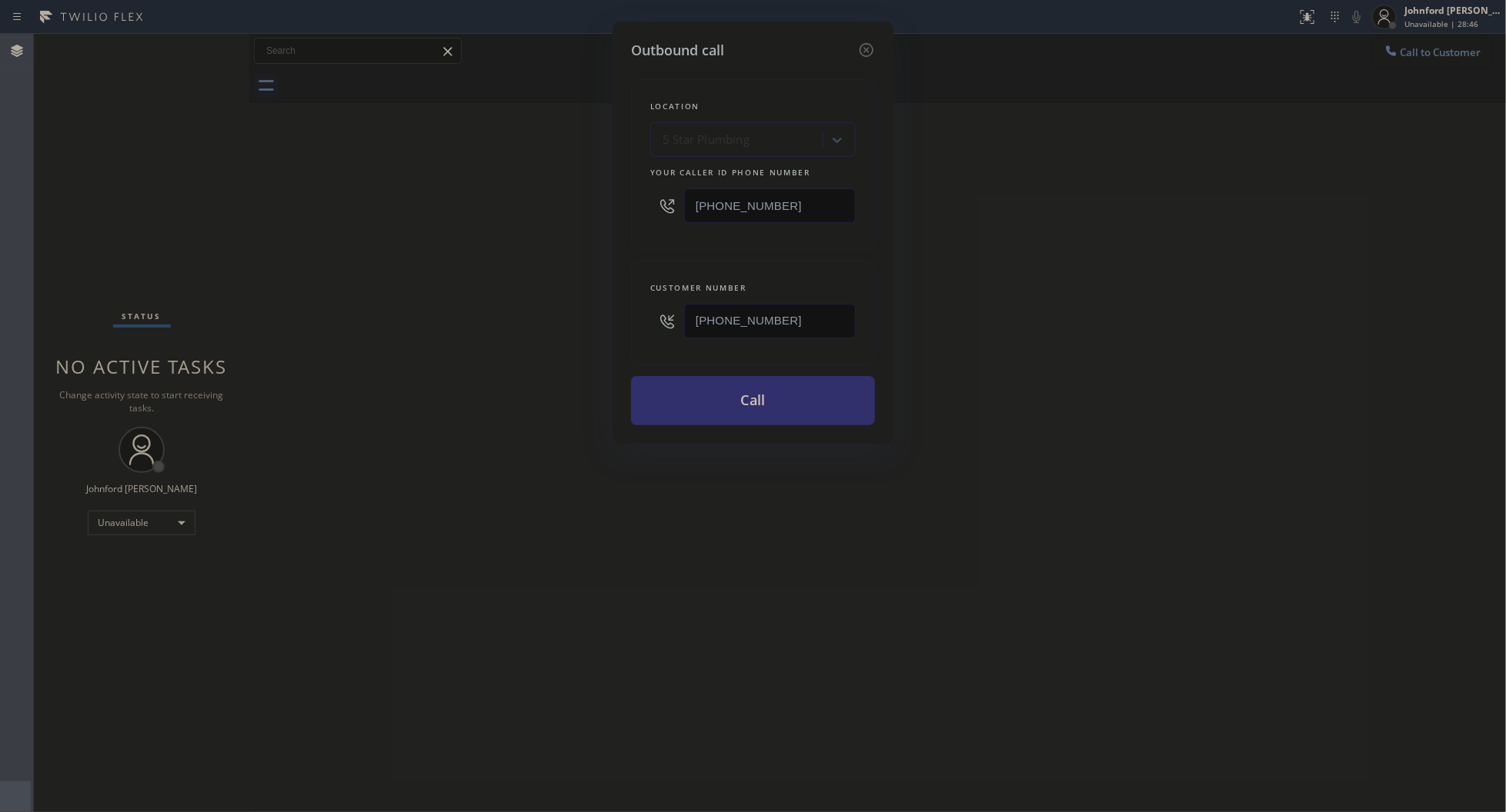
click at [683, 397] on button "Call" at bounding box center [752, 401] width 244 height 49
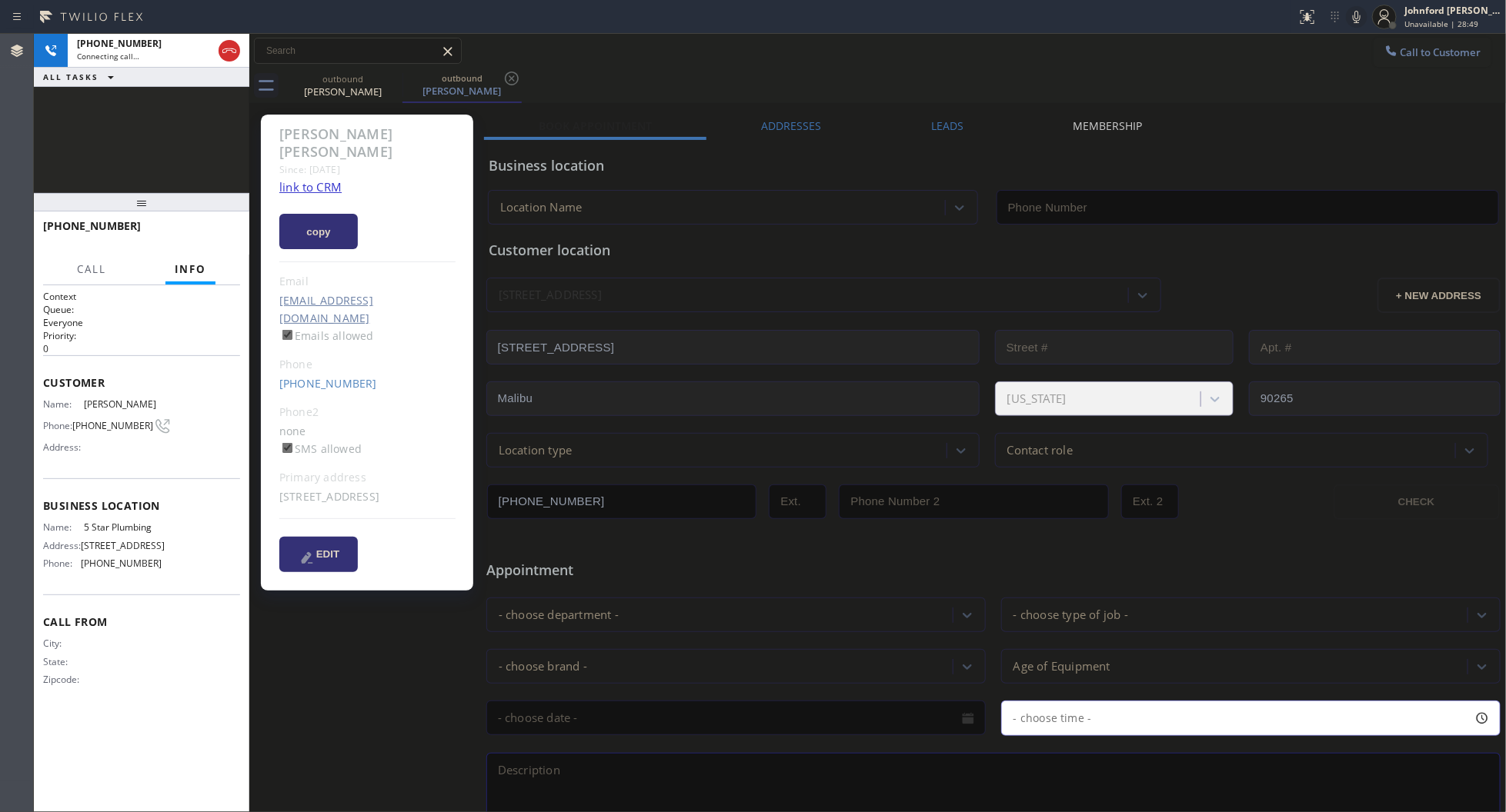
click at [308, 196] on div "copy" at bounding box center [367, 222] width 176 height 53
click at [313, 180] on link "link to CRM" at bounding box center [310, 187] width 62 height 16
type input "[PHONE_NUMBER]"
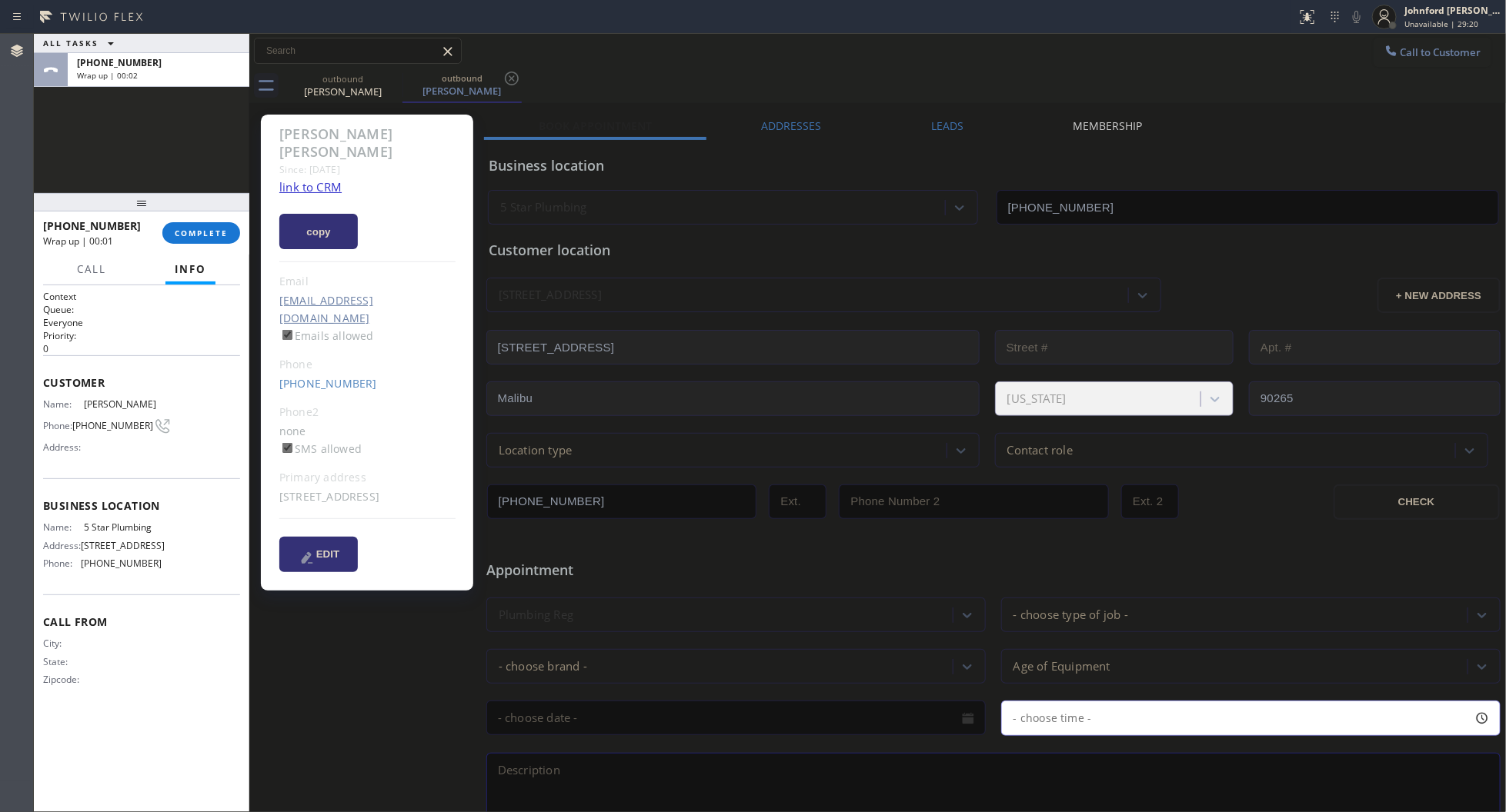
click at [970, 128] on div "Leads" at bounding box center [947, 129] width 142 height 21
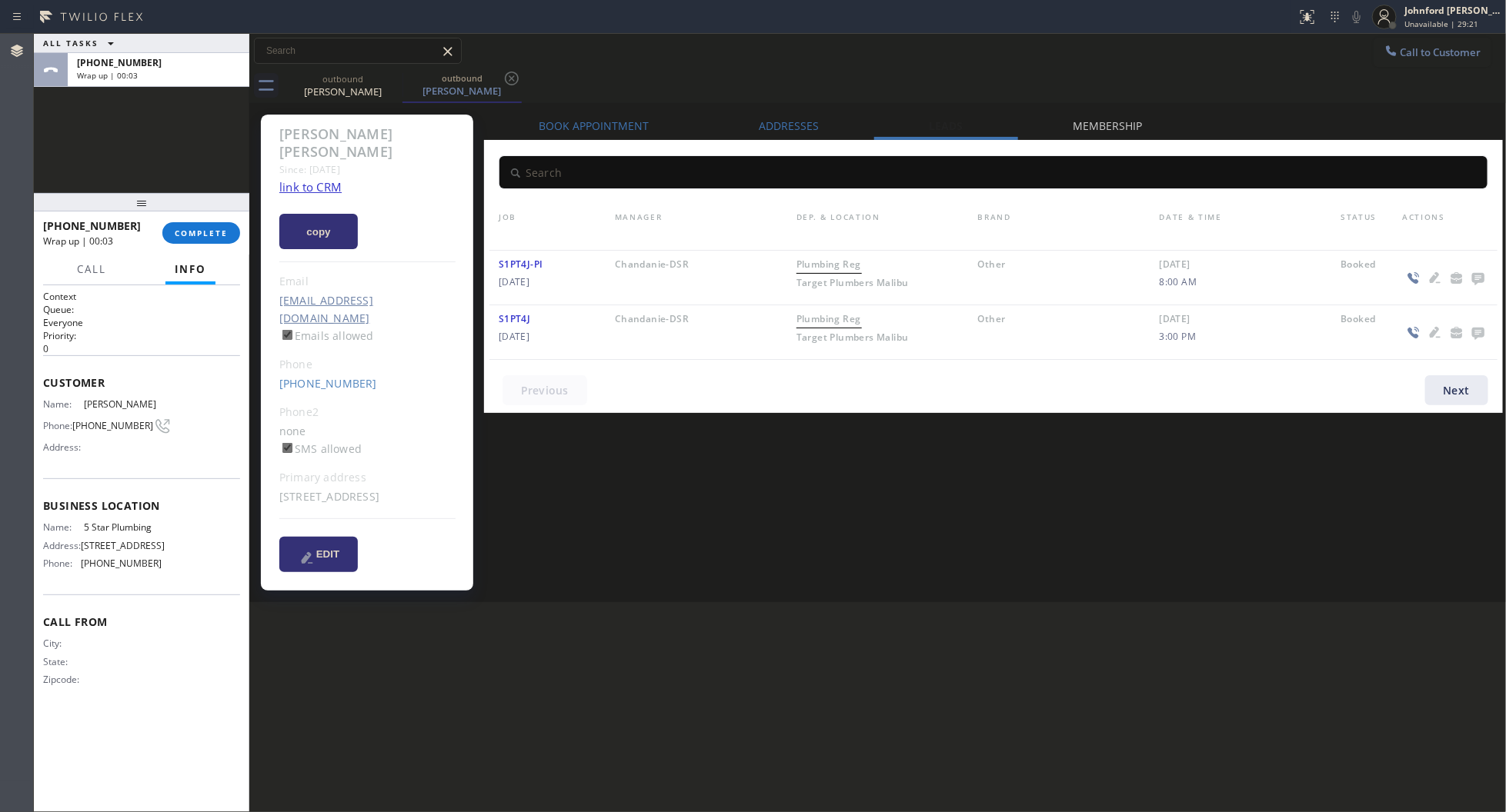
click at [1470, 273] on icon at bounding box center [1478, 277] width 19 height 19
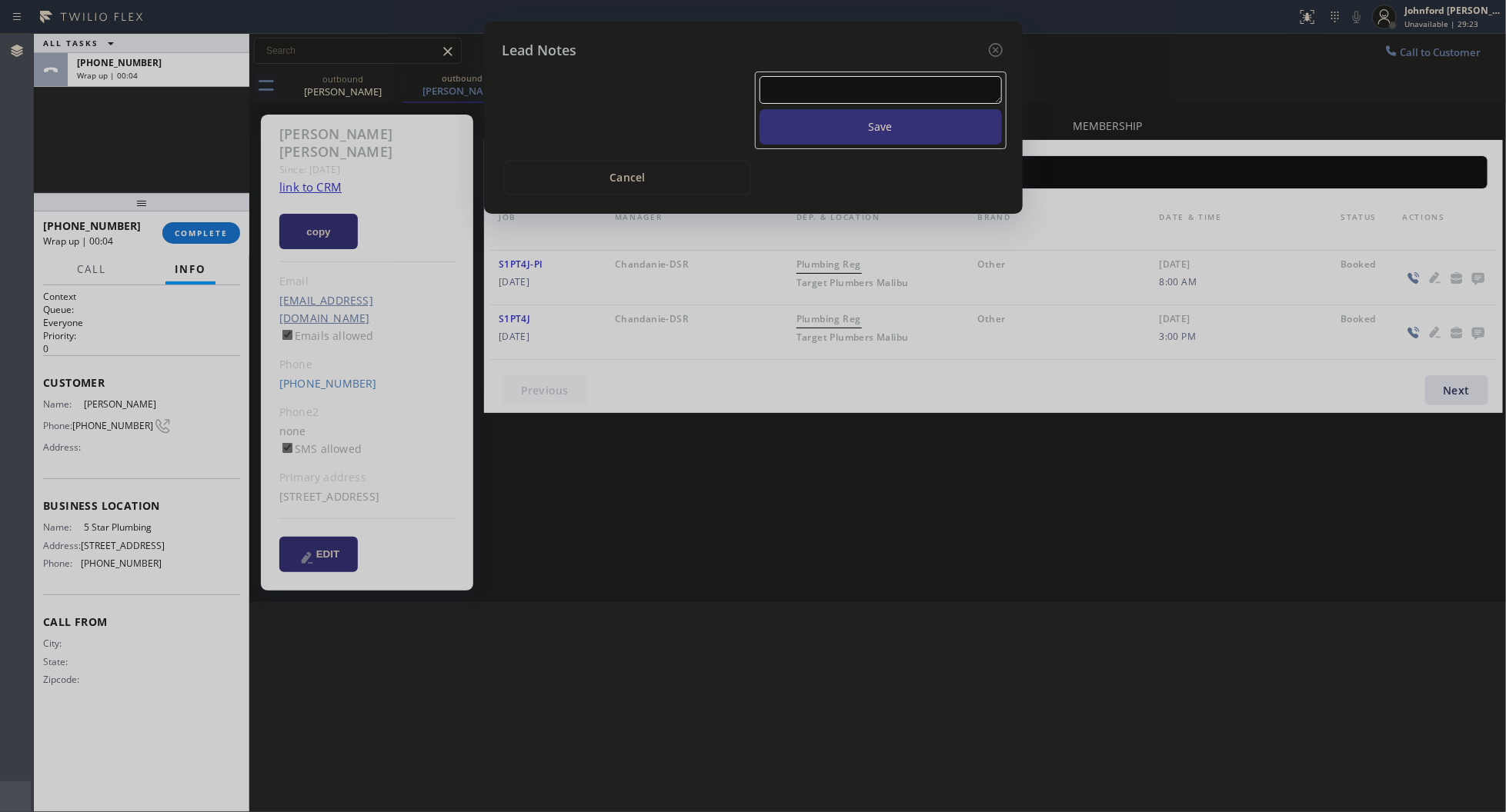
click at [901, 84] on textarea at bounding box center [880, 90] width 242 height 28
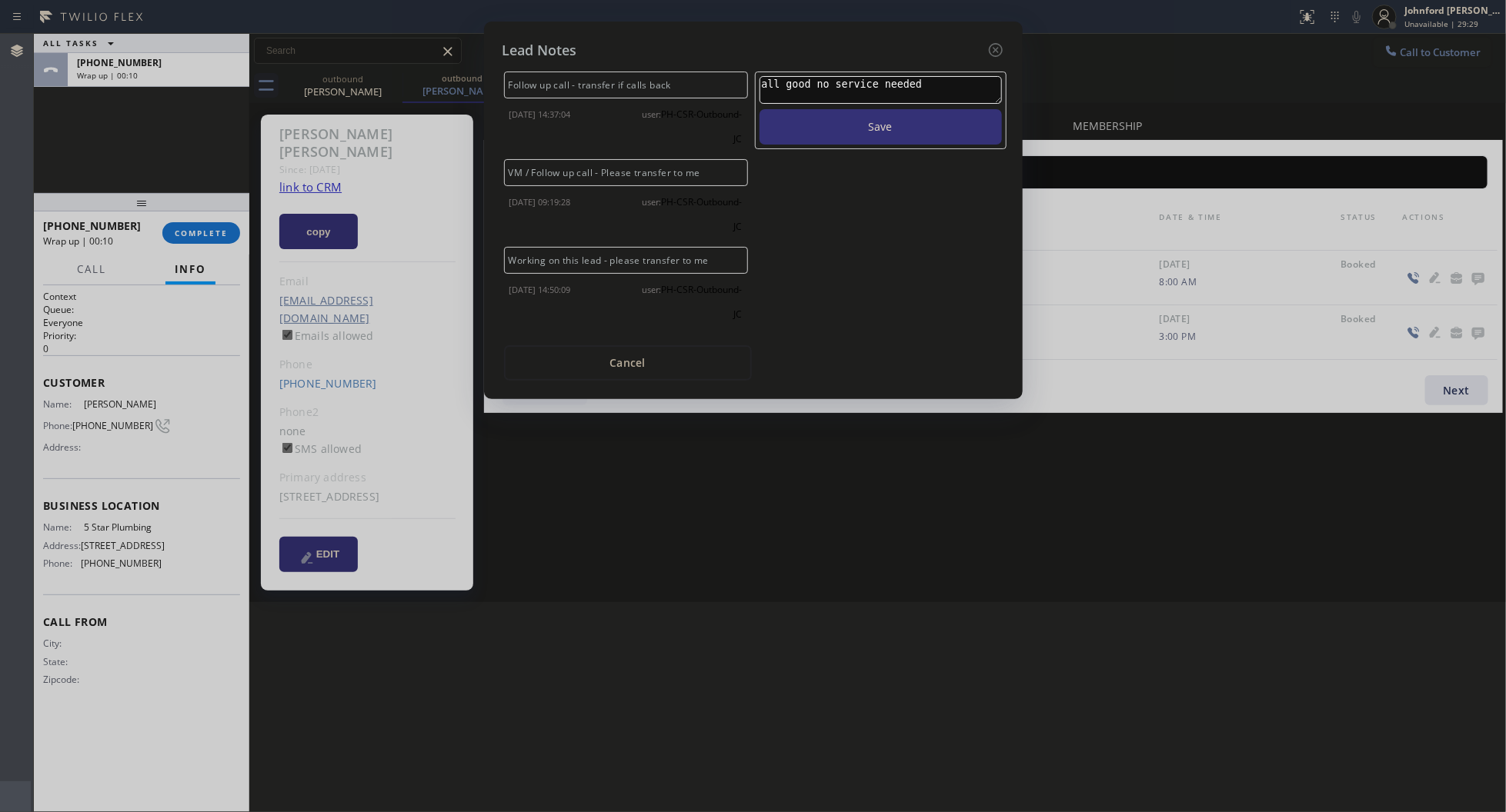
type textarea "all good no service needed"
click at [760, 109] on button "Save" at bounding box center [880, 126] width 242 height 35
click at [994, 43] on icon at bounding box center [994, 50] width 14 height 14
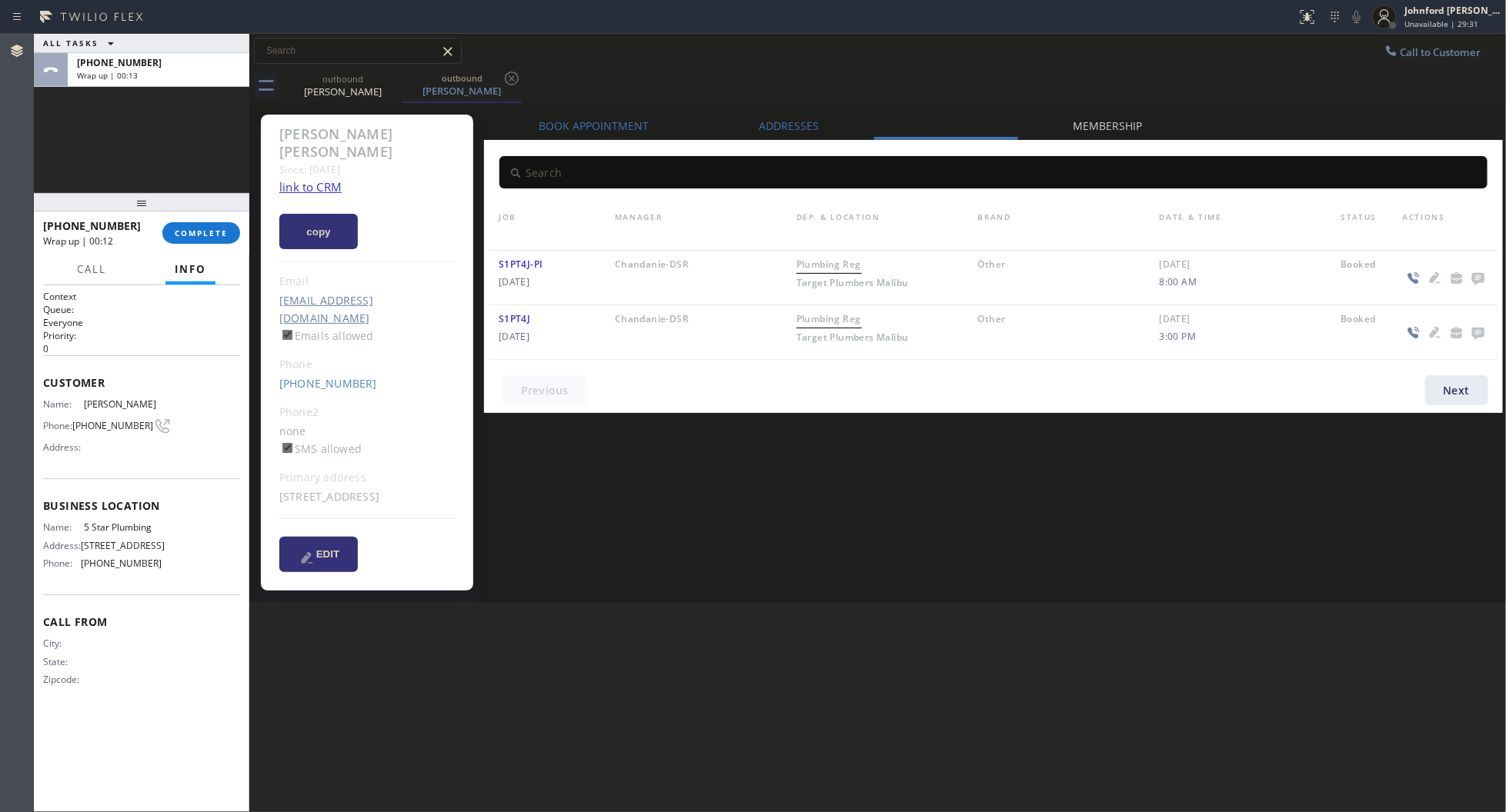
click at [153, 244] on div "+14246537055 Wrap up | 00:12" at bounding box center [103, 233] width 119 height 40
click at [208, 246] on div "+14246537055 Wrap up | 00:13 COMPLETE" at bounding box center [142, 233] width 197 height 40
click at [219, 237] on span "COMPLETE" at bounding box center [201, 233] width 53 height 11
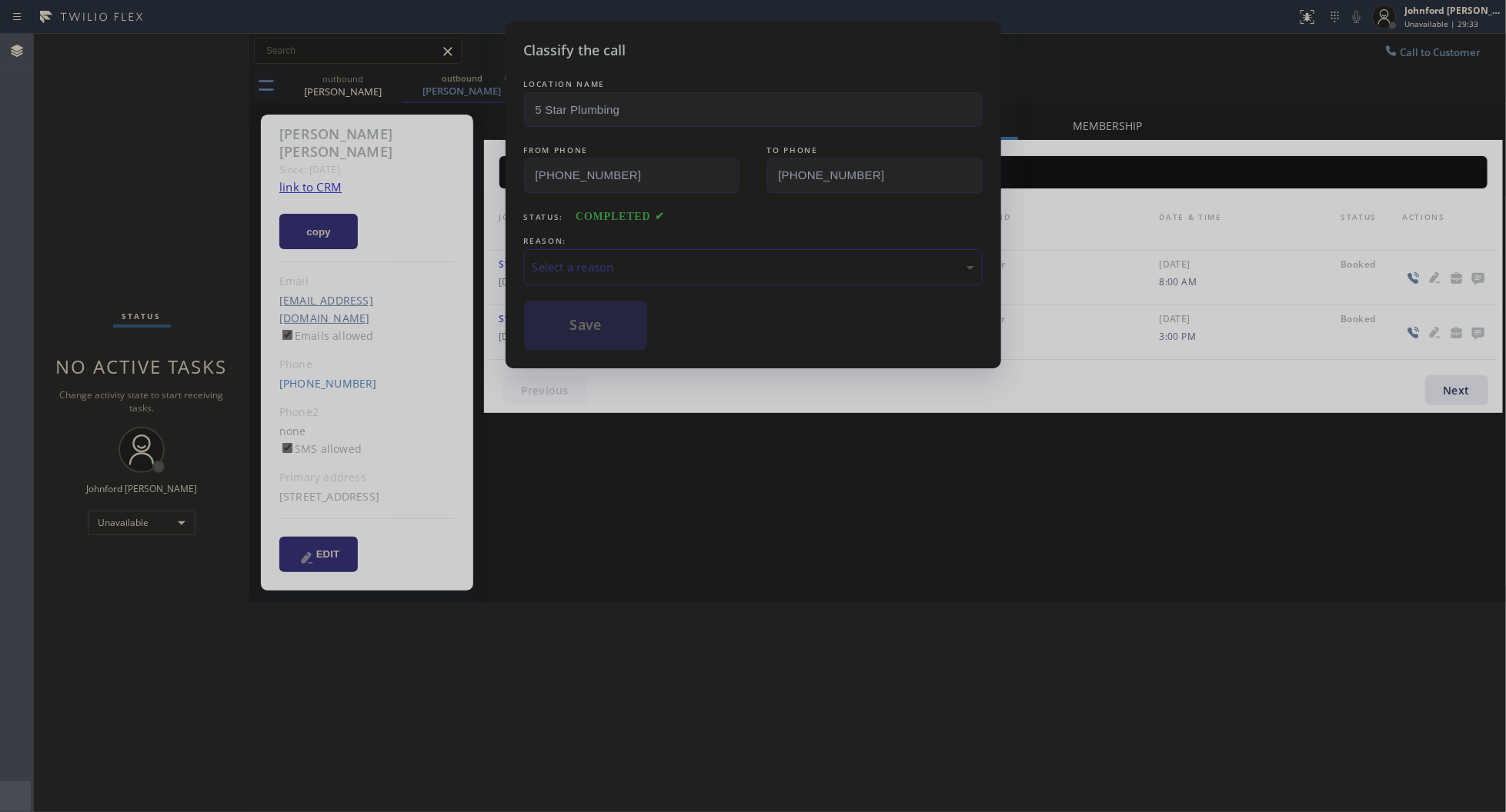
click at [609, 275] on div "Select a reason" at bounding box center [753, 267] width 459 height 36
drag, startPoint x: 606, startPoint y: 320, endPoint x: 744, endPoint y: 246, distance: 156.6
click at [605, 319] on button "Save" at bounding box center [586, 326] width 124 height 49
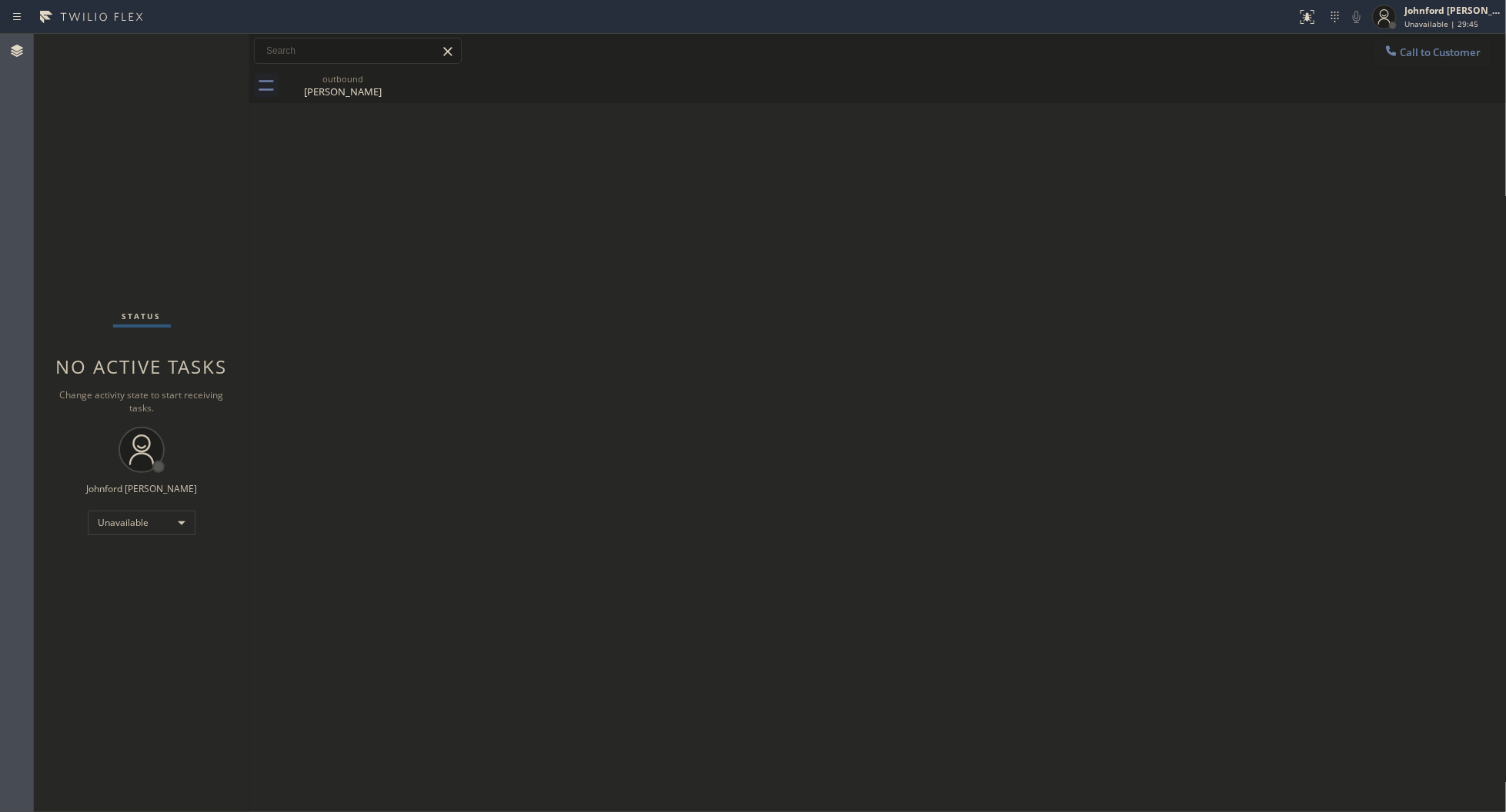
drag, startPoint x: 1407, startPoint y: 50, endPoint x: 1113, endPoint y: 212, distance: 335.7
click at [1408, 51] on span "Call to Customer" at bounding box center [1440, 52] width 80 height 14
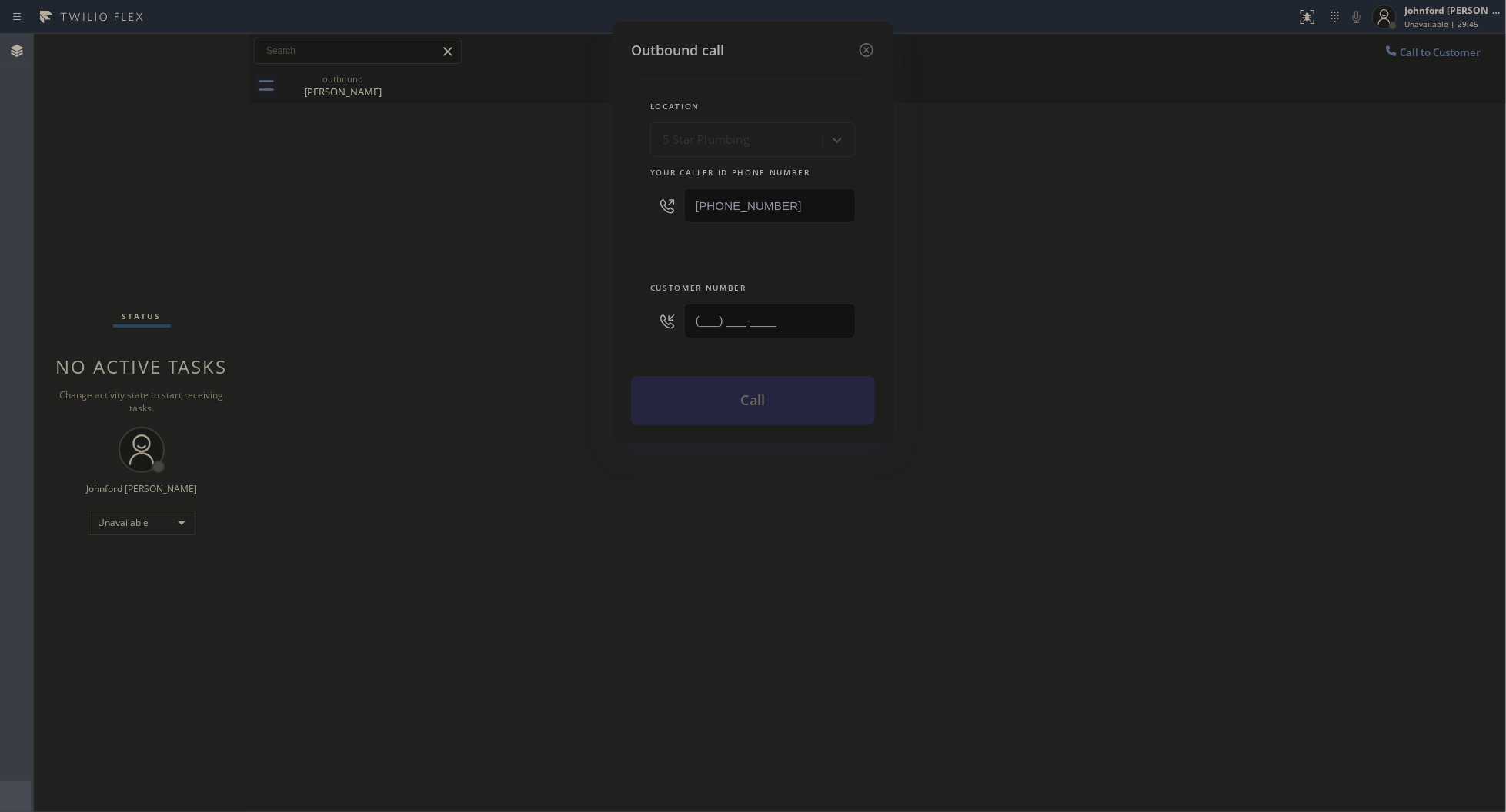
drag, startPoint x: 804, startPoint y: 309, endPoint x: 620, endPoint y: 314, distance: 184.1
click at [620, 314] on div "Outbound call Location 5 Star Plumbing Your caller id phone number (888) 909-01…" at bounding box center [753, 232] width 281 height 422
paste input "916) 613-2931"
type input "(916) 613-2931"
click at [539, 310] on div "Outbound call Location 5 Star Plumbing Your caller id phone number (888) 909-01…" at bounding box center [753, 406] width 1506 height 812
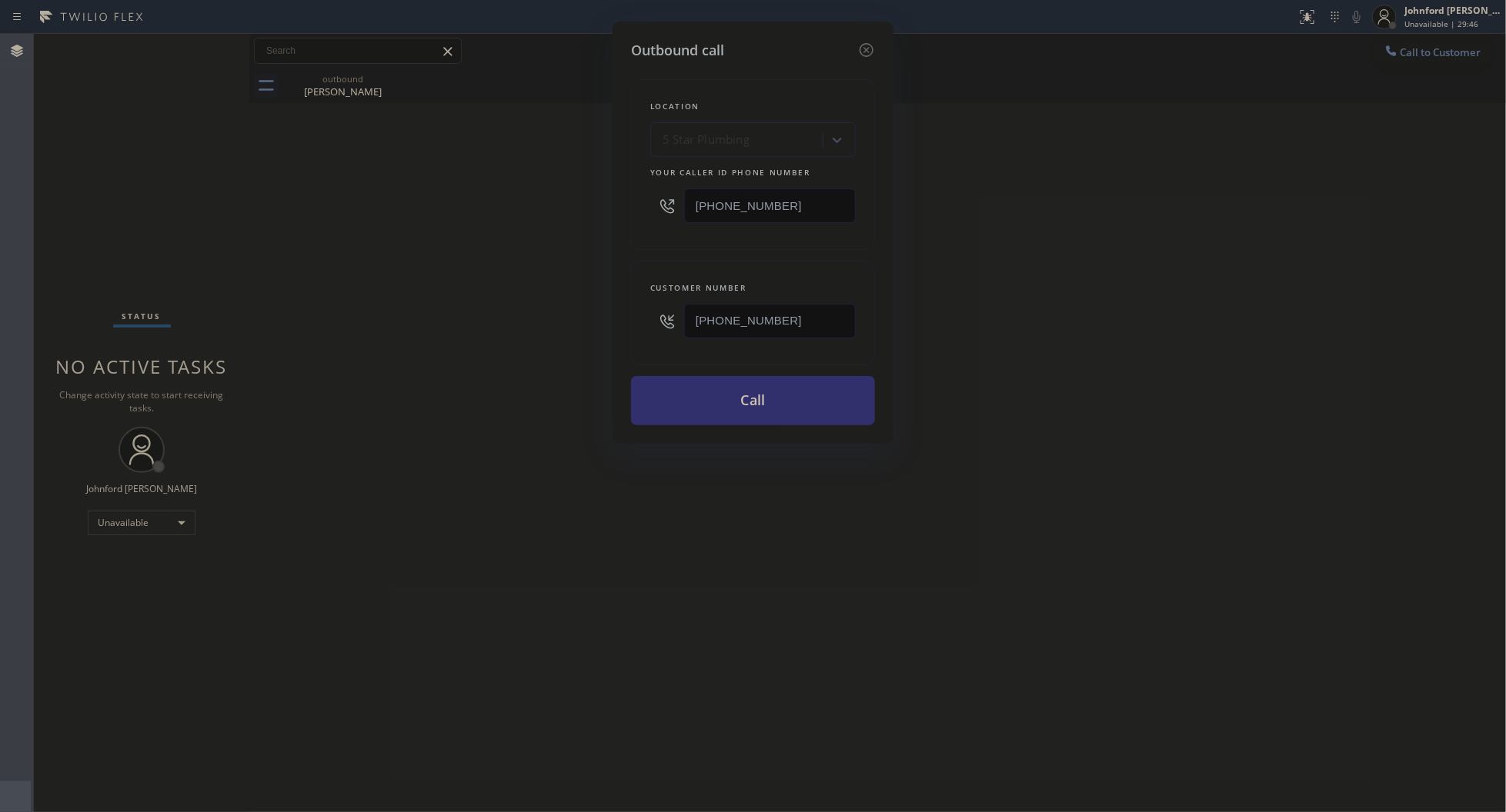
click at [677, 396] on button "Call" at bounding box center [752, 401] width 244 height 49
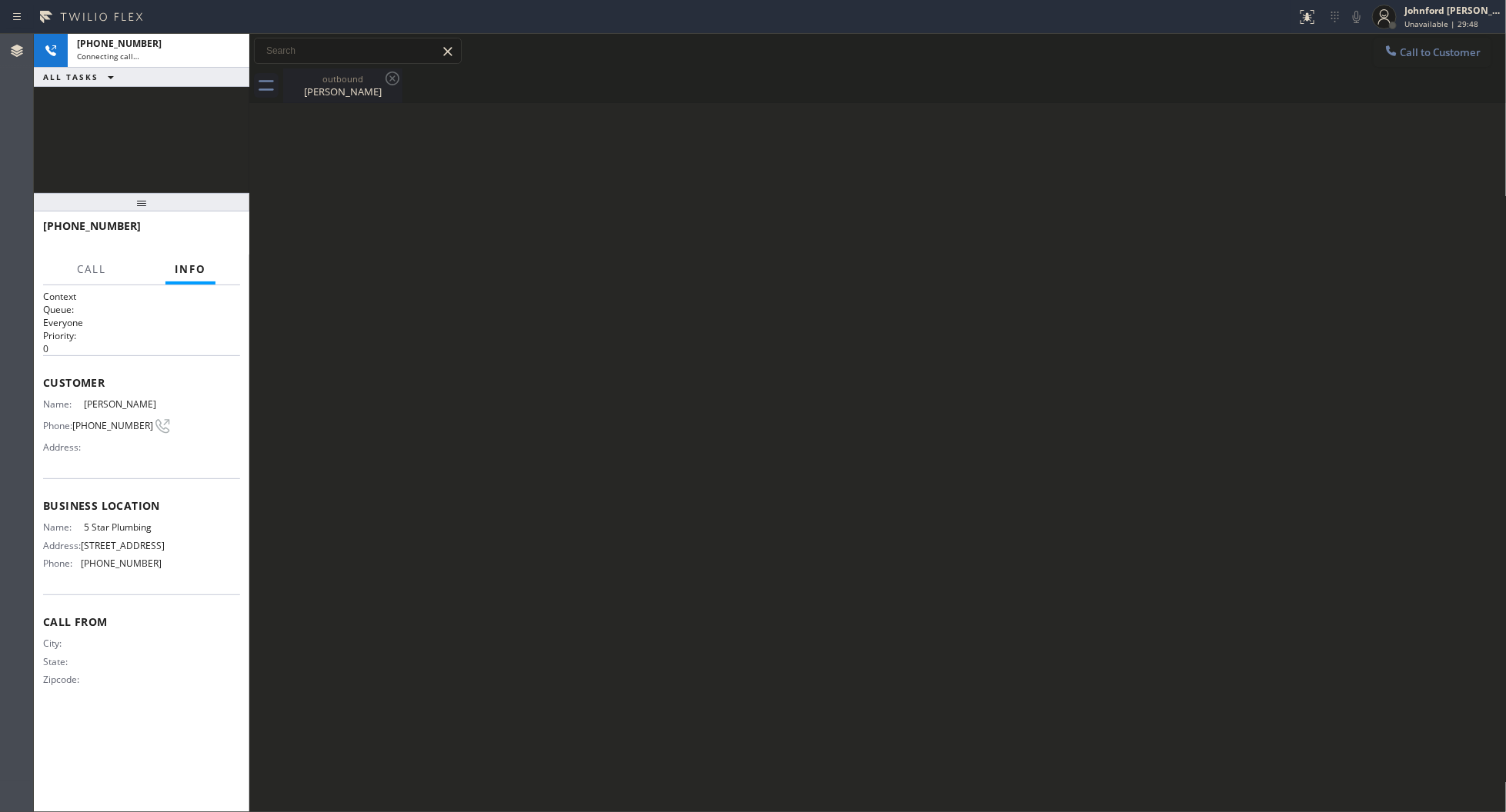
click at [392, 80] on icon at bounding box center [392, 78] width 19 height 19
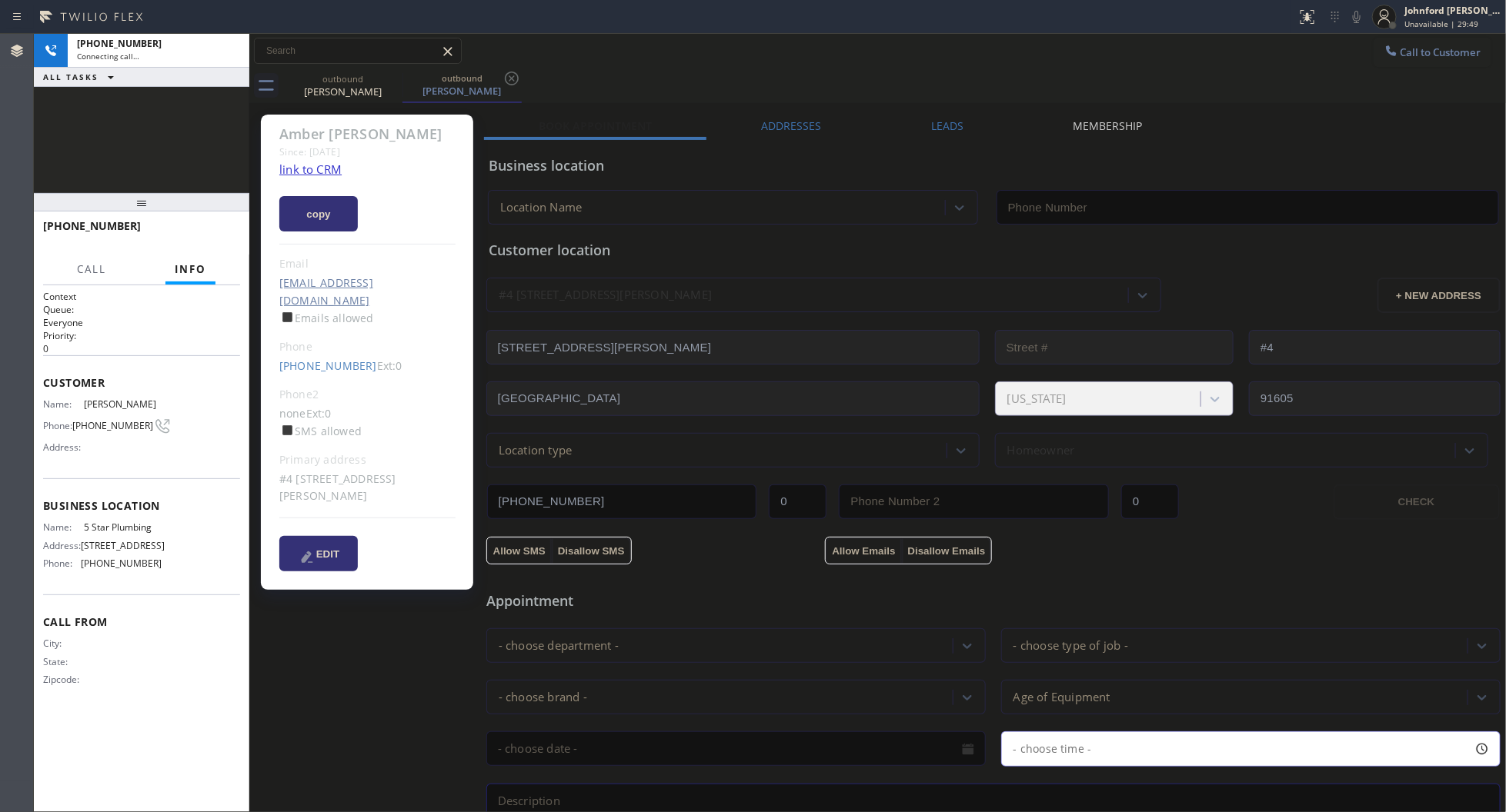
click at [317, 177] on link "link to CRM" at bounding box center [310, 169] width 62 height 16
type input "[PHONE_NUMBER]"
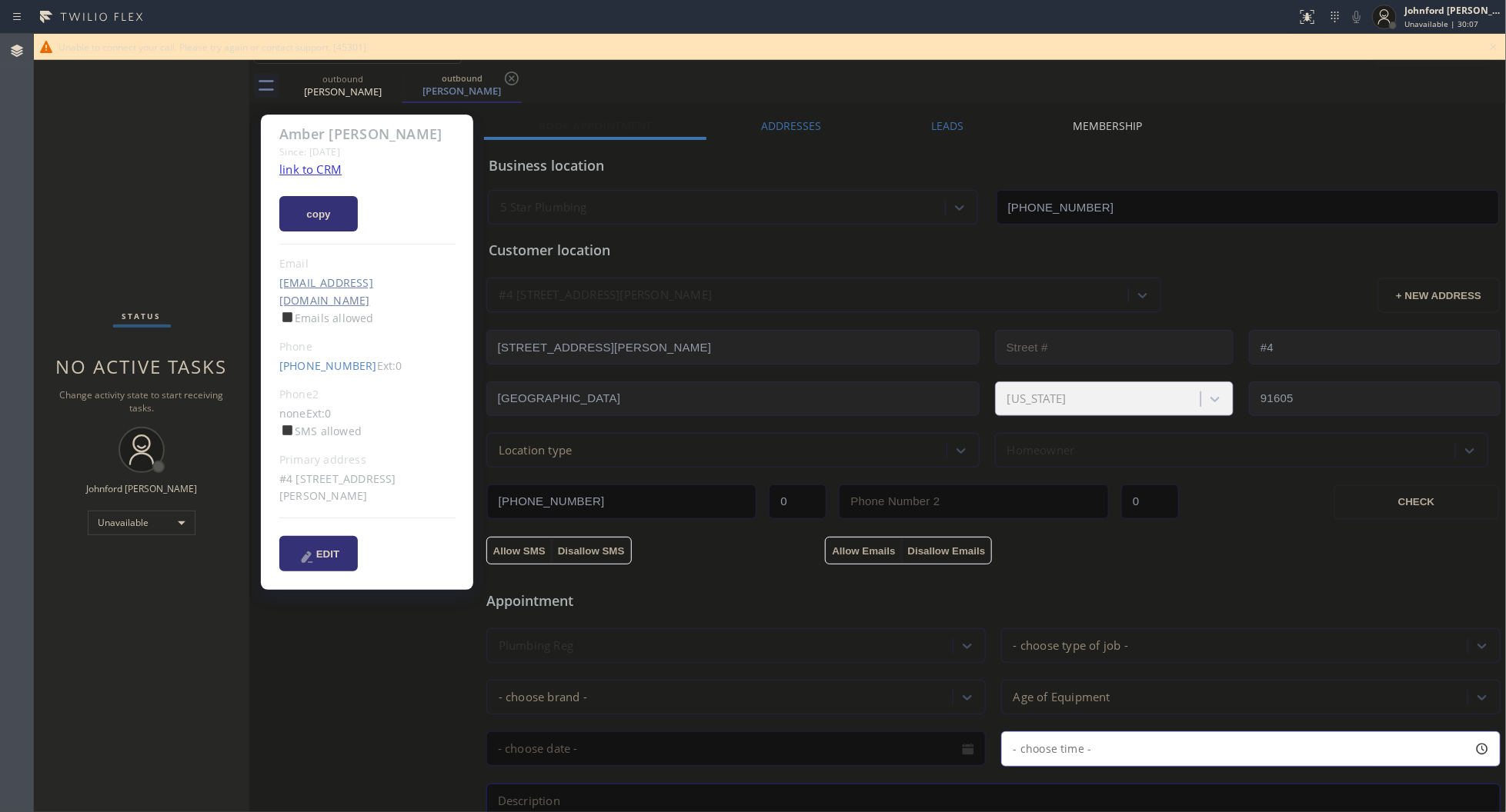
click at [1497, 43] on icon at bounding box center [1493, 47] width 19 height 19
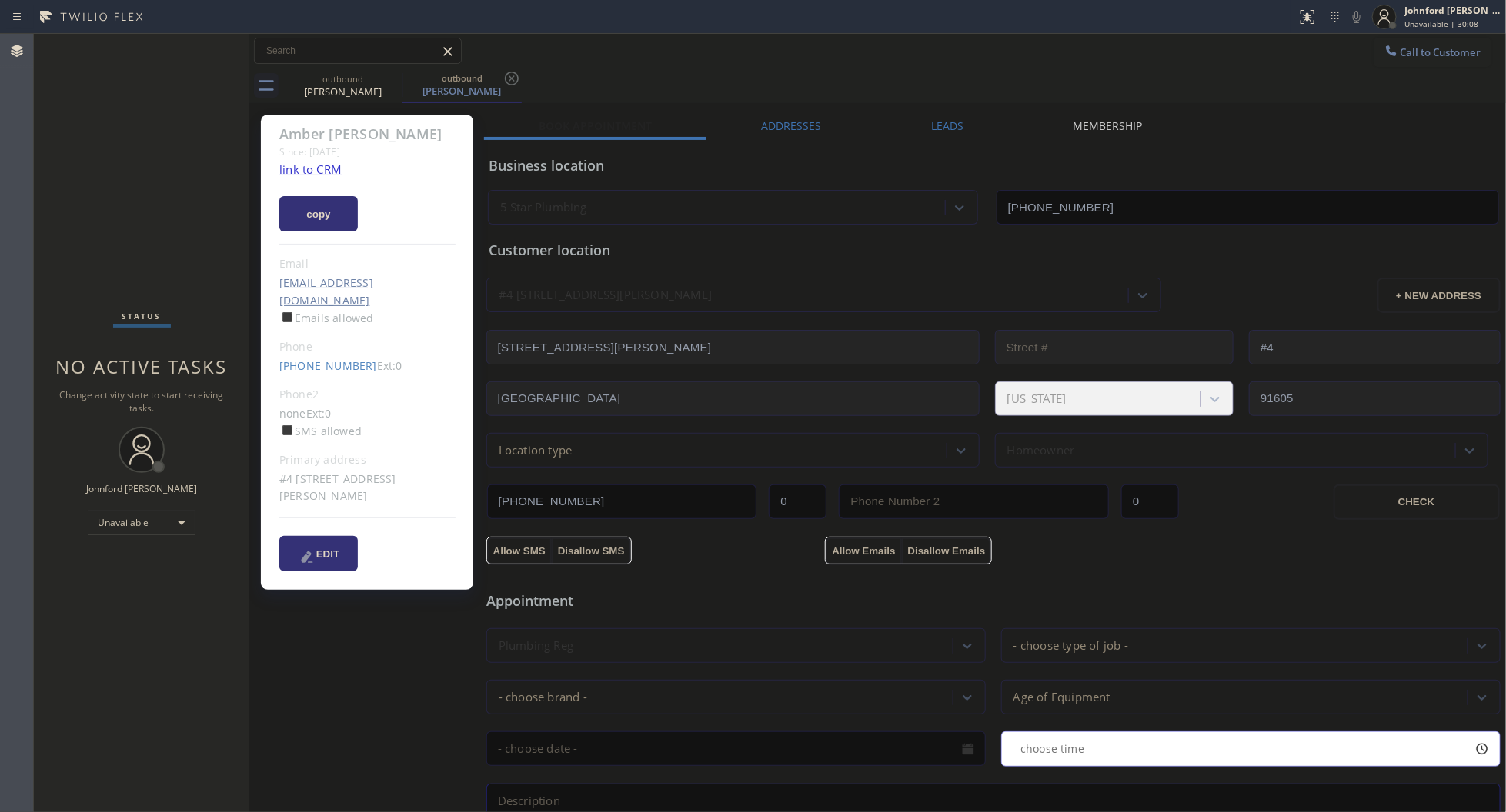
click at [386, 62] on input "text" at bounding box center [357, 51] width 206 height 25
click at [390, 74] on icon at bounding box center [392, 78] width 19 height 19
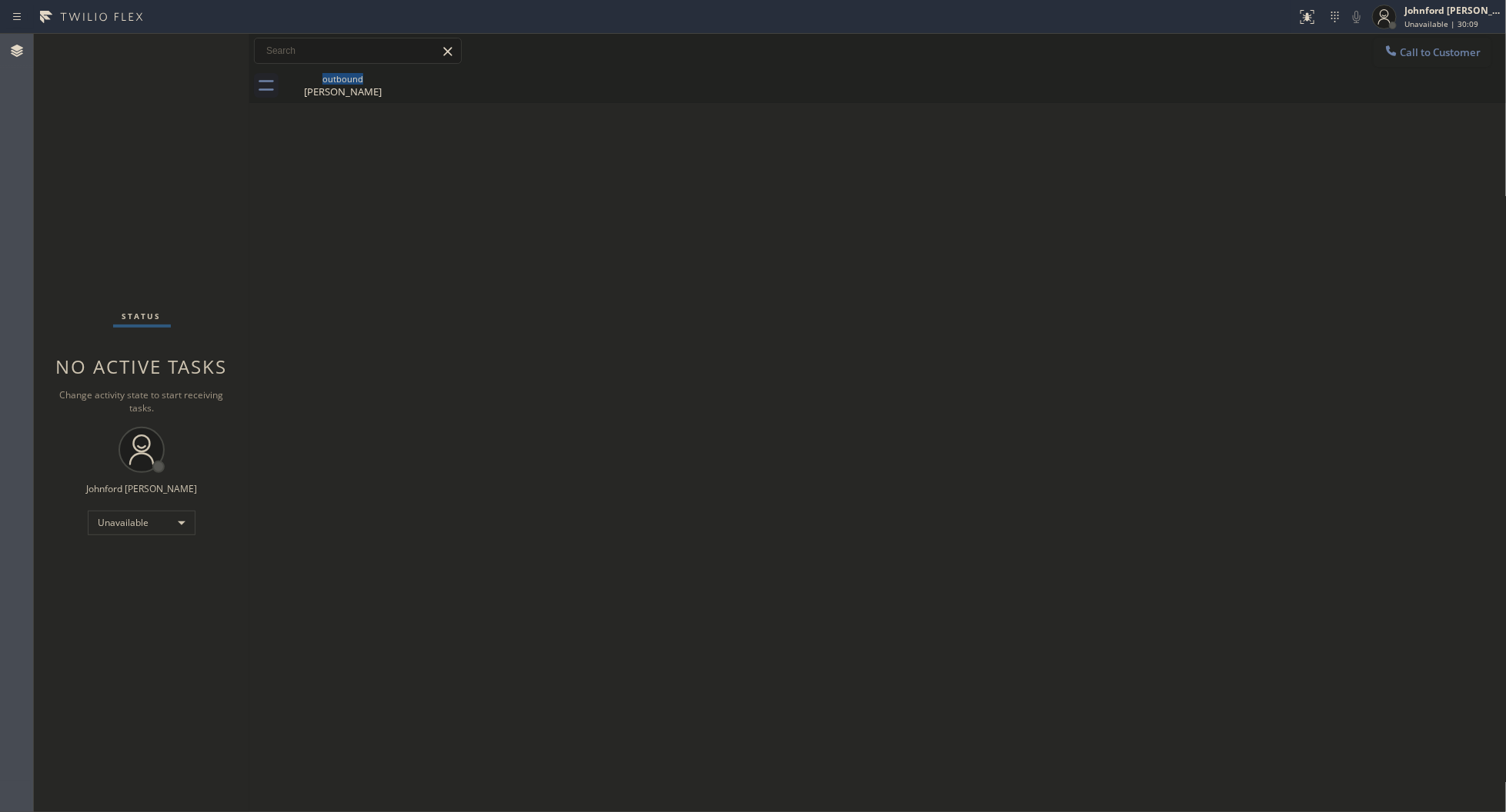
drag, startPoint x: 675, startPoint y: 75, endPoint x: 687, endPoint y: 75, distance: 12.0
click at [676, 75] on div "outbound Amber Harris" at bounding box center [894, 85] width 1223 height 34
click at [386, 97] on div "Amber Harris" at bounding box center [343, 91] width 116 height 14
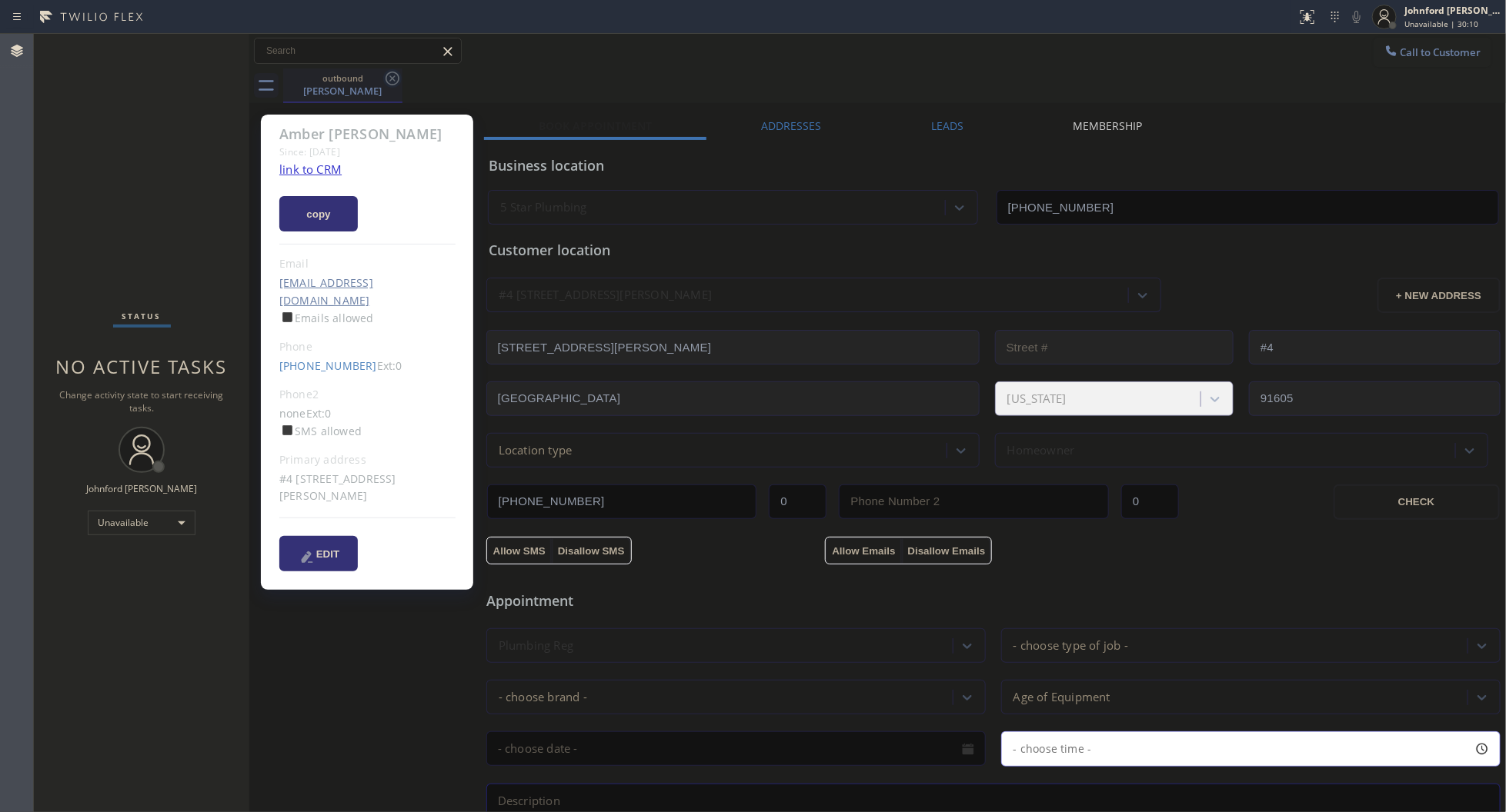
click at [396, 81] on icon at bounding box center [392, 78] width 19 height 19
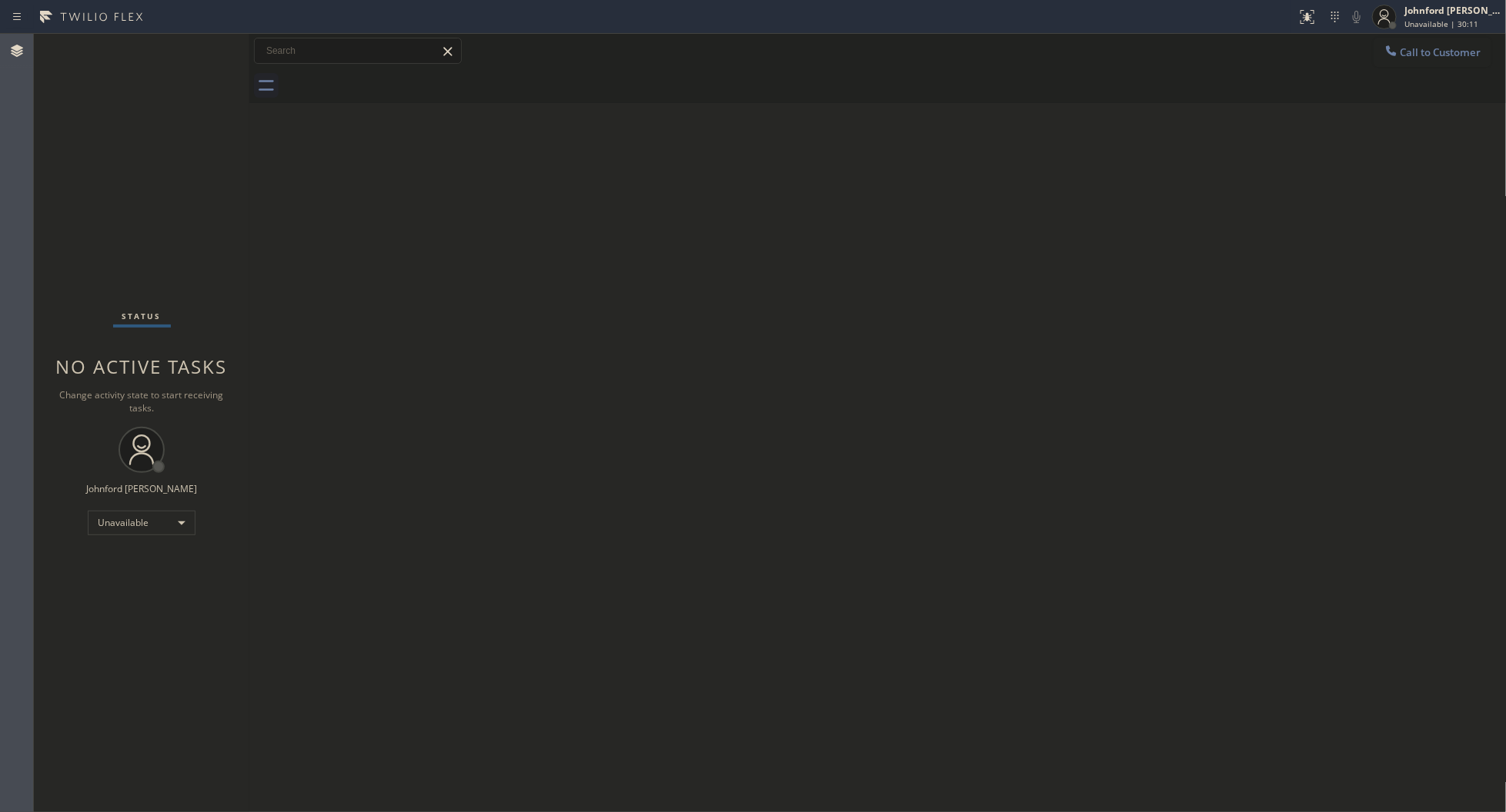
drag, startPoint x: 672, startPoint y: 63, endPoint x: 862, endPoint y: 0, distance: 200.2
click at [679, 62] on div "Call to Customer Outbound call Location 5 Star Plumbing Your caller id phone nu…" at bounding box center [878, 51] width 1257 height 27
click at [825, 190] on div "Back to Dashboard Change Sender ID Customers Technicians Select a contact Outbo…" at bounding box center [878, 422] width 1257 height 778
click at [1410, 57] on button "Call to Customer" at bounding box center [1432, 52] width 118 height 30
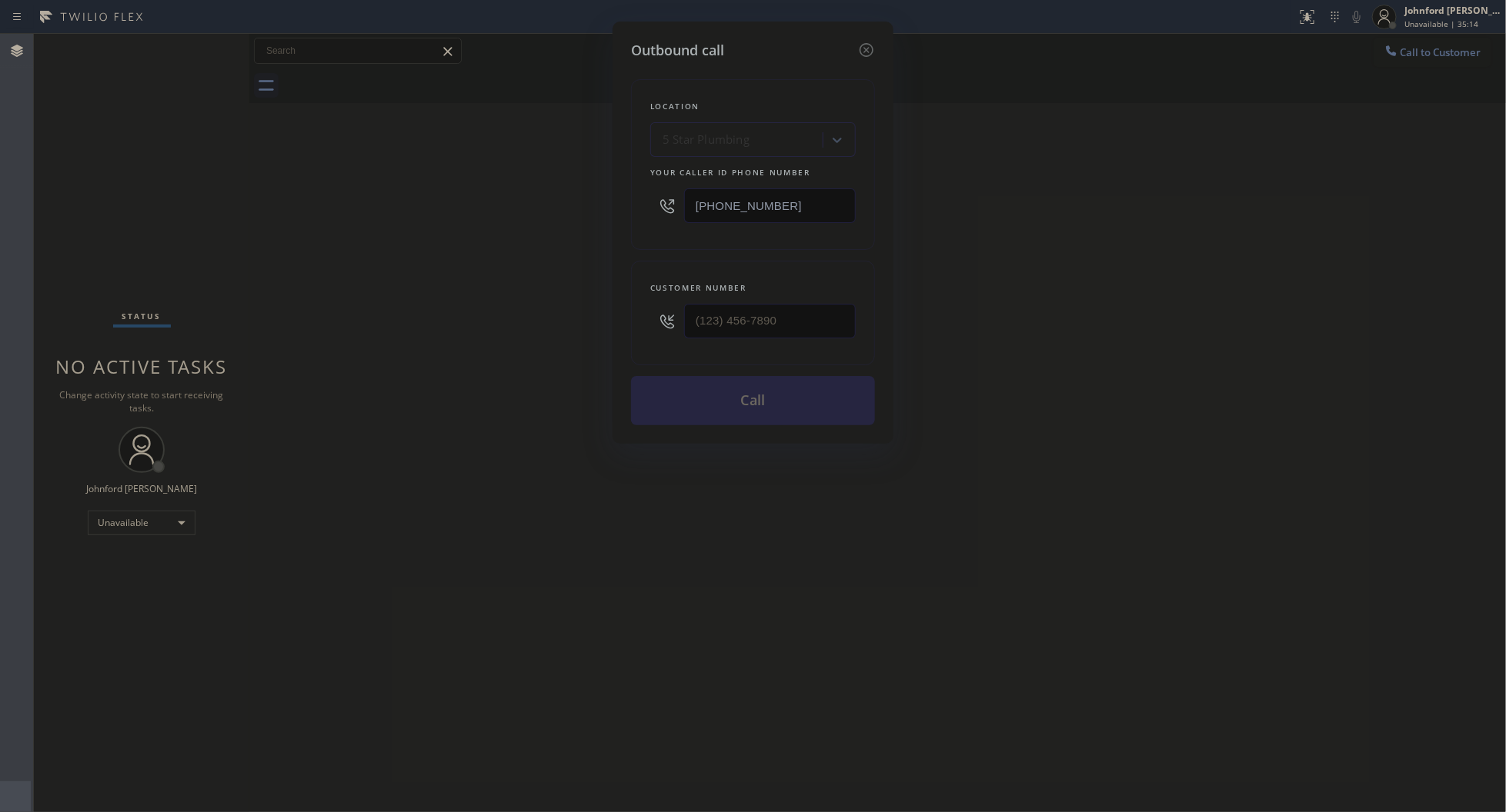
drag, startPoint x: 790, startPoint y: 208, endPoint x: 662, endPoint y: 208, distance: 128.0
click at [662, 208] on div "[PHONE_NUMBER]" at bounding box center [753, 205] width 205 height 50
paste input "18) 873-6547"
type input "[PHONE_NUMBER]"
drag, startPoint x: 679, startPoint y: 317, endPoint x: 617, endPoint y: 317, distance: 62.0
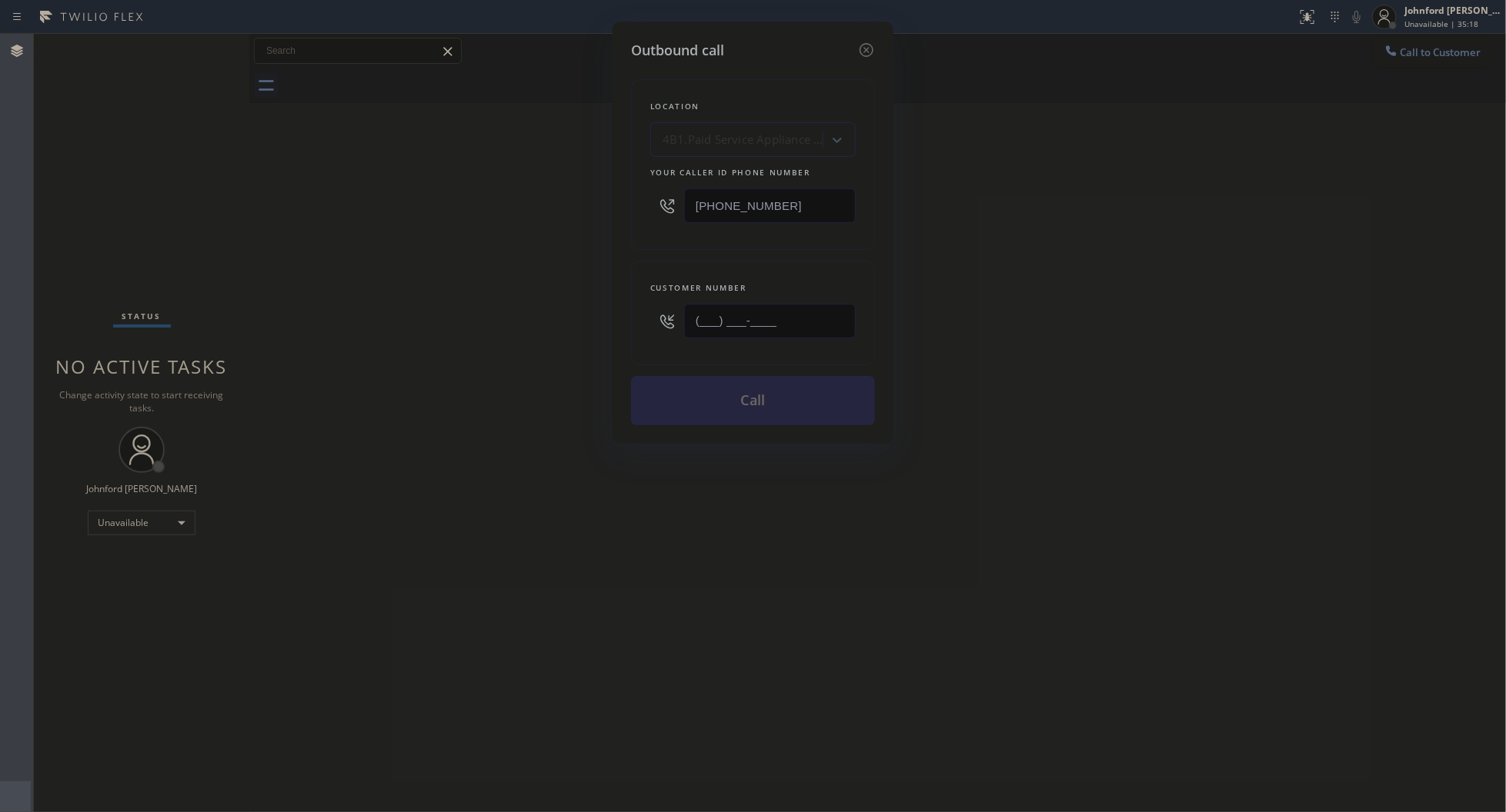
click at [620, 317] on div "Outbound call Location 4B1.Paid Service Appliance Repair LA Your caller id phon…" at bounding box center [753, 232] width 281 height 422
paste input "818) 679-8934"
type input "[PHONE_NUMBER]"
click at [560, 319] on div "Outbound call Location 4B1.Paid Service Appliance Repair LA Your caller id phon…" at bounding box center [753, 406] width 1506 height 812
click at [717, 389] on button "Call" at bounding box center [752, 401] width 244 height 49
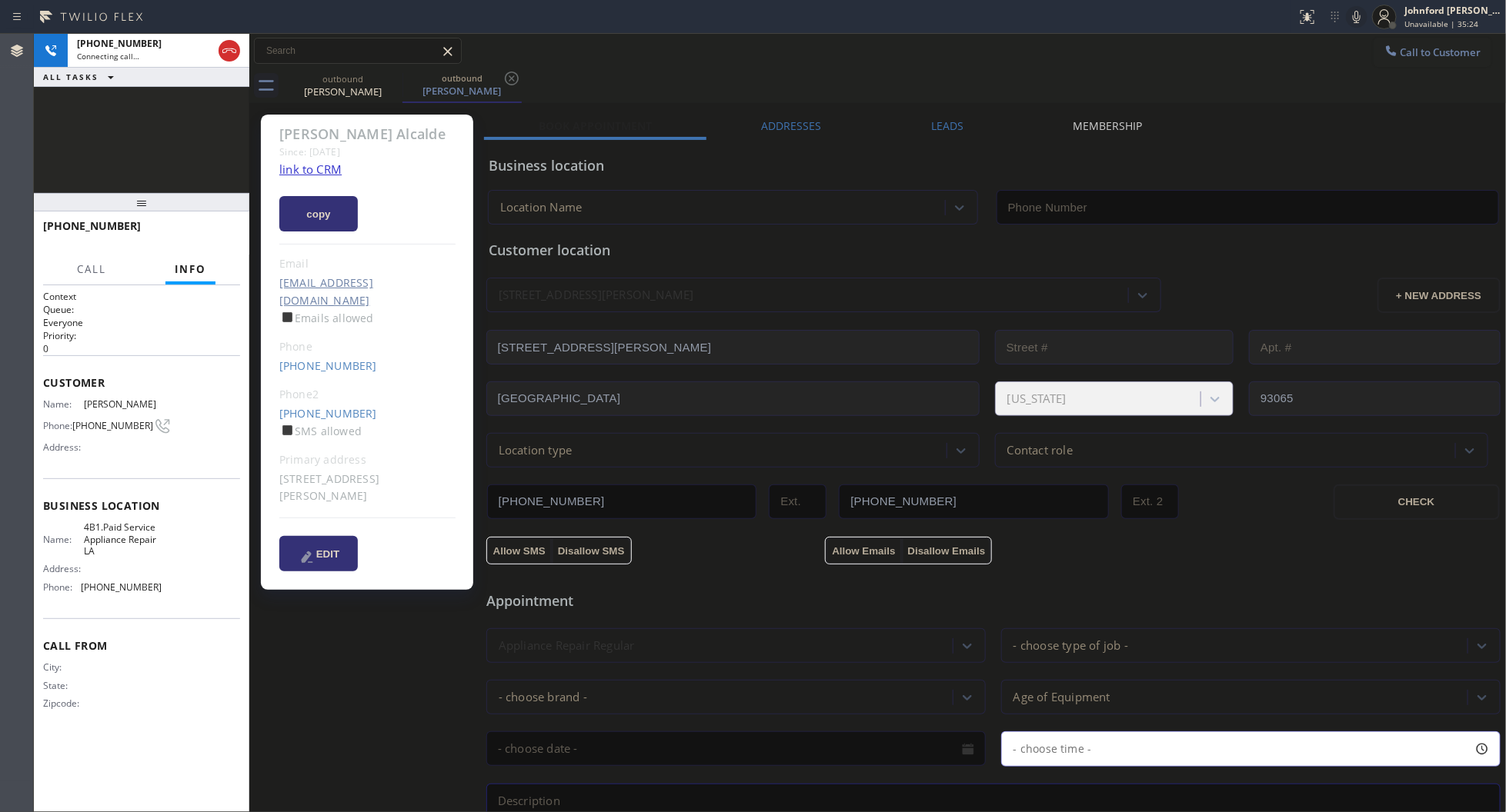
type input "[PHONE_NUMBER]"
click at [144, 125] on div "+18186798934 Connecting call… ALL TASKS ALL TASKS ACTIVE TASKS TASKS IN WRAP UP" at bounding box center [141, 113] width 216 height 159
click at [128, 62] on div "+18186798934 Connecting call…" at bounding box center [142, 50] width 148 height 34
click at [156, 143] on div "+18186798934 Connecting call… ALL TASKS ALL TASKS ACTIVE TASKS TASKS IN WRAP UP" at bounding box center [141, 113] width 216 height 159
click at [227, 243] on button "HANG UP" at bounding box center [203, 233] width 71 height 21
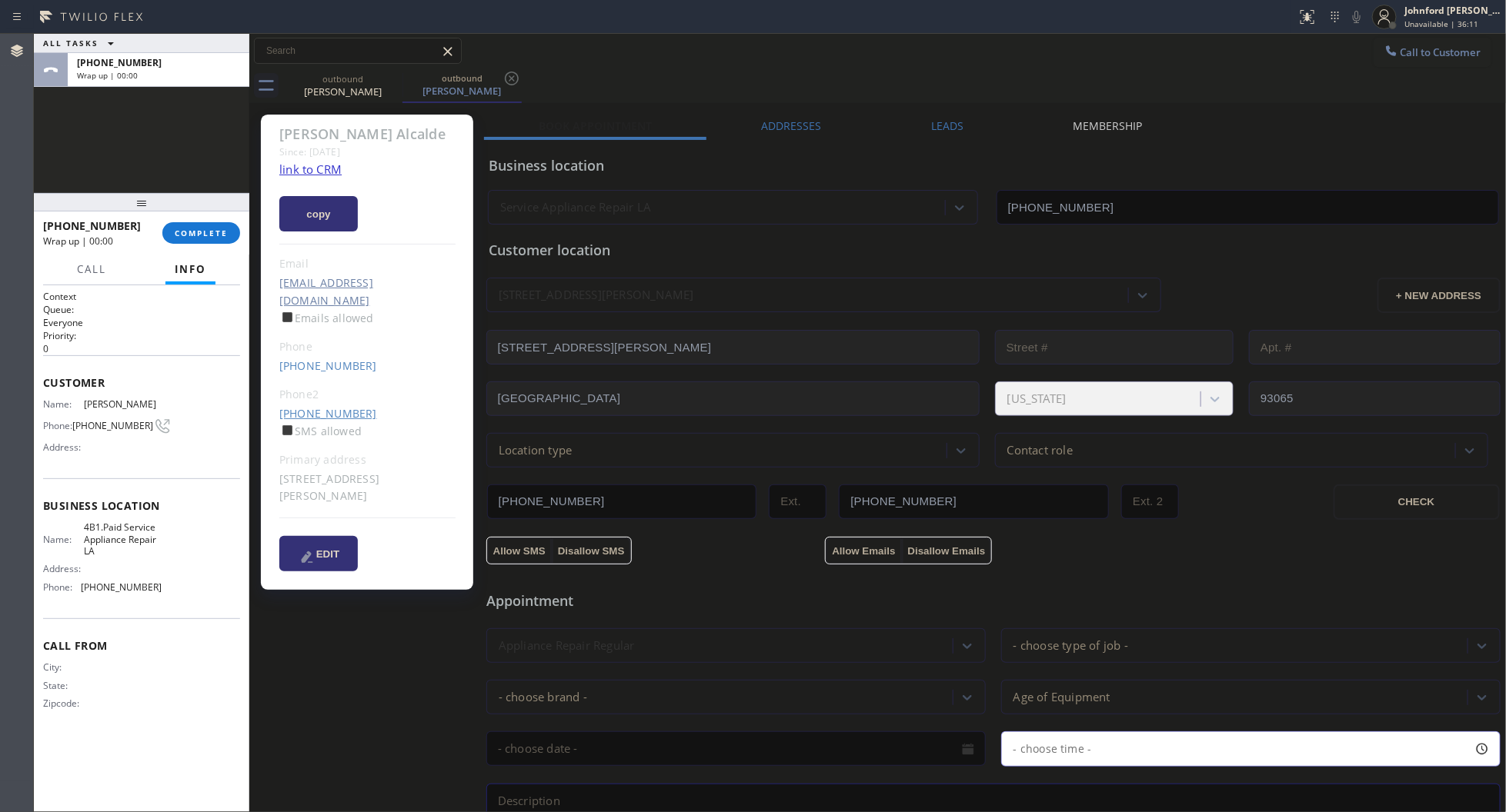
click at [326, 406] on link "(805) 210-2928" at bounding box center [327, 413] width 98 height 15
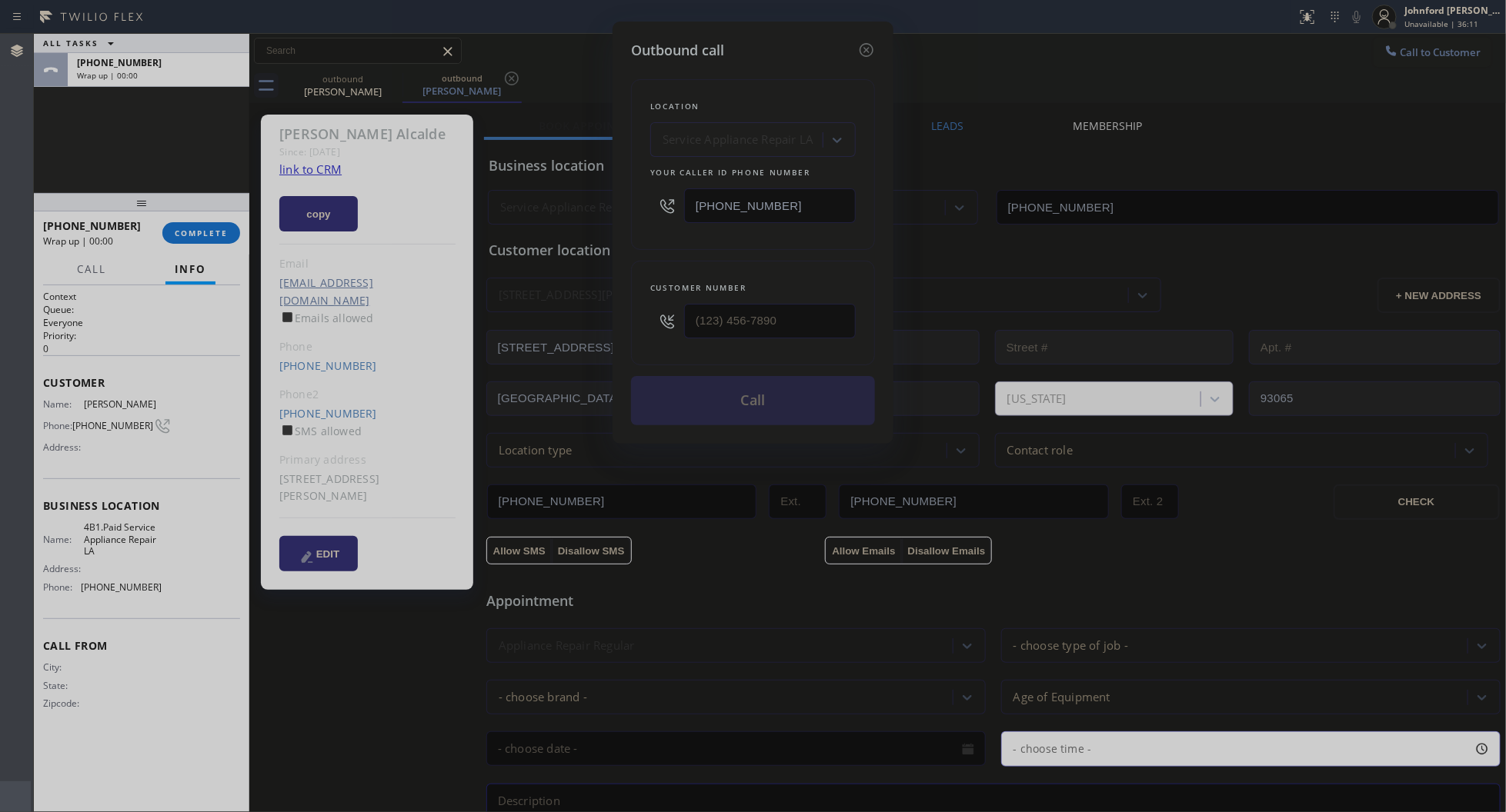
type input "(805) 210-2928"
click at [695, 385] on button "Call" at bounding box center [752, 401] width 244 height 49
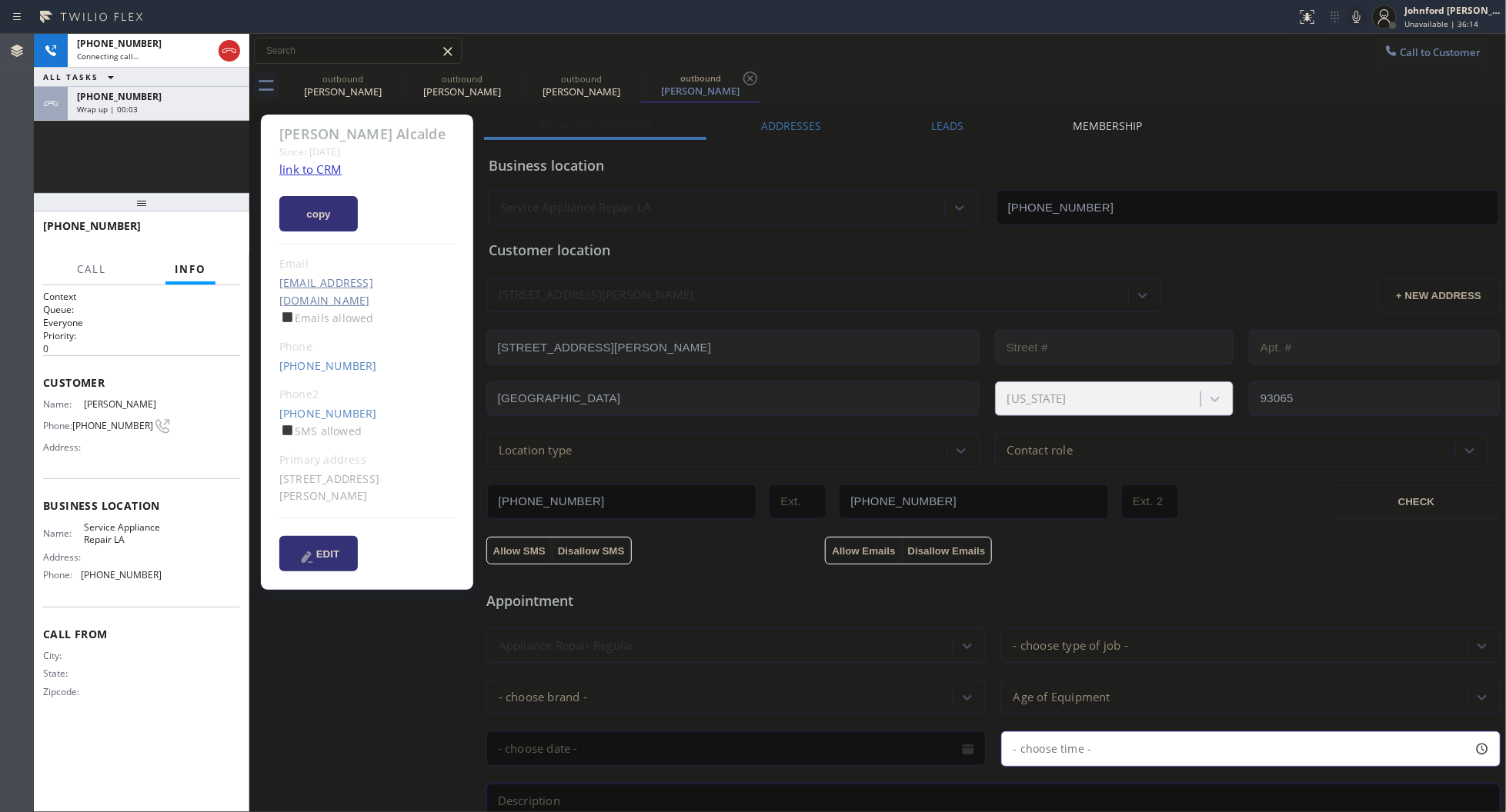
click at [837, 80] on div "outbound Alex Alcalde outbound Alex Alcalde outbound Alex Alcalde outbound Alex…" at bounding box center [894, 85] width 1223 height 34
type input "[PHONE_NUMBER]"
drag, startPoint x: 210, startPoint y: 40, endPoint x: 242, endPoint y: 52, distance: 34.2
click at [216, 43] on div "+18052102928 Connecting call…" at bounding box center [141, 50] width 216 height 34
click at [243, 52] on div "+18052102928 Connecting call…" at bounding box center [141, 50] width 216 height 34
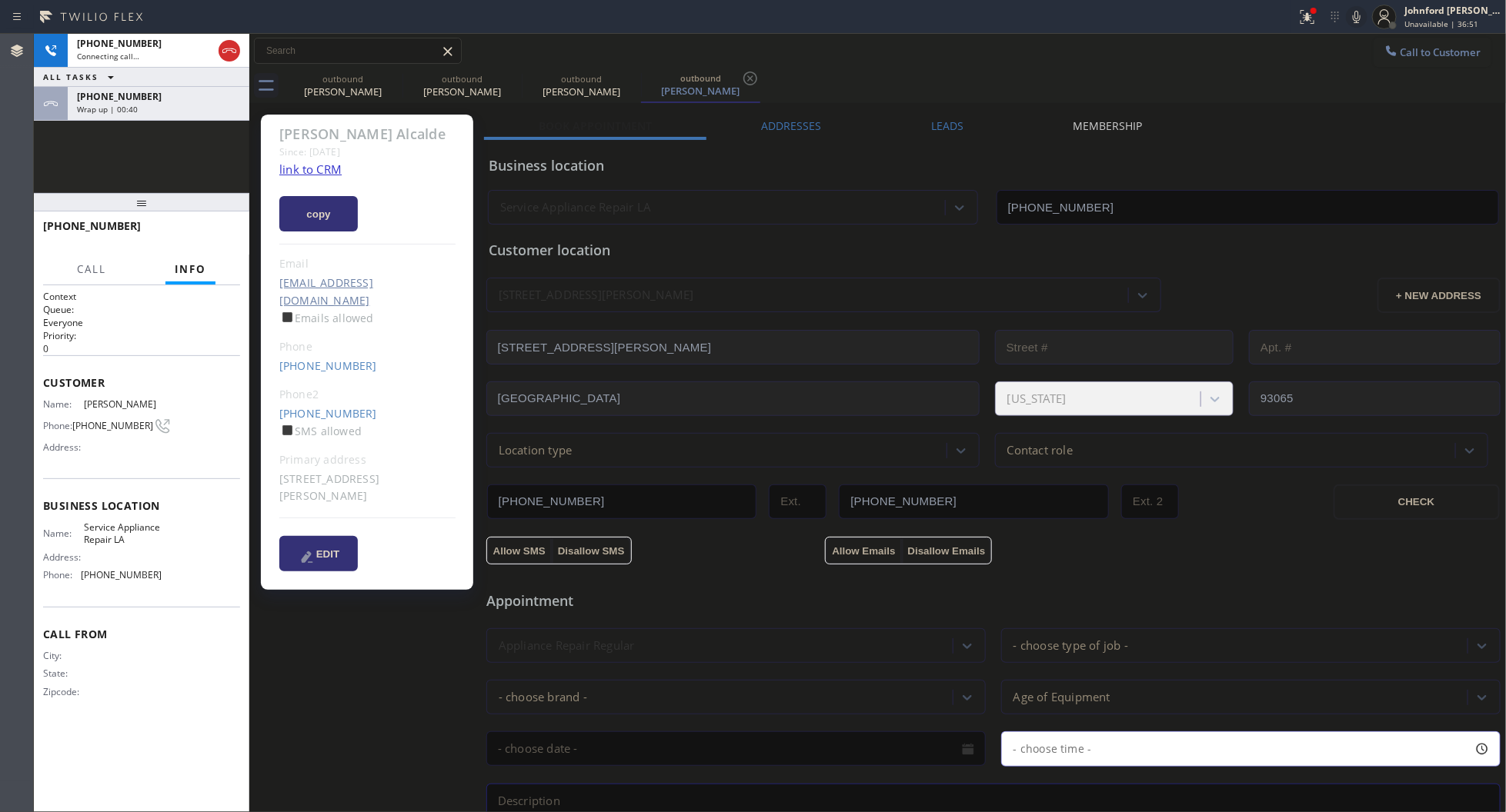
click at [233, 56] on icon at bounding box center [229, 51] width 19 height 19
click at [213, 112] on div "Wrap up | 00:40" at bounding box center [158, 109] width 163 height 11
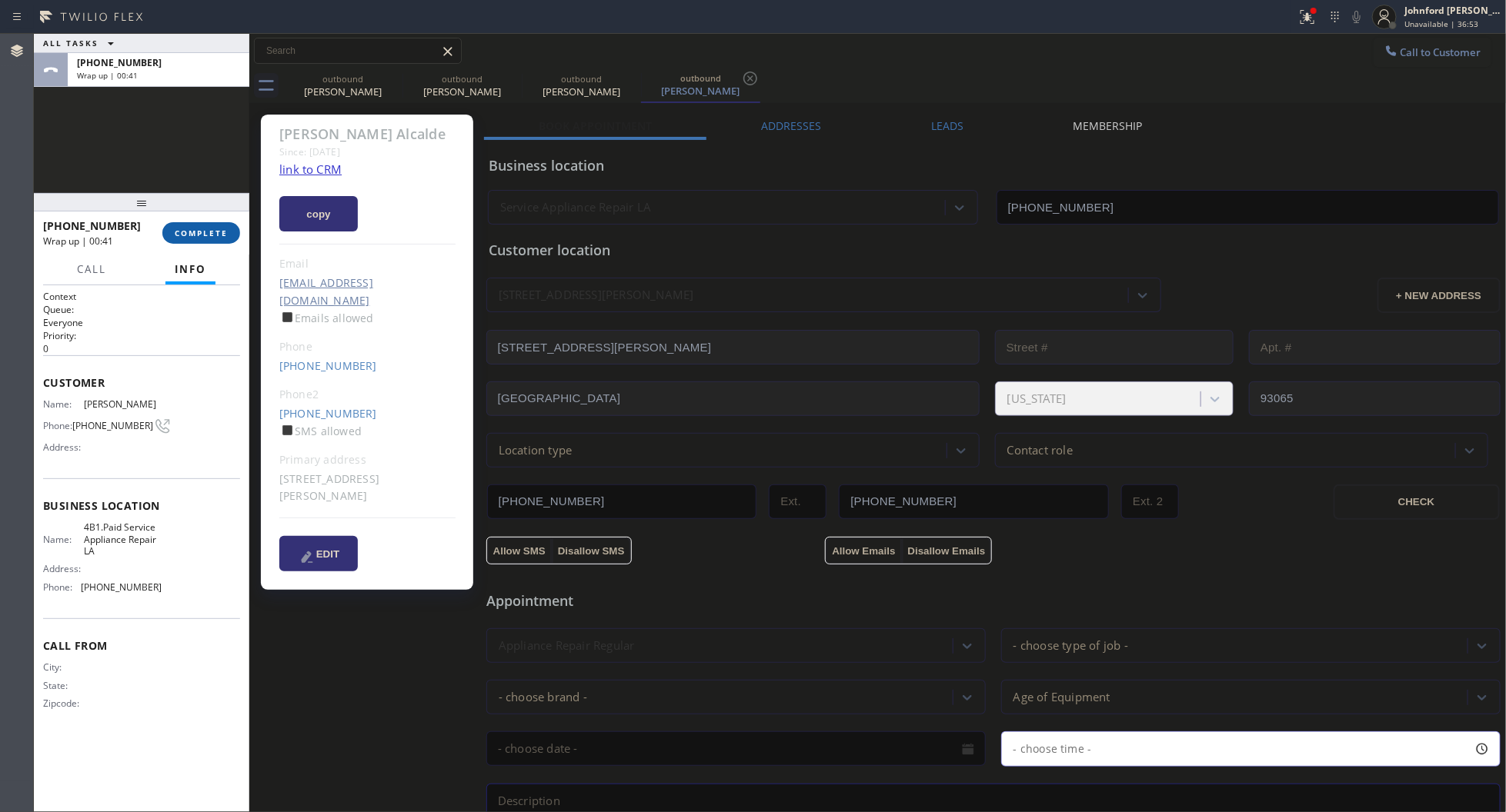
click at [189, 237] on span "COMPLETE" at bounding box center [201, 233] width 53 height 11
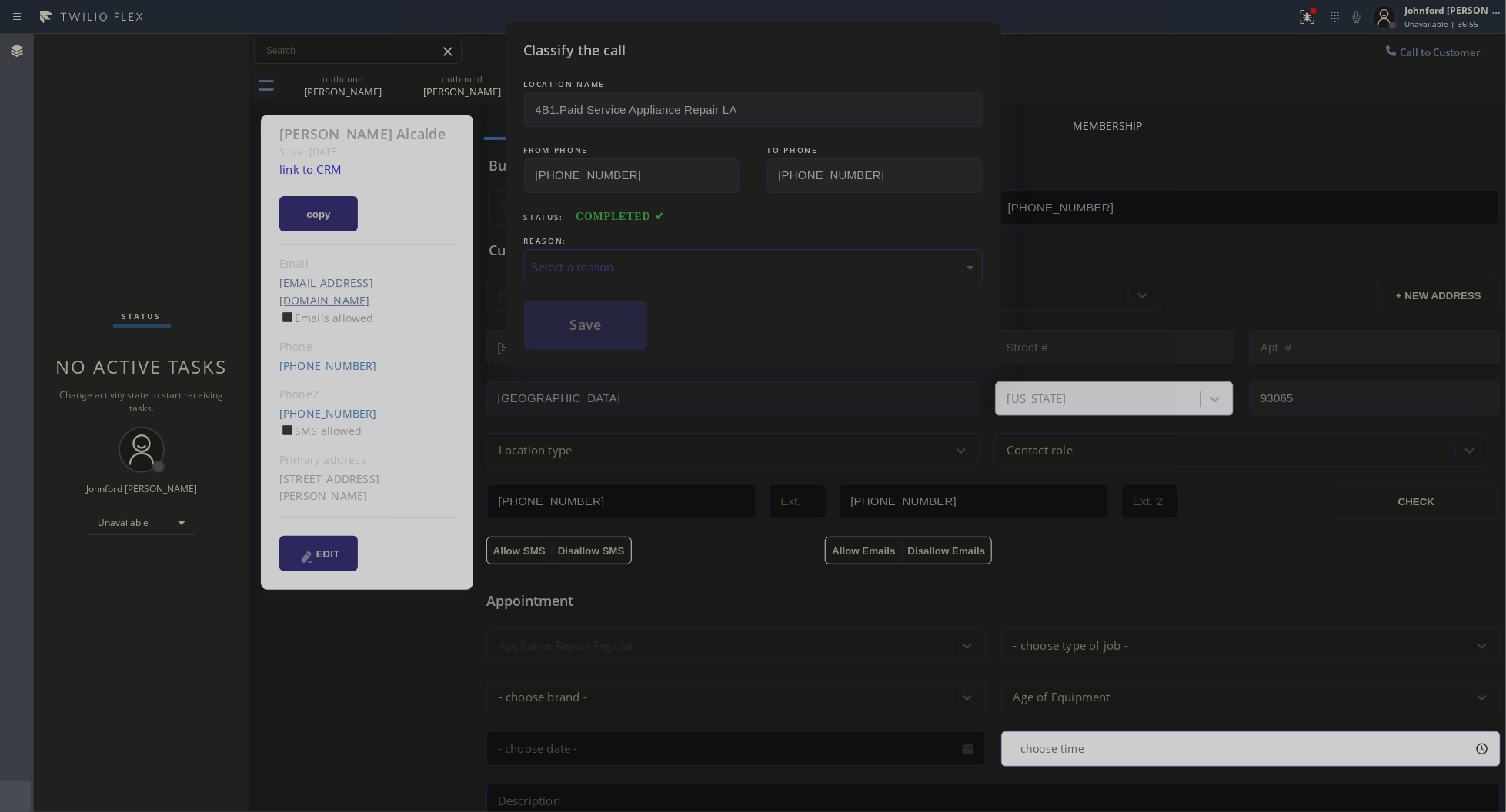
click at [550, 243] on div "REASON:" at bounding box center [753, 241] width 459 height 16
click at [586, 274] on div "Select a reason" at bounding box center [753, 267] width 459 height 36
click at [623, 329] on button "Save" at bounding box center [586, 326] width 124 height 49
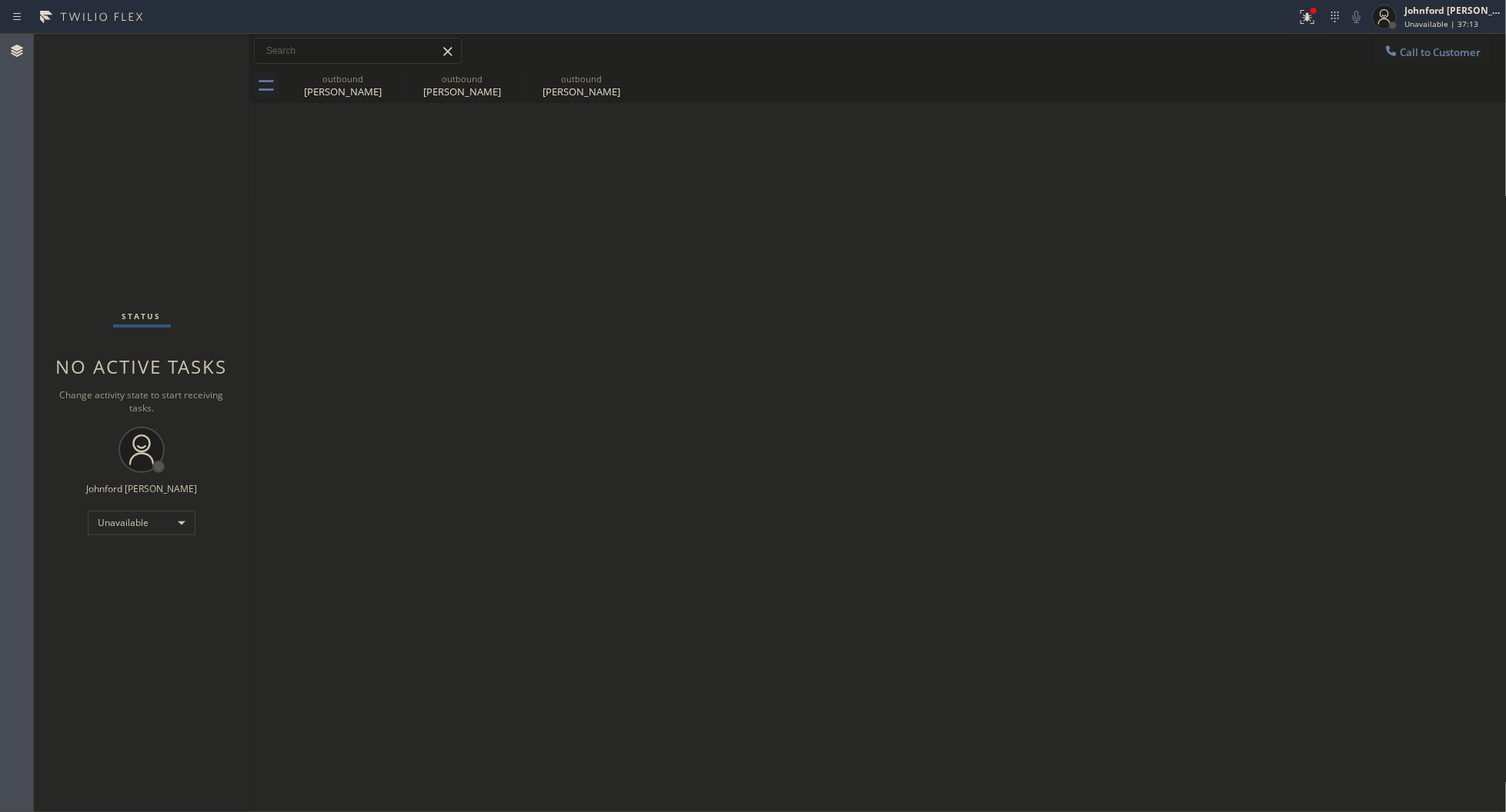
drag, startPoint x: 375, startPoint y: 77, endPoint x: 397, endPoint y: 75, distance: 22.1
click at [375, 77] on div "outbound" at bounding box center [343, 79] width 116 height 11
click at [0, 0] on div "Outbound call Location Service Appliance Repair LA Your caller id phone number …" at bounding box center [0, 0] width 0 height 0
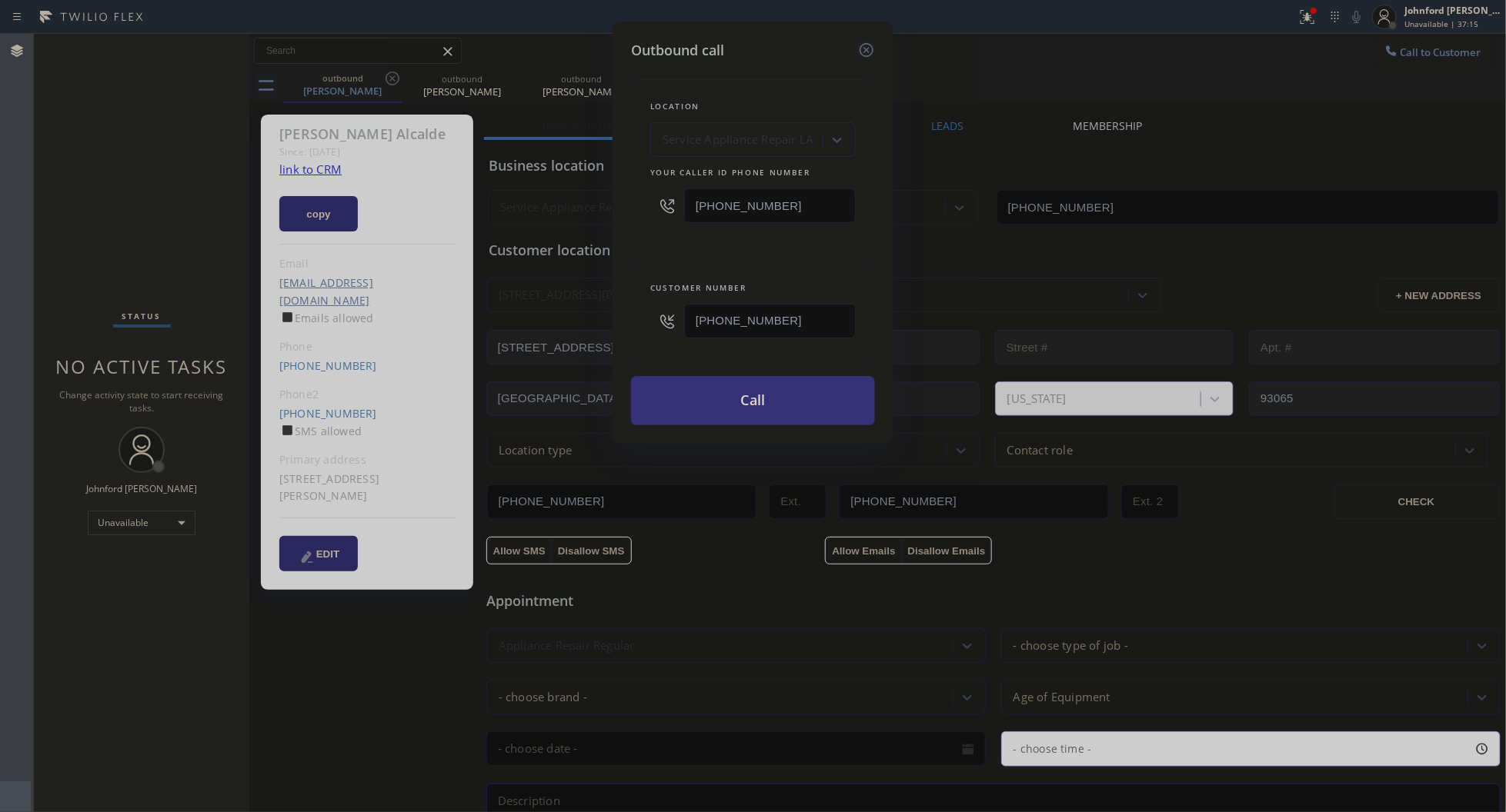
click at [868, 47] on icon at bounding box center [866, 50] width 14 height 14
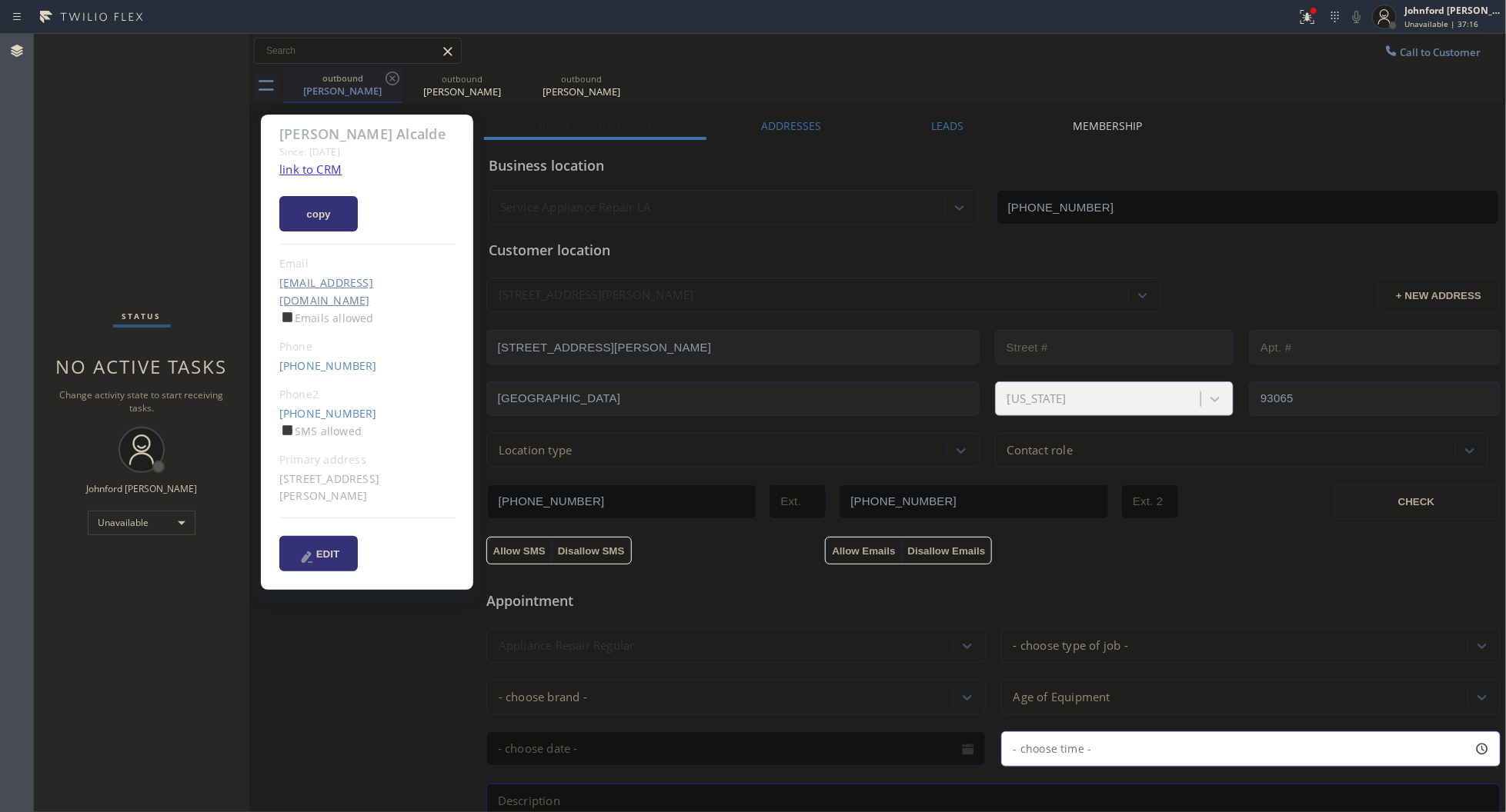
click at [381, 77] on div "outbound" at bounding box center [343, 78] width 116 height 11
click at [390, 77] on icon at bounding box center [392, 78] width 14 height 14
click at [504, 77] on icon at bounding box center [511, 78] width 14 height 14
click at [390, 77] on icon at bounding box center [392, 78] width 14 height 14
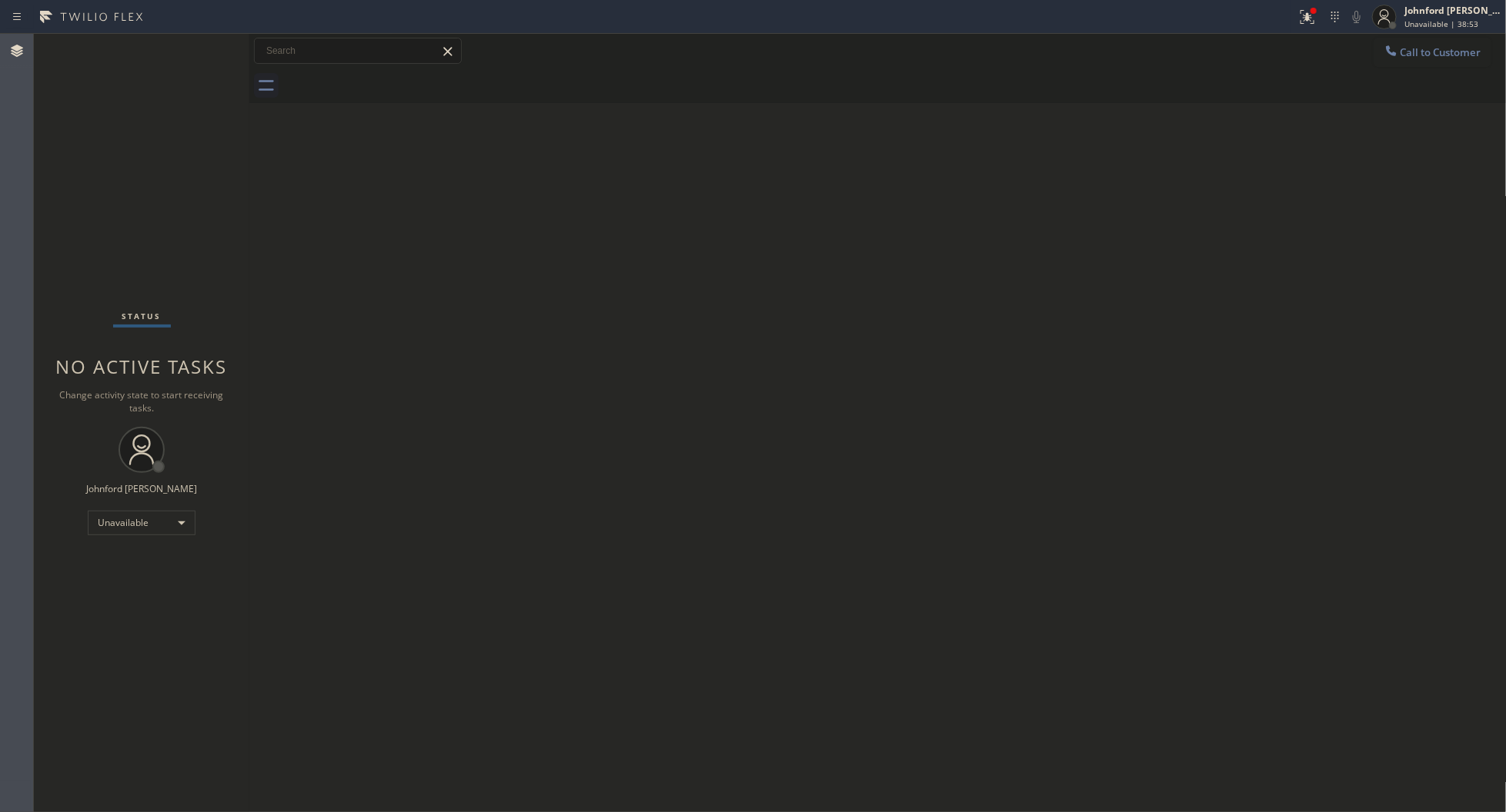
click at [1469, 52] on button "Call to Customer" at bounding box center [1432, 52] width 118 height 30
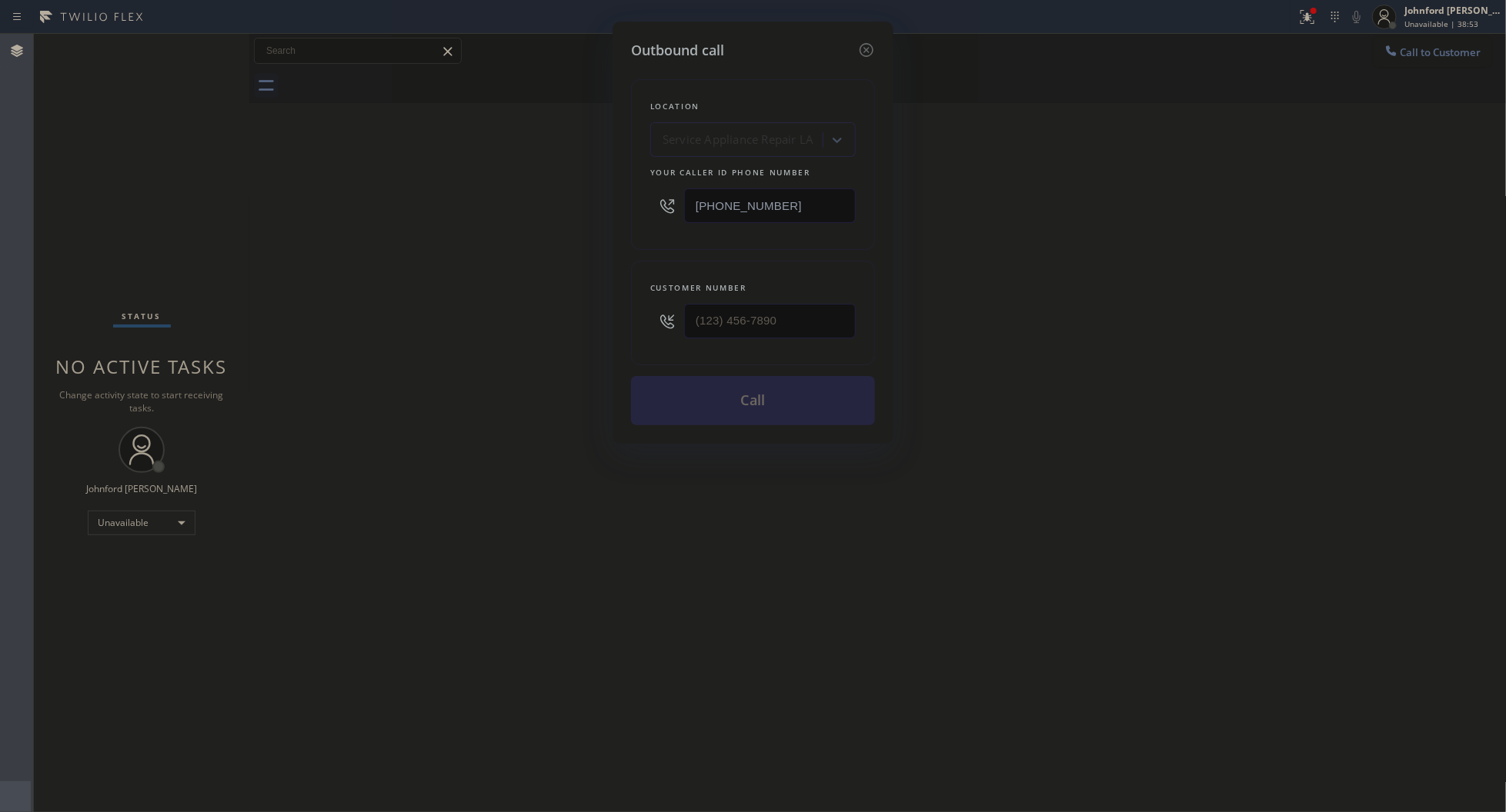
drag, startPoint x: 744, startPoint y: 209, endPoint x: 636, endPoint y: 209, distance: 108.0
click at [636, 209] on div "Location Service Appliance Repair LA Your caller id phone number (818) 873-6547" at bounding box center [752, 165] width 244 height 171
paste input "33) 558-1241"
type input "[PHONE_NUMBER]"
drag, startPoint x: 825, startPoint y: 306, endPoint x: 601, endPoint y: 313, distance: 224.1
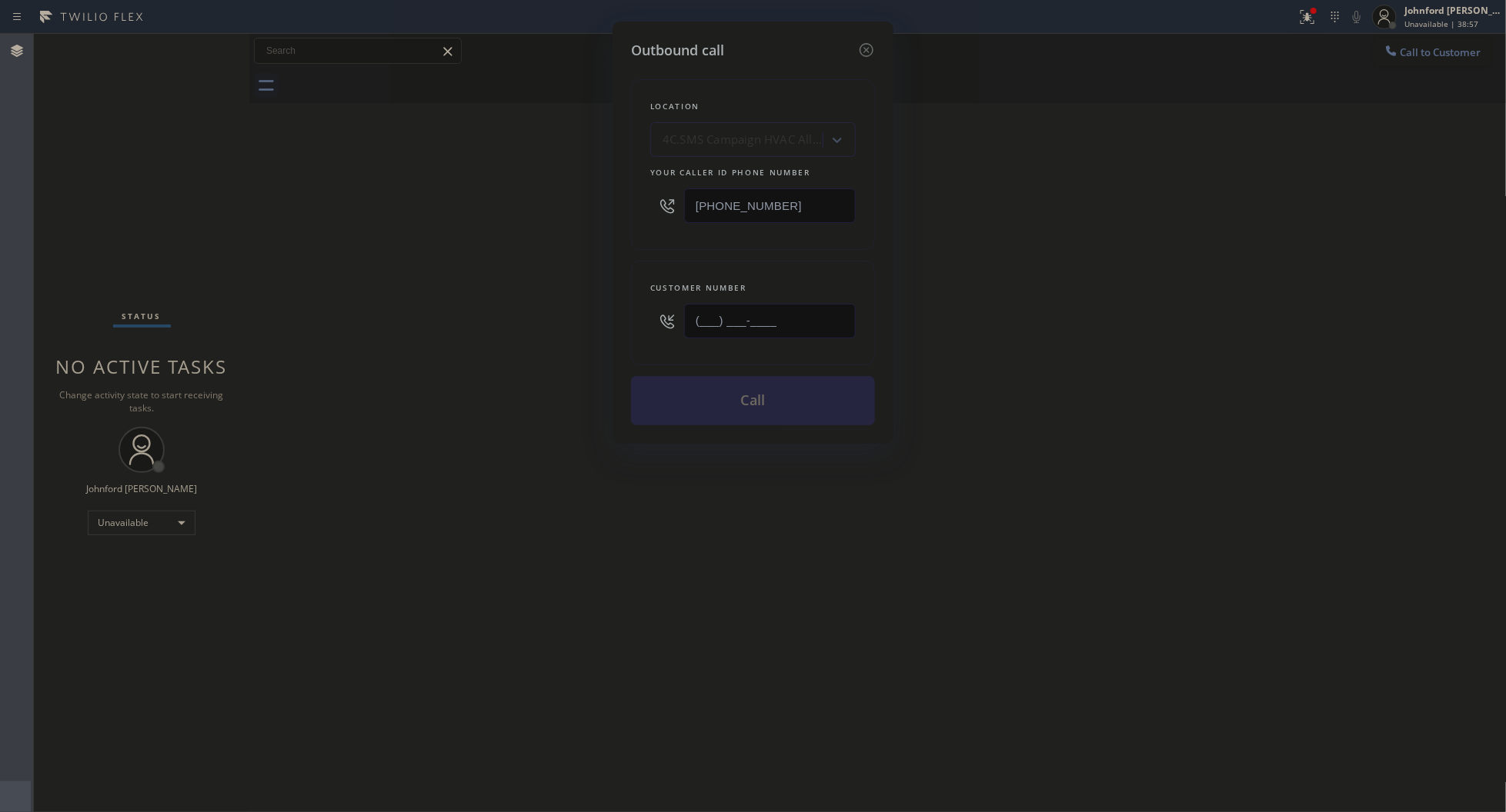
click at [601, 313] on div "Outbound call Location 4C.SMS Campaign HVAC Alliance Experts Your caller id pho…" at bounding box center [753, 406] width 1506 height 812
paste input "949) 566-3174"
type input "[PHONE_NUMBER]"
click at [601, 313] on div "Outbound call Location 4C.SMS Campaign HVAC Alliance Experts Your caller id pho…" at bounding box center [753, 406] width 1506 height 812
click at [806, 413] on button "Call" at bounding box center [752, 401] width 244 height 49
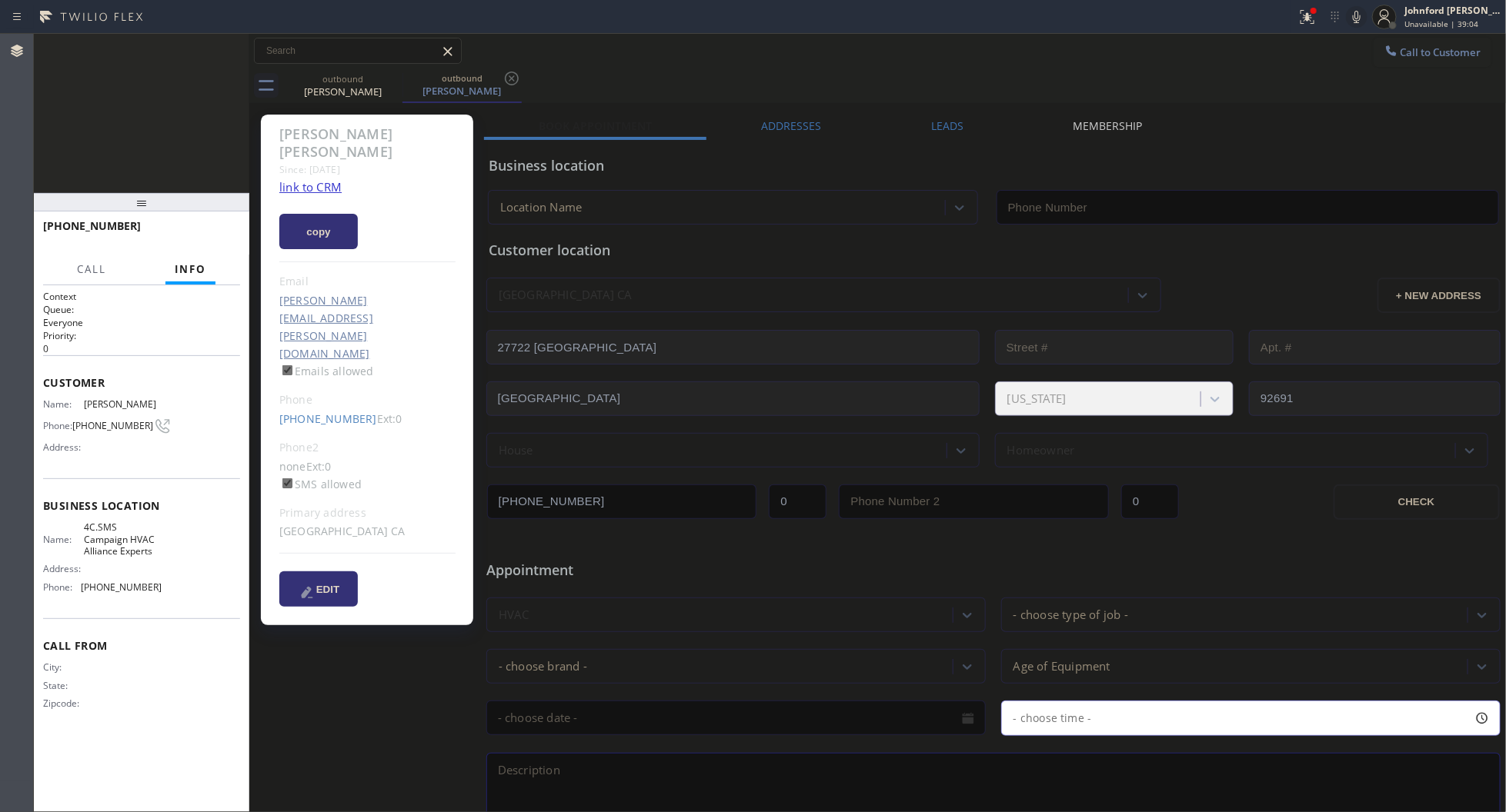
type input "[PHONE_NUMBER]"
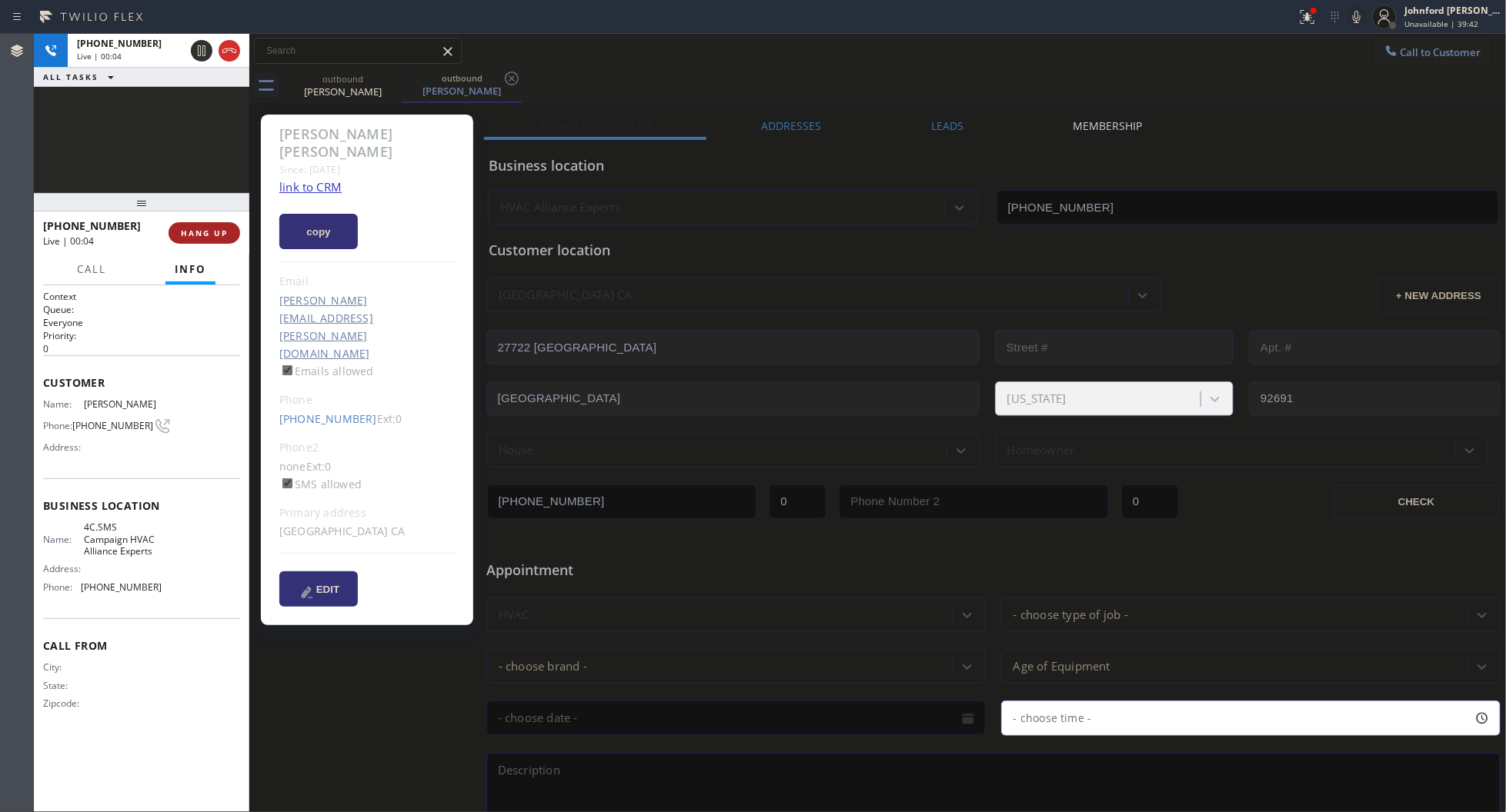
click at [230, 226] on button "HANG UP" at bounding box center [203, 233] width 71 height 21
click at [230, 226] on button "COMPLETE" at bounding box center [201, 233] width 78 height 21
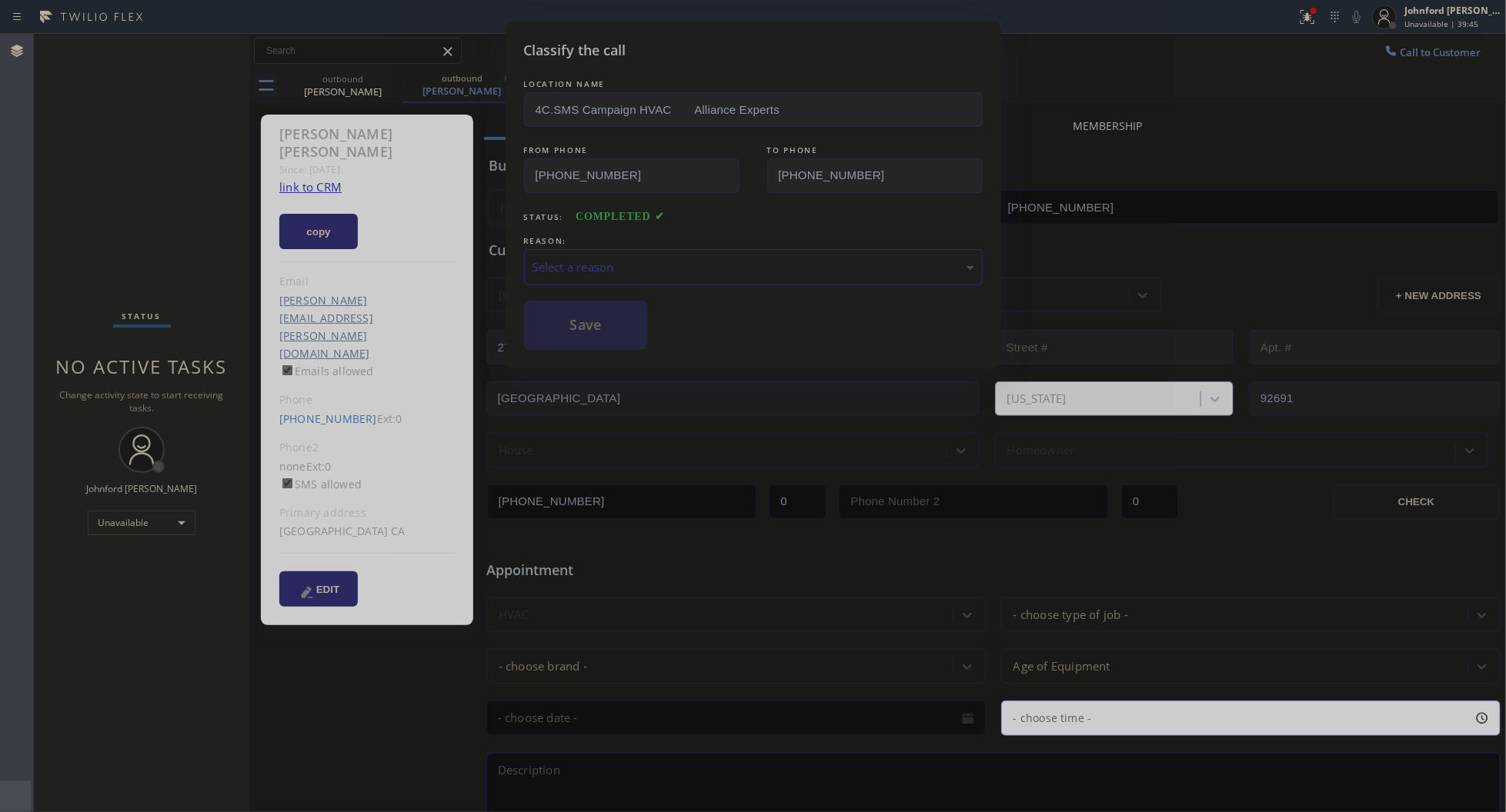
click at [631, 263] on div "Select a reason" at bounding box center [753, 267] width 441 height 18
click at [599, 327] on button "Save" at bounding box center [586, 326] width 124 height 49
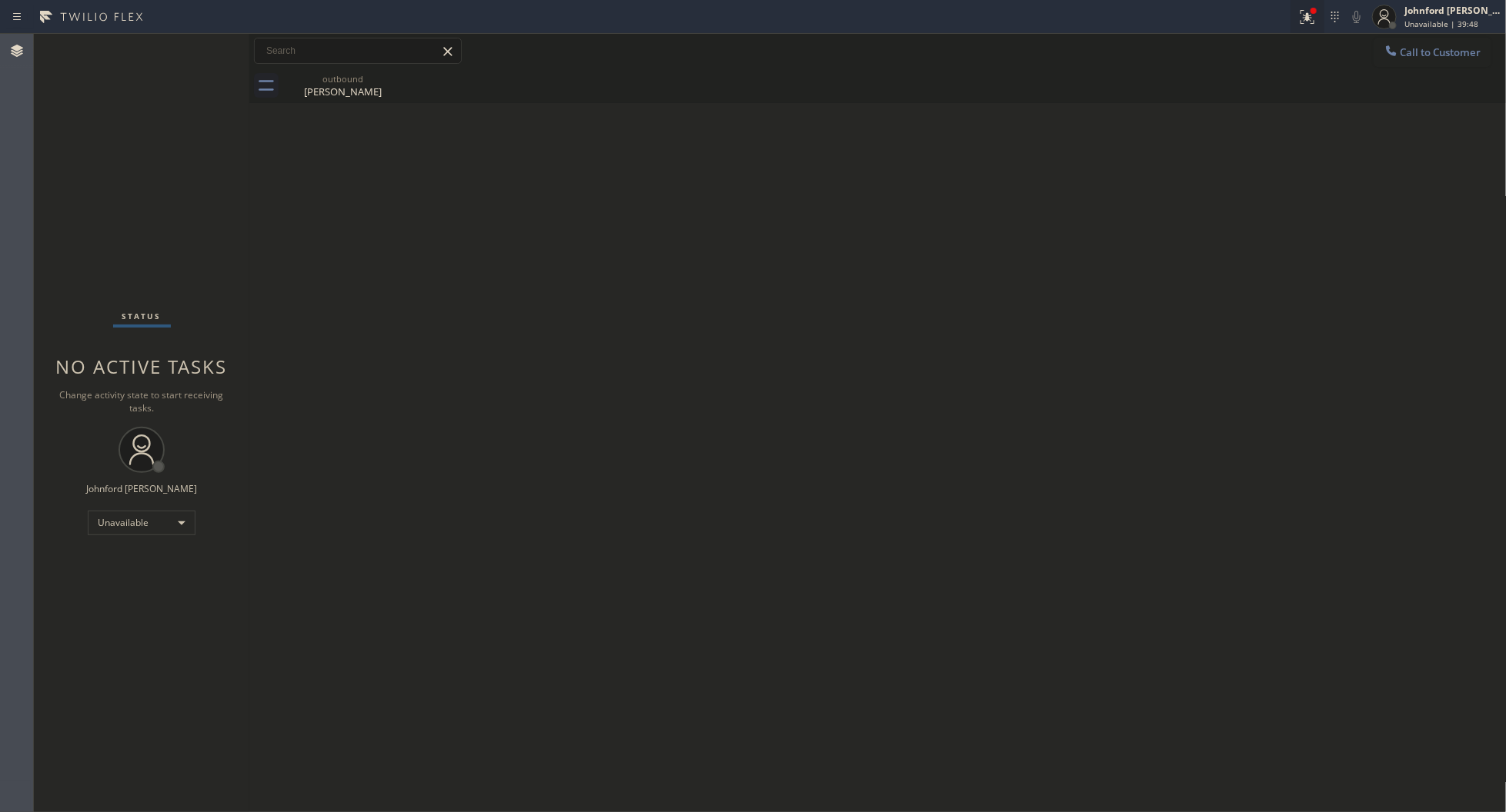
click at [1308, 27] on button at bounding box center [1307, 16] width 34 height 34
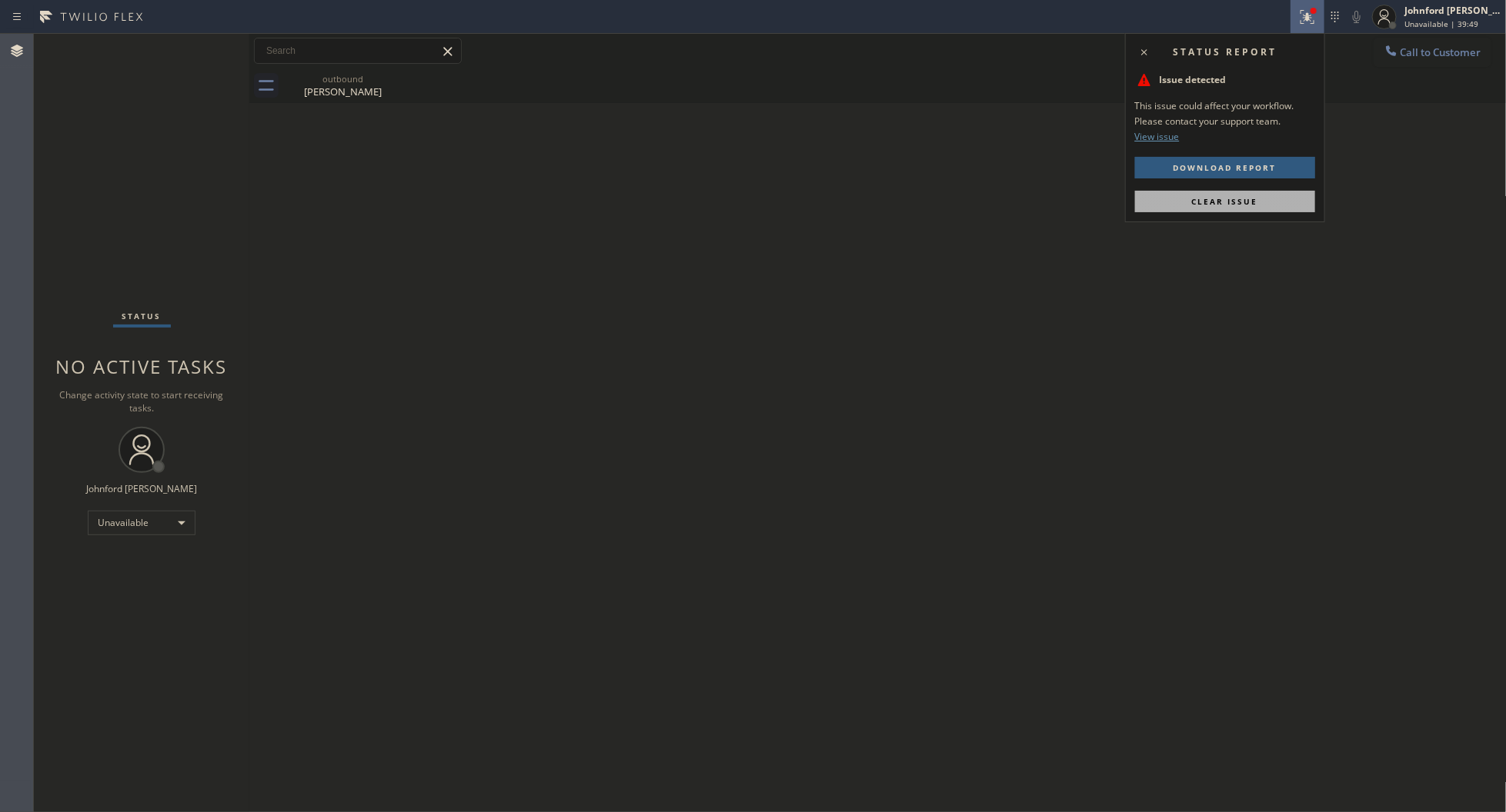
click at [1250, 198] on span "Clear issue" at bounding box center [1225, 201] width 66 height 11
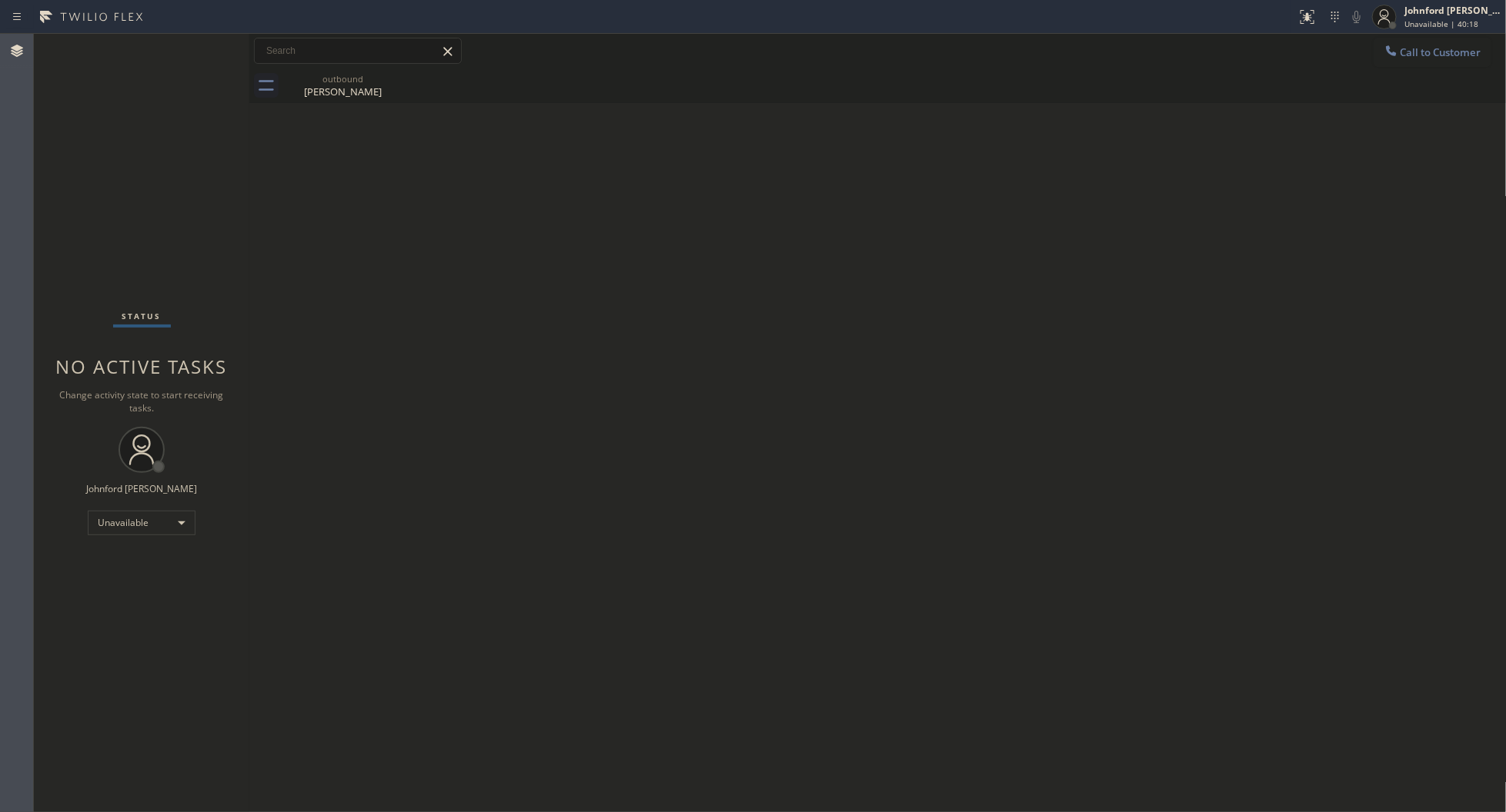
click at [1390, 54] on icon at bounding box center [1390, 50] width 10 height 10
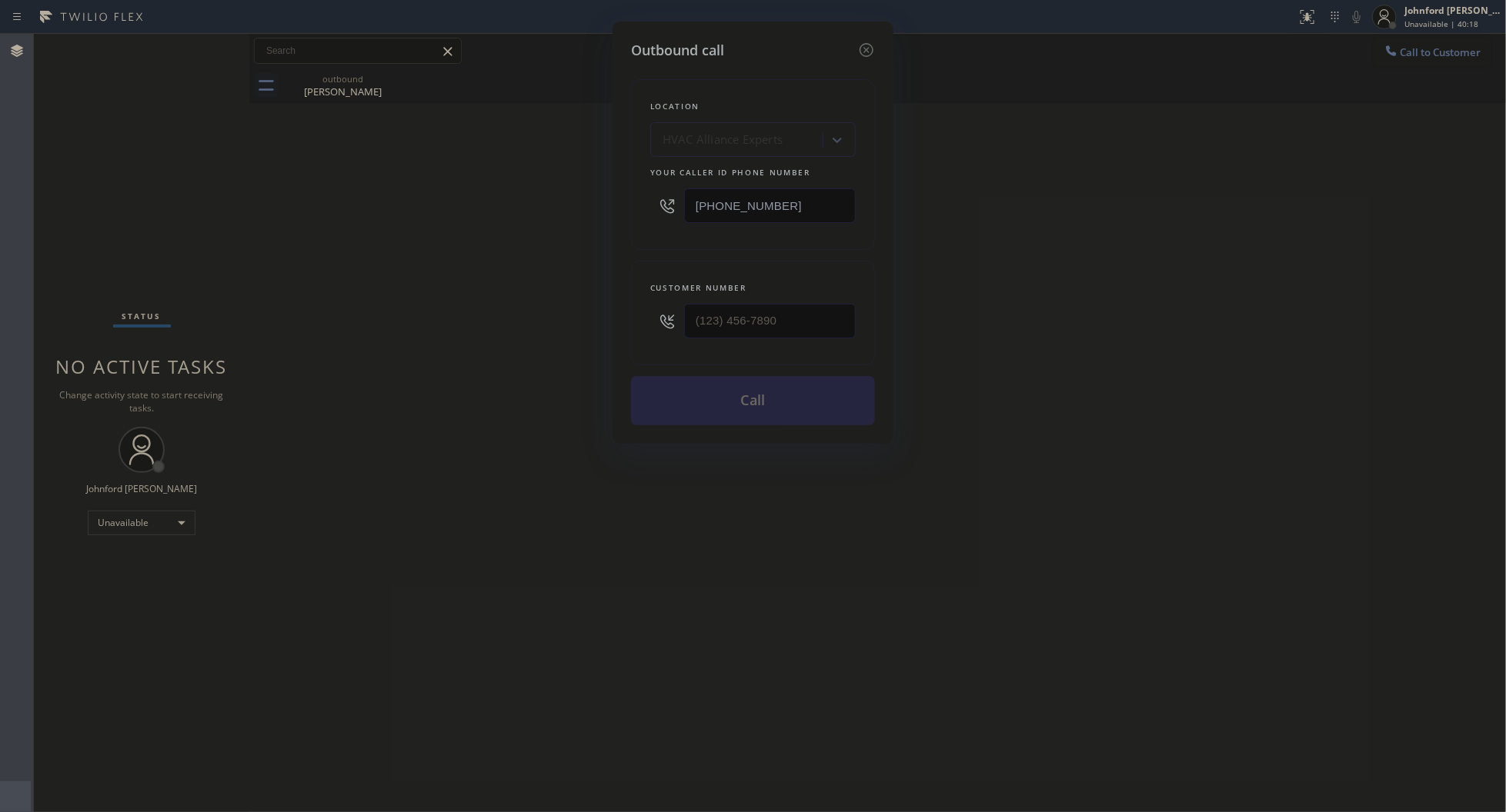
drag, startPoint x: 779, startPoint y: 197, endPoint x: 636, endPoint y: 197, distance: 143.0
click at [636, 197] on div "Location HVAC Alliance Experts Your caller id phone number (833) 558-1241" at bounding box center [752, 165] width 244 height 171
paste input "213) 893-8209"
type input "[PHONE_NUMBER]"
click at [572, 313] on div "Outbound call Location Kayvon Plumbers & Electricians Your caller id phone numb…" at bounding box center [753, 406] width 1506 height 812
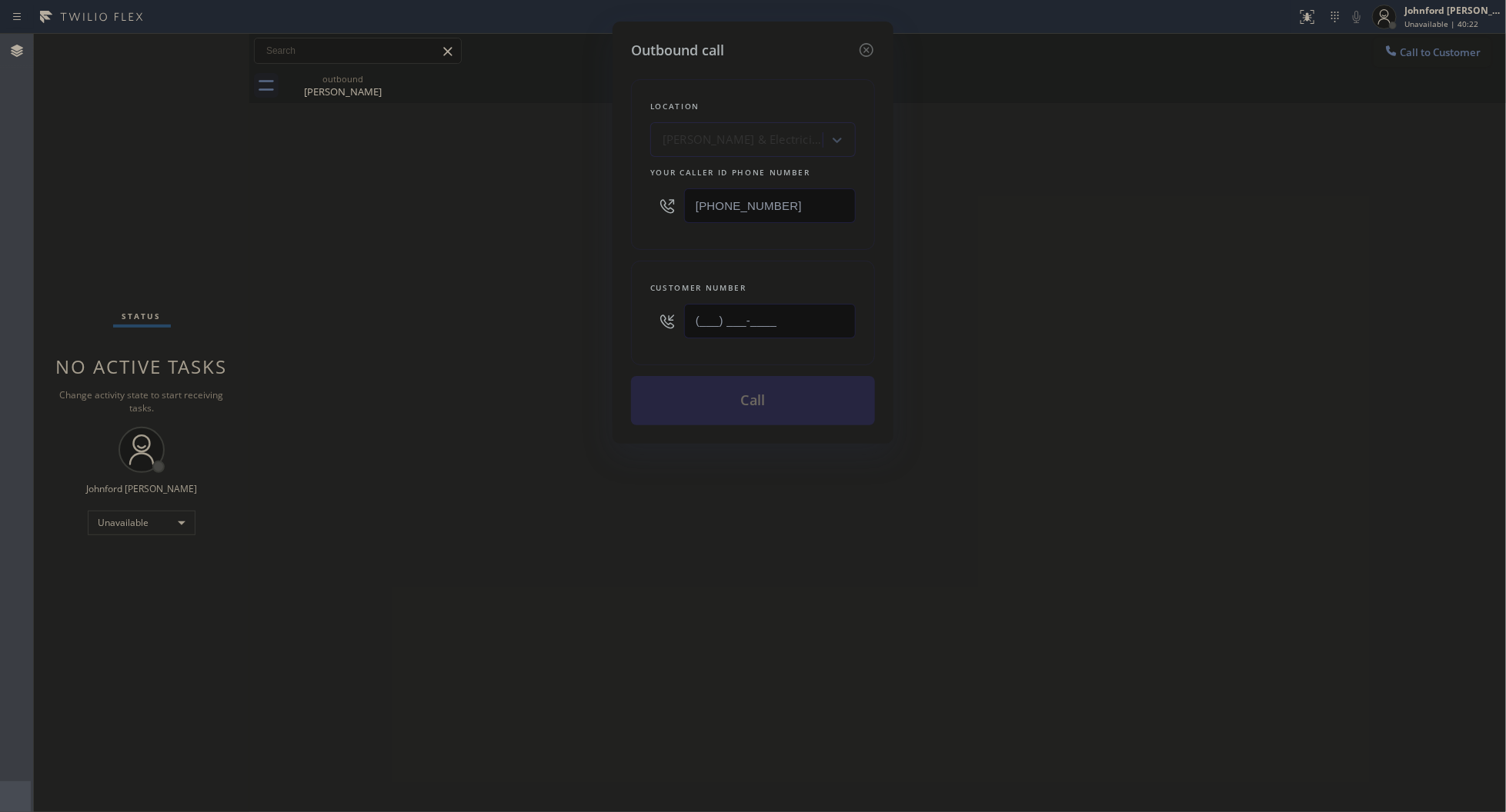
paste input "323) 842-2849"
type input "[PHONE_NUMBER]"
click at [481, 313] on div "Outbound call Location Kayvon Plumbers & Electricians Your caller id phone numb…" at bounding box center [753, 406] width 1506 height 812
click at [655, 387] on button "Call" at bounding box center [752, 401] width 244 height 49
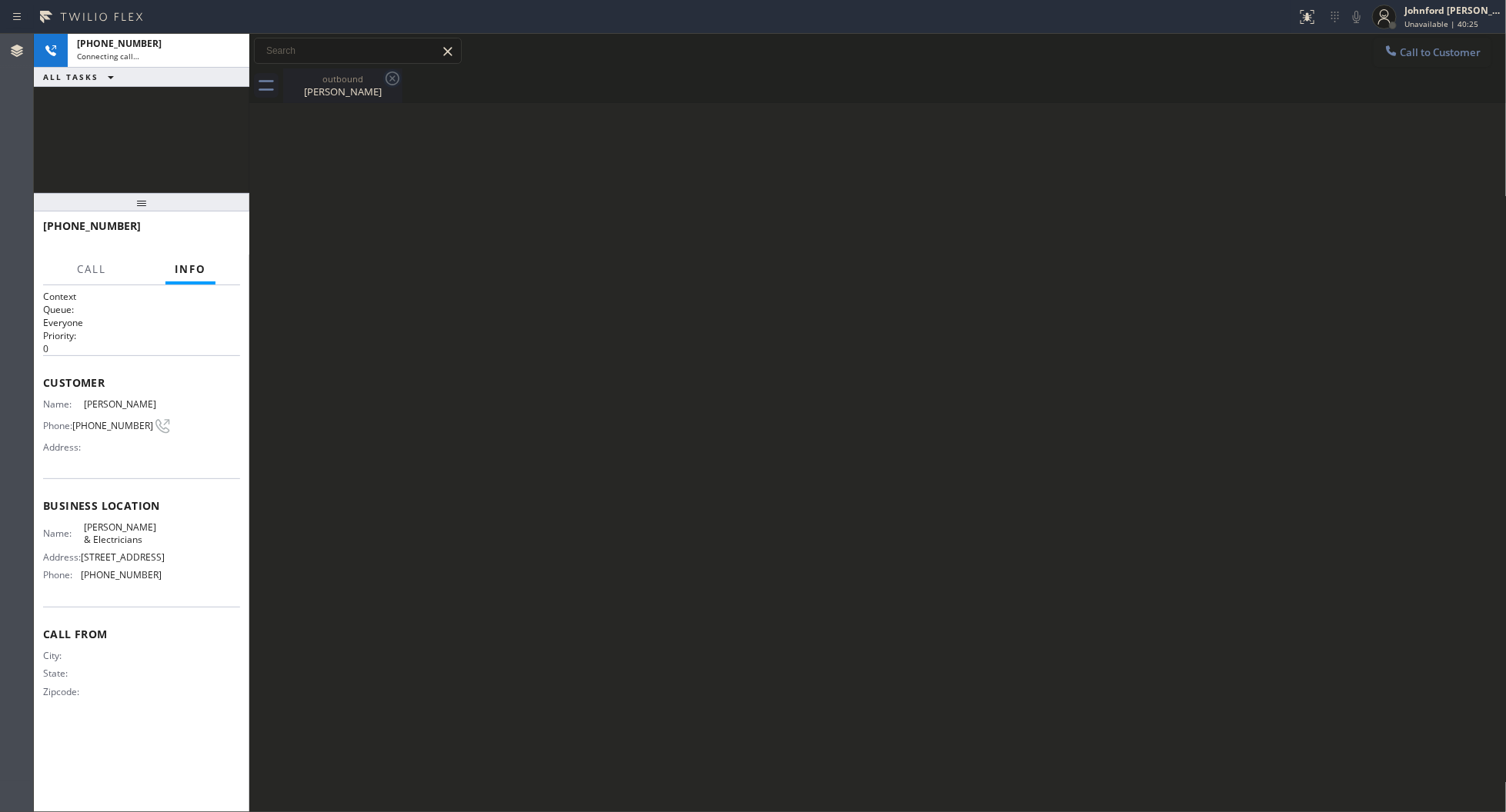
click at [390, 81] on icon at bounding box center [392, 78] width 19 height 19
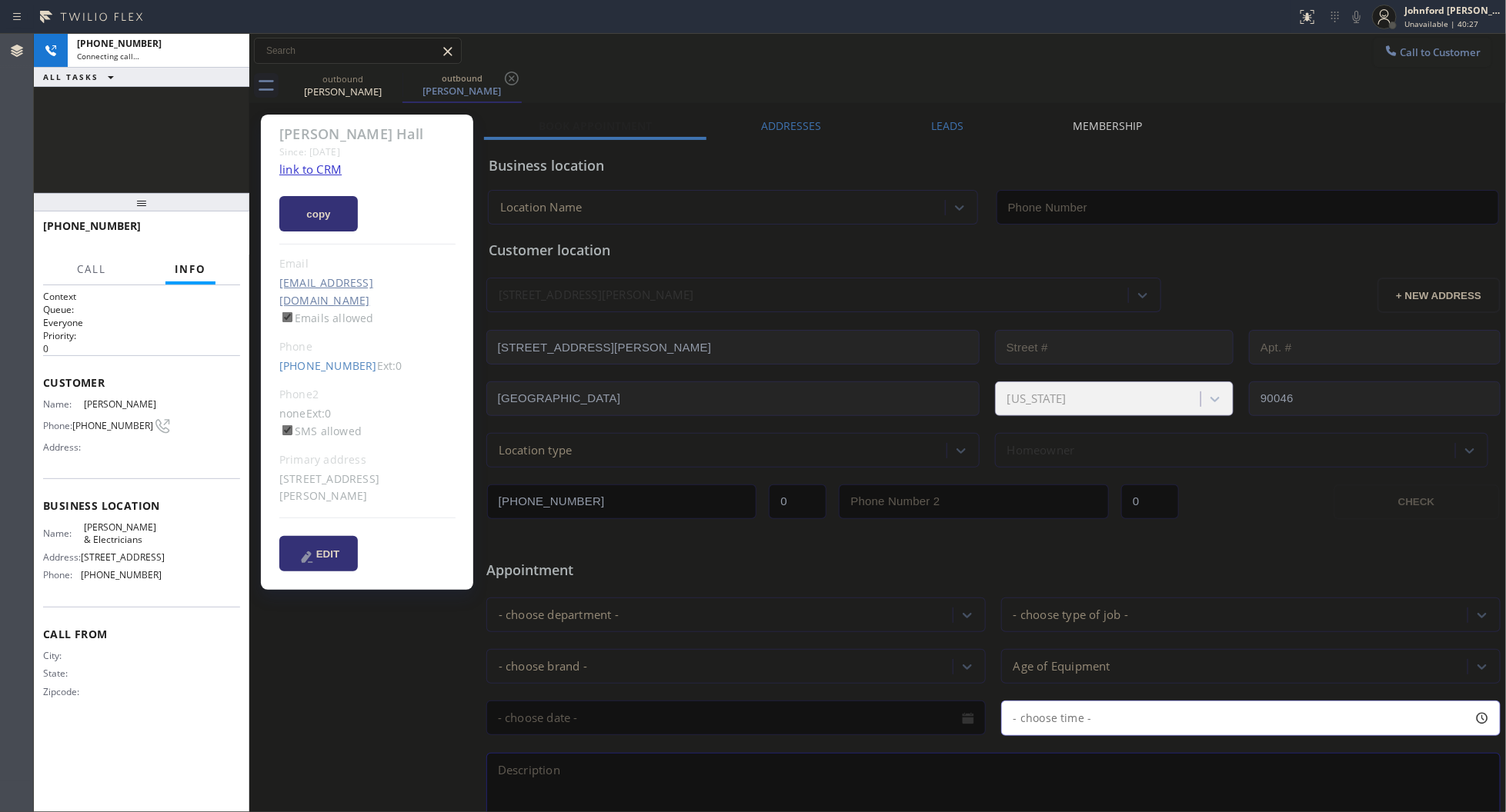
type input "[PHONE_NUMBER]"
click at [810, 40] on div "Call to Customer Outbound call Location Kayvon Plumbers & Electricians Your cal…" at bounding box center [878, 51] width 1257 height 27
click at [943, 125] on label "Leads" at bounding box center [947, 125] width 32 height 15
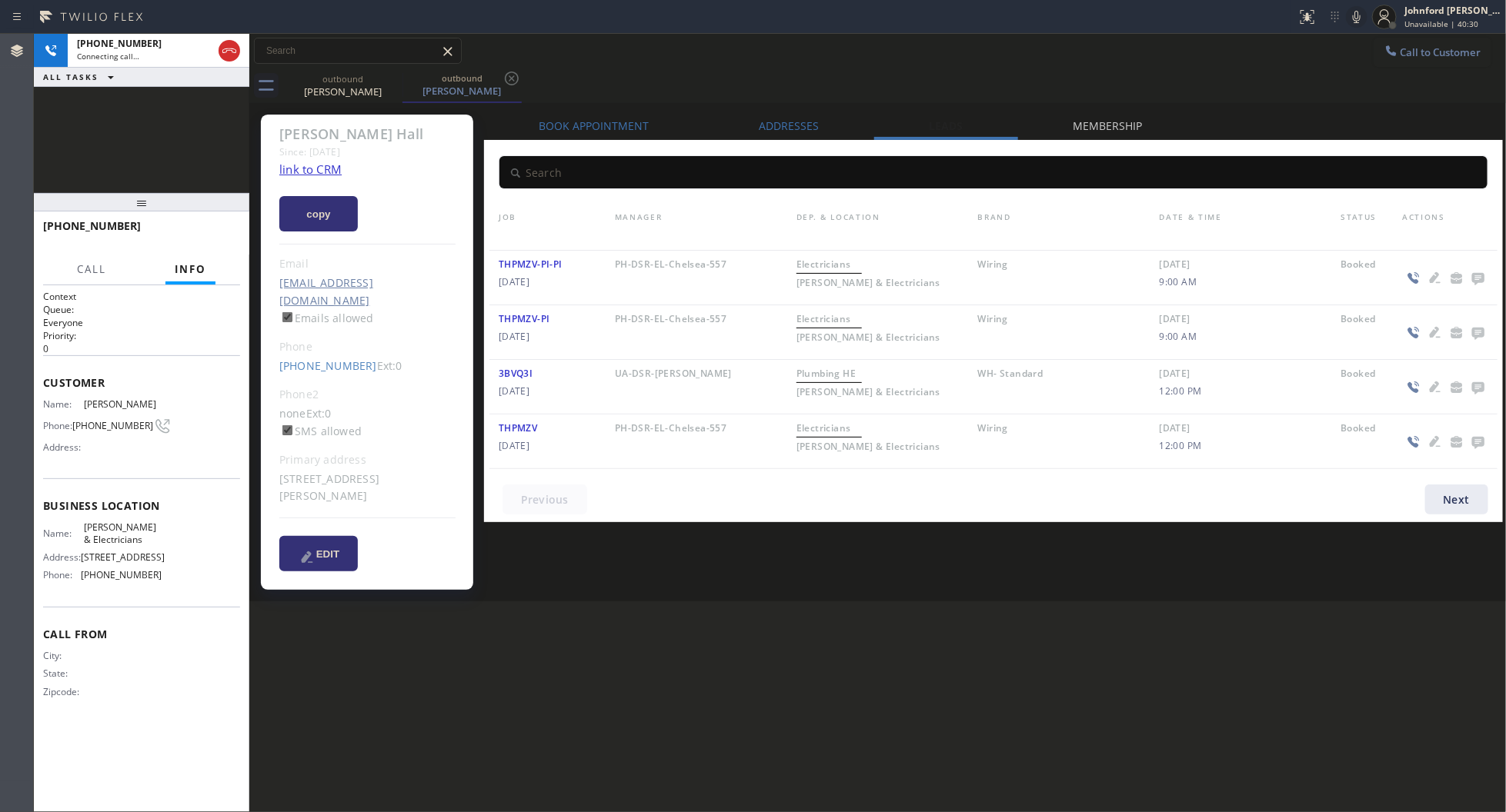
click at [1473, 286] on icon at bounding box center [1478, 277] width 19 height 19
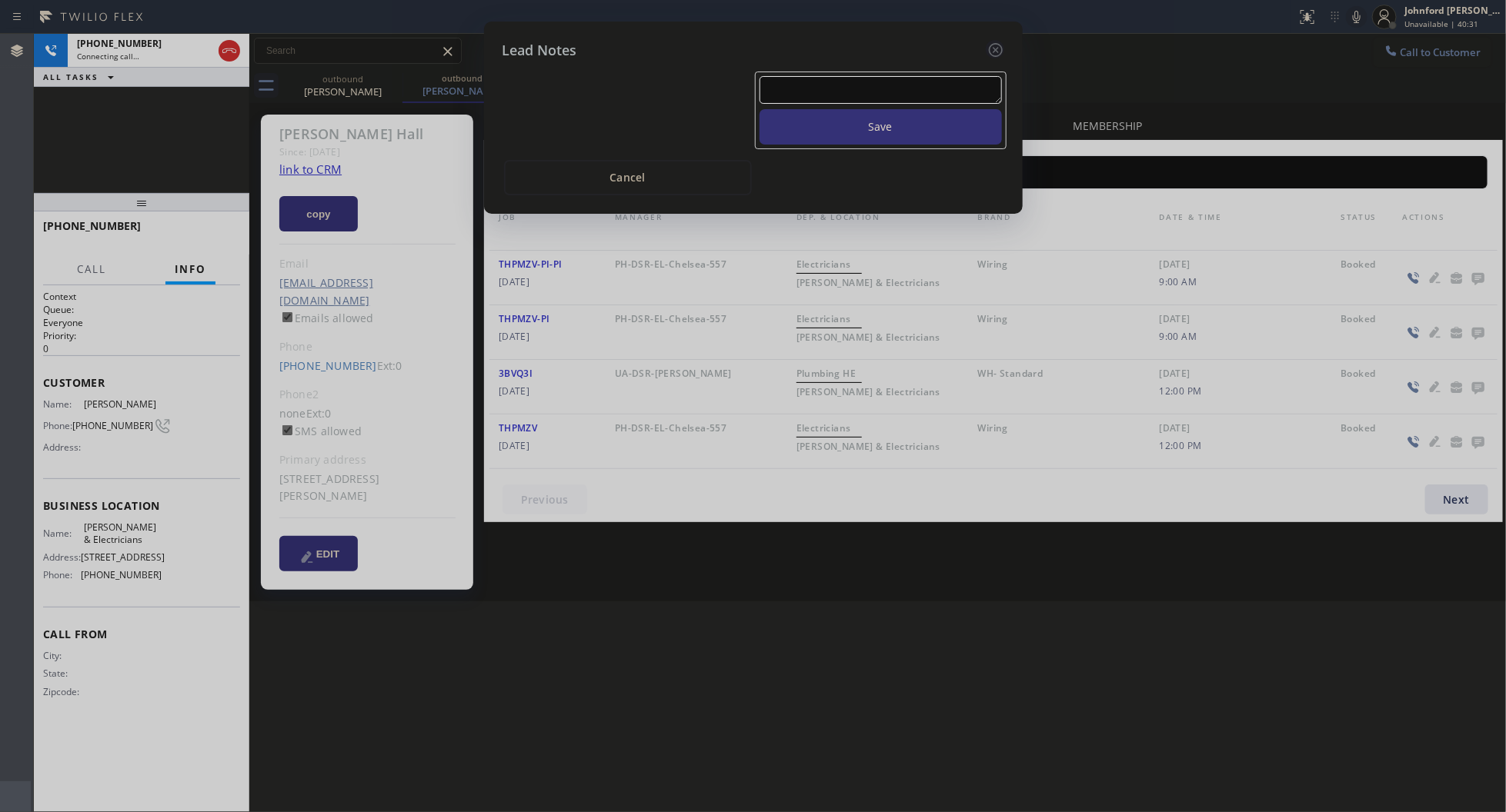
click at [986, 51] on div at bounding box center [995, 50] width 19 height 21
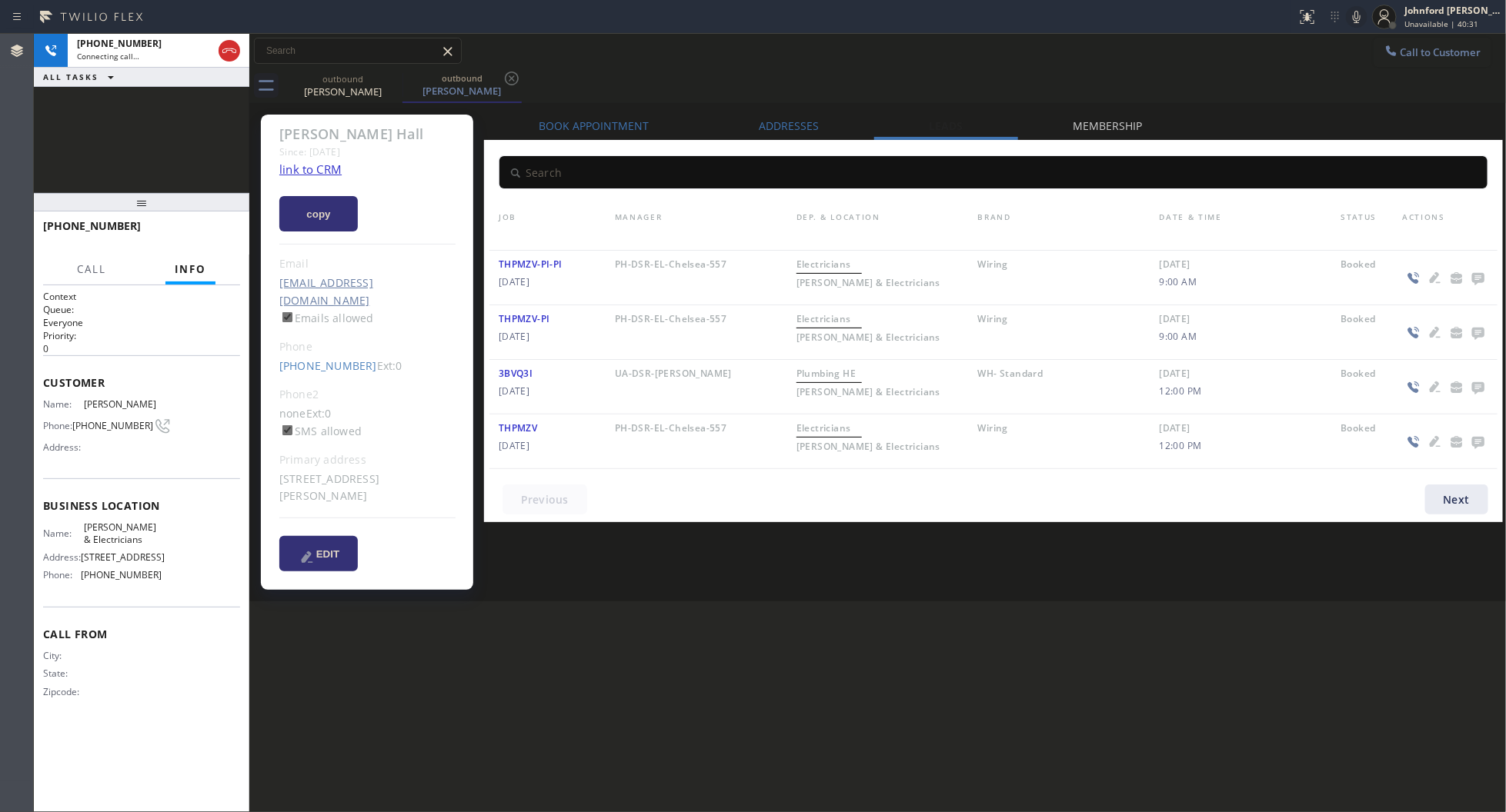
click at [989, 43] on div "Call to Customer Outbound call Location Kayvon Plumbers & Electricians Your cal…" at bounding box center [878, 51] width 1257 height 27
click at [205, 242] on button "HANG UP" at bounding box center [203, 233] width 71 height 21
click at [205, 235] on span "HANG UP" at bounding box center [203, 233] width 47 height 11
click at [205, 235] on span "COMPLETE" at bounding box center [201, 233] width 53 height 11
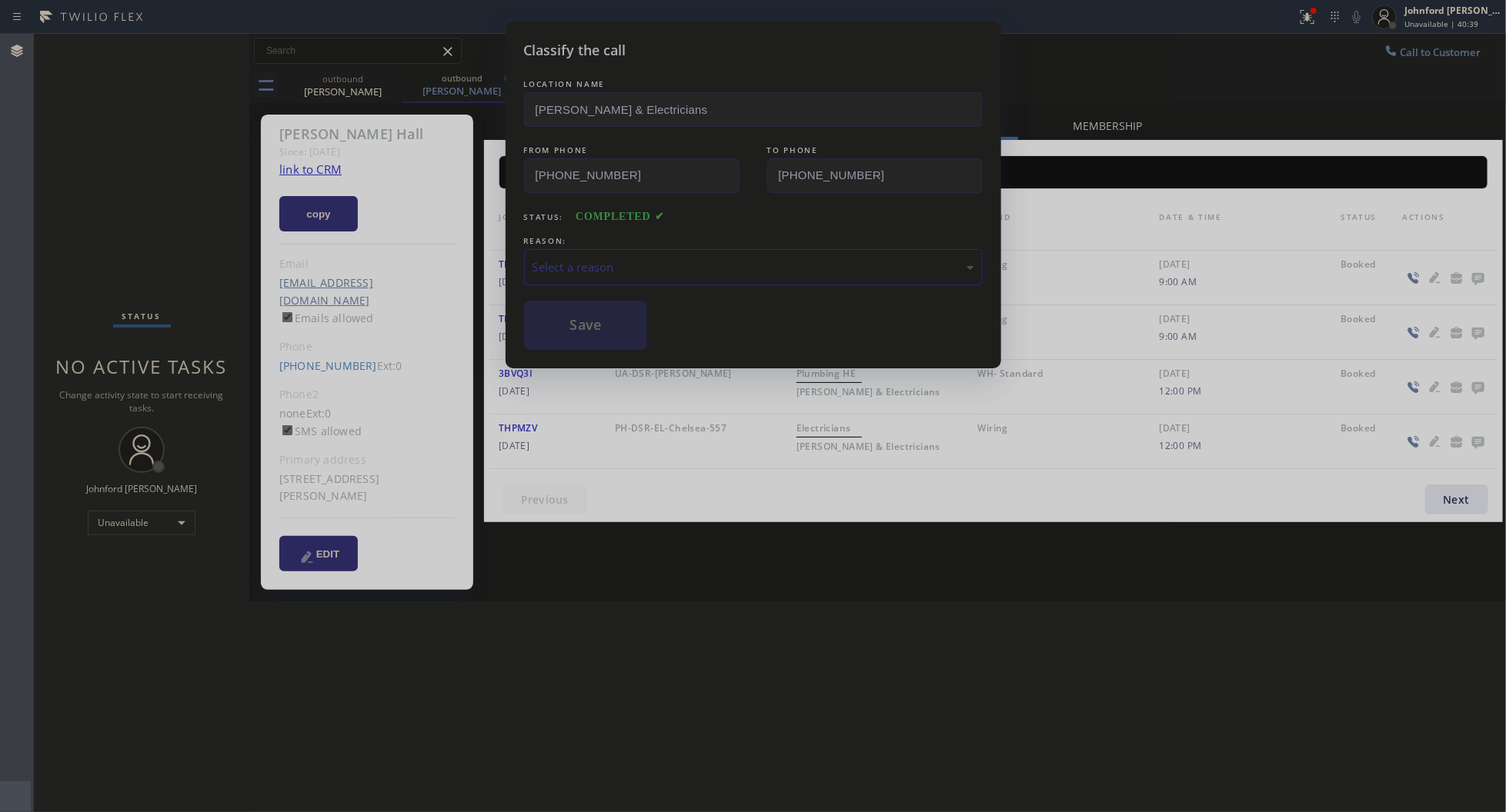
click at [205, 235] on div "Classify the call LOCATION NAME Kayvon Plumbers & Electricians FROM PHONE (213)…" at bounding box center [753, 406] width 1506 height 812
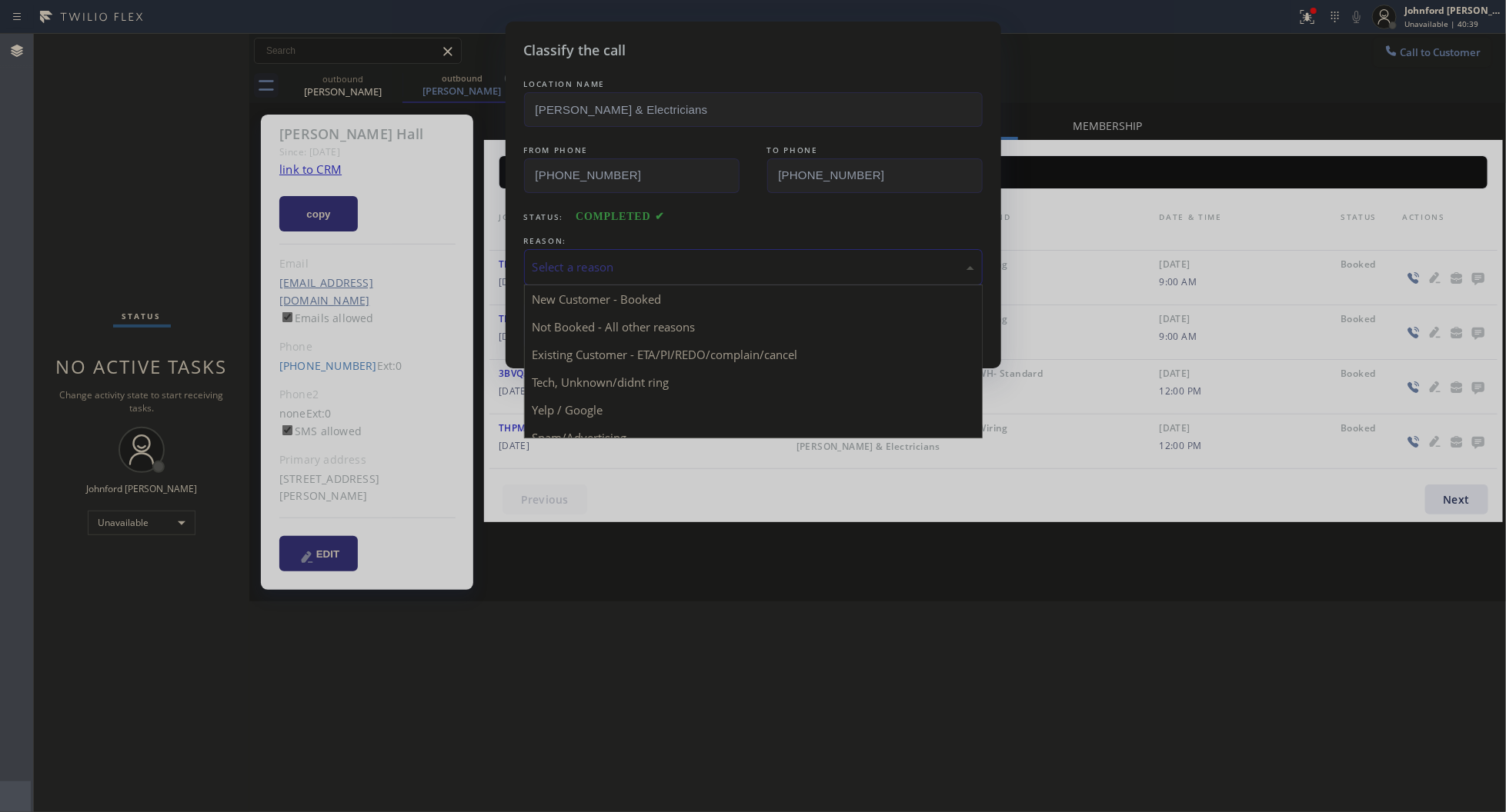
click at [592, 258] on div "Select a reason" at bounding box center [753, 267] width 441 height 18
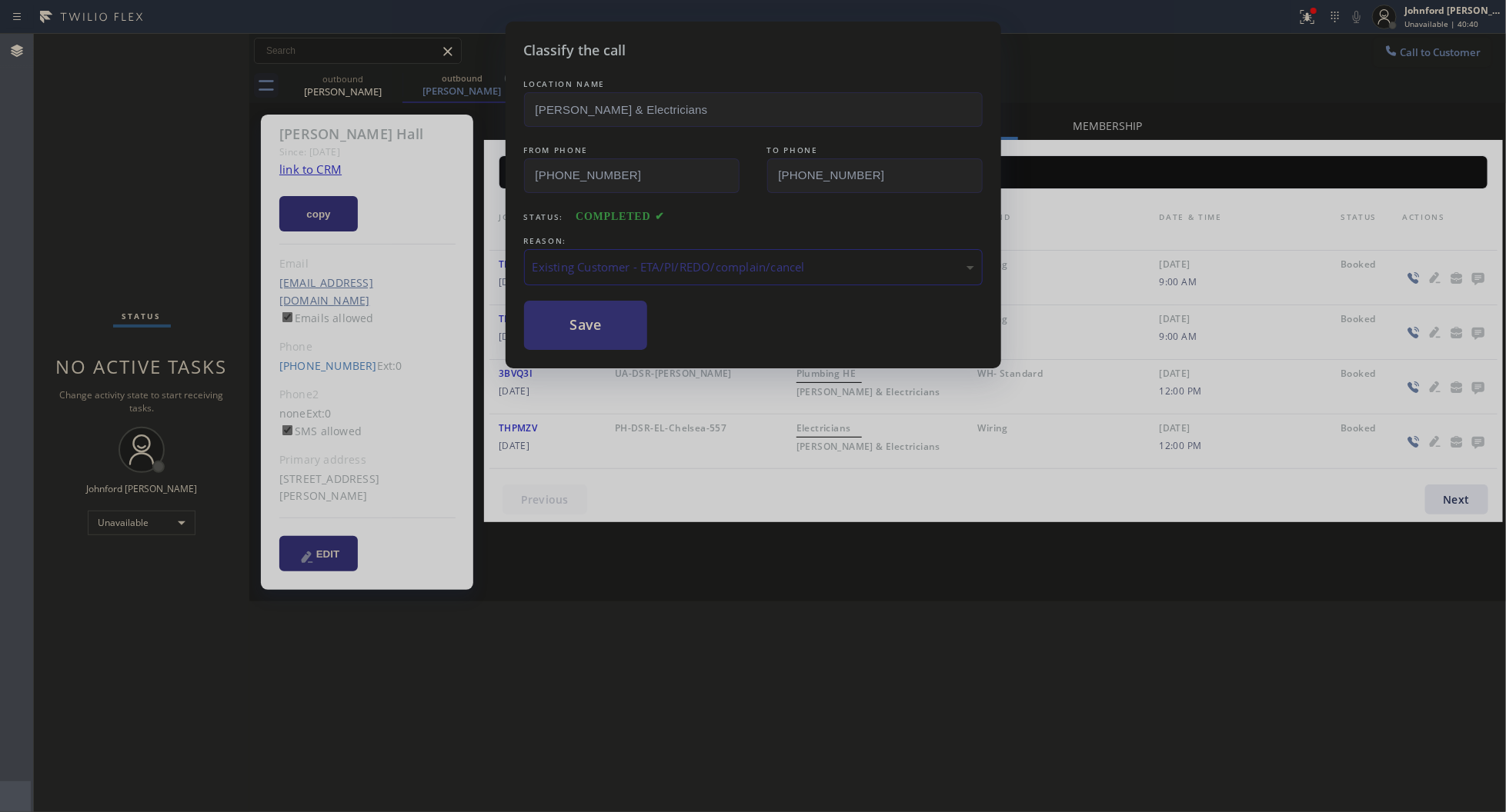
click at [619, 344] on button "Save" at bounding box center [586, 326] width 124 height 49
click at [633, 313] on button "Save" at bounding box center [586, 326] width 124 height 49
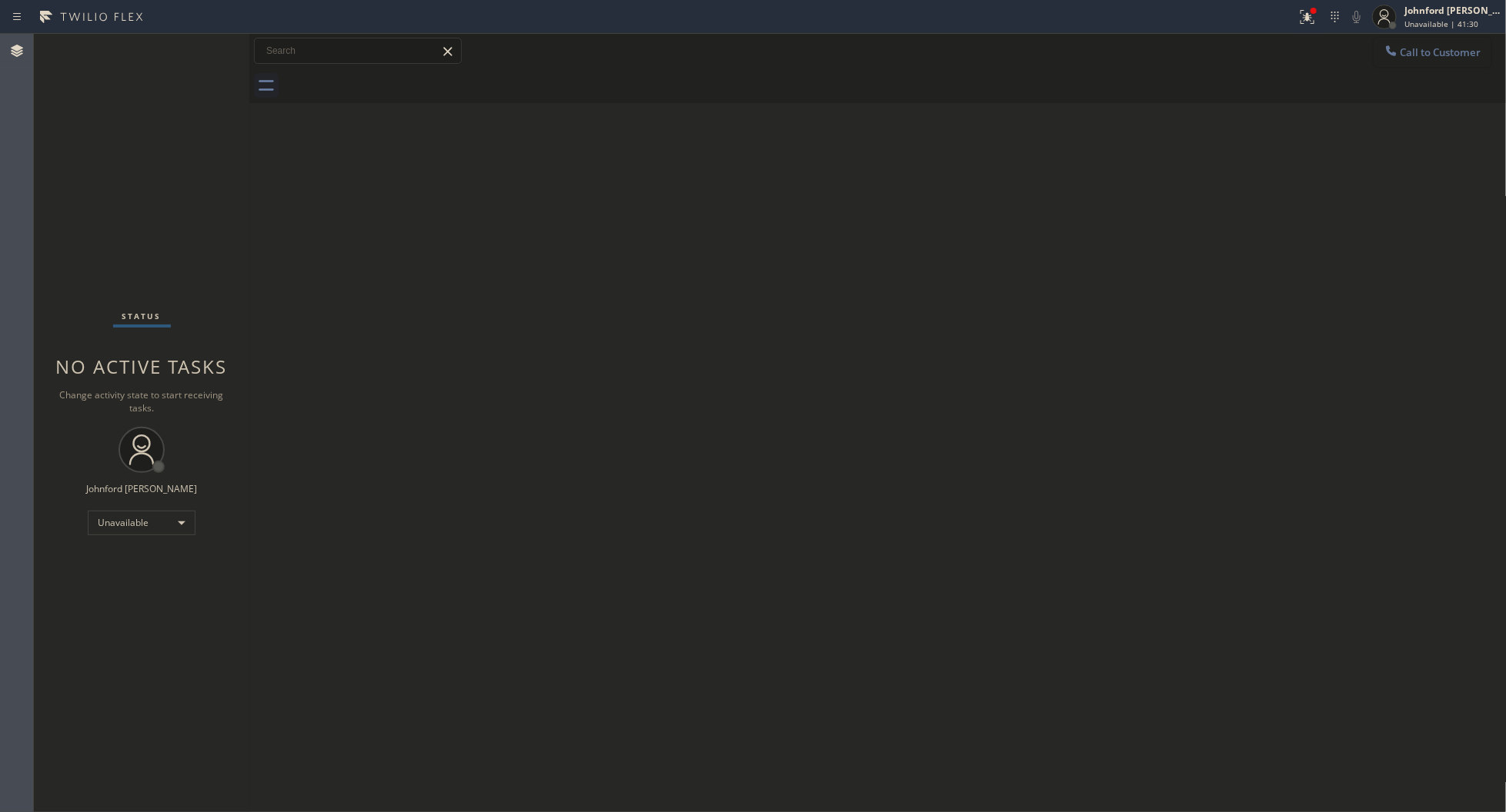
click at [1385, 59] on div at bounding box center [1391, 52] width 19 height 19
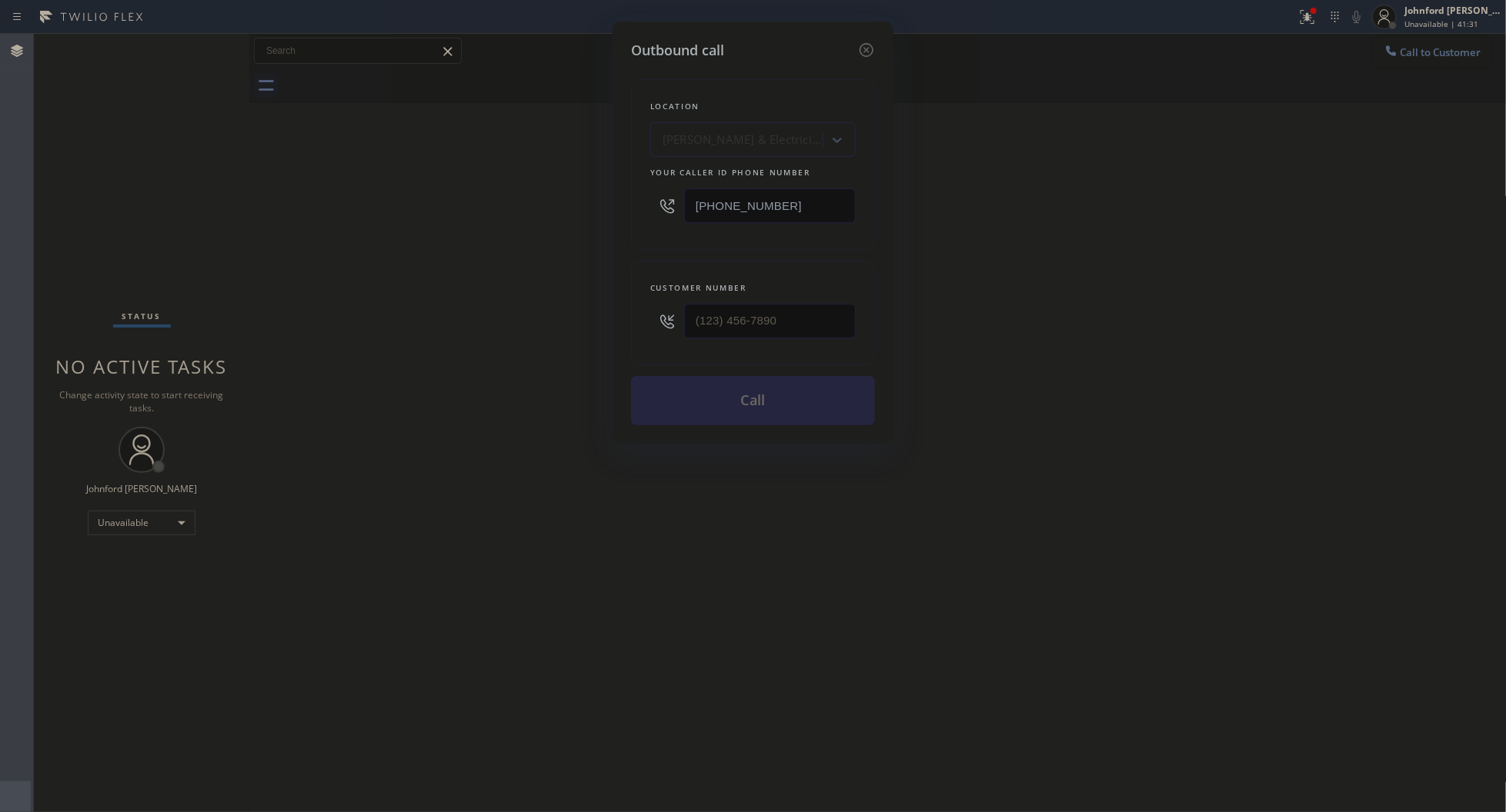
type input "(___) ___-____"
drag, startPoint x: 755, startPoint y: 325, endPoint x: 556, endPoint y: 327, distance: 199.0
click at [564, 327] on div "Outbound call Location Kayvon Plumbers & Electricians Your caller id phone numb…" at bounding box center [753, 406] width 1506 height 812
drag, startPoint x: 769, startPoint y: 185, endPoint x: 710, endPoint y: 192, distance: 59.4
click at [710, 192] on input "[PHONE_NUMBER]" at bounding box center [769, 206] width 171 height 34
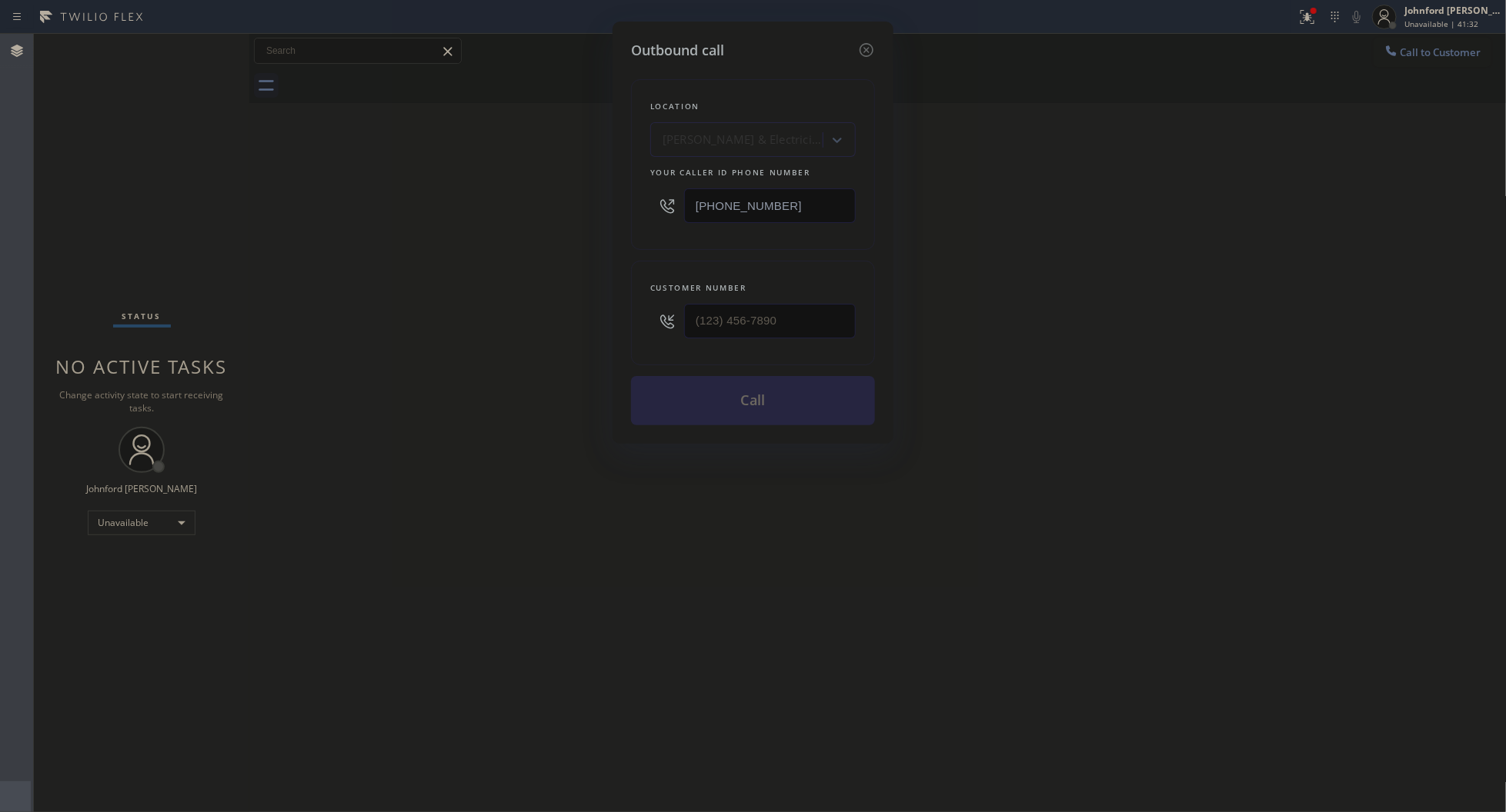
drag, startPoint x: 827, startPoint y: 200, endPoint x: 575, endPoint y: 204, distance: 252.0
click at [586, 202] on div "Outbound call Location Kayvon Plumbers & Electricians Your caller id phone numb…" at bounding box center [753, 406] width 1506 height 812
paste input "888) 909-0120"
type input "[PHONE_NUMBER]"
click at [486, 239] on div "Outbound call Location Kayvon Plumbers & Electricians Your caller id phone numb…" at bounding box center [753, 406] width 1506 height 812
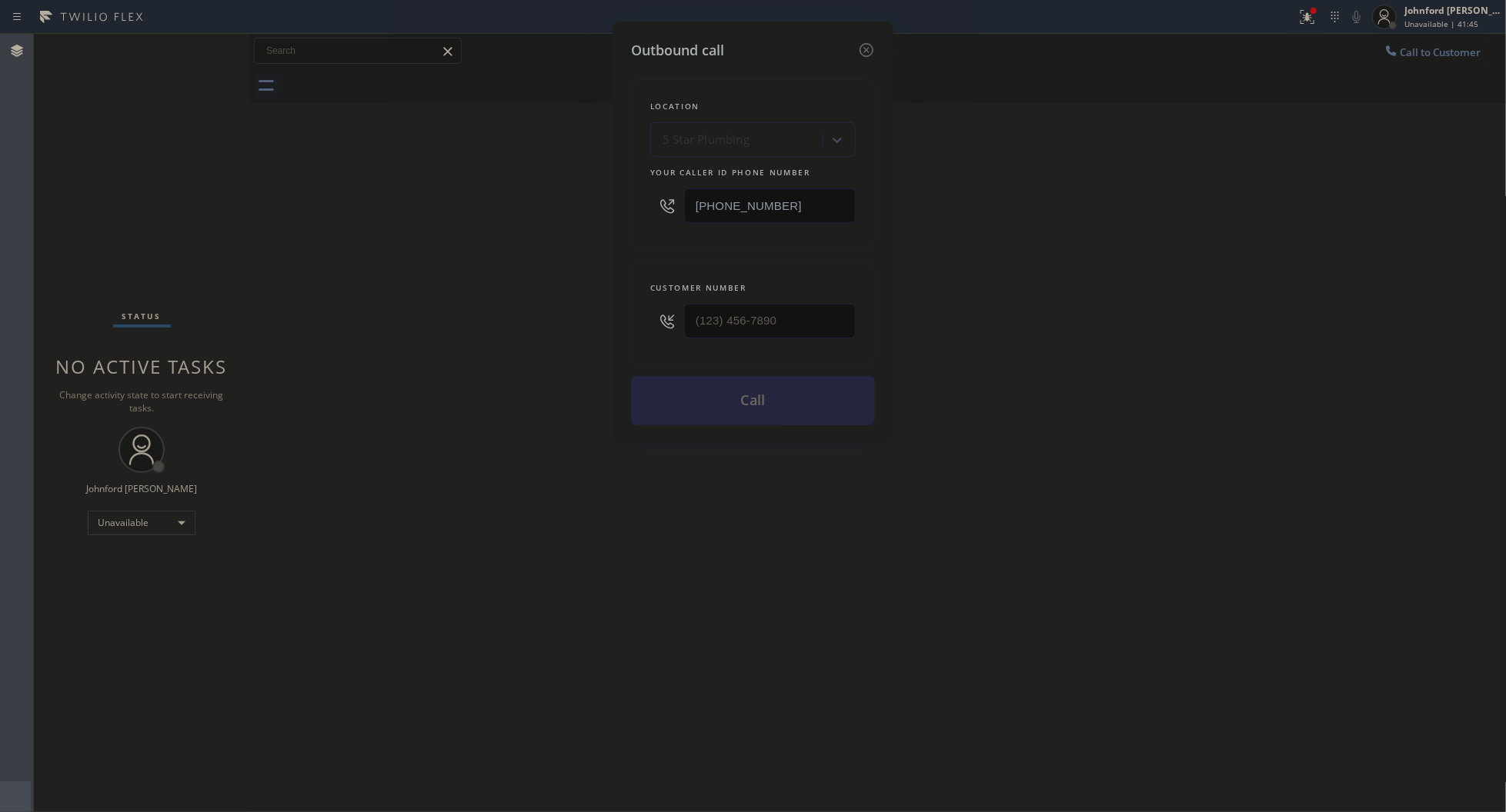
click at [1234, 204] on div "Outbound call Location 5 Star Plumbing Your caller id phone number (888) 909-01…" at bounding box center [753, 406] width 1506 height 812
drag, startPoint x: 739, startPoint y: 321, endPoint x: 563, endPoint y: 321, distance: 176.0
click at [598, 321] on div "Outbound call Location 5 Star Plumbing Your caller id phone number (888) 909-01…" at bounding box center [753, 406] width 1506 height 812
paste input "415) 652-8147"
type input "[PHONE_NUMBER]"
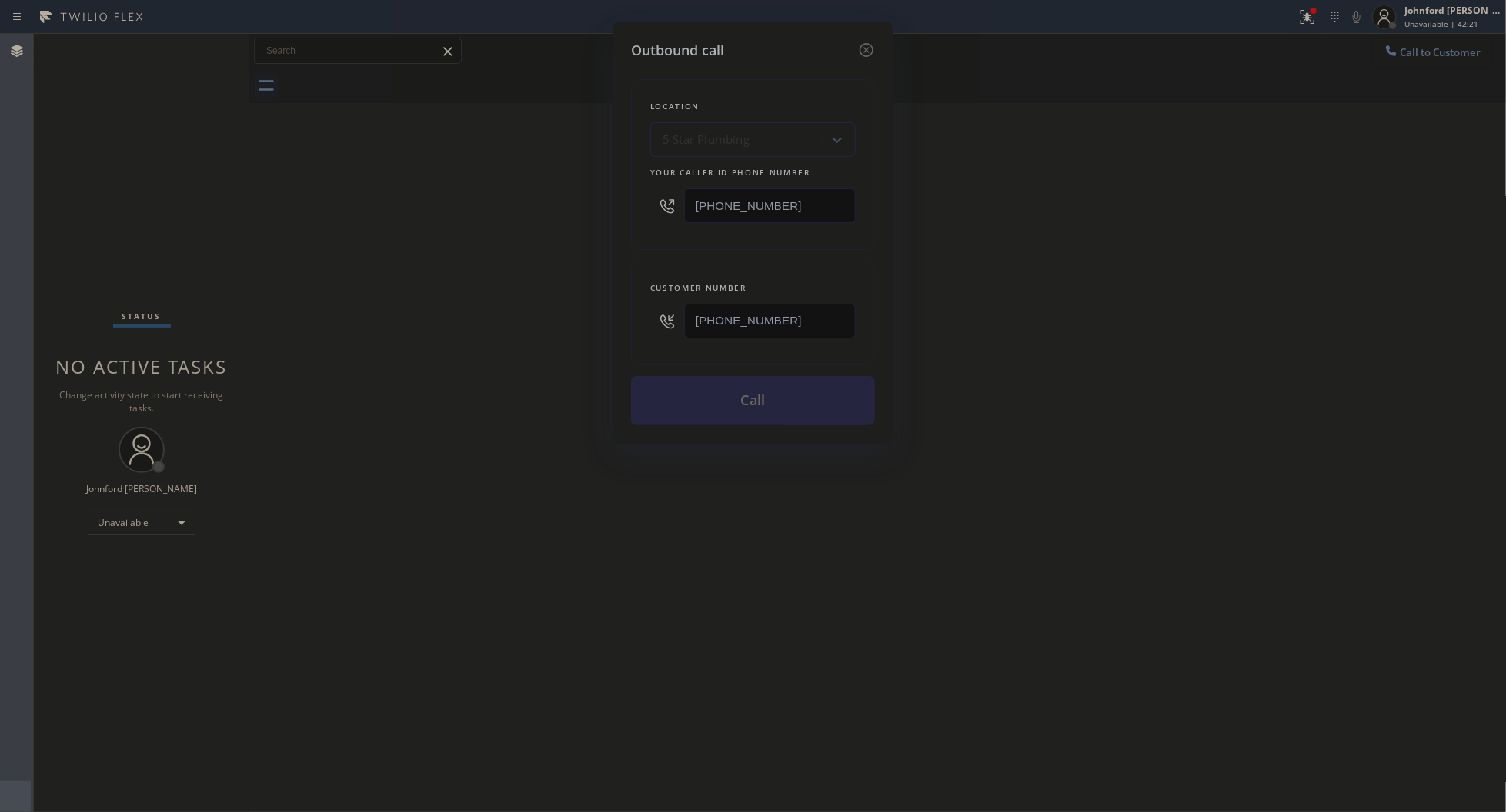
click at [545, 324] on div "Outbound call Location 5 Star Plumbing Your caller id phone number (888) 909-01…" at bounding box center [753, 406] width 1506 height 812
click at [724, 409] on button "Call" at bounding box center [752, 401] width 244 height 49
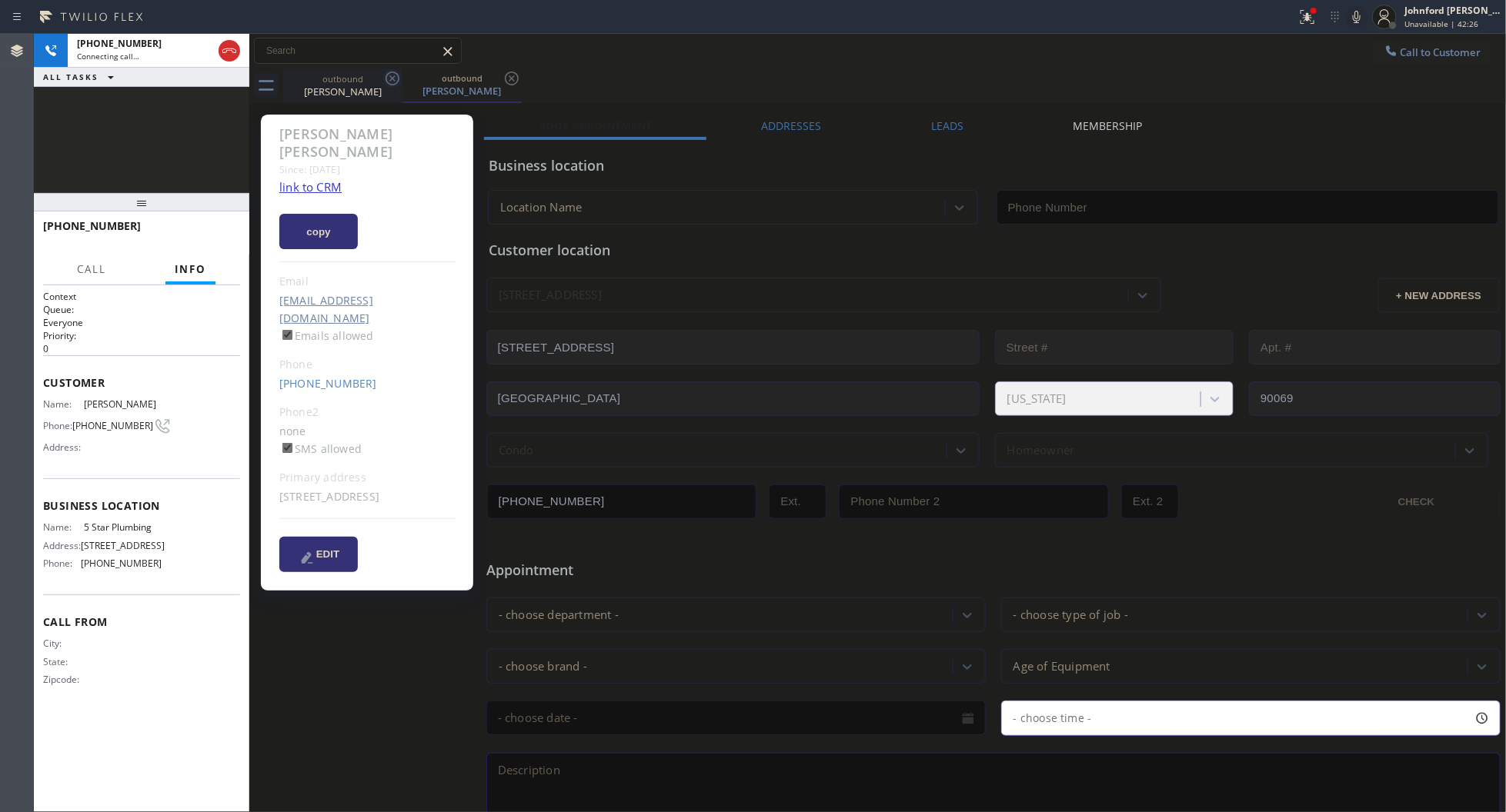
click at [389, 79] on icon at bounding box center [392, 78] width 19 height 19
type input "[PHONE_NUMBER]"
click at [205, 116] on div "+14156528147 Connecting call… ALL TASKS ALL TASKS ACTIVE TASKS TASKS IN WRAP UP" at bounding box center [141, 113] width 216 height 159
click at [221, 228] on span "HANG UP" at bounding box center [203, 233] width 47 height 11
click at [324, 376] on link "[PHONE_NUMBER]" at bounding box center [327, 384] width 98 height 15
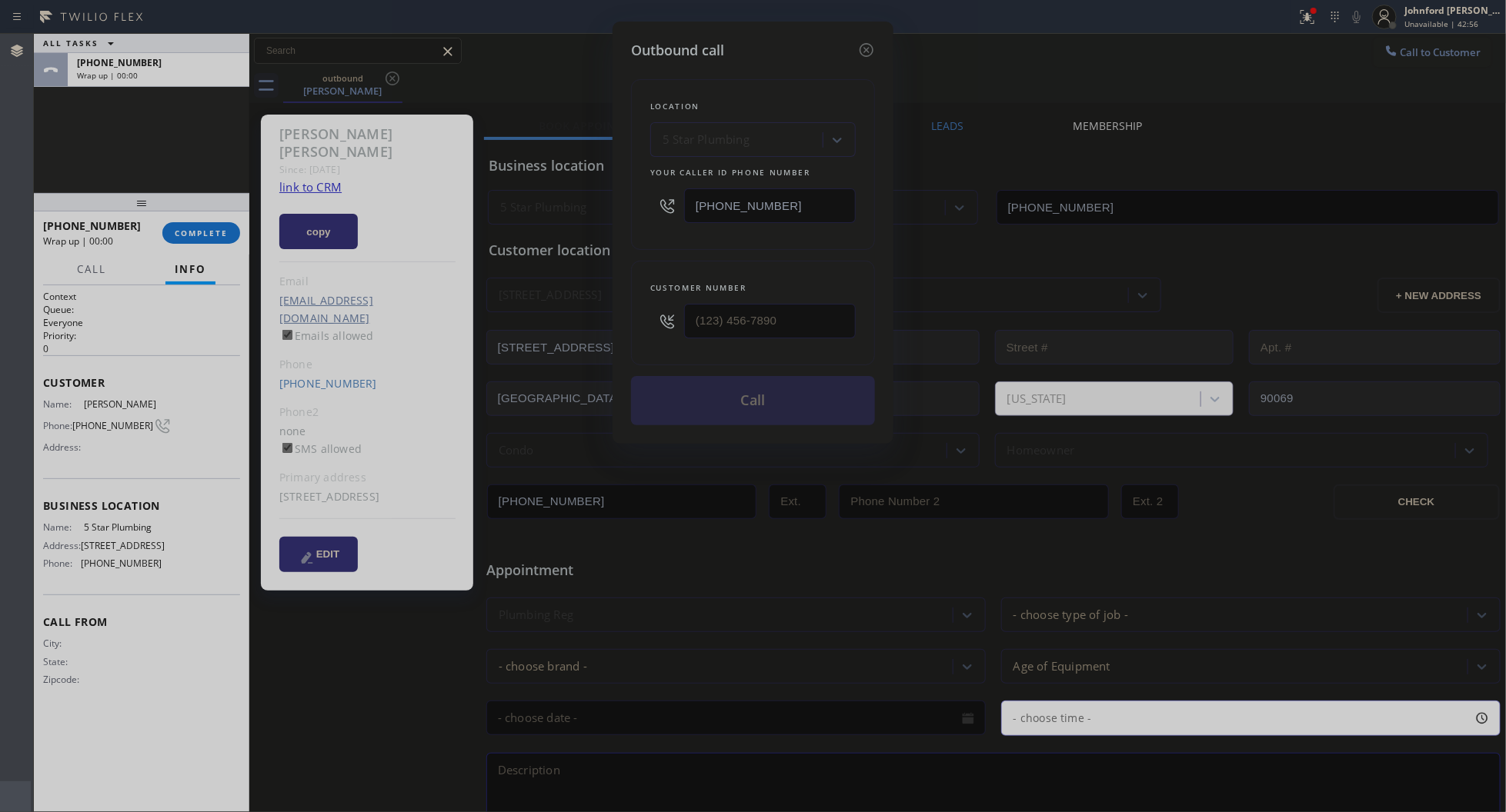
type input "[PHONE_NUMBER]"
drag, startPoint x: 871, startPoint y: 37, endPoint x: 840, endPoint y: 37, distance: 31.0
click at [871, 41] on icon at bounding box center [866, 50] width 19 height 19
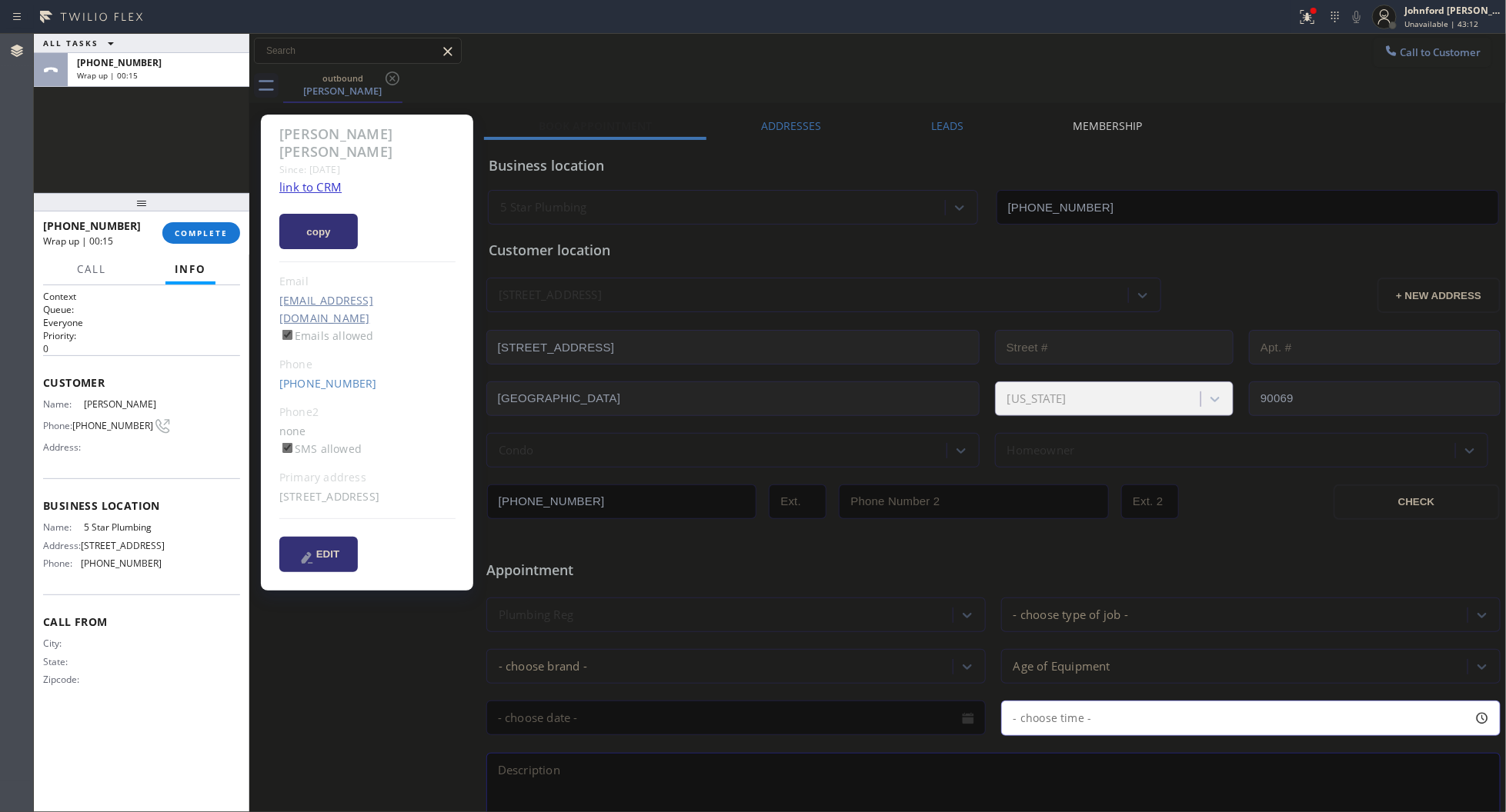
click at [196, 219] on div "+14156528147 Wrap up | 00:15 COMPLETE" at bounding box center [142, 233] width 197 height 40
click at [185, 231] on span "COMPLETE" at bounding box center [201, 233] width 53 height 11
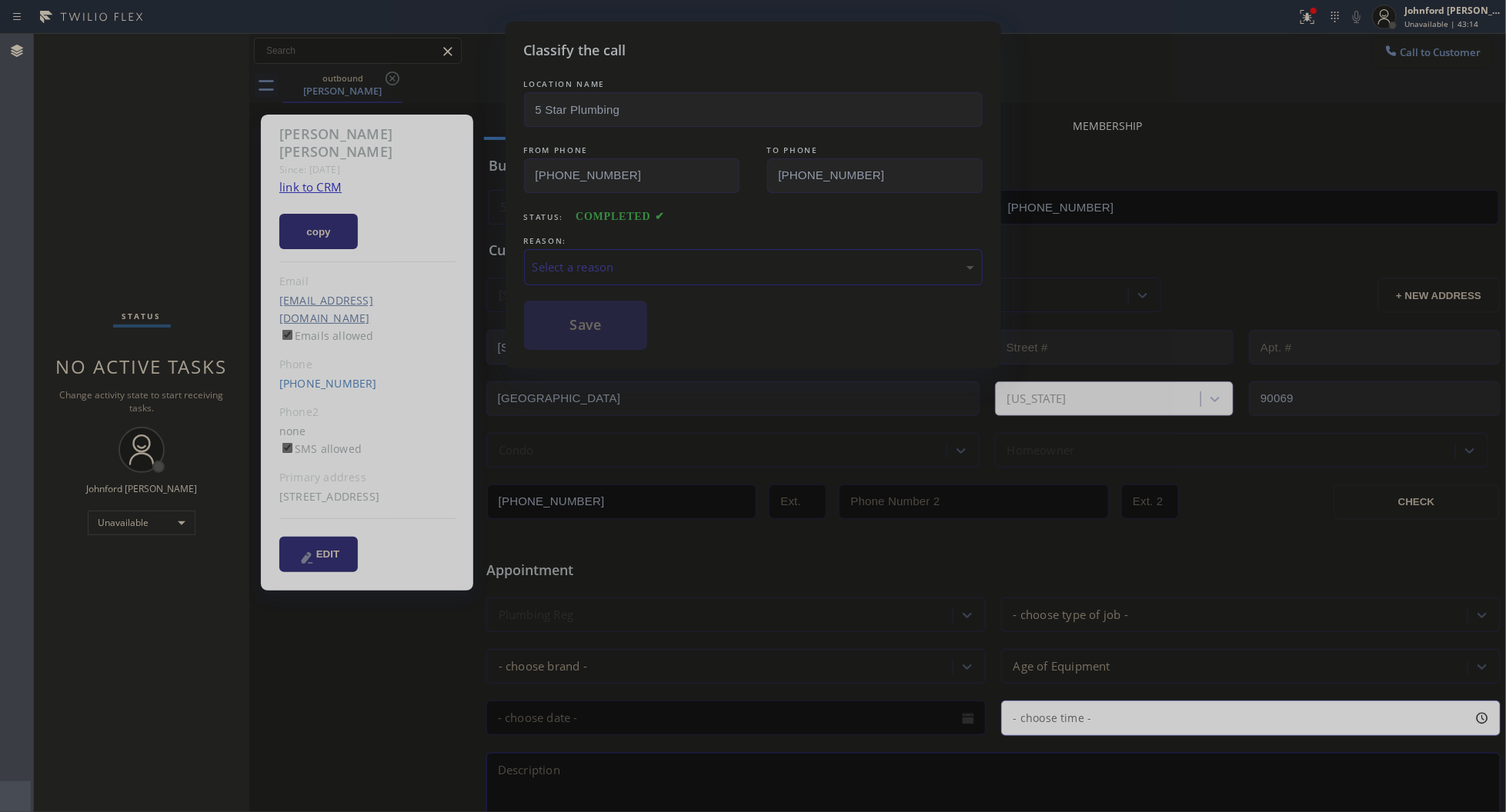
click at [589, 264] on div "Select a reason" at bounding box center [753, 267] width 441 height 18
click at [601, 331] on button "Save" at bounding box center [586, 326] width 124 height 49
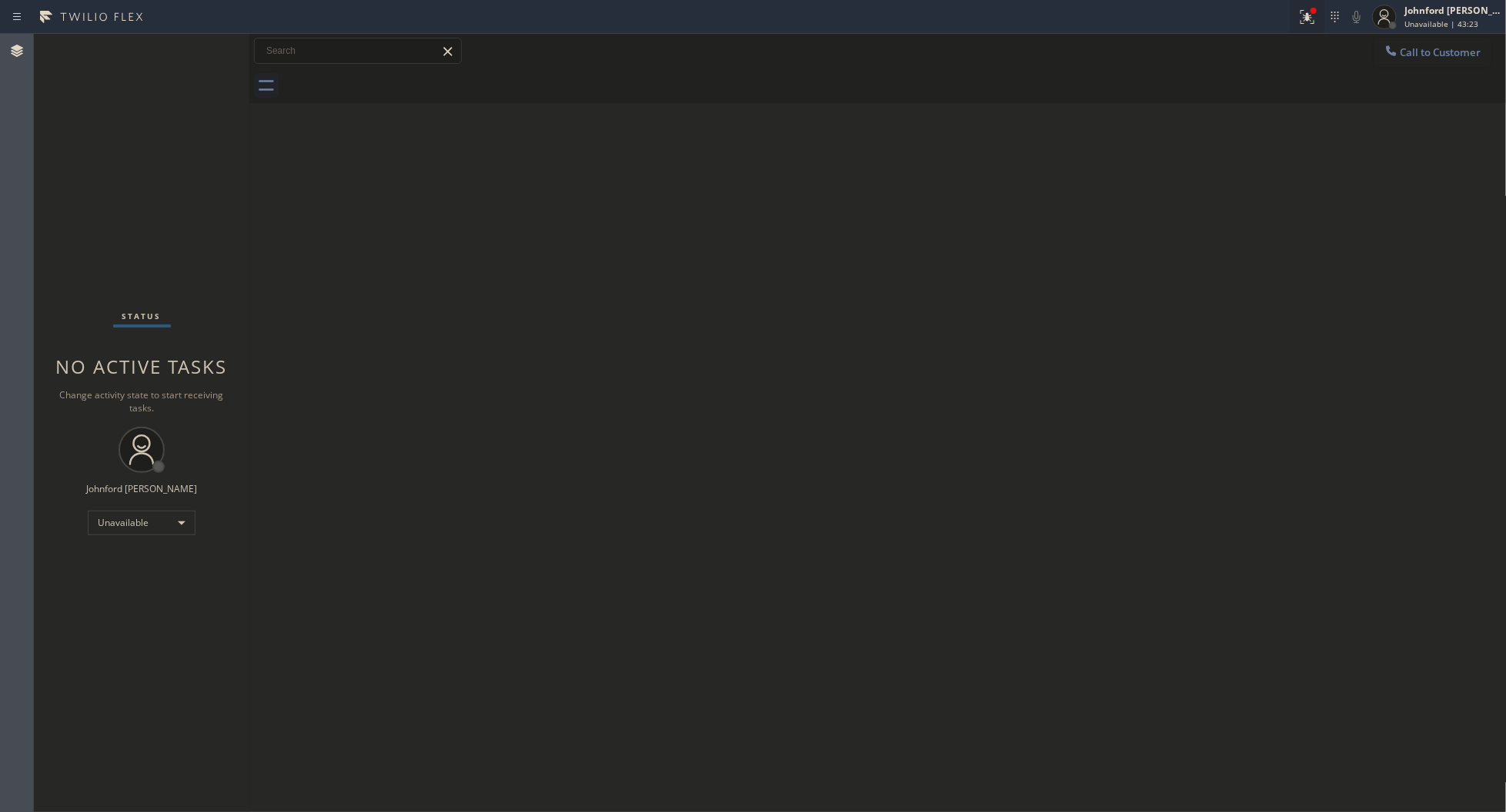
click at [1308, 19] on icon at bounding box center [1304, 15] width 9 height 11
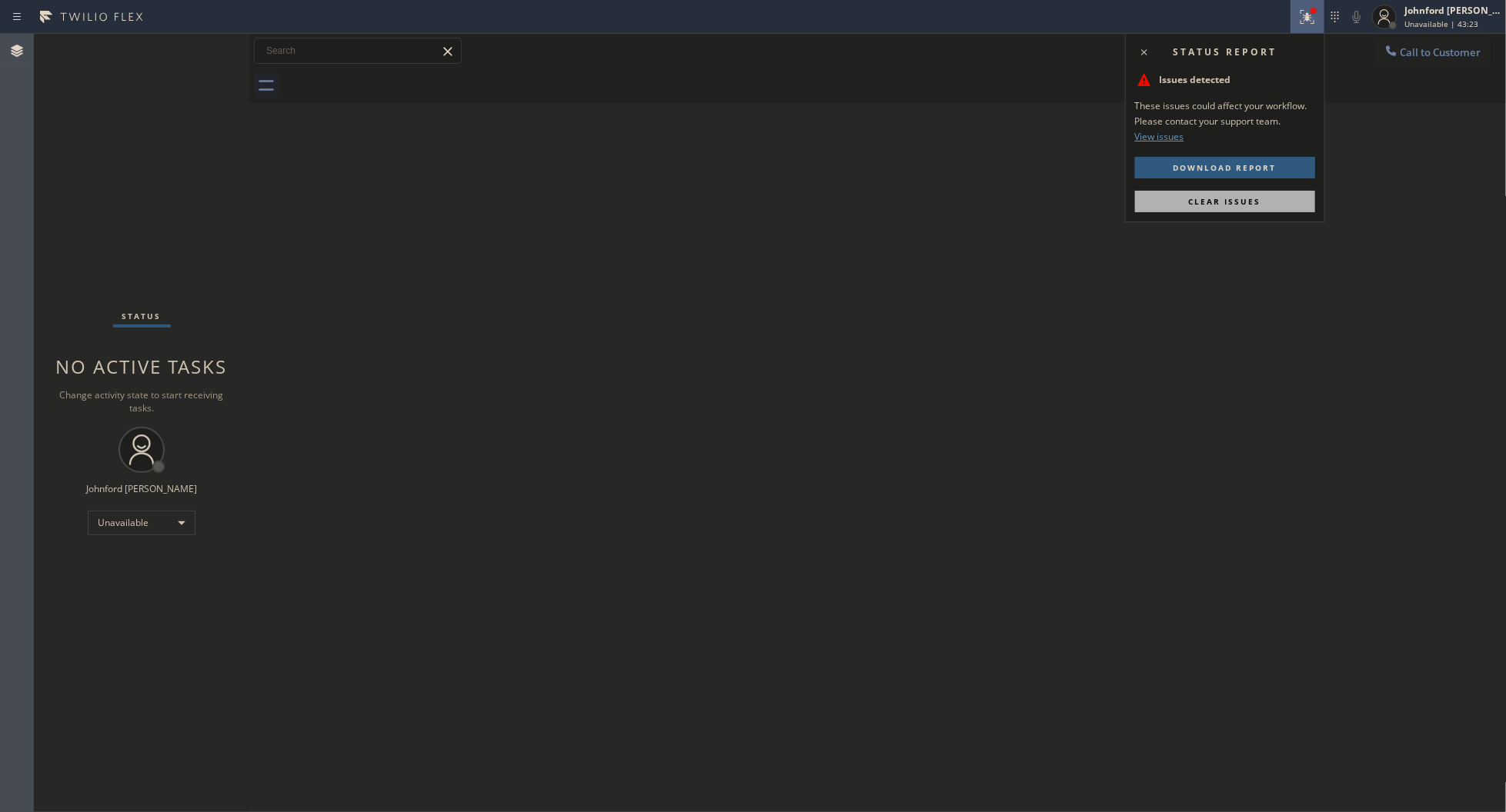
click at [1289, 201] on button "Clear issues" at bounding box center [1224, 202] width 180 height 21
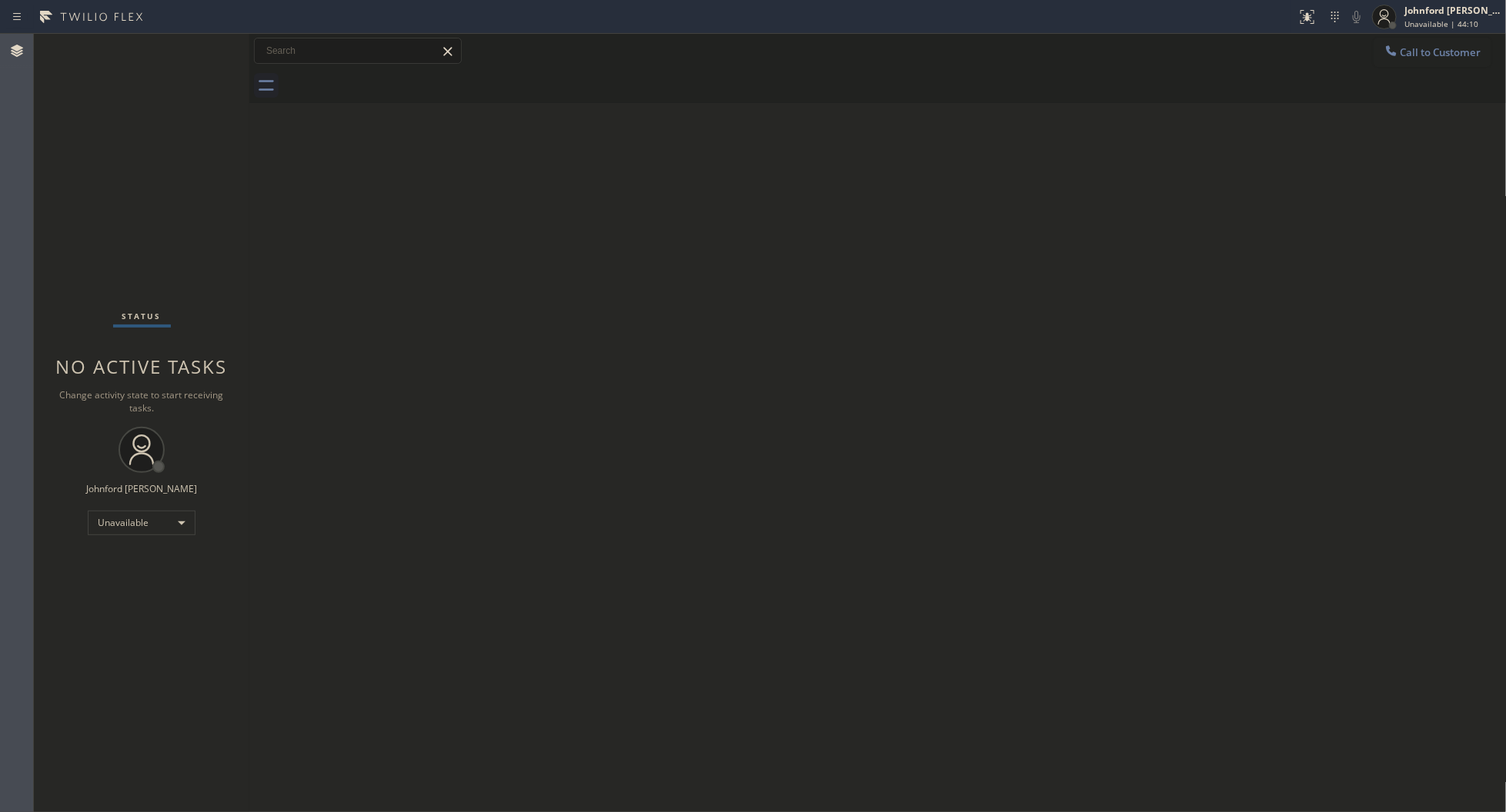
click at [1056, 262] on div "Back to Dashboard Change Sender ID Customers Technicians Select a contact Outbo…" at bounding box center [878, 422] width 1257 height 778
click at [123, 516] on div "Unavailable" at bounding box center [141, 523] width 107 height 25
click at [103, 595] on li "Break" at bounding box center [141, 601] width 105 height 19
click at [126, 513] on div "Break" at bounding box center [141, 523] width 107 height 25
click at [135, 583] on li "Unavailable" at bounding box center [141, 582] width 105 height 19
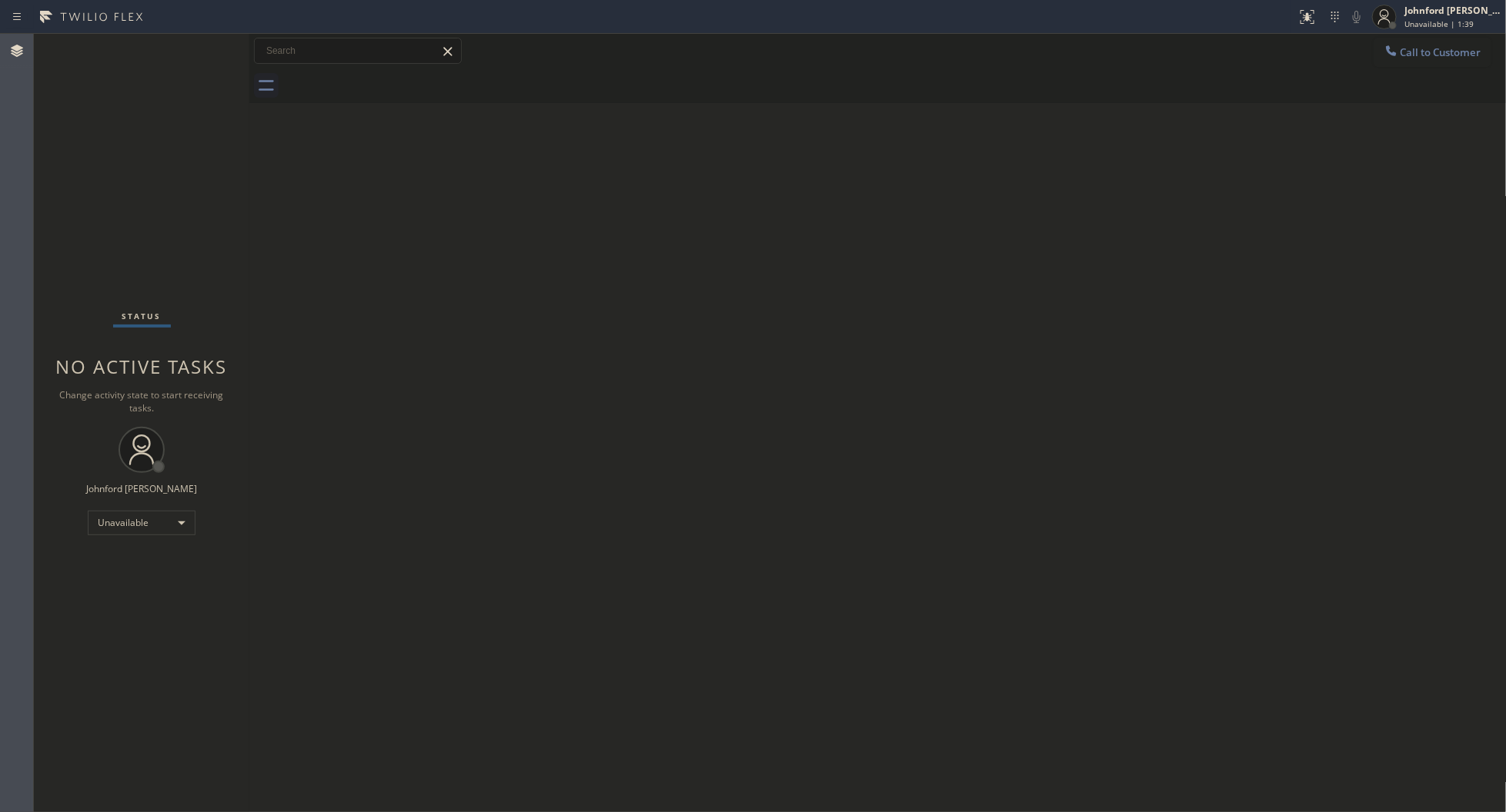
click at [1023, 546] on div "Back to Dashboard Change Sender ID Customers Technicians Select a contact Outbo…" at bounding box center [878, 422] width 1257 height 778
click at [1394, 71] on div at bounding box center [894, 85] width 1223 height 34
click at [1407, 50] on span "Call to Customer" at bounding box center [1440, 52] width 80 height 14
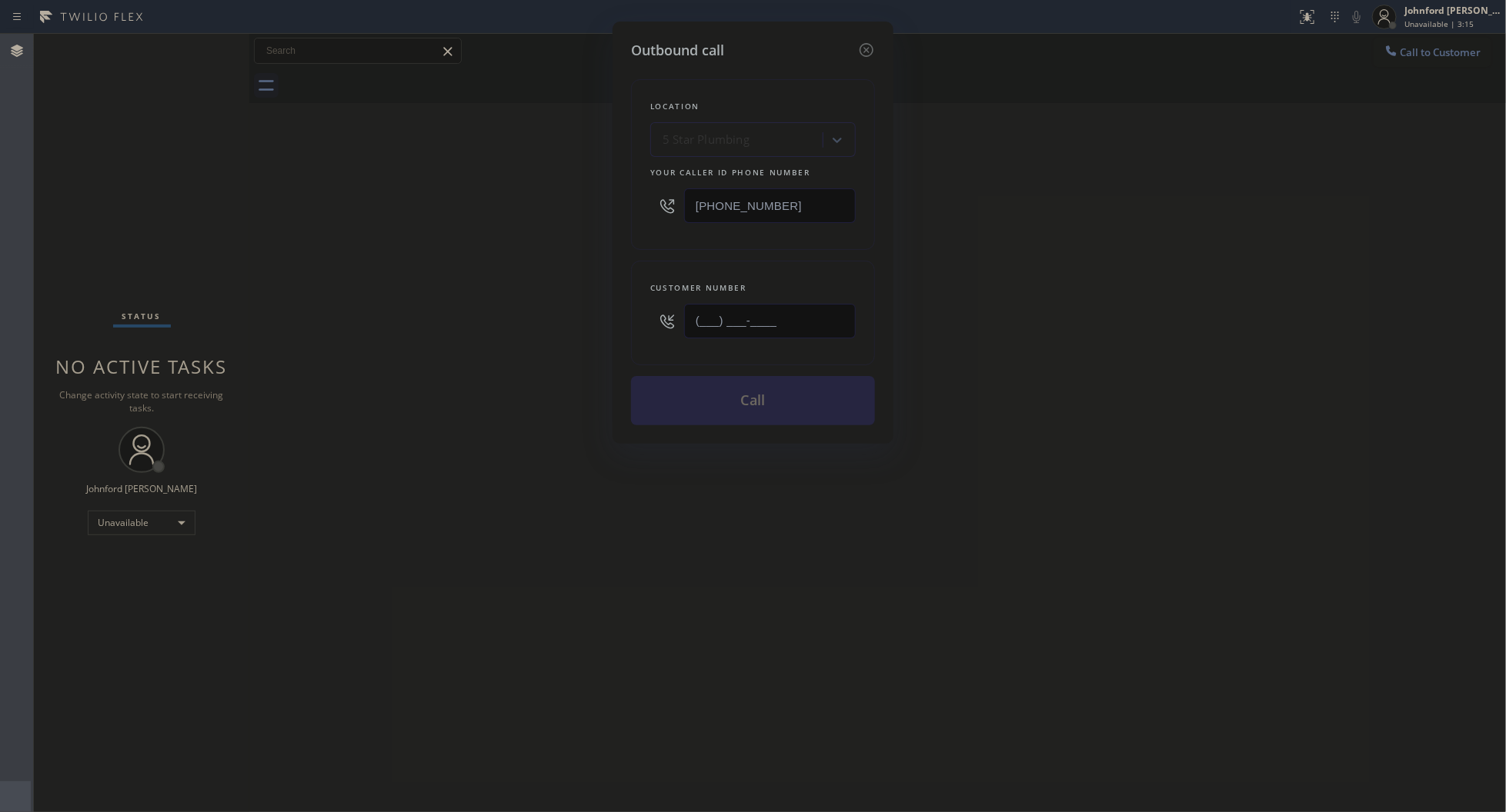
drag, startPoint x: 705, startPoint y: 316, endPoint x: 582, endPoint y: 321, distance: 123.1
click at [619, 316] on div "Outbound call Location 5 Star Plumbing Your caller id phone number (888) 909-01…" at bounding box center [753, 232] width 281 height 422
paste input "949) 383-8776"
type input "(949) 383-8776"
click at [694, 396] on button "Call" at bounding box center [752, 401] width 244 height 49
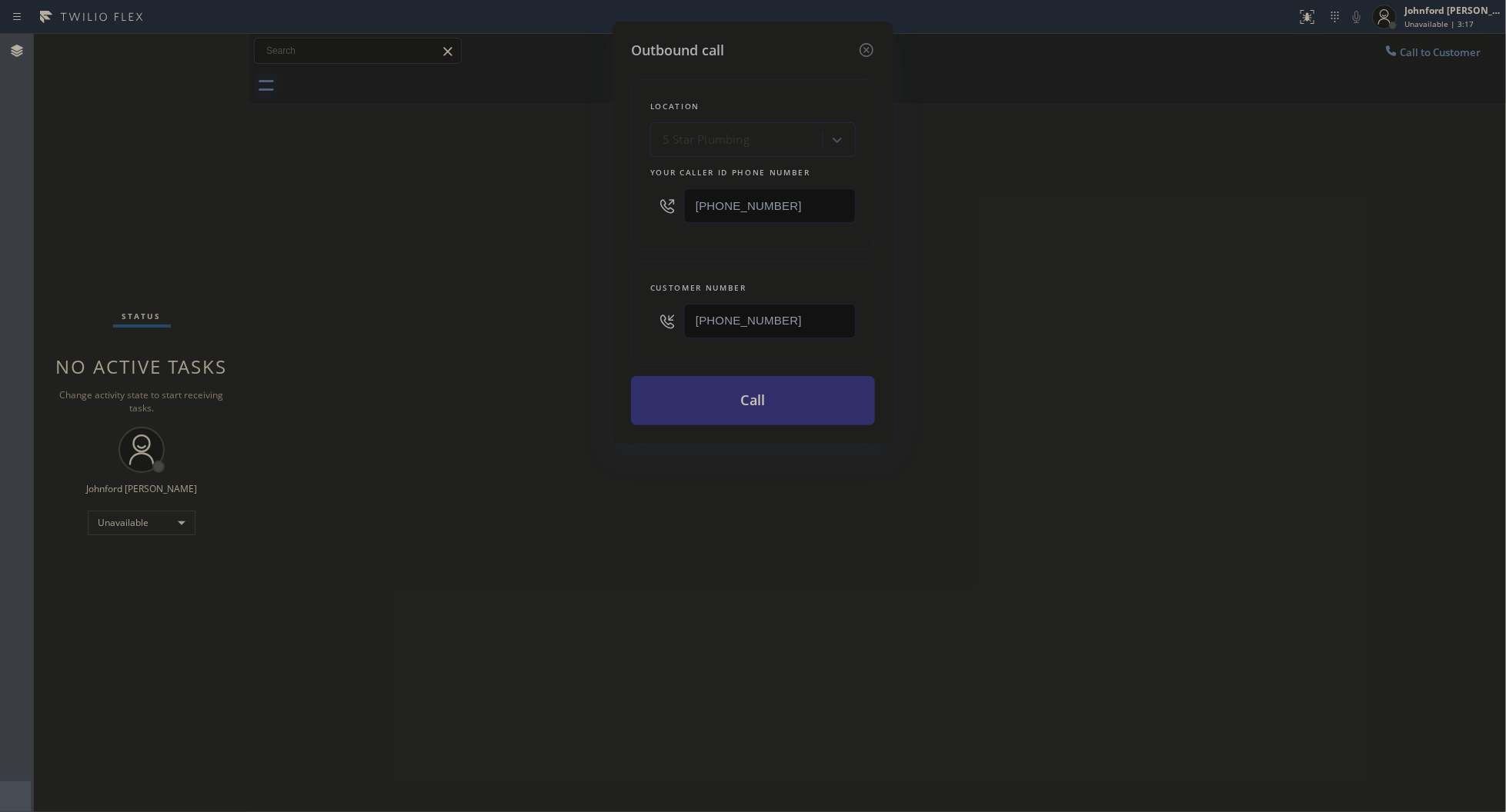
click at [697, 399] on button "Call" at bounding box center [752, 401] width 244 height 49
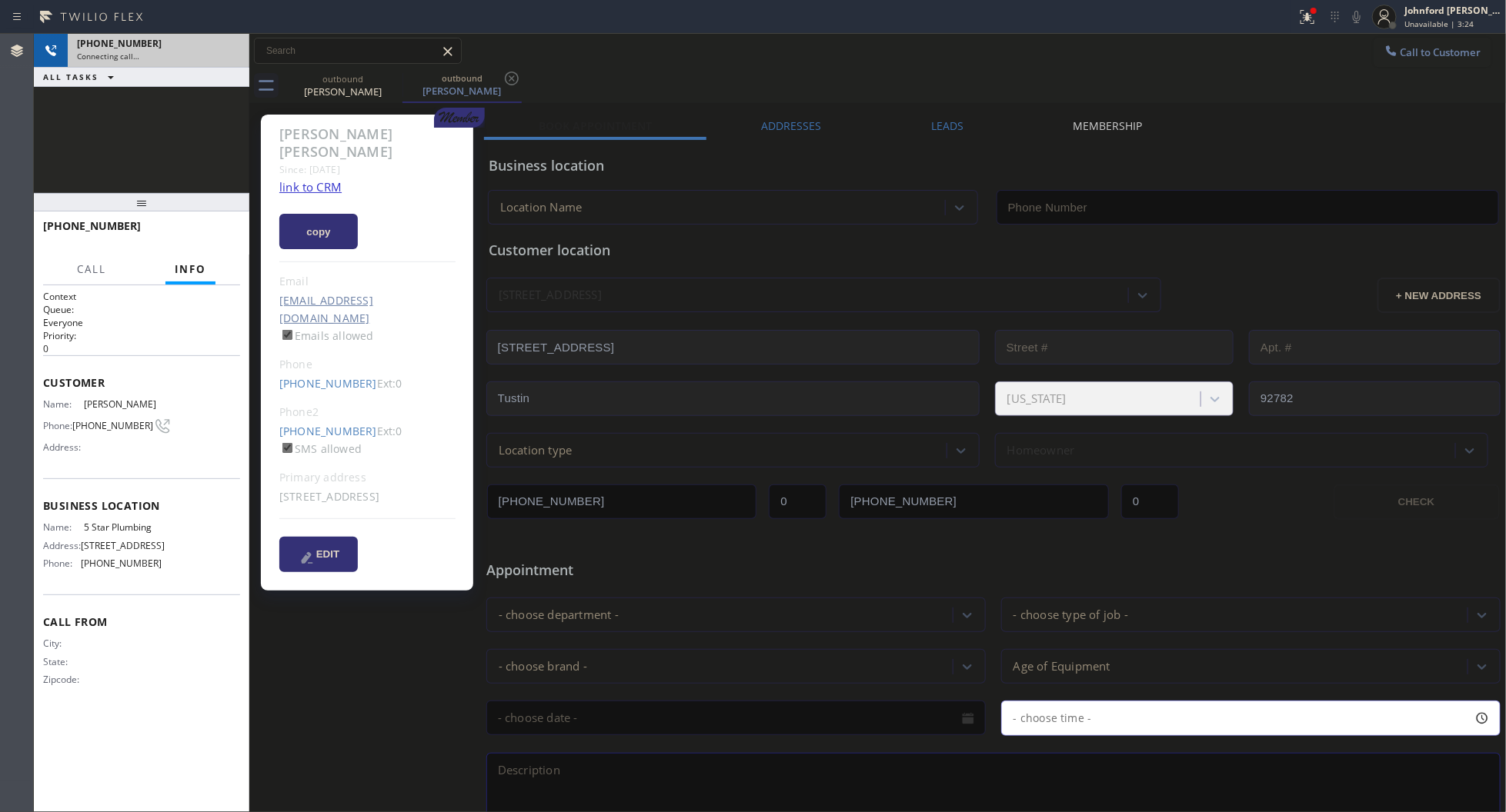
type input "[PHONE_NUMBER]"
click at [232, 54] on div "Connecting call…" at bounding box center [158, 56] width 163 height 11
click at [232, 54] on icon at bounding box center [229, 51] width 19 height 19
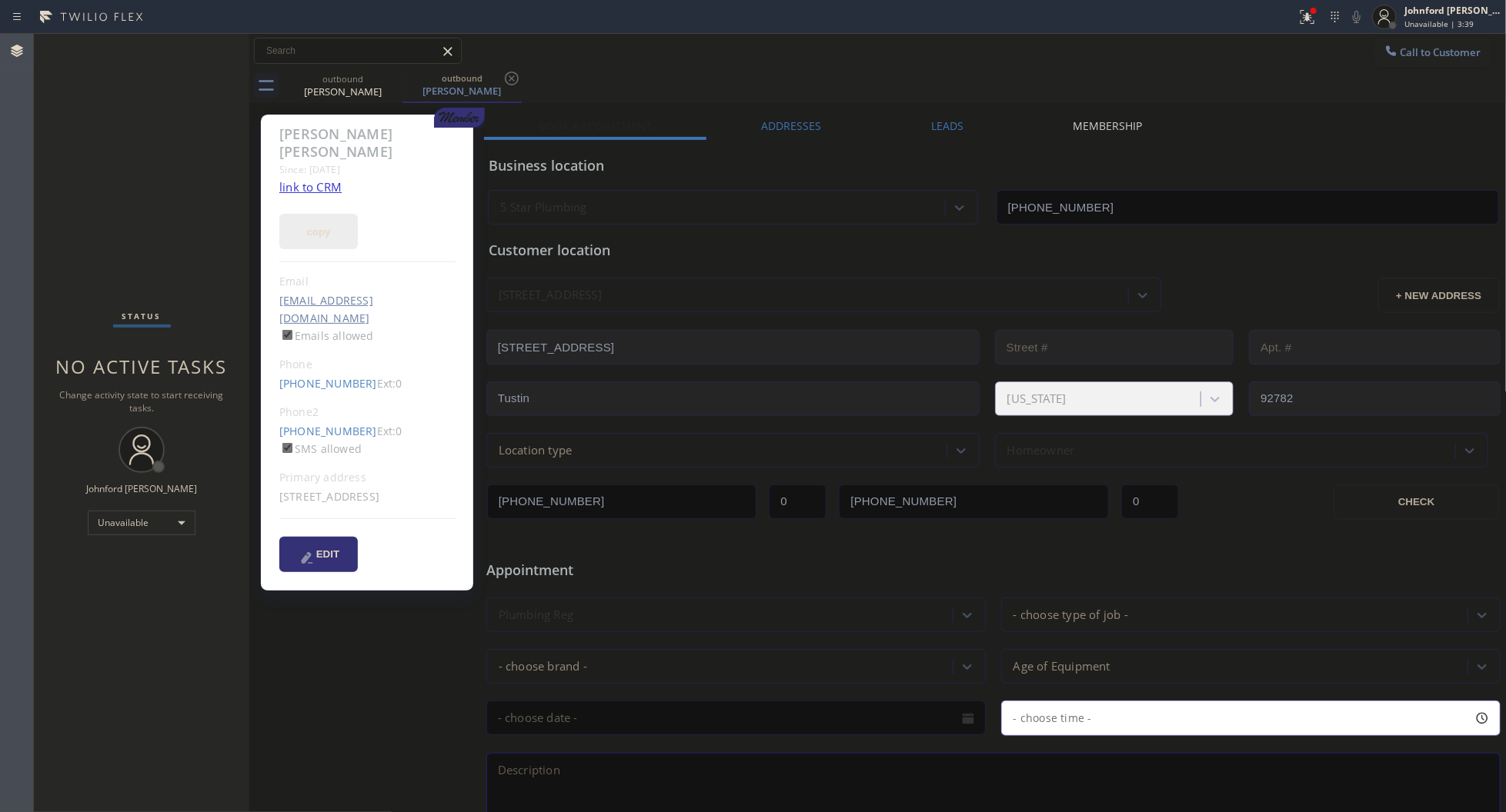
click at [286, 214] on button "copy" at bounding box center [318, 231] width 79 height 35
click at [337, 223] on button "copied!" at bounding box center [318, 231] width 79 height 35
click at [225, 203] on div "Status No active tasks Change activity state to start receiving tasks. [PERSON_…" at bounding box center [141, 422] width 216 height 778
click at [319, 180] on link "link to CRM" at bounding box center [310, 187] width 62 height 16
click at [395, 86] on icon at bounding box center [392, 78] width 19 height 19
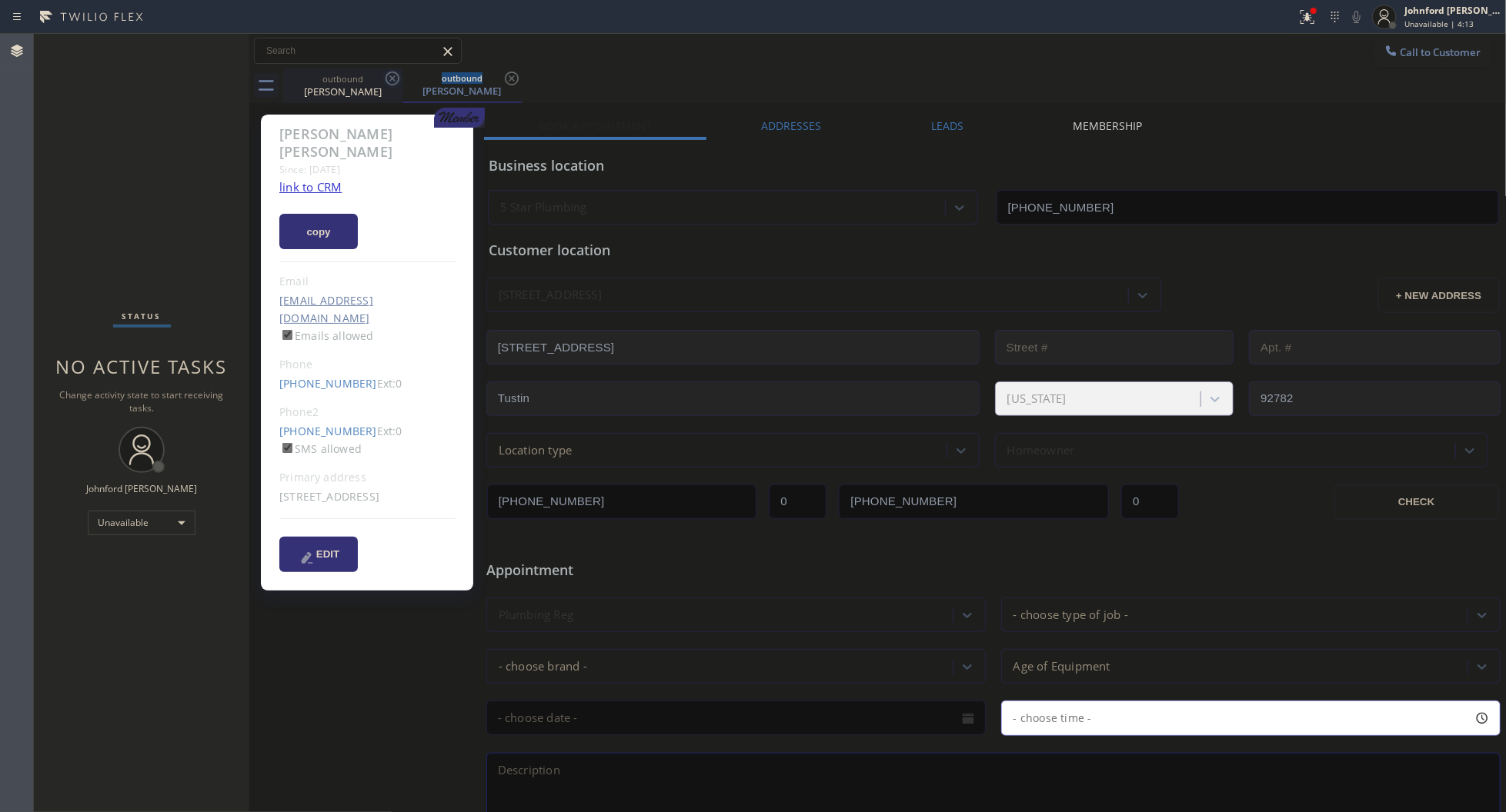
click at [395, 86] on icon at bounding box center [392, 78] width 19 height 19
click at [502, 86] on icon at bounding box center [511, 78] width 19 height 19
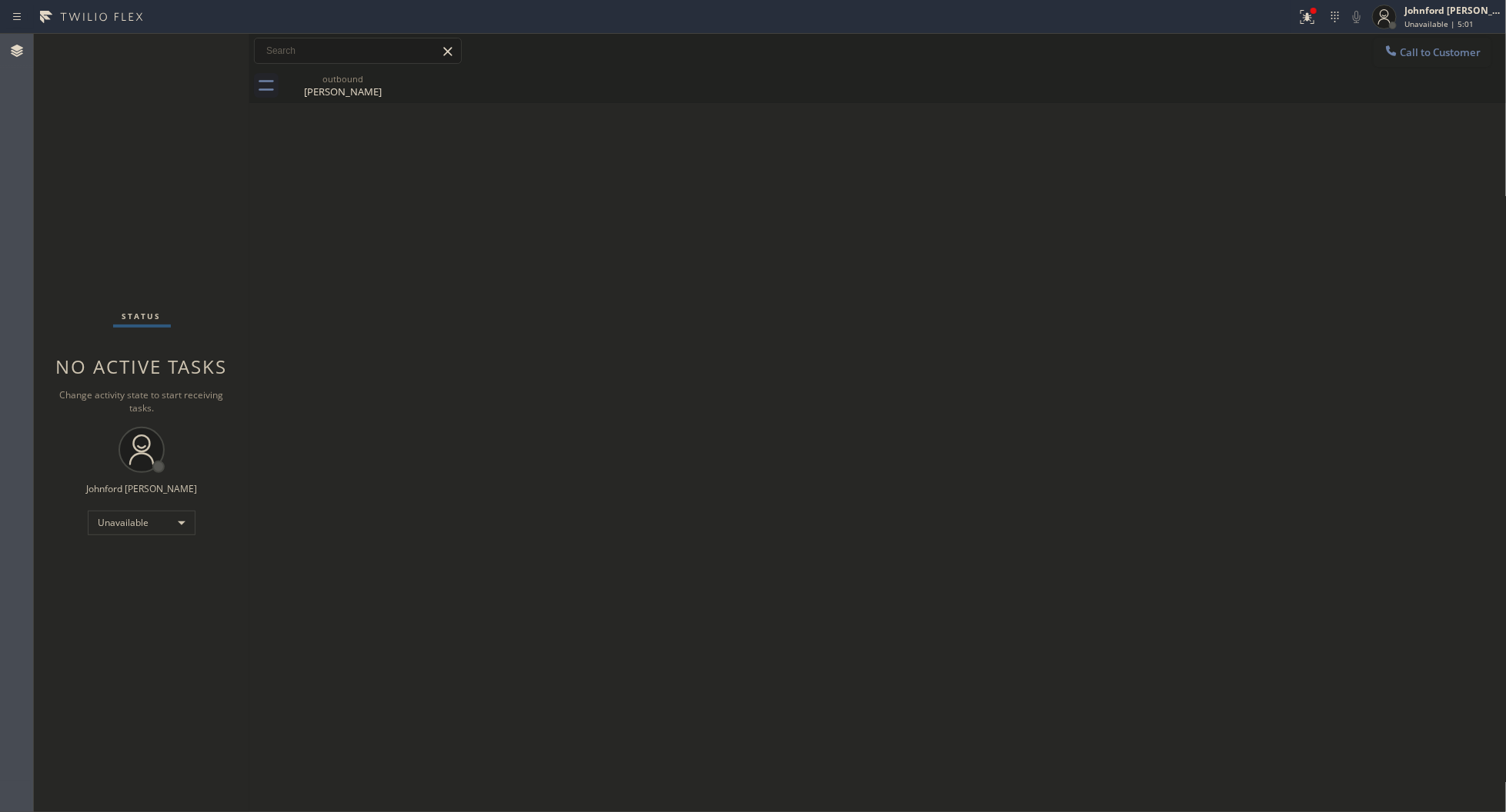
click at [1407, 60] on button "Call to Customer" at bounding box center [1432, 52] width 118 height 30
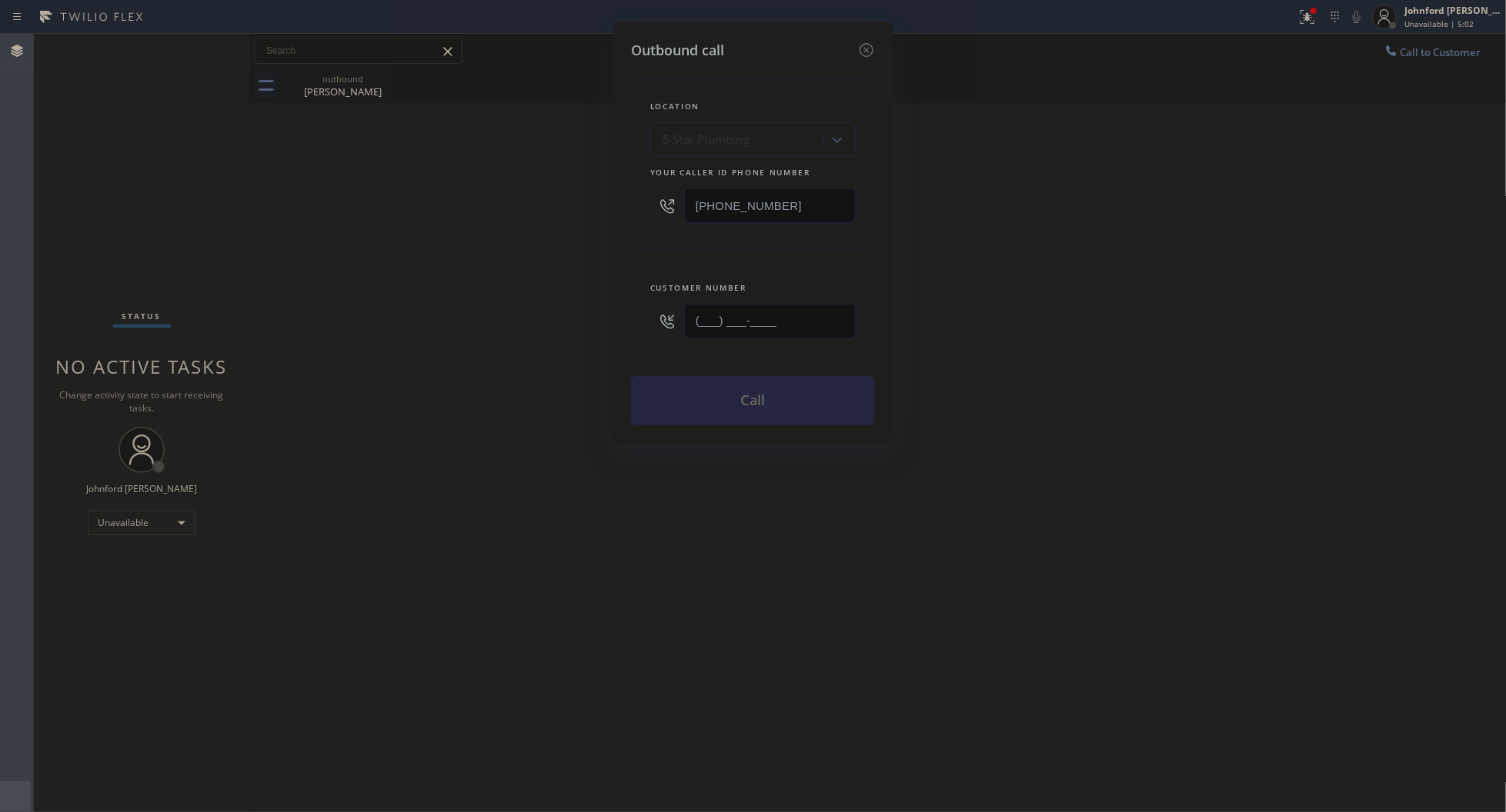
drag, startPoint x: 614, startPoint y: 322, endPoint x: 502, endPoint y: 331, distance: 112.4
click at [556, 328] on div "Outbound call Location 5 Star Plumbing Your caller id phone number (888) 909-01…" at bounding box center [753, 406] width 1506 height 812
paste input "909) 296-0657"
type input "[PHONE_NUMBER]"
click at [436, 341] on div "Outbound call Location 5 Star Plumbing Your caller id phone number (888) 909-01…" at bounding box center [753, 406] width 1506 height 812
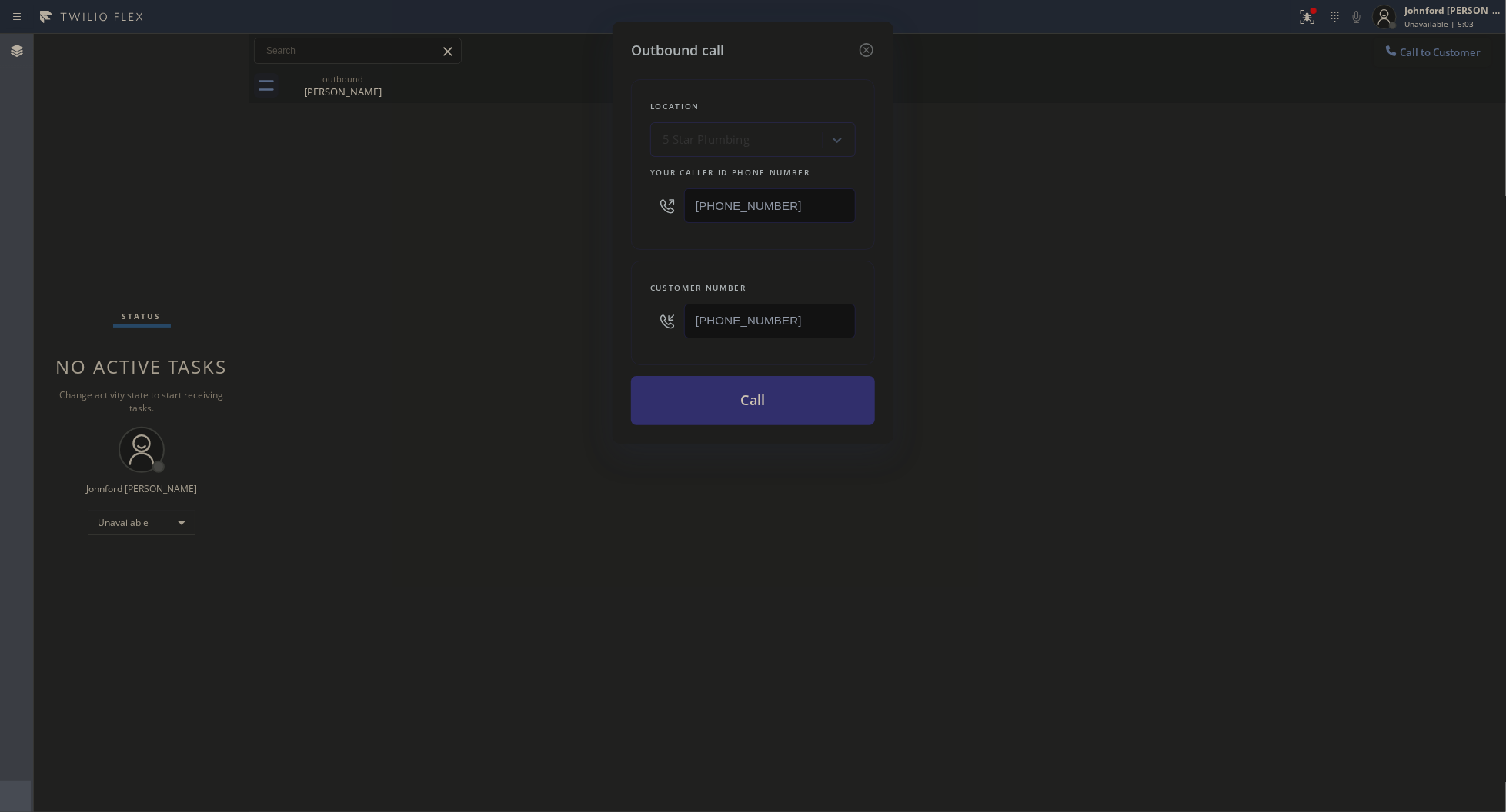
click at [669, 390] on button "Call" at bounding box center [752, 401] width 244 height 49
click at [1161, 364] on div "Outbound call Location 5 Star Plumbing Your caller id phone number (888) 909-01…" at bounding box center [753, 406] width 1506 height 812
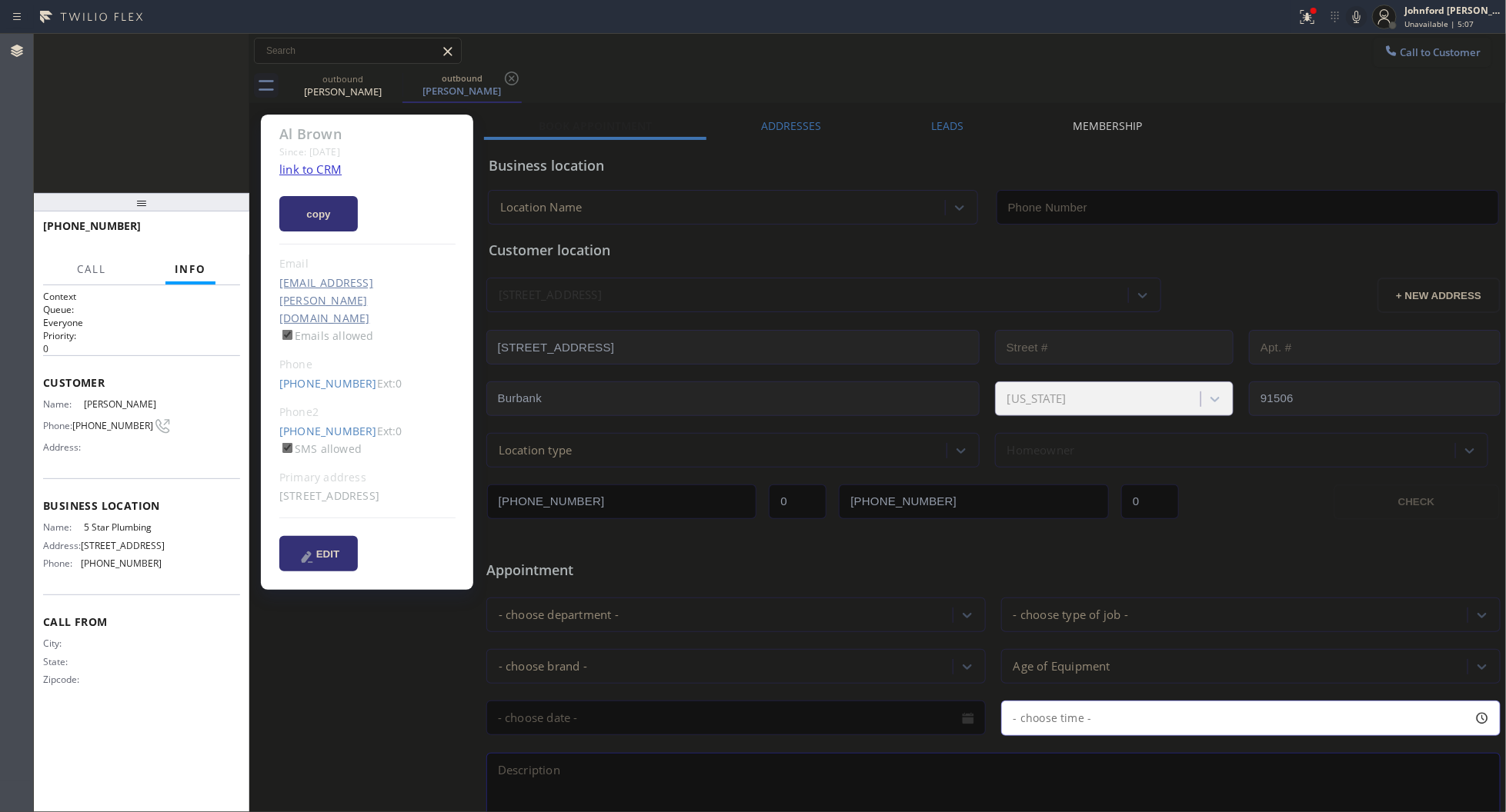
type input "[PHONE_NUMBER]"
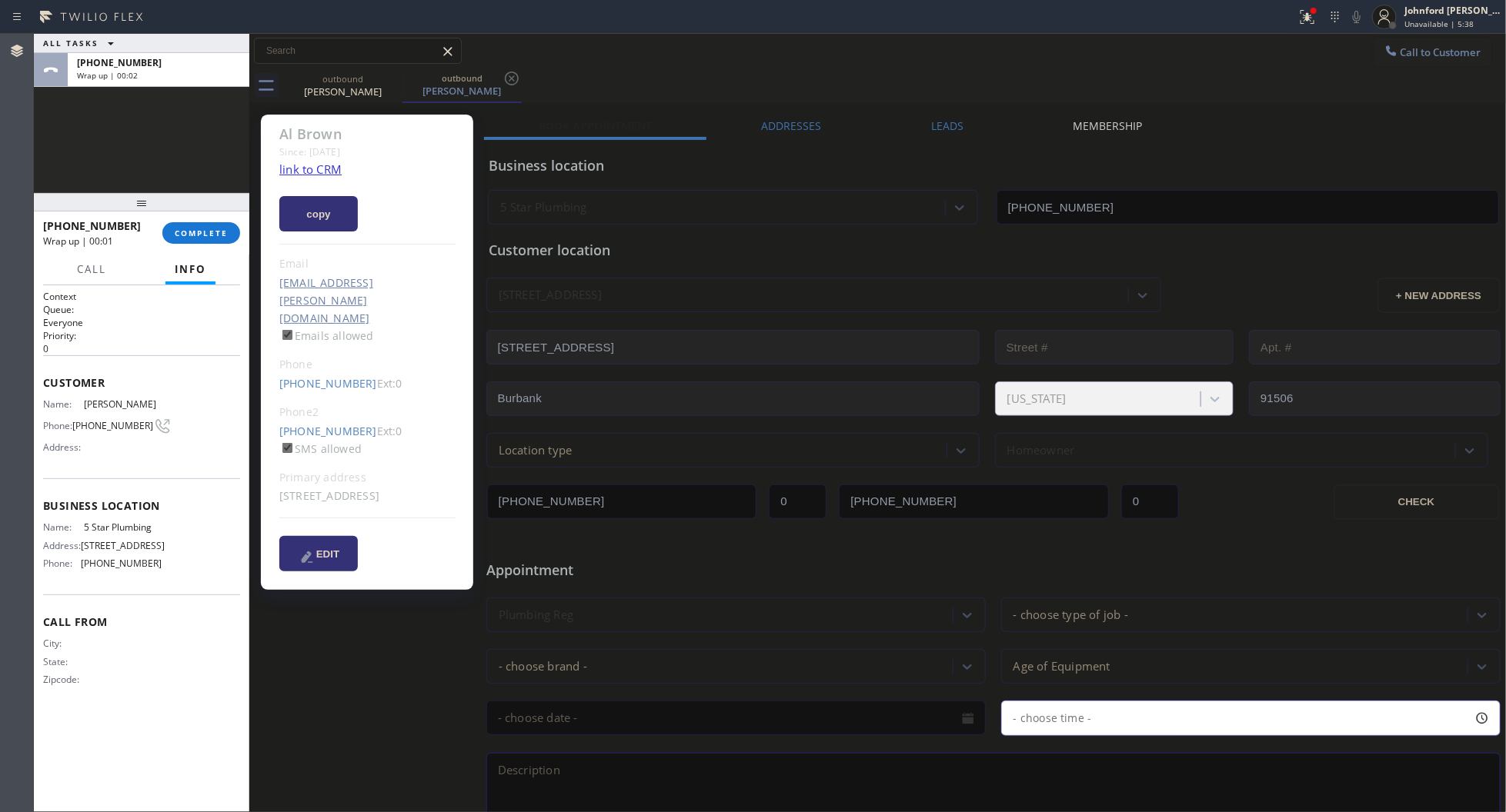
click at [941, 131] on label "Leads" at bounding box center [947, 125] width 32 height 15
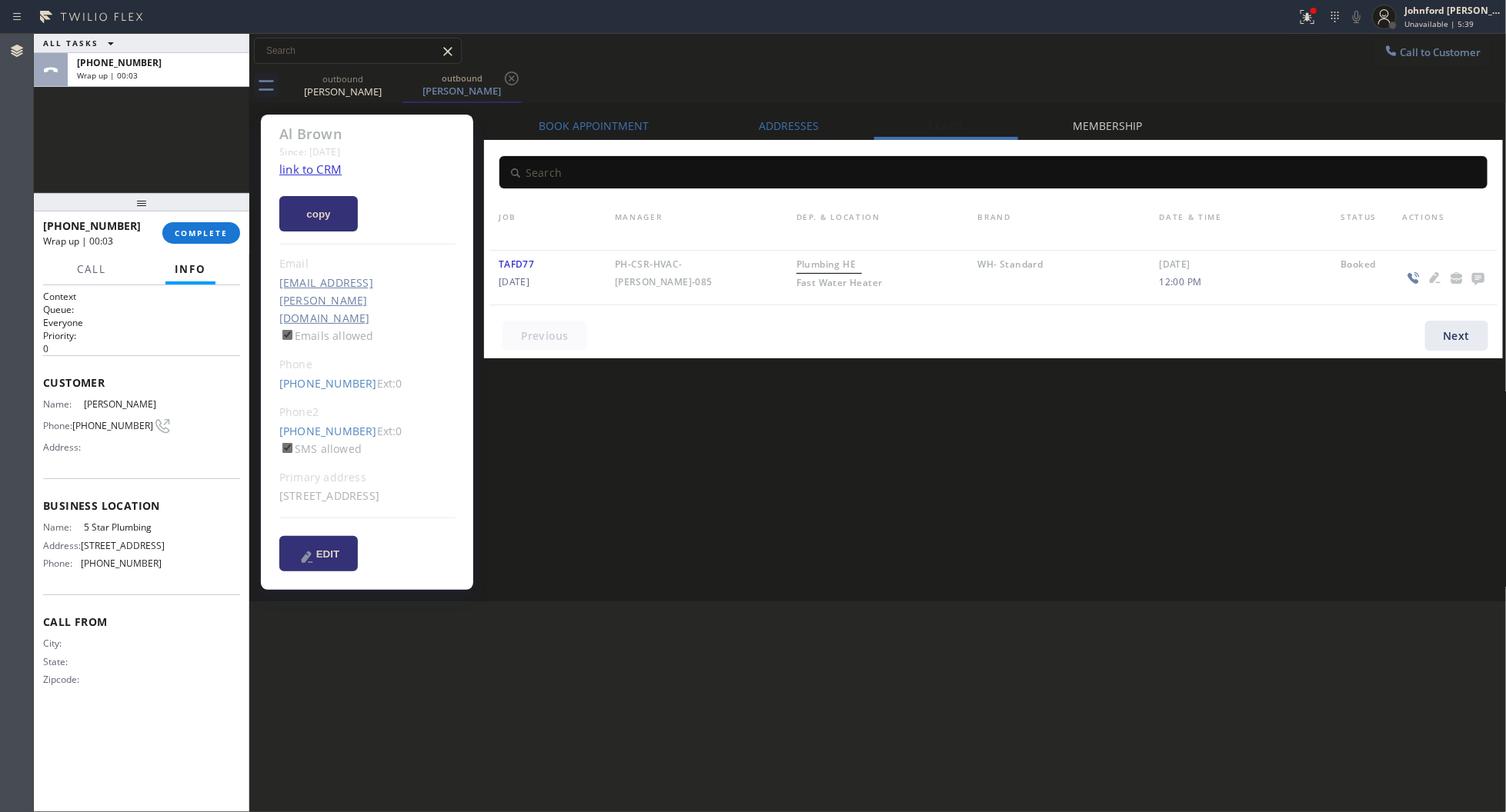
click at [1472, 271] on icon at bounding box center [1478, 277] width 19 height 19
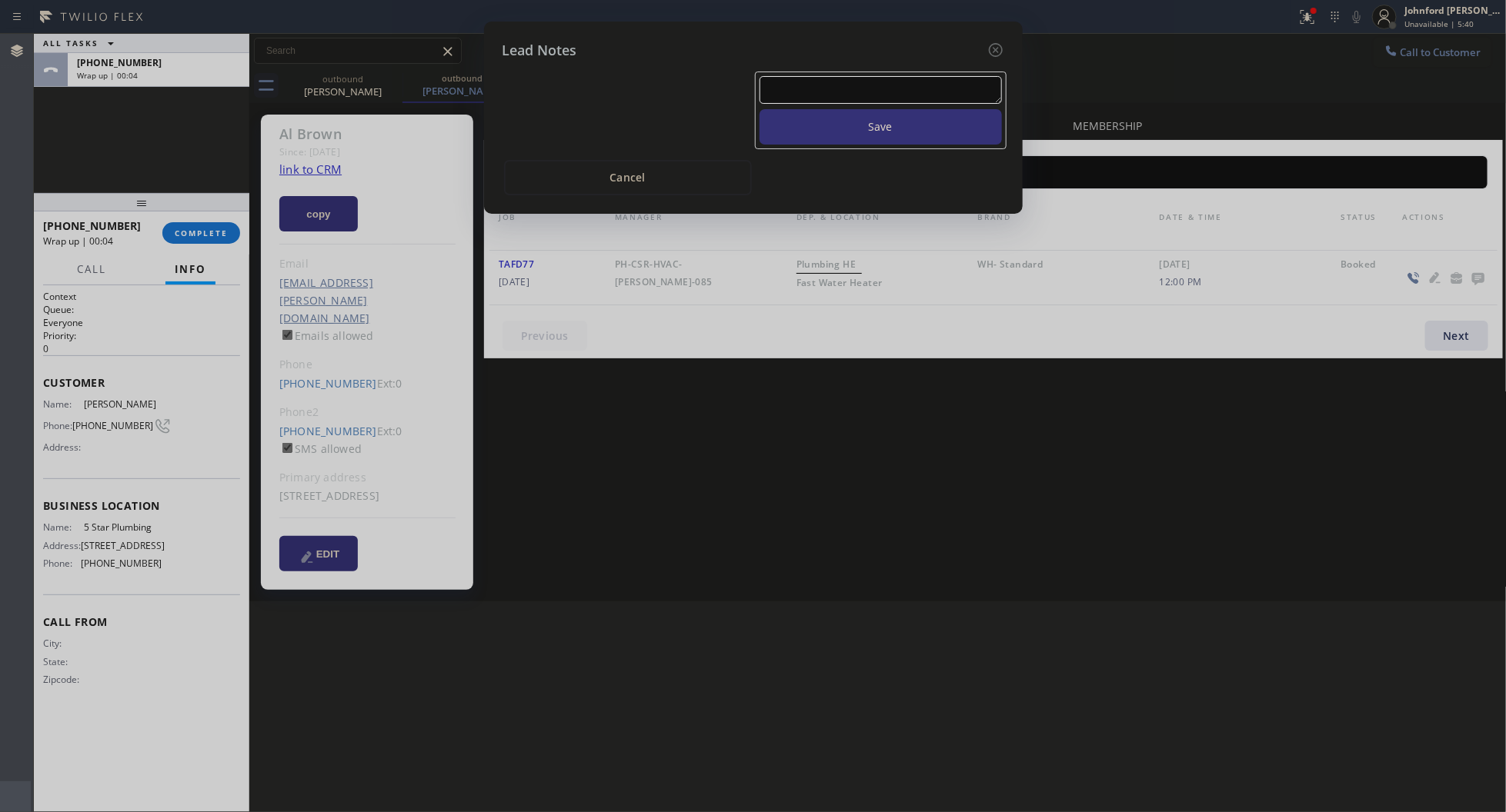
click at [901, 83] on textarea at bounding box center [880, 90] width 242 height 28
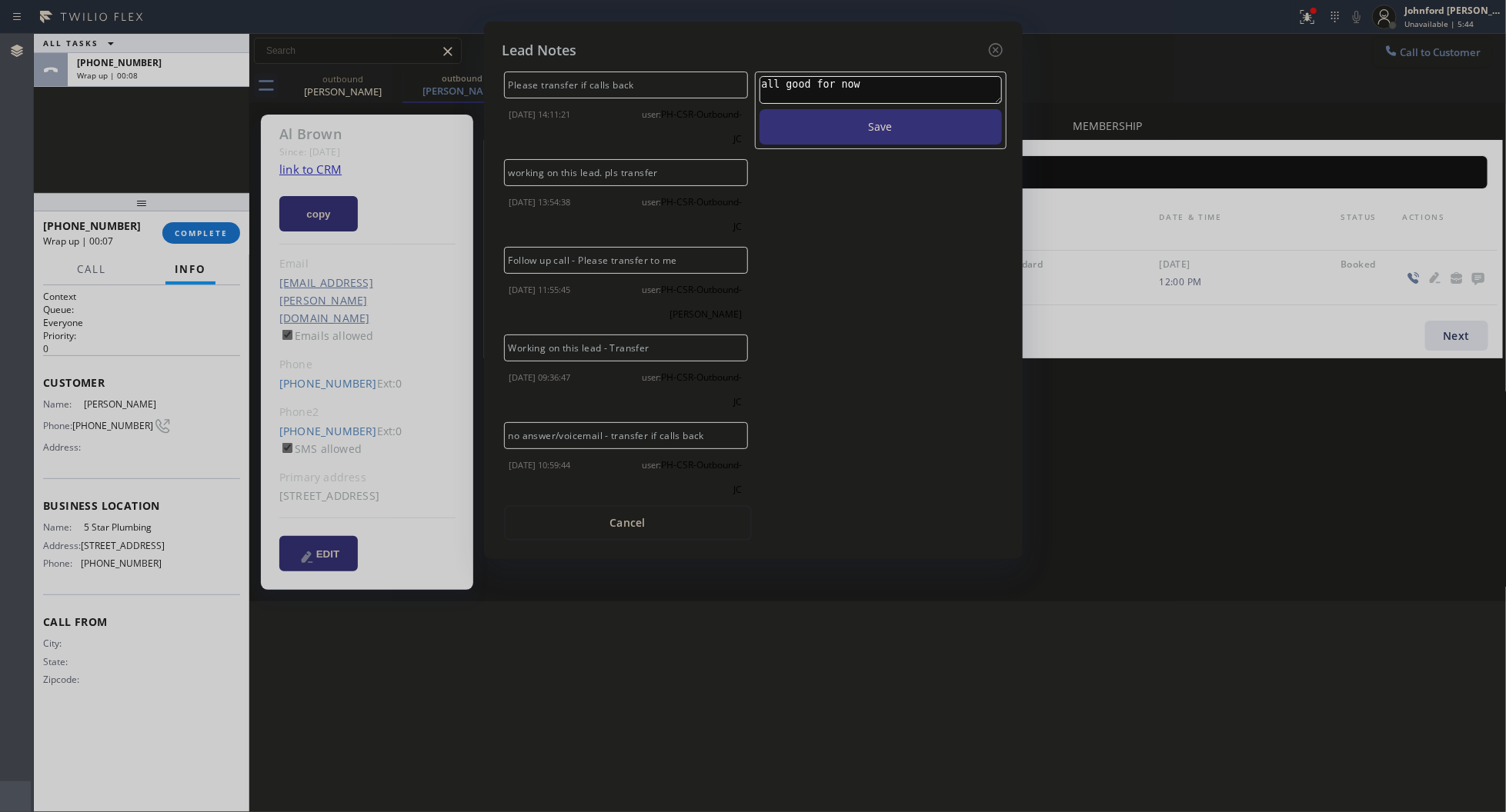
type textarea "all good for now"
click at [760, 109] on button "Save" at bounding box center [880, 126] width 242 height 35
click at [997, 46] on icon at bounding box center [994, 50] width 14 height 14
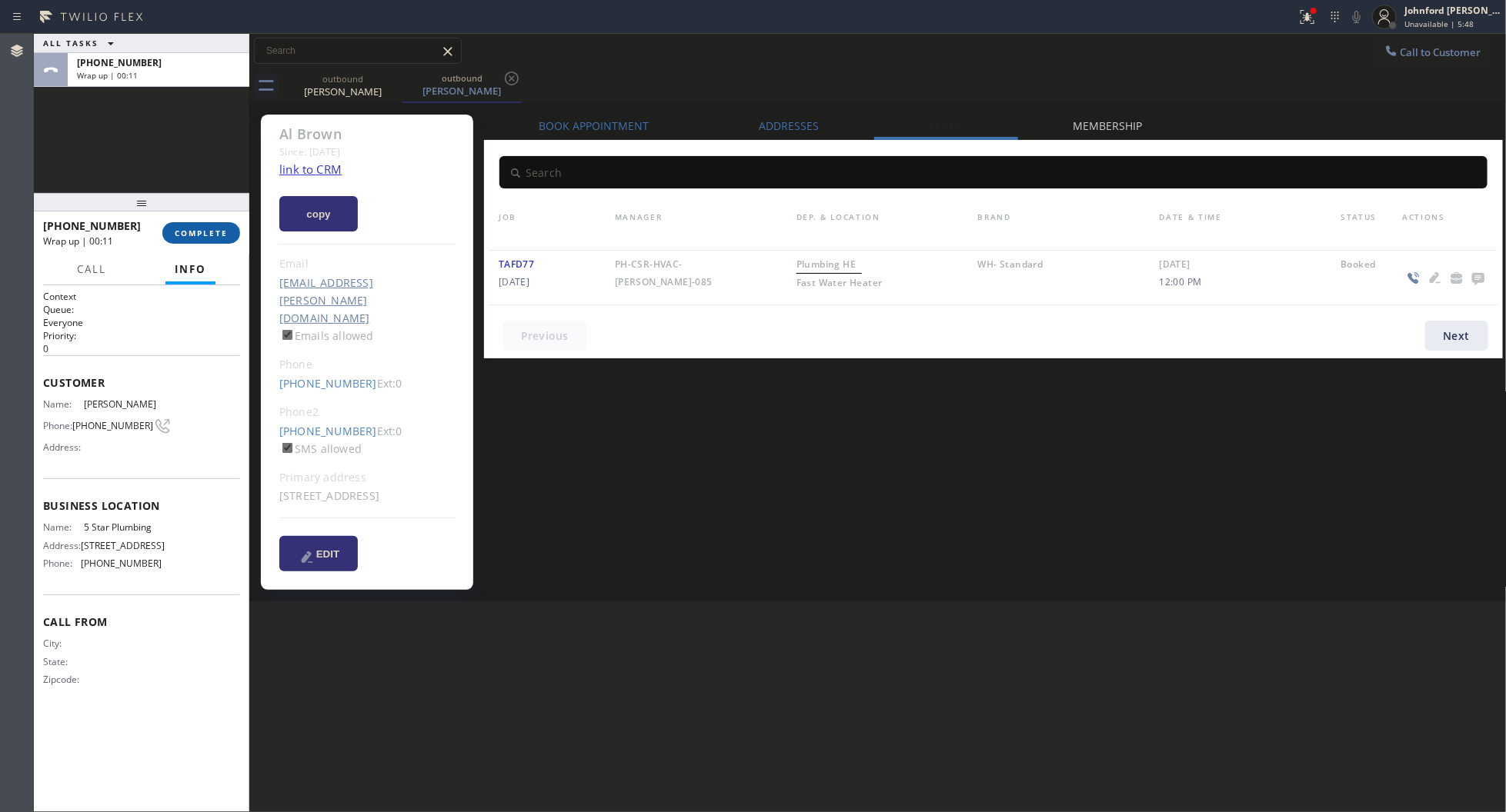
click at [191, 240] on button "COMPLETE" at bounding box center [201, 233] width 78 height 21
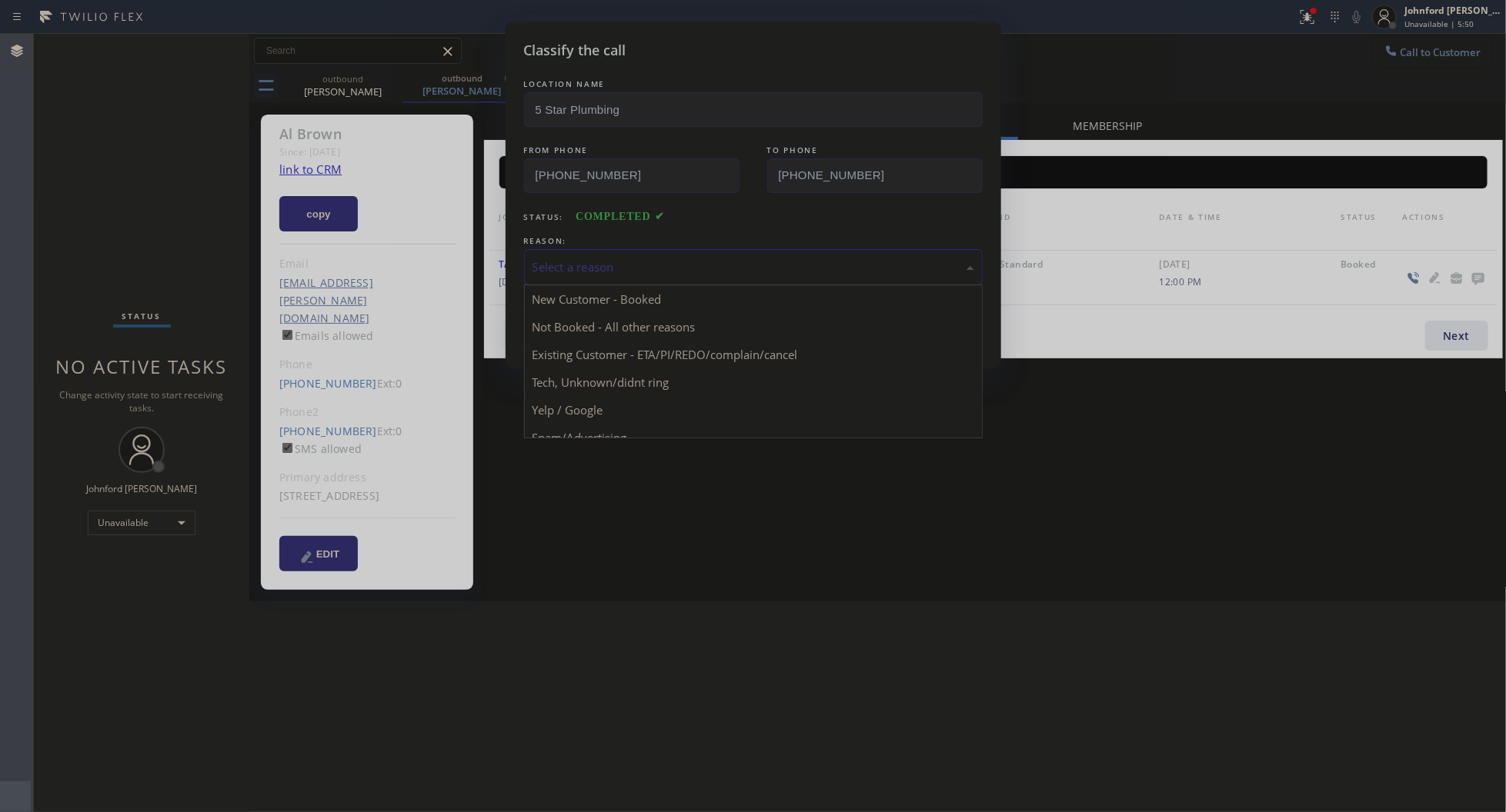
click at [609, 274] on div "Select a reason" at bounding box center [753, 267] width 459 height 36
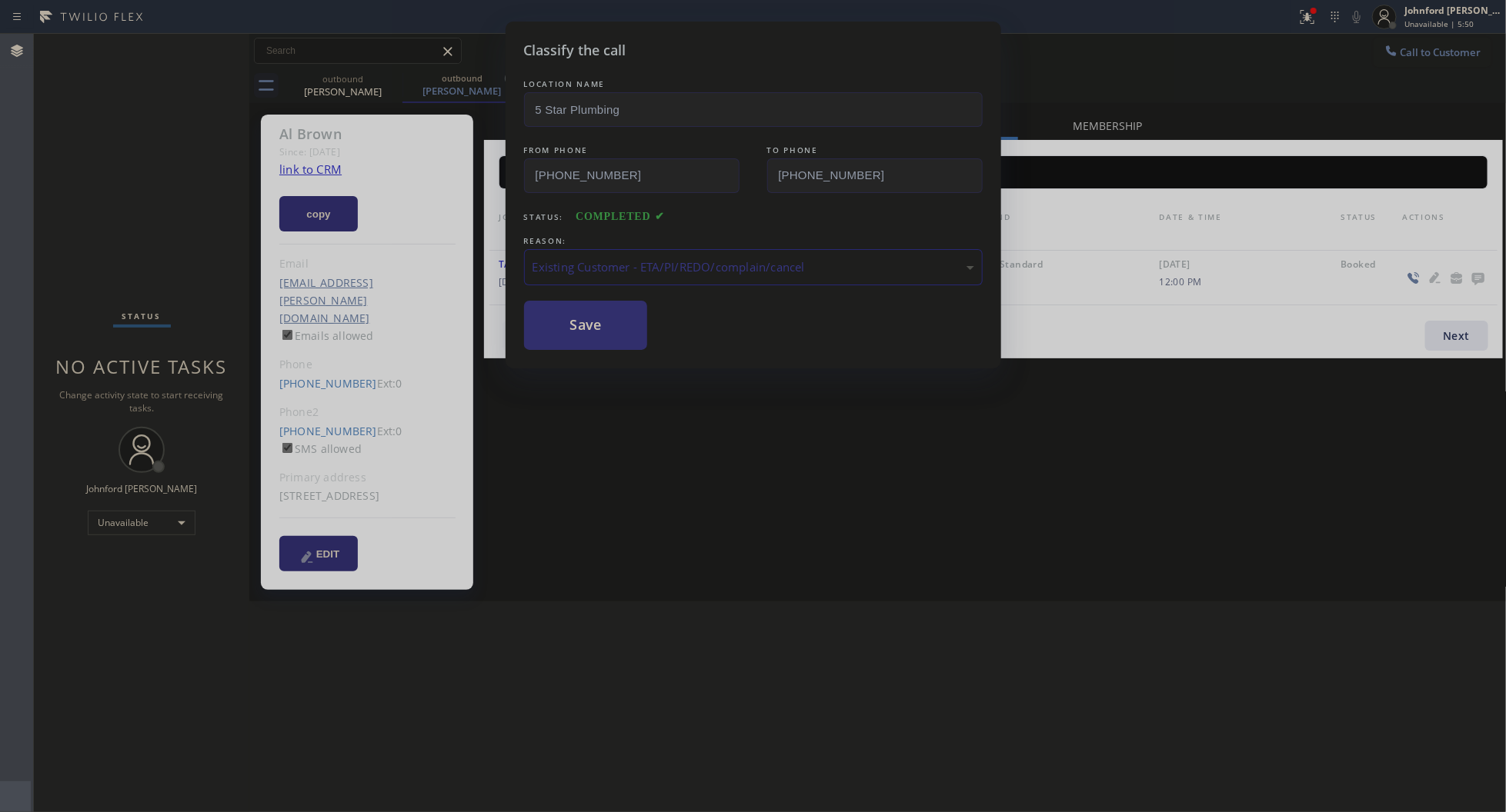
click at [589, 329] on button "Save" at bounding box center [586, 326] width 124 height 49
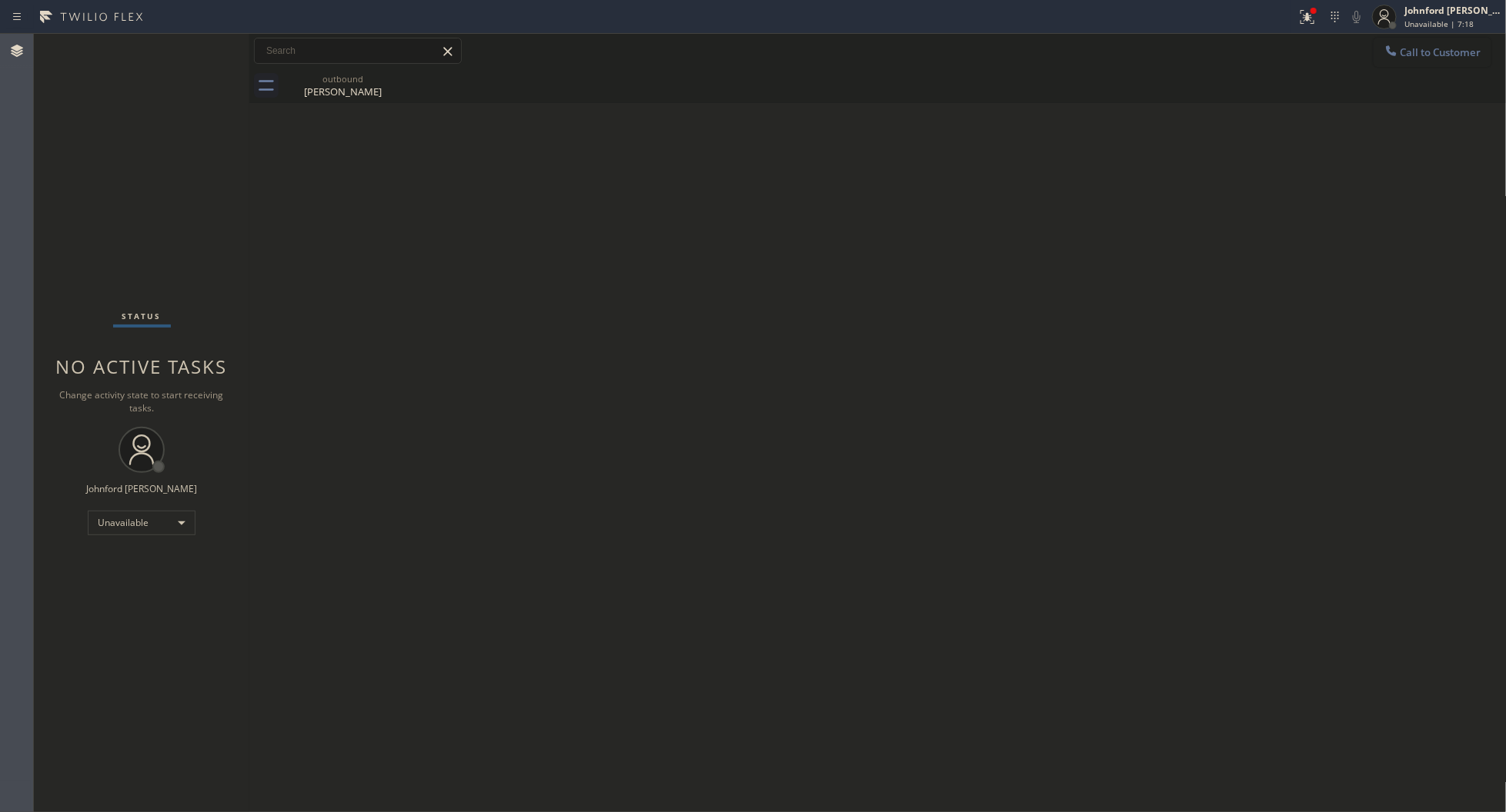
click at [1390, 50] on icon at bounding box center [1390, 51] width 16 height 16
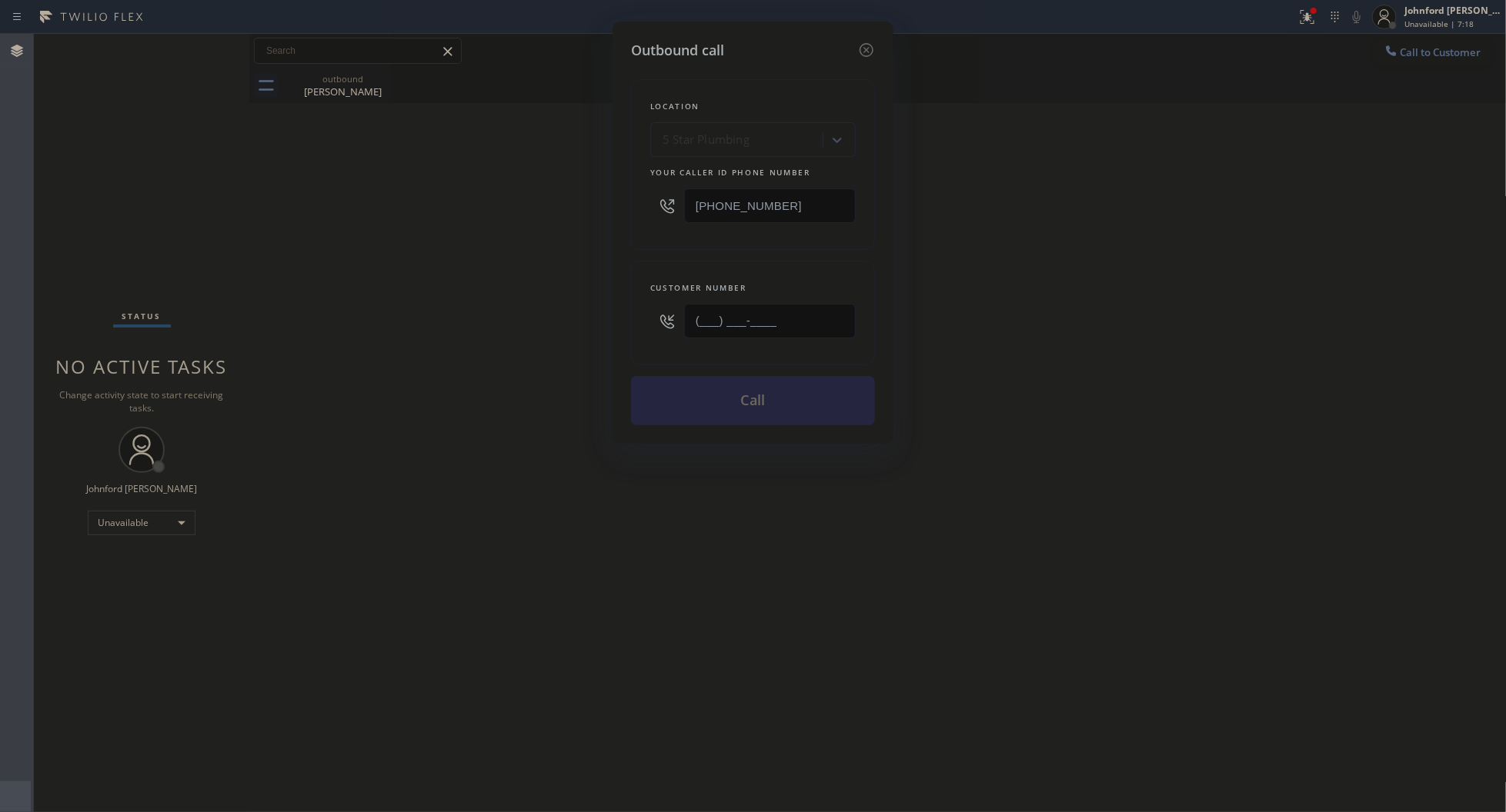
click at [517, 317] on div "Outbound call Location 5 Star Plumbing Your caller id phone number (888) 909-01…" at bounding box center [753, 406] width 1506 height 812
paste input "210) 559-0166"
type input "[PHONE_NUMBER]"
click at [502, 317] on div "Outbound call Location 5 Star Plumbing Your caller id phone number (888) 909-01…" at bounding box center [753, 406] width 1506 height 812
click at [714, 390] on button "Call" at bounding box center [752, 401] width 244 height 49
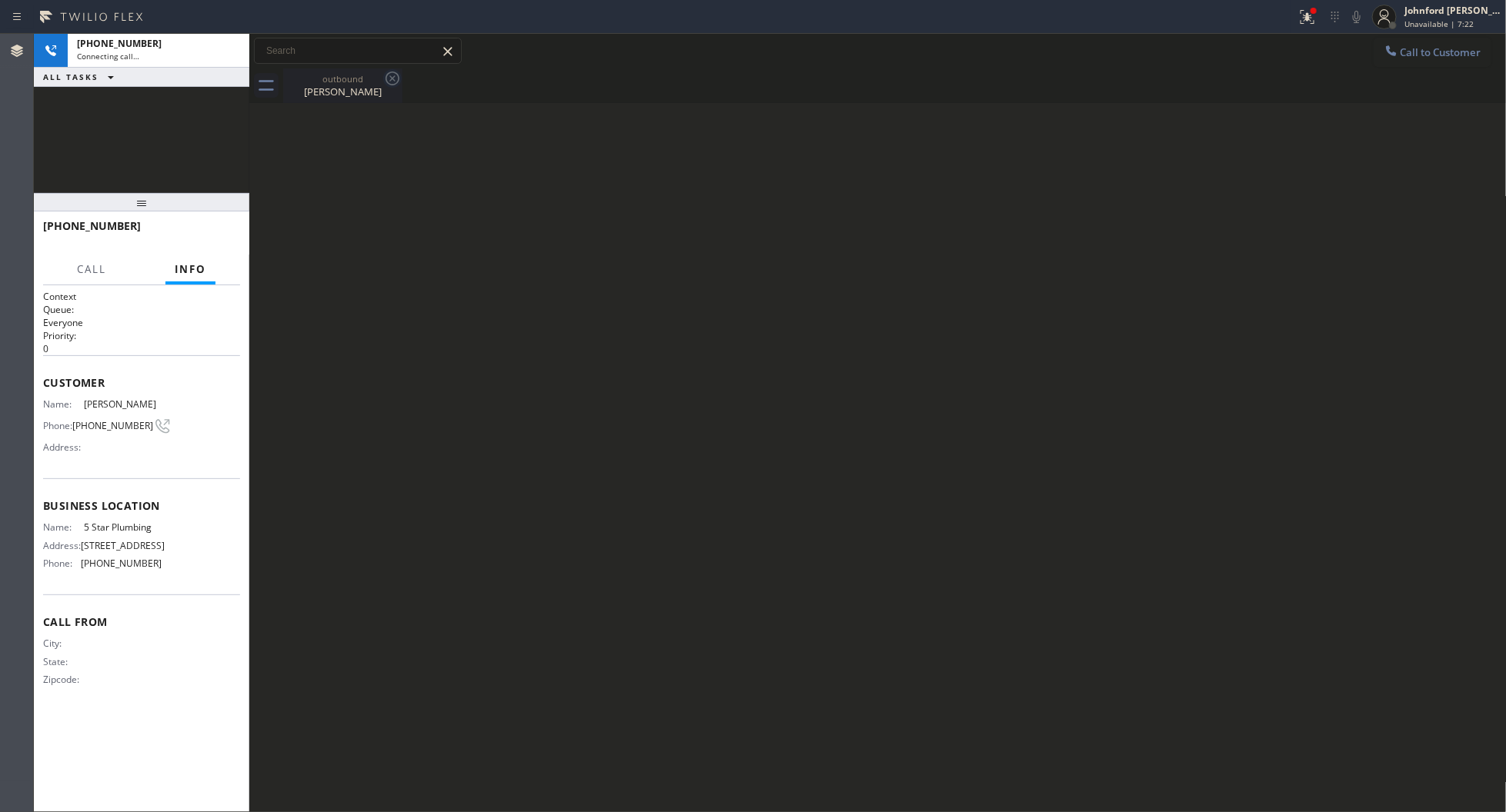
click at [387, 82] on icon at bounding box center [392, 78] width 14 height 14
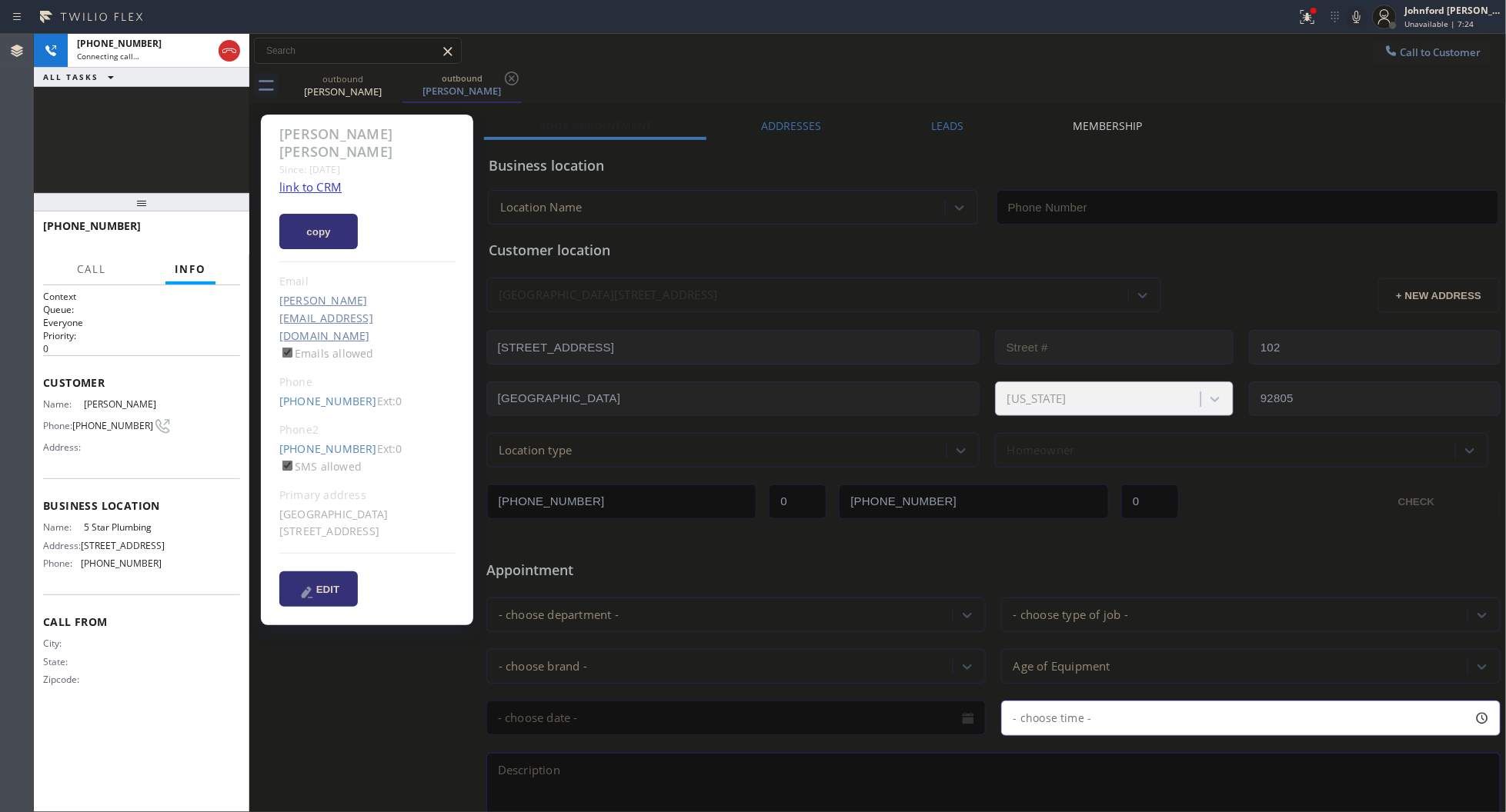
type input "[PHONE_NUMBER]"
click at [1355, 16] on icon at bounding box center [1356, 16] width 7 height 12
click at [1310, 20] on icon at bounding box center [1307, 16] width 14 height 14
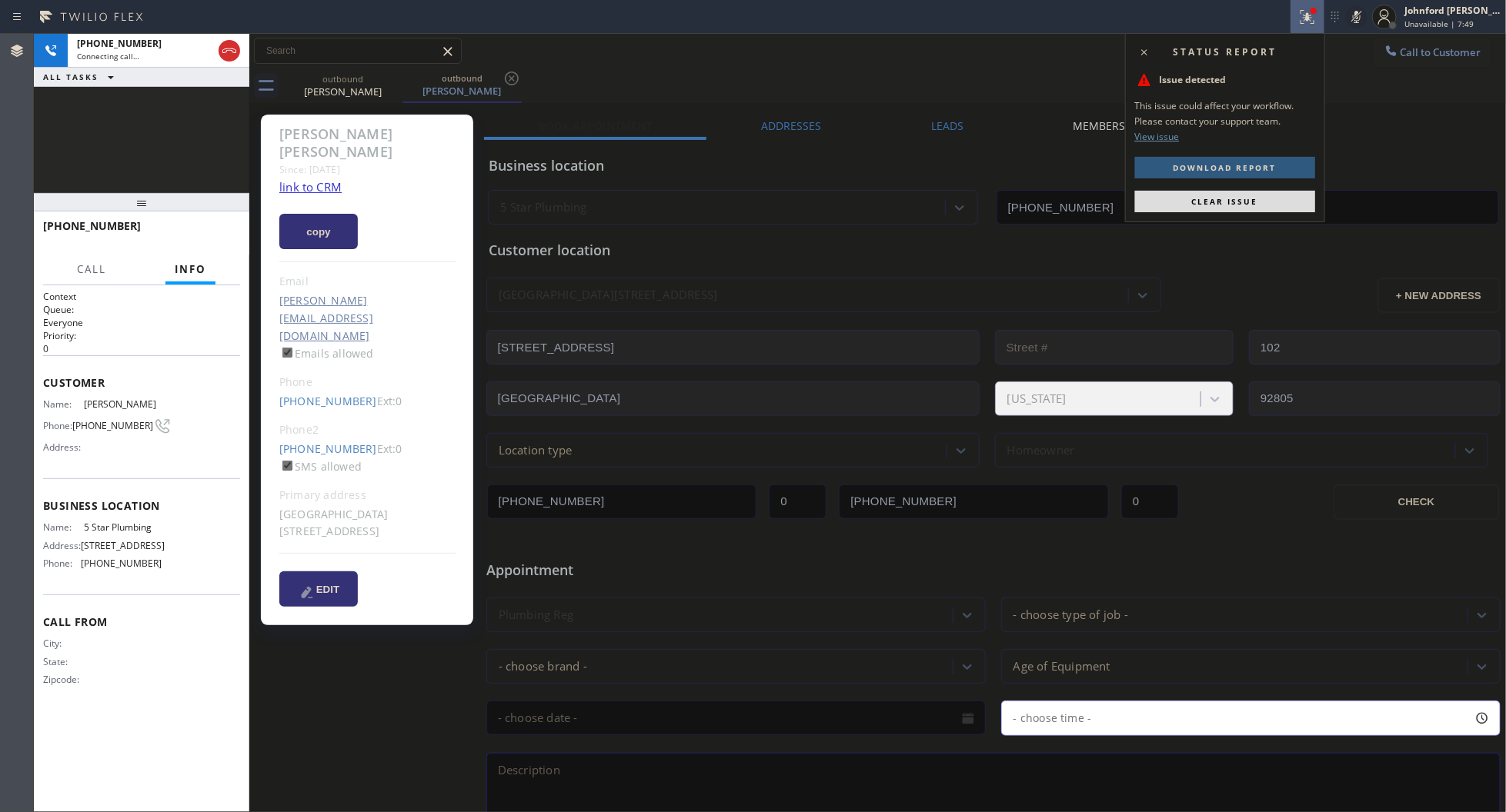
click at [1248, 194] on button "Clear issue" at bounding box center [1224, 202] width 180 height 21
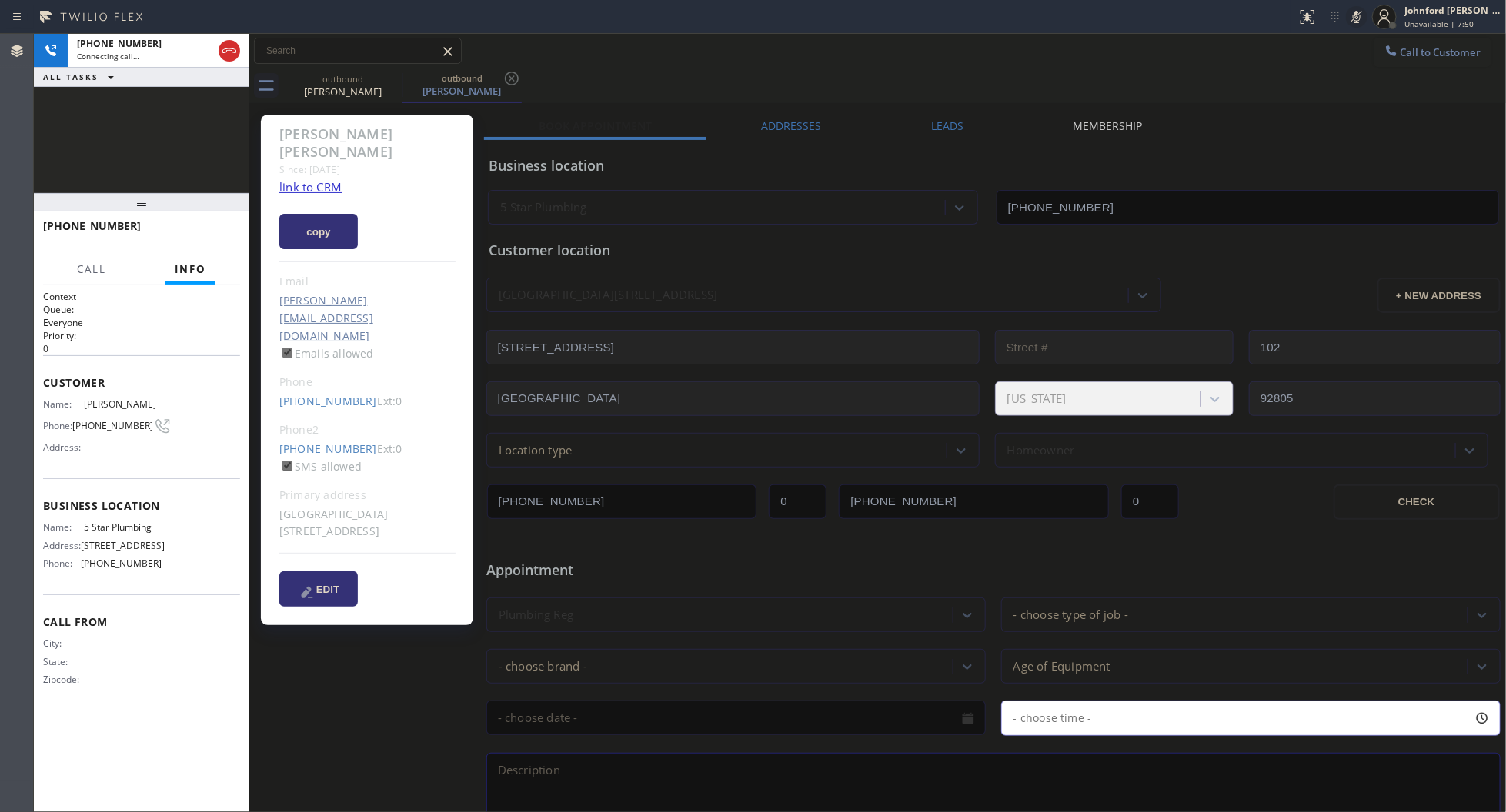
click at [1362, 16] on icon at bounding box center [1356, 16] width 19 height 19
click at [155, 164] on div "+12105590166 Connecting call… ALL TASKS ALL TASKS ACTIVE TASKS TASKS IN WRAP UP" at bounding box center [141, 113] width 216 height 159
click at [185, 232] on span "HANG UP" at bounding box center [203, 233] width 47 height 11
click at [1373, 54] on button "Call to Customer" at bounding box center [1432, 52] width 118 height 30
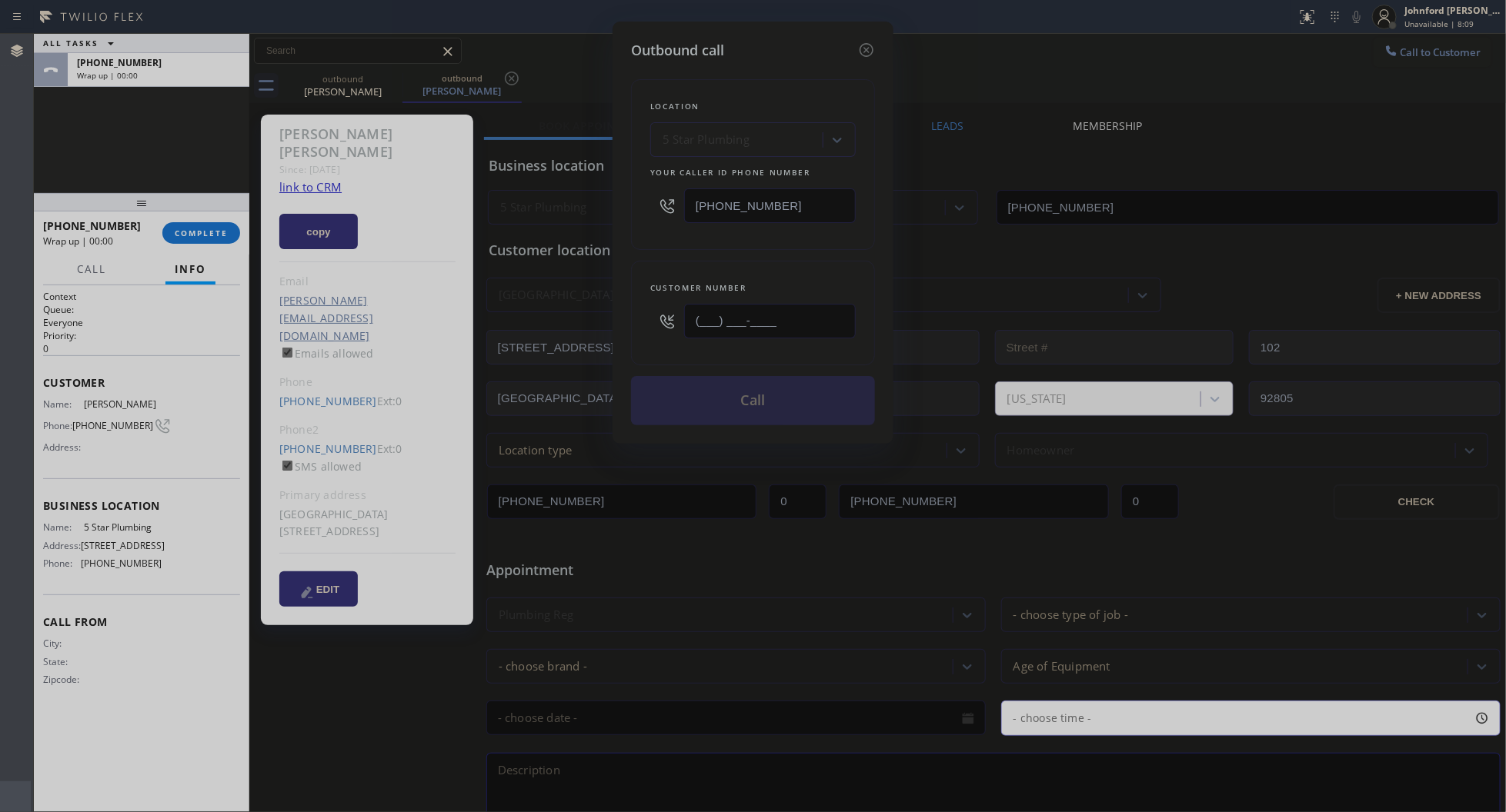
drag, startPoint x: 797, startPoint y: 313, endPoint x: 632, endPoint y: 329, distance: 165.8
click at [635, 329] on div "Customer number (___) ___-____" at bounding box center [752, 313] width 244 height 105
paste input "210) 559-0165"
type input "[PHONE_NUMBER]"
click at [667, 261] on div "Customer number (210) 559-0165" at bounding box center [752, 313] width 244 height 105
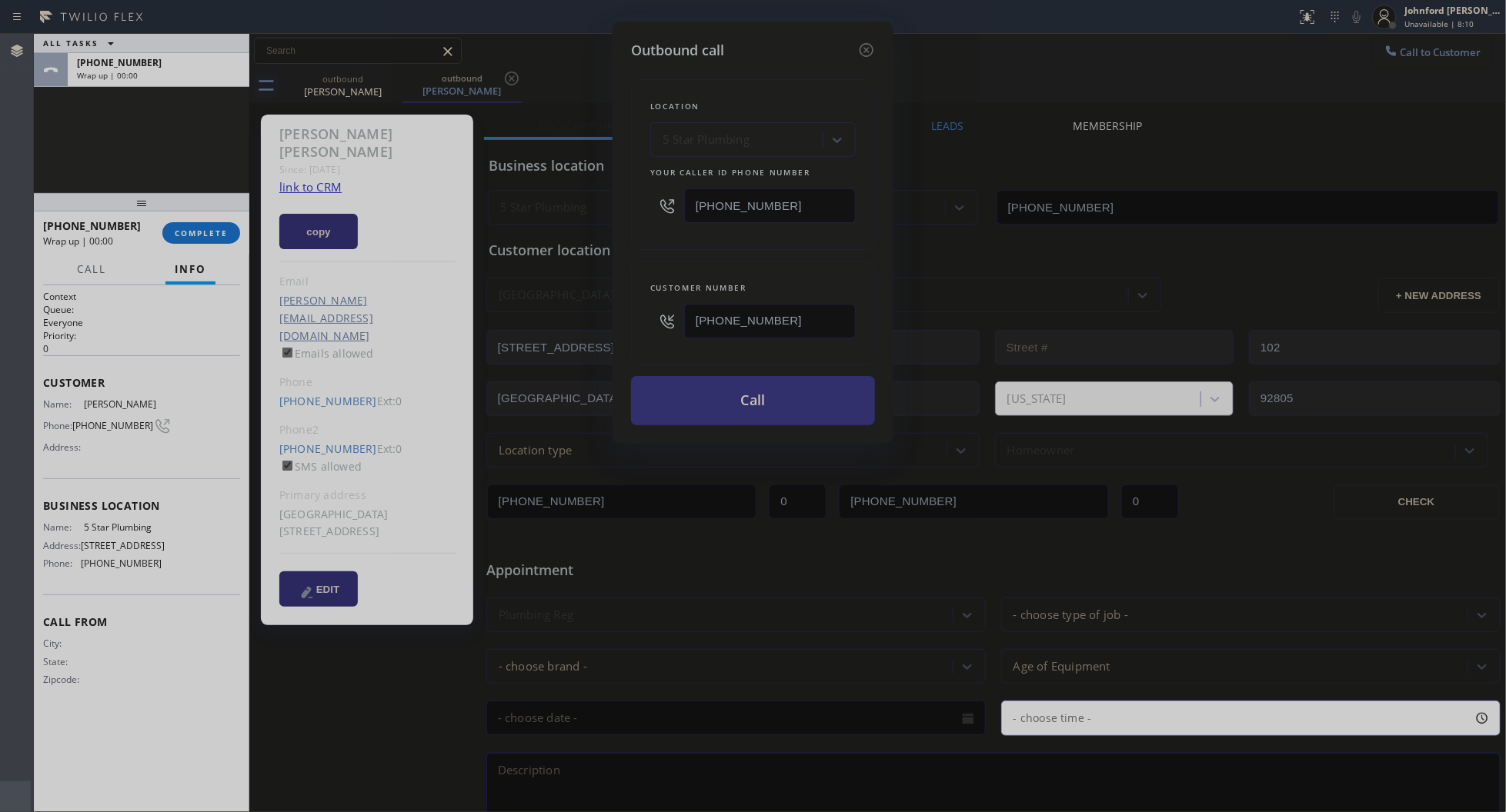
click at [723, 396] on button "Call" at bounding box center [752, 401] width 244 height 49
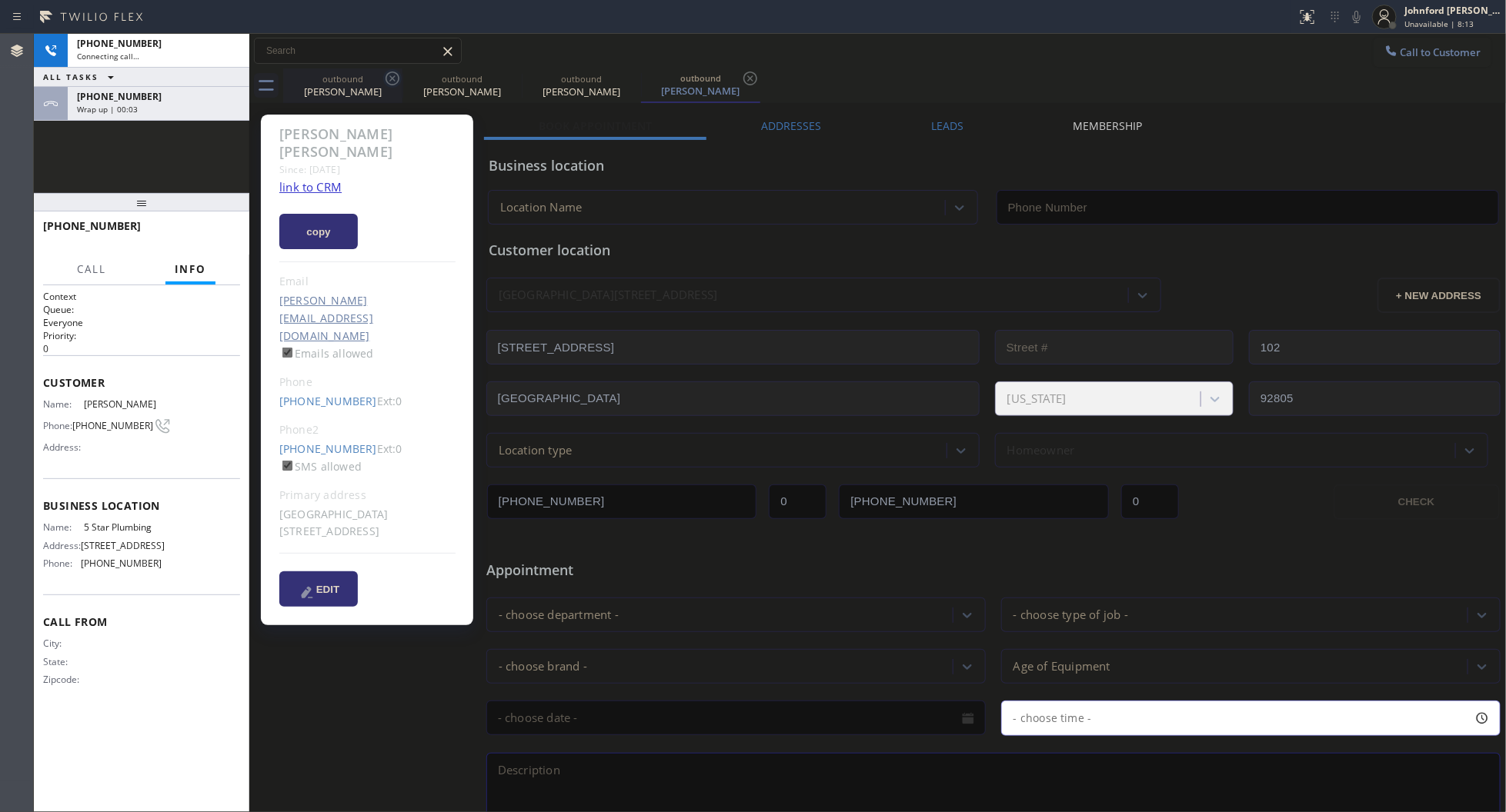
click at [383, 78] on icon at bounding box center [392, 78] width 19 height 19
type input "[PHONE_NUMBER]"
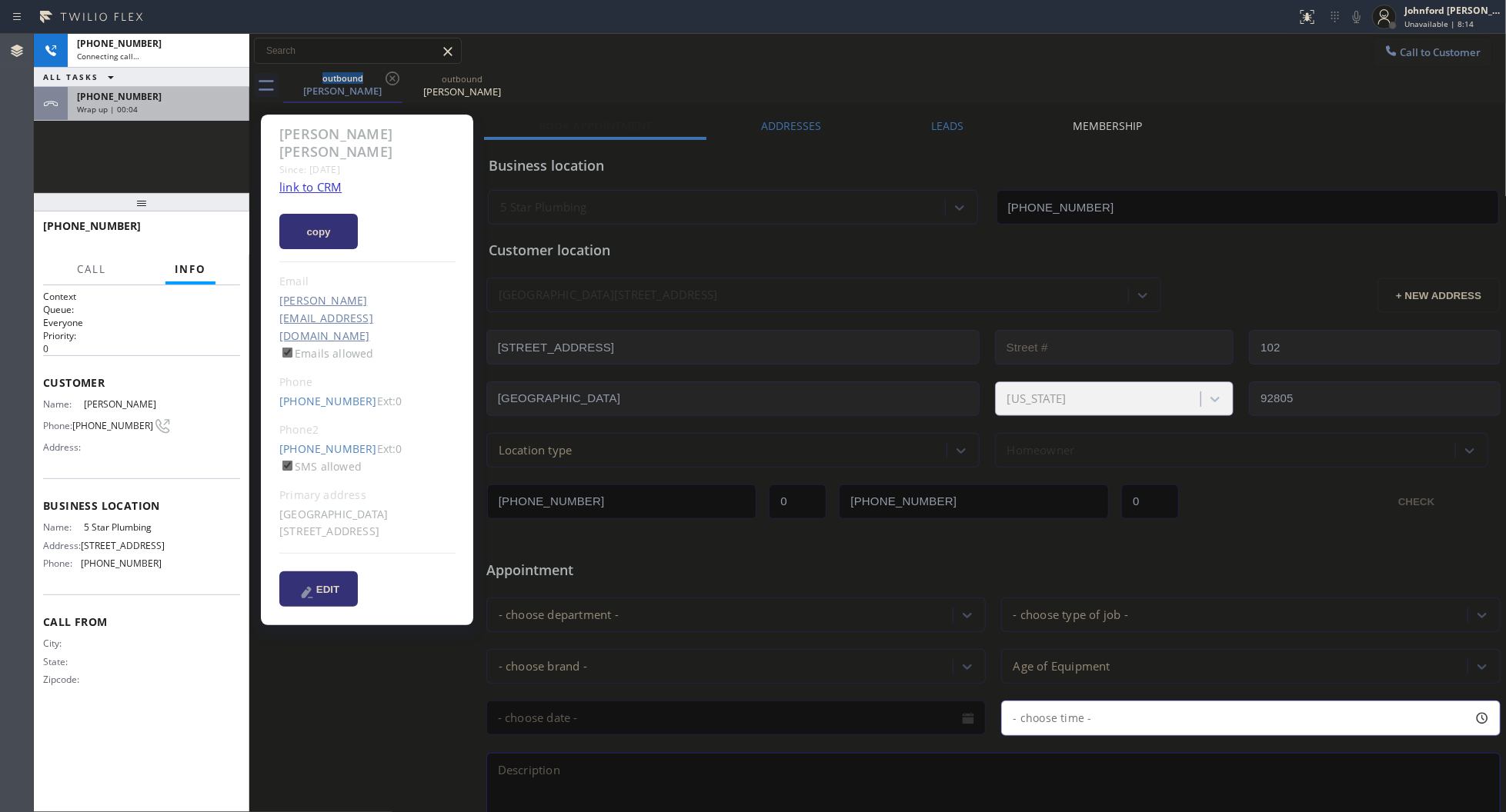
click at [181, 109] on div "Wrap up | 00:04" at bounding box center [158, 109] width 163 height 11
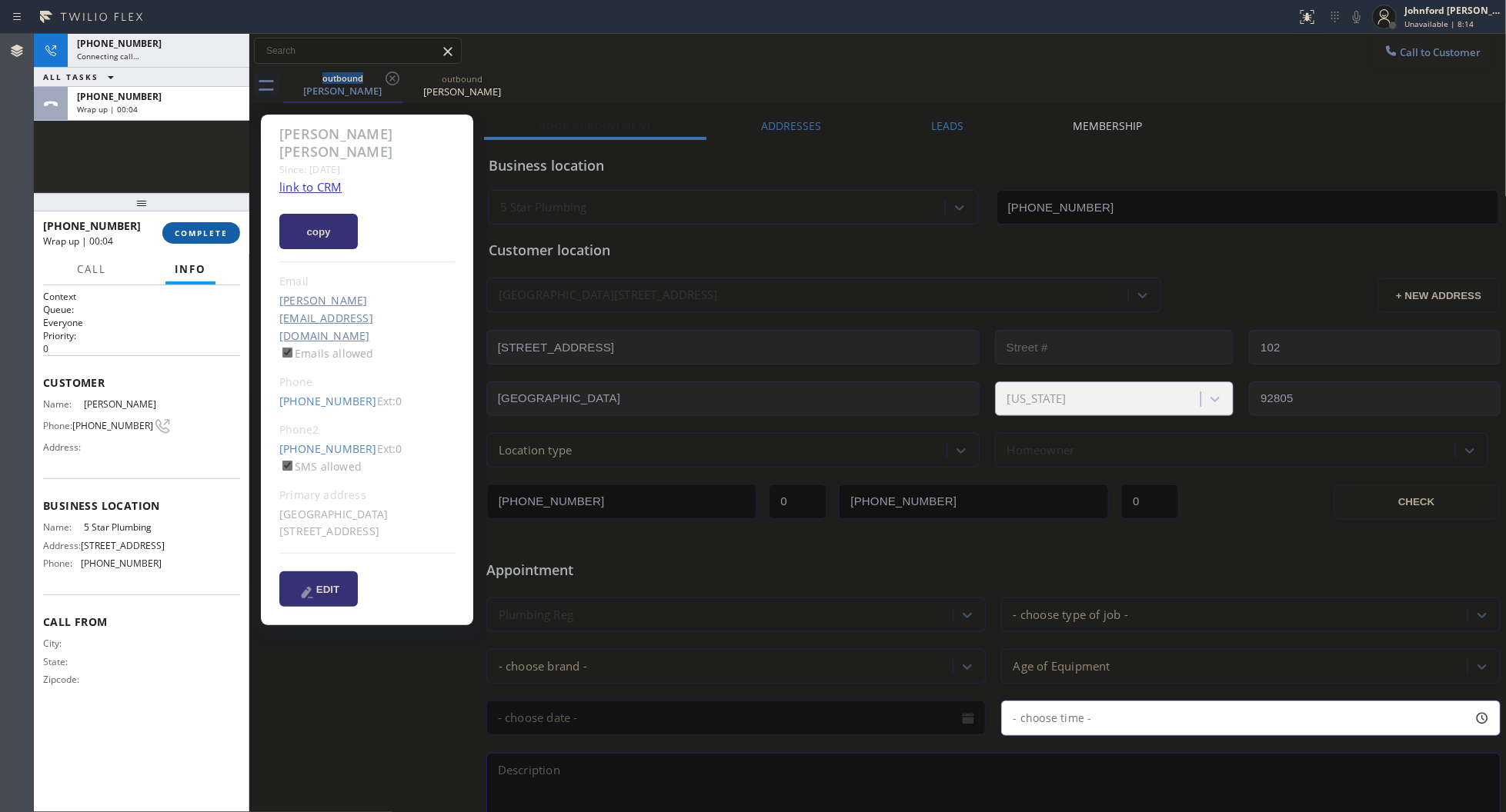
click at [193, 239] on button "COMPLETE" at bounding box center [201, 233] width 78 height 21
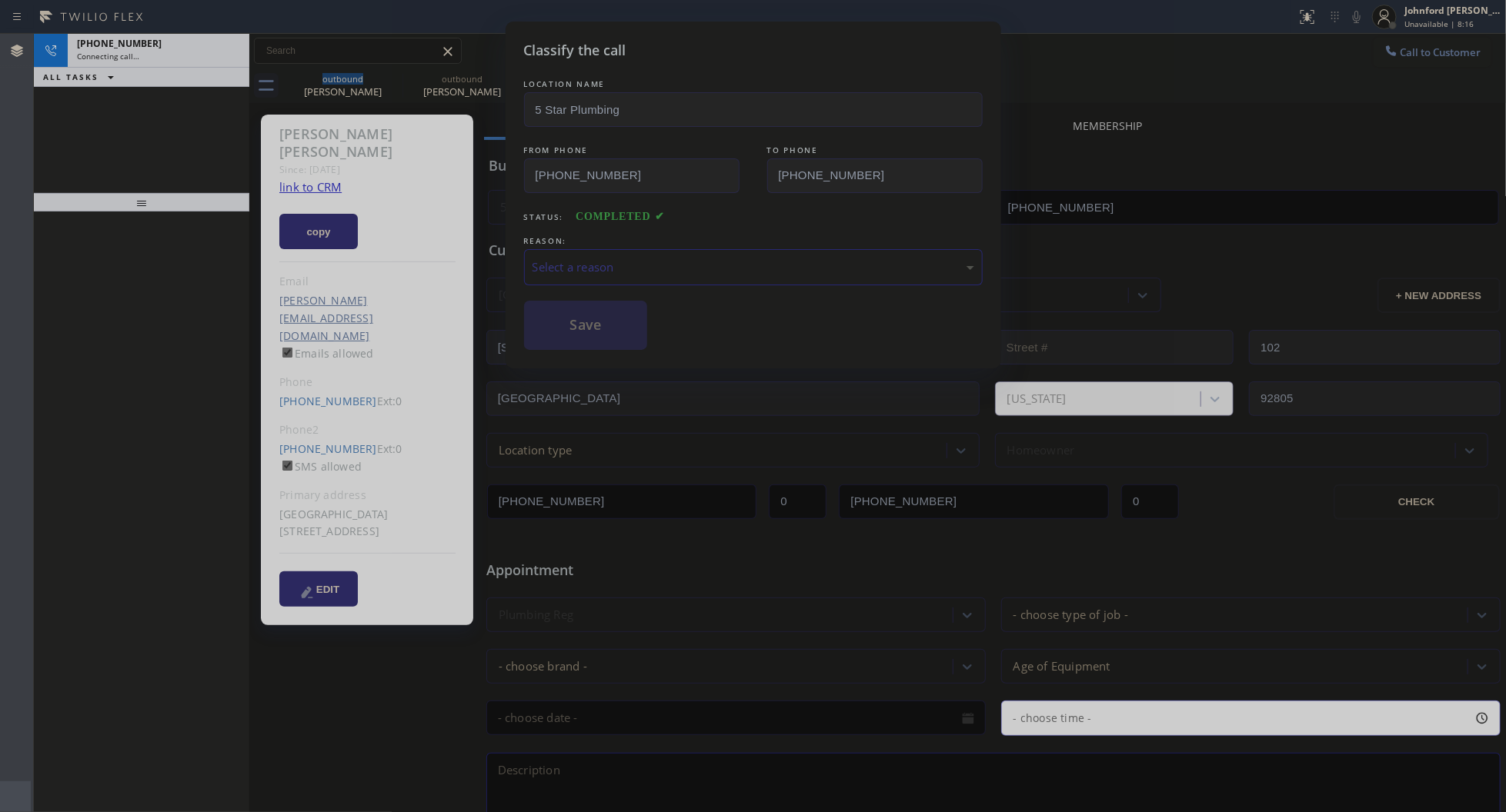
type input "[PHONE_NUMBER]"
drag, startPoint x: 625, startPoint y: 258, endPoint x: 824, endPoint y: 274, distance: 199.6
click at [656, 258] on div "Select a reason" at bounding box center [753, 267] width 441 height 18
click at [578, 314] on button "Save" at bounding box center [586, 326] width 124 height 49
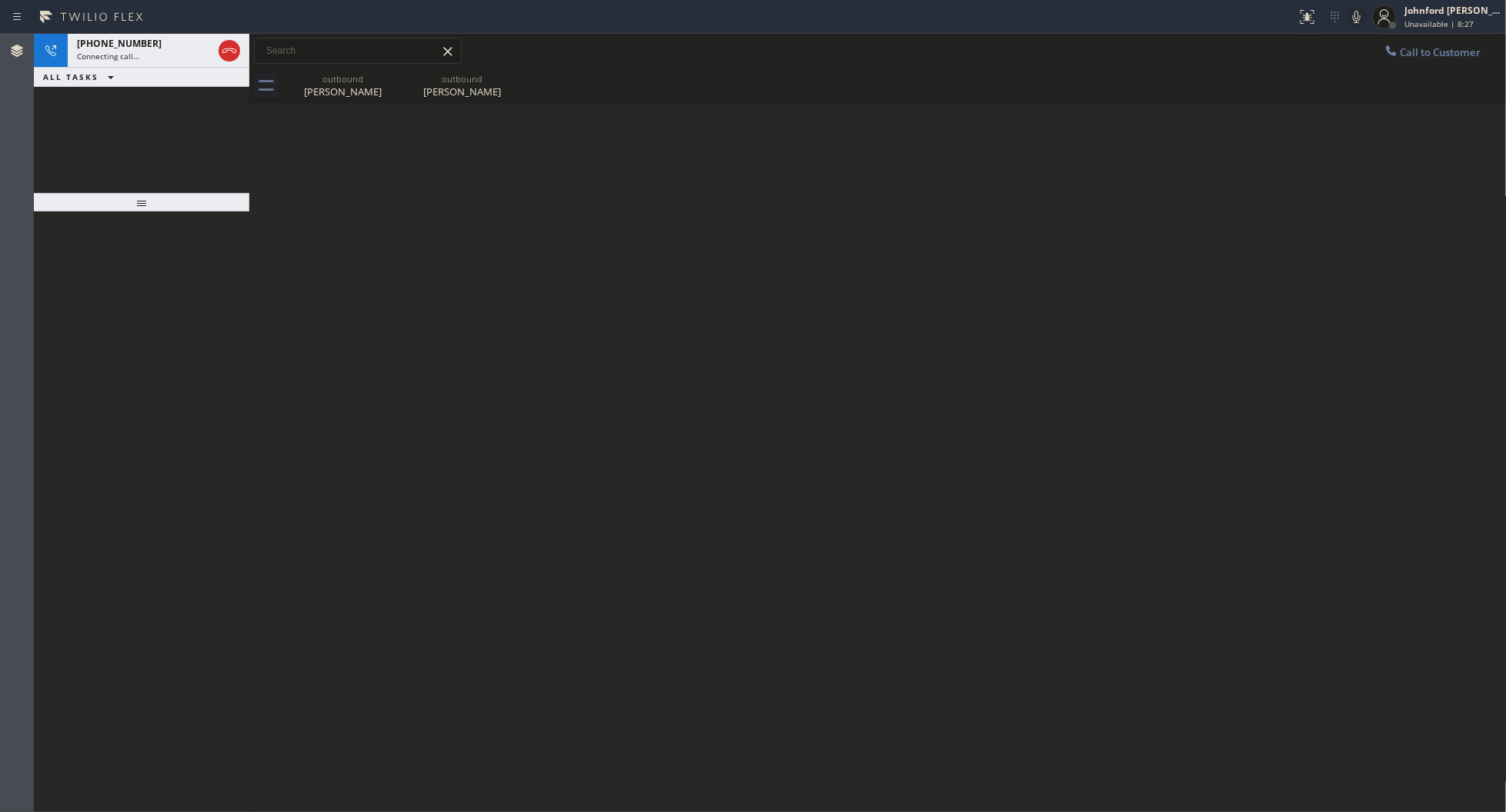
drag, startPoint x: 1117, startPoint y: 221, endPoint x: 1050, endPoint y: 102, distance: 136.6
click at [1117, 221] on div "Back to Dashboard Change Sender ID Customers Technicians Select a contact Outbo…" at bounding box center [878, 422] width 1257 height 778
click at [141, 63] on div "+12105590165 Connecting call…" at bounding box center [142, 50] width 148 height 34
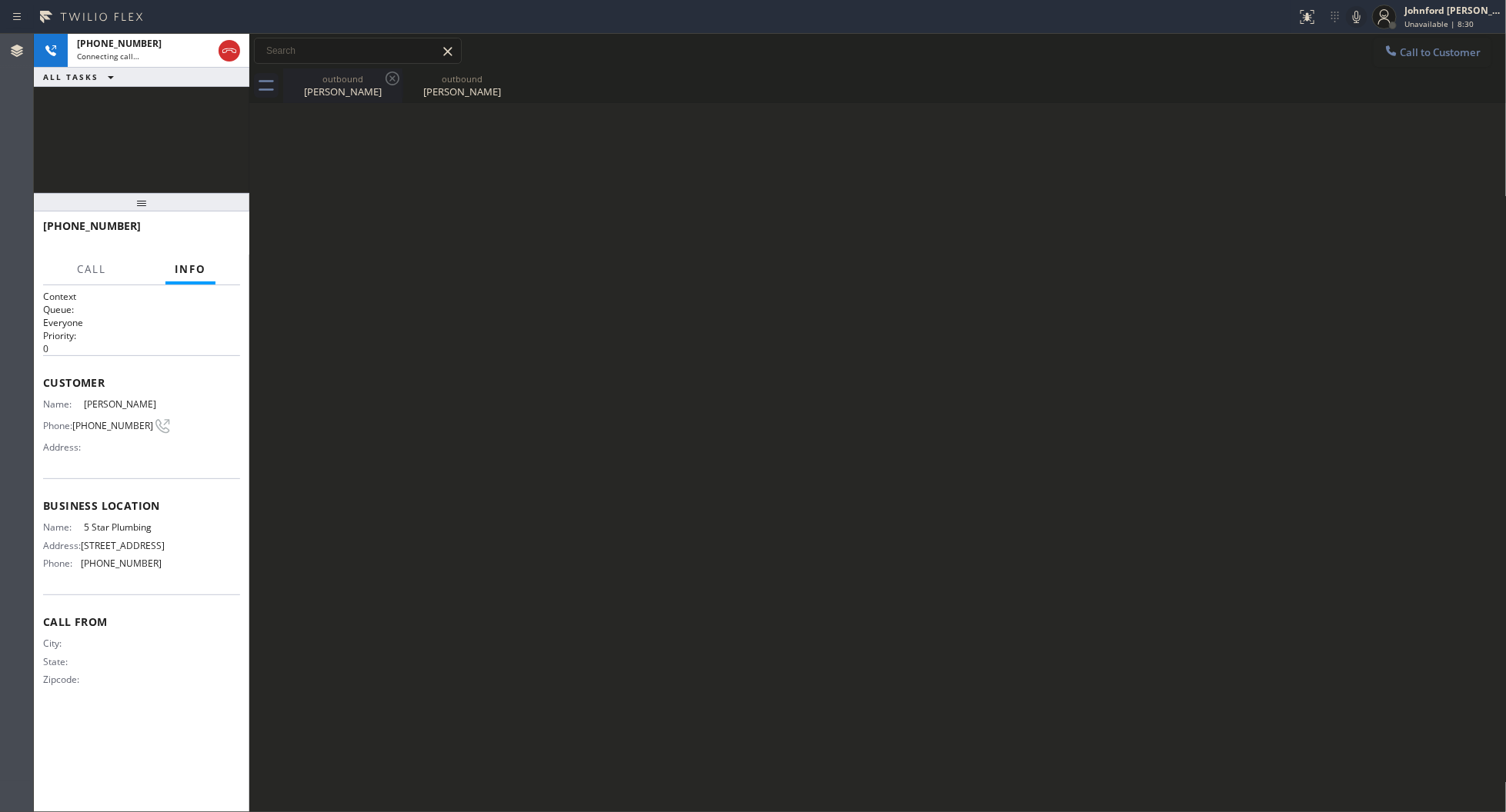
click at [363, 74] on div "outbound" at bounding box center [343, 79] width 116 height 11
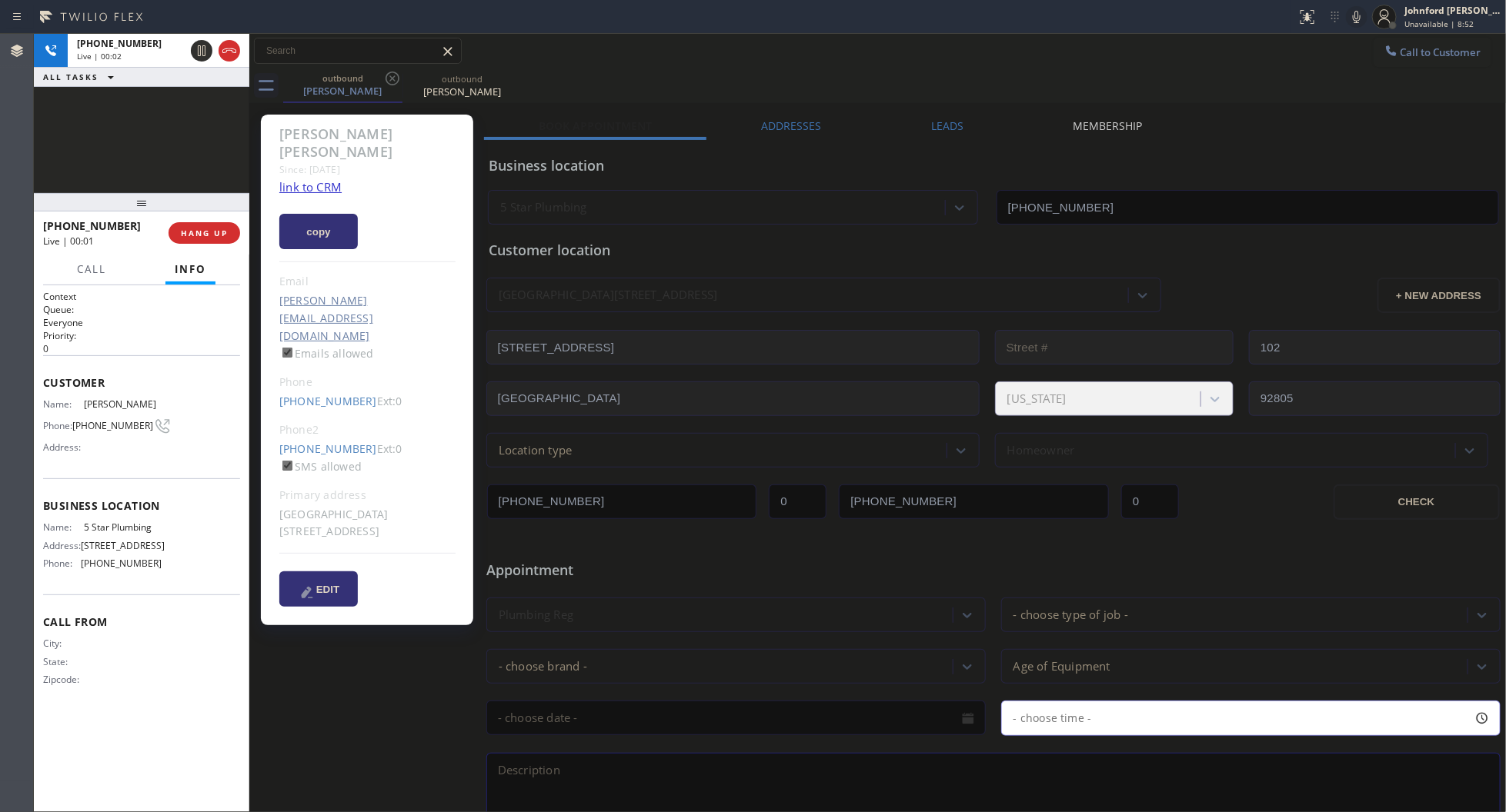
click at [865, 66] on div "Call to Customer Outbound call Location 5 Star Plumbing Your caller id phone nu…" at bounding box center [878, 51] width 1257 height 34
click at [235, 39] on div at bounding box center [216, 50] width 56 height 34
click at [235, 43] on icon at bounding box center [229, 51] width 19 height 19
click at [196, 230] on span "HANG UP" at bounding box center [203, 233] width 47 height 11
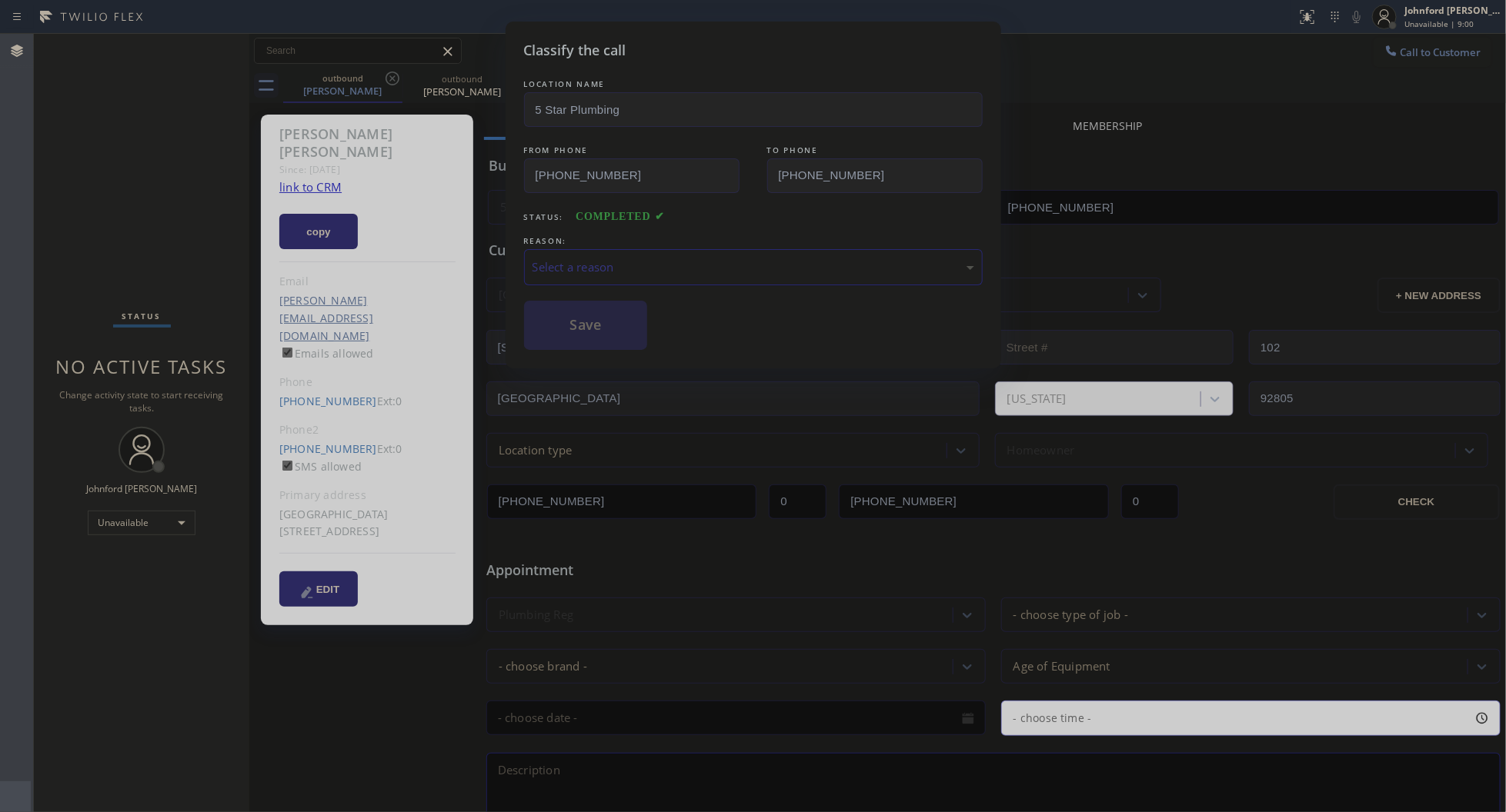
click at [567, 258] on div "Select a reason" at bounding box center [753, 267] width 441 height 18
click at [598, 329] on button "Save" at bounding box center [586, 326] width 124 height 49
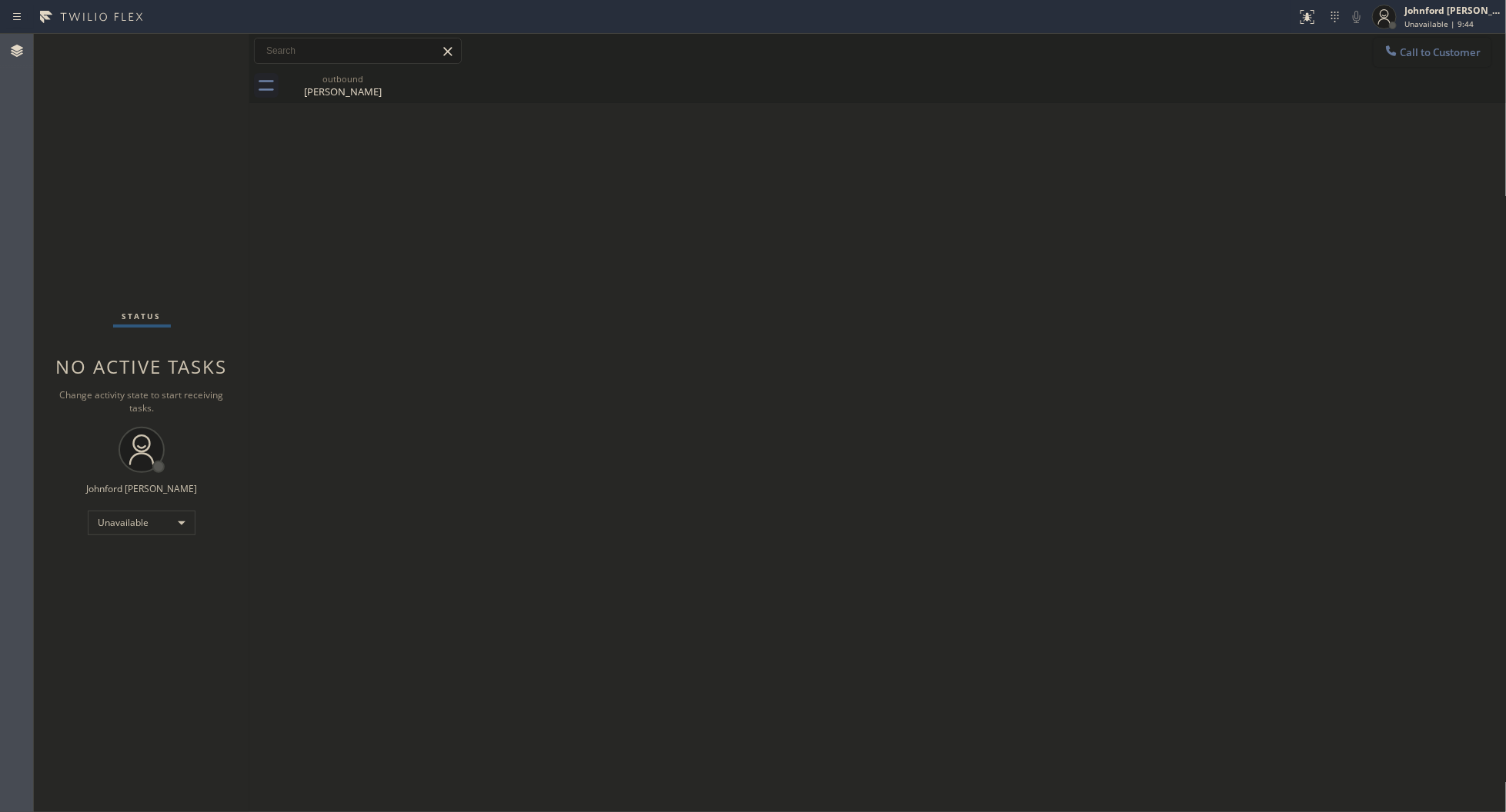
click at [1382, 56] on button "Call to Customer" at bounding box center [1432, 52] width 118 height 30
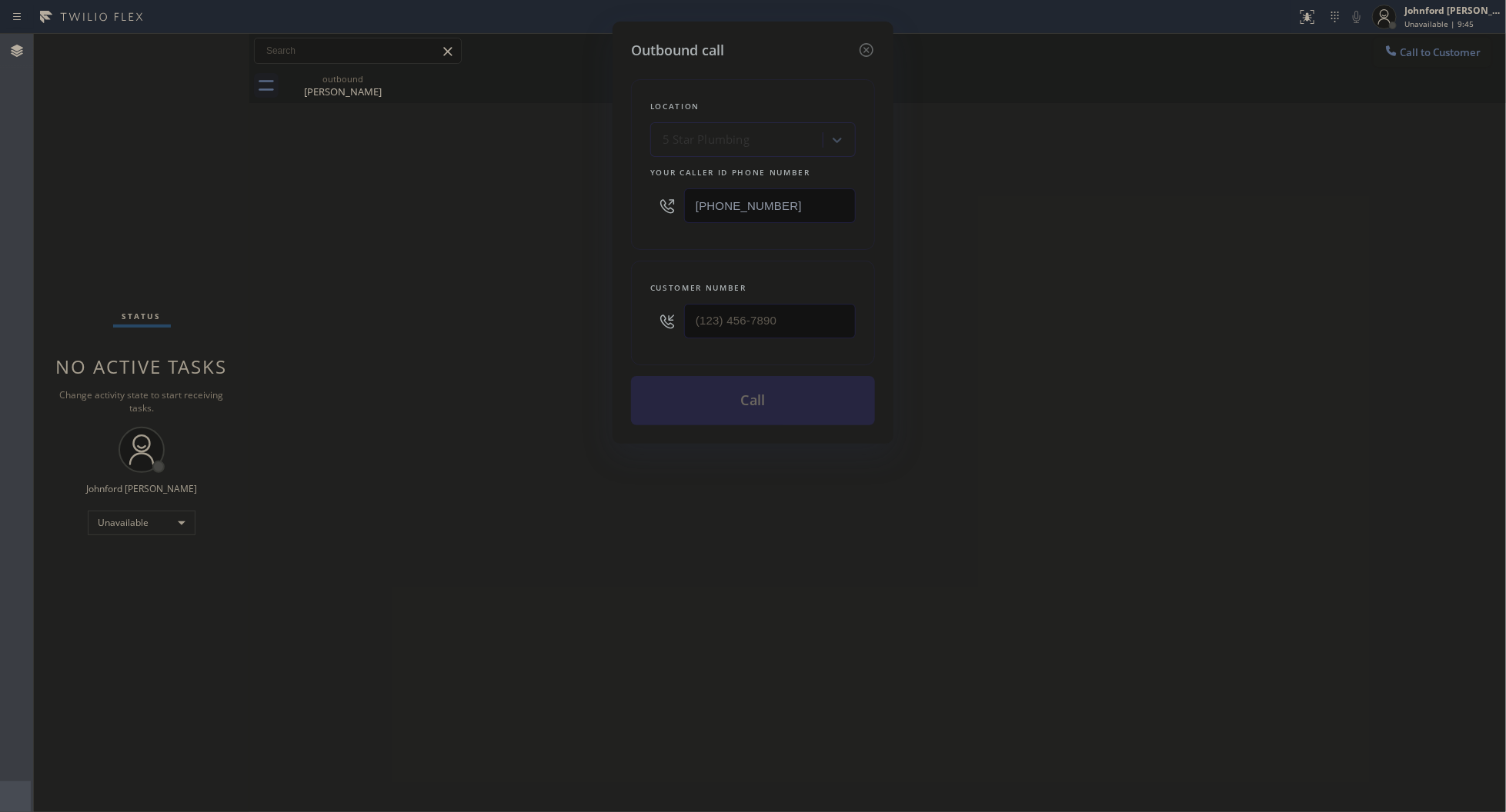
drag, startPoint x: 739, startPoint y: 339, endPoint x: 664, endPoint y: 316, distance: 78.4
click at [590, 327] on div "Outbound call Location 5 Star Plumbing Your caller id phone number (888) 909-01…" at bounding box center [753, 406] width 1506 height 812
click at [713, 312] on input "(___) ___-____" at bounding box center [769, 321] width 171 height 34
paste input "310) 849-0867"
type input "[PHONE_NUMBER]"
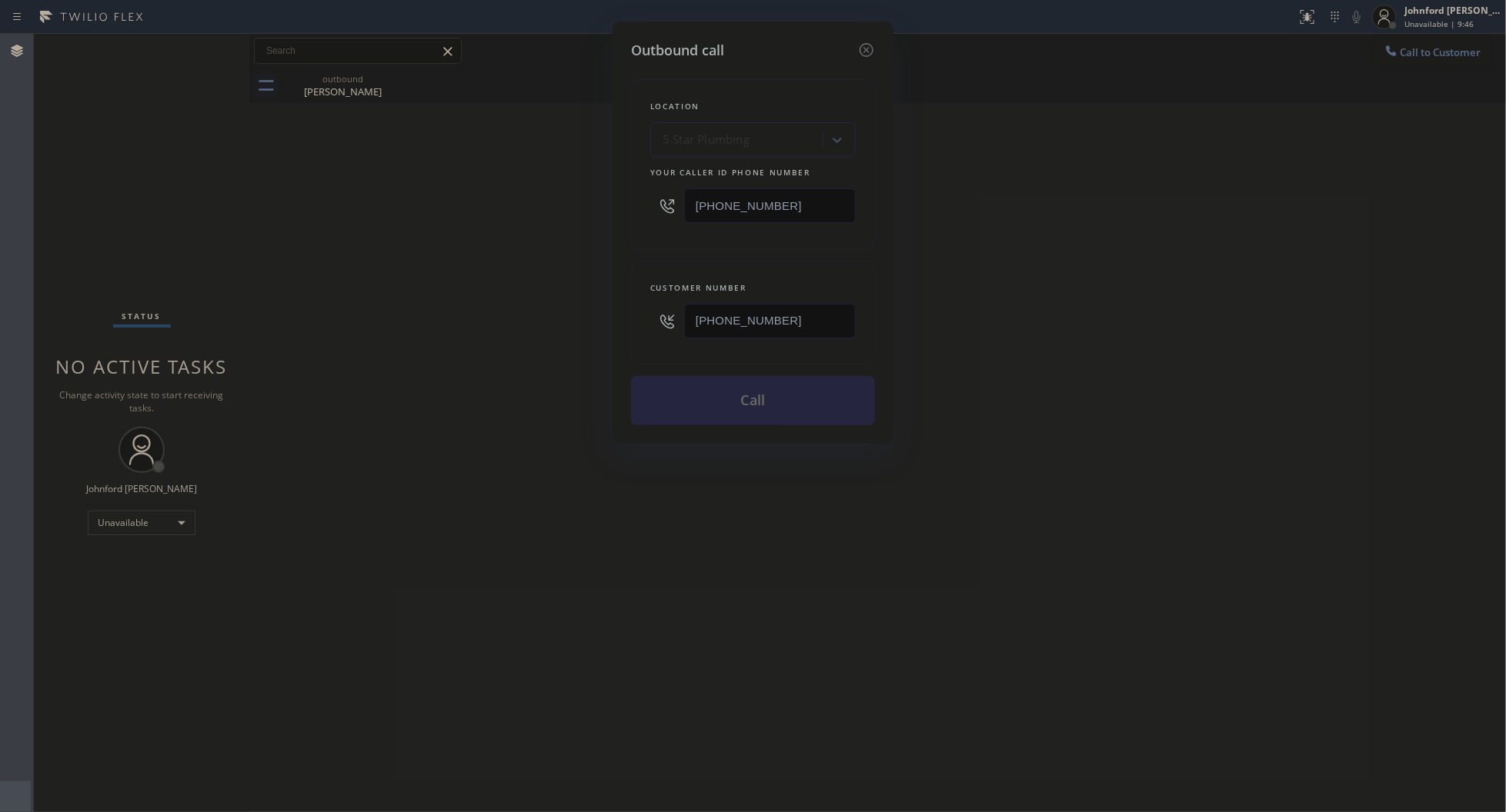
drag, startPoint x: 437, startPoint y: 347, endPoint x: 667, endPoint y: 385, distance: 233.1
click at [437, 348] on div "Outbound call Location 5 Star Plumbing Your caller id phone number (888) 909-01…" at bounding box center [753, 406] width 1506 height 812
click at [701, 393] on button "Call" at bounding box center [752, 401] width 244 height 49
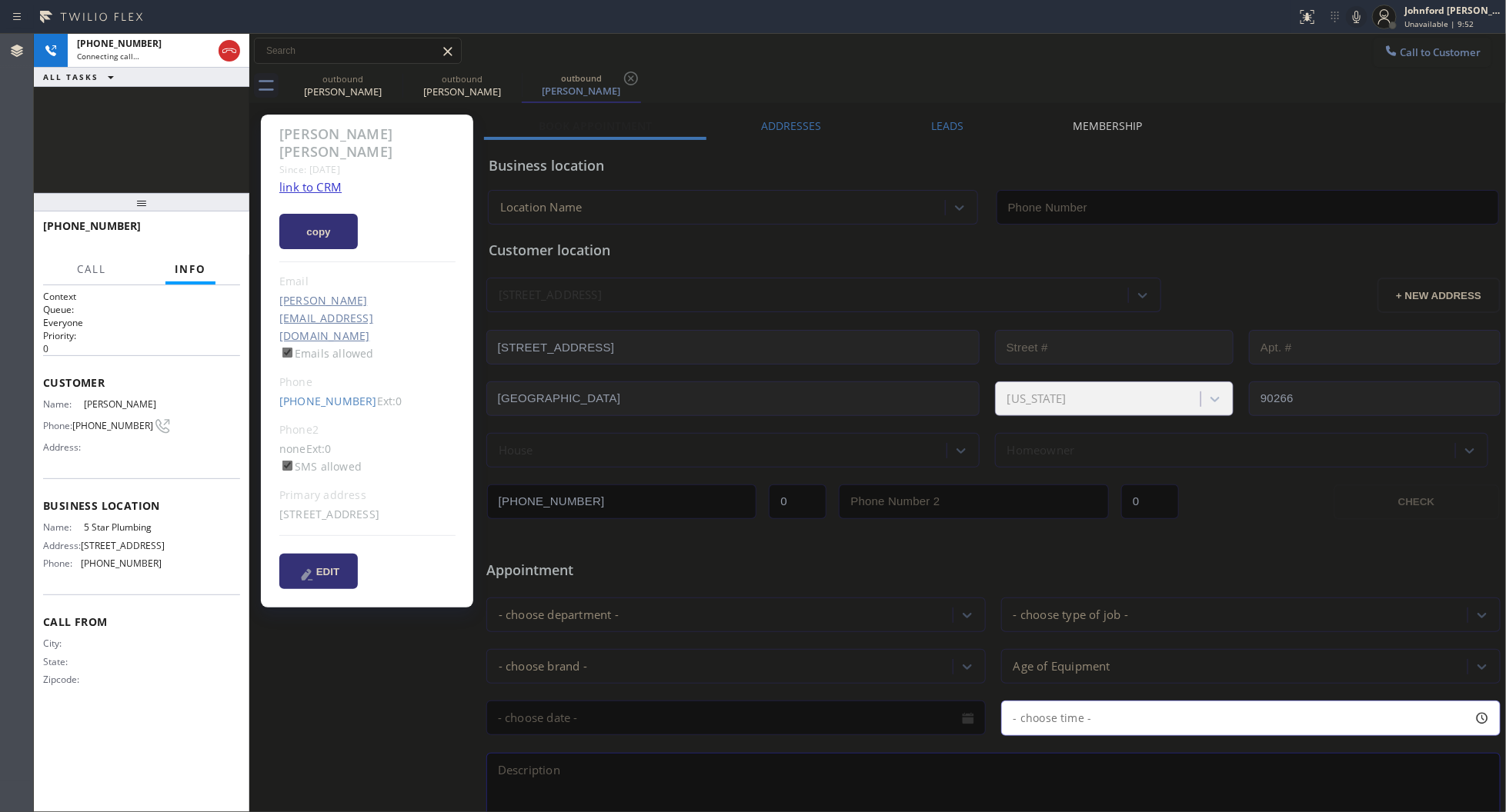
type input "[PHONE_NUMBER]"
click at [203, 230] on span "HANG UP" at bounding box center [203, 233] width 47 height 11
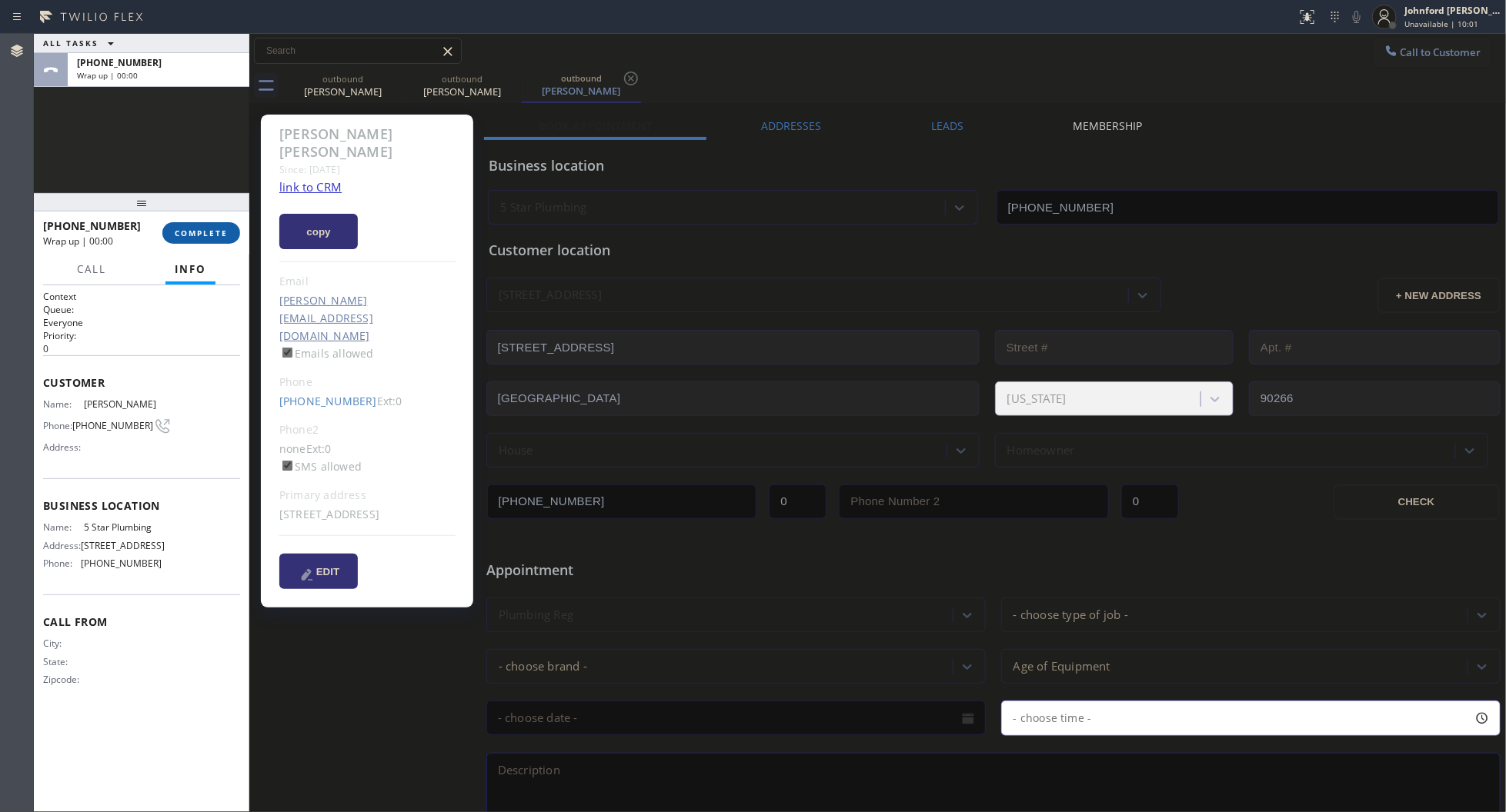
click at [203, 230] on span "COMPLETE" at bounding box center [201, 233] width 53 height 11
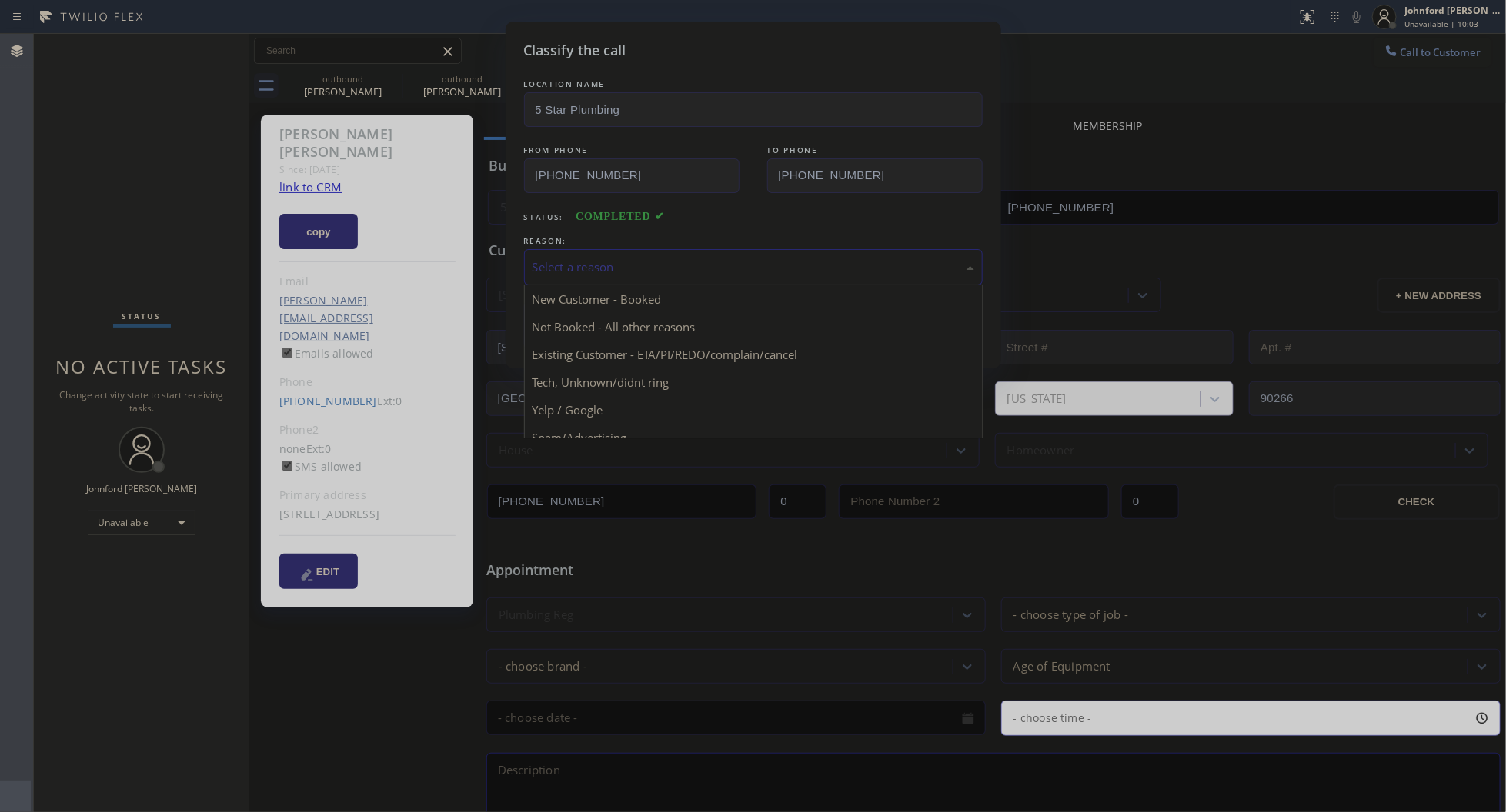
click at [605, 266] on div "Select a reason" at bounding box center [753, 267] width 441 height 18
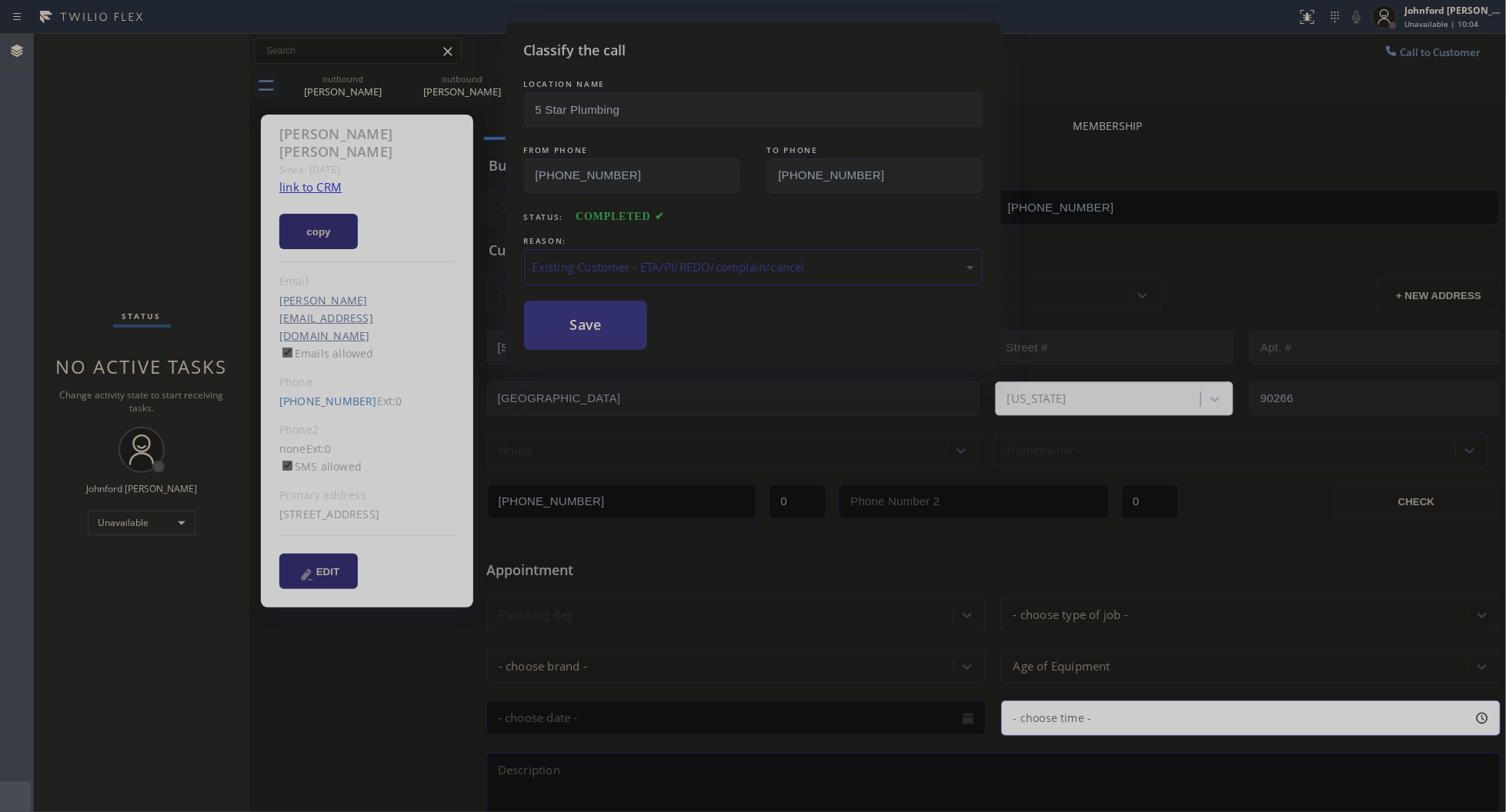
click at [594, 332] on button "Save" at bounding box center [586, 326] width 124 height 49
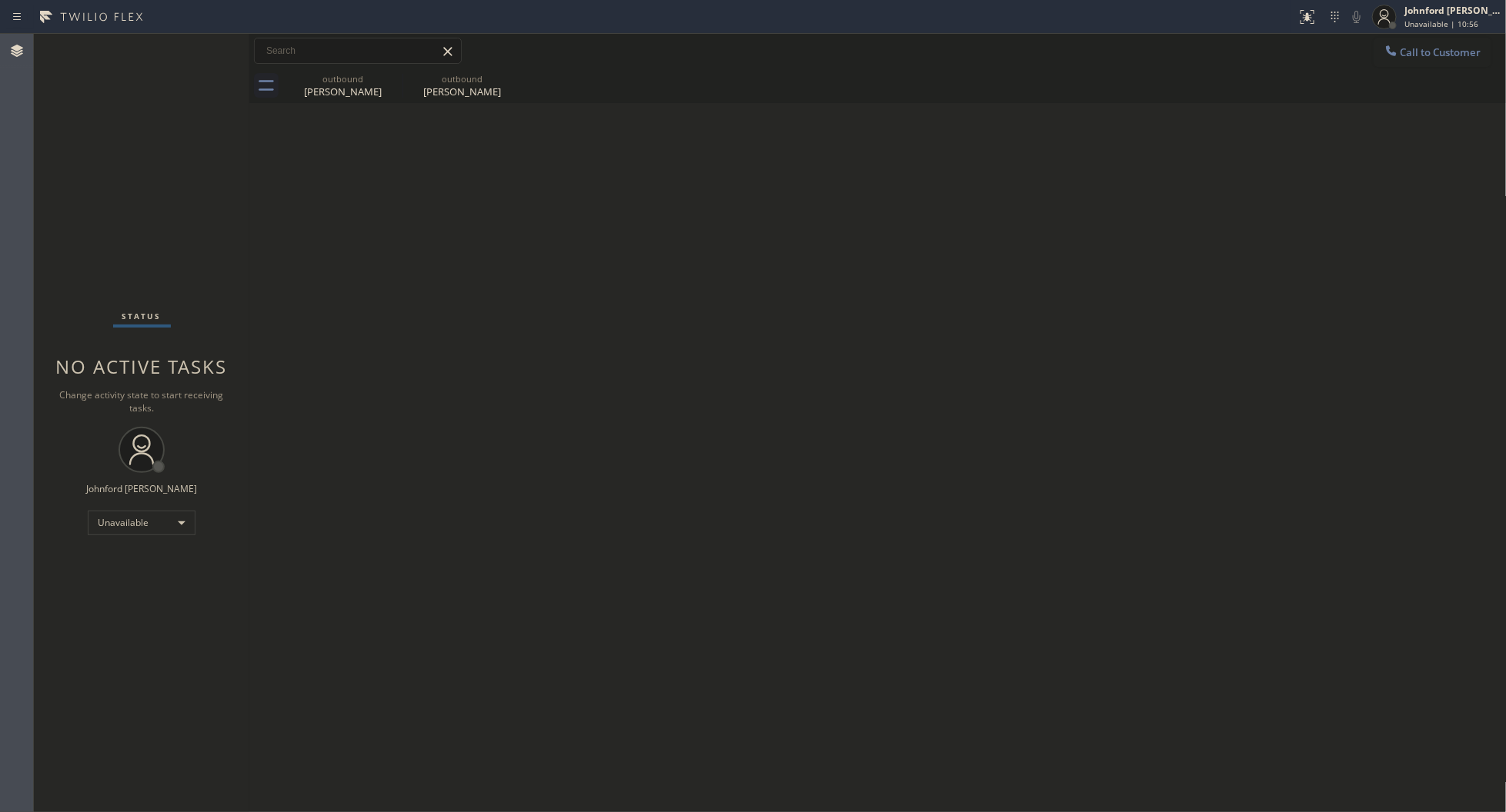
drag, startPoint x: 1444, startPoint y: 54, endPoint x: 1416, endPoint y: 63, distance: 29.4
click at [1432, 58] on button "Call to Customer" at bounding box center [1432, 52] width 118 height 30
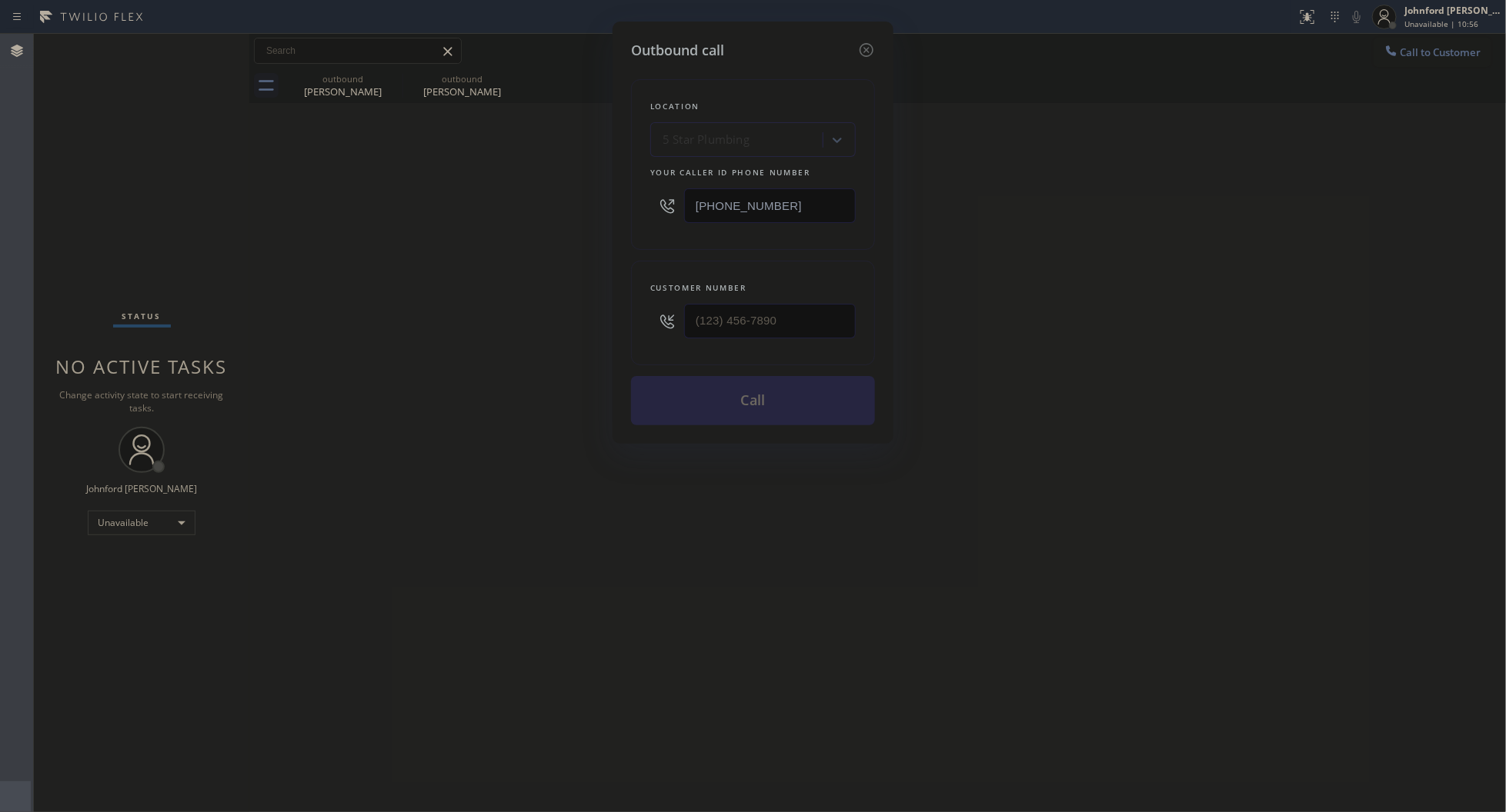
drag, startPoint x: 810, startPoint y: 204, endPoint x: 121, endPoint y: 429, distance: 724.8
click at [506, 230] on div "Outbound call Location 5 Star Plumbing Your caller id phone number (888) 909-01…" at bounding box center [753, 406] width 1506 height 812
paste input "18) 805-0232"
type input "[PHONE_NUMBER]"
drag, startPoint x: 788, startPoint y: 303, endPoint x: 593, endPoint y: 326, distance: 196.4
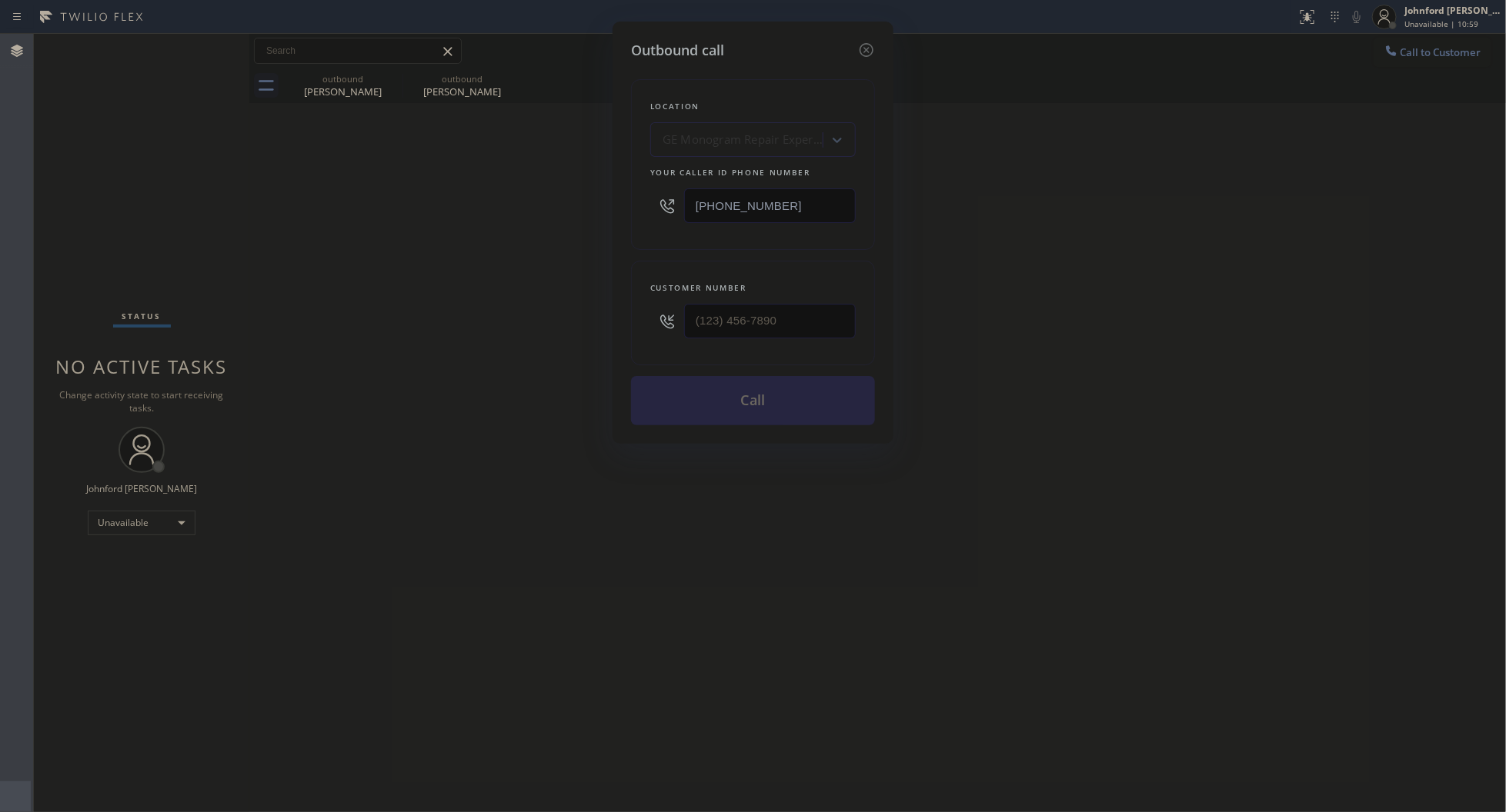
click at [593, 326] on div "Outbound call Location GE Monogram Repair Expert Burbank Your caller id phone n…" at bounding box center [753, 406] width 1506 height 812
click at [710, 316] on input "(___) ___-____" at bounding box center [769, 321] width 171 height 34
paste input "323) 363-5123"
type input "[PHONE_NUMBER]"
click at [414, 316] on div "Outbound call Location GE Monogram Repair Expert Burbank Your caller id phone n…" at bounding box center [753, 406] width 1506 height 812
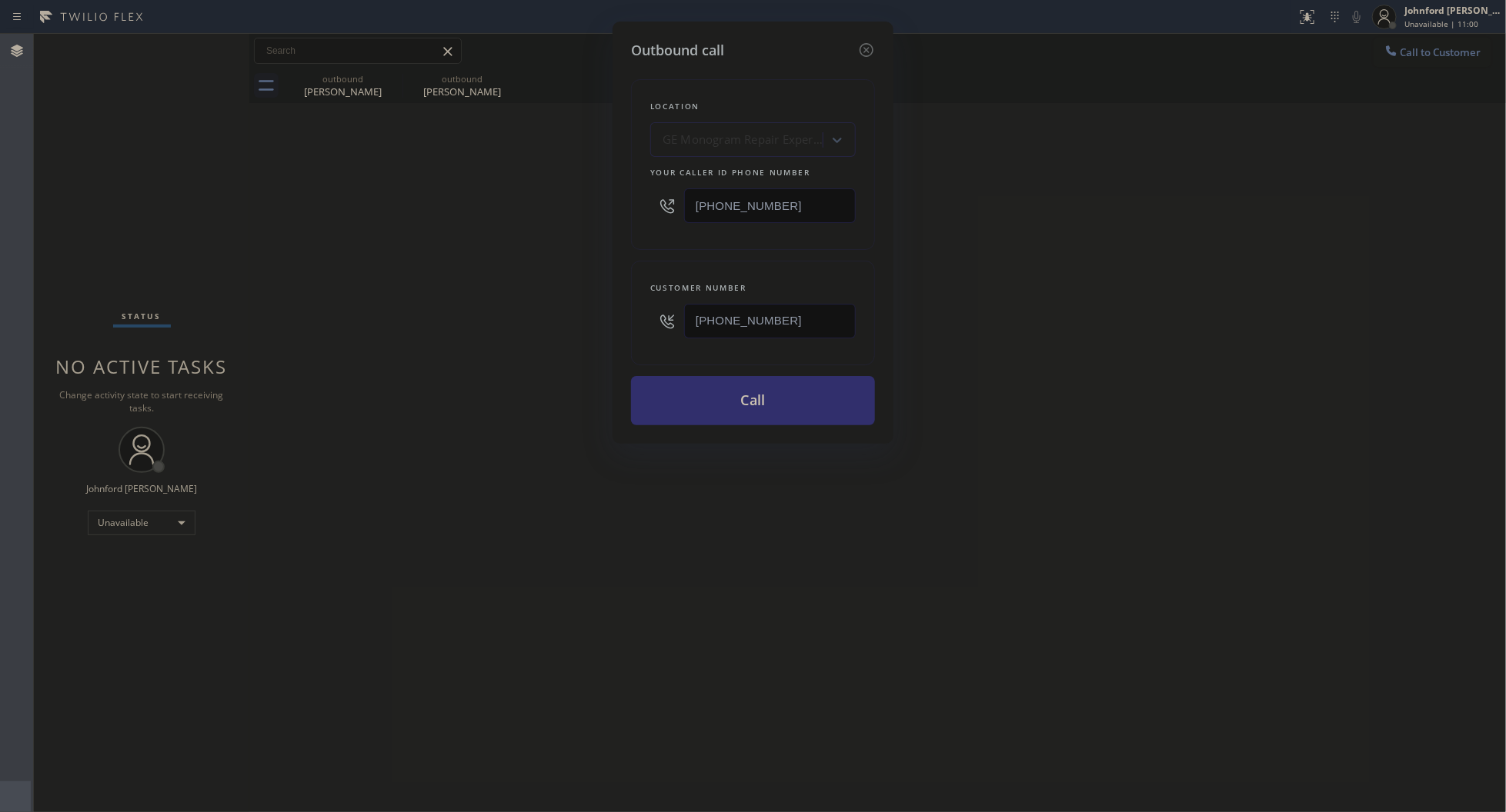
click at [690, 398] on button "Call" at bounding box center [752, 401] width 244 height 49
click at [667, 399] on button "Call" at bounding box center [752, 401] width 244 height 49
click at [504, 327] on div "Outbound call Location GE Monogram Repair Expert Burbank Your caller id phone n…" at bounding box center [753, 406] width 1506 height 812
click at [704, 413] on button "Call" at bounding box center [752, 401] width 244 height 49
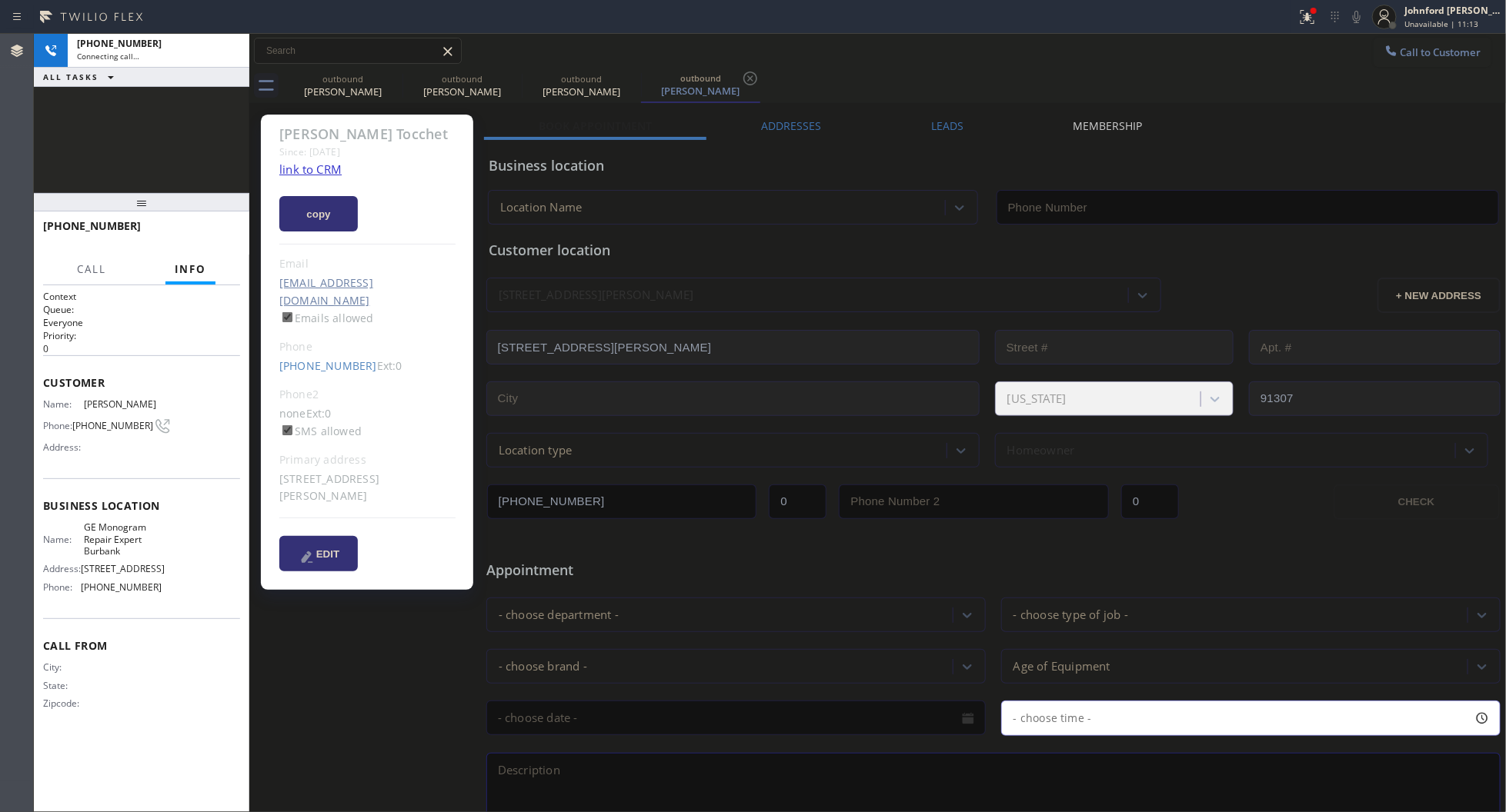
click at [321, 174] on link "link to CRM" at bounding box center [310, 169] width 62 height 16
type input "[PHONE_NUMBER]"
click at [1357, 25] on icon at bounding box center [1356, 16] width 19 height 19
click at [309, 210] on button "copy" at bounding box center [318, 213] width 79 height 35
click at [1308, 19] on icon at bounding box center [1304, 15] width 9 height 11
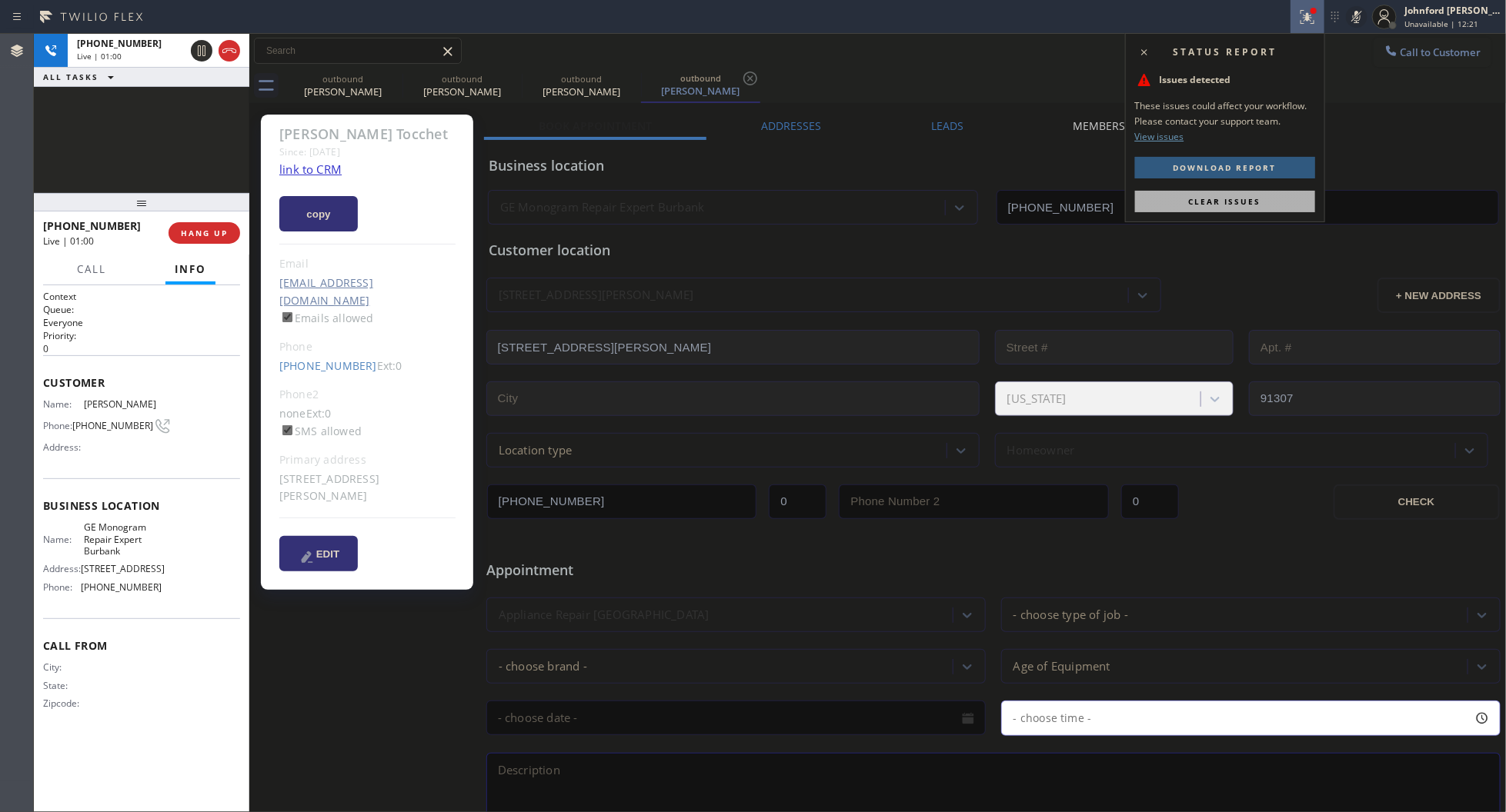
click at [1224, 194] on button "Clear issues" at bounding box center [1224, 202] width 180 height 21
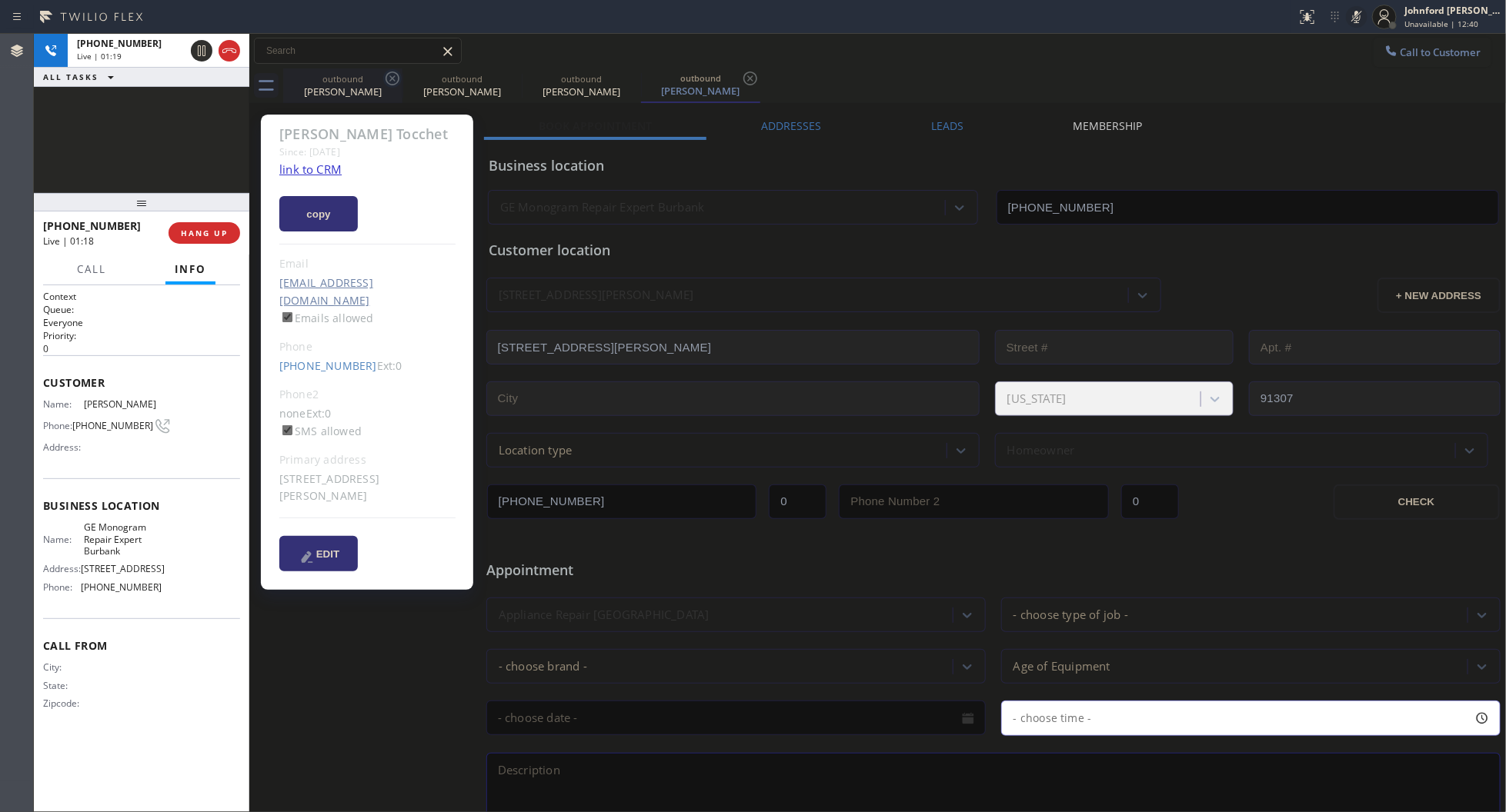
click at [387, 81] on icon at bounding box center [392, 78] width 14 height 14
click at [0, 0] on icon at bounding box center [0, 0] width 0 height 0
type input "[PHONE_NUMBER]"
click at [935, 41] on div "Call to Customer Outbound call Location GE Monogram Repair Expert Burbank Your …" at bounding box center [878, 51] width 1257 height 27
click at [1208, 66] on div "Call to Customer Outbound call Location GE Monogram Repair Expert Burbank Your …" at bounding box center [878, 51] width 1257 height 34
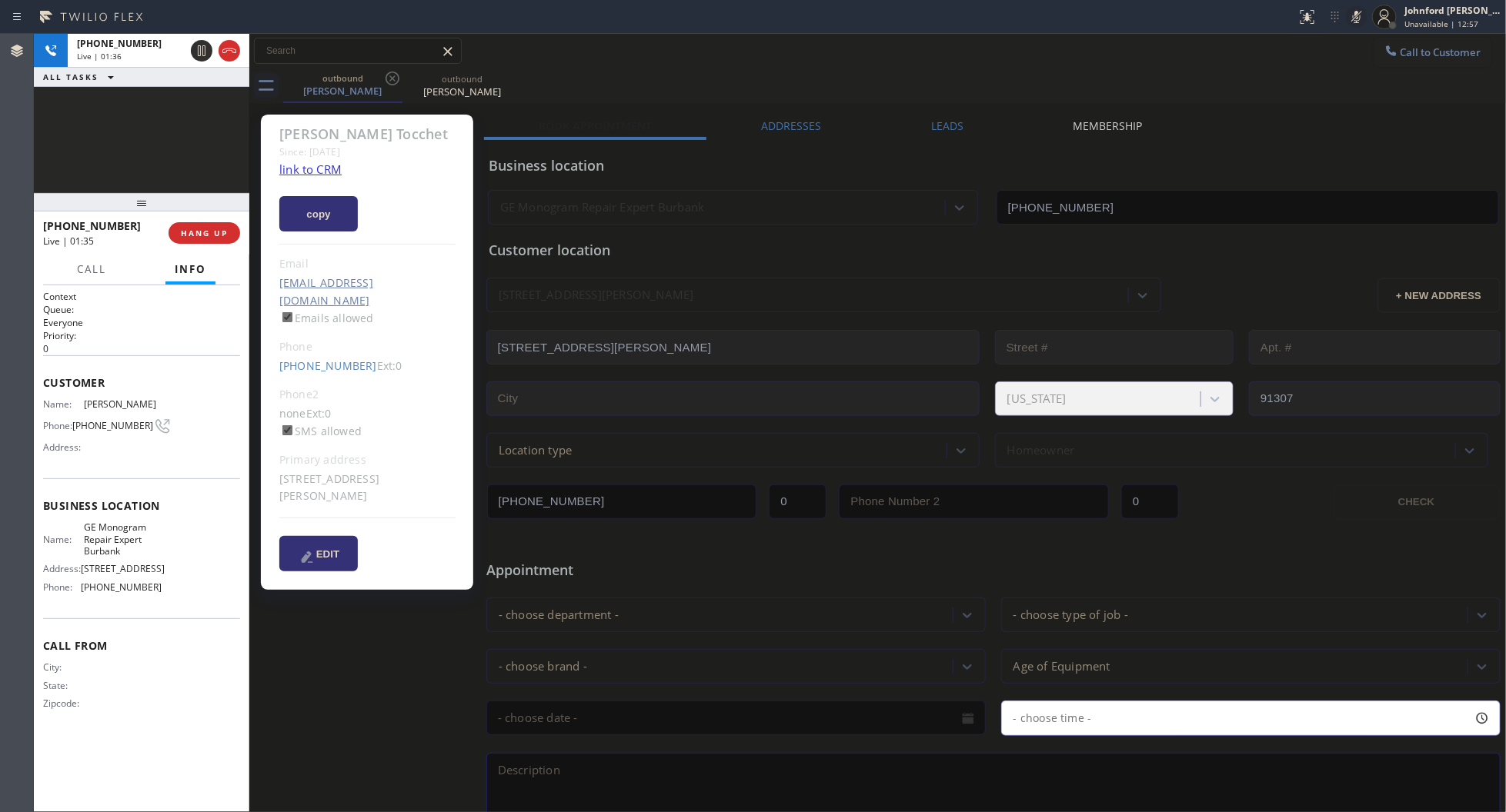
drag, startPoint x: 176, startPoint y: 148, endPoint x: 258, endPoint y: 78, distance: 107.8
click at [176, 148] on div "+13233635123 Live | 01:36 ALL TASKS ALL TASKS ACTIVE TASKS TASKS IN WRAP UP" at bounding box center [141, 113] width 216 height 159
click at [1241, 98] on div "outbound Lewis Tocchet outbound Lewis Tocchet" at bounding box center [894, 85] width 1223 height 34
click at [1362, 18] on icon at bounding box center [1356, 16] width 19 height 19
click at [1353, 9] on icon at bounding box center [1356, 16] width 19 height 19
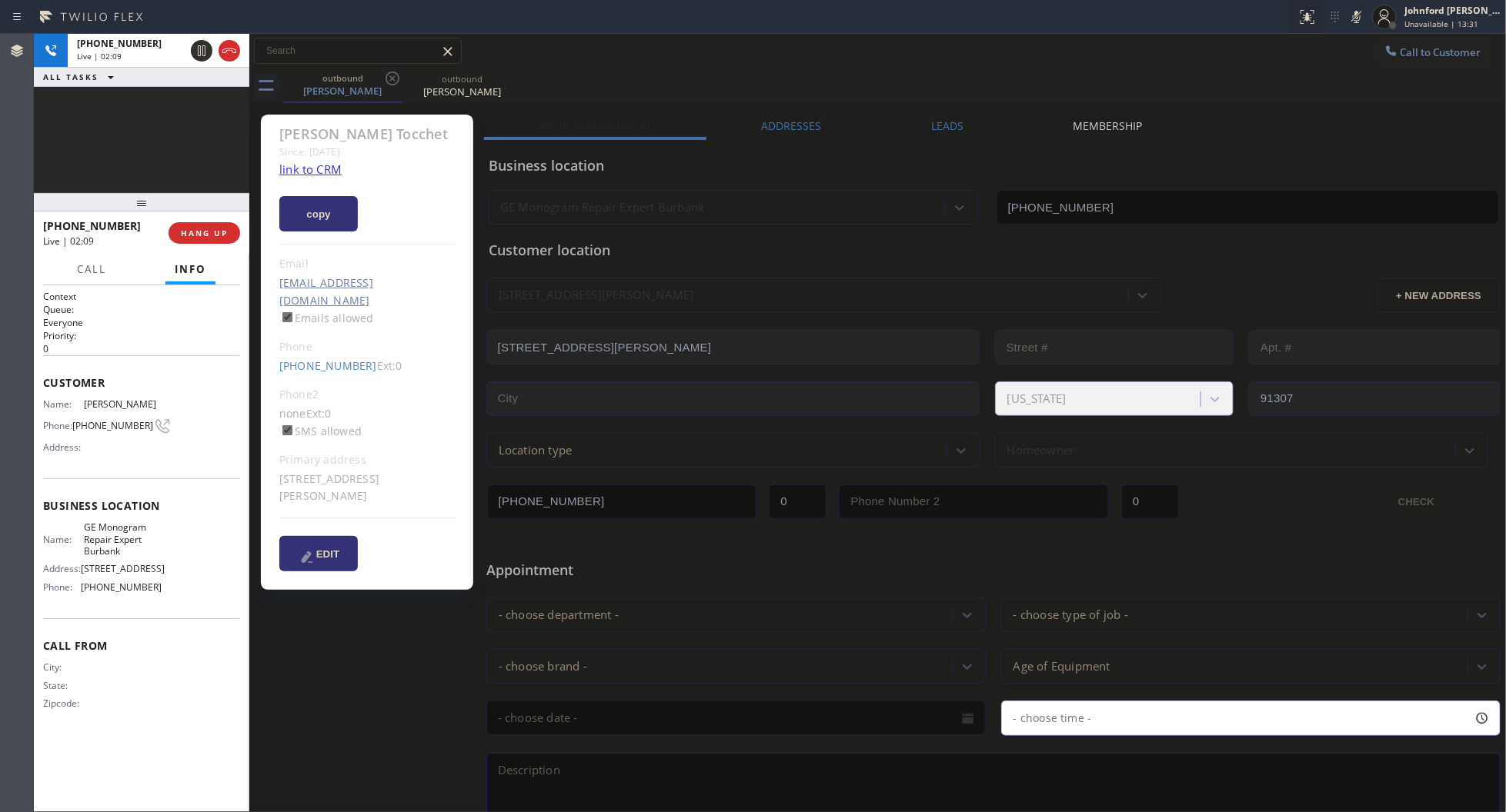
drag, startPoint x: 1354, startPoint y: 21, endPoint x: 1317, endPoint y: 28, distance: 37.7
click at [1354, 21] on icon at bounding box center [1356, 16] width 19 height 19
drag, startPoint x: 1353, startPoint y: 10, endPoint x: 1337, endPoint y: 28, distance: 24.1
click at [1353, 14] on icon at bounding box center [1356, 16] width 19 height 19
click at [1155, 93] on div "outbound Lewis Tocchet outbound Lewis Tocchet" at bounding box center [894, 85] width 1223 height 34
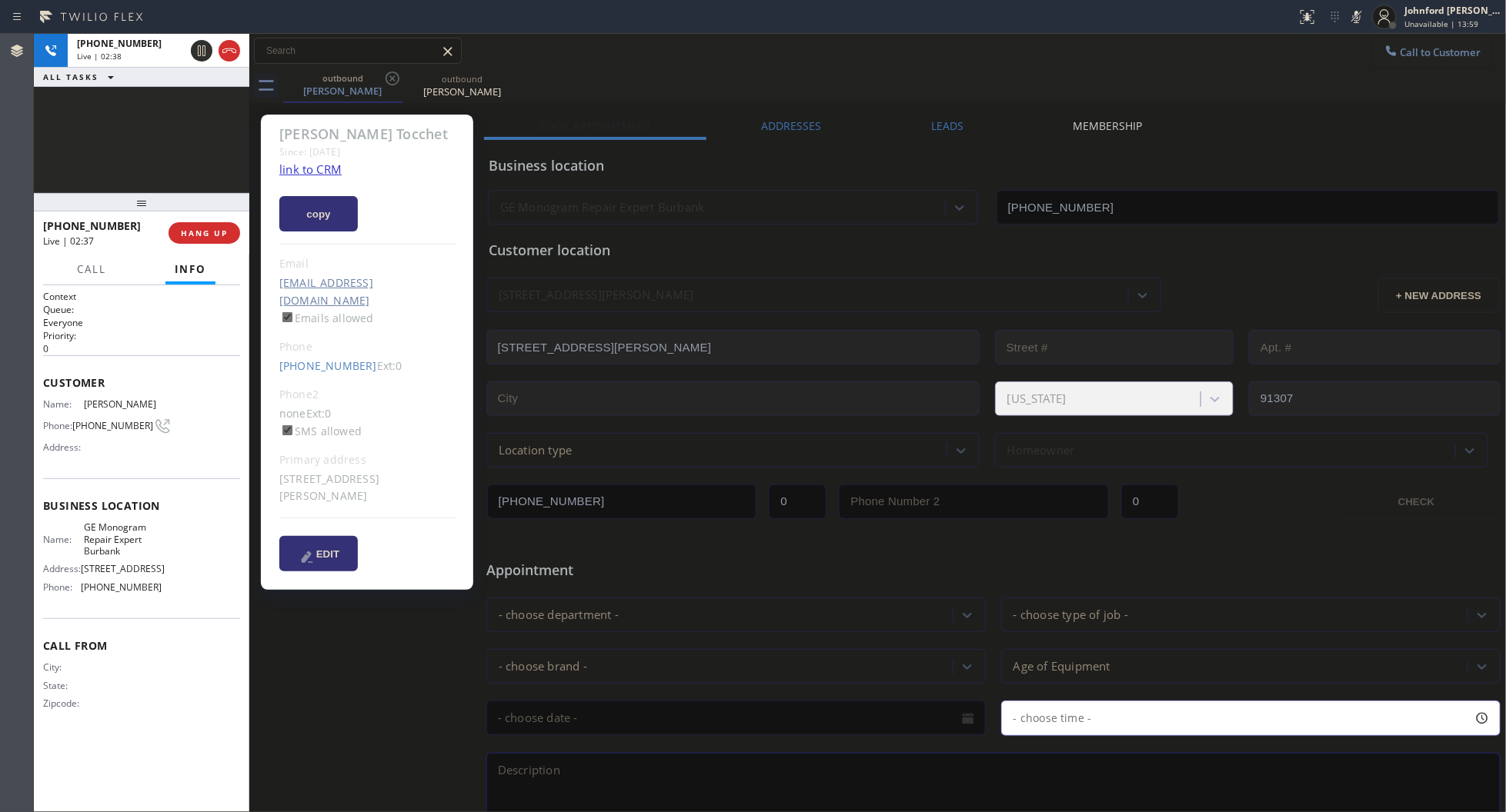
click at [1047, 58] on div "Call to Customer Outbound call Location GE Monogram Repair Expert Burbank Your …" at bounding box center [878, 51] width 1257 height 27
click at [1074, 43] on div "Call to Customer Outbound call Location GE Monogram Repair Expert Burbank Your …" at bounding box center [878, 51] width 1257 height 27
drag, startPoint x: 1357, startPoint y: 23, endPoint x: 1320, endPoint y: 43, distance: 42.1
click at [1357, 23] on icon at bounding box center [1356, 16] width 19 height 19
click at [1352, 21] on icon at bounding box center [1356, 16] width 19 height 19
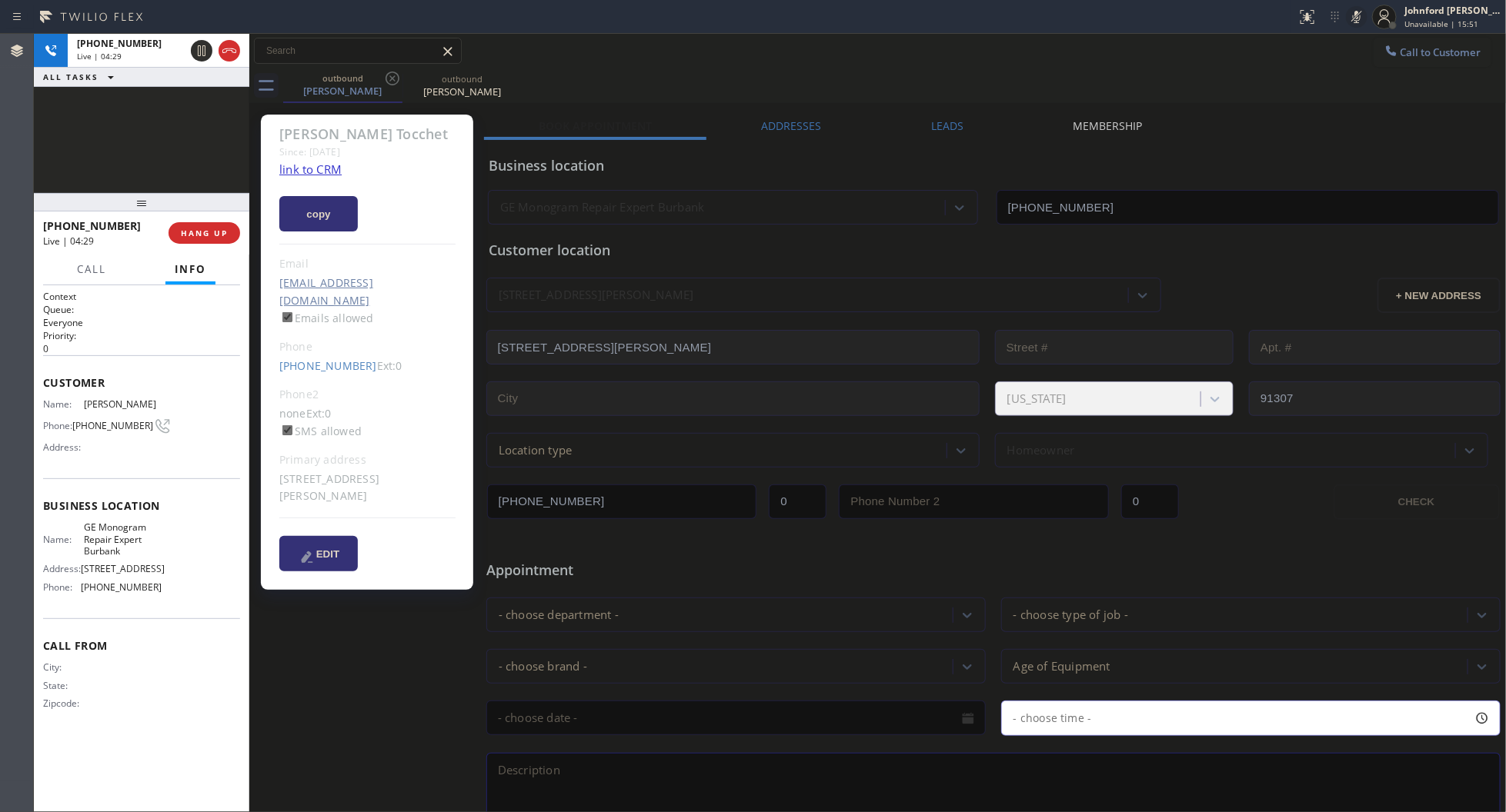
click at [1352, 21] on icon at bounding box center [1356, 16] width 19 height 19
click at [993, 79] on div "outbound Lewis Tocchet outbound Lewis Tocchet" at bounding box center [894, 85] width 1223 height 34
click at [1033, 90] on div "outbound Lewis Tocchet outbound Lewis Tocchet" at bounding box center [894, 85] width 1223 height 34
click at [226, 229] on span "COMPLETE" at bounding box center [201, 233] width 53 height 11
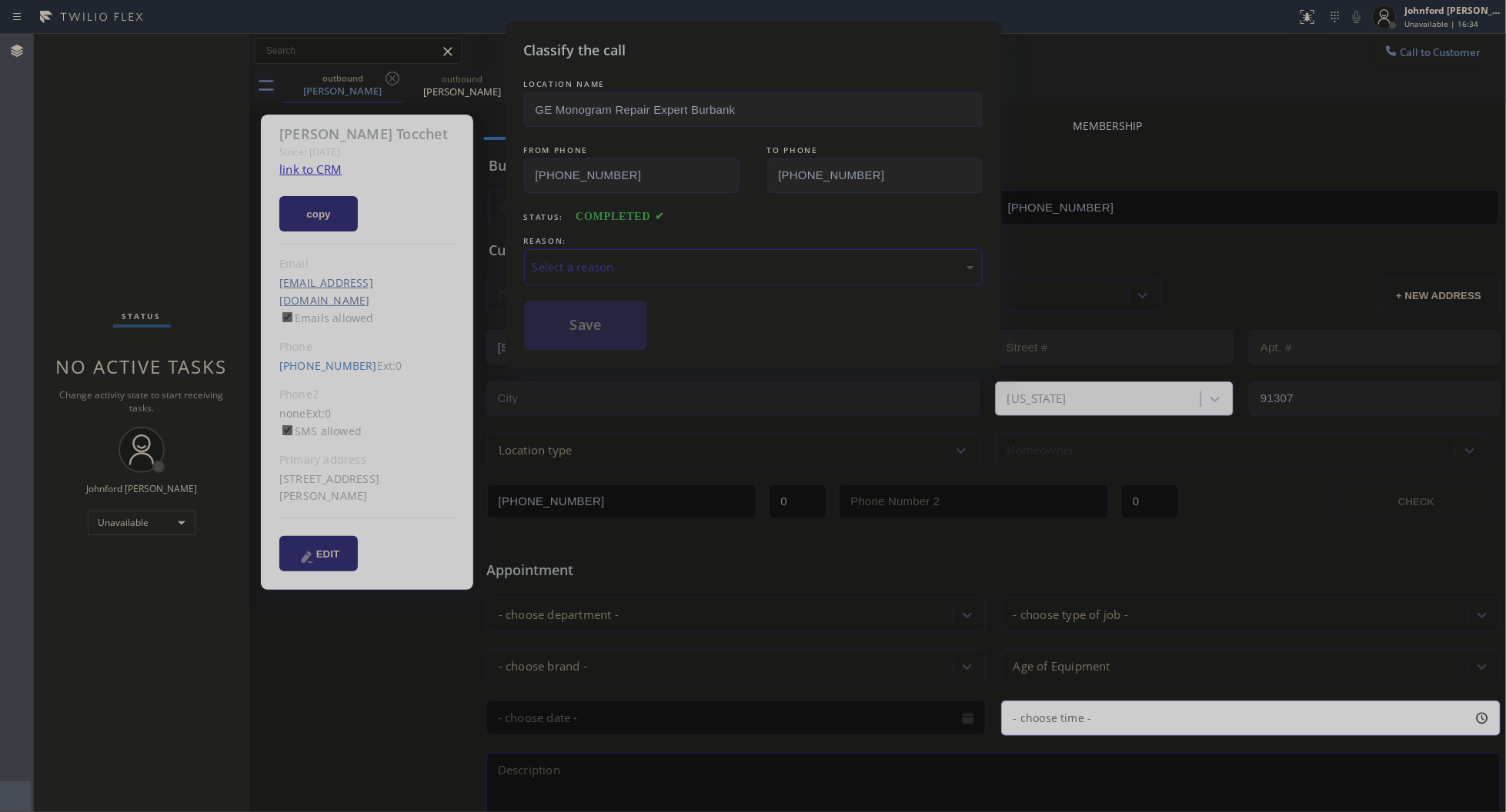
click at [640, 250] on div "Select a reason" at bounding box center [753, 267] width 459 height 36
click at [615, 325] on button "Save" at bounding box center [586, 326] width 124 height 49
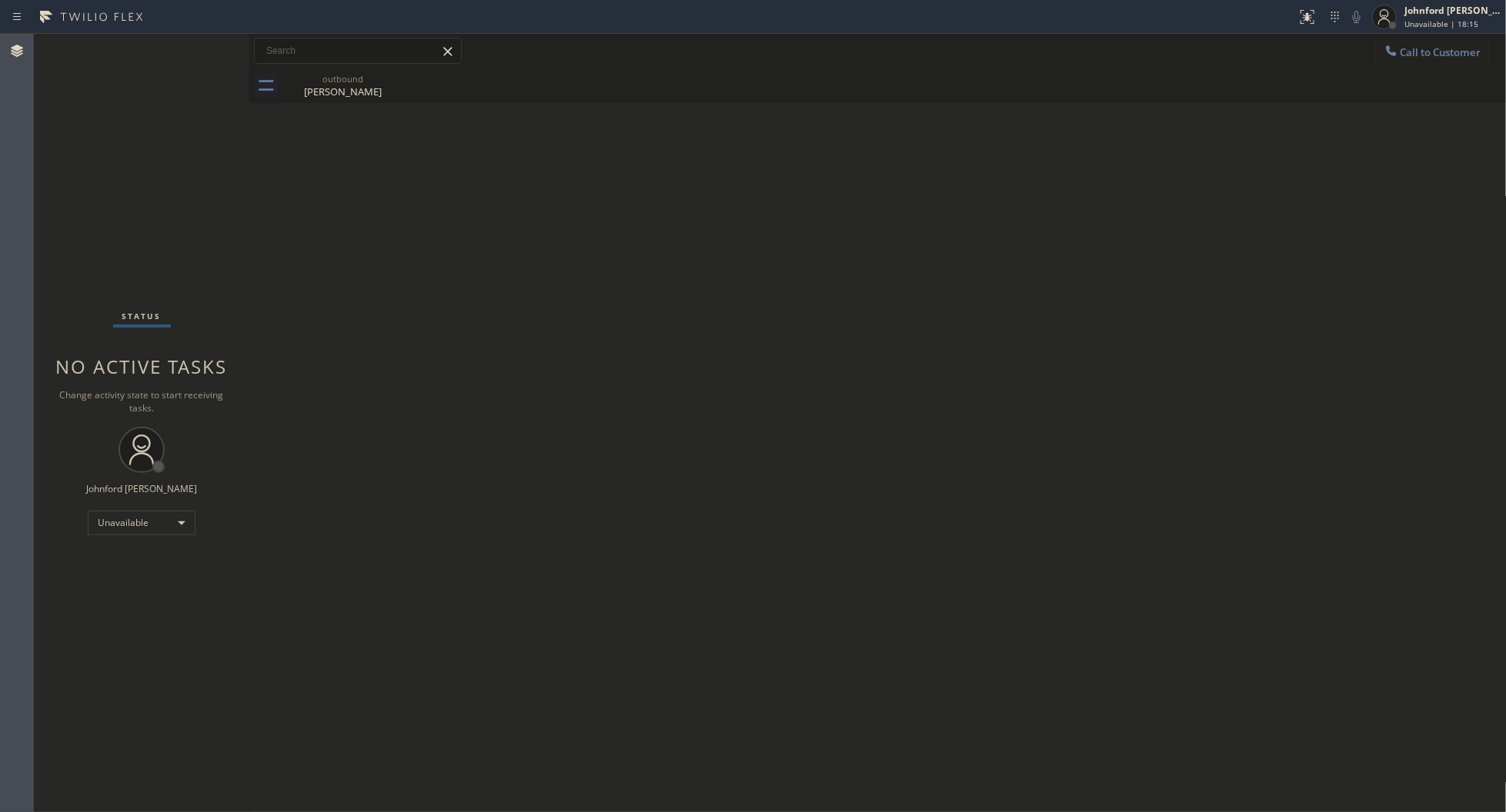
drag, startPoint x: 1040, startPoint y: 194, endPoint x: 502, endPoint y: 9, distance: 568.9
click at [1040, 194] on div "Back to Dashboard Change Sender ID Customers Technicians Select a contact Outbo…" at bounding box center [878, 422] width 1257 height 778
click at [1417, 48] on span "Call to Customer" at bounding box center [1440, 52] width 80 height 14
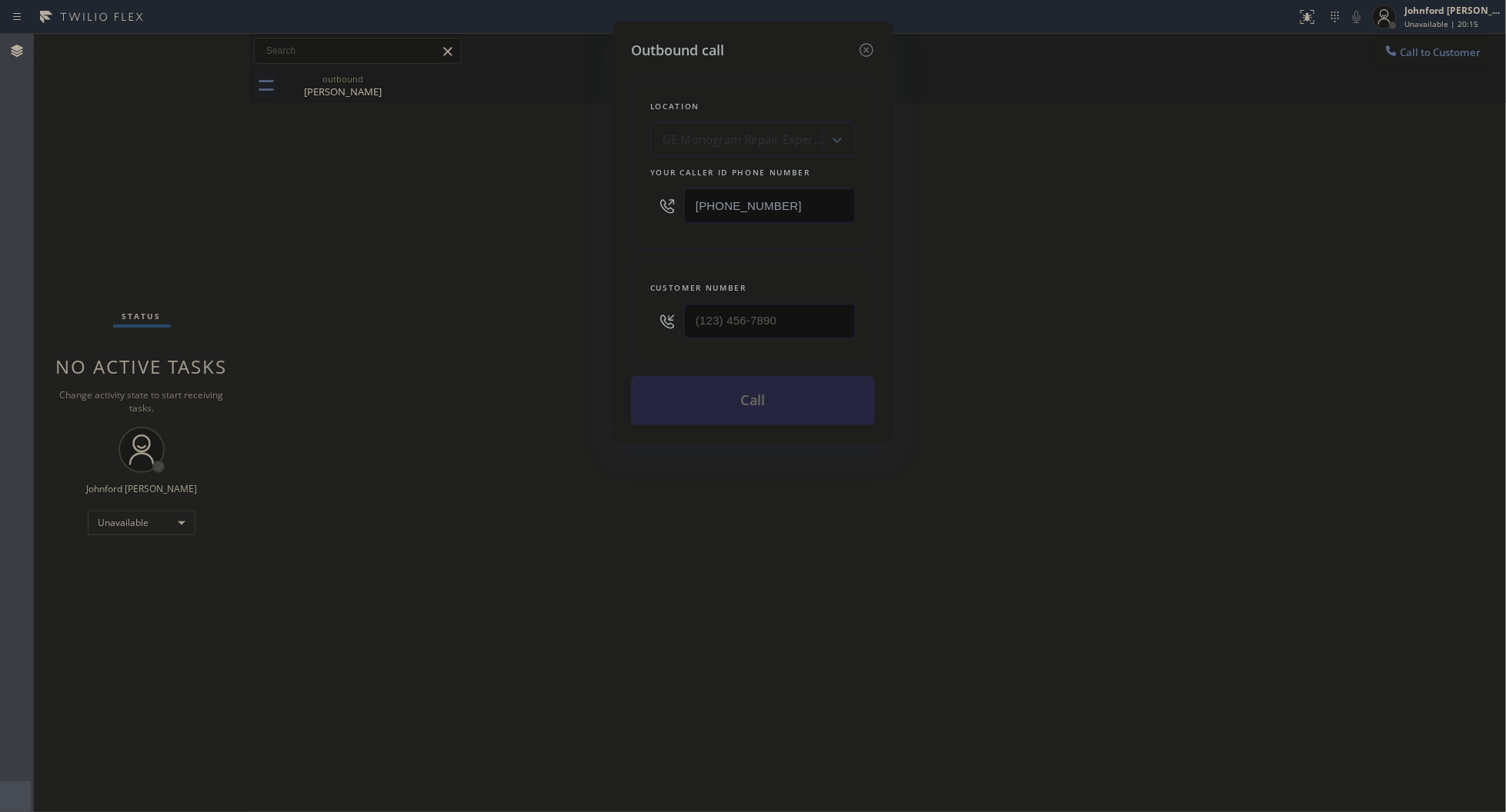
drag, startPoint x: 778, startPoint y: 208, endPoint x: 670, endPoint y: 210, distance: 108.0
click at [670, 210] on div "[PHONE_NUMBER]" at bounding box center [753, 205] width 205 height 50
paste input "55) 731-495"
type input "[PHONE_NUMBER]"
drag, startPoint x: 798, startPoint y: 297, endPoint x: 746, endPoint y: 310, distance: 53.6
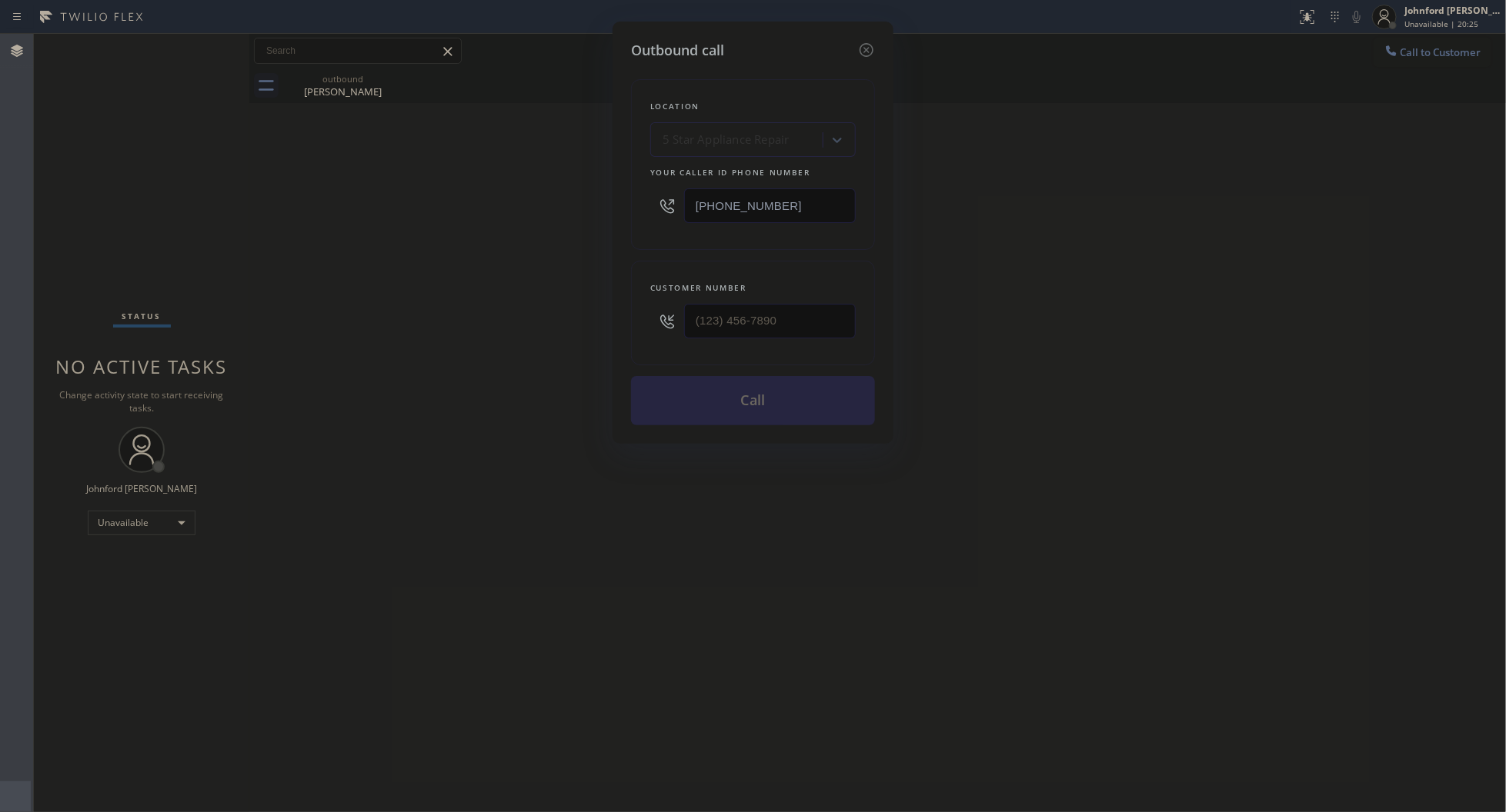
click at [678, 310] on div at bounding box center [753, 321] width 205 height 50
click at [574, 314] on div "Outbound call Location 5 Star Appliance Repair Your caller id phone number (855…" at bounding box center [753, 406] width 1506 height 812
paste input "714) 326-6855"
click at [509, 324] on div "Outbound call Location 5 Star Appliance Repair Your caller id phone number (855…" at bounding box center [753, 406] width 1506 height 812
drag, startPoint x: 794, startPoint y: 319, endPoint x: 608, endPoint y: 319, distance: 186.0
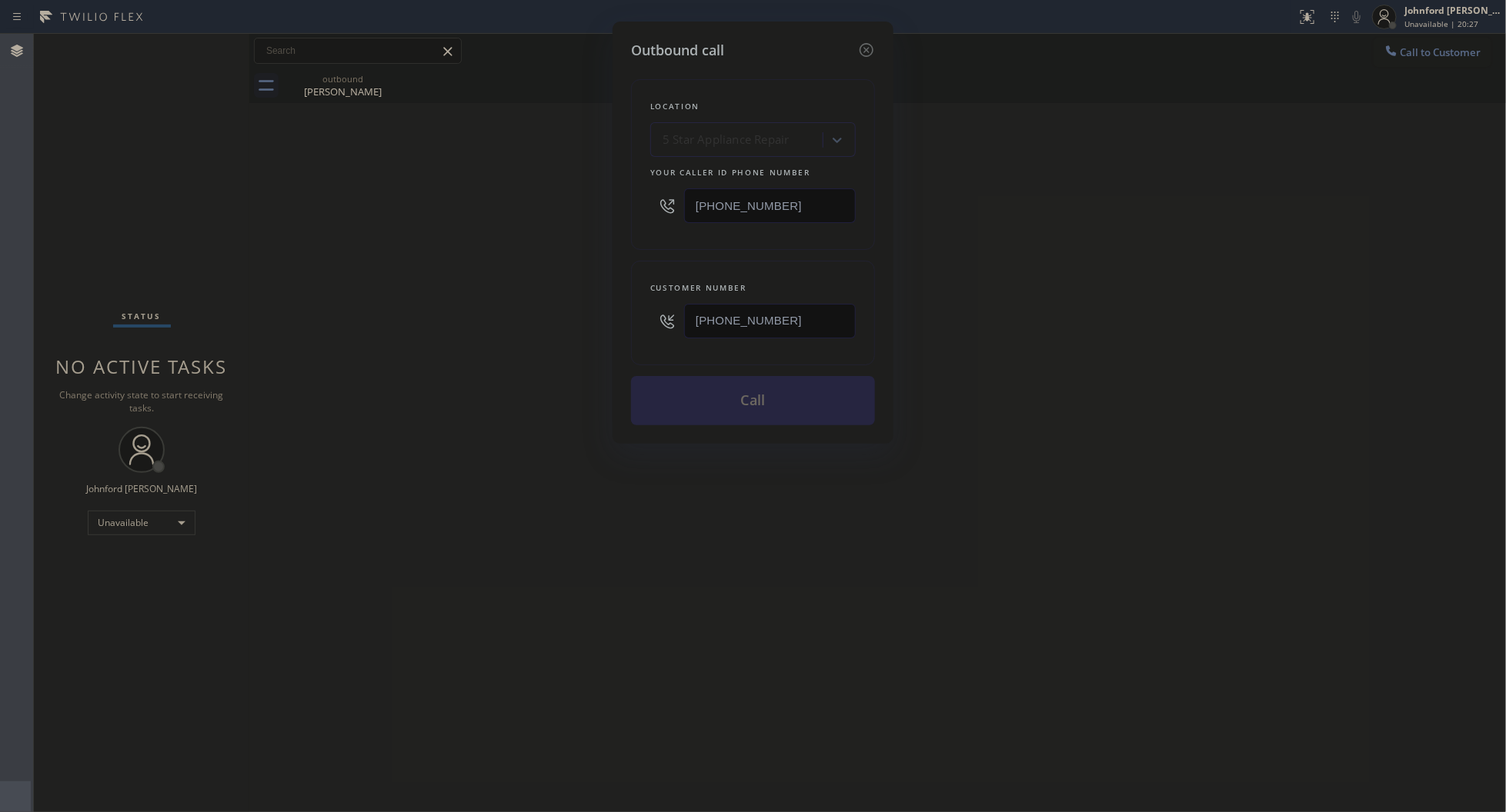
click at [637, 319] on div "Customer number (714) 326-6855" at bounding box center [752, 313] width 244 height 105
paste input "text"
type input "[PHONE_NUMBER]"
click at [479, 322] on div "Outbound call Location 5 Star Appliance Repair Your caller id phone number (855…" at bounding box center [753, 406] width 1506 height 812
click at [683, 385] on button "Call" at bounding box center [752, 401] width 244 height 49
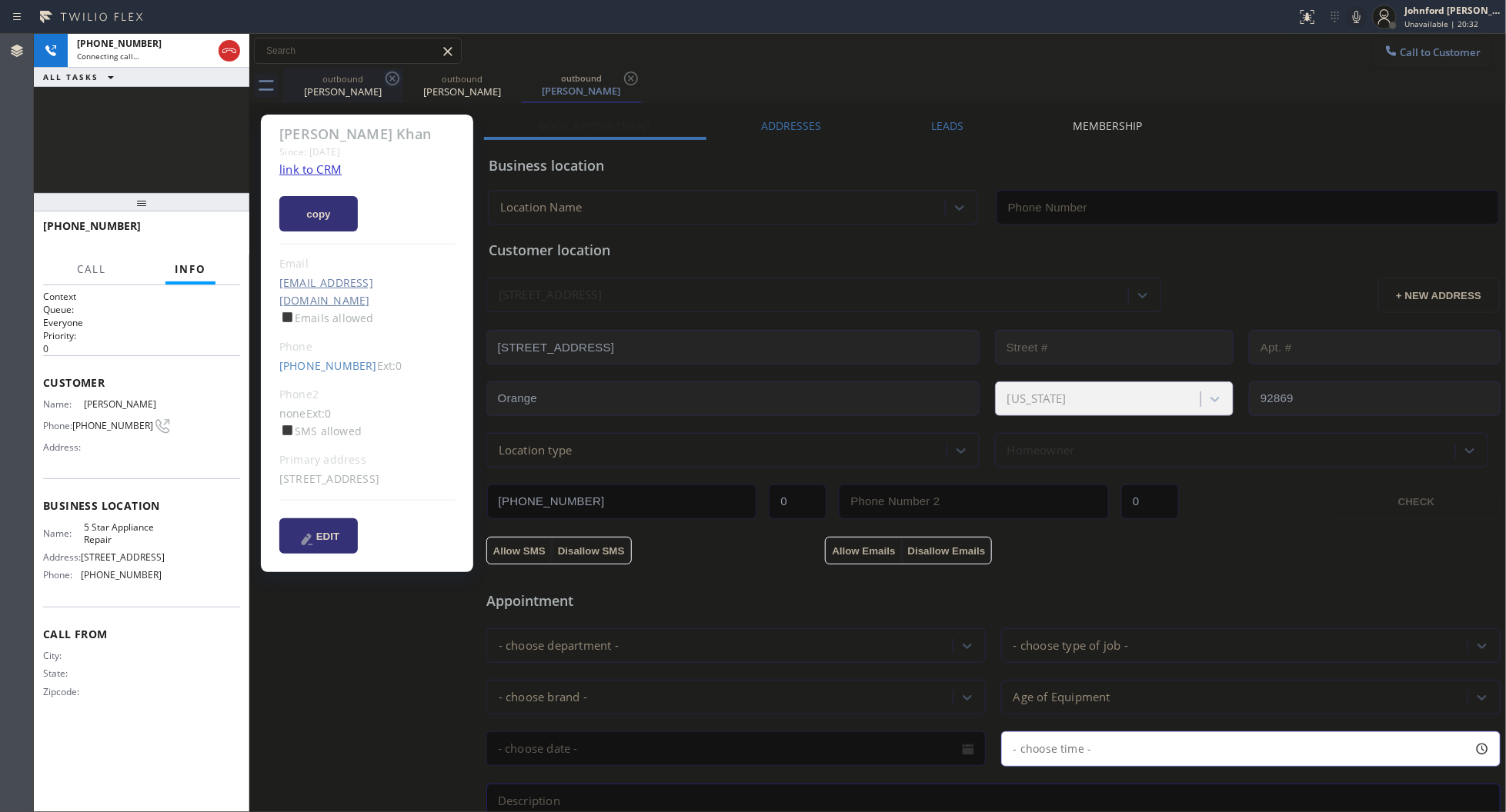
type input "[PHONE_NUMBER]"
click at [385, 78] on icon at bounding box center [392, 78] width 19 height 19
drag, startPoint x: 133, startPoint y: 136, endPoint x: 156, endPoint y: 105, distance: 38.6
click at [135, 133] on div "+17143266855 Connecting call… ALL TASKS ALL TASKS ACTIVE TASKS TASKS IN WRAP UP" at bounding box center [141, 113] width 216 height 159
click at [1351, 18] on icon at bounding box center [1356, 16] width 19 height 19
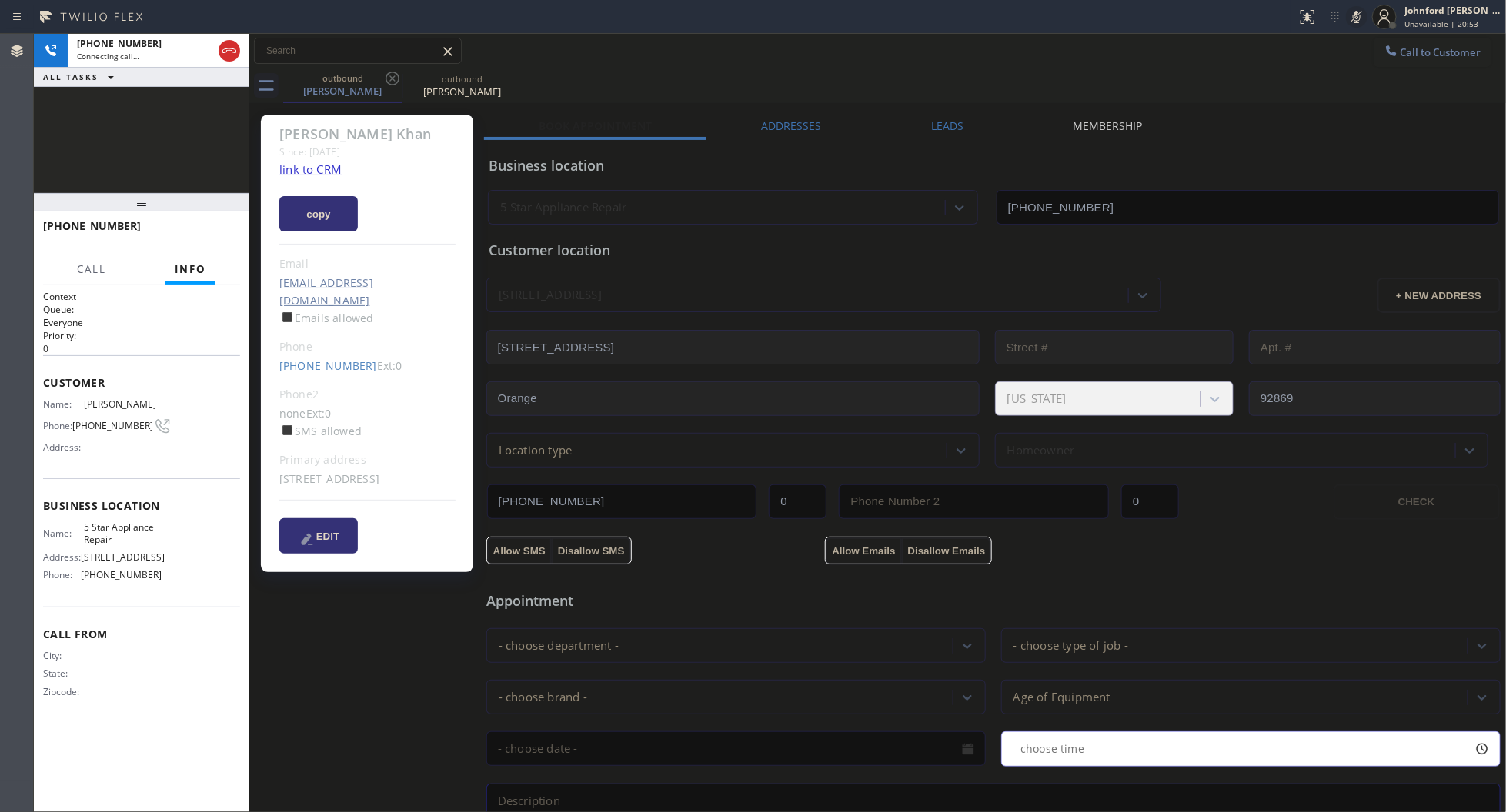
click at [1351, 18] on icon at bounding box center [1356, 16] width 19 height 19
click at [297, 477] on div "8326 East Hillsdale Drive Orange, 92869 CA" at bounding box center [367, 480] width 176 height 18
copy div "92869"
click at [399, 714] on div "Amir Khan Since: 20 may 2020 link to CRM copy Email amirok786@gmail.com Emails …" at bounding box center [368, 620] width 230 height 1028
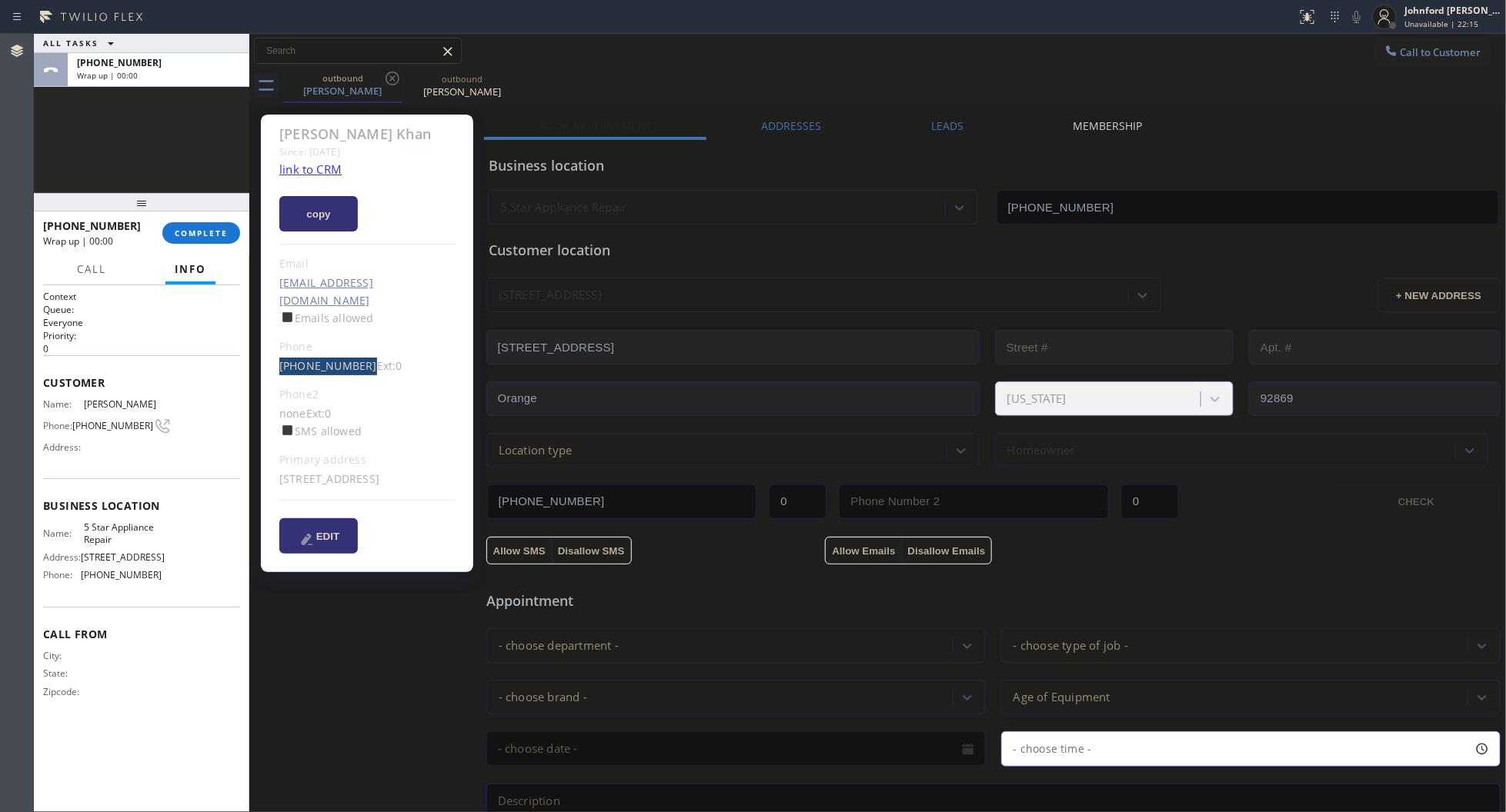
drag, startPoint x: 262, startPoint y: 344, endPoint x: 355, endPoint y: 355, distance: 93.6
click at [355, 355] on div "Amir Khan Since: 20 may 2020 link to CRM copy Email amirok786@gmail.com Emails …" at bounding box center [367, 344] width 212 height 458
copy link "[PHONE_NUMBER]"
click at [230, 129] on div "ALL TASKS ALL TASKS ACTIVE TASKS TASKS IN WRAP UP +17143266855 Wrap up | 00:01" at bounding box center [141, 113] width 216 height 159
click at [213, 233] on span "COMPLETE" at bounding box center [201, 233] width 53 height 11
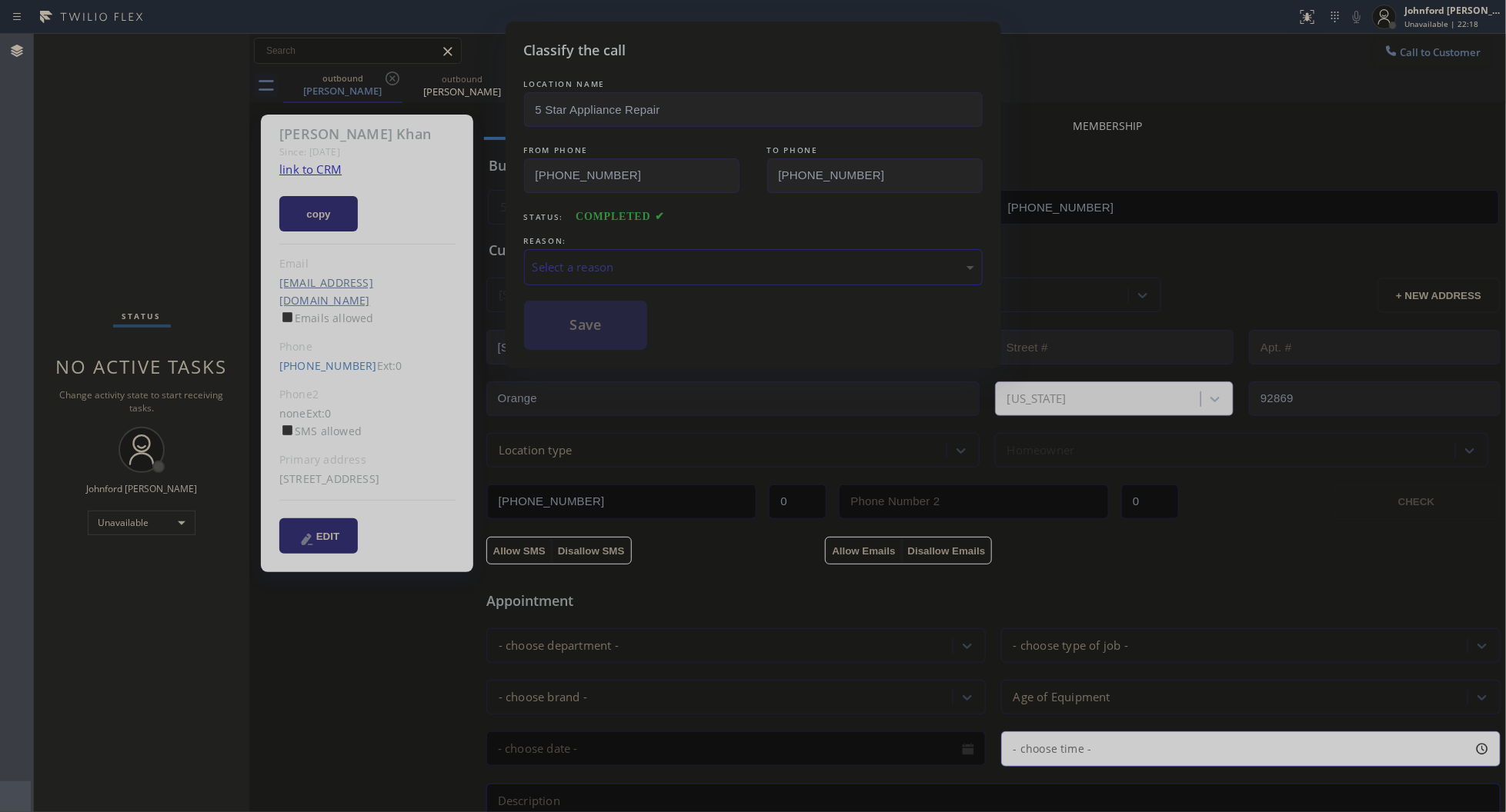
click at [583, 275] on div "Select a reason" at bounding box center [753, 267] width 459 height 36
click at [604, 324] on button "Save" at bounding box center [586, 326] width 124 height 49
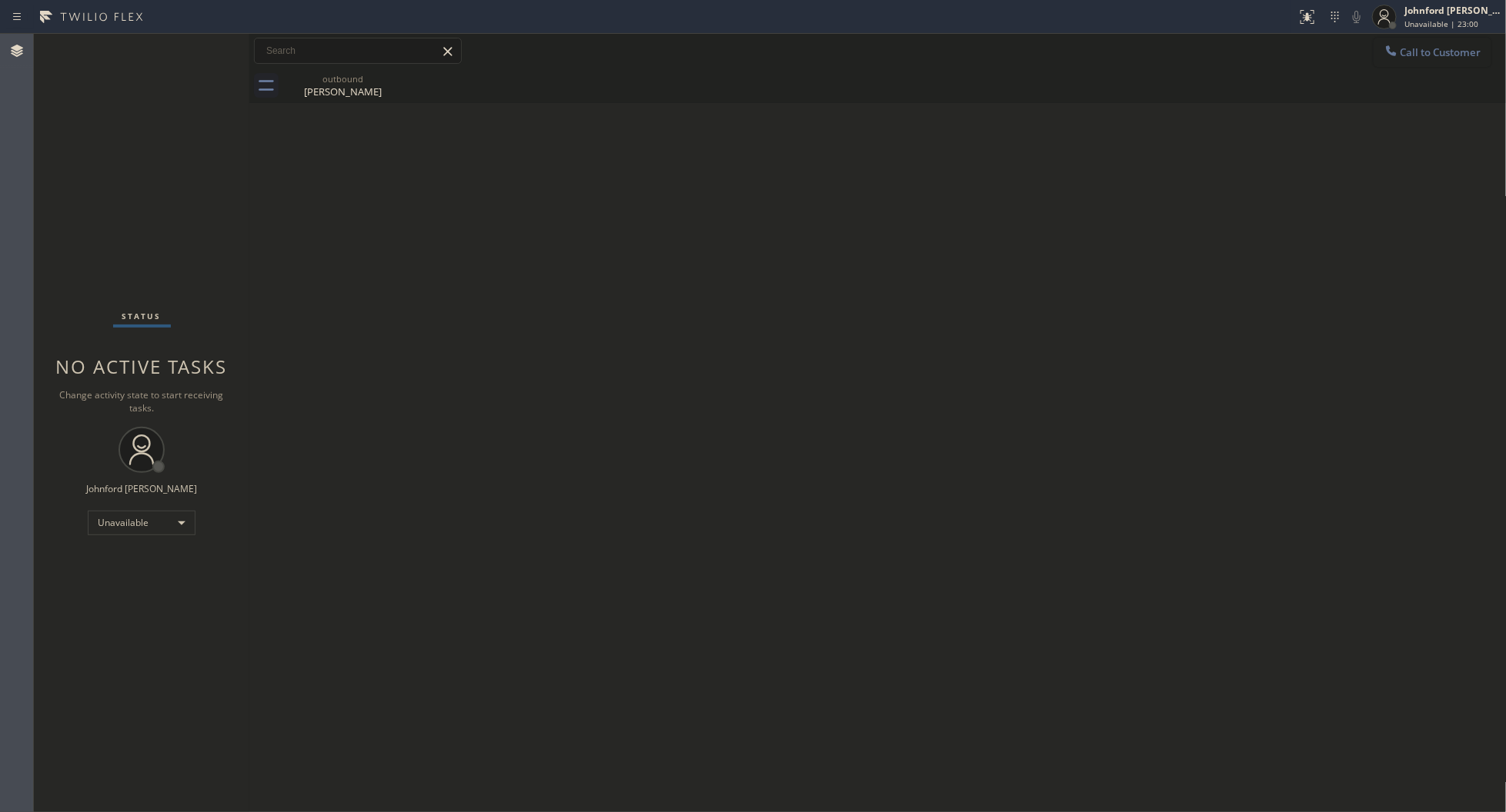
click at [1417, 52] on span "Call to Customer" at bounding box center [1440, 52] width 80 height 14
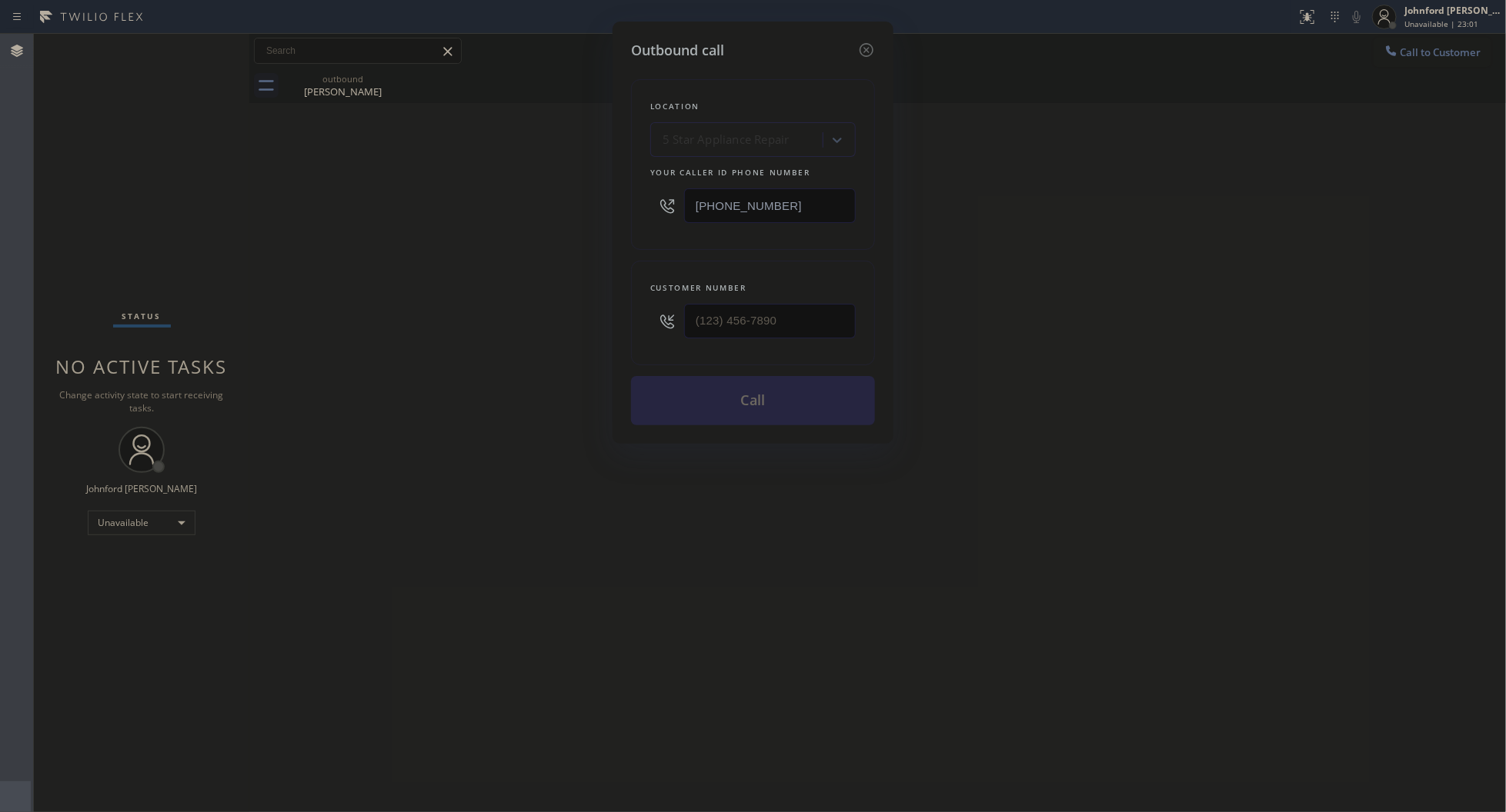
drag, startPoint x: 795, startPoint y: 219, endPoint x: 658, endPoint y: 219, distance: 137.0
click at [658, 219] on div "[PHONE_NUMBER]" at bounding box center [753, 205] width 205 height 50
click at [804, 208] on input "[PHONE_NUMBER]" at bounding box center [769, 206] width 171 height 34
drag, startPoint x: 804, startPoint y: 208, endPoint x: 614, endPoint y: 201, distance: 190.1
click at [614, 201] on div "Outbound call Location 5 Star Appliance Repair Your caller id phone number (855…" at bounding box center [753, 232] width 281 height 422
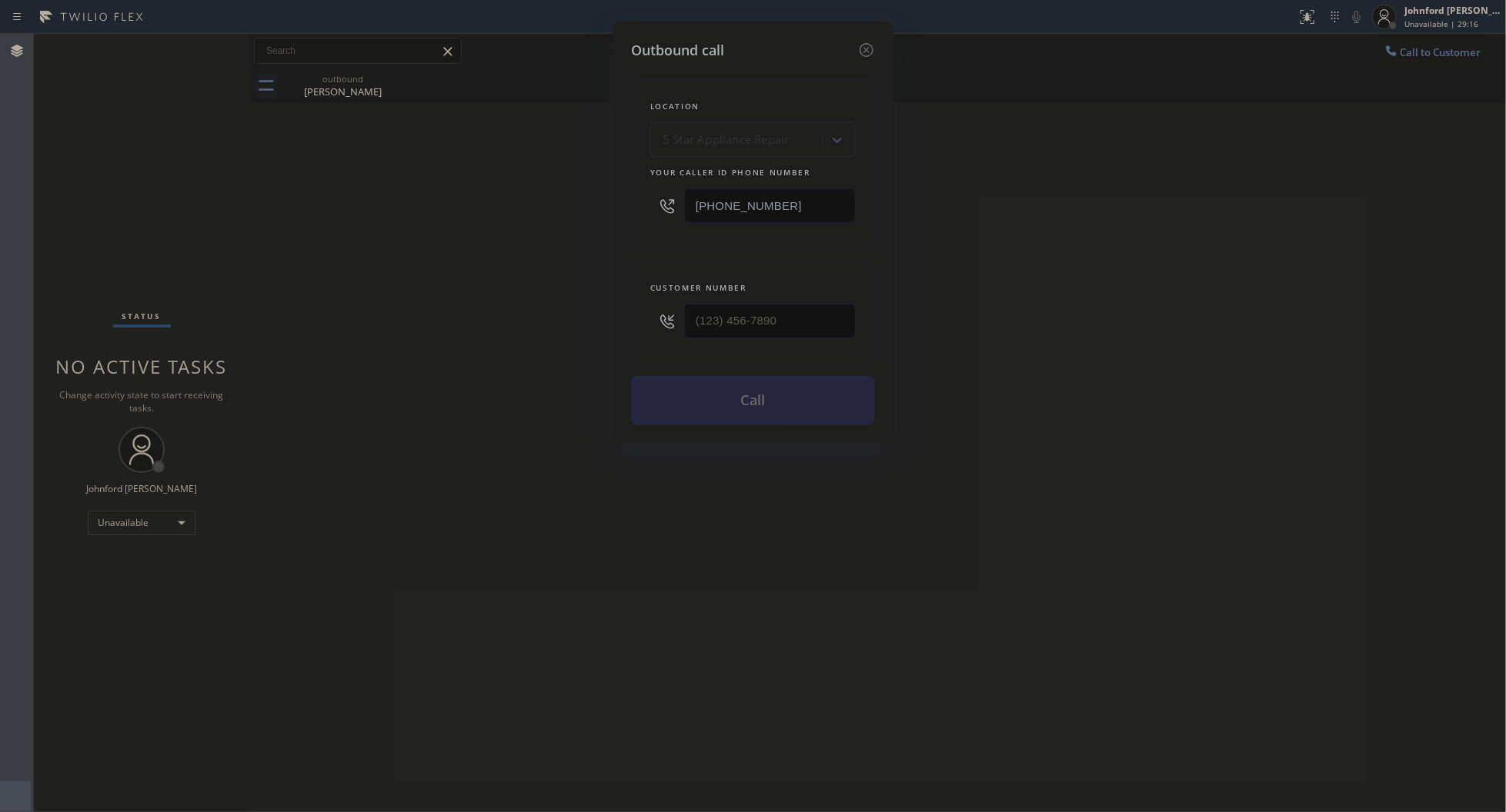
click at [509, 279] on div "Outbound call Location 5 Star Appliance Repair Your caller id phone number (855…" at bounding box center [753, 406] width 1506 height 812
click at [862, 44] on icon at bounding box center [866, 50] width 19 height 19
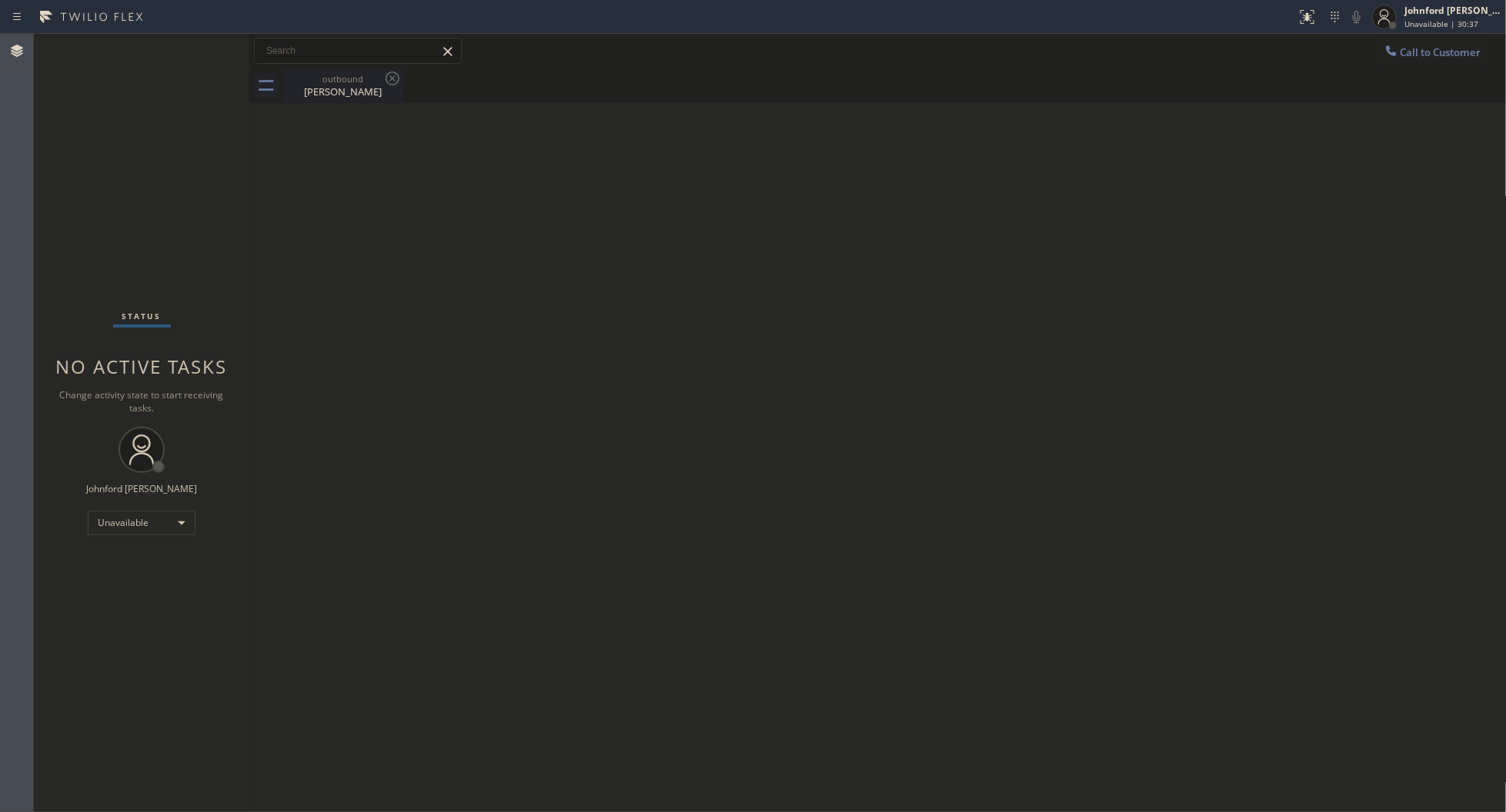
click at [317, 74] on div "outbound" at bounding box center [343, 79] width 116 height 11
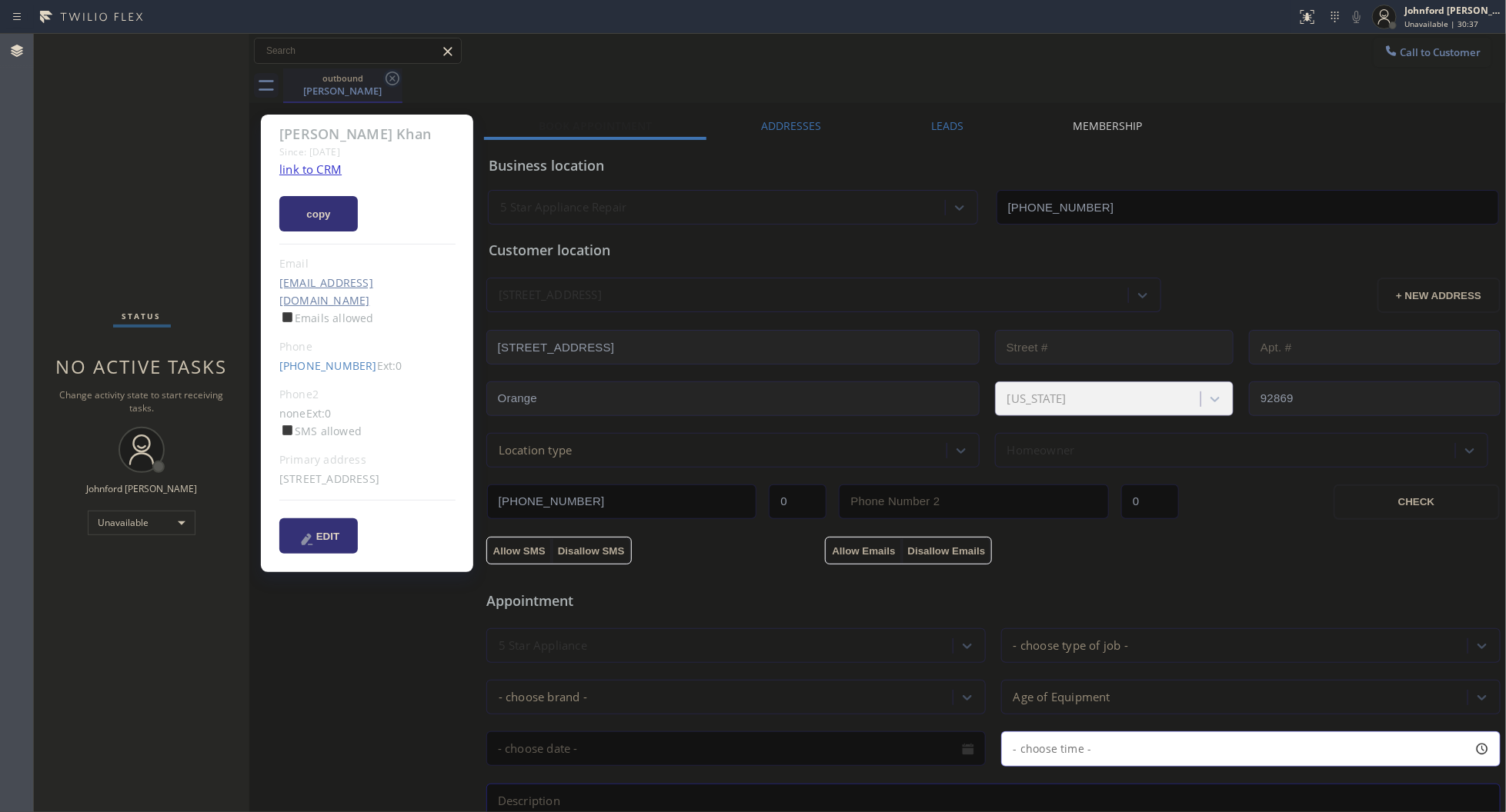
click at [390, 79] on icon at bounding box center [392, 78] width 14 height 14
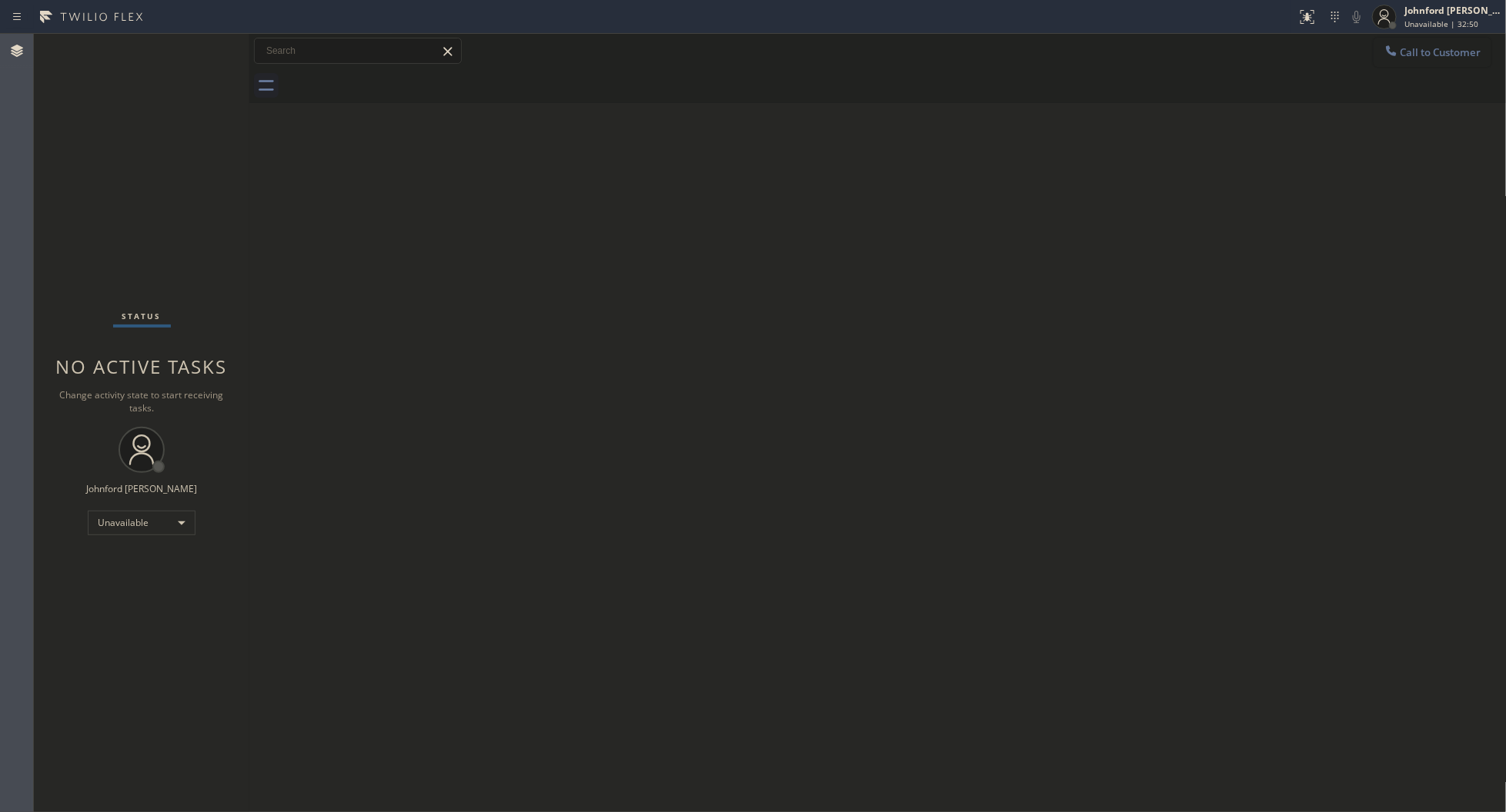
drag, startPoint x: 1360, startPoint y: 60, endPoint x: 1374, endPoint y: 55, distance: 14.9
click at [1370, 58] on div "Call to Customer Outbound call Location 5 Star Appliance Repair Your caller id …" at bounding box center [878, 51] width 1257 height 27
click at [1383, 48] on icon at bounding box center [1390, 51] width 16 height 16
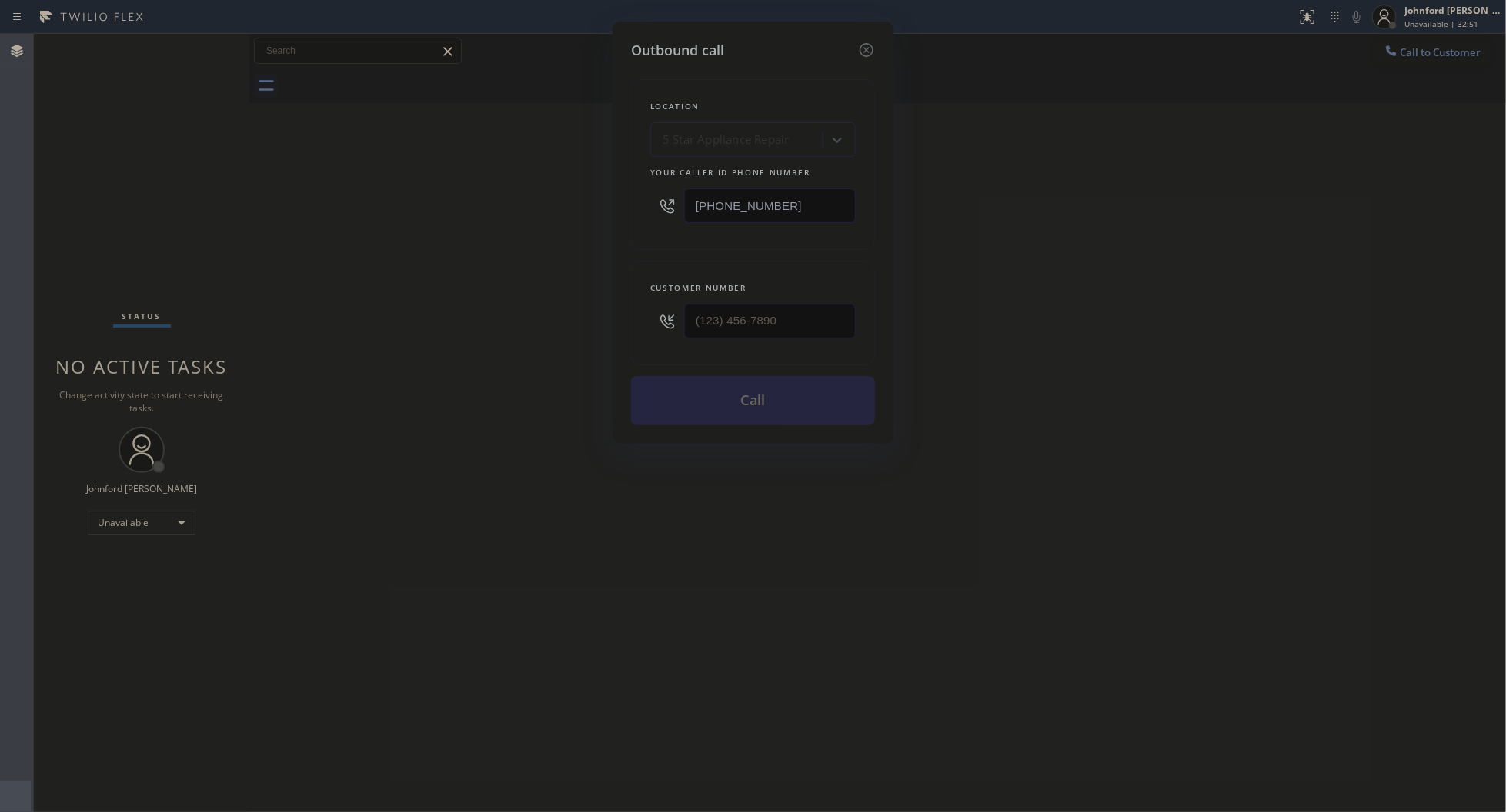
drag, startPoint x: 682, startPoint y: 197, endPoint x: 605, endPoint y: 204, distance: 77.3
click at [615, 203] on div "Outbound call Location 5 Star Appliance Repair Your caller id phone number (855…" at bounding box center [753, 232] width 281 height 422
paste input "619) 404-5114"
type input "[PHONE_NUMBER]"
click at [564, 322] on div "Outbound call Location 4B2.Paid Elite Sub-Zero Appliance Repair (Google Ads, SD…" at bounding box center [753, 406] width 1506 height 812
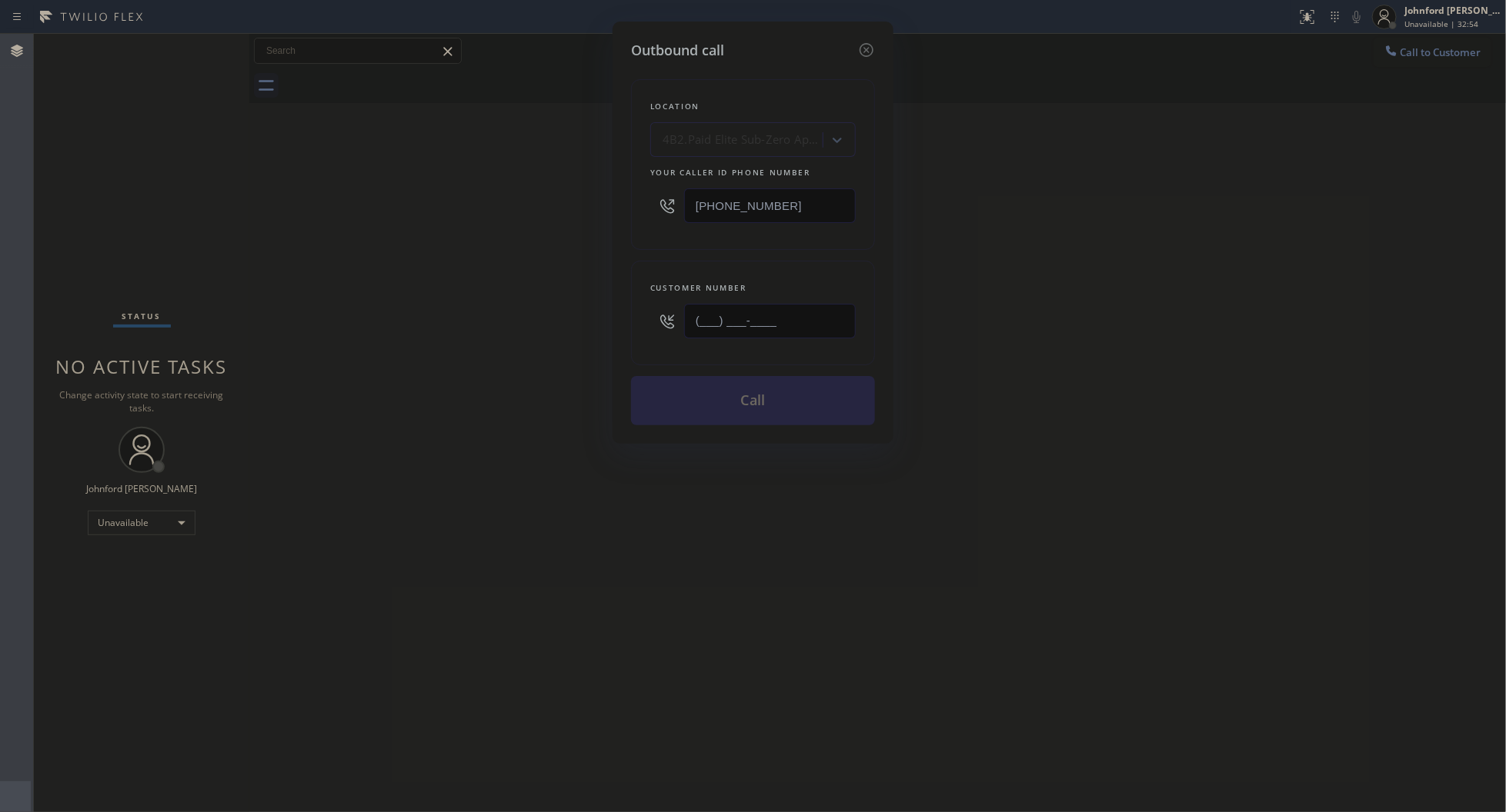
paste input "805) 208-5506"
type input "[PHONE_NUMBER]"
click at [536, 322] on div "Outbound call Location 4B2.Paid Elite Sub-Zero Appliance Repair (Google Ads, SD…" at bounding box center [753, 406] width 1506 height 812
click at [705, 409] on button "Call" at bounding box center [752, 401] width 244 height 49
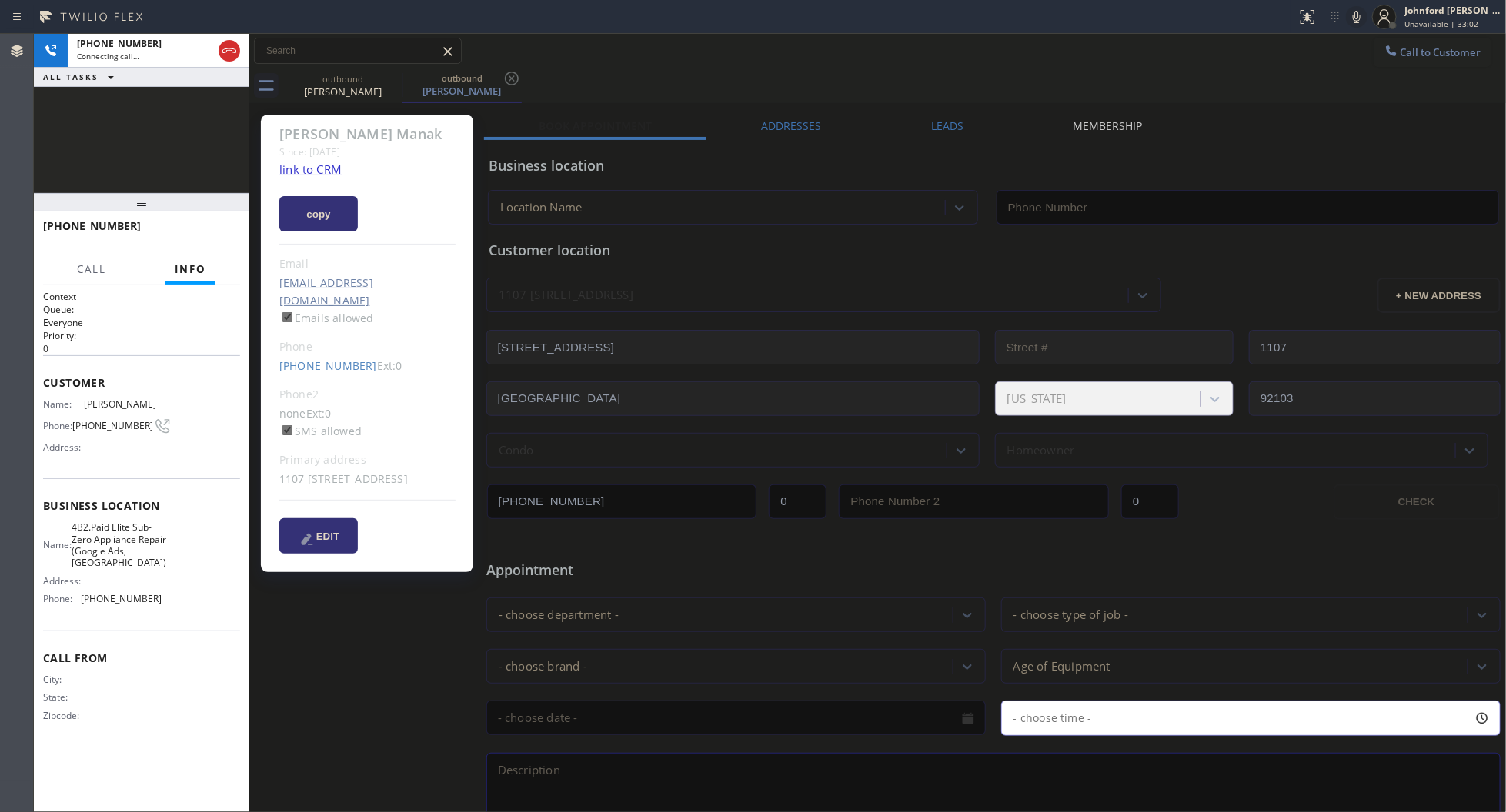
type input "[PHONE_NUMBER]"
click at [1347, 16] on icon at bounding box center [1356, 16] width 19 height 19
click at [194, 160] on div "+18052085506 Connecting call… ALL TASKS ALL TASKS ACTIVE TASKS TASKS IN WRAP UP" at bounding box center [141, 113] width 216 height 159
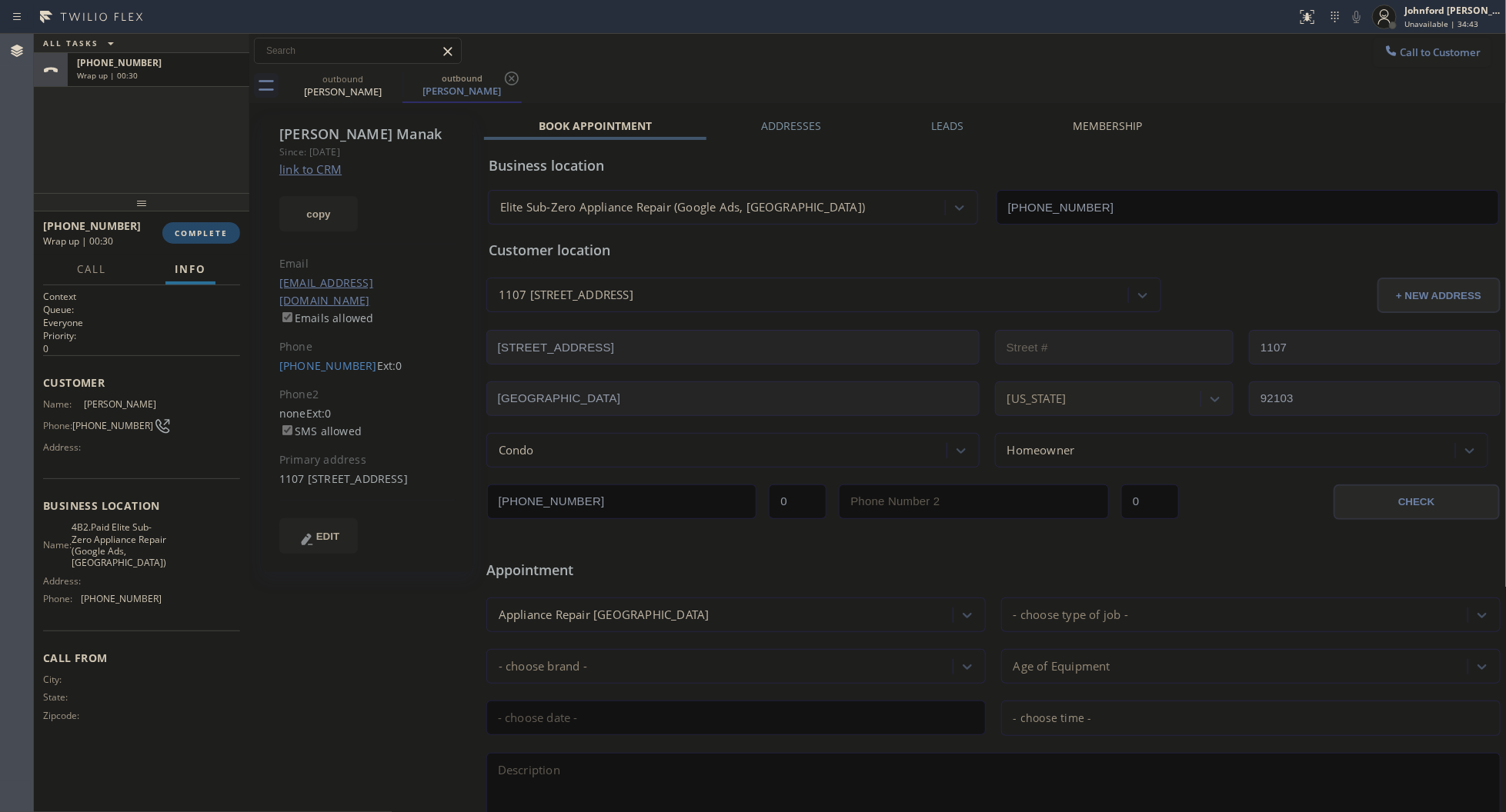
click at [225, 223] on button "COMPLETE" at bounding box center [201, 233] width 78 height 21
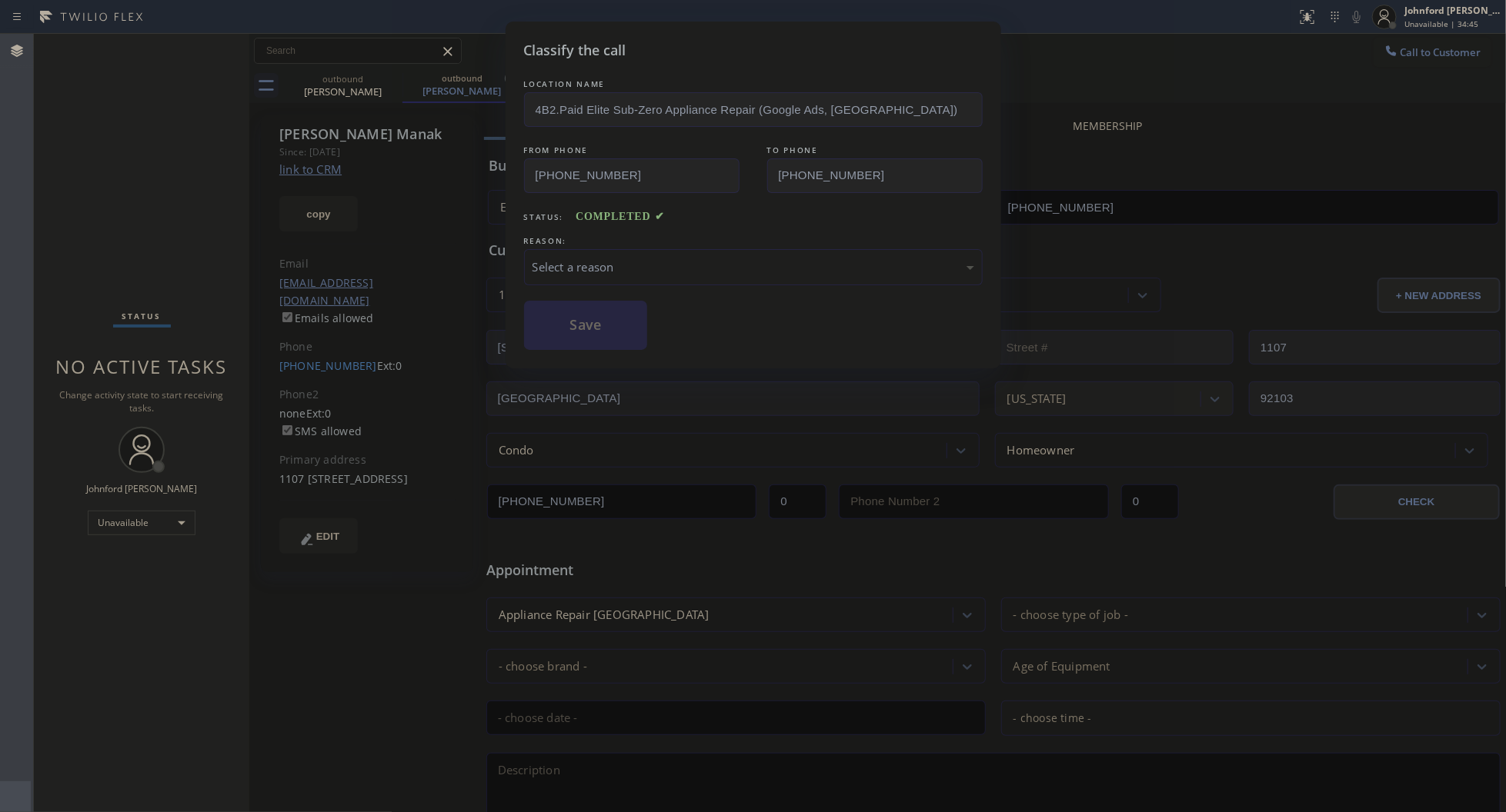
drag, startPoint x: 591, startPoint y: 264, endPoint x: 632, endPoint y: 270, distance: 41.4
click at [599, 262] on div "Select a reason" at bounding box center [753, 267] width 441 height 18
click at [626, 340] on button "Save" at bounding box center [586, 326] width 124 height 49
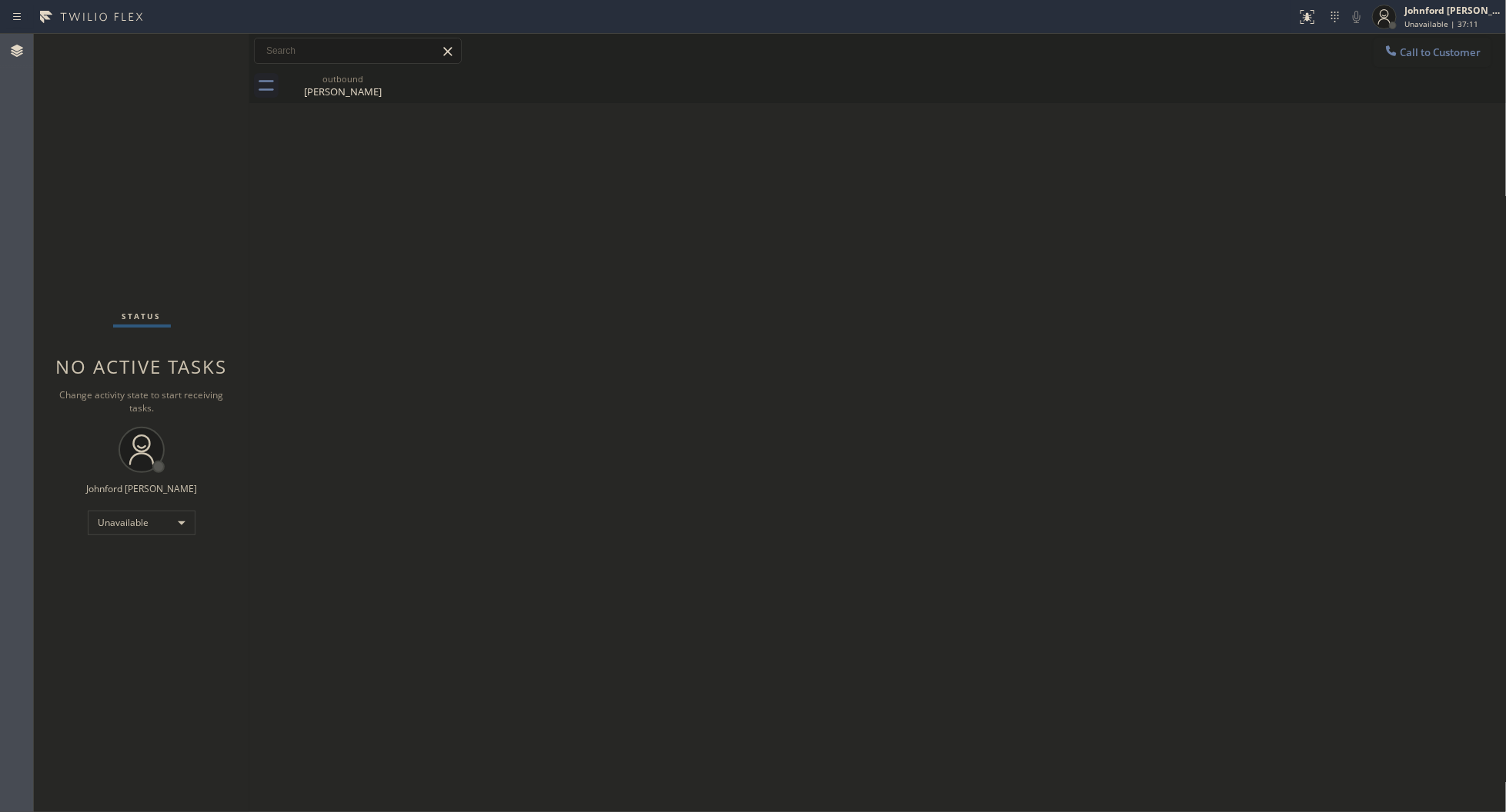
click at [1171, 251] on div "Back to Dashboard Change Sender ID Customers Technicians Select a contact Outbo…" at bounding box center [878, 422] width 1257 height 778
click at [1405, 62] on button "Call to Customer" at bounding box center [1432, 52] width 118 height 30
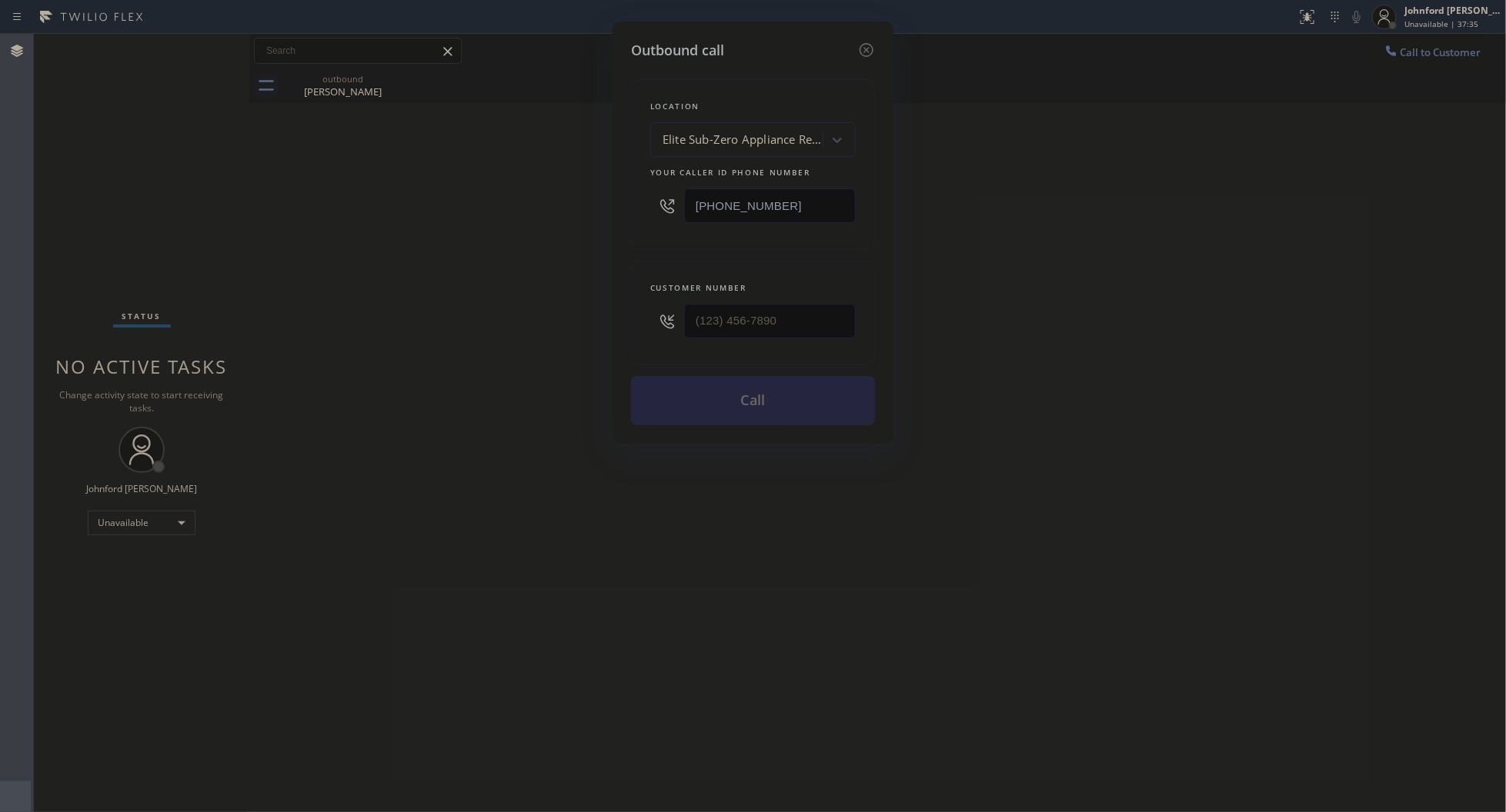
drag, startPoint x: 791, startPoint y: 214, endPoint x: 600, endPoint y: 210, distance: 191.0
click at [615, 217] on div "Outbound call Location Elite Sub-Zero Appliance Repair (Google Ads, [GEOGRAPHIC…" at bounding box center [753, 232] width 281 height 422
paste input "___) ___-____"
type input "(___) ___-____"
drag, startPoint x: 777, startPoint y: 198, endPoint x: 620, endPoint y: 208, distance: 157.3
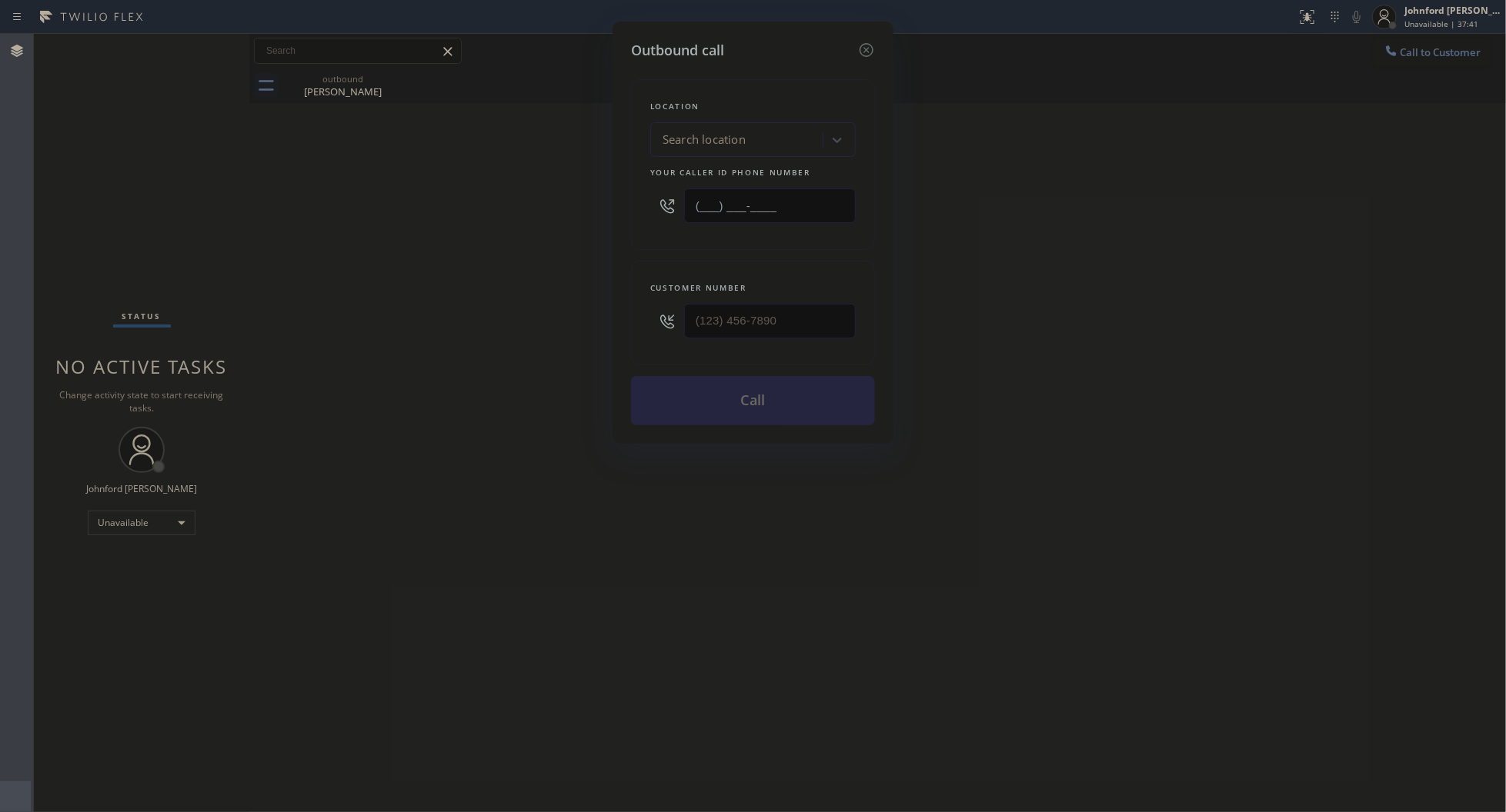
click at [638, 205] on div "Location Search location Your caller id phone number (___) ___-____" at bounding box center [752, 165] width 244 height 171
paste input "831) 661-8837"
type input "[PHONE_NUMBER]"
click at [529, 237] on div "Outbound call Location Search location Your caller id phone number [PHONE_NUMBE…" at bounding box center [753, 406] width 1506 height 812
drag, startPoint x: 805, startPoint y: 310, endPoint x: 633, endPoint y: 316, distance: 172.1
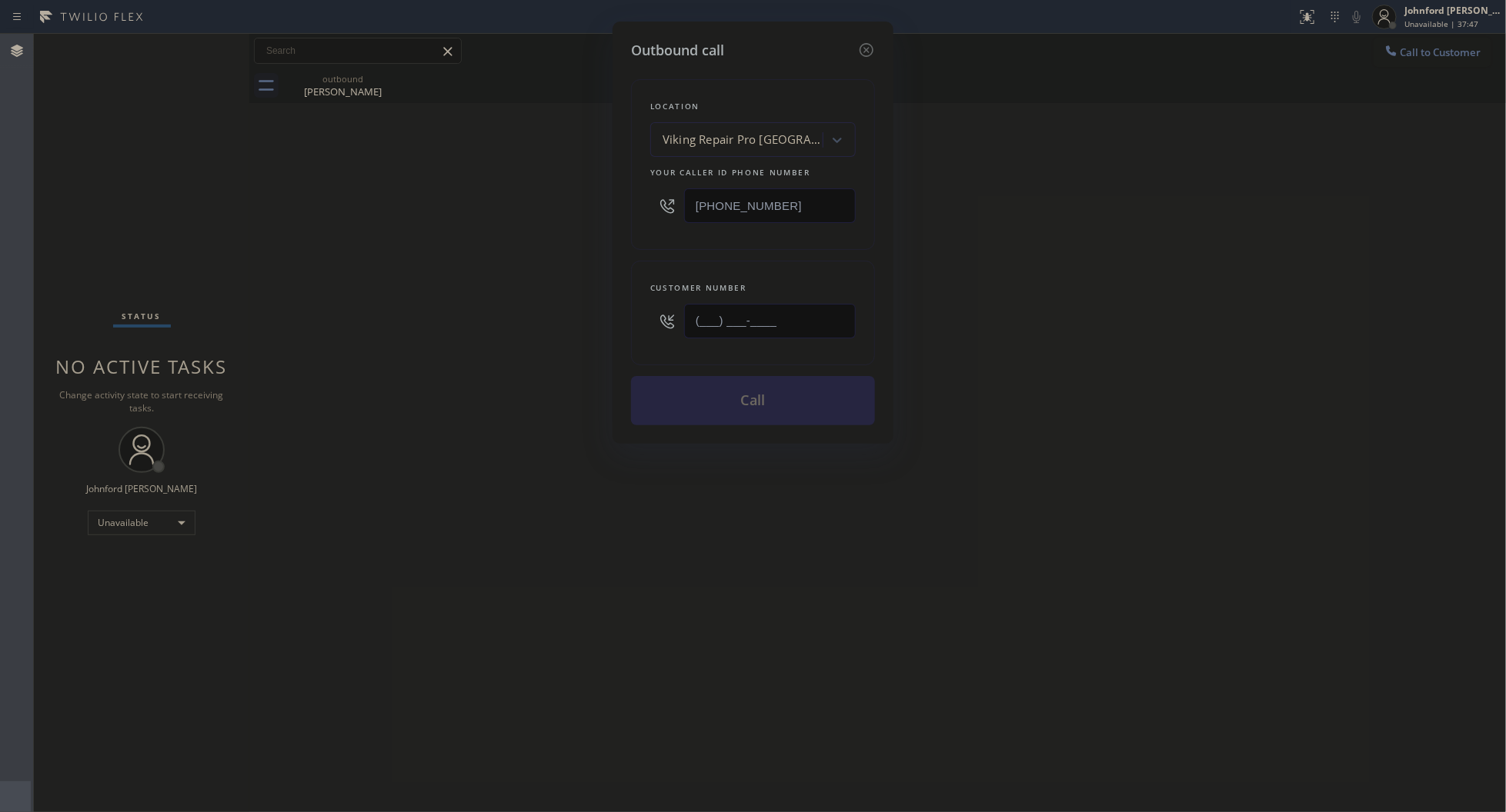
click at [640, 316] on div "Customer number (___) ___-____" at bounding box center [752, 313] width 244 height 105
paste input "408) 724-7433"
type input "[PHONE_NUMBER]"
click at [558, 316] on div "Outbound call Location Viking Repair Pro [GEOGRAPHIC_DATA][PERSON_NAME] Your ca…" at bounding box center [753, 406] width 1506 height 812
click at [688, 406] on button "Call" at bounding box center [752, 401] width 244 height 49
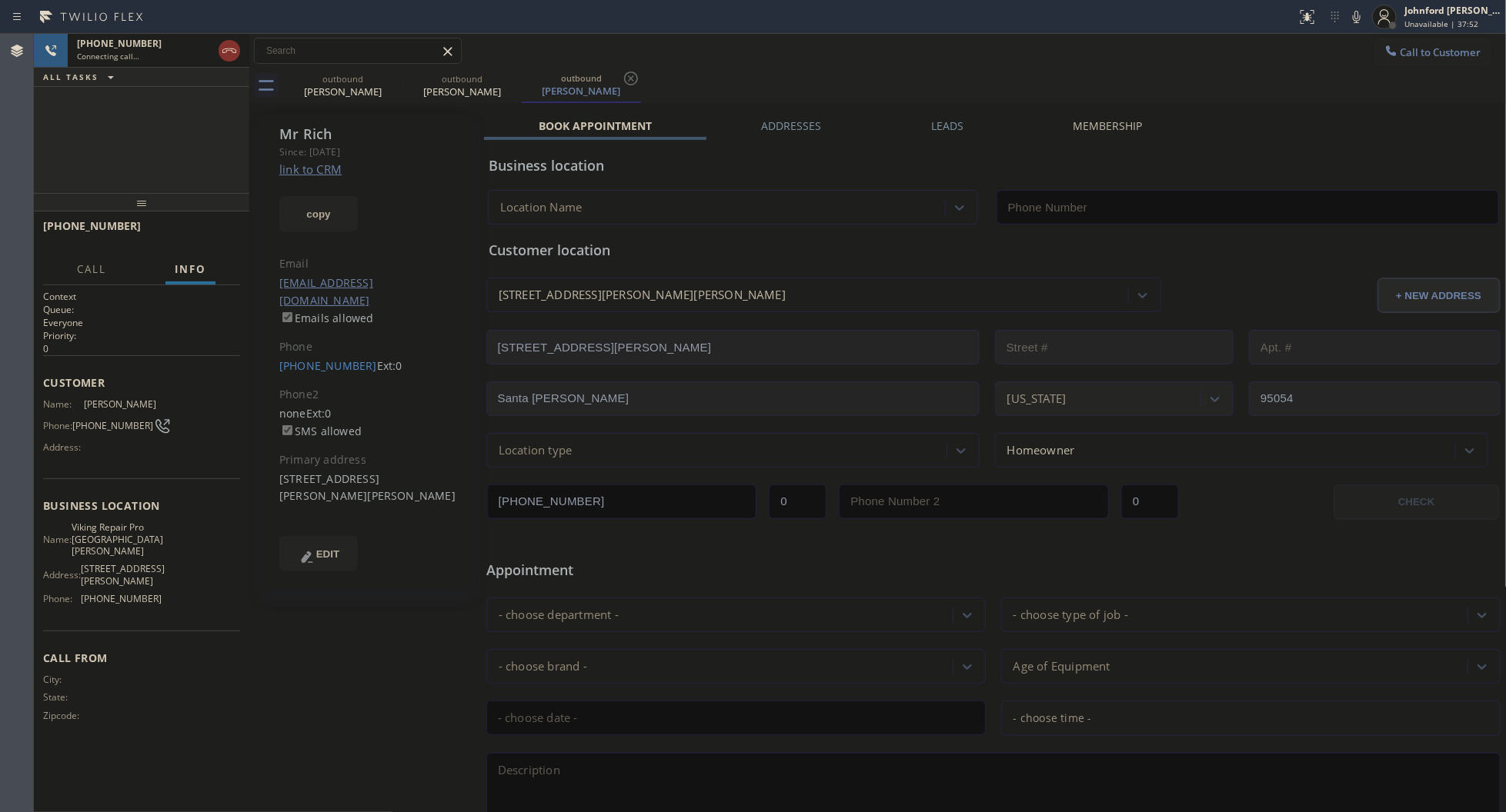
type input "[PHONE_NUMBER]"
click at [1354, 19] on icon at bounding box center [1356, 16] width 7 height 12
click at [1360, 13] on icon at bounding box center [1356, 16] width 19 height 19
drag, startPoint x: 148, startPoint y: 205, endPoint x: 135, endPoint y: 155, distance: 51.7
click at [135, 155] on div "[PHONE_NUMBER] Live | 00:35 ALL TASKS ALL TASKS ACTIVE TASKS TASKS IN WRAP UP […" at bounding box center [141, 422] width 216 height 778
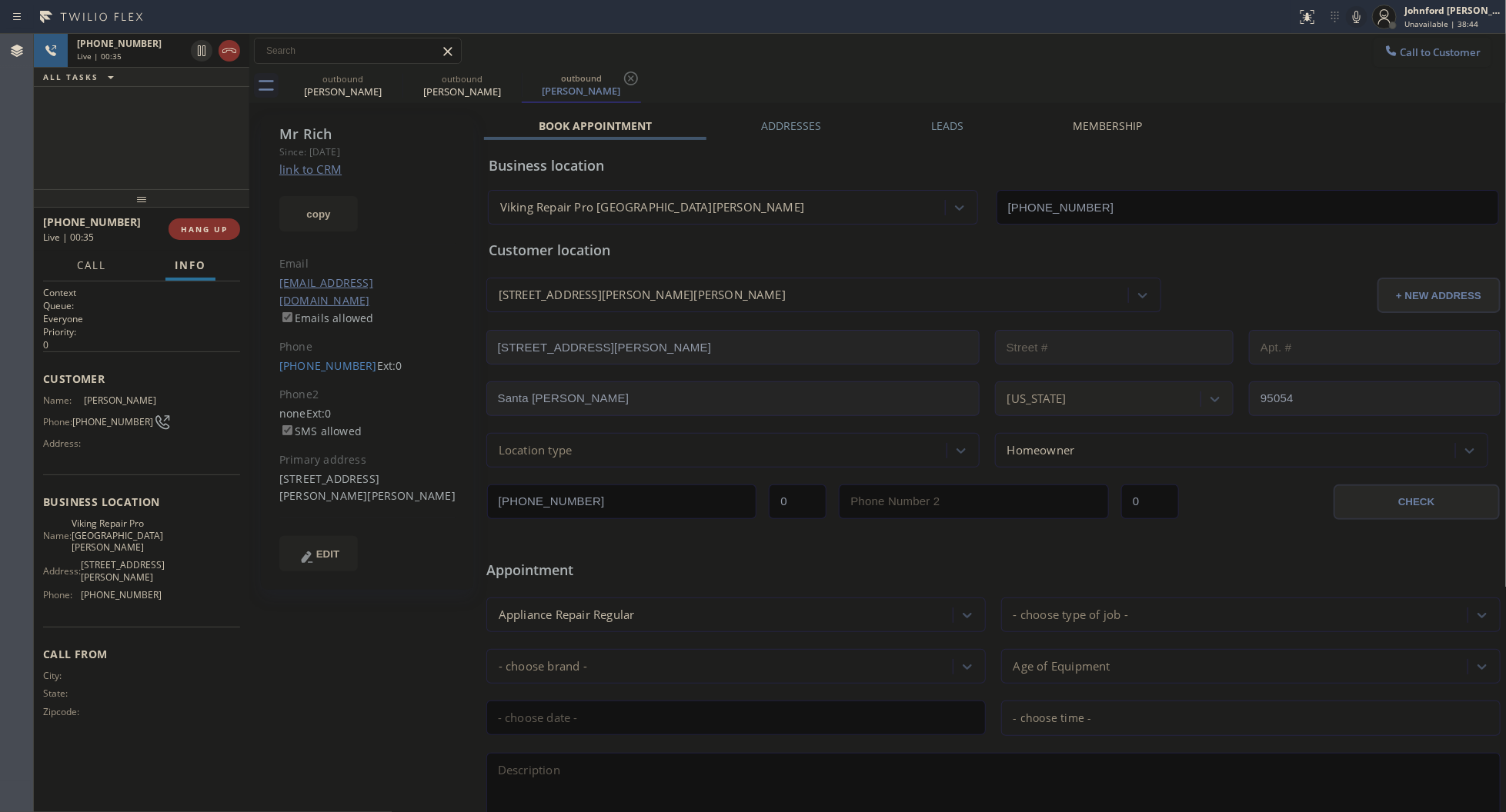
click at [87, 270] on button "Call" at bounding box center [92, 266] width 48 height 30
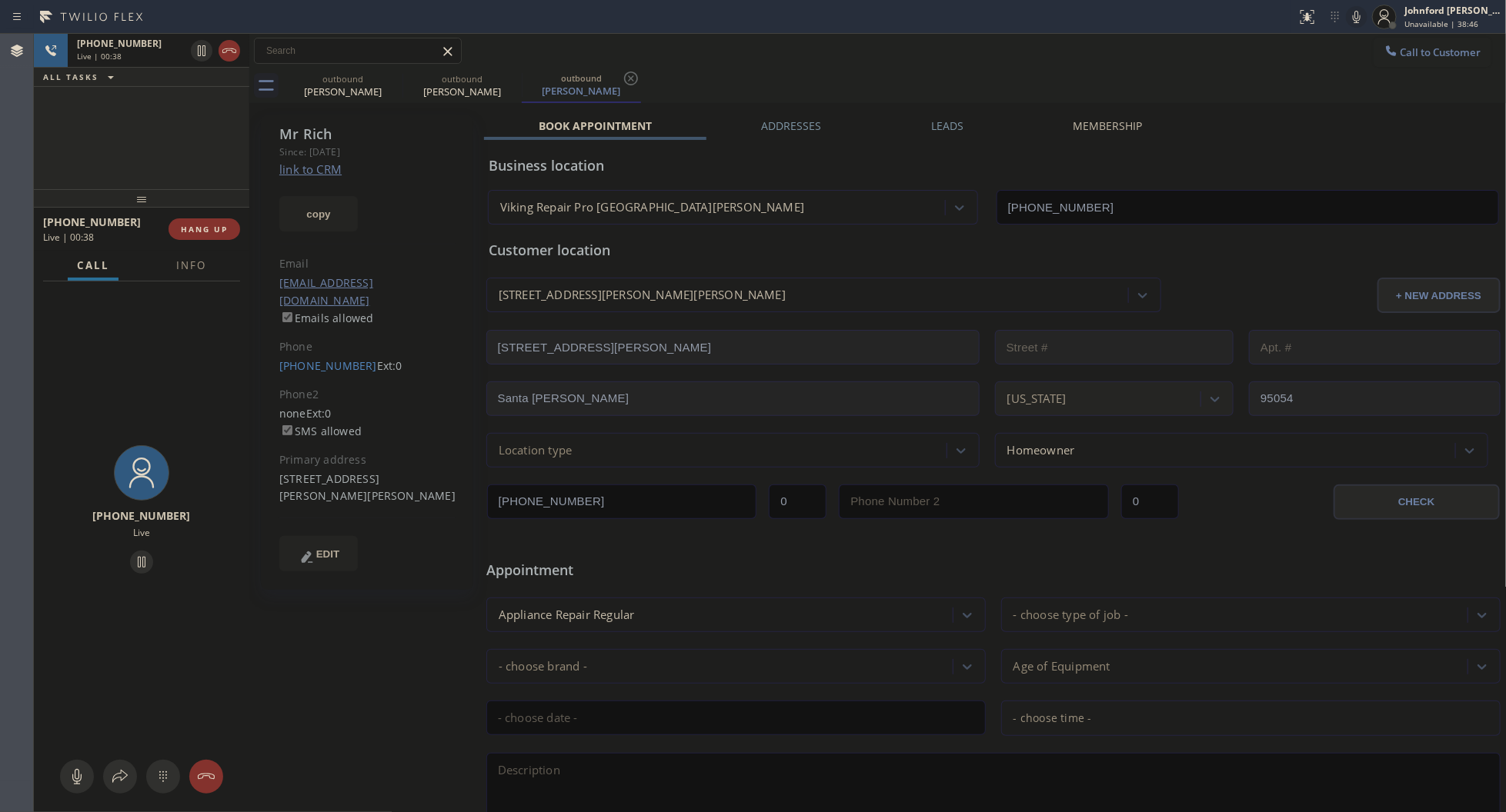
click at [148, 339] on div "[PHONE_NUMBER] Live" at bounding box center [141, 511] width 216 height 460
click at [299, 477] on div "[STREET_ADDRESS][PERSON_NAME][PERSON_NAME]" at bounding box center [367, 488] width 176 height 35
copy div "95054"
click at [127, 774] on icon at bounding box center [120, 777] width 19 height 19
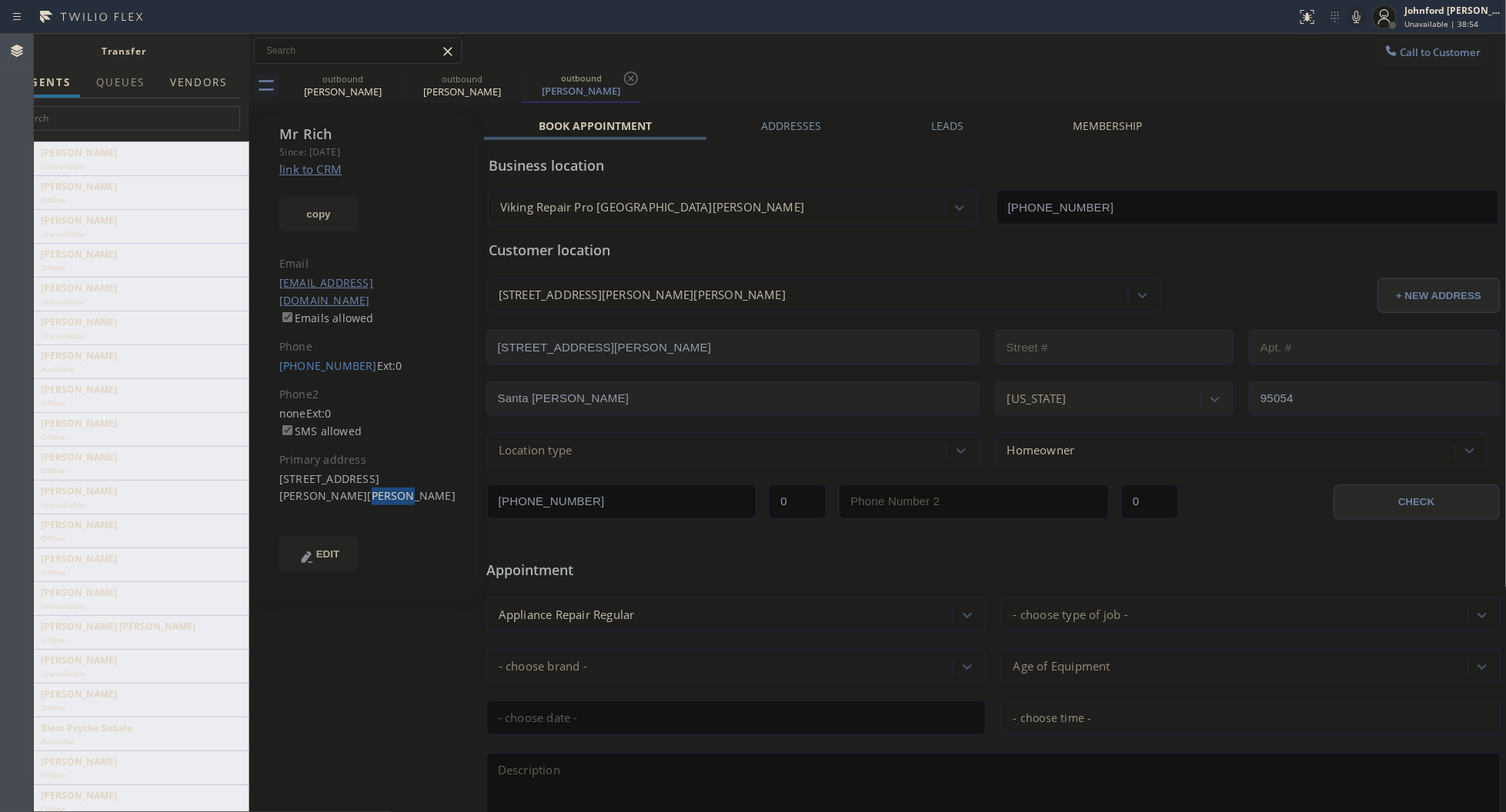
click at [193, 83] on button "Vendors" at bounding box center [199, 83] width 75 height 30
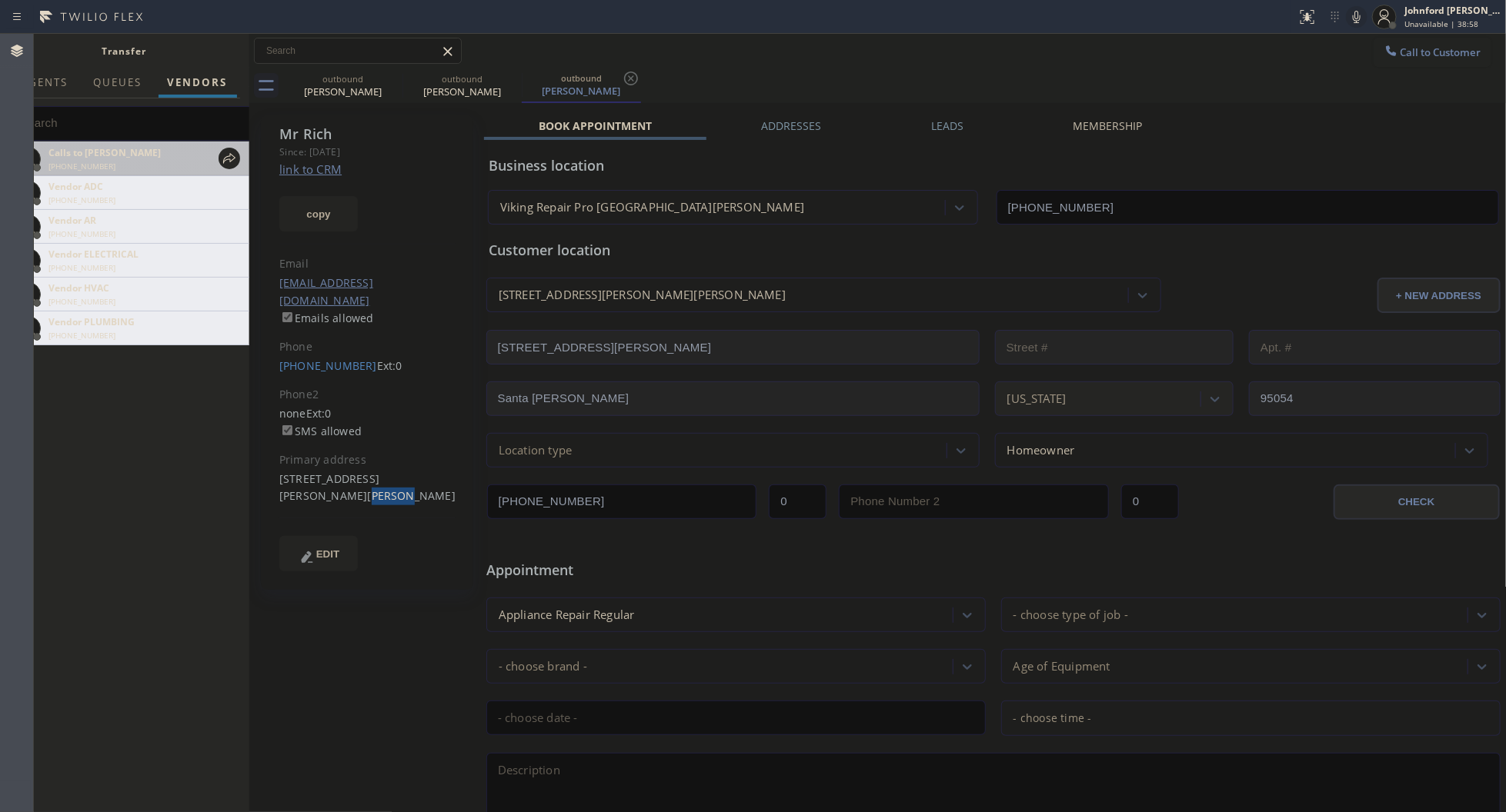
click at [226, 158] on icon at bounding box center [229, 158] width 19 height 19
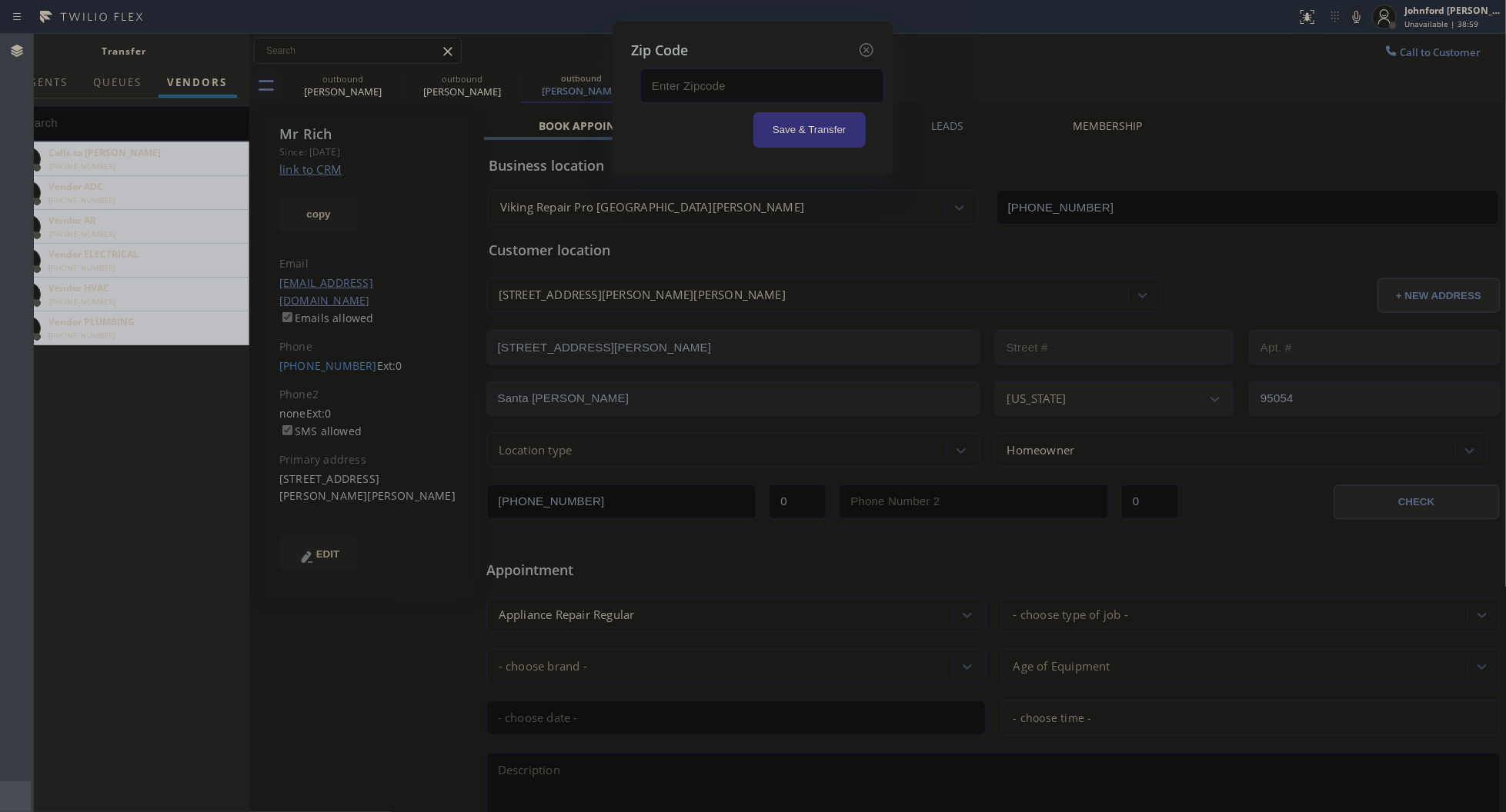
click at [668, 80] on input "text" at bounding box center [761, 85] width 244 height 34
paste input "95054"
type input "95054"
click at [775, 124] on button "Save & Transfer" at bounding box center [810, 130] width 113 height 35
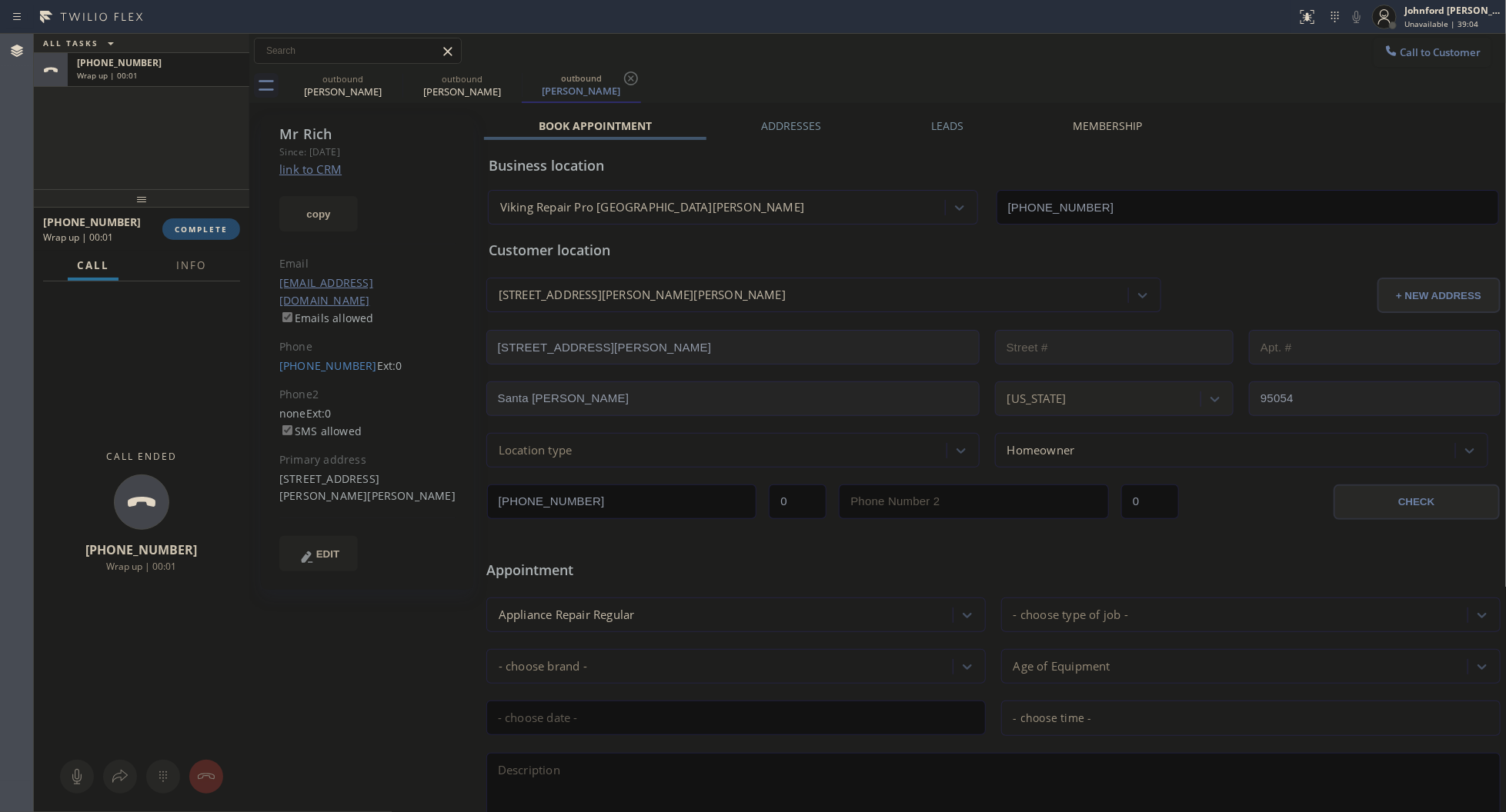
click at [175, 225] on span "COMPLETE" at bounding box center [201, 229] width 53 height 11
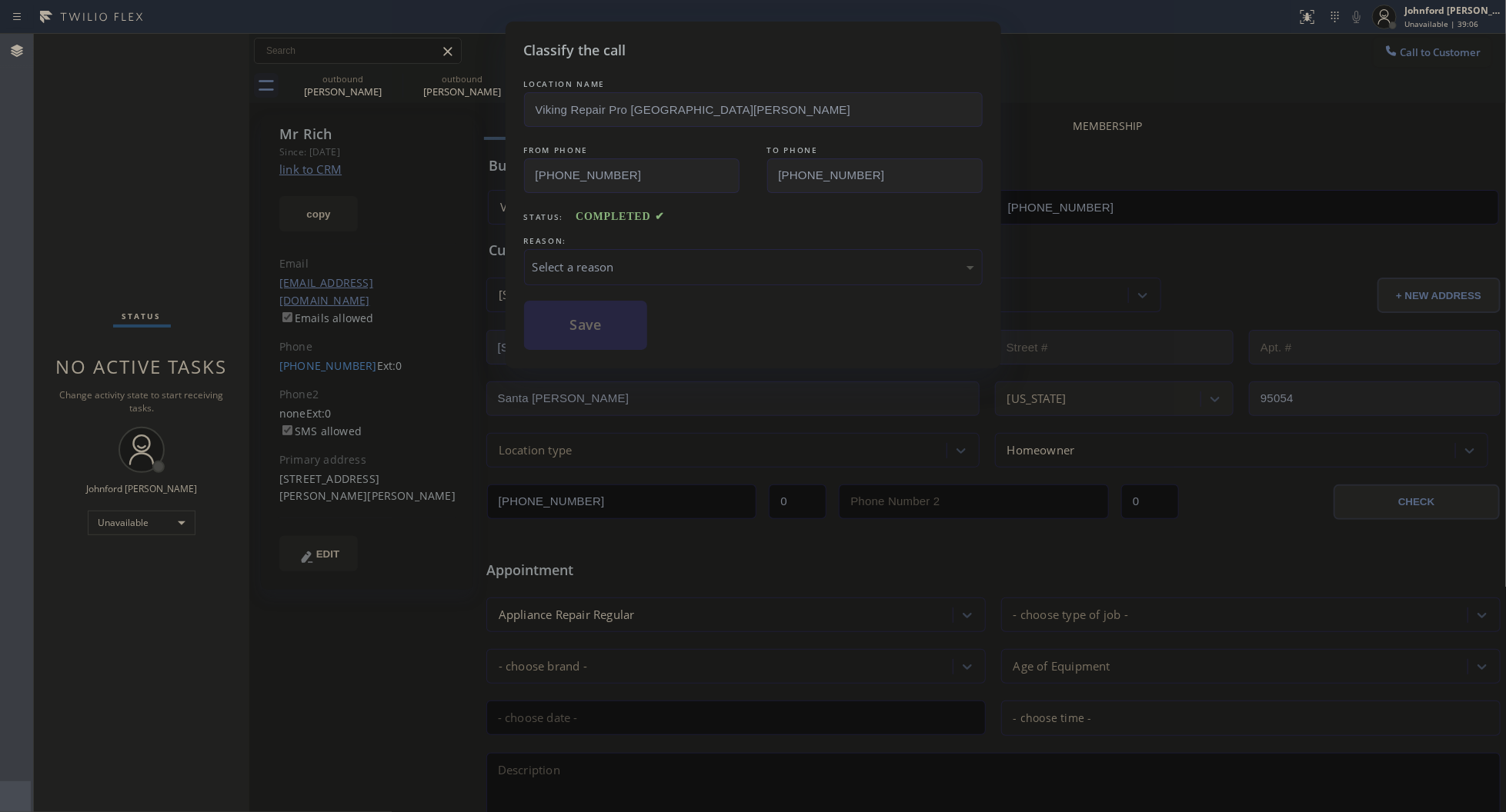
click at [568, 258] on div "Select a reason" at bounding box center [753, 267] width 441 height 18
click at [632, 270] on div "Not Booked - All other reasons" at bounding box center [753, 267] width 441 height 18
click at [587, 323] on button "Save" at bounding box center [586, 326] width 124 height 49
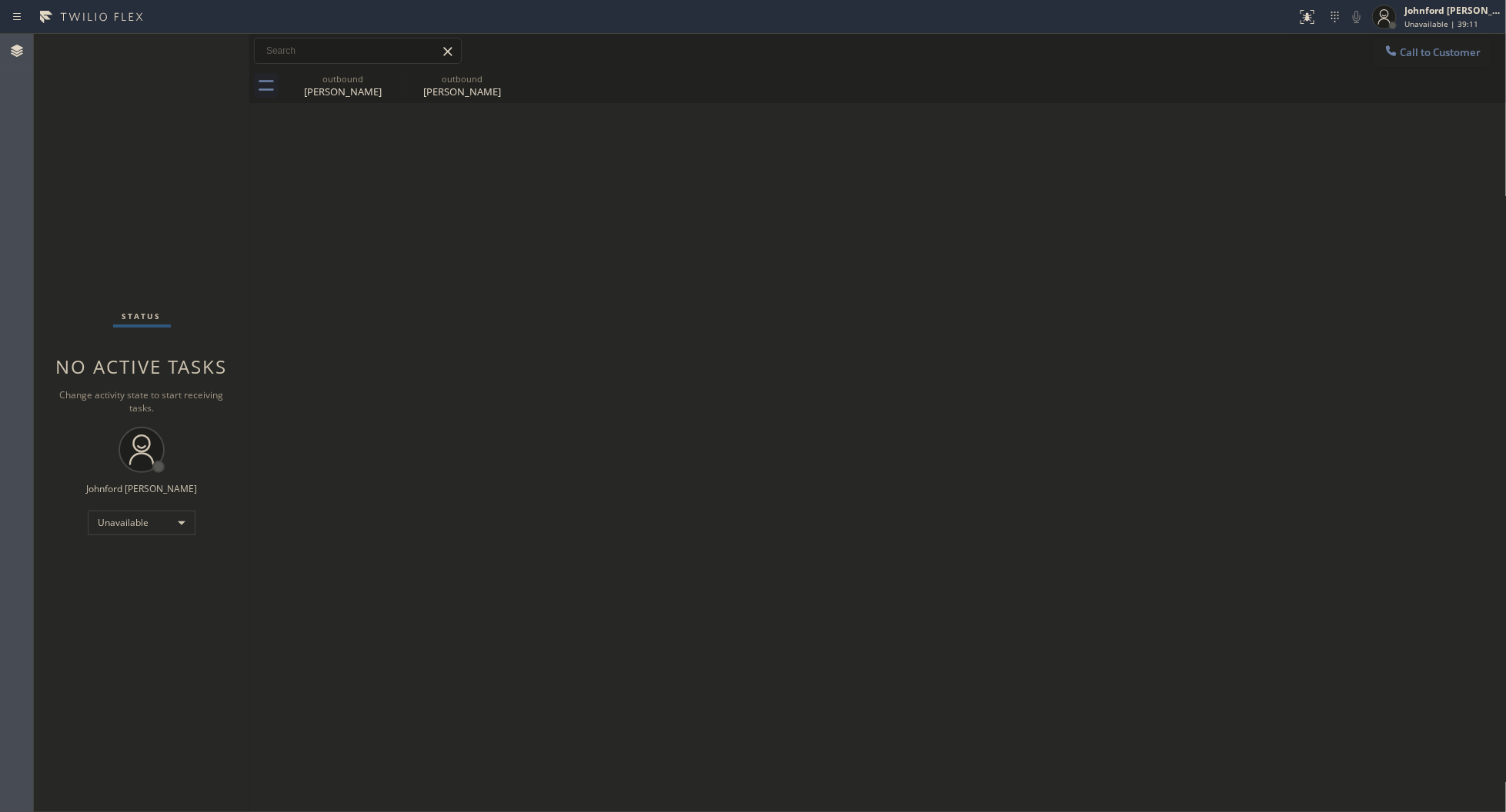
click at [354, 137] on div "Back to Dashboard Change Sender ID Customers Technicians Select a contact Outbo…" at bounding box center [878, 422] width 1257 height 778
click at [390, 77] on icon at bounding box center [392, 78] width 14 height 14
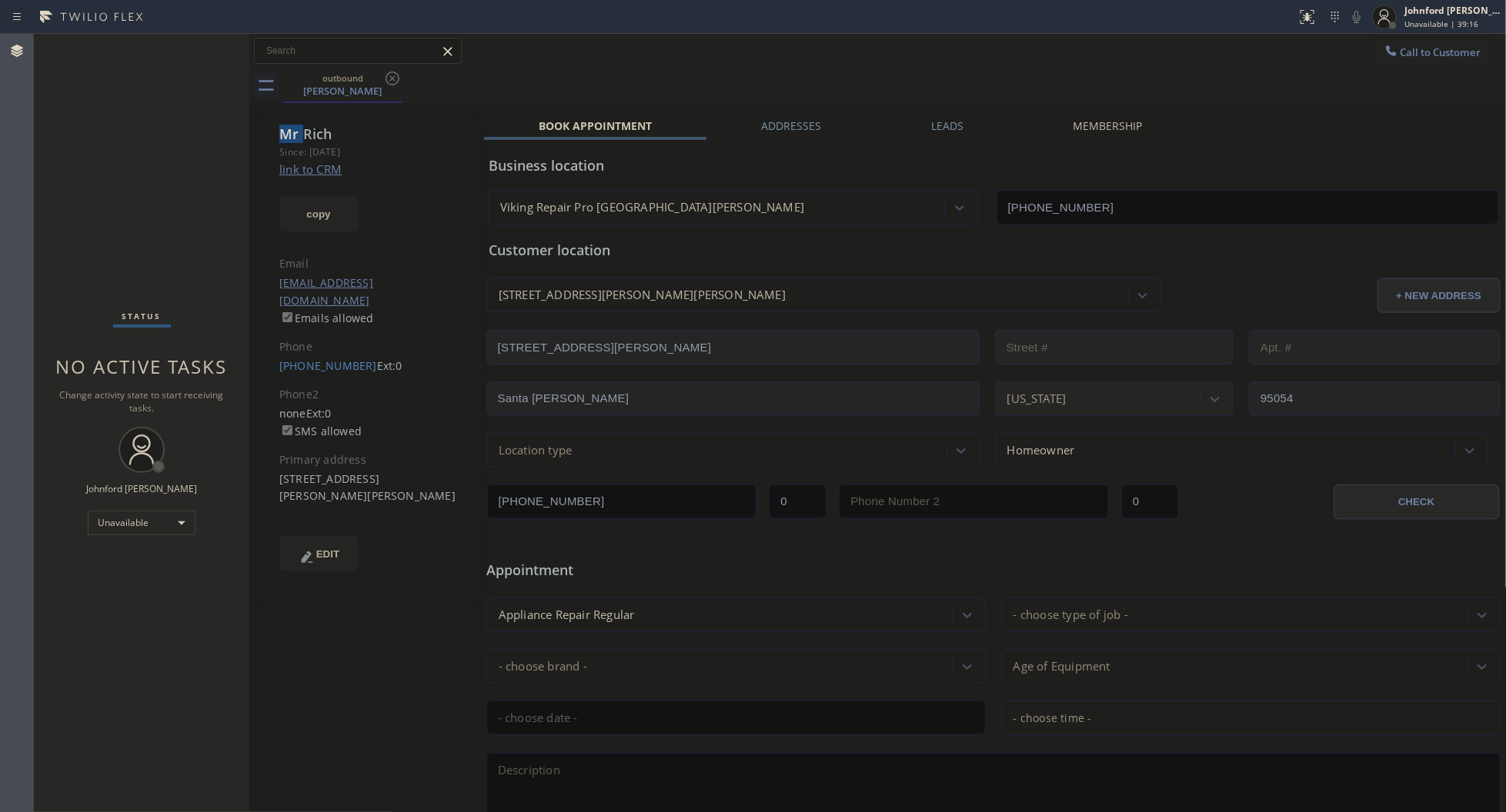
click at [390, 77] on icon at bounding box center [392, 78] width 14 height 14
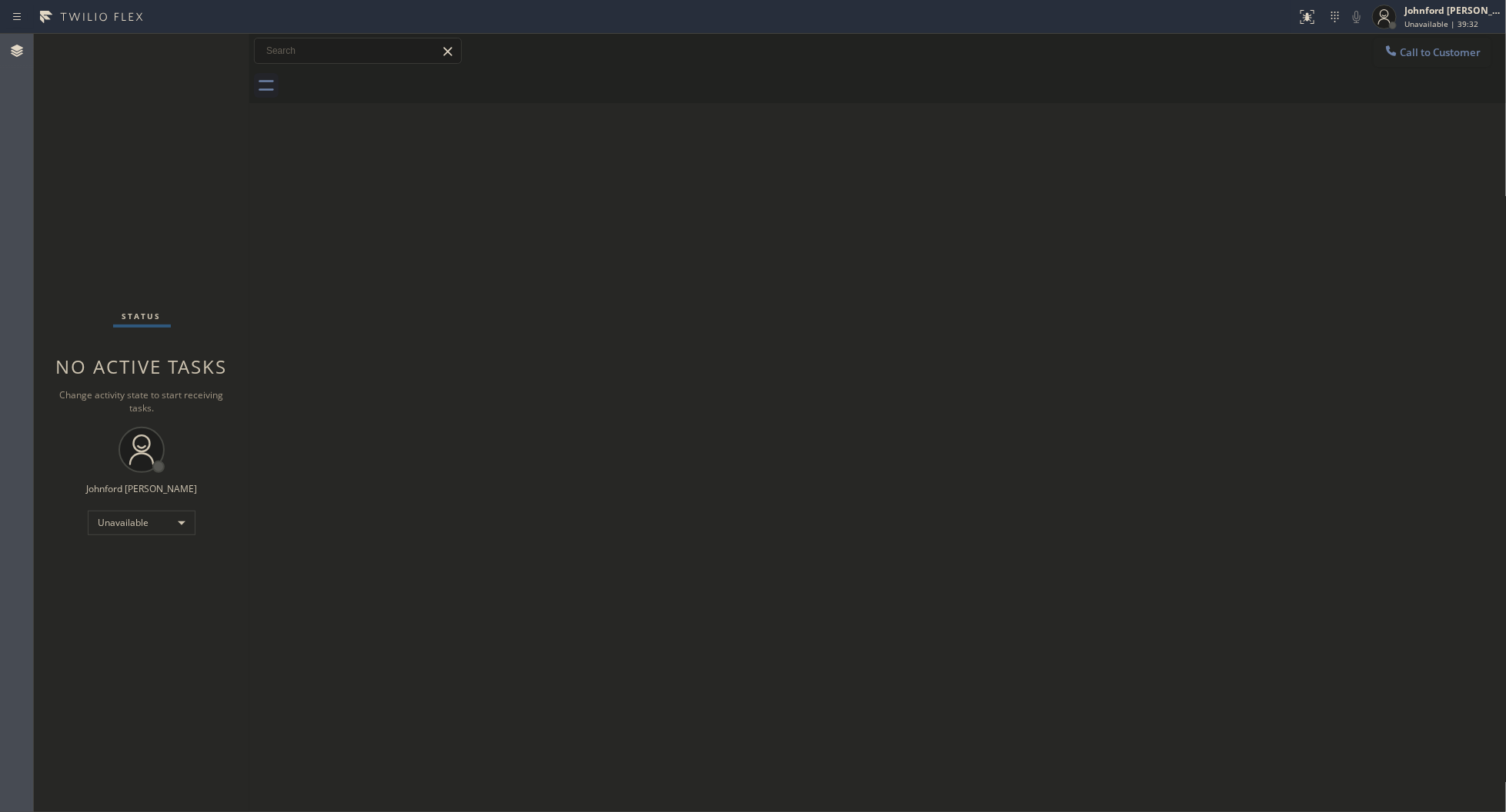
click at [137, 713] on div "Status No active tasks Change activity state to start receiving tasks. [PERSON_…" at bounding box center [141, 422] width 216 height 778
click at [1431, 64] on button "Call to Customer" at bounding box center [1432, 52] width 118 height 30
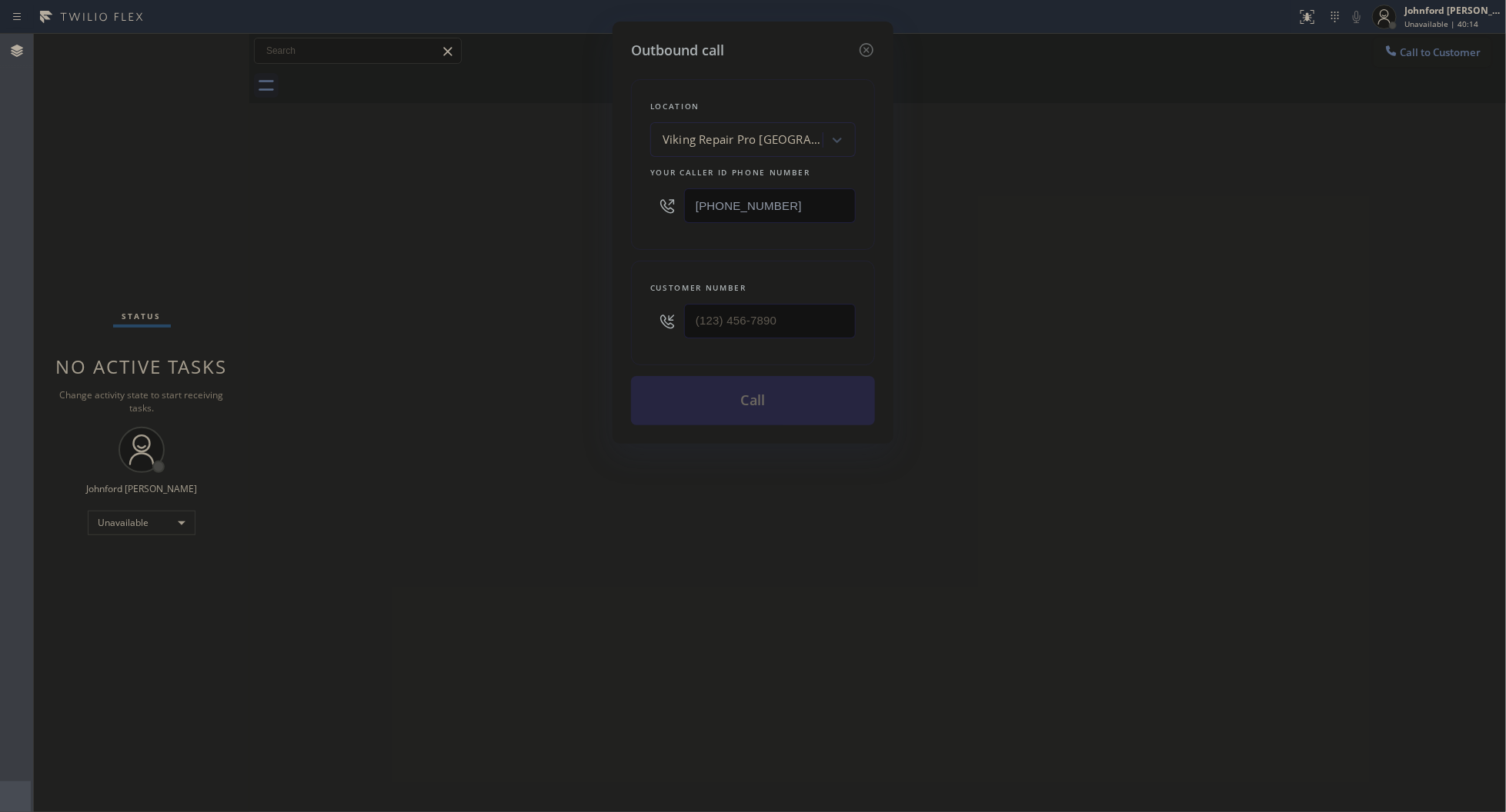
drag, startPoint x: 827, startPoint y: 203, endPoint x: 637, endPoint y: 203, distance: 190.0
click at [640, 203] on div "Location Viking Repair Pro [GEOGRAPHIC_DATA][PERSON_NAME] Your caller id phone …" at bounding box center [752, 165] width 244 height 171
paste input "213) 319-608"
type input "[PHONE_NUMBER]"
click at [614, 331] on div "Outbound call Location Fast Water Heater Your caller id phone number [PHONE_NUM…" at bounding box center [753, 232] width 281 height 422
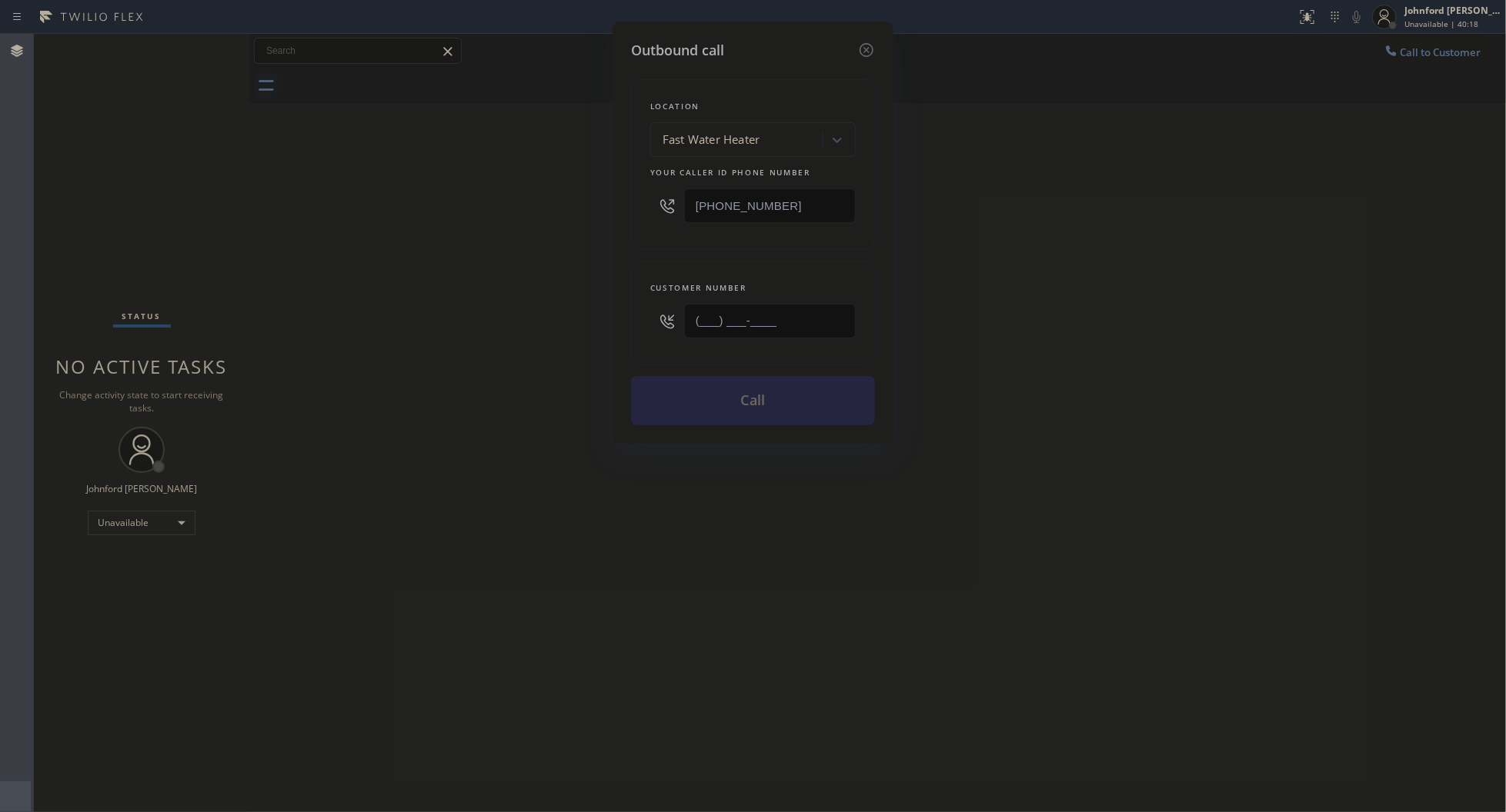
paste input "323) 683-1719"
type input "[PHONE_NUMBER]"
click at [586, 324] on div "Outbound call Location Fast Water Heater Your caller id phone number [PHONE_NUM…" at bounding box center [753, 406] width 1506 height 812
click at [687, 393] on button "Call" at bounding box center [752, 401] width 244 height 49
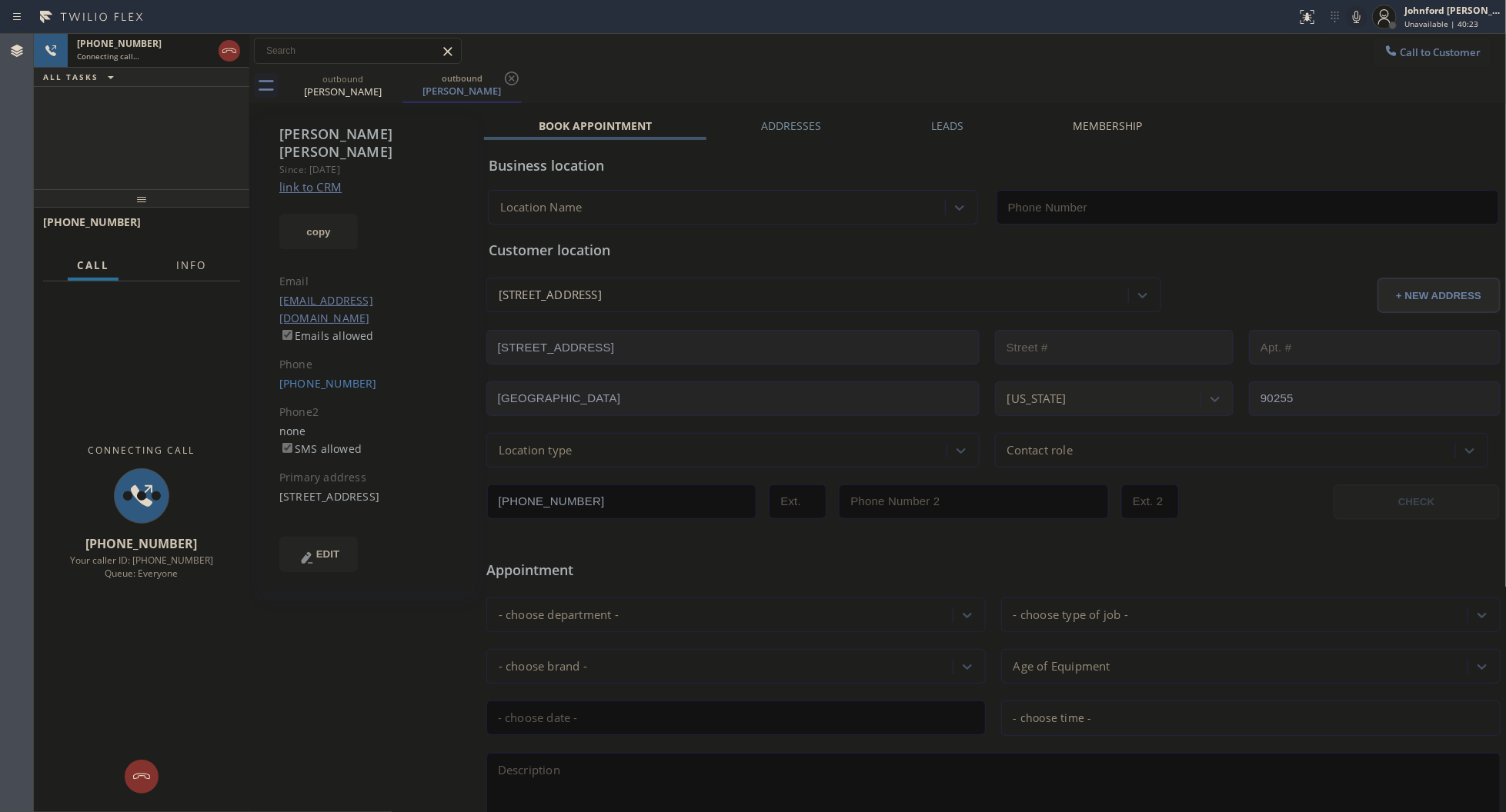
click at [191, 258] on span "Info" at bounding box center [191, 265] width 30 height 14
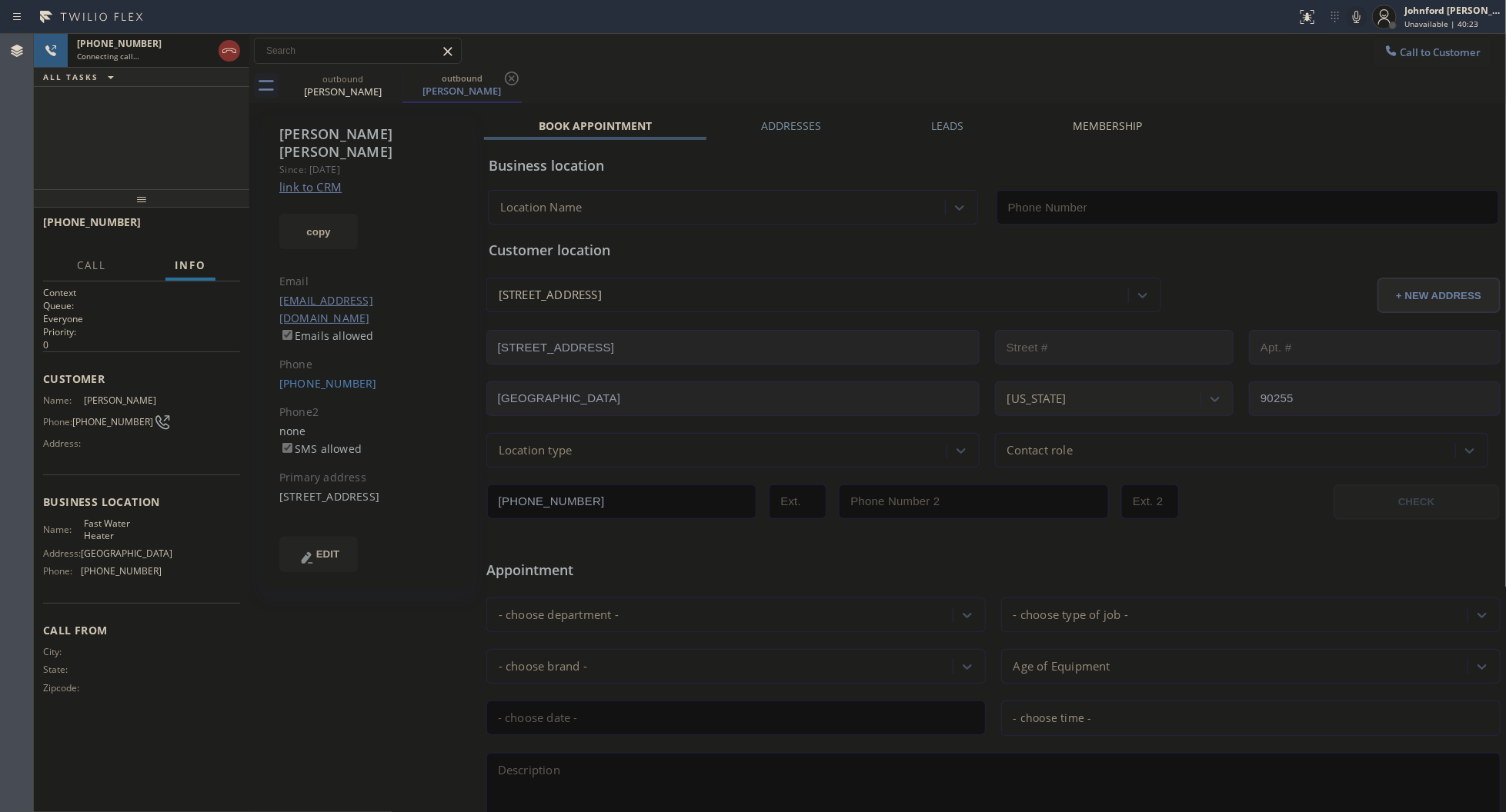
click at [150, 189] on div at bounding box center [141, 198] width 216 height 19
type input "[PHONE_NUMBER]"
drag, startPoint x: 140, startPoint y: 194, endPoint x: 171, endPoint y: 75, distance: 123.0
click at [171, 75] on div "[PHONE_NUMBER] Connecting call… ALL TASKS ALL TASKS ACTIVE TASKS TASKS IN WRAP …" at bounding box center [141, 422] width 216 height 778
drag, startPoint x: 206, startPoint y: 233, endPoint x: 242, endPoint y: 247, distance: 38.6
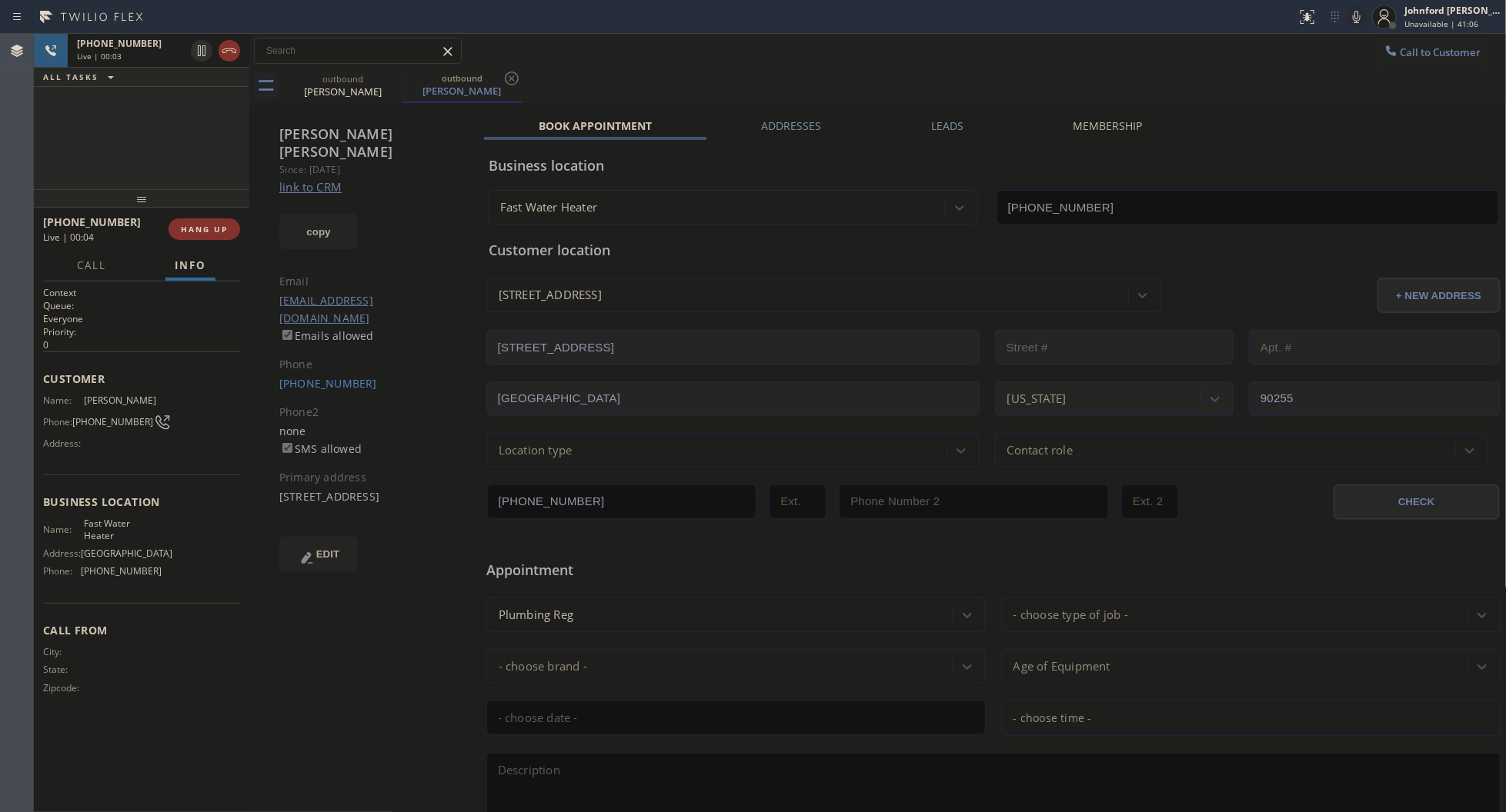
click at [206, 228] on span "HANG UP" at bounding box center [203, 229] width 47 height 11
click at [951, 121] on label "Leads" at bounding box center [947, 125] width 32 height 15
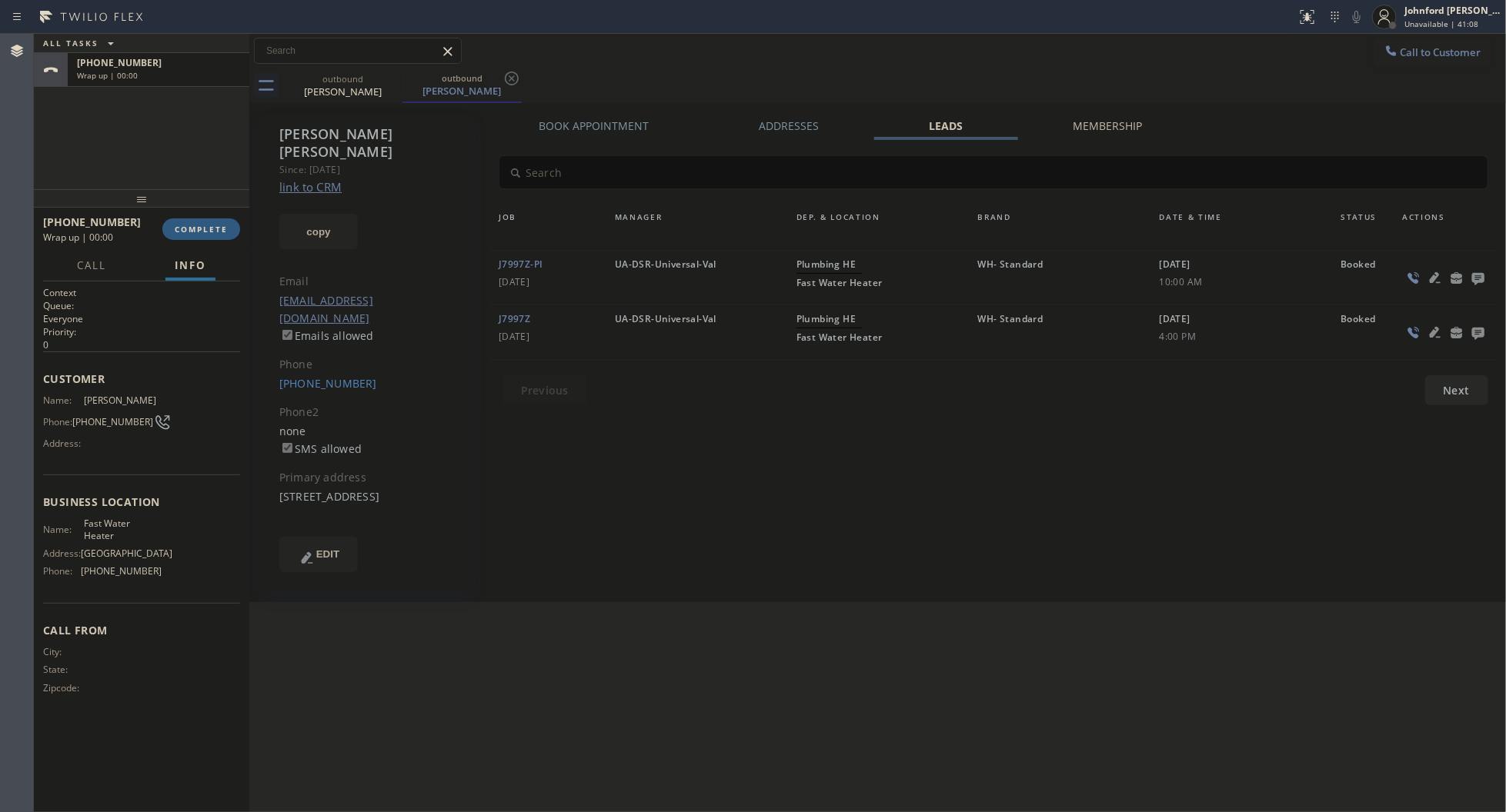
click at [1474, 279] on icon at bounding box center [1476, 279] width 12 height 12
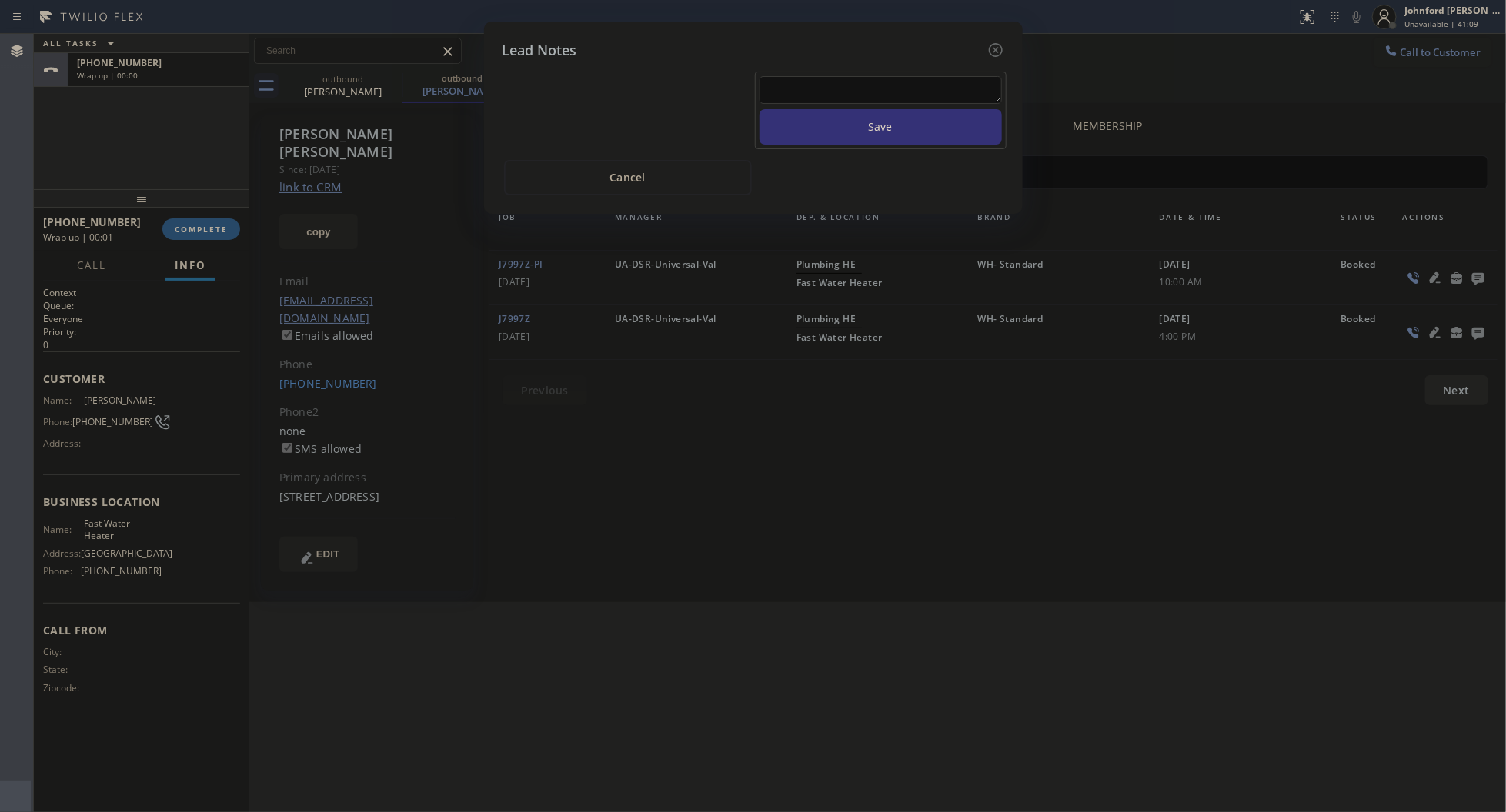
click at [885, 86] on textarea at bounding box center [880, 90] width 242 height 28
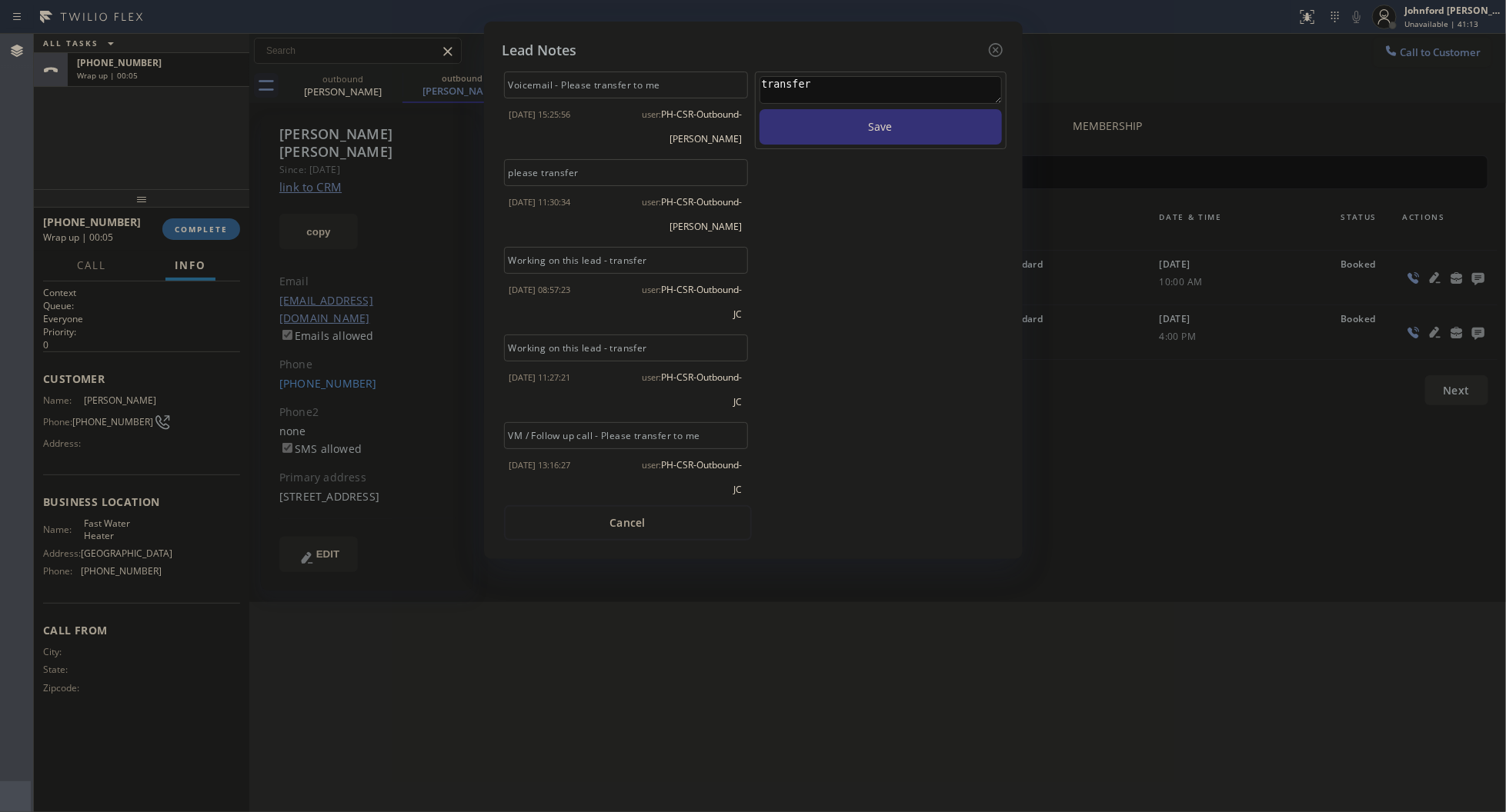
type textarea "transfer"
click at [760, 109] on button "Save" at bounding box center [880, 126] width 242 height 35
click at [991, 43] on icon at bounding box center [995, 50] width 19 height 19
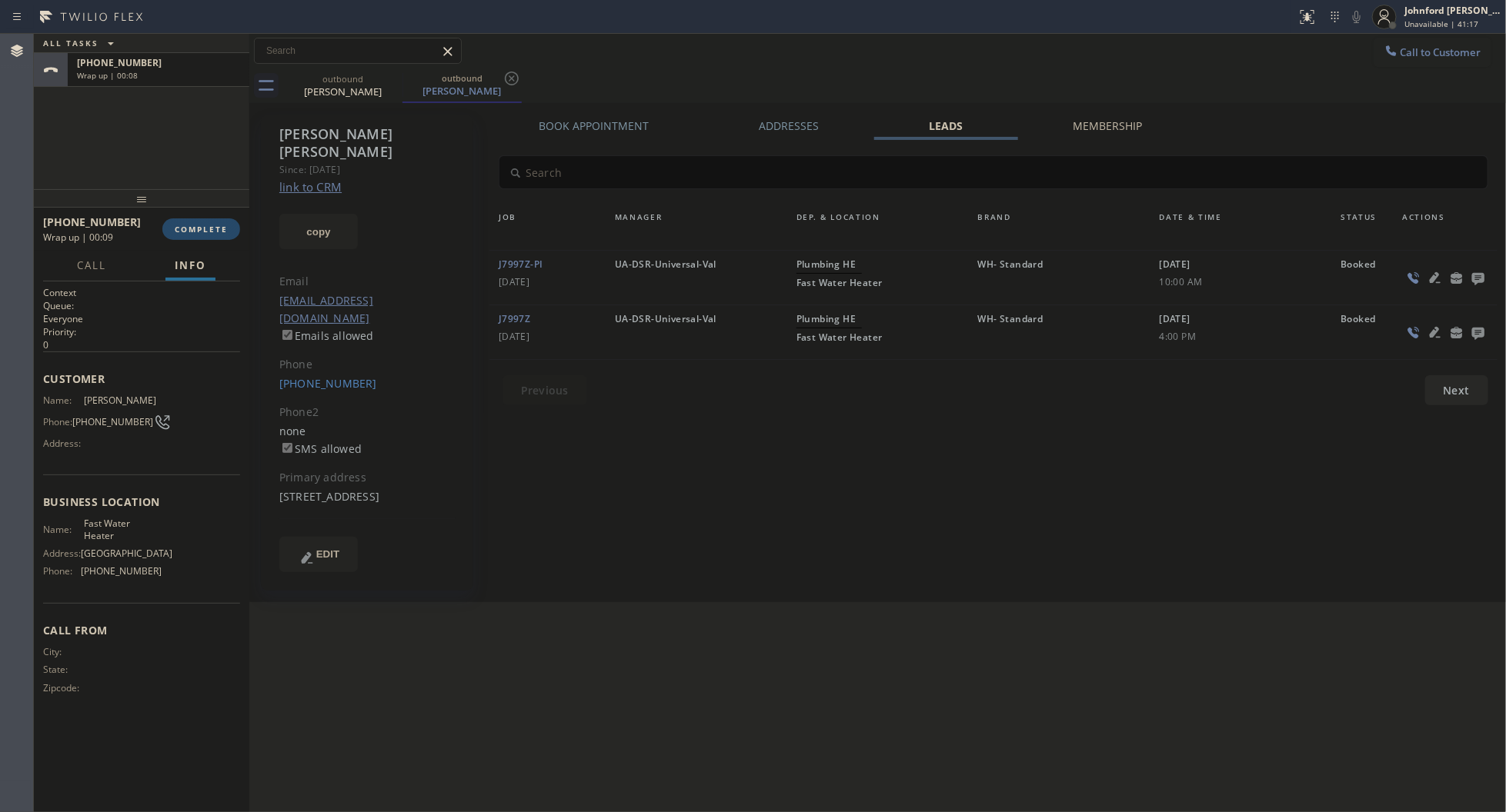
click at [219, 221] on button "COMPLETE" at bounding box center [201, 229] width 78 height 21
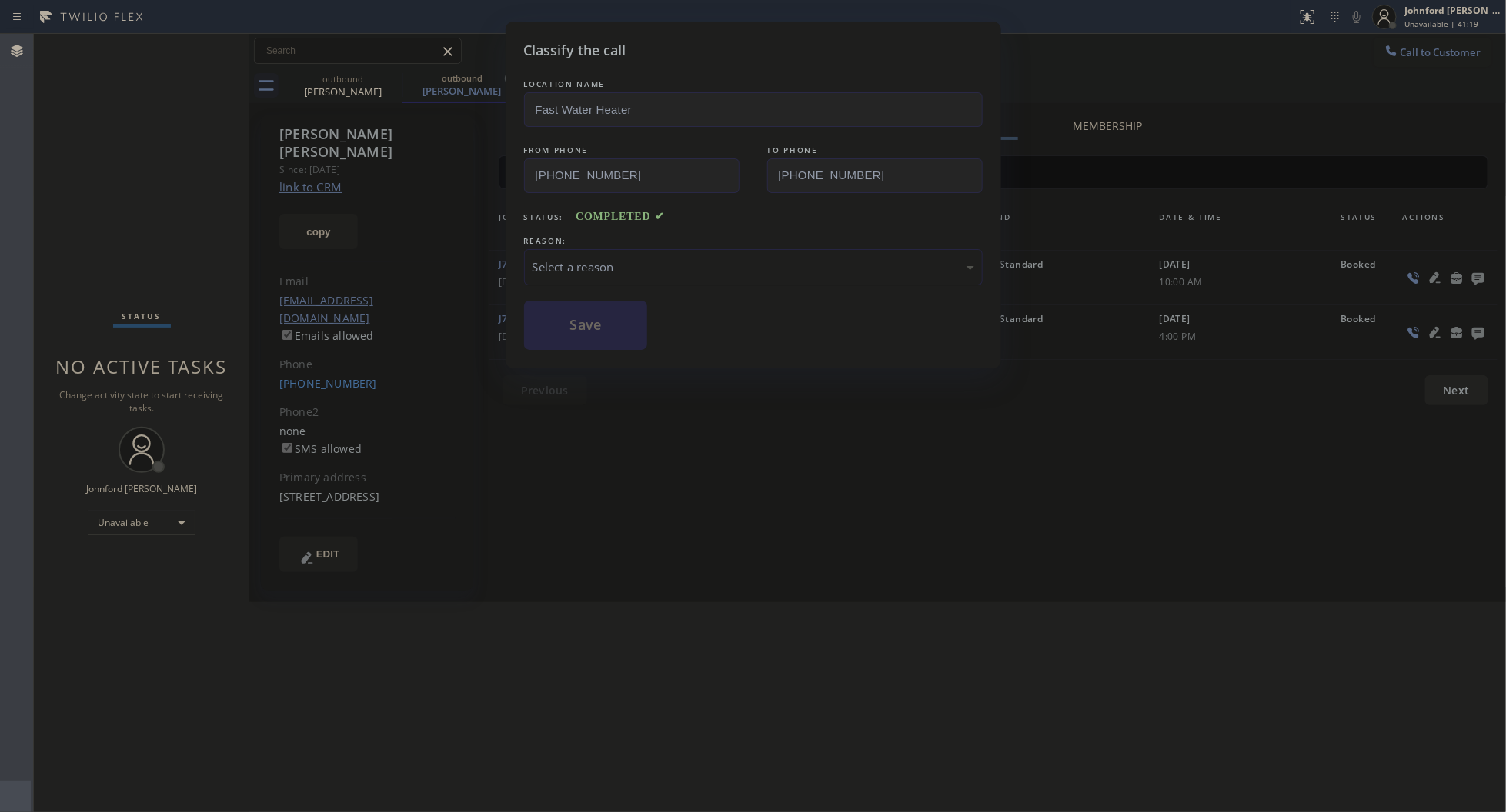
click at [656, 264] on div "Select a reason" at bounding box center [753, 267] width 441 height 18
click at [616, 337] on button "Save" at bounding box center [586, 326] width 124 height 49
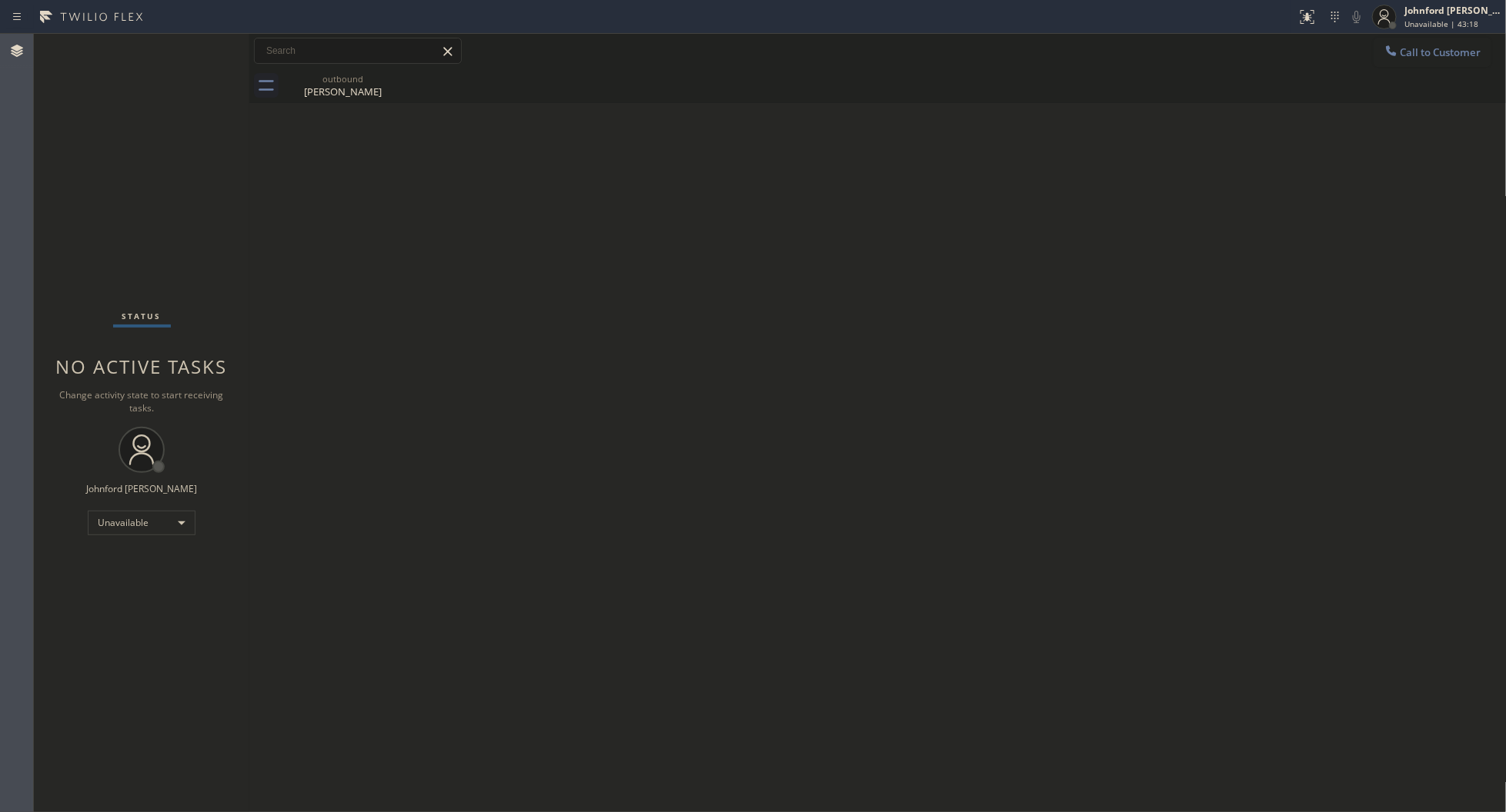
drag, startPoint x: 1398, startPoint y: 41, endPoint x: 905, endPoint y: 176, distance: 511.1
click at [1399, 43] on button "Call to Customer" at bounding box center [1432, 52] width 118 height 30
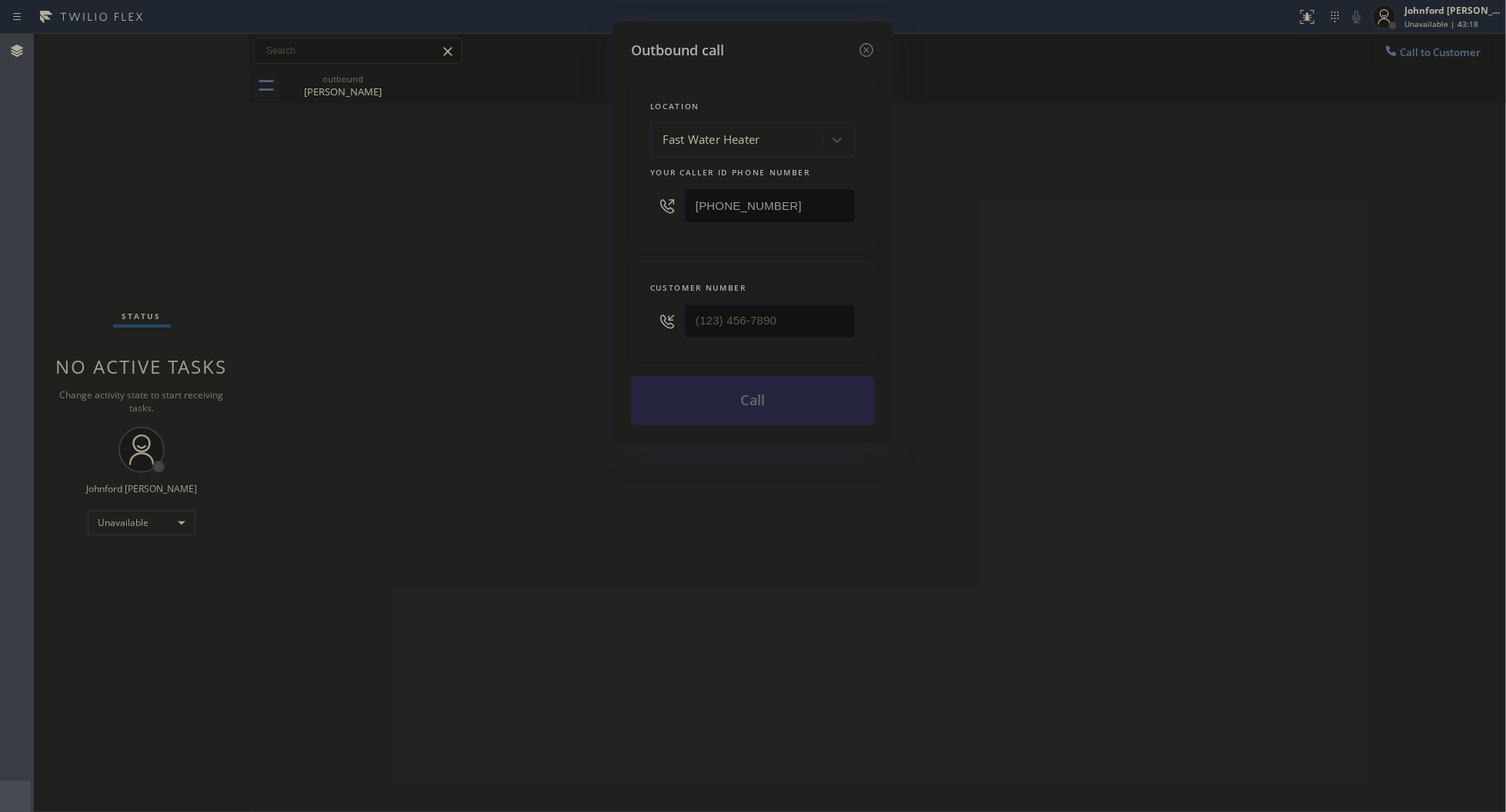
drag, startPoint x: 709, startPoint y: 200, endPoint x: 665, endPoint y: 196, distance: 44.2
click at [666, 206] on div "[PHONE_NUMBER]" at bounding box center [753, 205] width 205 height 50
paste input "619) 404-5114"
type input "[PHONE_NUMBER]"
drag, startPoint x: 706, startPoint y: 327, endPoint x: 669, endPoint y: 329, distance: 37.1
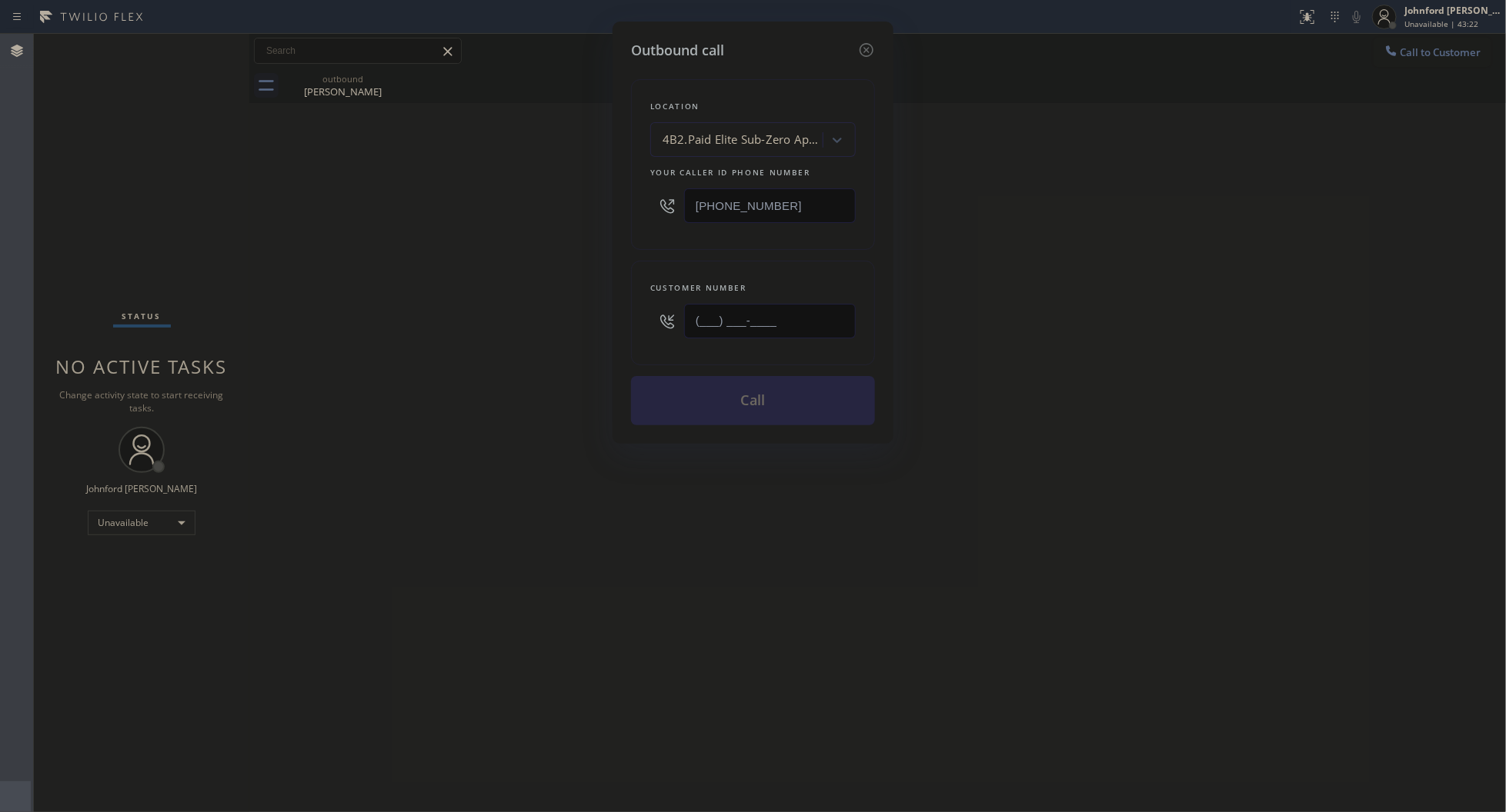
click at [678, 329] on div "(___) ___-____" at bounding box center [753, 321] width 205 height 50
paste input "619) 994-8471"
type input "[PHONE_NUMBER]"
click at [570, 329] on div "Outbound call Location 4B2.Paid Elite Sub-Zero Appliance Repair (Google Ads, [G…" at bounding box center [753, 406] width 1506 height 812
click at [714, 390] on button "Call" at bounding box center [752, 401] width 244 height 49
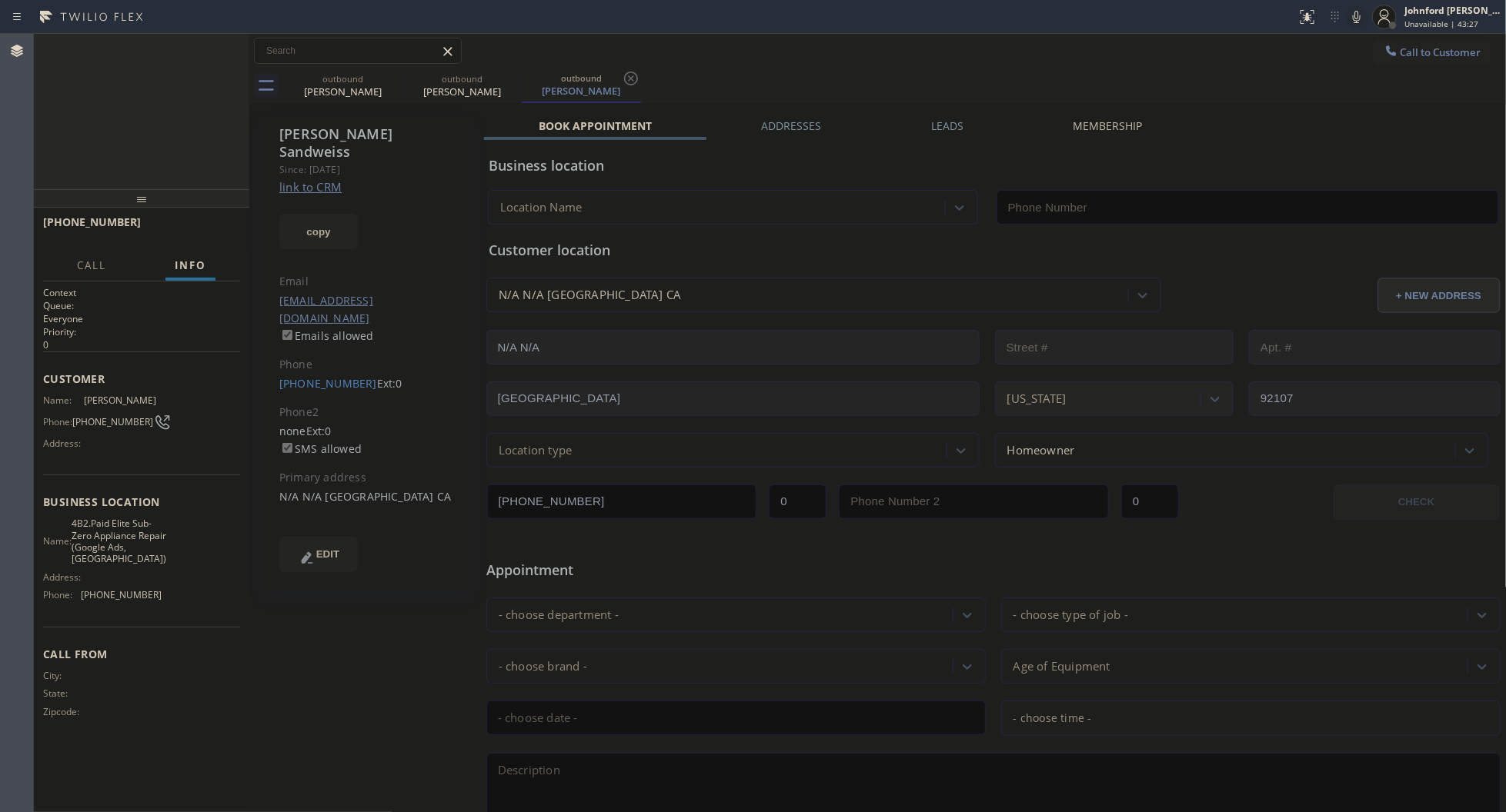
type input "[PHONE_NUMBER]"
click at [1362, 13] on icon at bounding box center [1356, 16] width 19 height 19
drag, startPoint x: 1358, startPoint y: 21, endPoint x: 1301, endPoint y: 63, distance: 70.8
click at [1358, 21] on icon at bounding box center [1356, 16] width 19 height 19
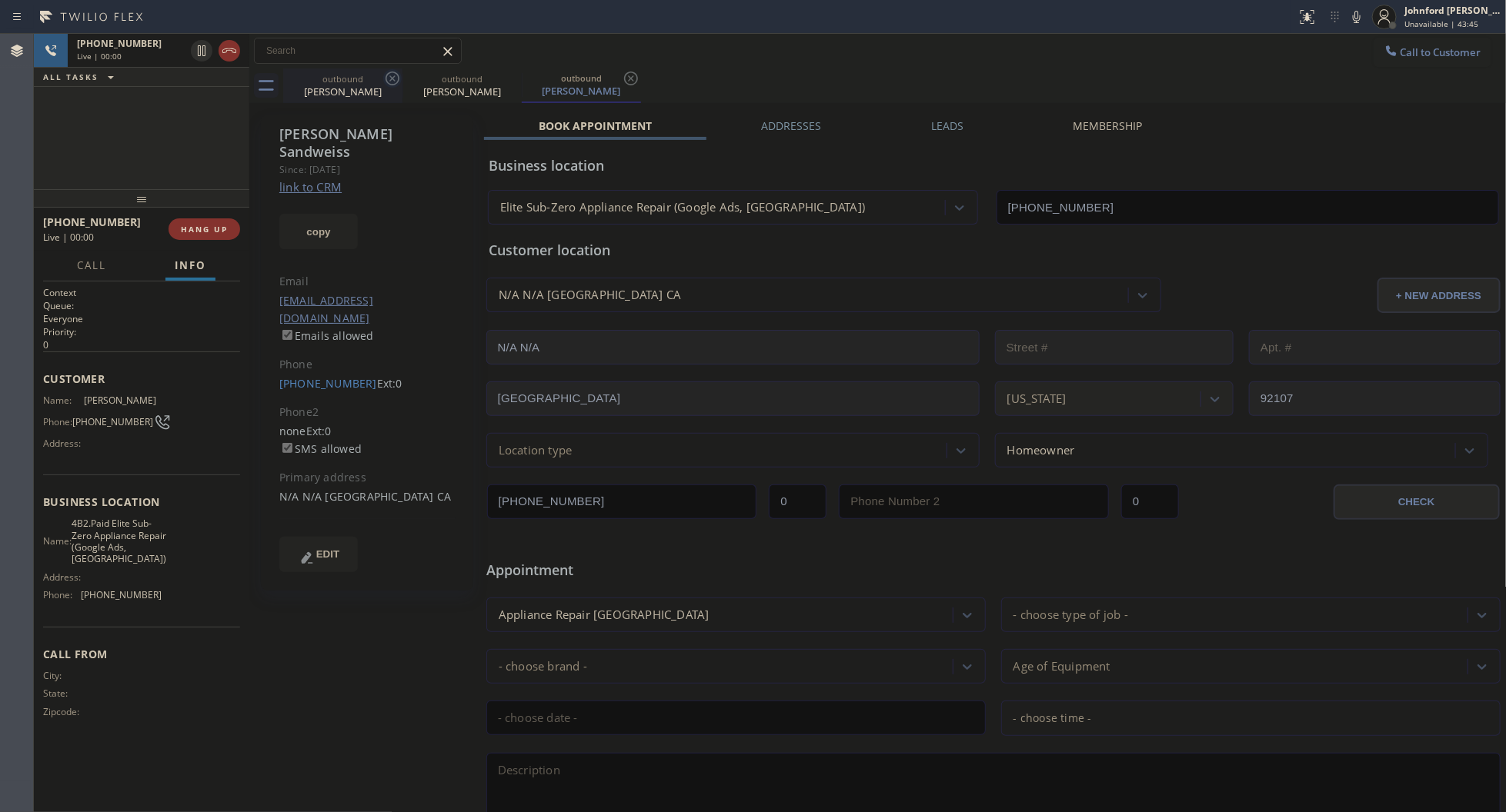
click at [383, 80] on icon at bounding box center [392, 78] width 19 height 19
click at [204, 163] on div "[PHONE_NUMBER] Live | 00:00 ALL TASKS ALL TASKS ACTIVE TASKS TASKS IN WRAP UP" at bounding box center [141, 111] width 216 height 155
drag, startPoint x: 273, startPoint y: 354, endPoint x: 353, endPoint y: 356, distance: 80.0
click at [353, 356] on div "[PERSON_NAME] Since: [DATE] link to CRM copy Email [EMAIL_ADDRESS][DOMAIN_NAME]…" at bounding box center [367, 353] width 212 height 477
copy link "[PHONE_NUMBER]"
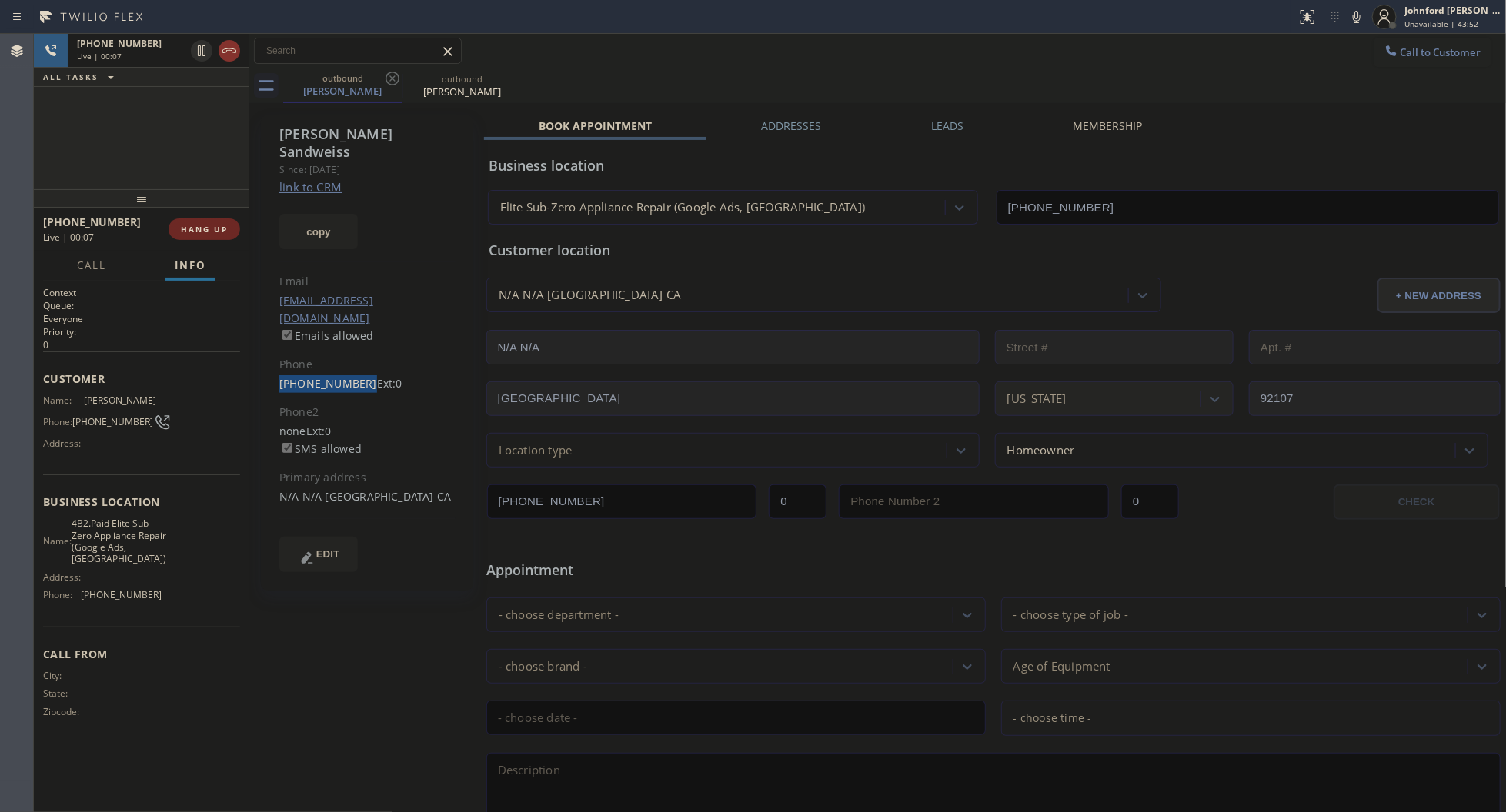
click at [205, 229] on span "HANG UP" at bounding box center [203, 229] width 47 height 11
click at [313, 376] on div "[PHONE_NUMBER] Ext: 0" at bounding box center [367, 385] width 176 height 18
click at [313, 376] on link "[PHONE_NUMBER]" at bounding box center [327, 384] width 98 height 15
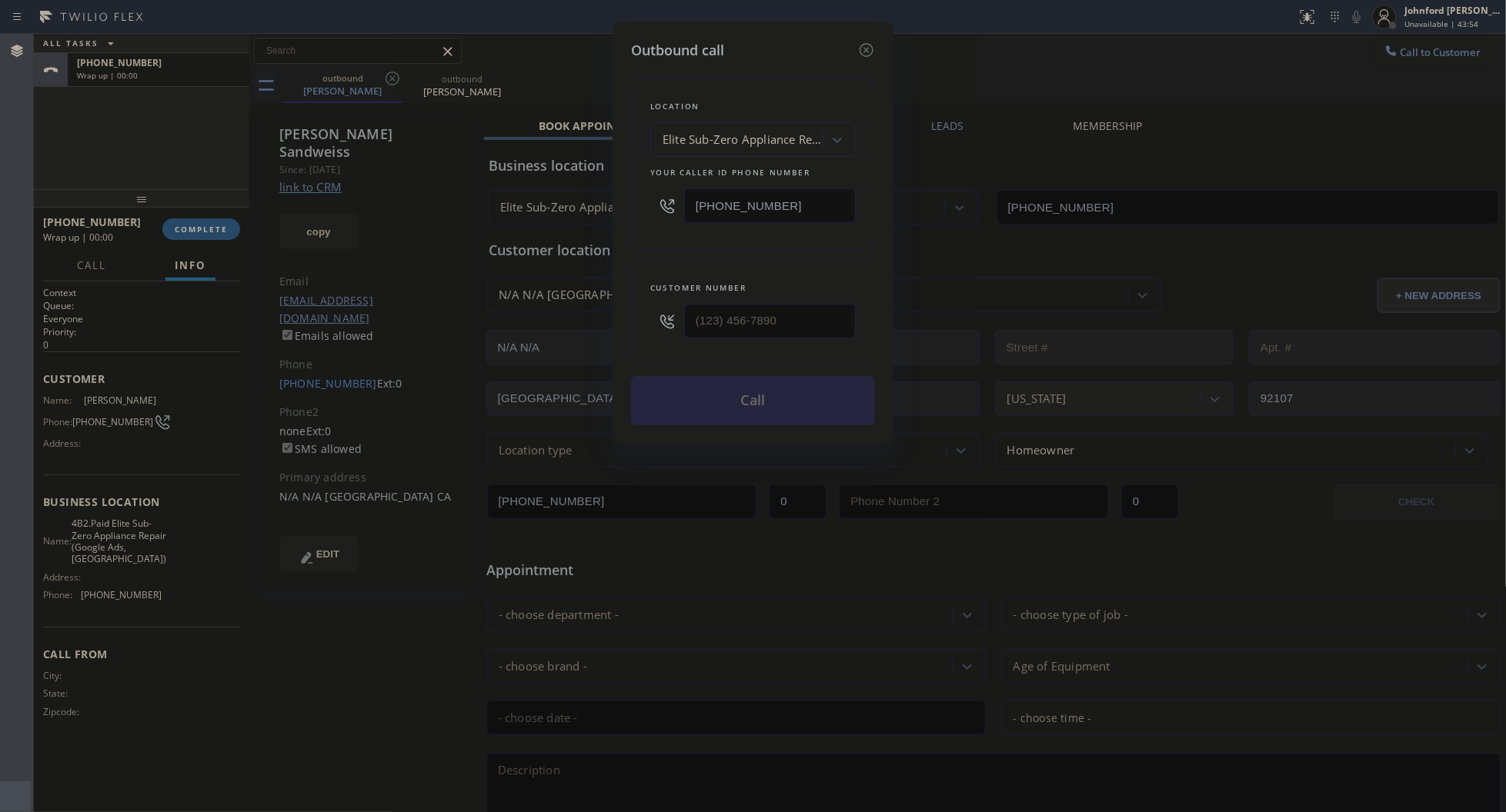
type input "[PHONE_NUMBER]"
click at [742, 396] on button "Call" at bounding box center [752, 401] width 244 height 49
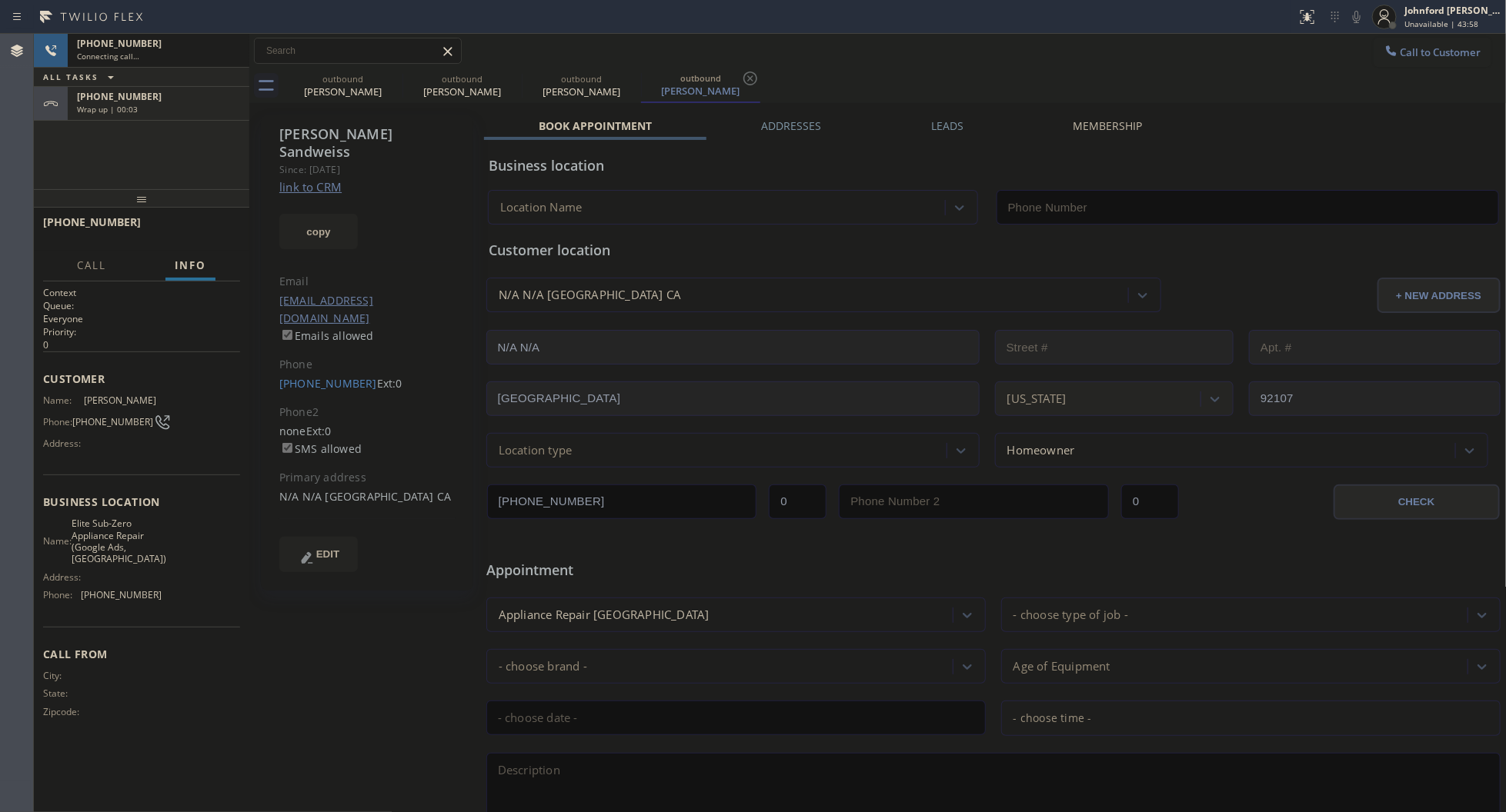
type input "[PHONE_NUMBER]"
click at [386, 75] on icon at bounding box center [392, 78] width 19 height 19
click at [179, 153] on div "[PHONE_NUMBER] Connecting call… ALL TASKS ALL TASKS ACTIVE TASKS TASKS IN WRAP …" at bounding box center [141, 111] width 216 height 155
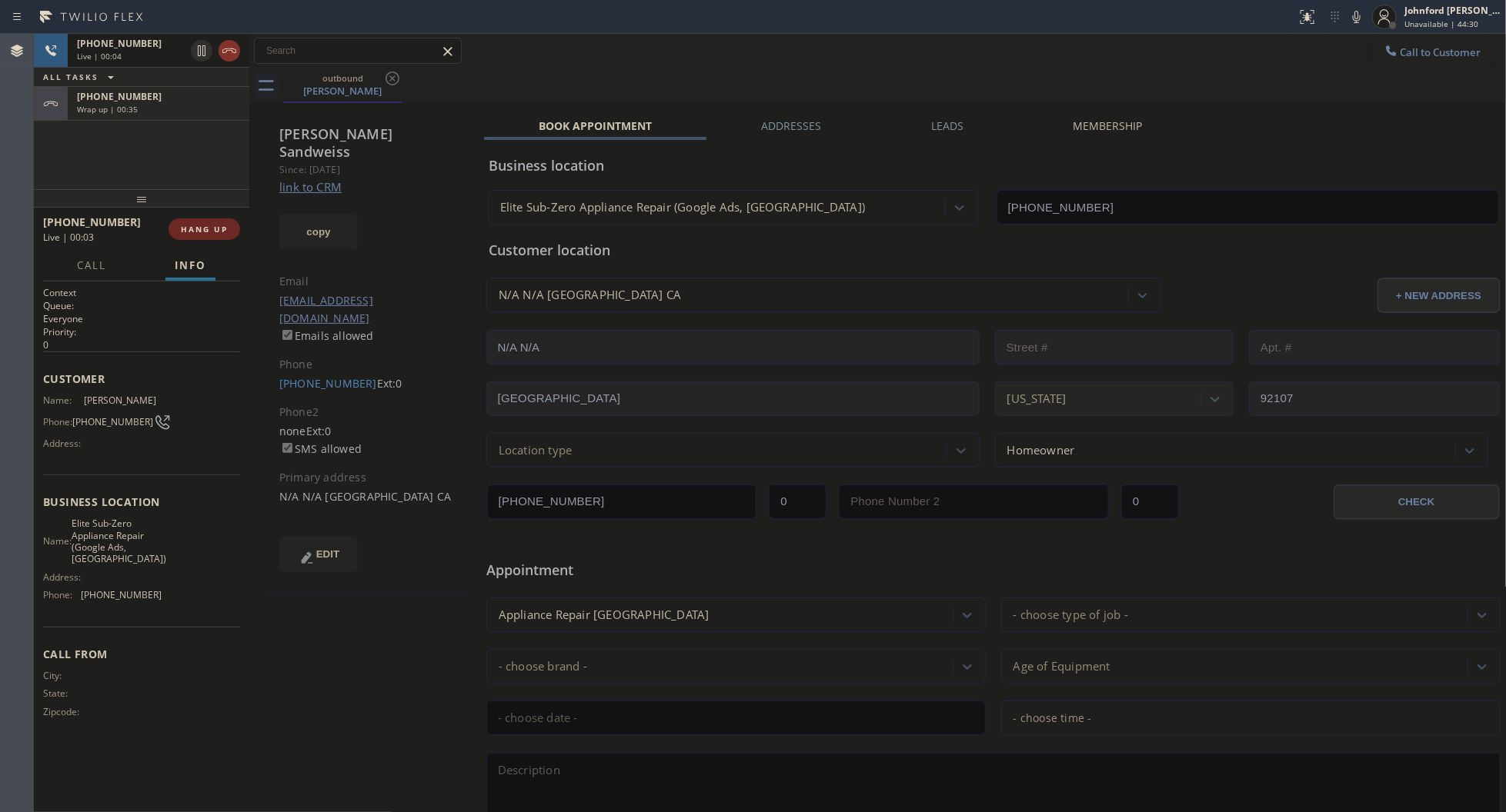
click at [192, 230] on span "HANG UP" at bounding box center [203, 229] width 47 height 11
click at [204, 230] on span "COMPLETE" at bounding box center [201, 229] width 53 height 11
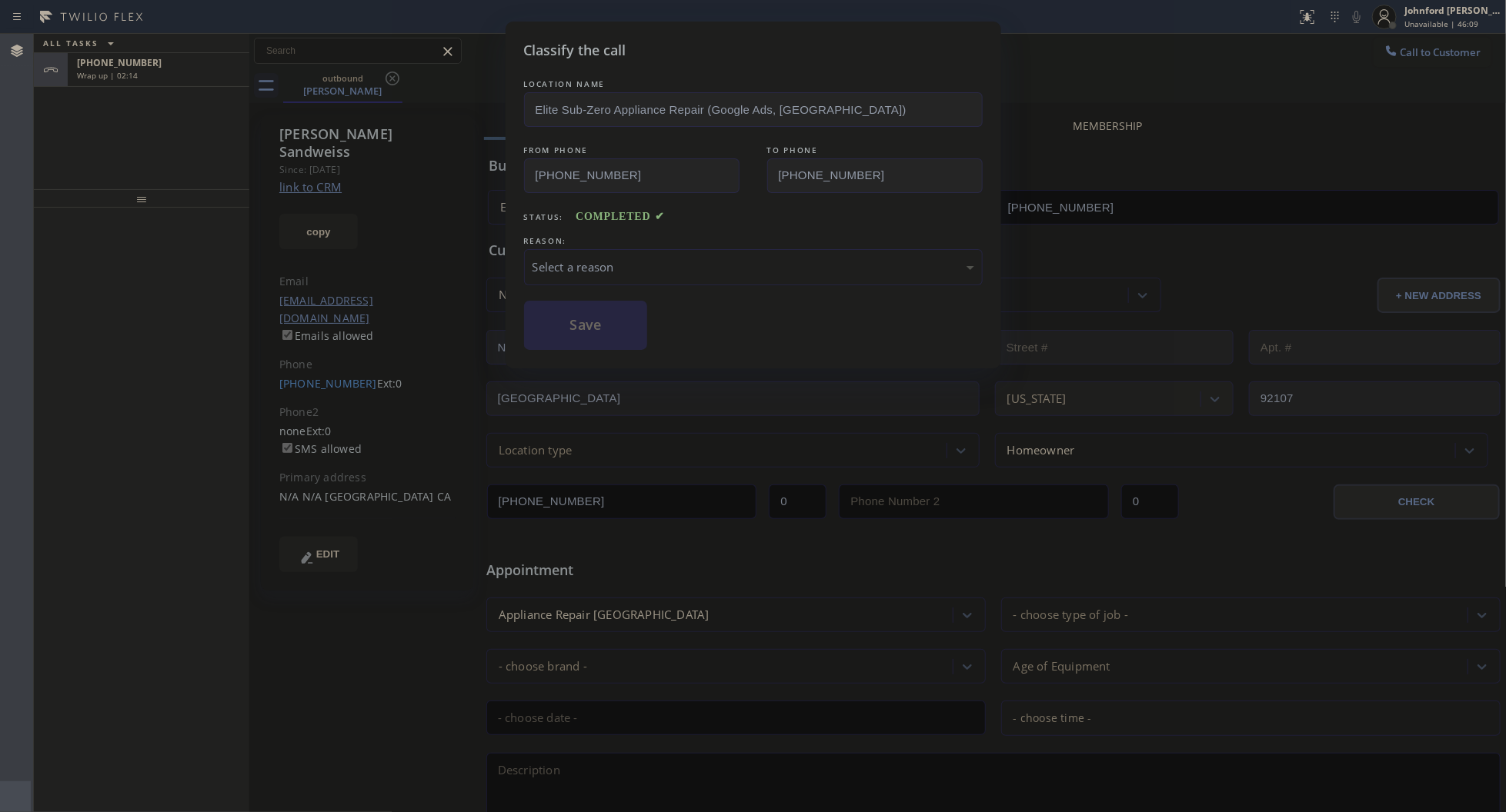
click at [575, 253] on div "Select a reason" at bounding box center [753, 267] width 459 height 36
click at [586, 313] on button "Save" at bounding box center [586, 326] width 124 height 49
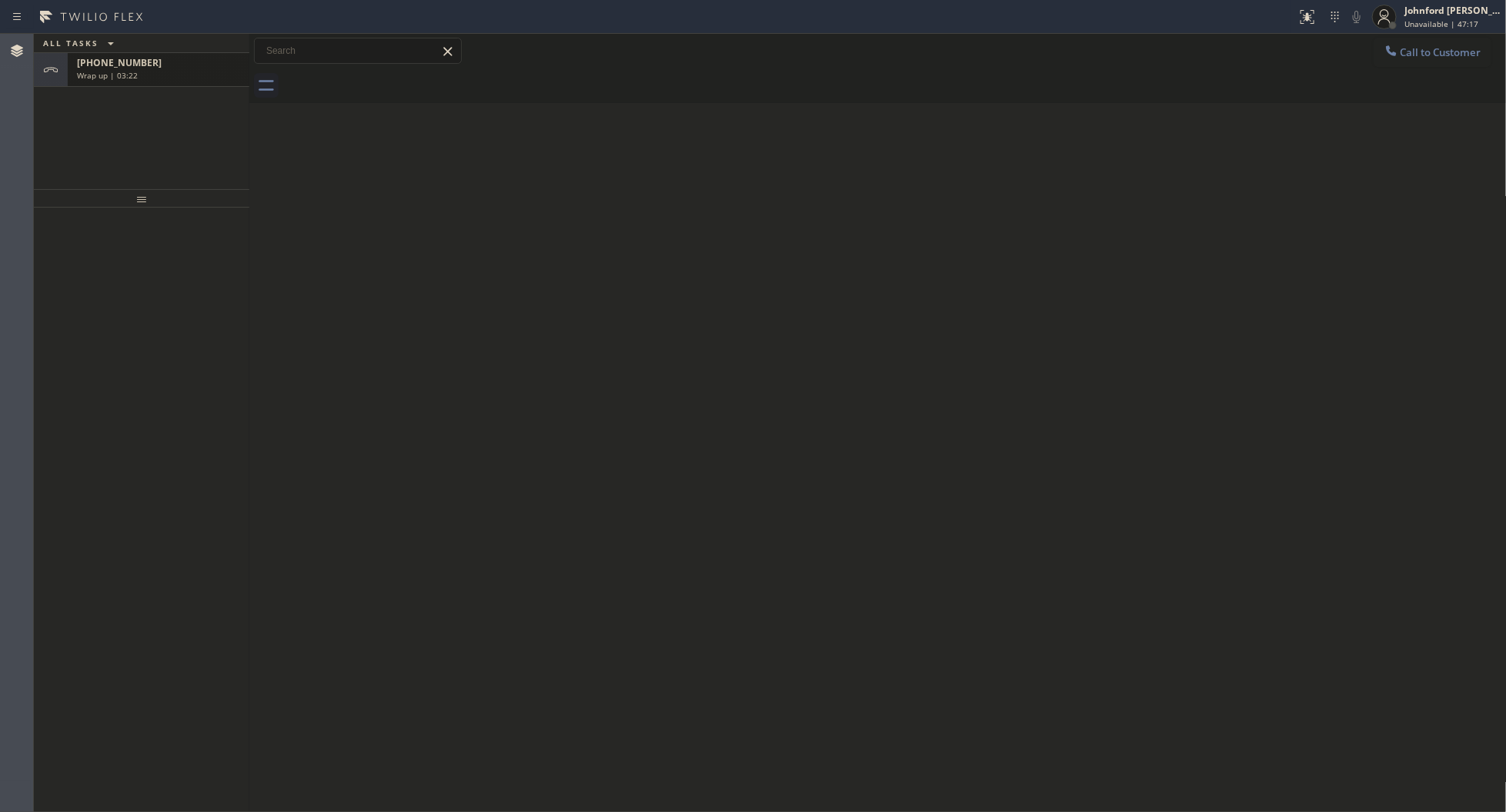
click at [118, 66] on span "[PHONE_NUMBER]" at bounding box center [119, 62] width 84 height 13
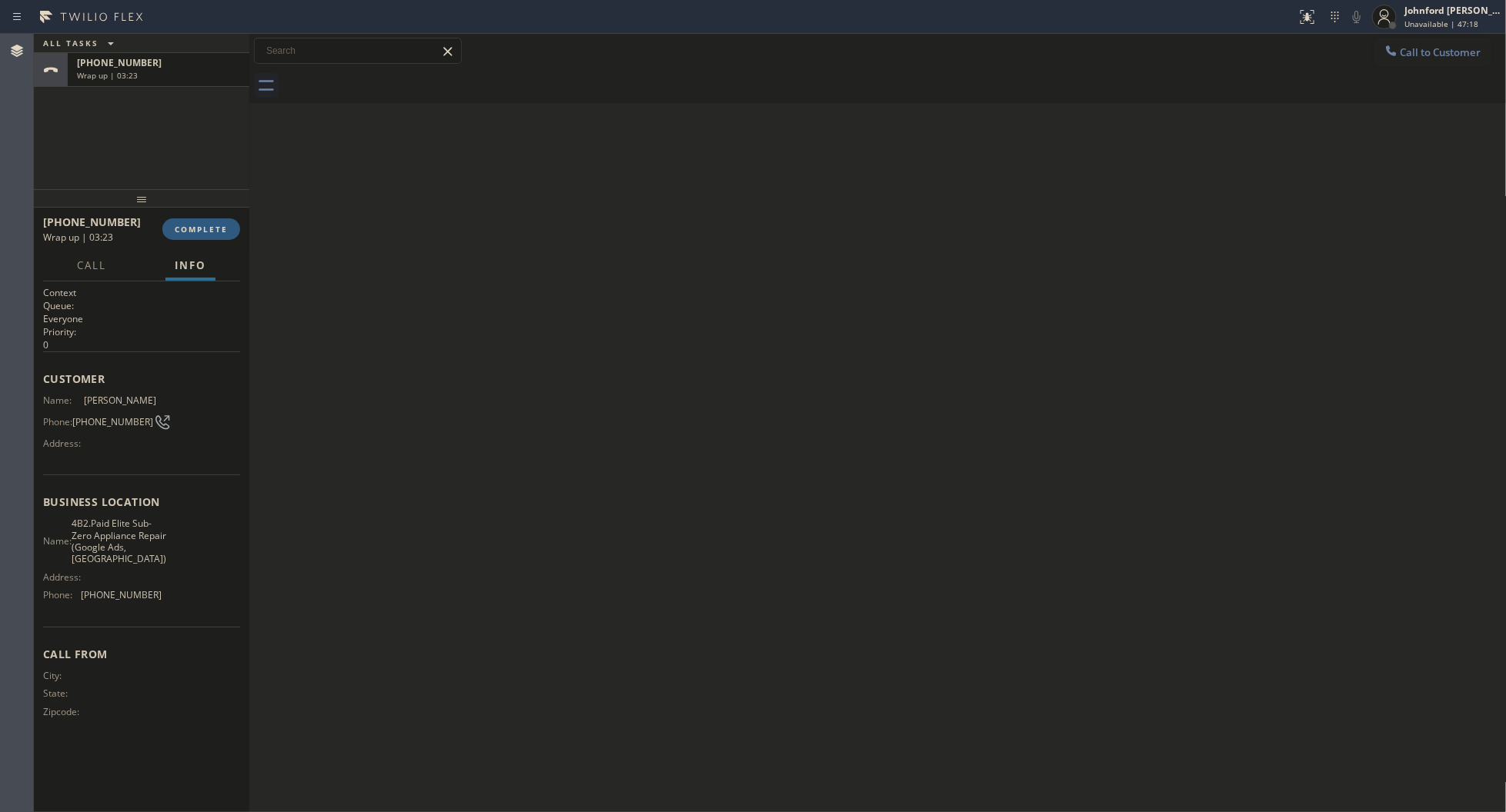
drag, startPoint x: 155, startPoint y: 197, endPoint x: 171, endPoint y: 209, distance: 20.0
click at [157, 201] on div at bounding box center [141, 198] width 216 height 19
click at [183, 212] on div at bounding box center [141, 202] width 216 height 19
click at [200, 232] on span "COMPLETE" at bounding box center [201, 233] width 53 height 11
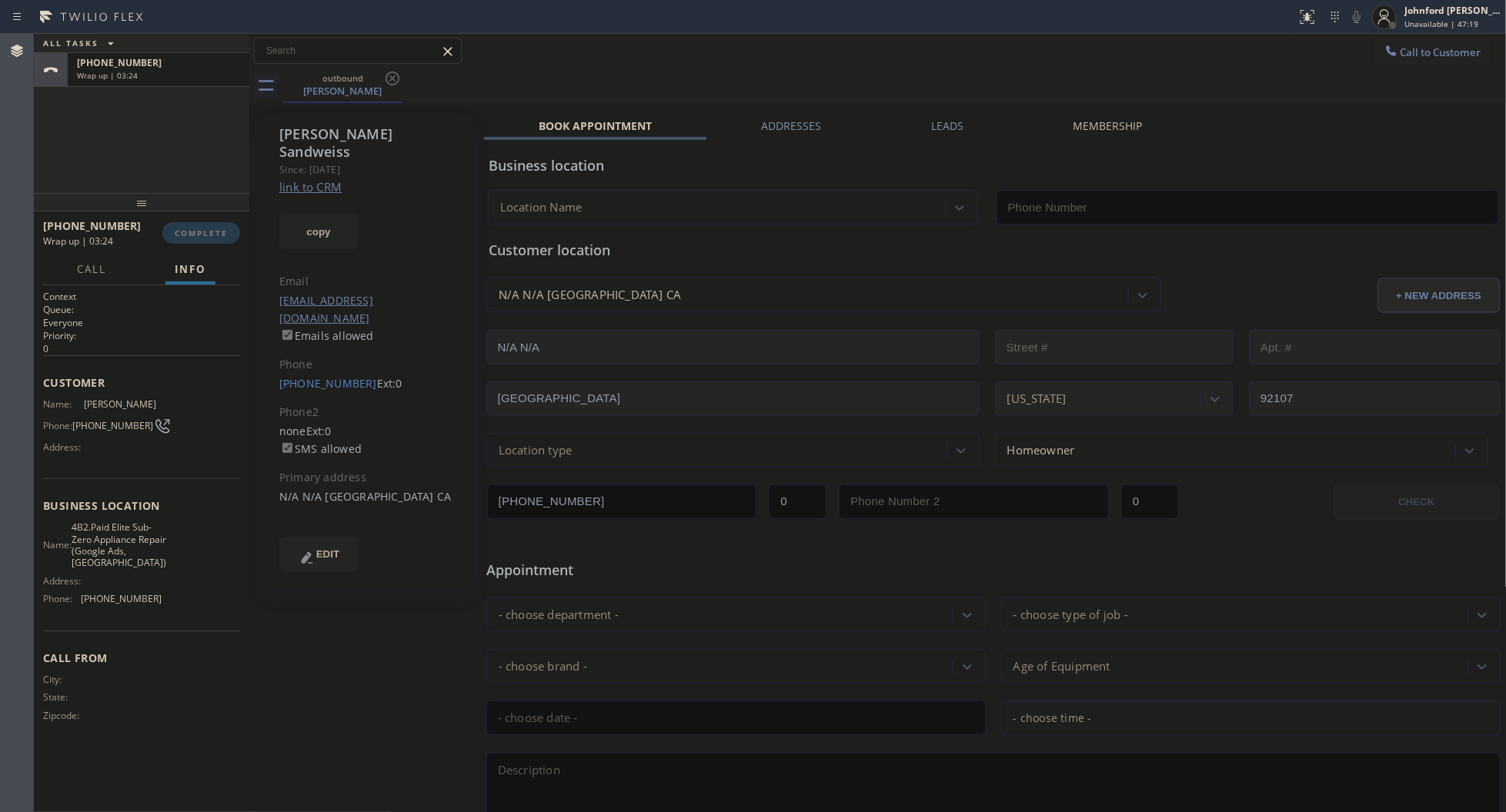
type input "[PHONE_NUMBER]"
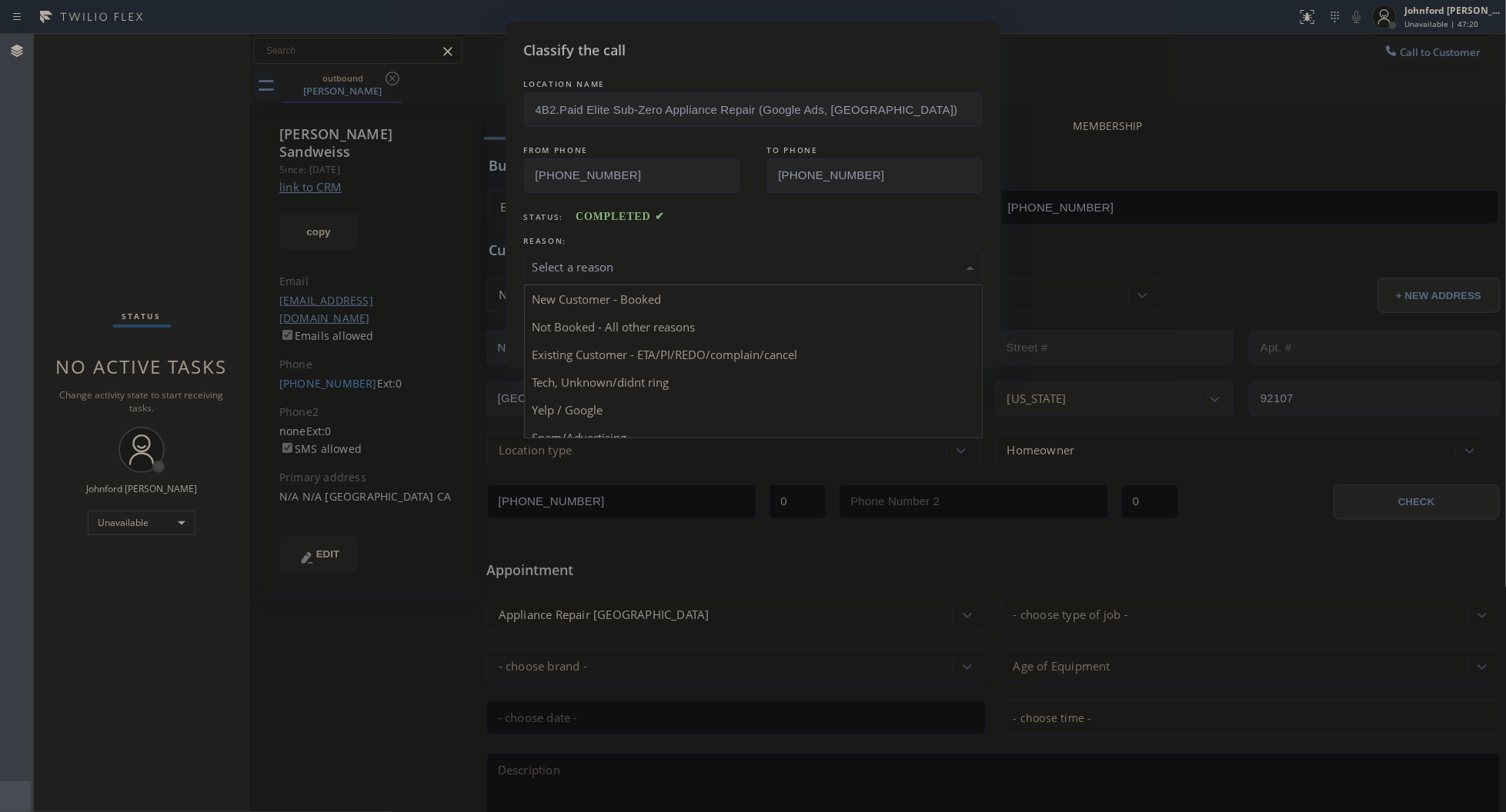
click at [583, 263] on div "Select a reason" at bounding box center [753, 267] width 441 height 18
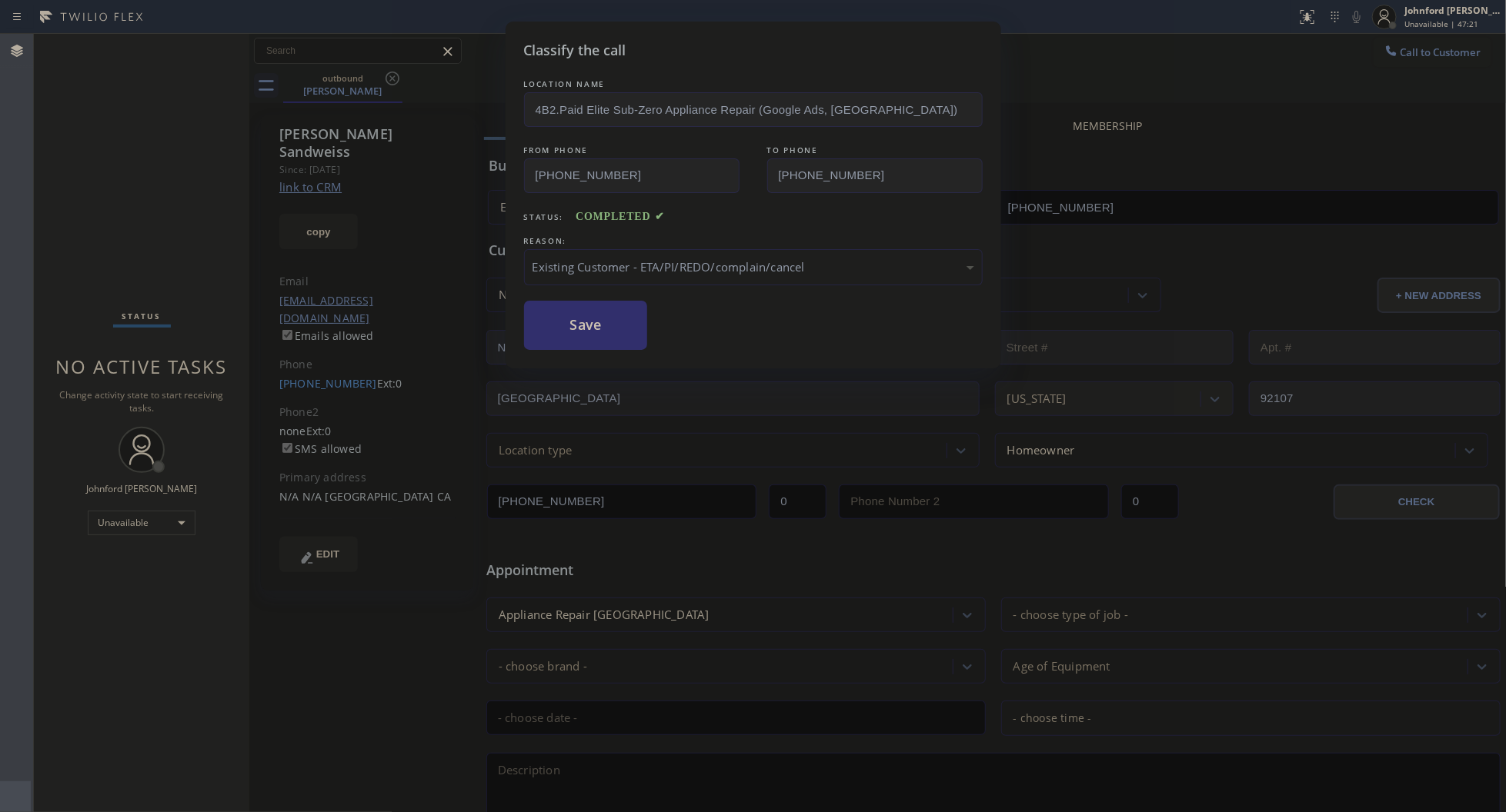
click at [622, 343] on button "Save" at bounding box center [586, 326] width 124 height 49
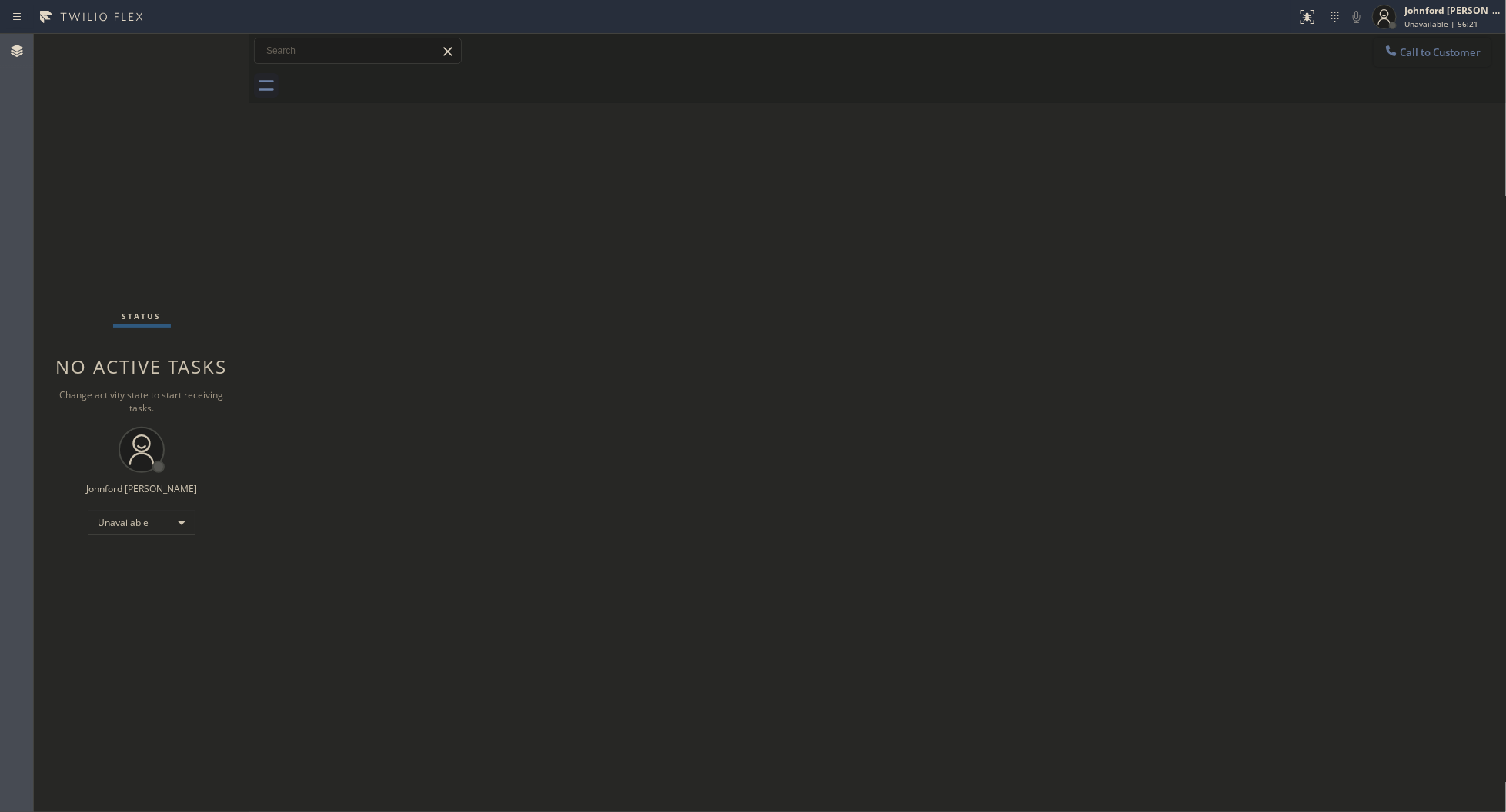
click at [1412, 54] on span "Call to Customer" at bounding box center [1440, 52] width 80 height 14
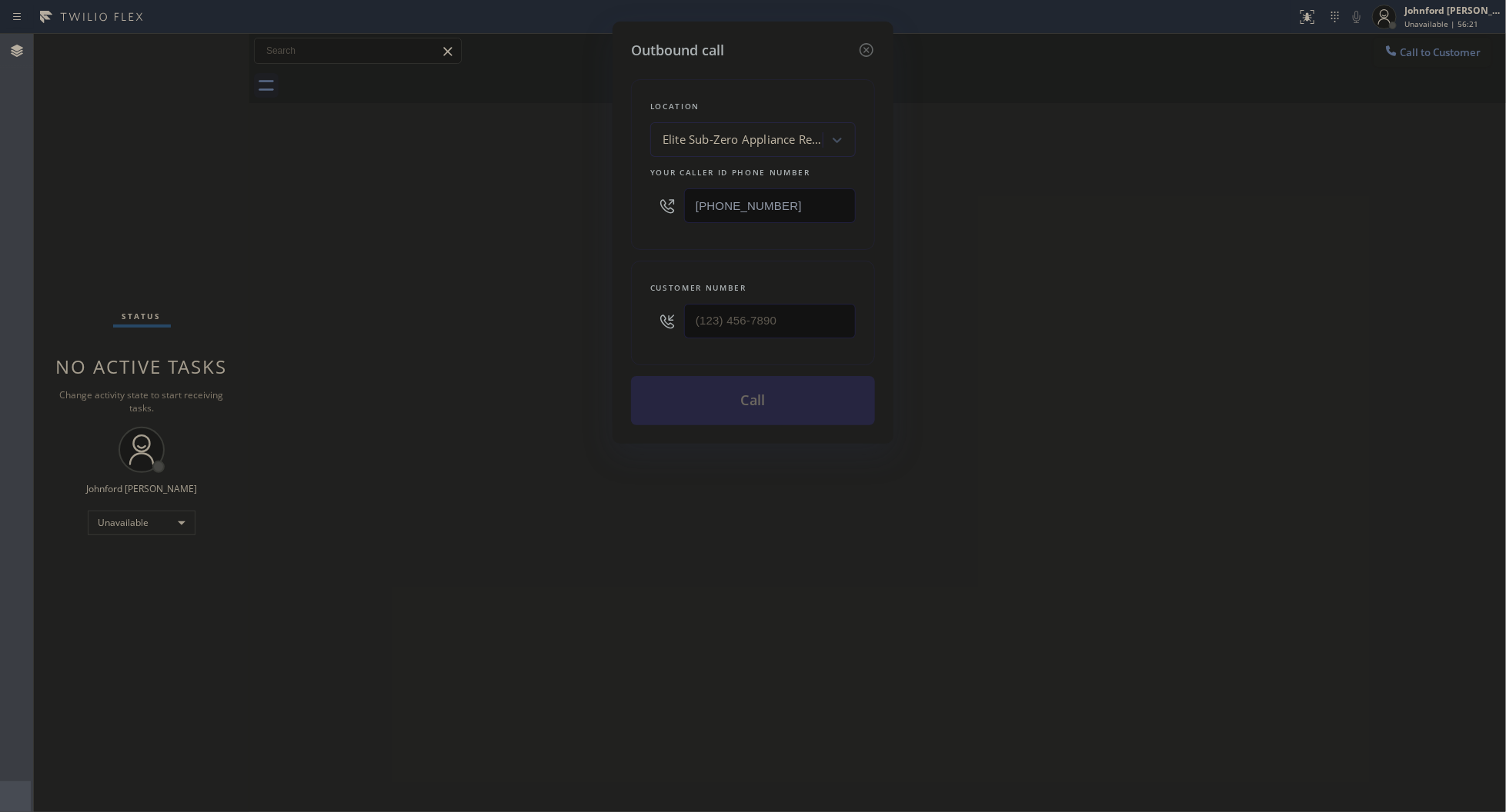
drag, startPoint x: 820, startPoint y: 200, endPoint x: 596, endPoint y: 204, distance: 224.0
click at [596, 204] on div "Outbound call Location Elite Sub-Zero Appliance Repair (Google Ads, [GEOGRAPHIC…" at bounding box center [753, 406] width 1506 height 812
paste input "347) 690-72"
type input "[PHONE_NUMBER]"
drag, startPoint x: 806, startPoint y: 316, endPoint x: 605, endPoint y: 322, distance: 201.1
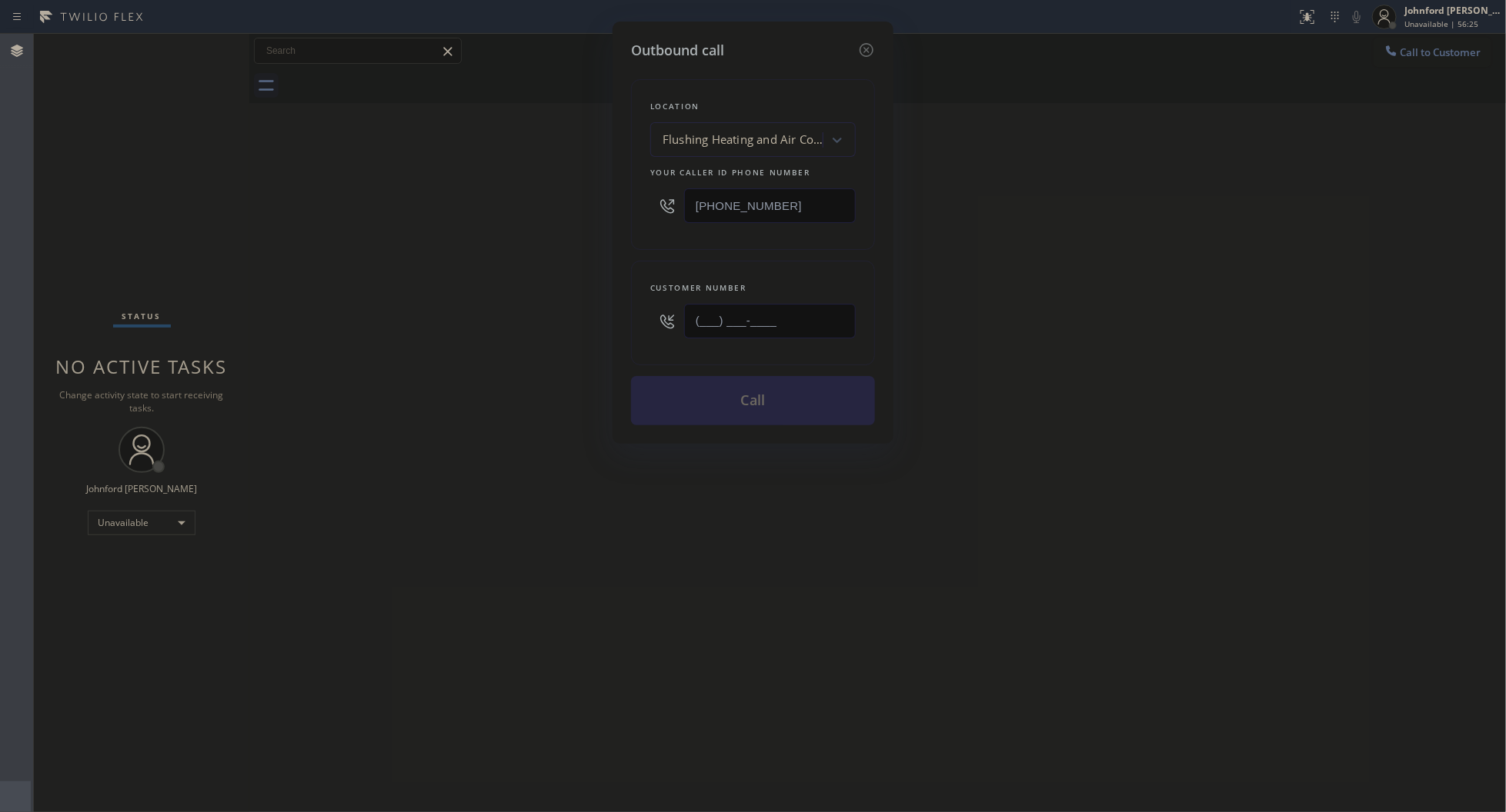
click at [612, 322] on div "Outbound call Location Flushing Heating and Air Conditioning Your caller id pho…" at bounding box center [753, 406] width 1506 height 812
paste input "718) 619-1224"
type input "[PHONE_NUMBER]"
click at [555, 322] on div "Outbound call Location Flushing Heating and Air Conditioning Your caller id pho…" at bounding box center [753, 406] width 1506 height 812
click at [688, 379] on button "Call" at bounding box center [752, 401] width 244 height 49
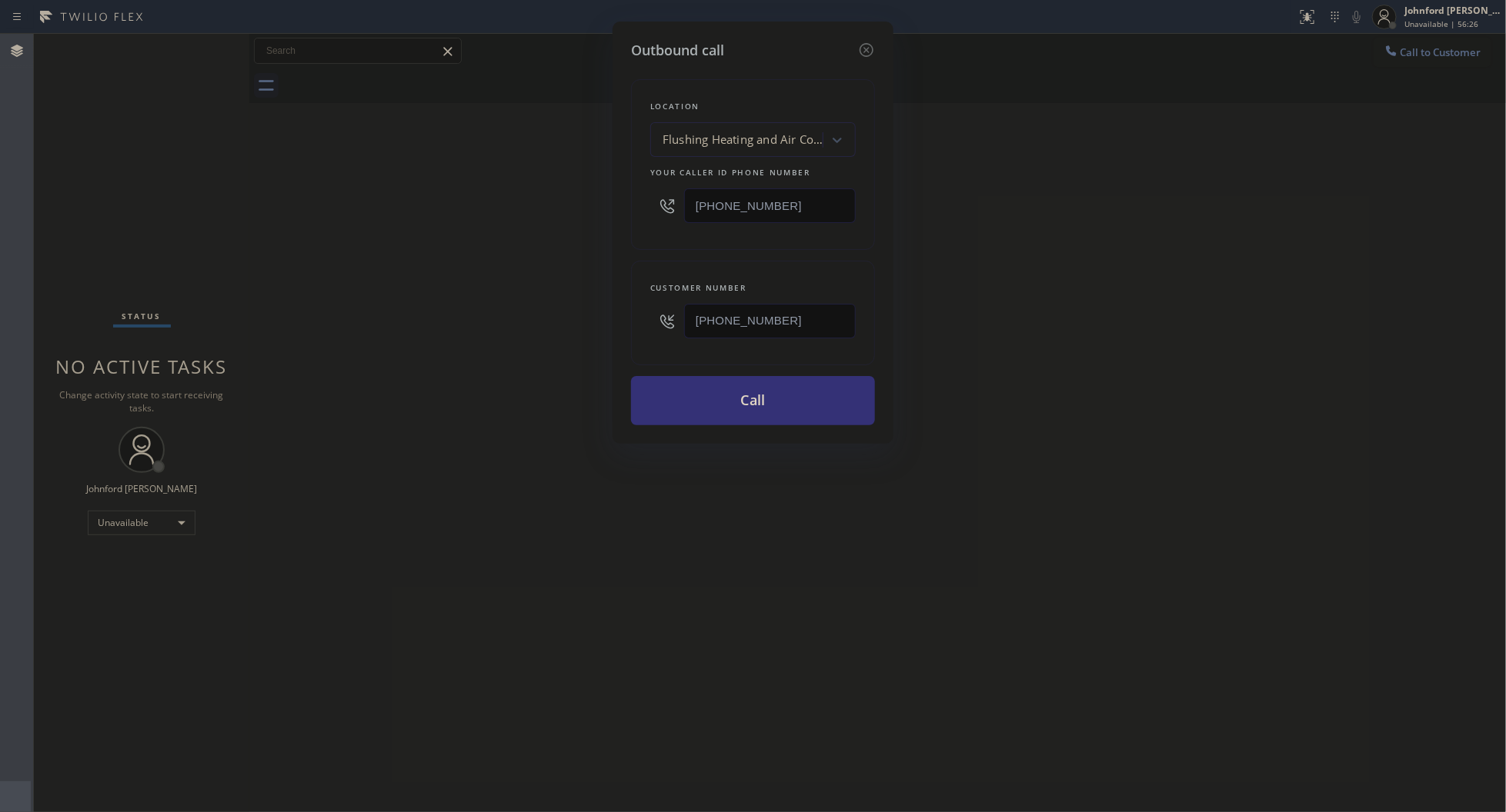
click at [966, 317] on div "Outbound call Location Flushing Heating and Air Conditioning Your caller id pho…" at bounding box center [753, 406] width 1506 height 812
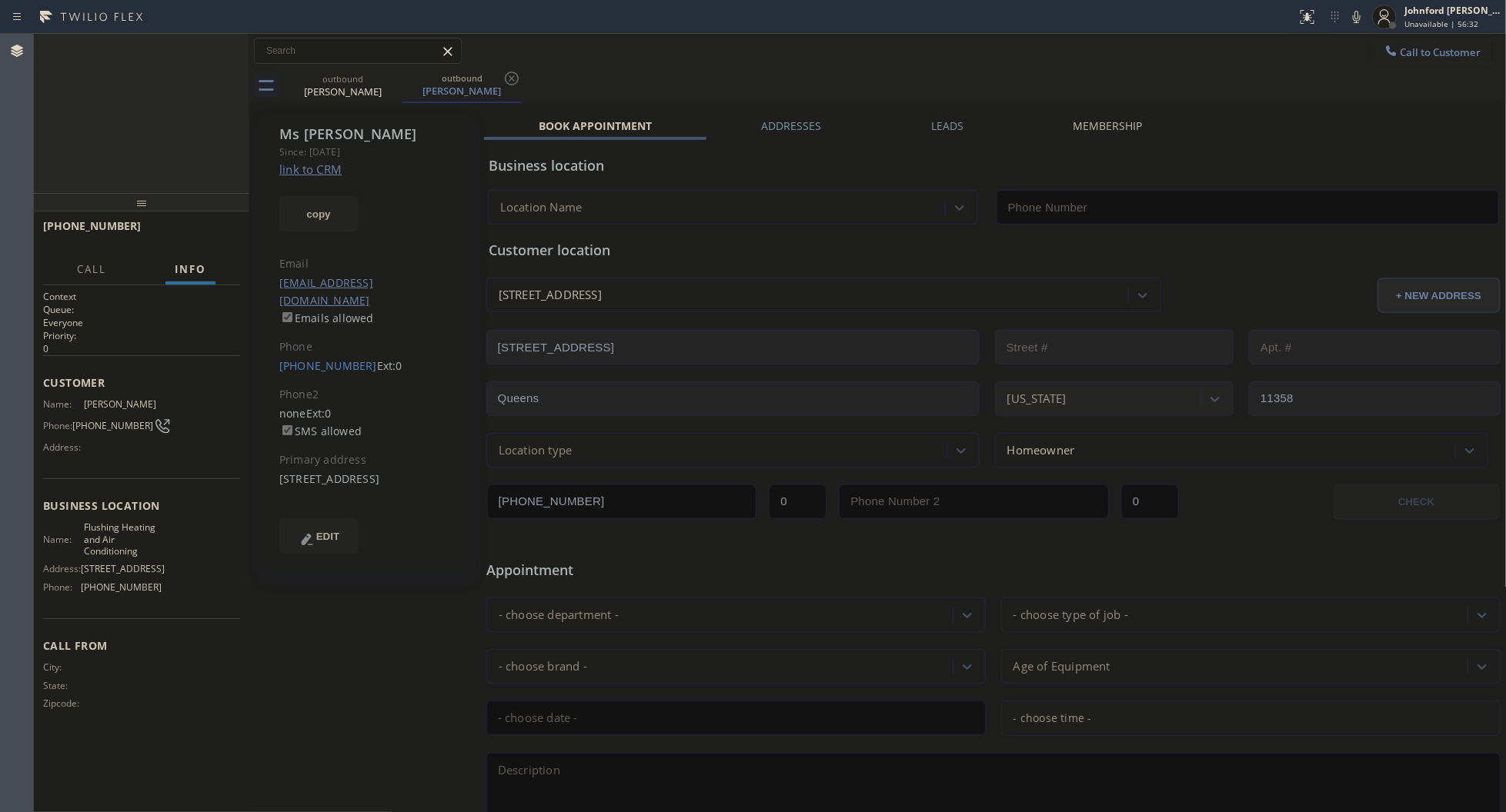
type input "[PHONE_NUMBER]"
click at [202, 248] on div "[PHONE_NUMBER] Wrap up | 04:37 COMPLETE" at bounding box center [142, 233] width 197 height 40
click at [208, 243] on button "COMPLETE" at bounding box center [201, 233] width 78 height 21
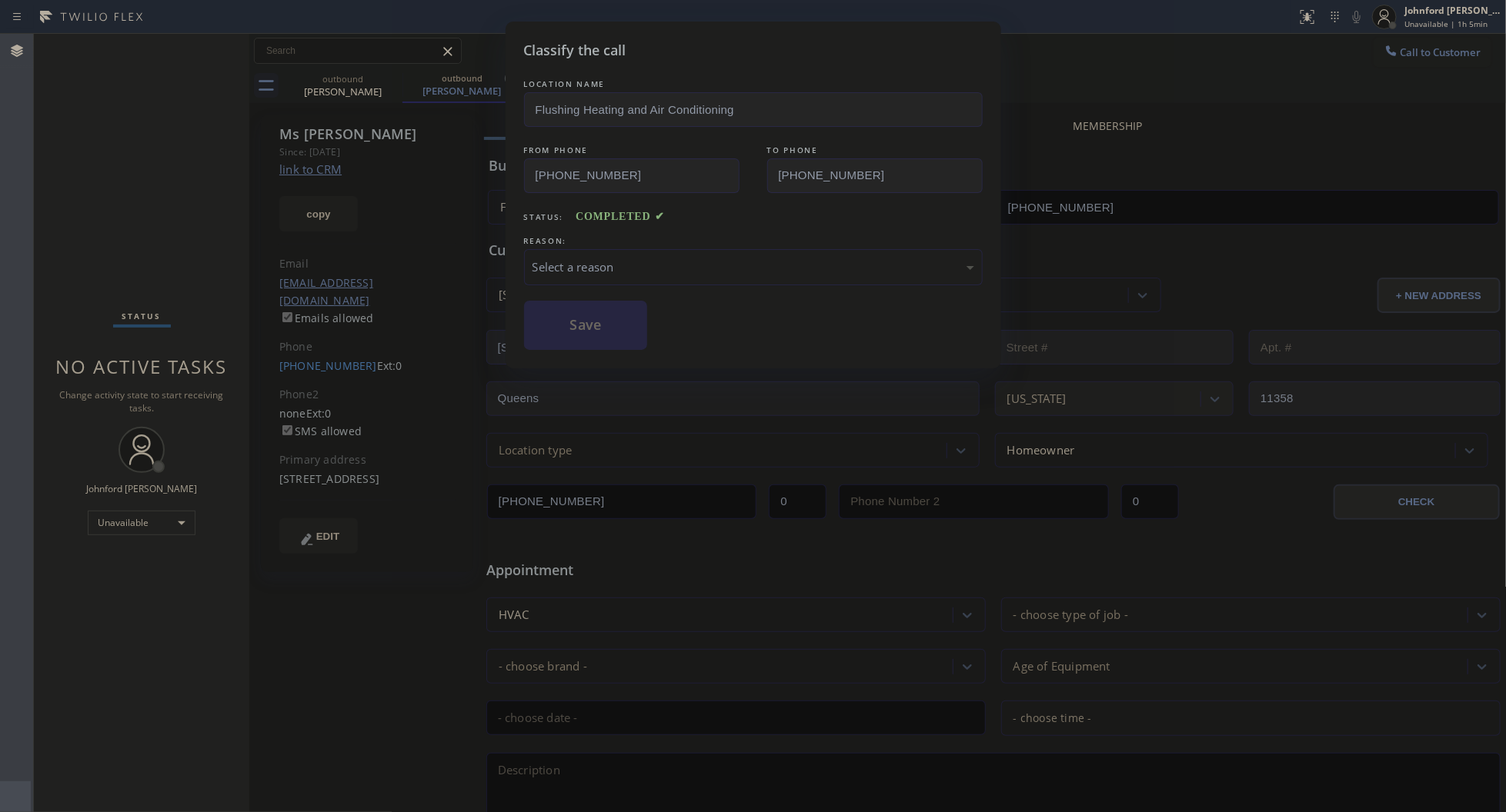
click at [654, 264] on div "Select a reason" at bounding box center [753, 267] width 441 height 18
click at [645, 333] on button "Save" at bounding box center [586, 326] width 124 height 49
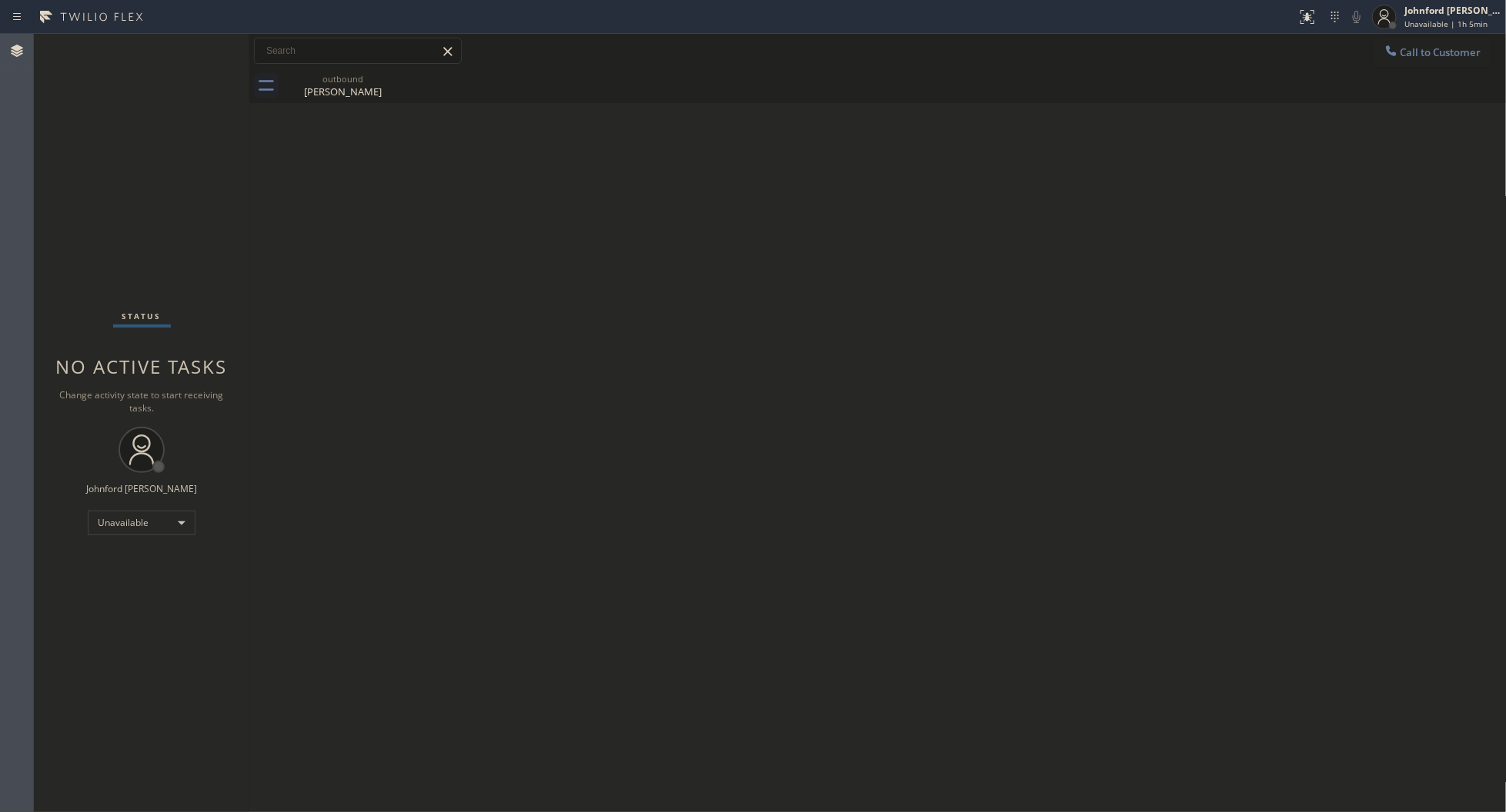
drag, startPoint x: 1106, startPoint y: 239, endPoint x: 1101, endPoint y: 230, distance: 10.3
click at [1106, 239] on div "Back to Dashboard Change Sender ID Customers Technicians Select a contact Outbo…" at bounding box center [878, 422] width 1257 height 778
click at [1377, 77] on div "outbound [PERSON_NAME]" at bounding box center [894, 85] width 1223 height 34
click at [1409, 52] on span "Call to Customer" at bounding box center [1440, 52] width 80 height 14
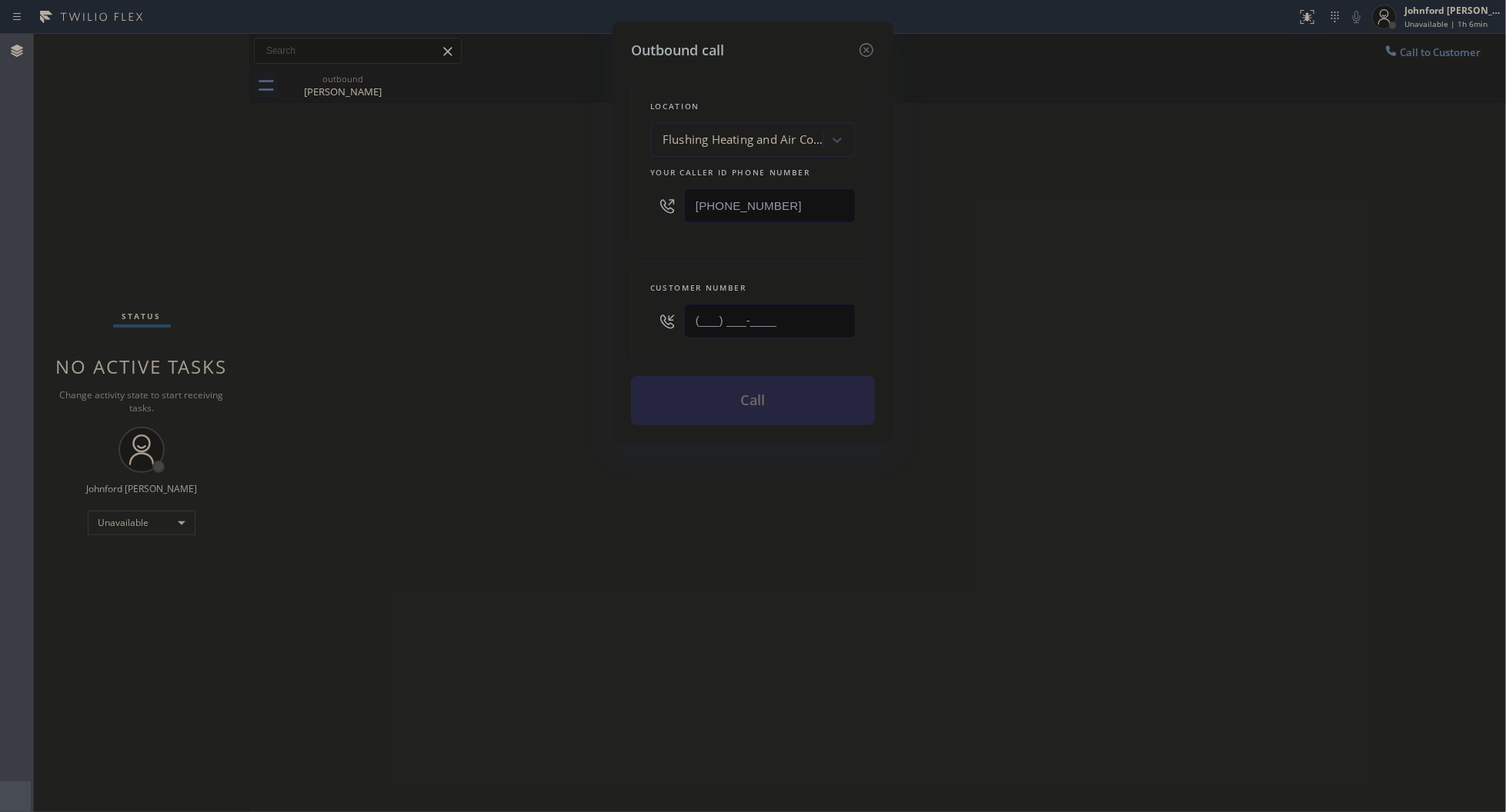
drag, startPoint x: 783, startPoint y: 331, endPoint x: 587, endPoint y: 331, distance: 196.0
click at [592, 331] on div "Outbound call Location Flushing Heating and Air Conditioning Your caller id pho…" at bounding box center [753, 406] width 1506 height 812
paste input "310) 877-0273"
type input "[PHONE_NUMBER]"
drag, startPoint x: 786, startPoint y: 186, endPoint x: 694, endPoint y: 203, distance: 93.6
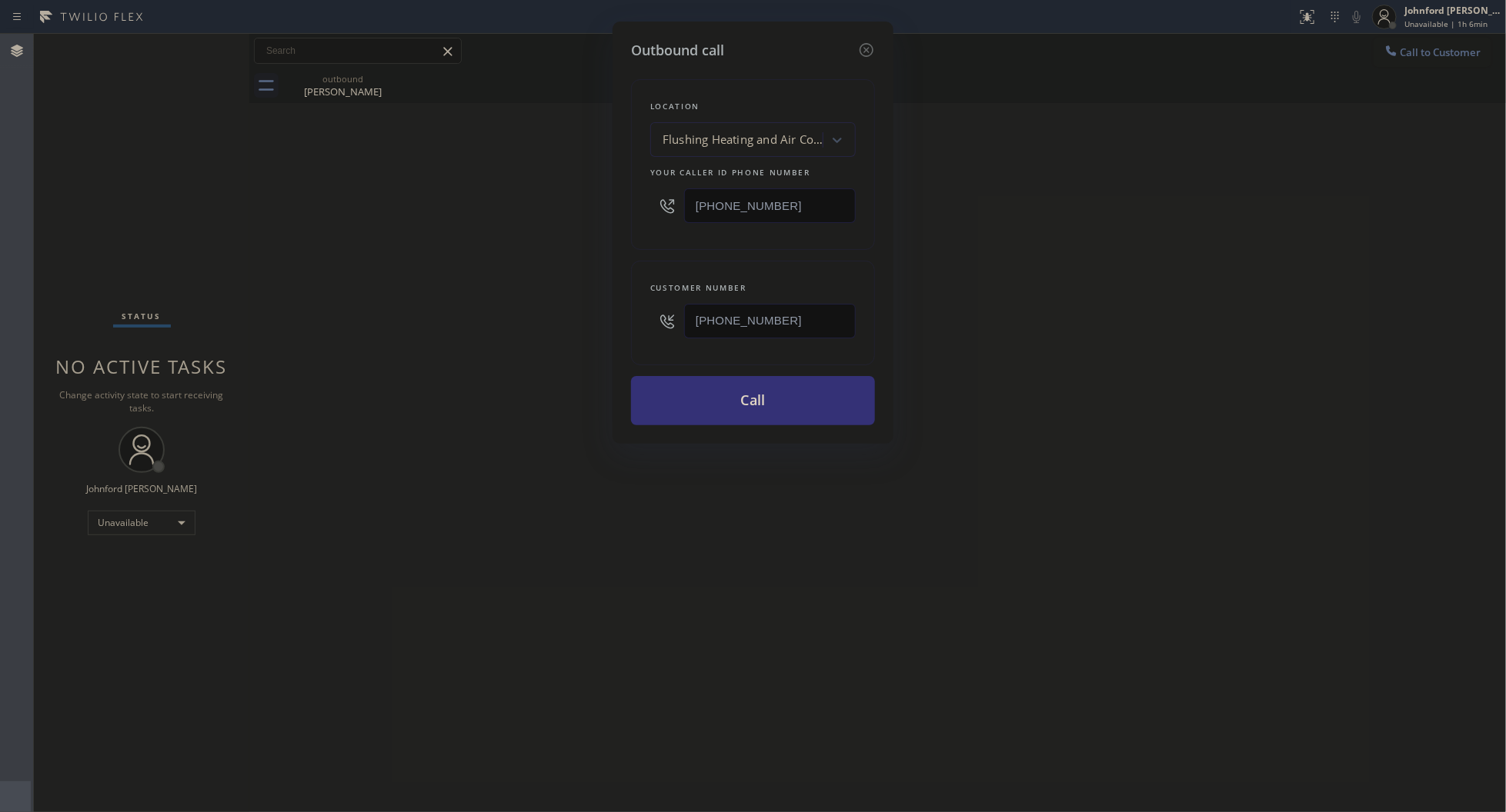
click at [694, 203] on div "[PHONE_NUMBER]" at bounding box center [753, 205] width 205 height 50
paste input "888) 909-0120"
drag, startPoint x: 817, startPoint y: 197, endPoint x: 537, endPoint y: 202, distance: 280.0
click at [543, 202] on div "Outbound call Location Flushing Heating and Air Conditioning Your caller id pho…" at bounding box center [753, 406] width 1506 height 812
type input "[PHONE_NUMBER]"
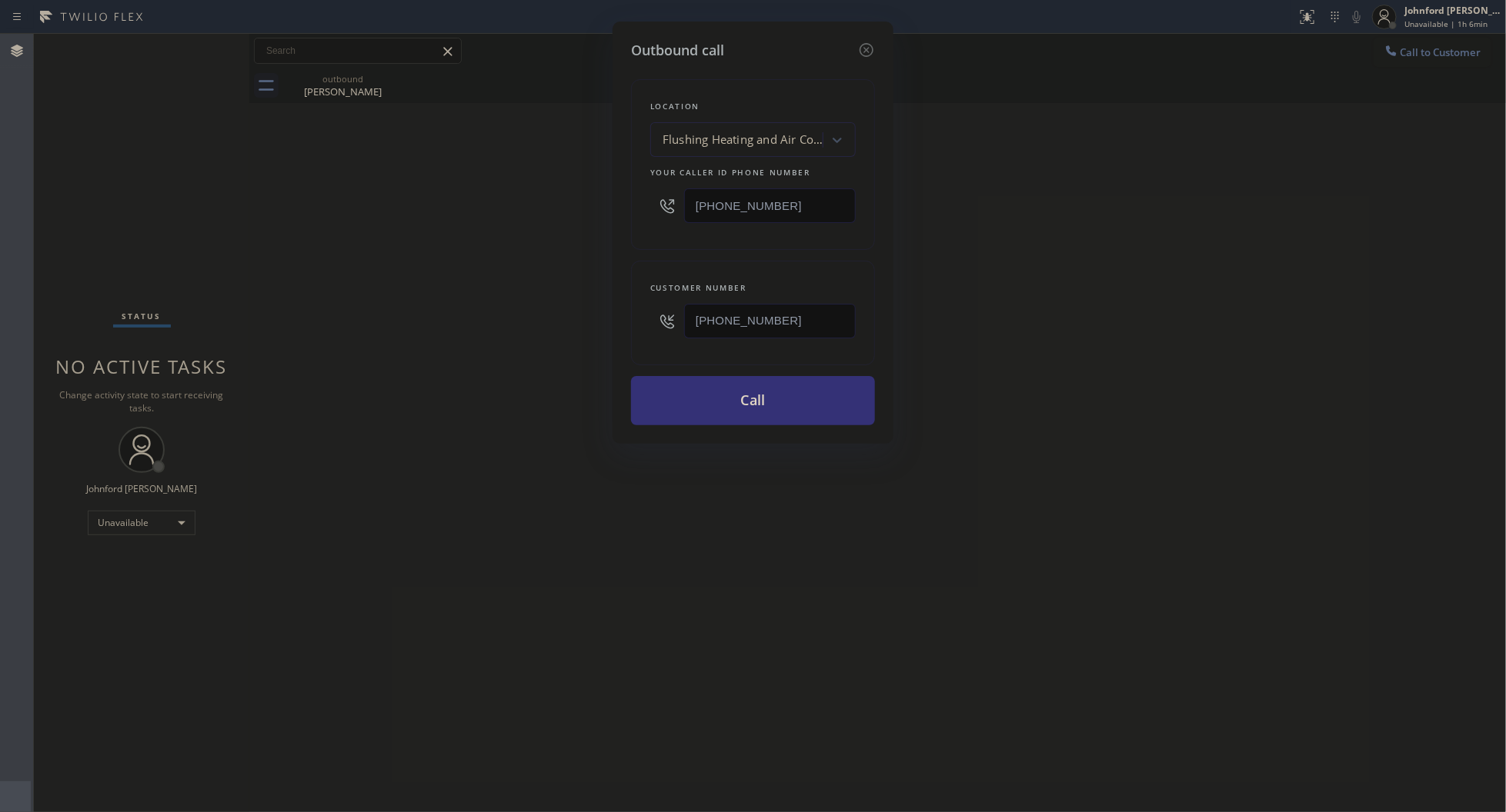
click at [481, 217] on div "Outbound call Location Flushing Heating and Air Conditioning Your caller id pho…" at bounding box center [753, 406] width 1506 height 812
click at [669, 383] on button "Call" at bounding box center [752, 401] width 244 height 49
click at [1134, 381] on div "Outbound call Location 5 Star Plumbing Your caller id phone number [PHONE_NUMBE…" at bounding box center [753, 406] width 1506 height 812
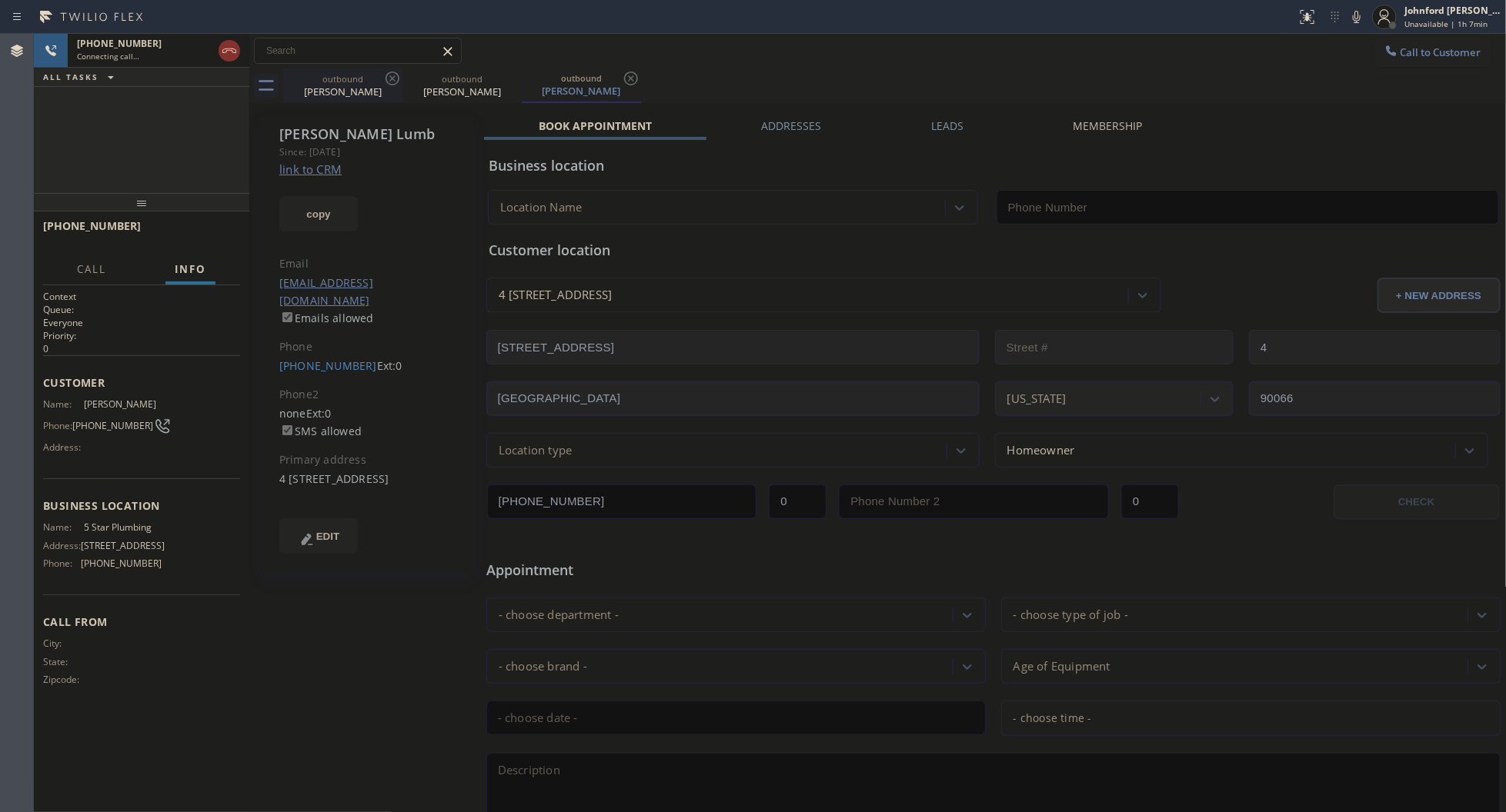
click at [381, 80] on div "outbound" at bounding box center [343, 79] width 116 height 11
type input "[PHONE_NUMBER]"
click at [363, 84] on div "[PERSON_NAME]" at bounding box center [343, 90] width 116 height 14
click at [386, 77] on icon at bounding box center [392, 78] width 14 height 14
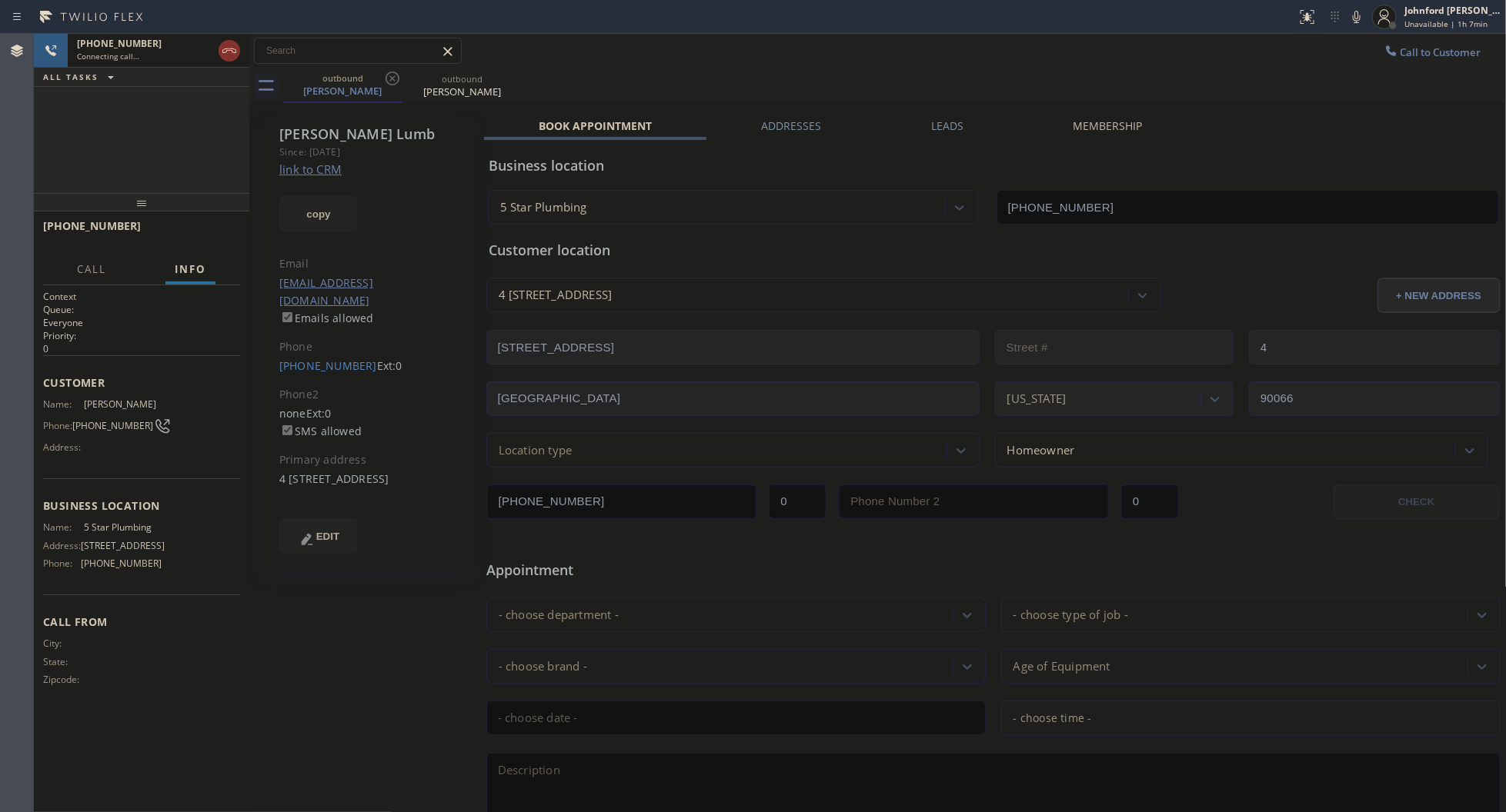
click at [860, 80] on div "outbound [PERSON_NAME] outbound [PERSON_NAME]" at bounding box center [894, 85] width 1223 height 34
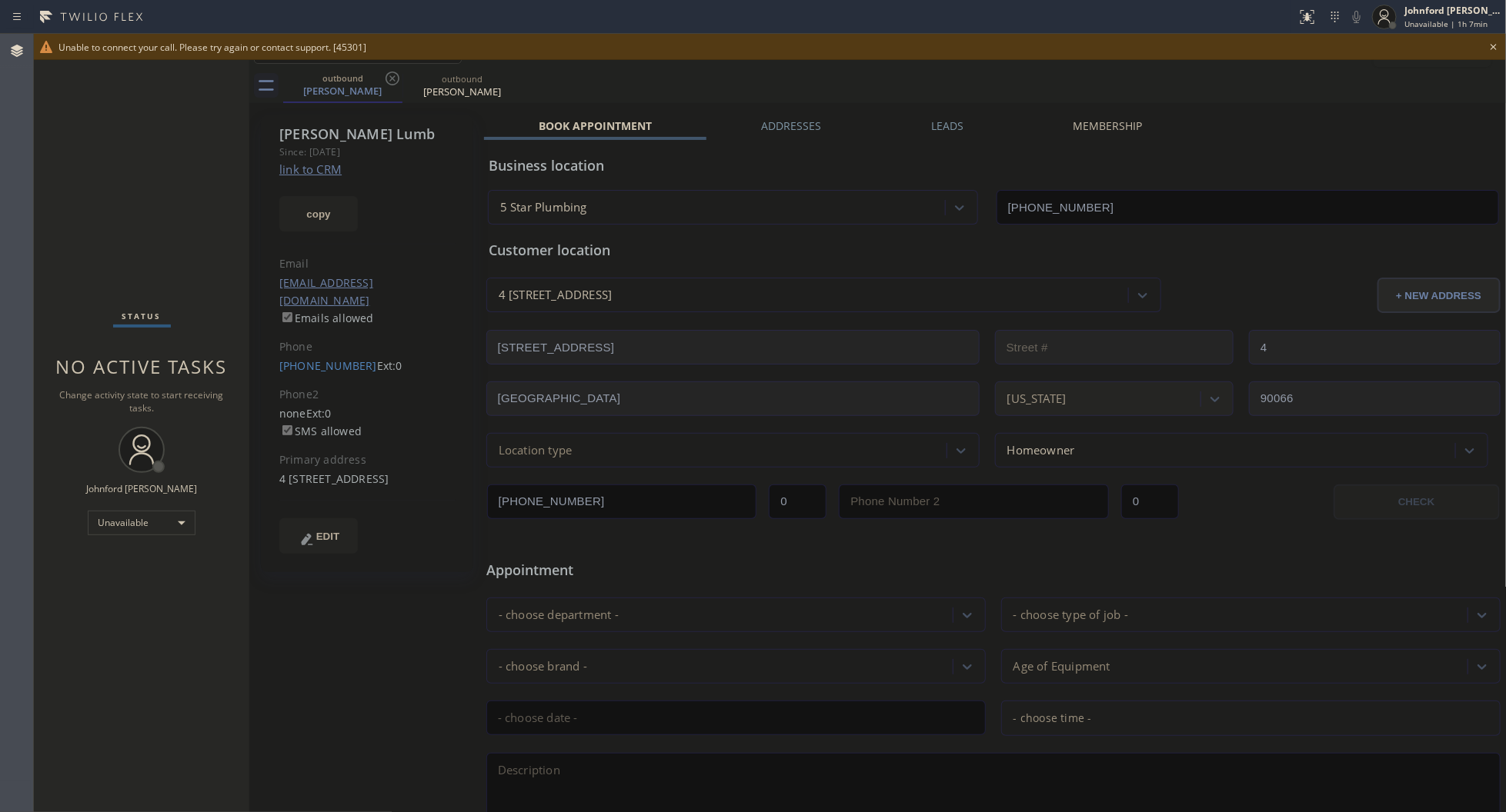
click at [1491, 56] on div "Unable to connect your call. Please try again or contact support. [45301]" at bounding box center [769, 47] width 1472 height 26
click at [1493, 48] on icon at bounding box center [1493, 47] width 19 height 19
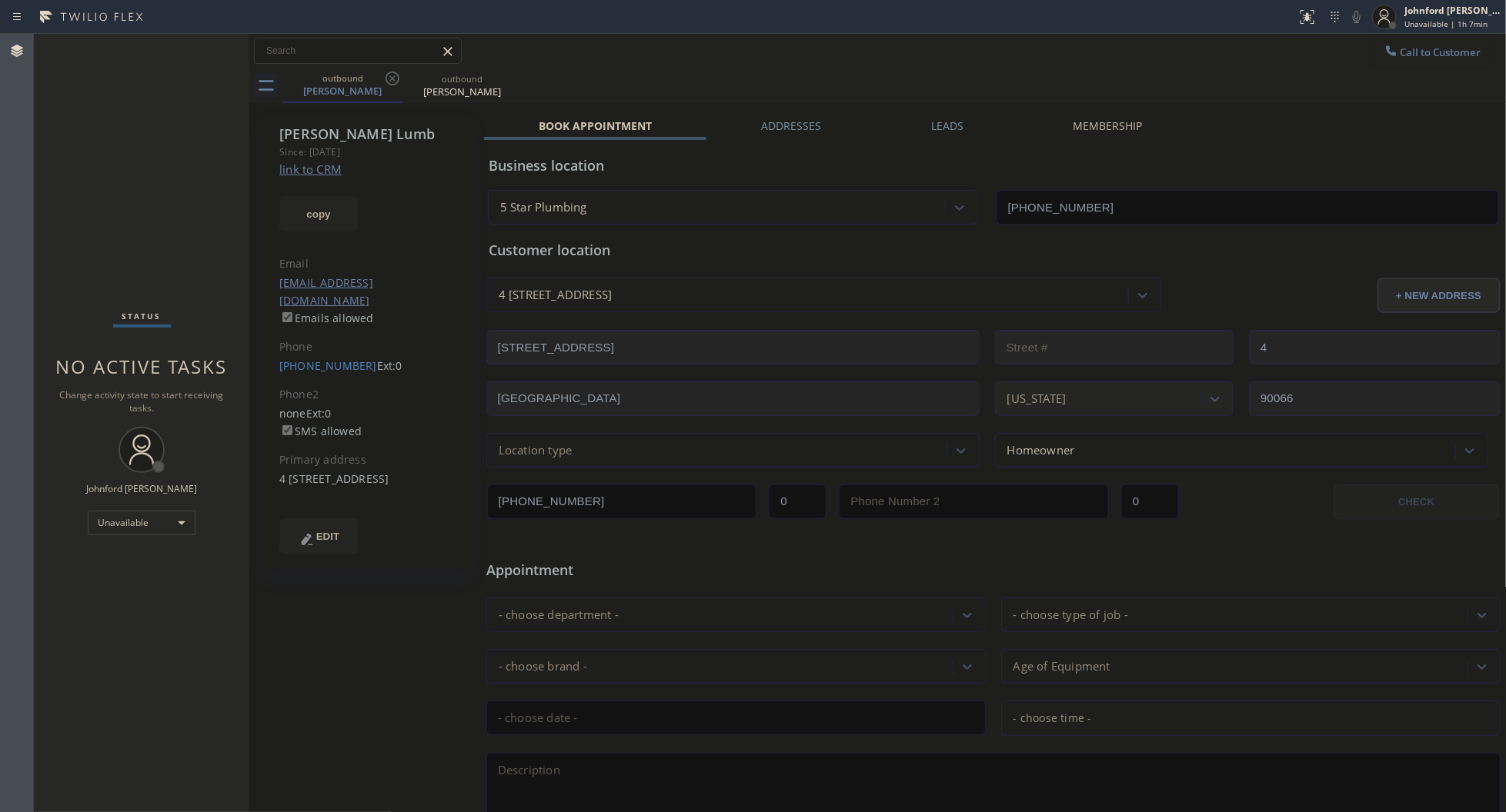
click at [1426, 48] on span "Call to Customer" at bounding box center [1440, 52] width 80 height 14
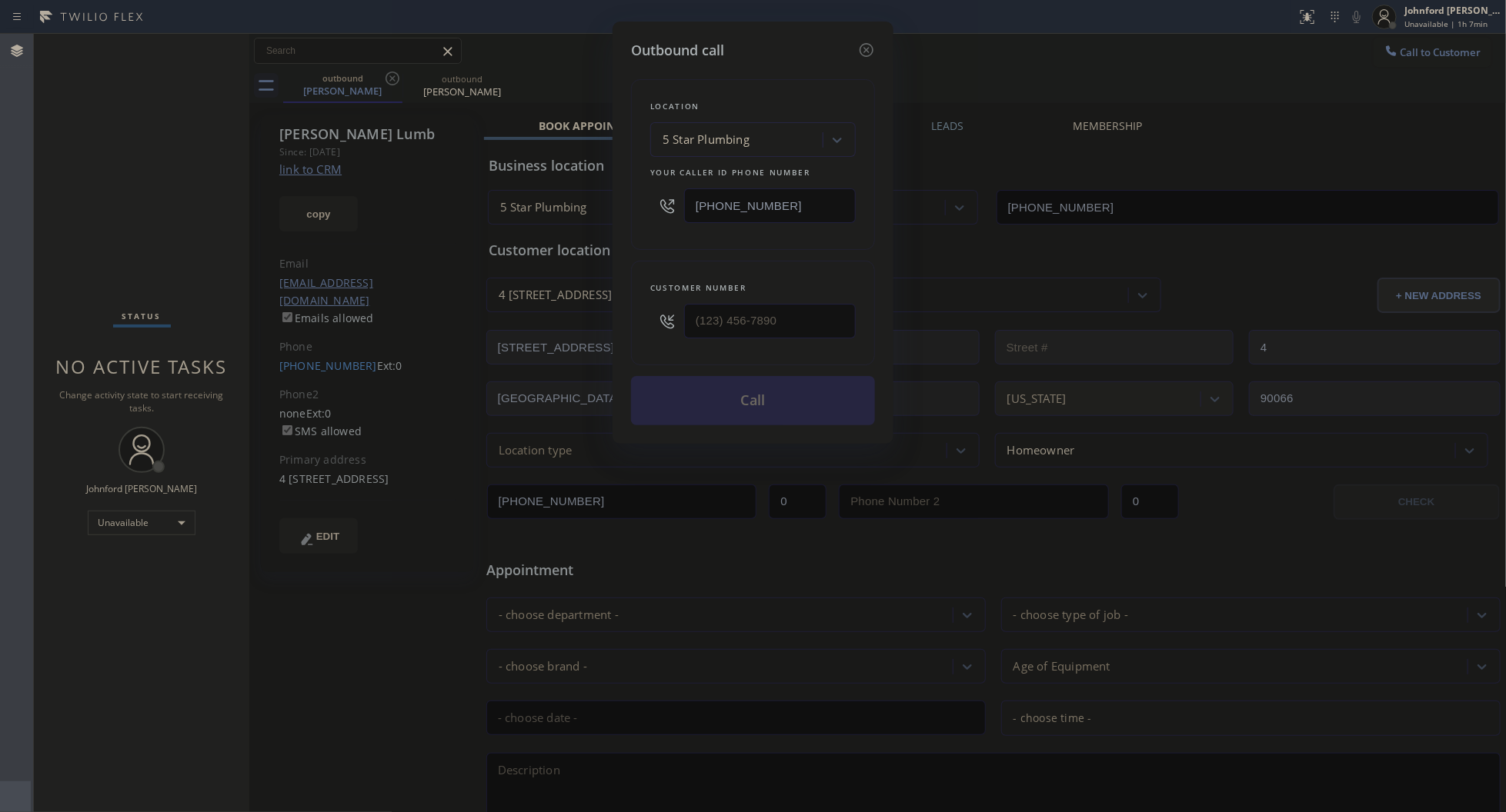
drag, startPoint x: 831, startPoint y: 204, endPoint x: 651, endPoint y: 204, distance: 180.0
click at [651, 204] on div "[PHONE_NUMBER]" at bounding box center [753, 205] width 205 height 50
paste input "562) 372-8824"
type input "[PHONE_NUMBER]"
drag, startPoint x: 832, startPoint y: 303, endPoint x: 618, endPoint y: 317, distance: 214.5
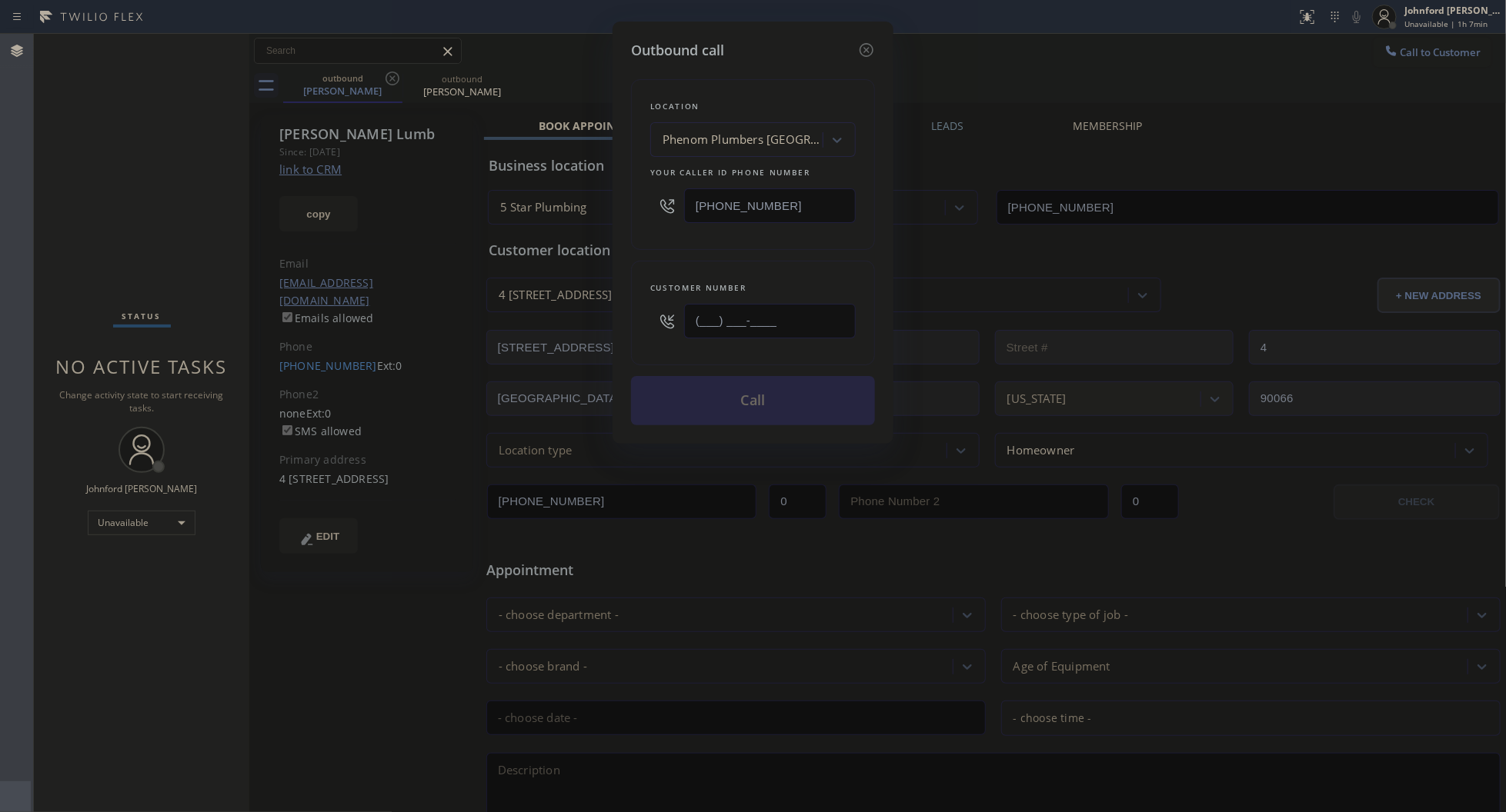
click at [618, 317] on div "Outbound call Location Phenom Plumbers [GEOGRAPHIC_DATA] Your caller id phone n…" at bounding box center [753, 232] width 281 height 422
paste input "310) 962-8710"
type input "[PHONE_NUMBER]"
click at [677, 231] on div "Location Phenom Plumbers [GEOGRAPHIC_DATA] Your caller id phone number [PHONE_N…" at bounding box center [752, 165] width 244 height 171
click at [717, 386] on button "Call" at bounding box center [752, 401] width 244 height 49
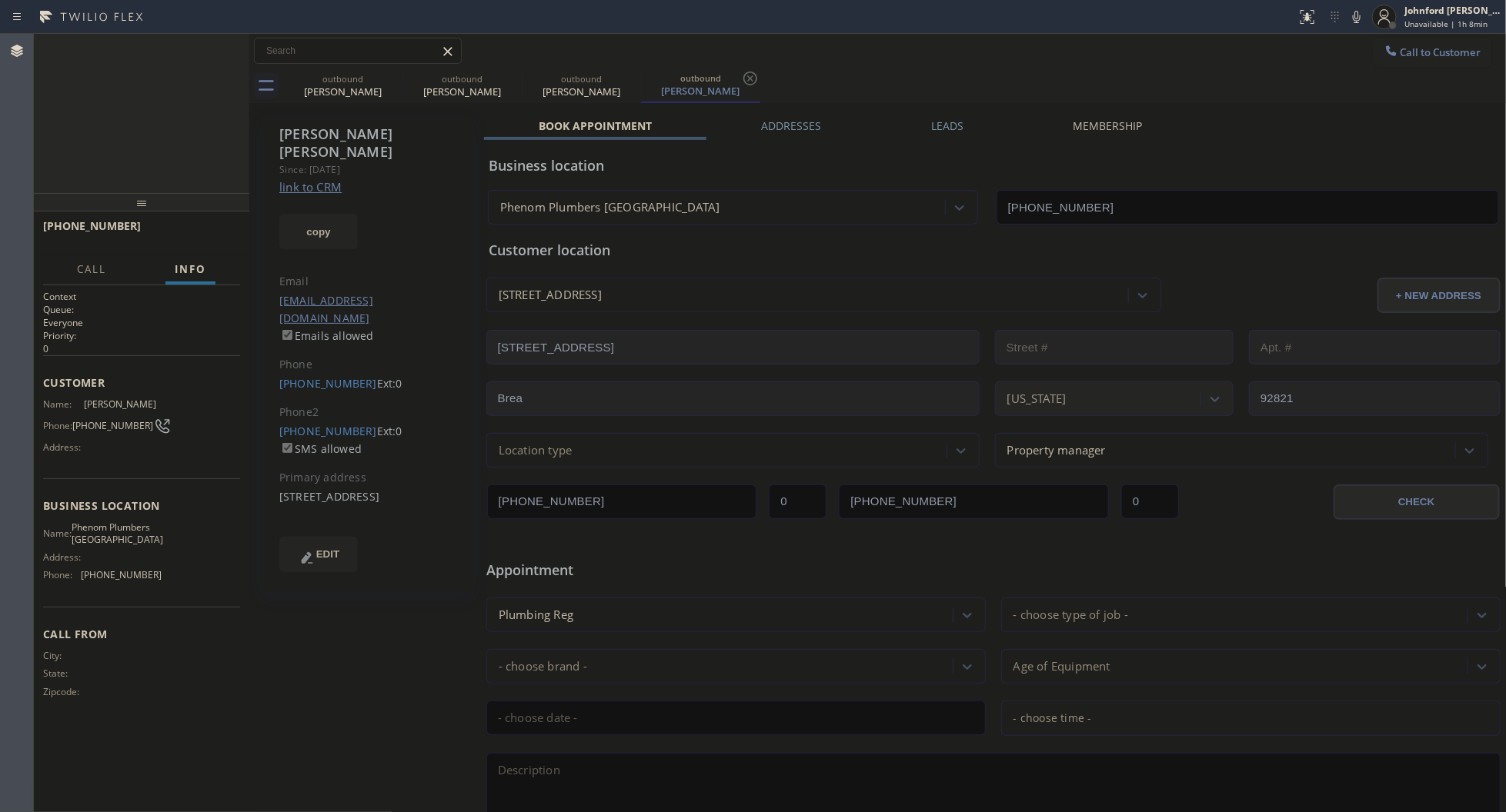
type input "[PHONE_NUMBER]"
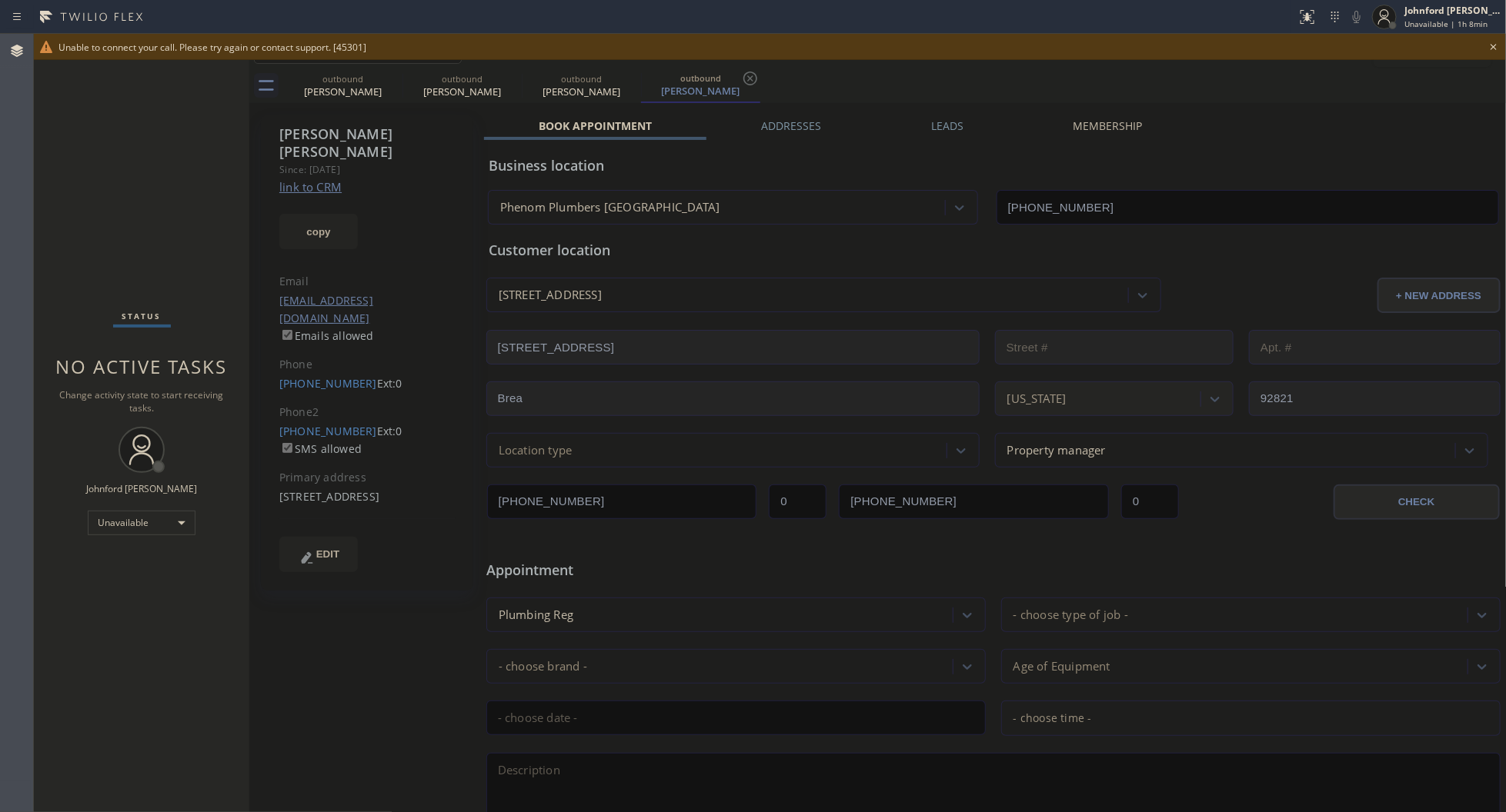
click at [1489, 41] on icon at bounding box center [1493, 47] width 19 height 19
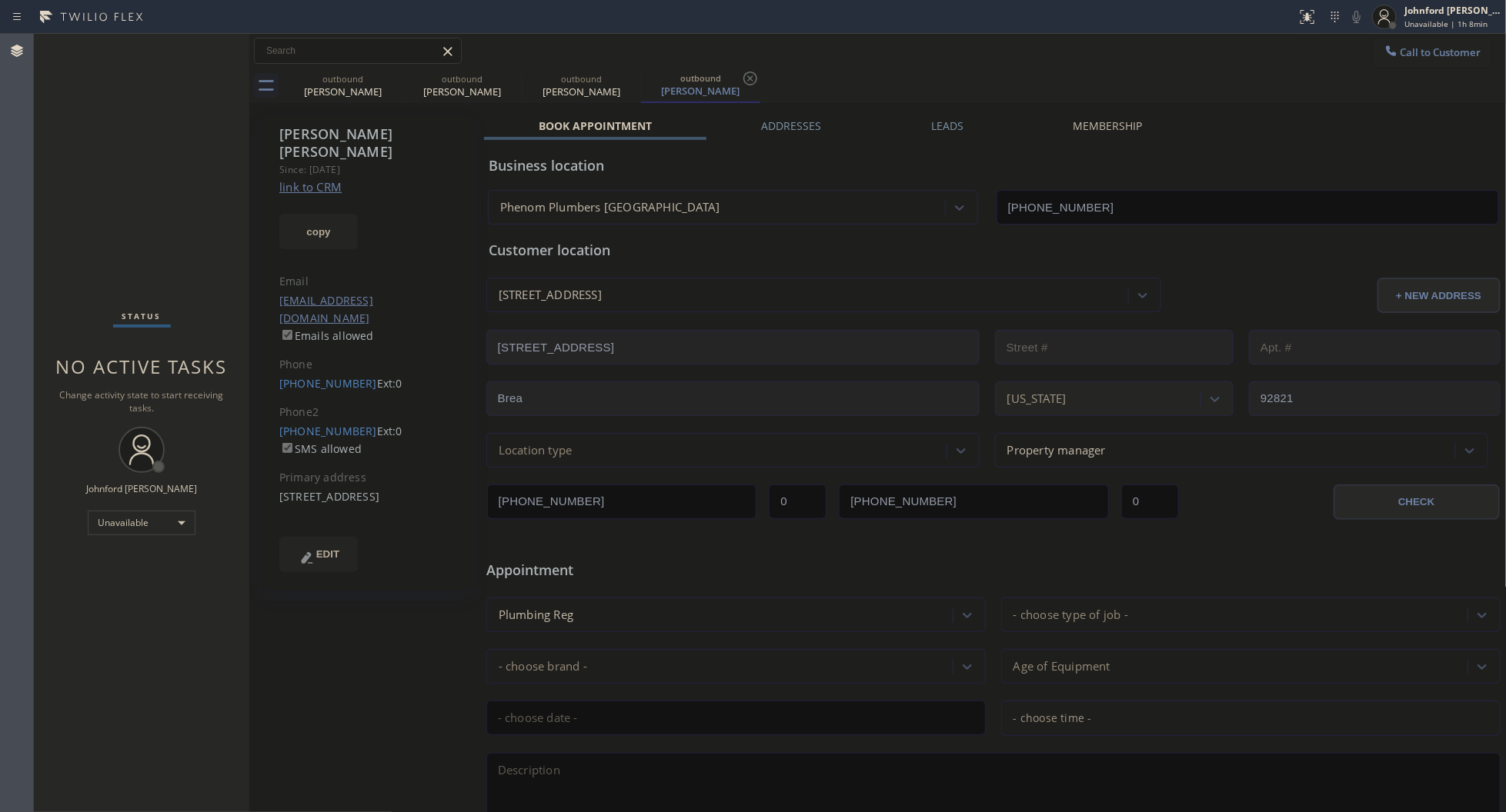
click at [1362, 70] on div "outbound [PERSON_NAME] outbound [PERSON_NAME] outbound [PERSON_NAME] outbound […" at bounding box center [894, 85] width 1223 height 34
click at [1430, 57] on button "Call to Customer" at bounding box center [1432, 52] width 118 height 30
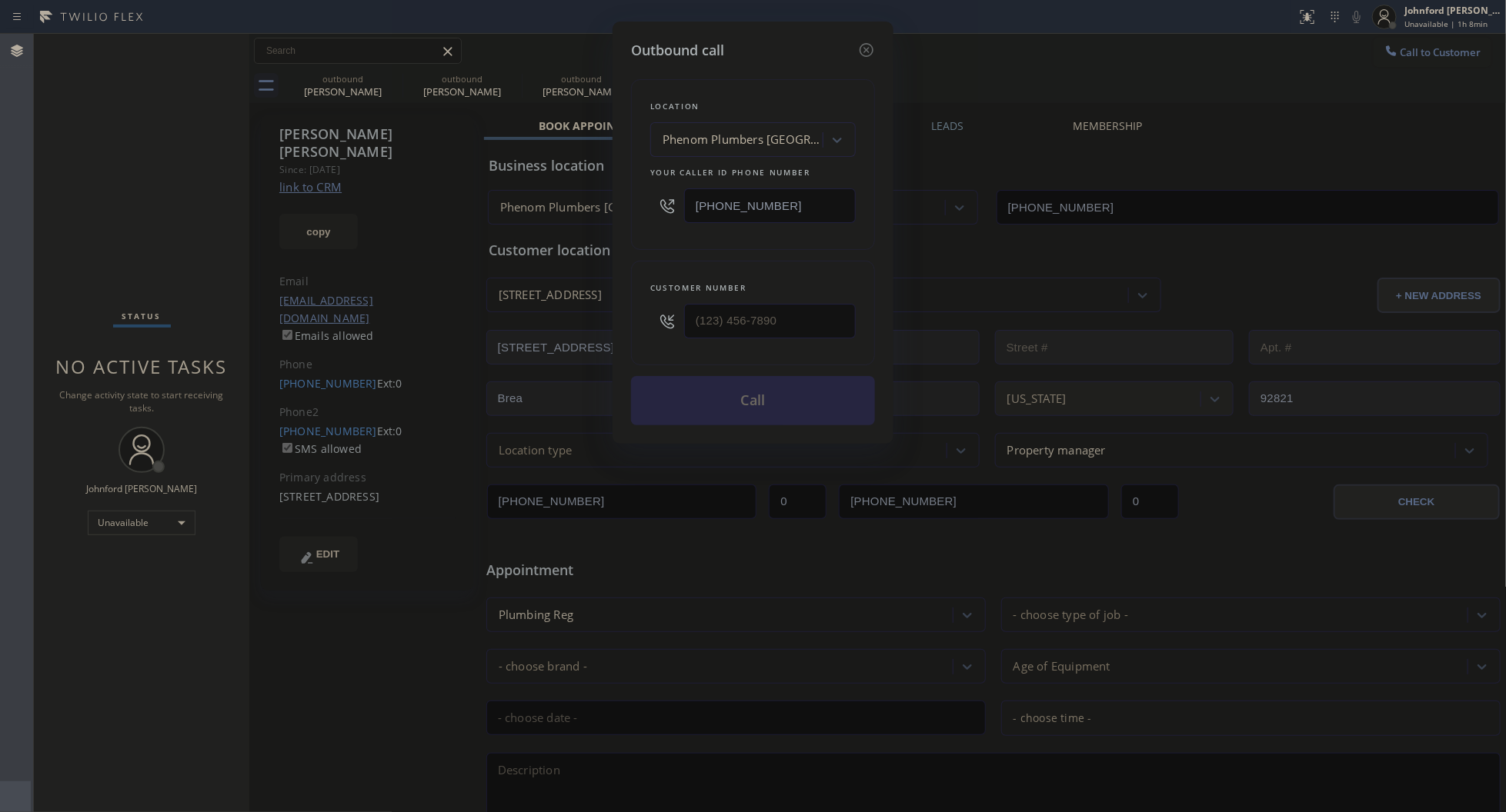
drag, startPoint x: 799, startPoint y: 219, endPoint x: 699, endPoint y: 200, distance: 101.8
click at [646, 217] on div "Location Phenom Plumbers [GEOGRAPHIC_DATA] Your caller id phone number [PHONE_N…" at bounding box center [752, 165] width 244 height 171
click at [798, 181] on div "[PHONE_NUMBER]" at bounding box center [753, 205] width 205 height 50
click at [737, 201] on input "[PHONE_NUMBER]" at bounding box center [769, 206] width 171 height 34
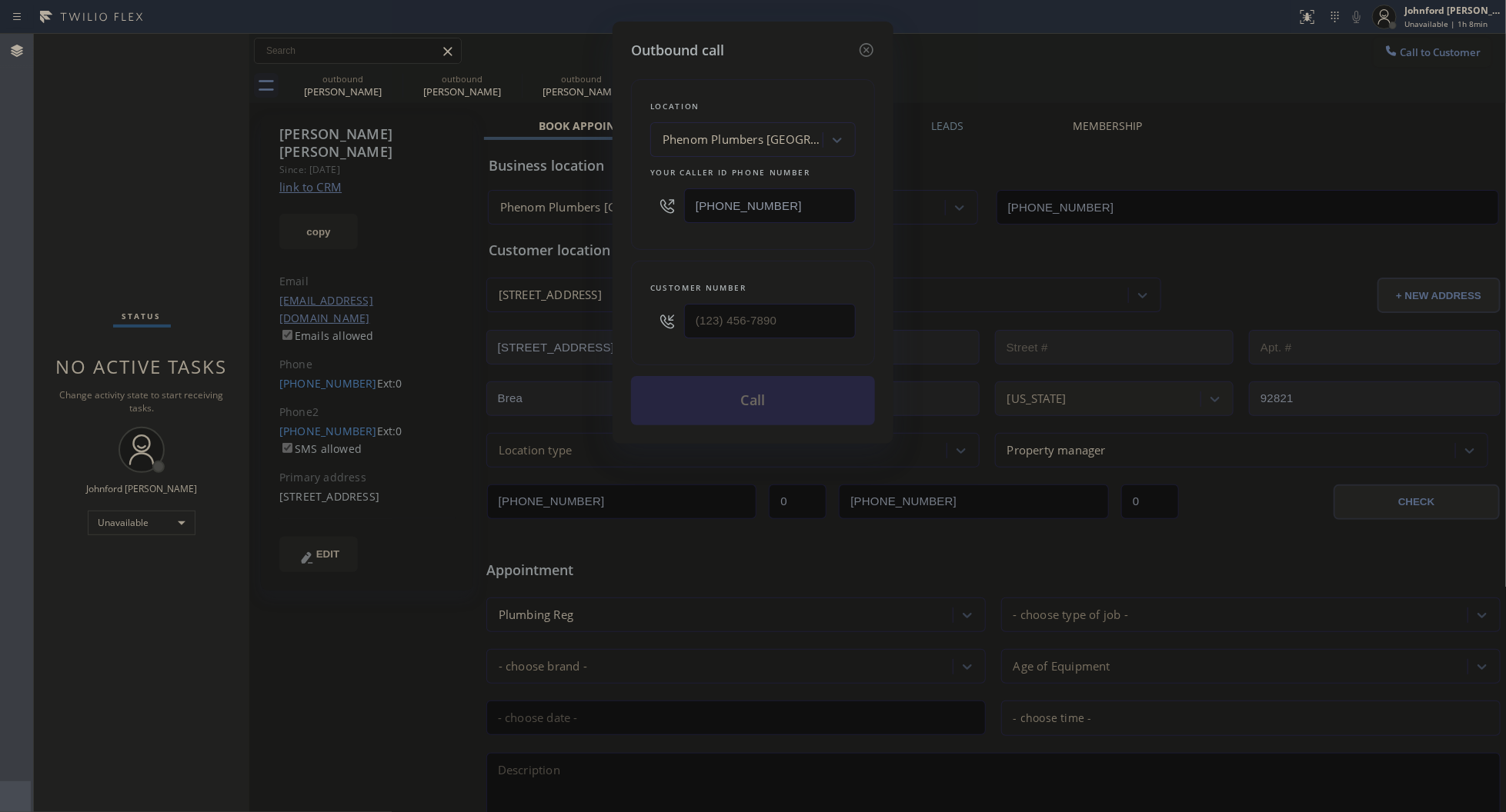
click at [737, 201] on input "[PHONE_NUMBER]" at bounding box center [769, 206] width 171 height 34
paste input "323) 215-1266"
type input "[PHONE_NUMBER]"
drag, startPoint x: 763, startPoint y: 308, endPoint x: 635, endPoint y: 308, distance: 128.0
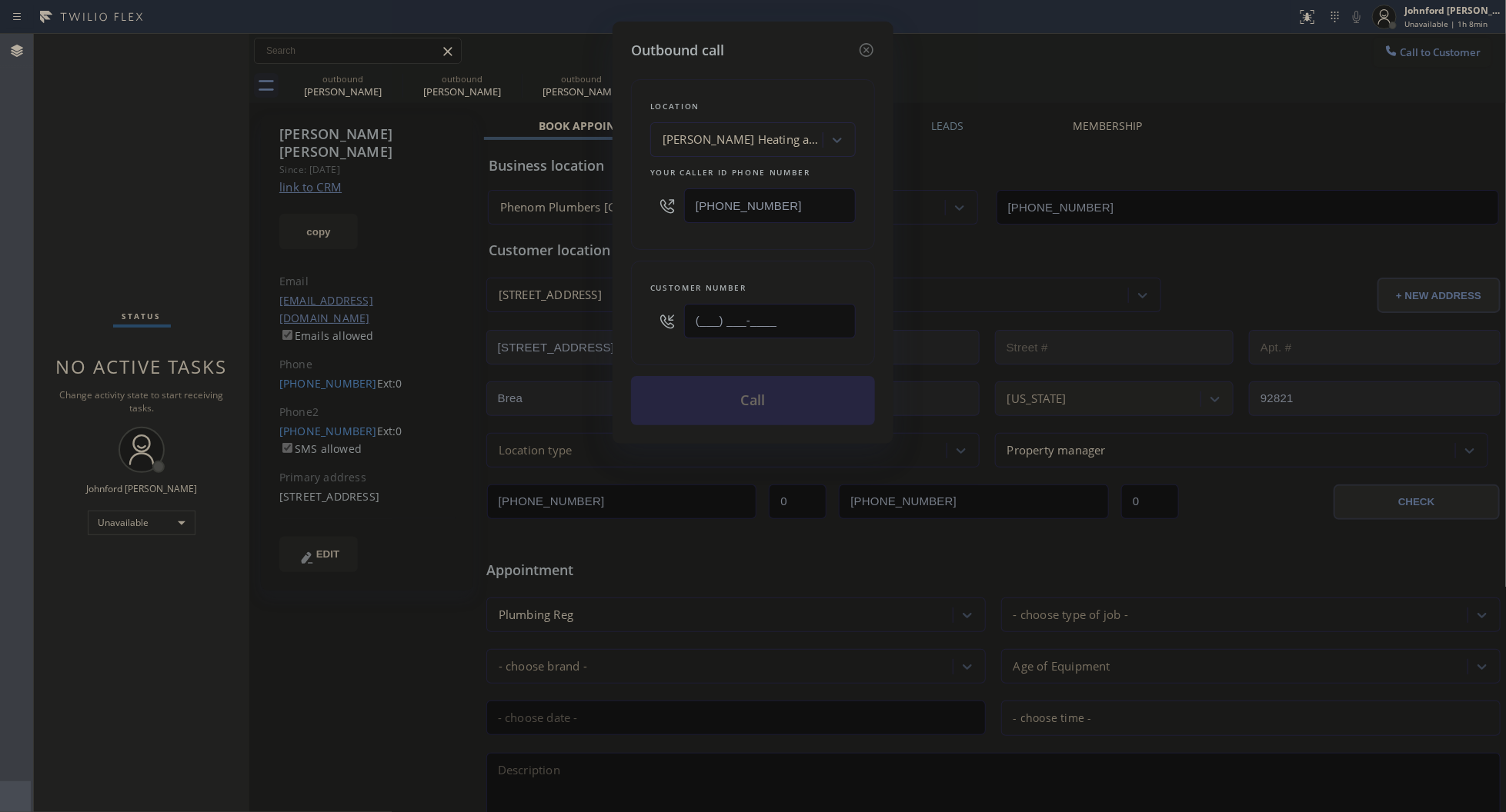
click at [635, 308] on div "Customer number (___) ___-____" at bounding box center [752, 313] width 244 height 105
paste input "310) 293-4667"
type input "[PHONE_NUMBER]"
click at [701, 244] on div "Location [GEOGRAPHIC_DATA] Heating and Air Conditioning Your caller id phone nu…" at bounding box center [752, 165] width 244 height 171
click at [717, 398] on button "Call" at bounding box center [752, 401] width 244 height 49
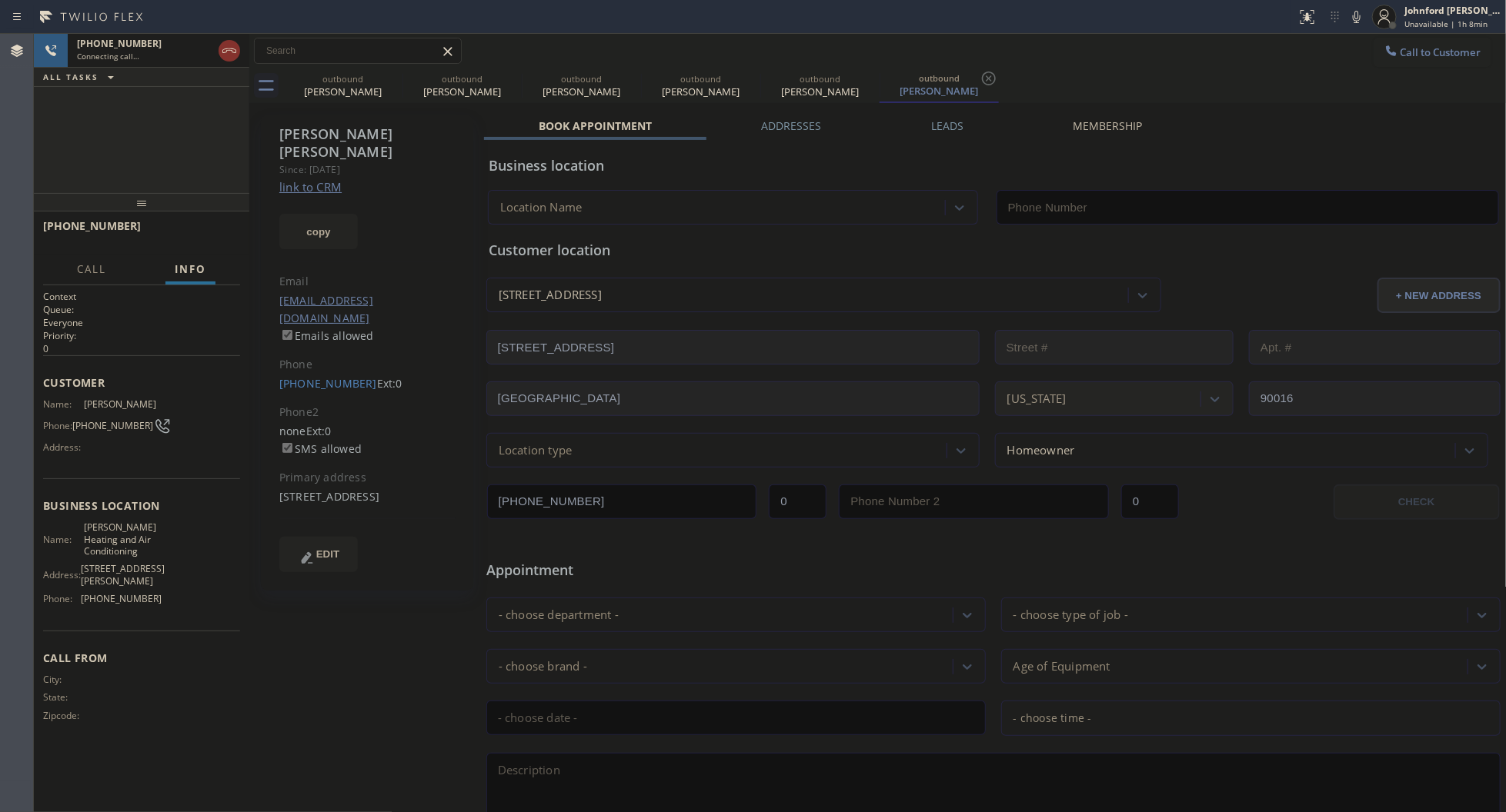
type input "[PHONE_NUMBER]"
click at [390, 78] on icon at bounding box center [392, 78] width 19 height 19
click at [0, 0] on icon at bounding box center [0, 0] width 0 height 0
type input "[PHONE_NUMBER]"
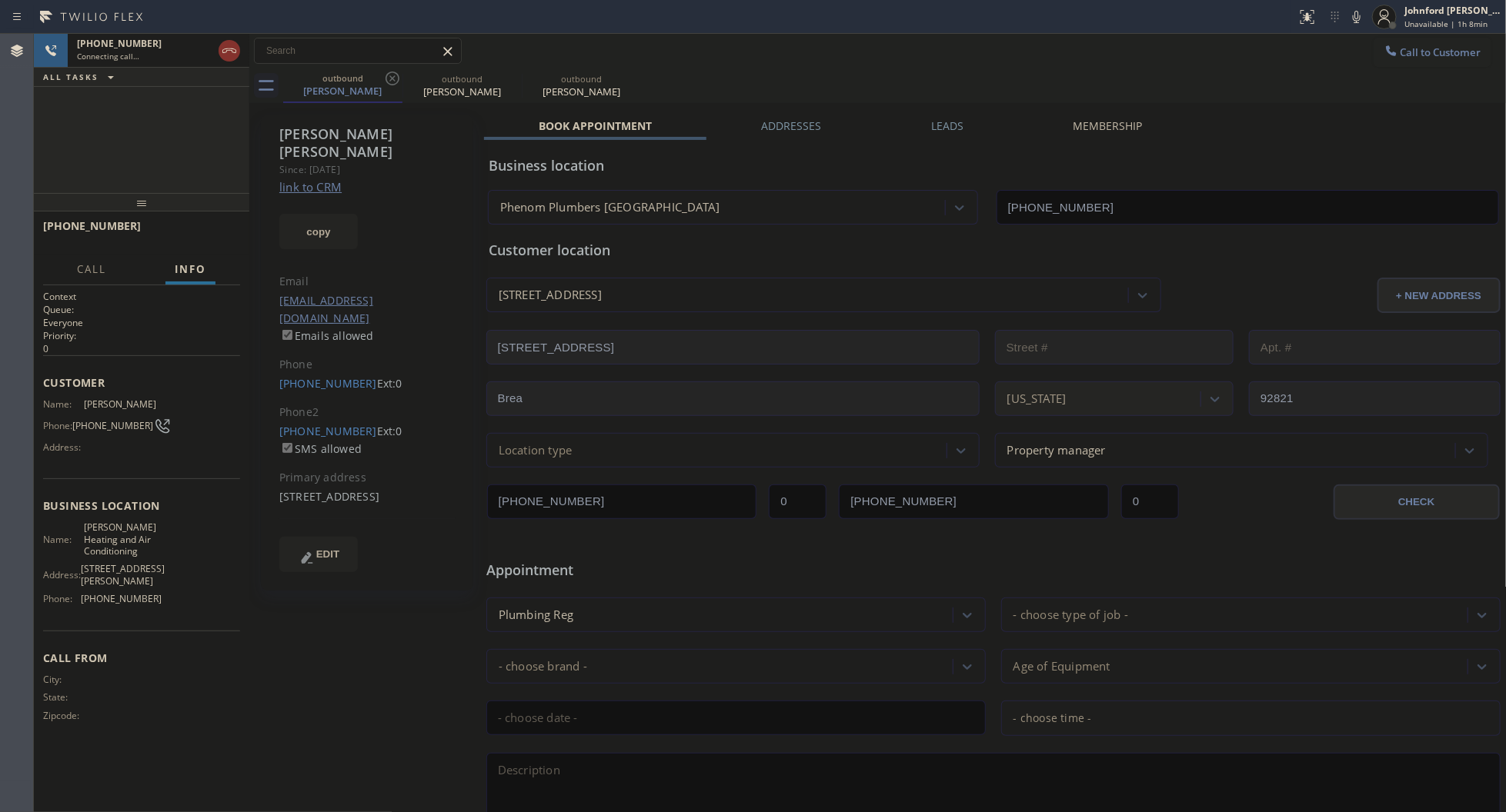
click at [390, 78] on icon at bounding box center [392, 78] width 19 height 19
type input "[PHONE_NUMBER]"
click at [174, 163] on div "[PHONE_NUMBER] Connecting call… ALL TASKS ALL TASKS ACTIVE TASKS TASKS IN WRAP …" at bounding box center [141, 113] width 216 height 159
click at [213, 235] on span "HANG UP" at bounding box center [203, 233] width 47 height 11
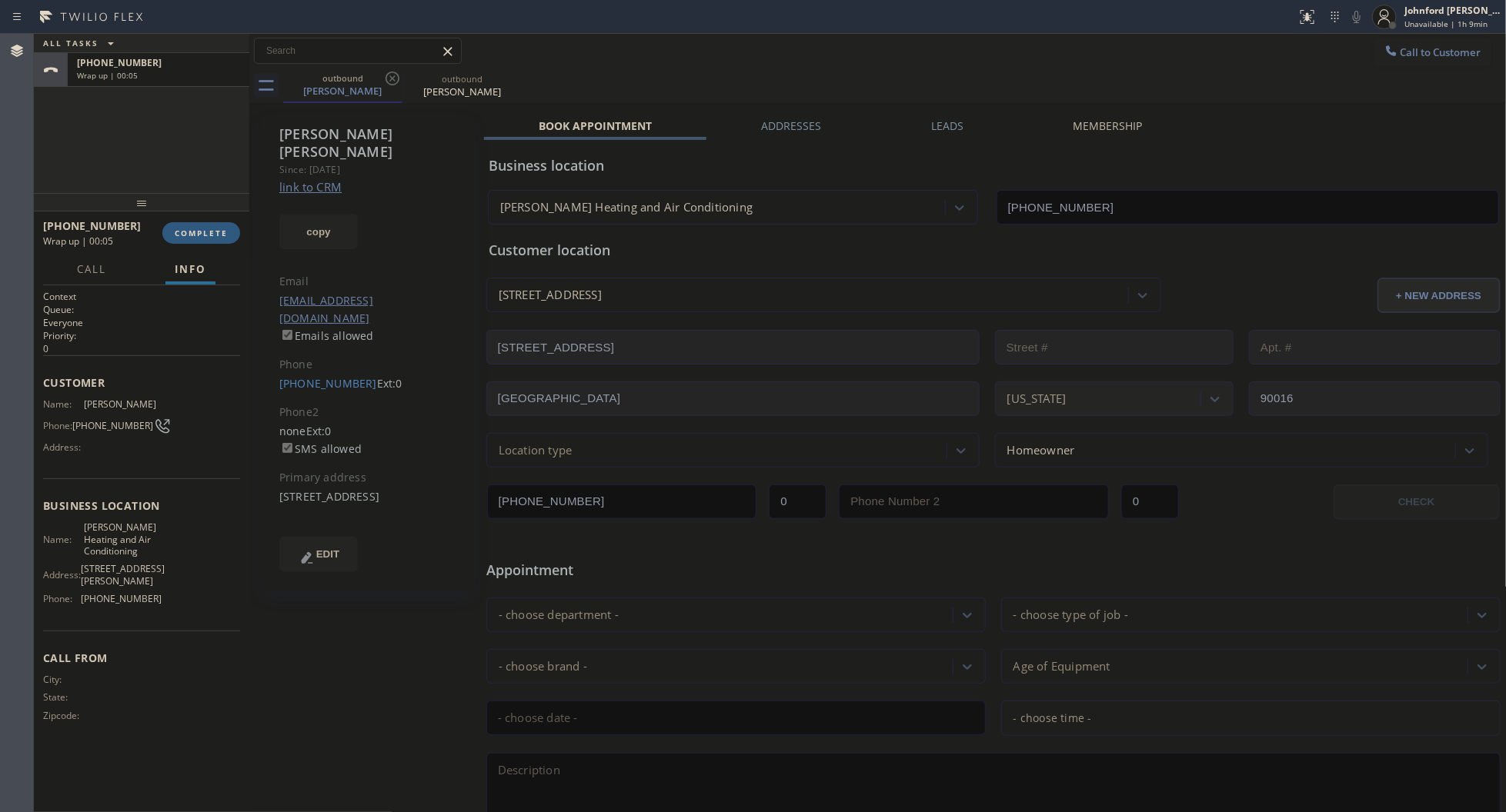
click at [304, 376] on div "[PHONE_NUMBER] Ext: 0" at bounding box center [367, 385] width 176 height 18
click at [347, 376] on link "[PHONE_NUMBER]" at bounding box center [327, 384] width 98 height 15
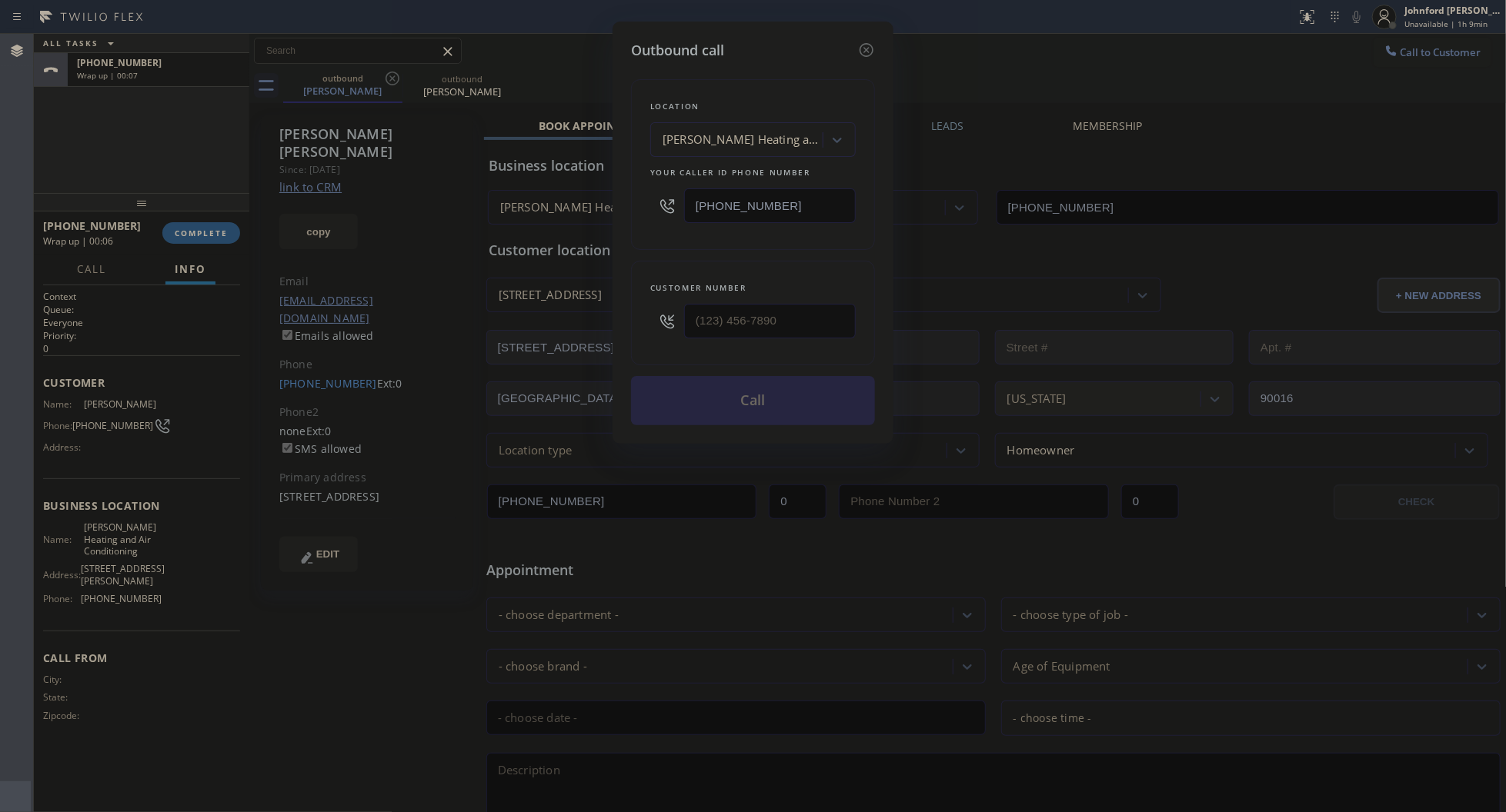
type input "[PHONE_NUMBER]"
click at [742, 405] on button "Call" at bounding box center [752, 401] width 244 height 49
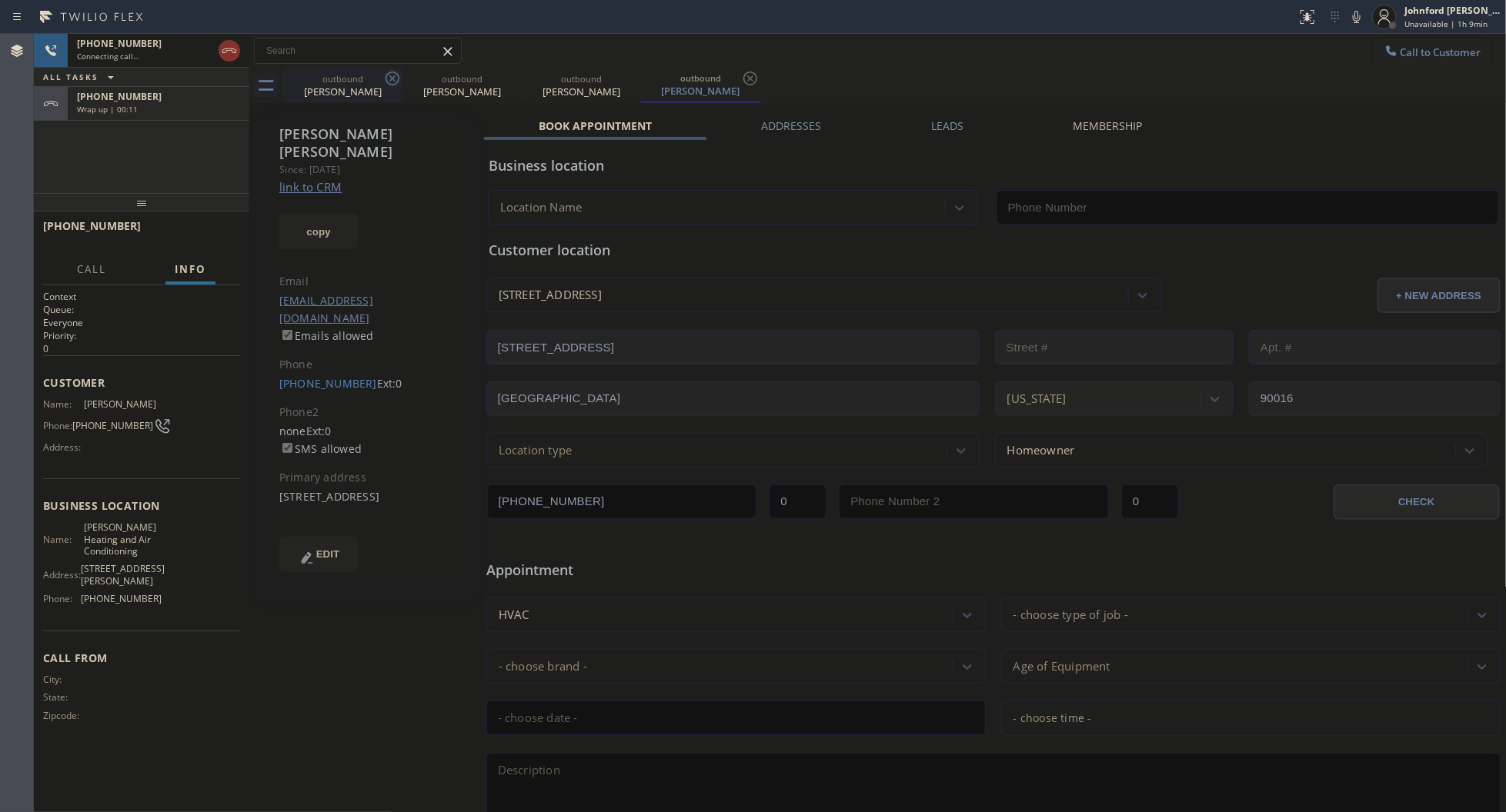
click at [383, 80] on icon at bounding box center [392, 78] width 19 height 19
click at [0, 0] on icon at bounding box center [0, 0] width 0 height 0
type input "[PHONE_NUMBER]"
click at [206, 114] on div "[PHONE_NUMBER] Wrap up | 00:12" at bounding box center [156, 103] width 176 height 34
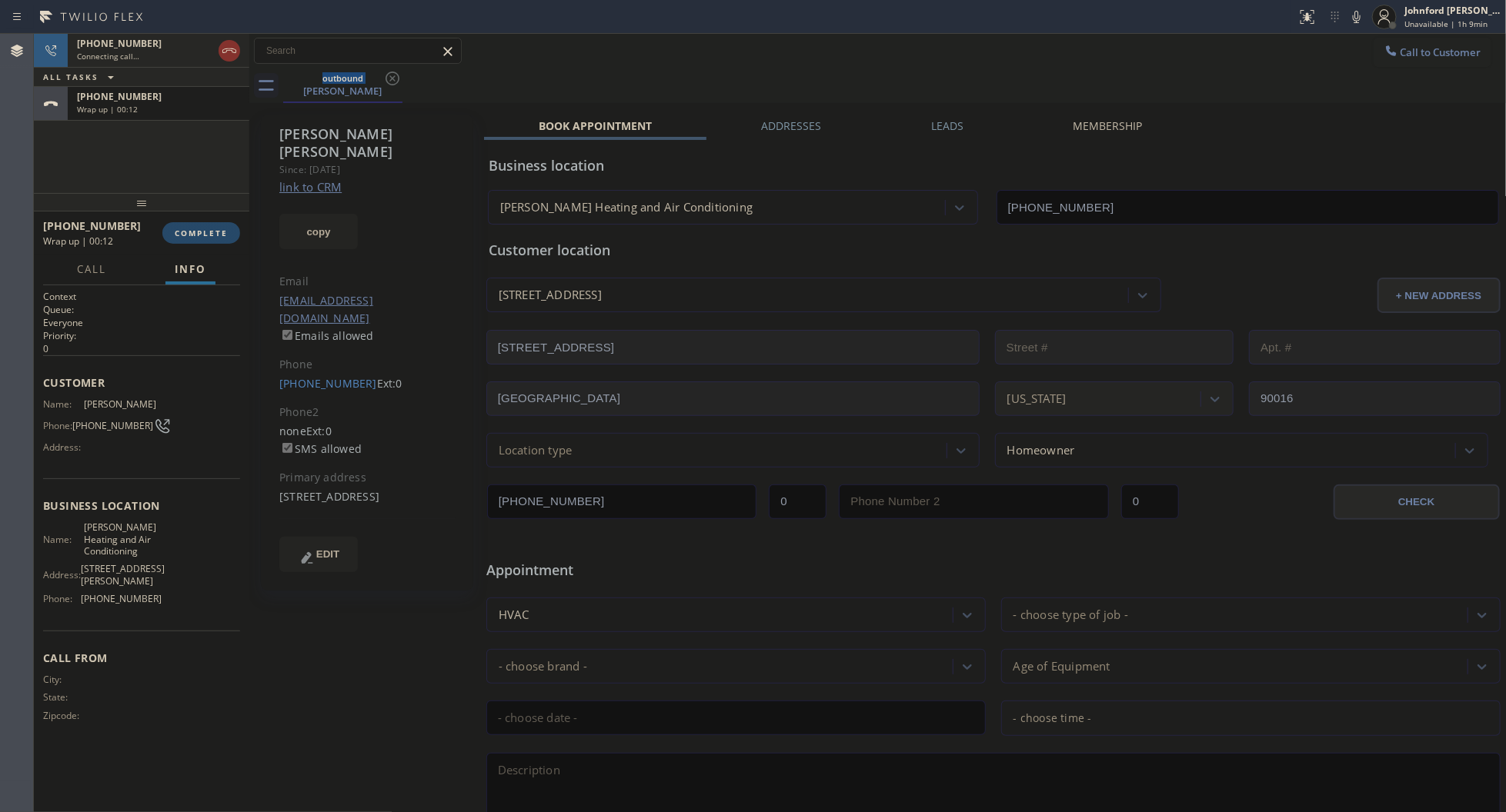
click at [209, 217] on div "[PHONE_NUMBER] Wrap up | 00:12 COMPLETE" at bounding box center [142, 233] width 197 height 40
click at [204, 237] on span "COMPLETE" at bounding box center [201, 233] width 53 height 11
type input "[PHONE_NUMBER]"
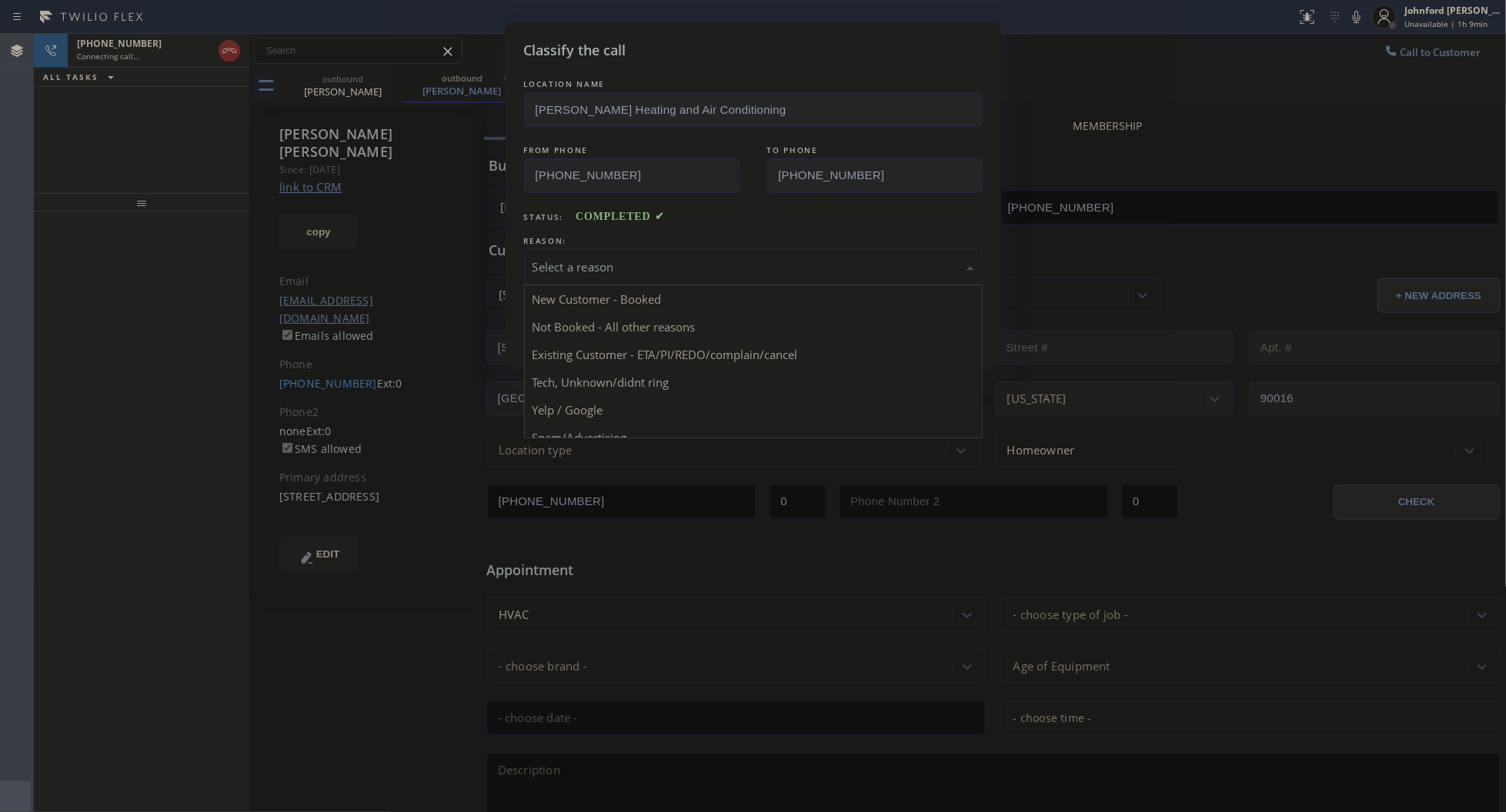
click at [599, 266] on div "Select a reason" at bounding box center [753, 267] width 441 height 18
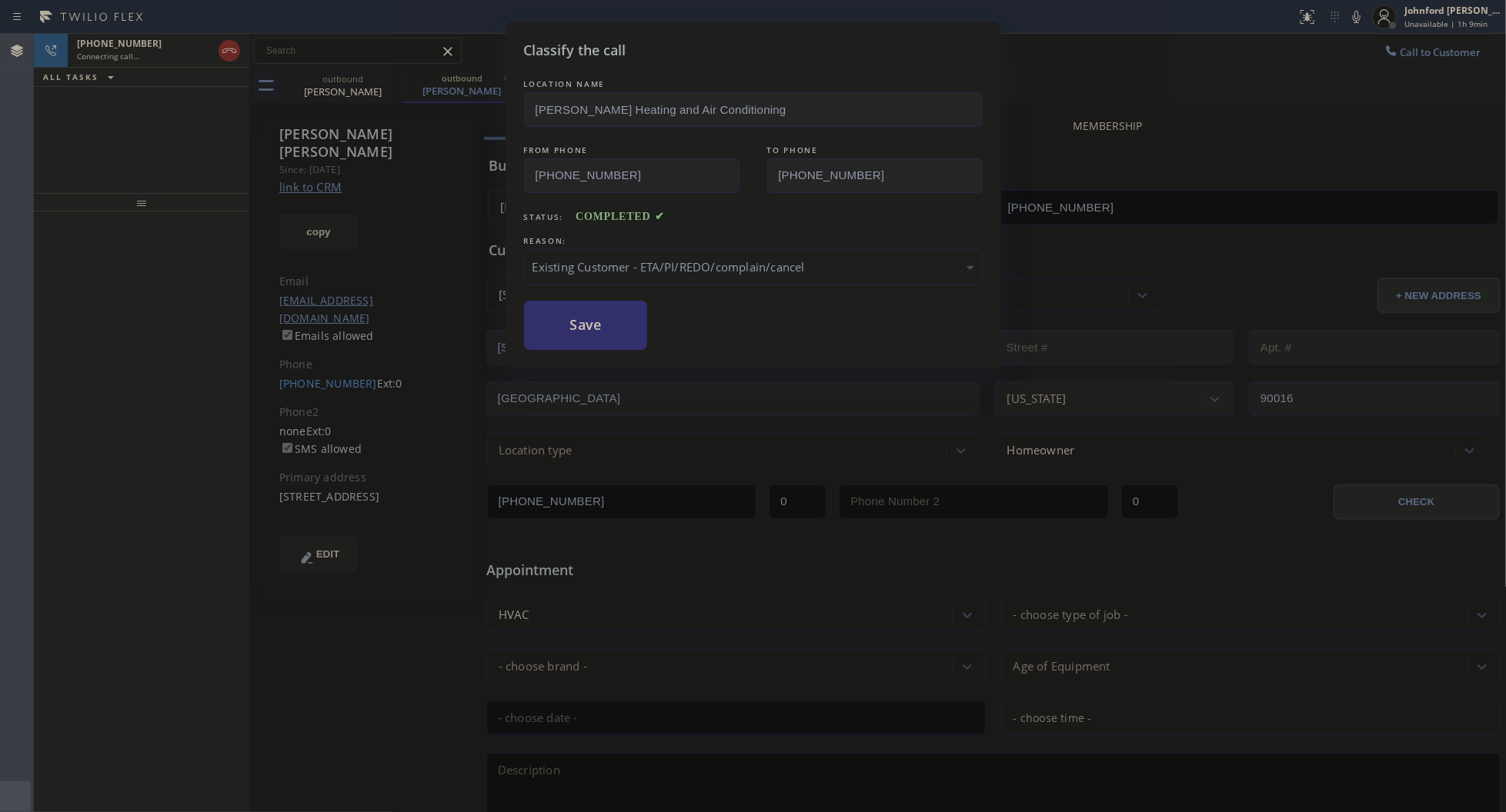
click at [615, 333] on button "Save" at bounding box center [586, 326] width 124 height 49
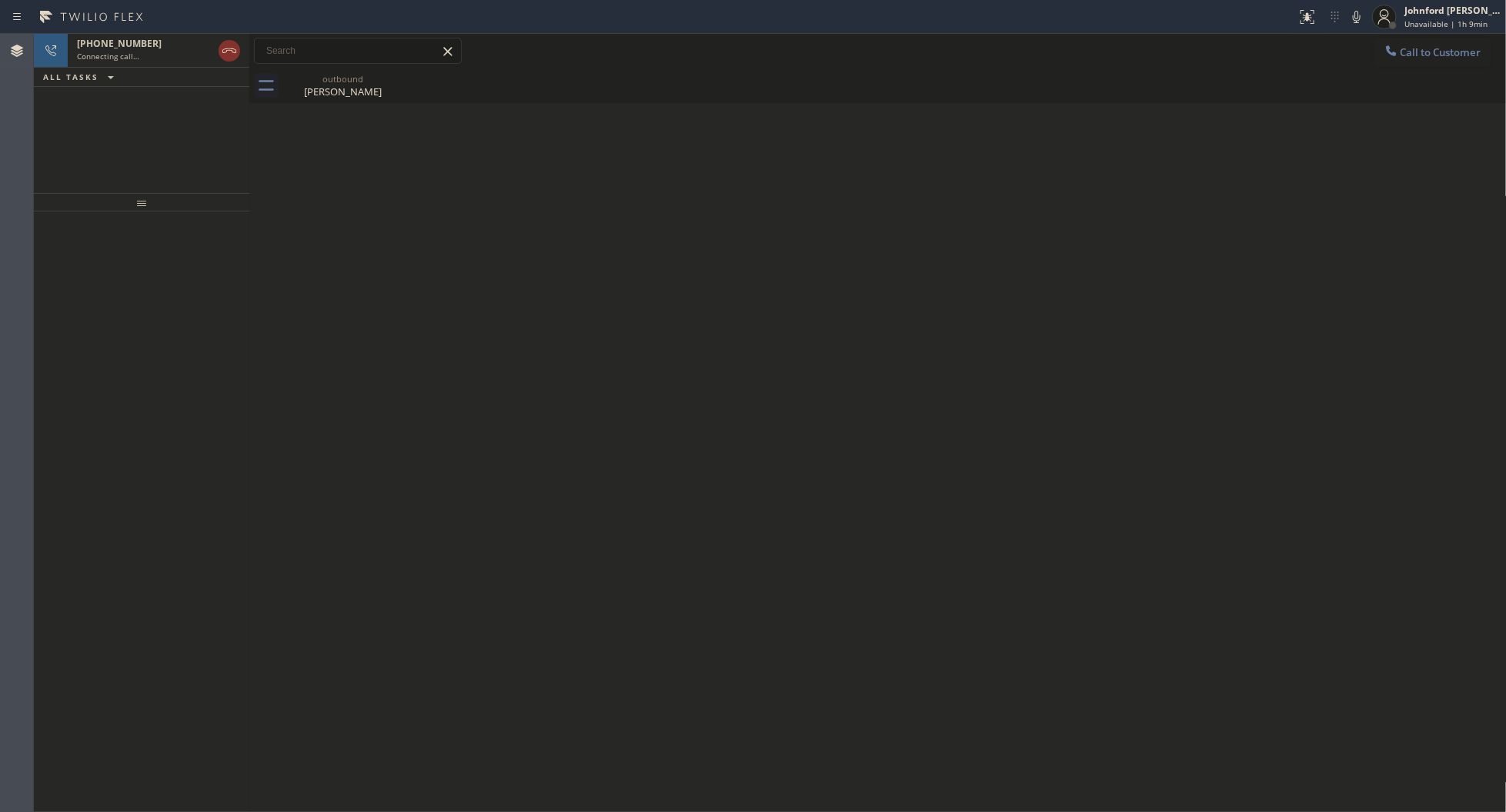
click at [1091, 313] on div "Back to Dashboard Change Sender ID Customers Technicians Select a contact Outbo…" at bounding box center [878, 422] width 1257 height 778
click at [171, 48] on div "[PHONE_NUMBER]" at bounding box center [130, 43] width 107 height 13
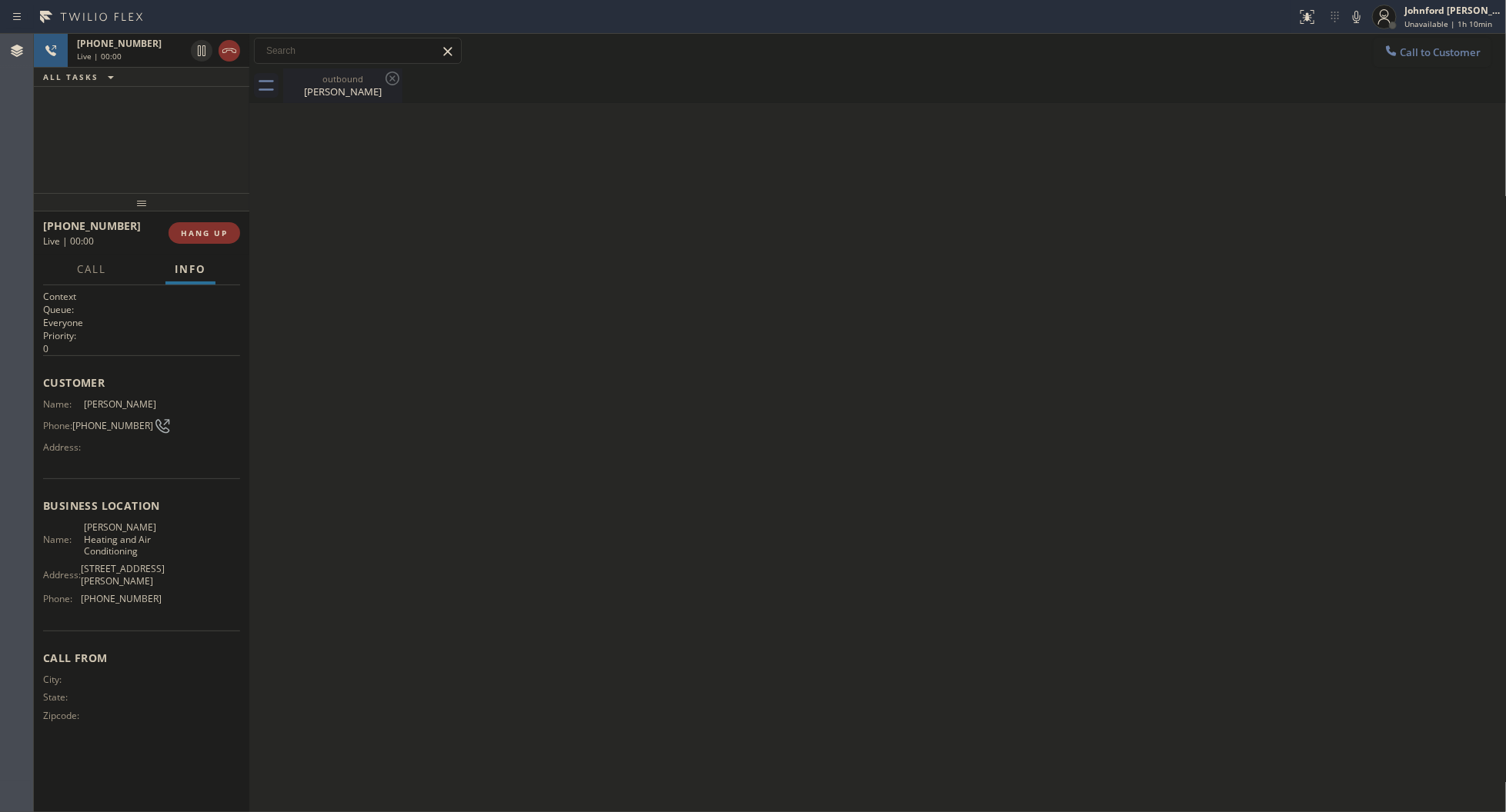
click at [332, 83] on div "outbound" at bounding box center [343, 79] width 116 height 11
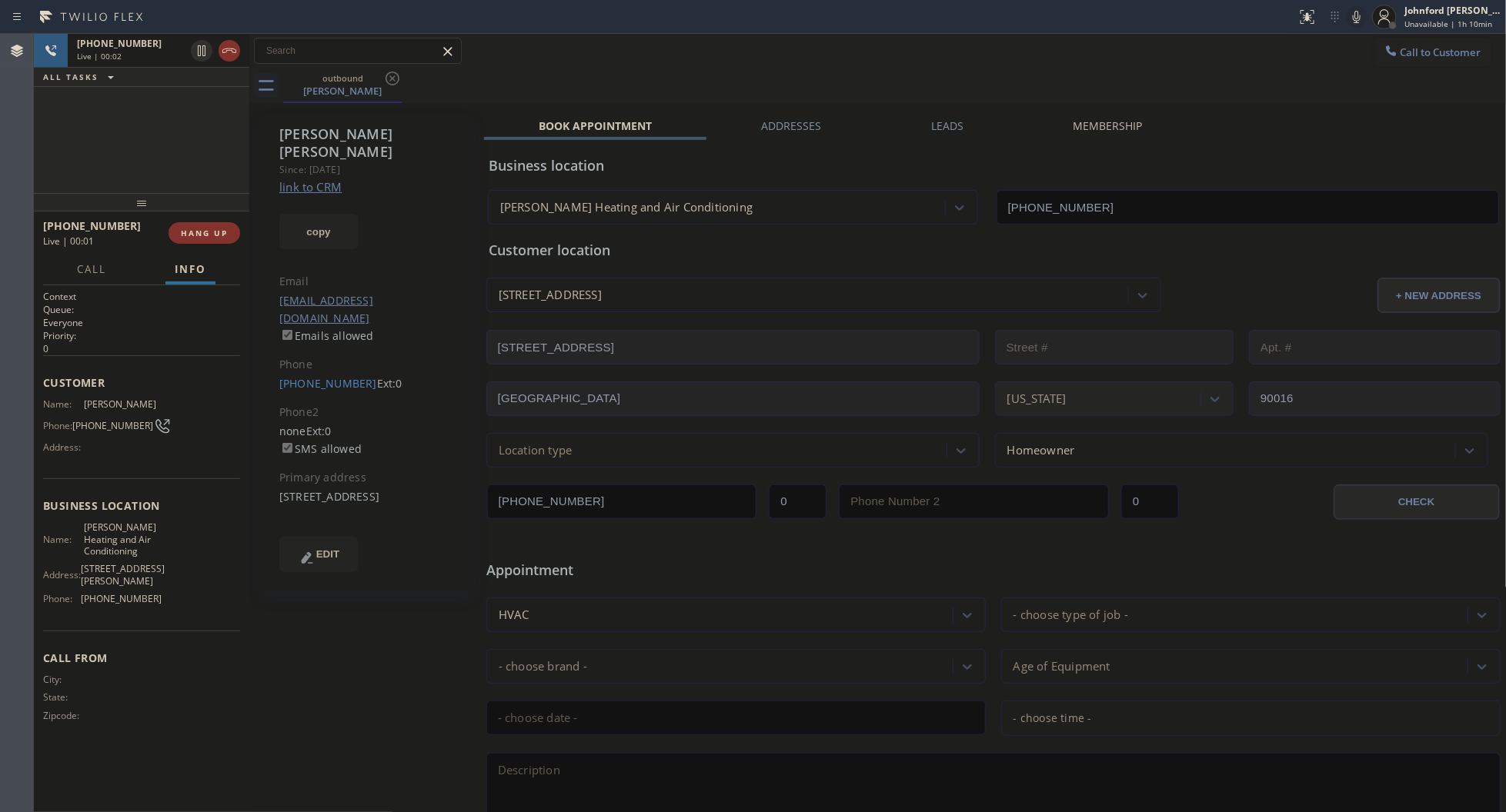
click at [1355, 25] on icon at bounding box center [1356, 16] width 19 height 19
click at [217, 242] on button "HANG UP" at bounding box center [203, 233] width 71 height 21
click at [217, 242] on button "COMPLETE" at bounding box center [201, 233] width 78 height 21
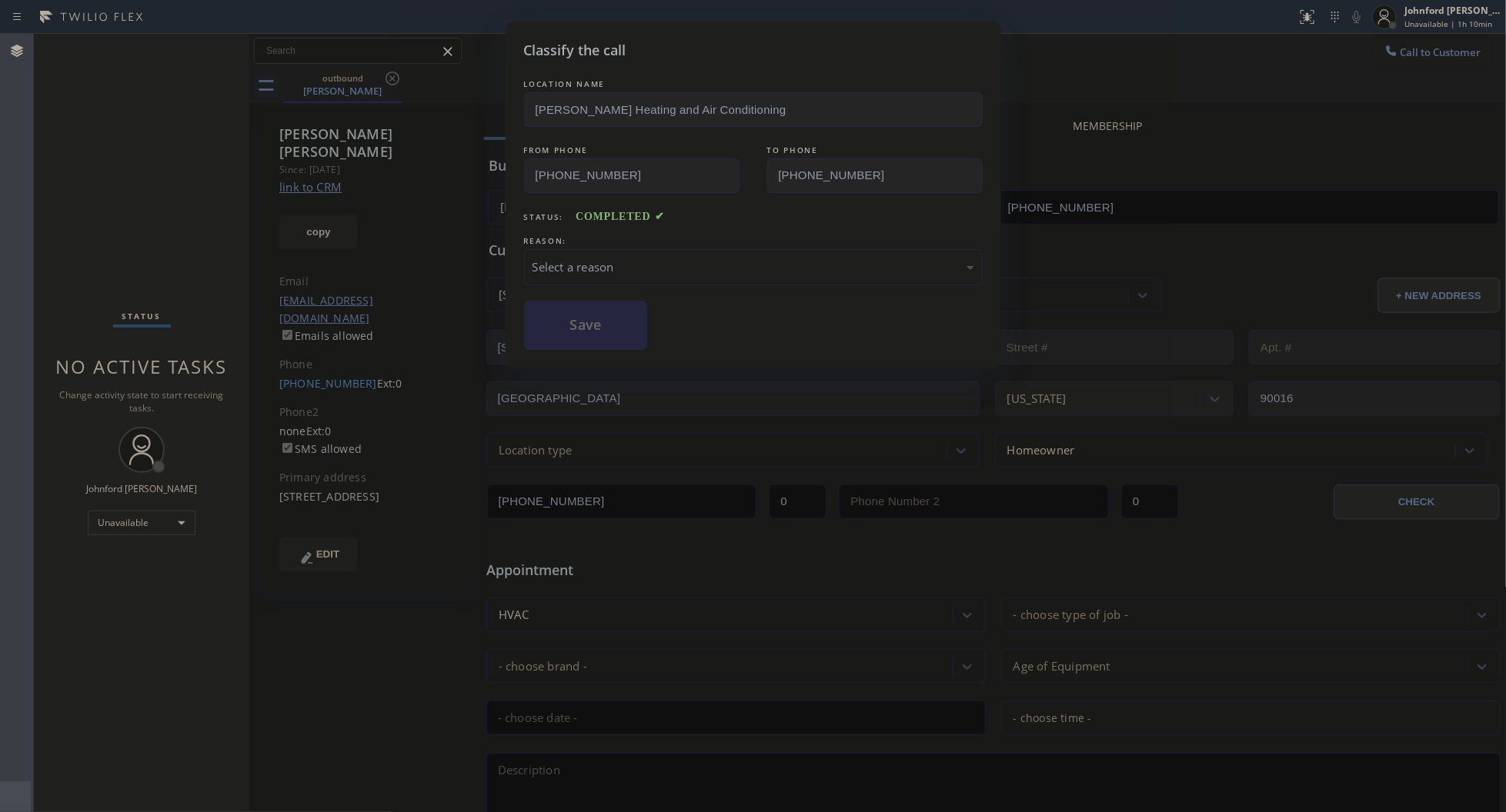
click at [556, 249] on div "Select a reason" at bounding box center [753, 267] width 459 height 36
click at [558, 310] on button "Save" at bounding box center [586, 326] width 124 height 49
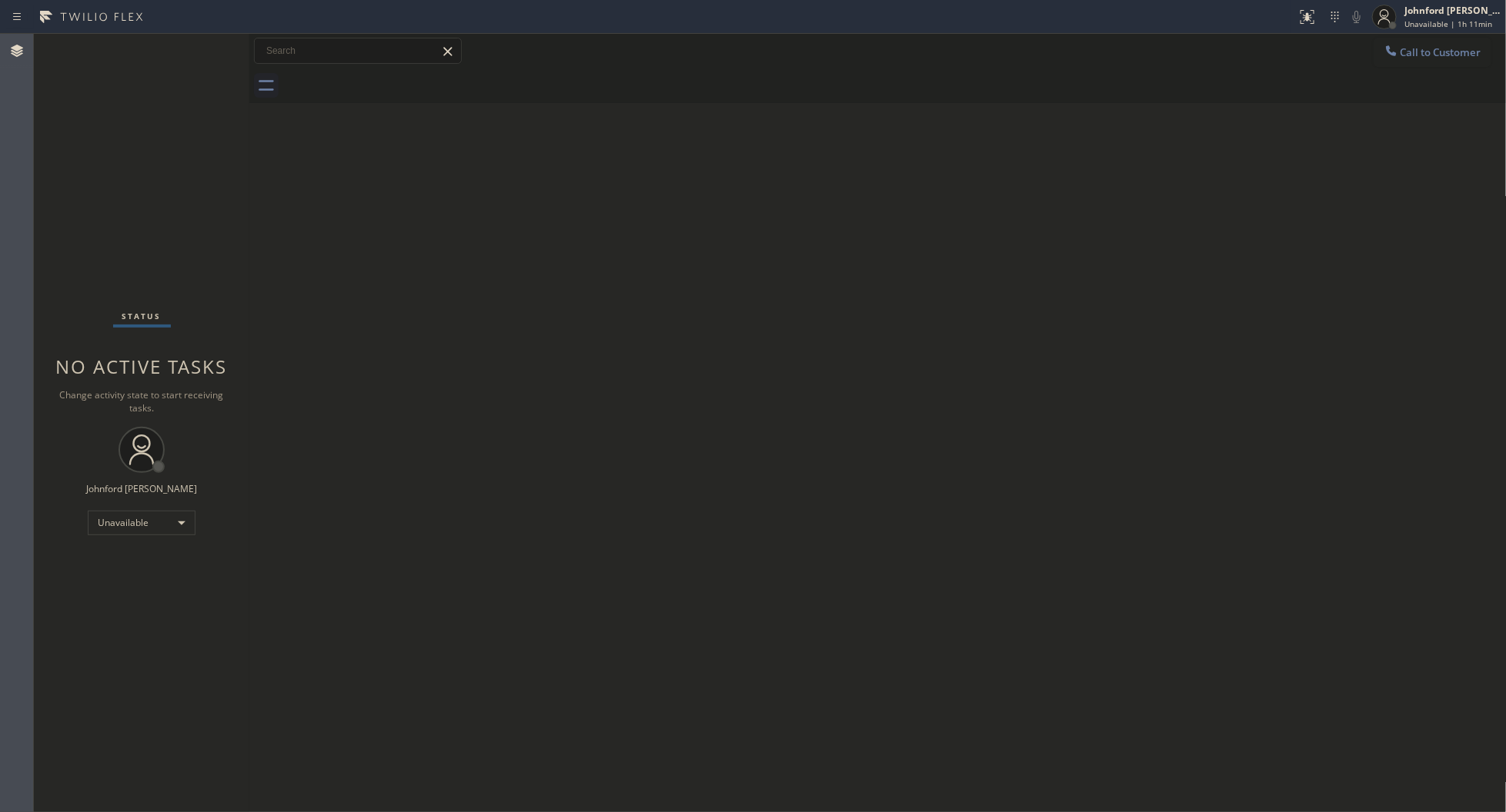
click at [1427, 47] on span "Call to Customer" at bounding box center [1440, 52] width 80 height 14
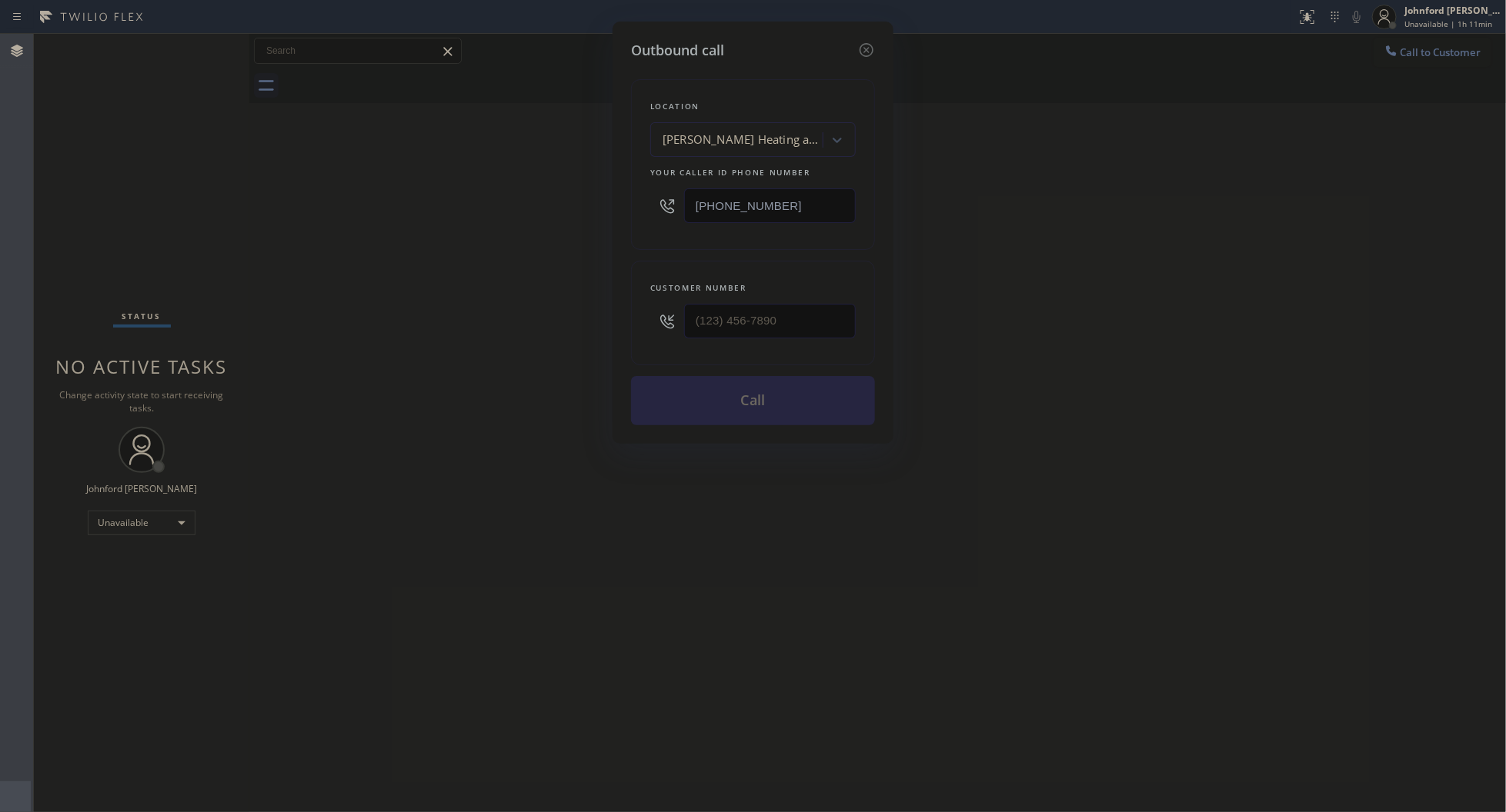
drag, startPoint x: 731, startPoint y: 186, endPoint x: 671, endPoint y: 186, distance: 60.0
click at [671, 186] on div "[PHONE_NUMBER]" at bounding box center [753, 205] width 205 height 50
paste input "424) 842-4808"
type input "[PHONE_NUMBER]"
drag, startPoint x: 817, startPoint y: 293, endPoint x: 632, endPoint y: 309, distance: 185.7
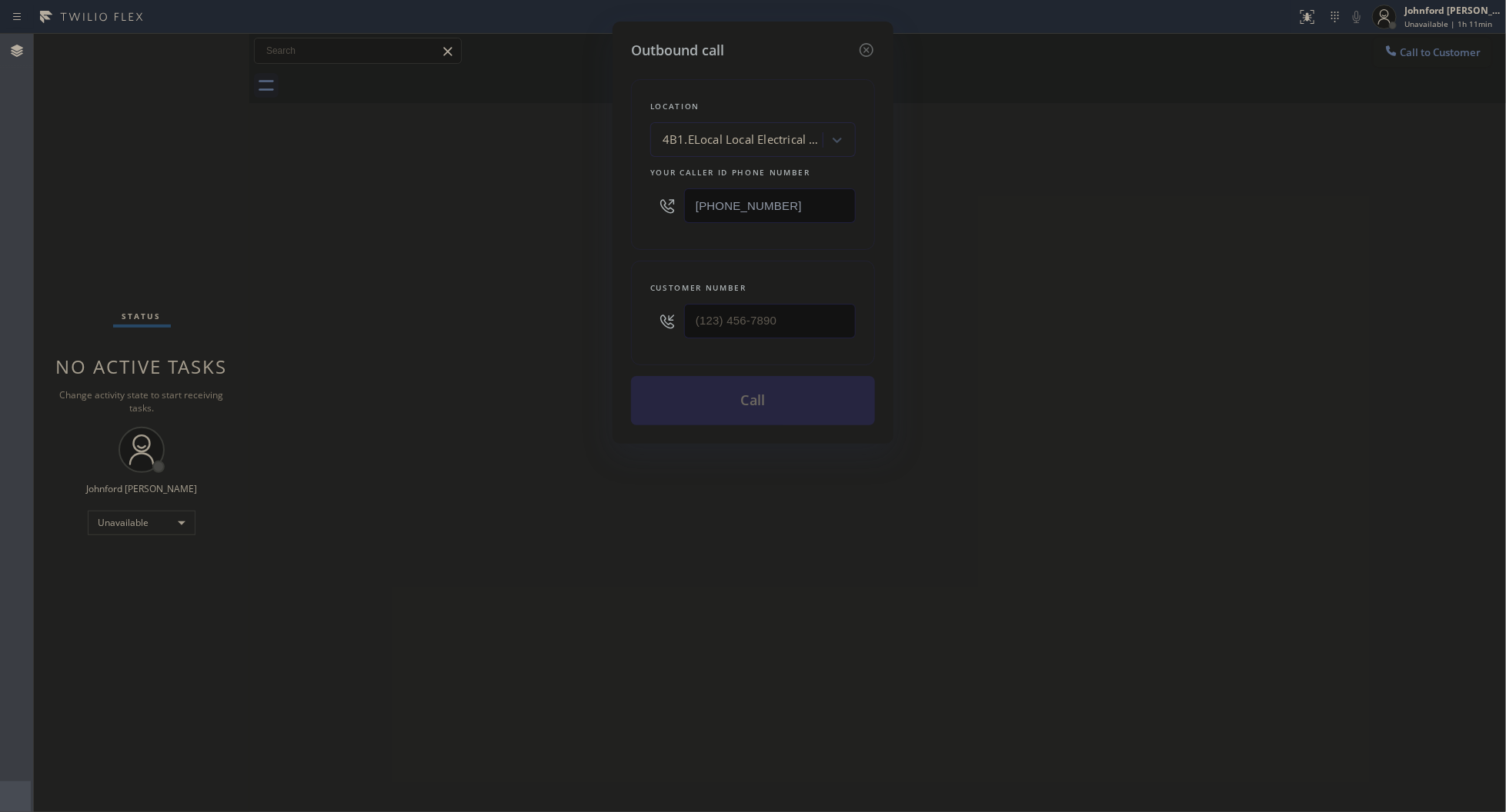
click at [632, 309] on div "Customer number" at bounding box center [752, 313] width 244 height 105
paste input "240) 538-3141"
drag, startPoint x: 636, startPoint y: 312, endPoint x: 536, endPoint y: 314, distance: 100.0
click at [551, 314] on div "Outbound call Location 4B1.ELocal Local Electrical Cart LA Your caller id phone…" at bounding box center [753, 406] width 1506 height 812
type input "[PHONE_NUMBER]"
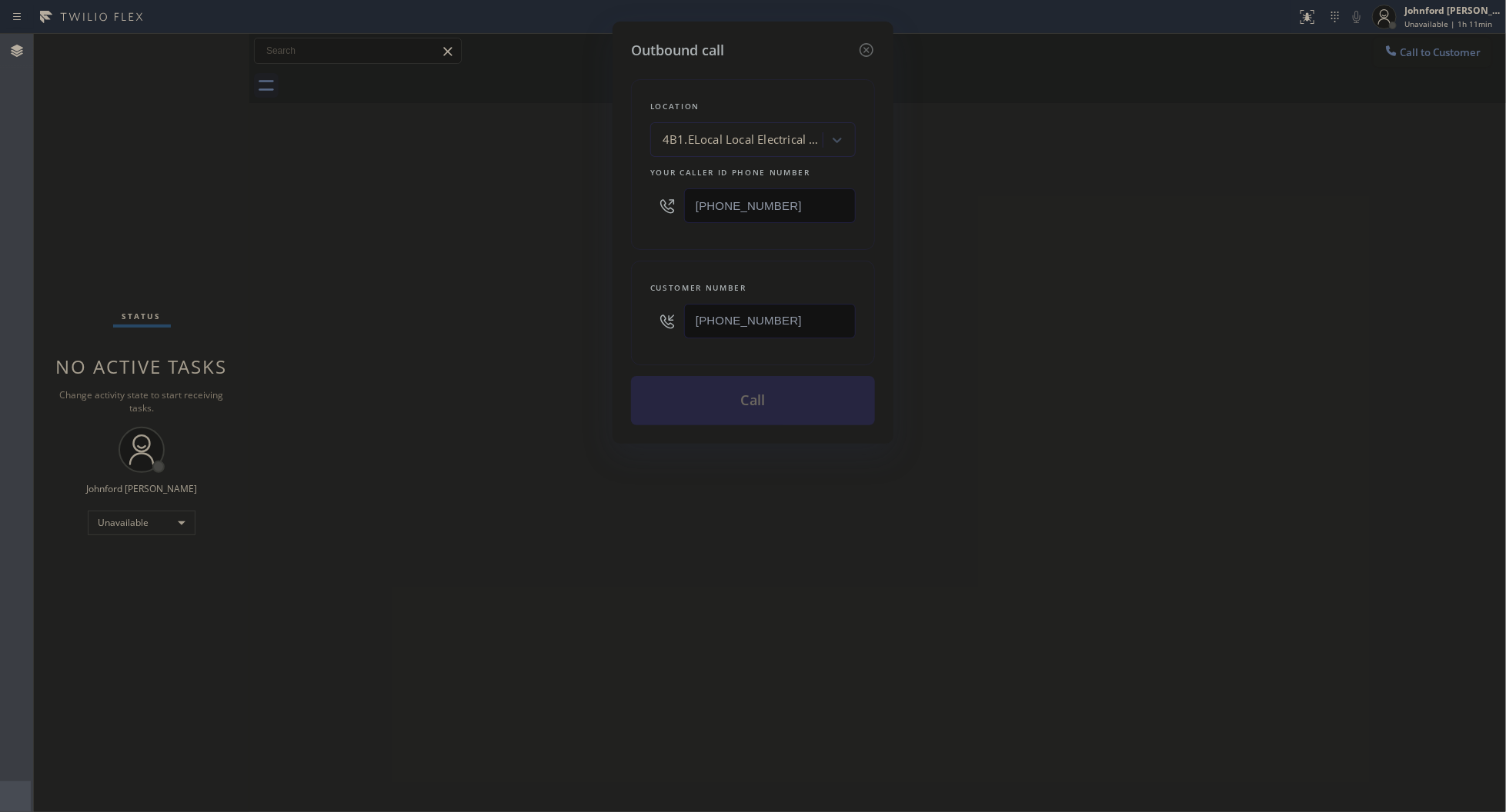
click at [470, 312] on div "Outbound call Location 4B1.ELocal Local Electrical Cart LA Your caller id phone…" at bounding box center [753, 406] width 1506 height 812
click at [695, 385] on button "Call" at bounding box center [752, 401] width 244 height 49
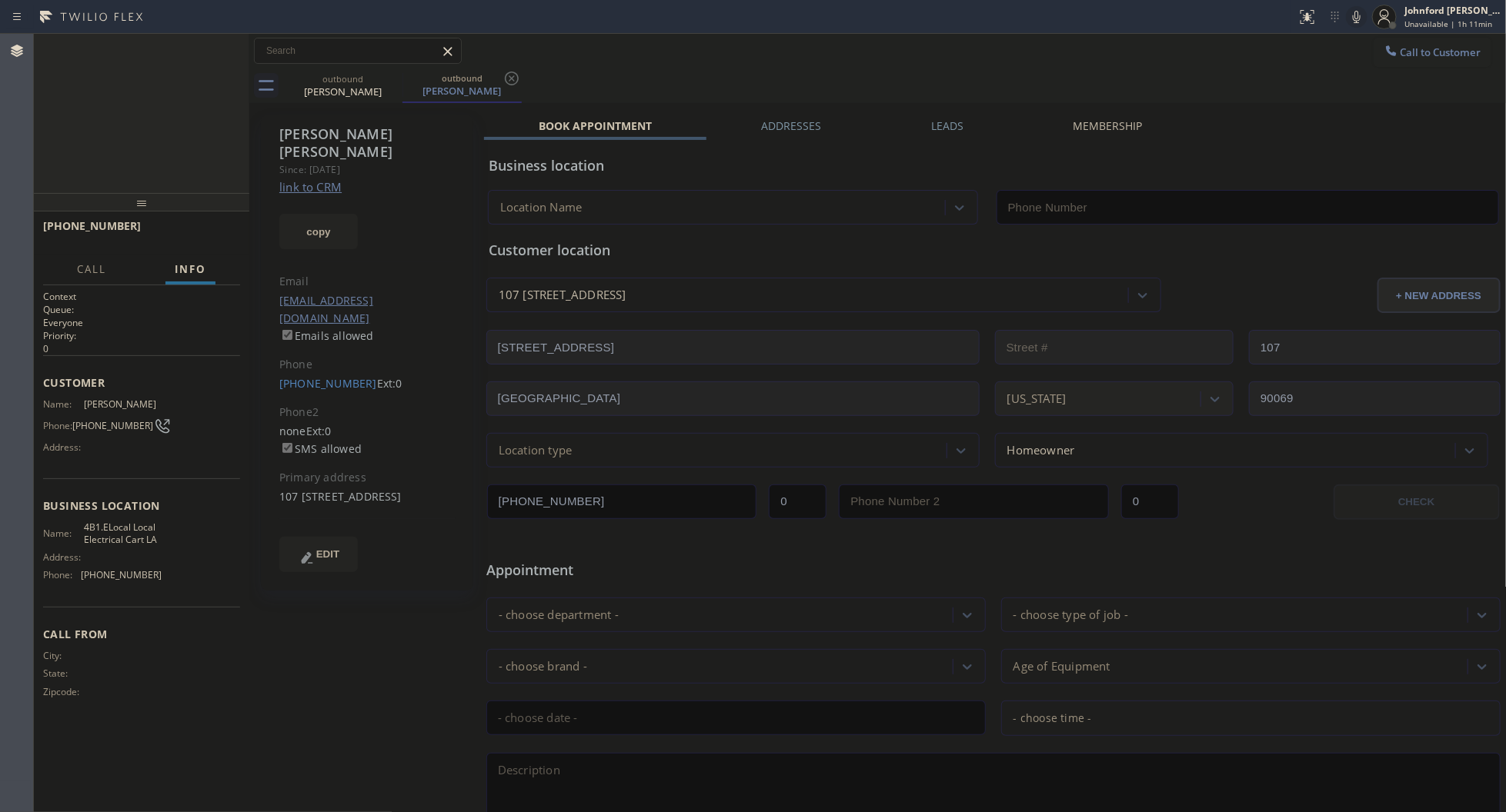
type input "[PHONE_NUMBER]"
click at [204, 98] on div "[PHONE_NUMBER] Connecting call… ALL TASKS ALL TASKS ACTIVE TASKS TASKS IN WRAP …" at bounding box center [141, 113] width 216 height 159
click at [1038, 94] on div "outbound [PERSON_NAME] outbound [PERSON_NAME]" at bounding box center [894, 85] width 1223 height 34
click at [1353, 17] on icon at bounding box center [1356, 16] width 7 height 12
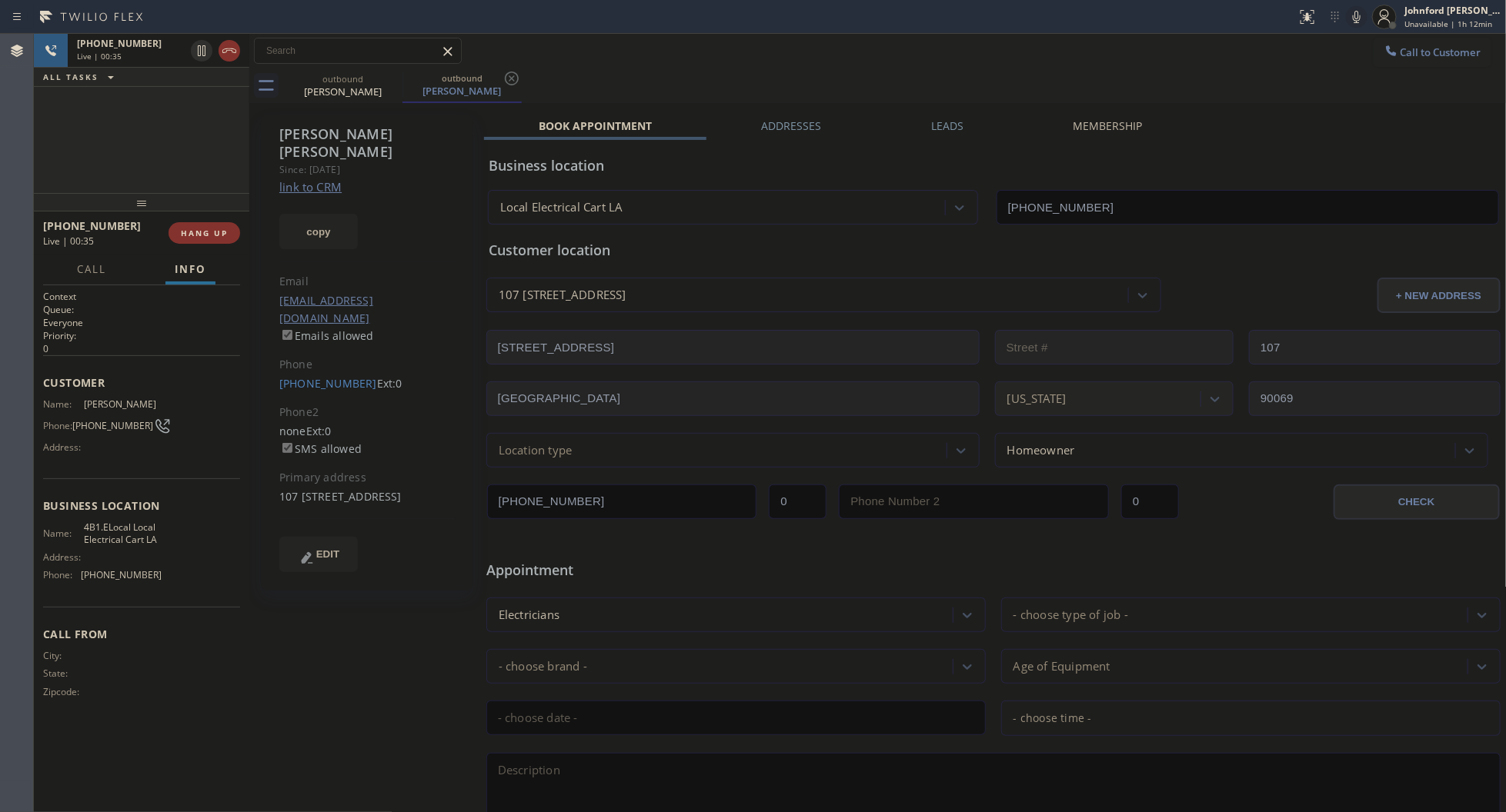
click at [920, 127] on div "Leads" at bounding box center [947, 129] width 142 height 21
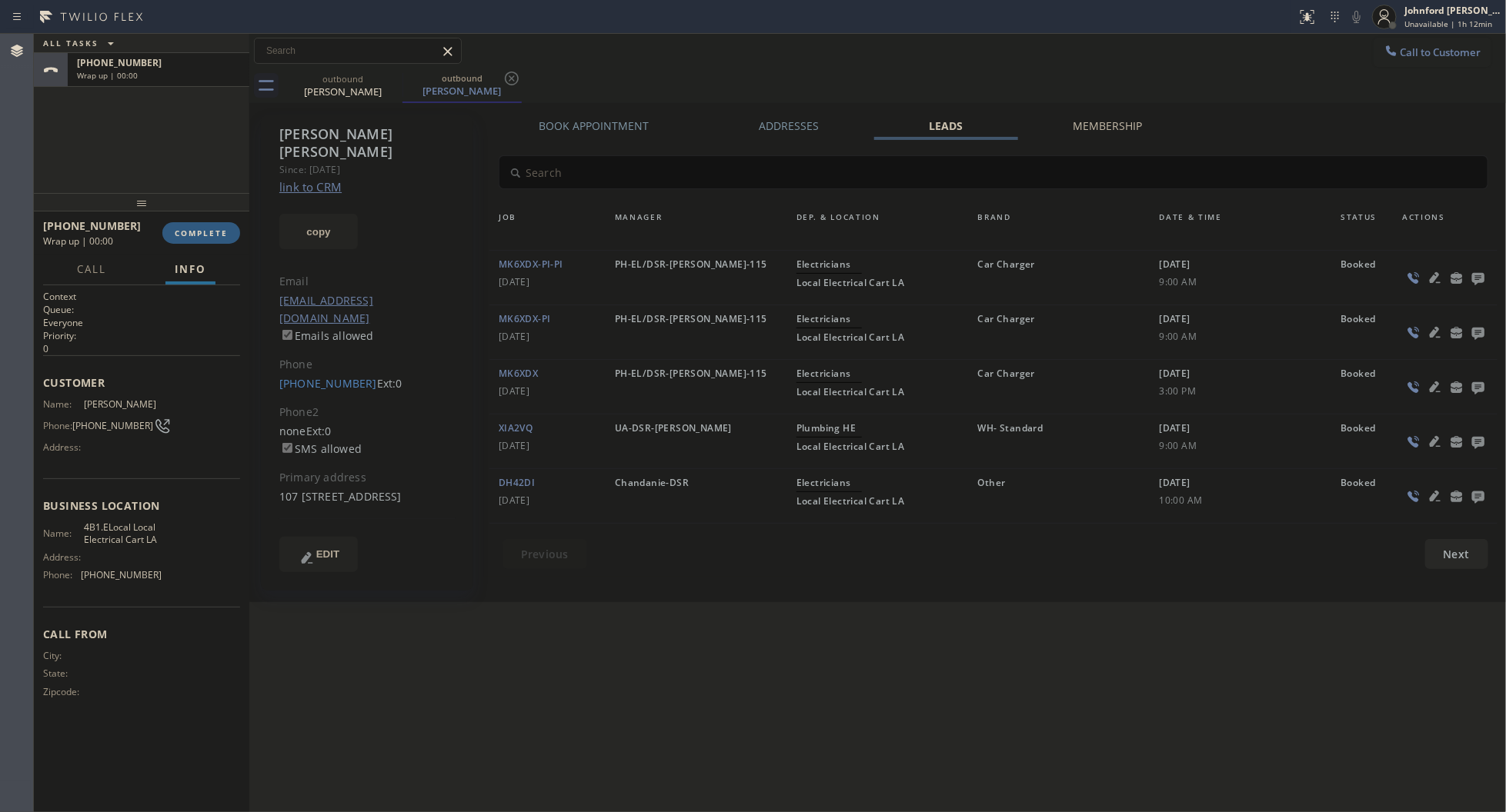
click at [1477, 279] on icon at bounding box center [1476, 279] width 12 height 12
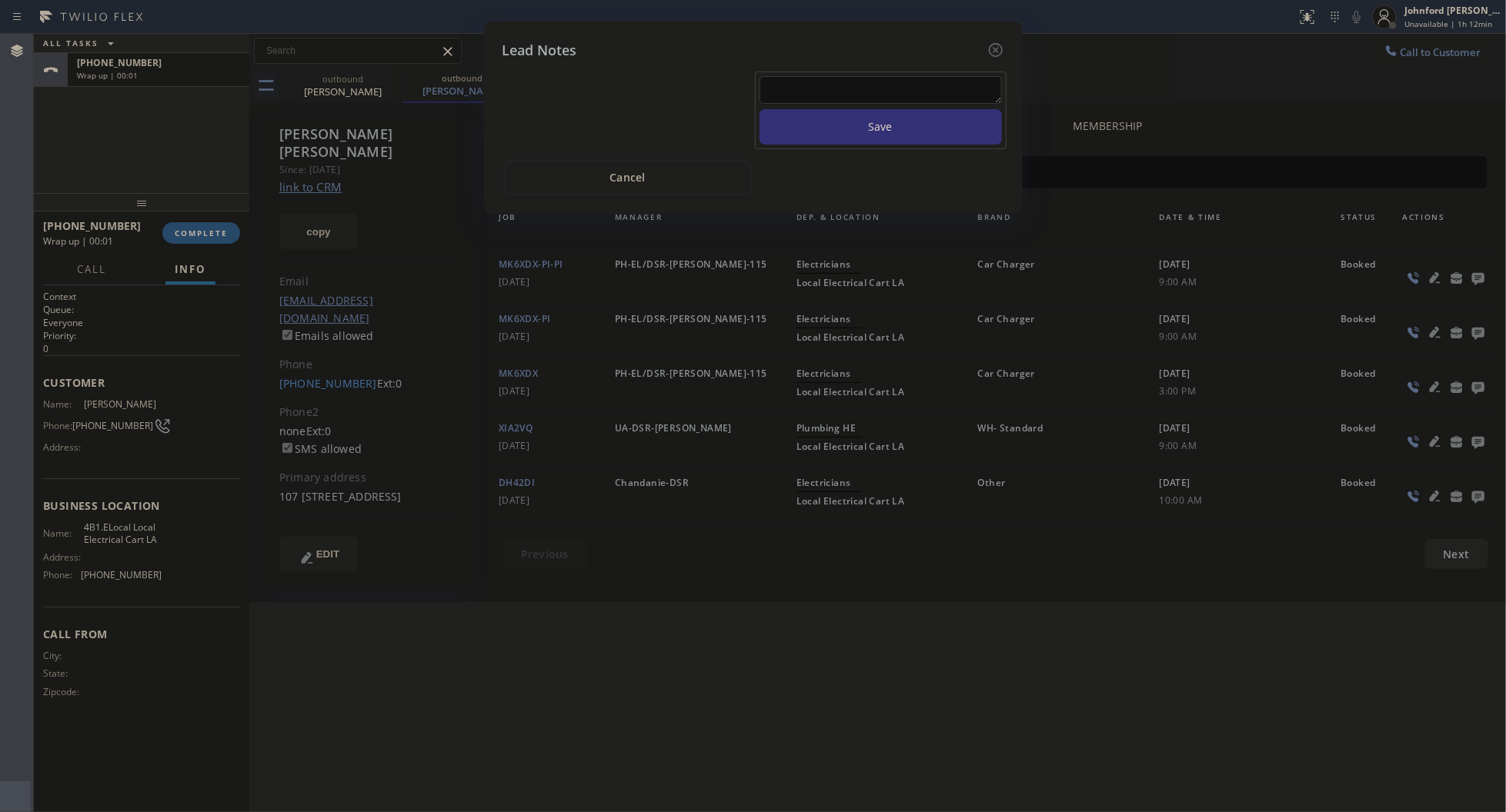
click at [878, 93] on div at bounding box center [880, 93] width 242 height 33
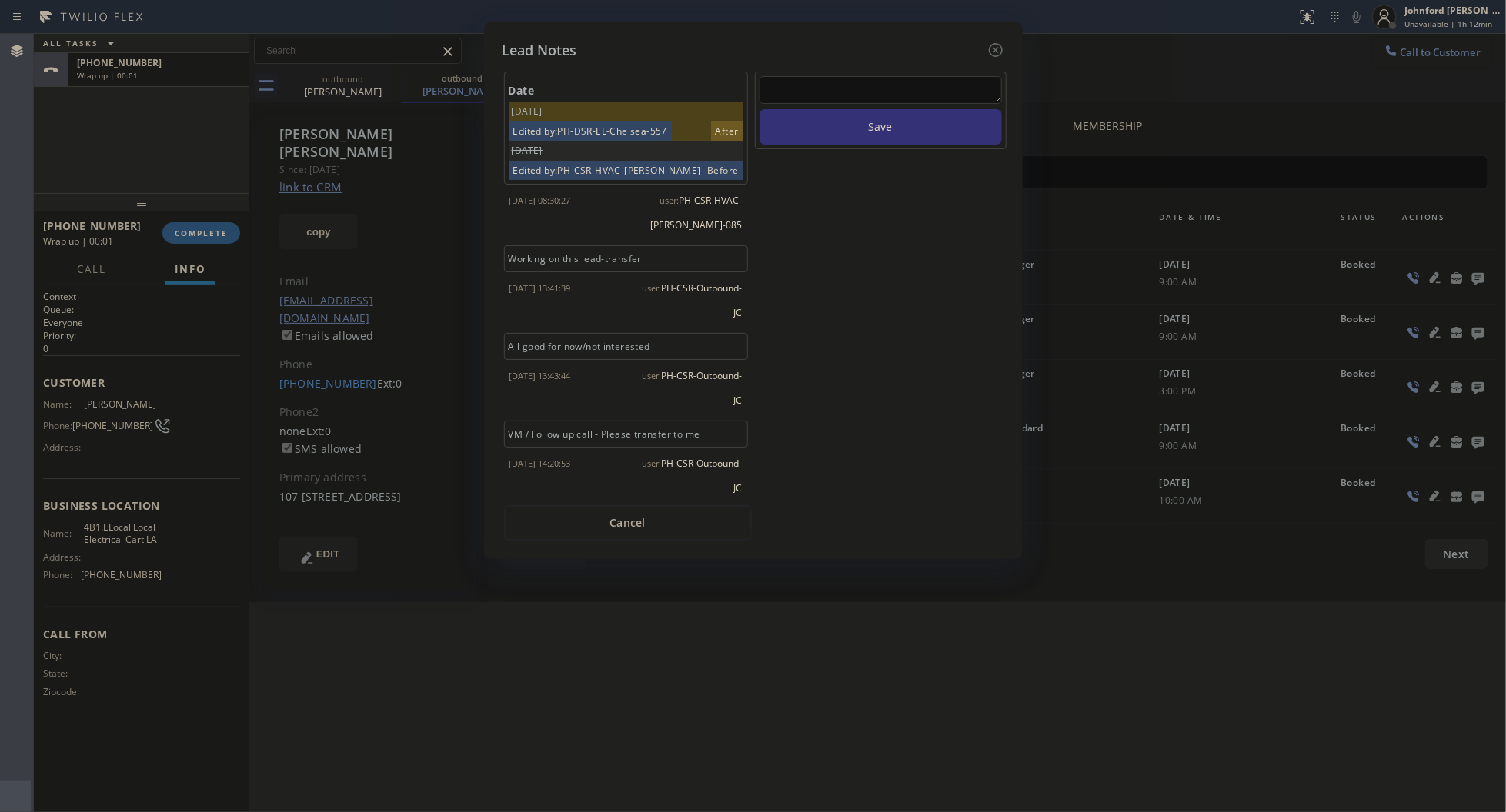
click at [878, 78] on textarea at bounding box center [880, 90] width 242 height 28
type textarea "all good"
click at [760, 109] on button "Save" at bounding box center [880, 126] width 242 height 35
click at [1000, 61] on div "Date [DATE] Edited by: PH-DSR-EL-Chelsea-557 After [DATE] Edited by: PH-CSR-HVA…" at bounding box center [753, 300] width 502 height 480
click at [989, 48] on icon at bounding box center [994, 50] width 14 height 14
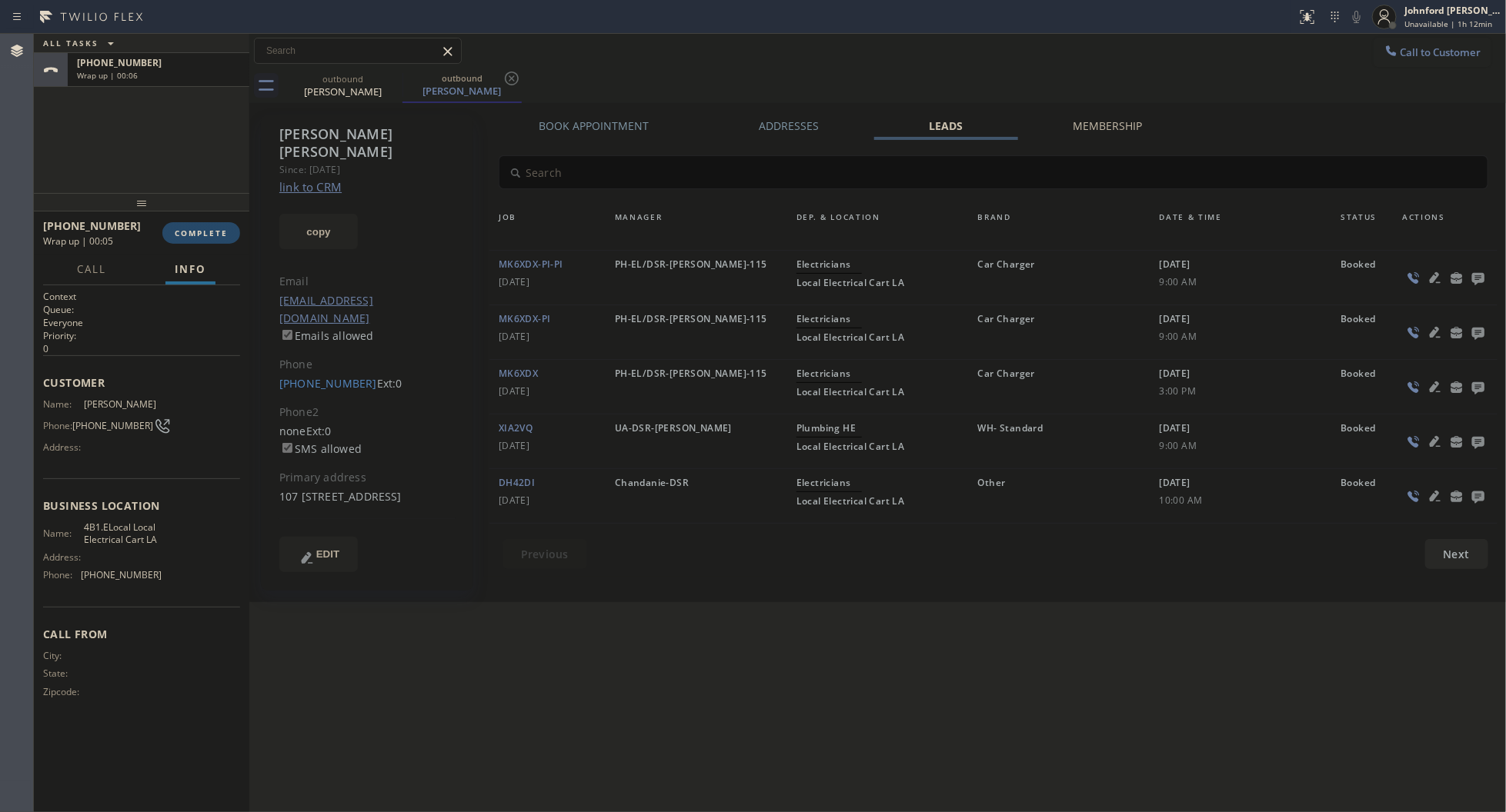
click at [216, 242] on button "COMPLETE" at bounding box center [201, 233] width 78 height 21
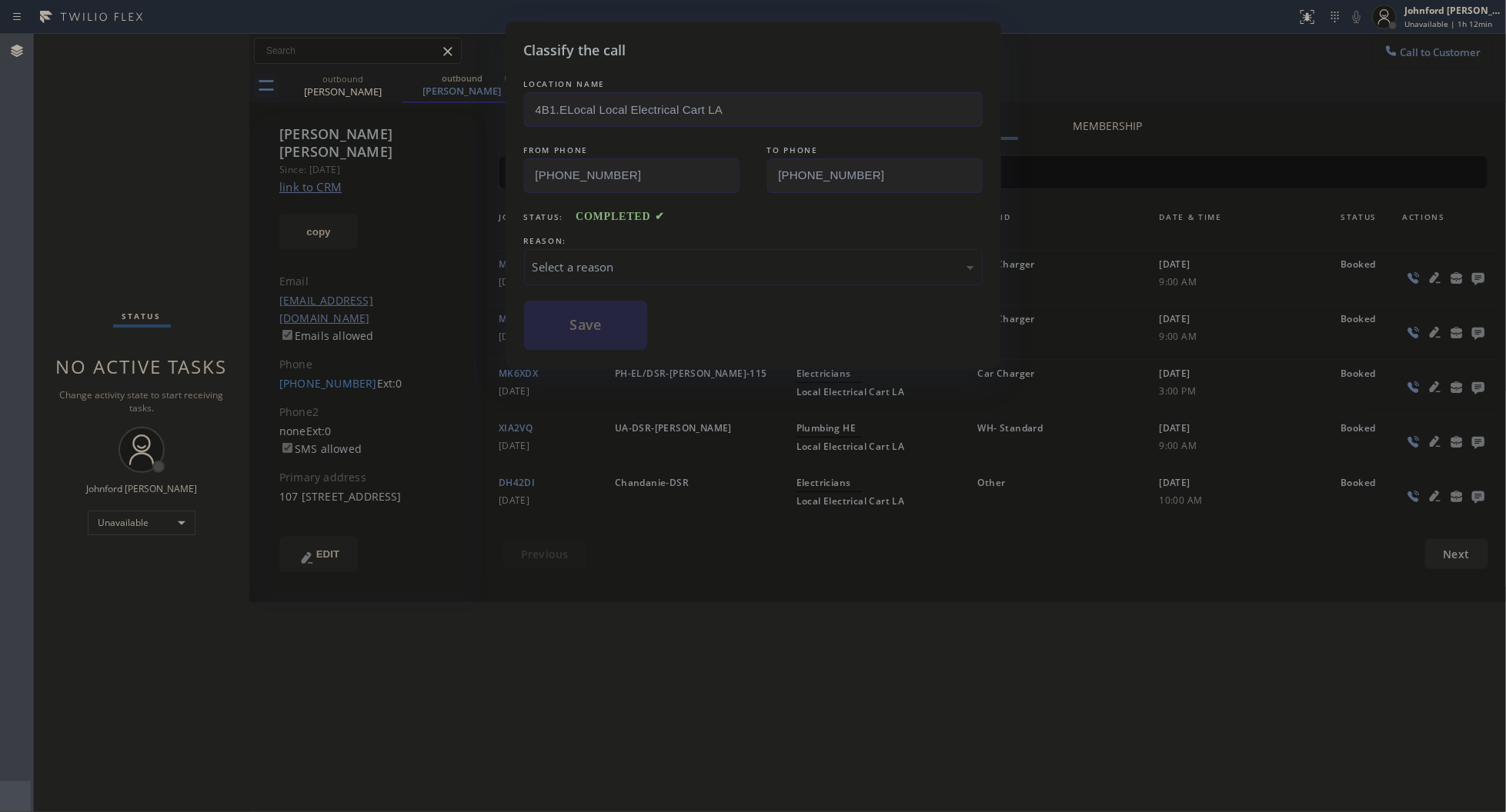
click at [716, 258] on div "Select a reason" at bounding box center [753, 267] width 441 height 18
click at [579, 332] on button "Save" at bounding box center [586, 326] width 124 height 49
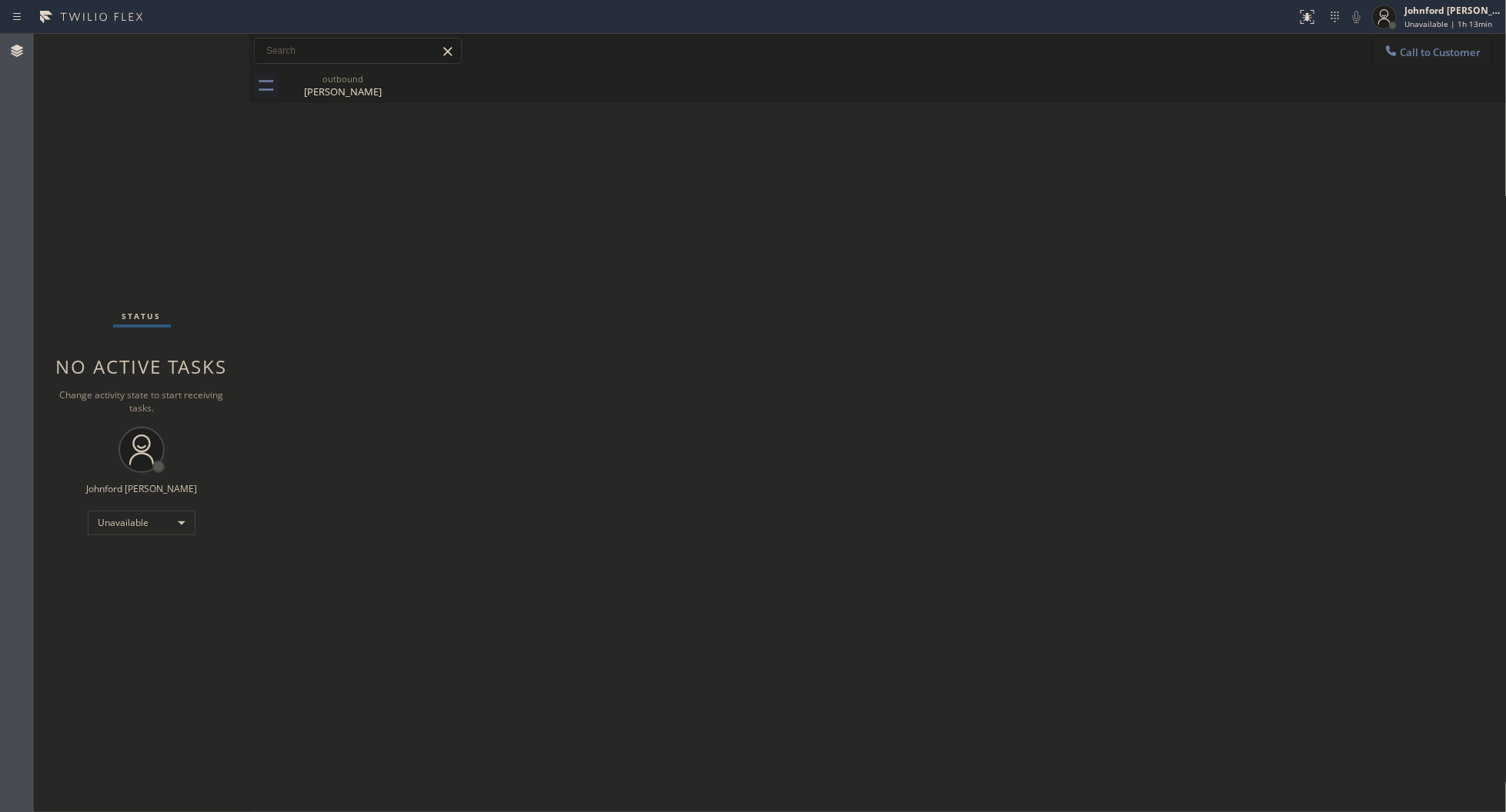
click at [1413, 43] on button "Call to Customer" at bounding box center [1432, 52] width 118 height 30
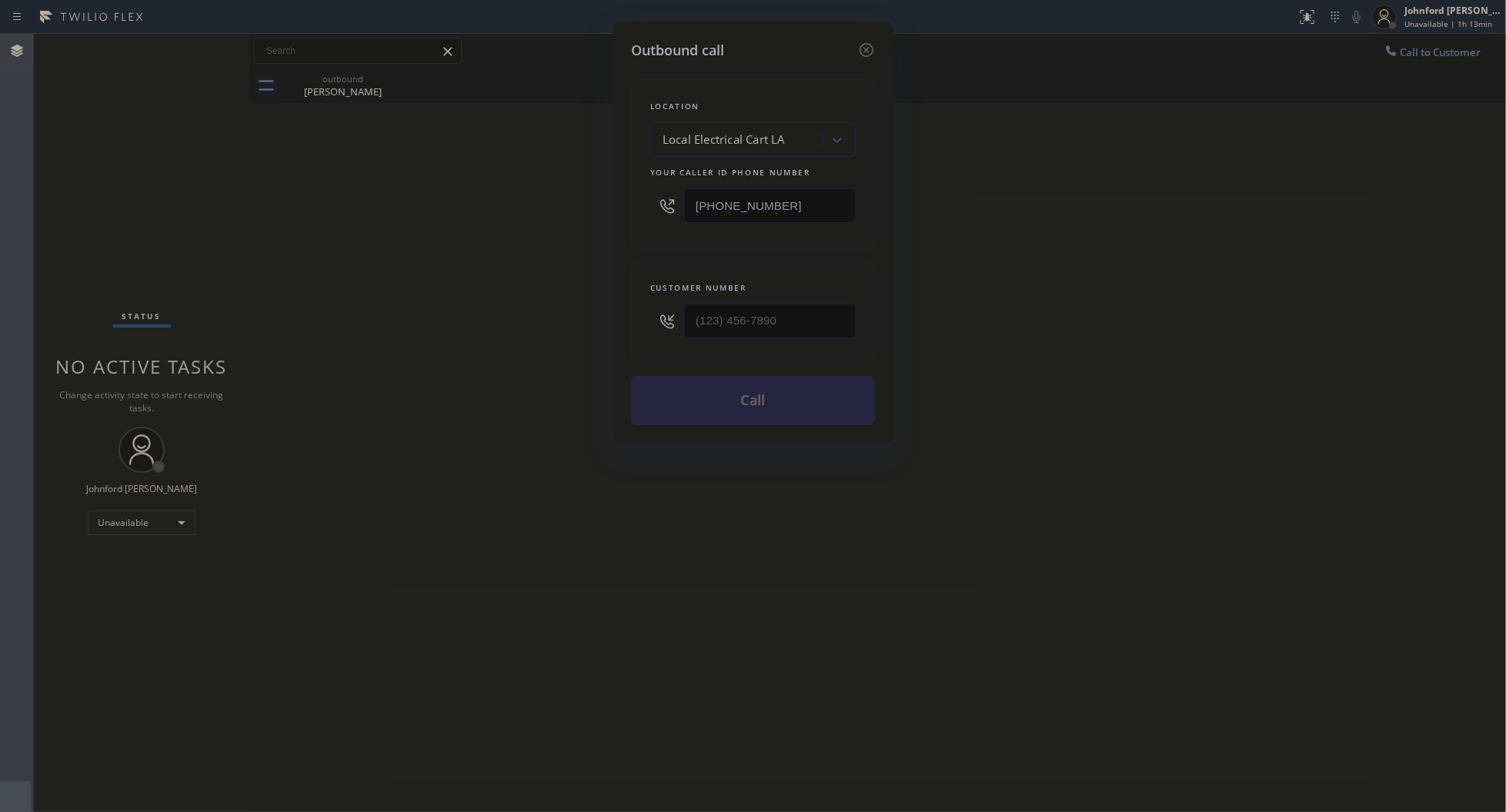
drag, startPoint x: 825, startPoint y: 192, endPoint x: 632, endPoint y: 202, distance: 193.3
click at [655, 198] on div "[PHONE_NUMBER]" at bounding box center [753, 205] width 205 height 50
paste input "626) 788-984"
type input "[PHONE_NUMBER]"
drag, startPoint x: 805, startPoint y: 316, endPoint x: 527, endPoint y: 316, distance: 278.0
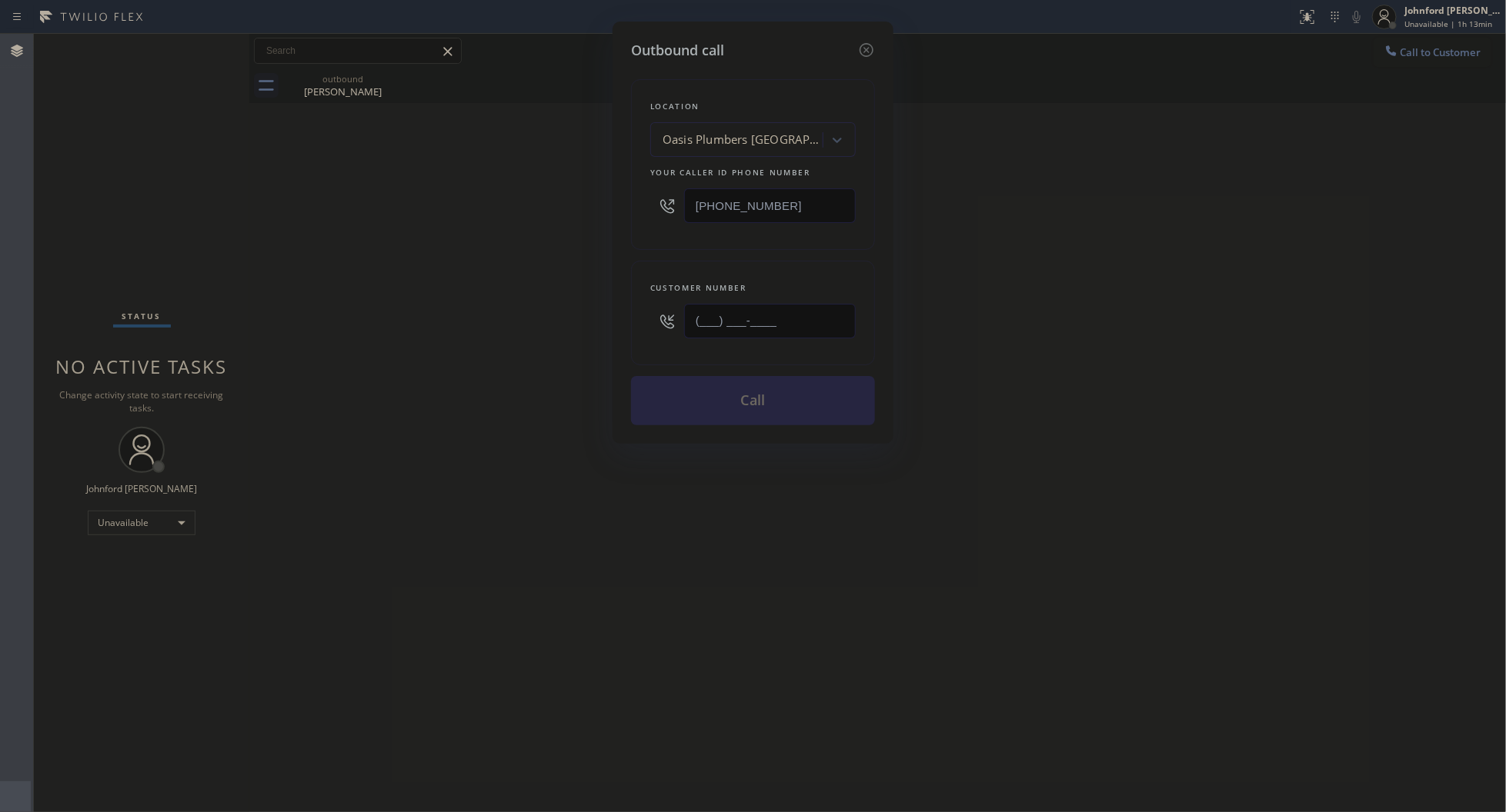
click at [528, 316] on div "Outbound call Location Oasis [GEOGRAPHIC_DATA] [GEOGRAPHIC_DATA] Your caller id…" at bounding box center [753, 406] width 1506 height 812
paste input "406) 802-0551"
type input "[PHONE_NUMBER]"
click at [417, 321] on div "Outbound call Location [GEOGRAPHIC_DATA] [GEOGRAPHIC_DATA] Your caller id phone…" at bounding box center [753, 406] width 1506 height 812
click at [698, 399] on button "Call" at bounding box center [752, 401] width 244 height 49
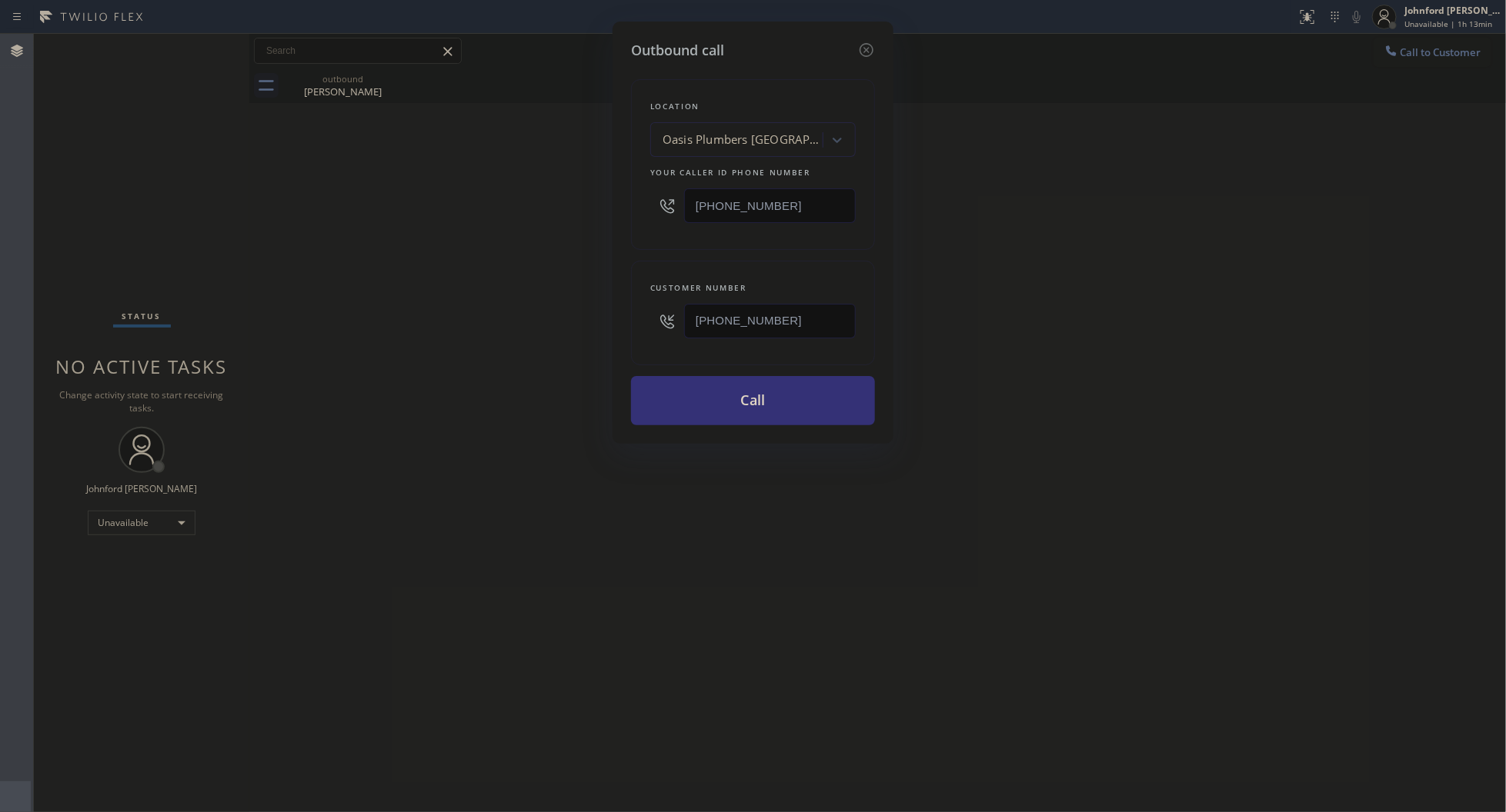
drag, startPoint x: 1177, startPoint y: 308, endPoint x: 1170, endPoint y: 90, distance: 218.1
click at [1189, 298] on div "Outbound call Location [GEOGRAPHIC_DATA] [GEOGRAPHIC_DATA] Your caller id phone…" at bounding box center [753, 406] width 1506 height 812
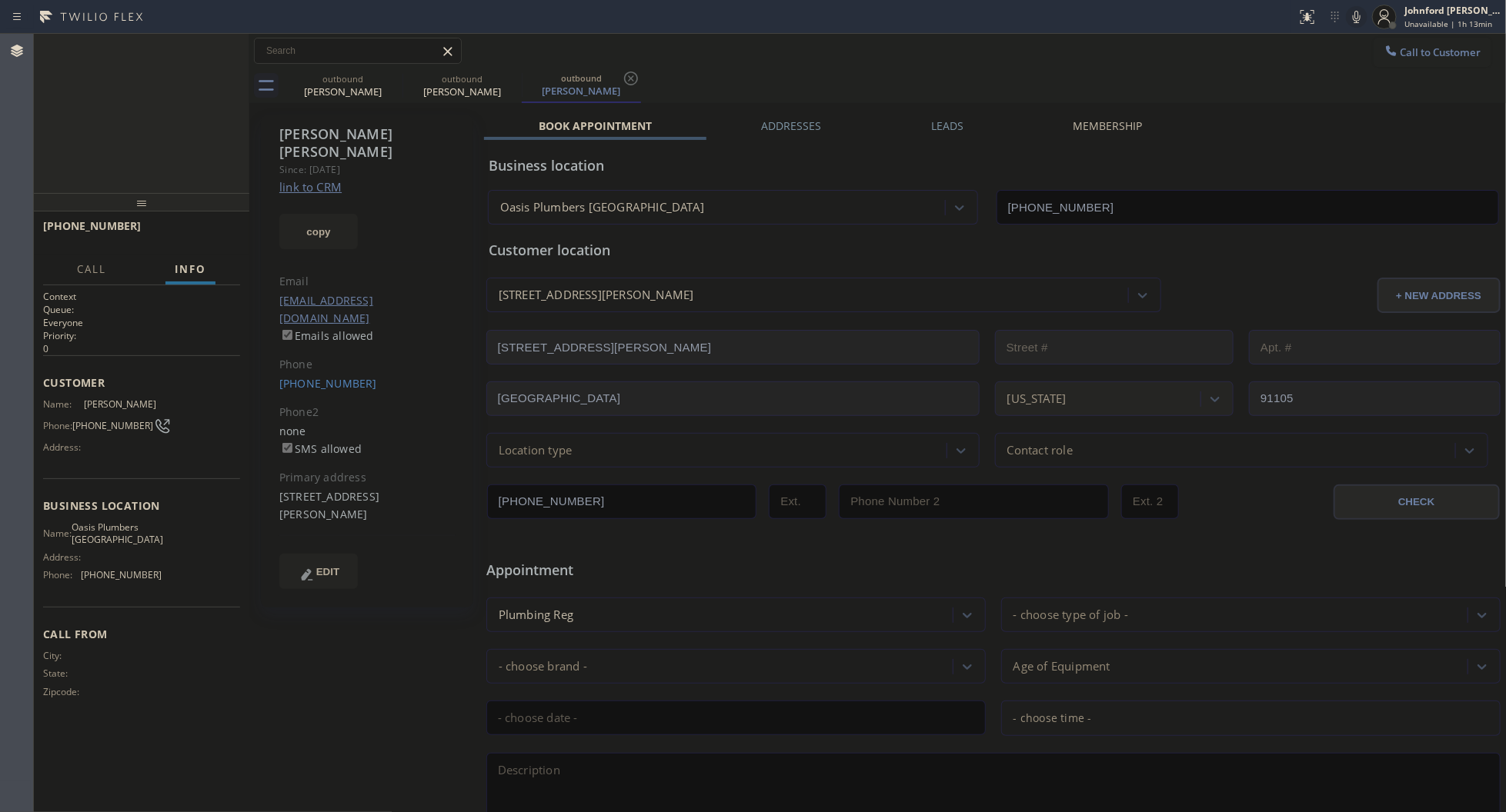
type input "[PHONE_NUMBER]"
click at [228, 133] on div "[PHONE_NUMBER] Connecting call… ALL TASKS ALL TASKS ACTIVE TASKS TASKS IN WRAP …" at bounding box center [141, 113] width 216 height 159
click at [154, 51] on div "Connecting call…" at bounding box center [144, 56] width 135 height 11
drag, startPoint x: 386, startPoint y: 79, endPoint x: 313, endPoint y: 97, distance: 75.2
click at [0, 0] on icon at bounding box center [0, 0] width 0 height 0
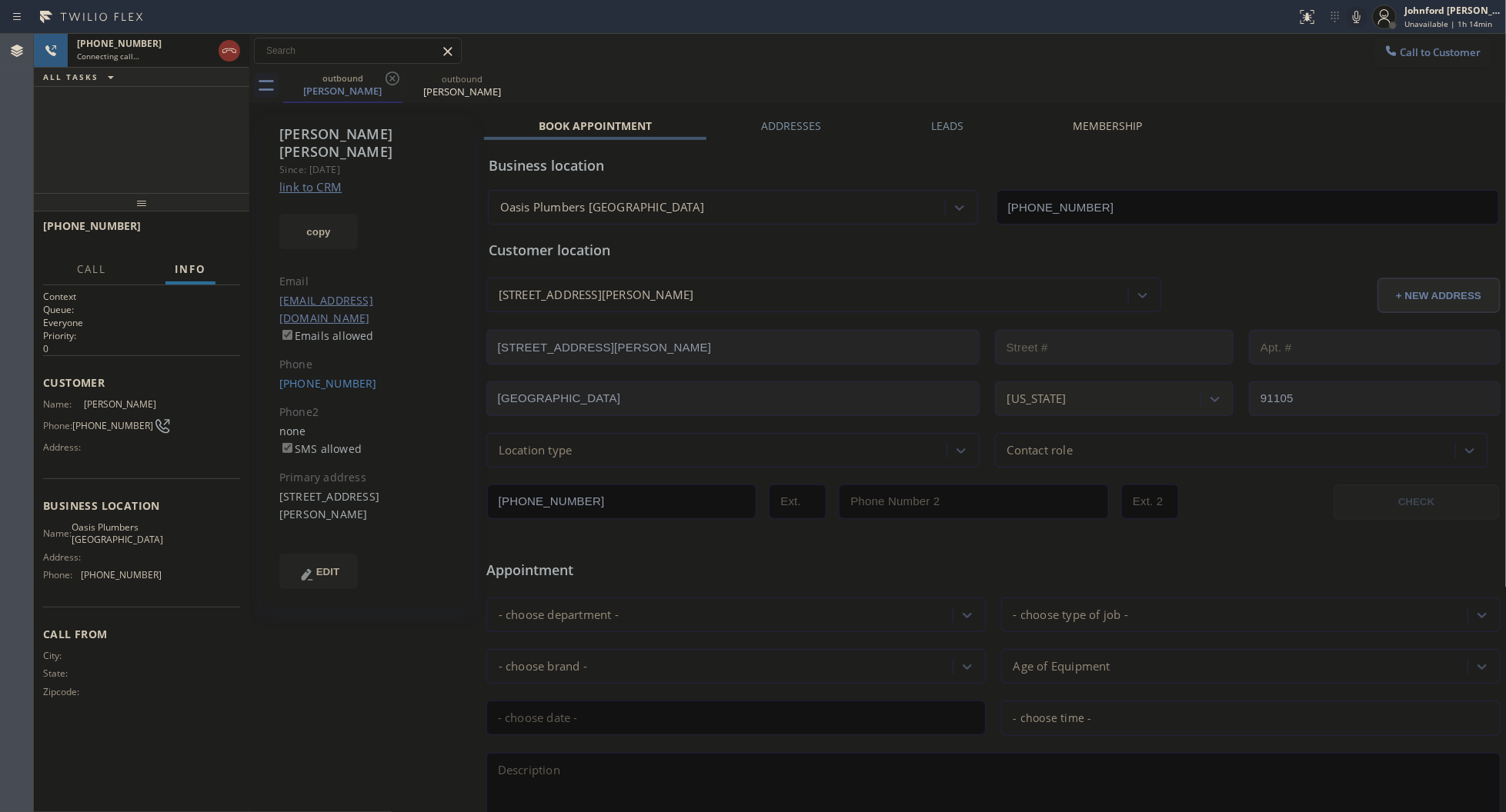
click at [217, 133] on div "[PHONE_NUMBER] Connecting call… ALL TASKS ALL TASKS ACTIVE TASKS TASKS IN WRAP …" at bounding box center [141, 113] width 216 height 159
click at [173, 123] on div "[PHONE_NUMBER] Connecting call… ALL TASKS ALL TASKS ACTIVE TASKS TASKS IN WRAP …" at bounding box center [141, 113] width 216 height 159
click at [153, 48] on div "[PHONE_NUMBER]" at bounding box center [144, 43] width 135 height 13
click at [220, 56] on icon at bounding box center [229, 51] width 19 height 19
click at [217, 231] on span "COMPLETE" at bounding box center [201, 233] width 53 height 11
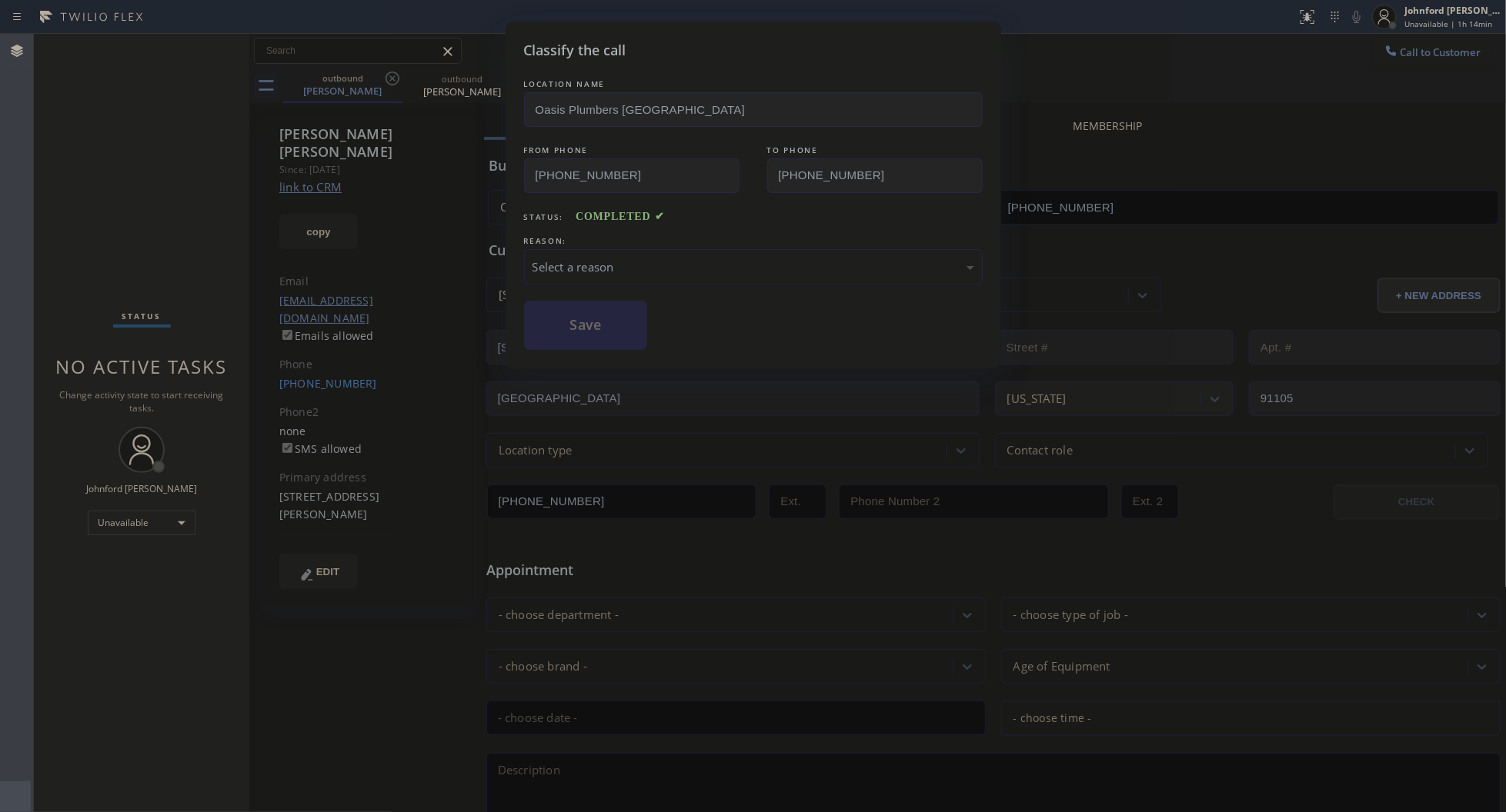
click at [602, 263] on div "Select a reason" at bounding box center [753, 267] width 441 height 18
click at [615, 344] on button "Save" at bounding box center [586, 326] width 124 height 49
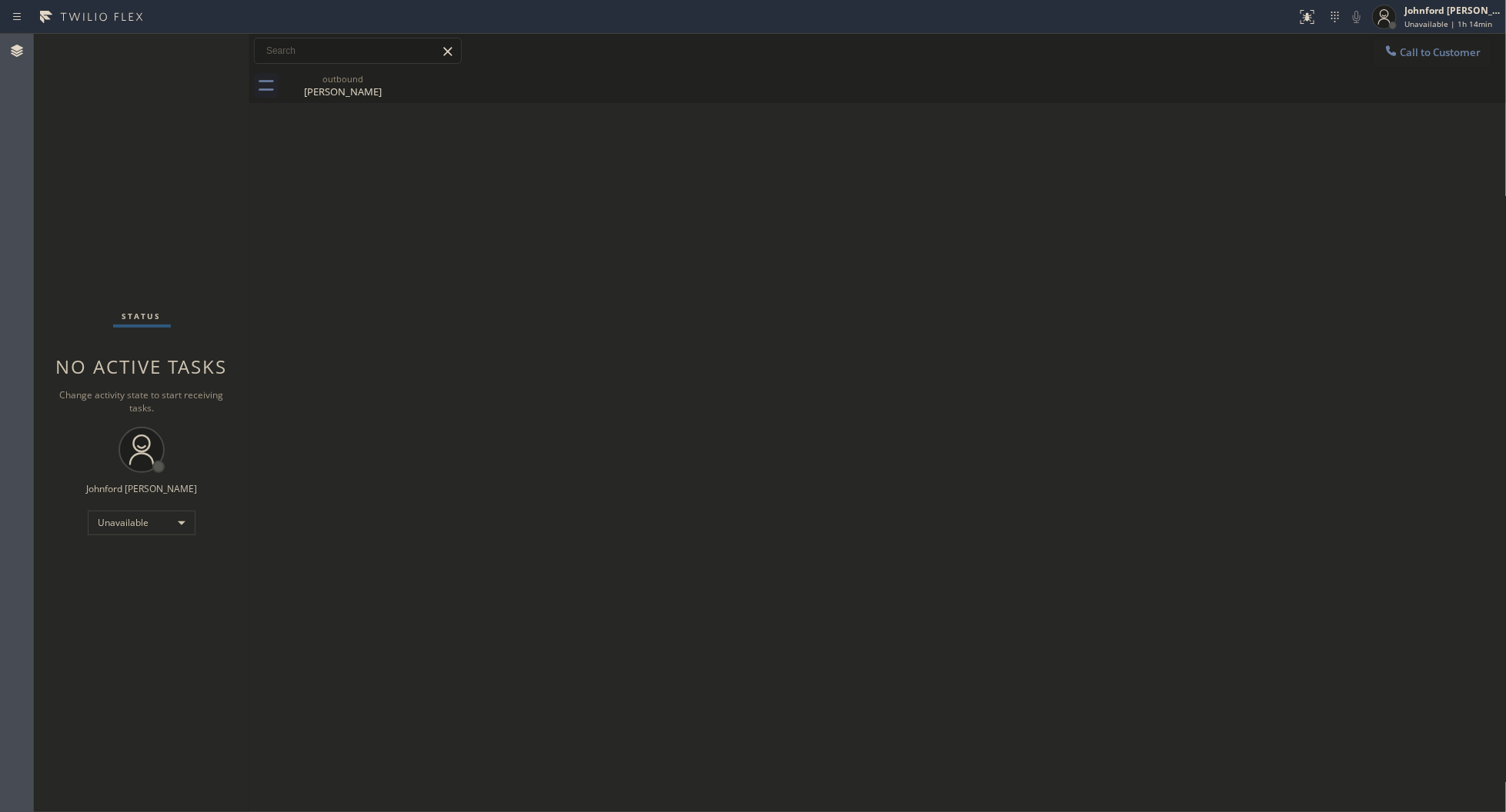
click at [1399, 39] on button "Call to Customer" at bounding box center [1432, 52] width 118 height 30
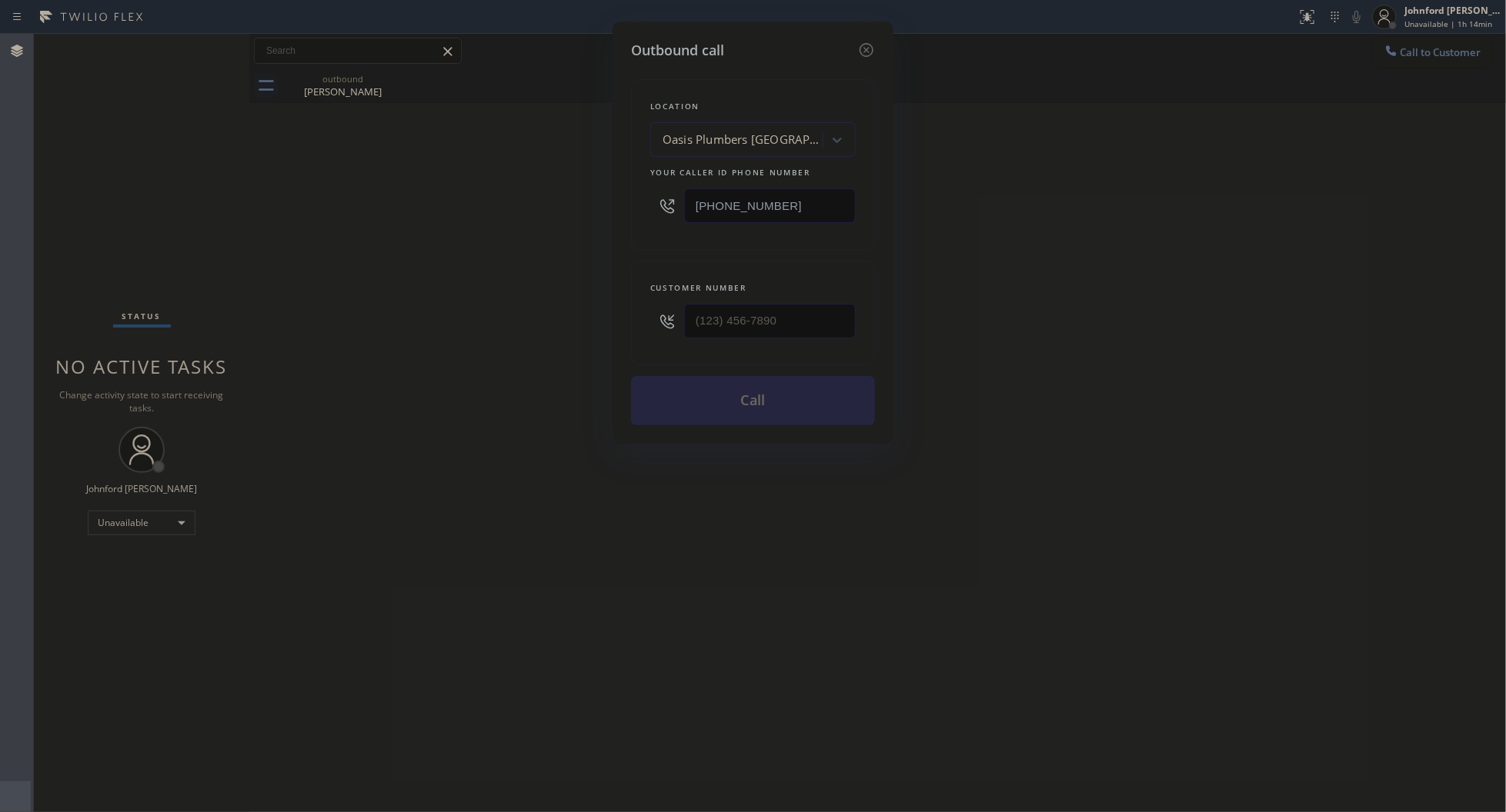
drag, startPoint x: 782, startPoint y: 212, endPoint x: 563, endPoint y: 217, distance: 219.1
click at [609, 217] on div "Outbound call Location [GEOGRAPHIC_DATA] [GEOGRAPHIC_DATA] Your caller id phone…" at bounding box center [753, 406] width 1506 height 812
paste input "805) 301-5280"
type input "[PHONE_NUMBER]"
drag, startPoint x: 642, startPoint y: 335, endPoint x: 559, endPoint y: 346, distance: 83.7
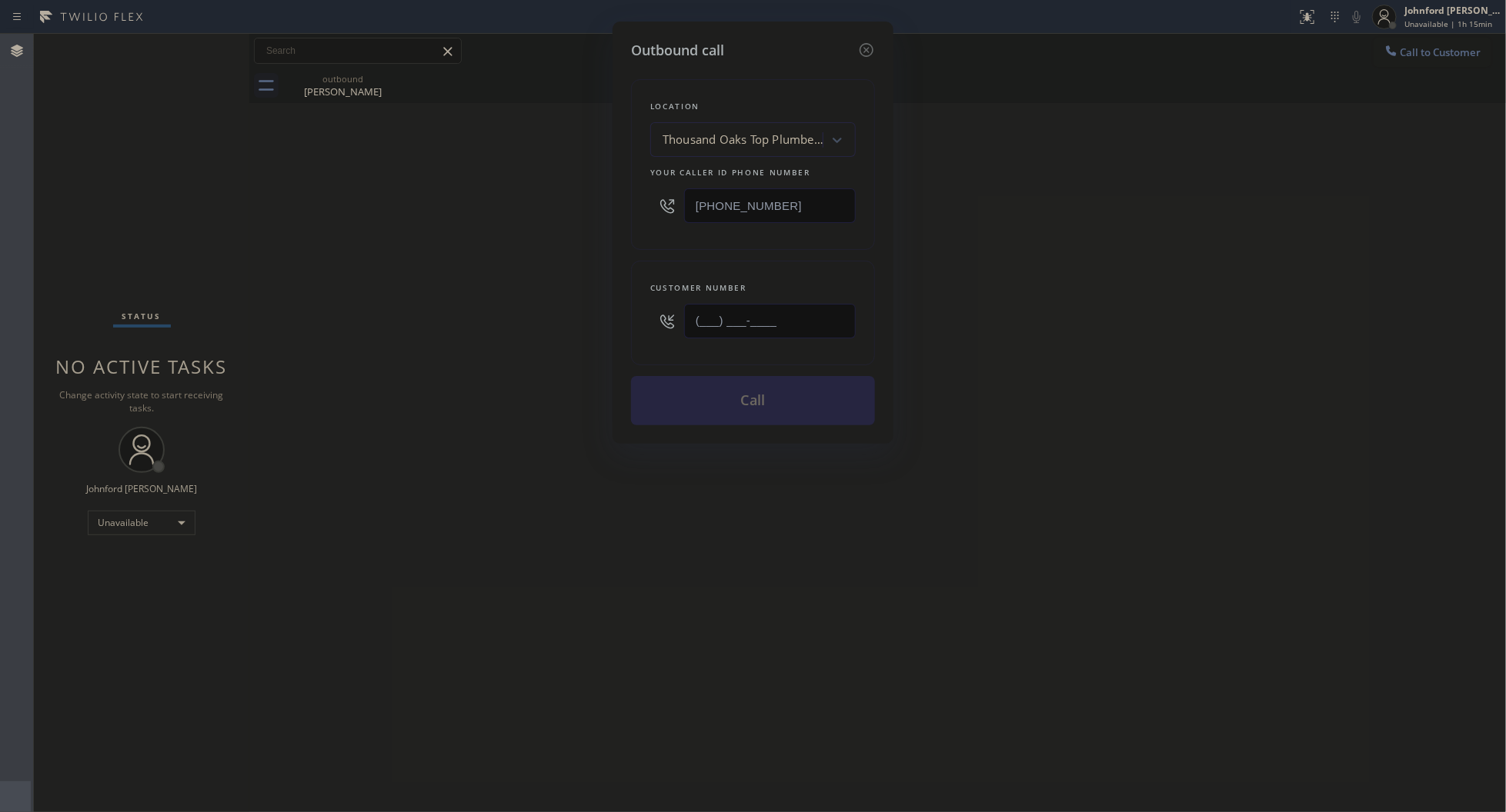
click at [610, 340] on div "Outbound call Location [GEOGRAPHIC_DATA] Top Plumbers Your caller id phone numb…" at bounding box center [753, 406] width 1506 height 812
paste input "415) 595-0051"
type input "[PHONE_NUMBER]"
click at [532, 347] on div "Outbound call Location [GEOGRAPHIC_DATA] Top Plumbers Your caller id phone numb…" at bounding box center [753, 406] width 1506 height 812
click at [716, 395] on button "Call" at bounding box center [752, 401] width 244 height 49
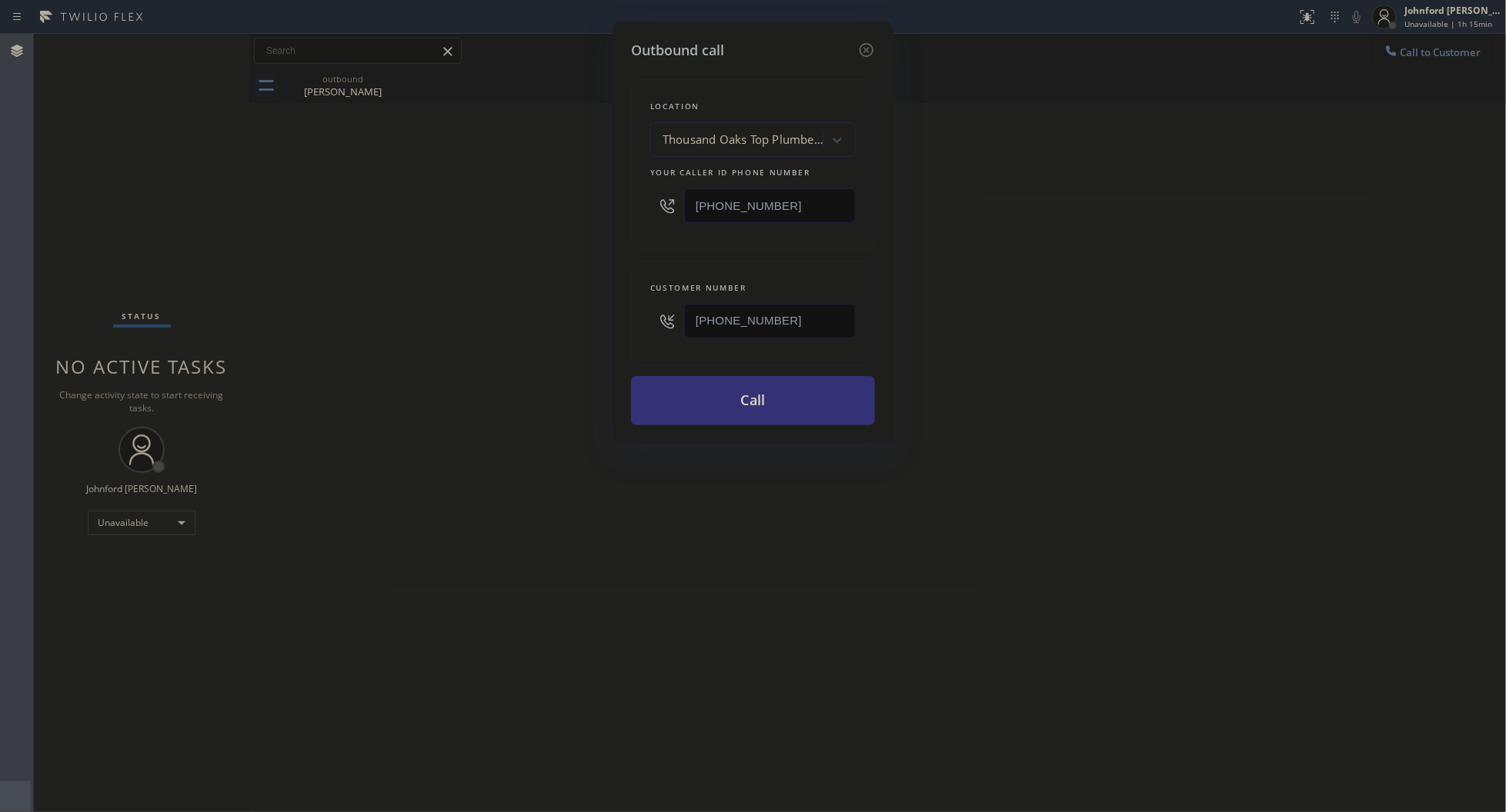
drag, startPoint x: 1156, startPoint y: 214, endPoint x: 1106, endPoint y: 34, distance: 186.8
click at [1159, 194] on div "Outbound call Location [GEOGRAPHIC_DATA] Top Plumbers Your caller id phone numb…" at bounding box center [753, 406] width 1506 height 812
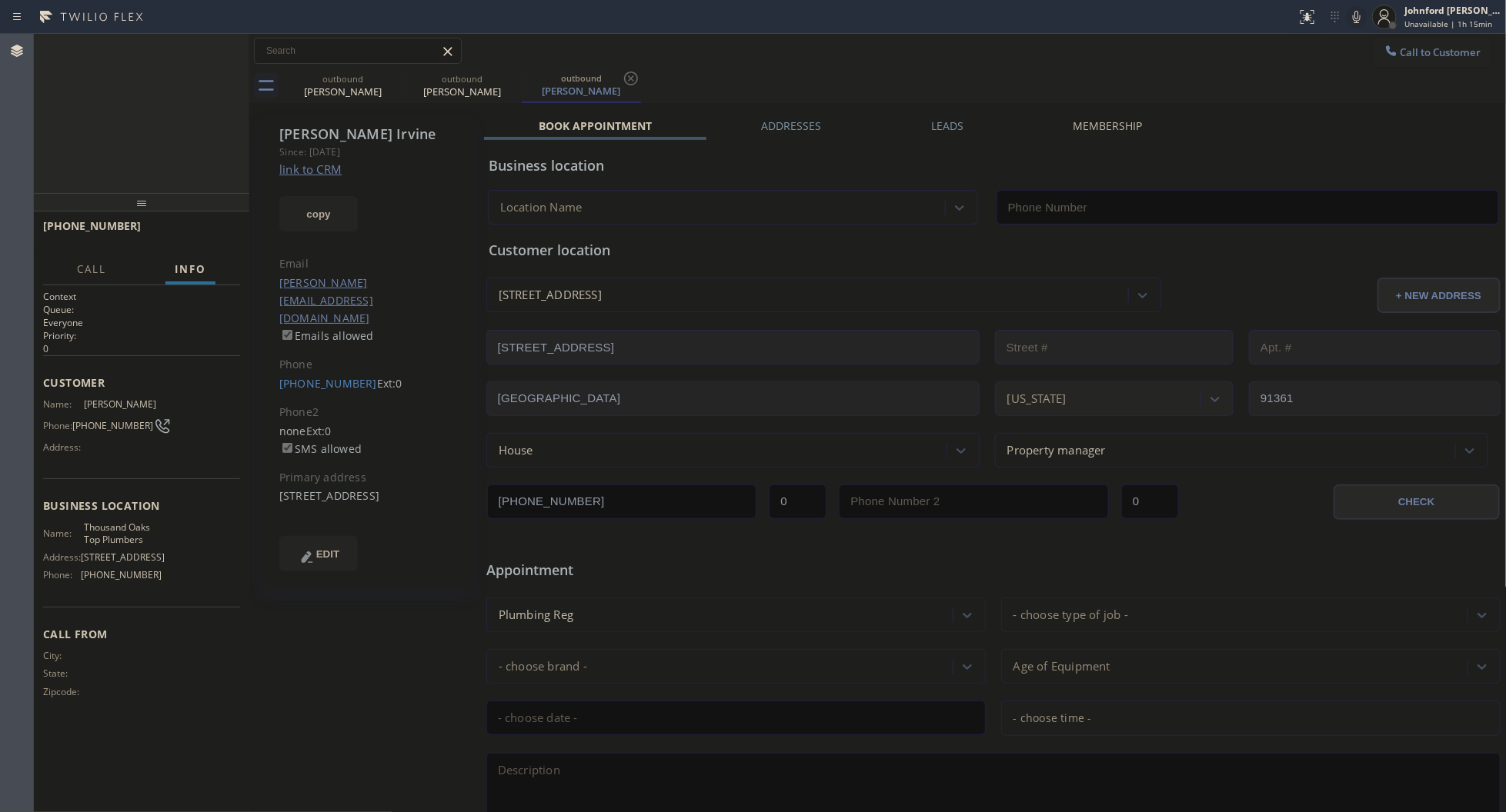
type input "[PHONE_NUMBER]"
click at [193, 226] on button "HANG UP" at bounding box center [203, 233] width 71 height 21
click at [187, 239] on button "COMPLETE" at bounding box center [201, 233] width 78 height 21
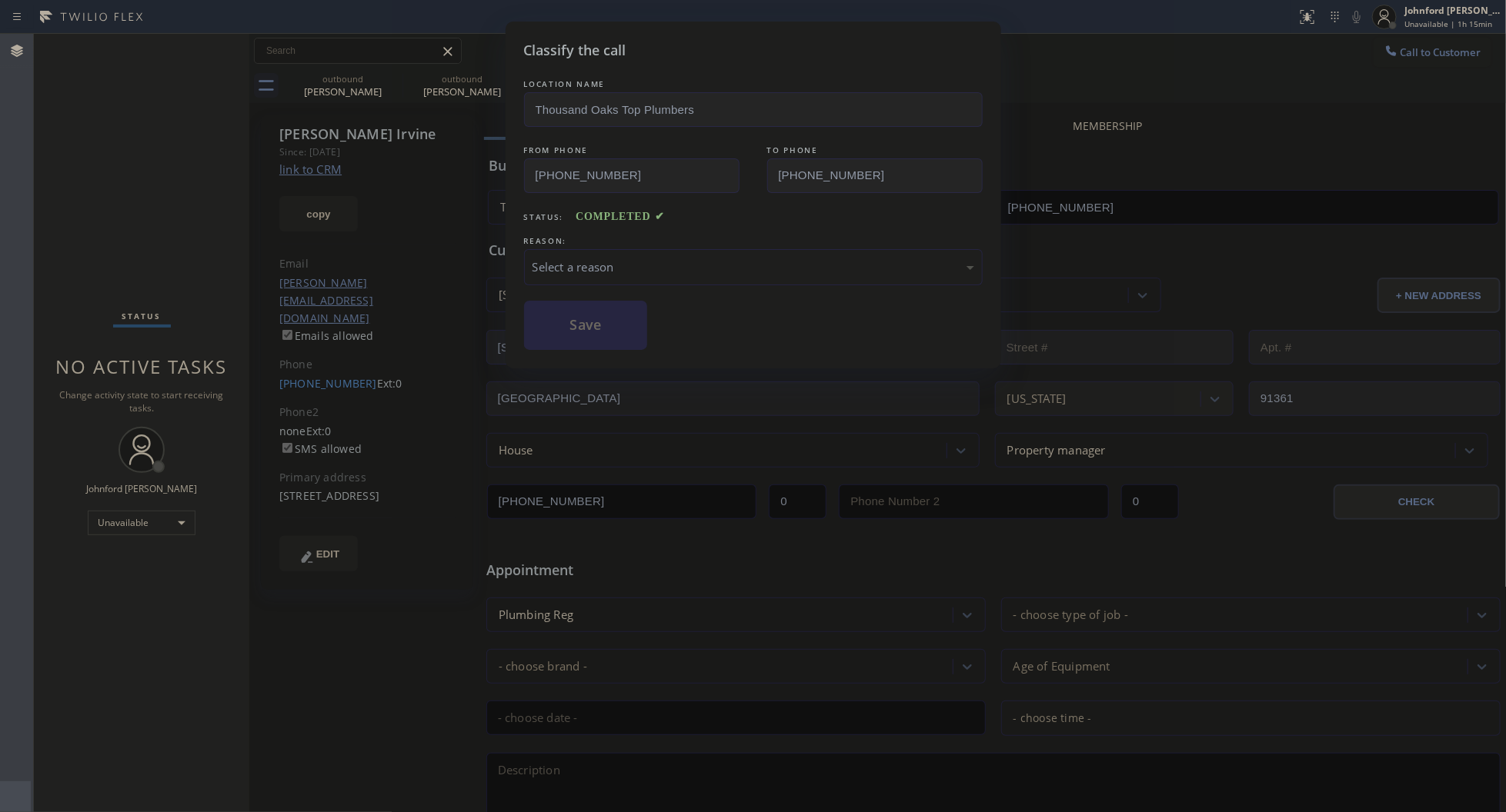
drag, startPoint x: 616, startPoint y: 248, endPoint x: 722, endPoint y: 279, distance: 110.4
click at [637, 249] on div "Select a reason" at bounding box center [753, 267] width 459 height 36
click at [597, 310] on button "Save" at bounding box center [586, 326] width 124 height 49
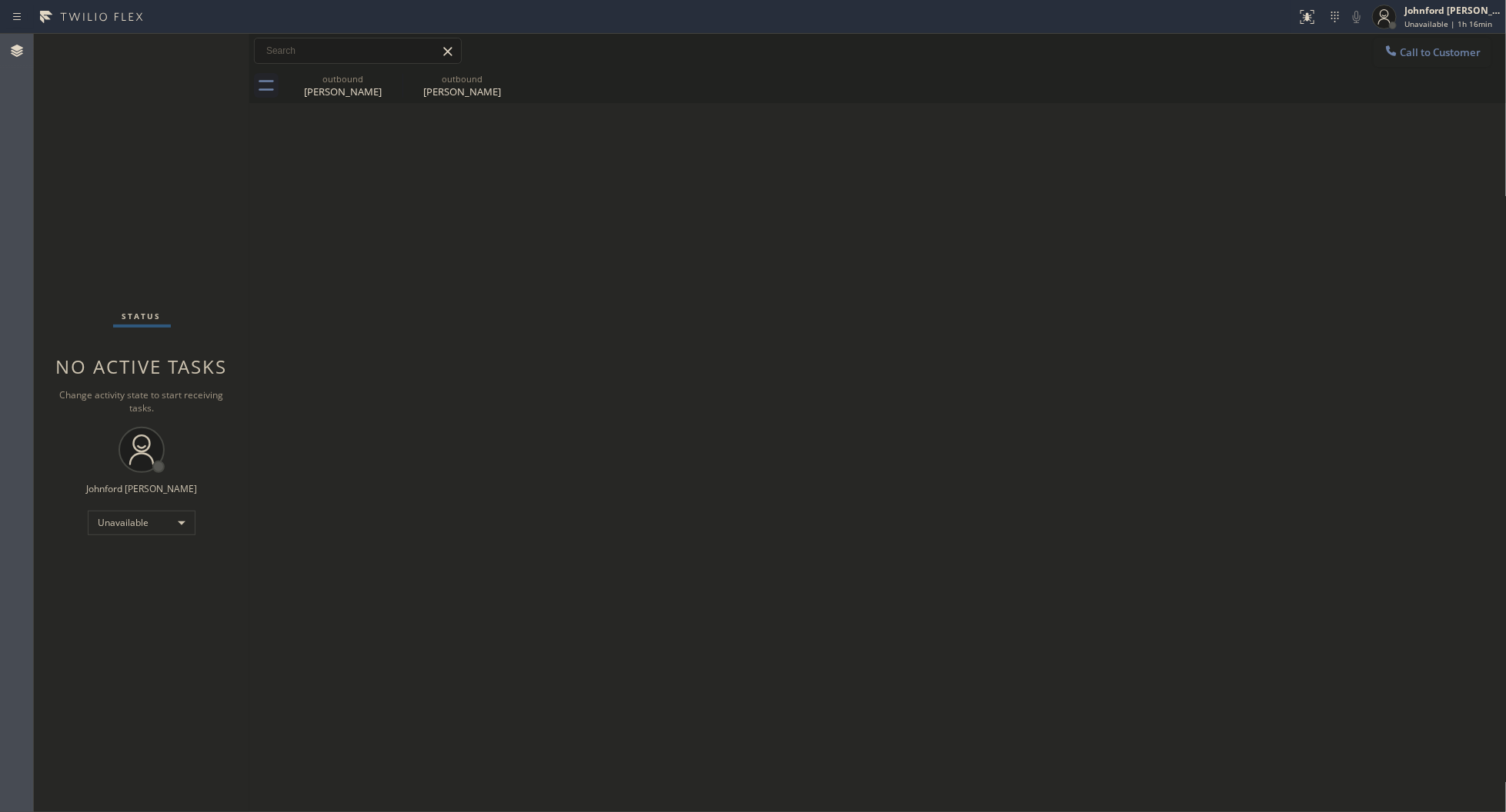
click at [1440, 51] on span "Call to Customer" at bounding box center [1440, 52] width 80 height 14
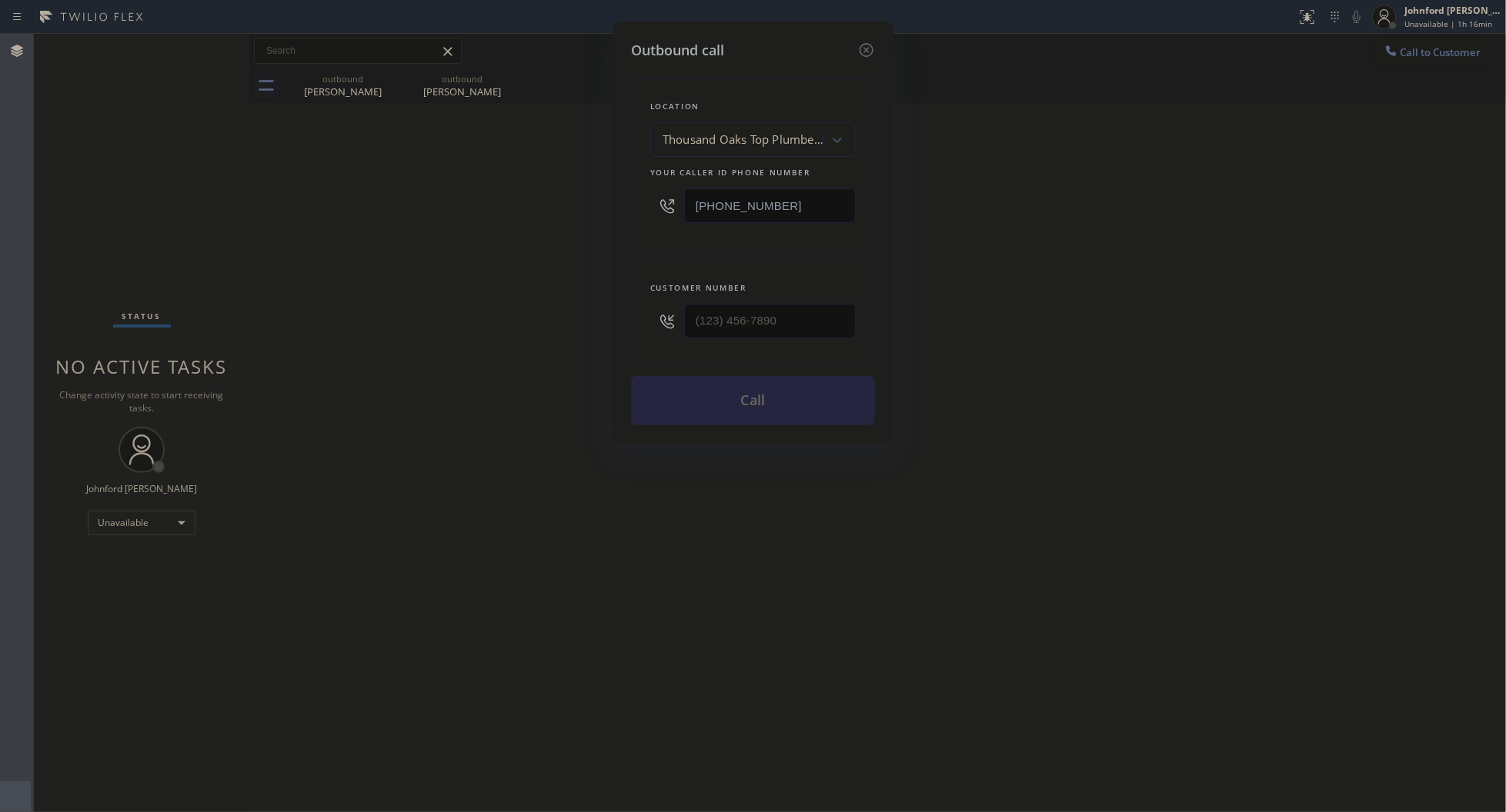
drag, startPoint x: 837, startPoint y: 201, endPoint x: 624, endPoint y: 203, distance: 213.0
click at [624, 203] on div "Outbound call Location [GEOGRAPHIC_DATA] Top Plumbers Your caller id phone numb…" at bounding box center [753, 232] width 281 height 422
paste input "55) 731-4952"
type input "[PHONE_NUMBER]"
drag, startPoint x: 824, startPoint y: 296, endPoint x: 662, endPoint y: 335, distance: 166.6
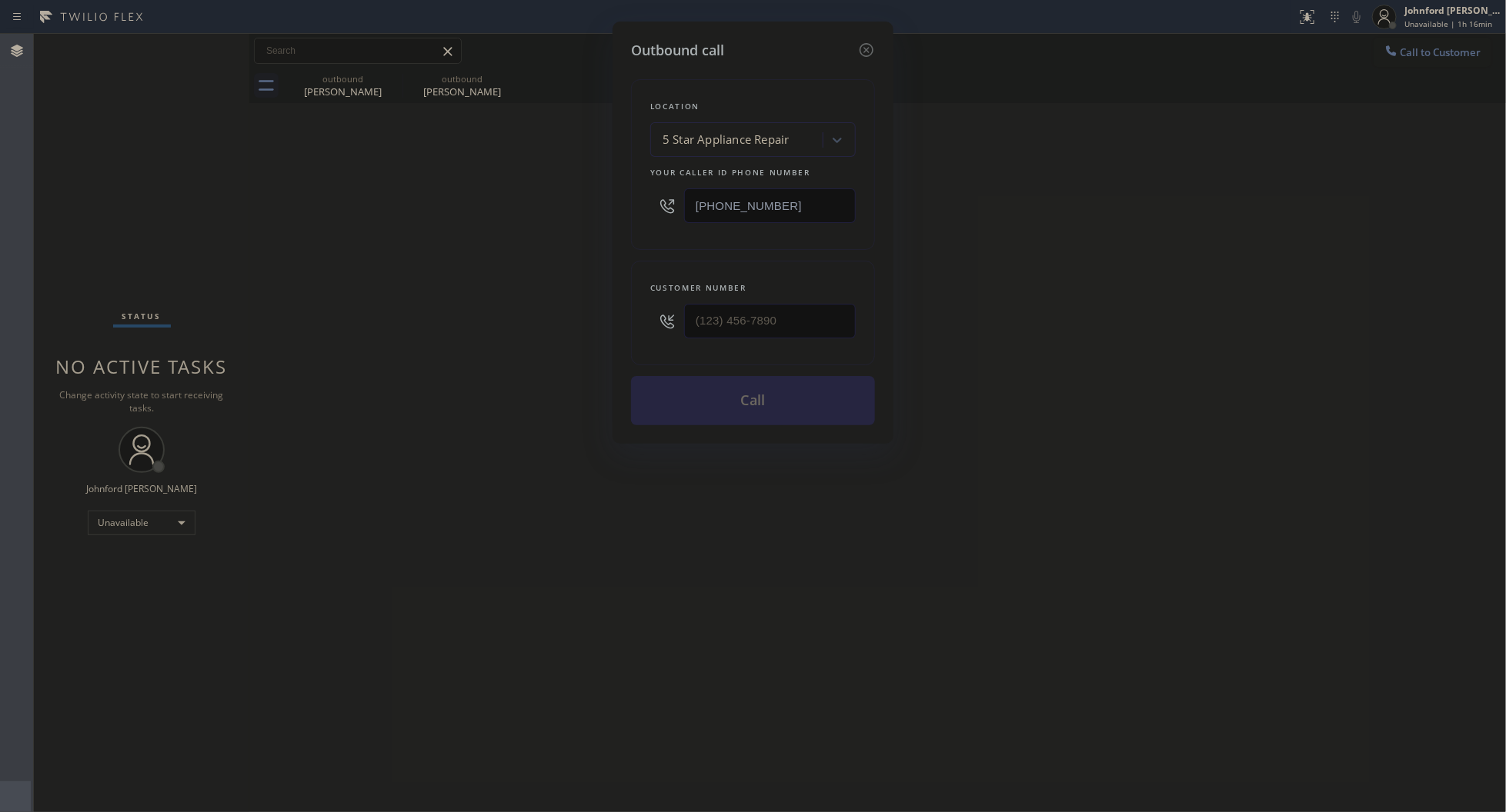
click at [662, 335] on div at bounding box center [753, 321] width 205 height 50
click at [691, 322] on input "(___) ___-____" at bounding box center [769, 321] width 171 height 34
paste input "213) 505-2423"
type input "[PHONE_NUMBER]"
click at [556, 326] on div "Outbound call Location 5 Star Appliance Repair Your caller id phone number [PHO…" at bounding box center [753, 406] width 1506 height 812
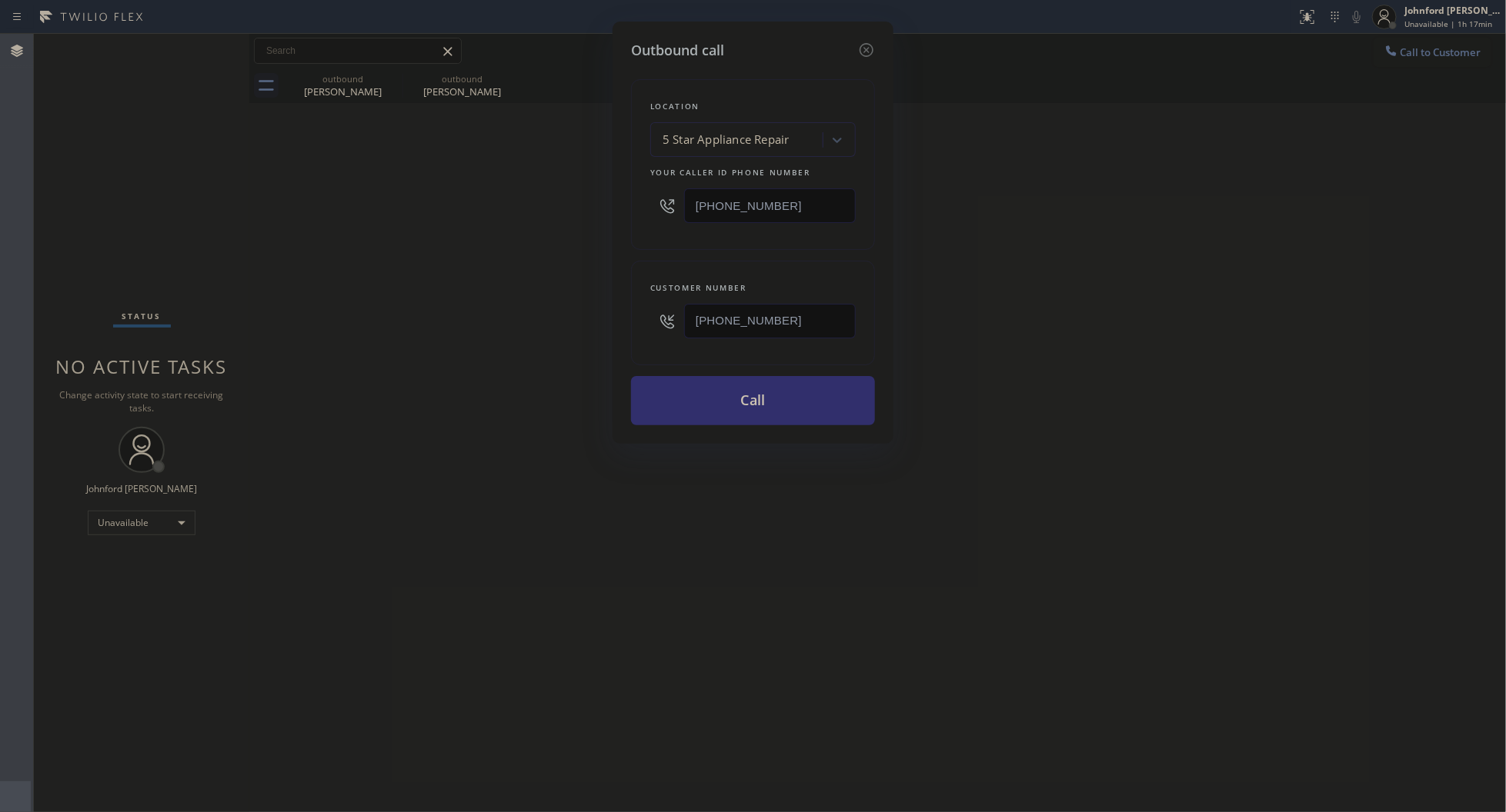
click at [758, 399] on button "Call" at bounding box center [752, 401] width 244 height 49
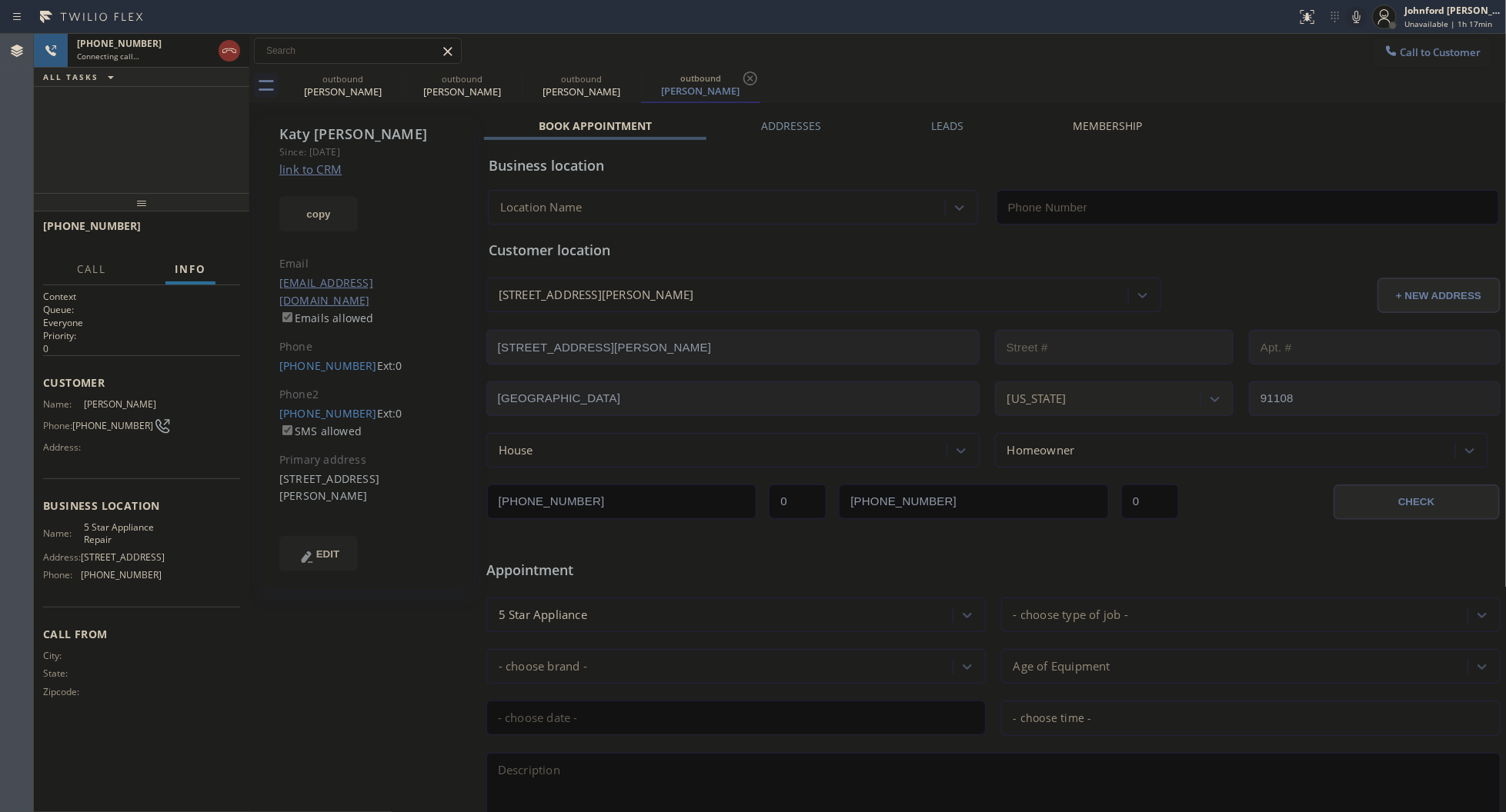
type input "[PHONE_NUMBER]"
click at [205, 227] on button "HANG UP" at bounding box center [203, 233] width 71 height 21
click at [322, 406] on link "[PHONE_NUMBER]" at bounding box center [327, 413] width 98 height 15
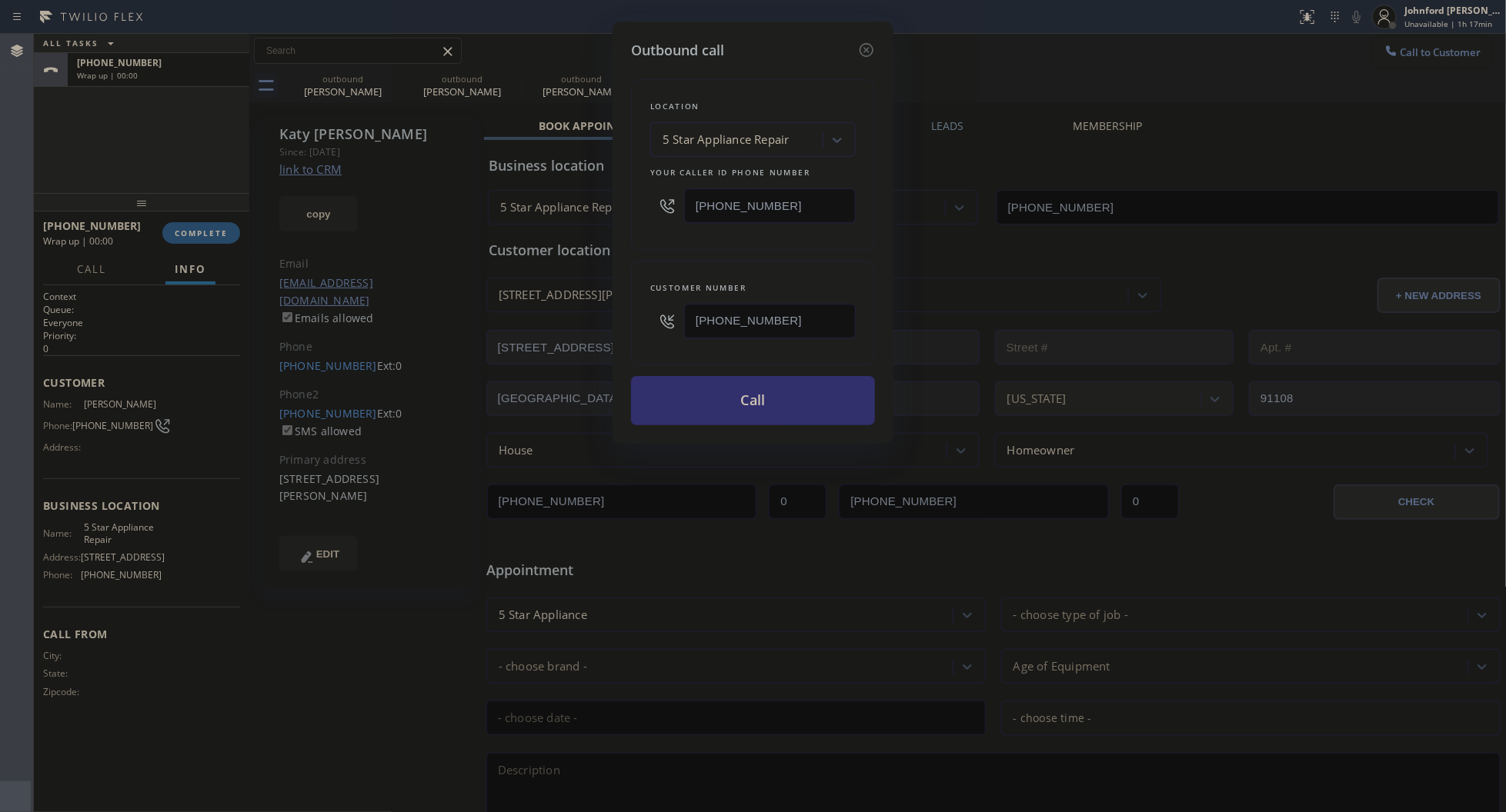
type input "[PHONE_NUMBER]"
drag, startPoint x: 787, startPoint y: 414, endPoint x: 848, endPoint y: 321, distance: 111.2
click at [789, 414] on button "Call" at bounding box center [752, 401] width 244 height 49
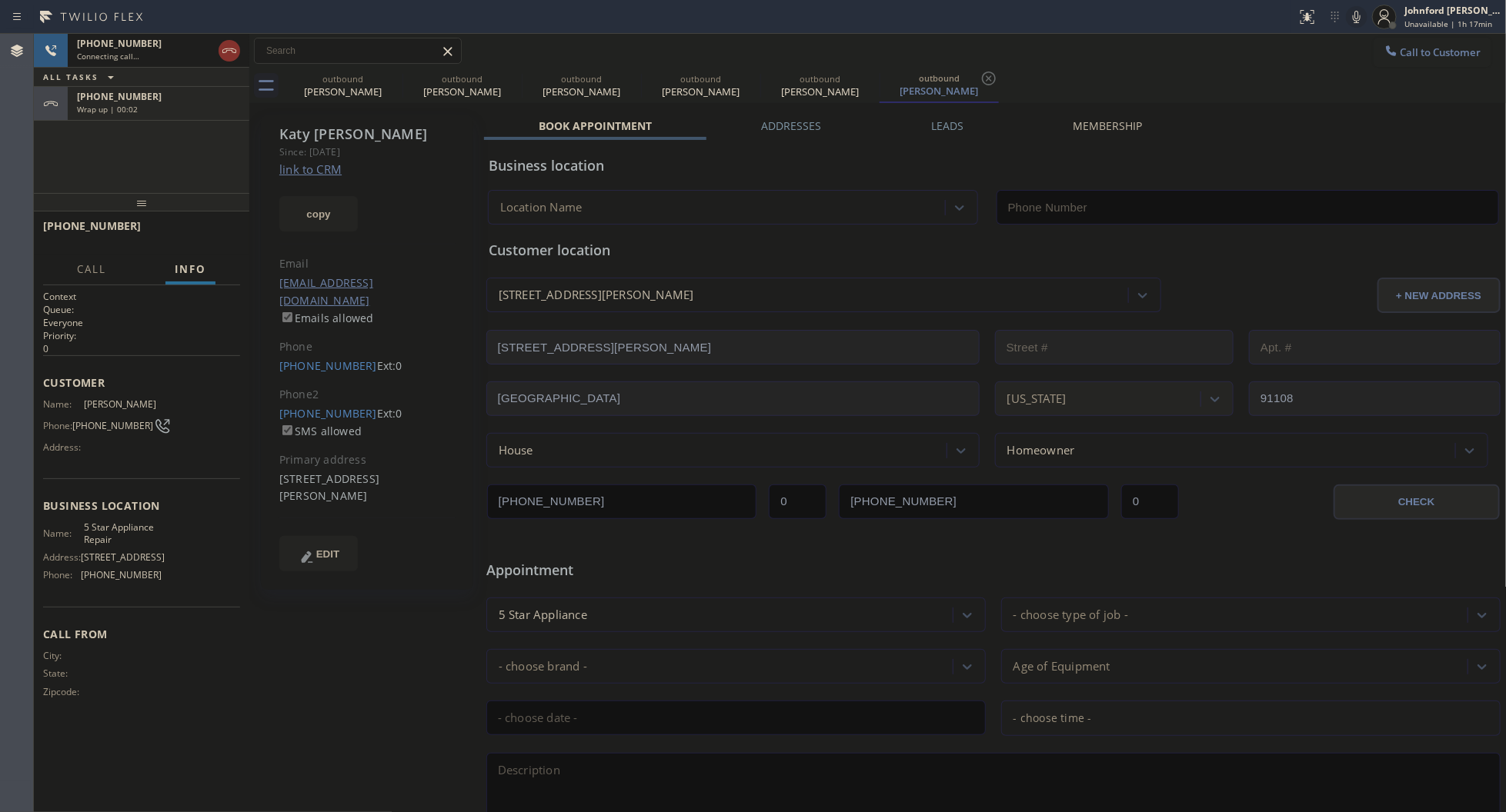
type input "[PHONE_NUMBER]"
click at [229, 220] on div "[PHONE_NUMBER] Live | 00:07 HANG UP" at bounding box center [142, 233] width 197 height 40
click at [226, 221] on div "[PHONE_NUMBER] Live | 00:07 HANG UP" at bounding box center [142, 233] width 197 height 40
click at [216, 228] on span "HANG UP" at bounding box center [203, 233] width 47 height 11
click at [203, 230] on span "COMPLETE" at bounding box center [201, 233] width 53 height 11
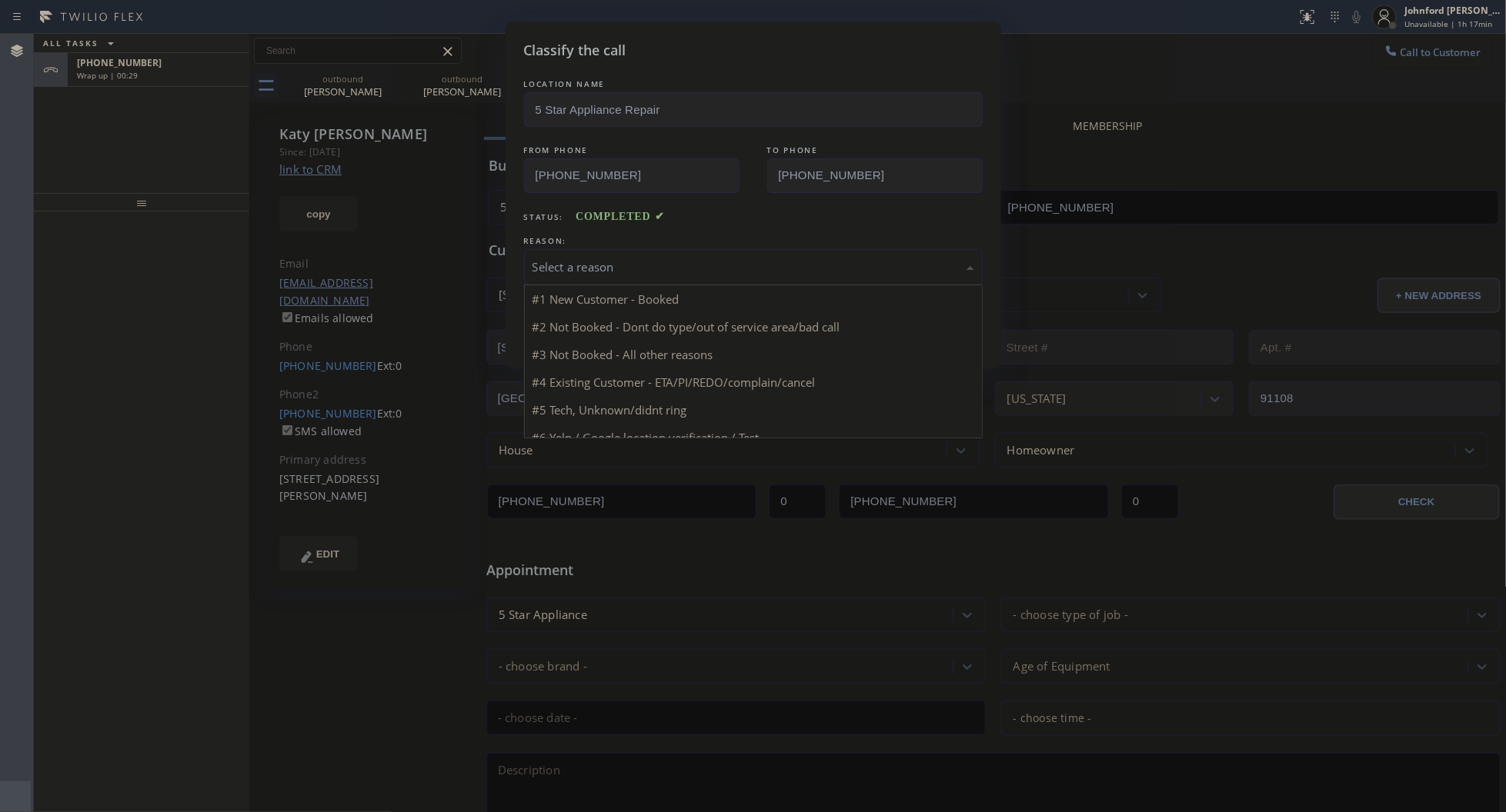
click at [608, 258] on div "Select a reason" at bounding box center [753, 267] width 441 height 18
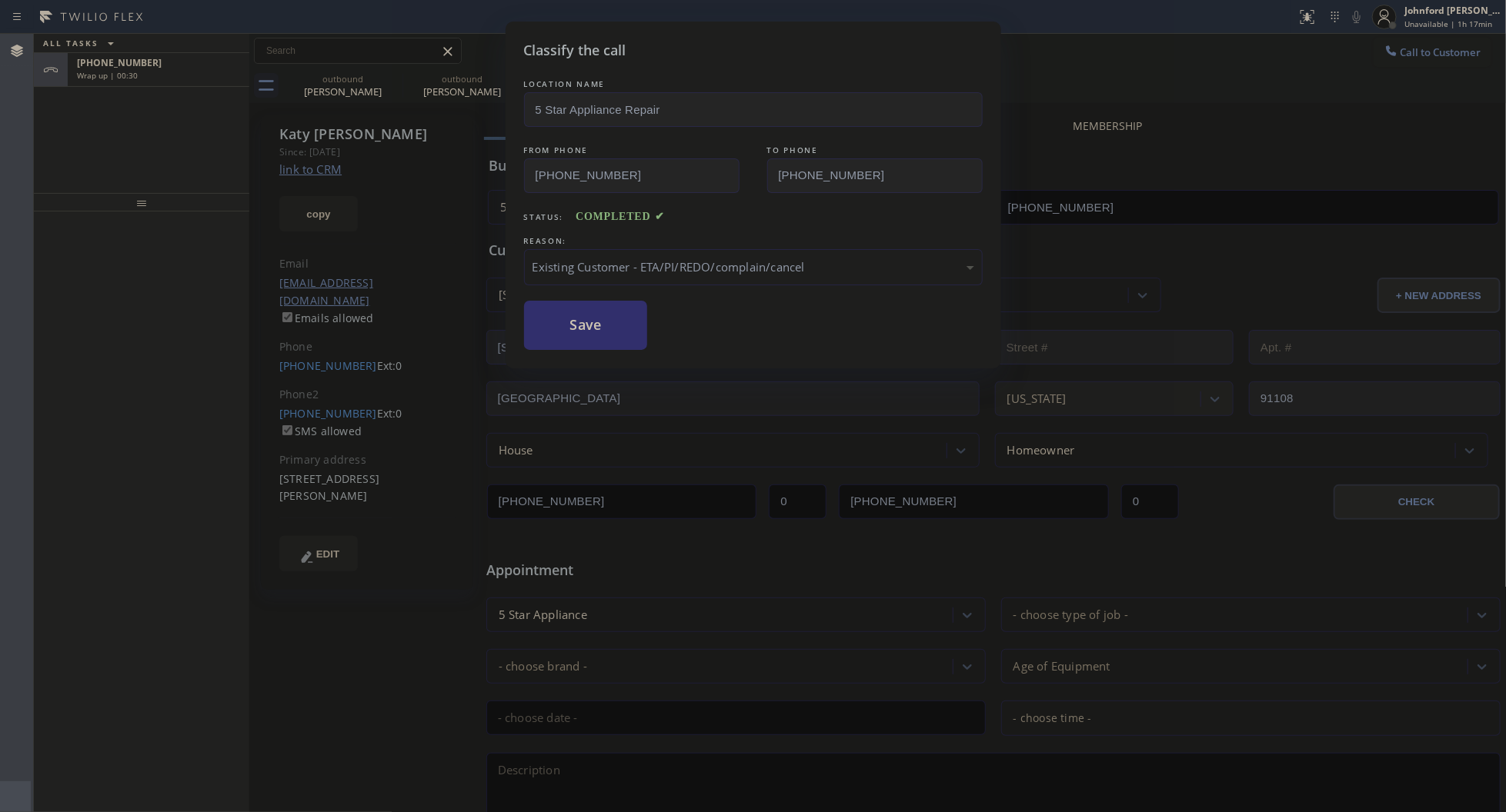
click at [620, 329] on button "Save" at bounding box center [586, 326] width 124 height 49
click at [197, 90] on div "Classify the call LOCATION NAME 5 Star Appliance Repair FROM PHONE [PHONE_NUMBE…" at bounding box center [753, 406] width 1506 height 812
click at [185, 75] on div "Wrap up | 00:31" at bounding box center [158, 75] width 163 height 11
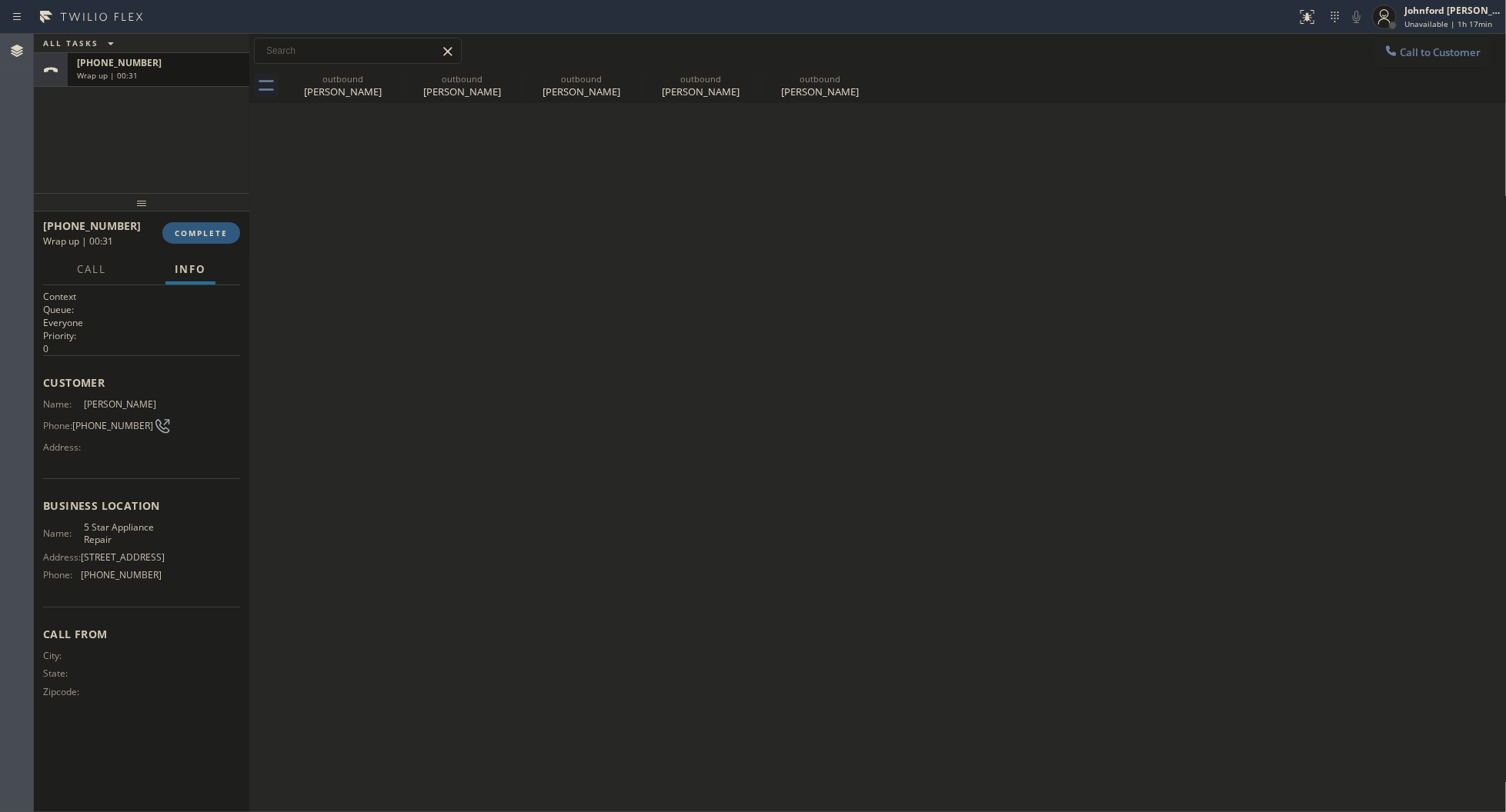
click at [185, 75] on div "Wrap up | 00:31" at bounding box center [158, 75] width 163 height 11
click at [217, 239] on span "COMPLETE" at bounding box center [201, 233] width 53 height 11
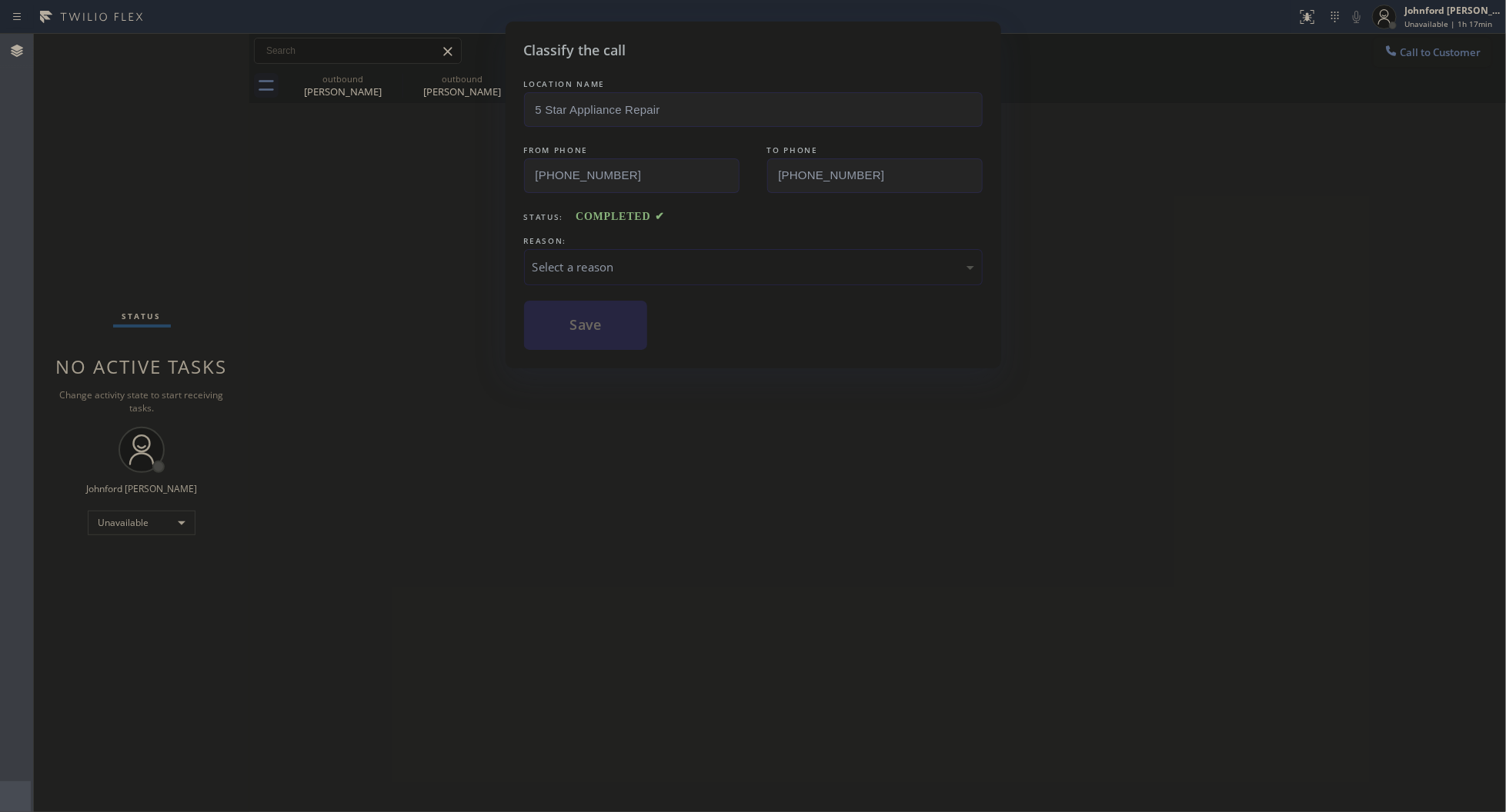
click at [641, 266] on div "Select a reason" at bounding box center [753, 267] width 441 height 18
click at [618, 325] on button "Save" at bounding box center [586, 326] width 124 height 49
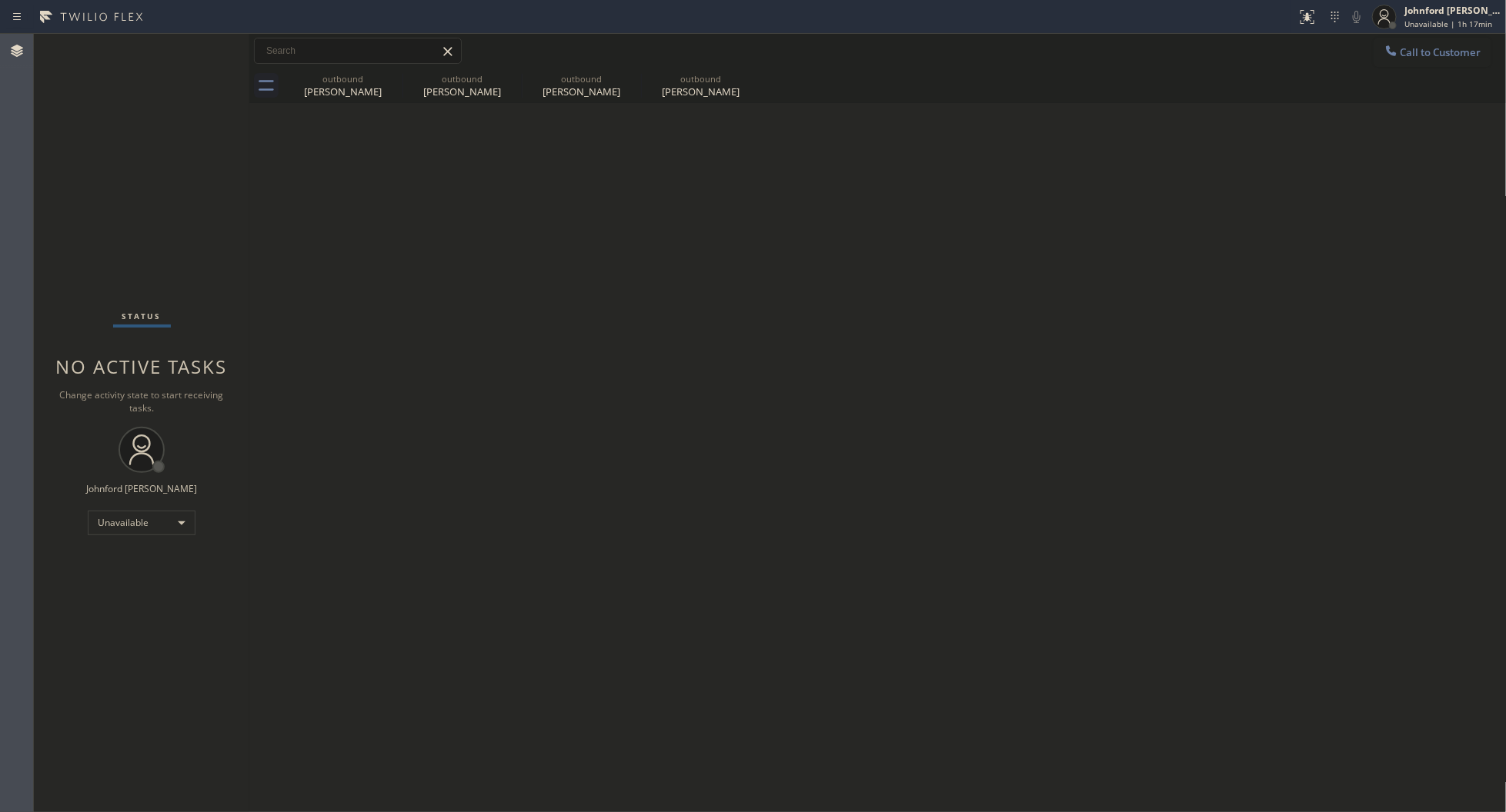
click at [651, 208] on div "Back to Dashboard Change Sender ID Customers Technicians Select a contact Outbo…" at bounding box center [878, 422] width 1257 height 778
click at [1403, 64] on button "Call to Customer" at bounding box center [1432, 52] width 118 height 30
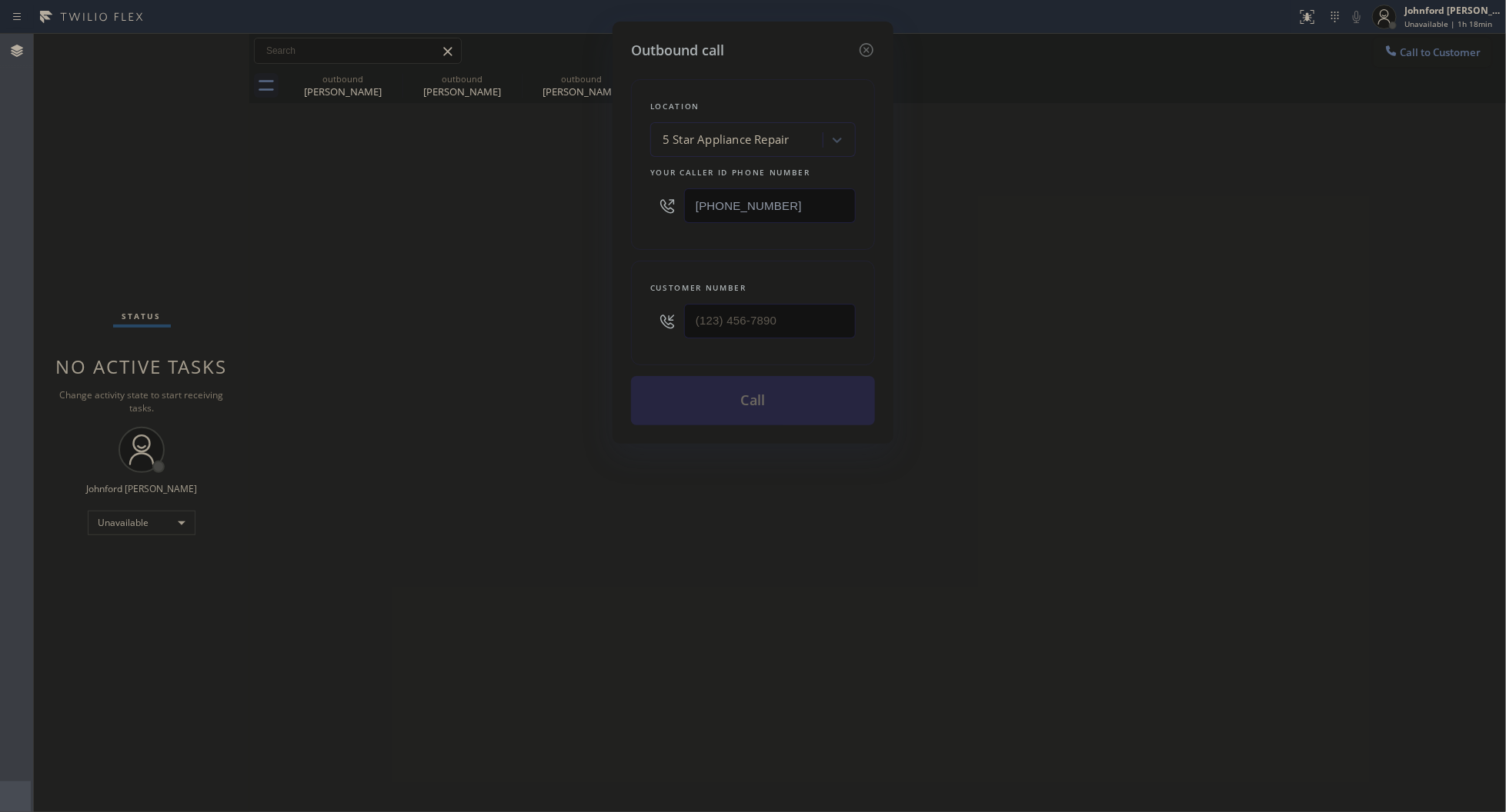
drag, startPoint x: 678, startPoint y: 203, endPoint x: 659, endPoint y: 202, distance: 19.0
click at [660, 203] on div "[PHONE_NUMBER]" at bounding box center [753, 205] width 205 height 50
paste input "66) 702-1734"
type input "[PHONE_NUMBER]"
click at [517, 185] on div "Outbound call Location 4C.SMS Campaign 5 Star Best Plumbing Your caller id phon…" at bounding box center [753, 406] width 1506 height 812
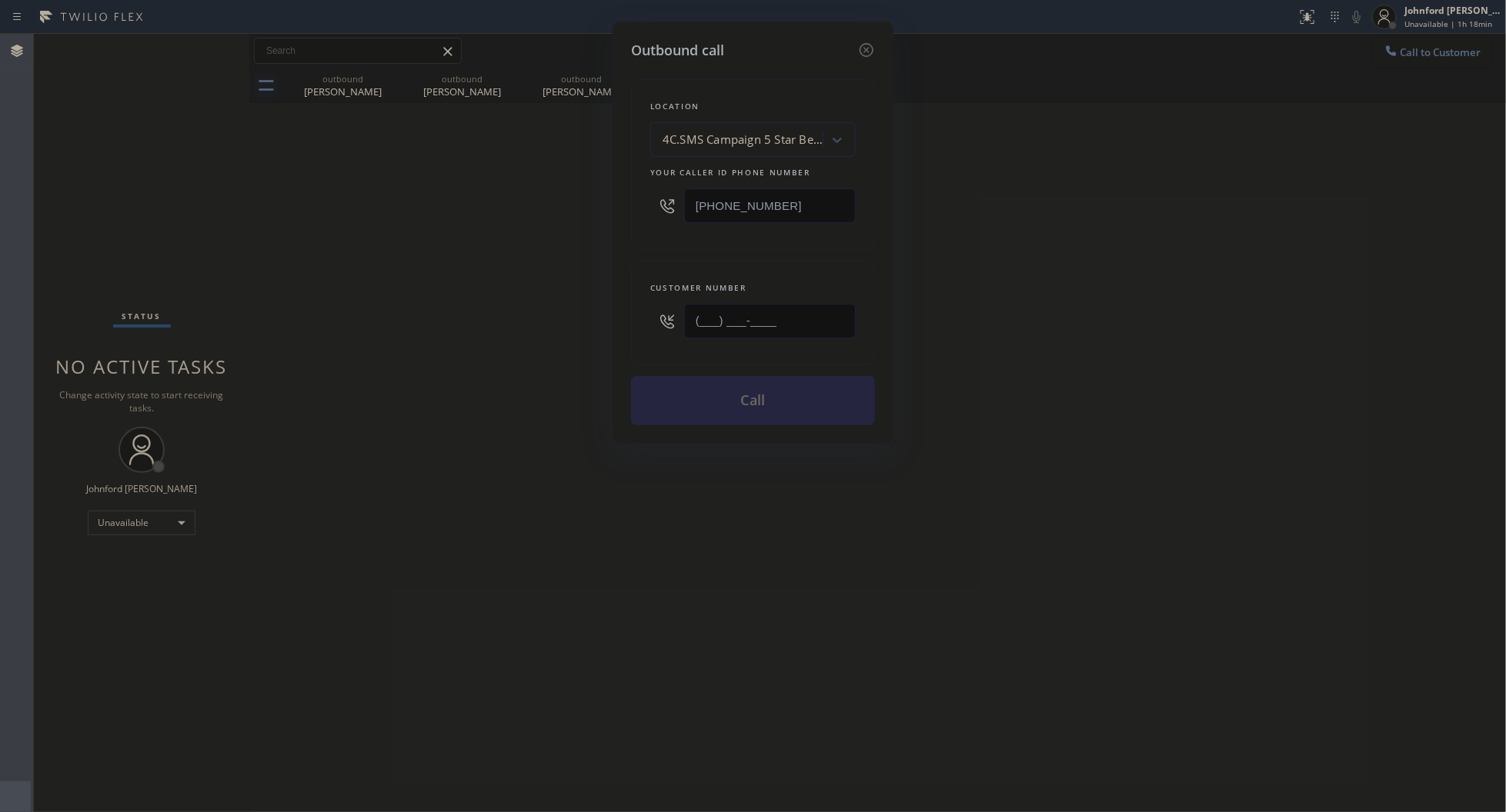
drag, startPoint x: 793, startPoint y: 309, endPoint x: 631, endPoint y: 339, distance: 164.8
click at [632, 339] on div "Customer number (___) ___-____" at bounding box center [752, 313] width 244 height 105
paste input "562) 335-2608"
type input "[PHONE_NUMBER]"
click at [527, 337] on div "Outbound call Location 4C.SMS Campaign 5 Star Best Plumbing Your caller id phon…" at bounding box center [753, 406] width 1506 height 812
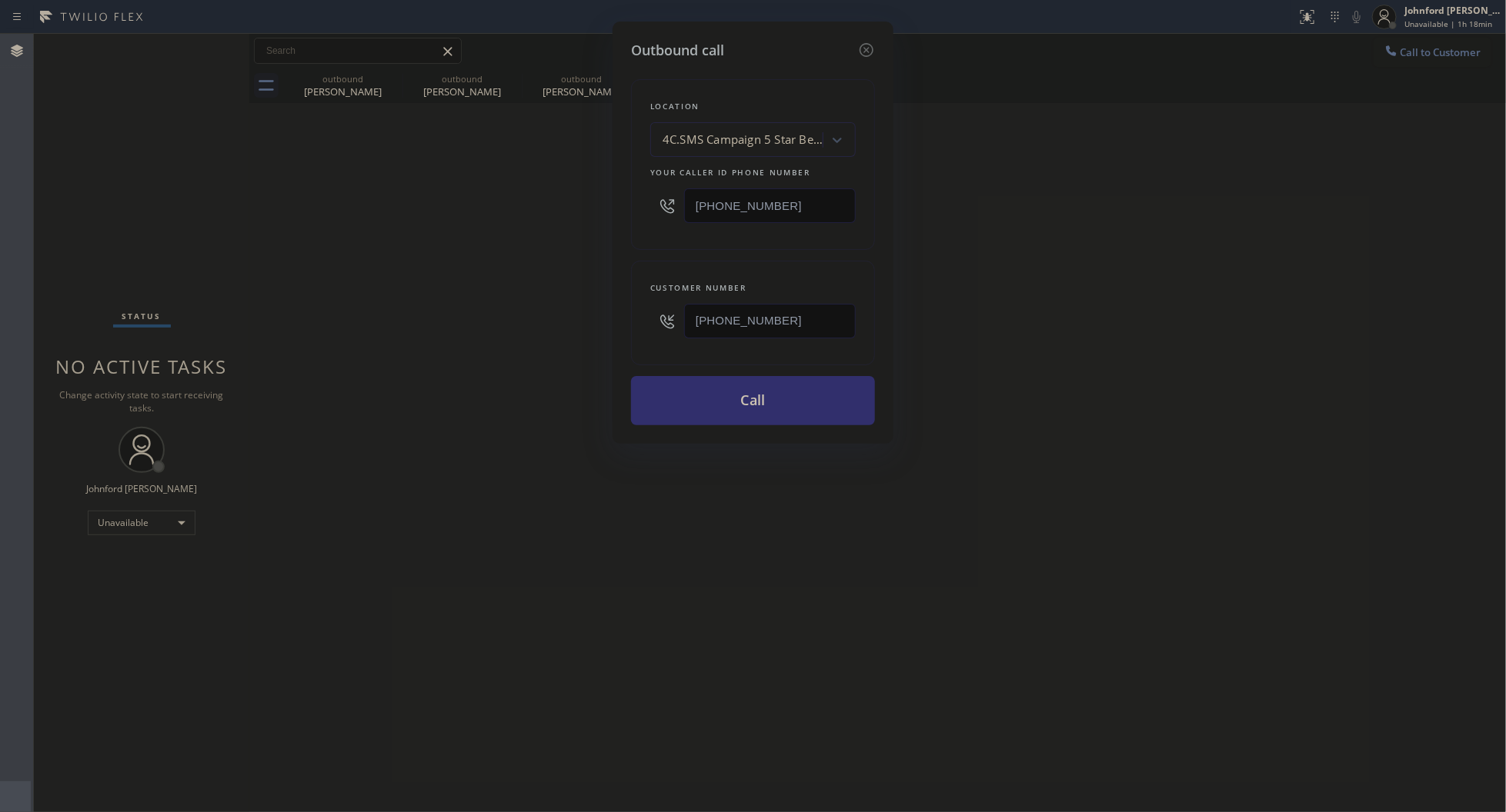
click at [731, 398] on button "Call" at bounding box center [752, 401] width 244 height 49
drag, startPoint x: 1120, startPoint y: 312, endPoint x: 1125, endPoint y: 240, distance: 72.2
click at [1125, 305] on div "Outbound call Location 4C.SMS Campaign 5 Star Best Plumbing Your caller id phon…" at bounding box center [753, 406] width 1506 height 812
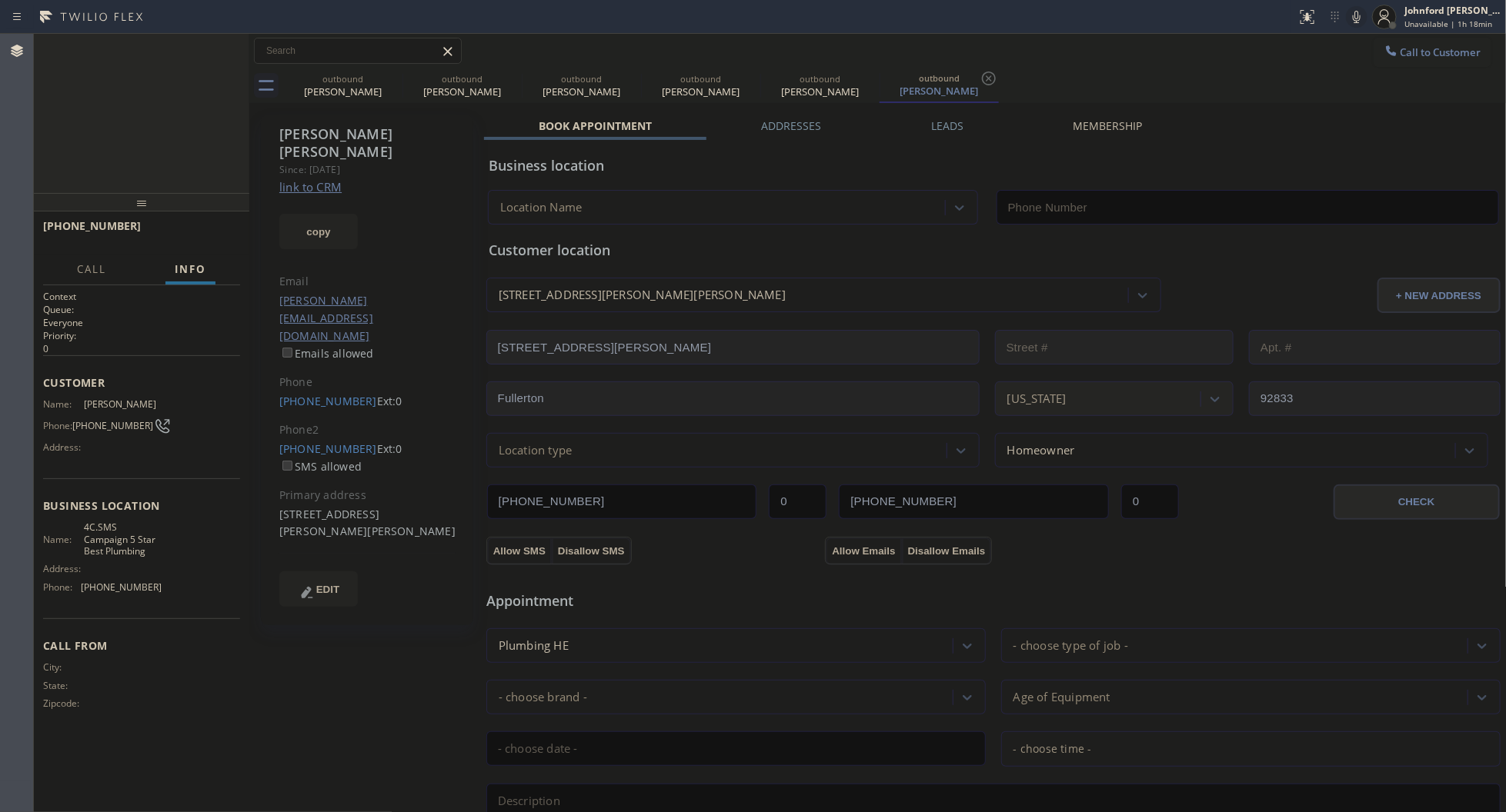
type input "[PHONE_NUMBER]"
click at [1358, 7] on icon at bounding box center [1356, 16] width 19 height 19
drag, startPoint x: 1358, startPoint y: 7, endPoint x: 1247, endPoint y: 50, distance: 119.0
click at [1358, 10] on icon at bounding box center [1356, 16] width 19 height 19
click at [390, 78] on icon at bounding box center [392, 78] width 19 height 19
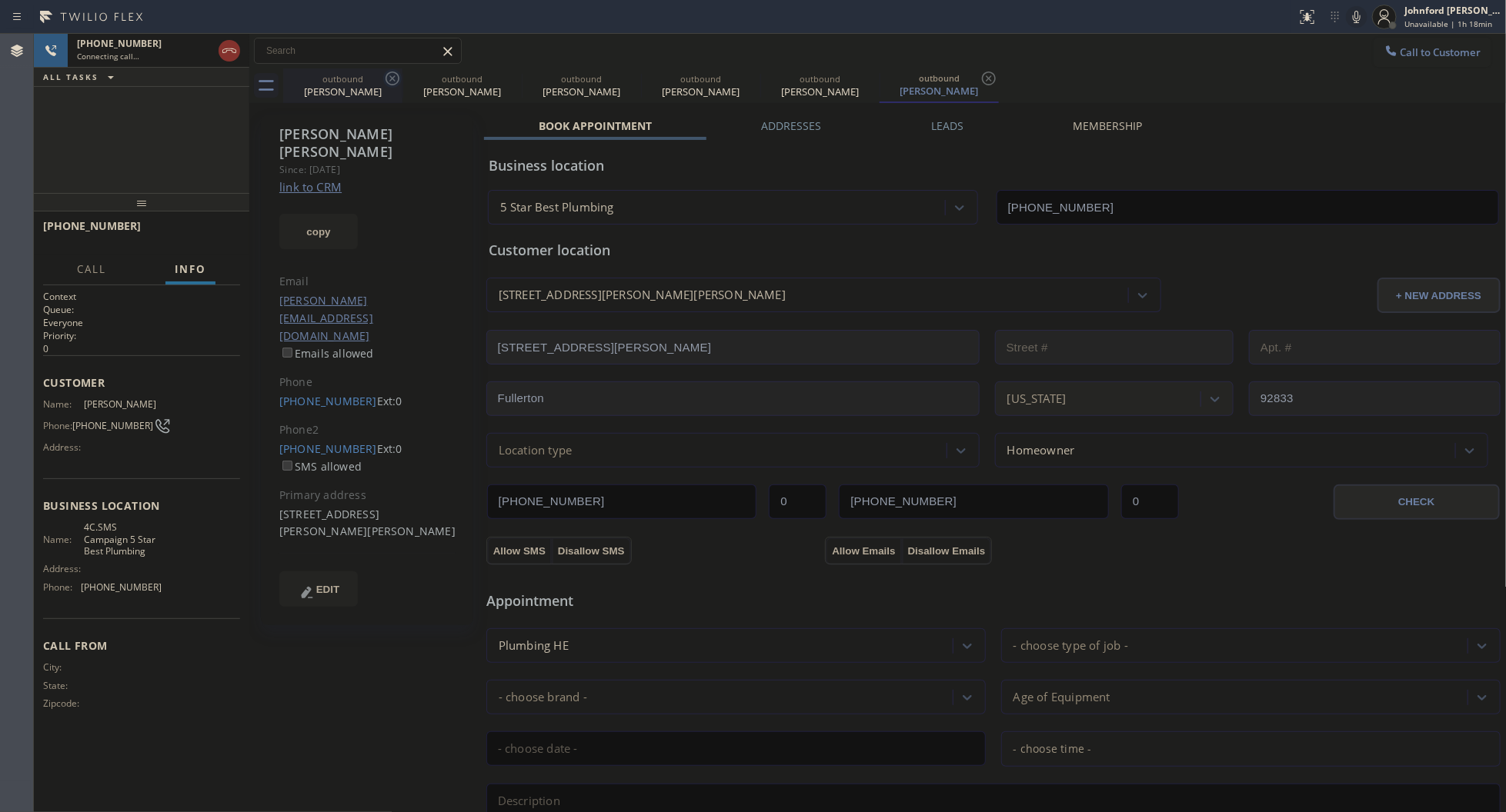
click at [0, 0] on icon at bounding box center [0, 0] width 0 height 0
type input "[PHONE_NUMBER]"
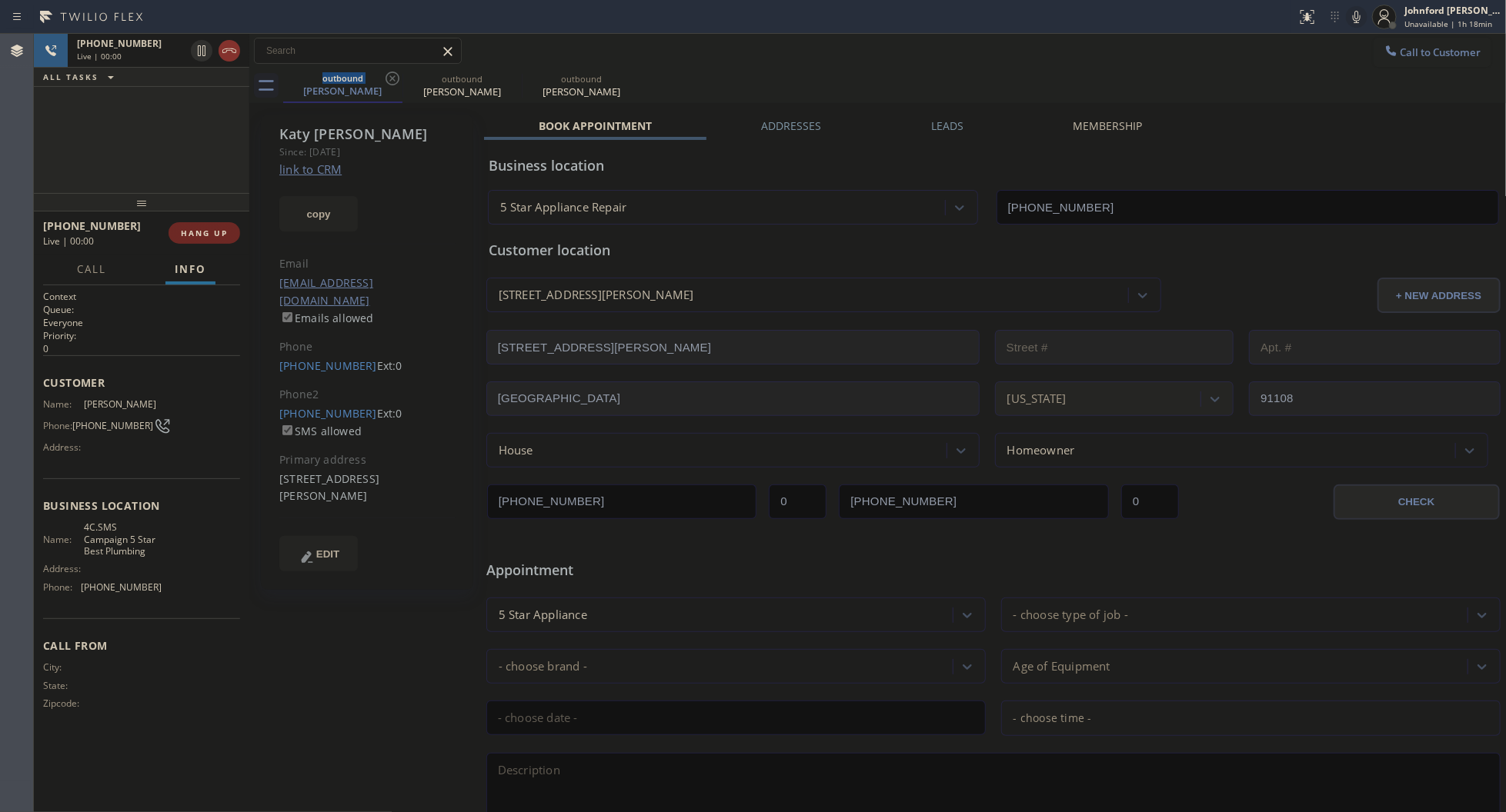
click at [239, 235] on button "HANG UP" at bounding box center [203, 233] width 71 height 21
click at [313, 406] on link "[PHONE_NUMBER]" at bounding box center [327, 413] width 98 height 15
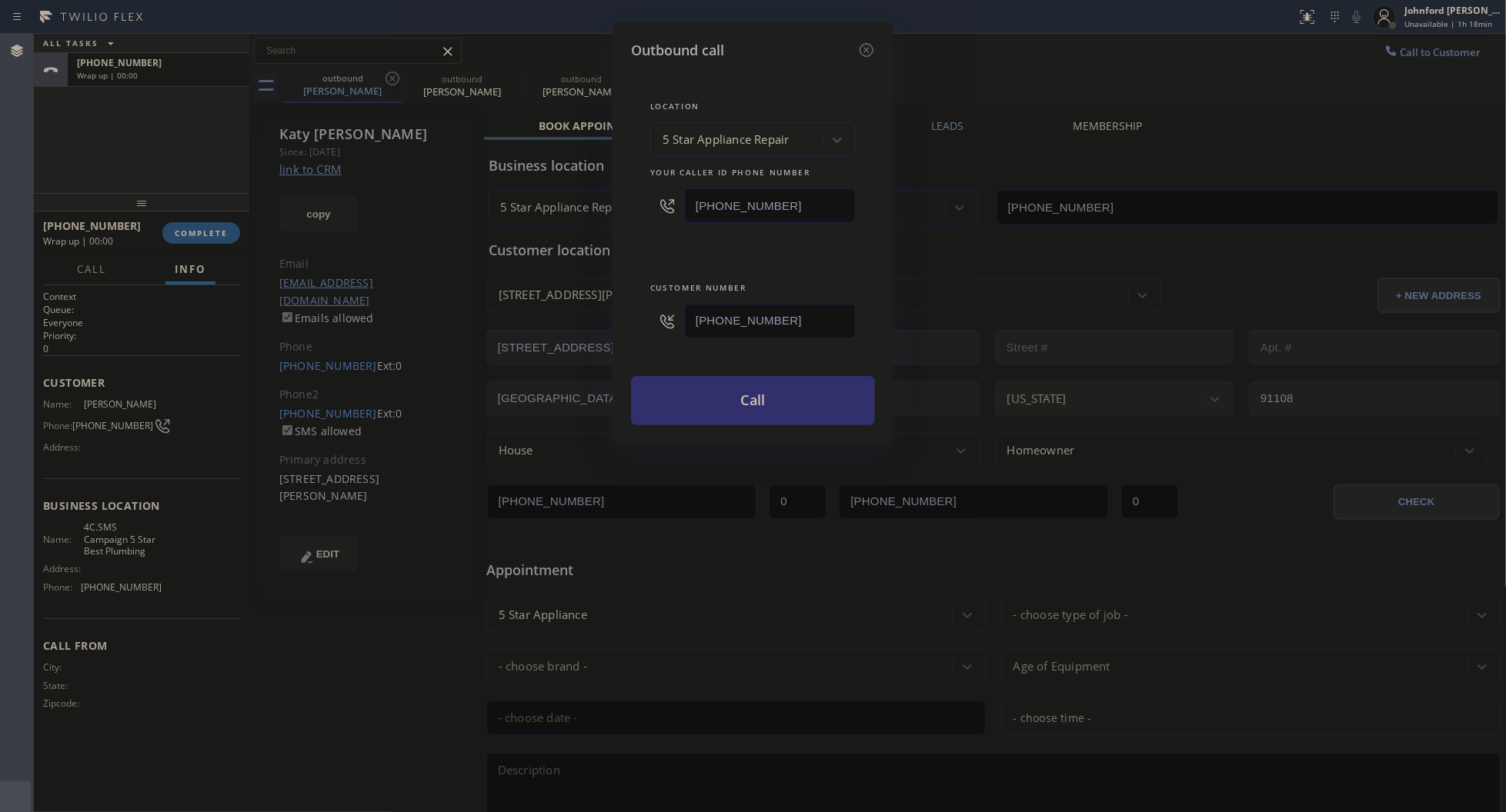
type input "[PHONE_NUMBER]"
click at [723, 403] on button "Call" at bounding box center [752, 401] width 244 height 49
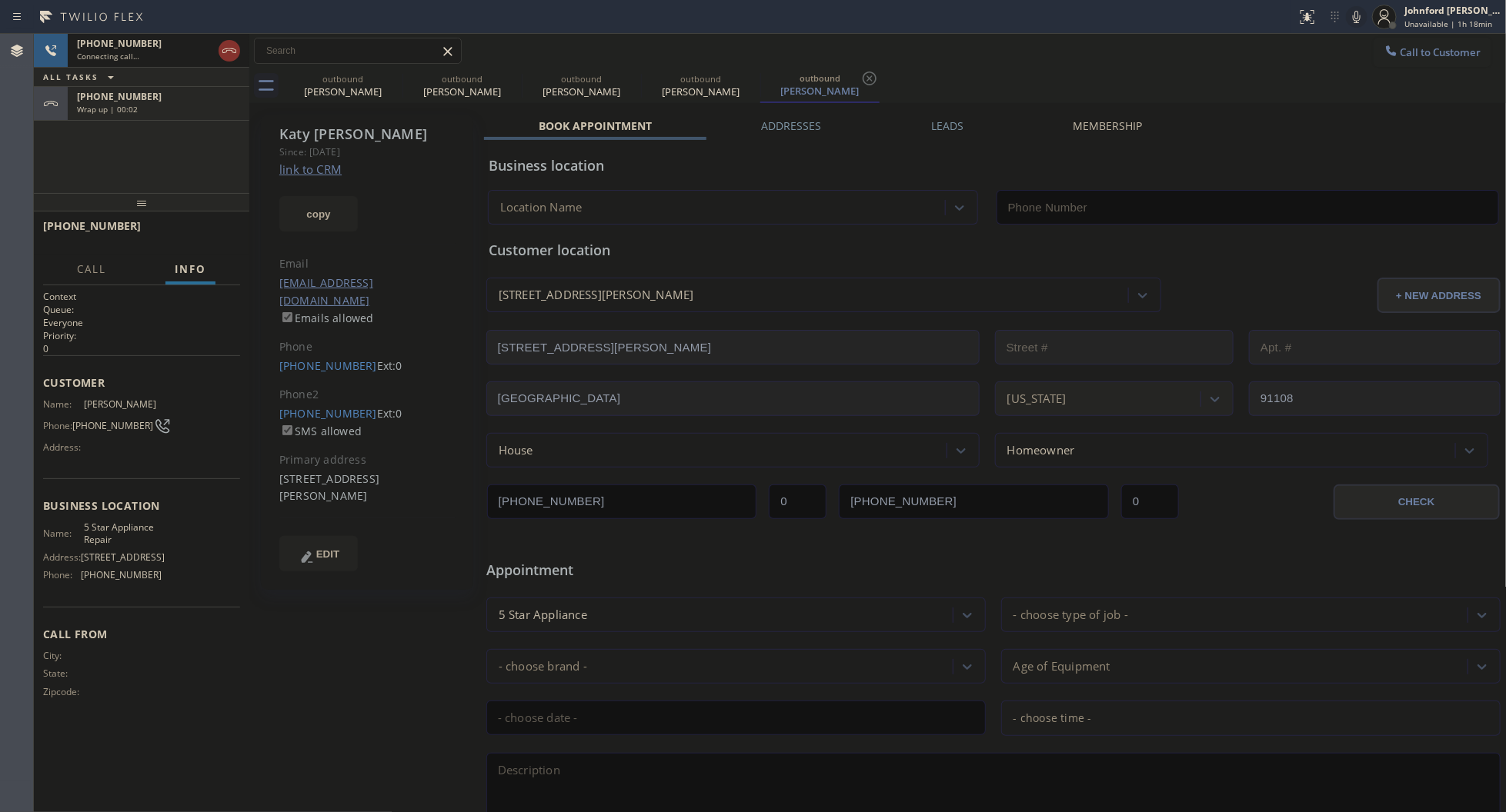
type input "[PHONE_NUMBER]"
click at [397, 74] on icon at bounding box center [392, 78] width 14 height 14
click at [0, 0] on icon at bounding box center [0, 0] width 0 height 0
type input "[PHONE_NUMBER]"
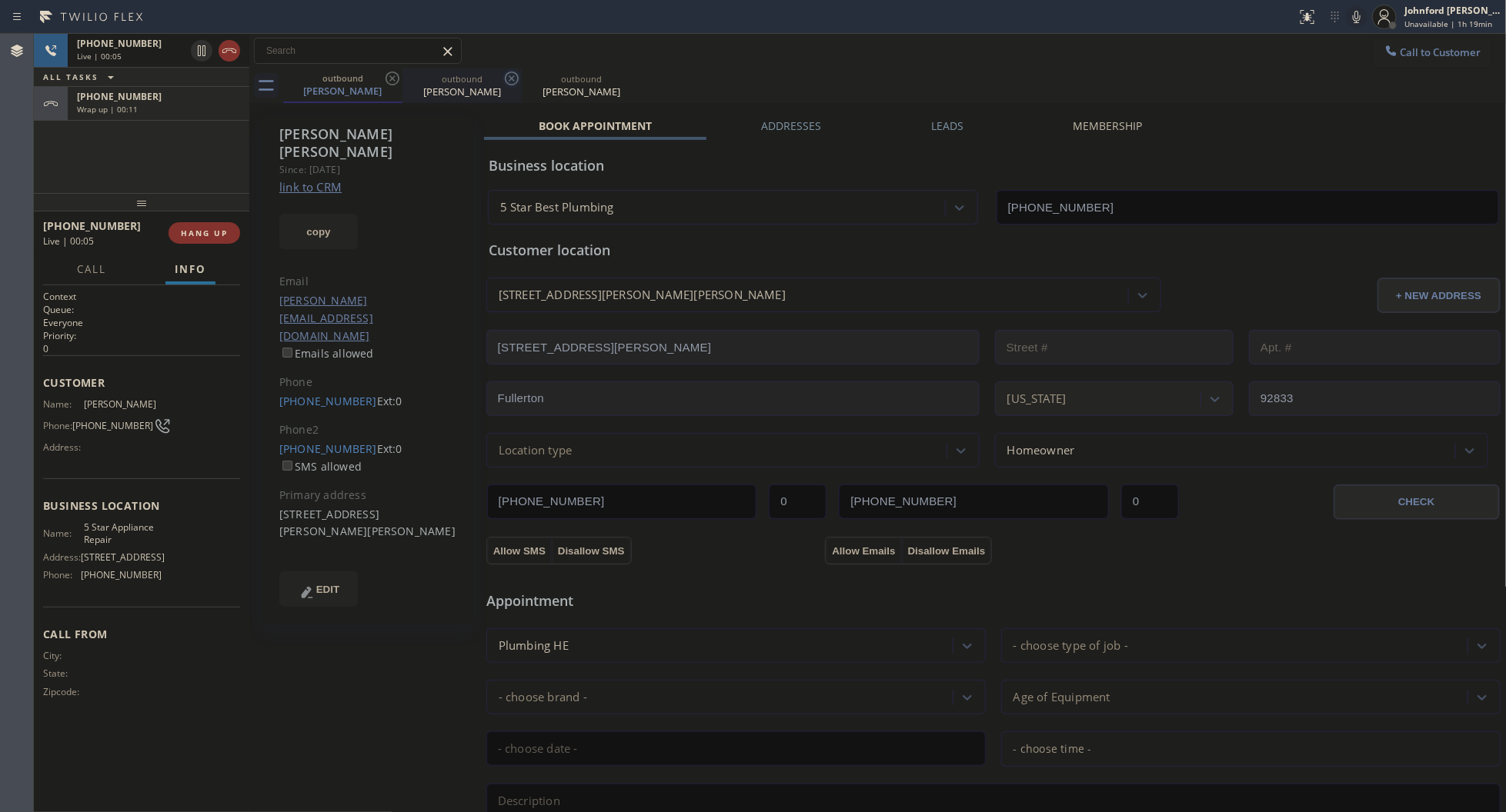
click at [504, 81] on icon at bounding box center [511, 78] width 19 height 19
type input "[PHONE_NUMBER]"
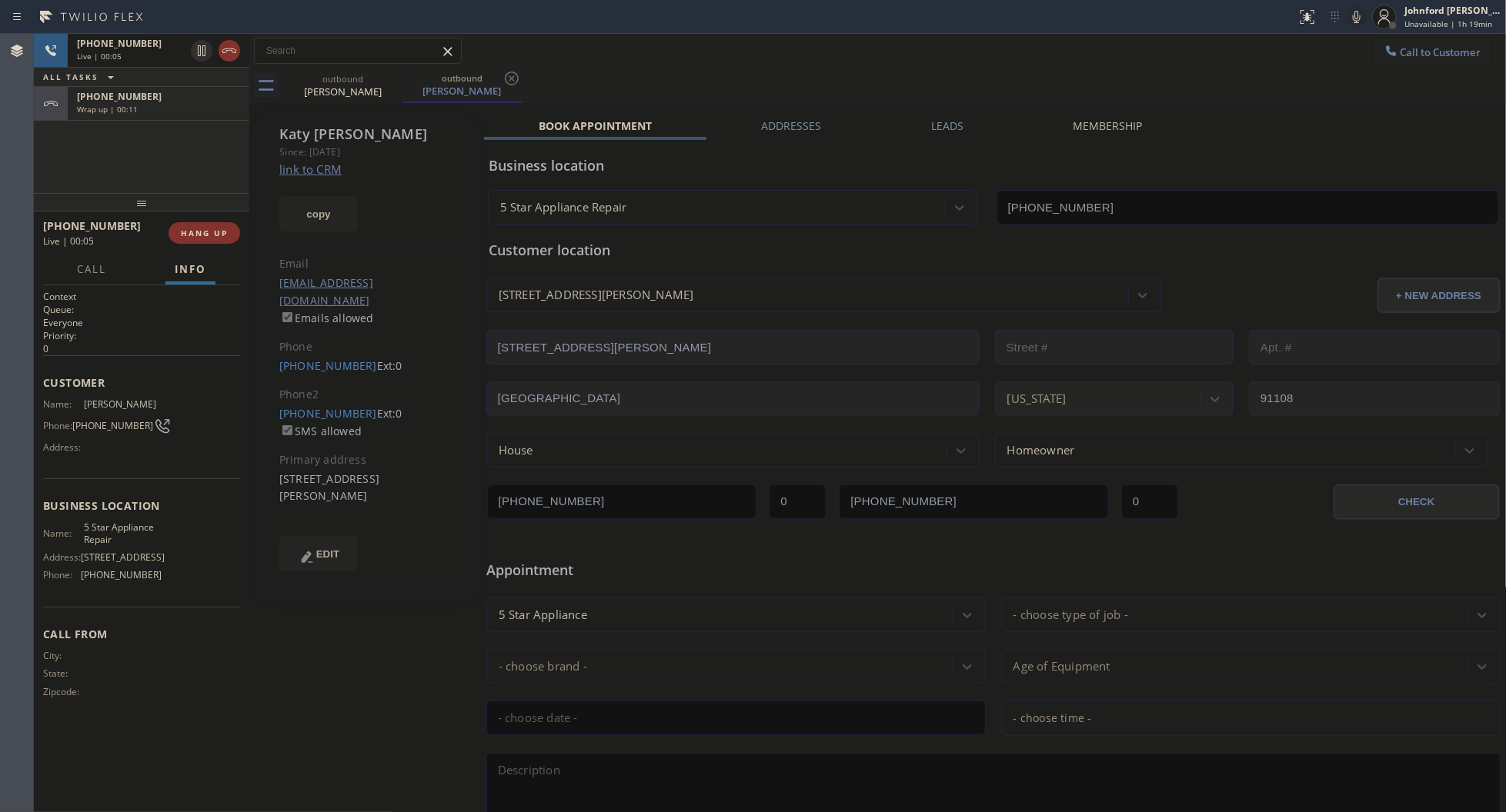
click at [504, 81] on icon at bounding box center [511, 78] width 19 height 19
type input "[PHONE_NUMBER]"
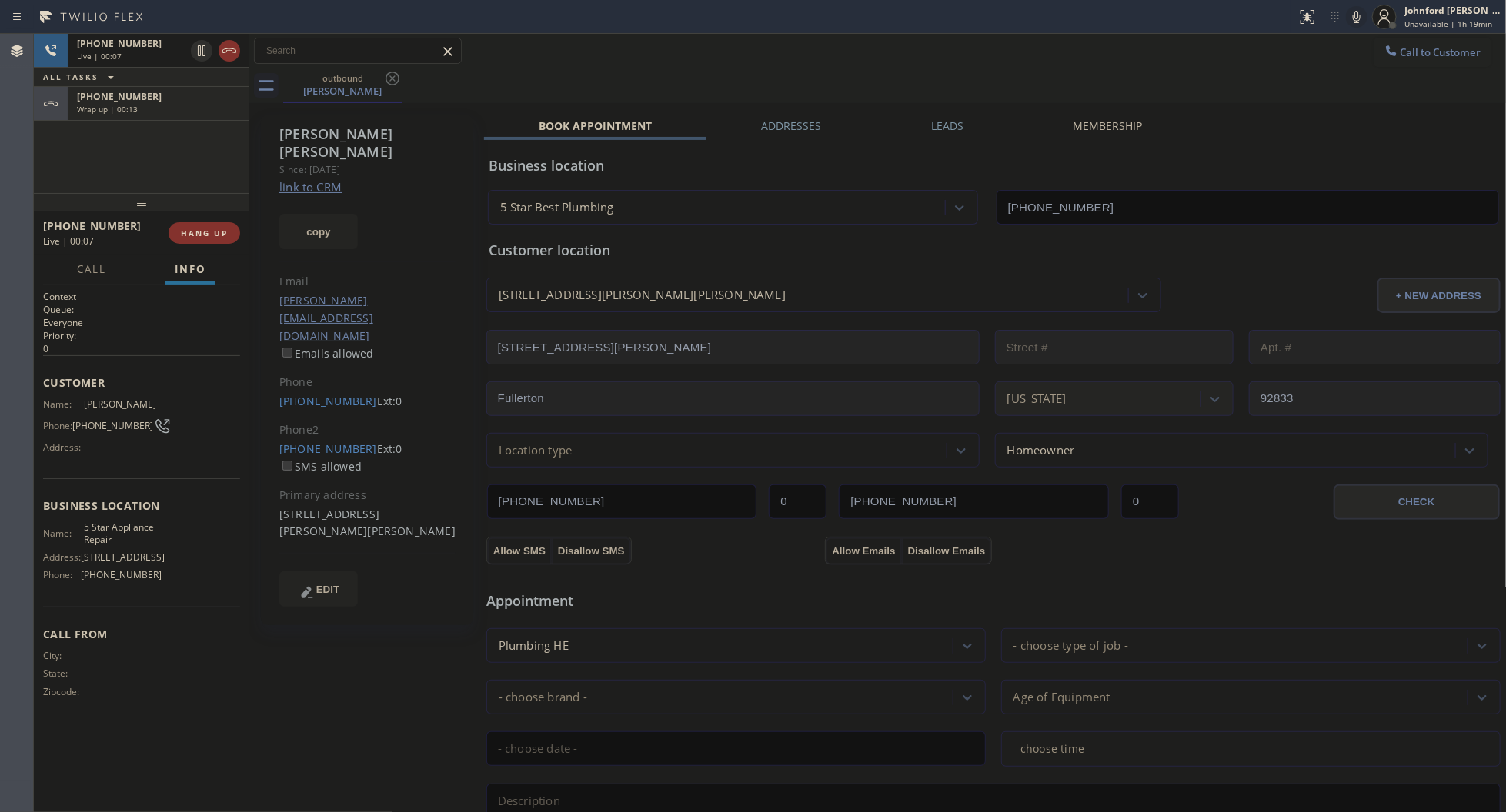
click at [185, 212] on div at bounding box center [141, 202] width 216 height 19
click at [228, 50] on icon at bounding box center [229, 51] width 14 height 5
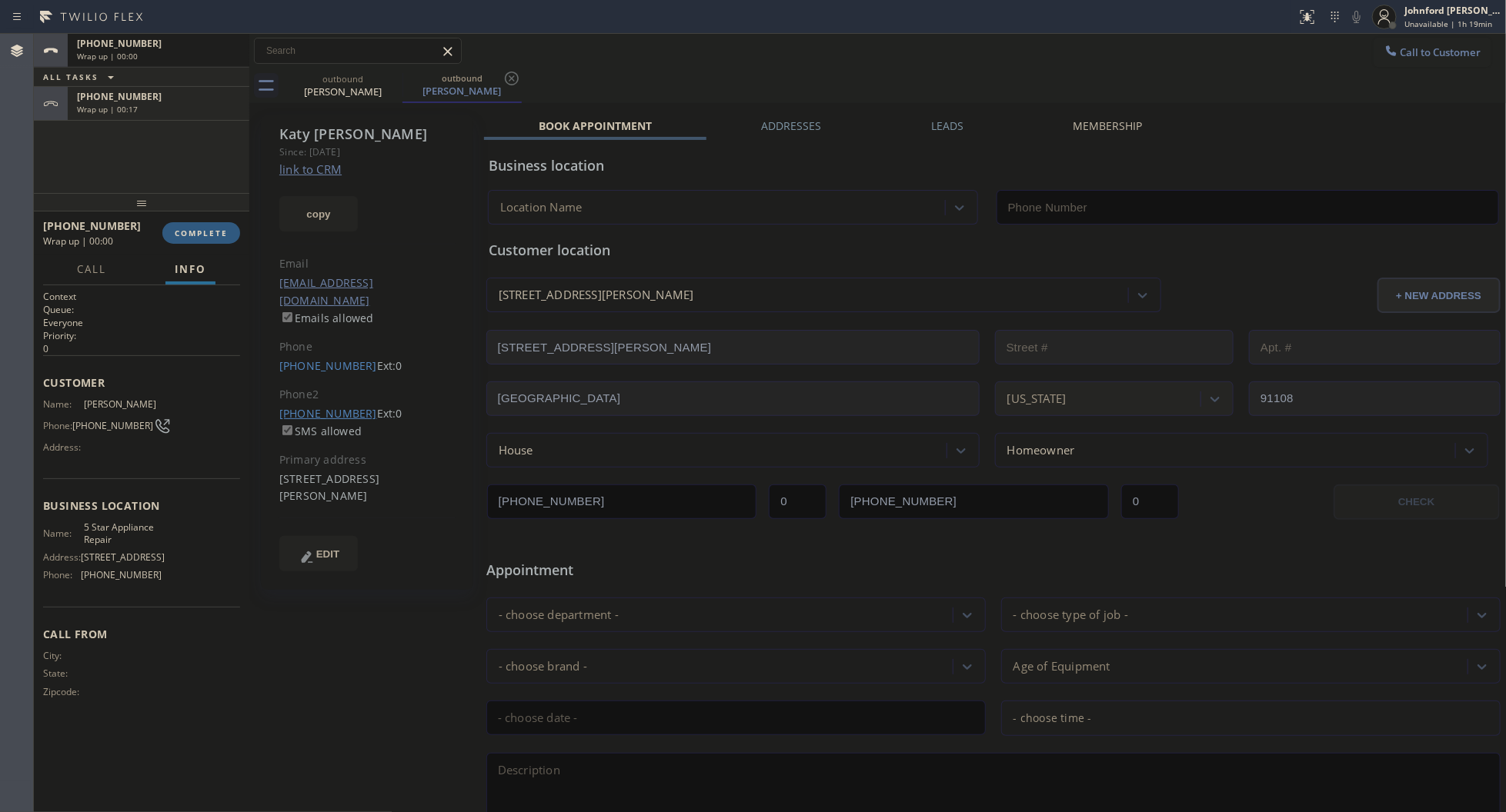
type input "[PHONE_NUMBER]"
click at [509, 79] on icon at bounding box center [511, 78] width 19 height 19
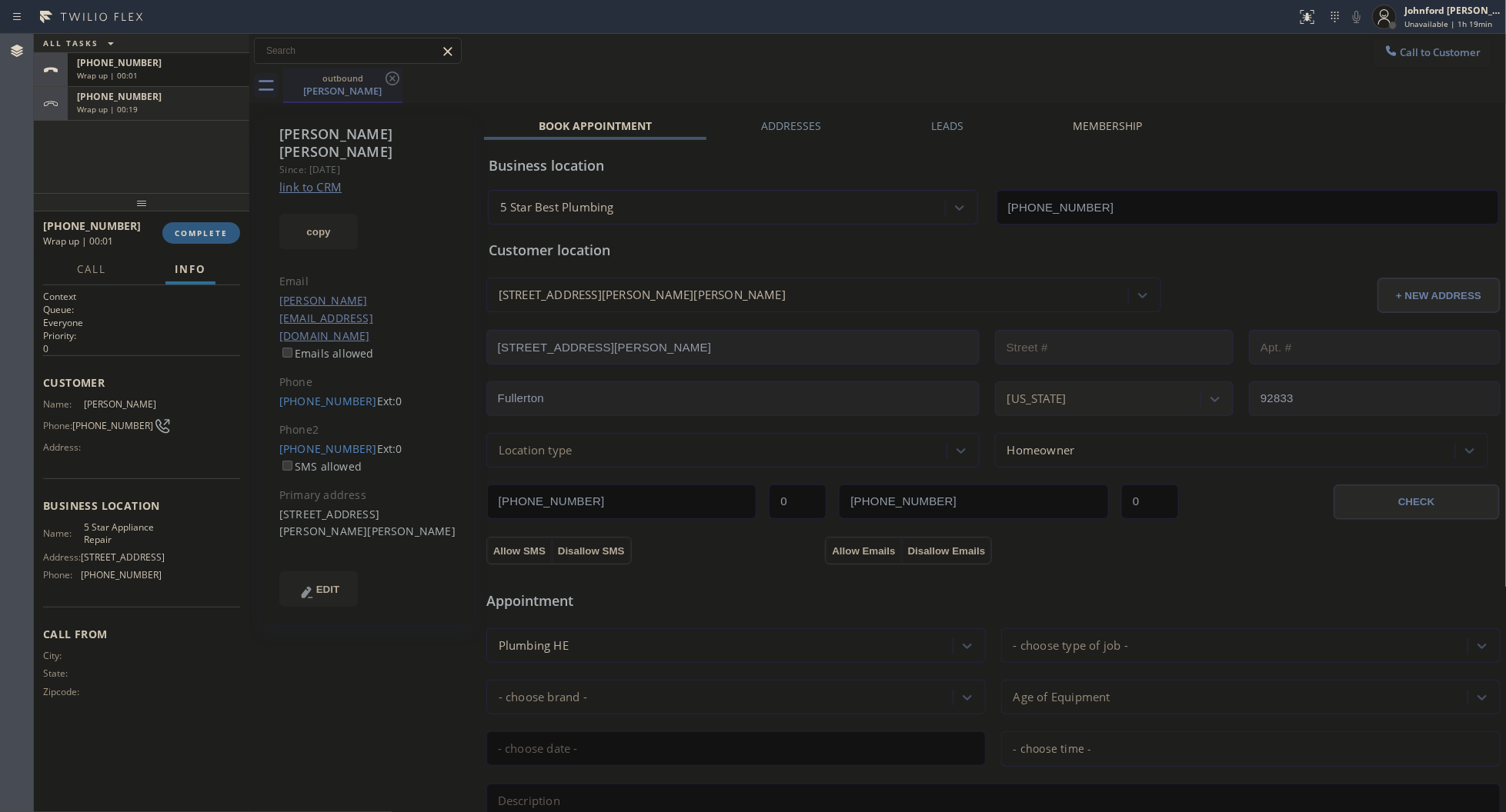
click at [348, 89] on div "[PERSON_NAME]" at bounding box center [343, 90] width 116 height 14
click at [339, 441] on link "[PHONE_NUMBER]" at bounding box center [327, 449] width 98 height 15
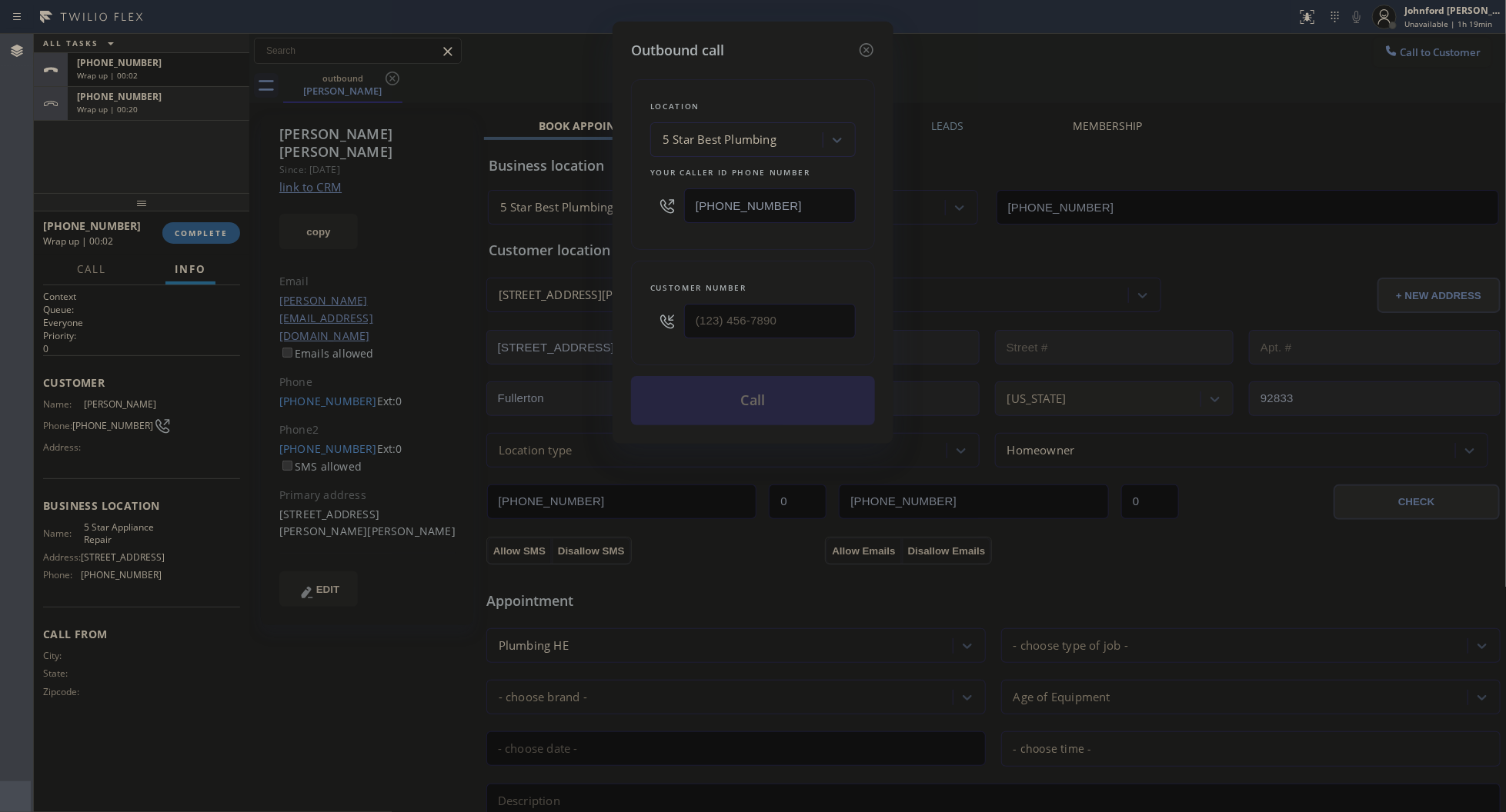
type input "[PHONE_NUMBER]"
click at [678, 394] on button "Call" at bounding box center [752, 401] width 244 height 49
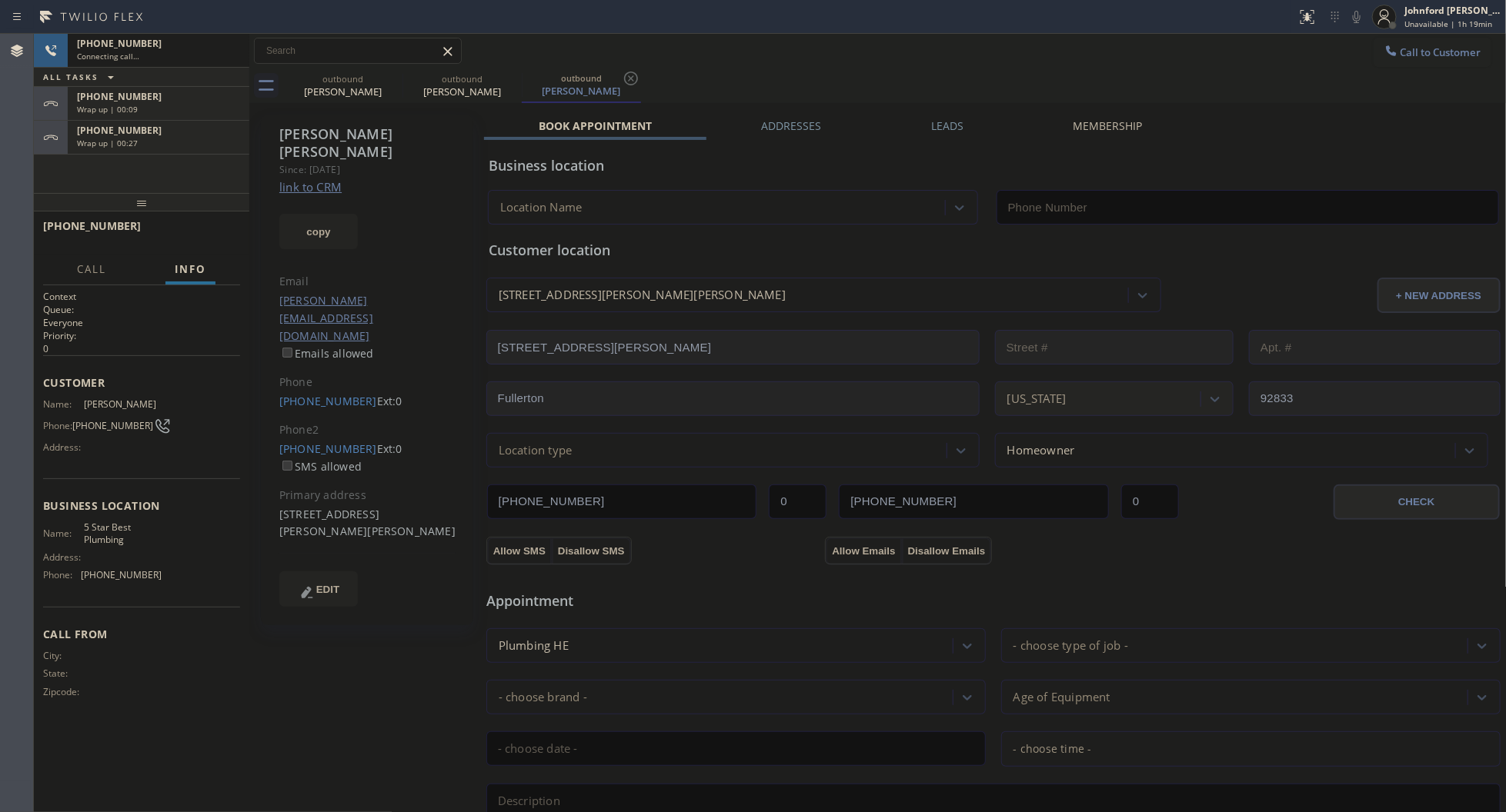
type input "[PHONE_NUMBER]"
click at [179, 117] on div "[PHONE_NUMBER] Wrap up | 00:12" at bounding box center [156, 103] width 176 height 34
click at [198, 221] on div "[PHONE_NUMBER] Wrap up | 00:13 COMPLETE" at bounding box center [142, 233] width 197 height 40
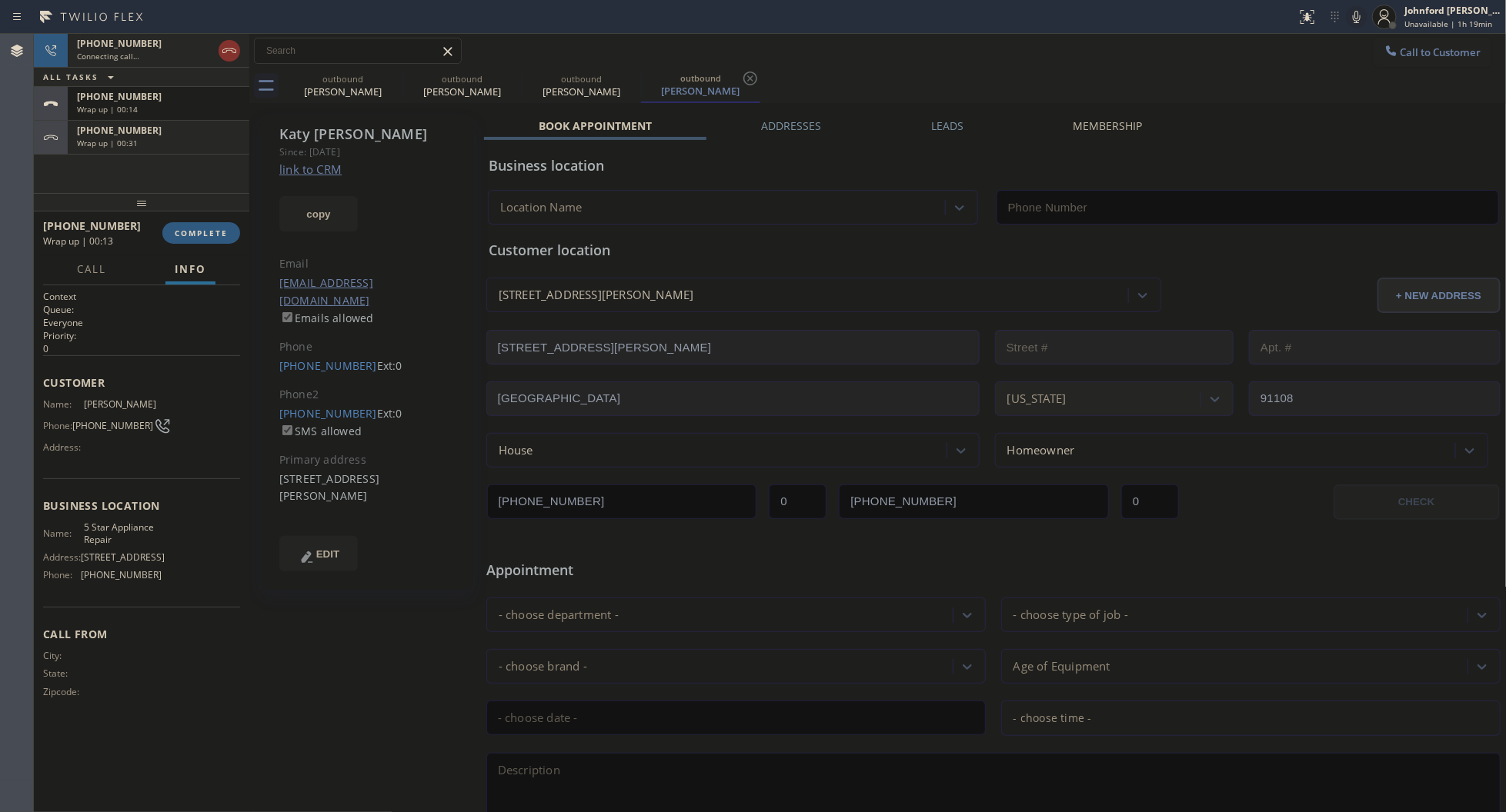
click at [228, 246] on div "[PHONE_NUMBER] Wrap up | 00:13 COMPLETE" at bounding box center [142, 233] width 197 height 40
click at [217, 227] on button "COMPLETE" at bounding box center [201, 233] width 78 height 21
type input "[PHONE_NUMBER]"
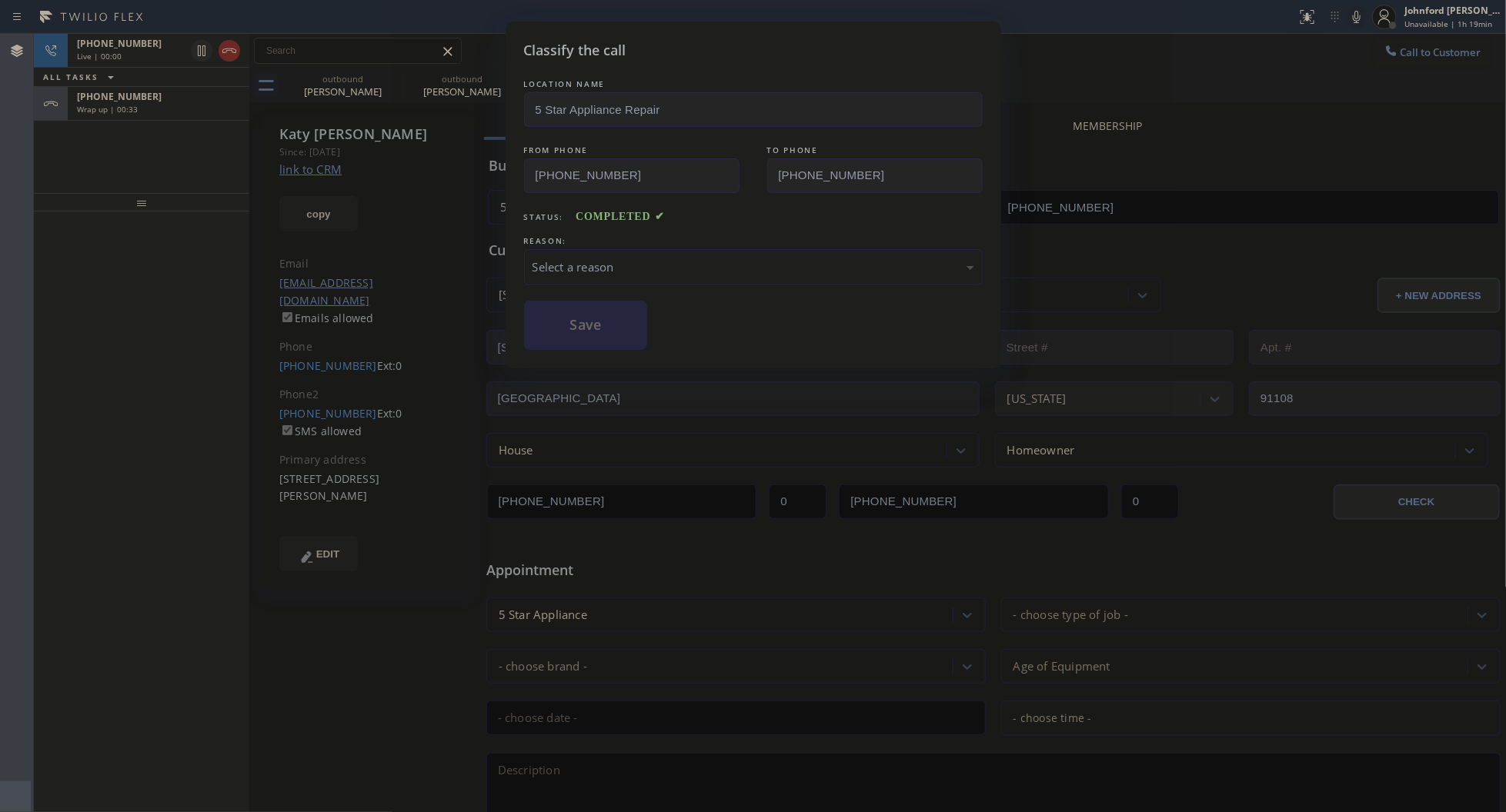
drag, startPoint x: 598, startPoint y: 223, endPoint x: 614, endPoint y: 260, distance: 40.3
click at [599, 221] on div "LOCATION NAME 5 Star Appliance Repair FROM PHONE [PHONE_NUMBER] TO PHONE [PHONE…" at bounding box center [753, 213] width 459 height 274
click at [614, 264] on div "Select a reason" at bounding box center [753, 267] width 441 height 18
click at [604, 325] on button "Save" at bounding box center [586, 326] width 124 height 49
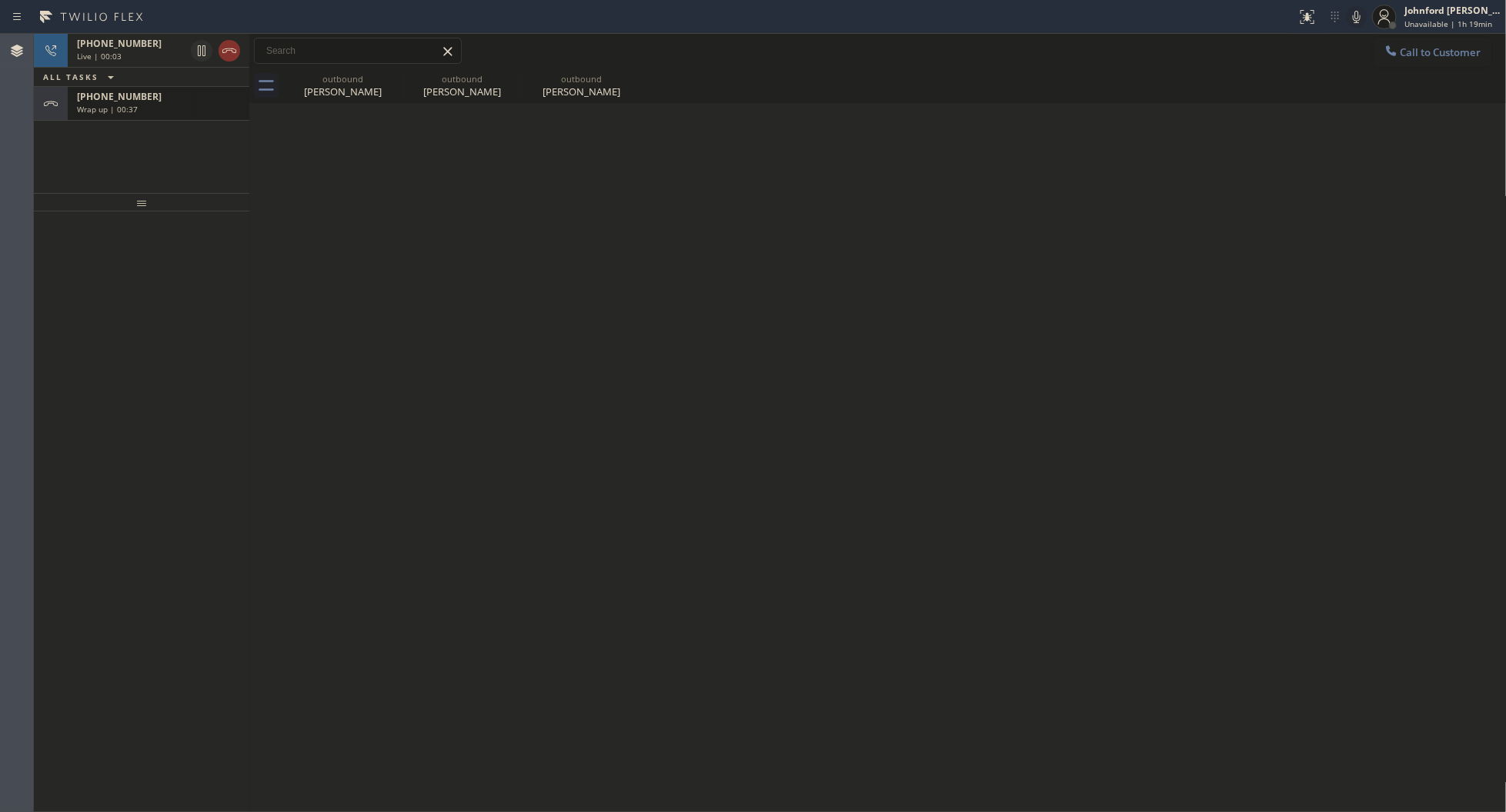
click at [181, 108] on div "Wrap up | 00:37" at bounding box center [158, 109] width 163 height 11
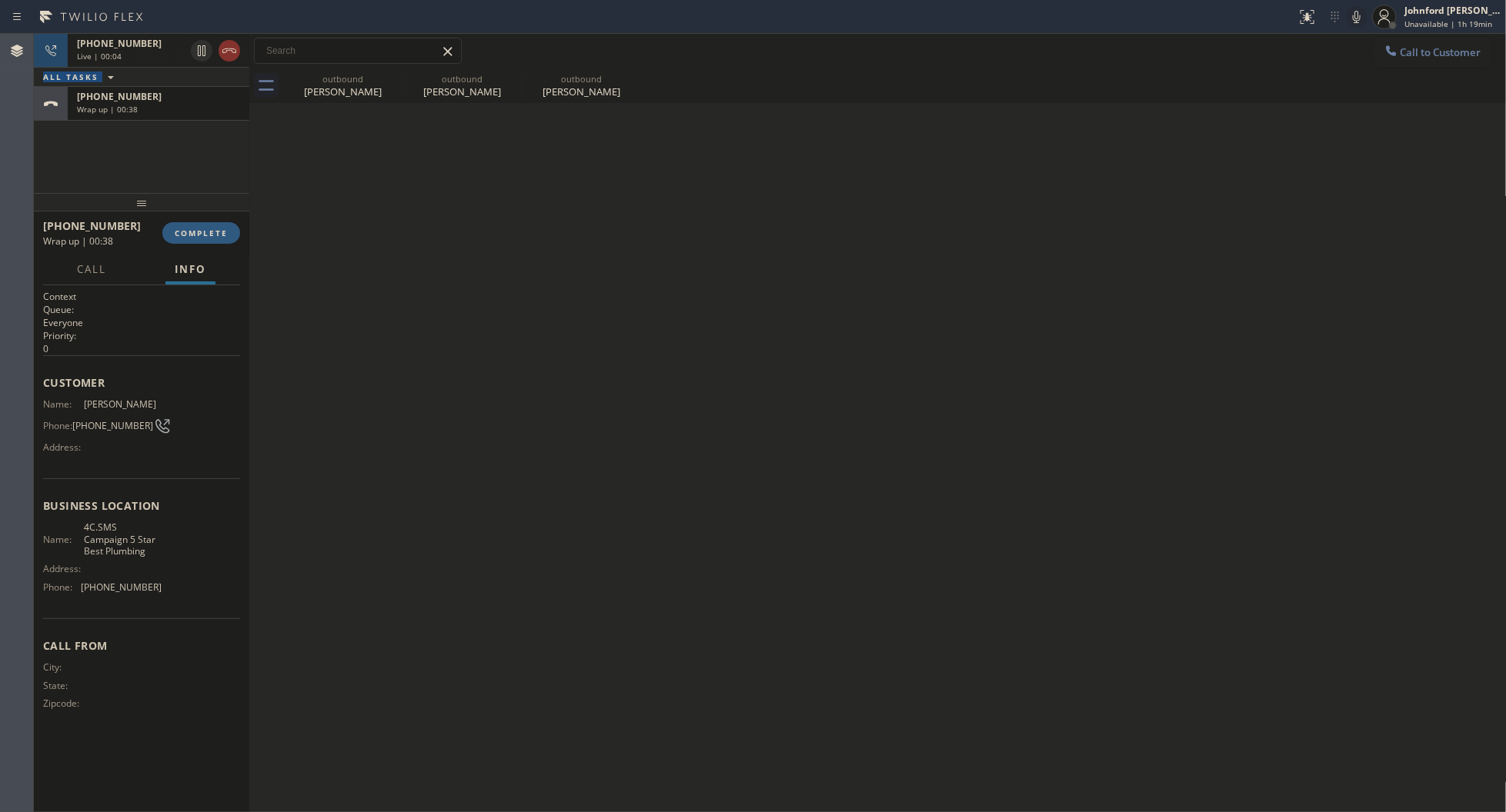
click at [228, 66] on div "[PHONE_NUMBER] Live | 00:04 ALL TASKS ALL TASKS ACTIVE TASKS TASKS IN WRAP UP […" at bounding box center [141, 77] width 216 height 87
click at [229, 60] on button at bounding box center [229, 51] width 21 height 21
drag, startPoint x: 205, startPoint y: 212, endPoint x: 204, endPoint y: 235, distance: 23.0
click at [206, 212] on div at bounding box center [141, 202] width 216 height 19
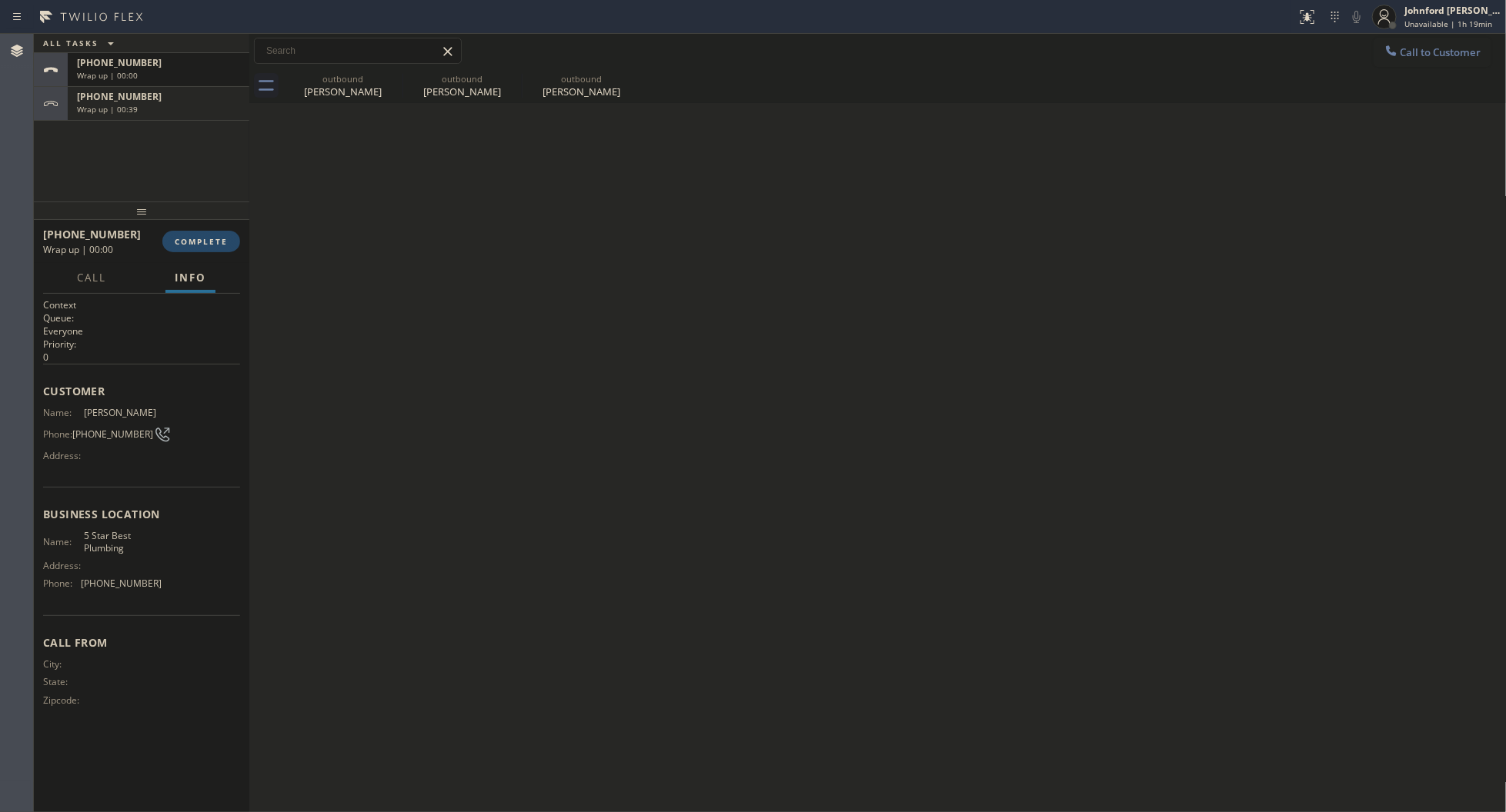
click at [204, 236] on button "COMPLETE" at bounding box center [201, 241] width 78 height 21
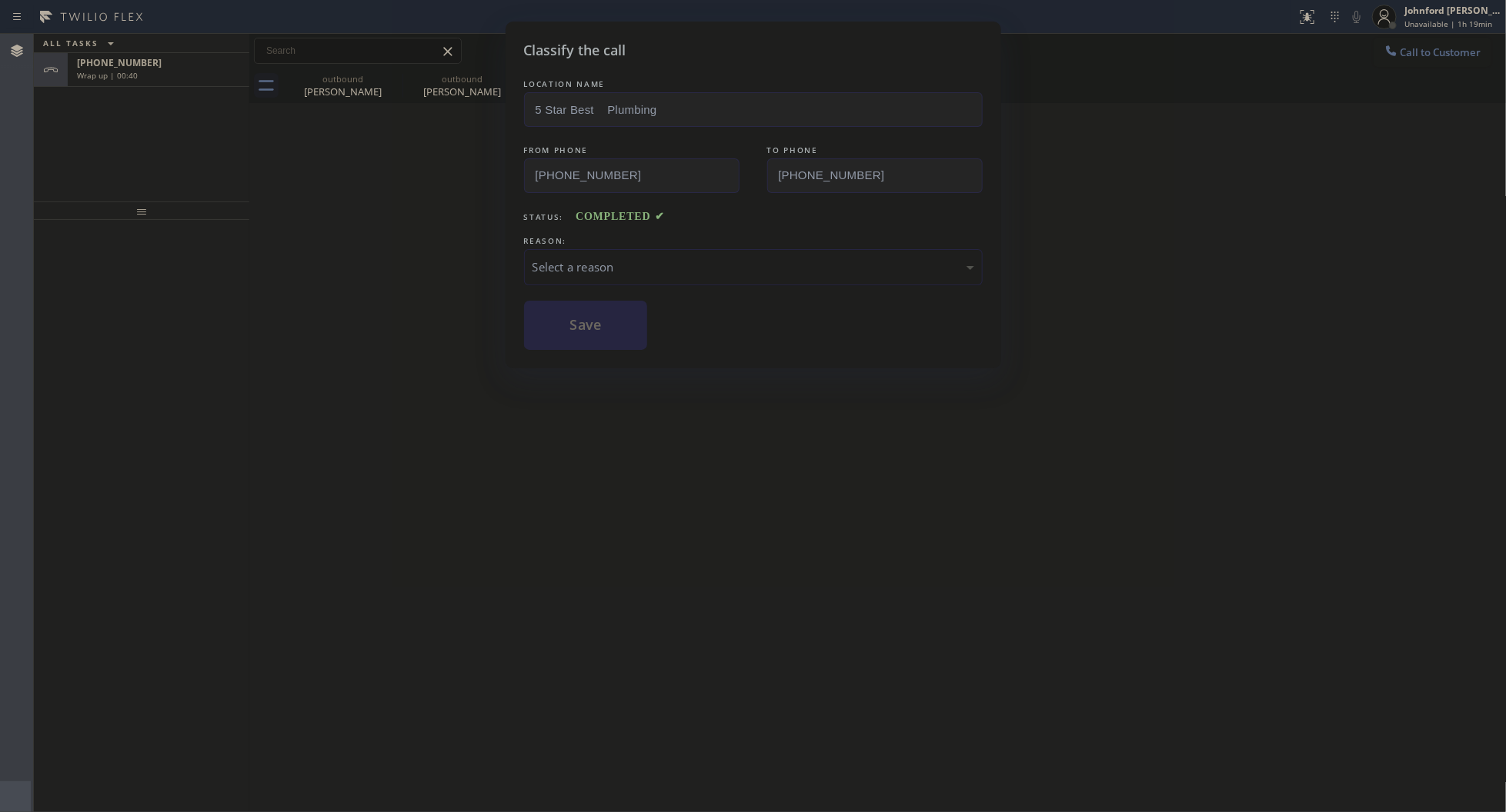
drag, startPoint x: 617, startPoint y: 259, endPoint x: 655, endPoint y: 270, distance: 39.6
click at [617, 258] on div "Select a reason" at bounding box center [753, 267] width 441 height 18
click at [586, 326] on button "Save" at bounding box center [586, 326] width 124 height 49
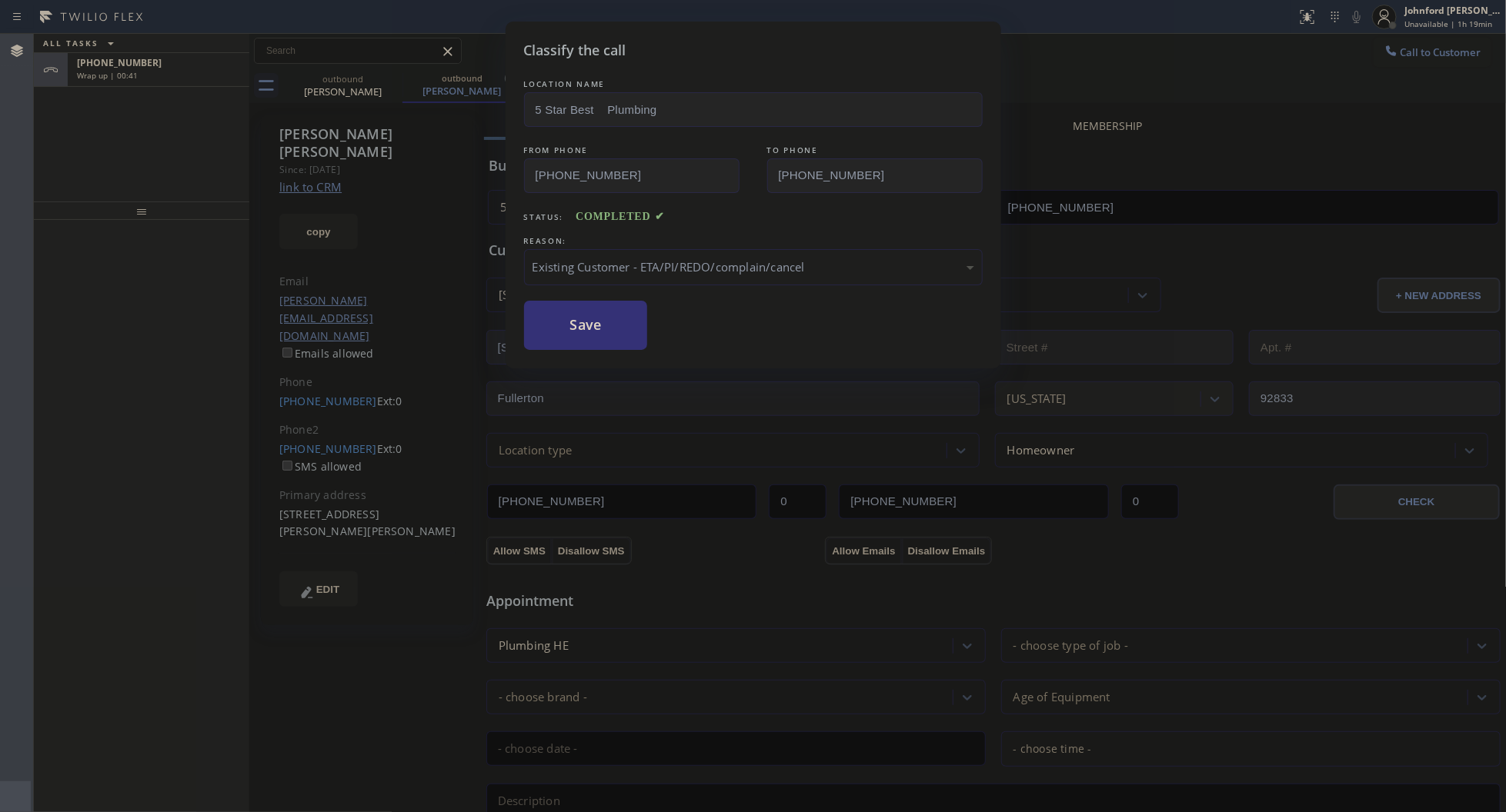
click at [144, 84] on div "Classify the call LOCATION NAME 5 Star Best Plumbing FROM PHONE [PHONE_NUMBER] …" at bounding box center [753, 406] width 1506 height 812
click at [141, 79] on div "Classify the call LOCATION NAME 5 Star Best Plumbing FROM PHONE [PHONE_NUMBER] …" at bounding box center [753, 406] width 1506 height 812
click at [141, 79] on div "Classify the call LOCATION NAME 5 Star Plumbing FROM PHONE [PHONE_NUMBER] TO PH…" at bounding box center [769, 422] width 1472 height 778
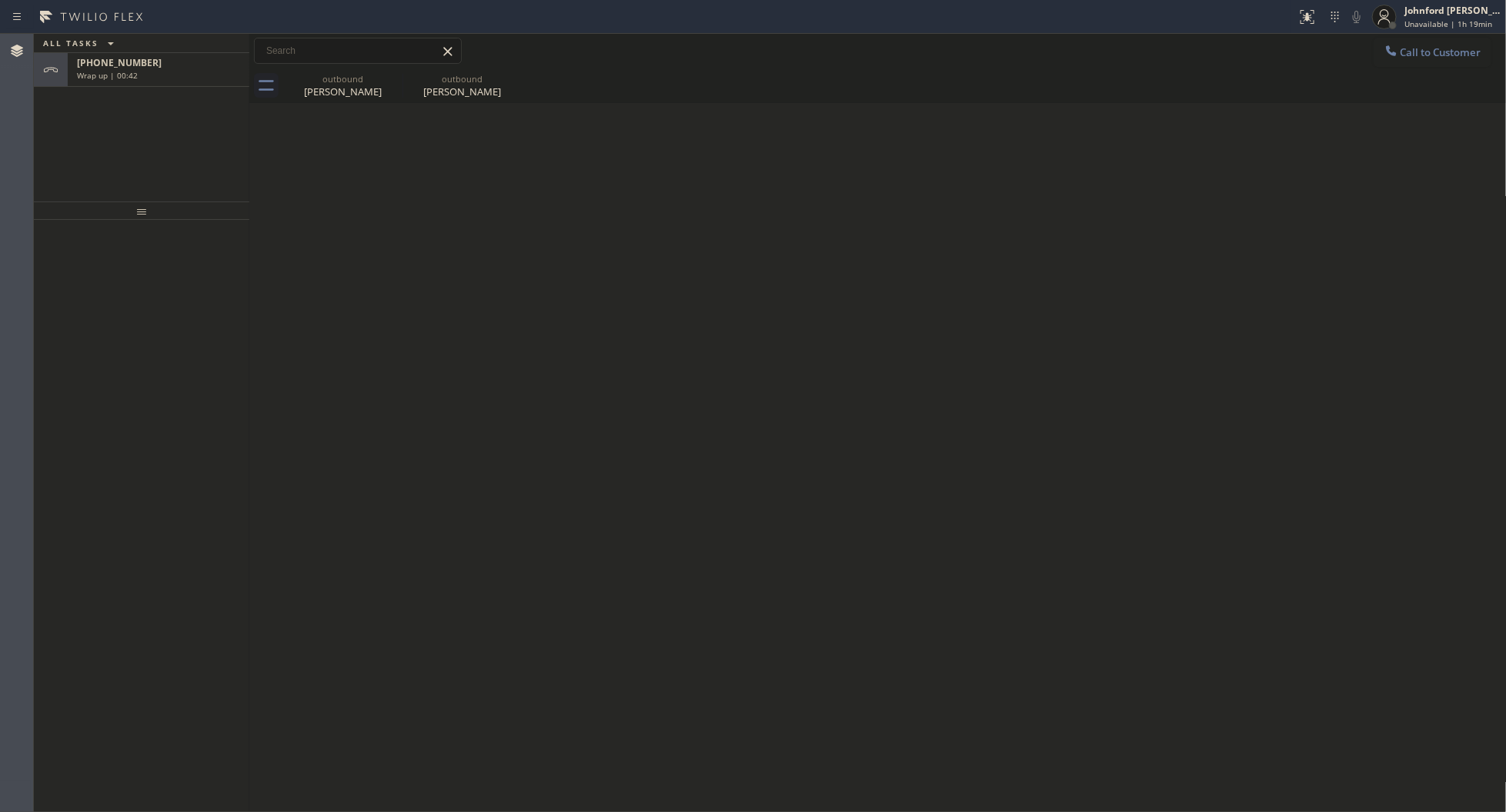
click at [141, 79] on div "Wrap up | 00:42" at bounding box center [158, 75] width 163 height 11
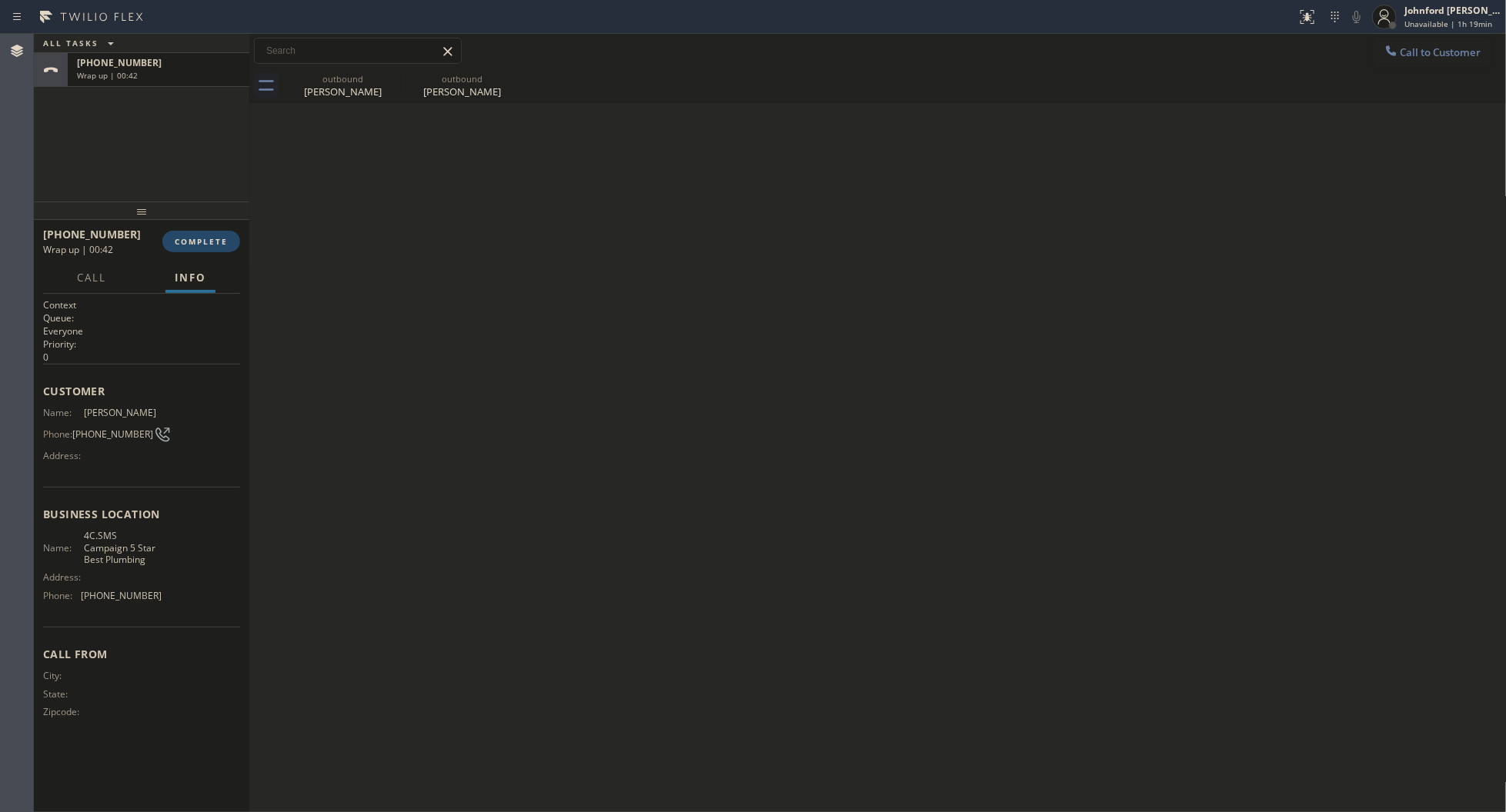
click at [212, 239] on span "COMPLETE" at bounding box center [201, 241] width 53 height 11
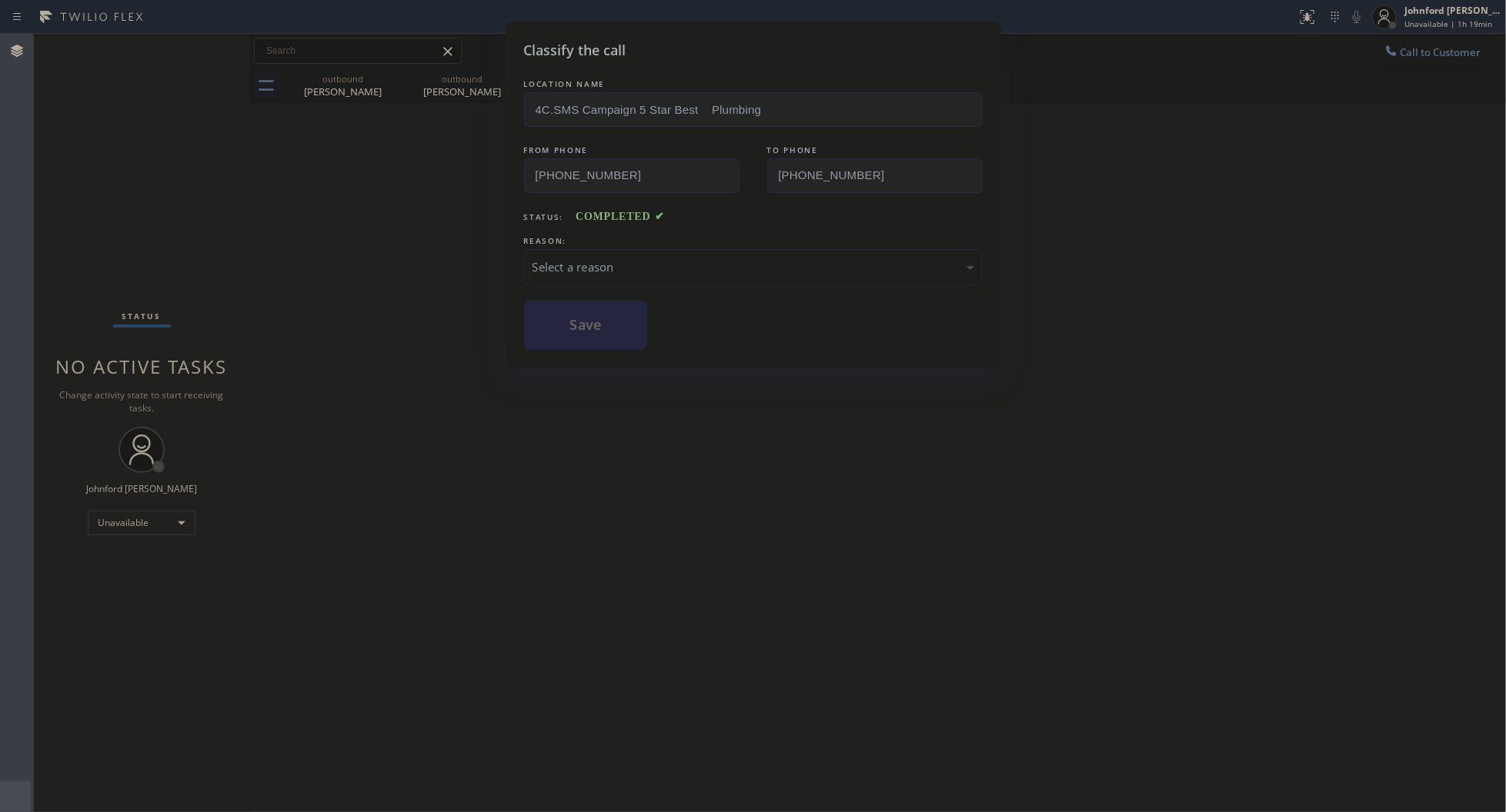
click at [659, 251] on div "Select a reason" at bounding box center [753, 267] width 459 height 36
click at [589, 335] on button "Save" at bounding box center [586, 326] width 124 height 49
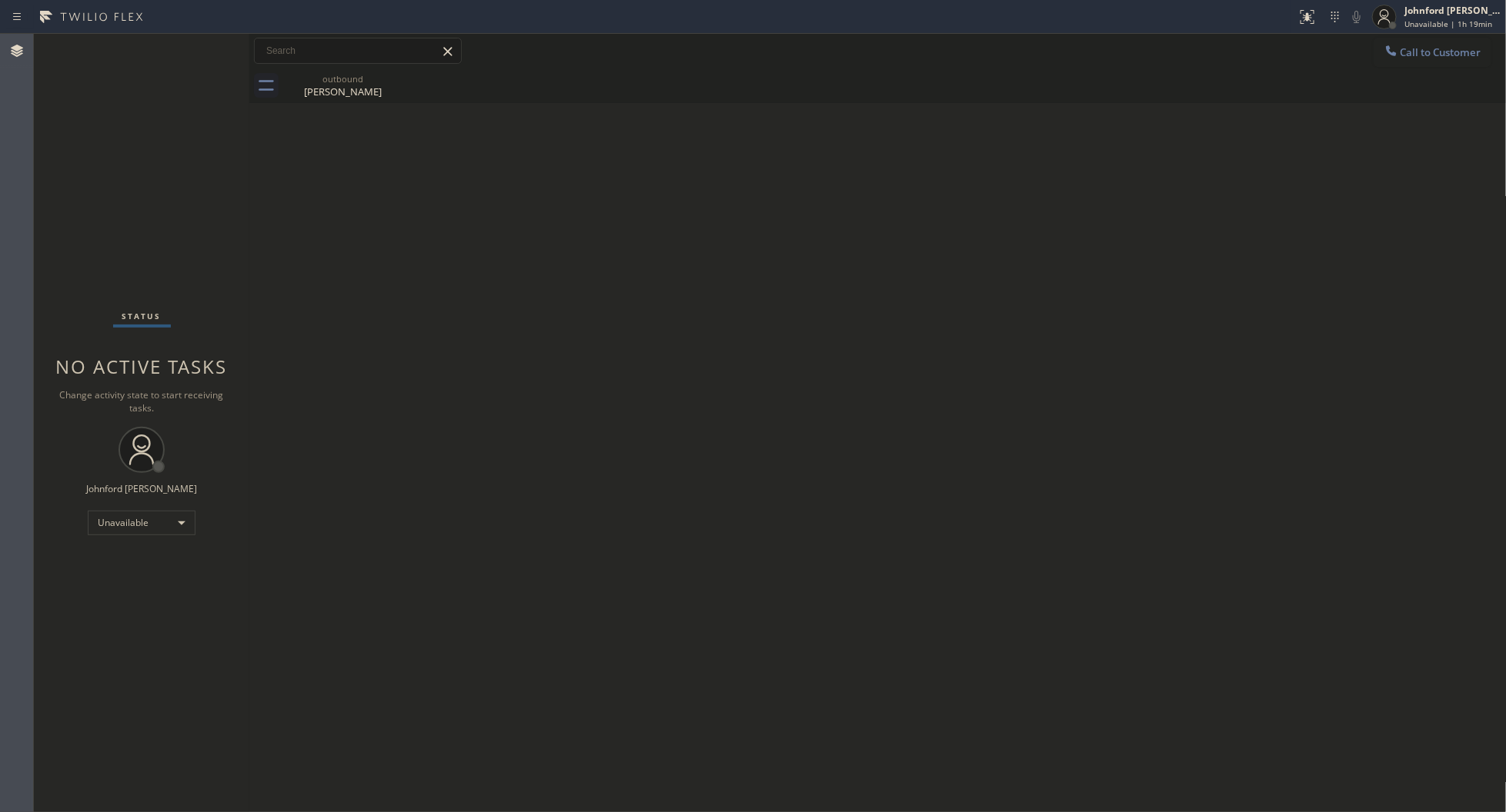
click at [1318, 217] on div "Back to Dashboard Change Sender ID Customers Technicians Select a contact Outbo…" at bounding box center [878, 422] width 1257 height 778
click at [130, 725] on div "Status No active tasks Change activity state to start receiving tasks. [PERSON_…" at bounding box center [141, 422] width 216 height 778
click at [1141, 258] on div "Back to Dashboard Change Sender ID Customers Technicians Select a contact Outbo…" at bounding box center [878, 422] width 1257 height 778
click at [345, 731] on div "Back to Dashboard Change Sender ID Customers Technicians Select a contact Outbo…" at bounding box center [878, 422] width 1257 height 778
drag, startPoint x: 722, startPoint y: 241, endPoint x: 817, endPoint y: 114, distance: 158.6
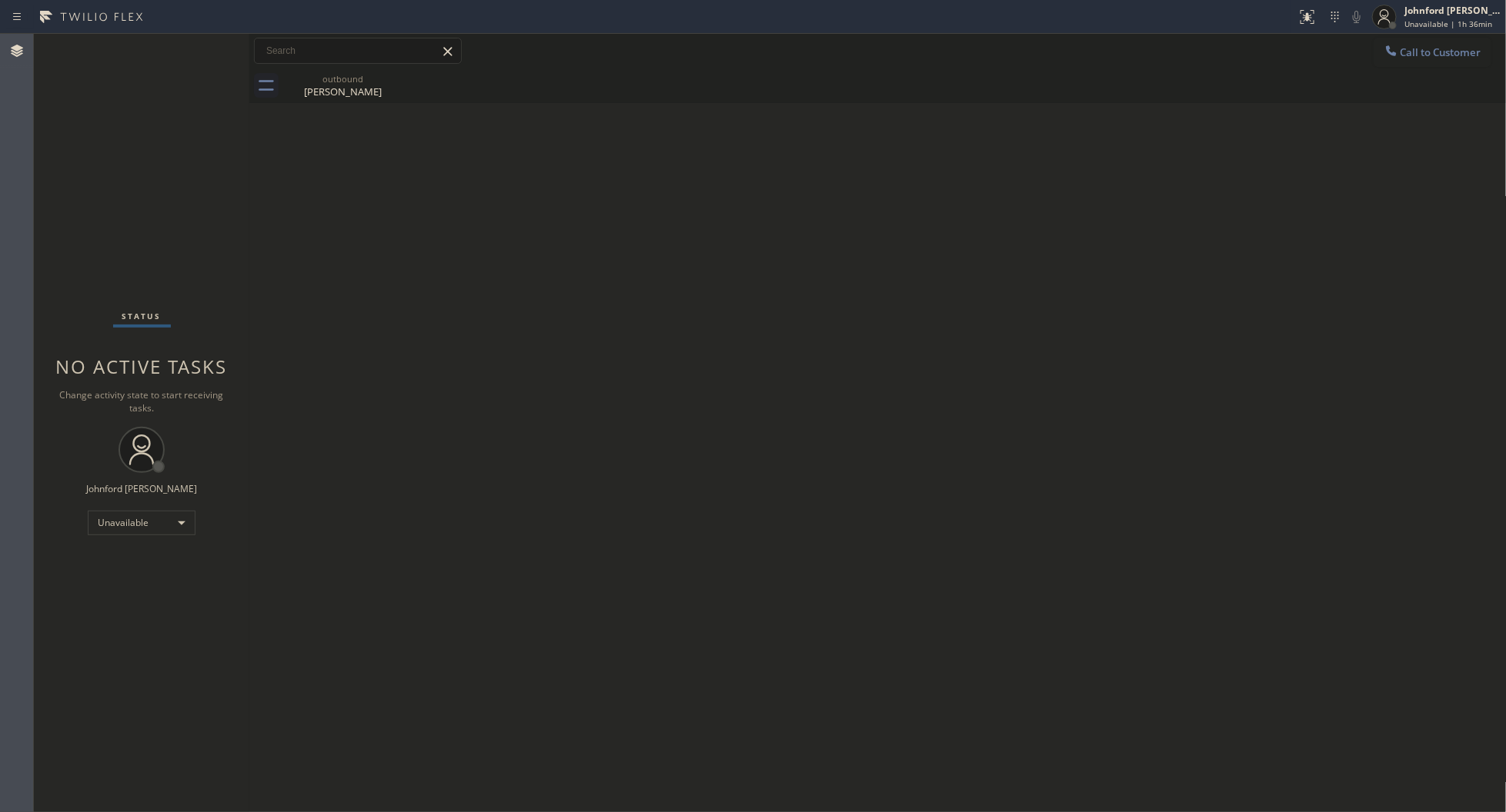
click at [722, 237] on div "Back to Dashboard Change Sender ID Customers Technicians Select a contact Outbo…" at bounding box center [878, 422] width 1257 height 778
click at [1444, 55] on span "Call to Customer" at bounding box center [1440, 52] width 80 height 14
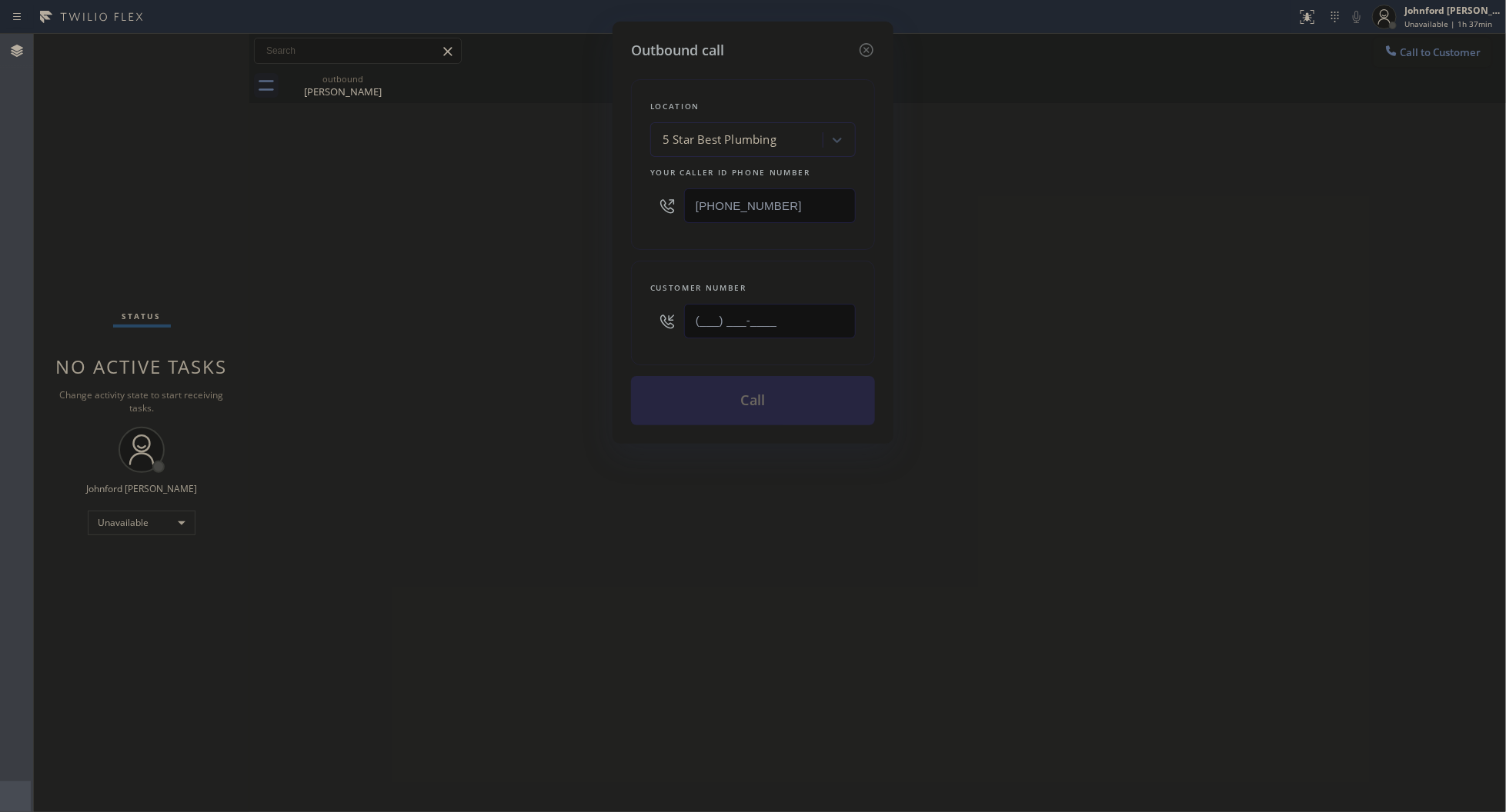
drag, startPoint x: 659, startPoint y: 324, endPoint x: 564, endPoint y: 326, distance: 95.0
click at [575, 326] on div "Outbound call Location 5 Star Best Plumbing Your caller id phone number [PHONE_…" at bounding box center [753, 406] width 1506 height 812
paste input "347) 690-7214"
type input "[PHONE_NUMBER]"
click at [531, 323] on div "Outbound call Location 5 Star Best Plumbing Your caller id phone number [PHONE_…" at bounding box center [753, 406] width 1506 height 812
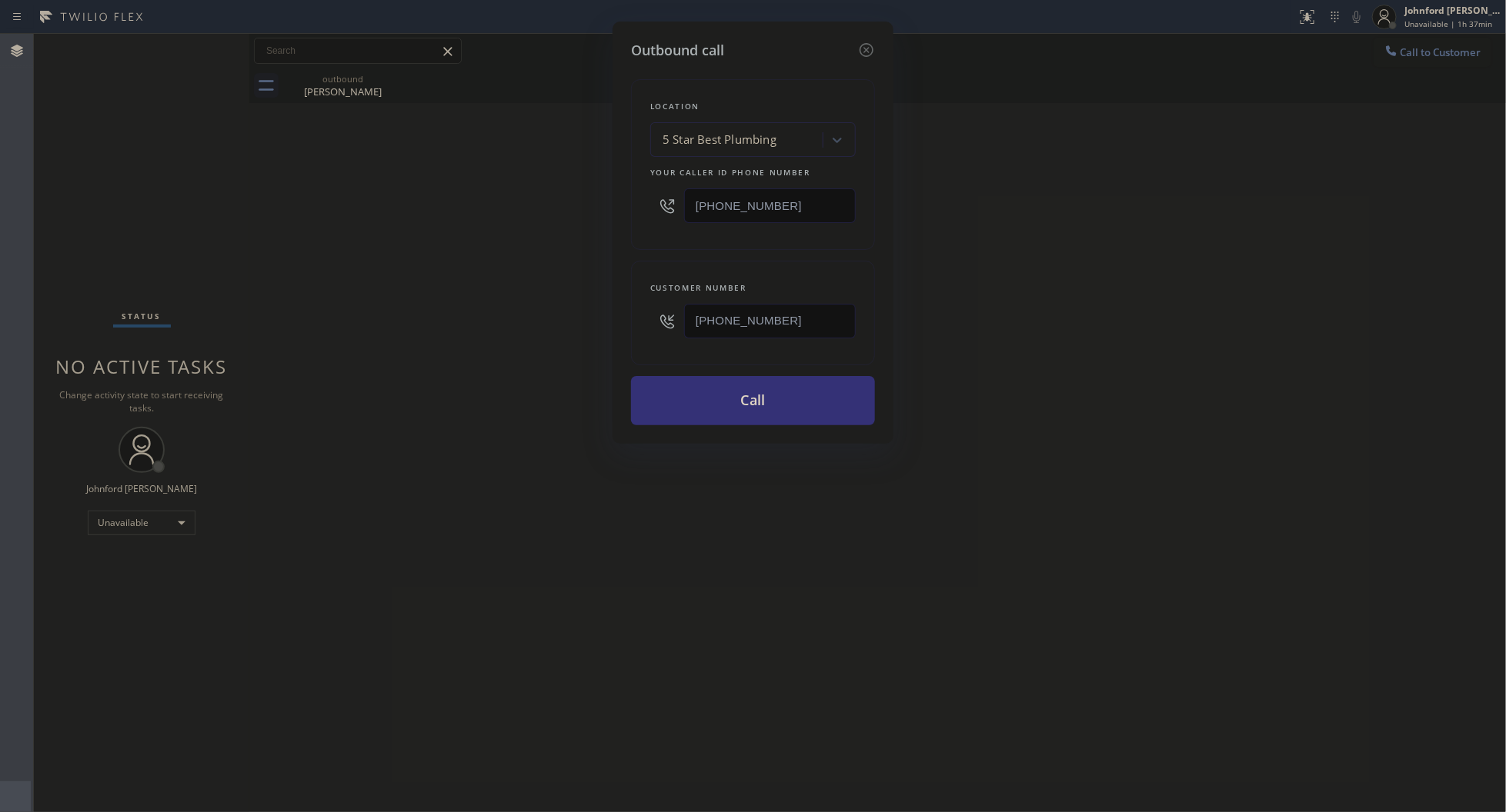
drag, startPoint x: 791, startPoint y: 217, endPoint x: 386, endPoint y: 301, distance: 413.6
click at [479, 262] on div "Outbound call Location 5 Star Best Plumbing Your caller id phone number [PHONE_…" at bounding box center [753, 406] width 1506 height 812
paste input "347) 690-721"
type input "[PHONE_NUMBER]"
drag, startPoint x: 702, startPoint y: 339, endPoint x: 601, endPoint y: 339, distance: 101.0
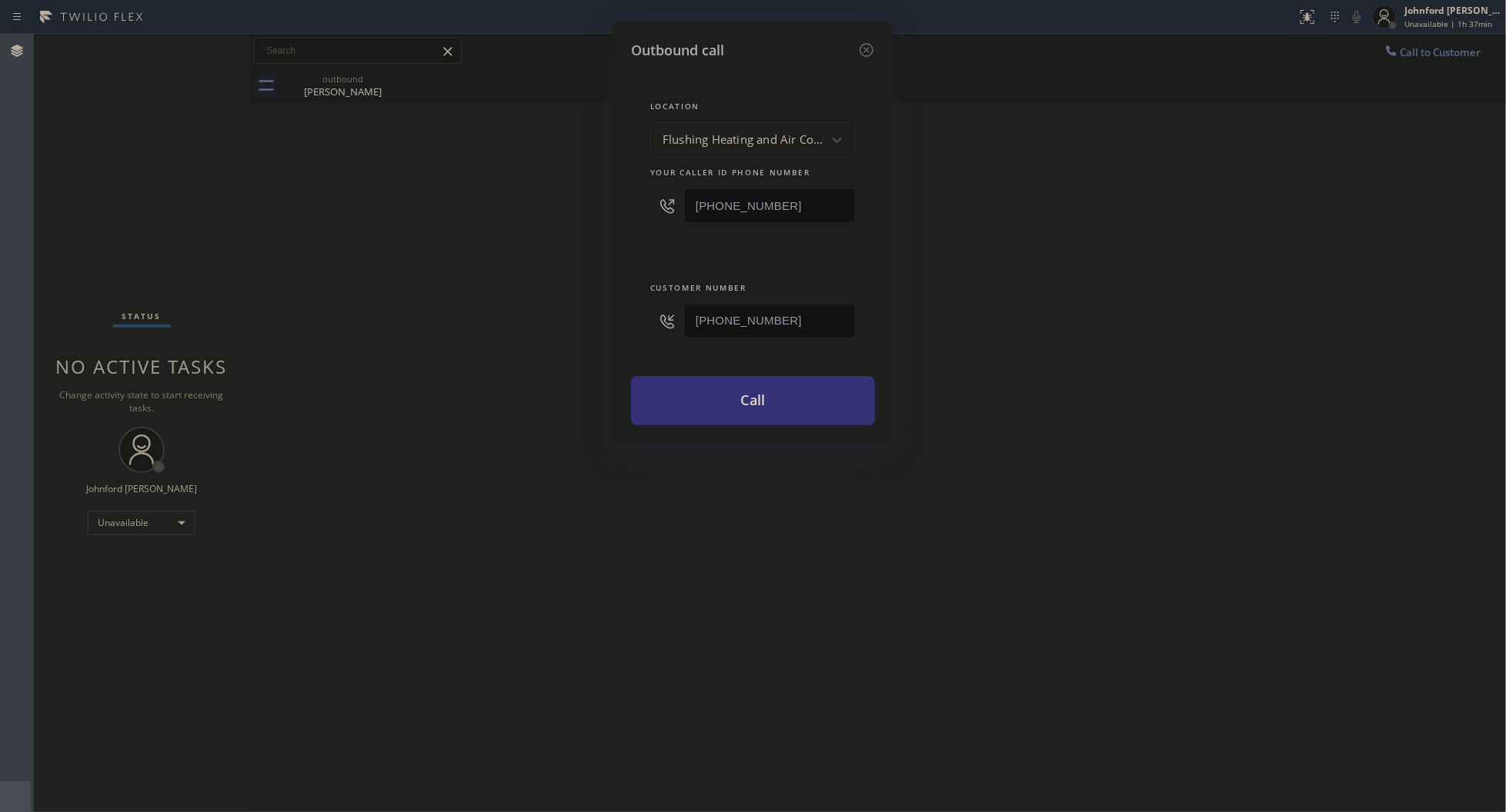
click at [601, 339] on div "Outbound call Location Flushing Heating and Air Conditioning Your caller id pho…" at bounding box center [753, 406] width 1506 height 812
click at [843, 328] on input "[PHONE_NUMBER]" at bounding box center [769, 321] width 171 height 34
drag, startPoint x: 829, startPoint y: 326, endPoint x: 539, endPoint y: 341, distance: 290.4
click at [542, 341] on div "Outbound call Location Flushing Heating and Air Conditioning Your caller id pho…" at bounding box center [753, 406] width 1506 height 812
paste input "917) 913-8135"
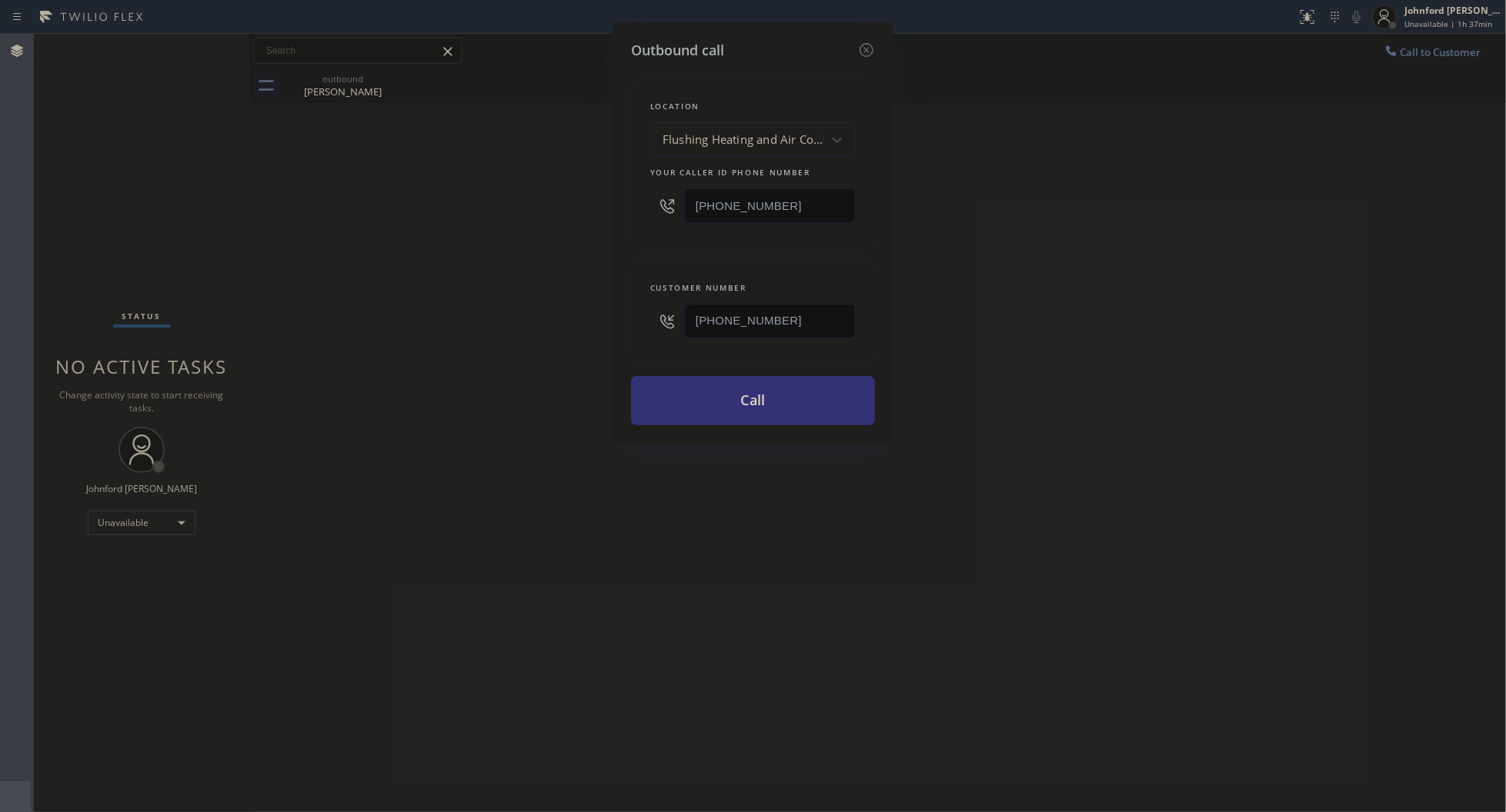
type input "[PHONE_NUMBER]"
click at [517, 342] on div "Outbound call Location Flushing Heating and Air Conditioning Your caller id pho…" at bounding box center [753, 406] width 1506 height 812
drag, startPoint x: 782, startPoint y: 198, endPoint x: 490, endPoint y: 125, distance: 301.0
click at [567, 180] on div "Outbound call Location Flushing Heating and Air Conditioning Your caller id pho…" at bounding box center [753, 406] width 1506 height 812
click at [1085, 239] on div "Outbound call Location Flushing Heating and Air Conditioning Your caller id pho…" at bounding box center [753, 406] width 1506 height 812
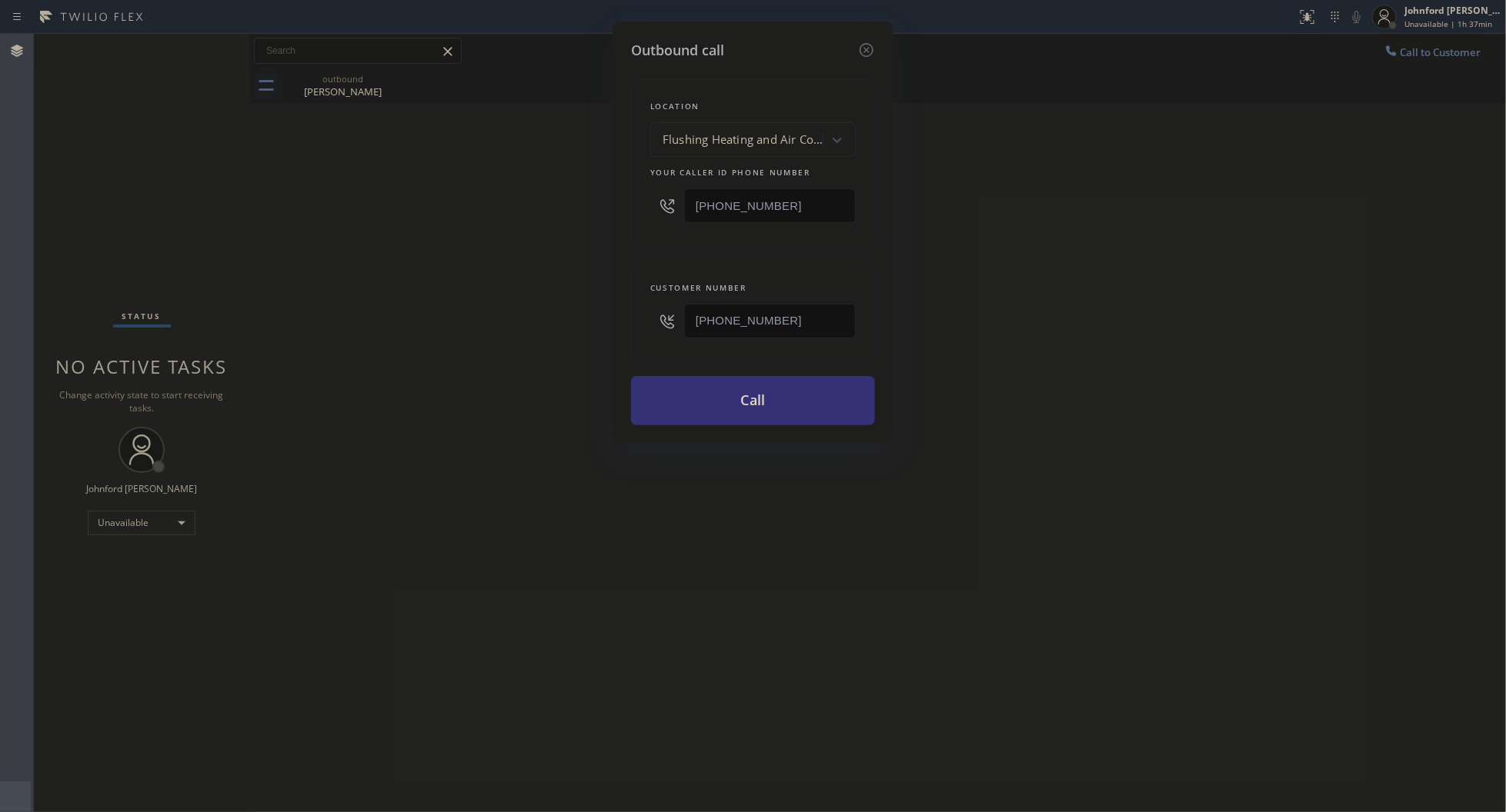
drag, startPoint x: 669, startPoint y: 203, endPoint x: 639, endPoint y: 203, distance: 30.0
click at [642, 203] on div "Location Flushing Heating and Air Conditioning Your caller id phone number [PHO…" at bounding box center [752, 165] width 244 height 171
click at [1208, 278] on div "Outbound call Location Flushing Heating and Air Conditioning Your caller id pho…" at bounding box center [753, 406] width 1506 height 812
click at [783, 401] on button "Call" at bounding box center [752, 401] width 244 height 49
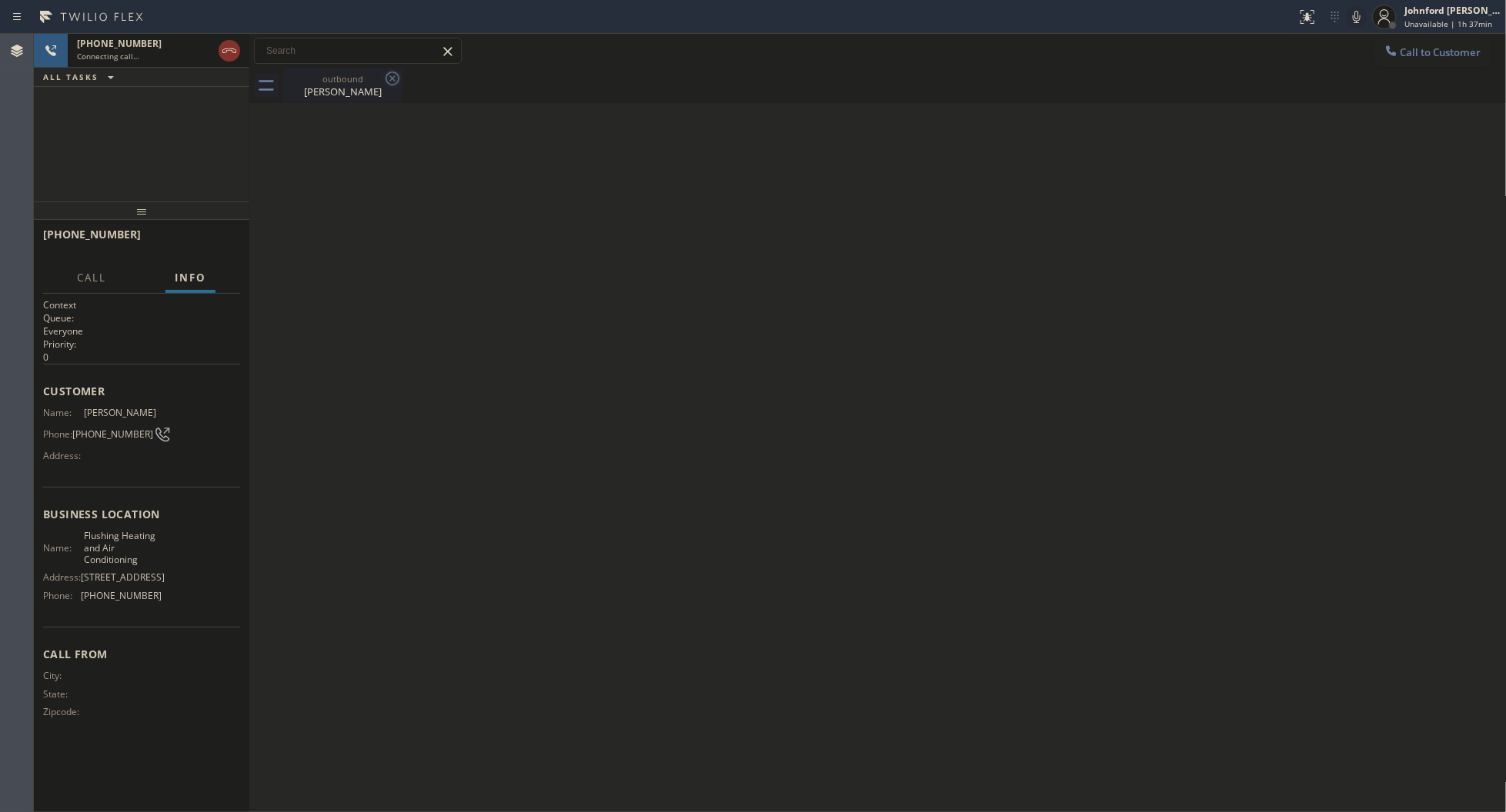
click at [383, 81] on icon at bounding box center [392, 78] width 19 height 19
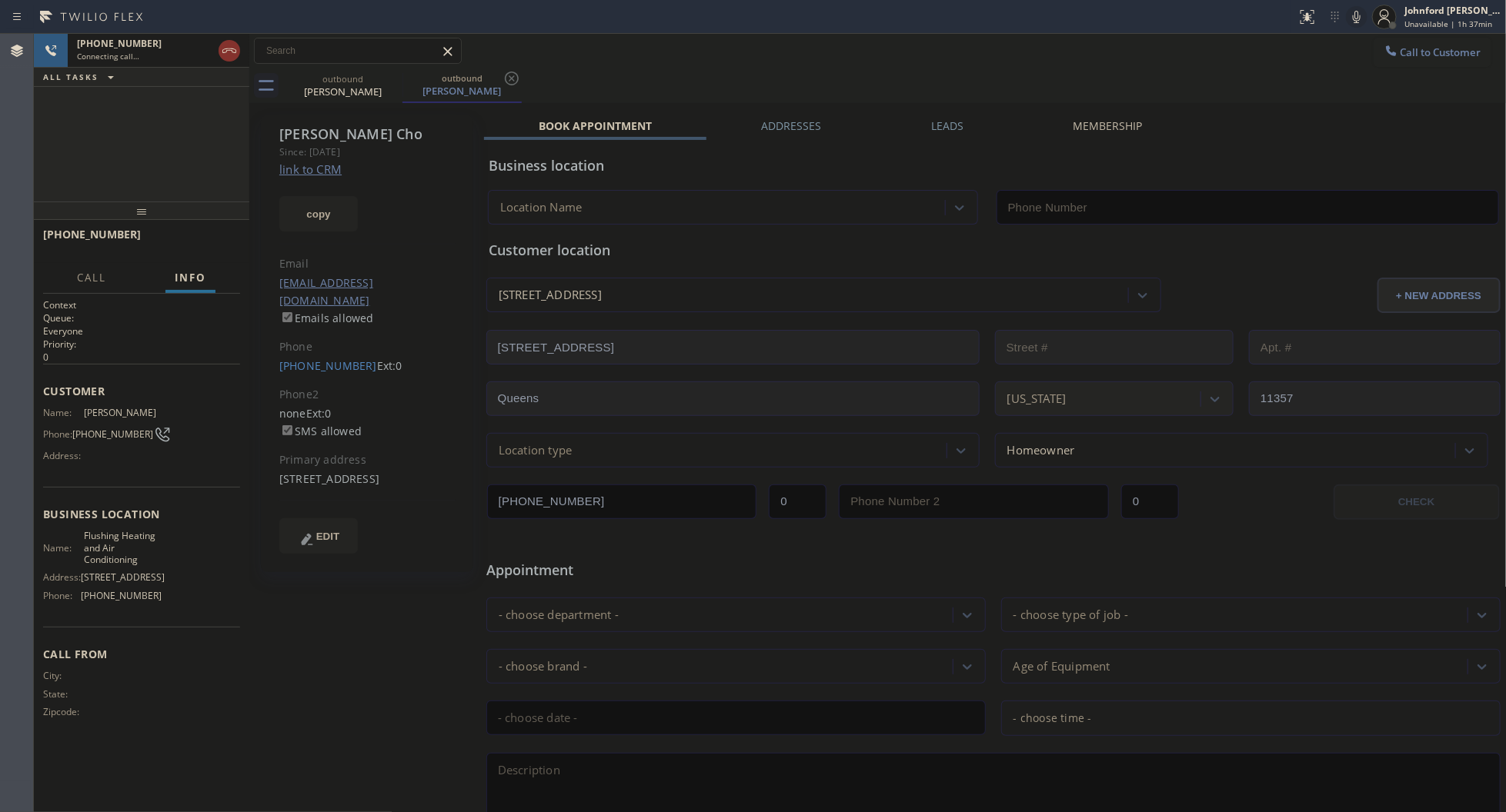
click at [308, 166] on link "link to CRM" at bounding box center [310, 169] width 62 height 16
type input "[PHONE_NUMBER]"
click at [230, 52] on icon at bounding box center [229, 51] width 19 height 19
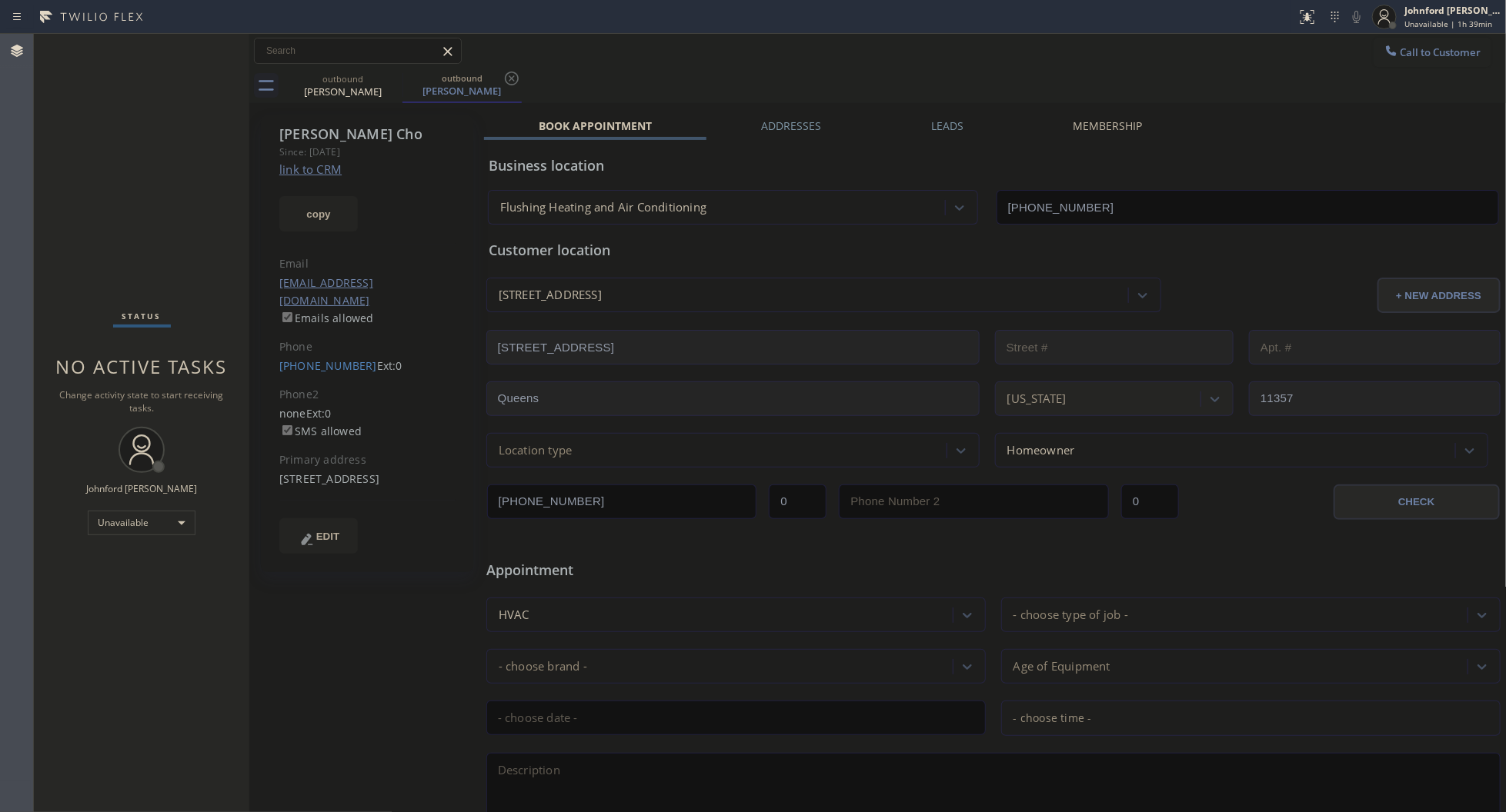
click at [290, 736] on div "[PERSON_NAME] Since: [DATE] link to CRM copy Email [EMAIL_ADDRESS][DOMAIN_NAME]…" at bounding box center [368, 605] width 230 height 997
click at [166, 230] on div "Status No active tasks Change activity state to start receiving tasks. [PERSON_…" at bounding box center [141, 422] width 216 height 778
click at [1407, 14] on div "Johnford [PERSON_NAME]" at bounding box center [1453, 11] width 97 height 13
click at [1377, 140] on button "Log out" at bounding box center [1430, 148] width 154 height 34
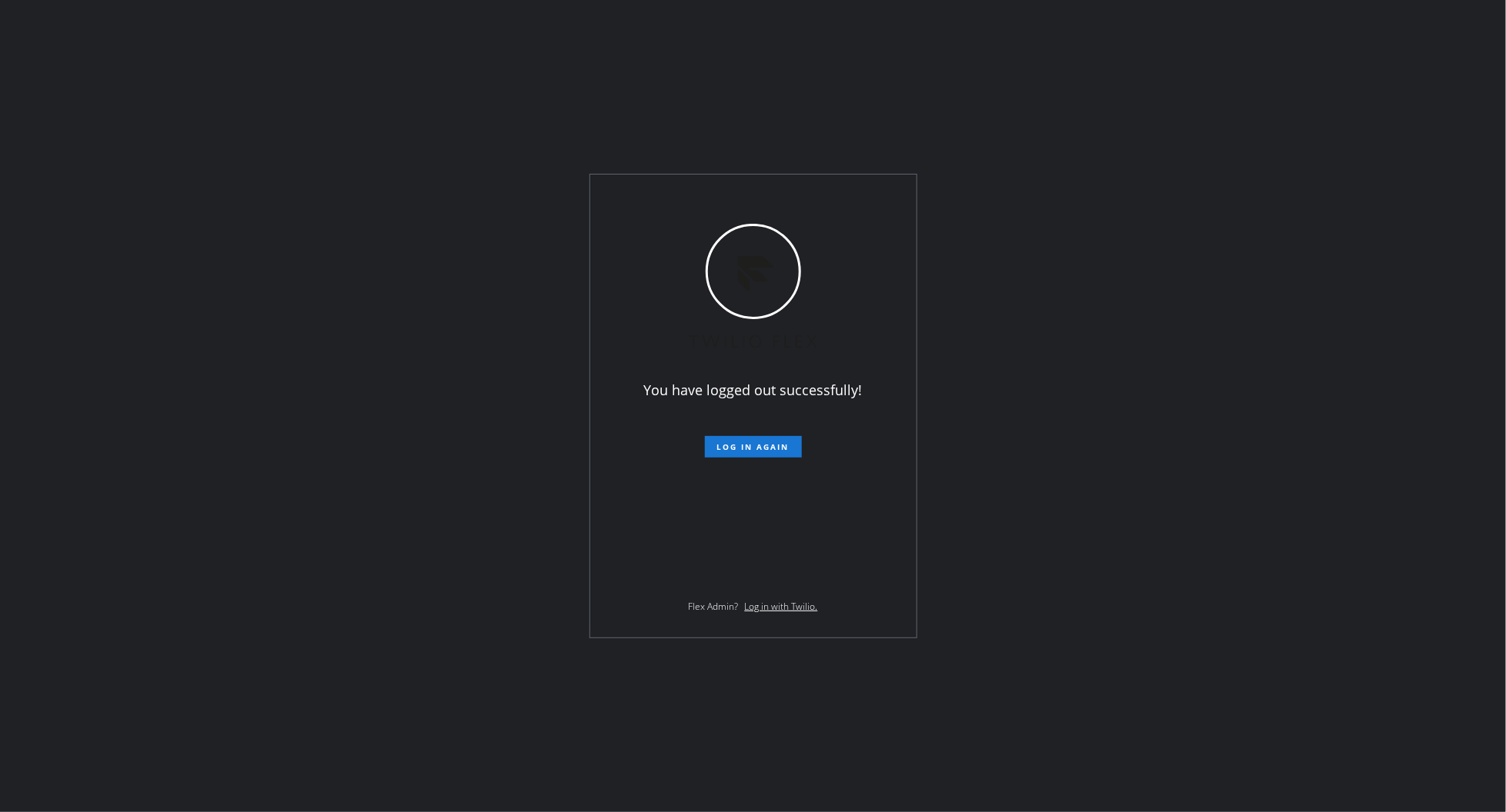
click at [1202, 139] on div "You have logged out successfully! Log in again Flex Admin? Log in with Twilio." at bounding box center [753, 406] width 1506 height 812
click at [1072, 505] on div "You have logged out successfully! Log in again Flex Admin? Log in with Twilio." at bounding box center [753, 406] width 1506 height 812
drag, startPoint x: 1108, startPoint y: 206, endPoint x: 1064, endPoint y: 150, distance: 71.2
click at [1108, 206] on div "You have logged out successfully! Log in again Flex Admin? Log in with Twilio." at bounding box center [753, 406] width 1506 height 812
click at [1271, 248] on div "You have logged out successfully! Log in again Flex Admin? Log in with Twilio." at bounding box center [753, 406] width 1506 height 812
